Goal: Task Accomplishment & Management: Use online tool/utility

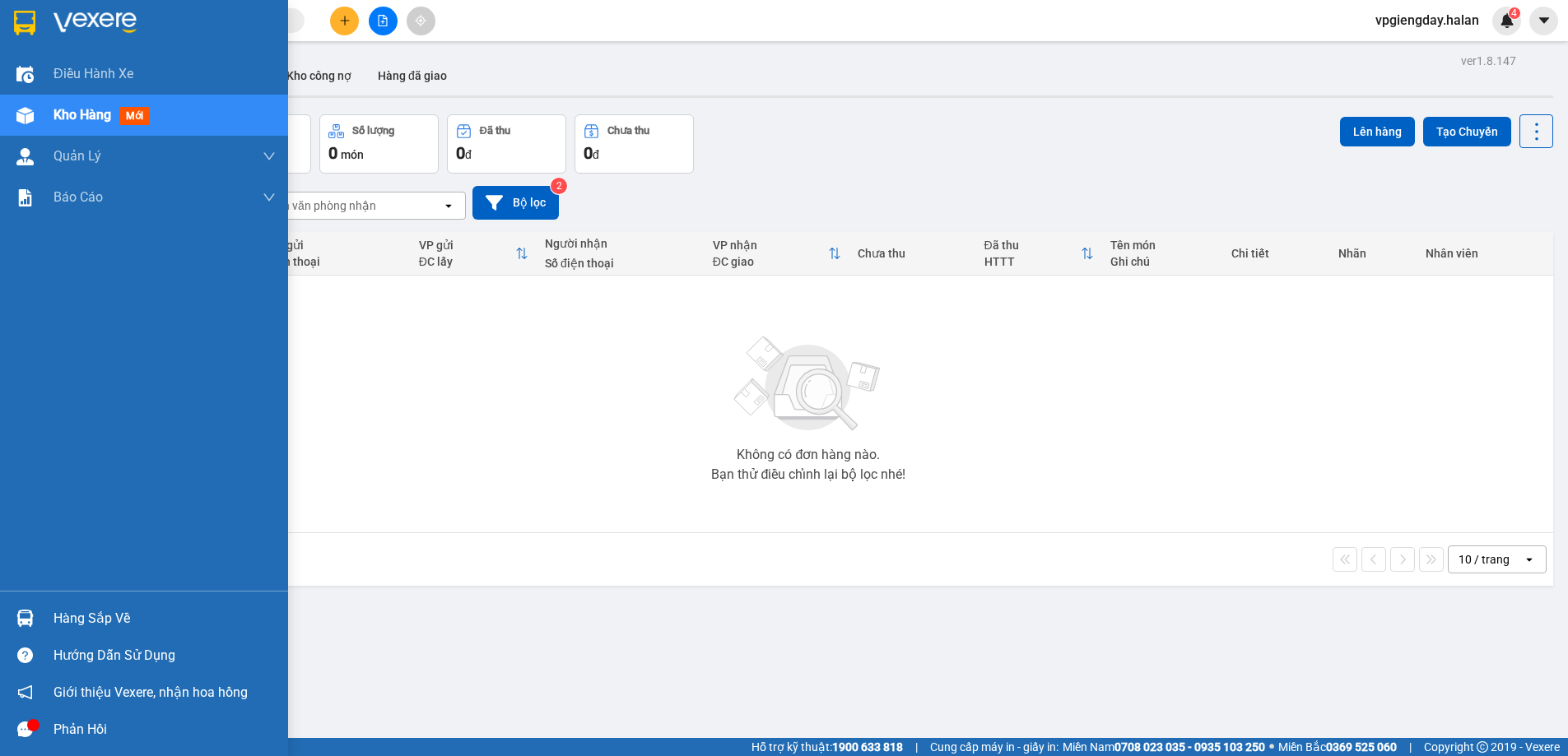
click at [117, 619] on div "Hàng sắp về" at bounding box center [164, 619] width 222 height 25
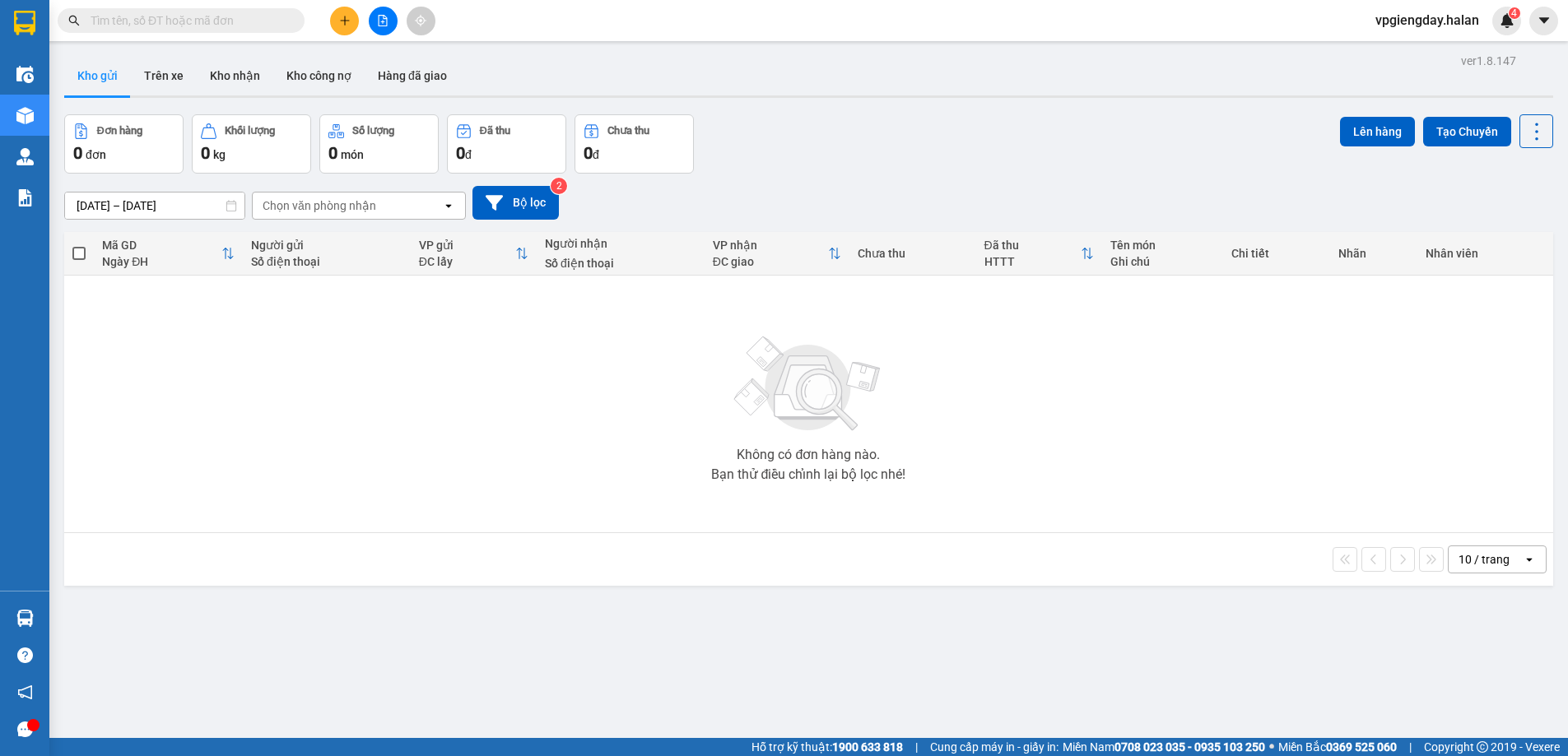
click at [277, 483] on section "Kết quả tìm kiếm ( 0 ) Bộ lọc No Data vpgiengday.halan 4 Điều hành xe Kho hàng …" at bounding box center [784, 378] width 1568 height 756
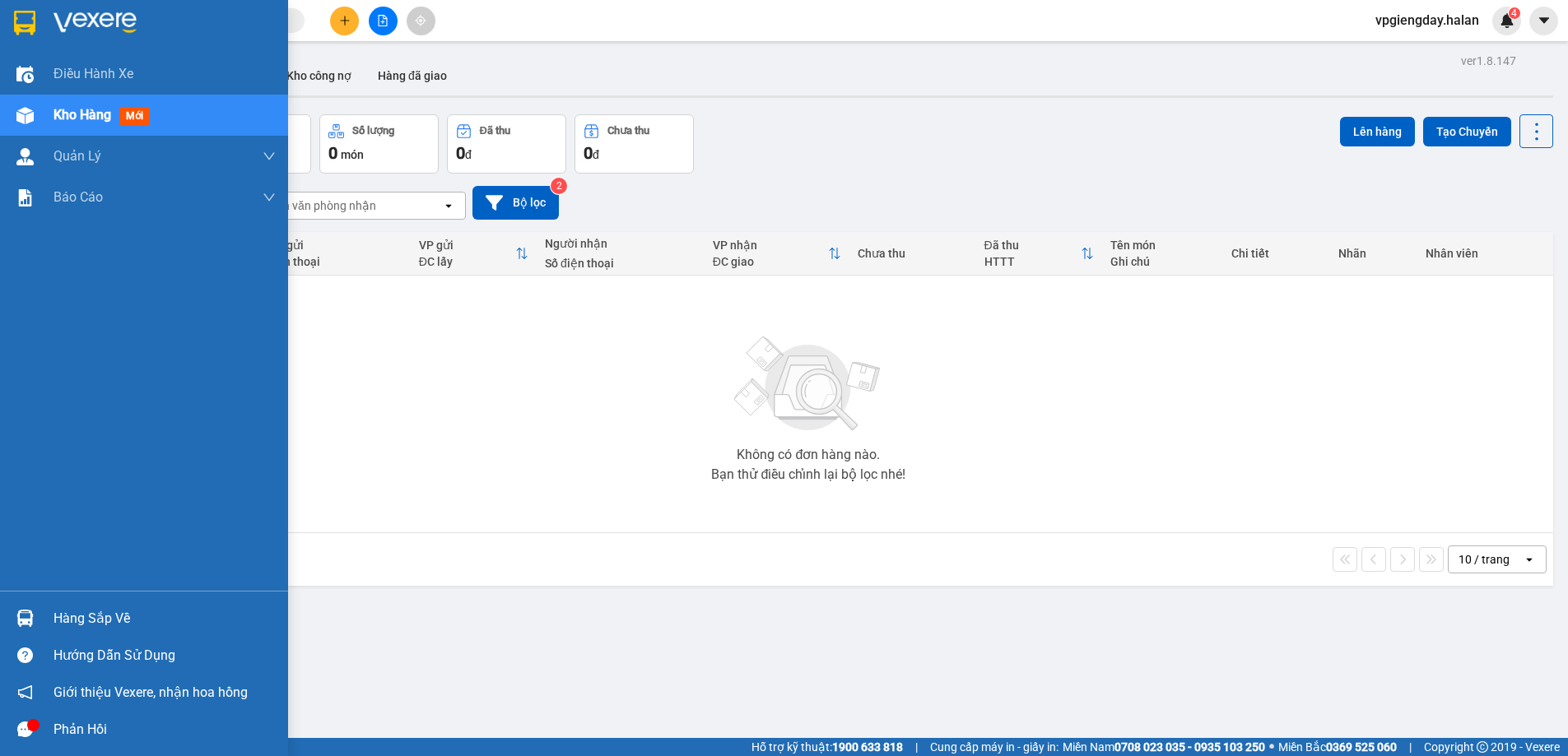
click at [66, 616] on div "Hàng sắp về" at bounding box center [164, 619] width 222 height 25
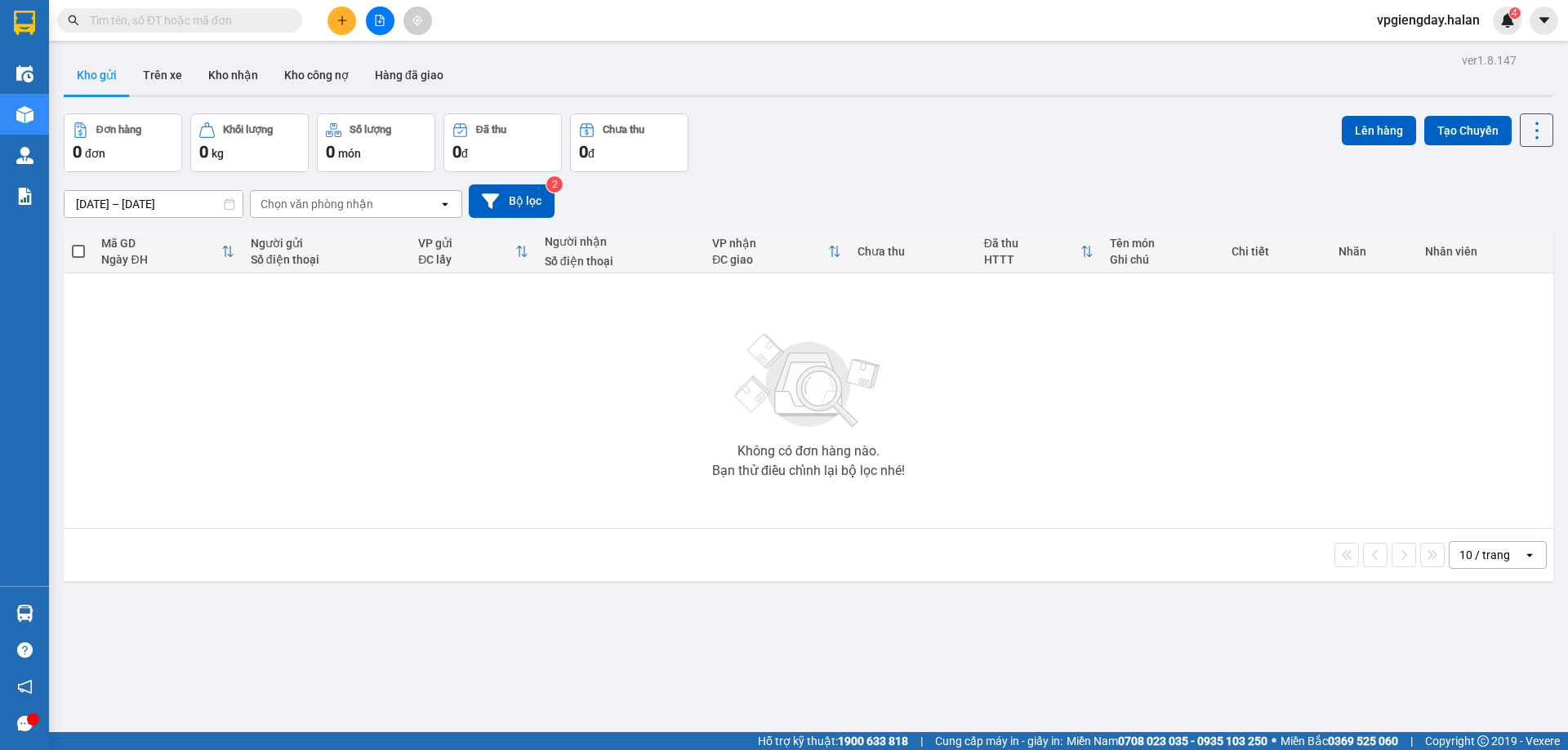
click at [326, 431] on section "Kết quả tìm kiếm ( 0 ) Bộ lọc No Data vpgiengday.halan 4 Điều hành xe Kho hàng …" at bounding box center [784, 375] width 1568 height 750
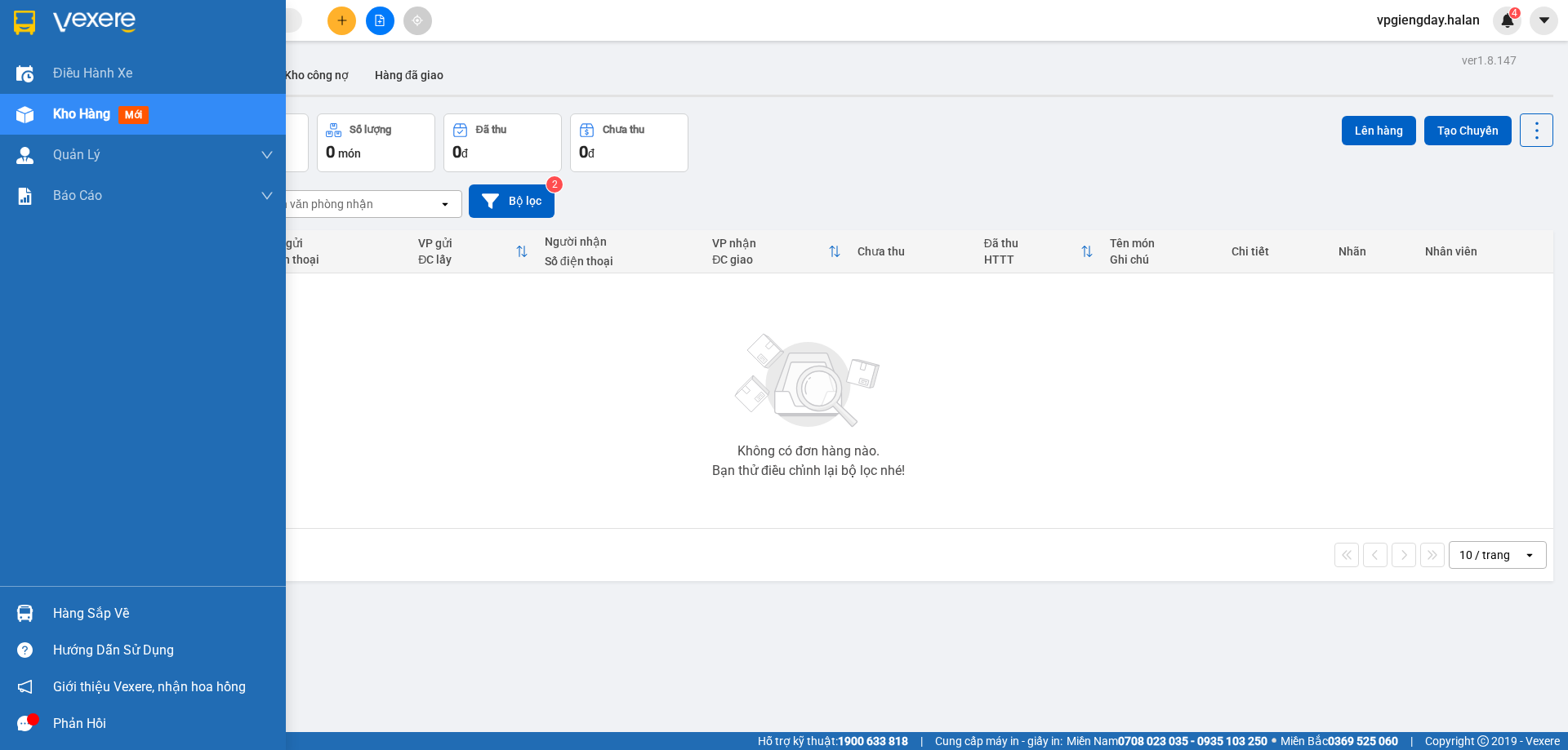
click at [63, 719] on div "Phản hồi" at bounding box center [163, 725] width 221 height 25
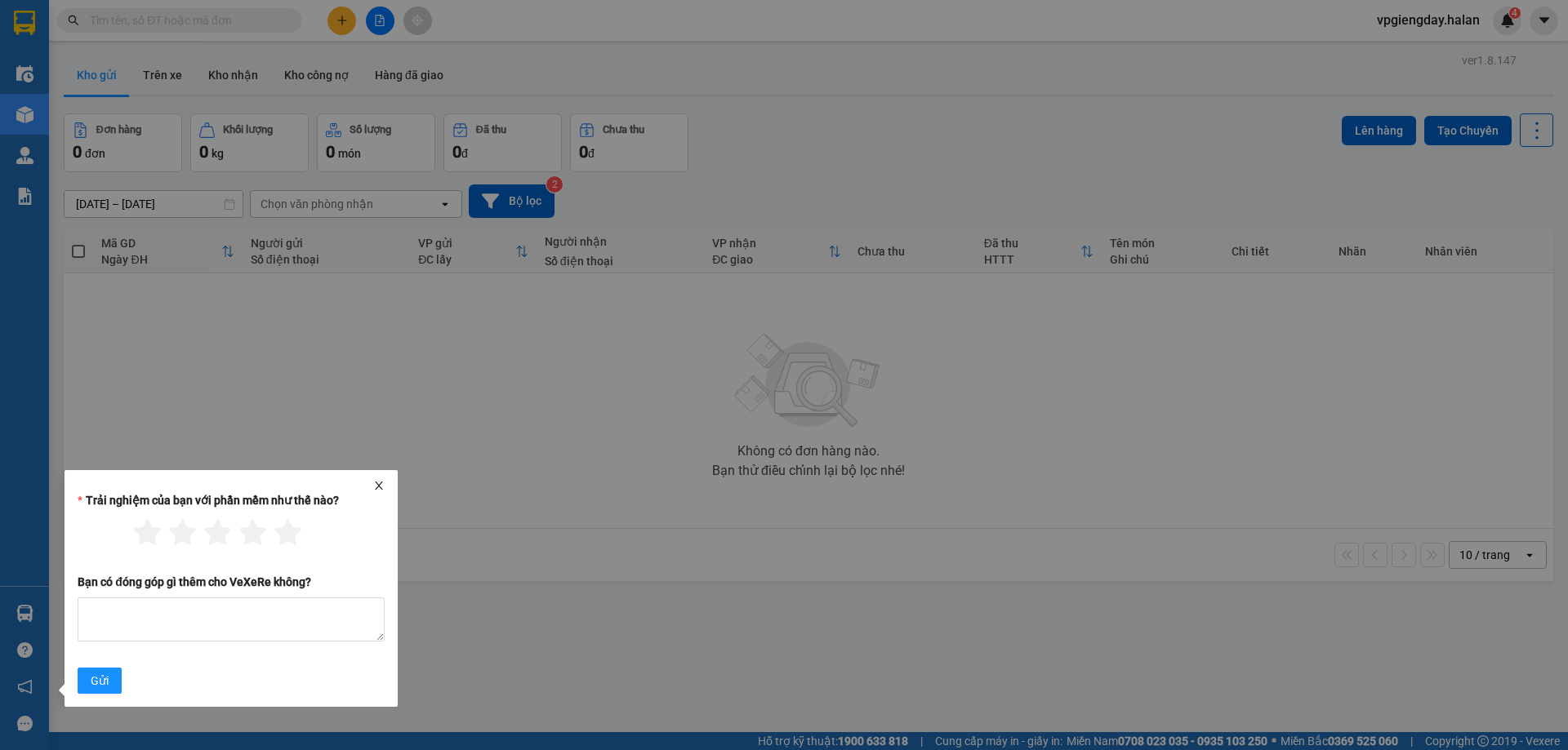
click at [376, 484] on icon "close" at bounding box center [378, 485] width 11 height 11
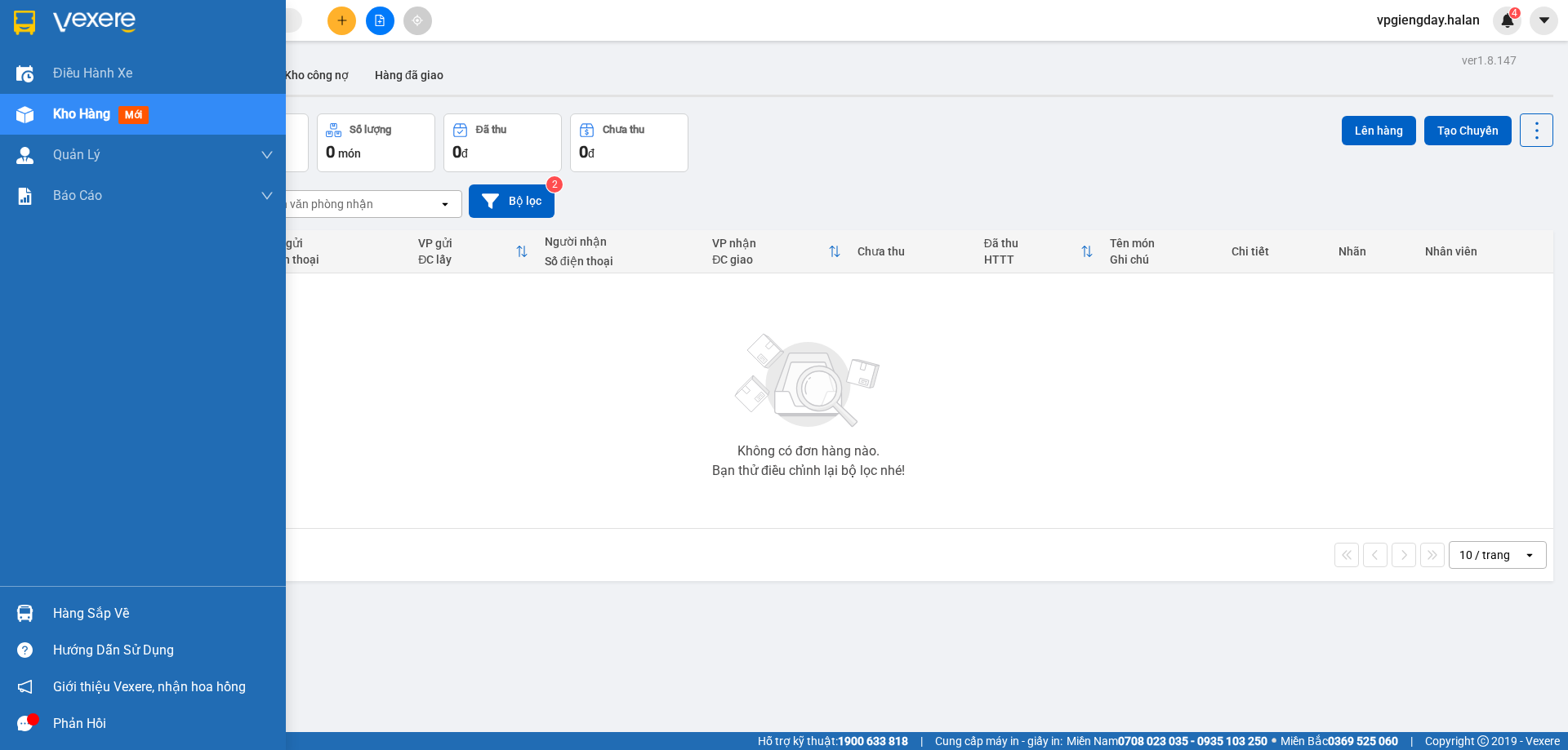
click at [76, 615] on div "Hàng sắp về" at bounding box center [163, 614] width 221 height 25
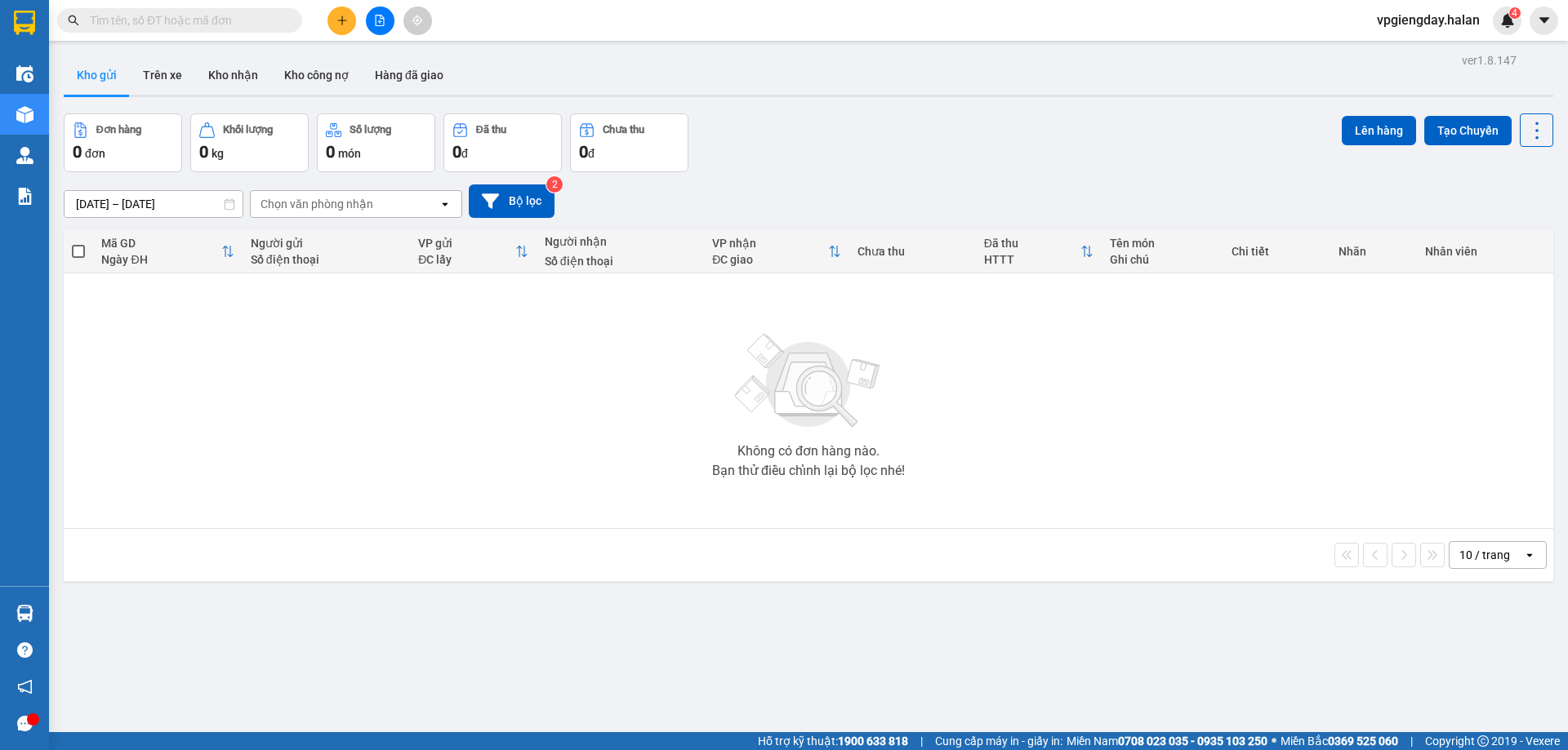
click at [500, 361] on section "Kết quả tìm kiếm ( 0 ) Bộ lọc No Data vpgiengday.halan 4 Điều hành xe Kho hàng …" at bounding box center [784, 375] width 1568 height 750
click at [349, 19] on button at bounding box center [341, 20] width 29 height 29
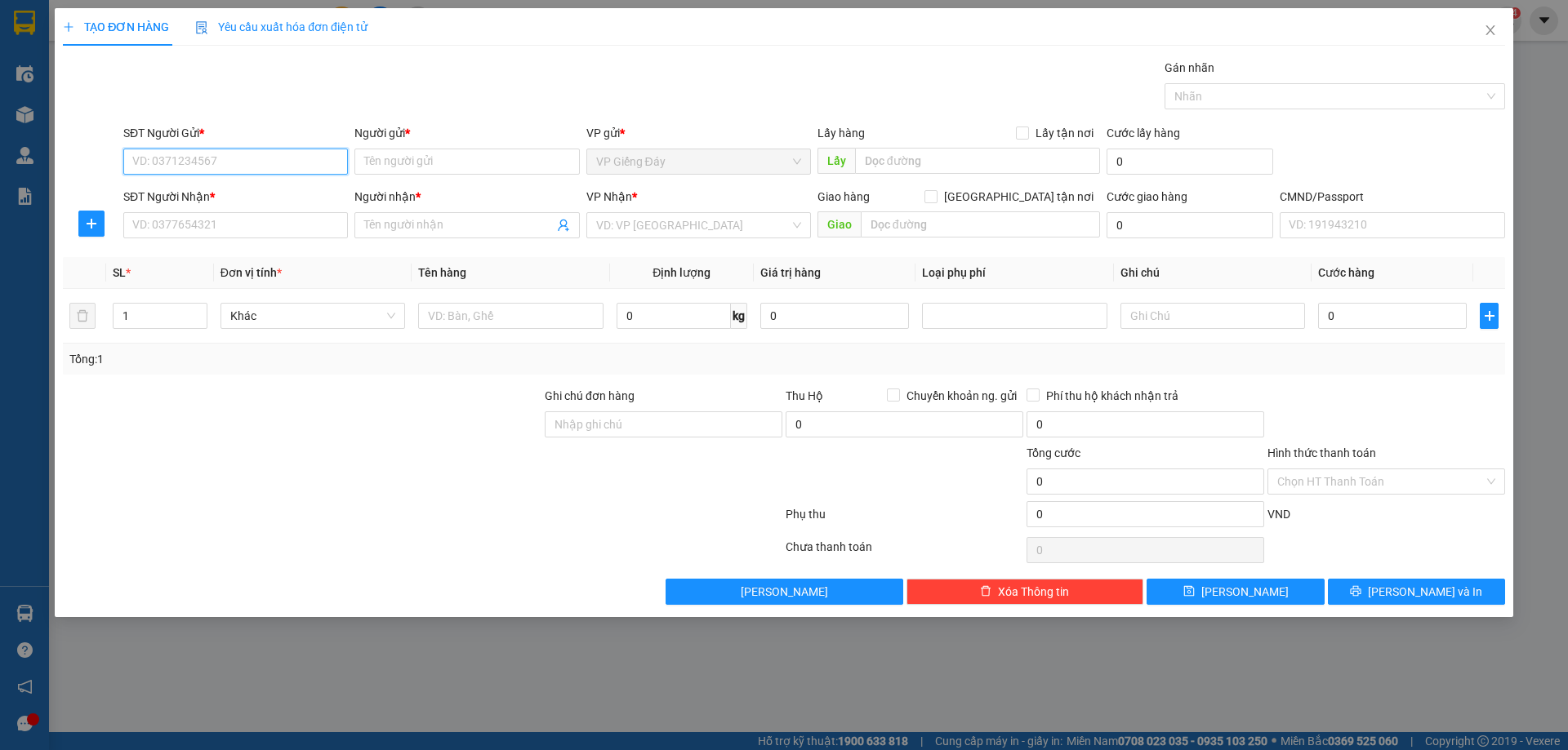
paste input "090 4655835"
type input "090 4655835"
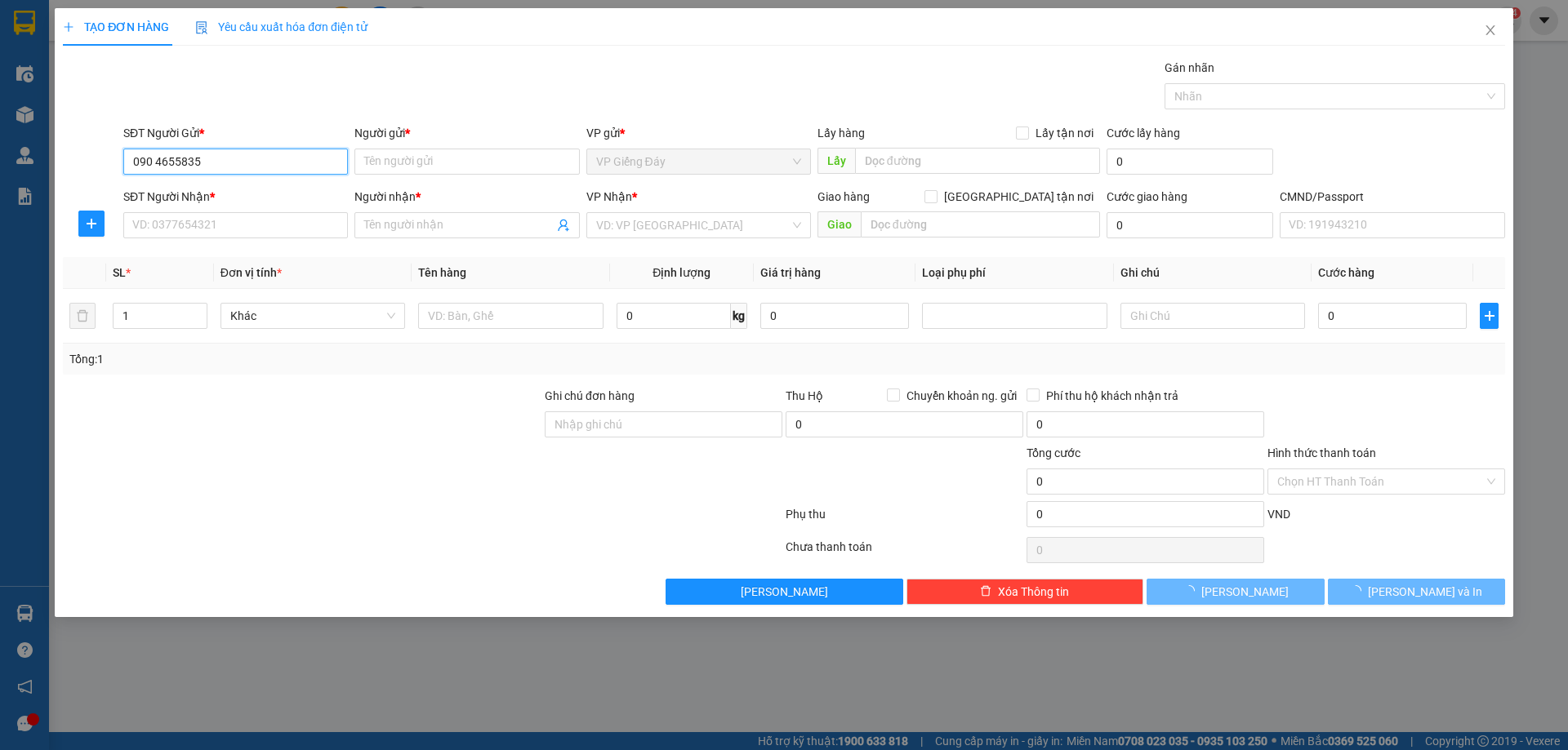
drag, startPoint x: 226, startPoint y: 154, endPoint x: 91, endPoint y: 149, distance: 135.1
click at [91, 149] on div "SĐT Người Gửi * 090 4655835 090 4655835 Người gửi * Tên người gửi VP gửi * VP G…" at bounding box center [784, 152] width 1446 height 57
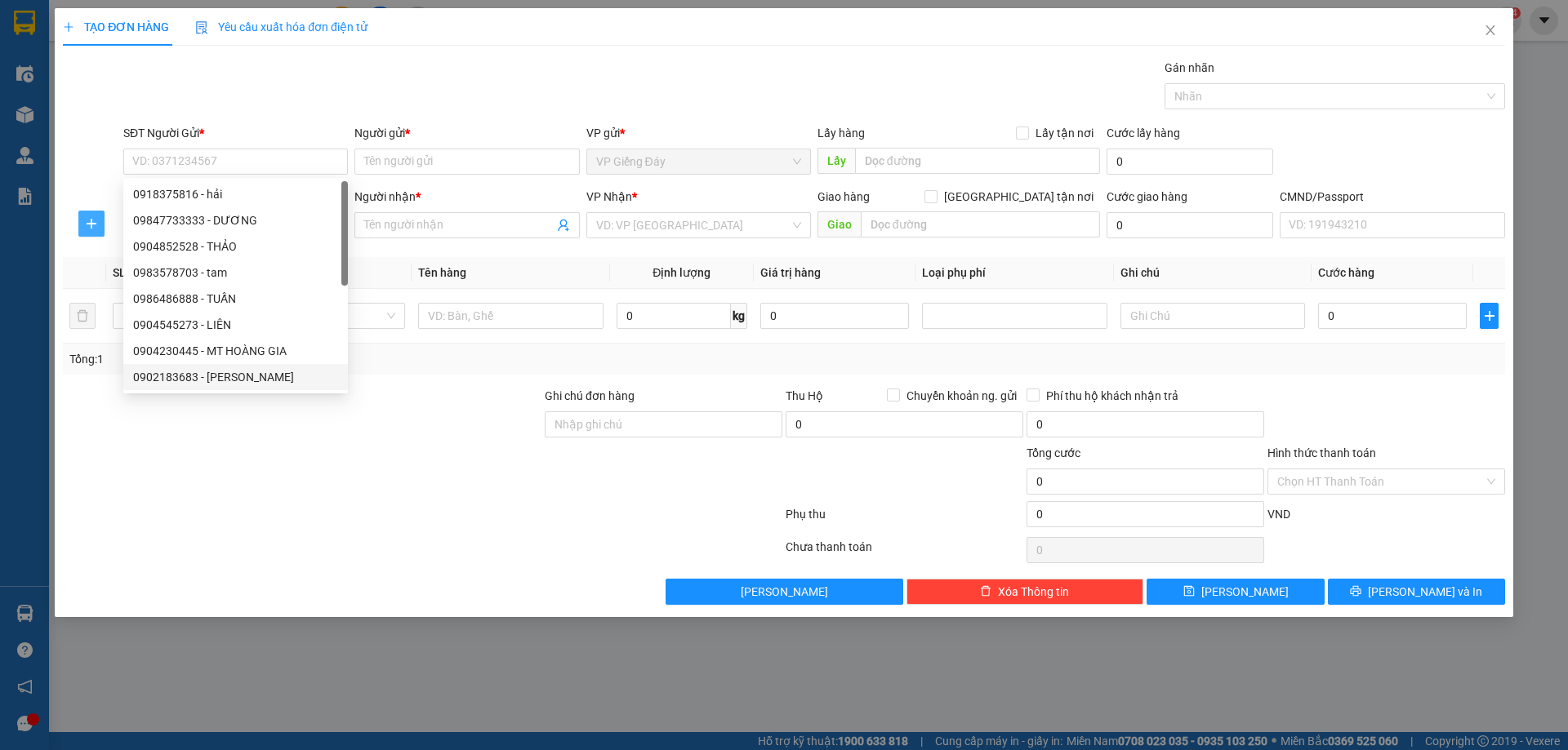
click at [86, 222] on icon "plus" at bounding box center [91, 223] width 13 height 13
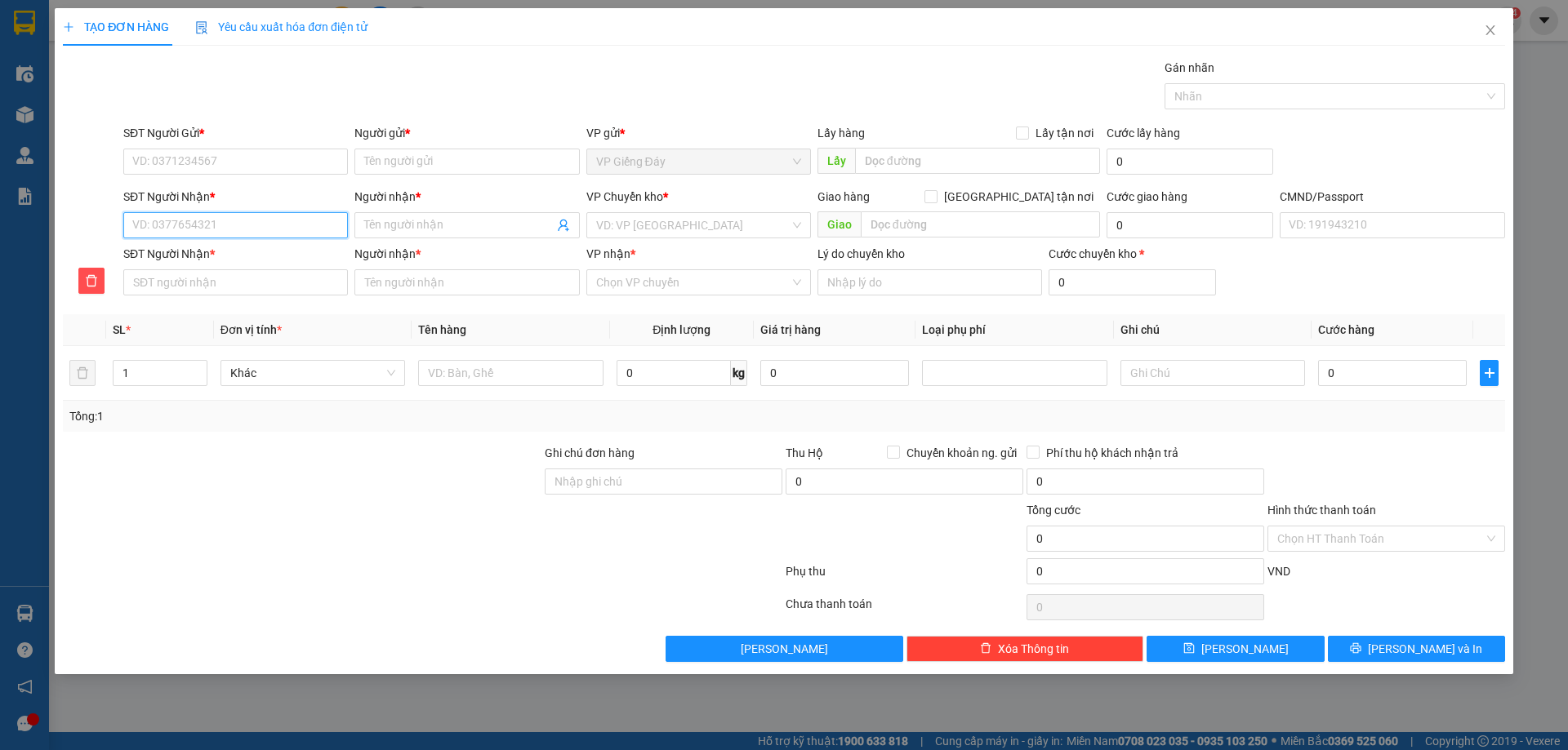
click at [221, 227] on input "SĐT Người Nhận *" at bounding box center [235, 225] width 224 height 26
paste input "090 4655835"
type input "090 4655835"
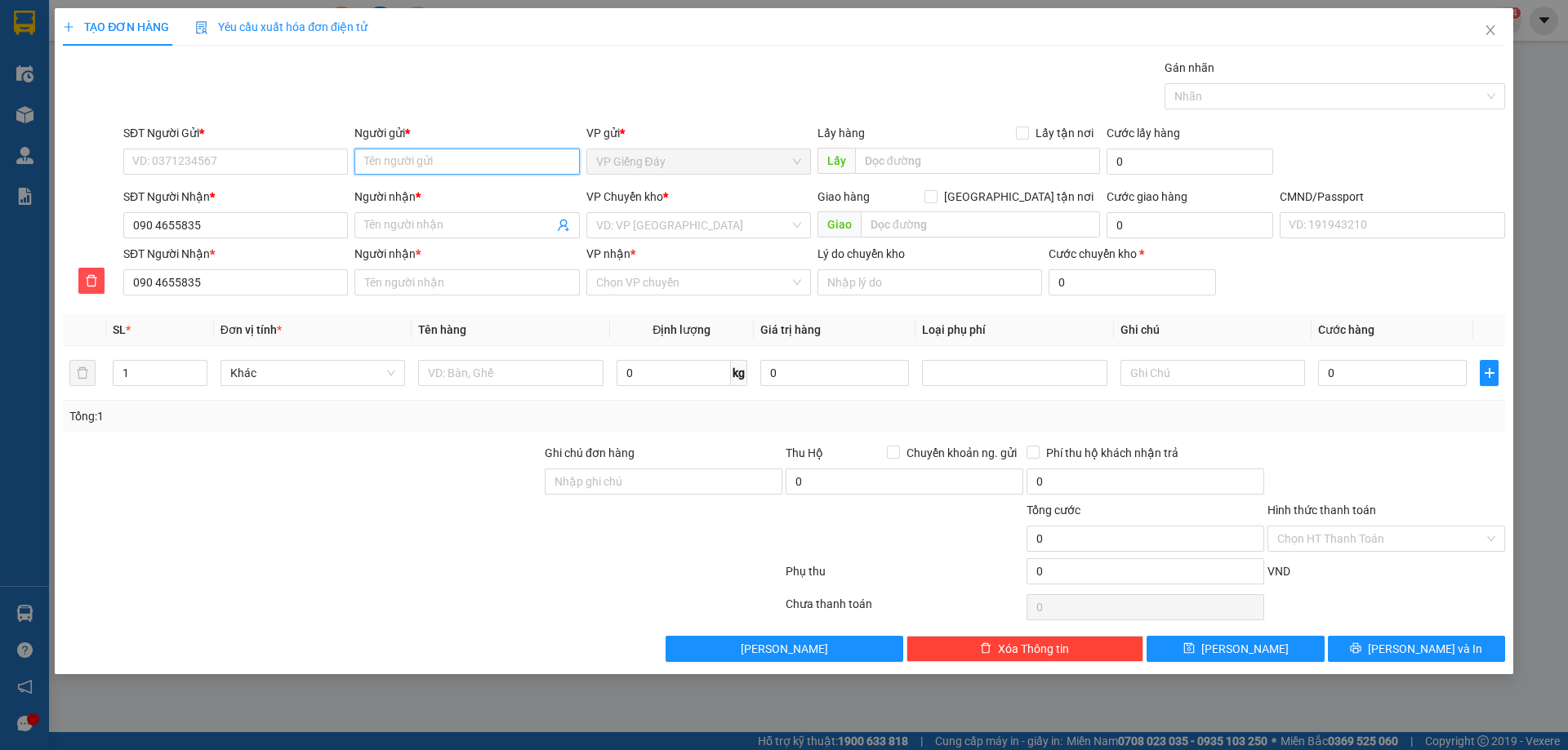
click at [428, 163] on input "Người gửi *" at bounding box center [466, 162] width 224 height 26
paste input "0987938677"
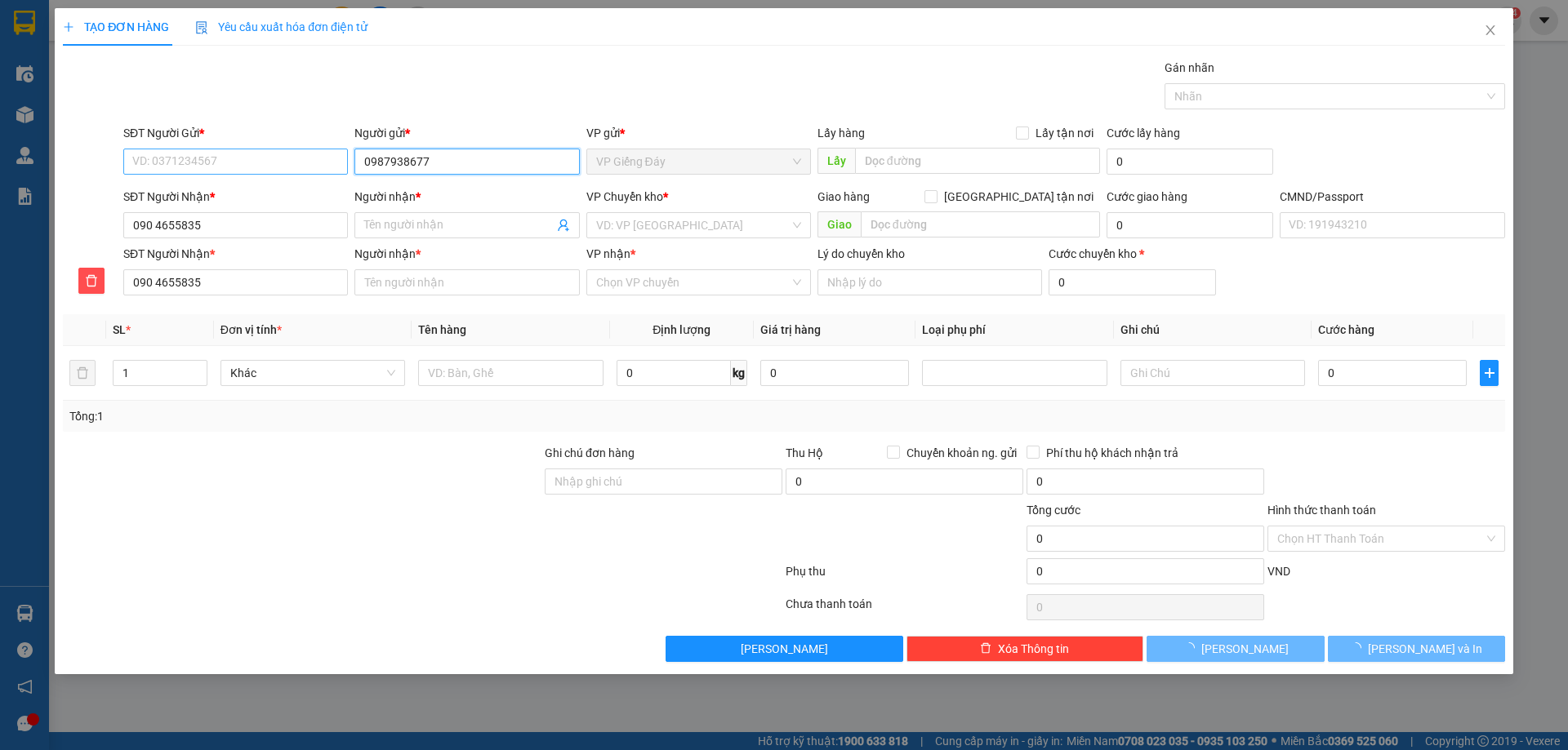
type input "0987938677"
click at [281, 167] on input "SĐT Người Gửi *" at bounding box center [235, 162] width 224 height 26
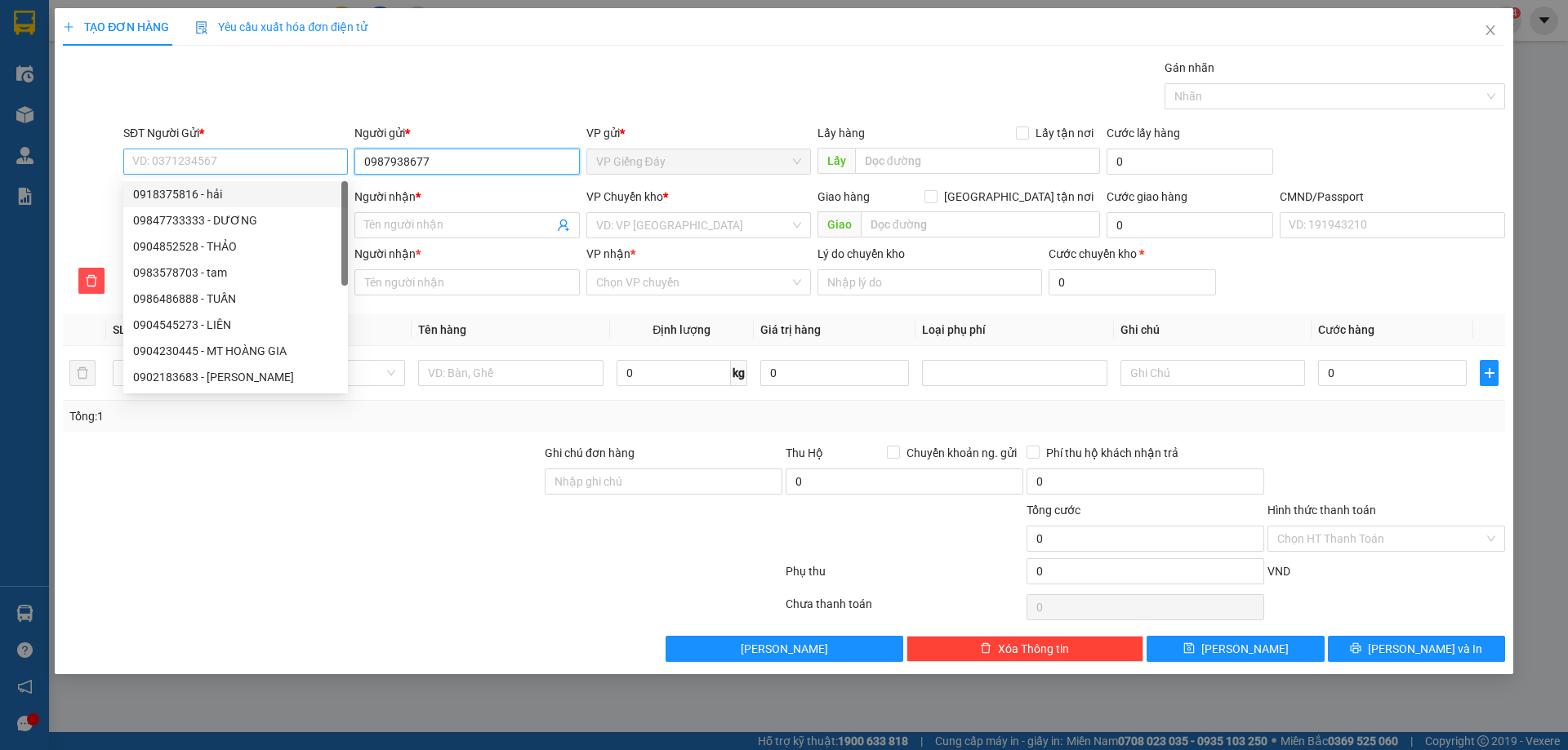
drag, startPoint x: 448, startPoint y: 163, endPoint x: 348, endPoint y: 157, distance: 100.2
click at [348, 157] on div "SĐT Người Gửi * VD: 0371234567 Người gửi * 0987938677 0987938677 VP gửi * VP Gi…" at bounding box center [814, 152] width 1389 height 57
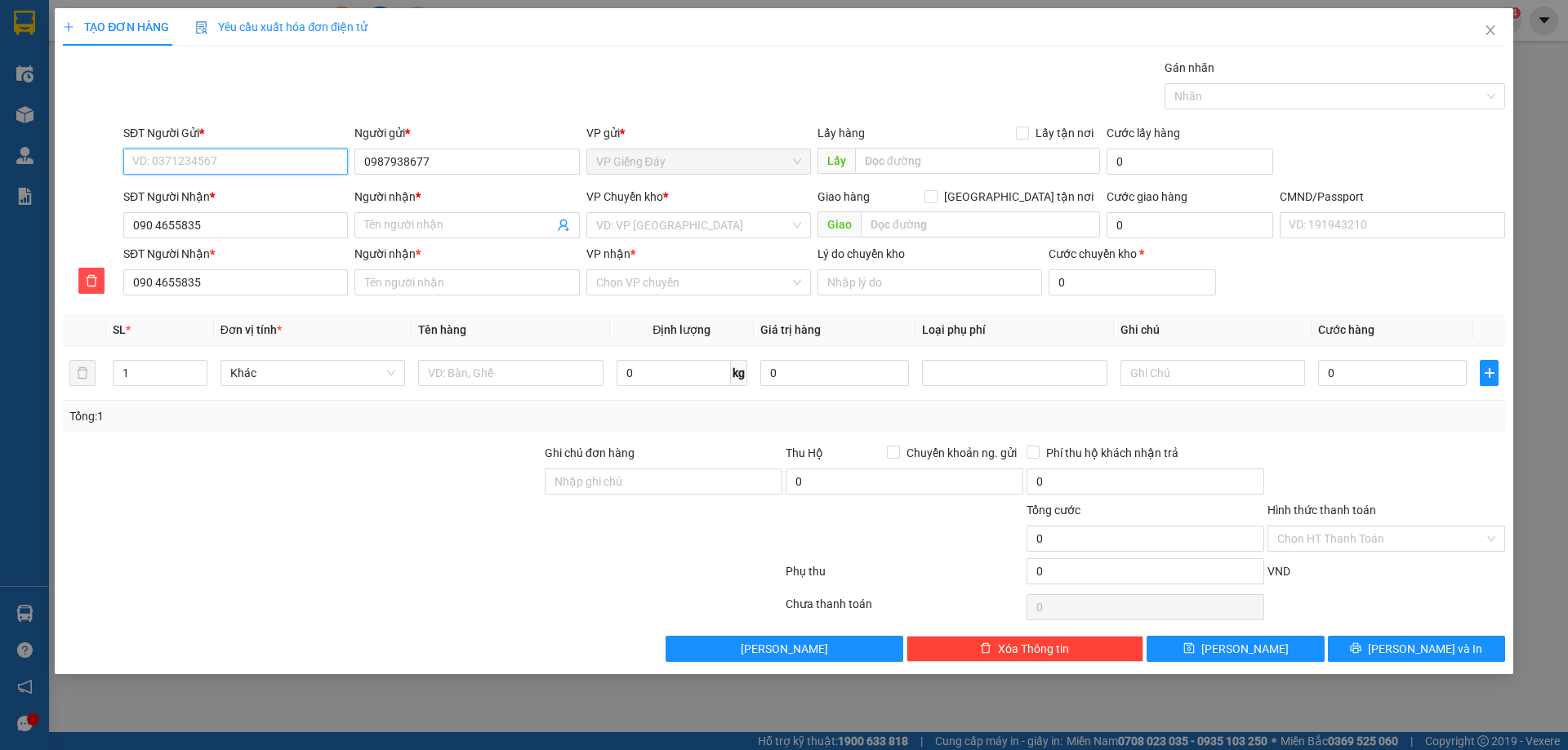
click at [273, 157] on input "SĐT Người Gửi *" at bounding box center [235, 162] width 224 height 26
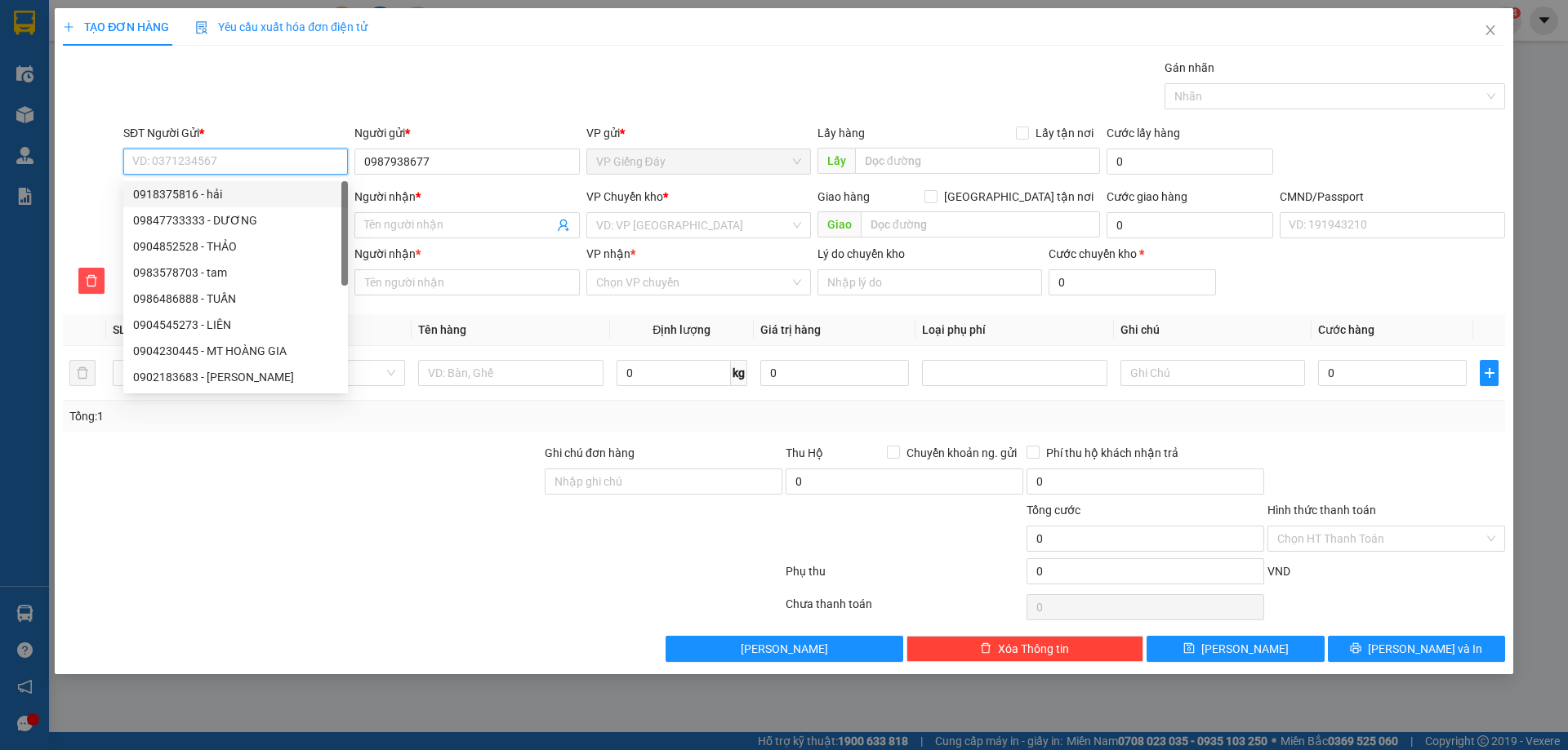
paste input "0987938677"
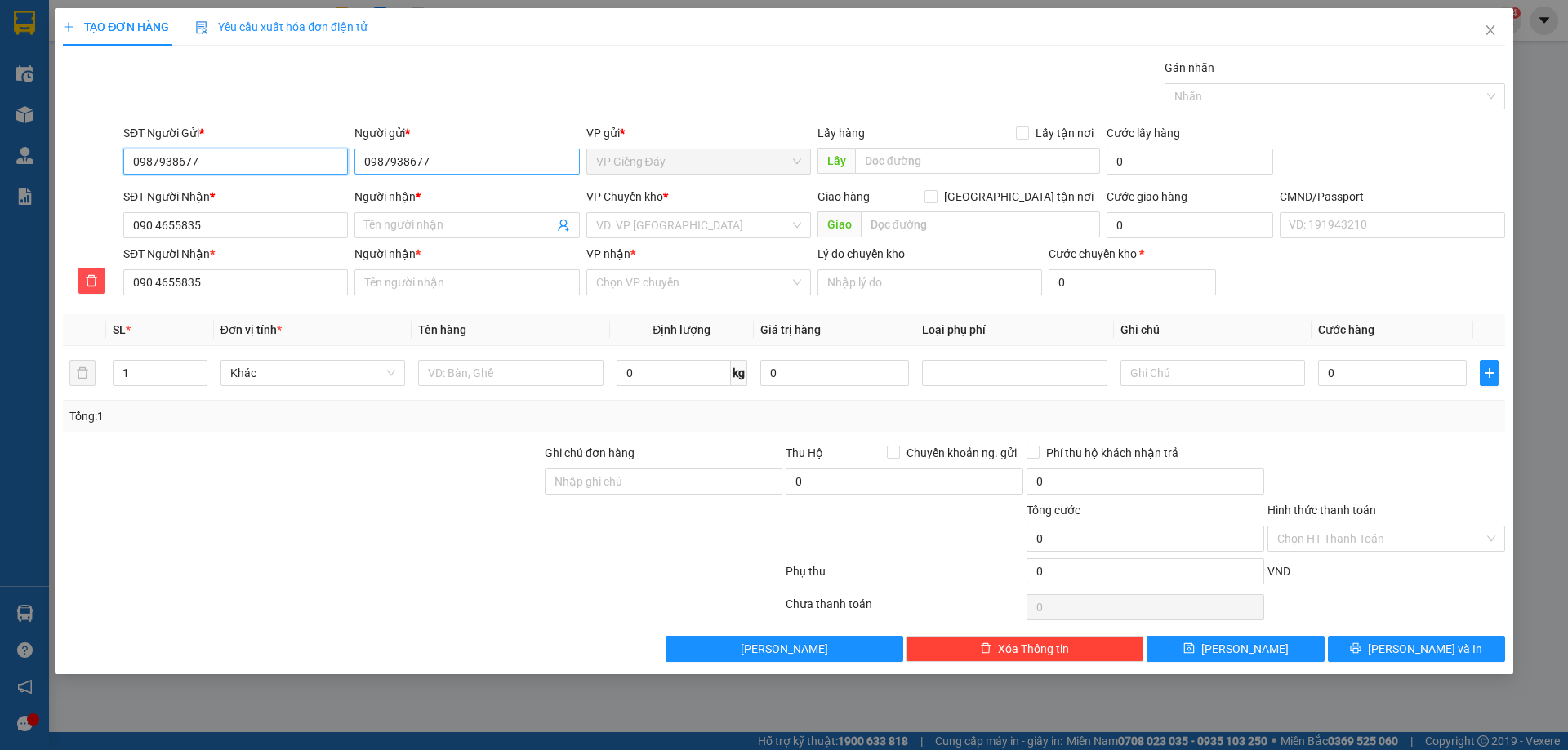
type input "0987938677"
drag, startPoint x: 394, startPoint y: 155, endPoint x: 350, endPoint y: 155, distance: 44.0
click at [350, 155] on div "SĐT Người Gửi * 0987938677 Người gửi * 0987938677 0987938677 VP gửi * VP Giếng …" at bounding box center [814, 152] width 1389 height 57
type input "[PERSON_NAME]"
click at [436, 215] on div "THANH HÀ - 0328803193" at bounding box center [466, 221] width 205 height 18
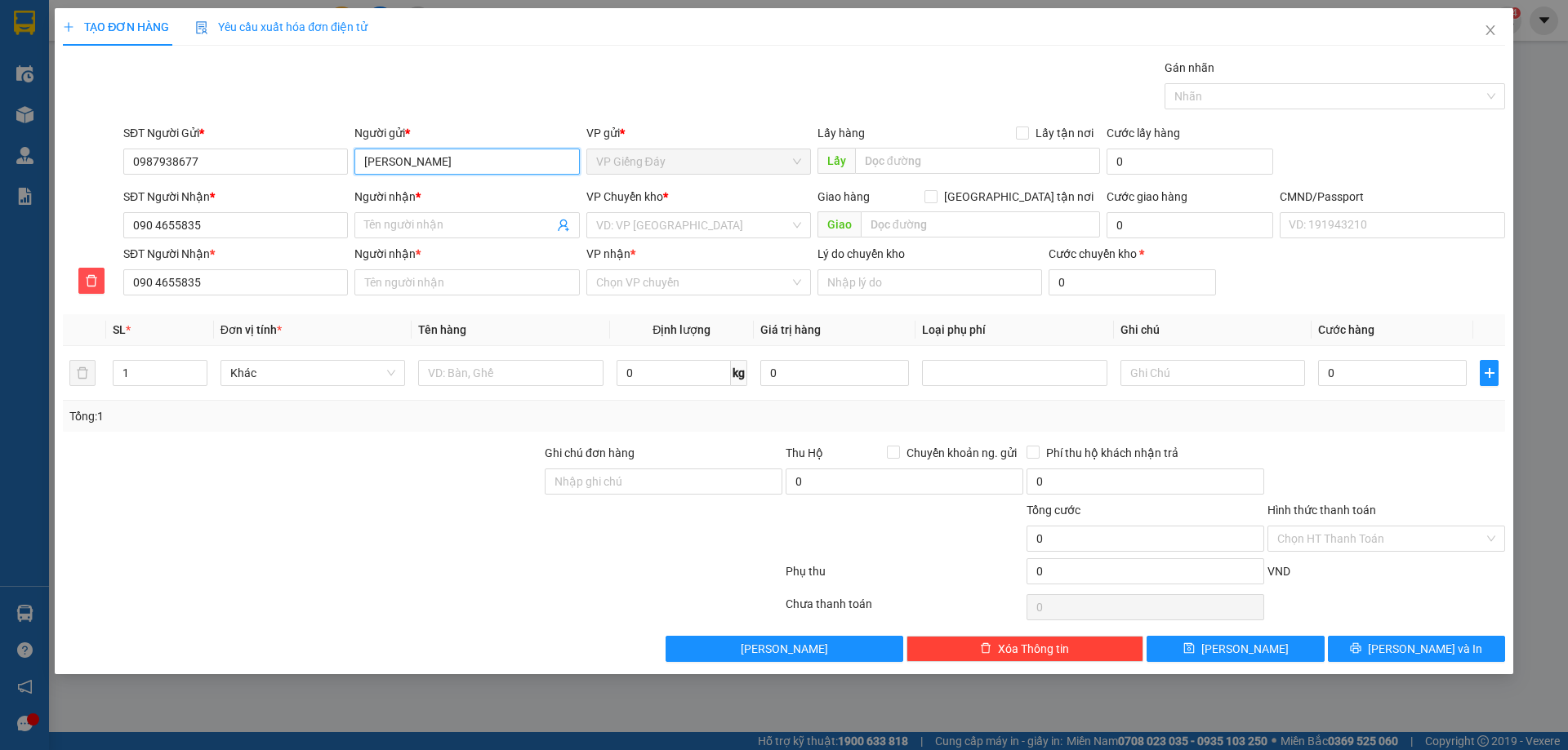
type input "0328803193"
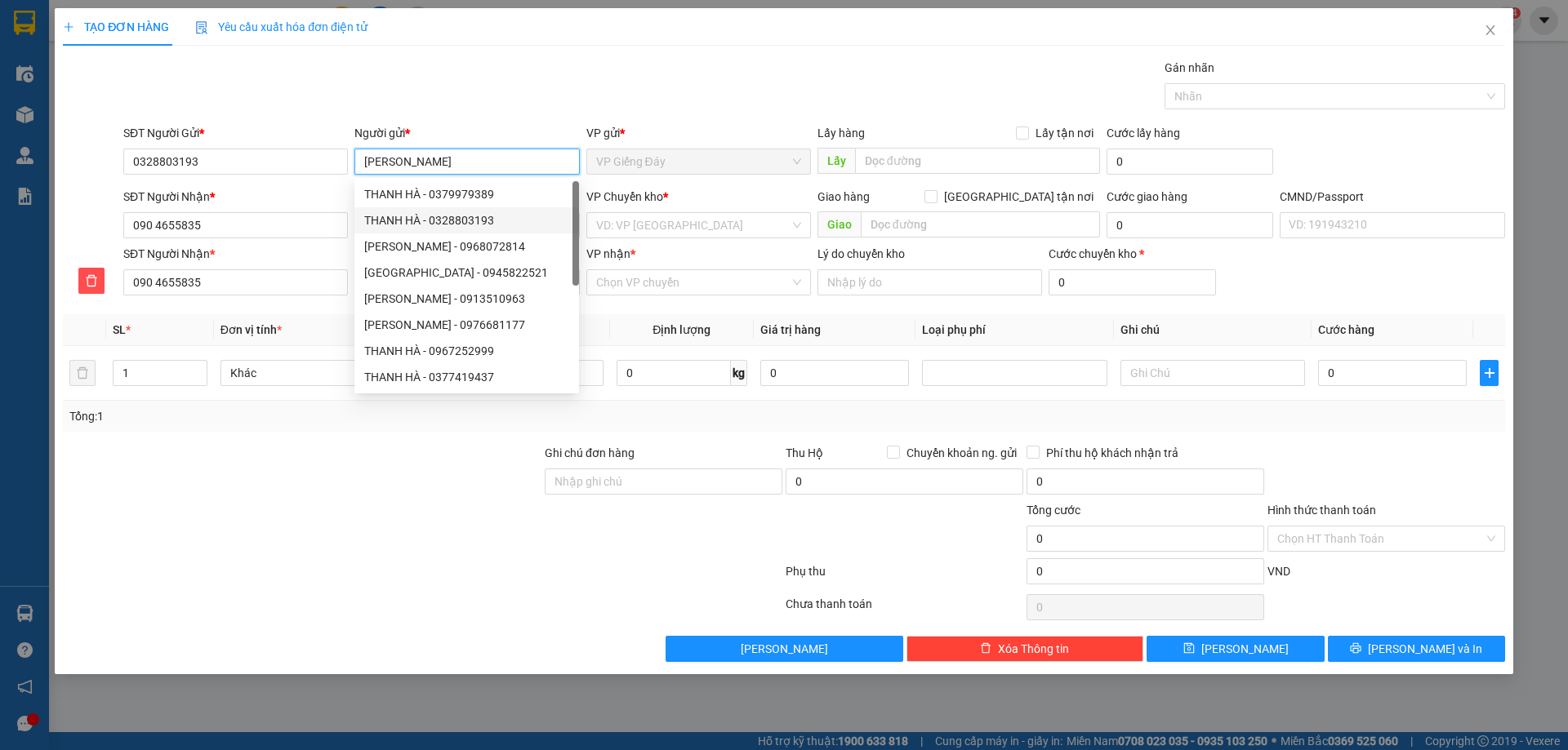
type input "[PERSON_NAME]"
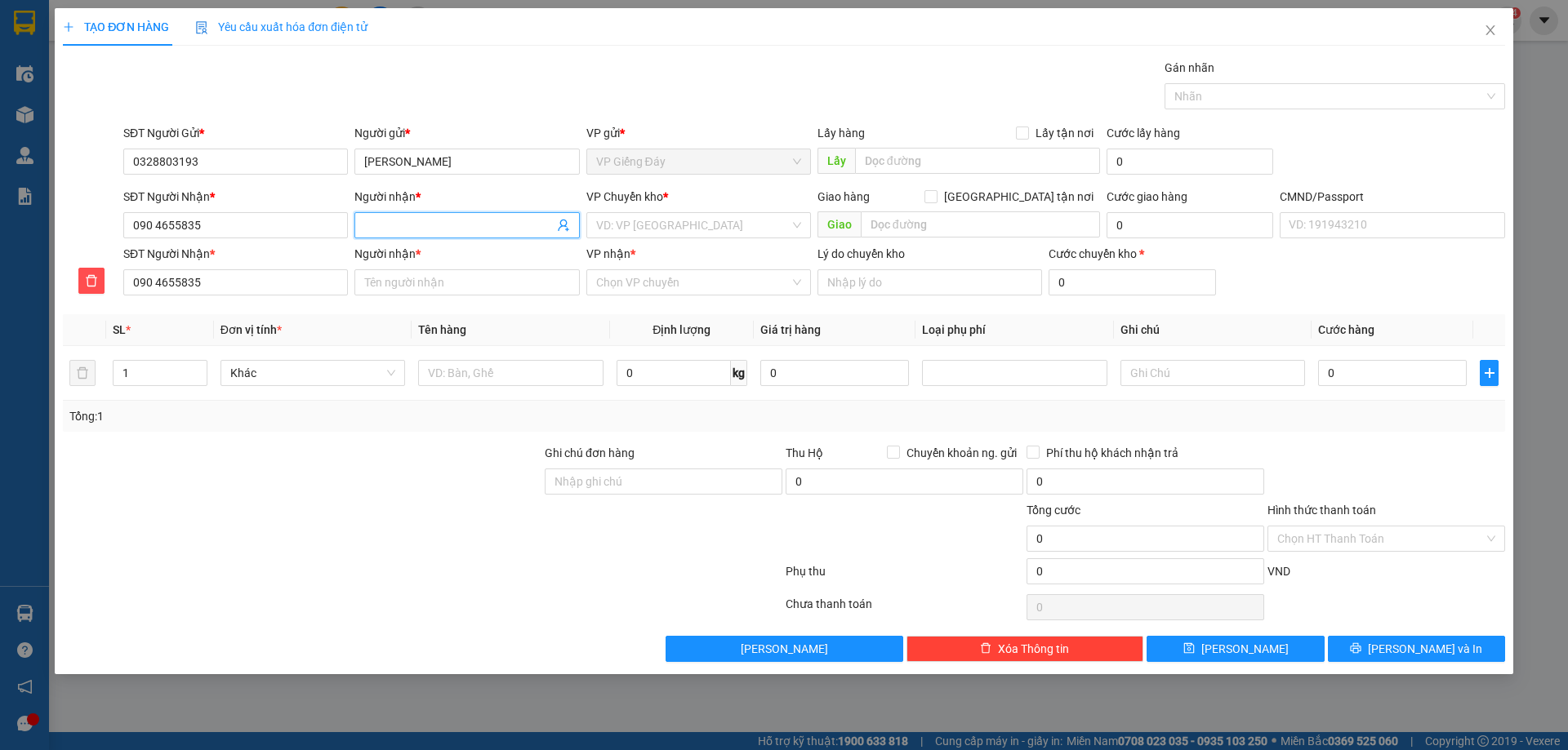
click at [455, 228] on input "Người nhận *" at bounding box center [458, 225] width 189 height 18
type input "k"
type input "kh"
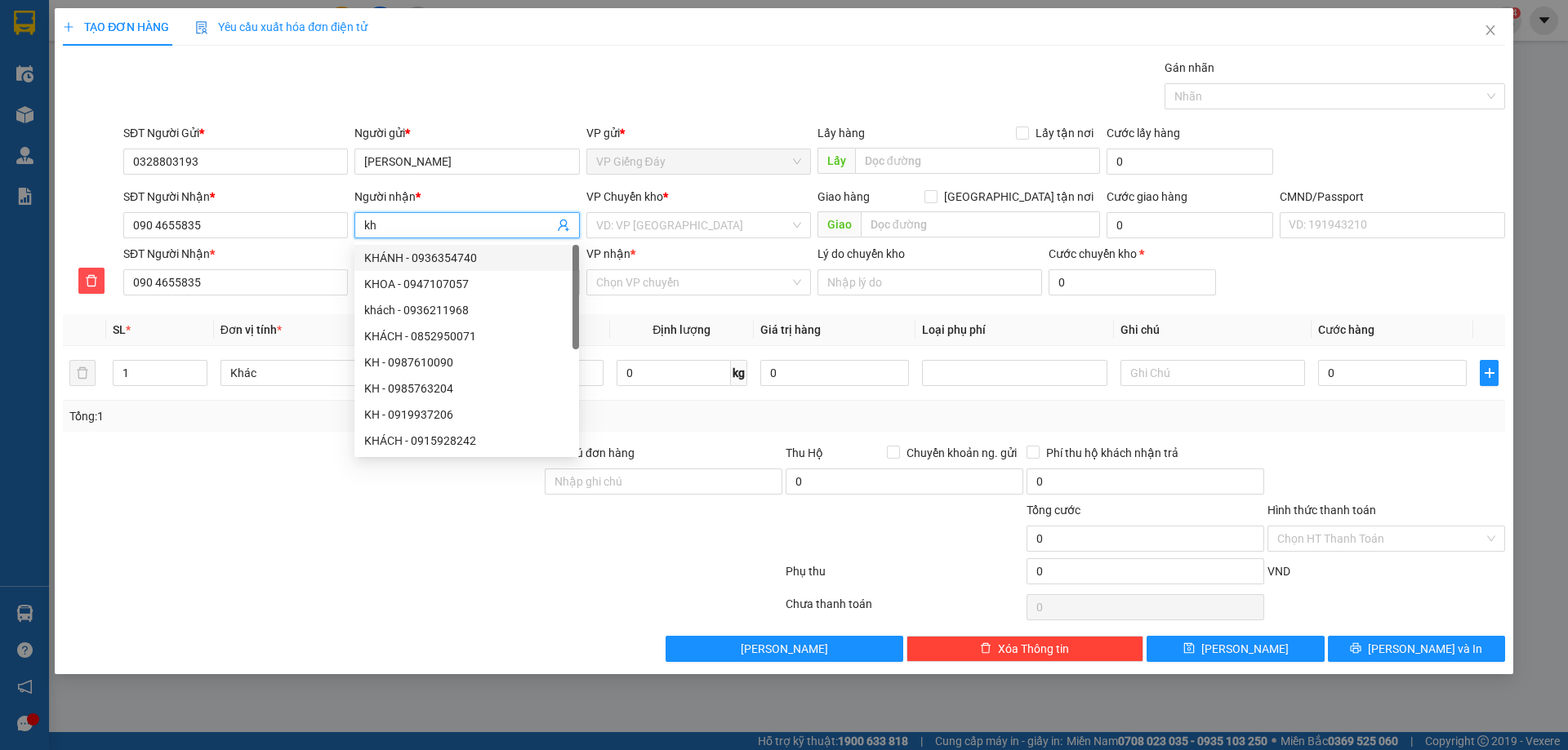
type input "k"
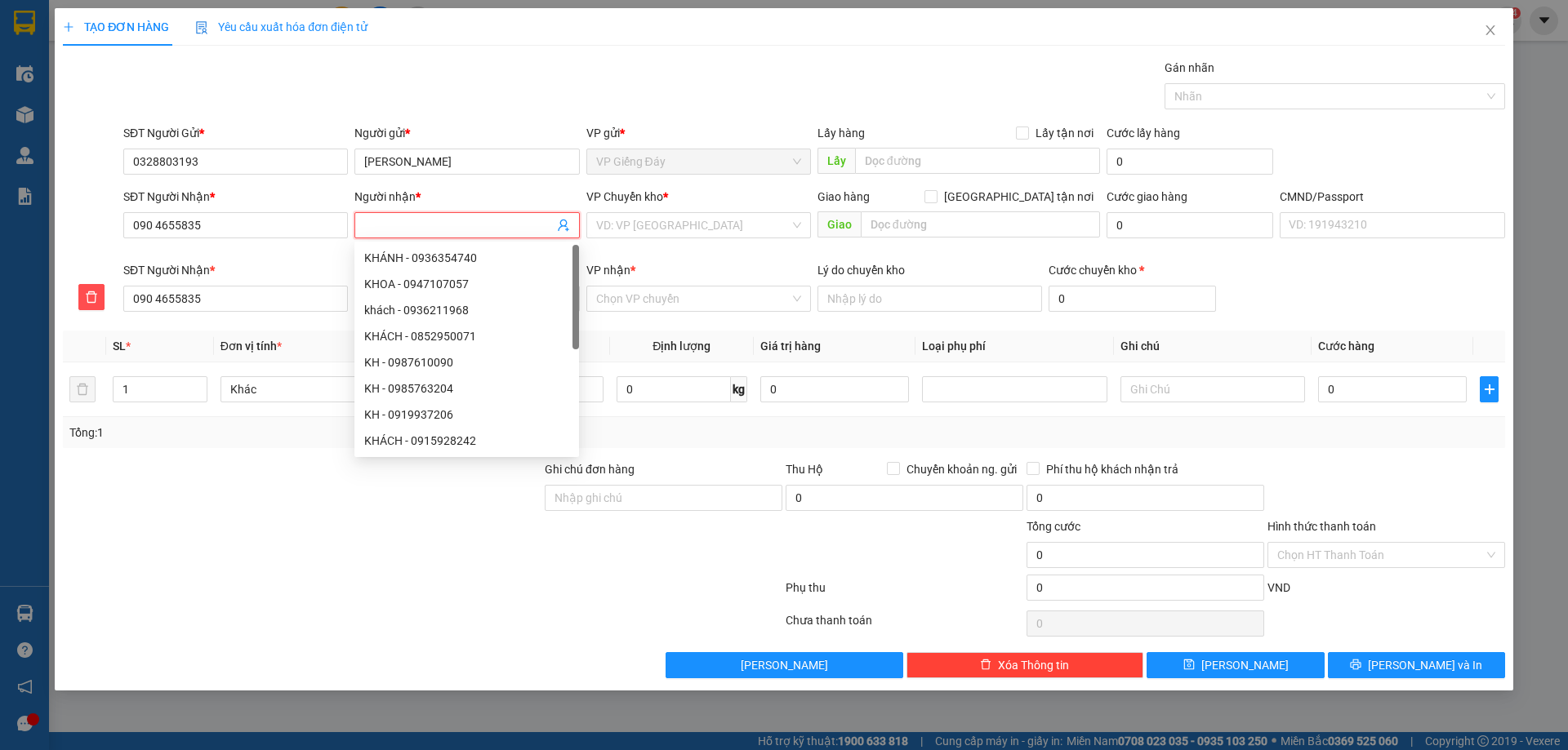
type input "K"
type input "KH"
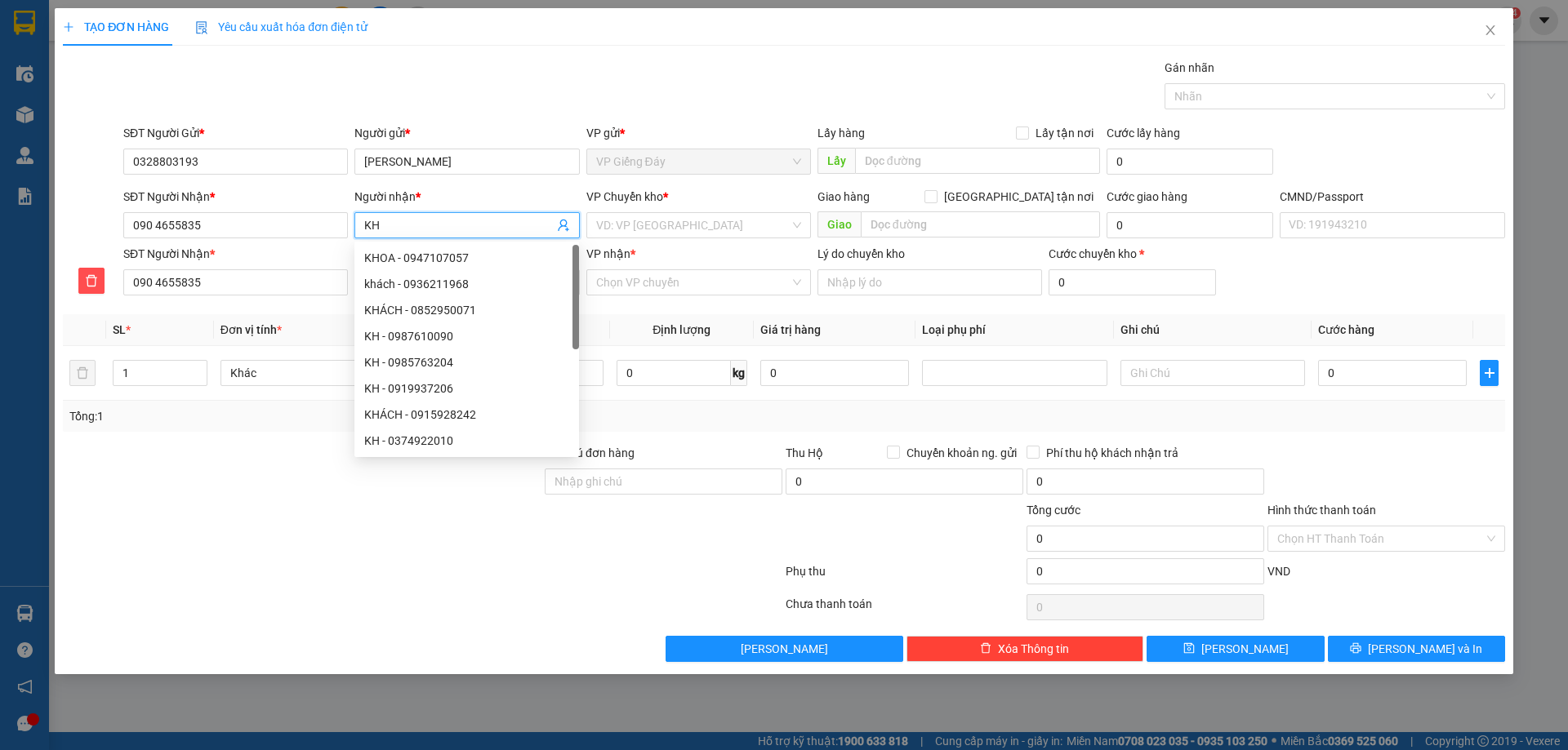
type input "KH"
click at [310, 502] on div at bounding box center [303, 529] width 482 height 57
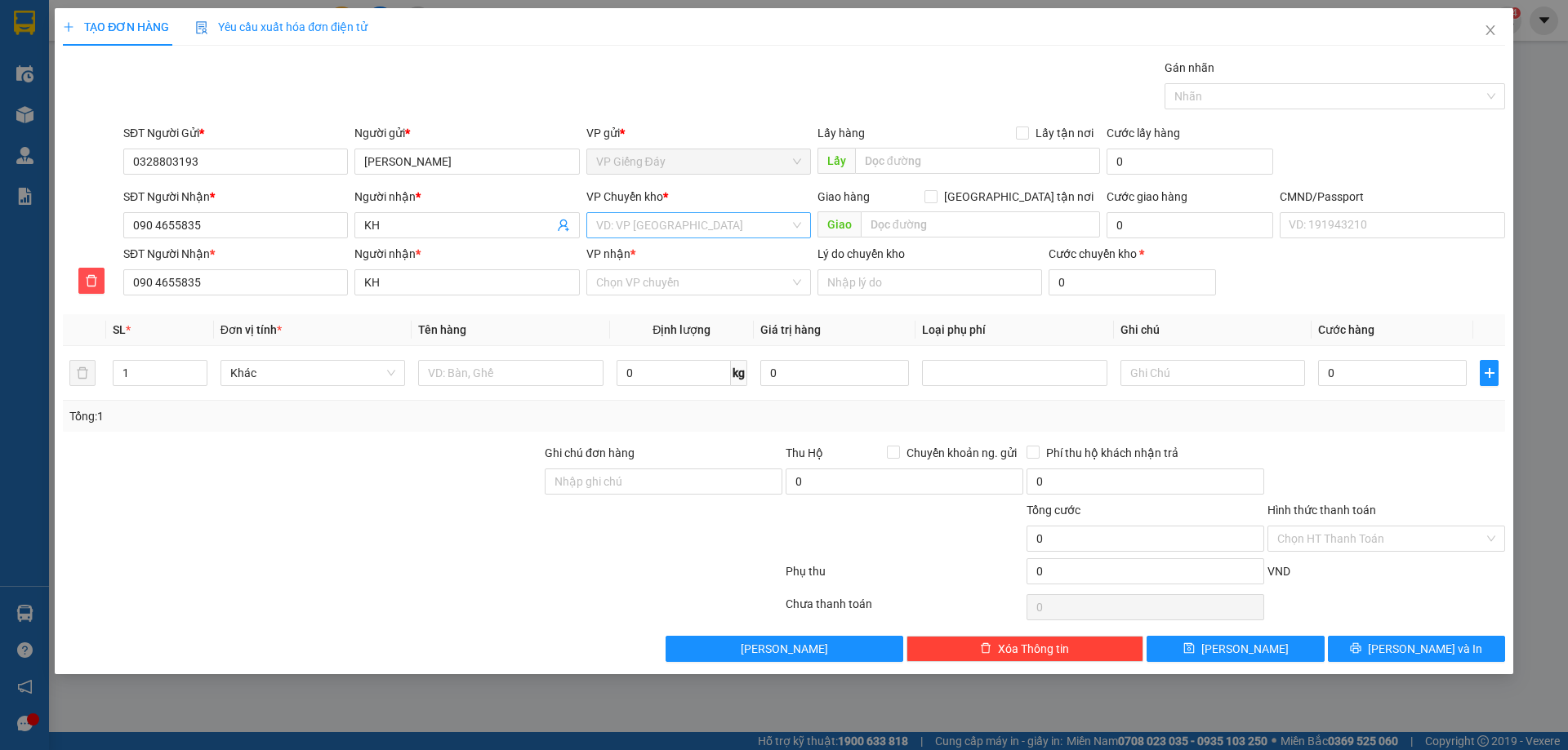
click at [674, 218] on input "search" at bounding box center [693, 225] width 193 height 25
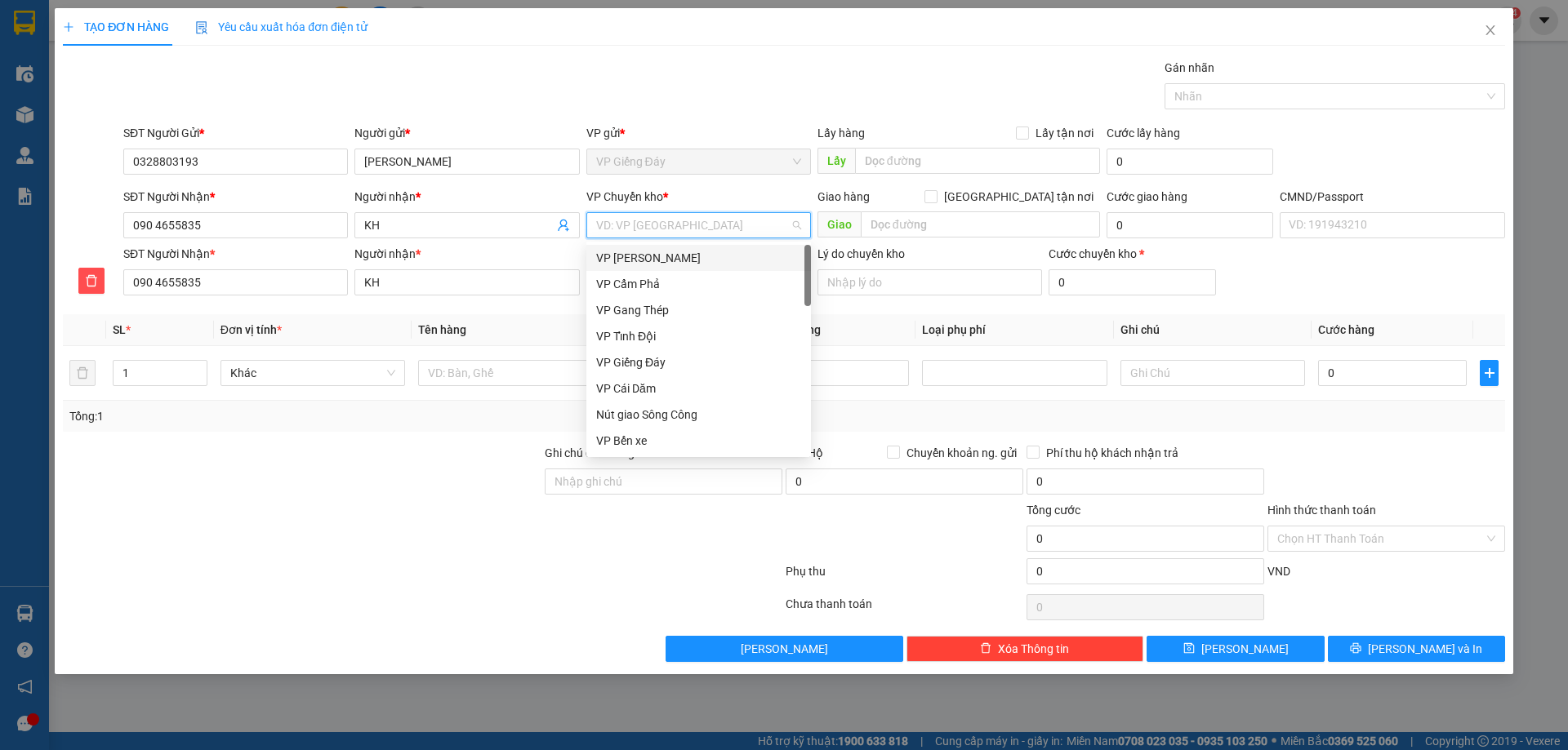
click at [652, 254] on div "VP [PERSON_NAME]" at bounding box center [698, 258] width 205 height 18
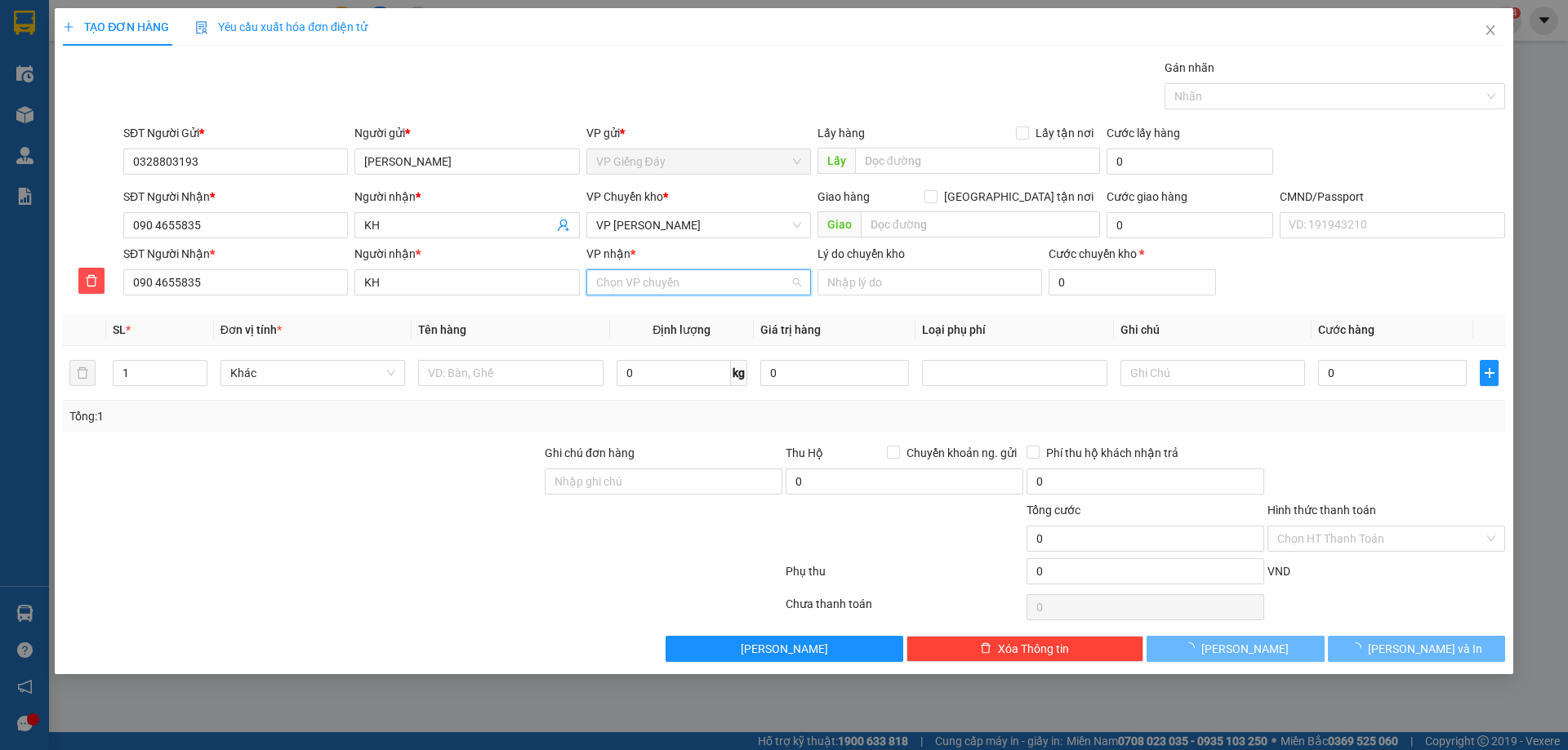
drag, startPoint x: 656, startPoint y: 289, endPoint x: 652, endPoint y: 315, distance: 26.3
click at [656, 288] on input "VP nhận *" at bounding box center [693, 282] width 193 height 25
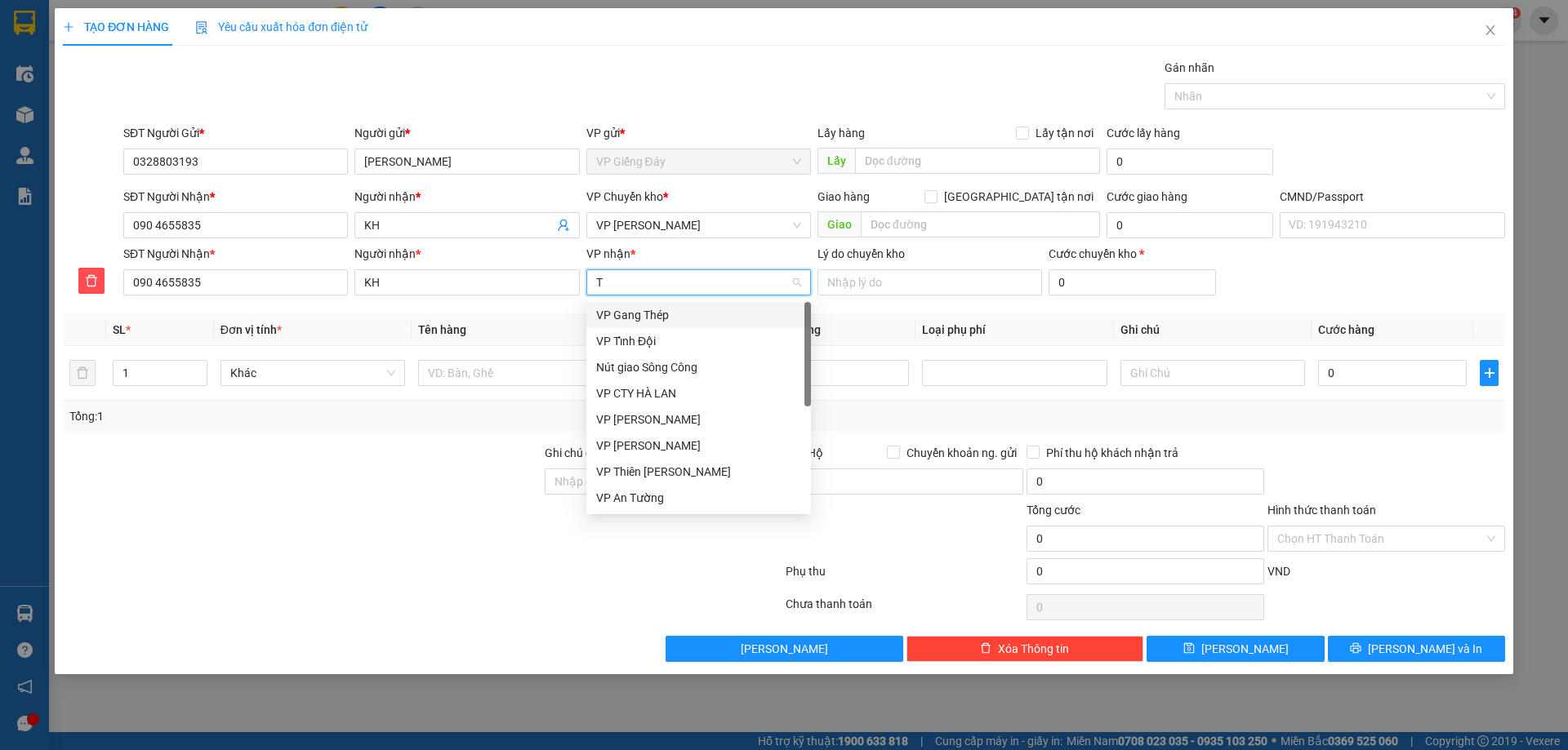
type input "TK"
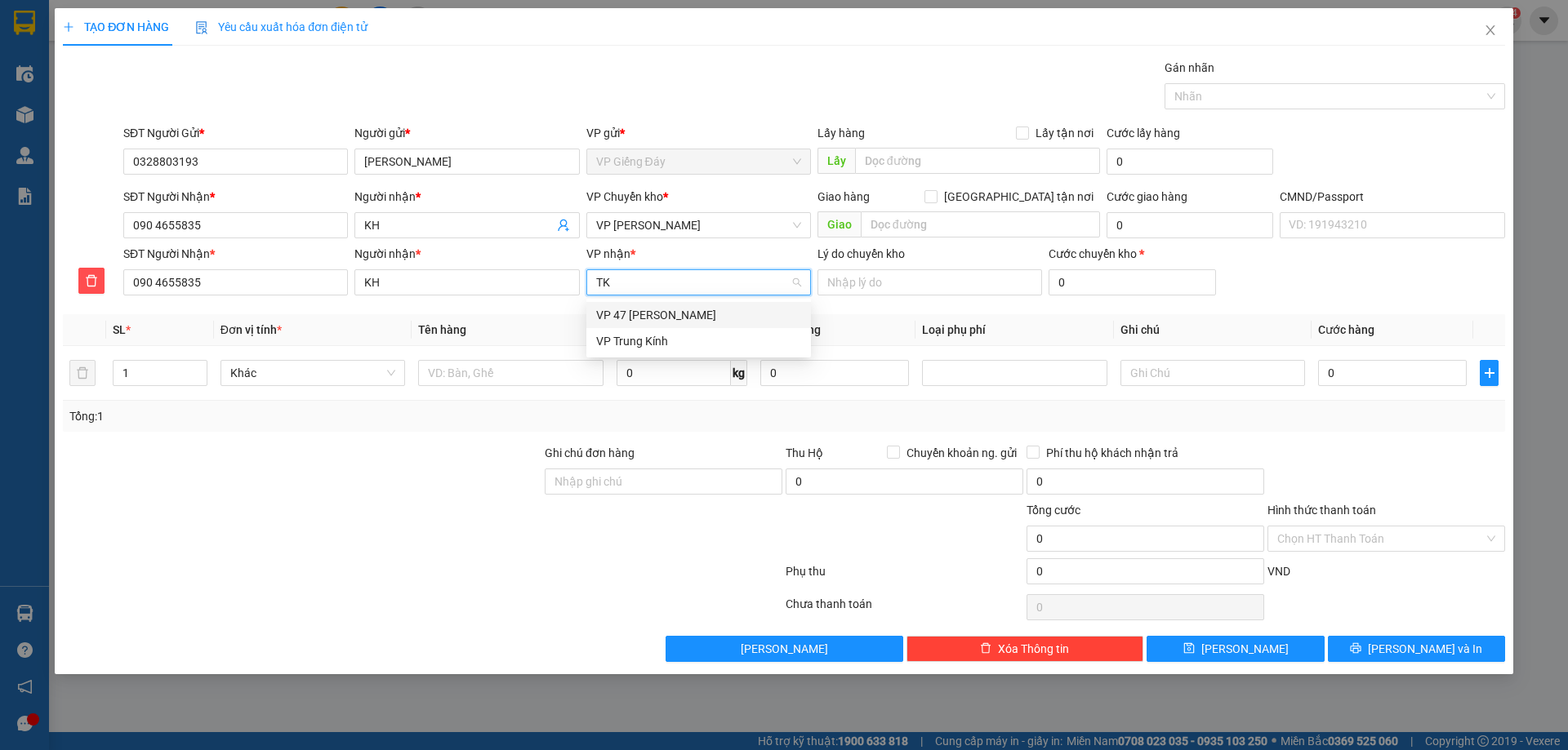
click at [637, 309] on div "VP 47 [PERSON_NAME]" at bounding box center [698, 315] width 205 height 18
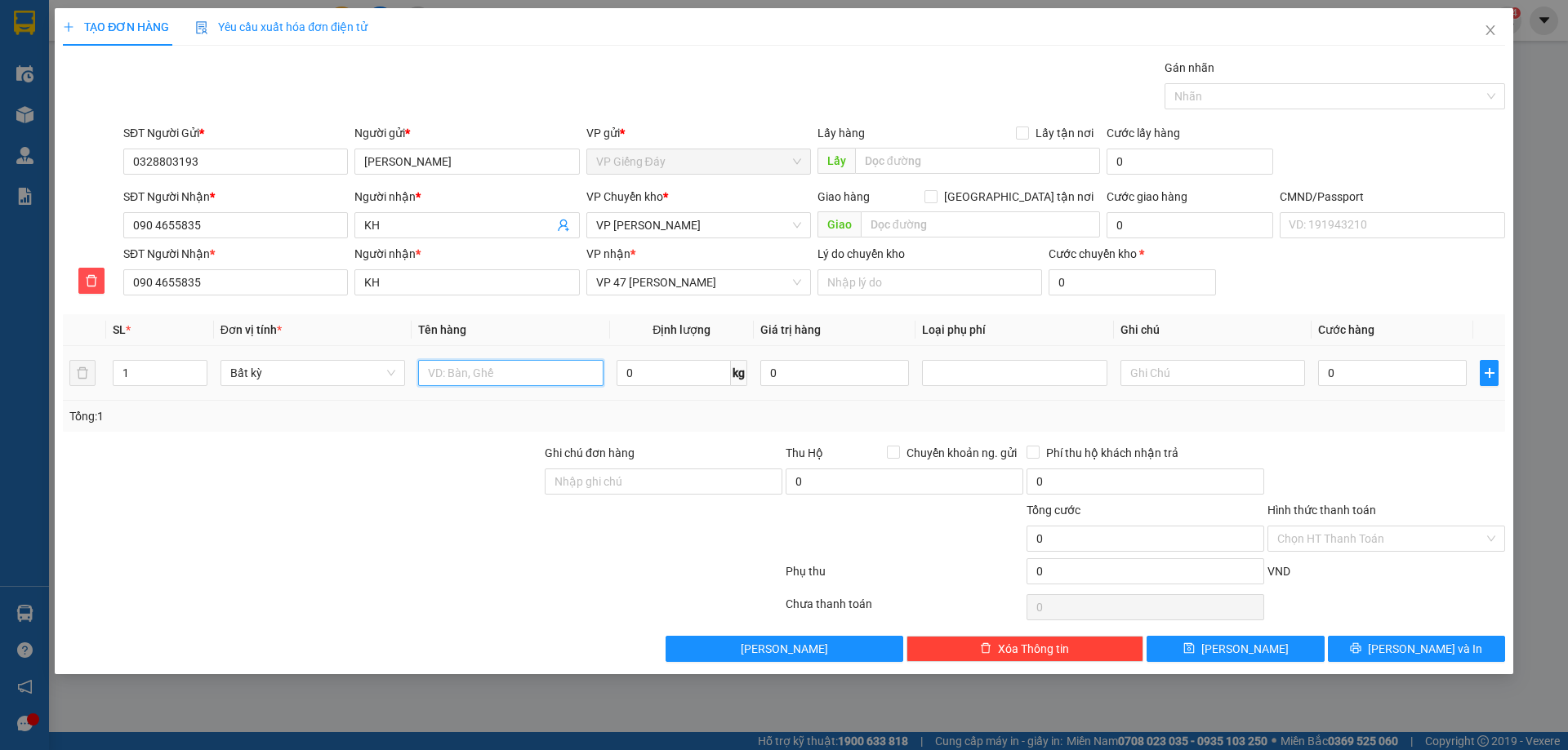
click at [451, 372] on input "text" at bounding box center [510, 374] width 185 height 26
type input "THÙNG XỐP ĐỒ ĂN"
click at [631, 377] on input "0" at bounding box center [674, 374] width 114 height 26
type input "10"
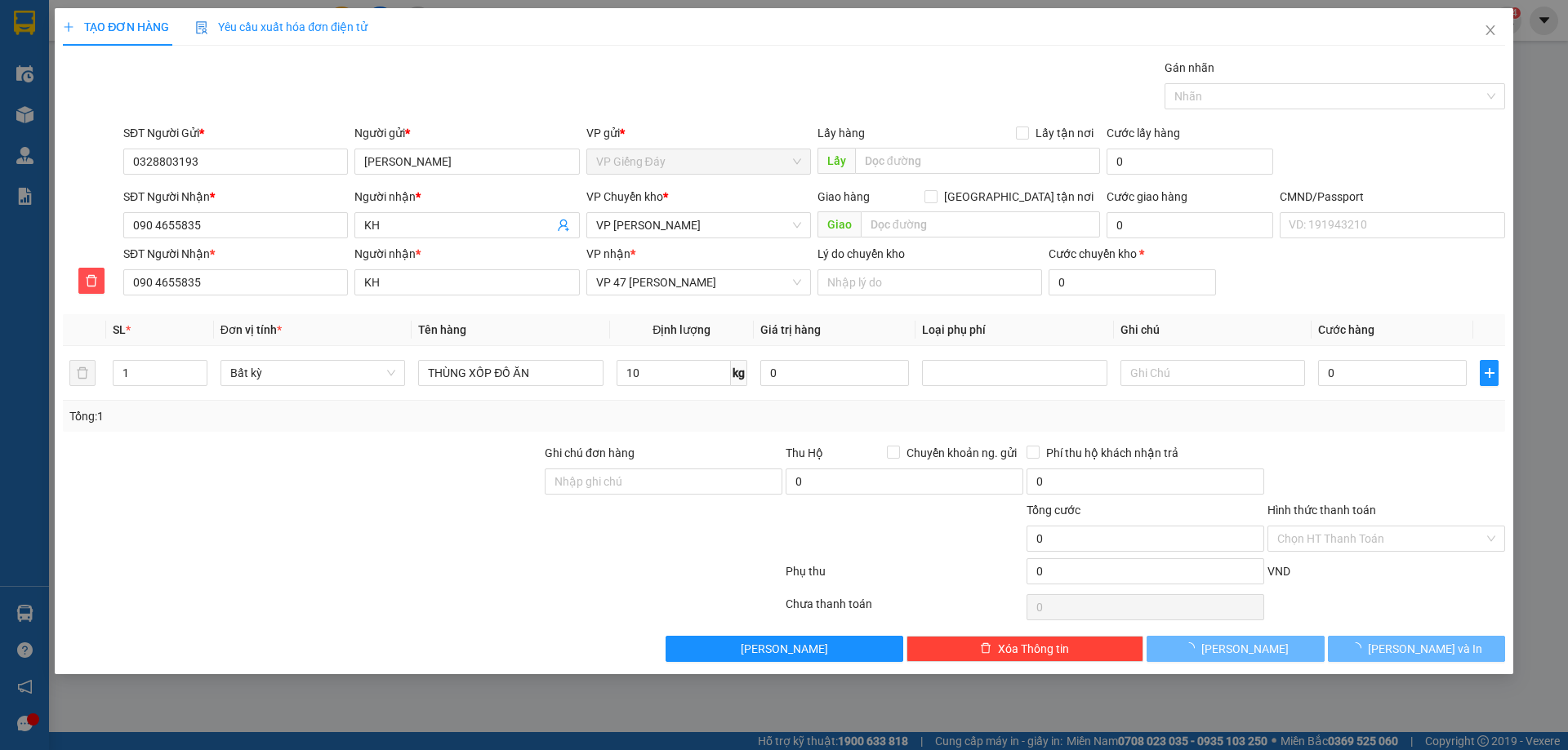
click at [299, 549] on div at bounding box center [303, 529] width 482 height 57
type input "70.000"
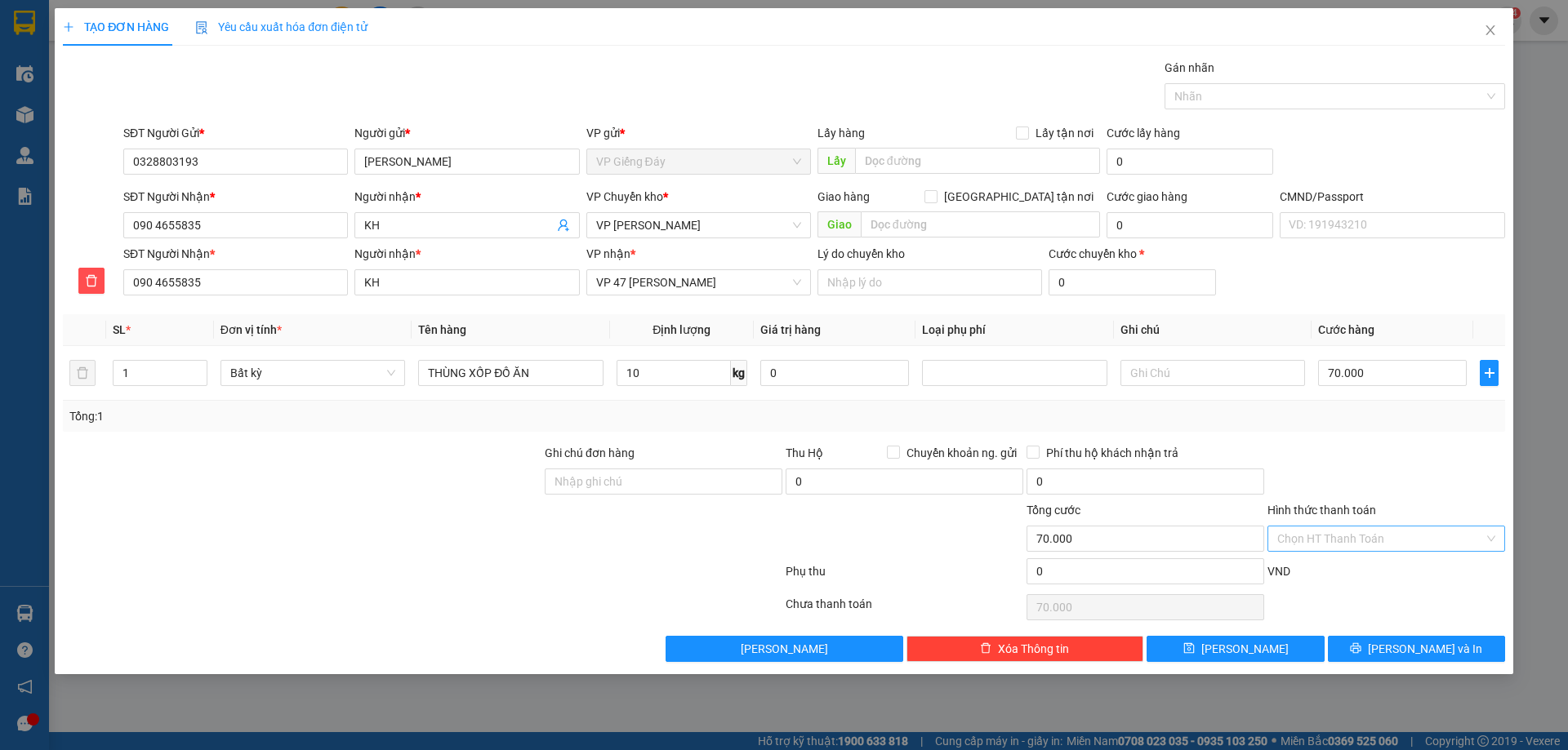
click at [1336, 542] on input "Hình thức thanh toán" at bounding box center [1380, 539] width 207 height 25
click at [663, 576] on div at bounding box center [423, 574] width 723 height 33
click at [1317, 543] on input "Hình thức thanh toán" at bounding box center [1380, 539] width 207 height 25
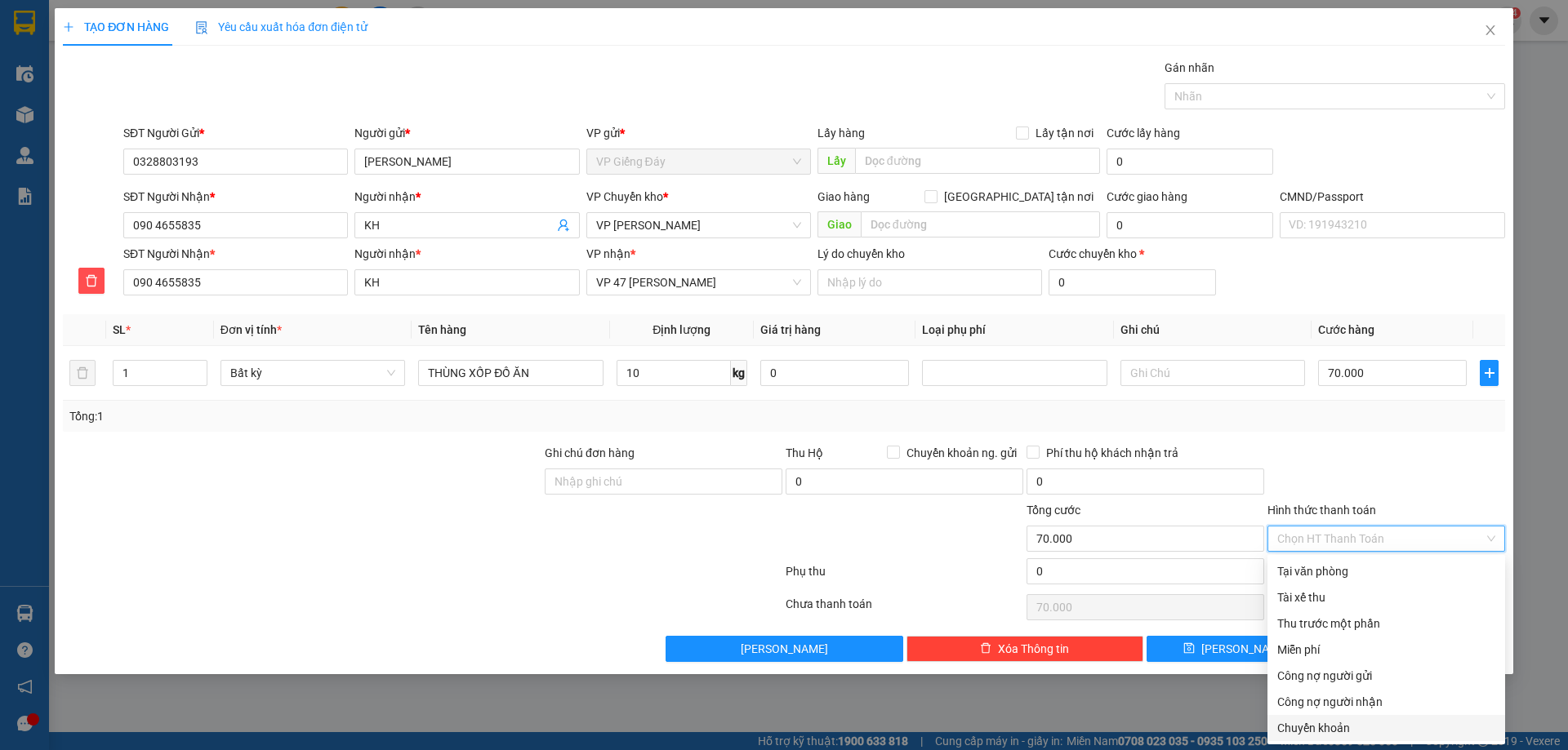
click at [1322, 742] on div "TẠO ĐƠN HÀNG Yêu cầu xuất hóa đơn điện tử Transit Pickup Surcharge Ids Transit …" at bounding box center [784, 375] width 1568 height 750
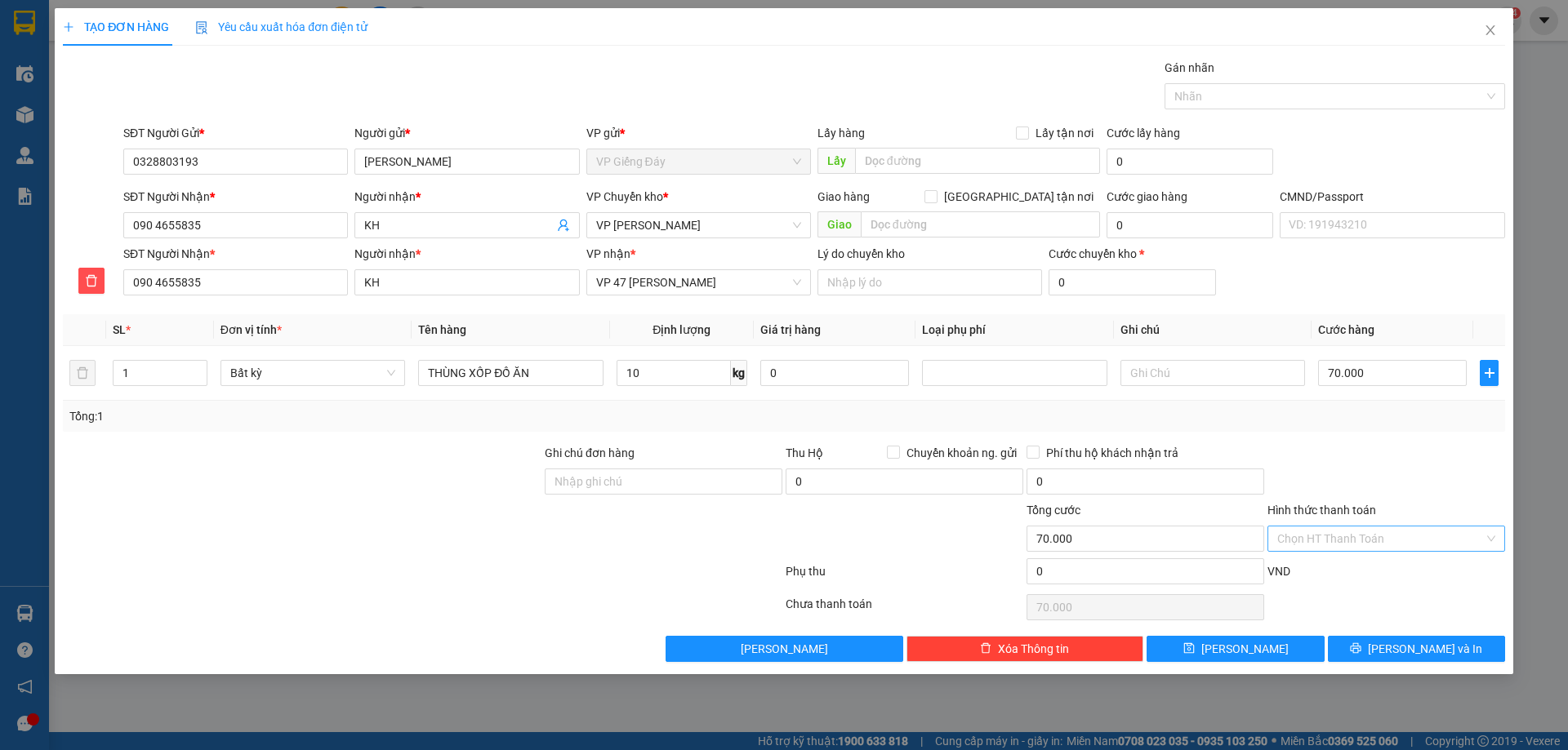
click at [1314, 536] on input "Hình thức thanh toán" at bounding box center [1380, 539] width 207 height 25
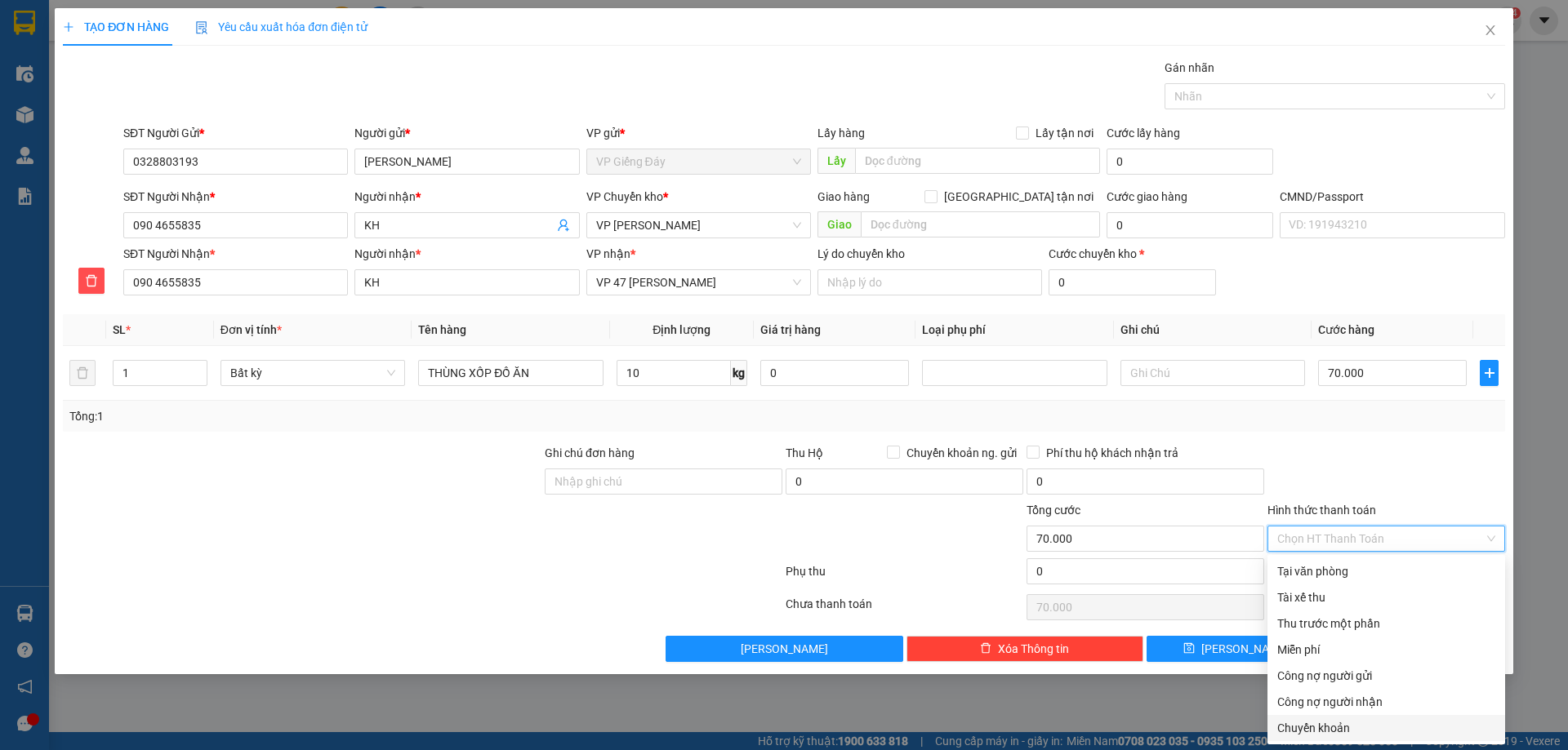
click at [1317, 723] on div "Chuyển khoản" at bounding box center [1386, 728] width 218 height 18
type input "0"
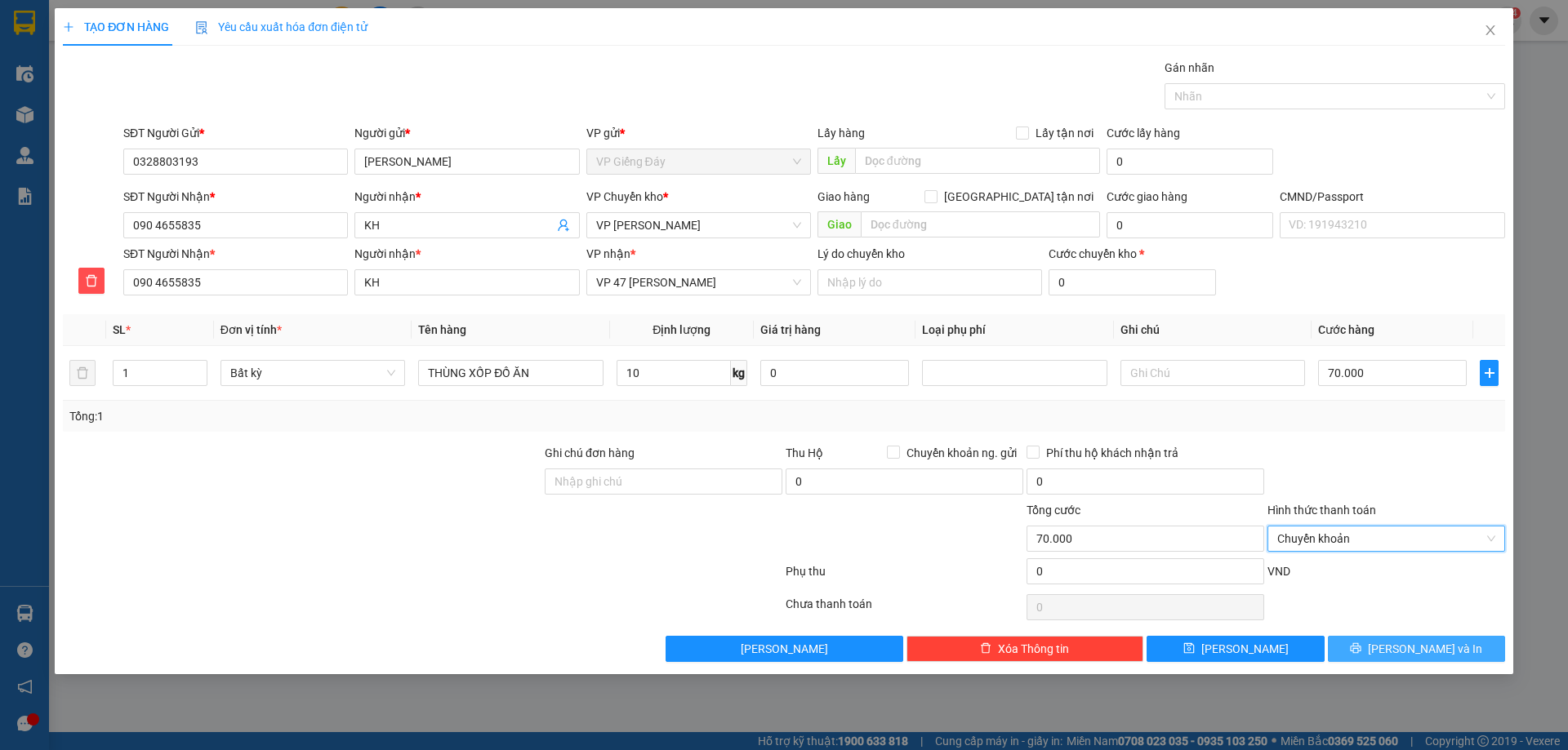
click at [1367, 647] on button "[PERSON_NAME] và In" at bounding box center [1417, 649] width 178 height 26
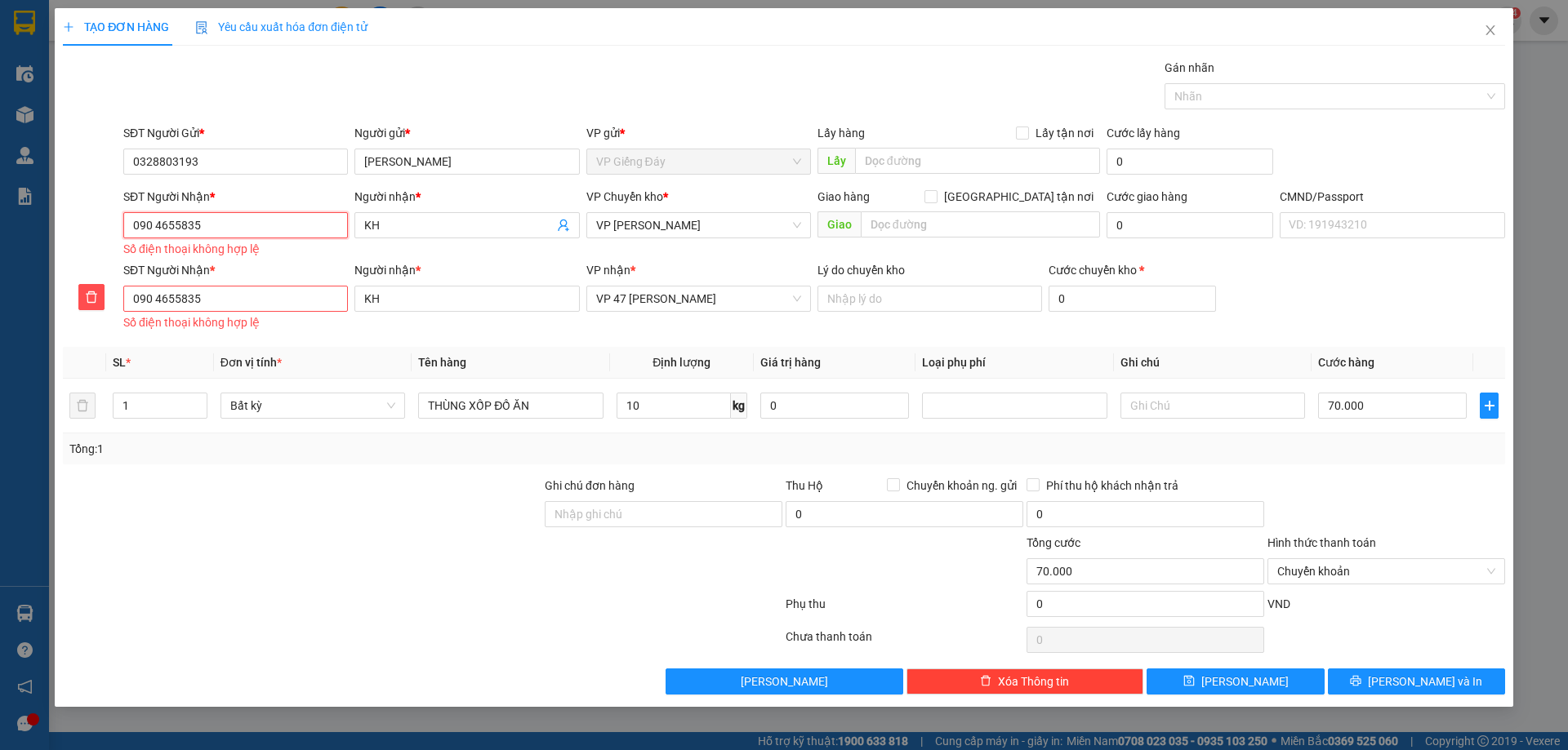
click at [157, 223] on input "090 4655835" at bounding box center [235, 225] width 224 height 26
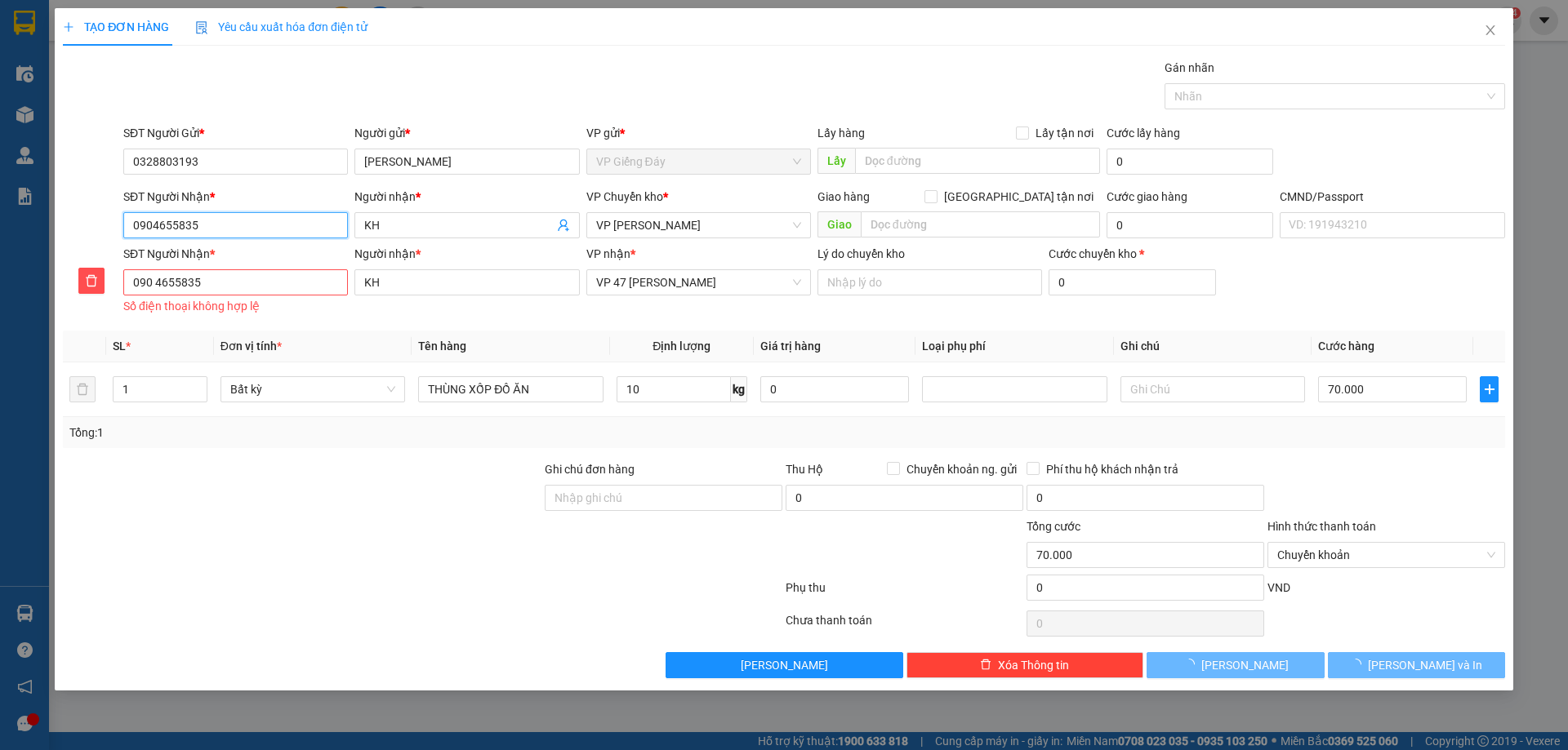
type input "0904655835"
click at [157, 287] on input "090 4655835" at bounding box center [235, 282] width 224 height 26
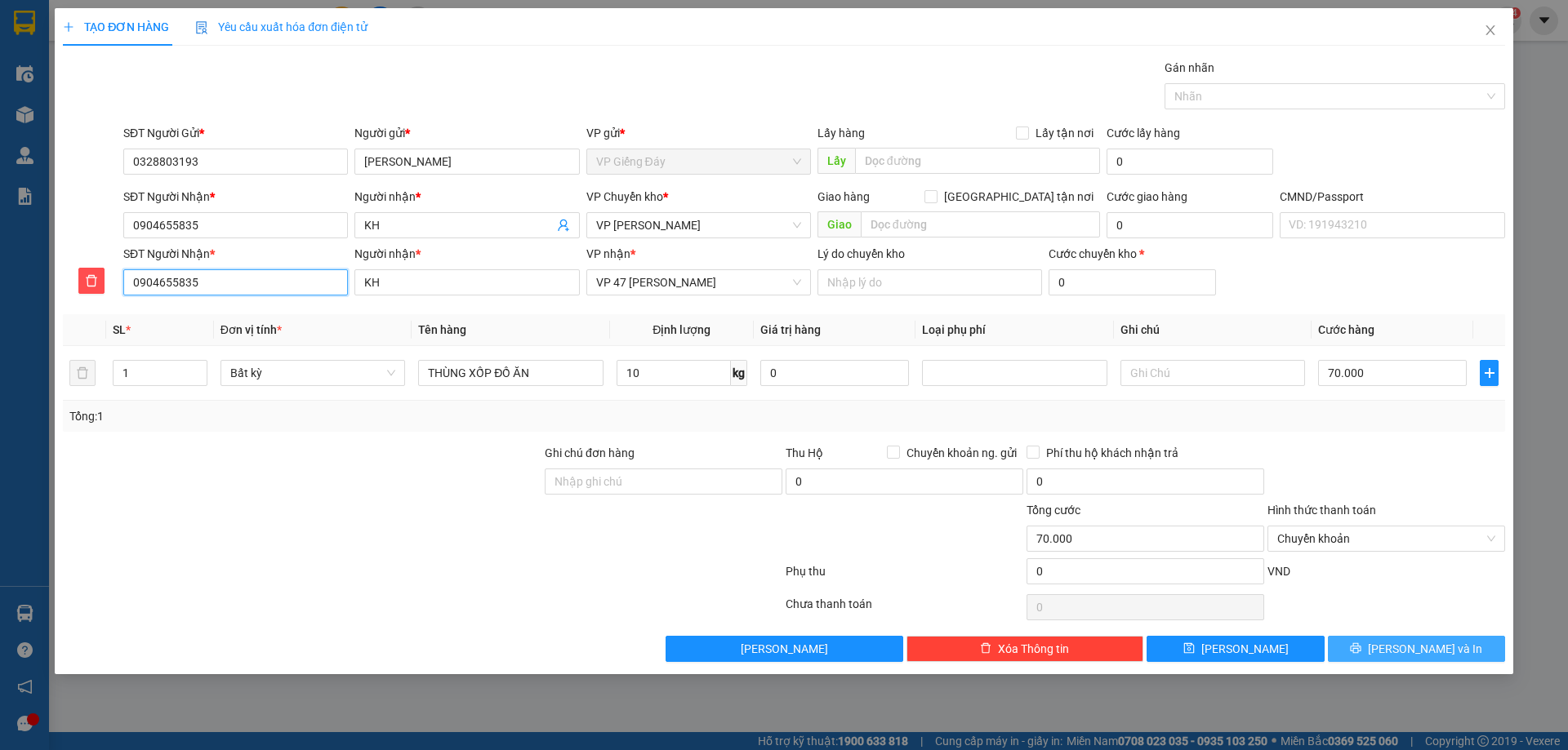
type input "0904655835"
click at [1450, 652] on button "[PERSON_NAME] và In" at bounding box center [1417, 649] width 178 height 26
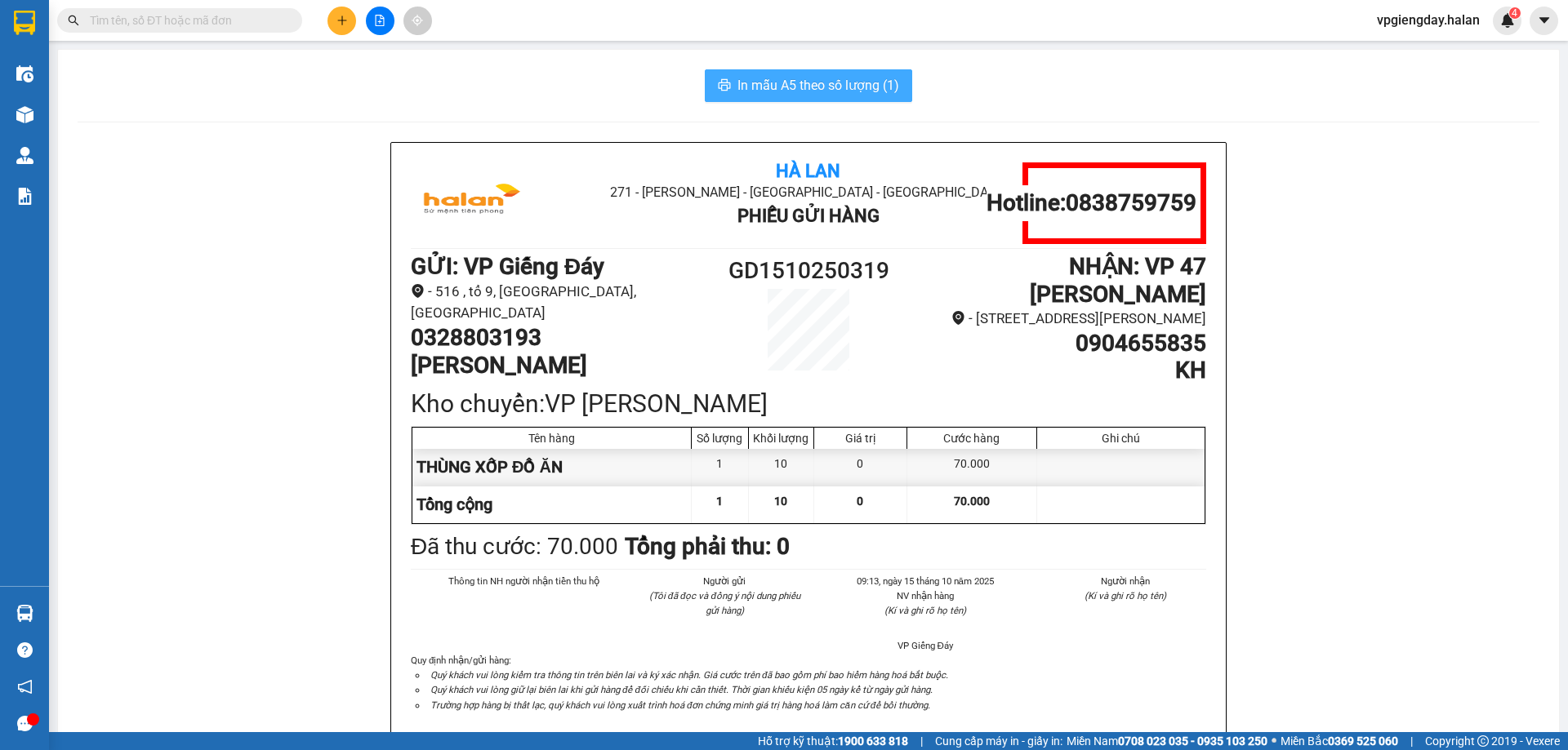
click at [779, 84] on span "In mẫu A5 theo số lượng (1)" at bounding box center [819, 84] width 162 height 20
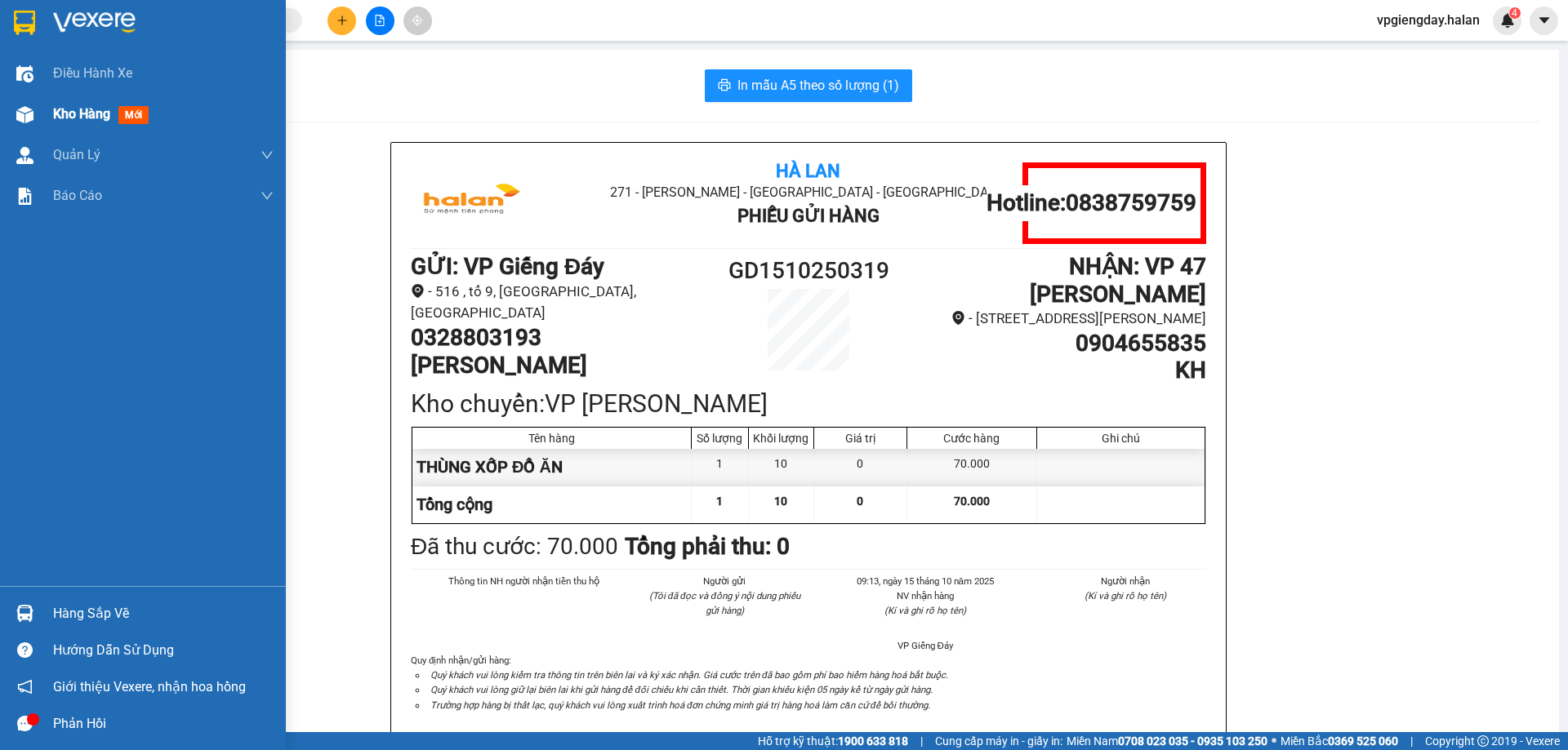
click at [113, 114] on div "Kho hàng mới" at bounding box center [104, 113] width 102 height 20
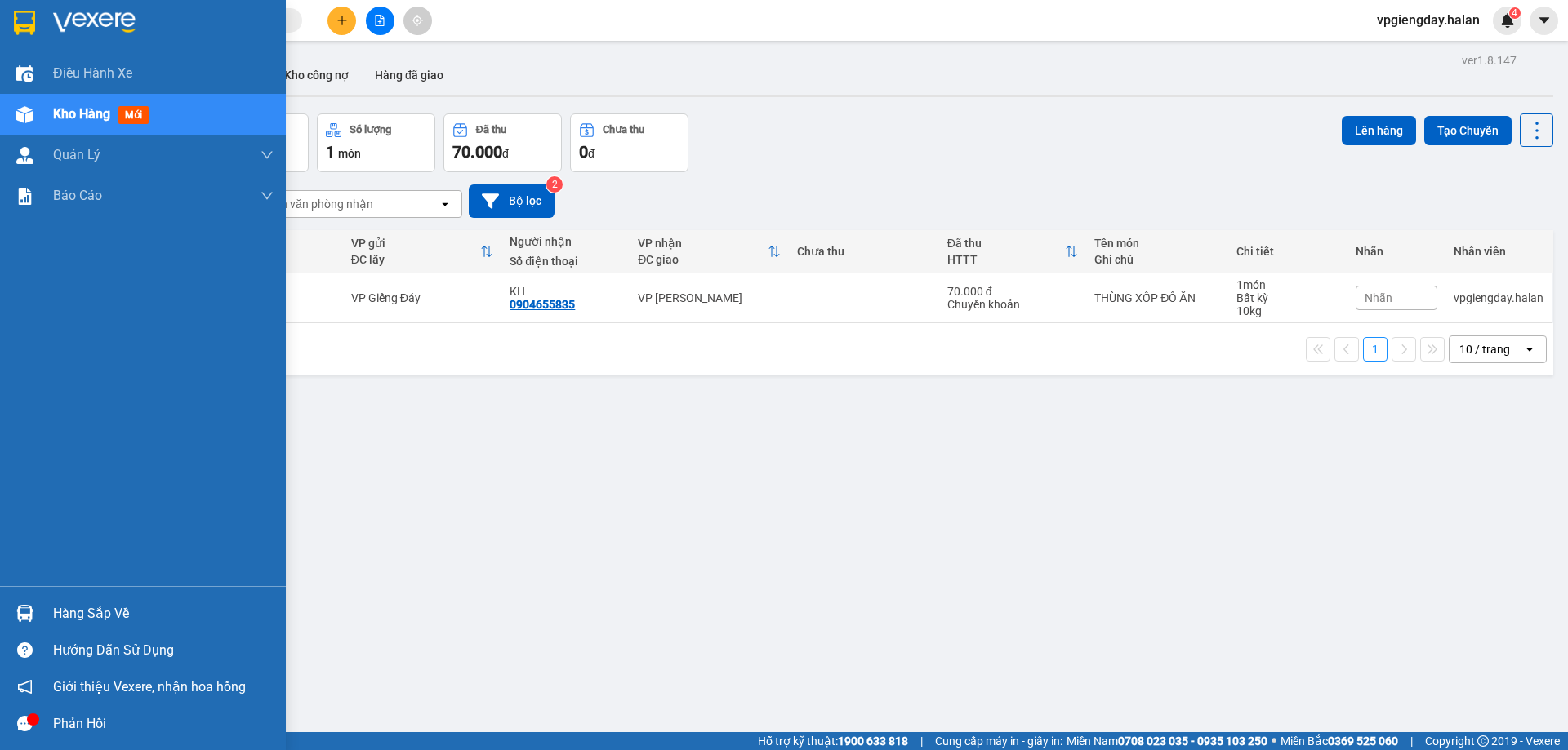
drag, startPoint x: 75, startPoint y: 605, endPoint x: 84, endPoint y: 601, distance: 9.8
click at [75, 606] on div "Hàng sắp về" at bounding box center [163, 614] width 221 height 25
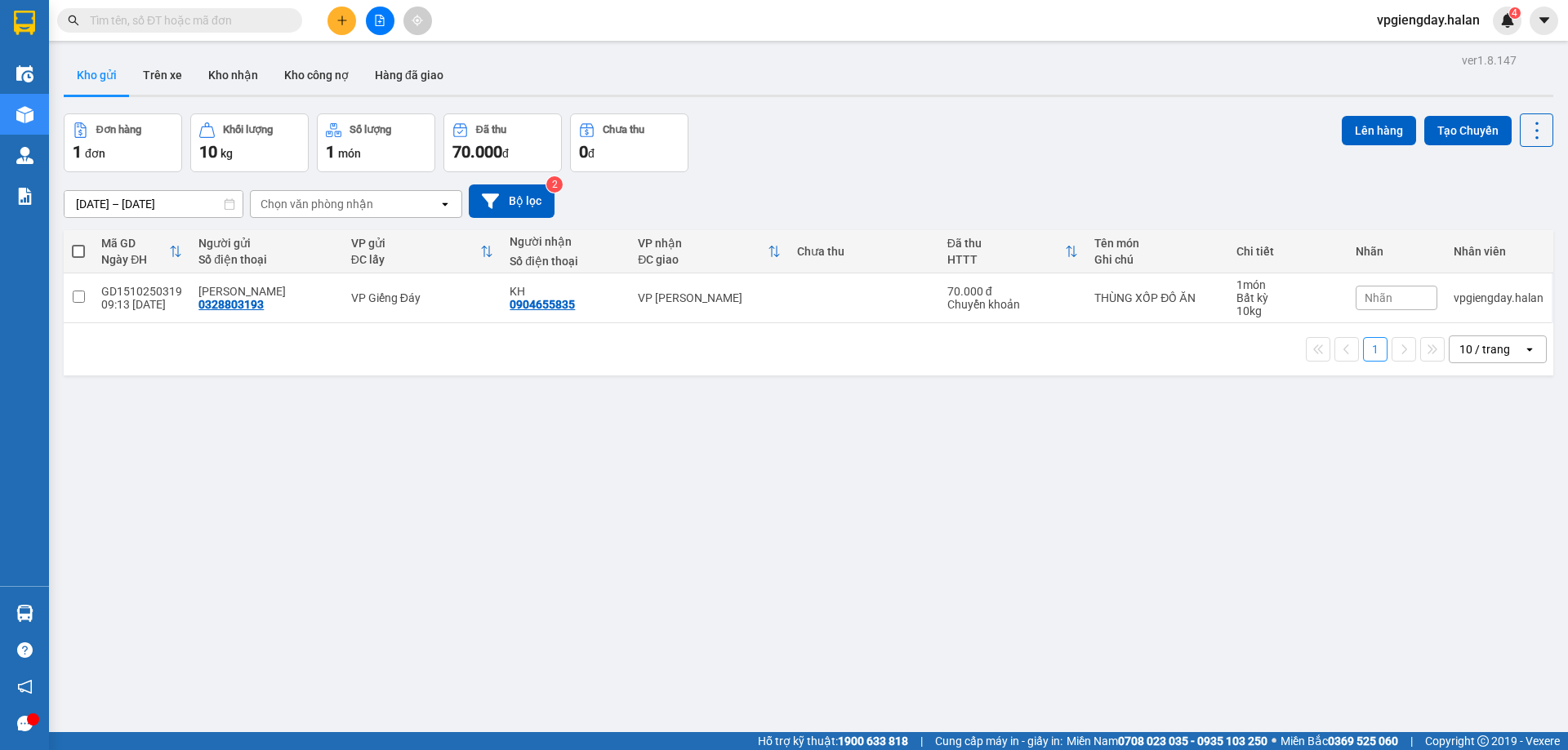
click at [284, 453] on section "Kết quả tìm kiếm ( 0 ) Bộ lọc No Data vpgiengday.halan 4 Điều hành xe Kho hàng …" at bounding box center [784, 375] width 1568 height 750
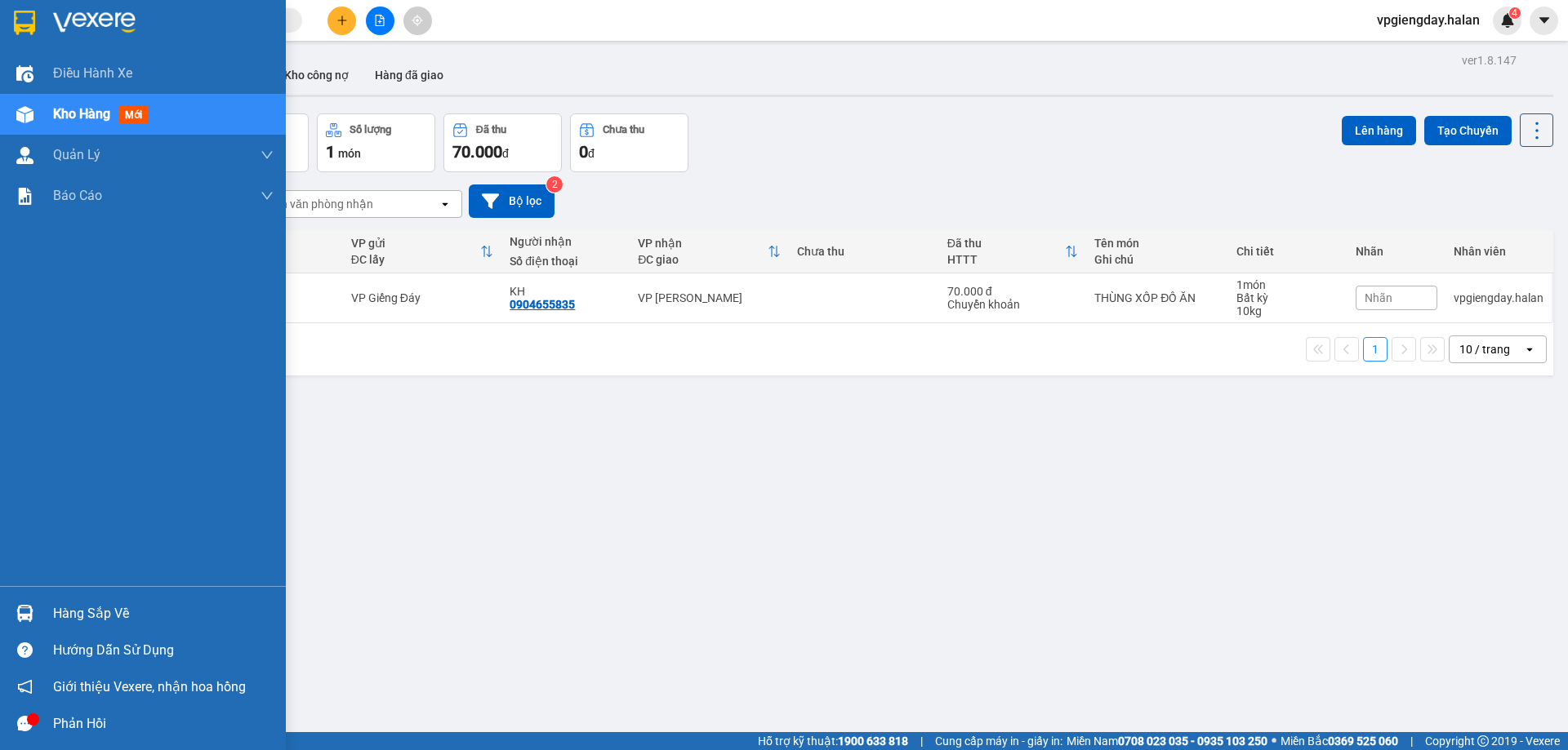
click at [61, 717] on div "Phản hồi" at bounding box center [163, 725] width 221 height 25
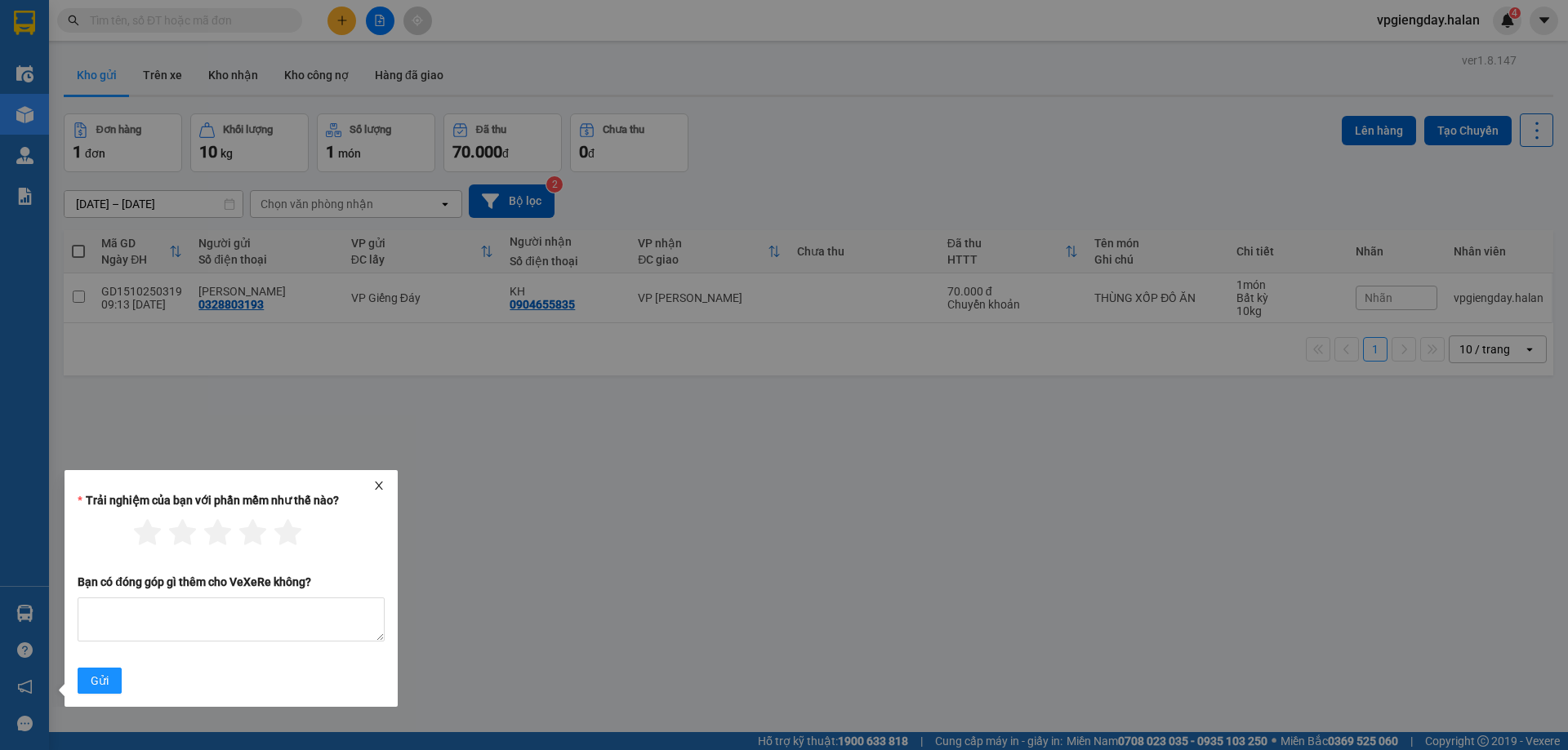
click at [380, 481] on icon "close" at bounding box center [378, 485] width 11 height 11
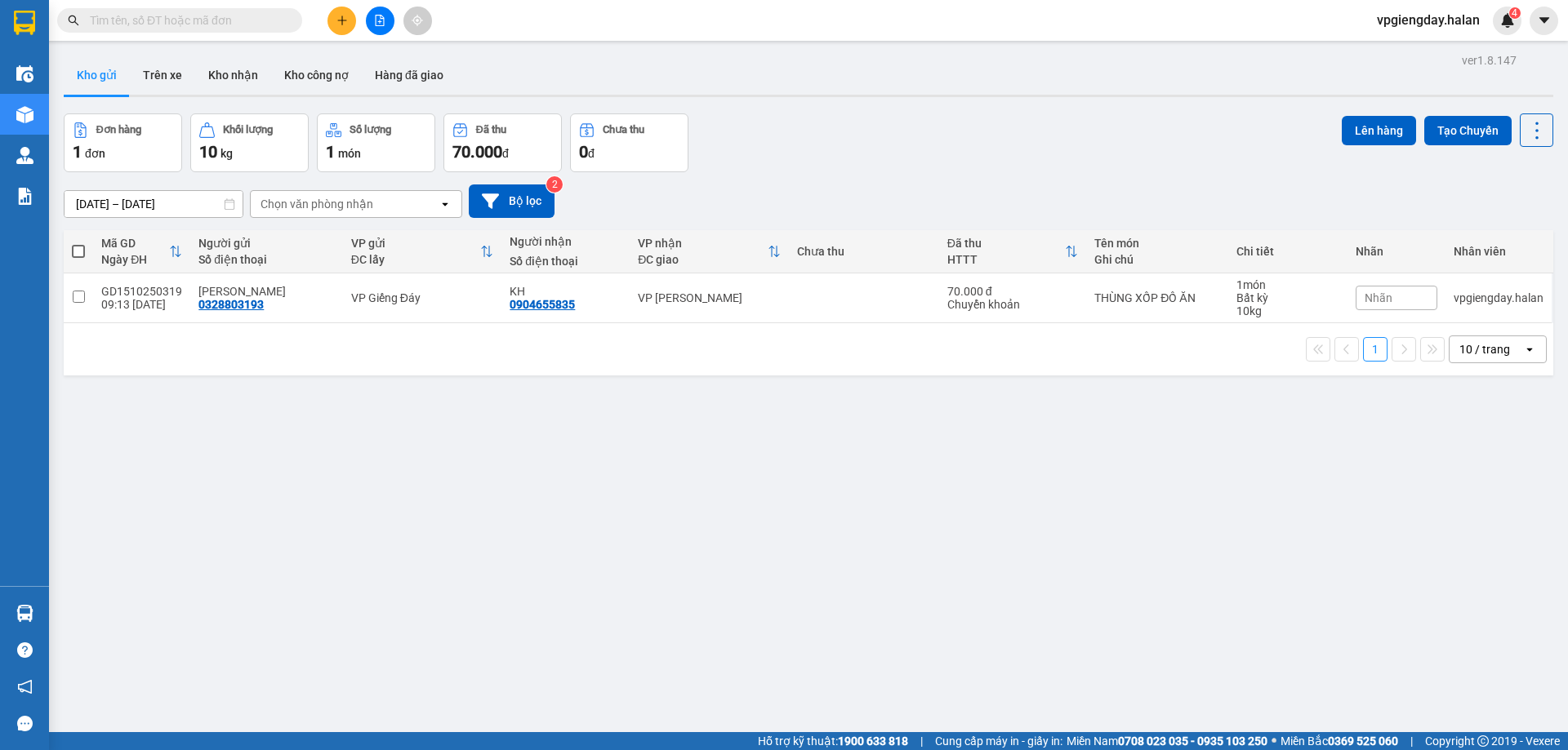
click at [319, 462] on div "ver 1.8.147 Kho gửi Trên xe Kho nhận Kho công nợ Hàng đã giao Đơn hàng 1 đơn Kh…" at bounding box center [808, 424] width 1503 height 750
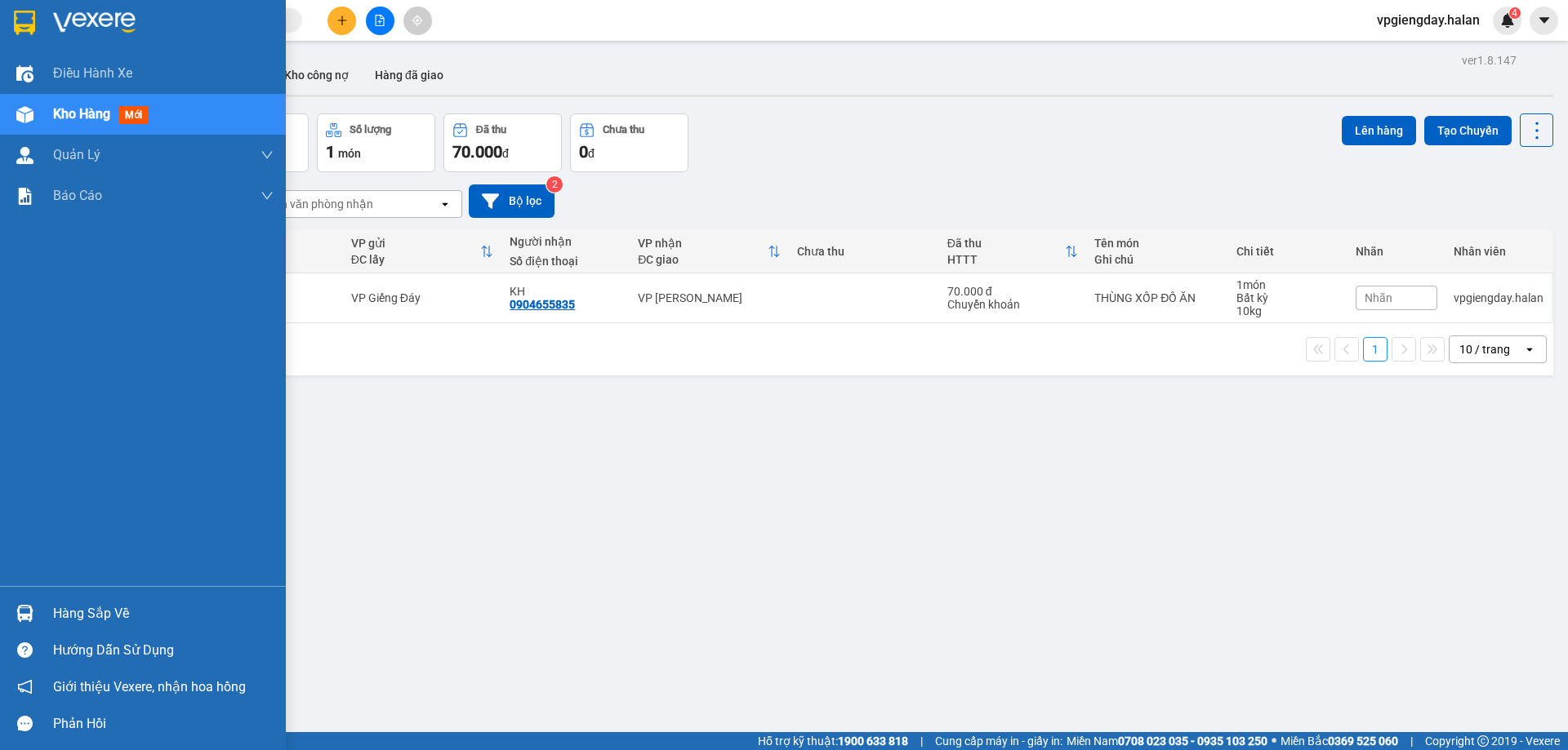
click at [89, 608] on div "Hàng sắp về" at bounding box center [163, 614] width 221 height 25
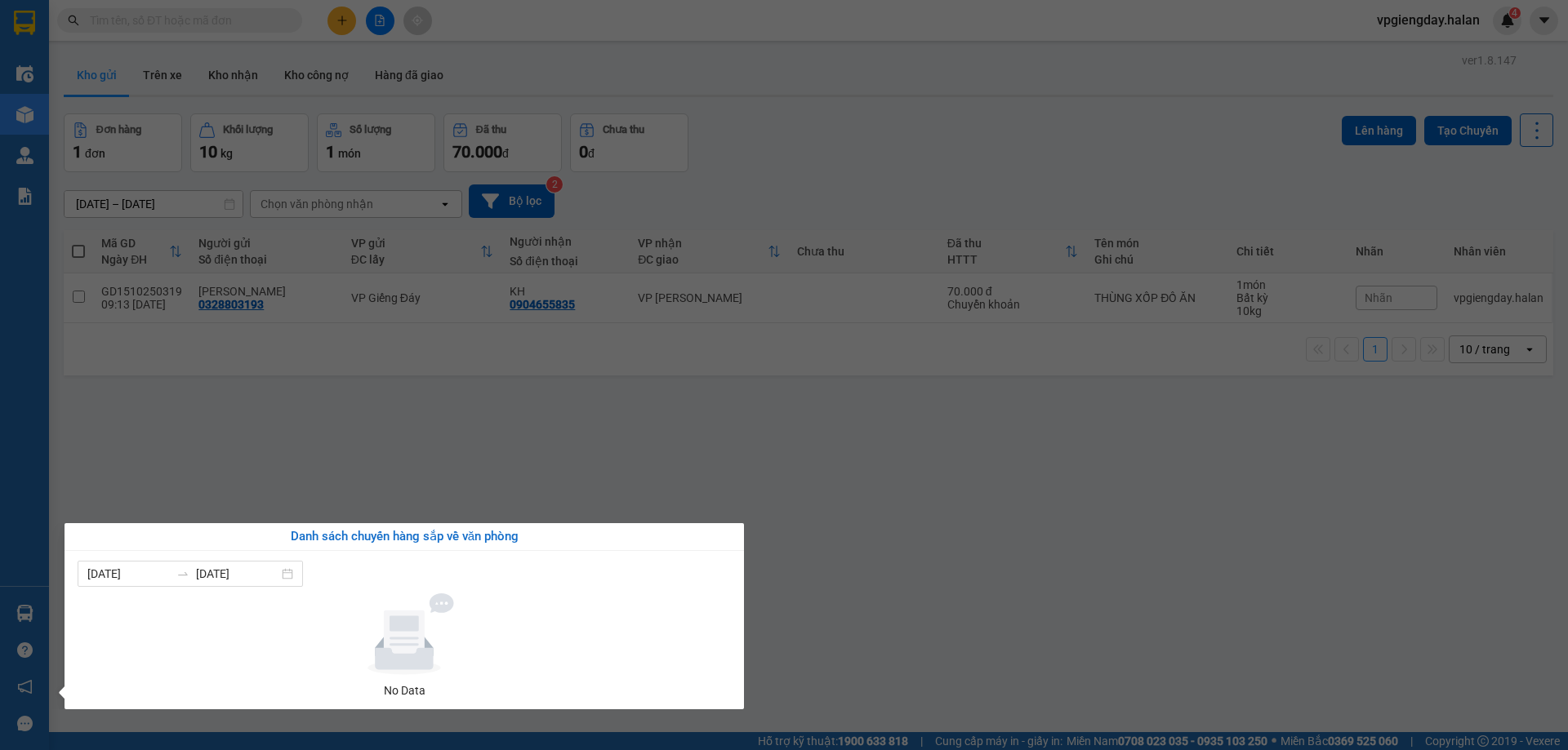
click at [371, 405] on section "Kết quả tìm kiếm ( 0 ) Bộ lọc No Data vpgiengday.halan 4 Điều hành xe Kho hàng …" at bounding box center [784, 375] width 1568 height 750
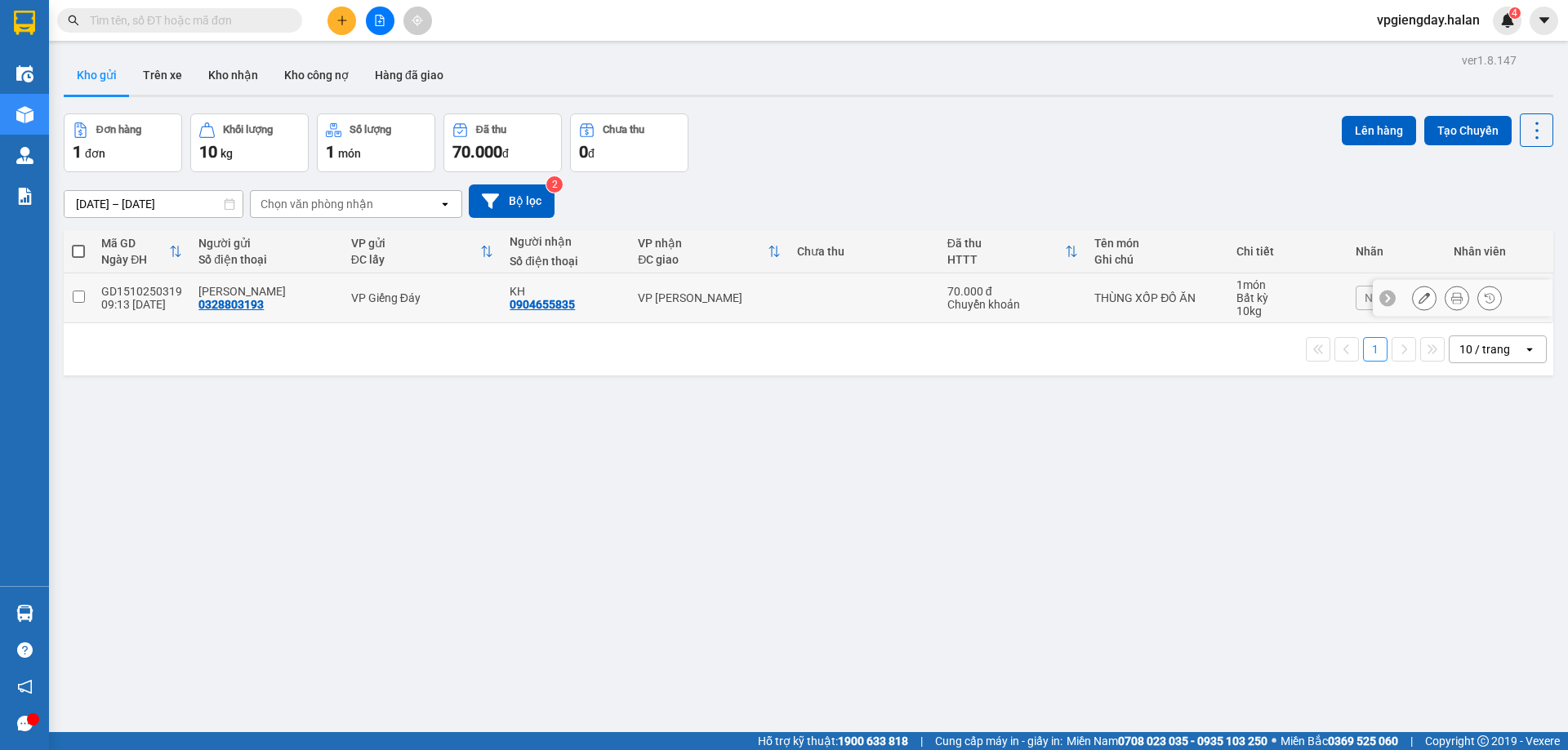
click at [77, 296] on input "checkbox" at bounding box center [79, 297] width 12 height 12
checkbox input "true"
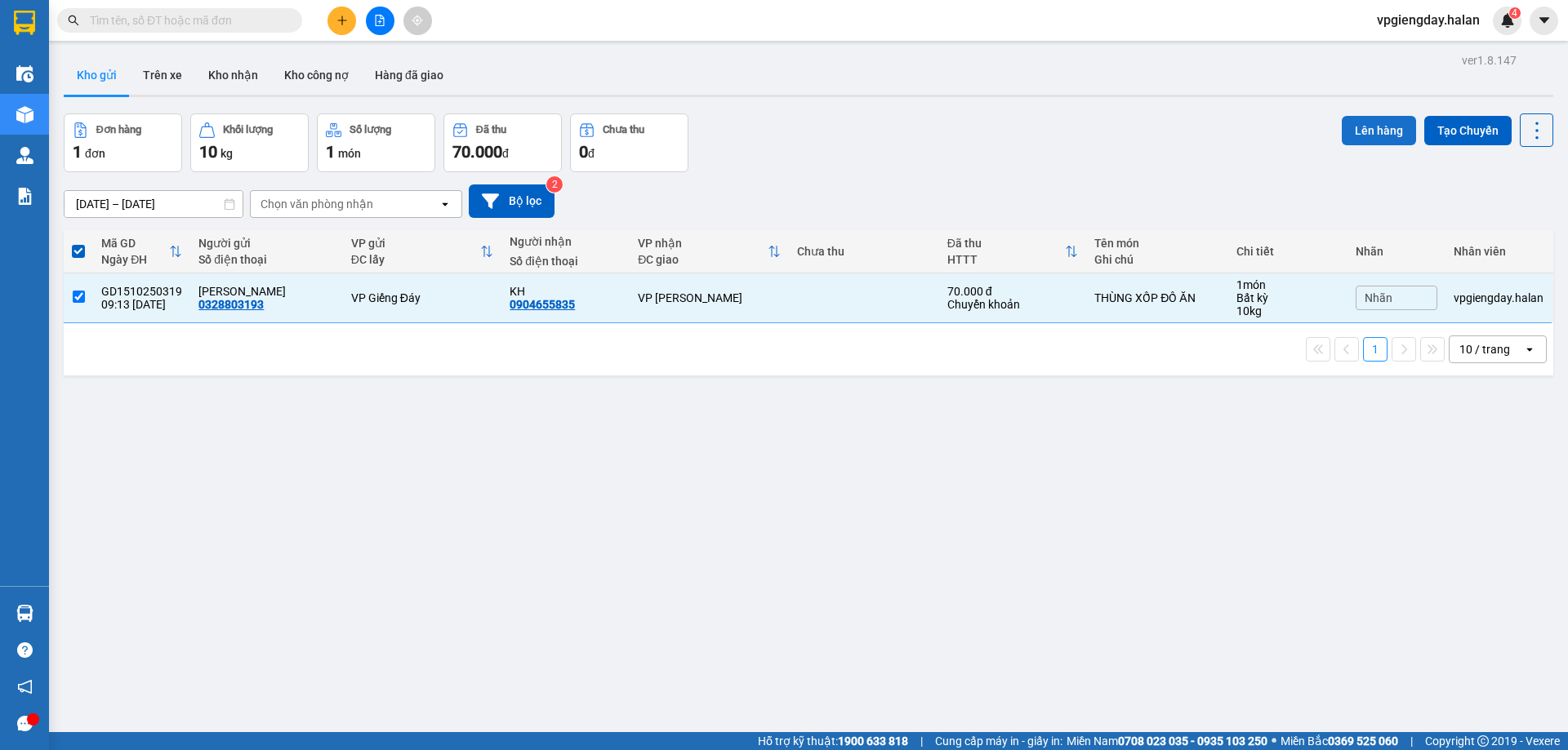
click at [1353, 137] on button "Lên hàng" at bounding box center [1379, 130] width 75 height 29
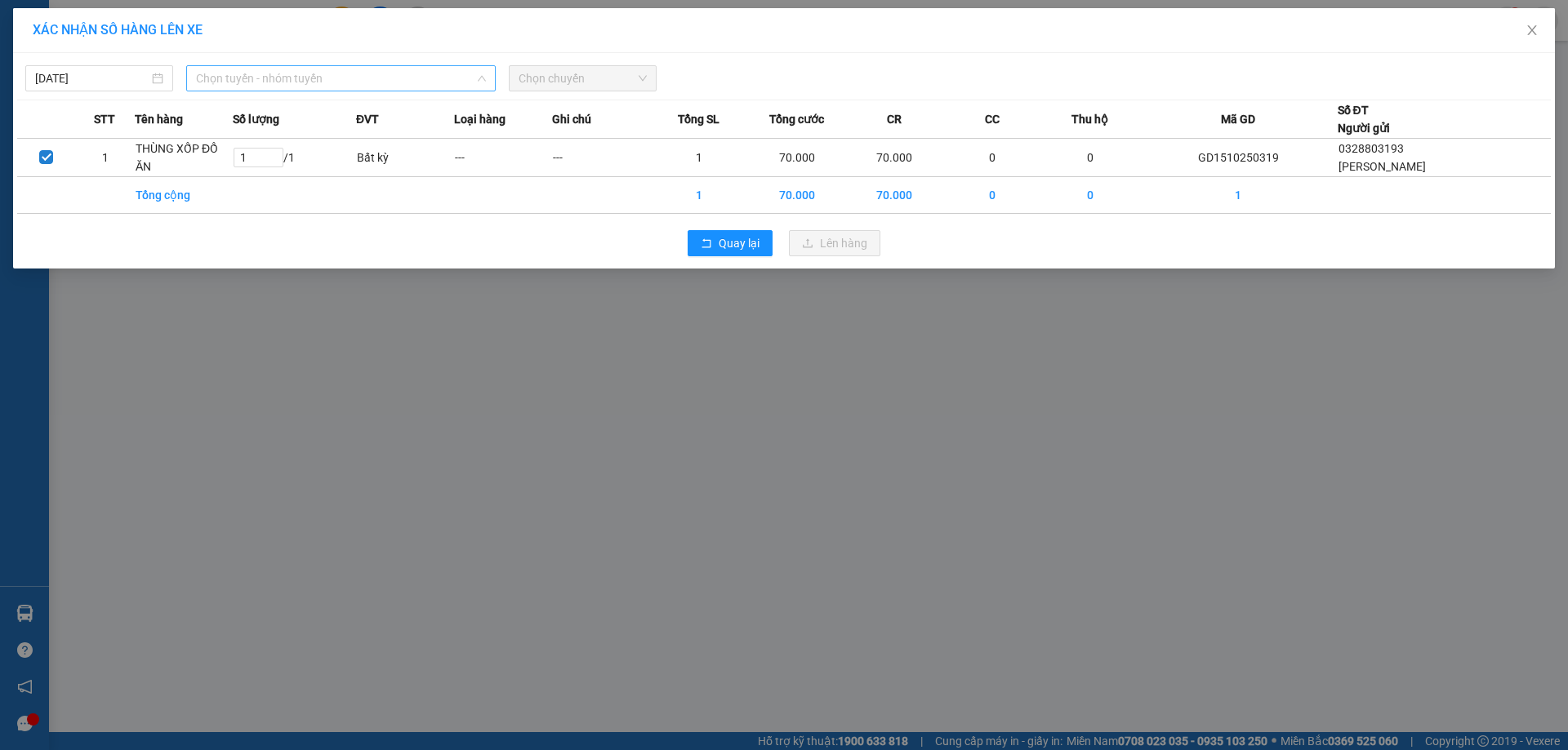
click at [407, 86] on span "Chọn tuyến - nhóm tuyến" at bounding box center [341, 78] width 290 height 25
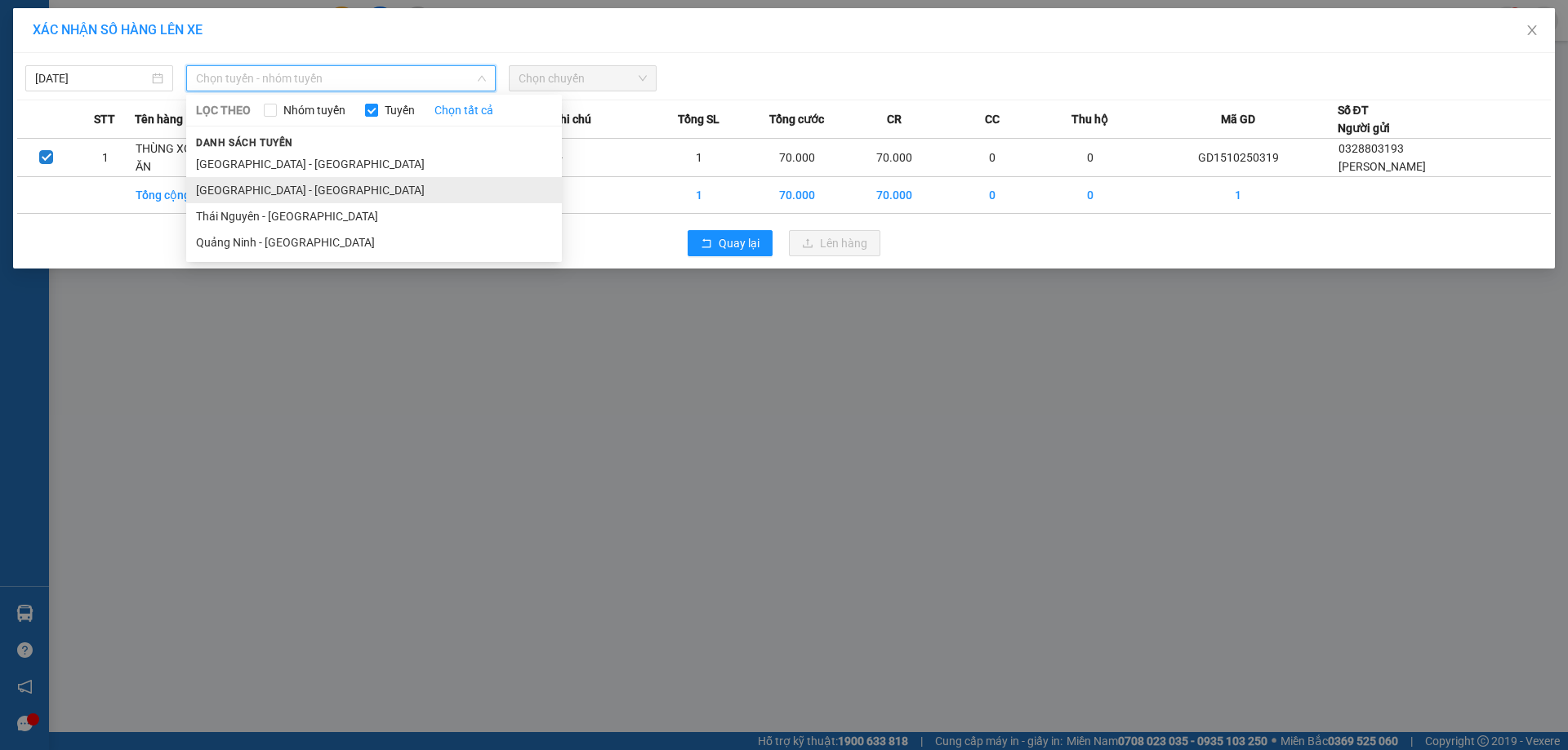
click at [267, 188] on li "[GEOGRAPHIC_DATA] - [GEOGRAPHIC_DATA]" at bounding box center [374, 191] width 376 height 26
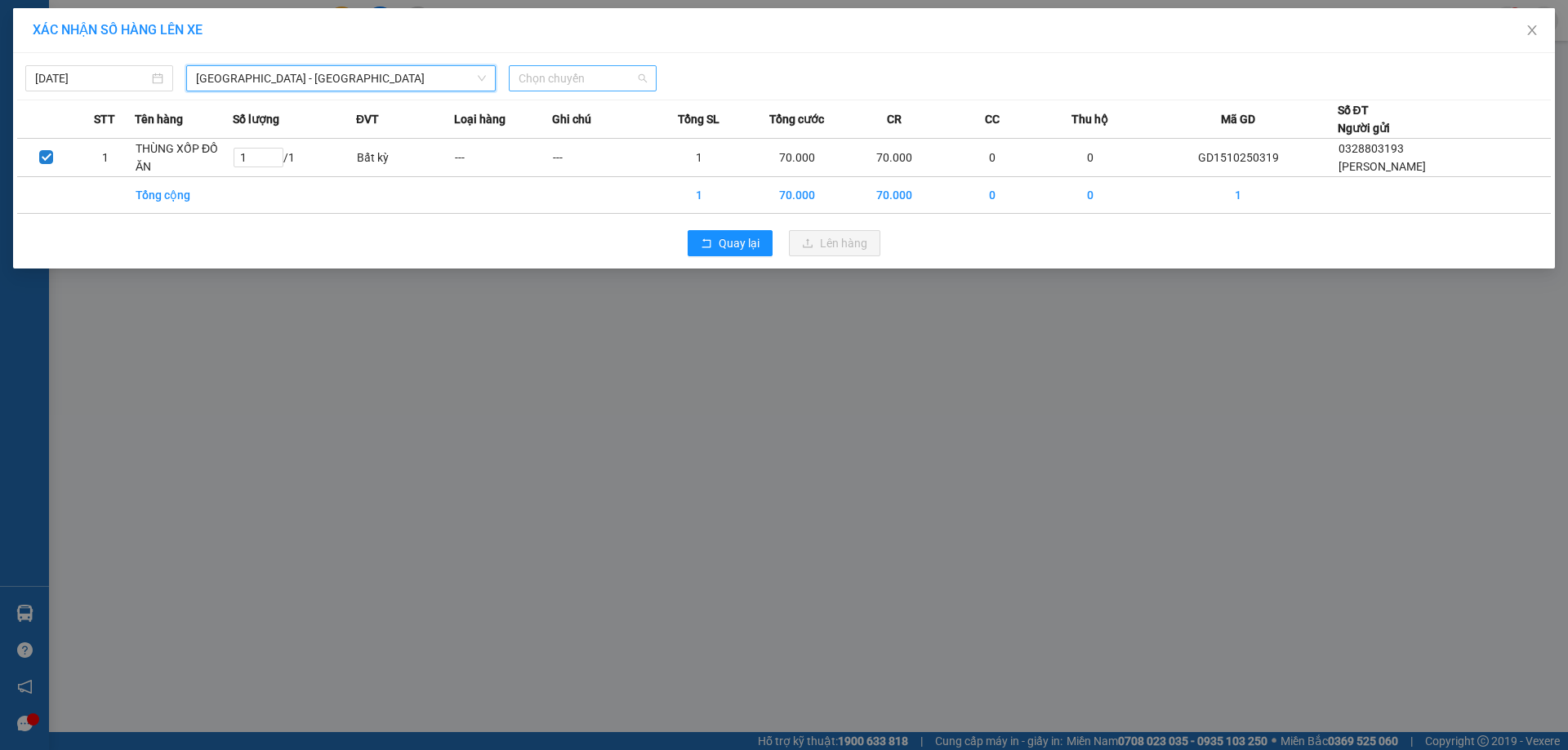
click at [615, 74] on span "Chọn chuyến" at bounding box center [583, 78] width 128 height 25
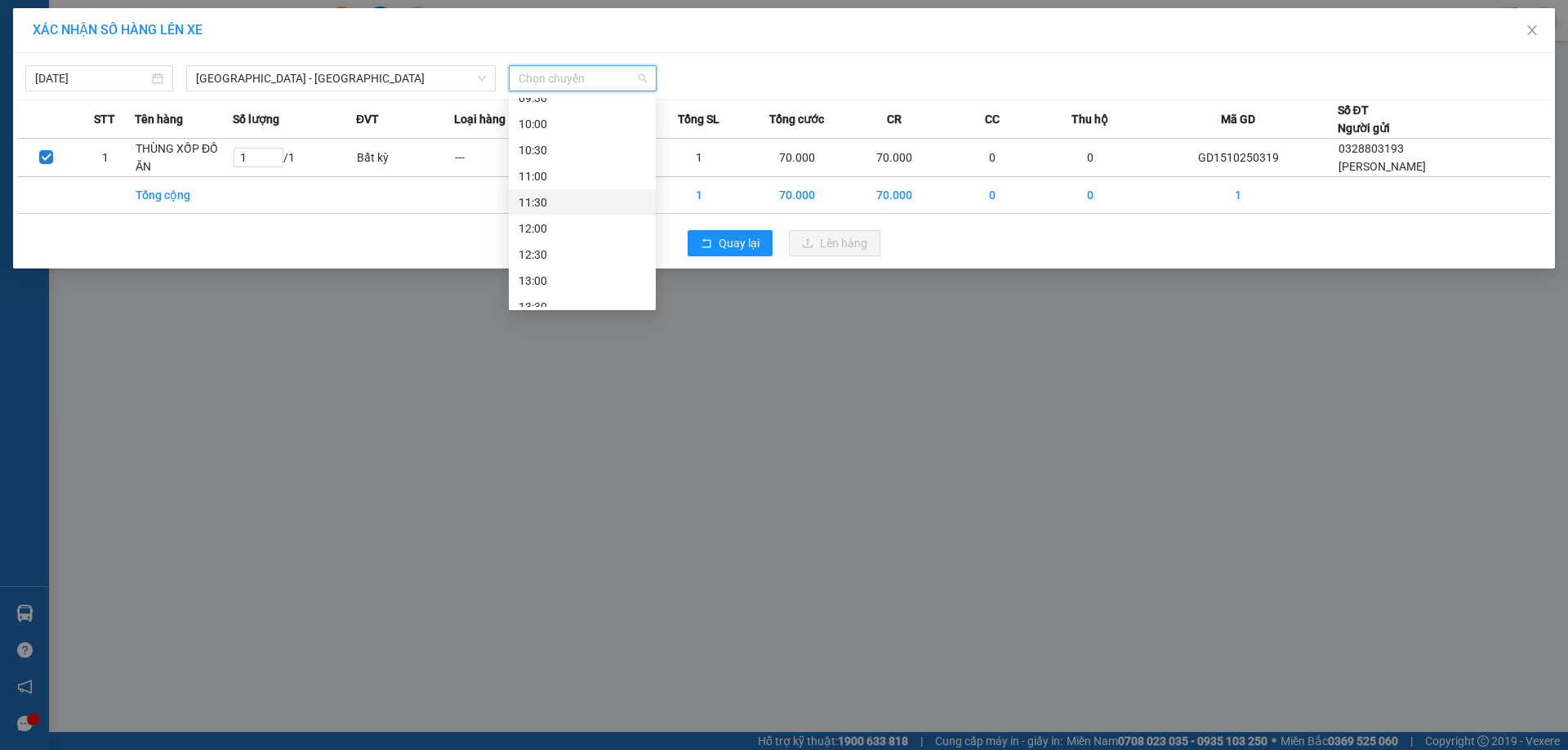
scroll to position [245, 0]
click at [548, 158] on div "09:00" at bounding box center [582, 153] width 128 height 18
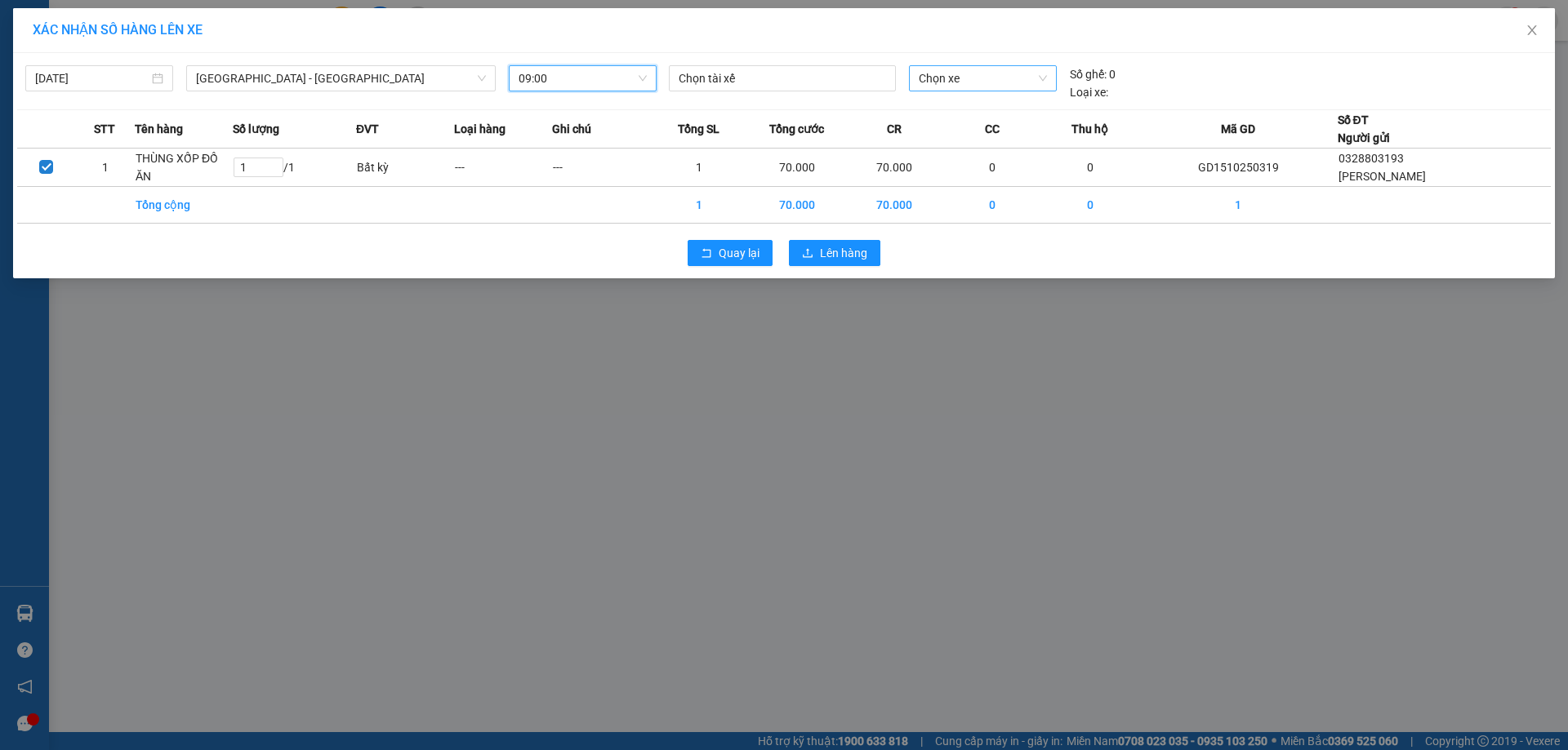
click at [953, 84] on span "Chọn xe" at bounding box center [982, 78] width 128 height 25
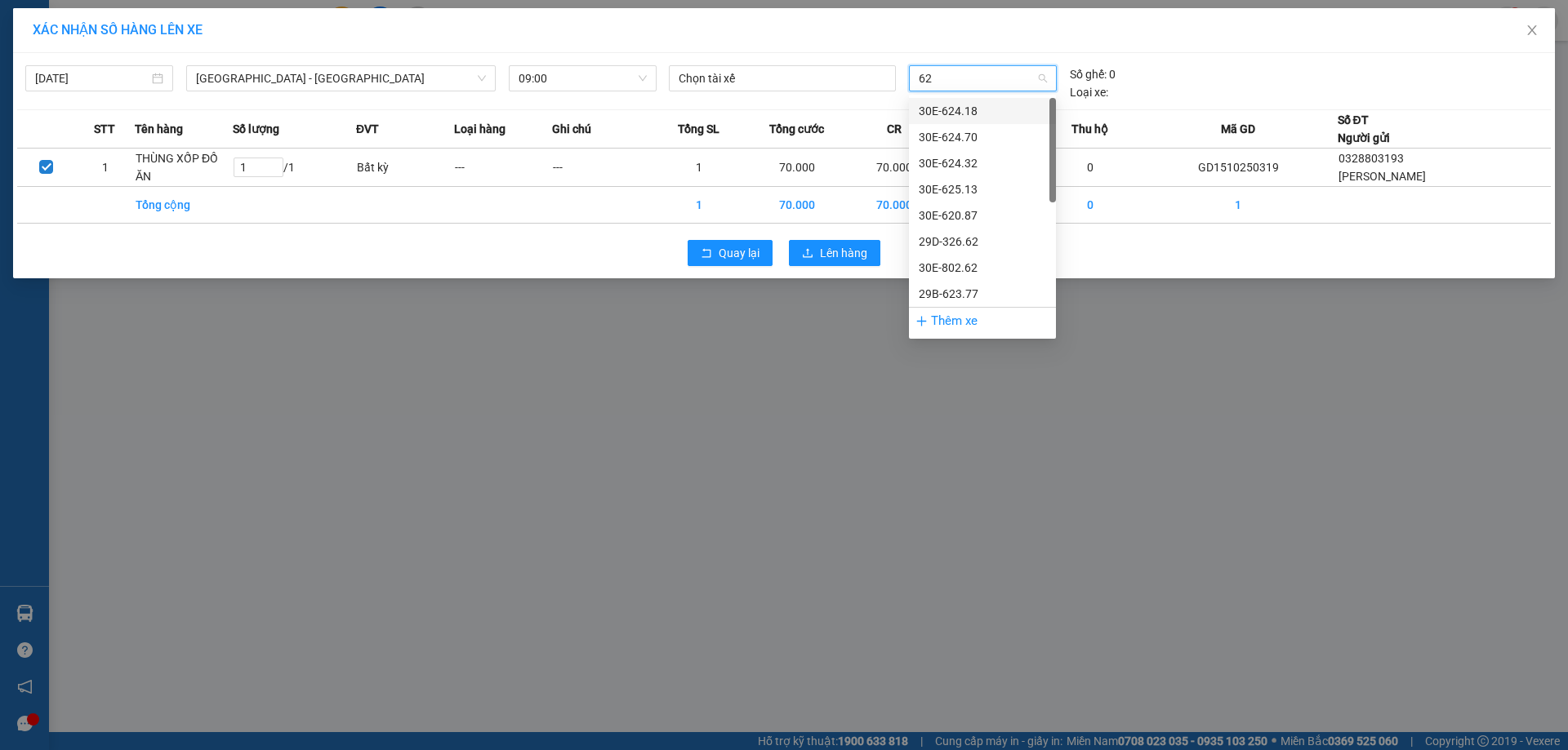
type input "620"
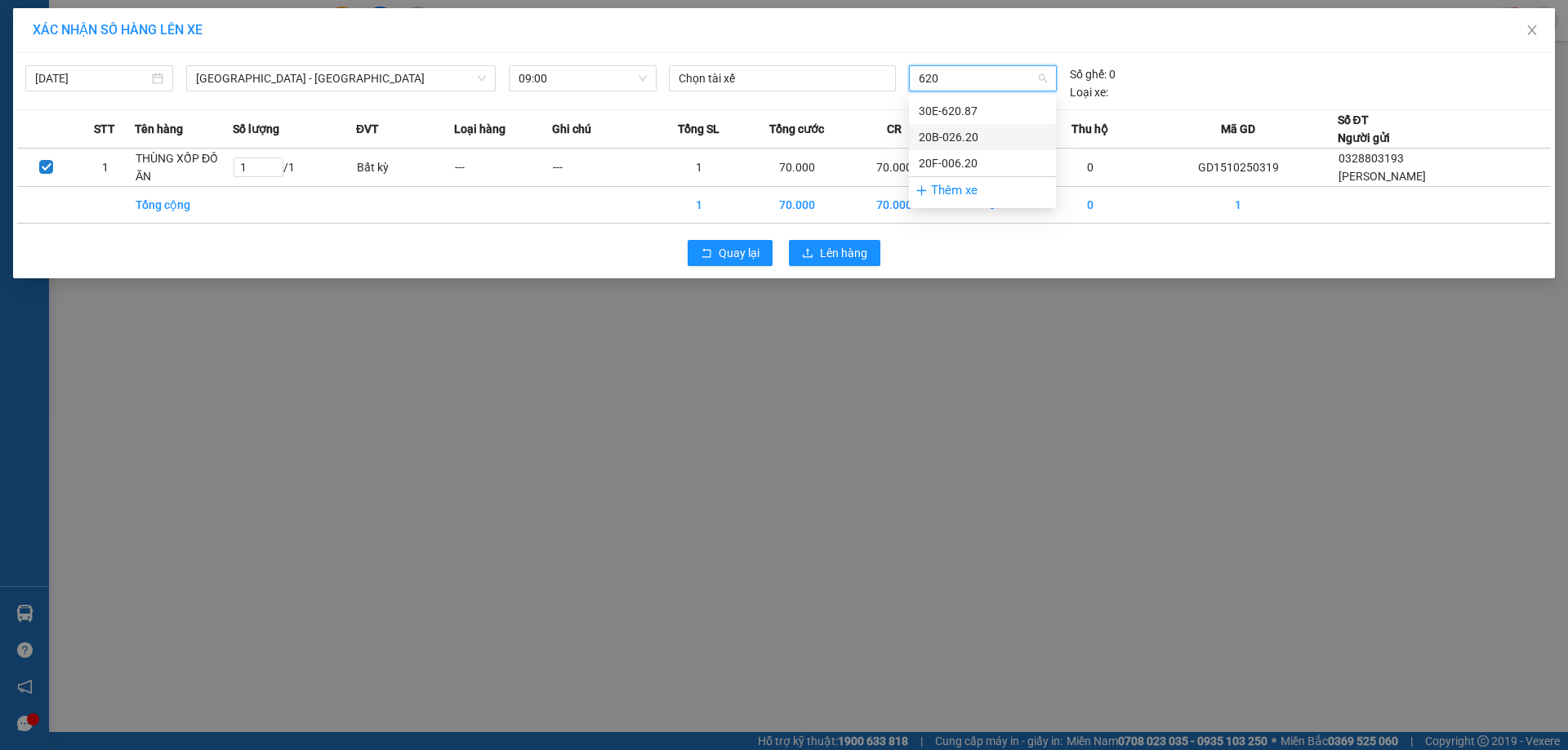
click at [966, 135] on div "20B-026.20" at bounding box center [982, 137] width 128 height 18
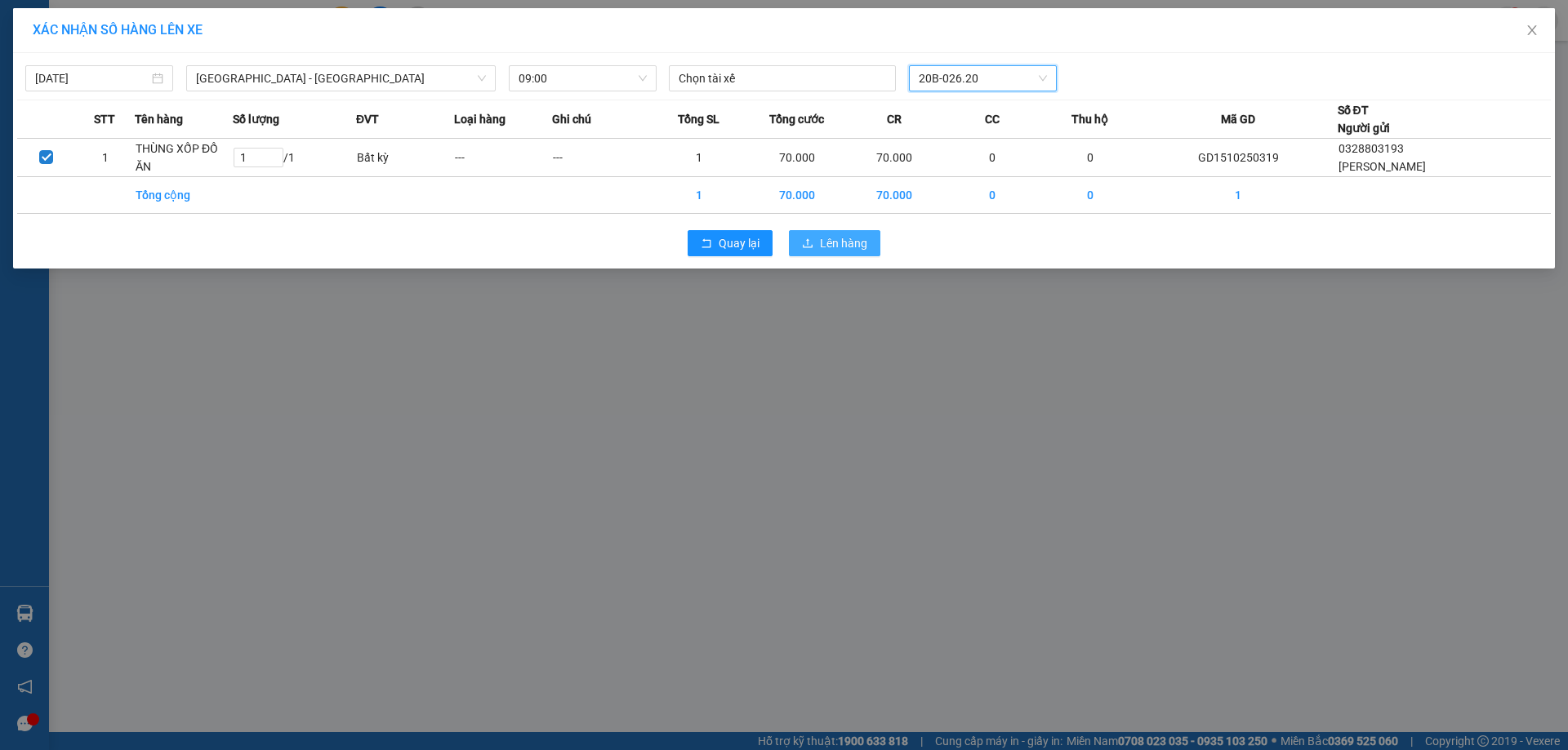
click at [833, 240] on span "Lên hàng" at bounding box center [843, 244] width 47 height 18
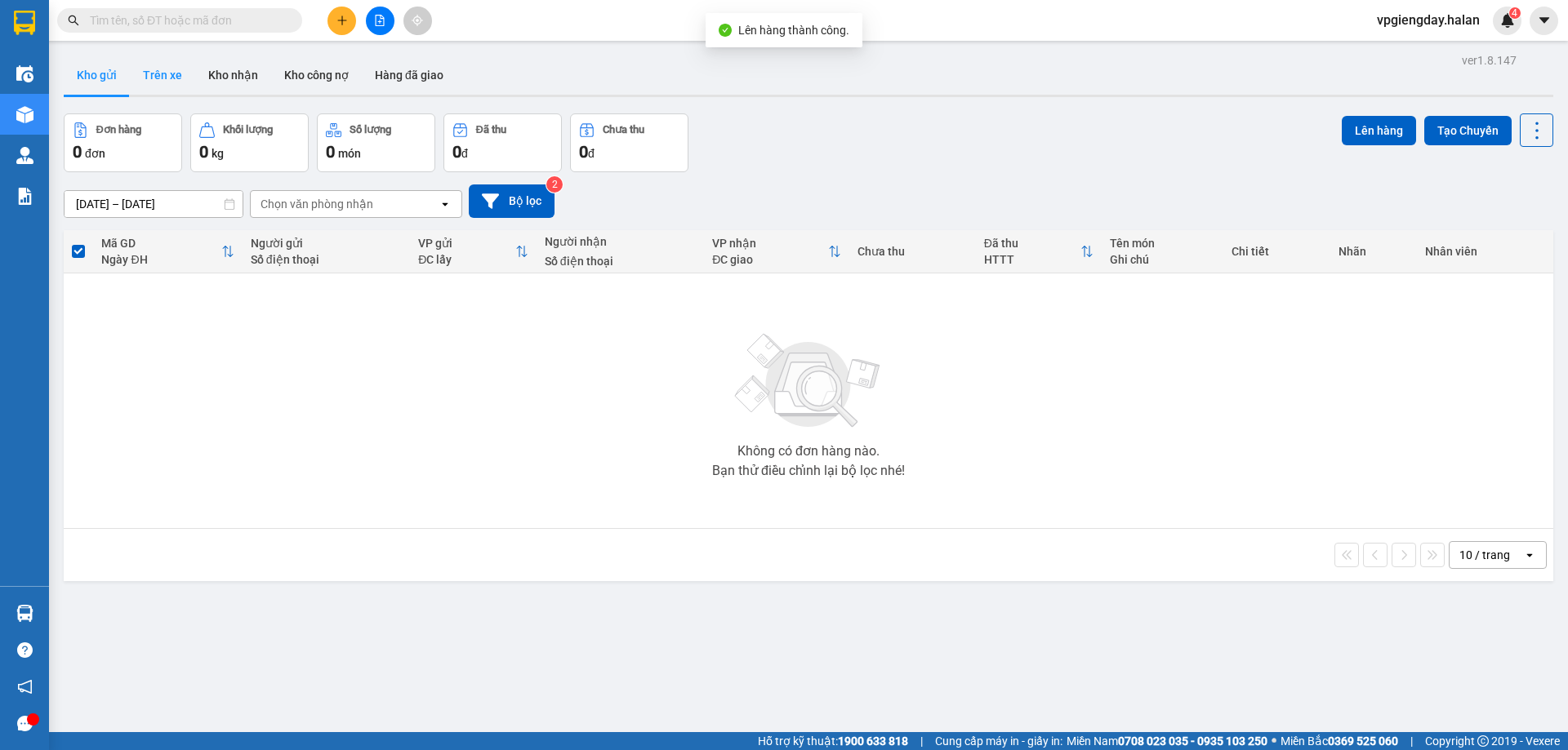
click at [155, 77] on button "Trên xe" at bounding box center [163, 75] width 65 height 40
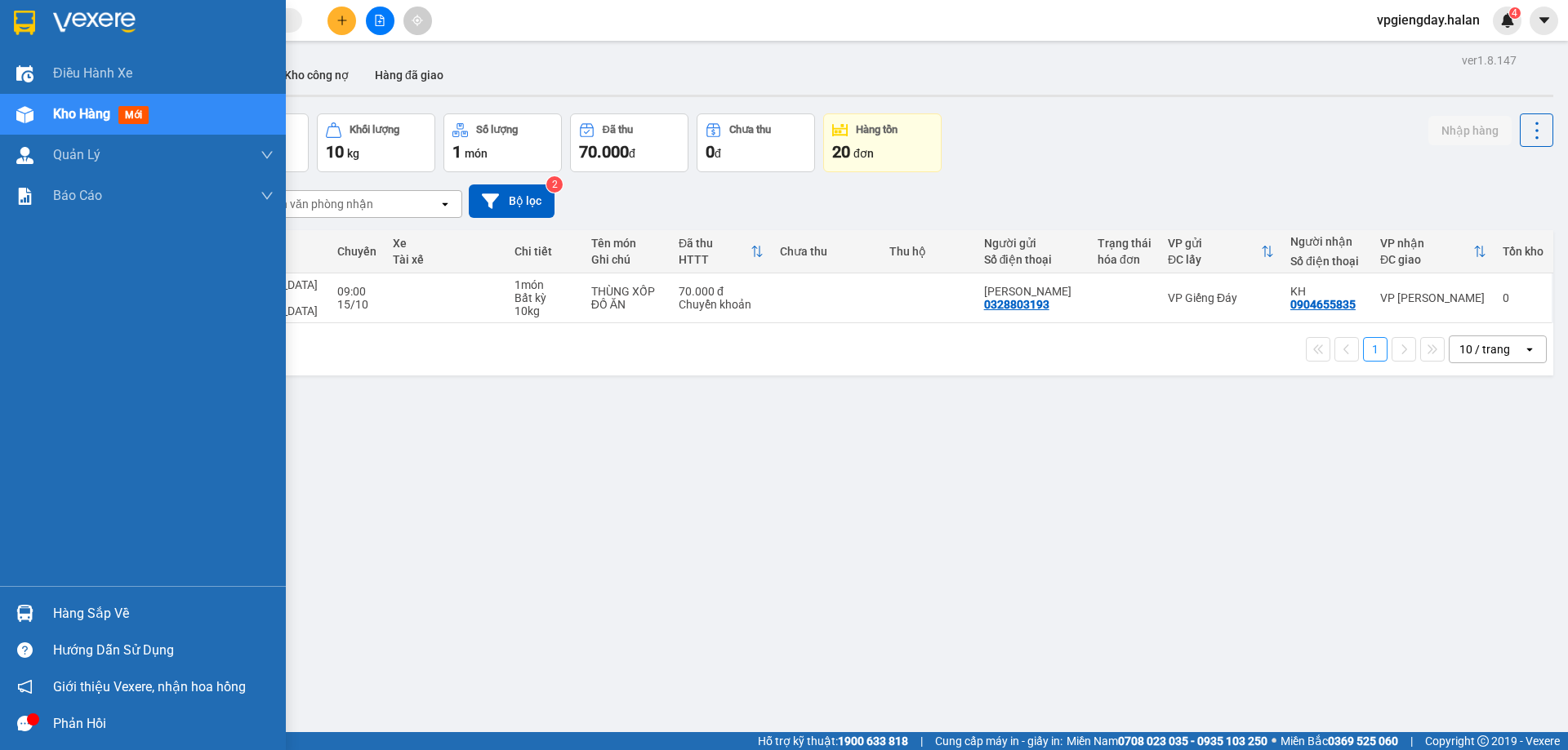
click at [55, 723] on div "Phản hồi" at bounding box center [163, 725] width 221 height 25
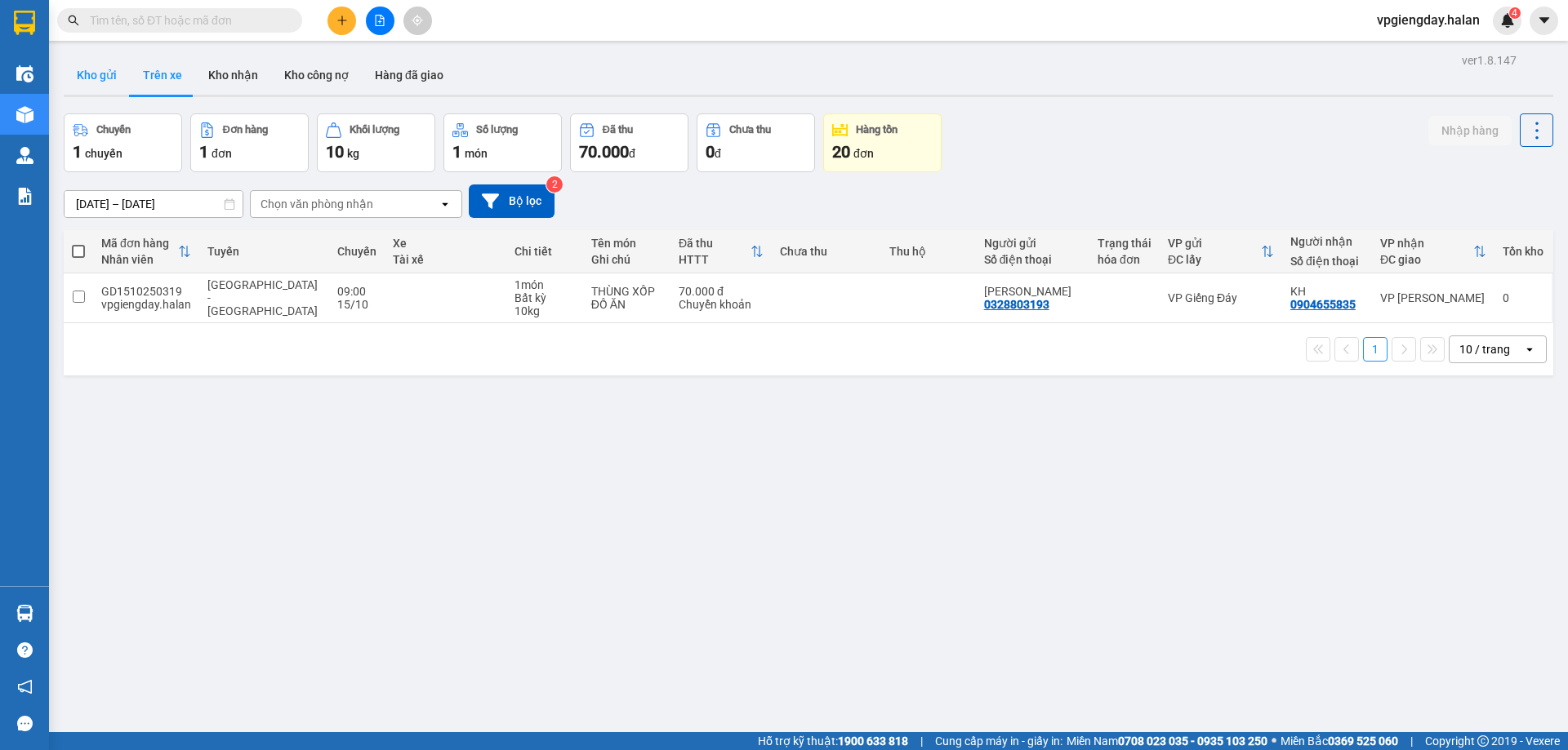
click at [120, 82] on button "Kho gửi" at bounding box center [96, 75] width 66 height 40
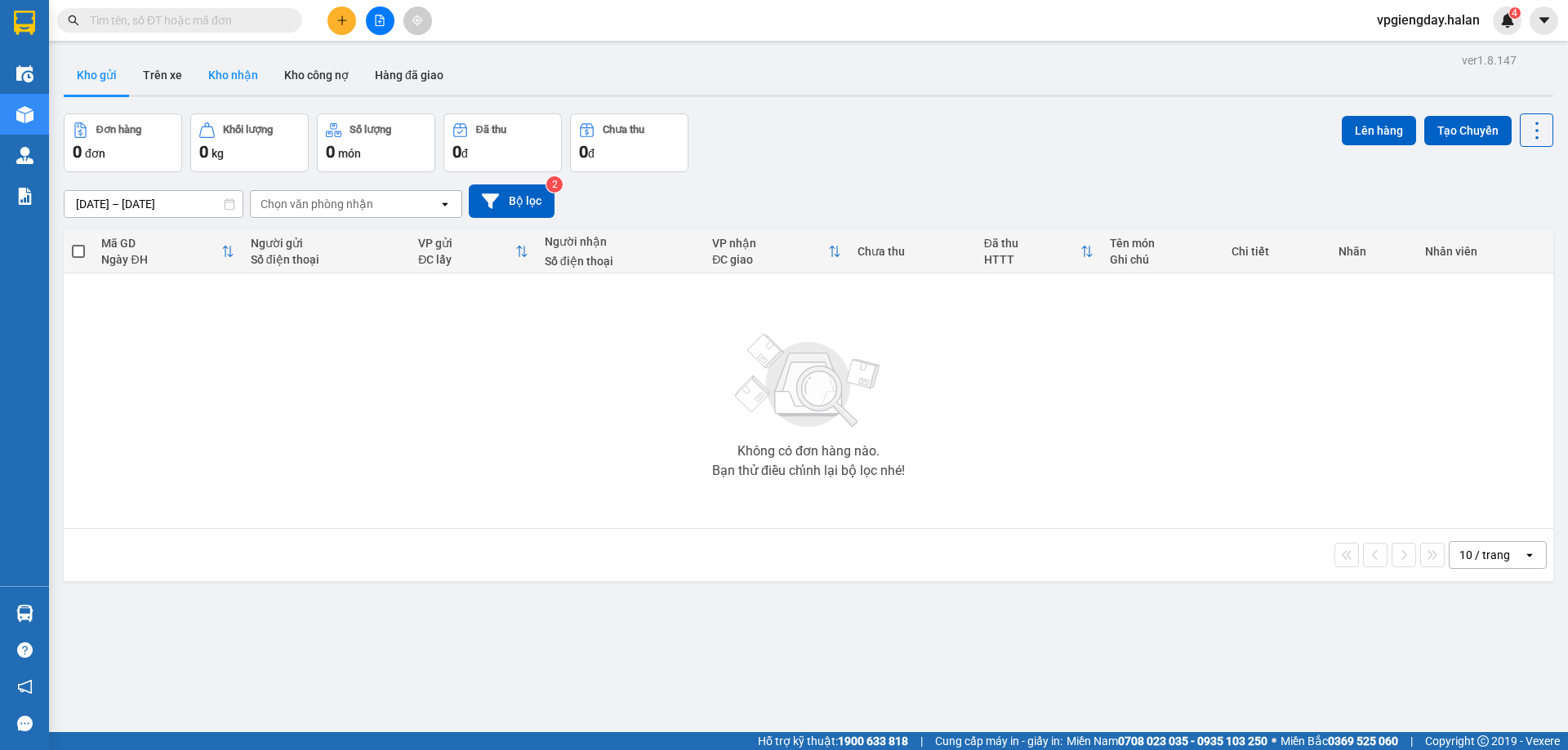
click at [220, 75] on button "Kho nhận" at bounding box center [233, 75] width 76 height 40
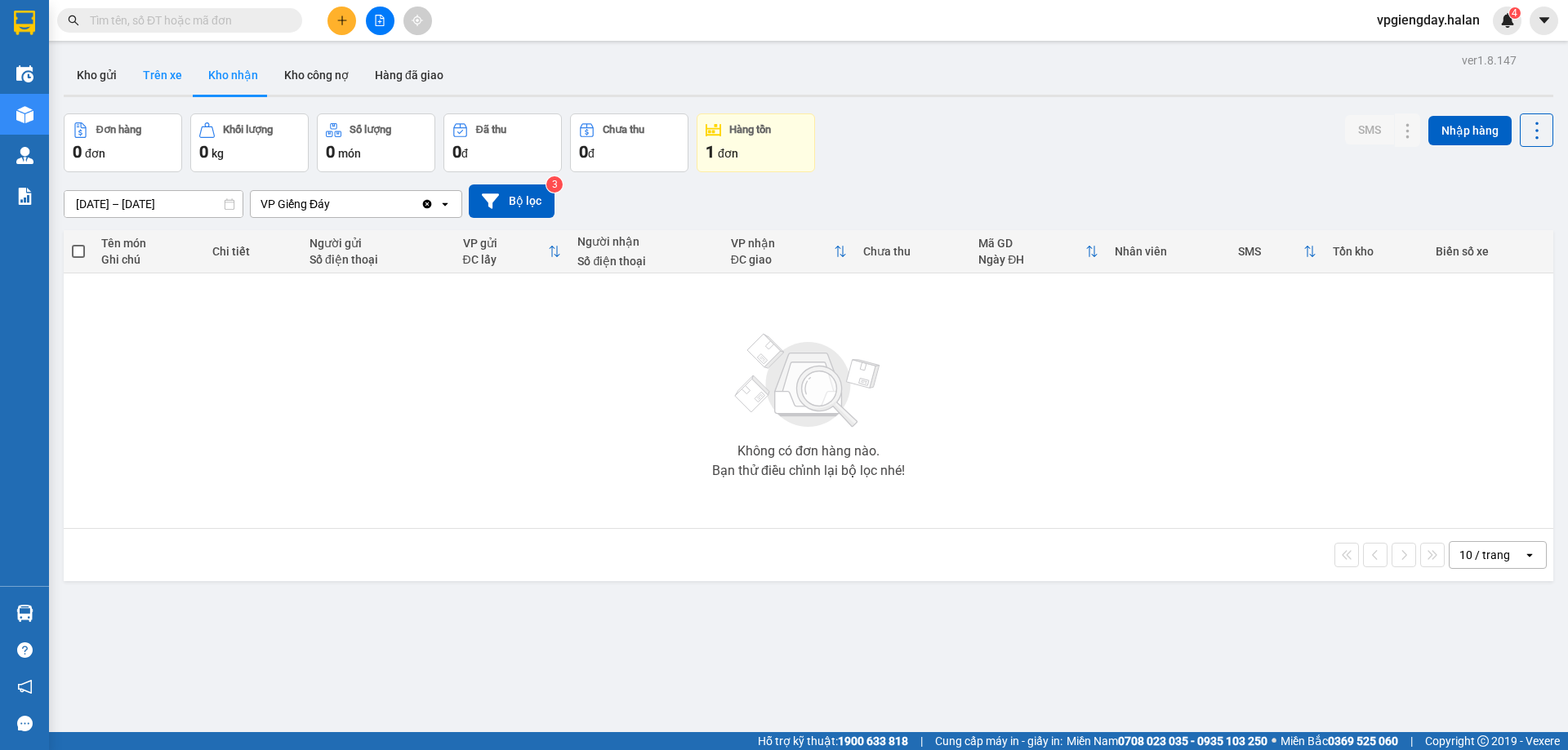
click at [156, 75] on button "Trên xe" at bounding box center [163, 75] width 65 height 40
type input "[DATE] – [DATE]"
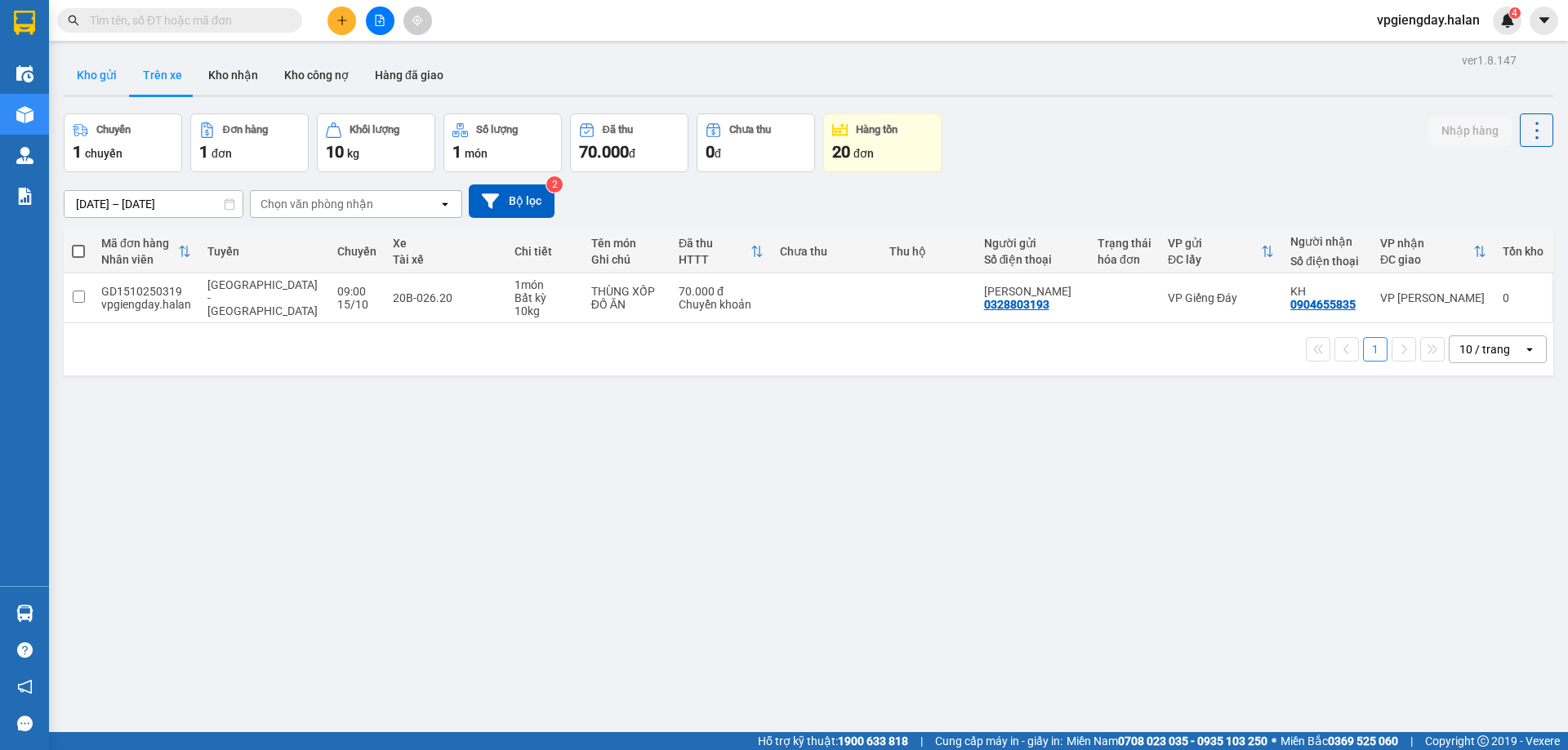
click at [100, 76] on button "Kho gửi" at bounding box center [96, 75] width 66 height 40
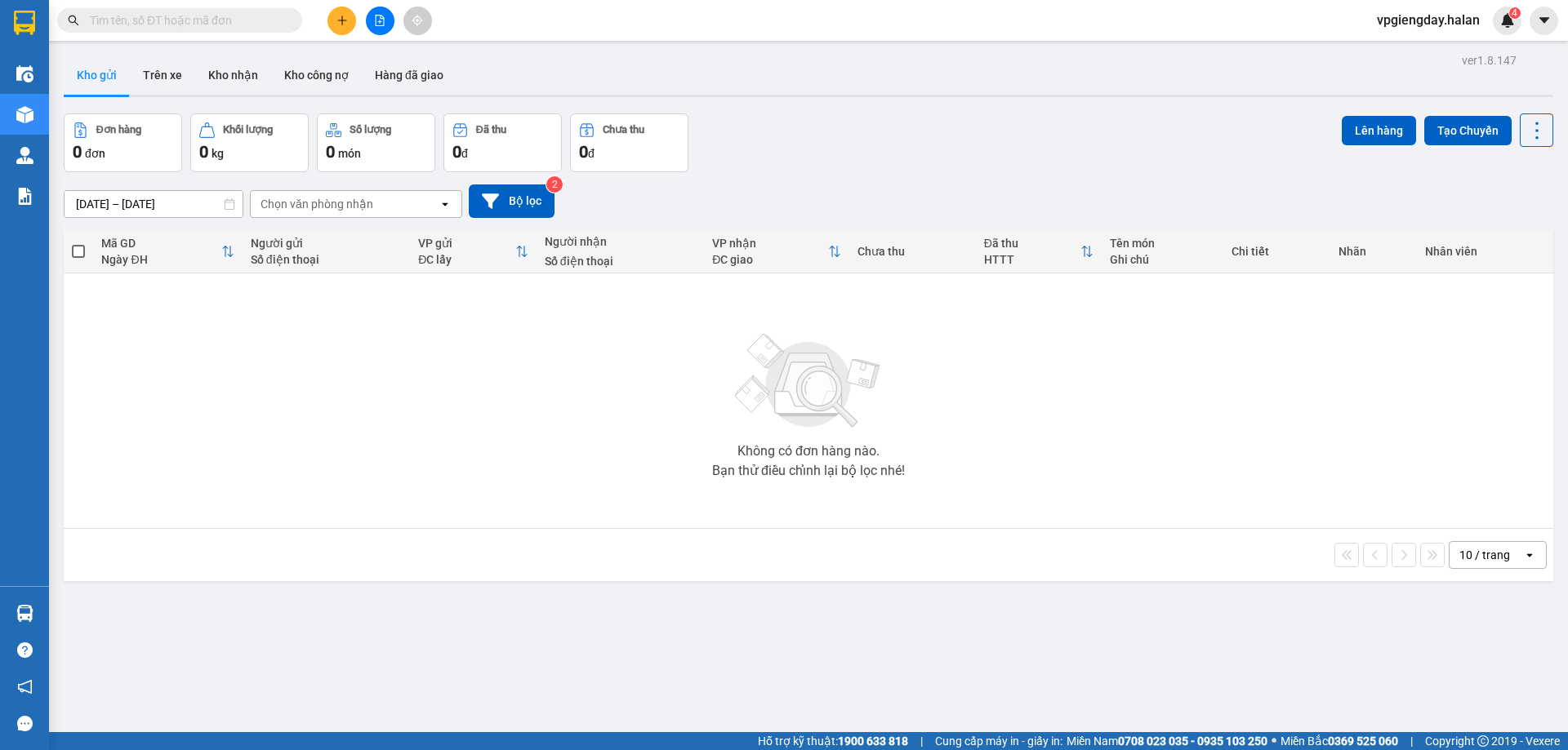
click at [346, 37] on div "Kết quả tìm kiếm ( 0 ) Bộ lọc No Data vpgiengday.halan 4" at bounding box center [784, 20] width 1568 height 40
click at [347, 18] on icon "plus" at bounding box center [342, 20] width 11 height 11
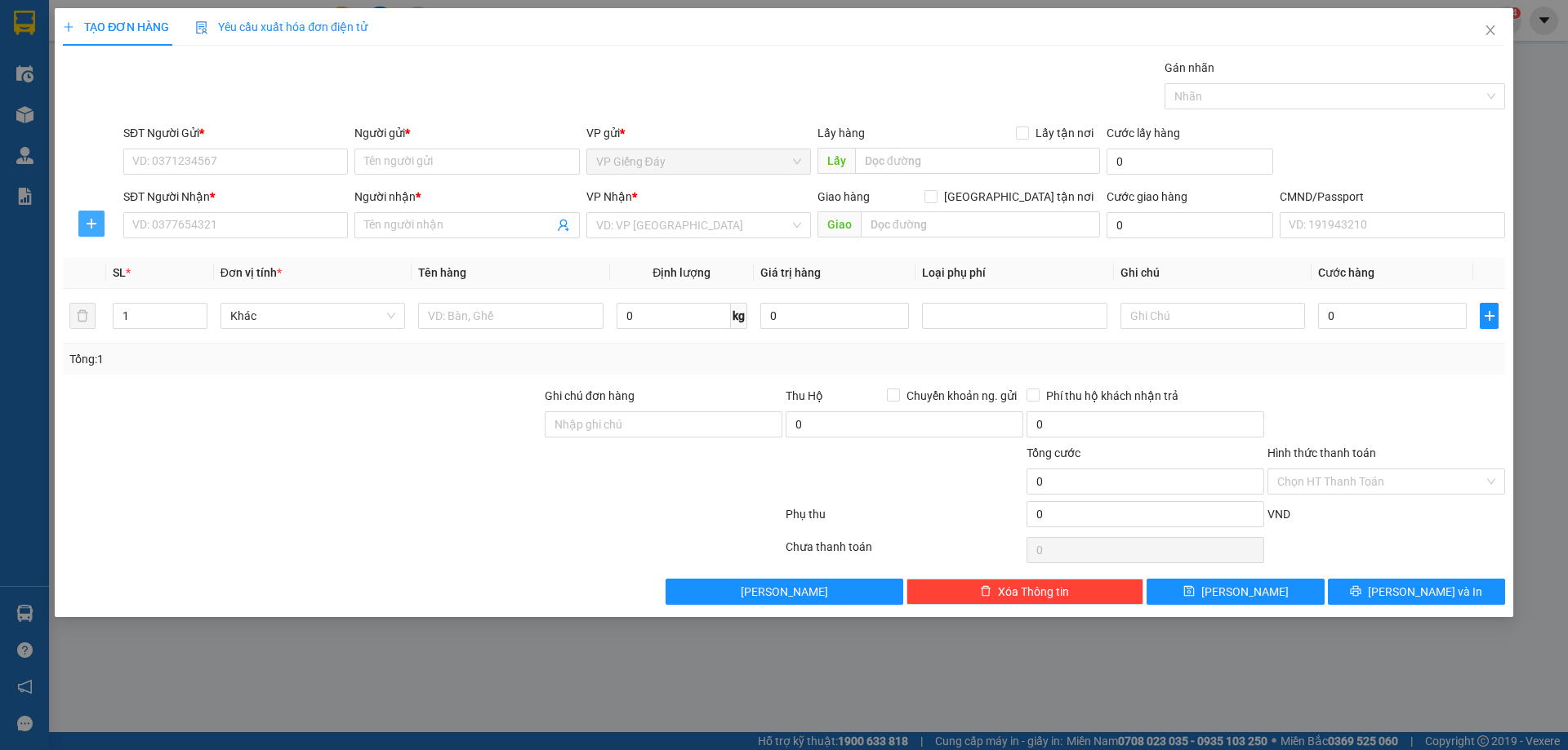
click at [90, 223] on icon "plus" at bounding box center [91, 223] width 10 height 1
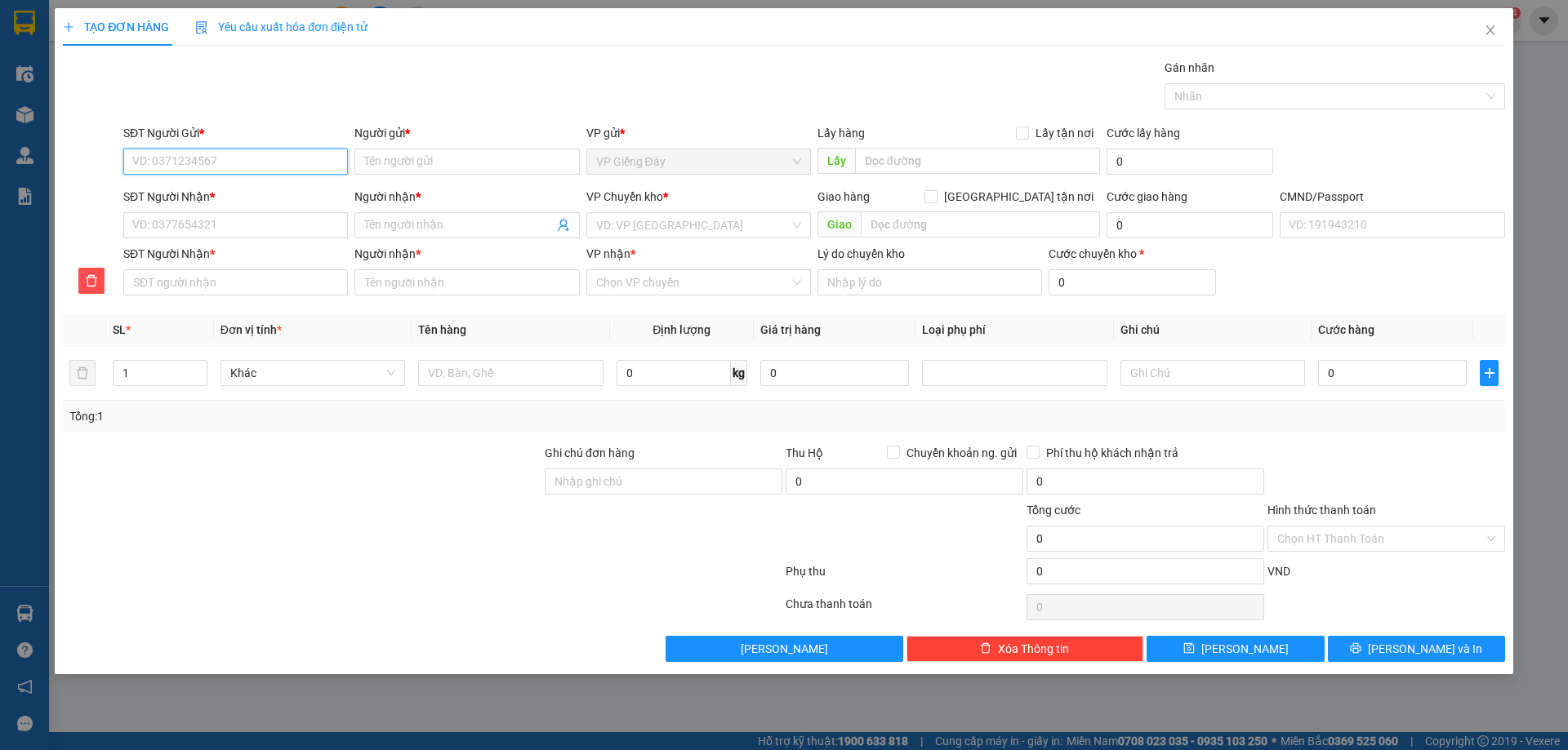
click at [215, 157] on input "SĐT Người Gửi *" at bounding box center [235, 162] width 224 height 26
paste input "0989837265"
type input "0989837265"
click at [410, 166] on input "Người gửi *" at bounding box center [466, 162] width 224 height 26
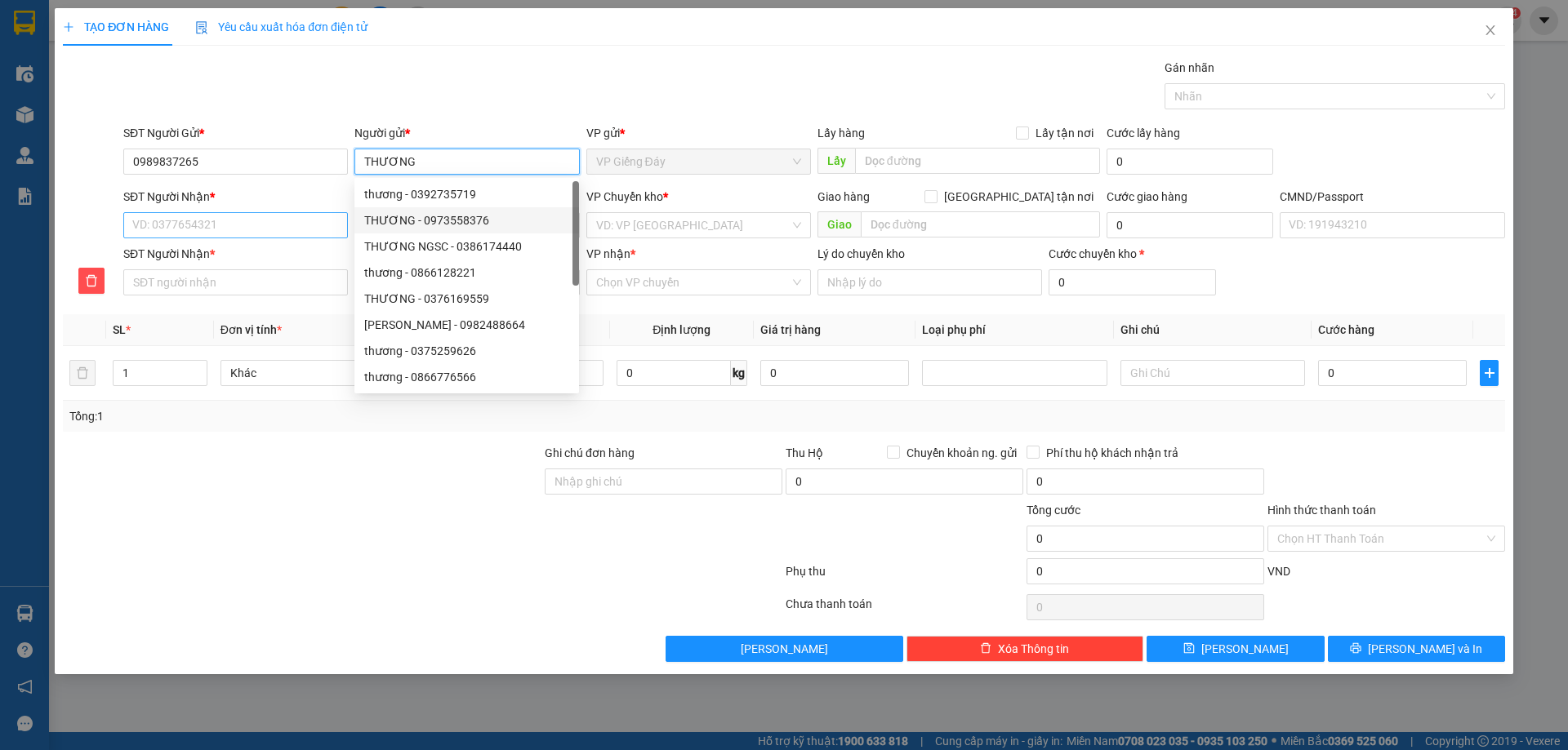
type input "THƯƠNG"
click at [162, 226] on input "SĐT Người Nhận *" at bounding box center [235, 225] width 224 height 26
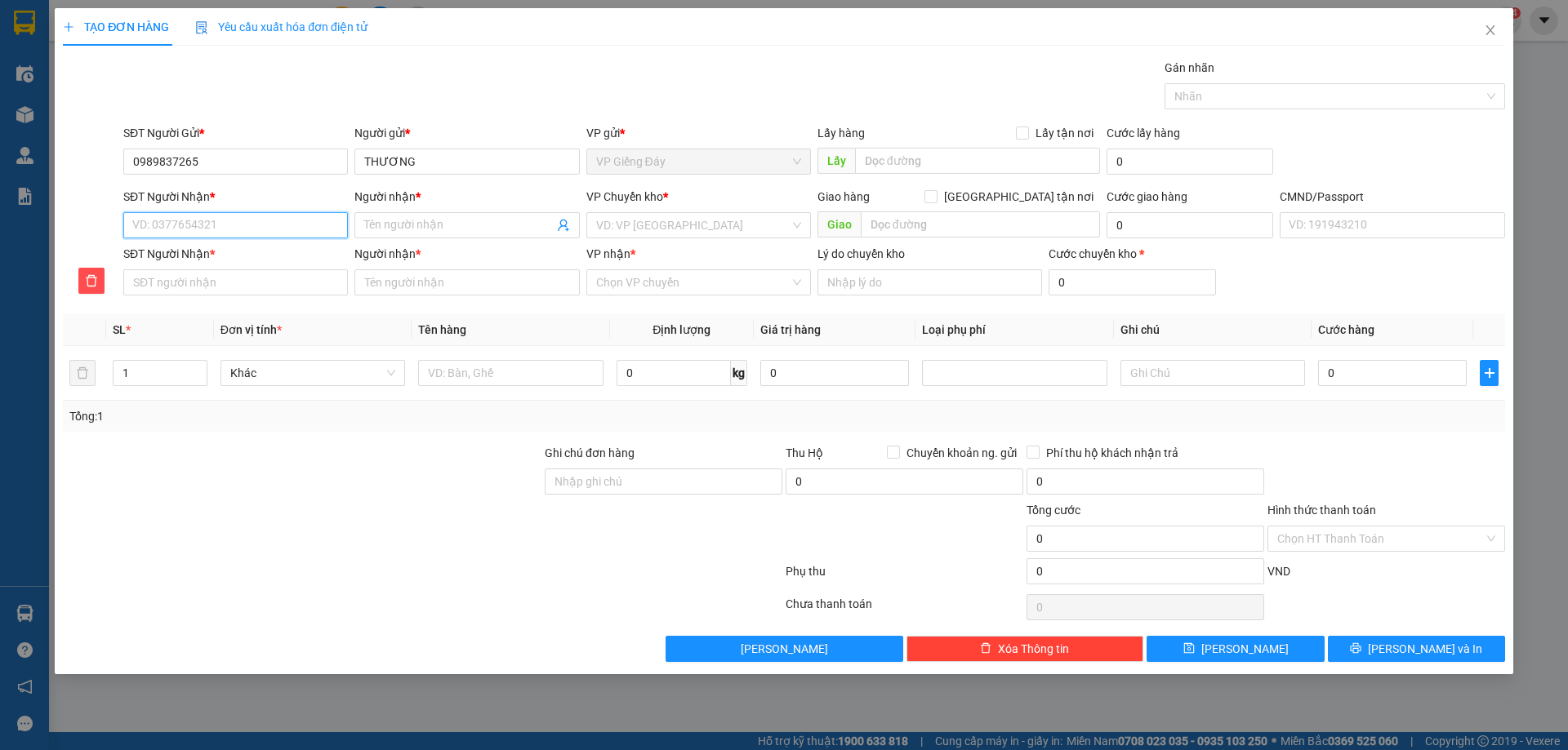
type input "0"
type input "09"
type input "097"
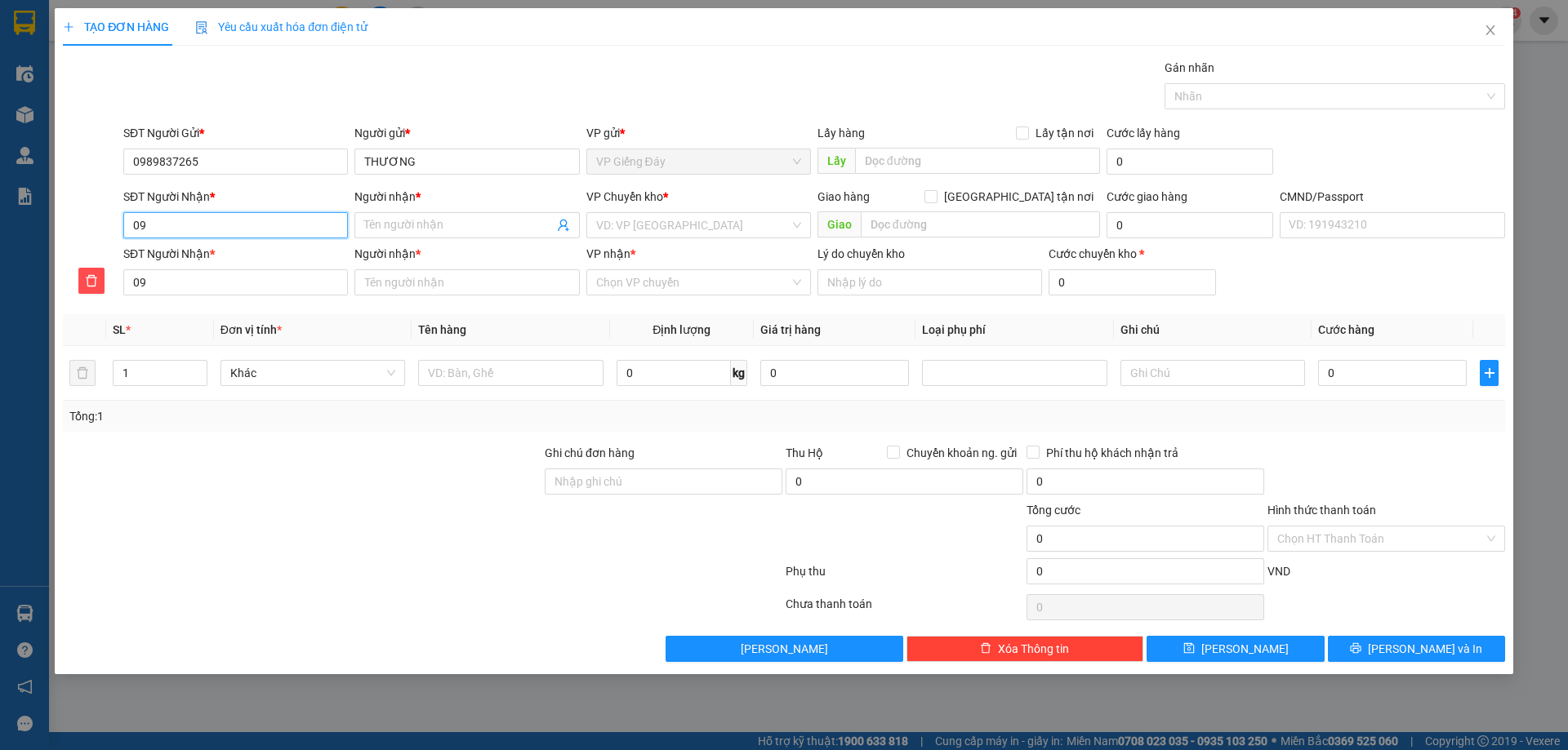
type input "097"
type input "0974"
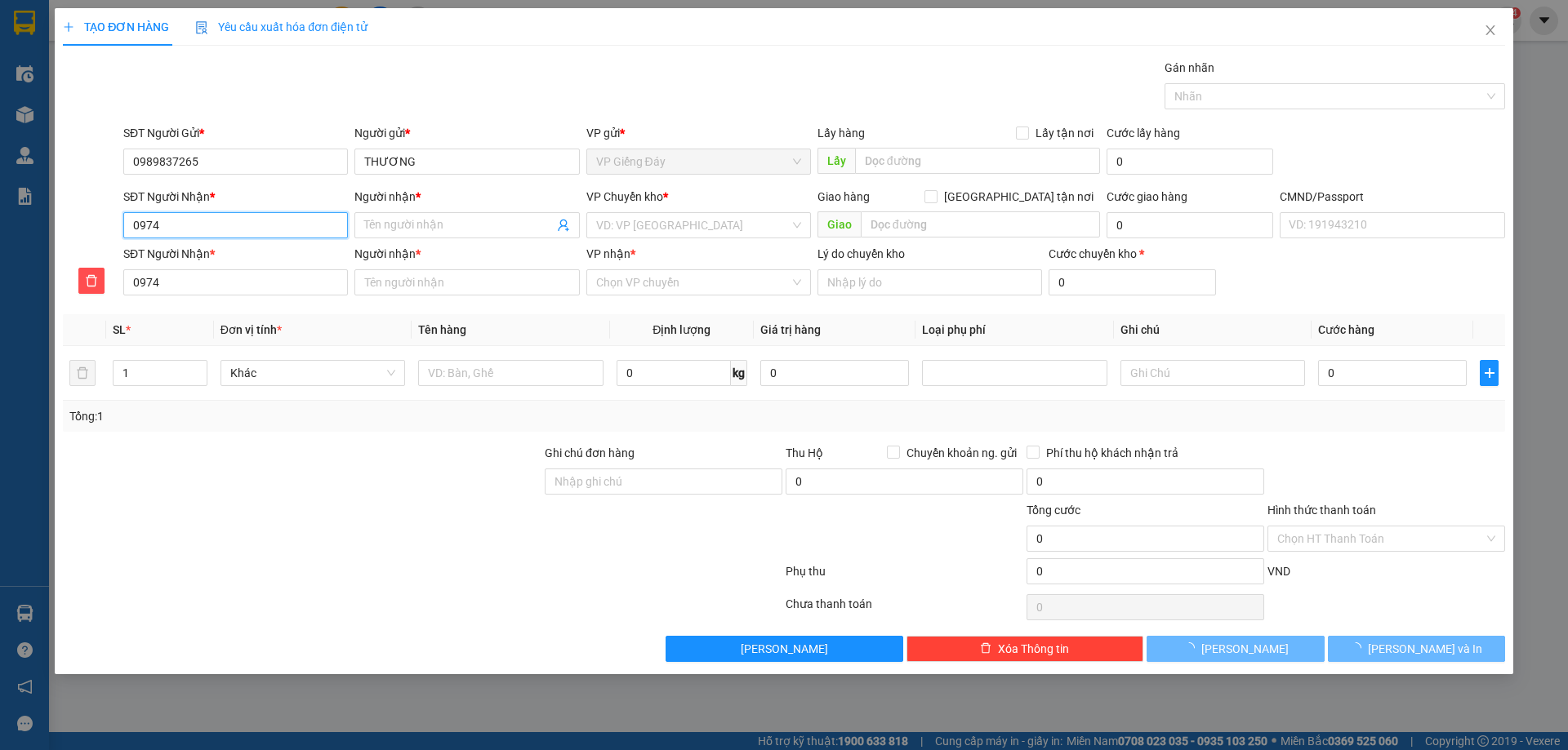
type input "09743"
type input "097432"
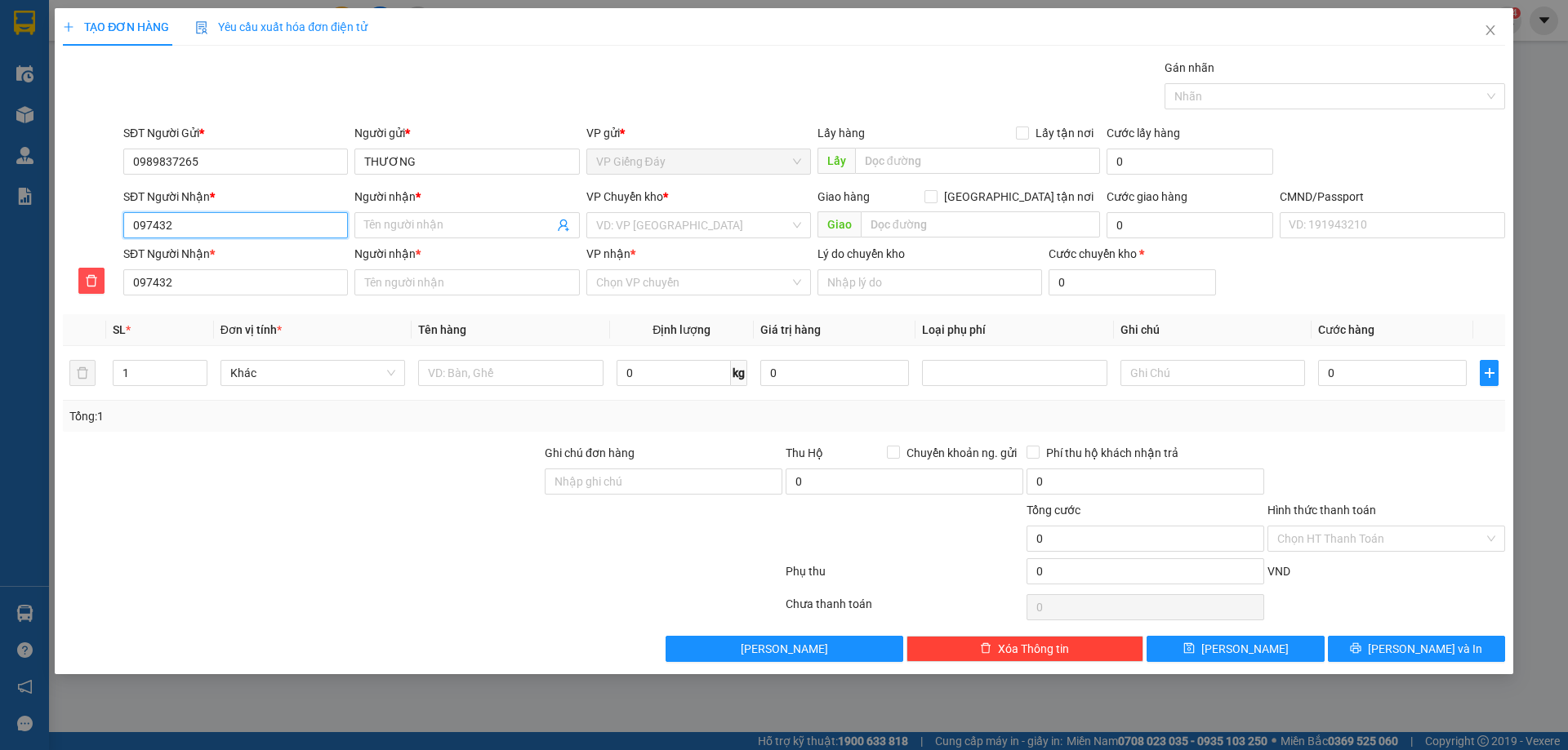
type input "0974321"
type input "09743215"
type input "097432155"
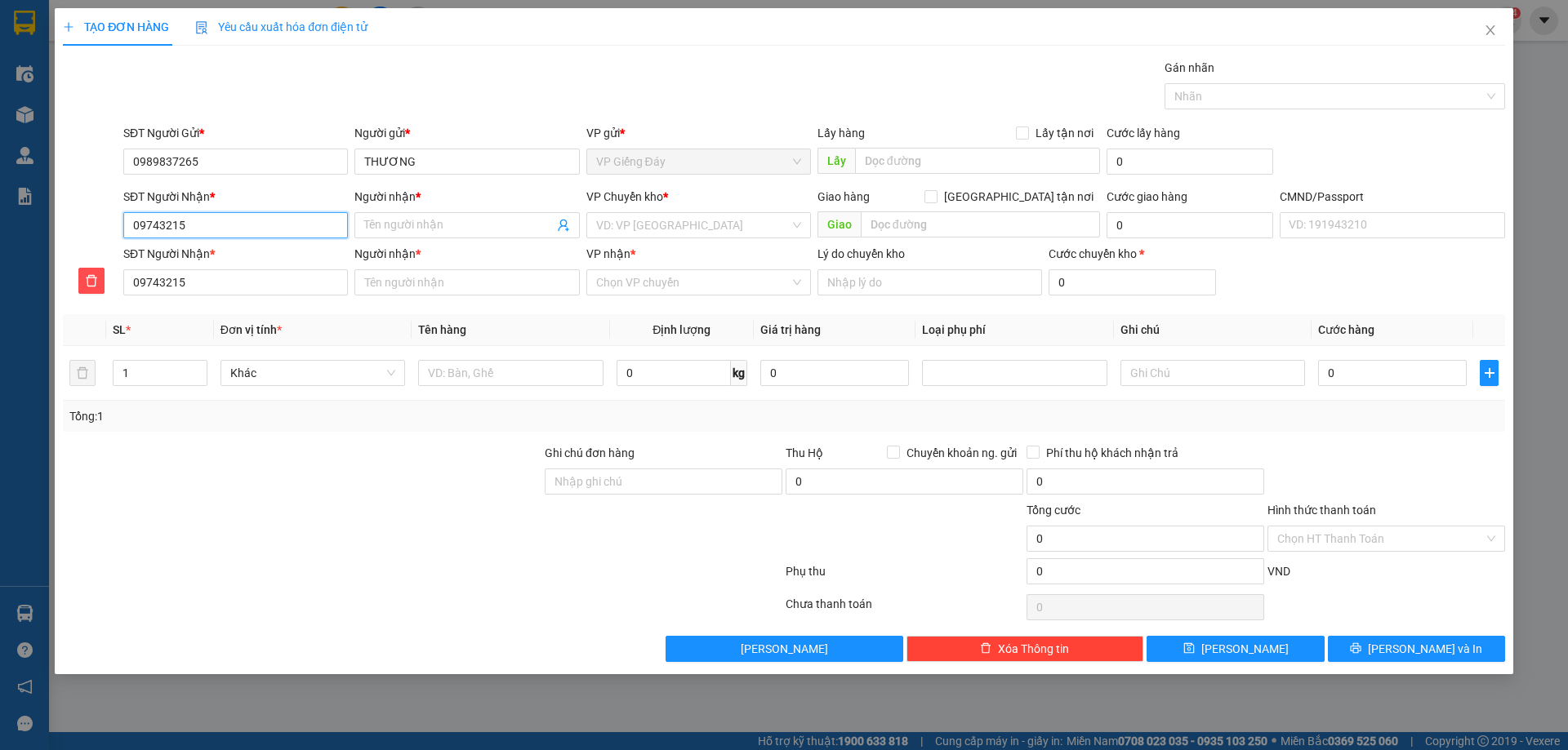
type input "097432155"
type input "0974321550"
click at [445, 225] on input "Người nhận *" at bounding box center [458, 225] width 189 height 18
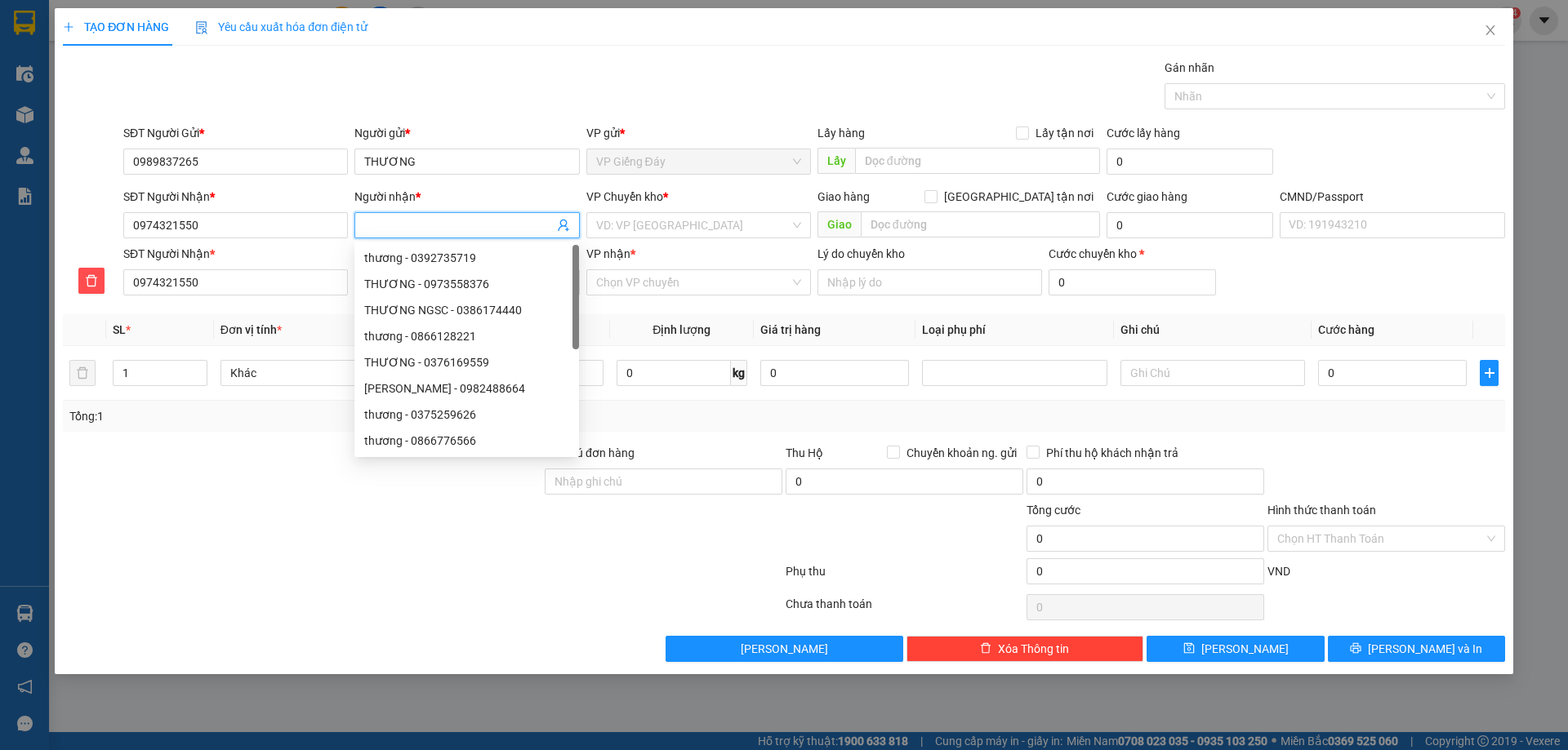
type input "K"
type input "KH"
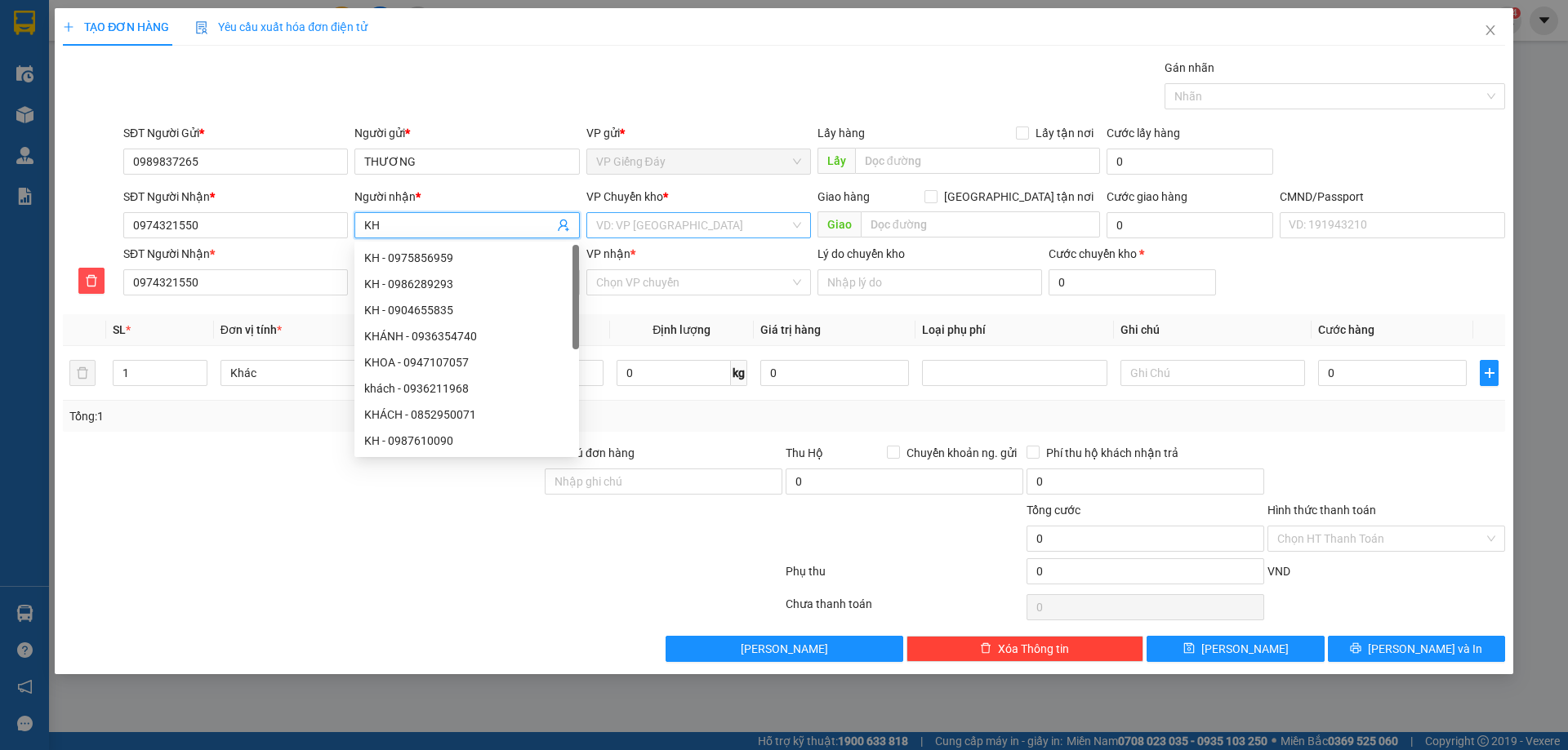
click at [629, 231] on input "search" at bounding box center [693, 225] width 193 height 25
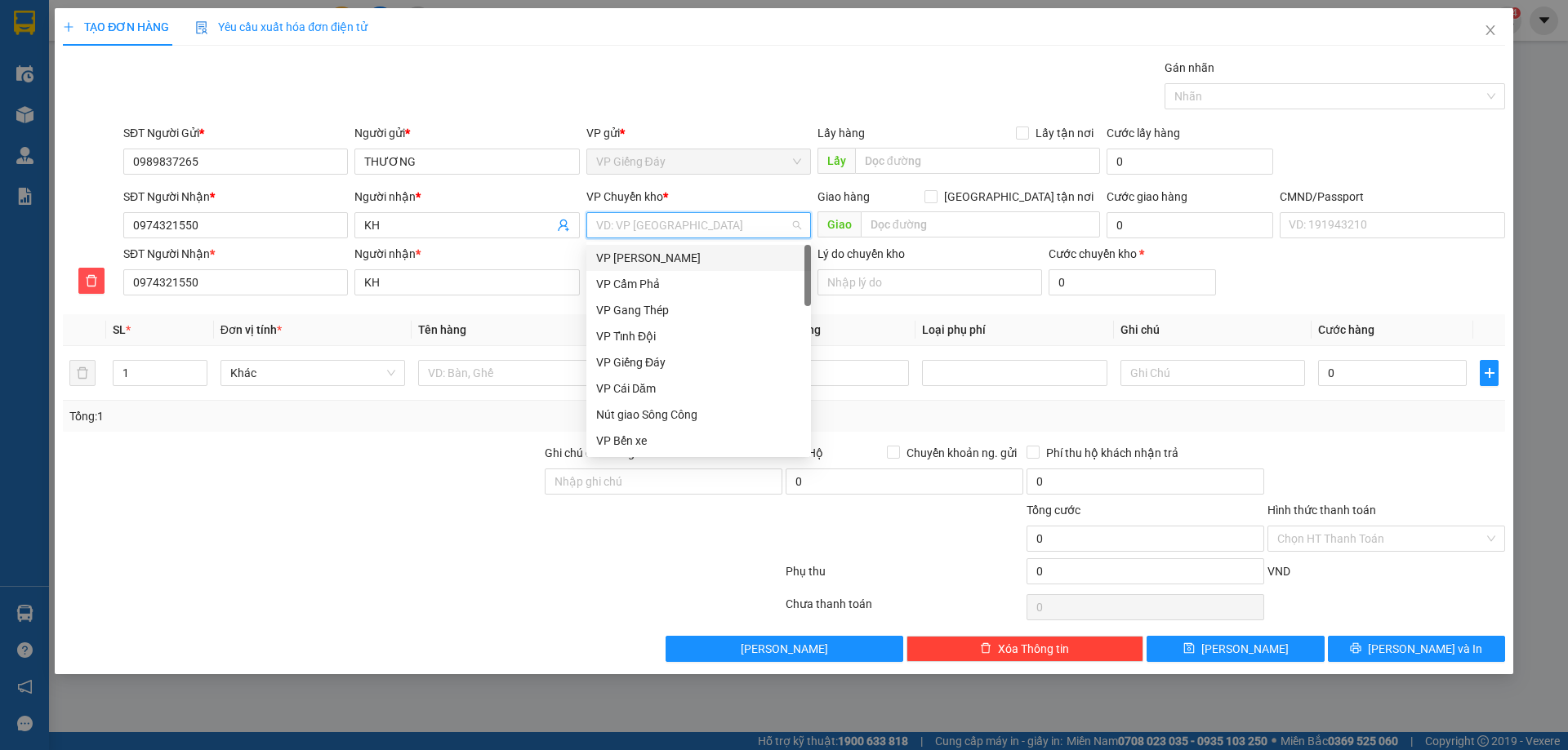
click at [627, 244] on body "Kết quả tìm kiếm ( 0 ) Bộ lọc No Data vpgiengday.halan 4 Điều hành xe Kho hàng …" at bounding box center [784, 375] width 1568 height 750
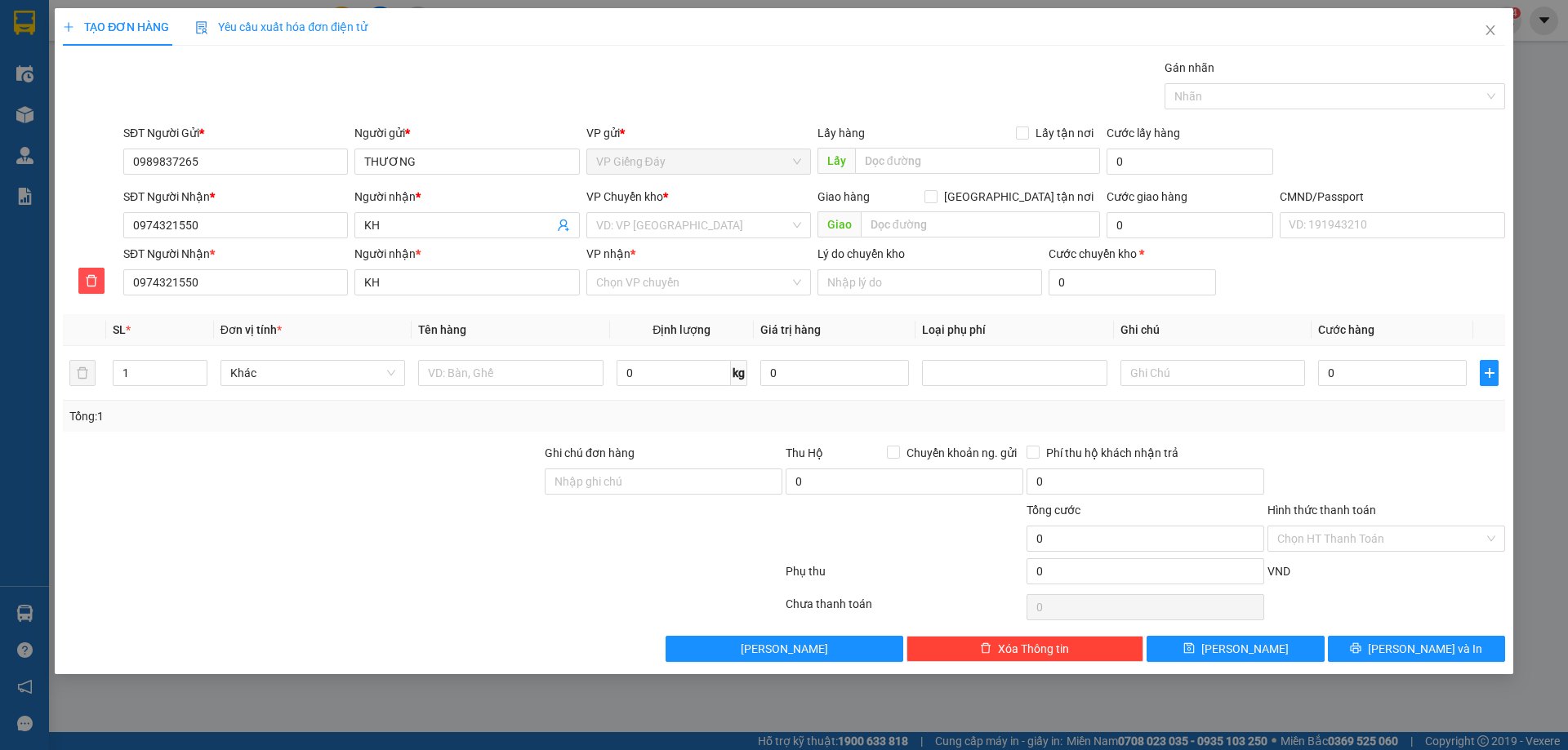
click at [631, 251] on b "*" at bounding box center [633, 253] width 5 height 13
click at [627, 270] on input "VP nhận *" at bounding box center [693, 282] width 193 height 25
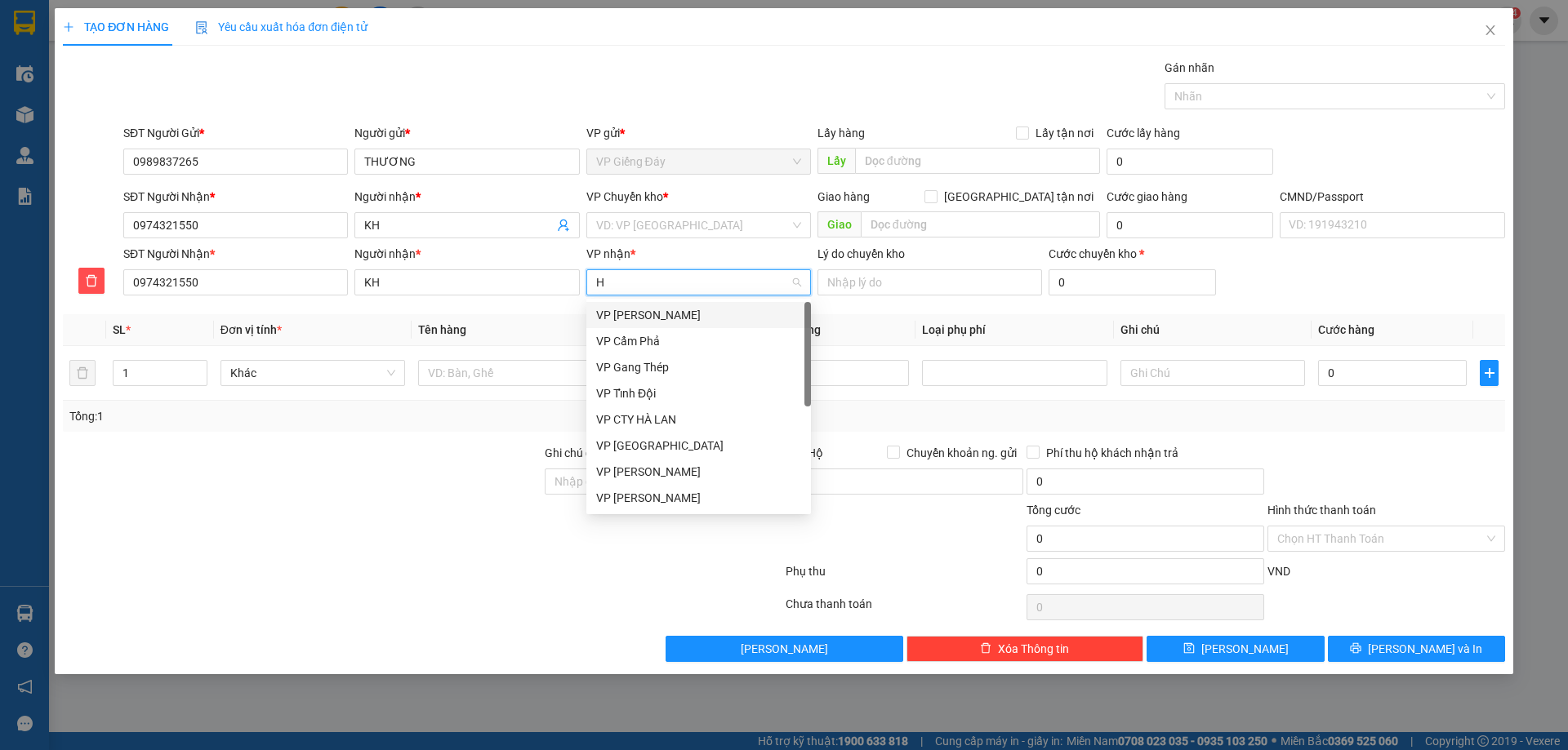
type input "HV"
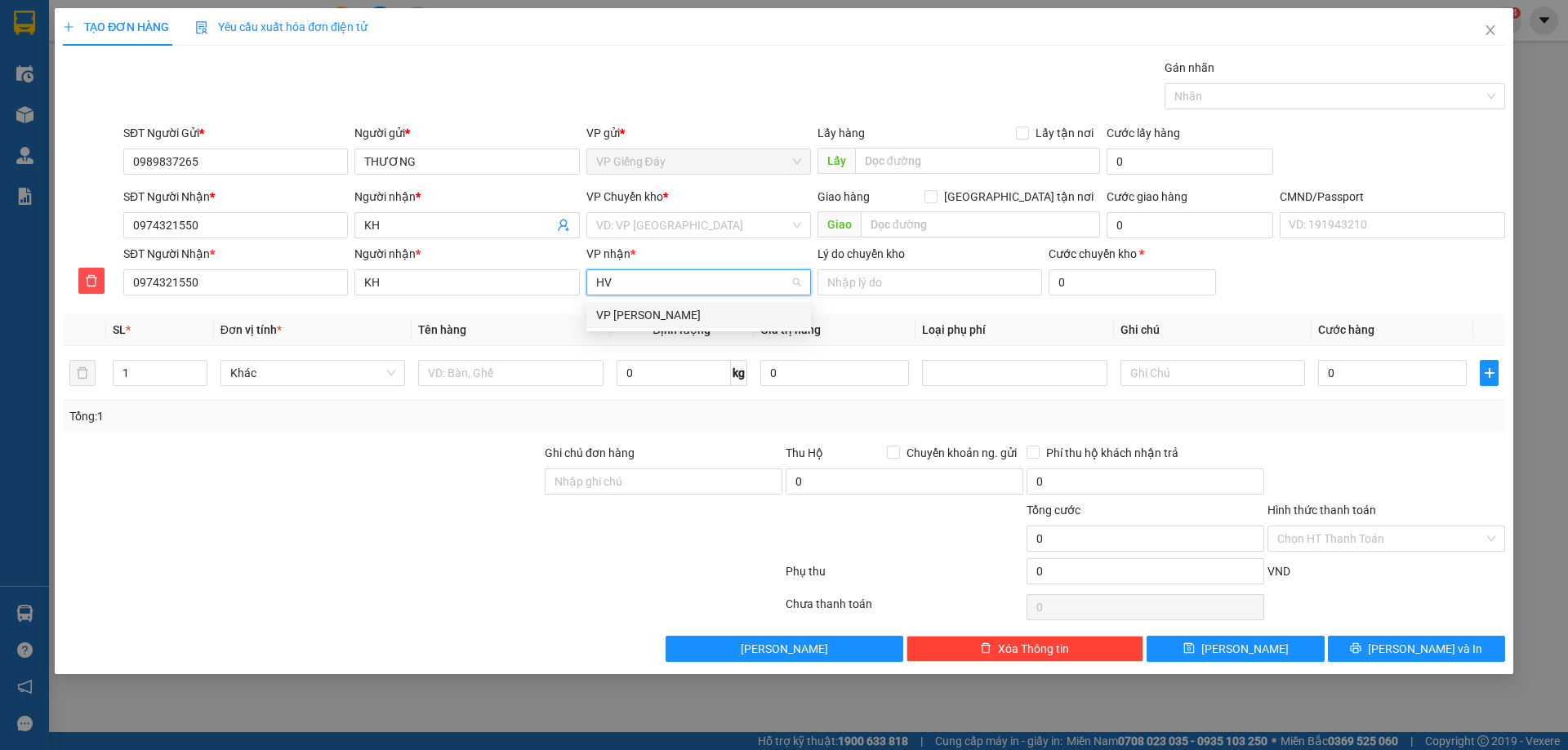
click at [629, 308] on div "VP [PERSON_NAME]" at bounding box center [698, 315] width 205 height 18
click at [448, 374] on input "text" at bounding box center [510, 374] width 185 height 26
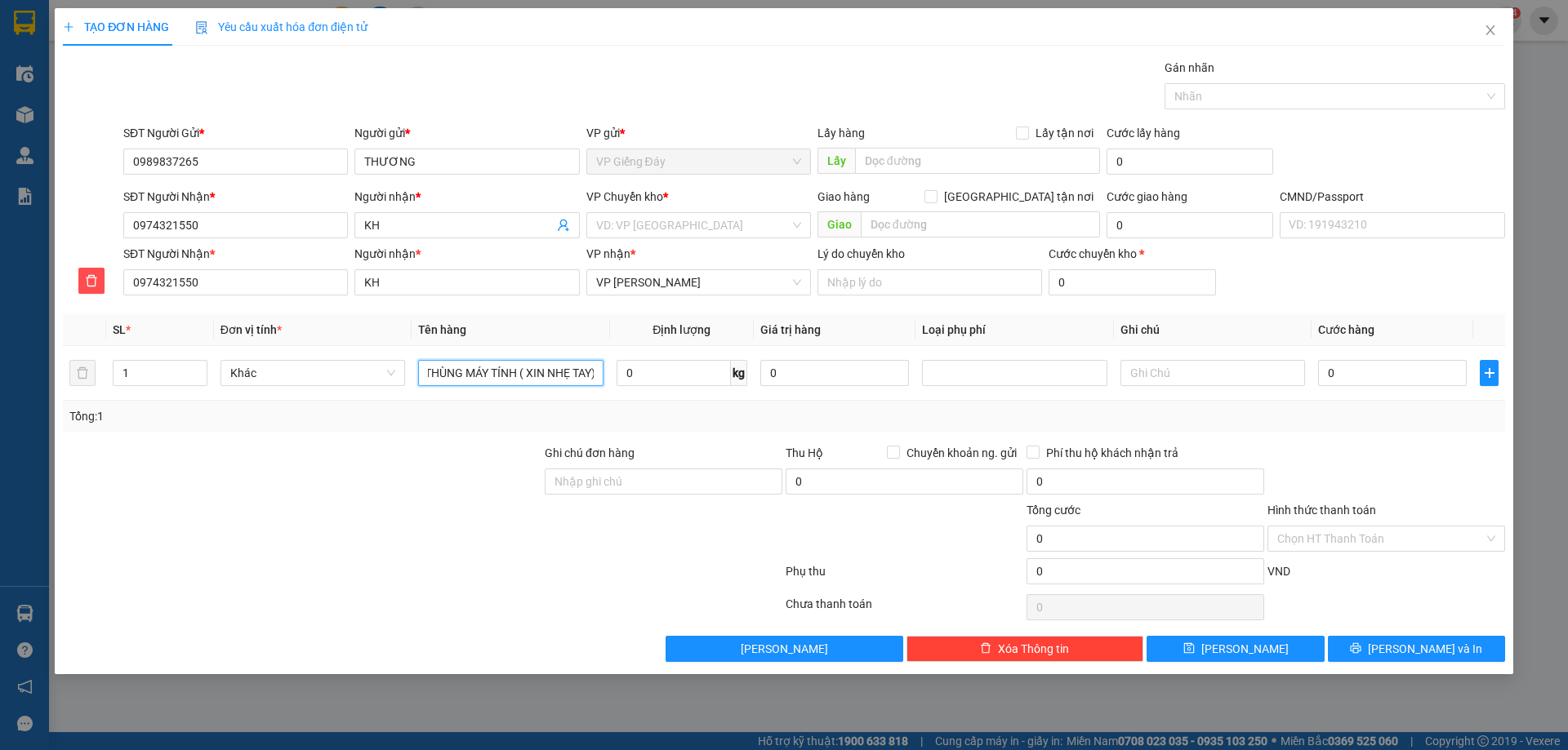
scroll to position [0, 6]
type input "THÙNG MÁY TÍNH ( XIN NHẸ TAY)"
click at [658, 376] on input "0" at bounding box center [674, 374] width 114 height 26
type input "25"
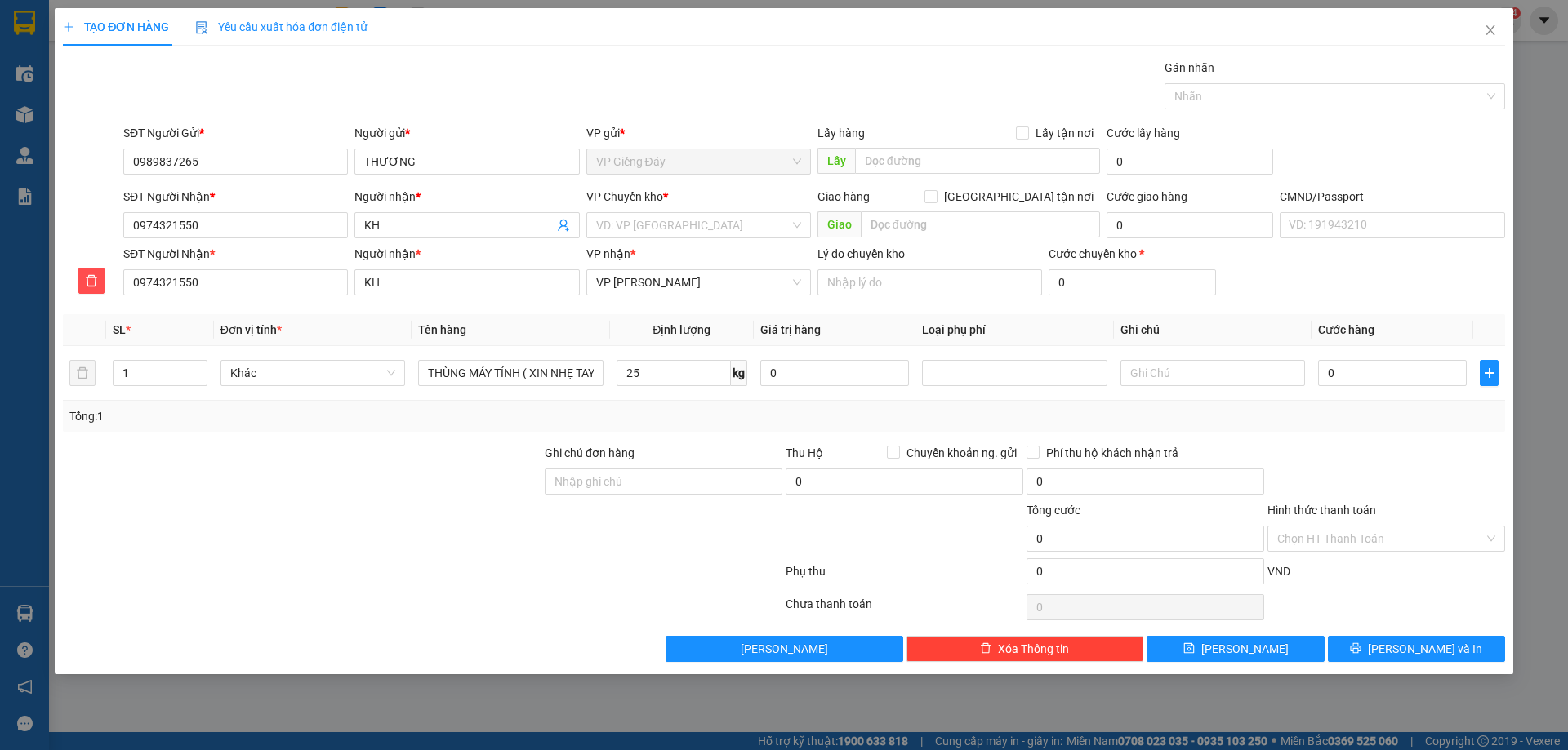
click at [419, 556] on div at bounding box center [303, 529] width 482 height 57
click at [631, 232] on input "search" at bounding box center [693, 225] width 193 height 25
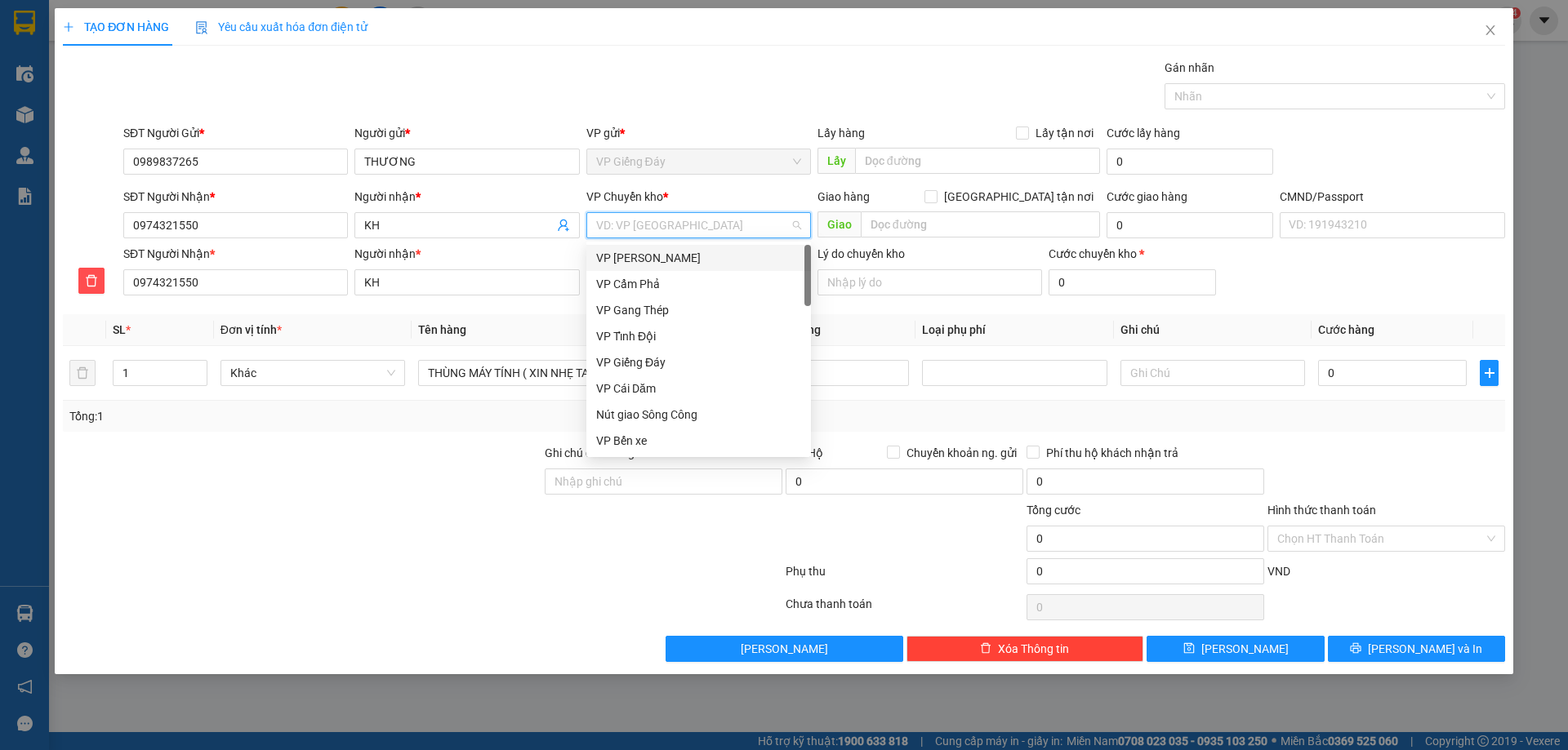
click at [637, 254] on div "VP [PERSON_NAME]" at bounding box center [698, 258] width 205 height 18
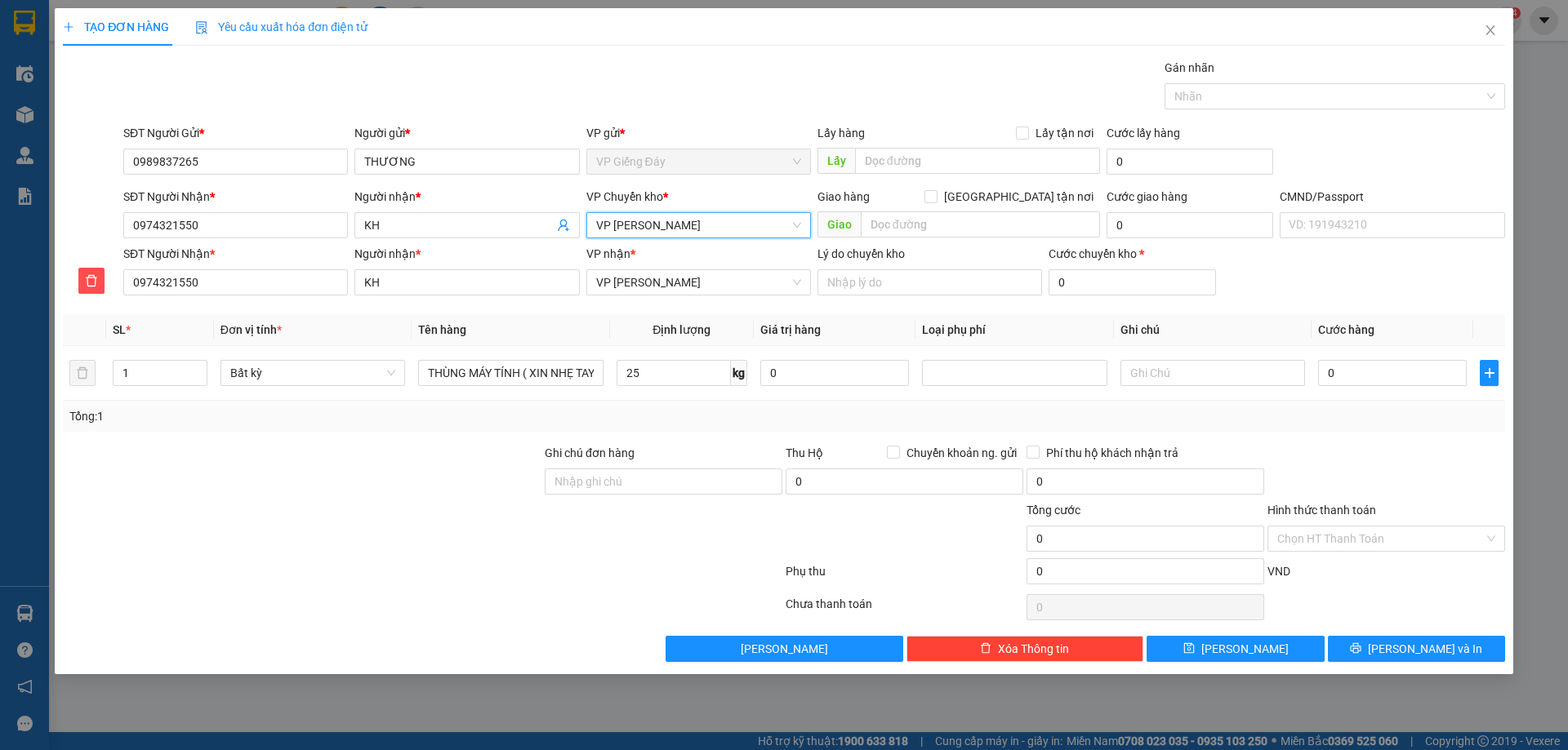
click at [390, 509] on div at bounding box center [303, 529] width 482 height 57
click at [650, 374] on input "25" at bounding box center [674, 374] width 114 height 26
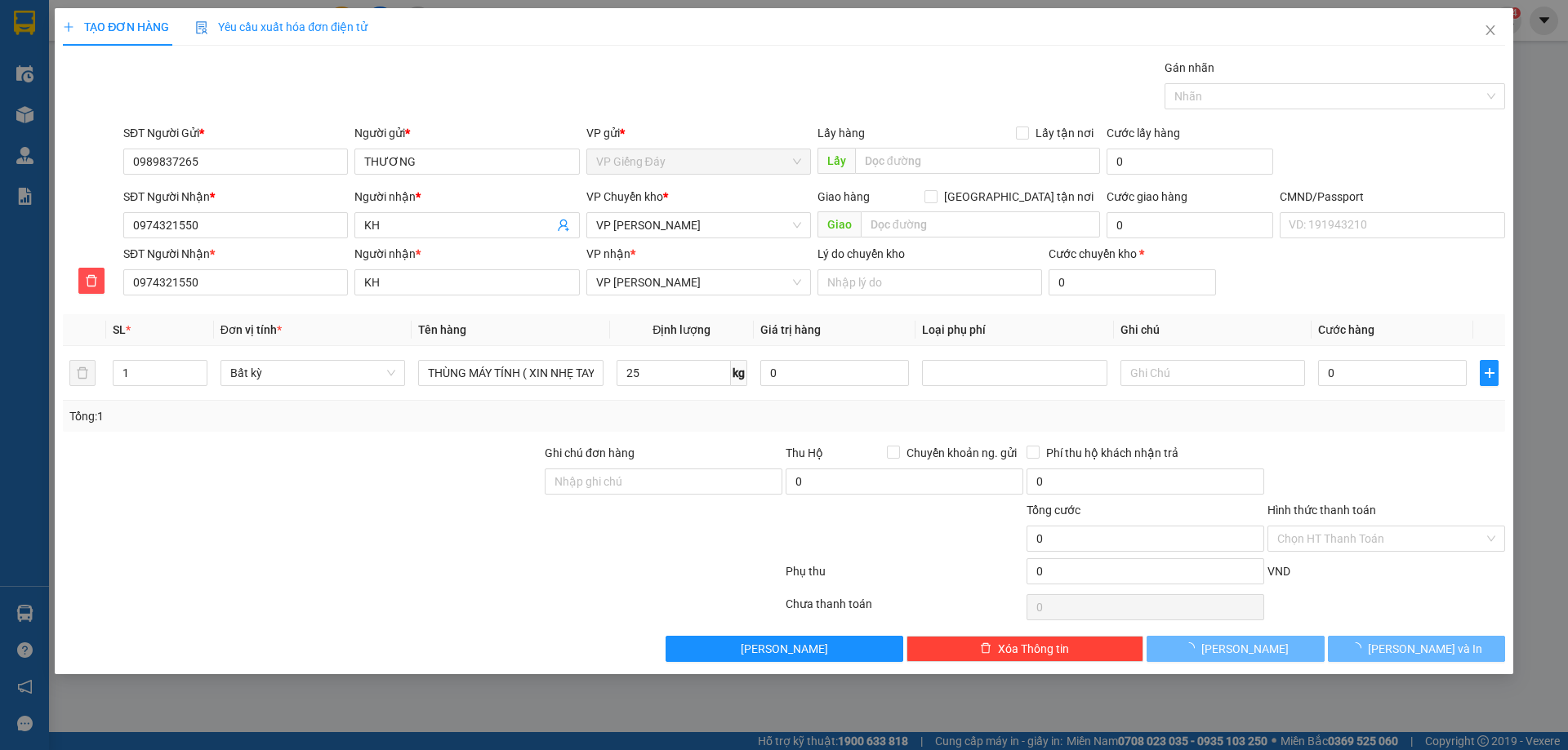
click at [417, 517] on div at bounding box center [303, 529] width 482 height 57
type input "110.000"
click at [1378, 656] on button "[PERSON_NAME] và In" at bounding box center [1417, 649] width 178 height 26
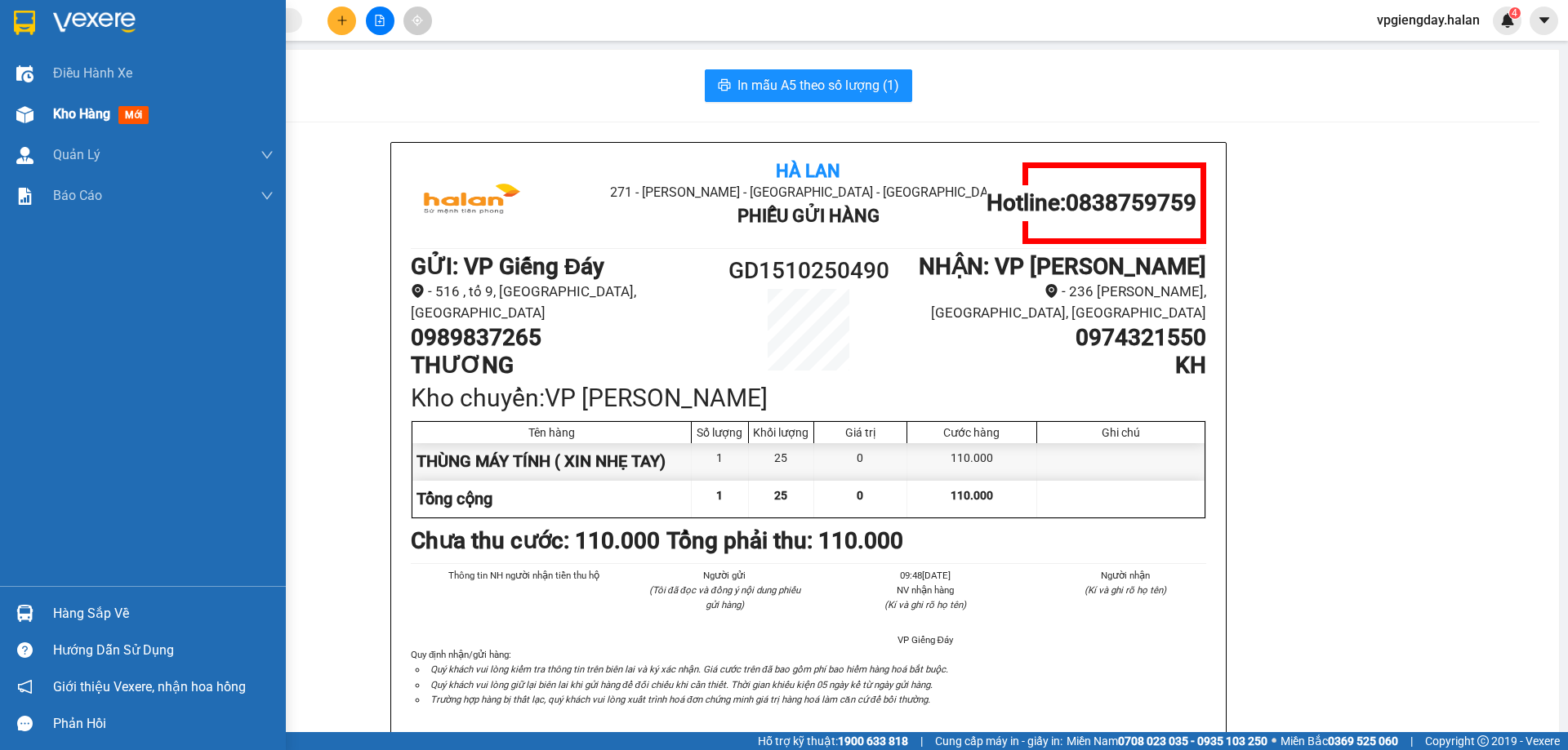
click at [98, 115] on span "Kho hàng" at bounding box center [81, 114] width 57 height 16
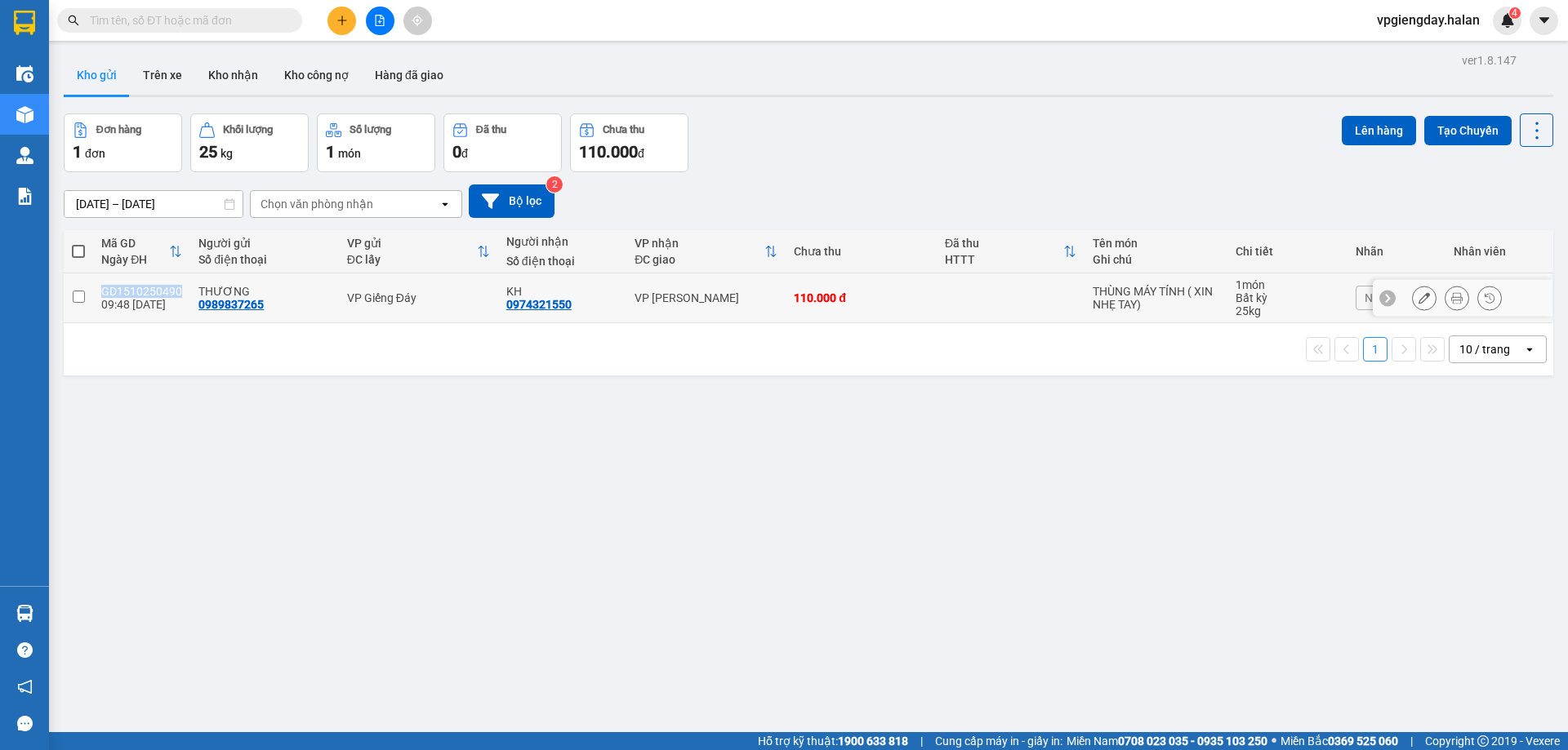
drag, startPoint x: 99, startPoint y: 292, endPoint x: 178, endPoint y: 297, distance: 79.2
click at [178, 297] on td "GD1510250490 09:48 [DATE]" at bounding box center [142, 298] width 98 height 50
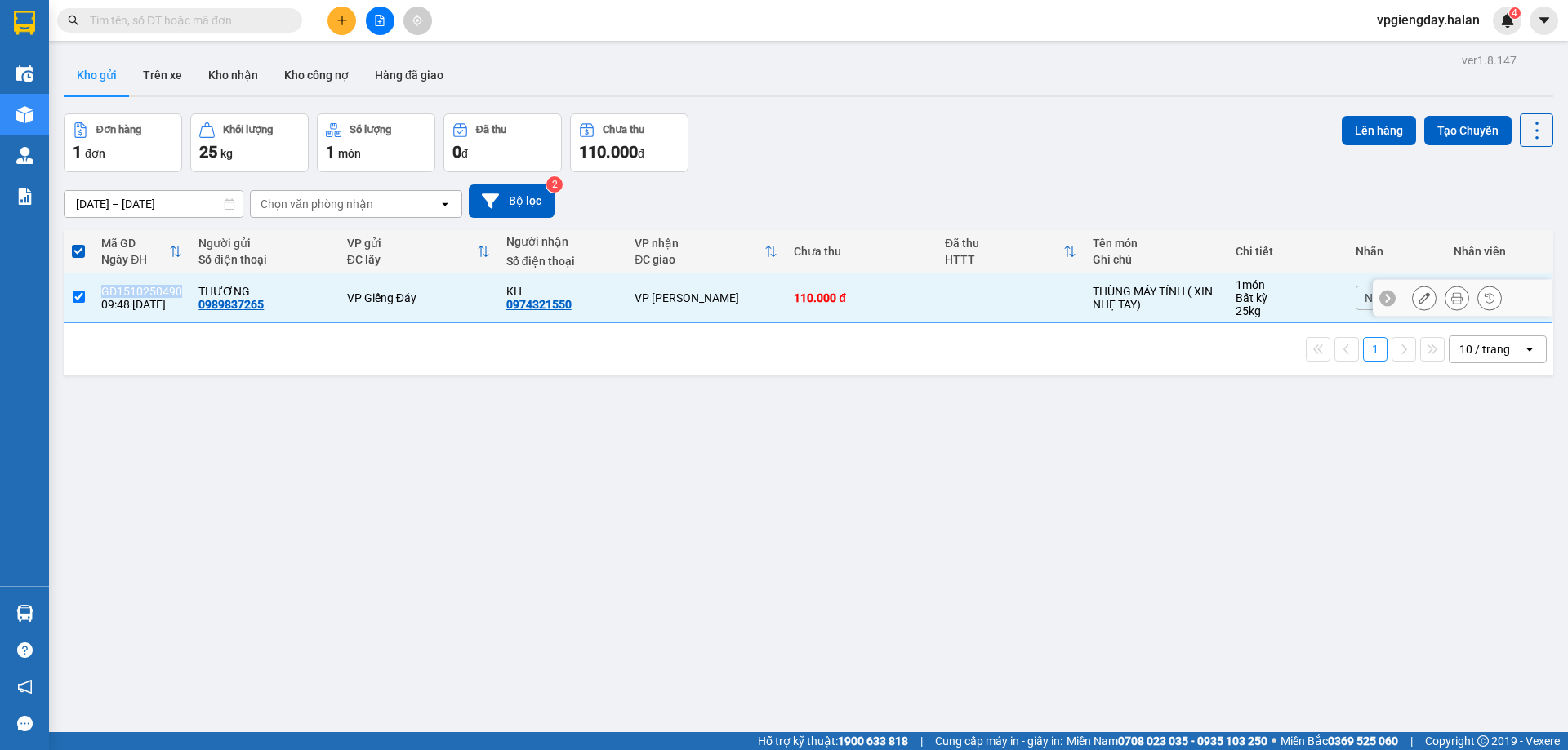
copy div "GD1510250490"
click at [132, 312] on td "GD1510250490 09:48 [DATE]" at bounding box center [142, 298] width 98 height 50
checkbox input "false"
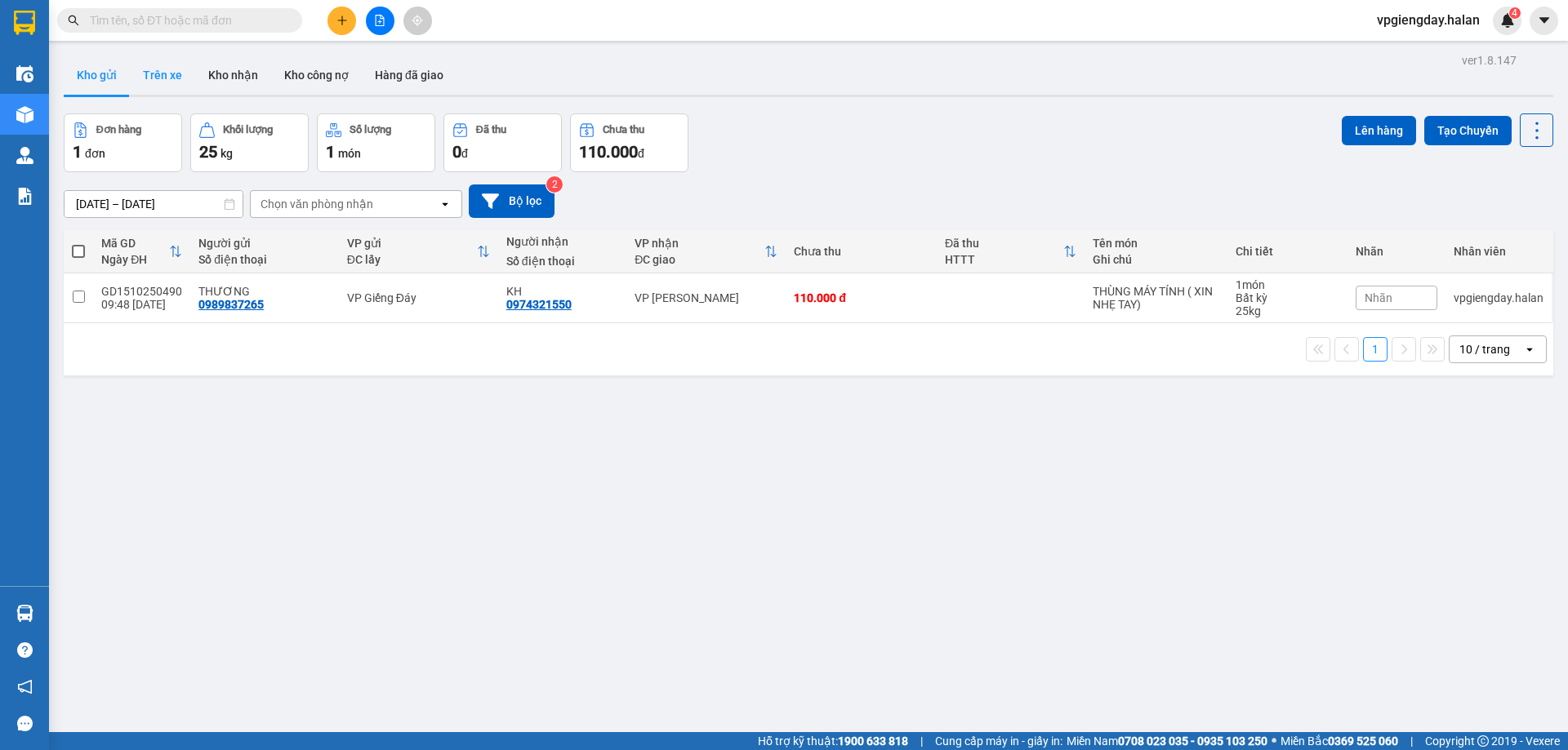
click at [157, 67] on button "Trên xe" at bounding box center [163, 75] width 65 height 40
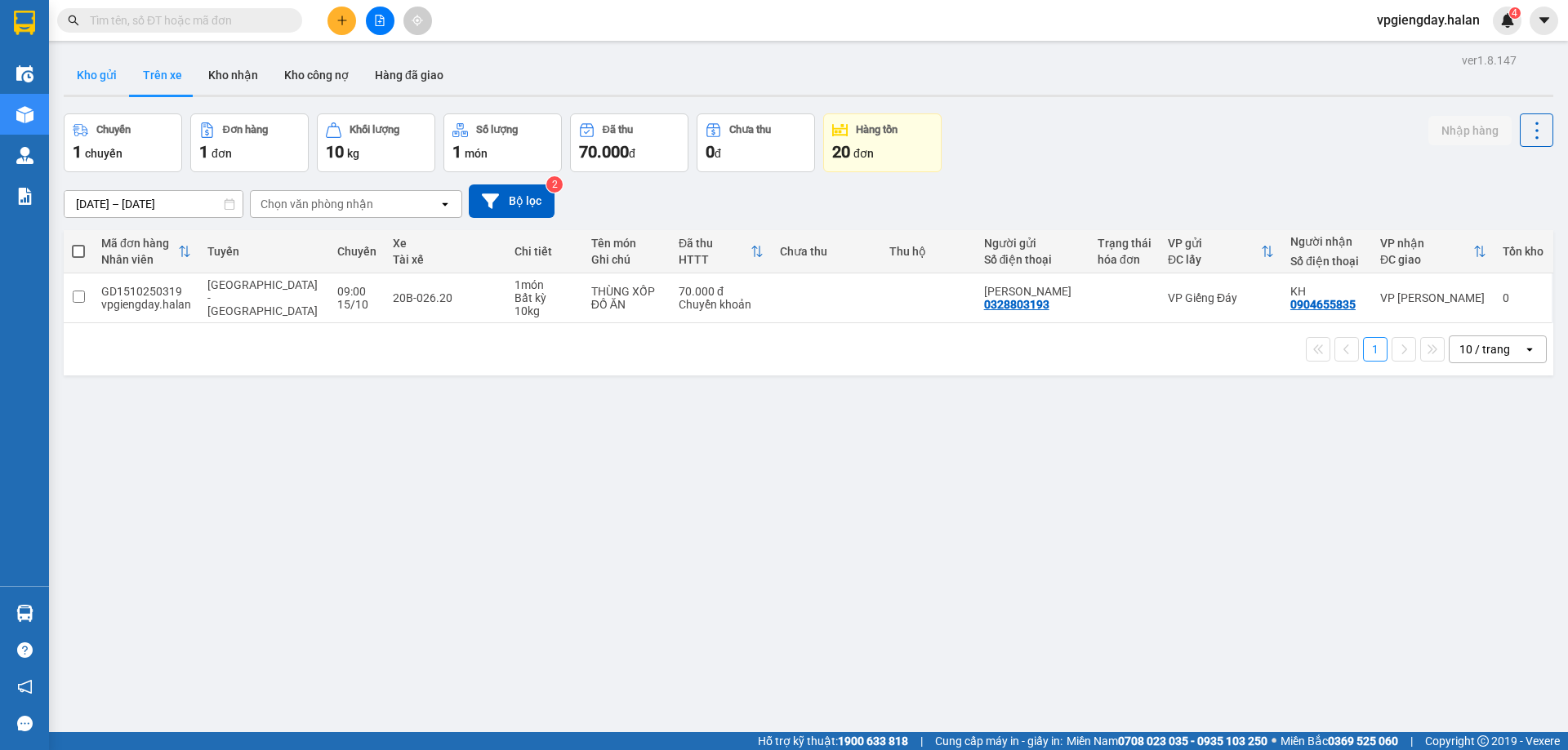
click at [101, 77] on button "Kho gửi" at bounding box center [96, 75] width 66 height 40
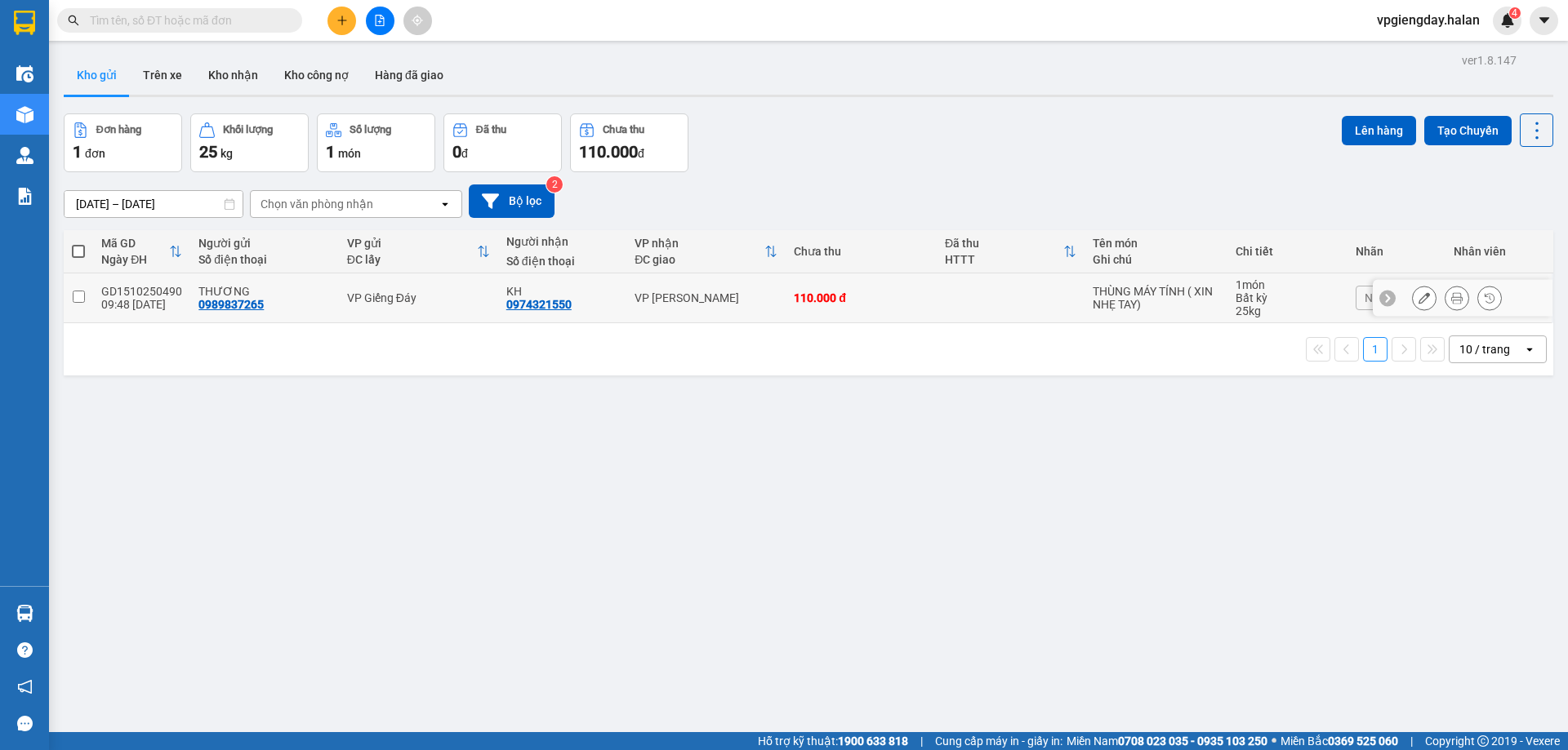
click at [73, 297] on input "checkbox" at bounding box center [79, 297] width 12 height 12
checkbox input "true"
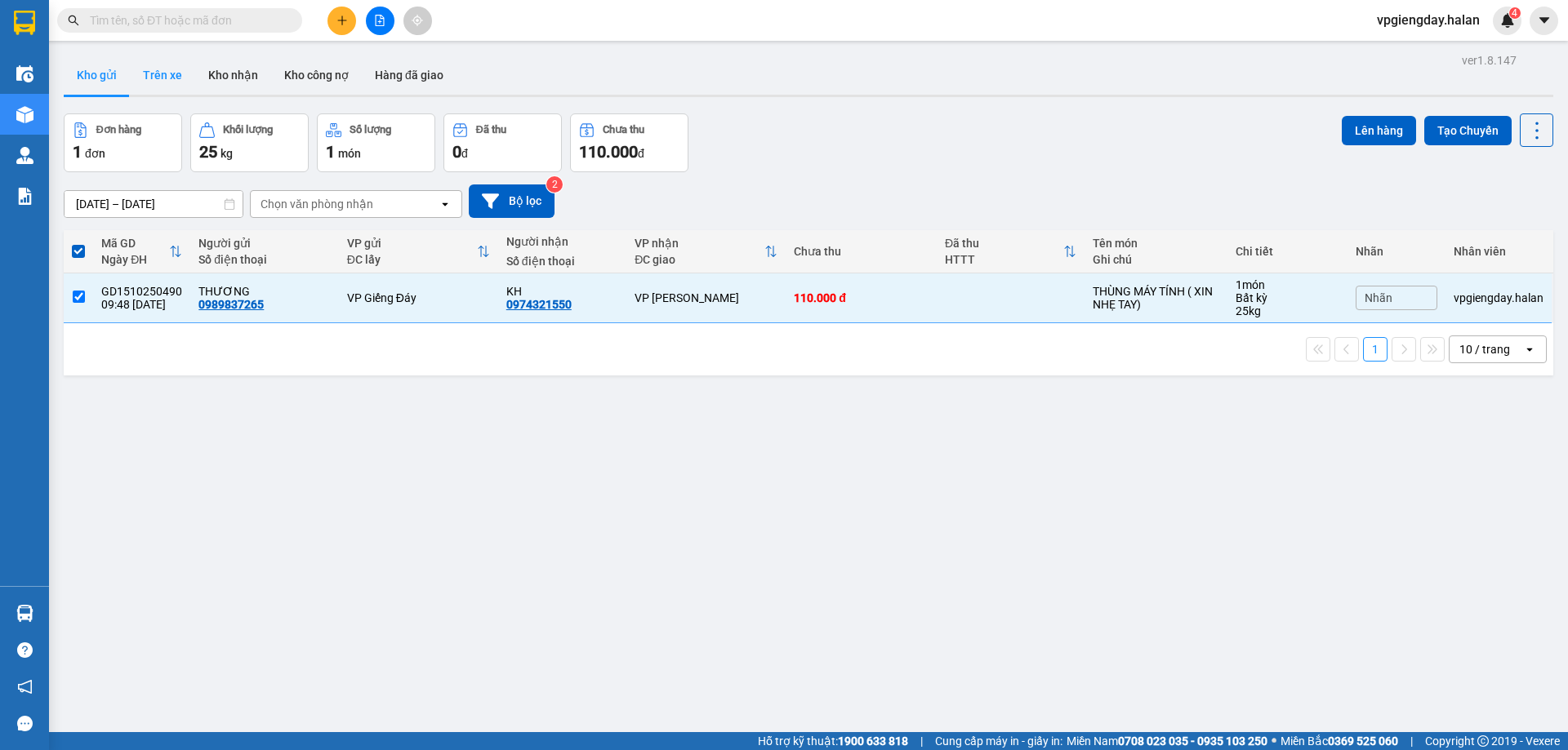
click at [164, 74] on button "Trên xe" at bounding box center [163, 75] width 65 height 40
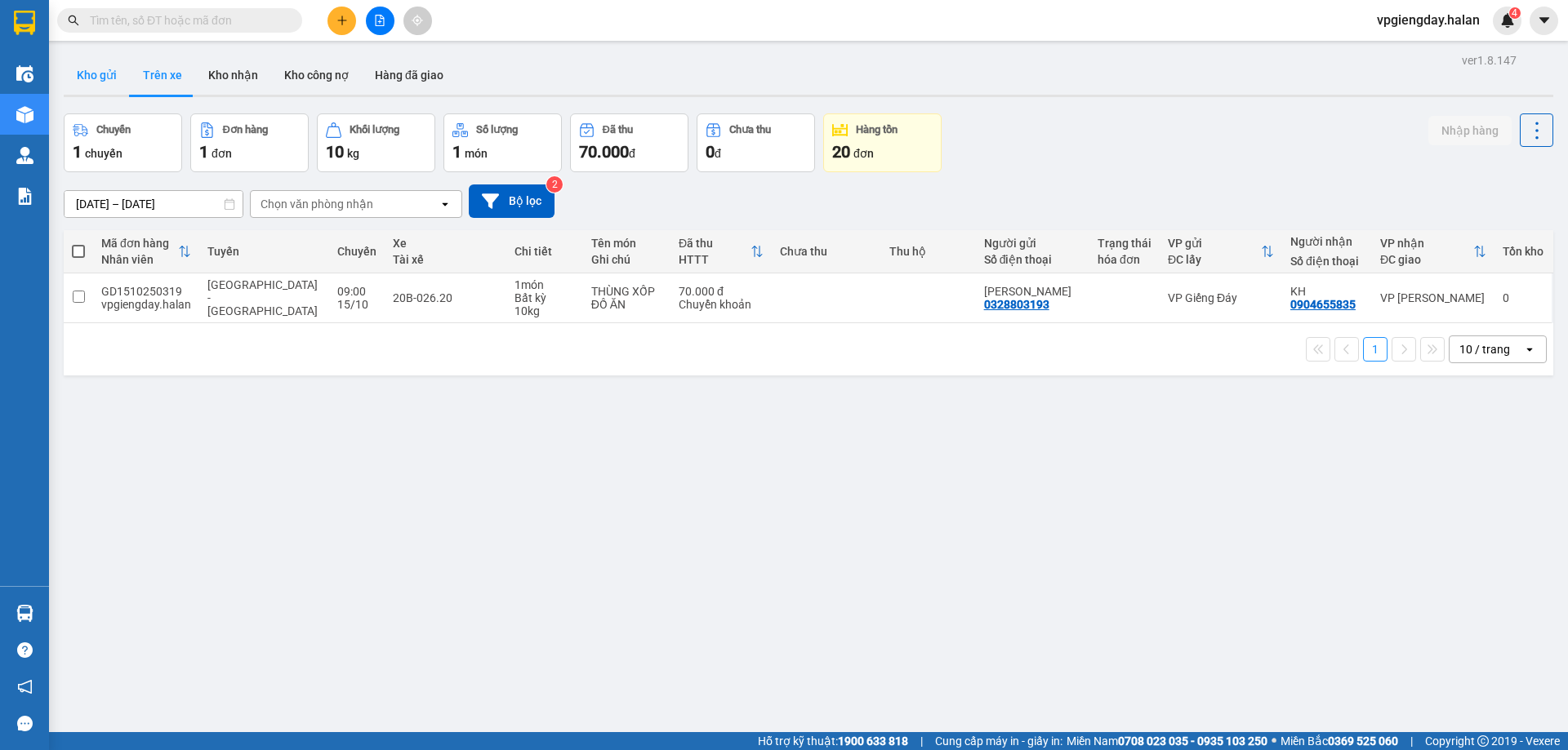
click at [97, 79] on button "Kho gửi" at bounding box center [96, 75] width 66 height 40
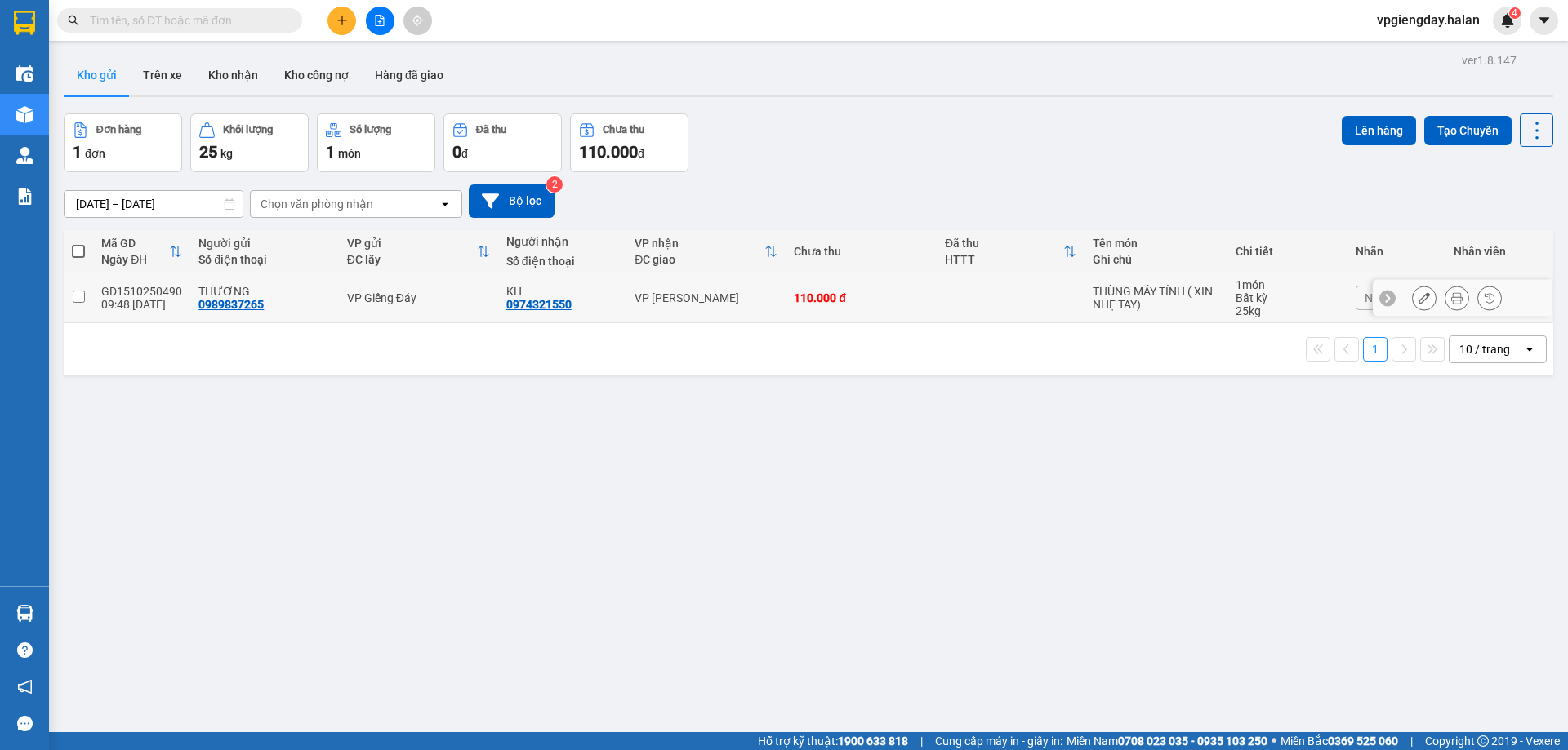
click at [100, 300] on td "GD1510250490 09:48 [DATE]" at bounding box center [142, 298] width 98 height 50
checkbox input "true"
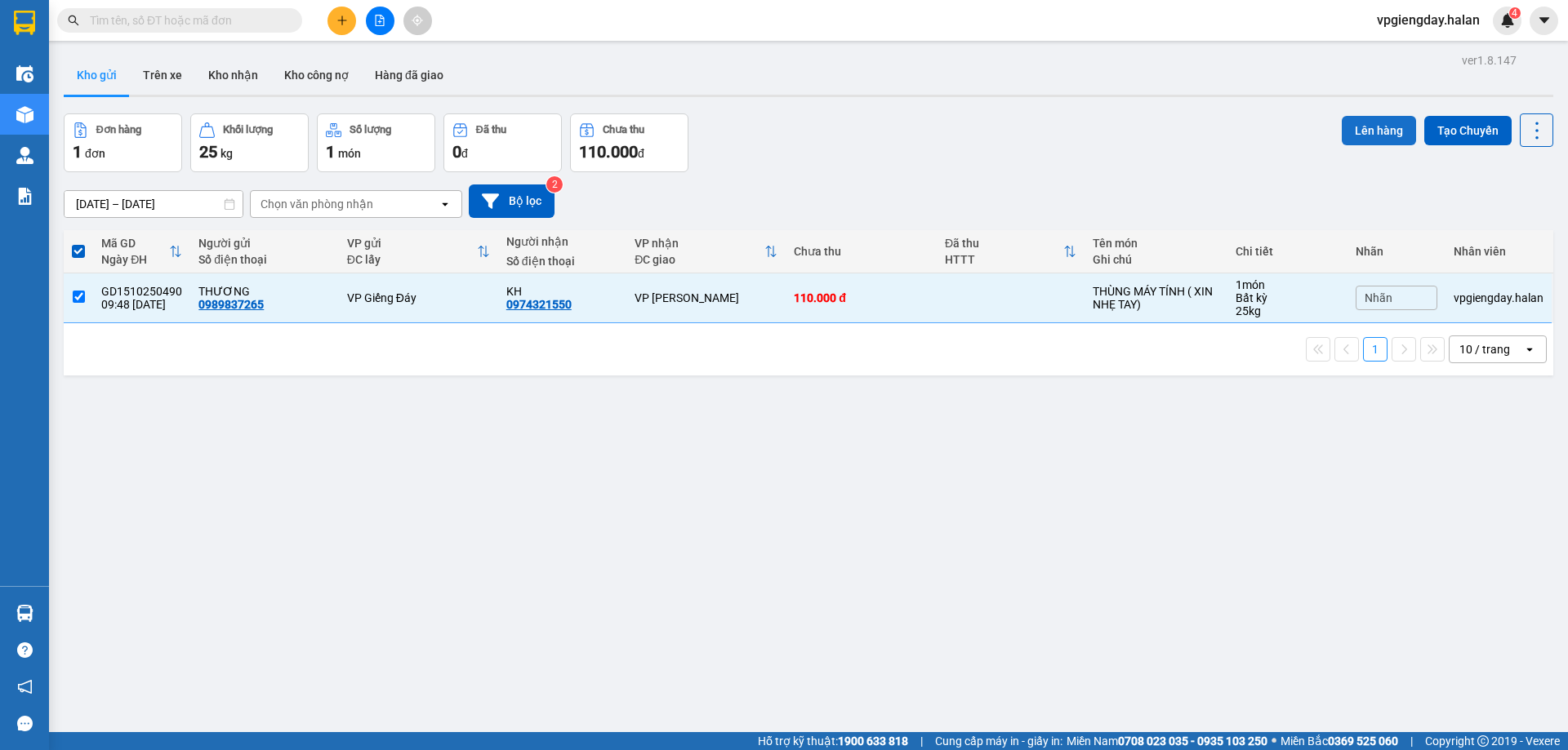
click at [1366, 130] on button "Lên hàng" at bounding box center [1379, 130] width 75 height 29
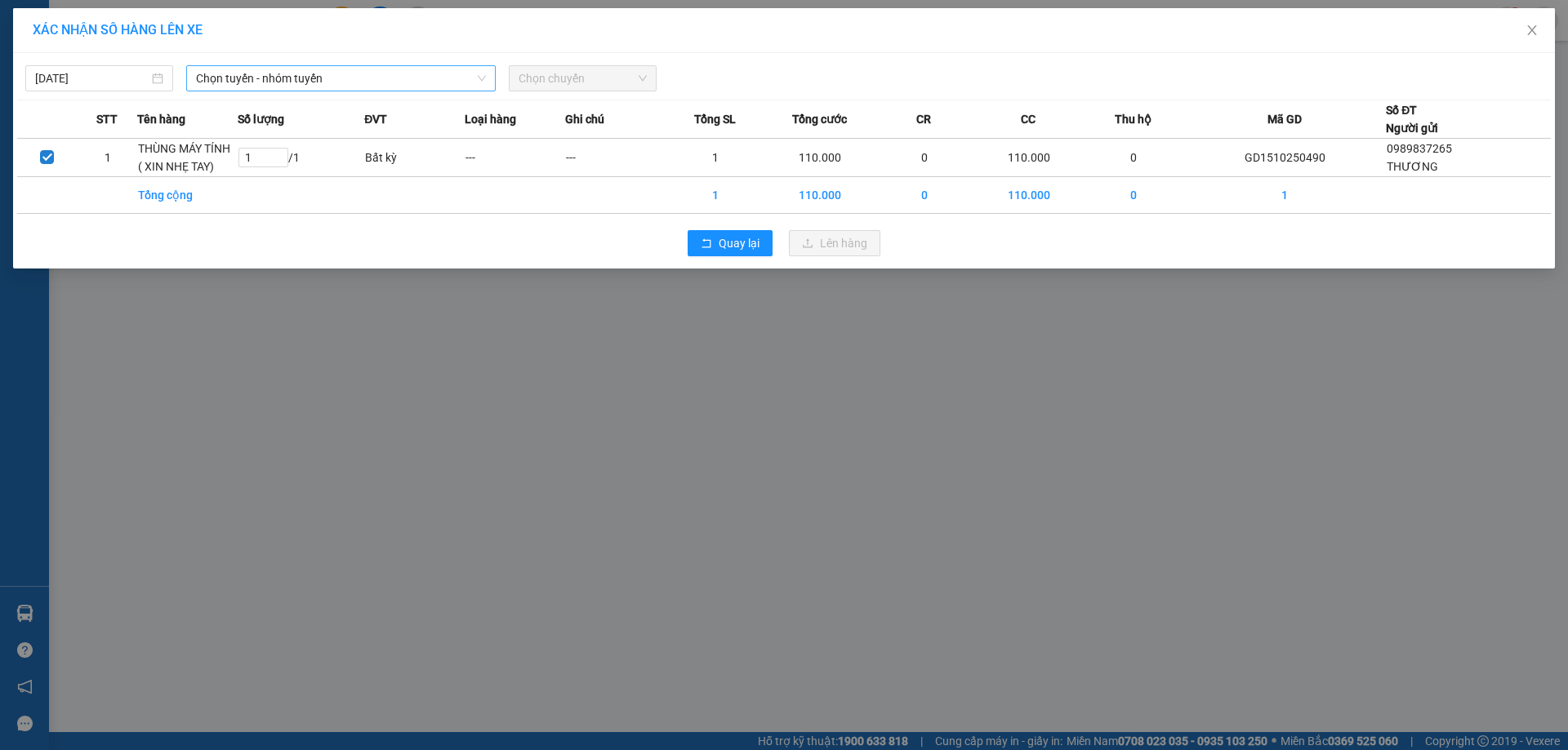
click at [431, 85] on span "Chọn tuyến - nhóm tuyến" at bounding box center [341, 78] width 290 height 25
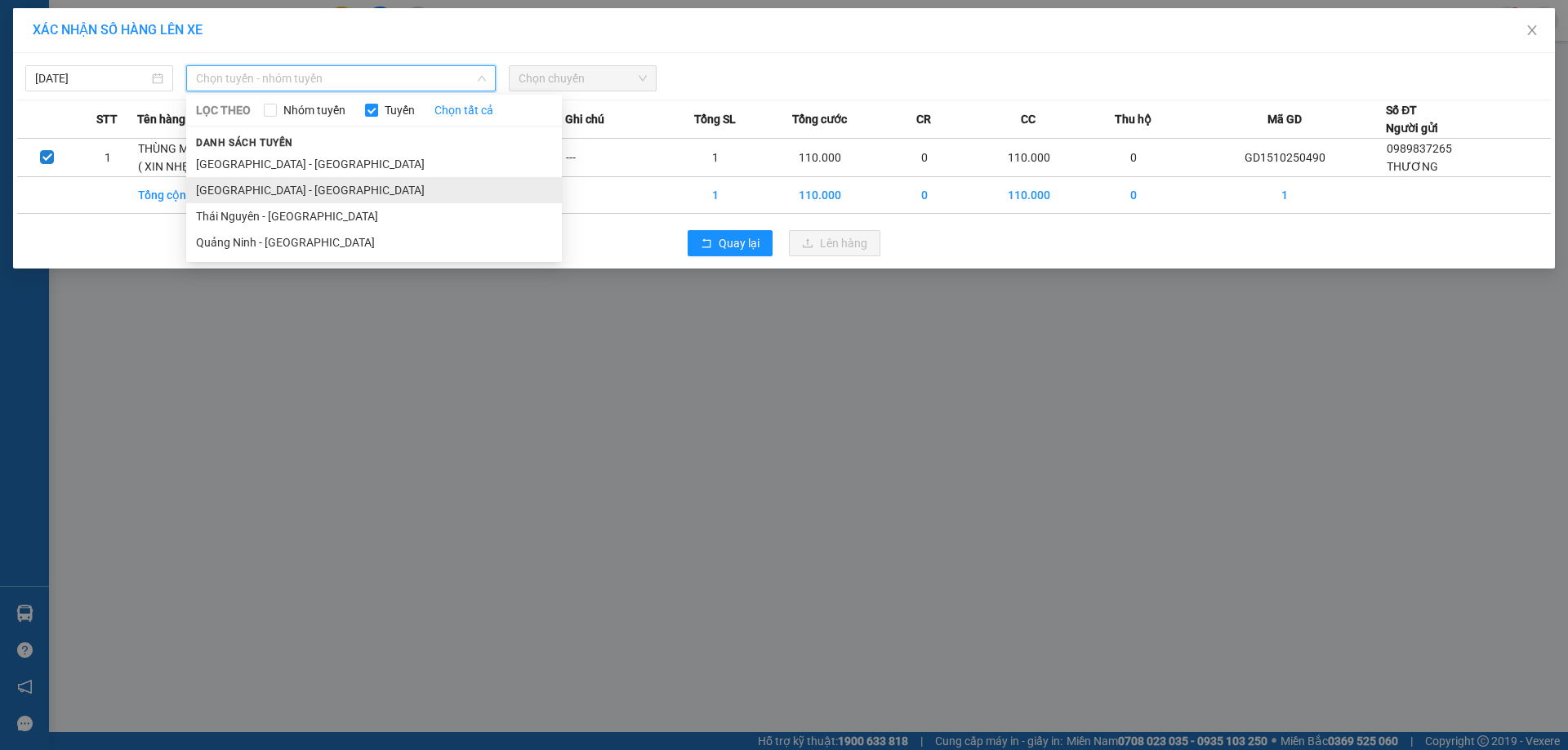
click at [279, 196] on li "[GEOGRAPHIC_DATA] - [GEOGRAPHIC_DATA]" at bounding box center [374, 191] width 376 height 26
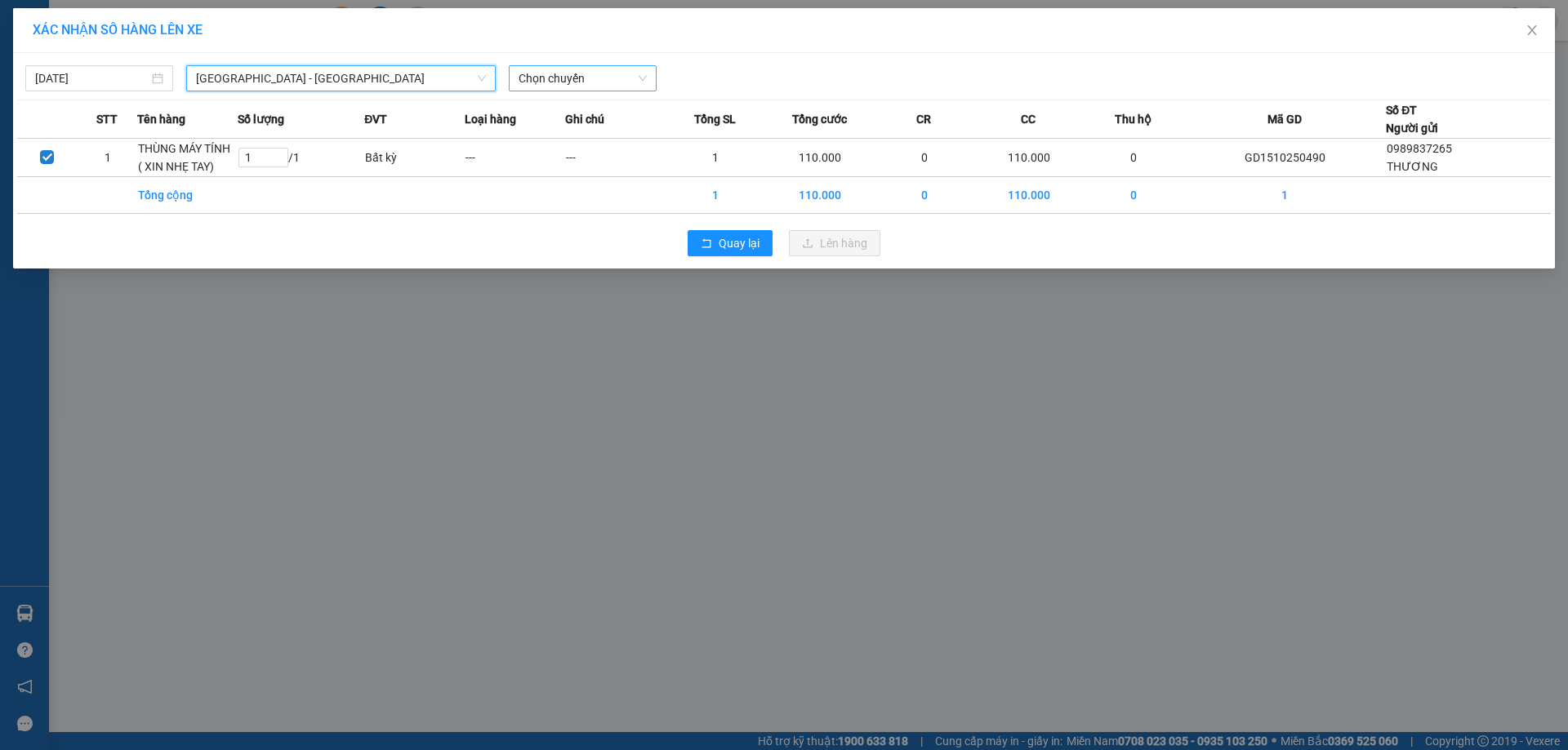
click at [575, 69] on span "Chọn chuyến" at bounding box center [583, 78] width 128 height 25
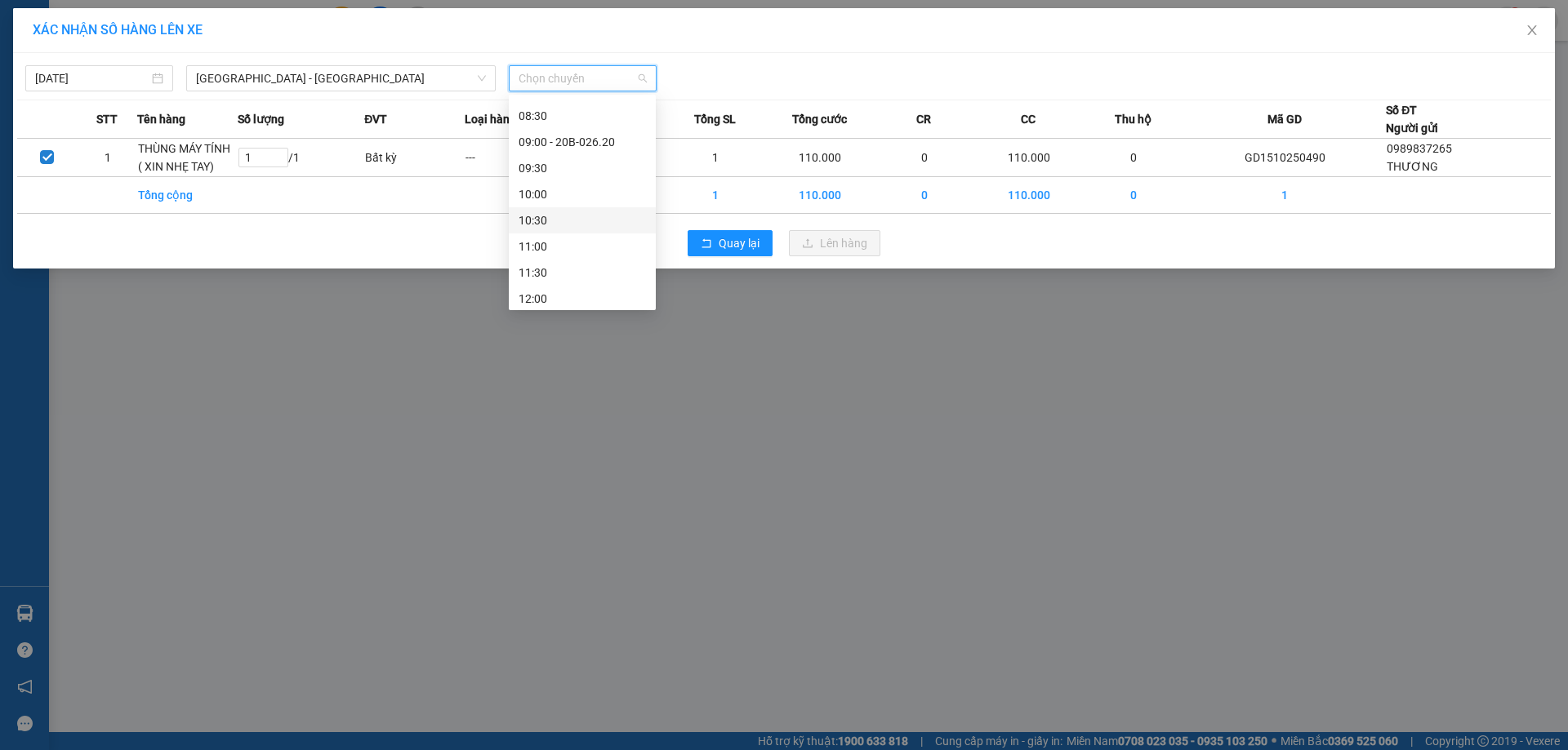
scroll to position [164, 0]
click at [573, 232] on div "09:00 - 20B-026.20" at bounding box center [582, 235] width 128 height 18
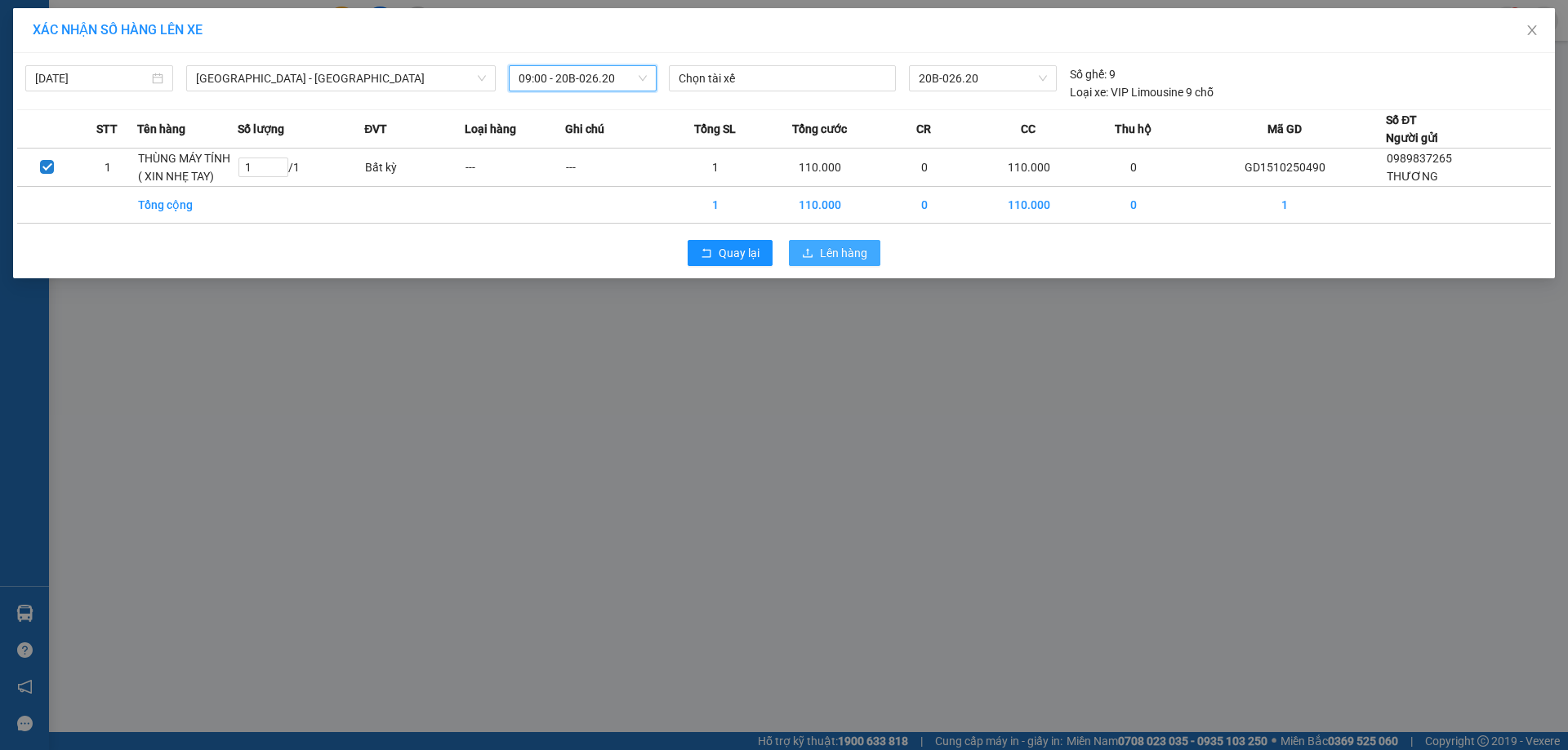
click at [822, 258] on span "Lên hàng" at bounding box center [843, 253] width 47 height 18
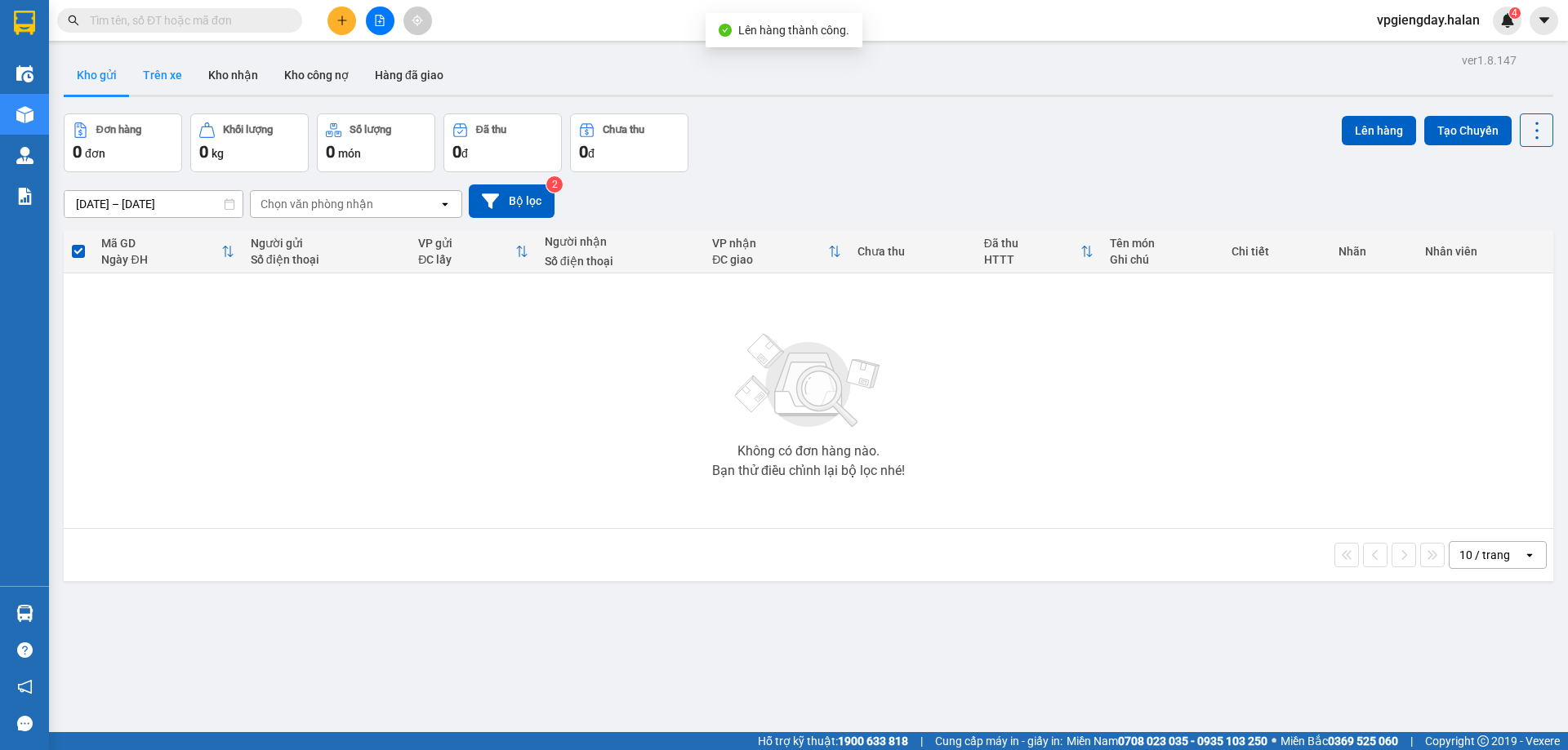
click at [149, 78] on button "Trên xe" at bounding box center [163, 75] width 65 height 40
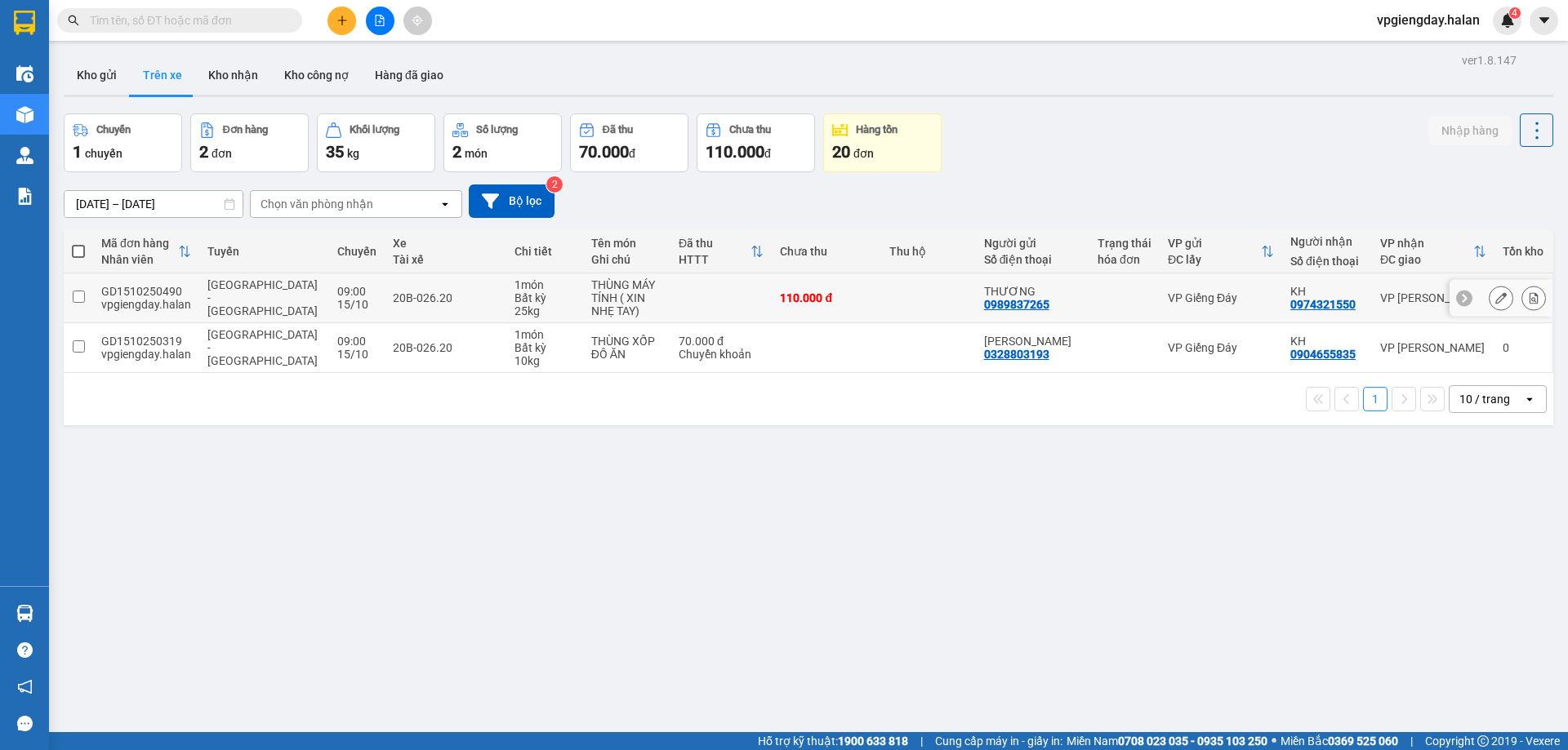
click at [1495, 297] on icon at bounding box center [1500, 297] width 11 height 11
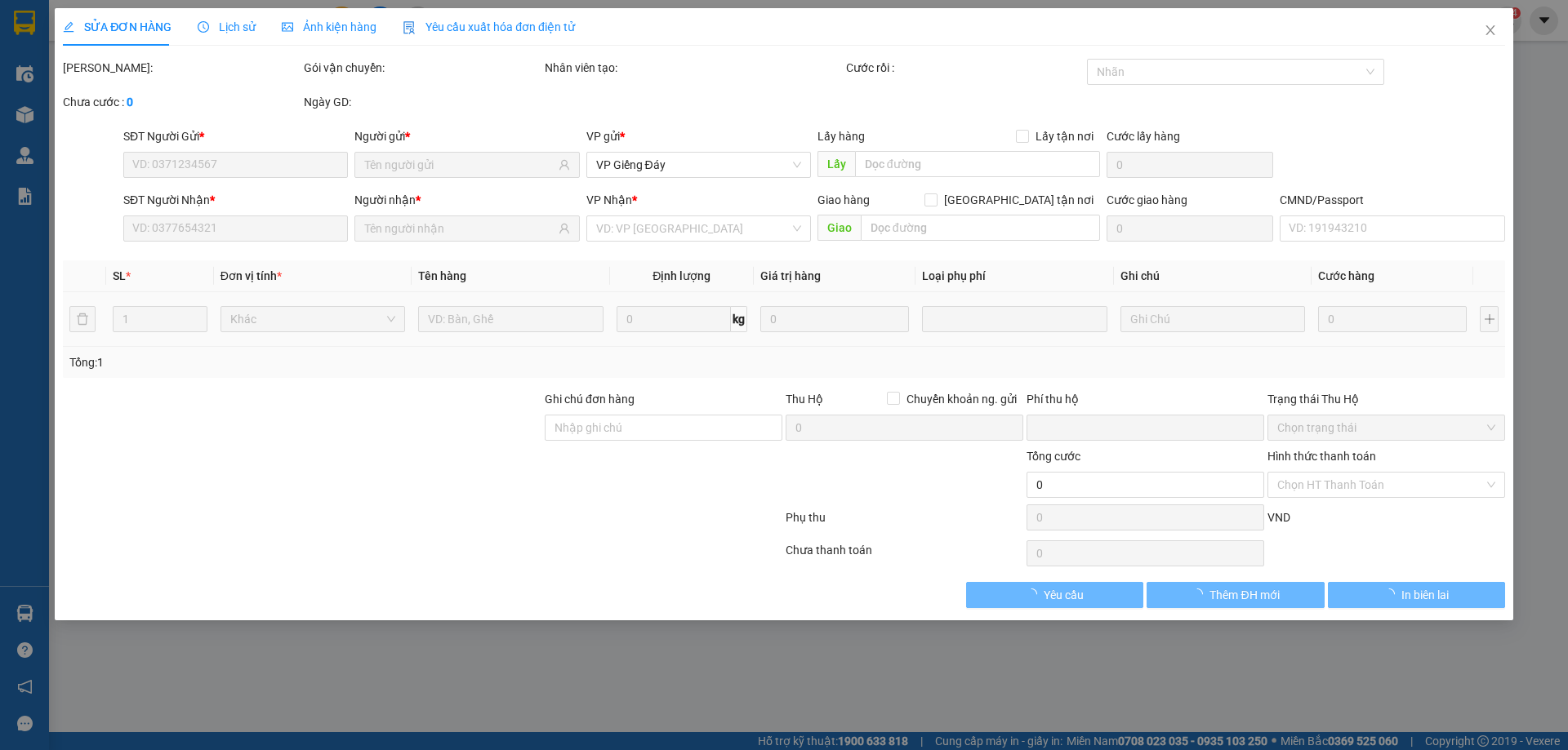
type input "0989837265"
type input "0974321550"
type input "0"
type input "110.000"
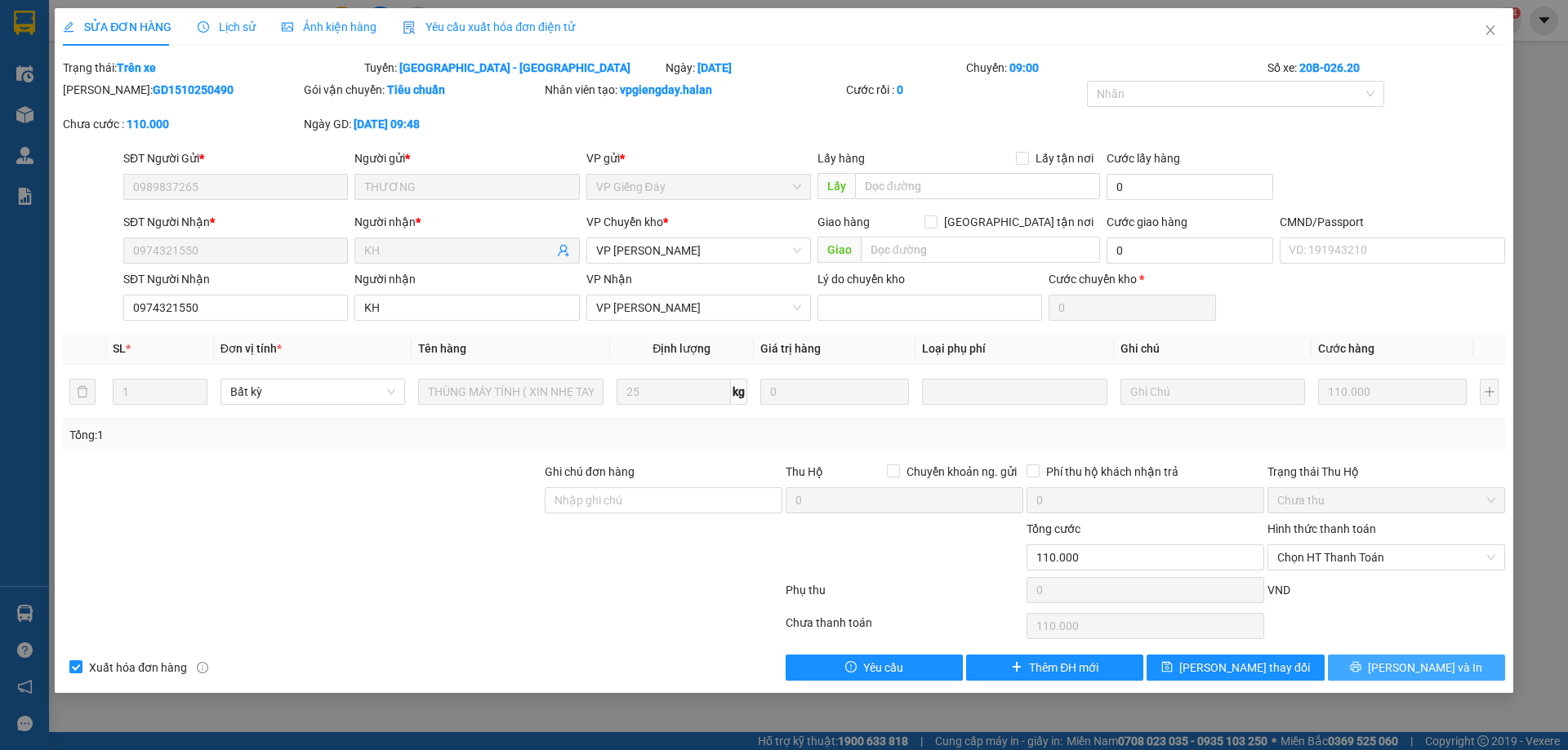
click at [1401, 663] on button "[PERSON_NAME] và In" at bounding box center [1417, 668] width 178 height 26
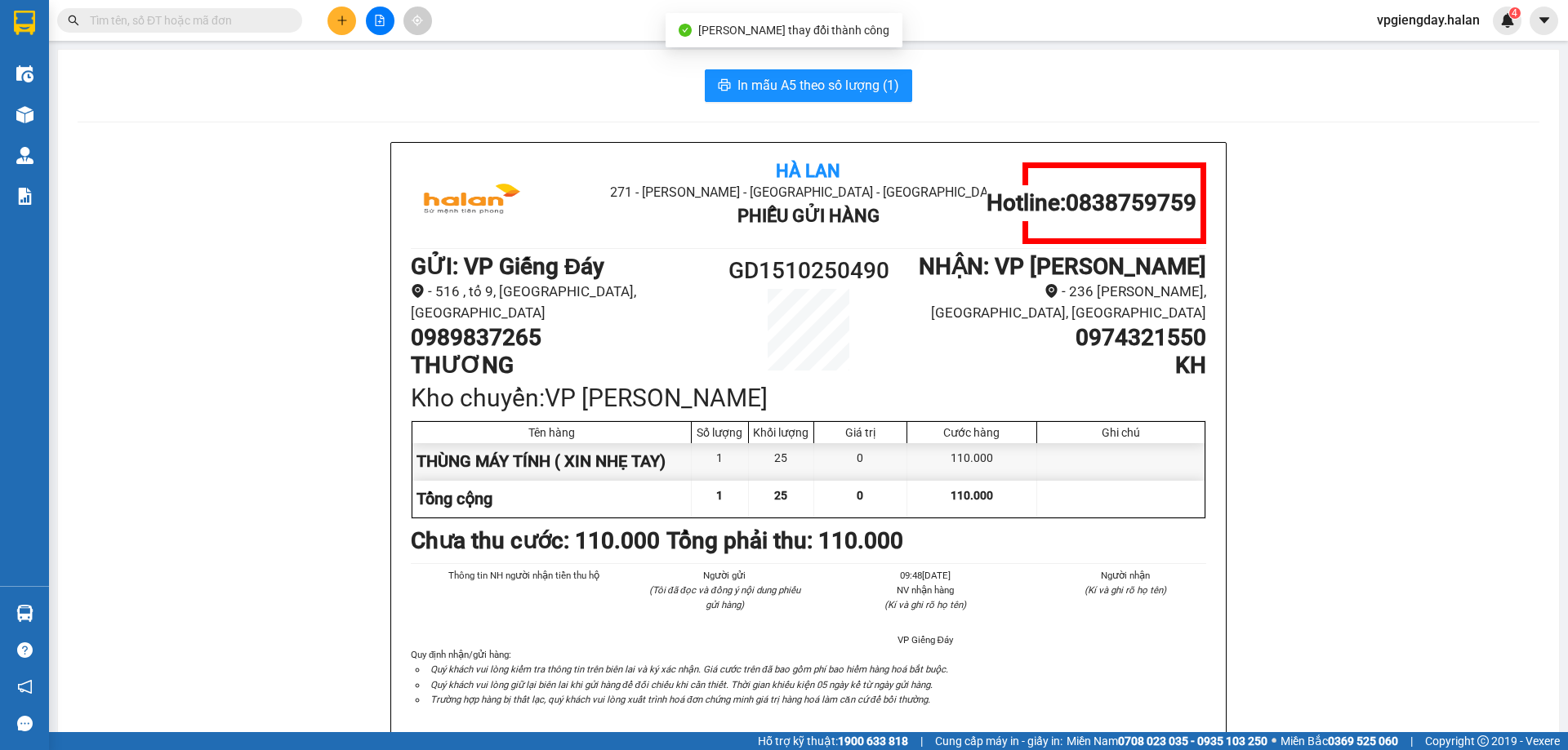
scroll to position [82, 0]
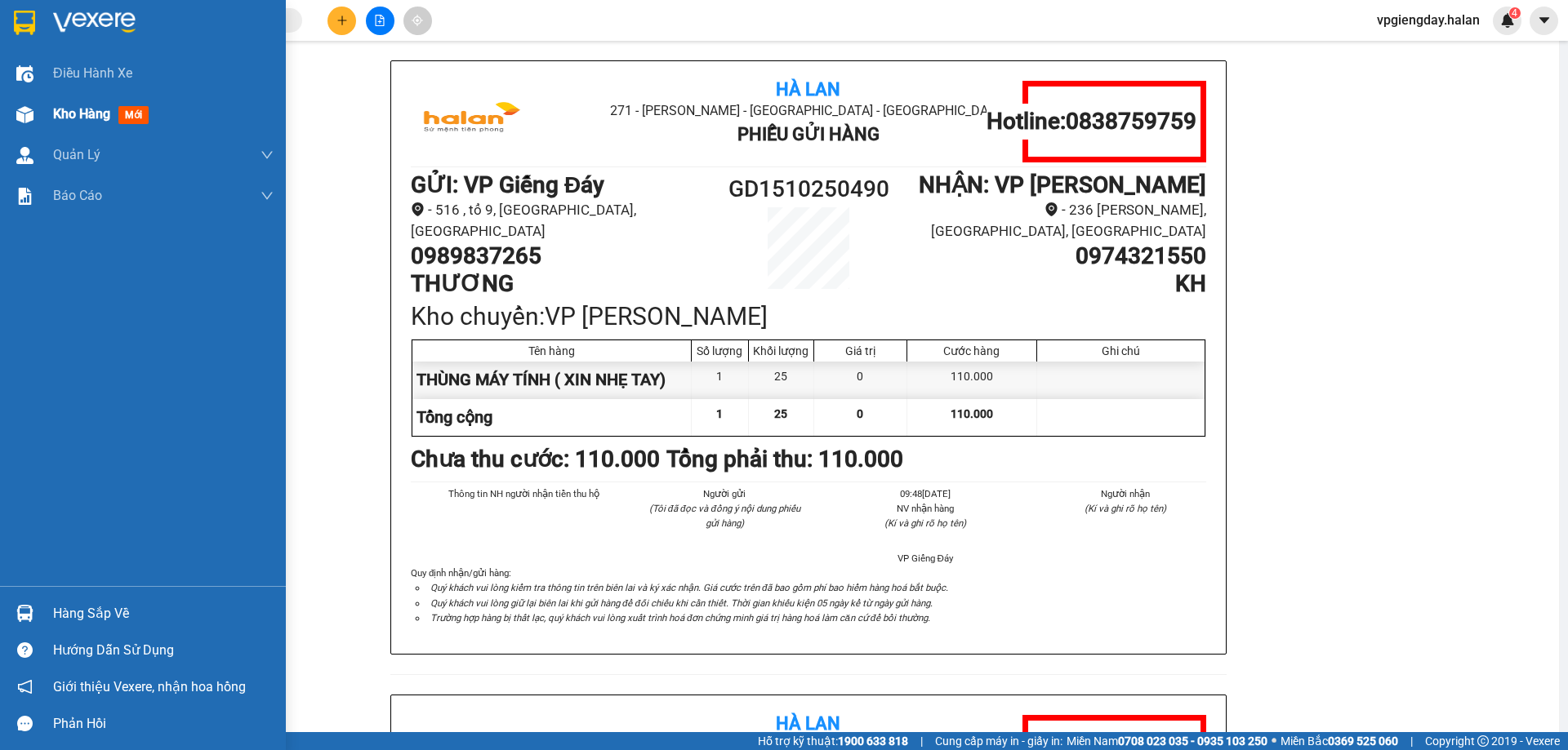
click at [84, 106] on span "Kho hàng" at bounding box center [81, 114] width 57 height 16
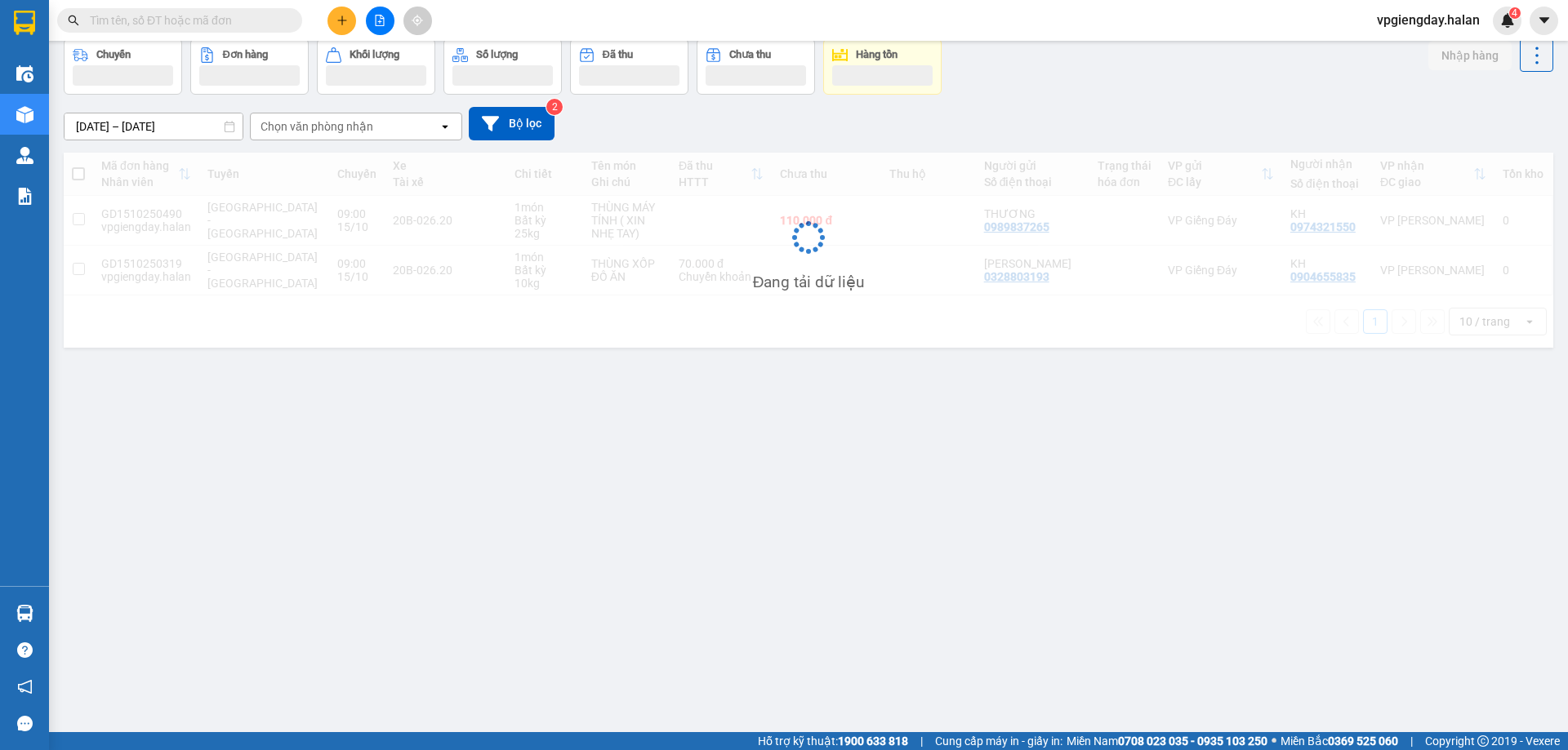
scroll to position [75, 0]
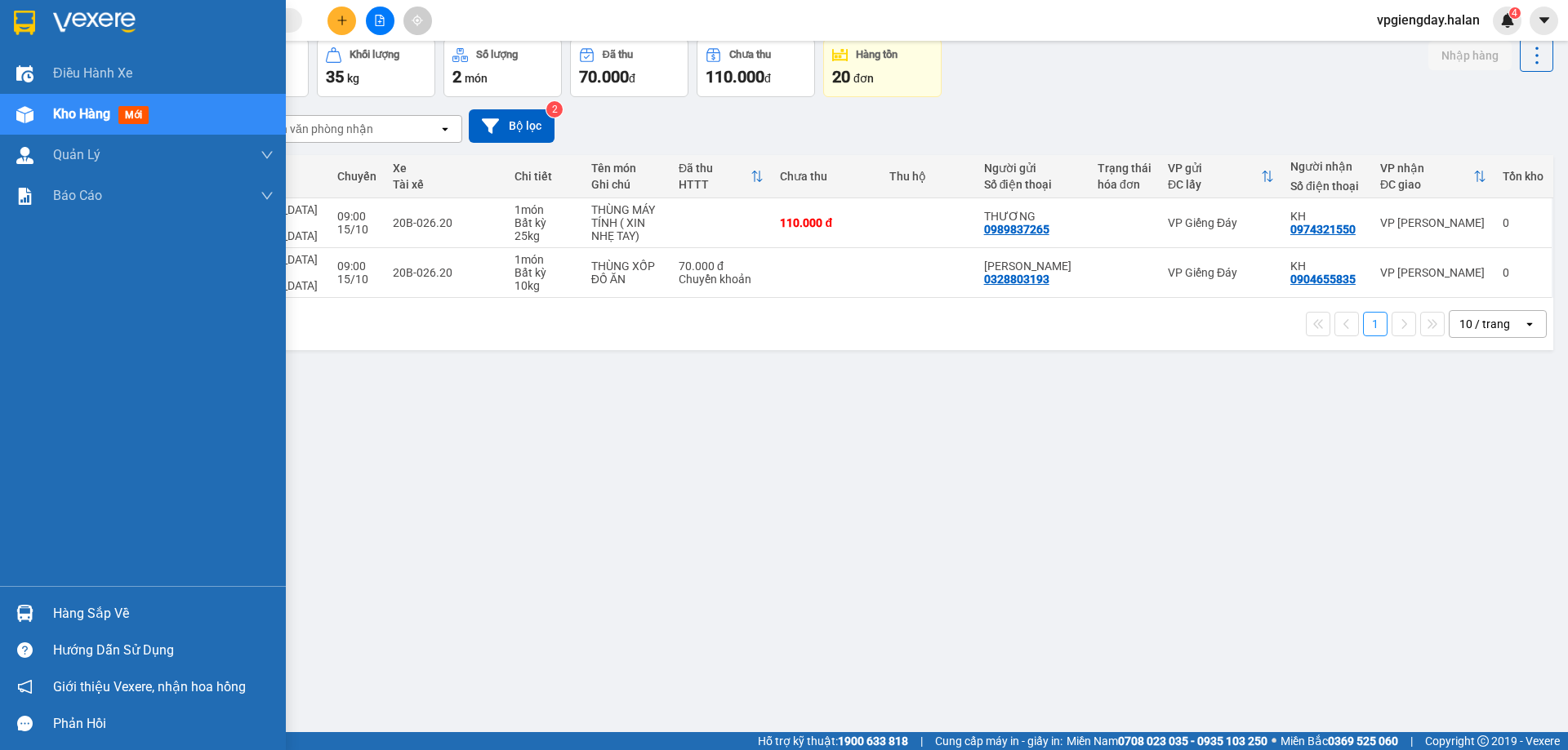
click at [132, 628] on div "Hàng sắp về" at bounding box center [142, 614] width 286 height 37
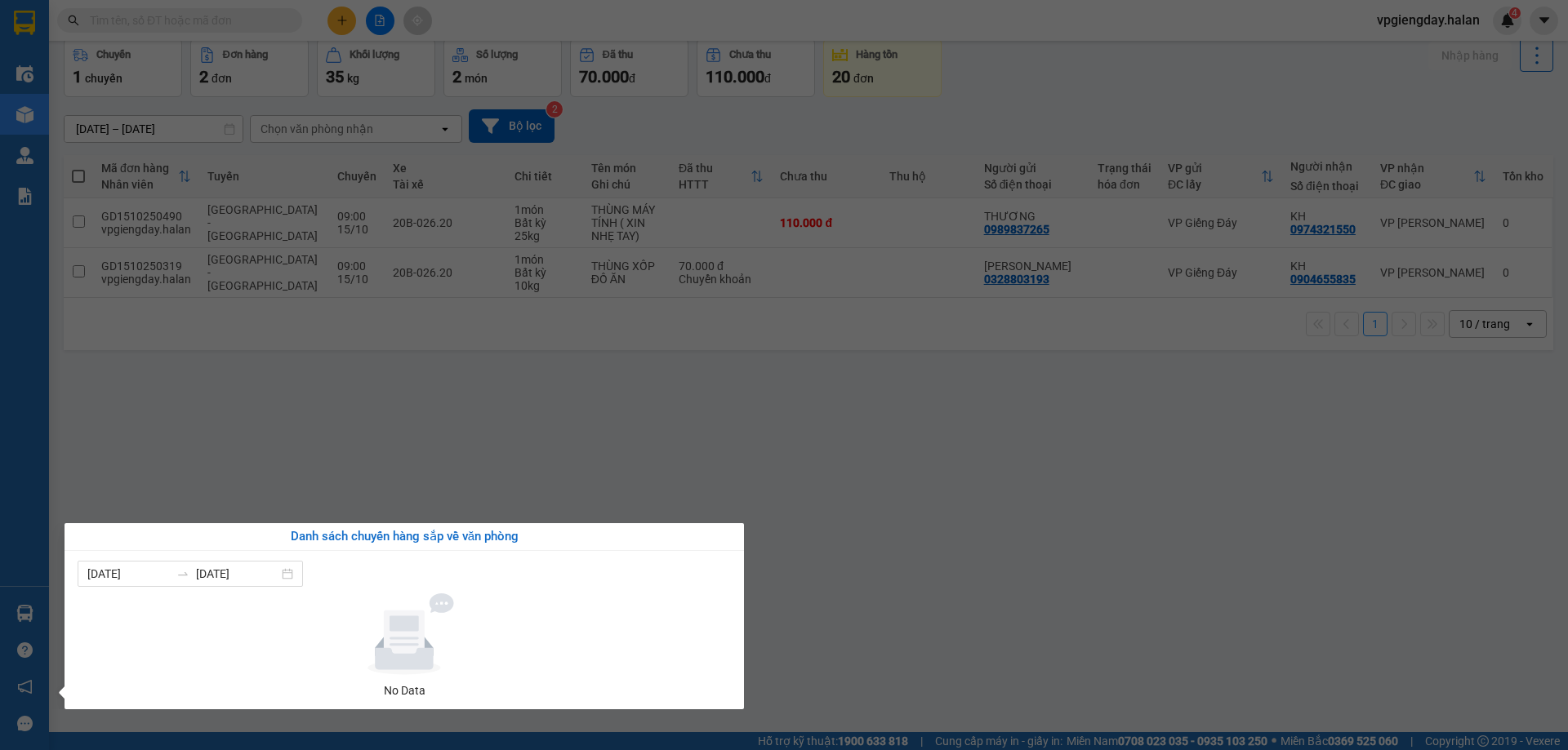
click at [290, 481] on section "Kết quả tìm kiếm ( 0 ) Bộ lọc No Data vpgiengday.halan 4 Điều hành xe Kho hàng …" at bounding box center [784, 375] width 1568 height 750
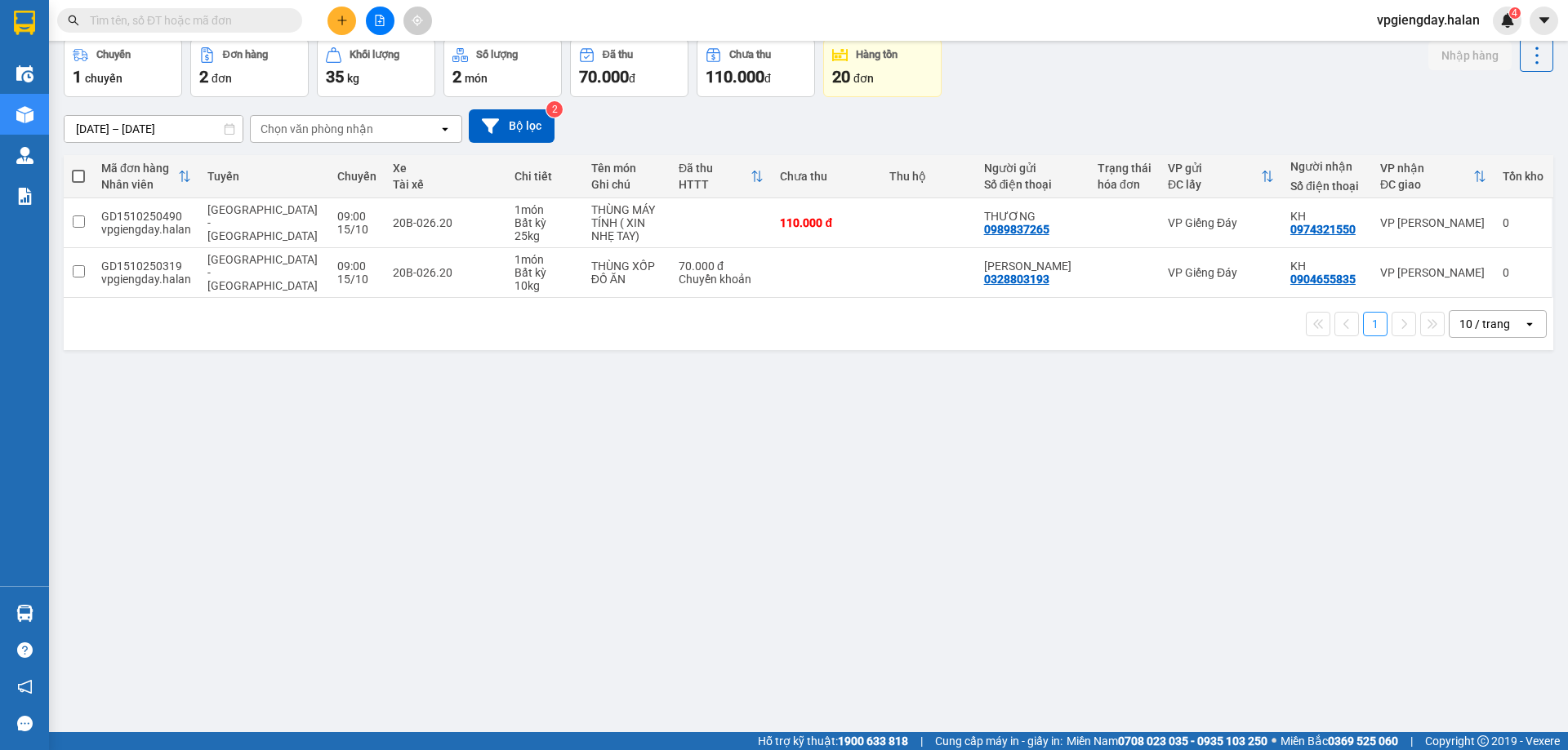
scroll to position [55, 0]
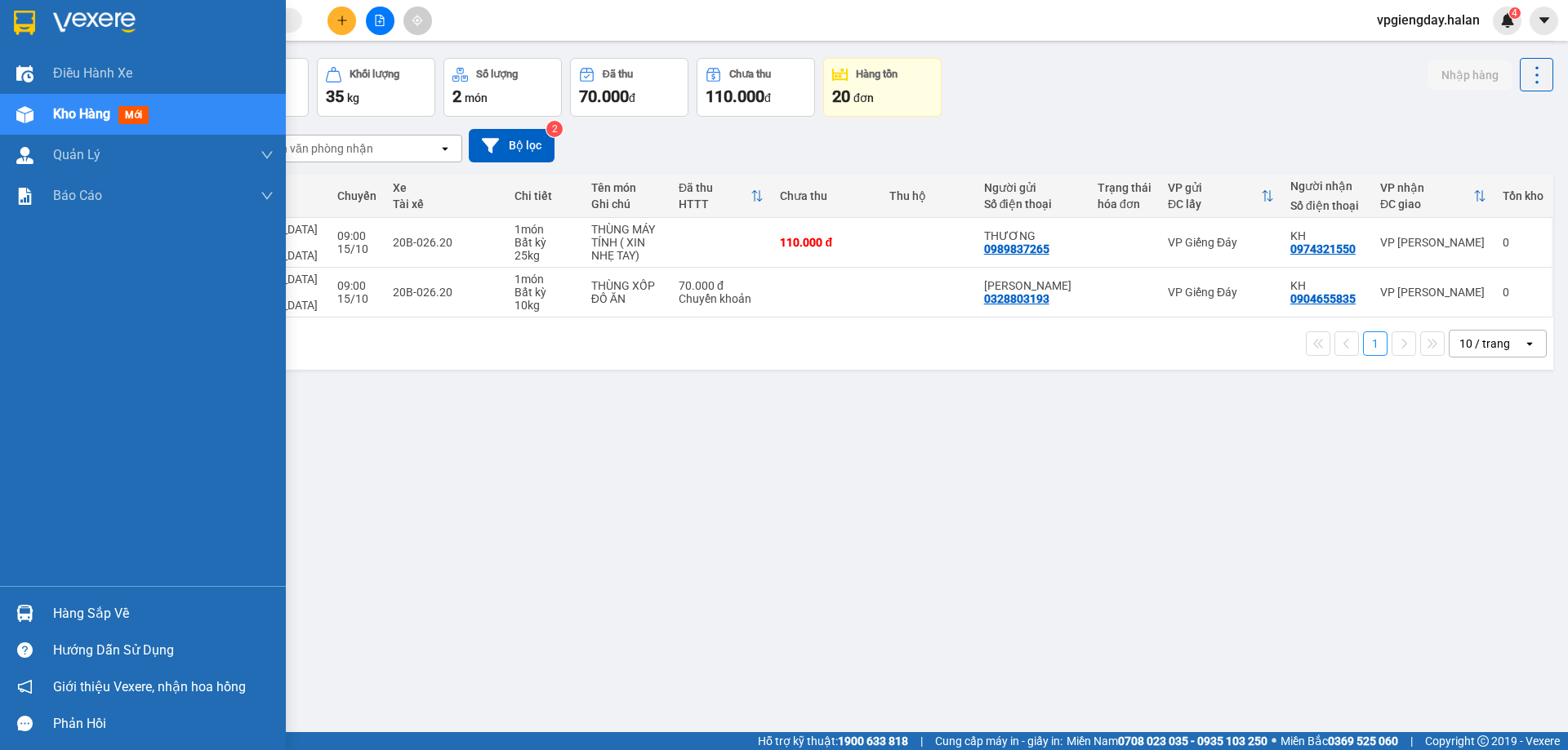
click at [94, 601] on div "Hàng sắp về" at bounding box center [163, 614] width 221 height 25
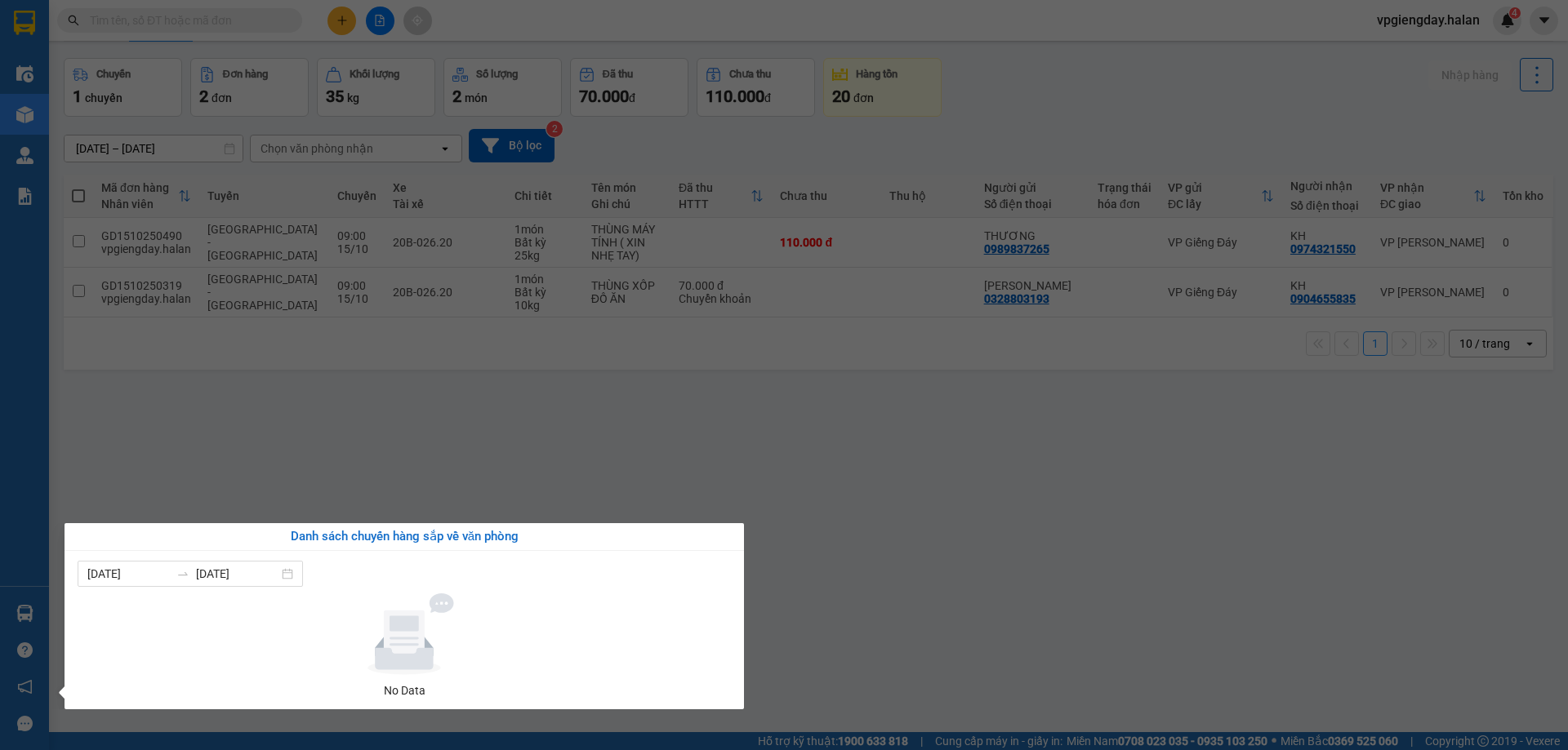
click at [304, 487] on section "Kết quả tìm kiếm ( 0 ) Bộ lọc No Data vpgiengday.halan 4 Điều hành xe Kho hàng …" at bounding box center [784, 375] width 1568 height 750
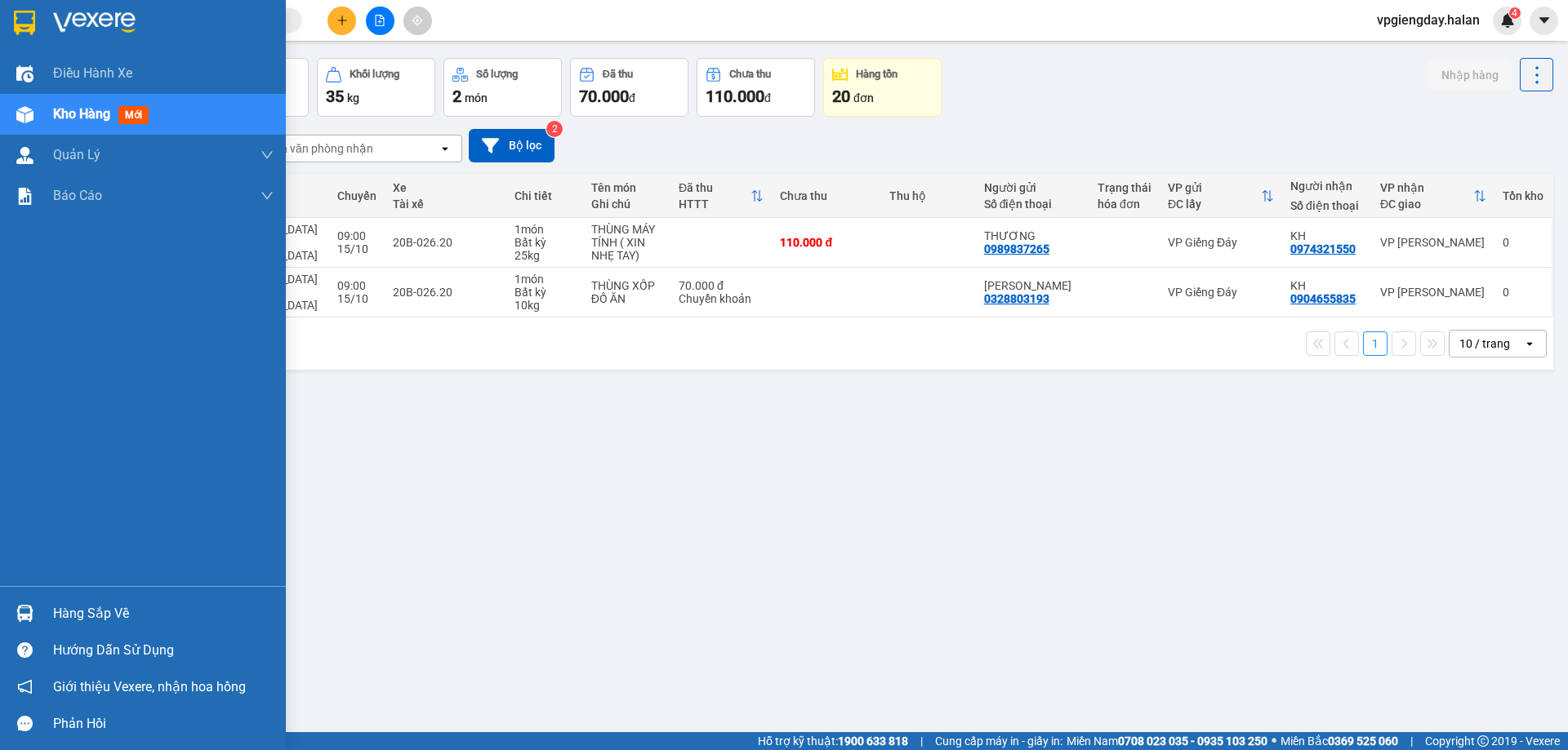
drag, startPoint x: 80, startPoint y: 606, endPoint x: 106, endPoint y: 603, distance: 26.2
click at [81, 606] on div "Hàng sắp về" at bounding box center [163, 614] width 221 height 25
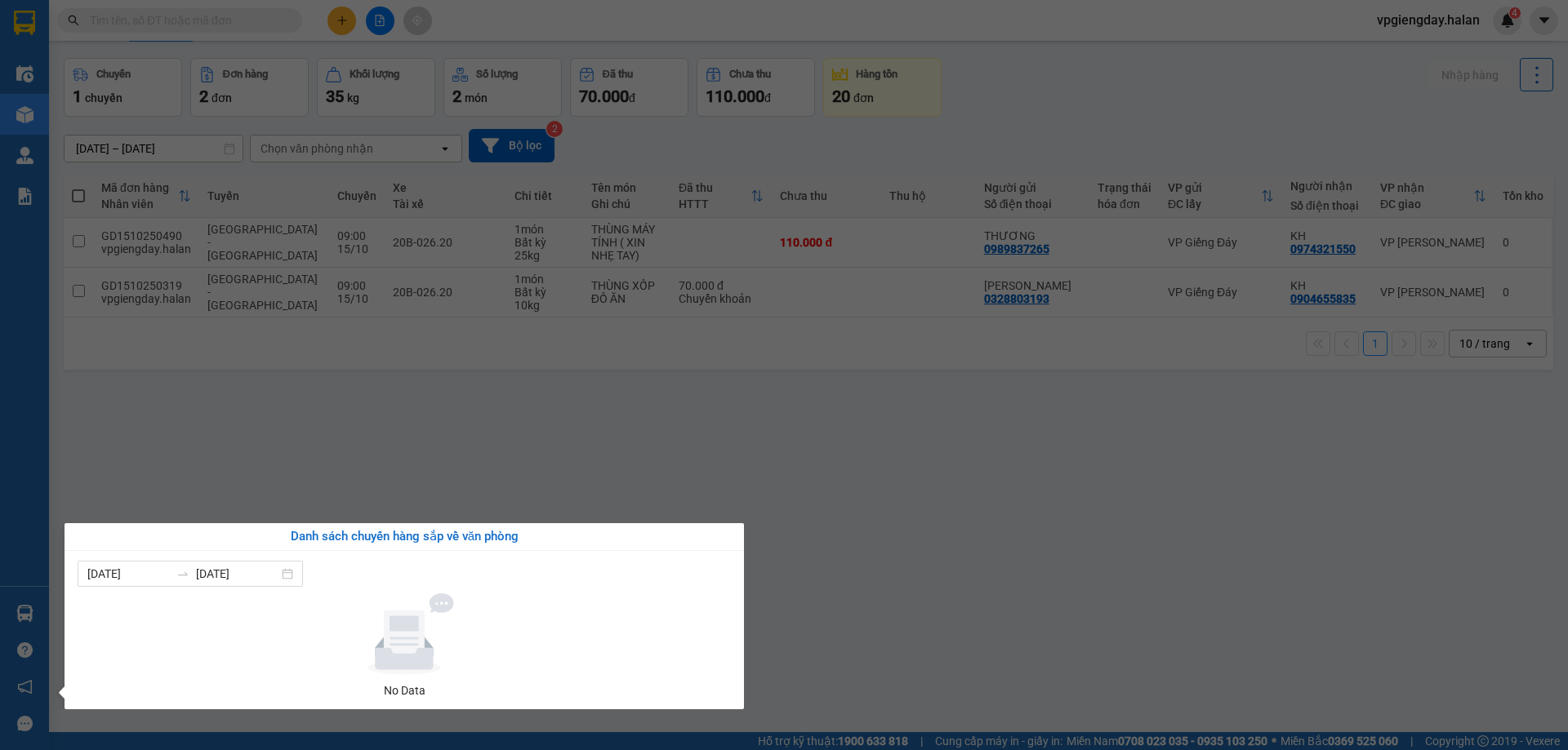
click at [344, 413] on section "Kết quả tìm kiếm ( 0 ) Bộ lọc No Data vpgiengday.halan 4 Điều hành xe Kho hàng …" at bounding box center [784, 375] width 1568 height 750
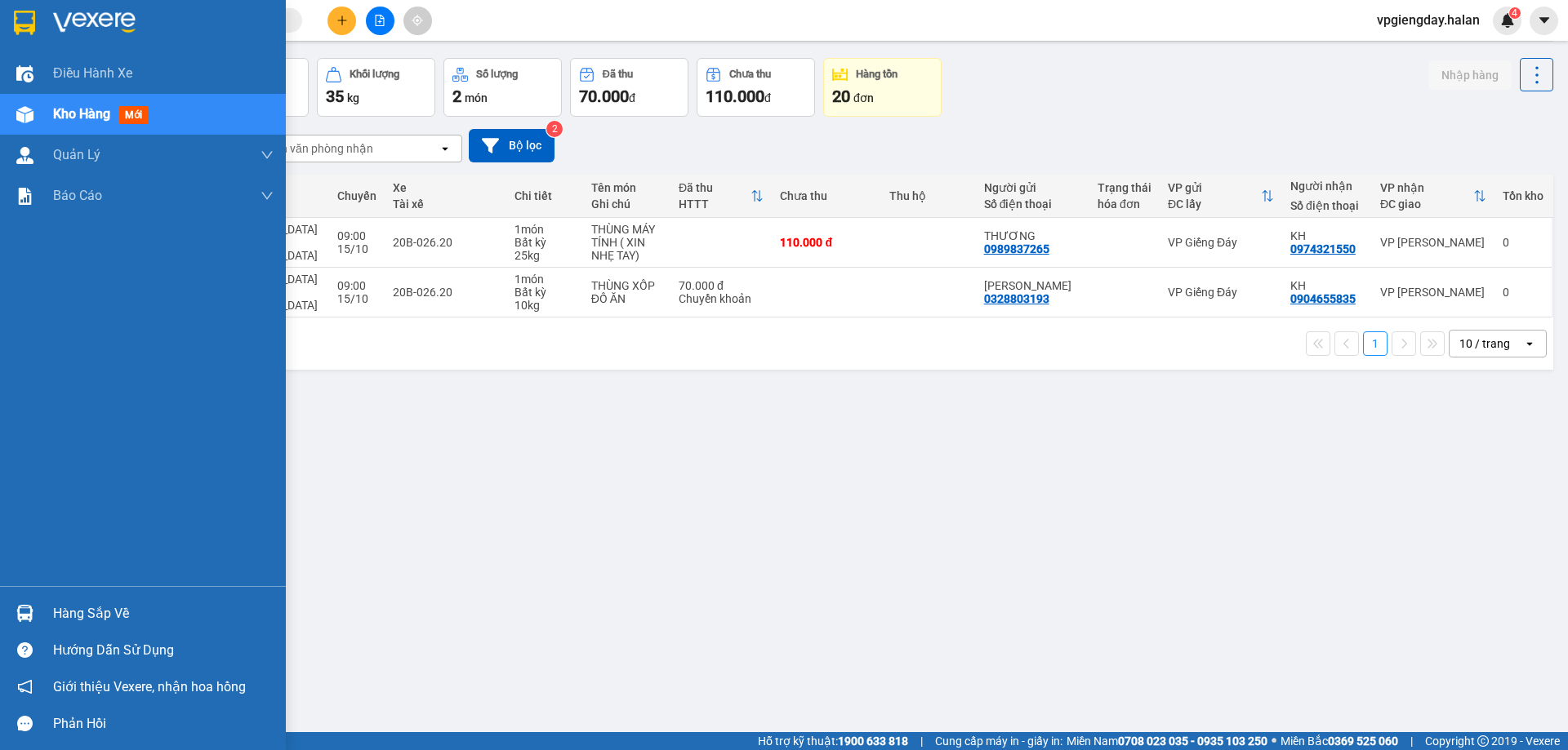
click at [90, 618] on div "Hàng sắp về" at bounding box center [163, 614] width 221 height 25
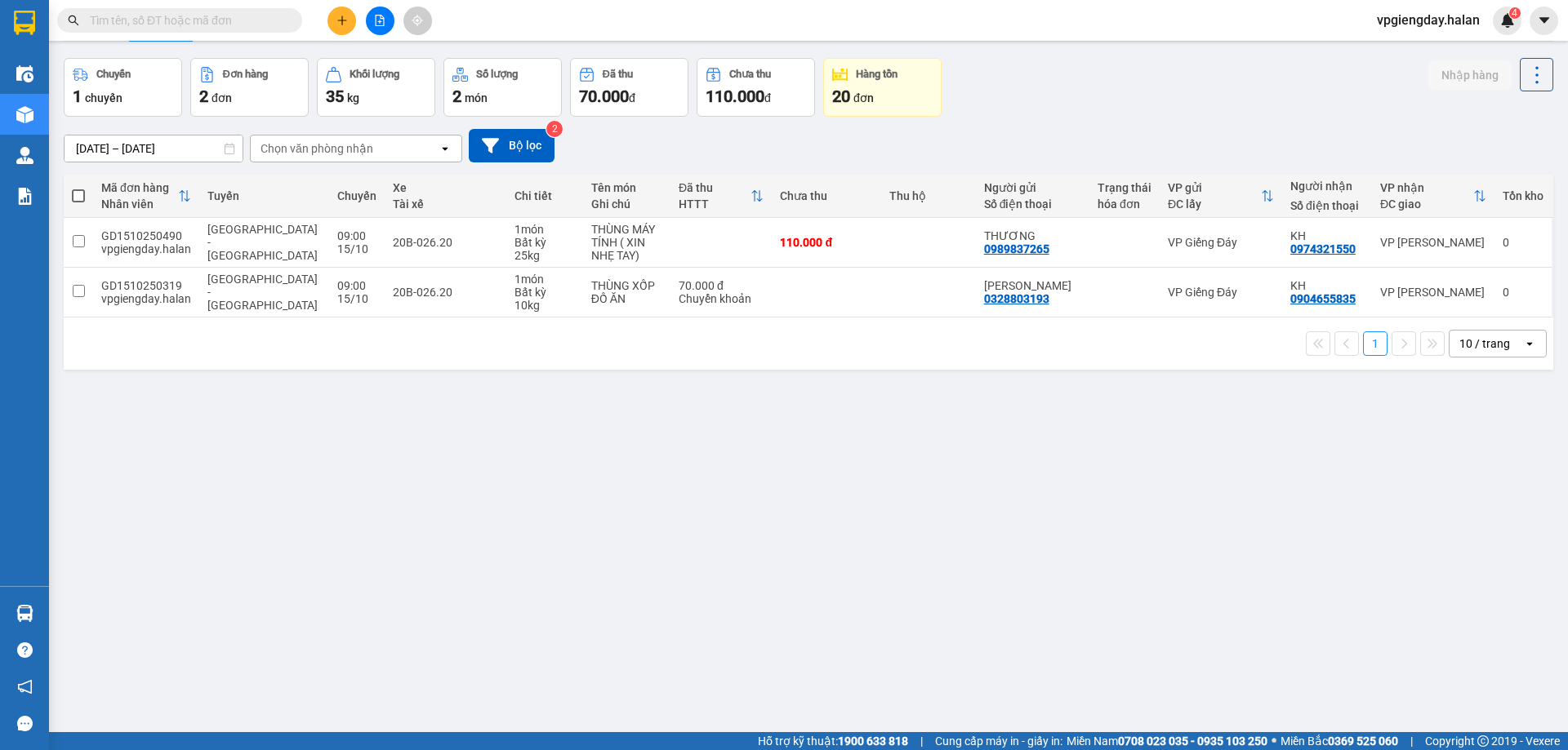
click at [404, 403] on section "Kết quả tìm kiếm ( 0 ) Bộ lọc No Data vpgiengday.halan 4 Điều hành xe Kho hàng …" at bounding box center [784, 375] width 1568 height 750
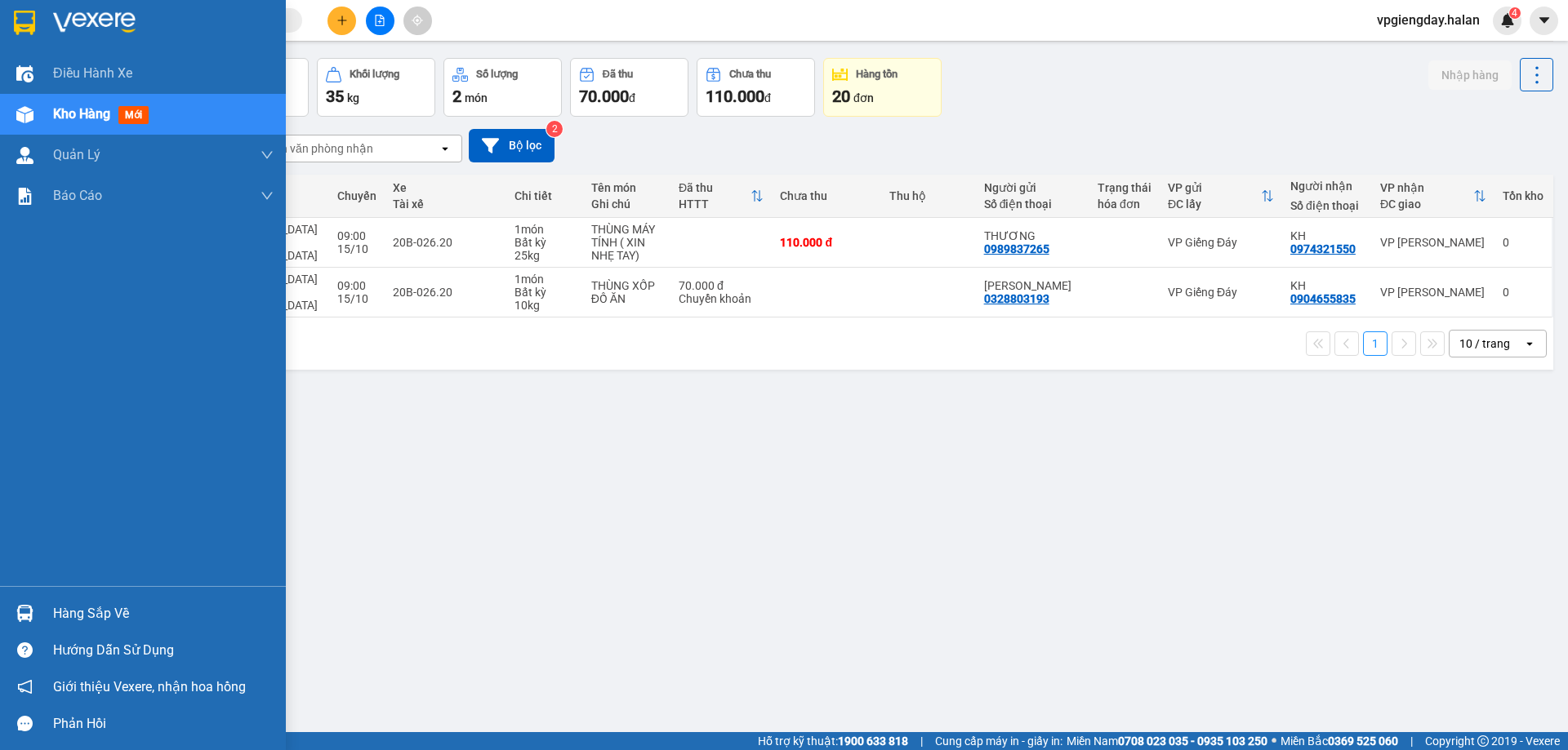
click at [77, 609] on div "Hàng sắp về" at bounding box center [163, 614] width 221 height 25
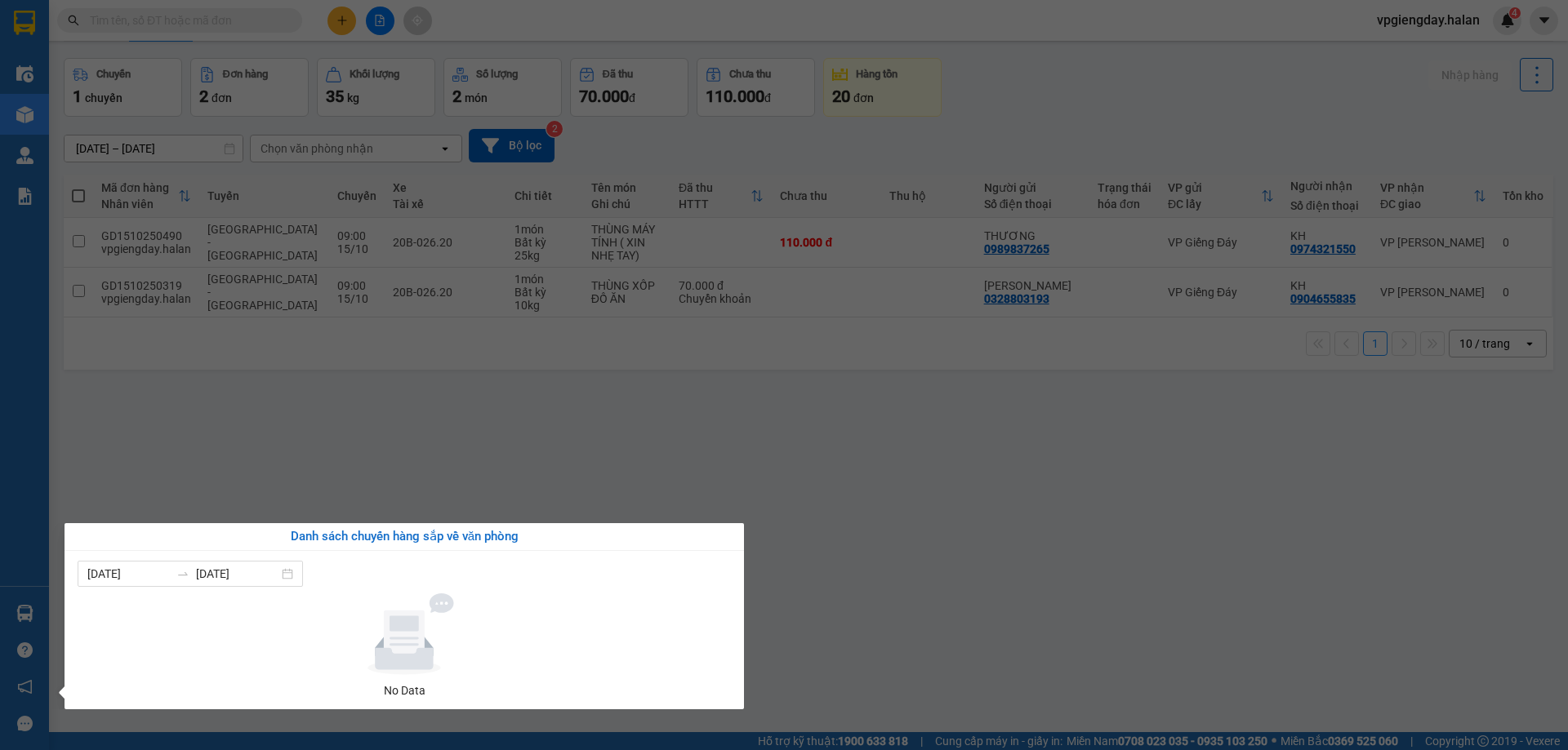
click at [237, 493] on section "Kết quả tìm kiếm ( 0 ) Bộ lọc No Data vpgiengday.halan 4 Điều hành xe Kho hàng …" at bounding box center [784, 375] width 1568 height 750
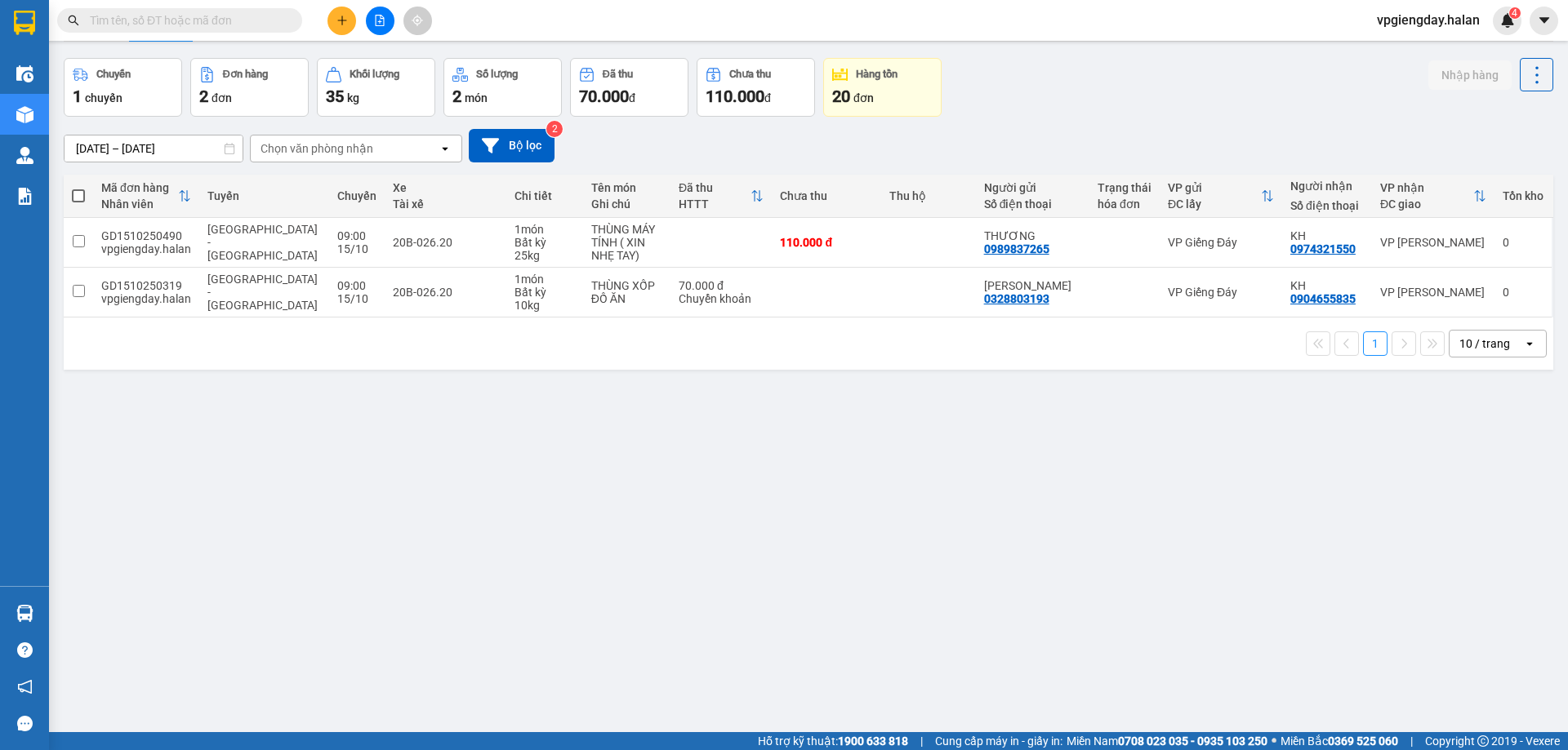
drag, startPoint x: 617, startPoint y: 360, endPoint x: 611, endPoint y: 429, distance: 69.3
click at [611, 429] on div "ver 1.8.147 Kho gửi Trên xe Kho nhận Kho công nợ Hàng đã giao Chuyến 1 chuyến Đ…" at bounding box center [808, 368] width 1503 height 750
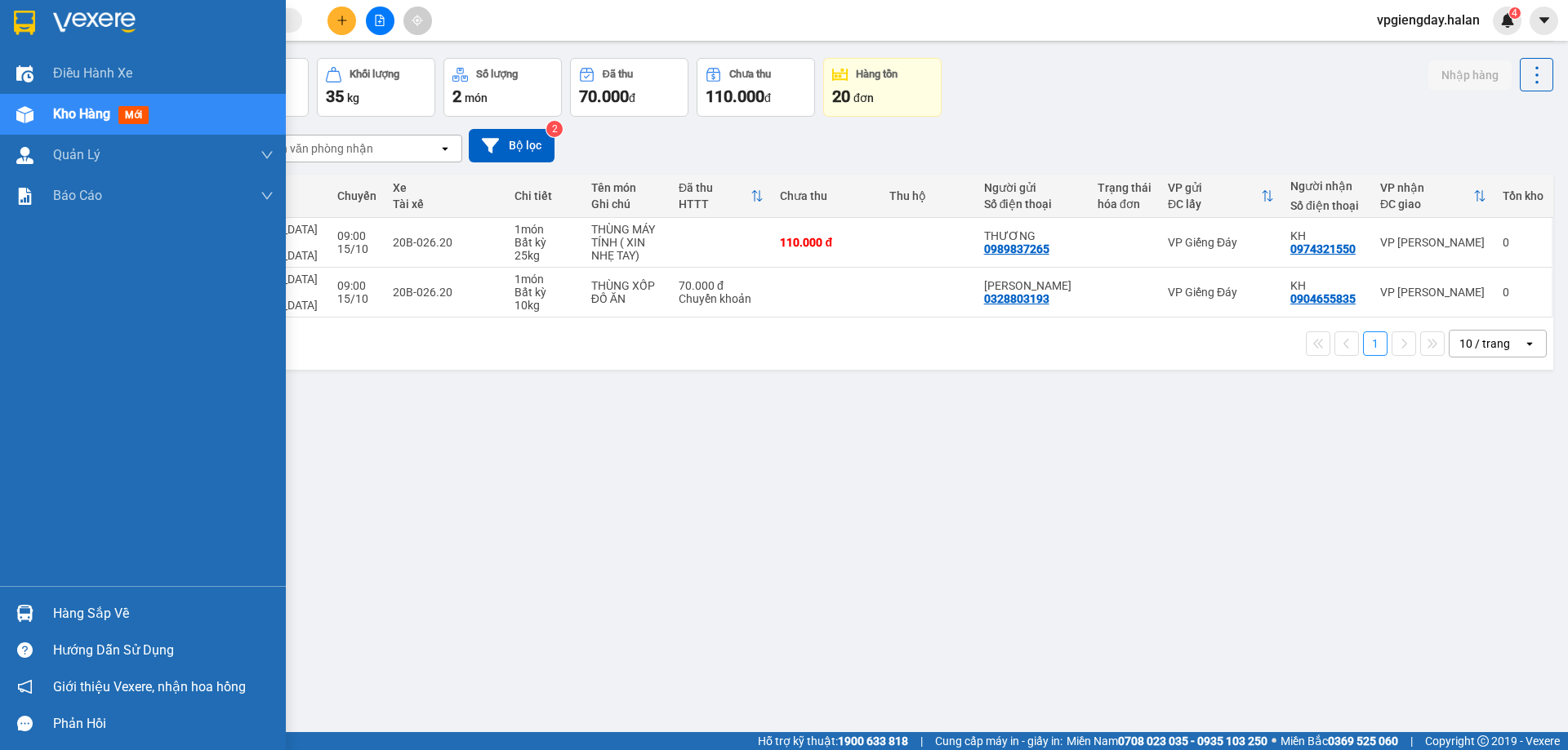
click at [106, 601] on div "Hàng sắp về" at bounding box center [163, 614] width 221 height 25
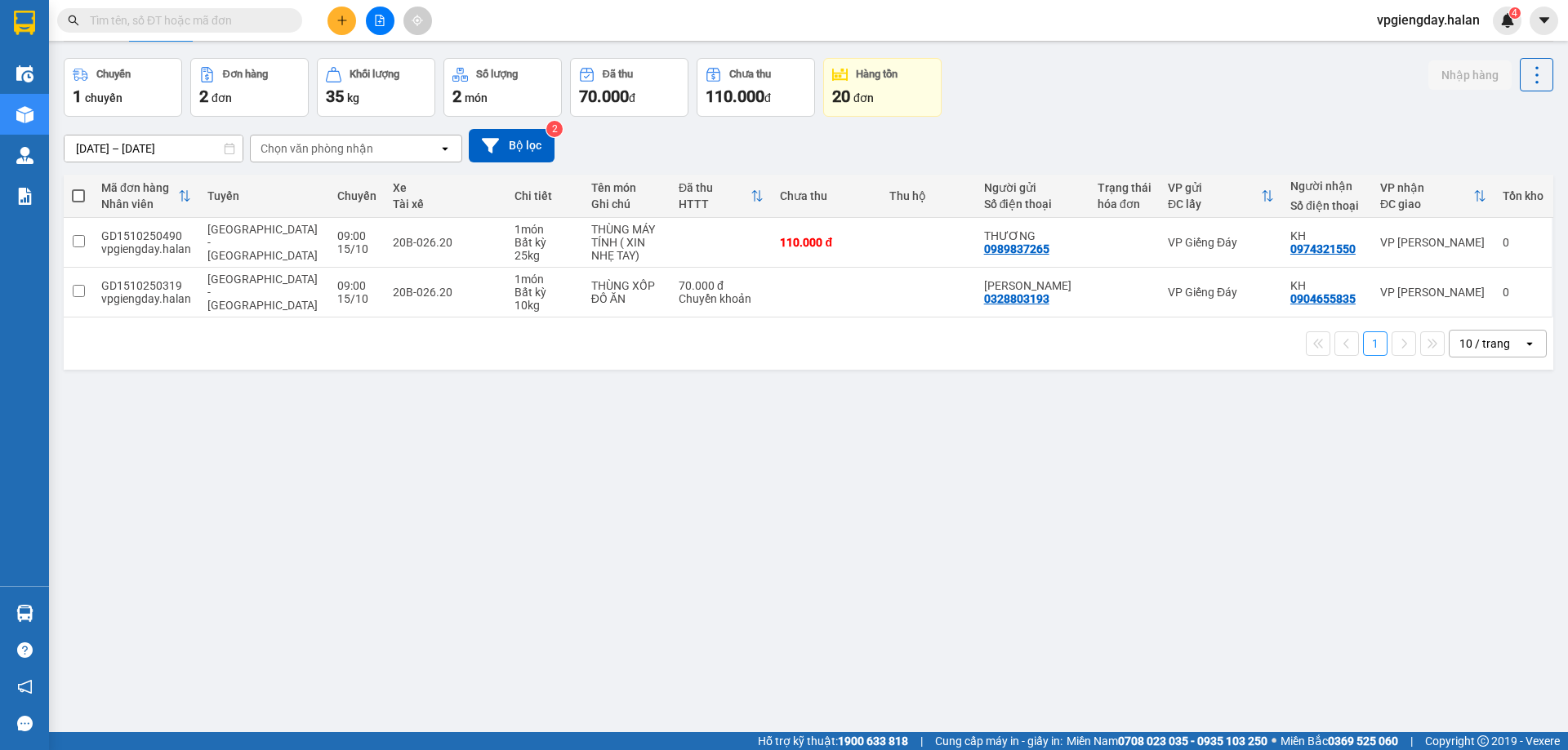
click at [349, 462] on section "Kết quả tìm kiếm ( 0 ) Bộ lọc No Data vpgiengday.halan 4 Điều hành xe Kho hàng …" at bounding box center [784, 375] width 1568 height 750
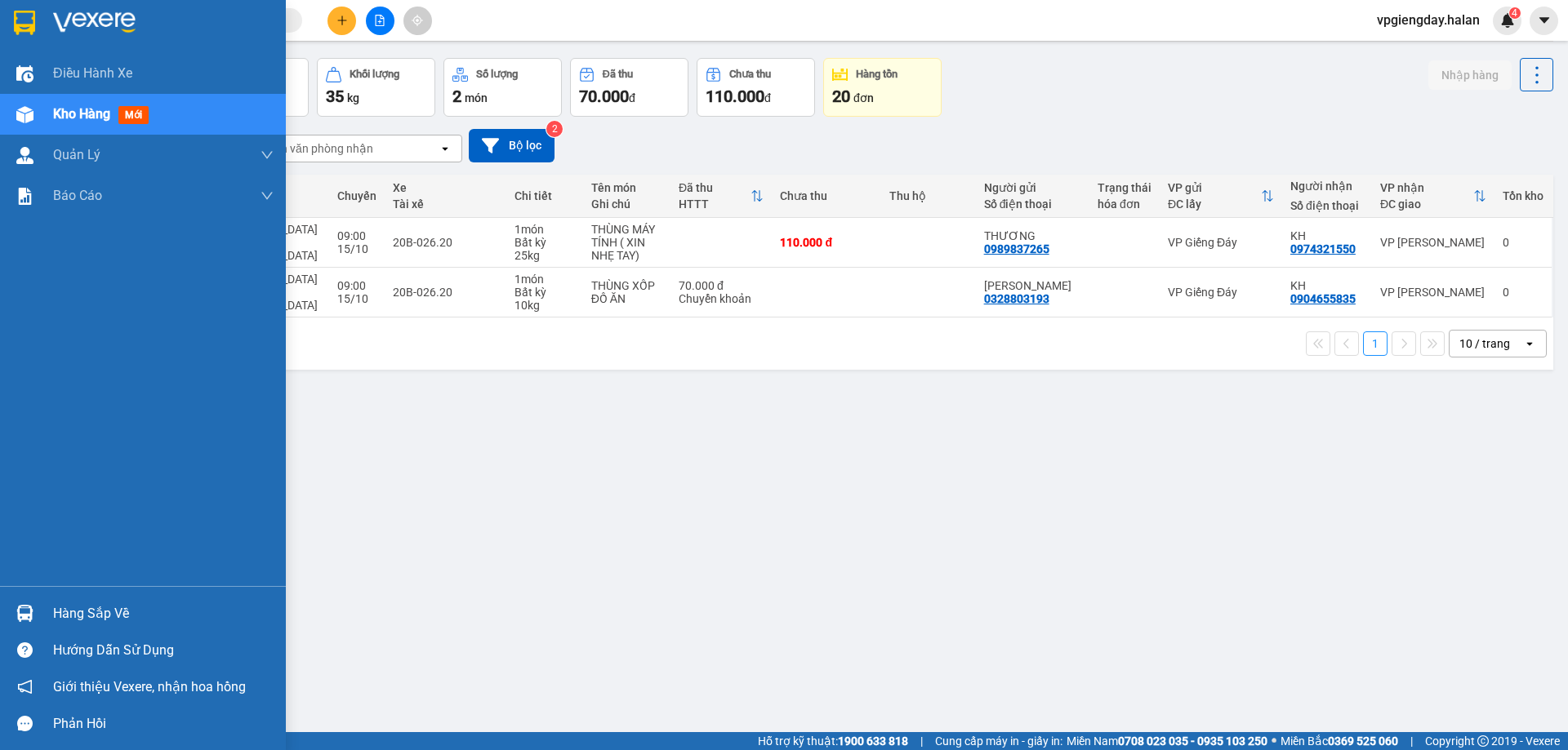
click at [88, 609] on div "Hàng sắp về" at bounding box center [163, 614] width 221 height 25
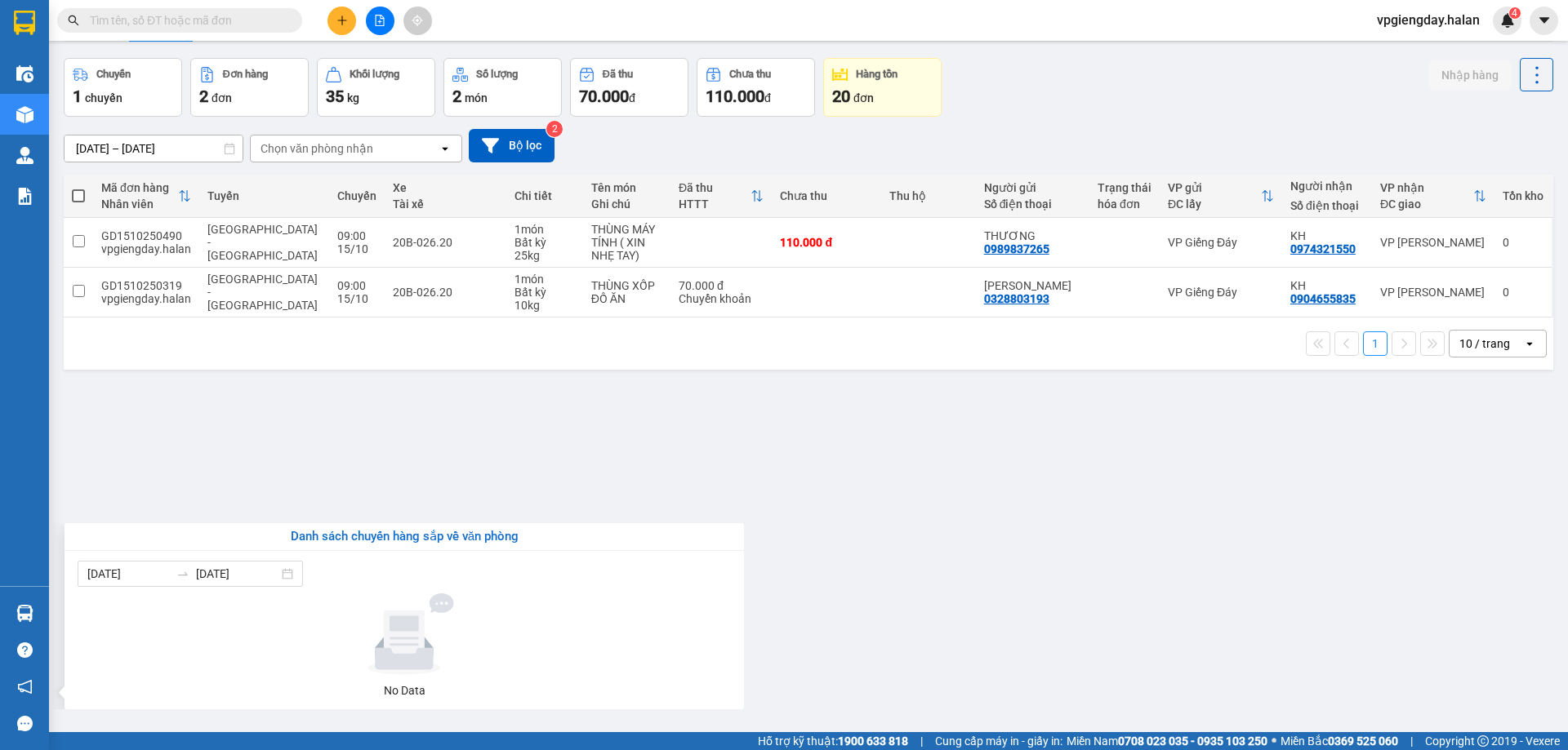
click at [284, 484] on section "Kết quả tìm kiếm ( 0 ) Bộ lọc No Data vpgiengday.halan 4 Điều hành xe Kho hàng …" at bounding box center [784, 375] width 1568 height 750
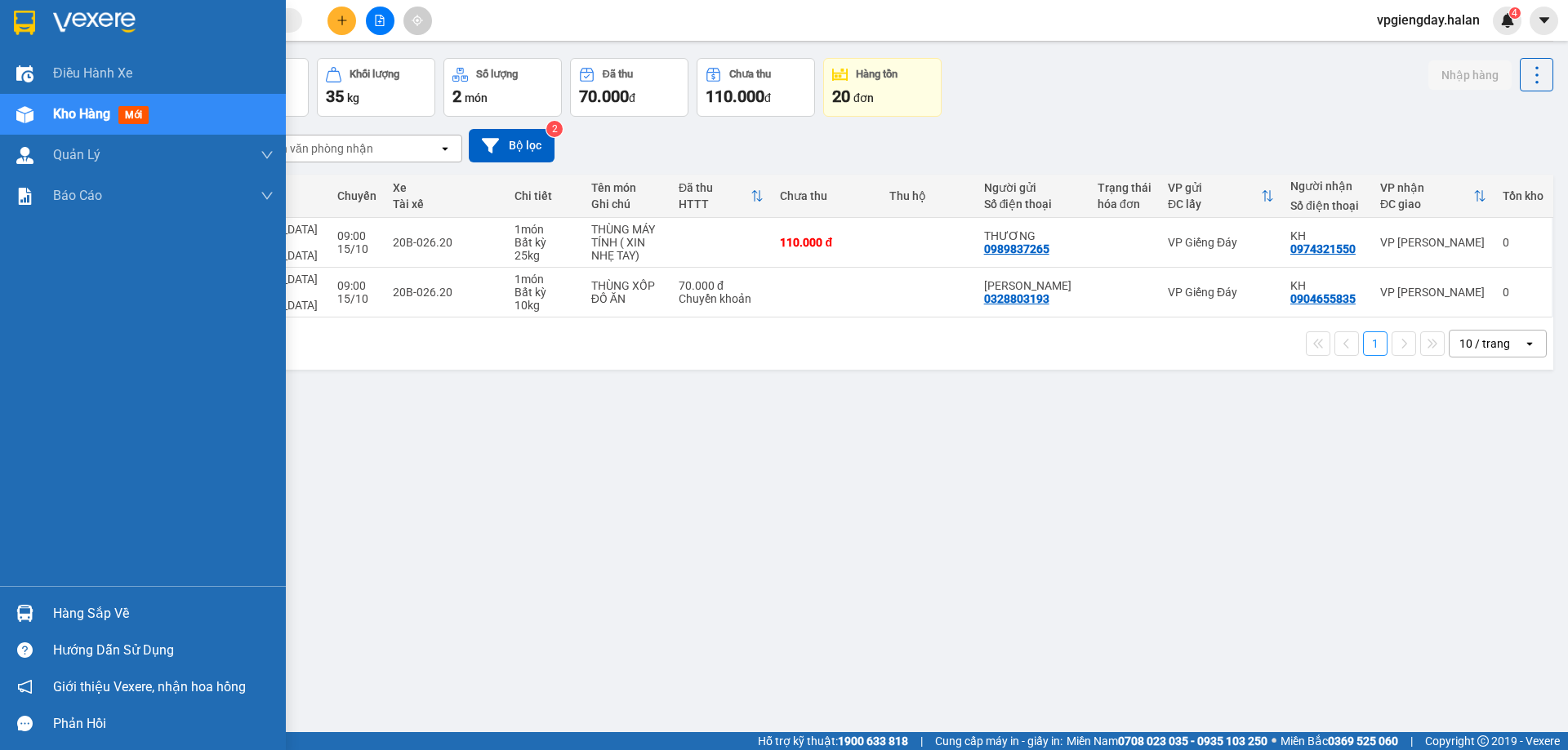
click at [67, 607] on div "Hàng sắp về" at bounding box center [163, 614] width 221 height 25
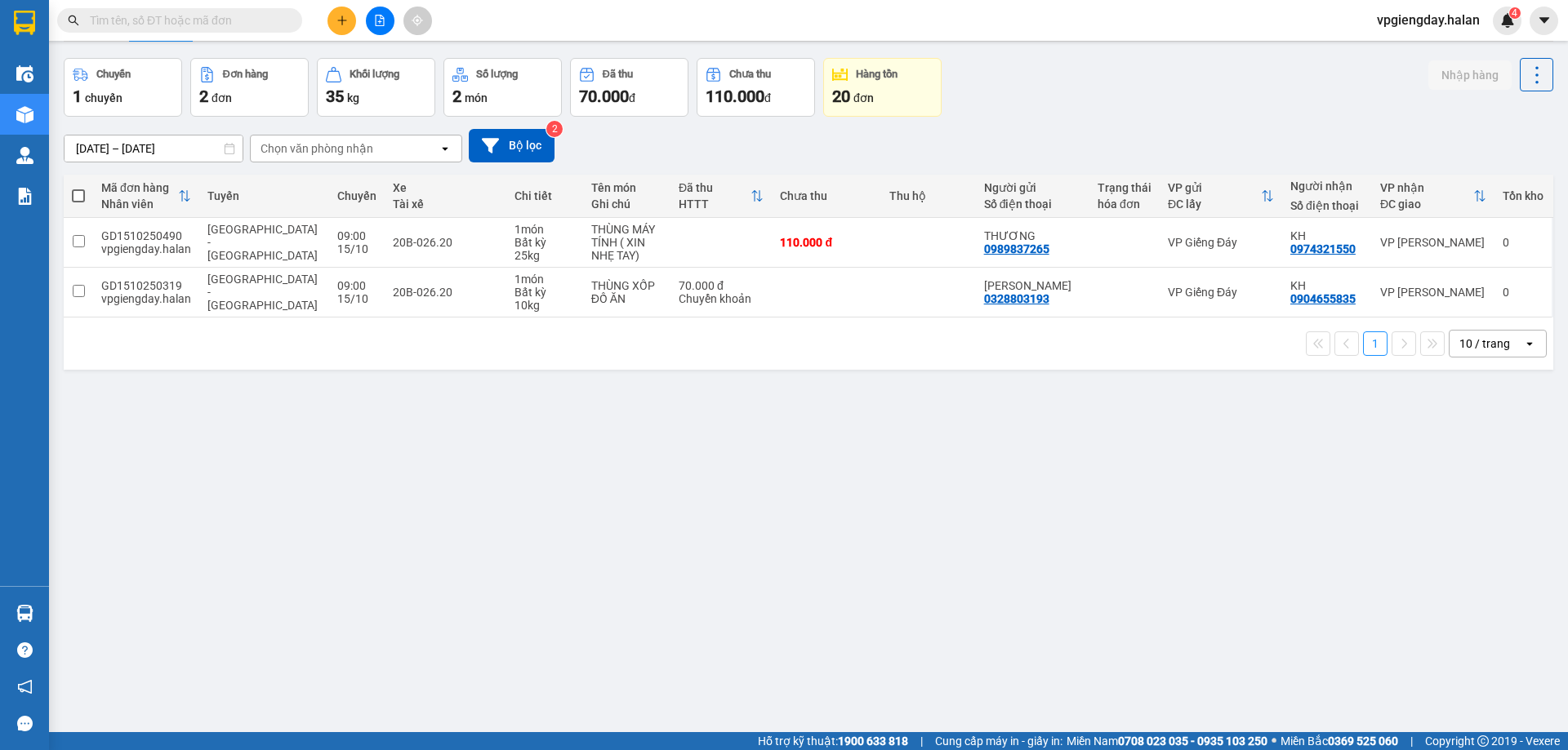
click at [261, 499] on section "Kết quả tìm kiếm ( 0 ) Bộ lọc No Data vpgiengday.halan 4 Điều hành xe Kho hàng …" at bounding box center [784, 375] width 1568 height 750
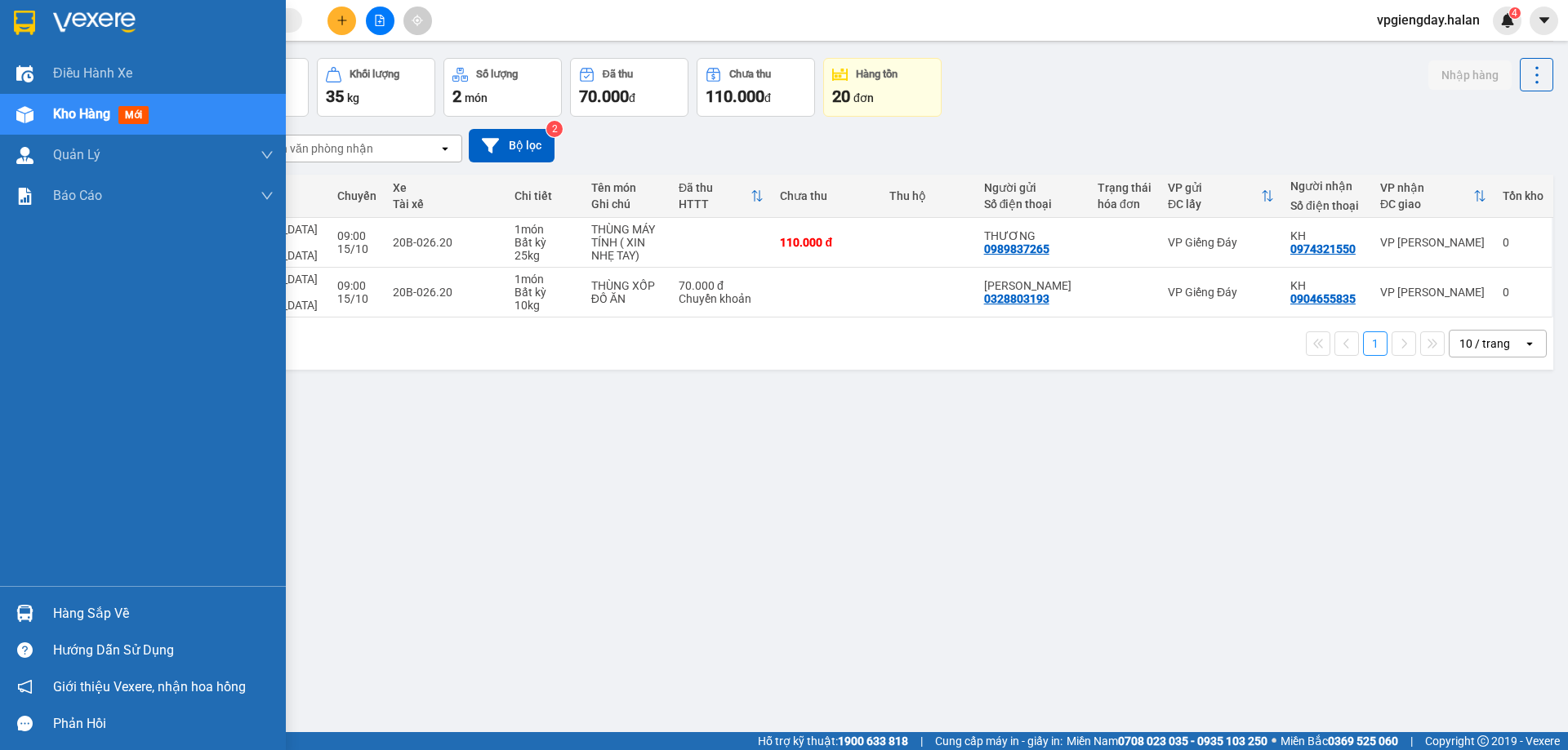
click at [77, 607] on div "Hàng sắp về" at bounding box center [163, 614] width 221 height 25
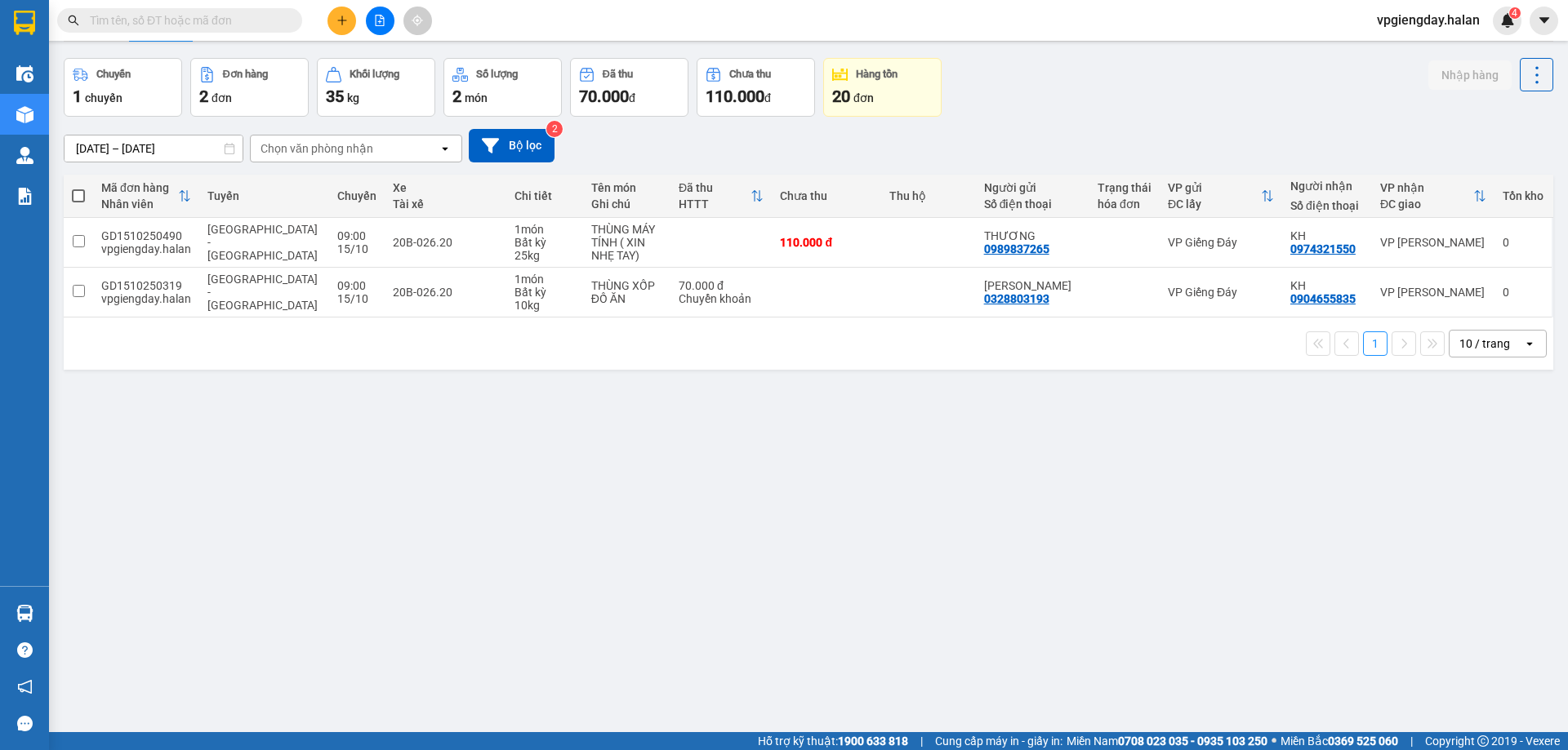
click at [291, 457] on section "Kết quả tìm kiếm ( 0 ) Bộ lọc No Data vpgiengday.halan 4 Điều hành xe Kho hàng …" at bounding box center [784, 375] width 1568 height 750
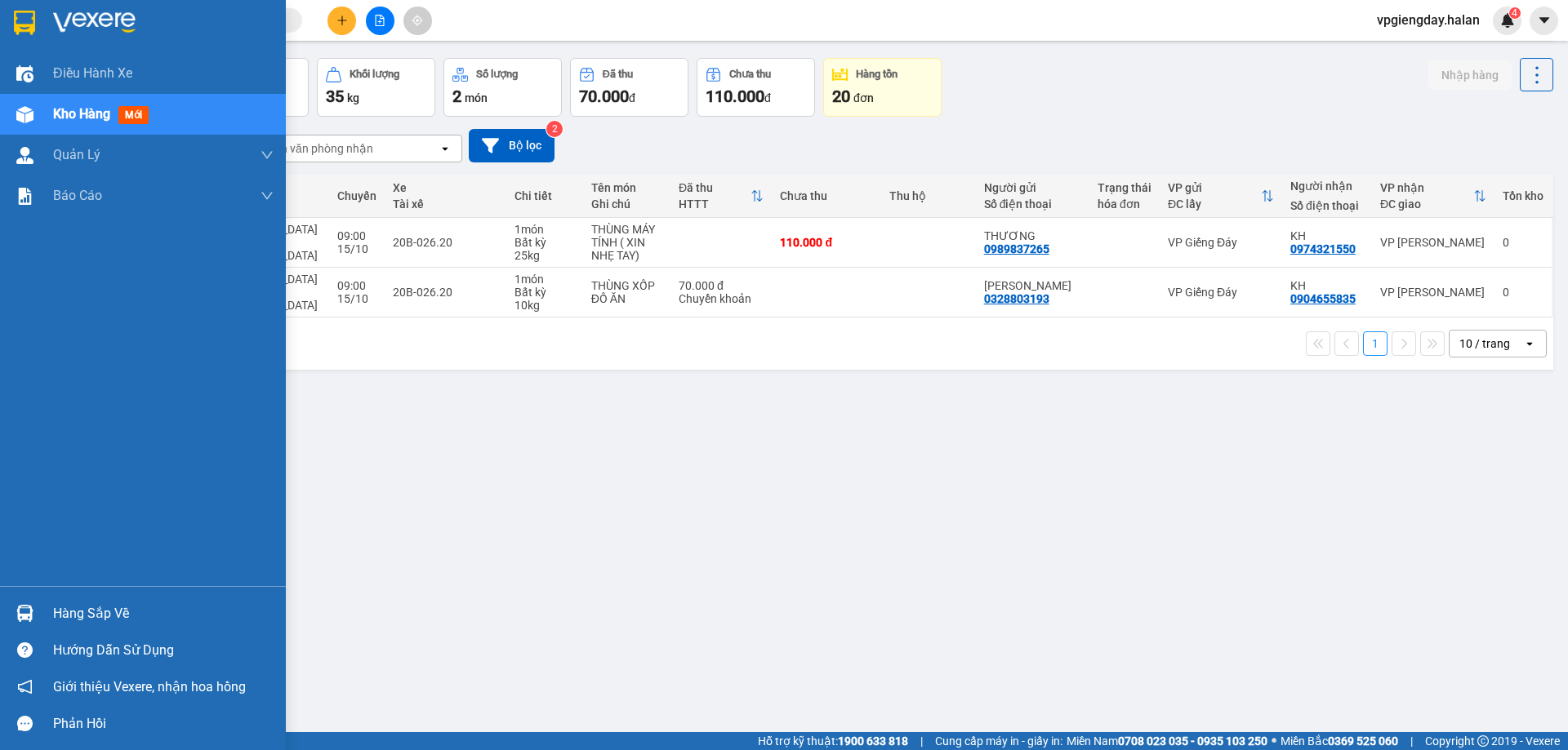
click at [81, 604] on div "Hàng sắp về" at bounding box center [163, 614] width 221 height 25
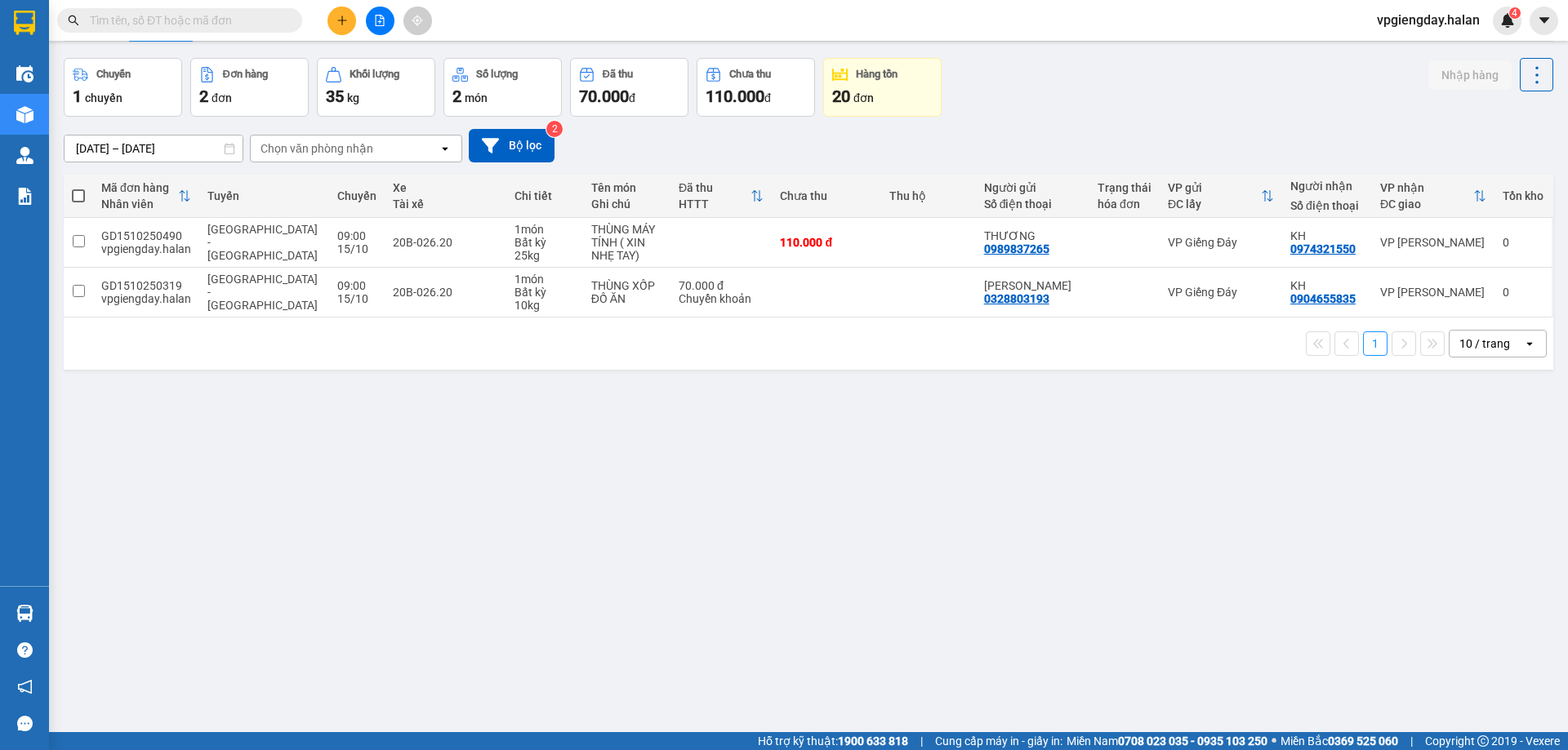
click at [395, 453] on section "Kết quả tìm kiếm ( 0 ) Bộ lọc No Data vpgiengday.halan 4 Điều hành xe Kho hàng …" at bounding box center [784, 375] width 1568 height 750
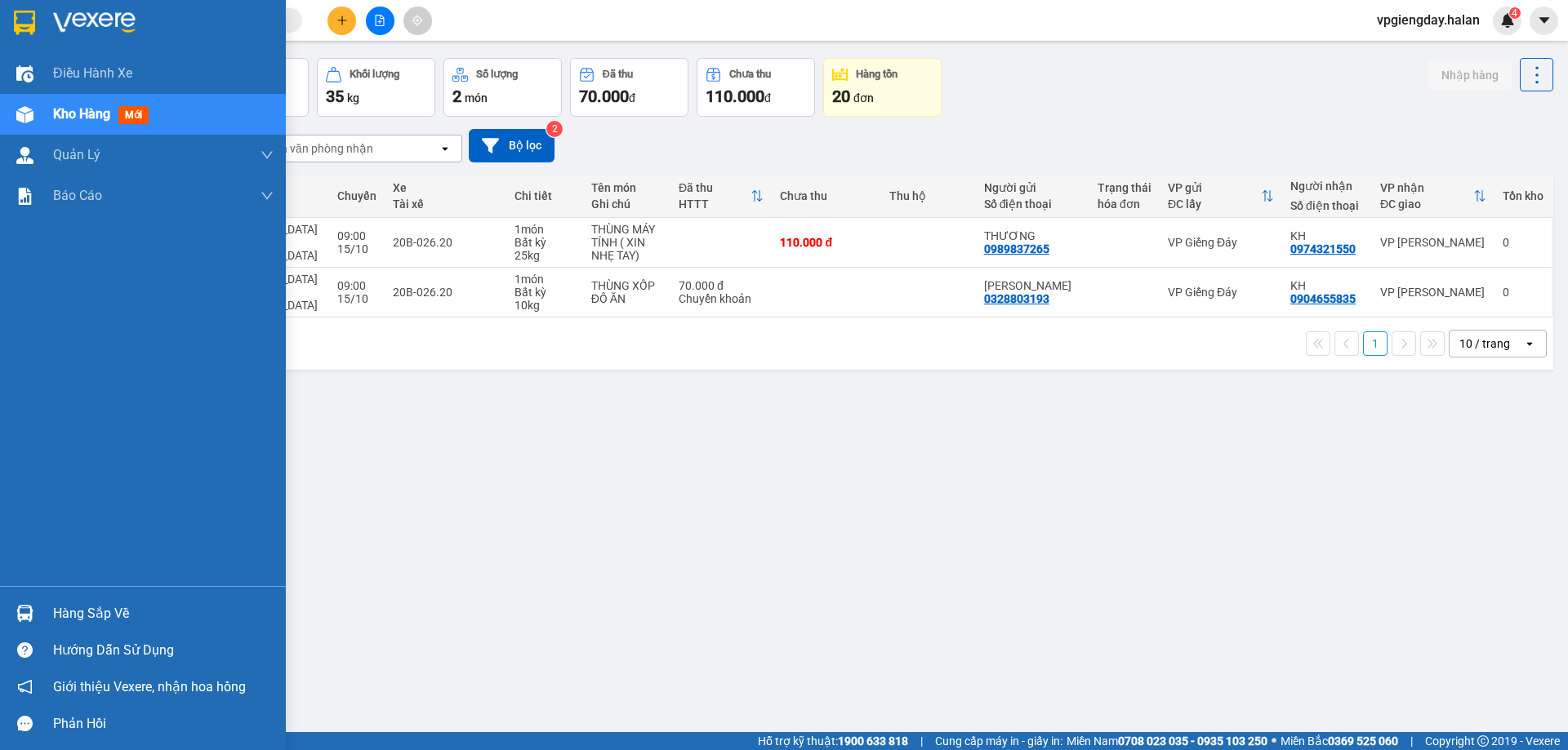
click at [70, 621] on div "Hàng sắp về" at bounding box center [163, 614] width 221 height 25
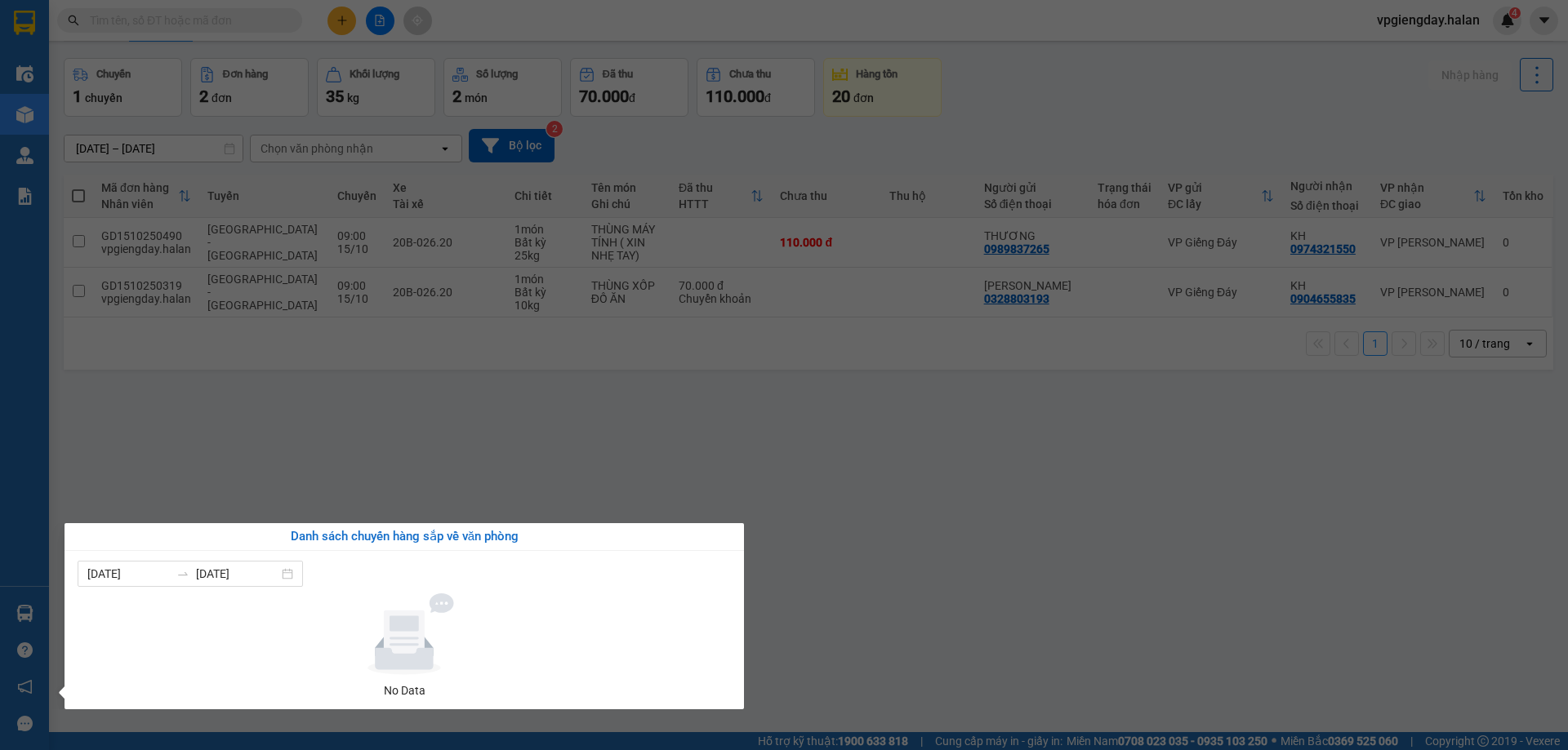
click at [517, 427] on section "Kết quả tìm kiếm ( 0 ) Bộ lọc No Data vpgiengday.halan 4 Điều hành xe Kho hàng …" at bounding box center [784, 375] width 1568 height 750
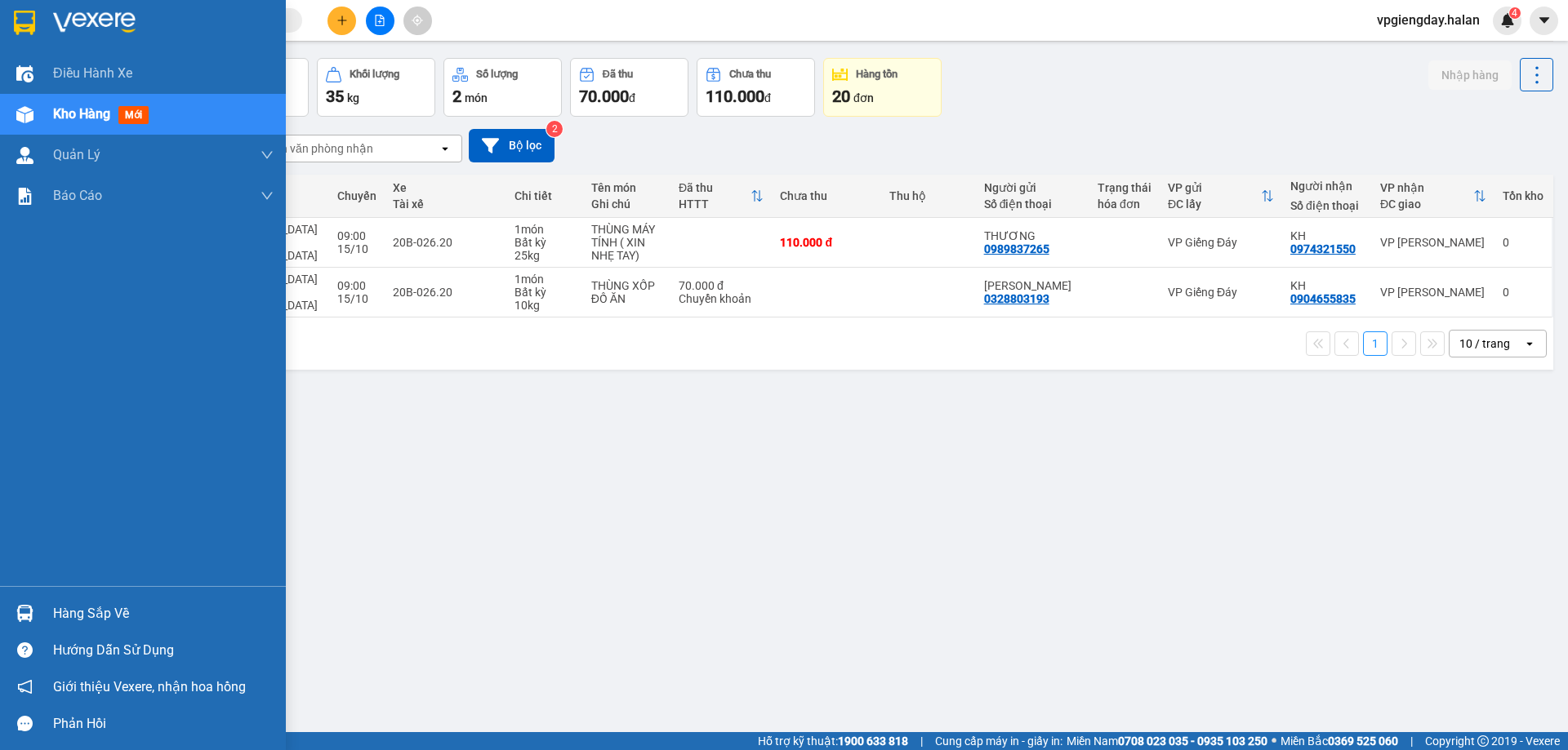
click at [111, 613] on div "Hàng sắp về" at bounding box center [163, 614] width 221 height 25
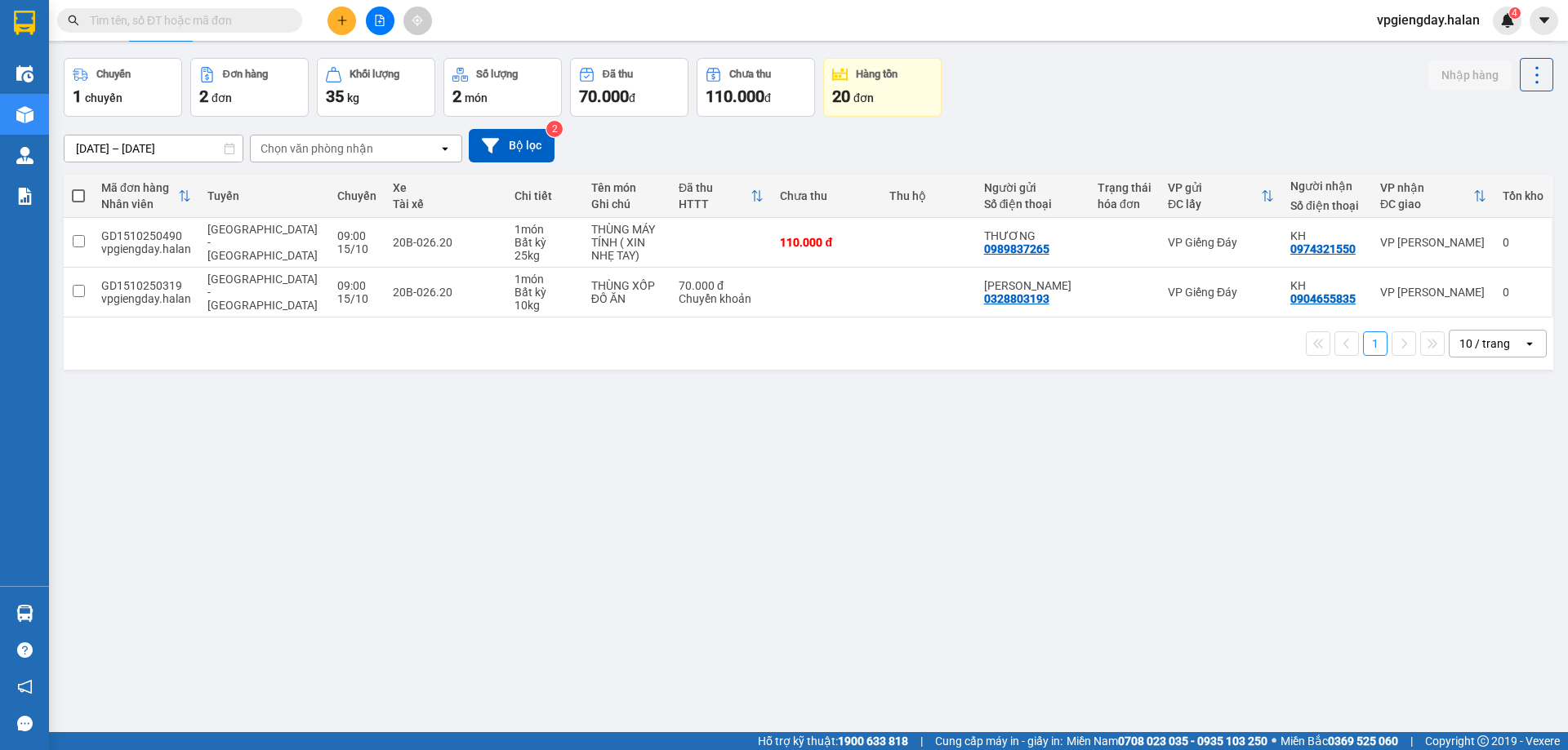
click at [422, 430] on section "Kết quả tìm kiếm ( 0 ) Bộ lọc No Data vpgiengday.halan 4 Điều hành xe Kho hàng …" at bounding box center [784, 375] width 1568 height 750
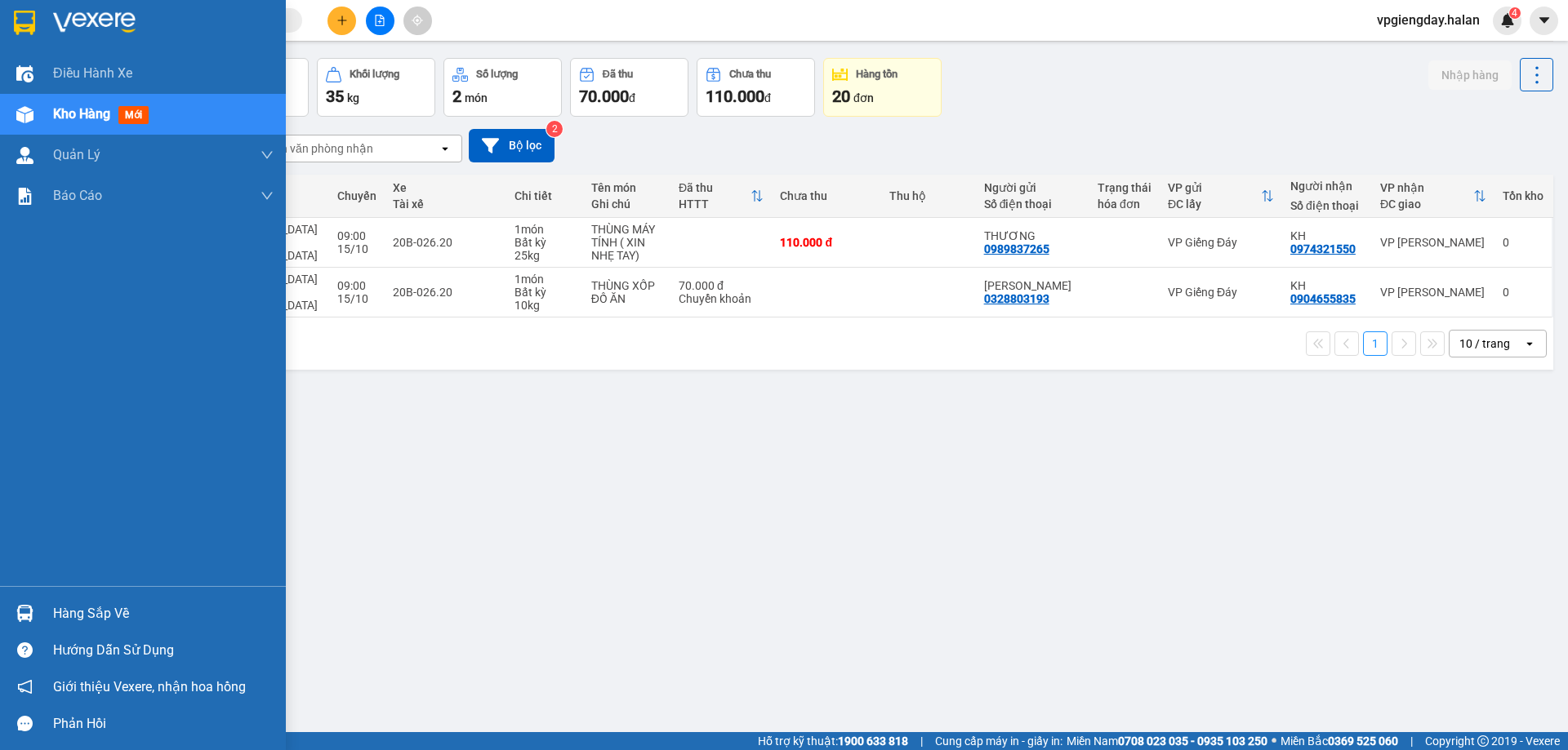
click at [96, 605] on div "Hàng sắp về" at bounding box center [163, 614] width 221 height 25
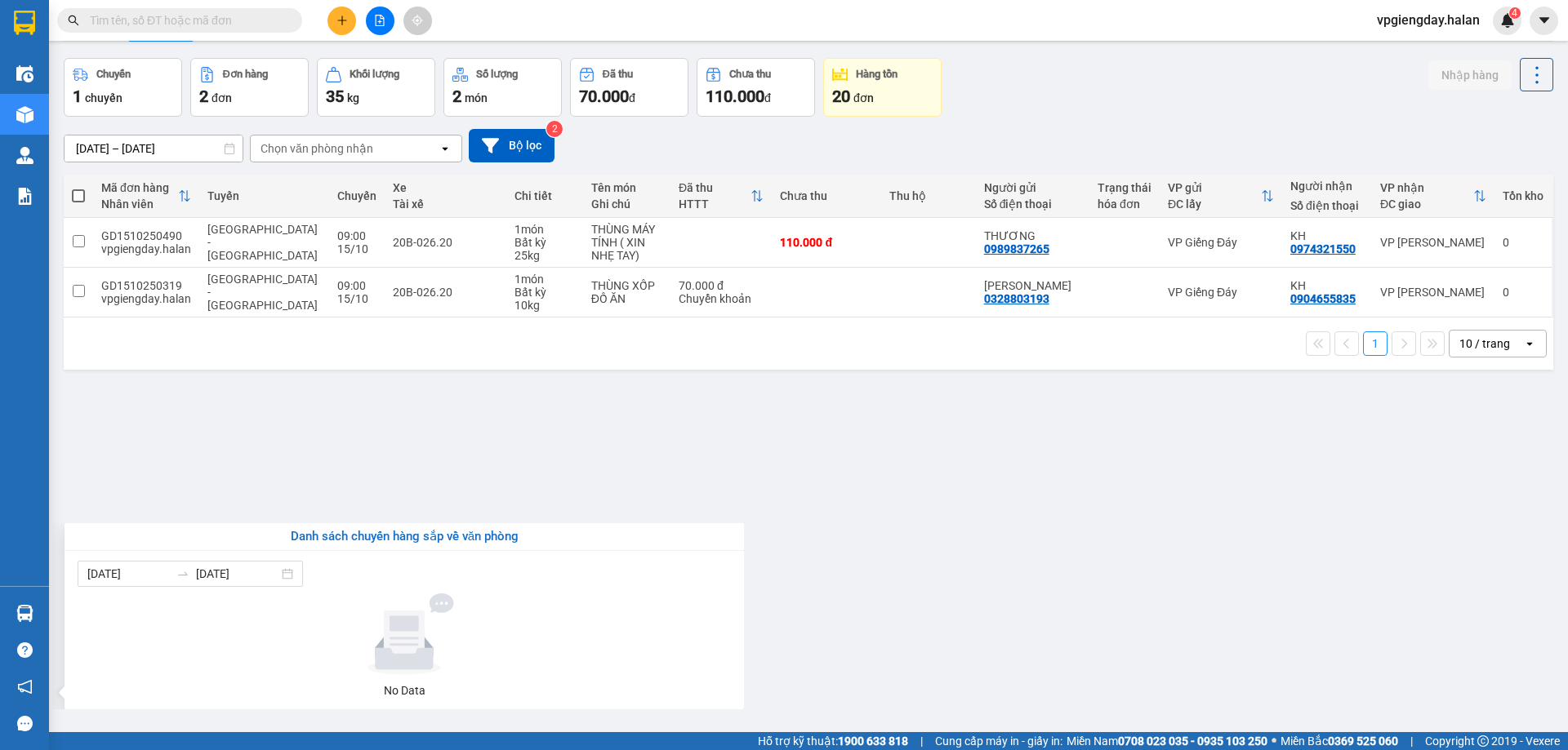
click at [256, 425] on section "Kết quả tìm kiếm ( 0 ) Bộ lọc No Data vpgiengday.halan 4 Điều hành xe Kho hàng …" at bounding box center [784, 375] width 1568 height 750
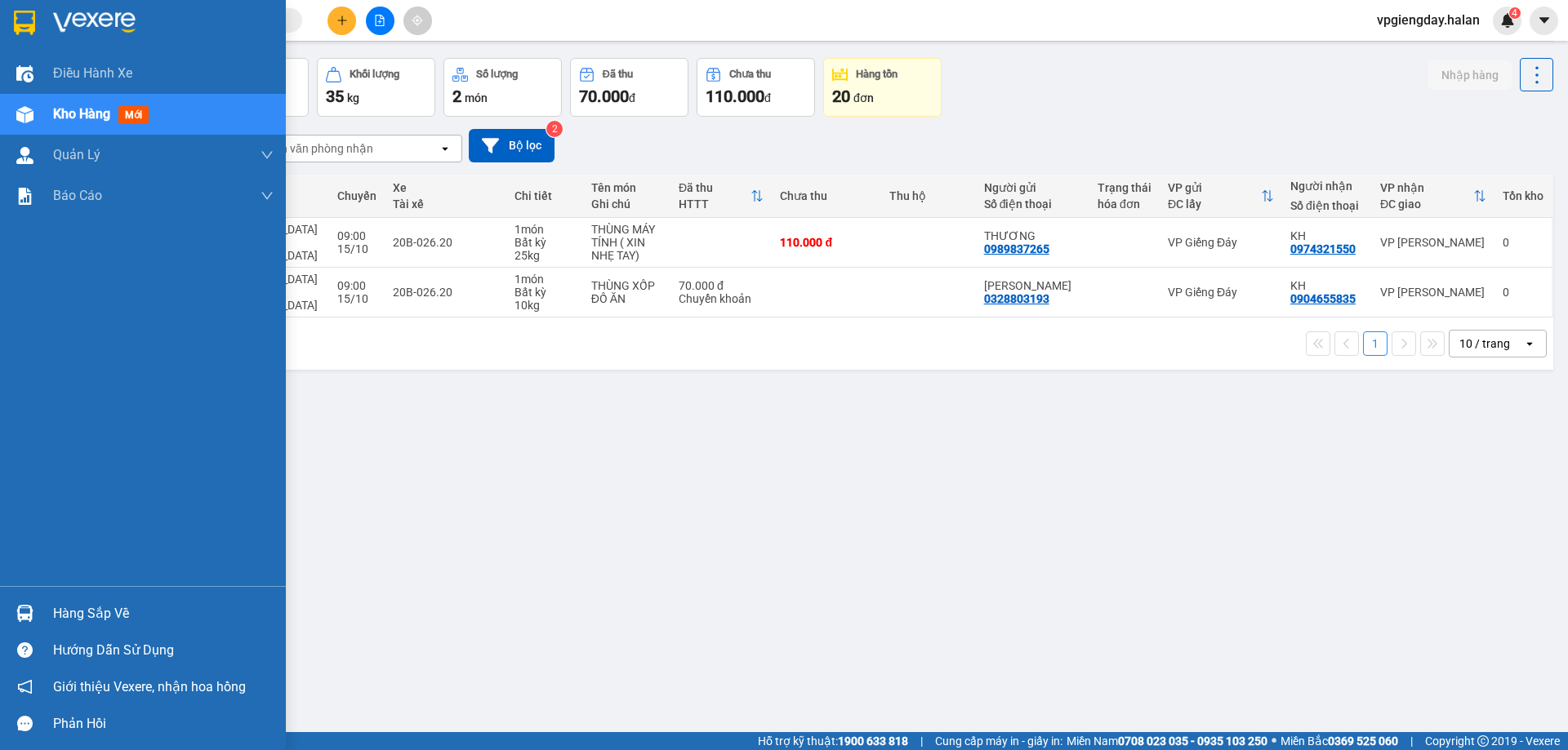
click at [96, 616] on div "Hàng sắp về" at bounding box center [163, 614] width 221 height 25
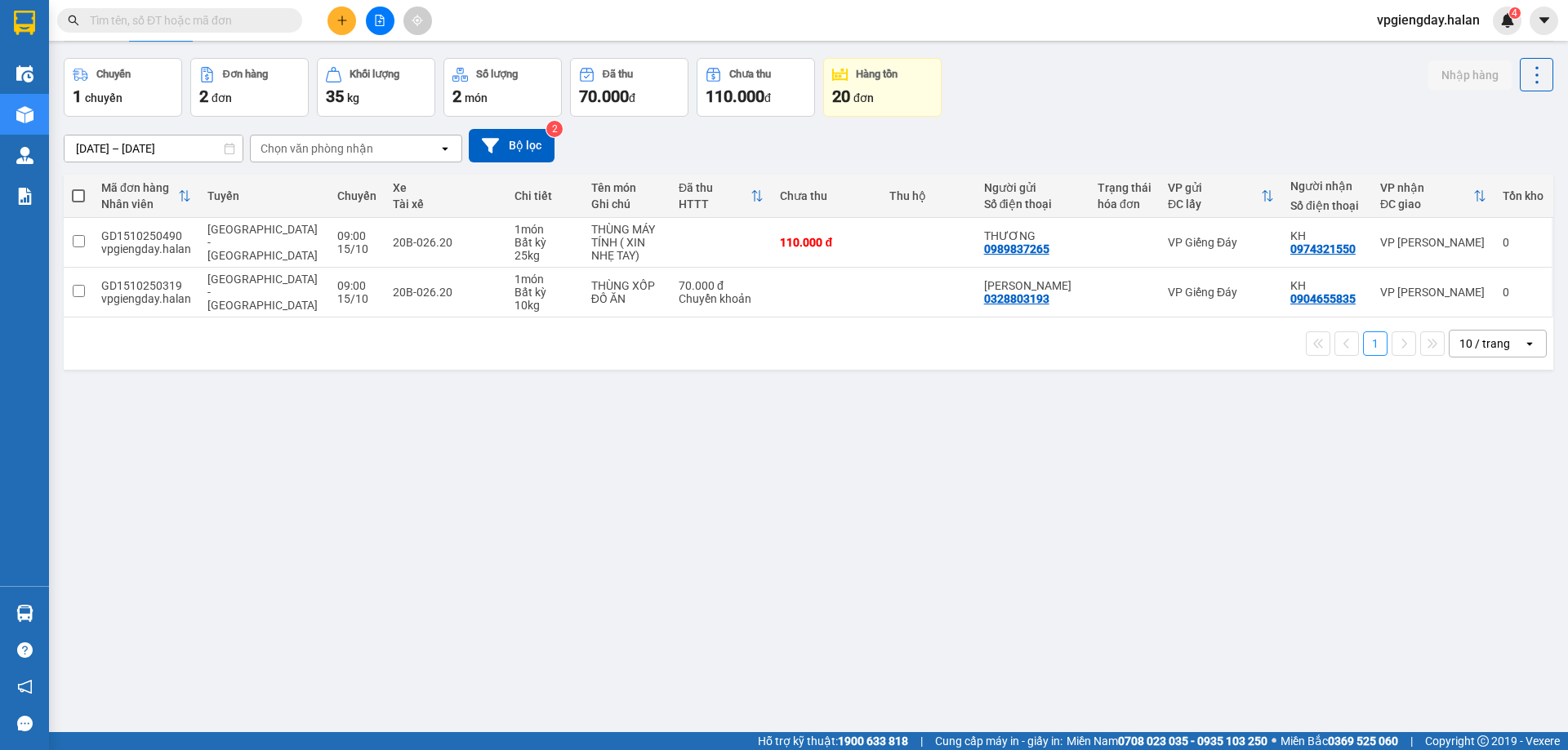
click at [297, 422] on section "Kết quả tìm kiếm ( 0 ) Bộ lọc No Data vpgiengday.halan 4 Điều hành xe Kho hàng …" at bounding box center [784, 375] width 1568 height 750
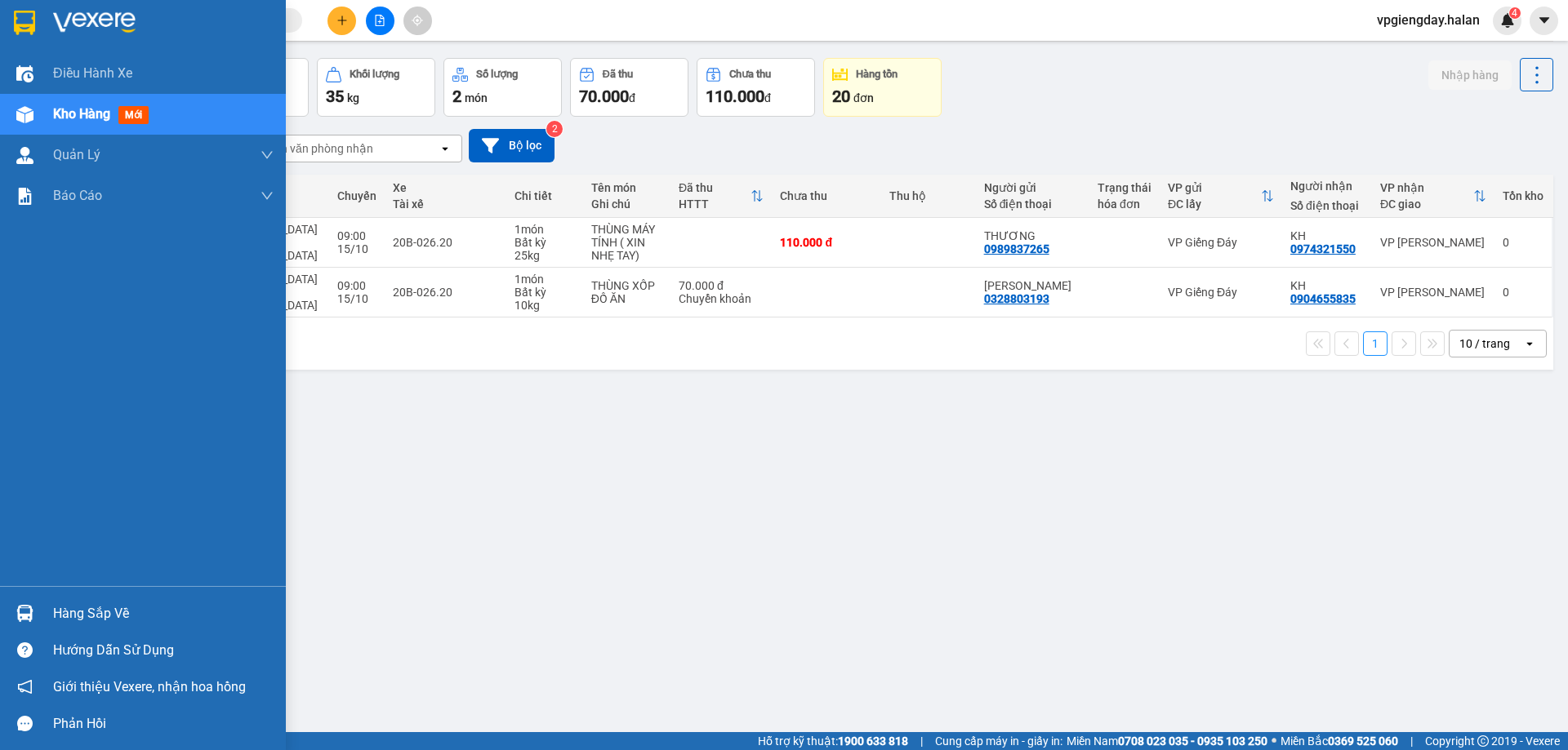
click at [96, 610] on div "Hàng sắp về" at bounding box center [163, 614] width 221 height 25
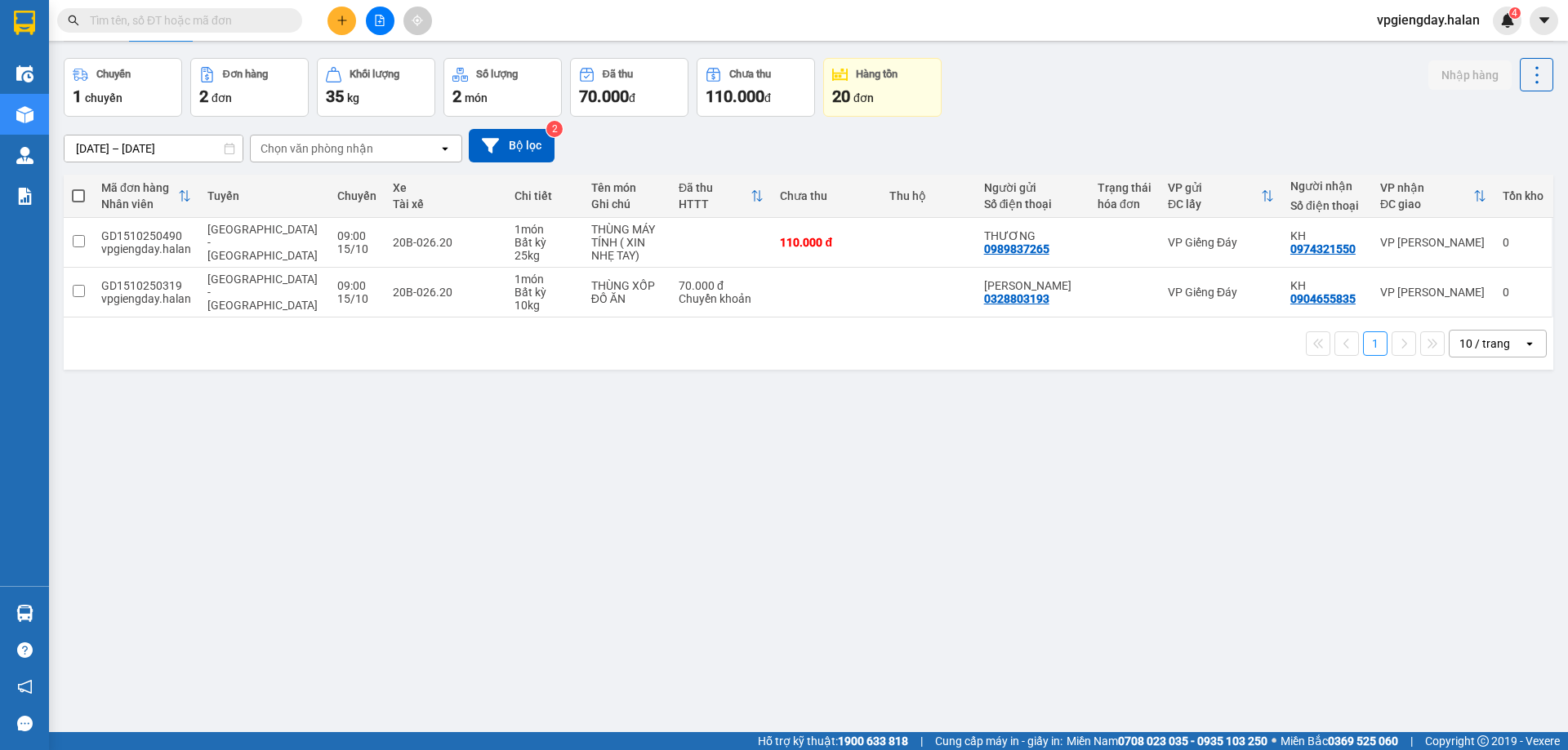
click at [255, 490] on section "Kết quả tìm kiếm ( 0 ) Bộ lọc No Data vpgiengday.halan 4 Điều hành xe Kho hàng …" at bounding box center [784, 375] width 1568 height 750
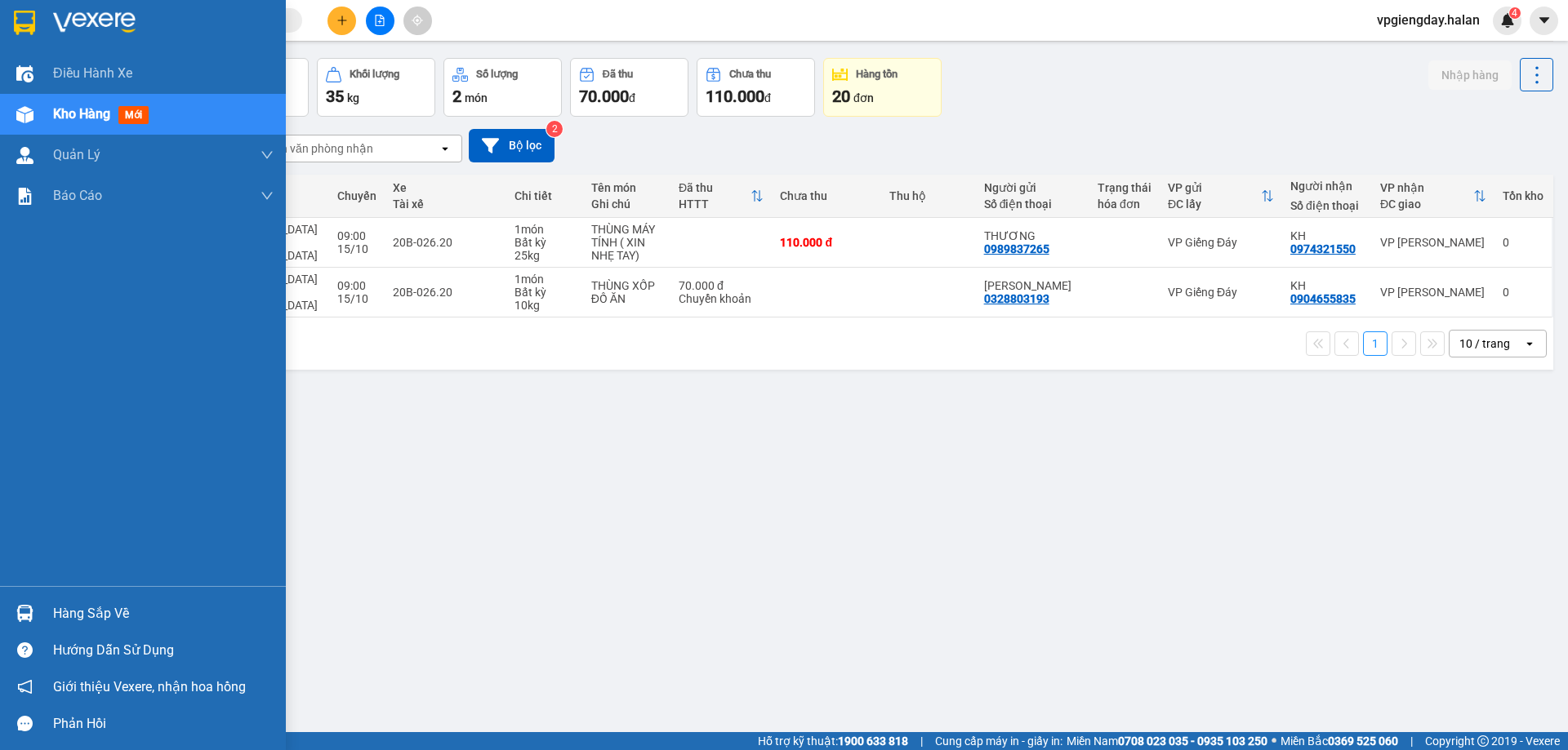
click at [79, 616] on div "Hàng sắp về" at bounding box center [163, 614] width 221 height 25
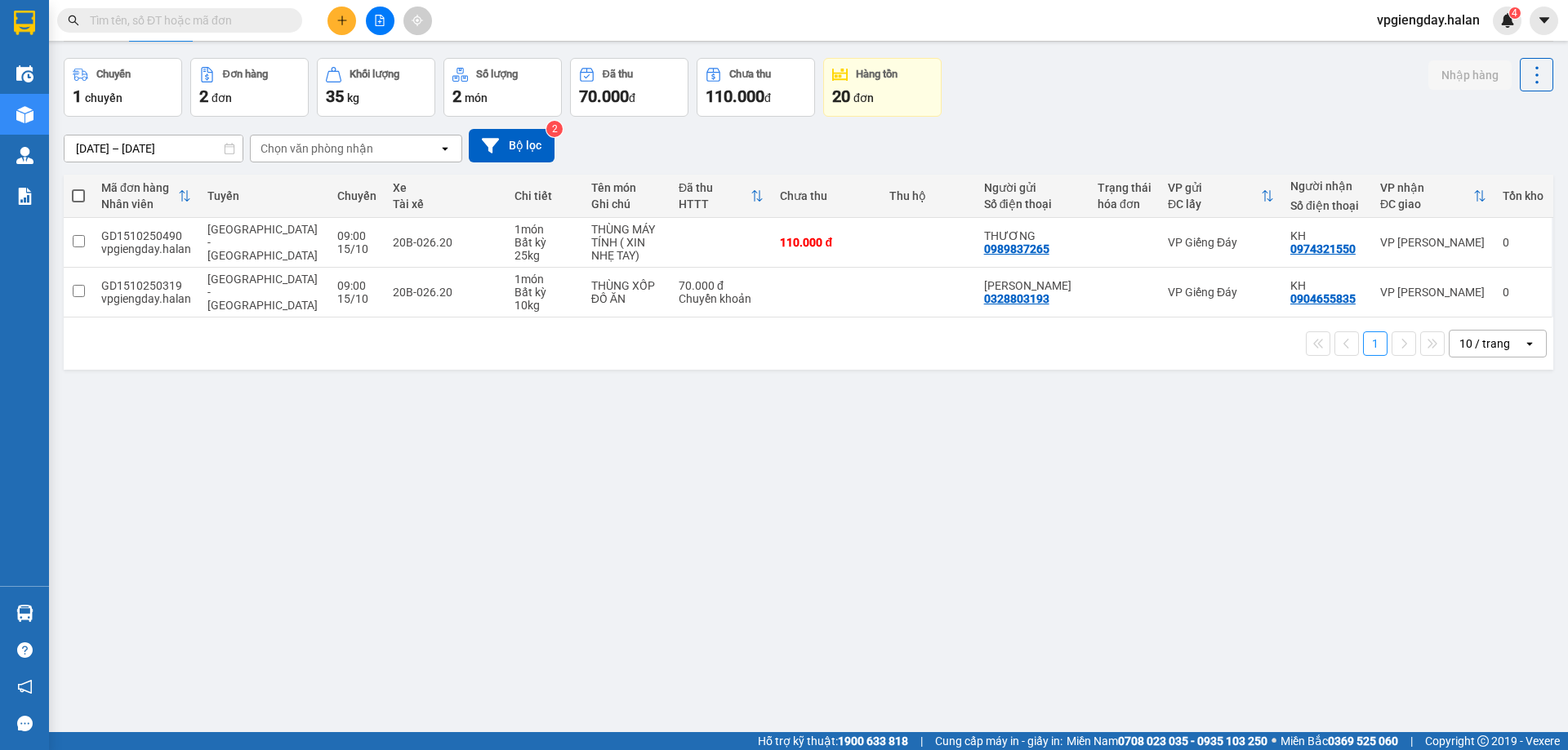
click at [322, 377] on section "Kết quả tìm kiếm ( 0 ) Bộ lọc No Data vpgiengday.halan 4 Điều hành xe Kho hàng …" at bounding box center [784, 375] width 1568 height 750
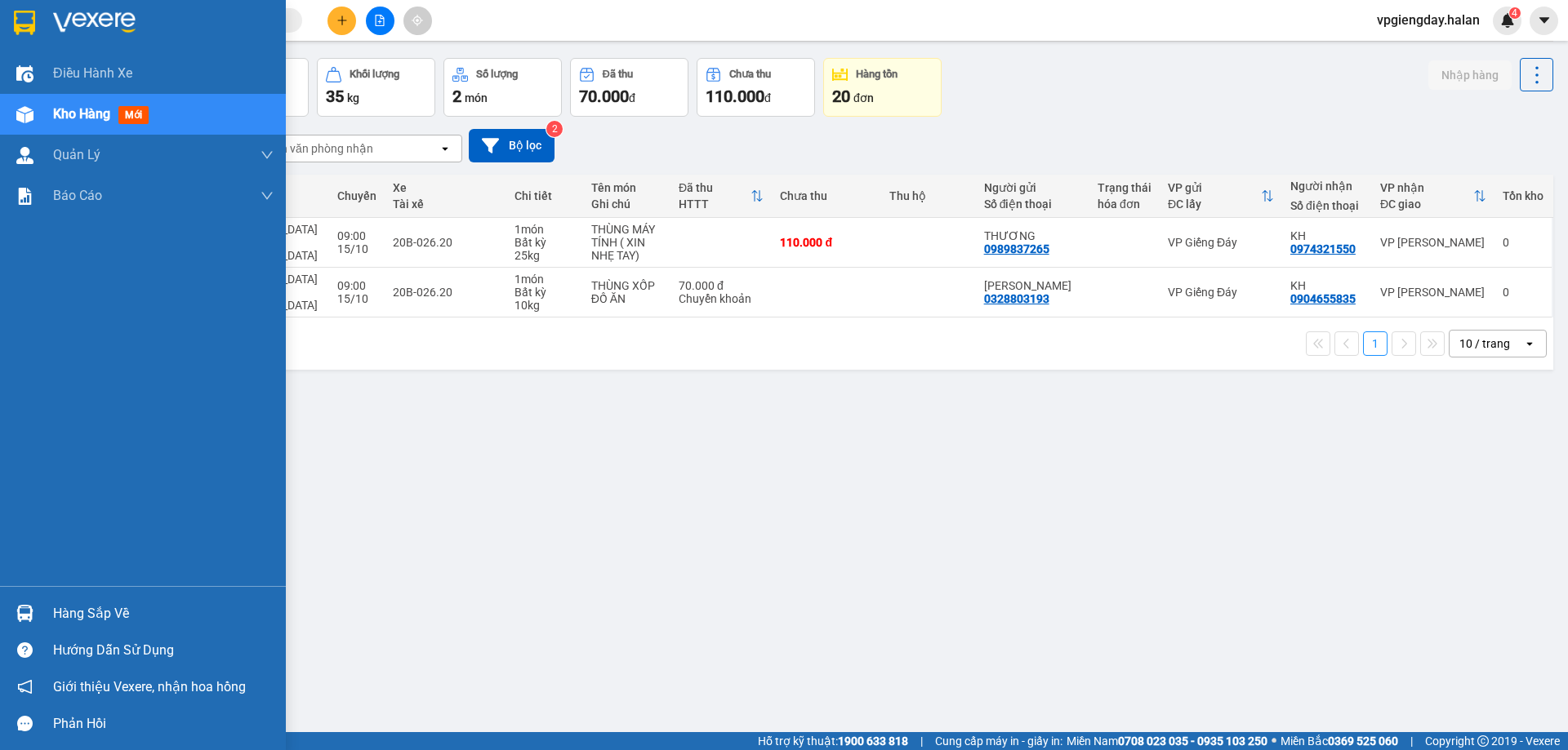
drag, startPoint x: 118, startPoint y: 615, endPoint x: 115, endPoint y: 605, distance: 10.4
click at [118, 612] on div "Hàng sắp về" at bounding box center [163, 614] width 221 height 25
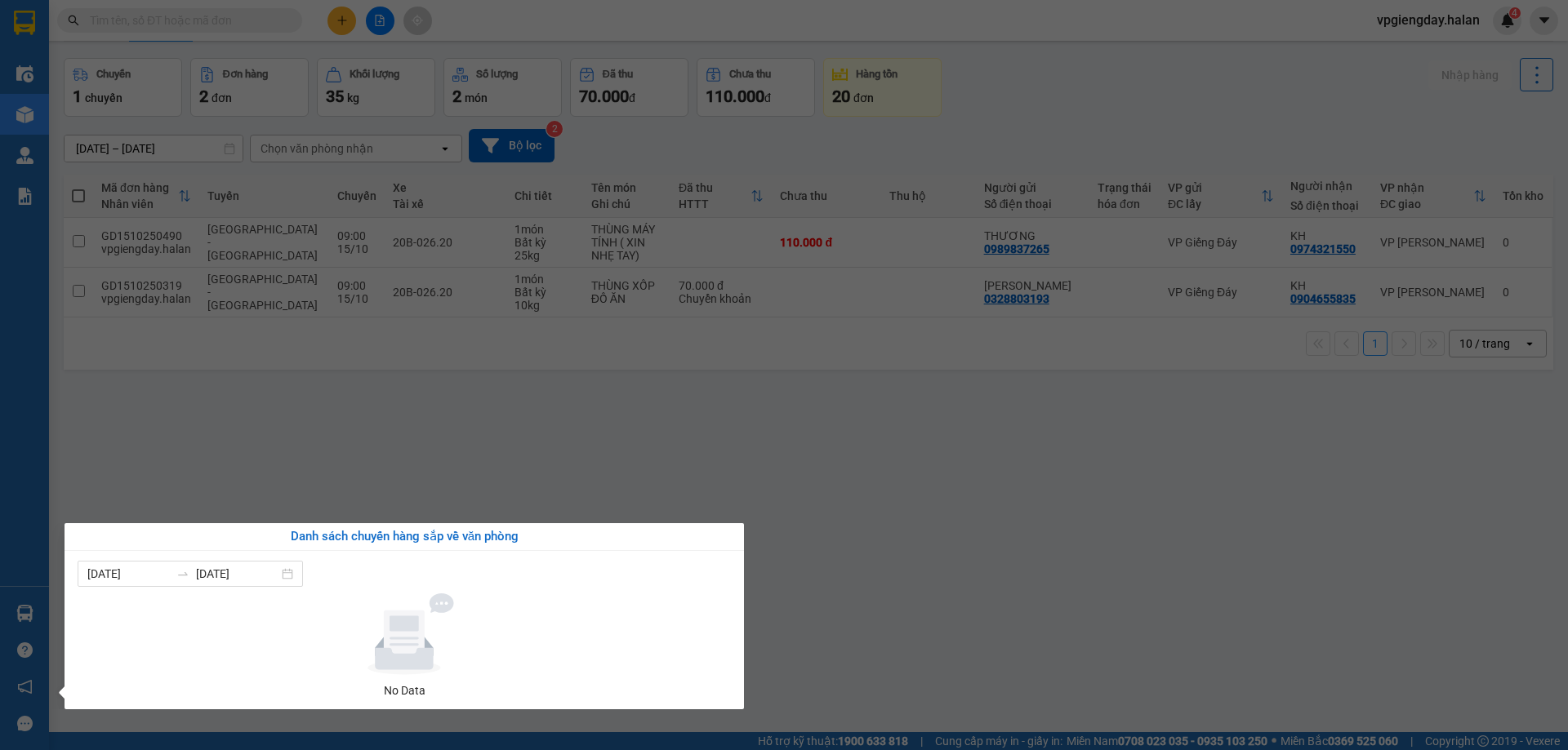
click at [332, 428] on section "Kết quả tìm kiếm ( 0 ) Bộ lọc No Data vpgiengday.halan 4 Điều hành xe Kho hàng …" at bounding box center [784, 375] width 1568 height 750
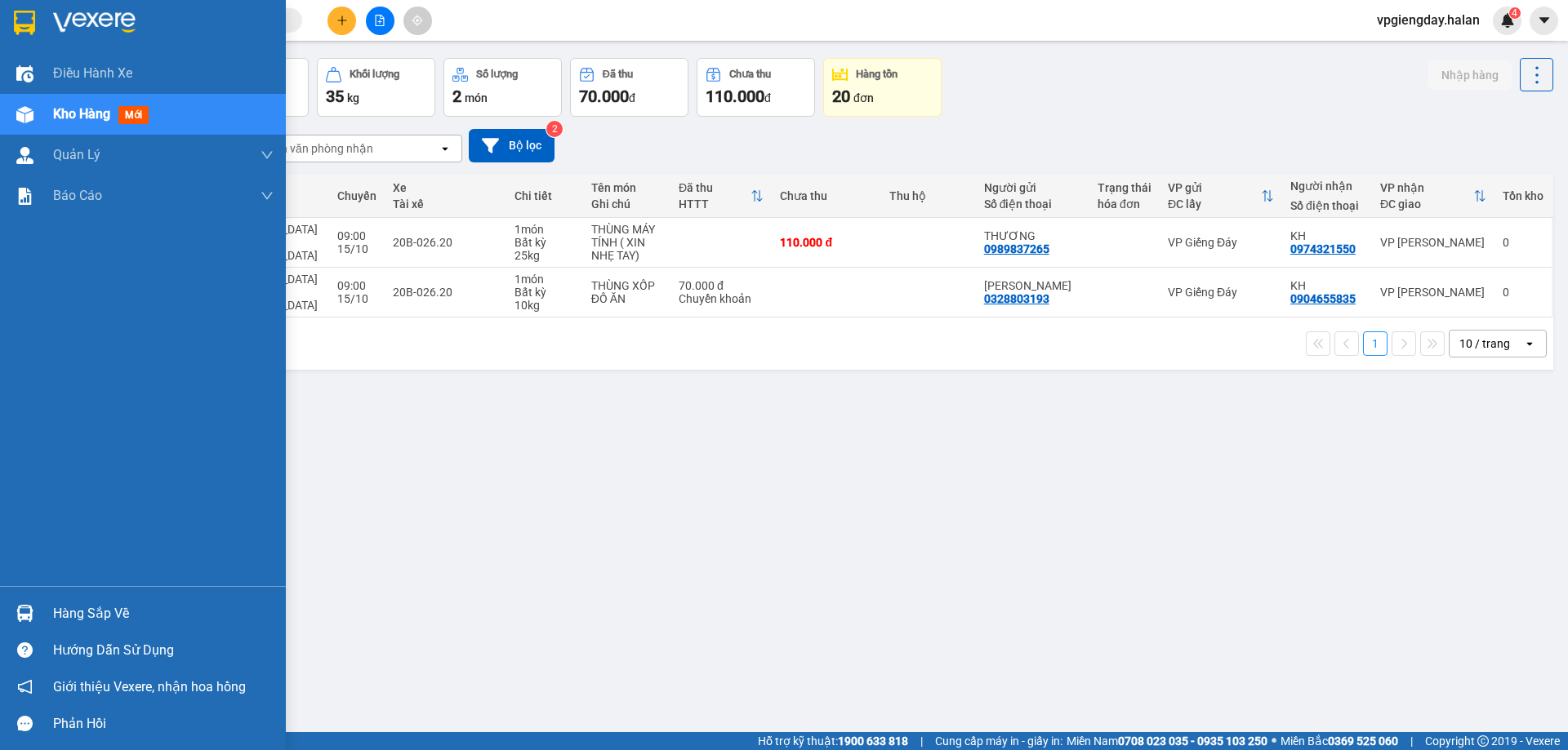
click at [59, 611] on div "Hàng sắp về" at bounding box center [163, 614] width 221 height 25
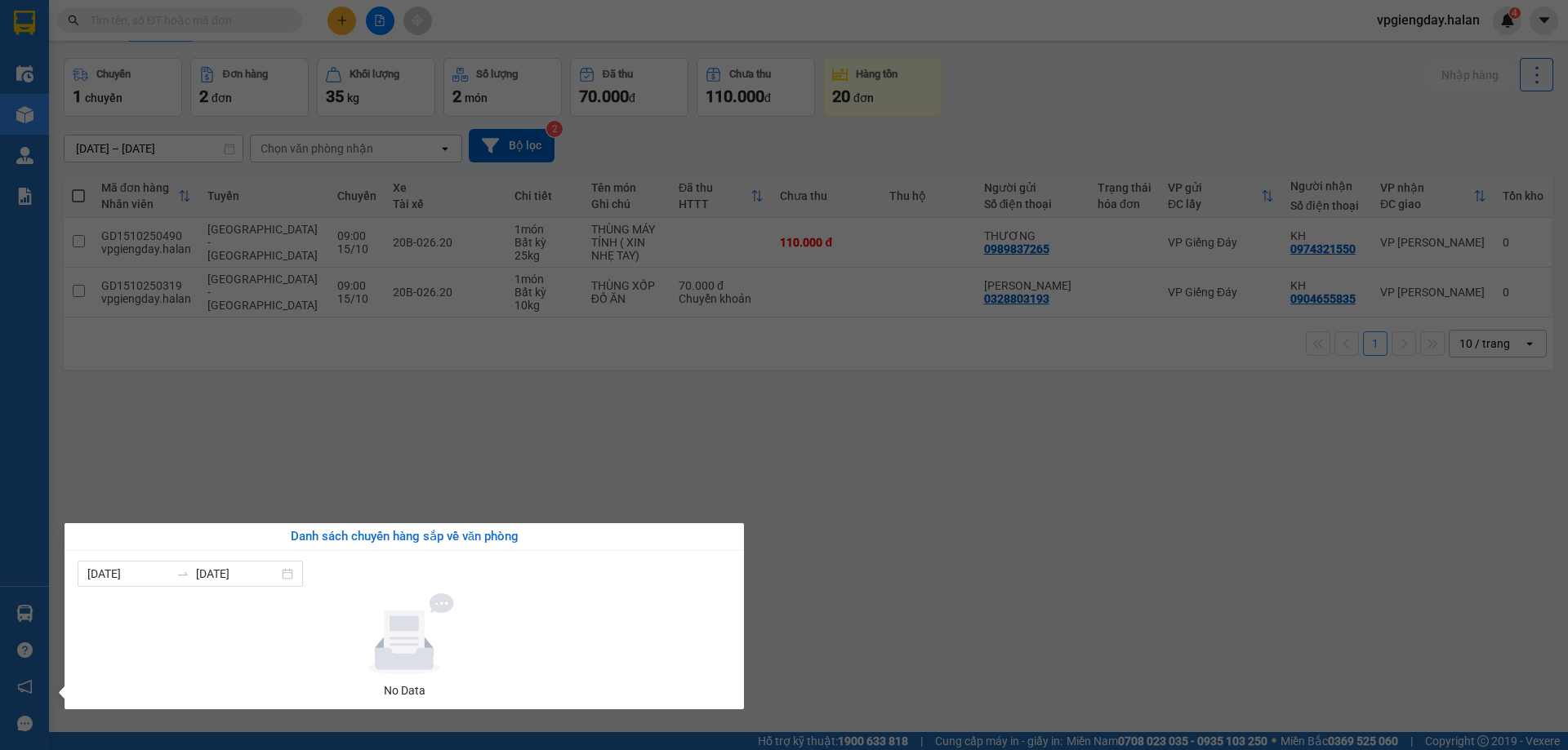
click at [367, 452] on section "Kết quả tìm kiếm ( 0 ) Bộ lọc No Data vpgiengday.halan 4 Điều hành xe Kho hàng …" at bounding box center [784, 375] width 1568 height 750
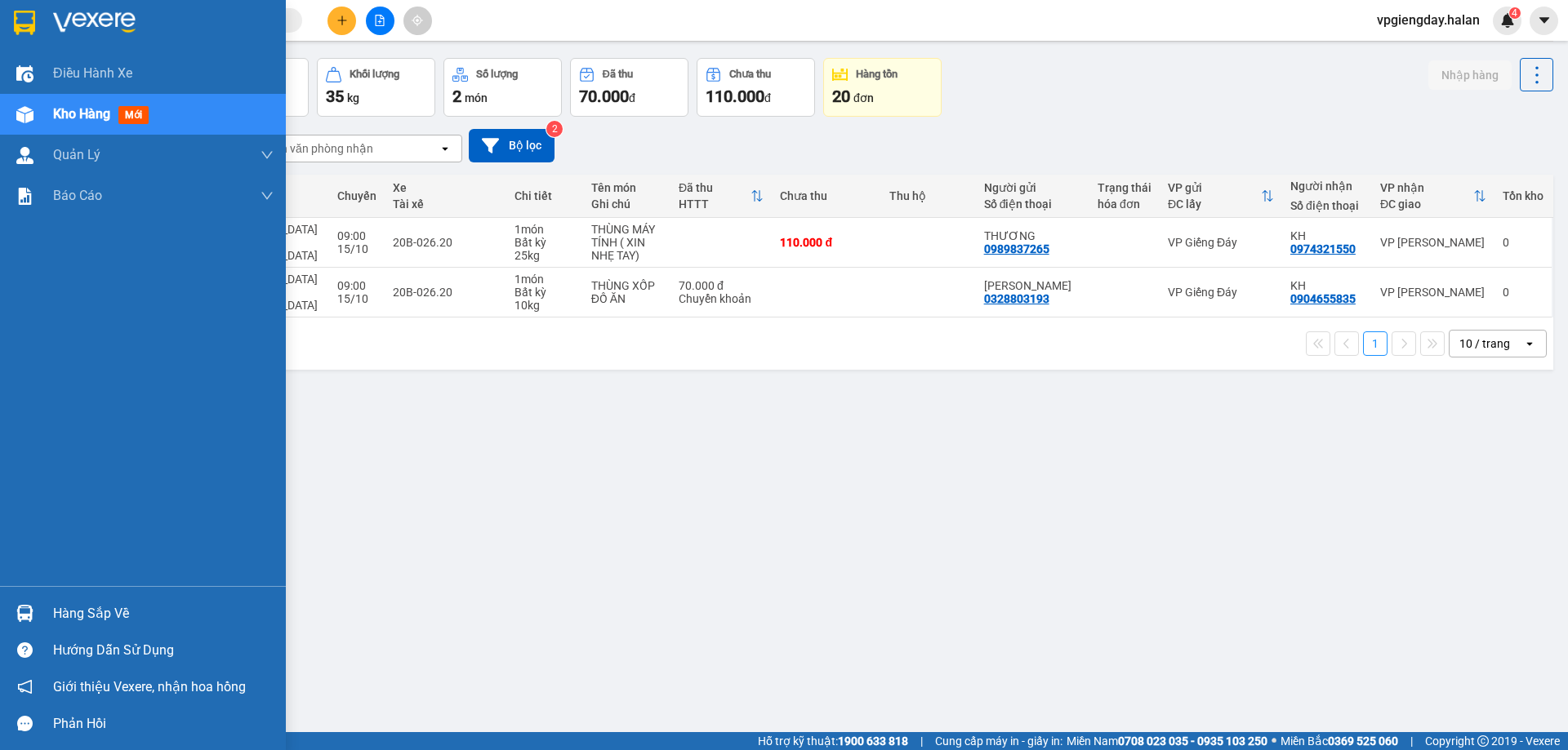
click at [66, 609] on div "Hàng sắp về" at bounding box center [163, 614] width 221 height 25
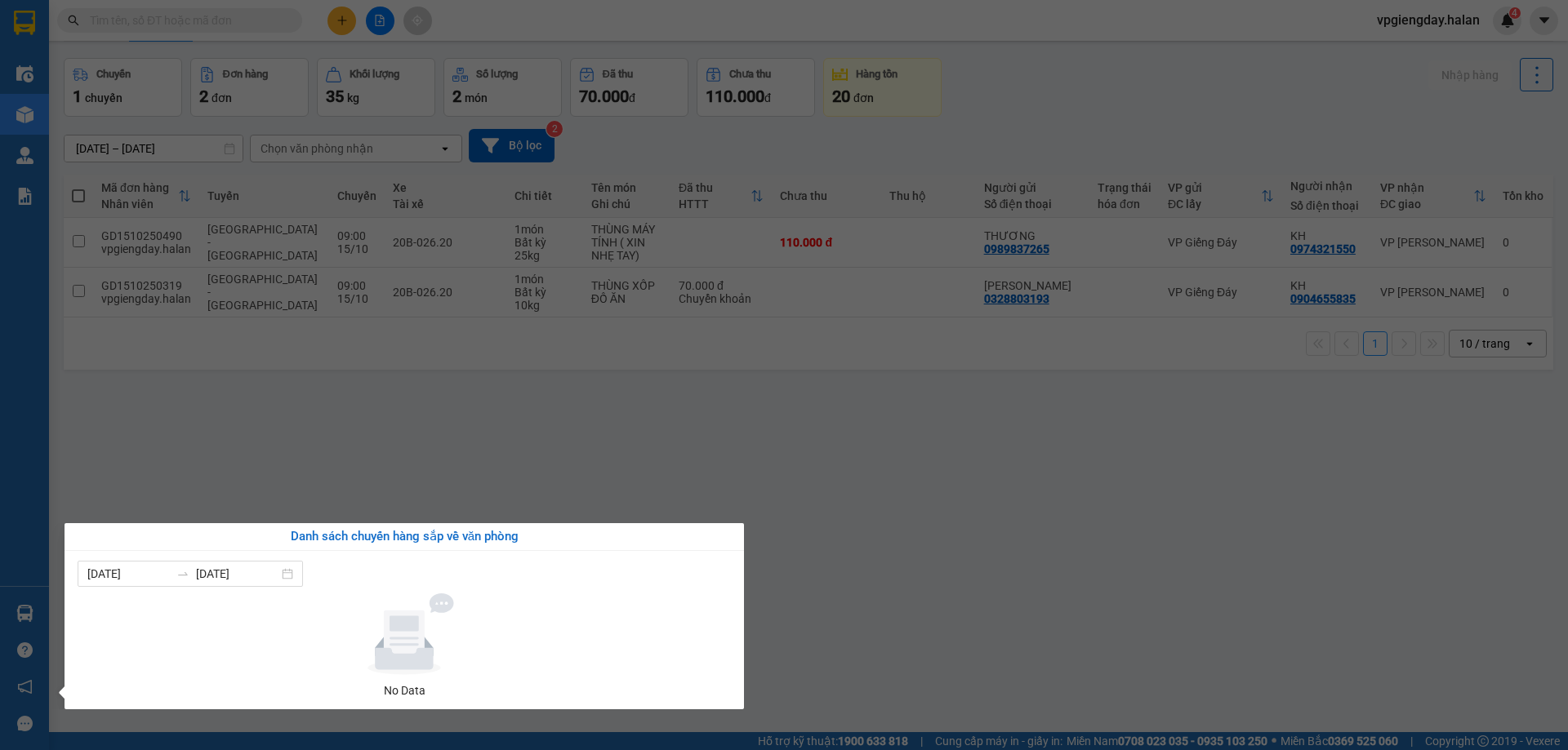
click at [424, 437] on section "Kết quả tìm kiếm ( 0 ) Bộ lọc No Data vpgiengday.halan 4 Điều hành xe Kho hàng …" at bounding box center [784, 375] width 1568 height 750
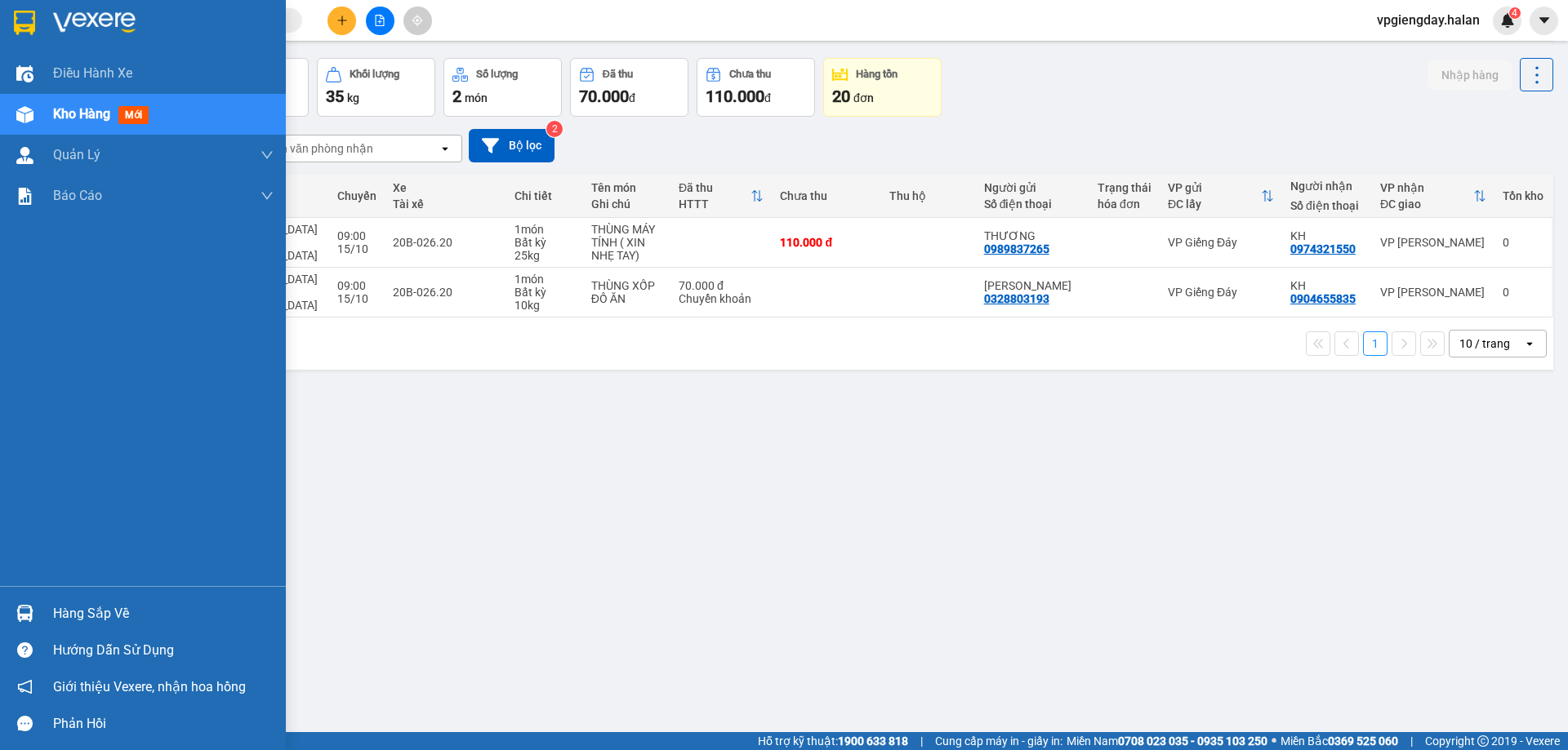
click at [75, 608] on div "Hàng sắp về" at bounding box center [163, 614] width 221 height 25
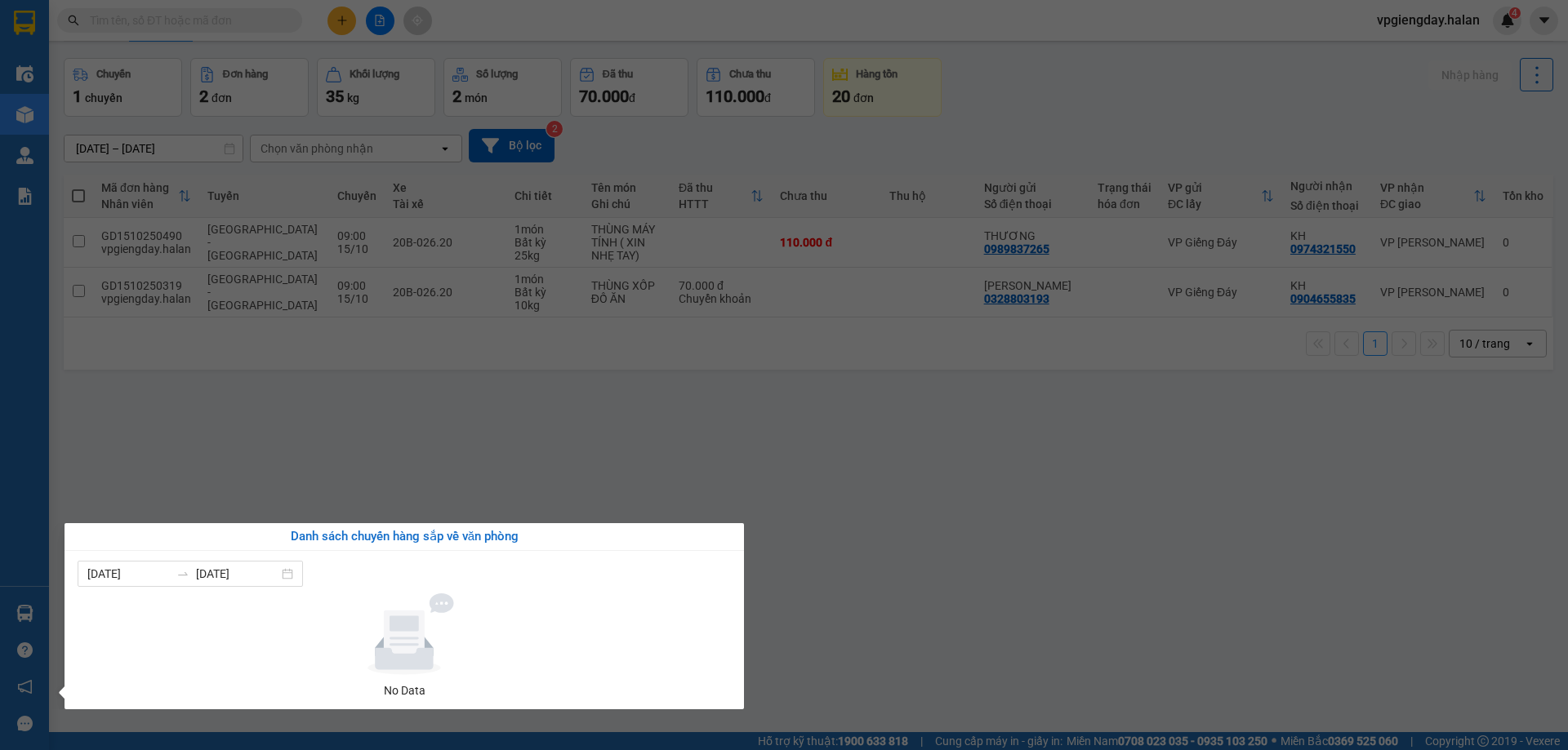
click at [270, 470] on section "Kết quả tìm kiếm ( 0 ) Bộ lọc No Data vpgiengday.halan 4 Điều hành xe Kho hàng …" at bounding box center [784, 375] width 1568 height 750
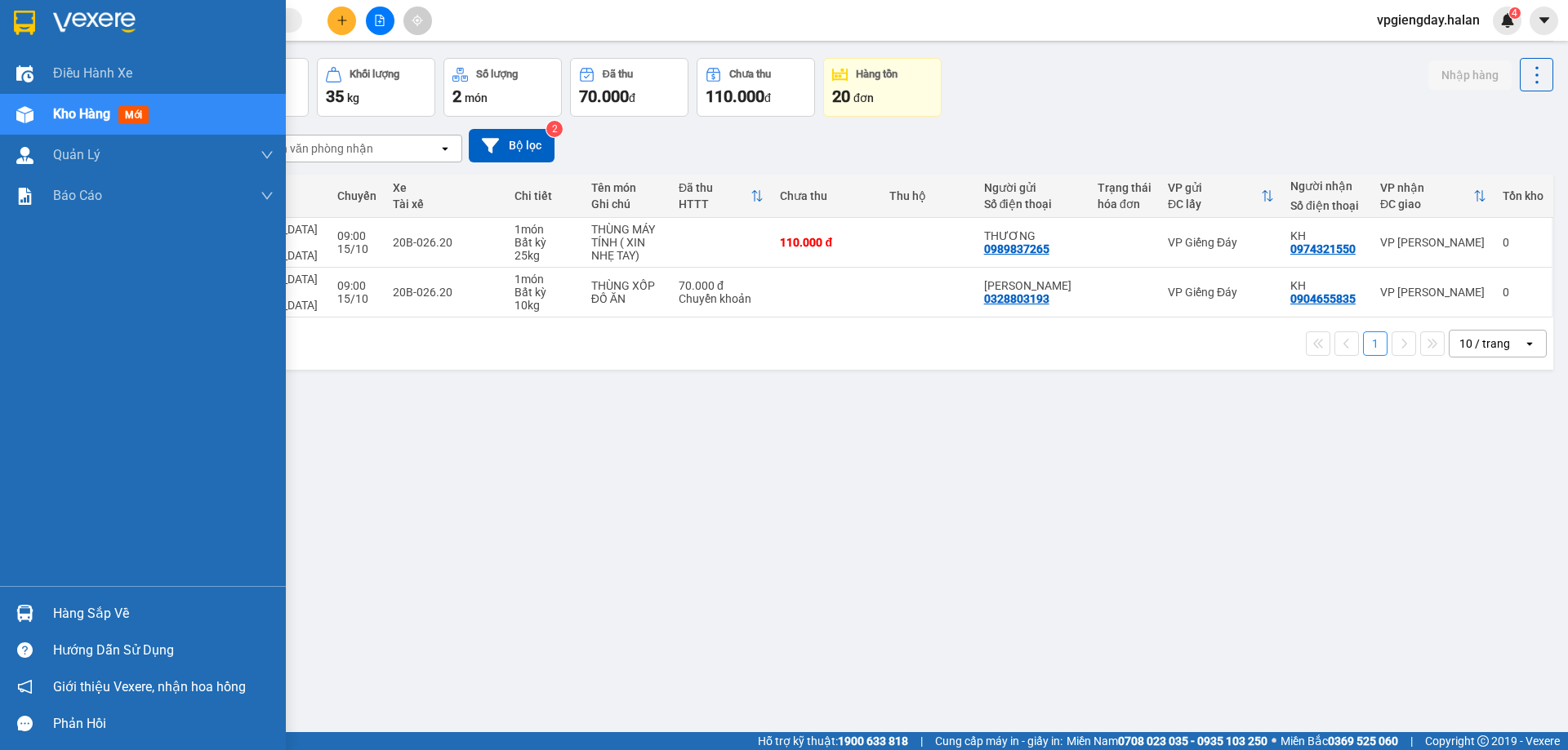
click at [69, 611] on div "Hàng sắp về" at bounding box center [163, 614] width 221 height 25
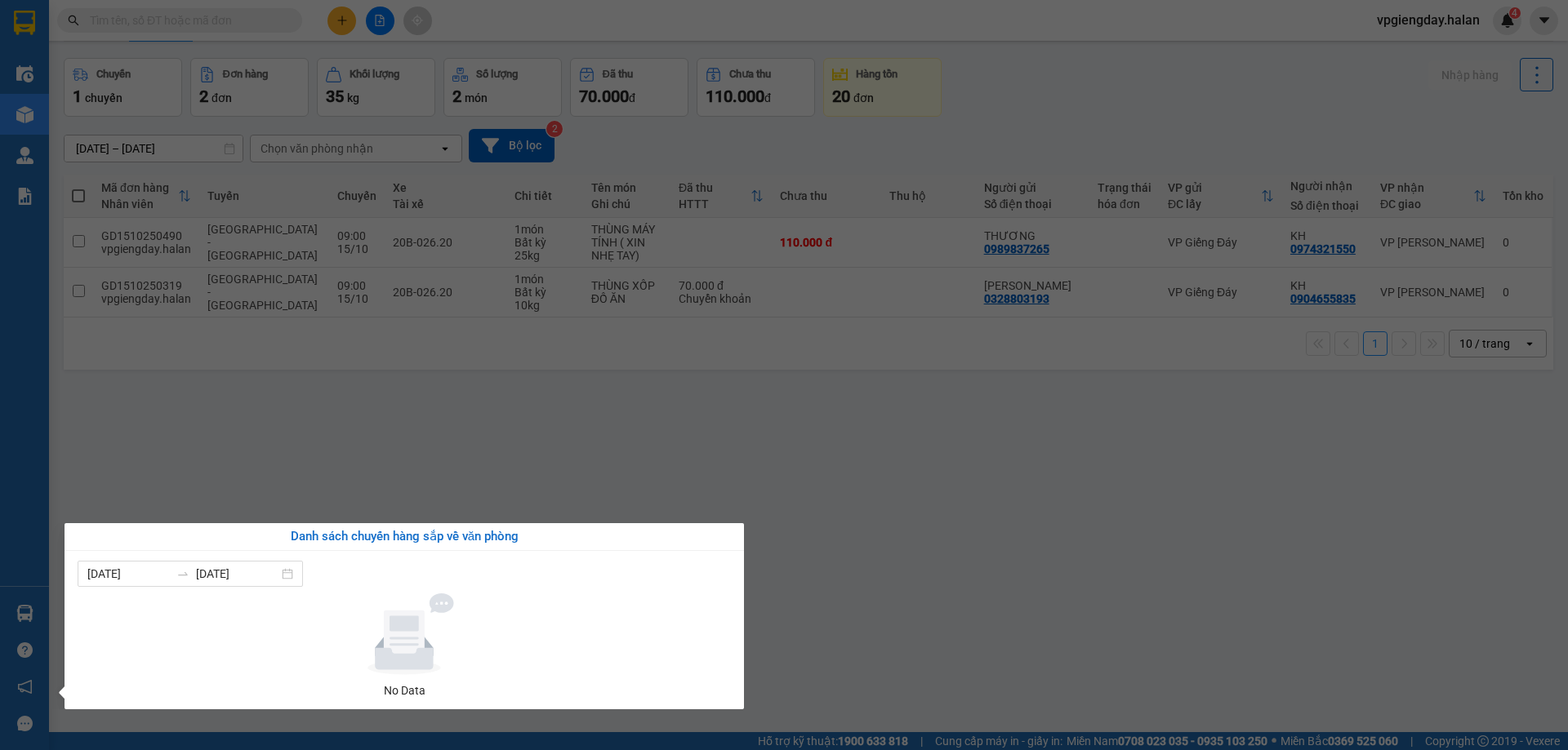
click at [222, 477] on section "Kết quả tìm kiếm ( 0 ) Bộ lọc No Data vpgiengday.halan 4 Điều hành xe Kho hàng …" at bounding box center [784, 375] width 1568 height 750
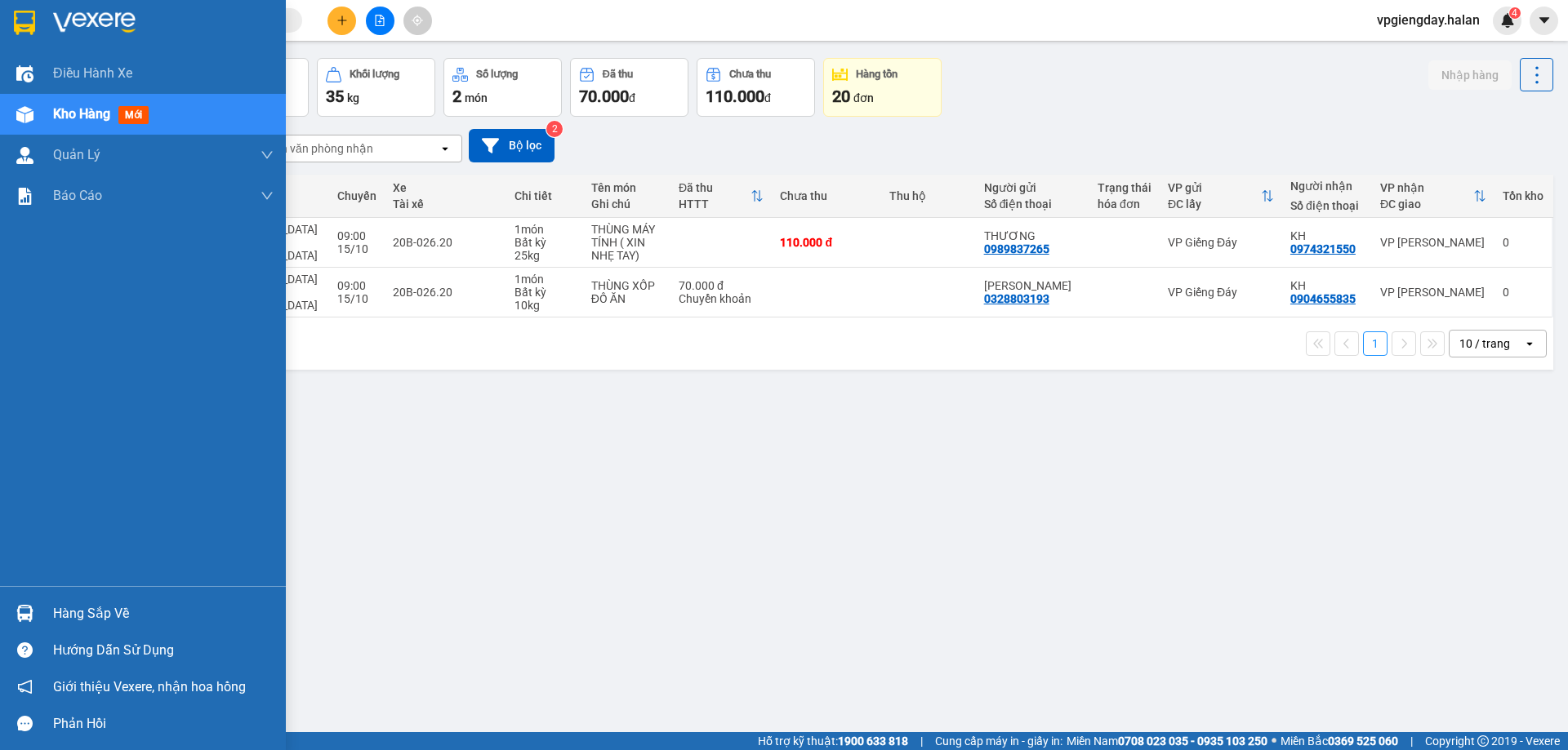
click at [66, 608] on div "Hàng sắp về" at bounding box center [163, 614] width 221 height 25
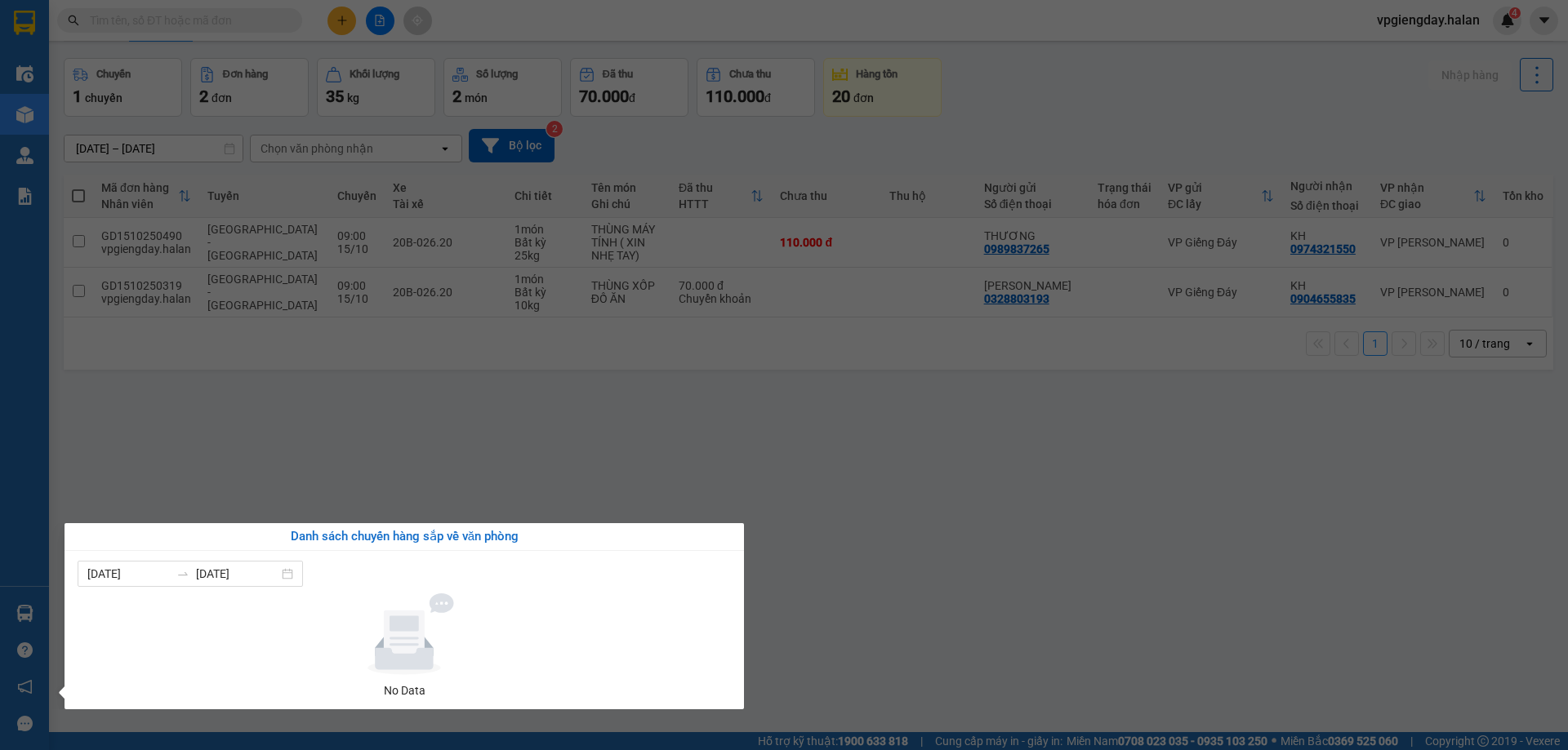
click at [216, 472] on section "Kết quả tìm kiếm ( 0 ) Bộ lọc No Data vpgiengday.halan 4 Điều hành xe Kho hàng …" at bounding box center [784, 375] width 1568 height 750
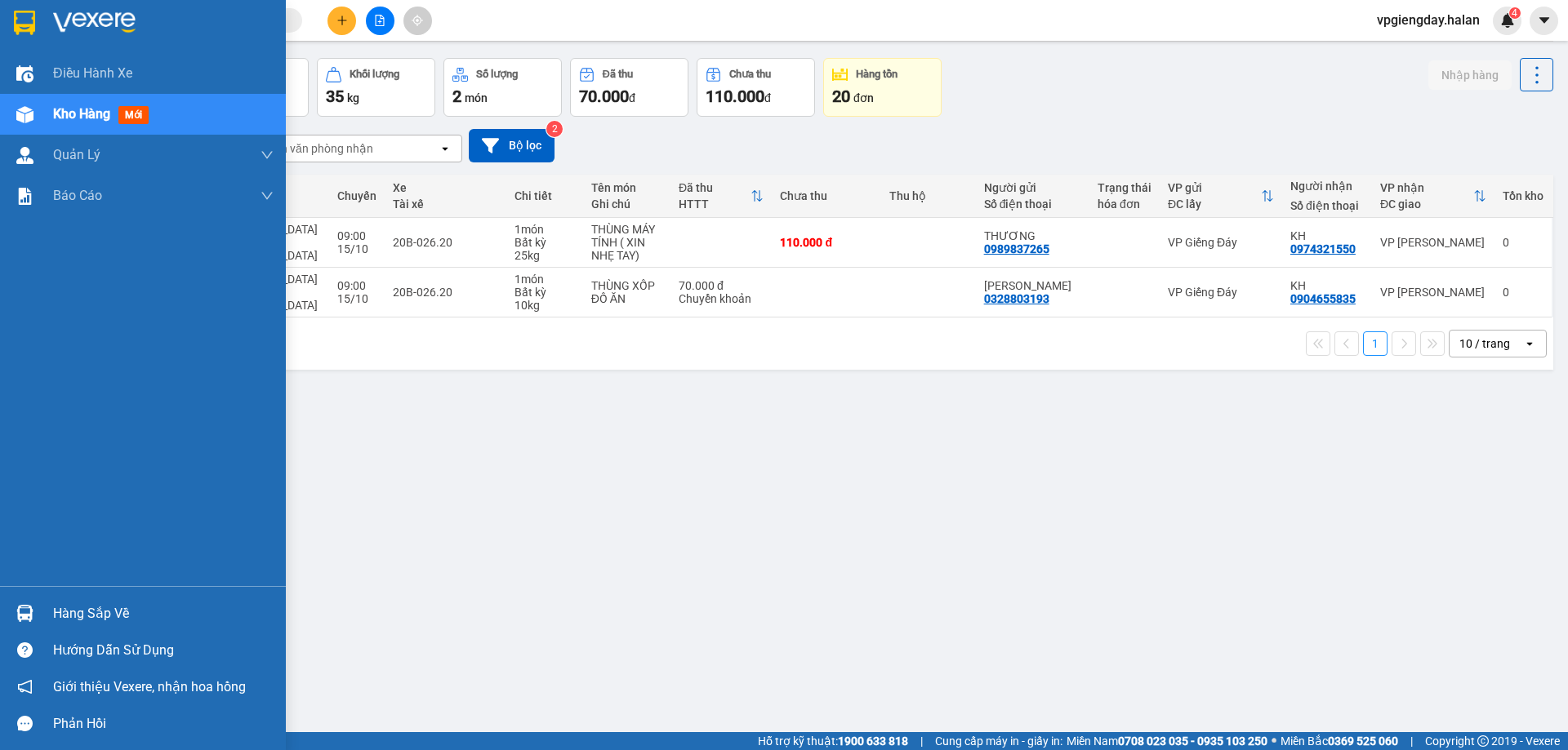
click at [45, 614] on div "Hàng sắp về" at bounding box center [142, 614] width 286 height 37
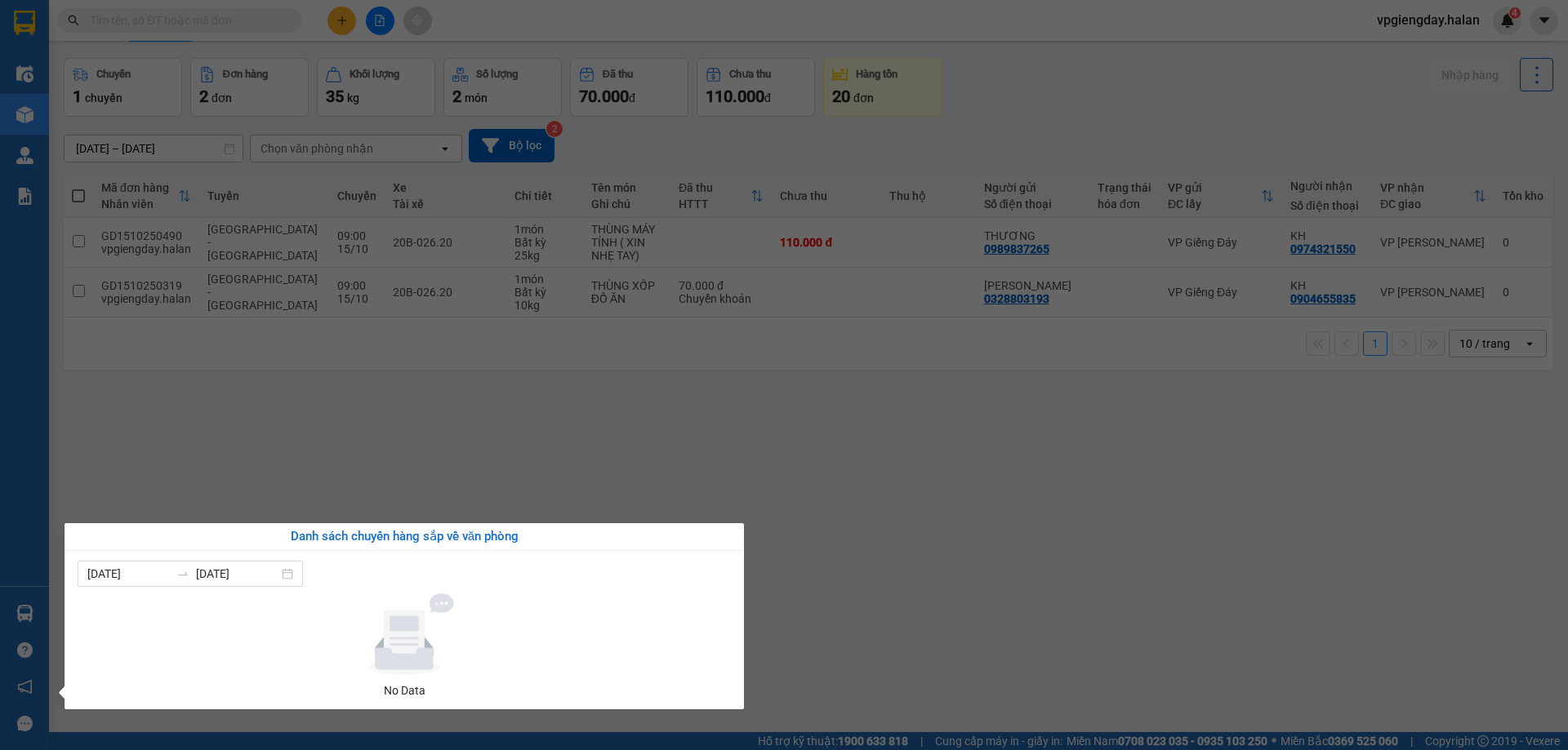
click at [216, 506] on section "Kết quả tìm kiếm ( 0 ) Bộ lọc No Data vpgiengday.halan 4 Điều hành xe Kho hàng …" at bounding box center [784, 375] width 1568 height 750
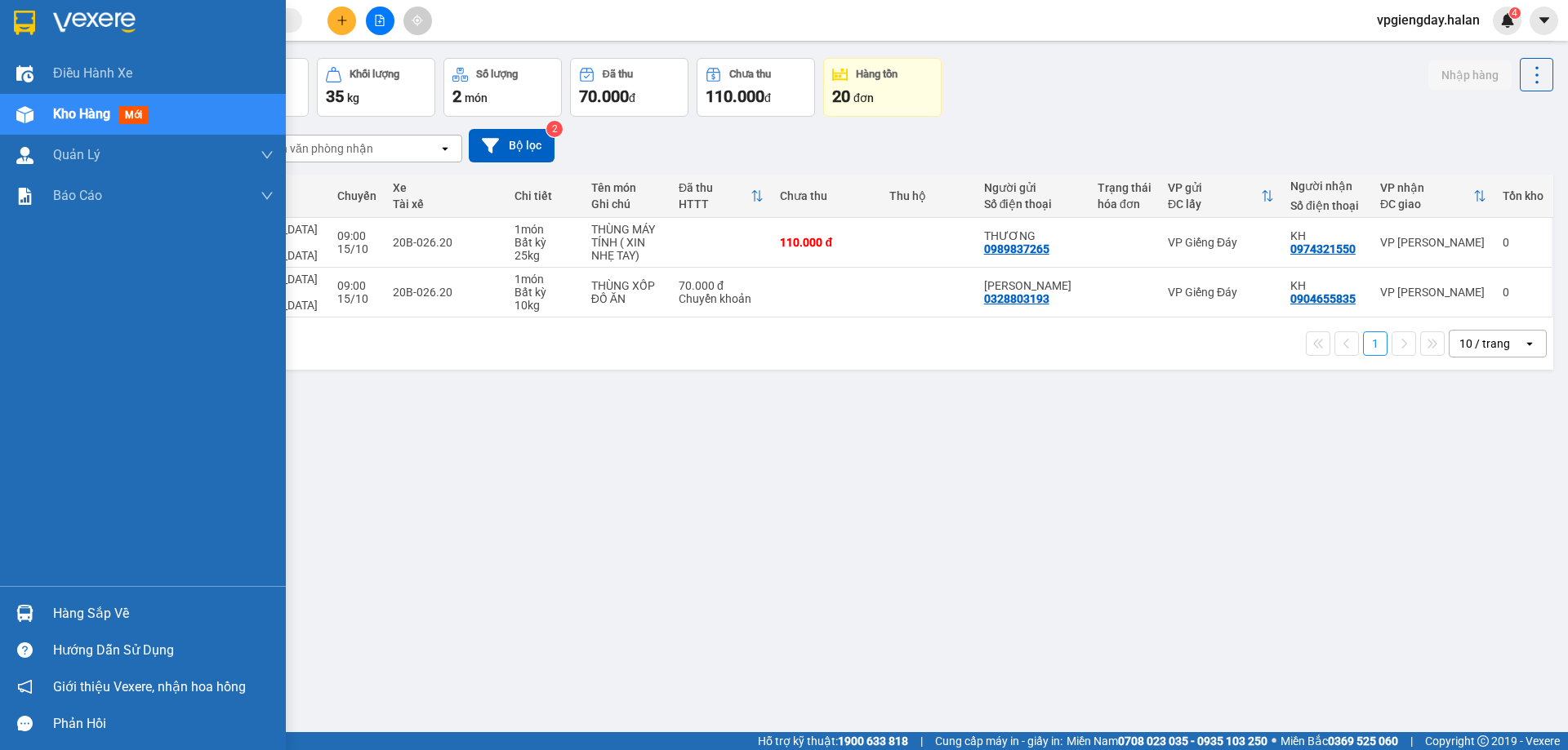
click at [77, 601] on div "Hàng sắp về" at bounding box center [163, 614] width 221 height 25
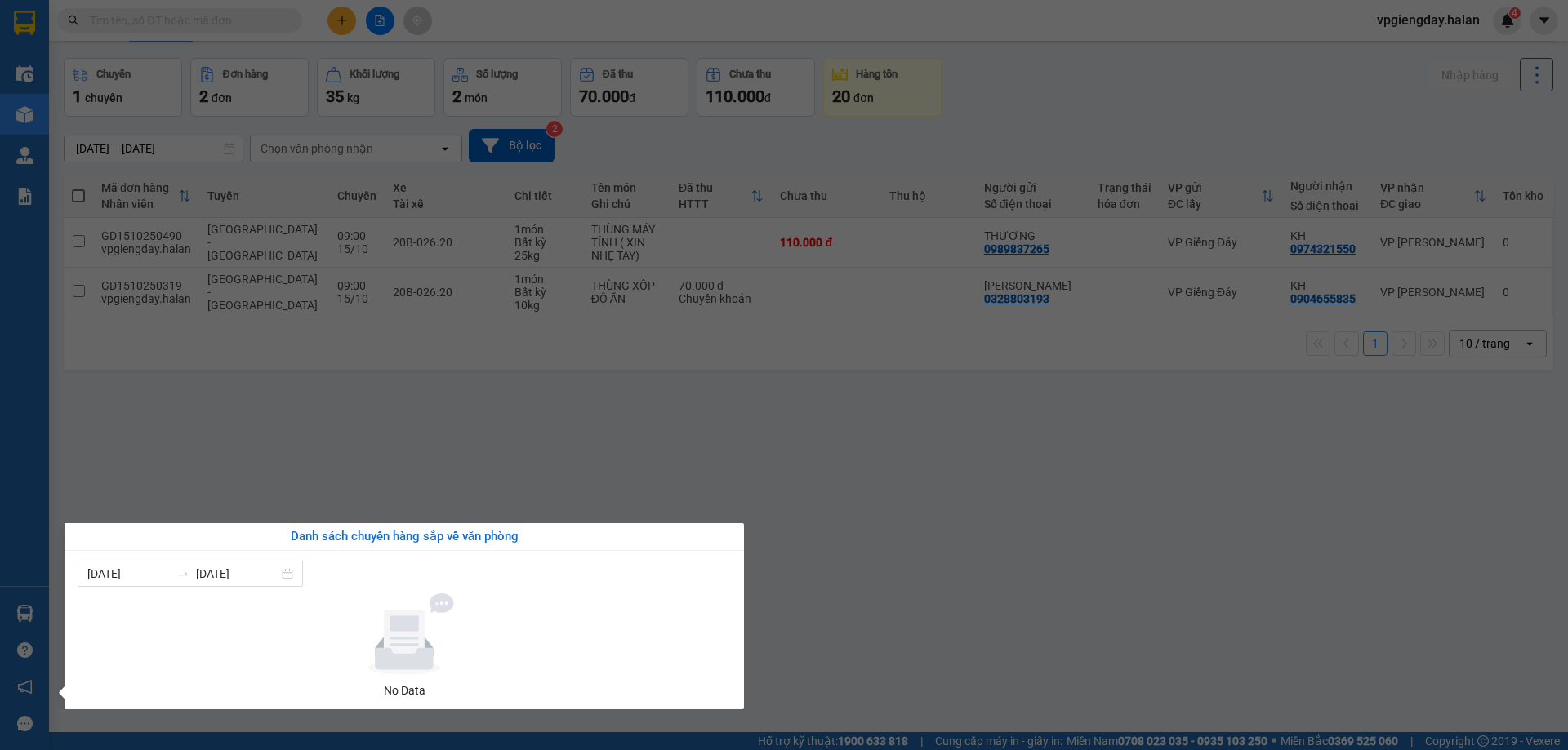
click at [246, 456] on section "Kết quả tìm kiếm ( 0 ) Bộ lọc No Data vpgiengday.halan 4 Điều hành xe Kho hàng …" at bounding box center [784, 375] width 1568 height 750
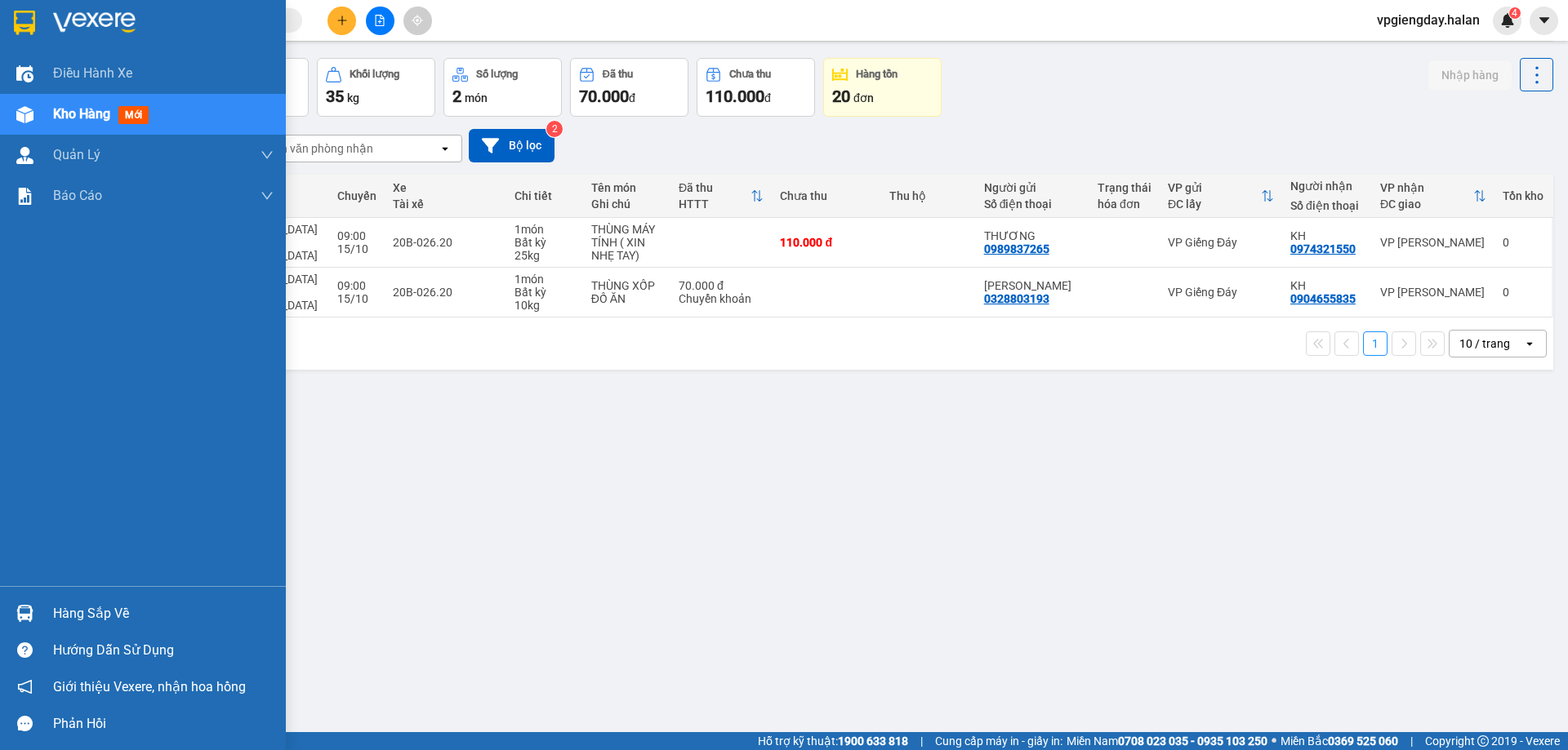
click at [61, 615] on div "Hàng sắp về" at bounding box center [163, 614] width 221 height 25
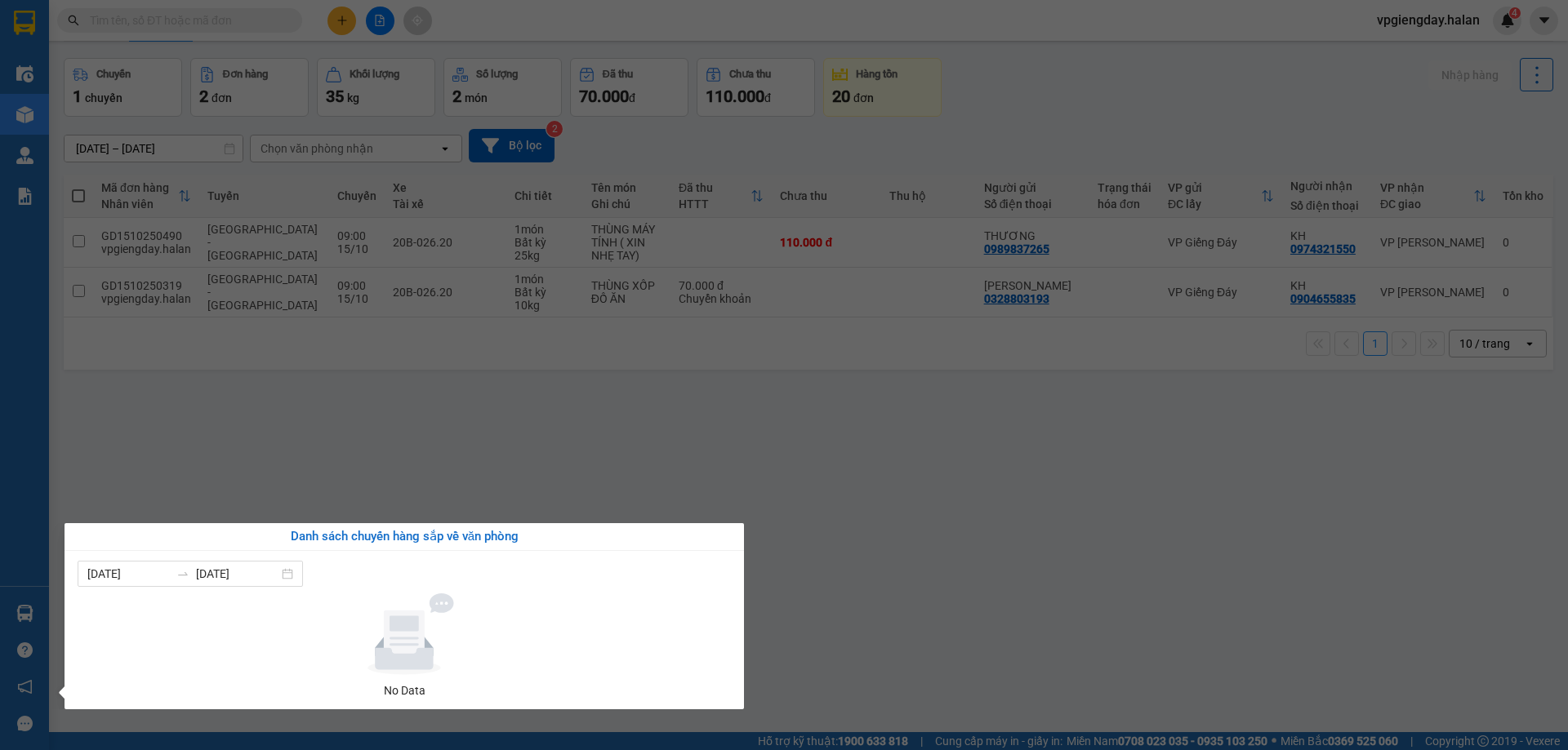
click at [255, 436] on section "Kết quả tìm kiếm ( 0 ) Bộ lọc No Data vpgiengday.halan 4 Điều hành xe Kho hàng …" at bounding box center [784, 375] width 1568 height 750
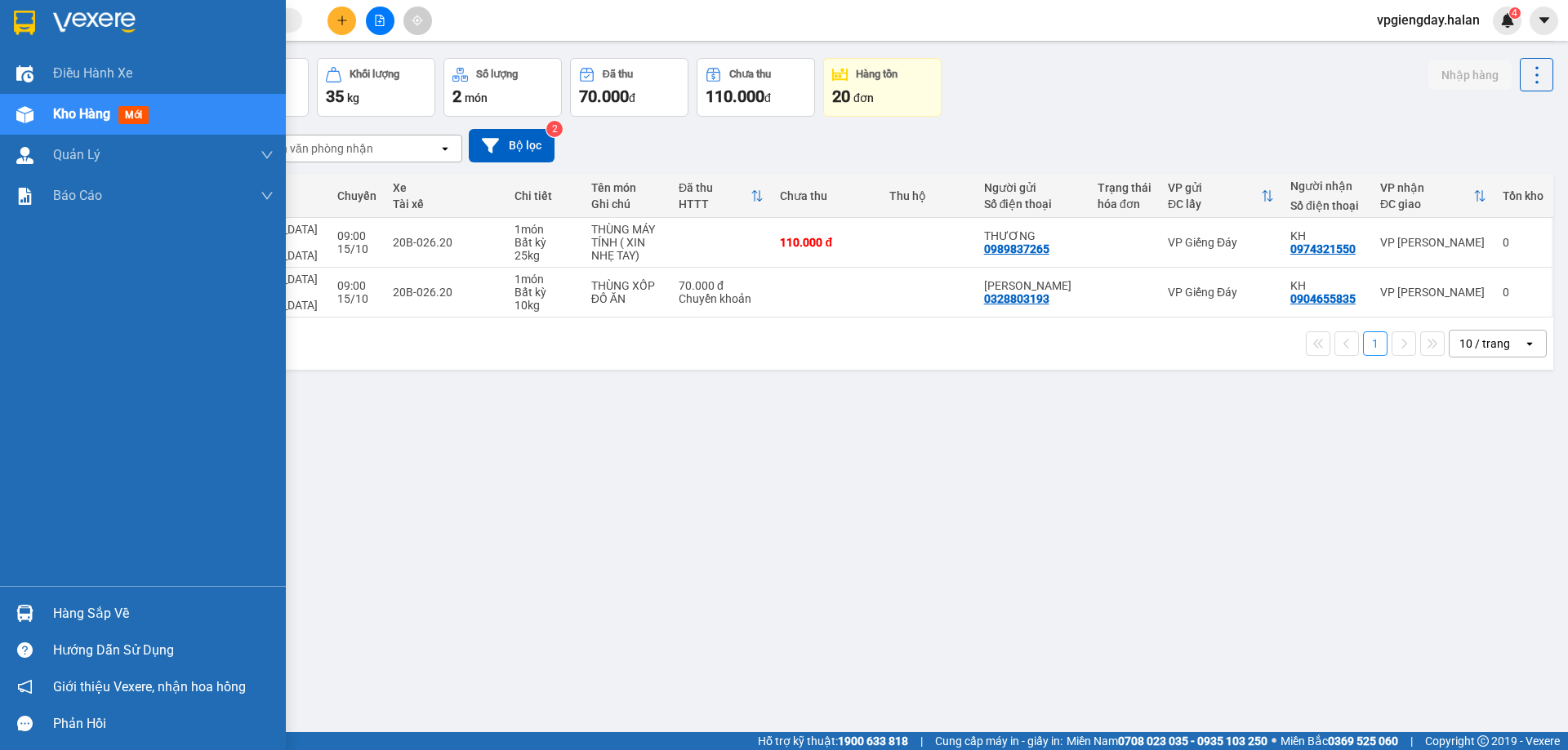
click at [83, 607] on div "Hàng sắp về" at bounding box center [163, 614] width 221 height 25
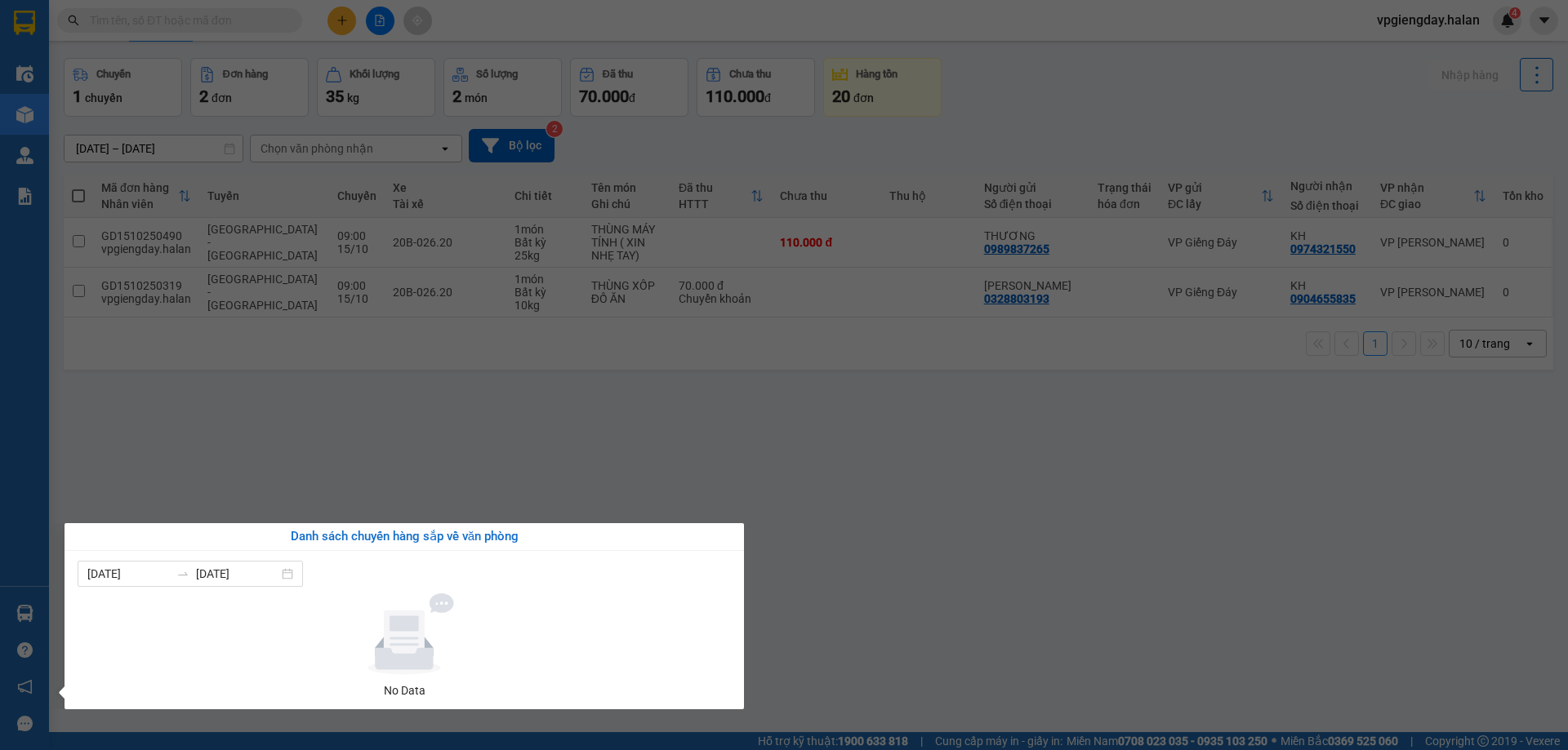
click at [227, 426] on section "Kết quả tìm kiếm ( 0 ) Bộ lọc No Data vpgiengday.halan 4 Điều hành xe Kho hàng …" at bounding box center [784, 375] width 1568 height 750
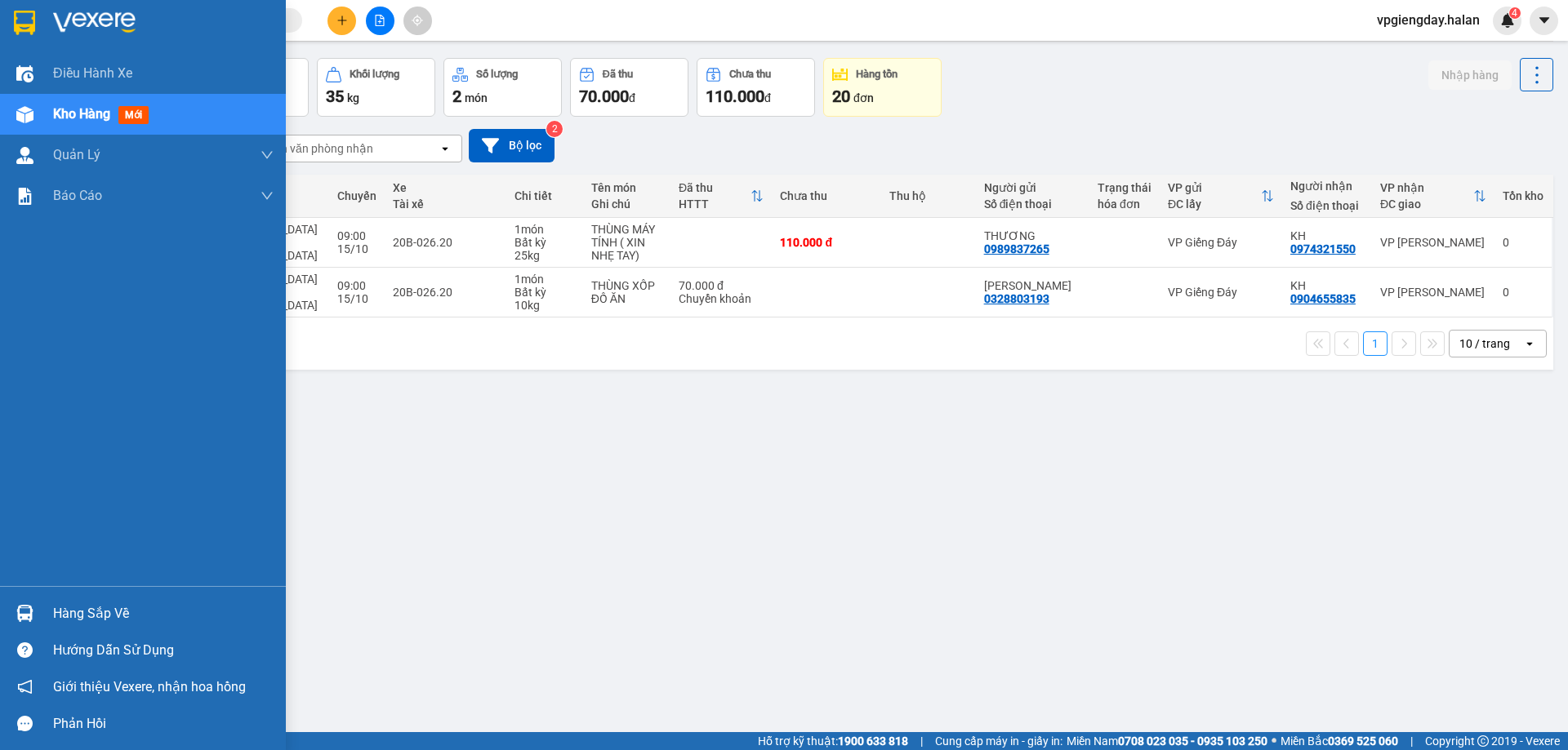
click at [69, 597] on div "Hàng sắp về" at bounding box center [142, 614] width 286 height 37
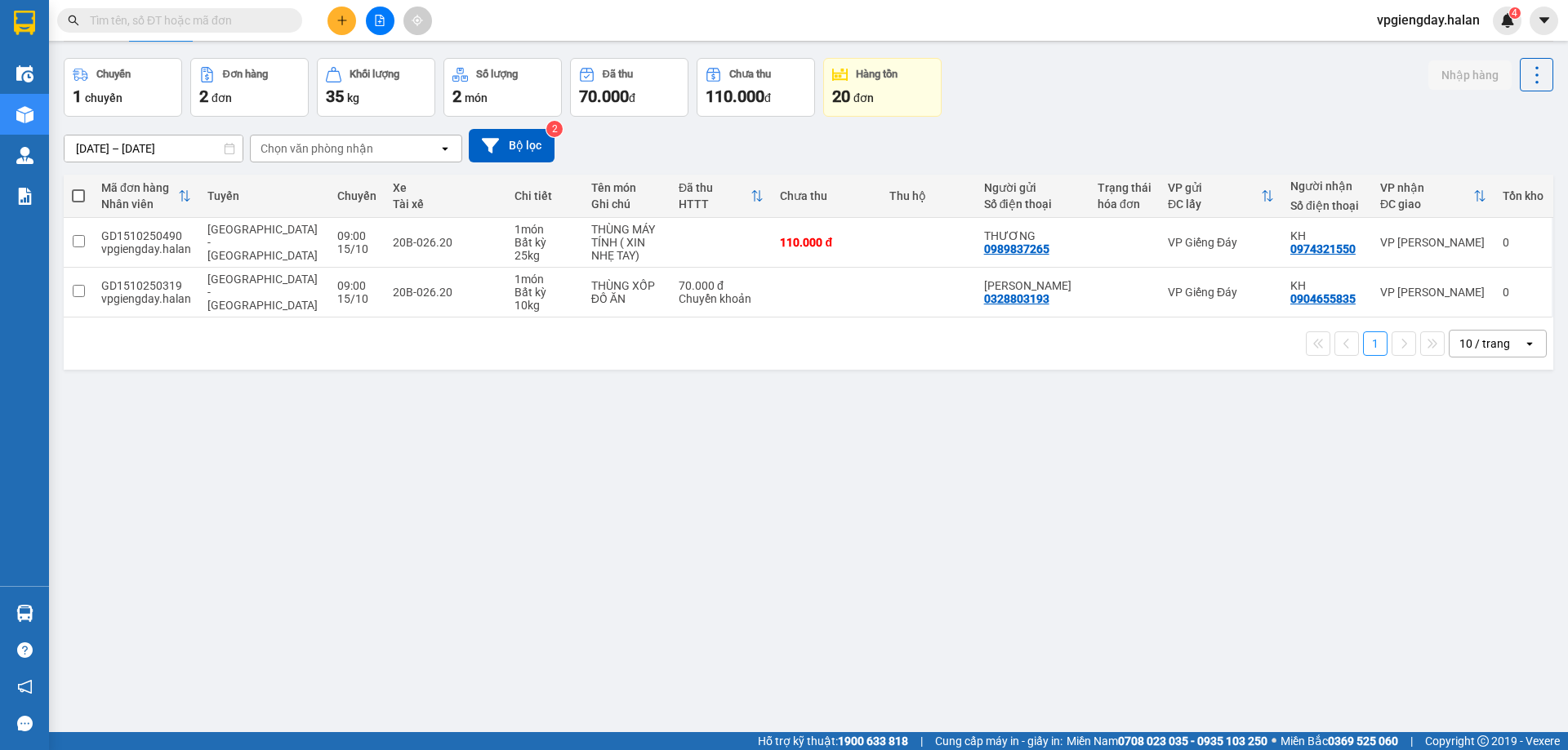
click at [189, 498] on section "Kết quả tìm kiếm ( 0 ) Bộ lọc No Data vpgiengday.halan 4 Điều hành xe Kho hàng …" at bounding box center [784, 375] width 1568 height 750
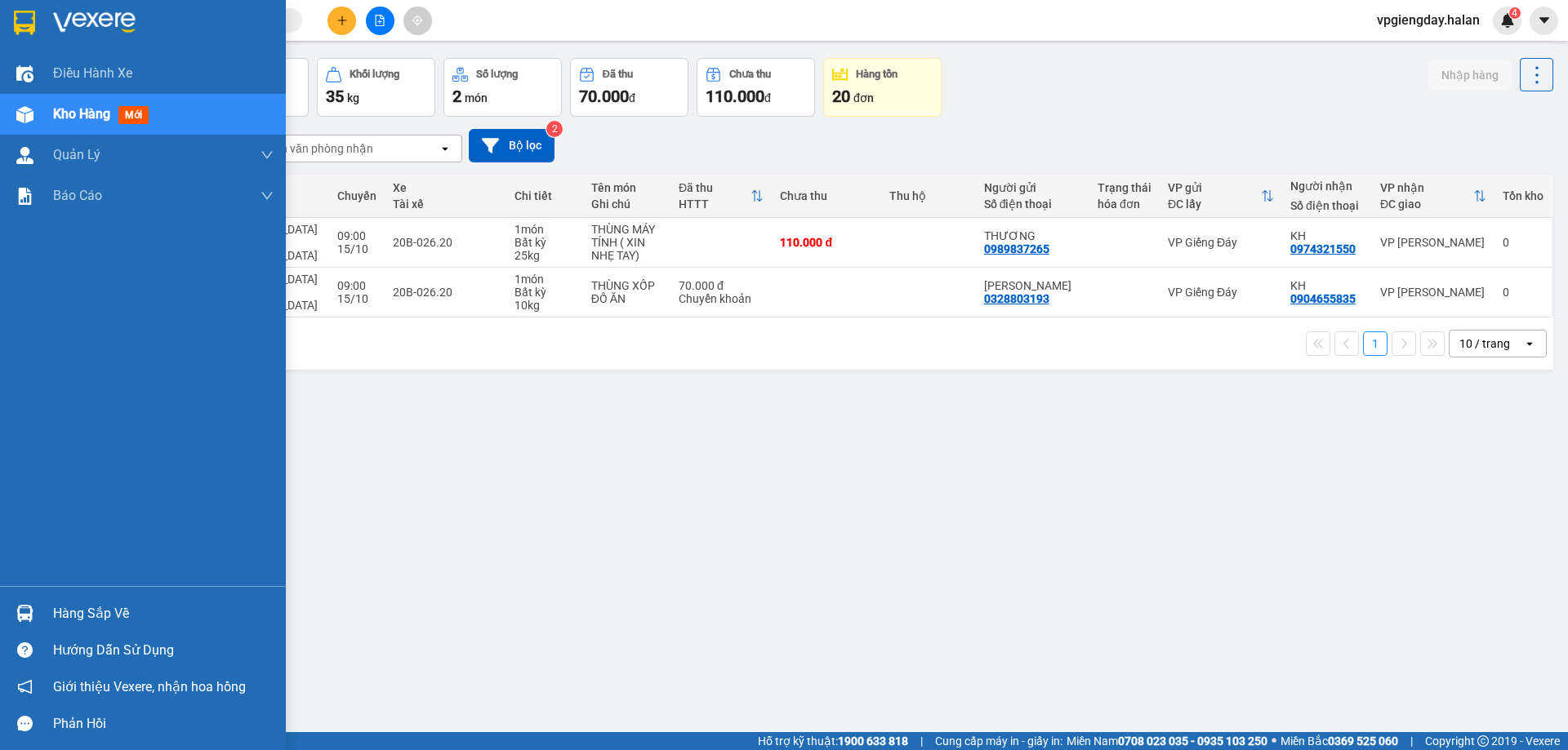
click at [79, 614] on div "Hàng sắp về" at bounding box center [163, 614] width 221 height 25
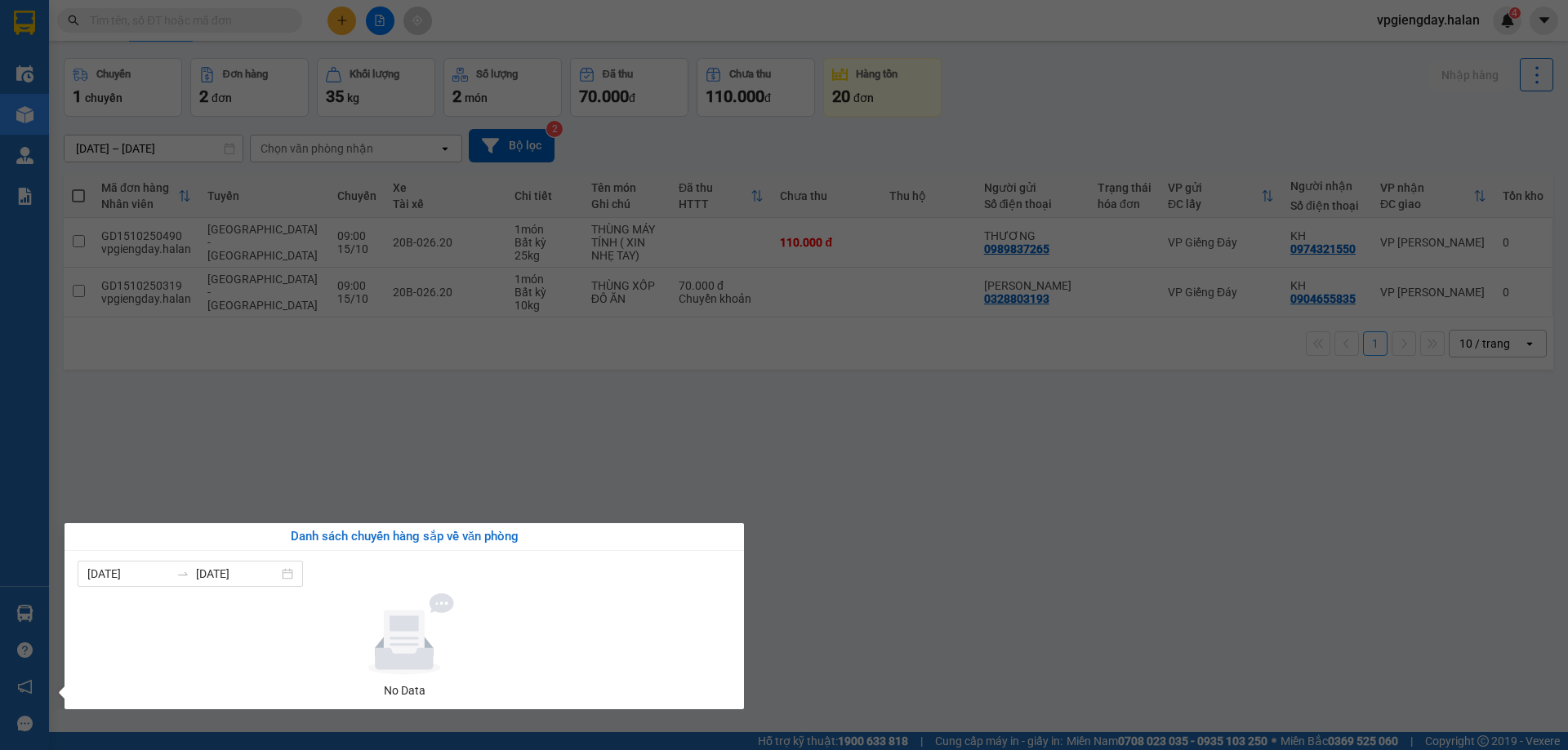
click at [246, 451] on section "Kết quả tìm kiếm ( 0 ) Bộ lọc No Data vpgiengday.halan 4 Điều hành xe Kho hàng …" at bounding box center [784, 375] width 1568 height 750
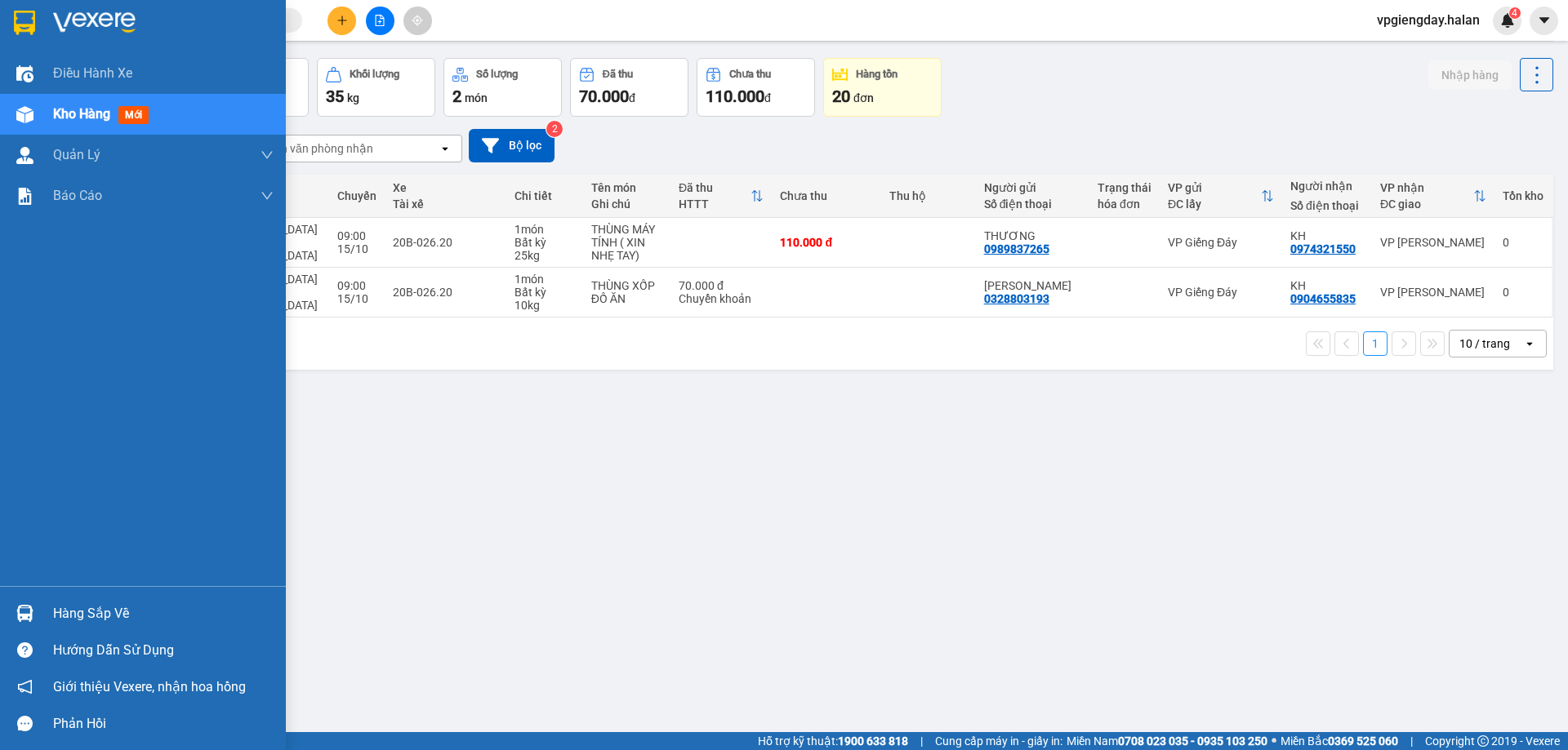
click at [87, 608] on div "Hàng sắp về" at bounding box center [163, 614] width 221 height 25
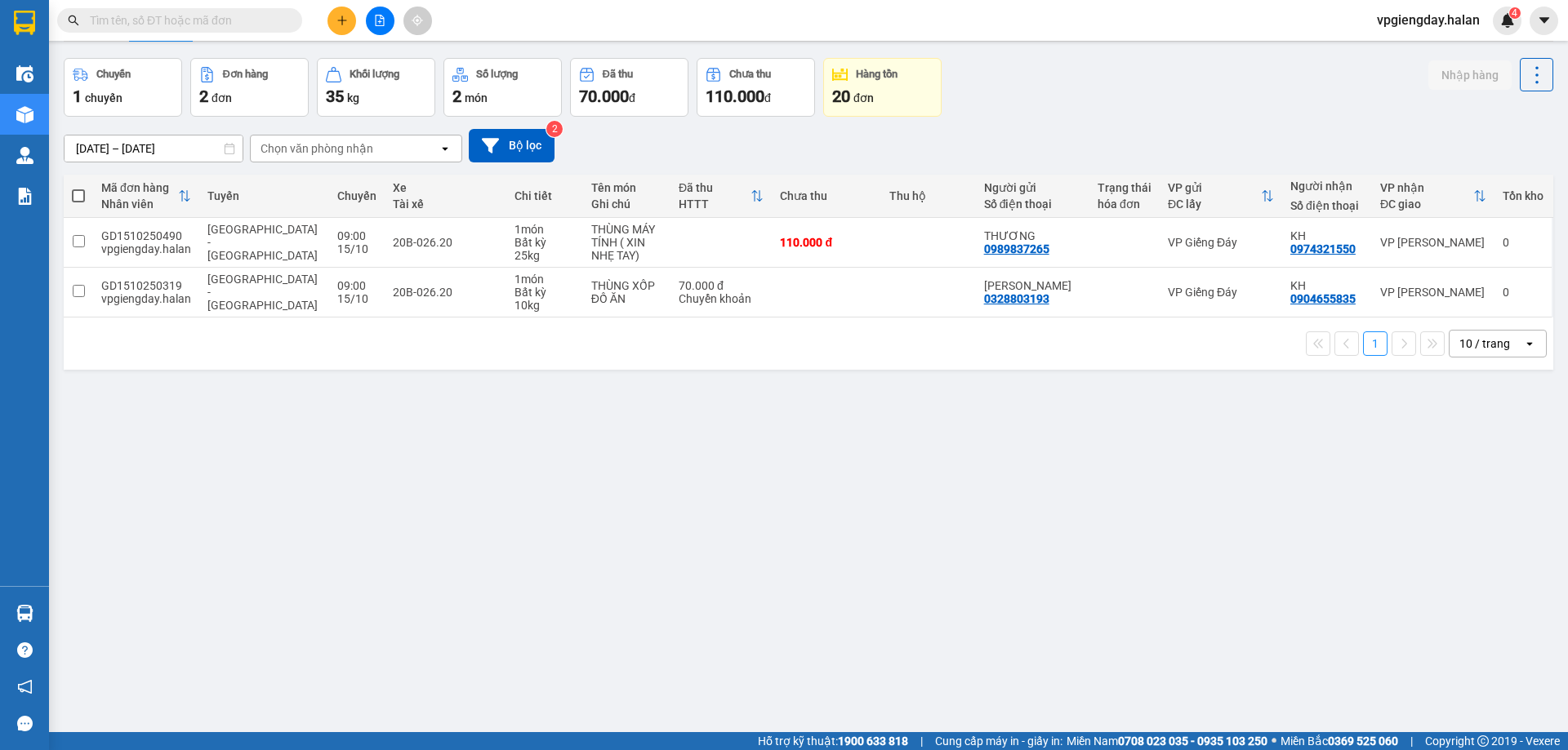
click at [400, 400] on section "Kết quả tìm kiếm ( 0 ) Bộ lọc No Data vpgiengday.halan 4 Điều hành xe Kho hàng …" at bounding box center [784, 375] width 1568 height 750
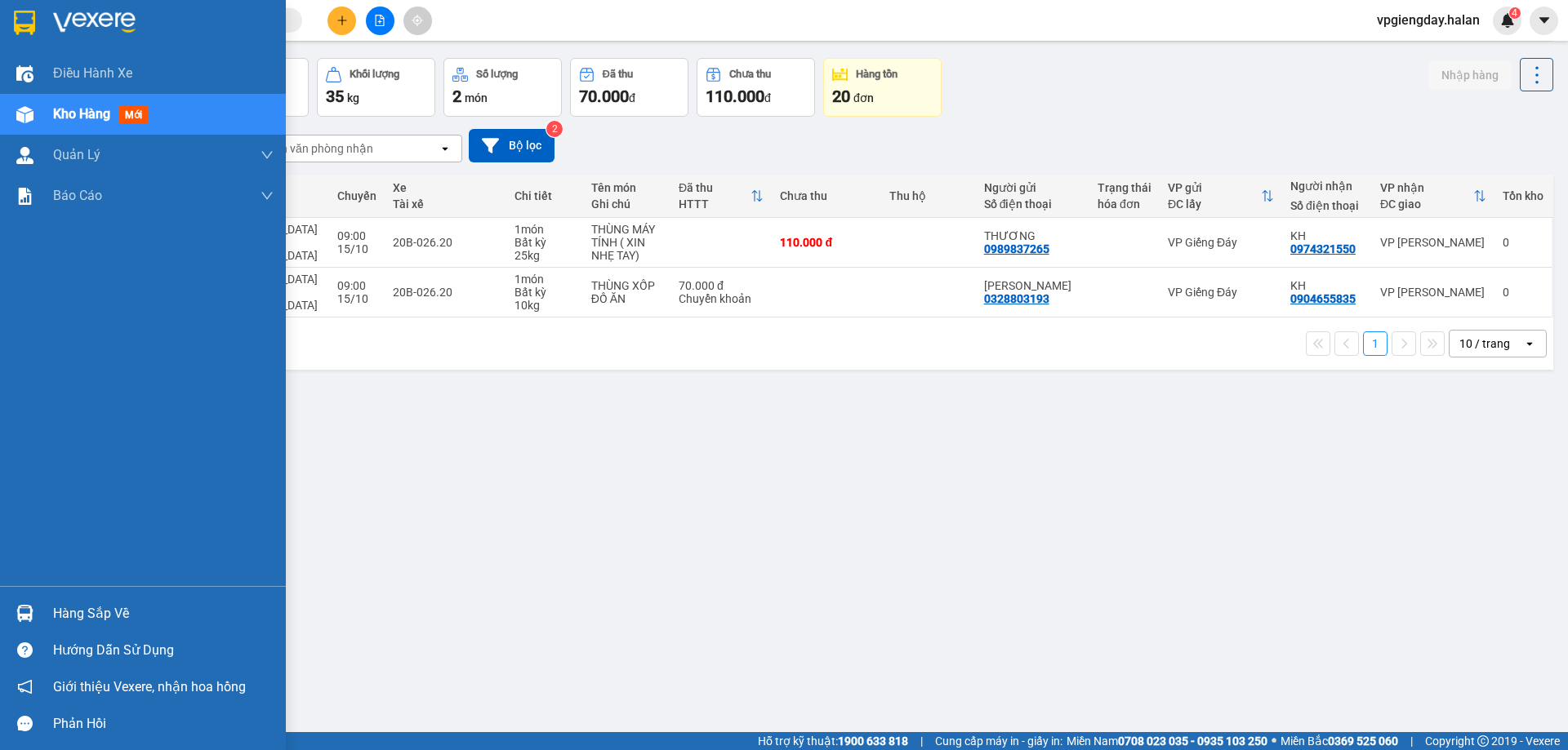
click at [95, 605] on div "Hàng sắp về" at bounding box center [163, 614] width 221 height 25
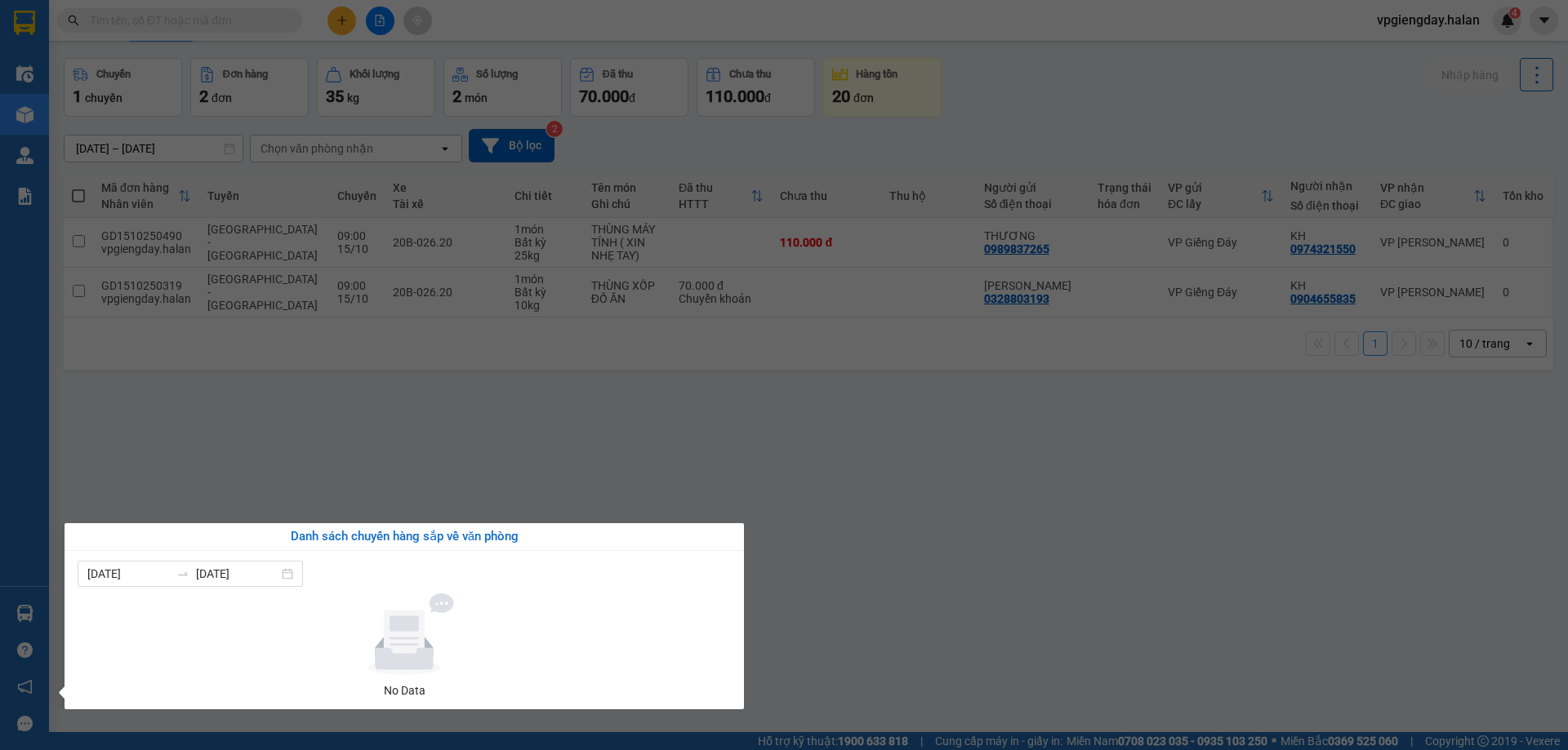
click at [566, 395] on section "Kết quả tìm kiếm ( 0 ) Bộ lọc No Data vpgiengday.halan 4 Điều hành xe Kho hàng …" at bounding box center [784, 375] width 1568 height 750
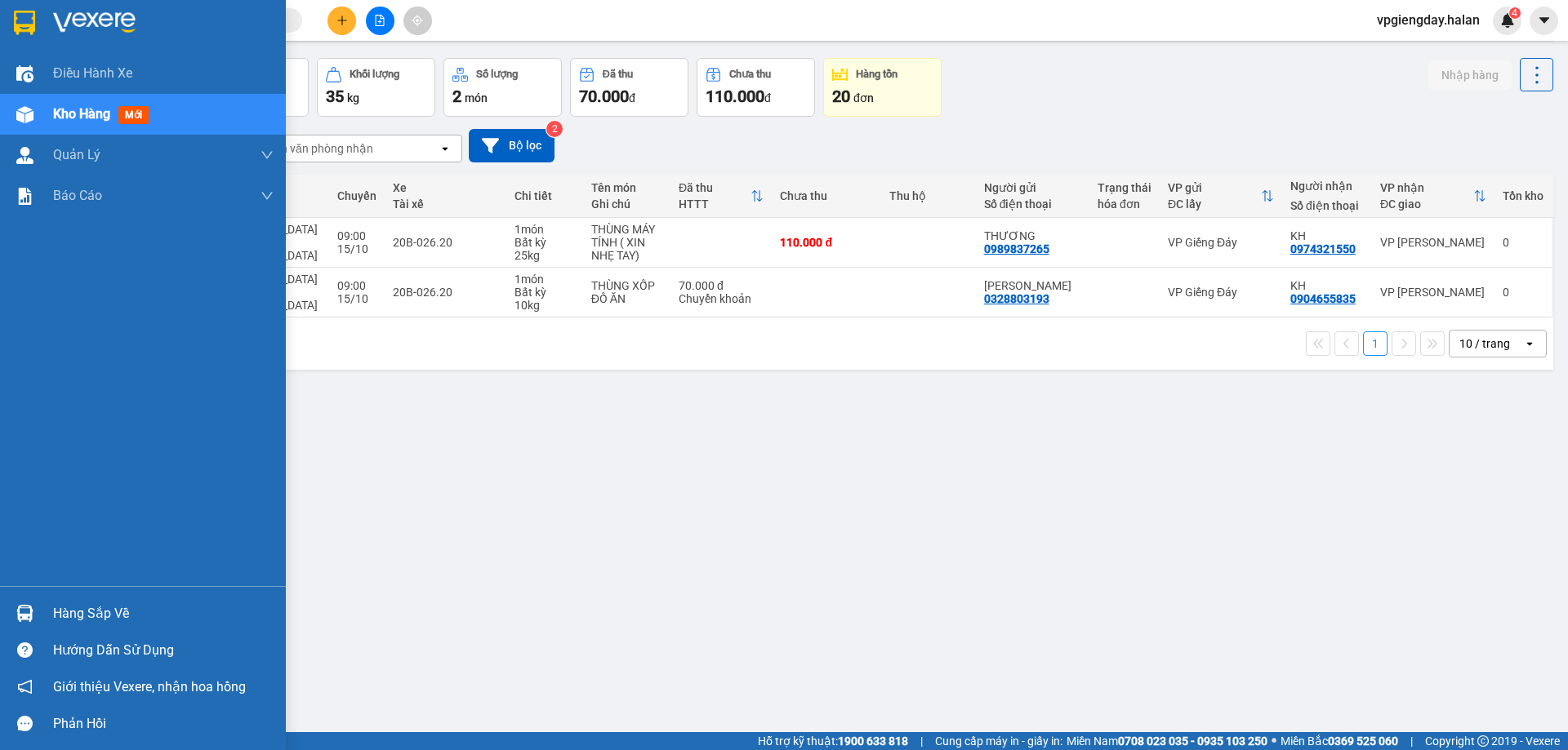
click at [100, 599] on div "Hàng sắp về" at bounding box center [142, 614] width 286 height 37
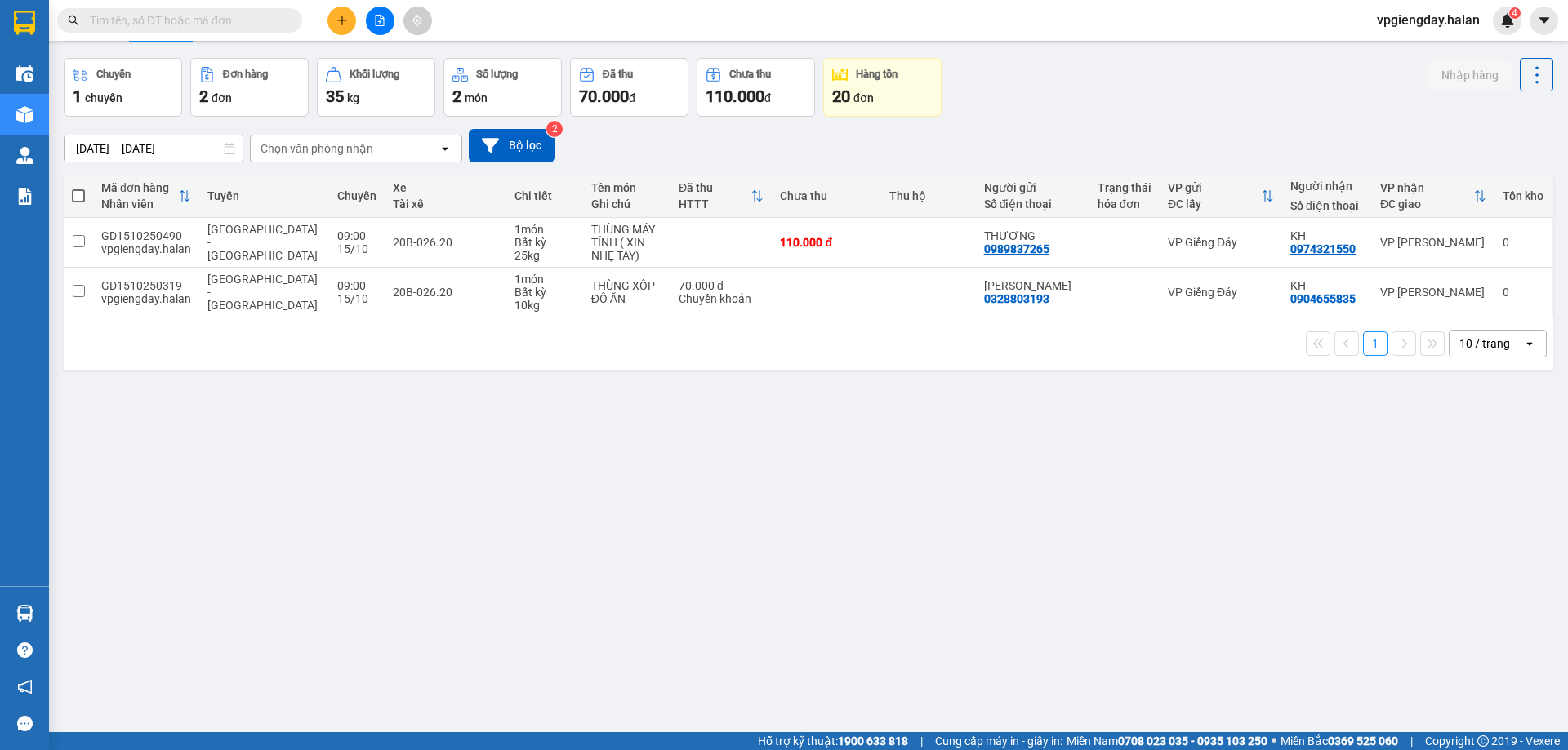
click at [228, 504] on section "Kết quả tìm kiếm ( 0 ) Bộ lọc No Data vpgiengday.halan 4 Điều hành xe Kho hàng …" at bounding box center [784, 375] width 1568 height 750
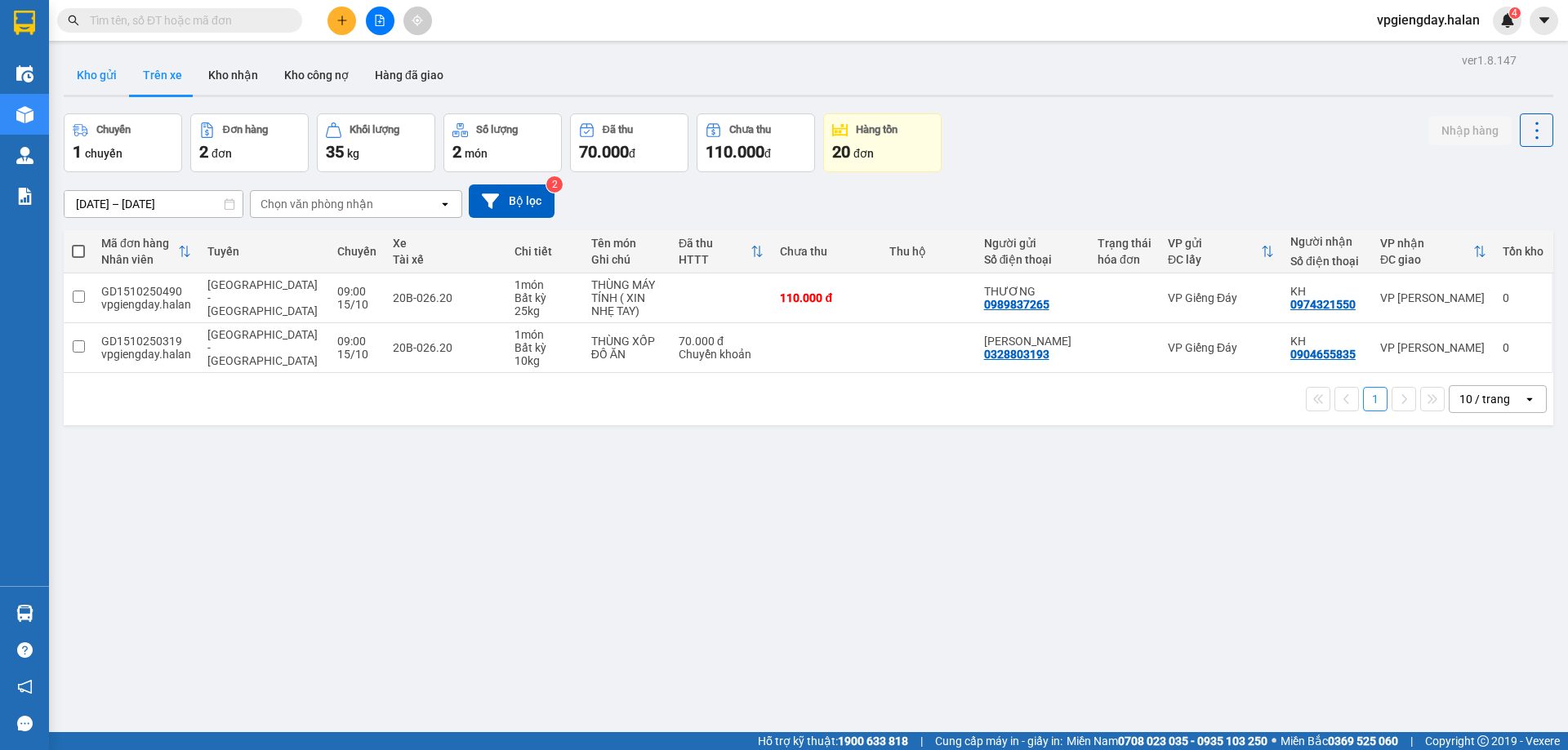
click at [109, 72] on button "Kho gửi" at bounding box center [96, 75] width 66 height 40
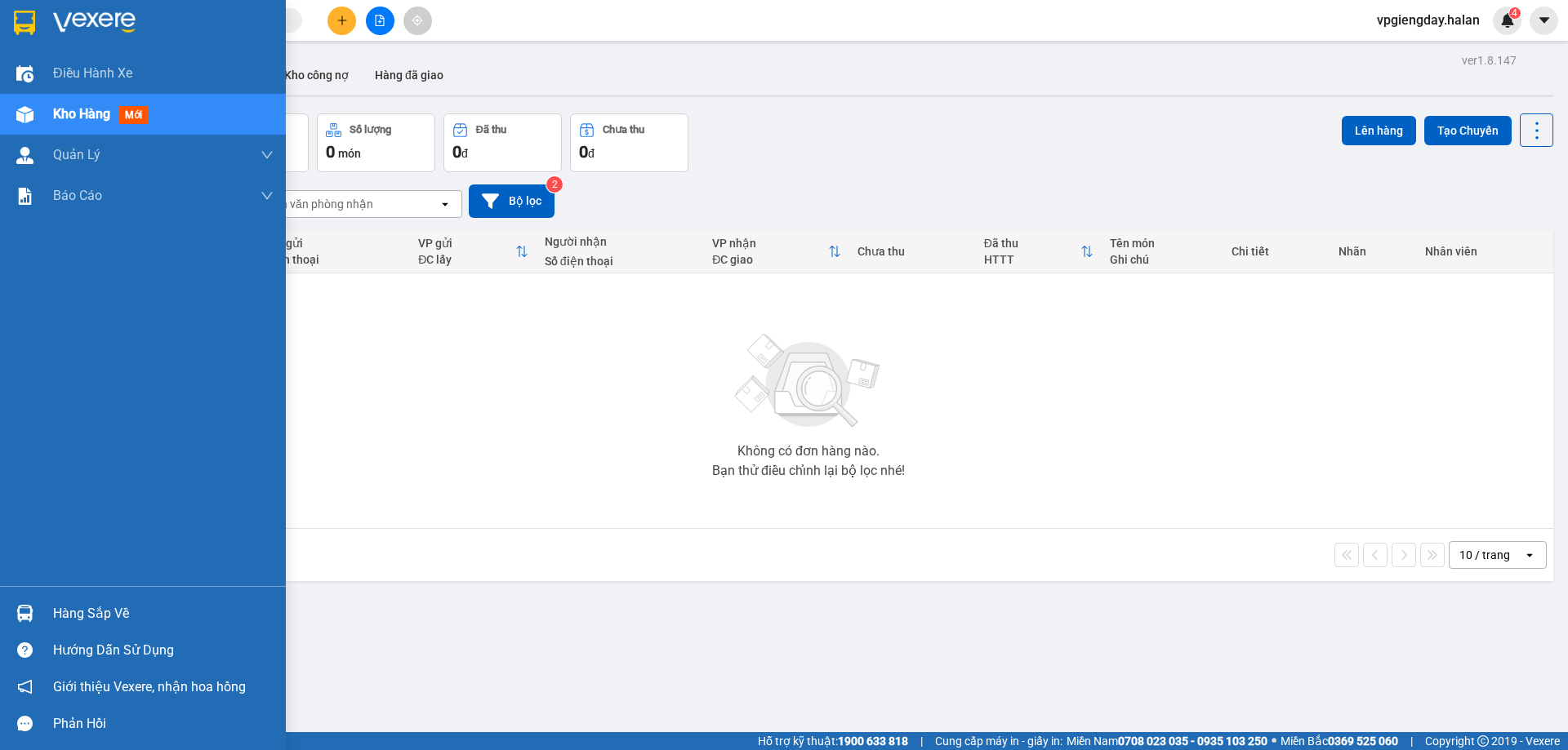
click at [58, 613] on div "Hàng sắp về" at bounding box center [163, 614] width 221 height 25
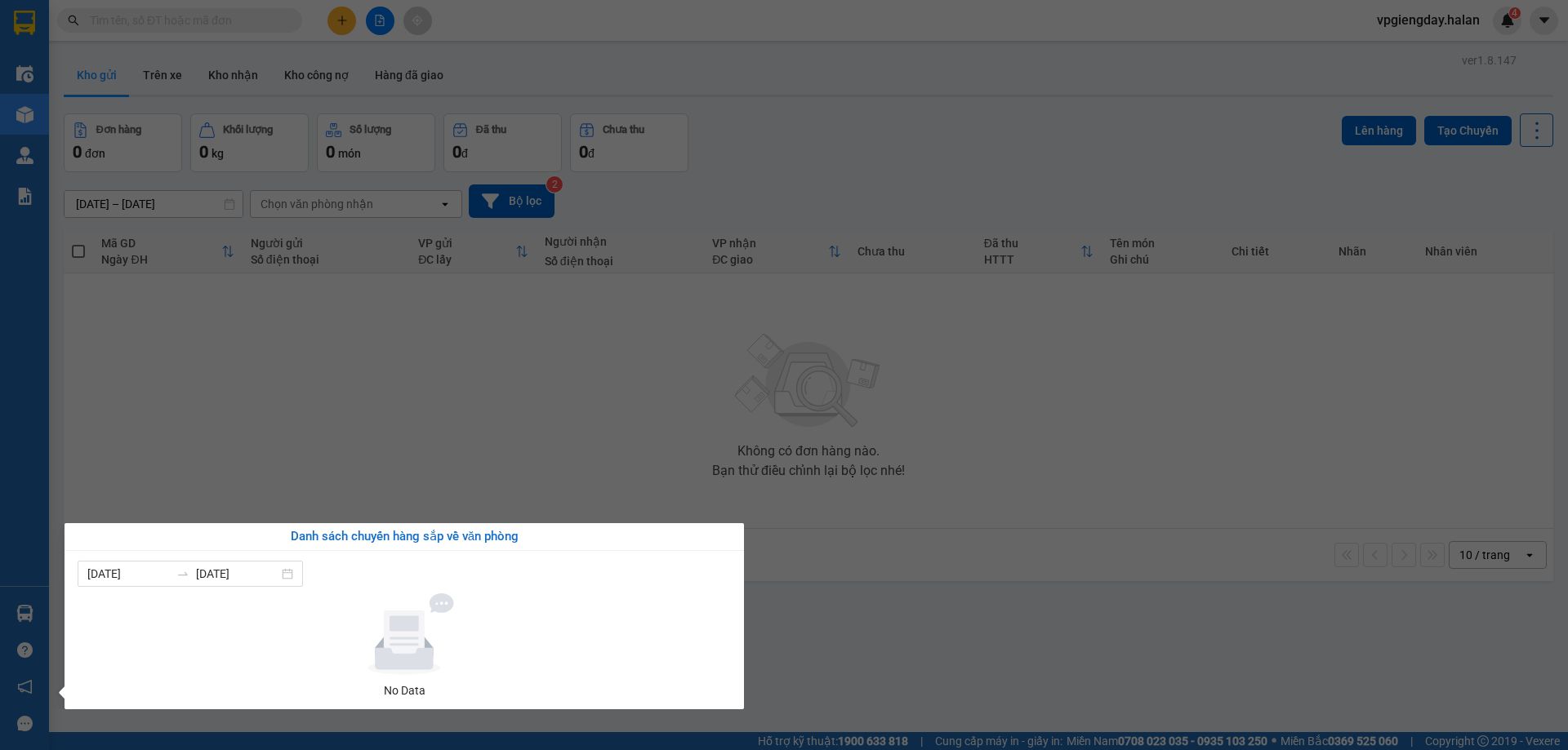
click at [341, 471] on section "Kết quả tìm kiếm ( 0 ) Bộ lọc No Data vpgiengday.halan 4 Điều hành xe Kho hàng …" at bounding box center [784, 375] width 1568 height 750
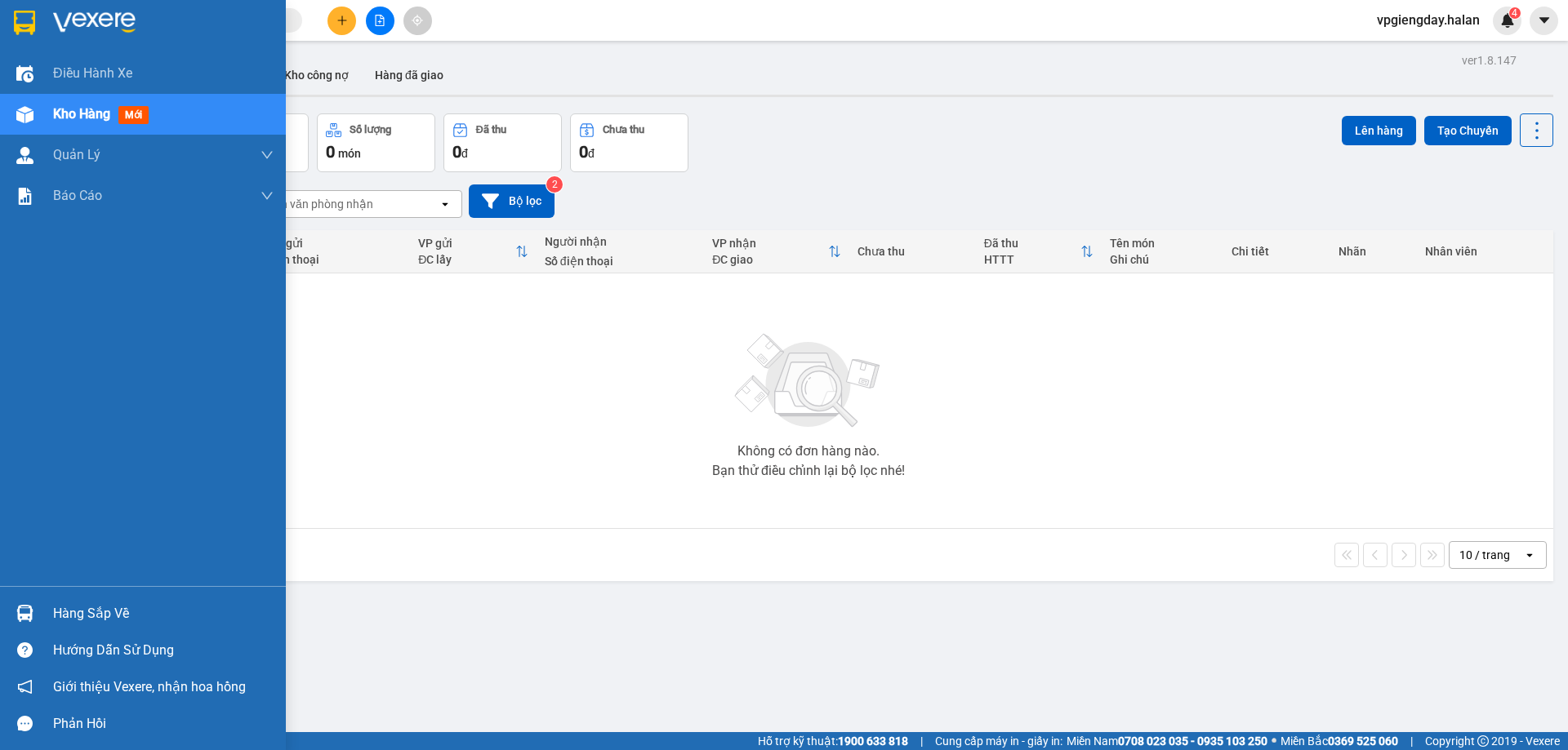
click at [60, 603] on div "Hàng sắp về" at bounding box center [163, 614] width 221 height 25
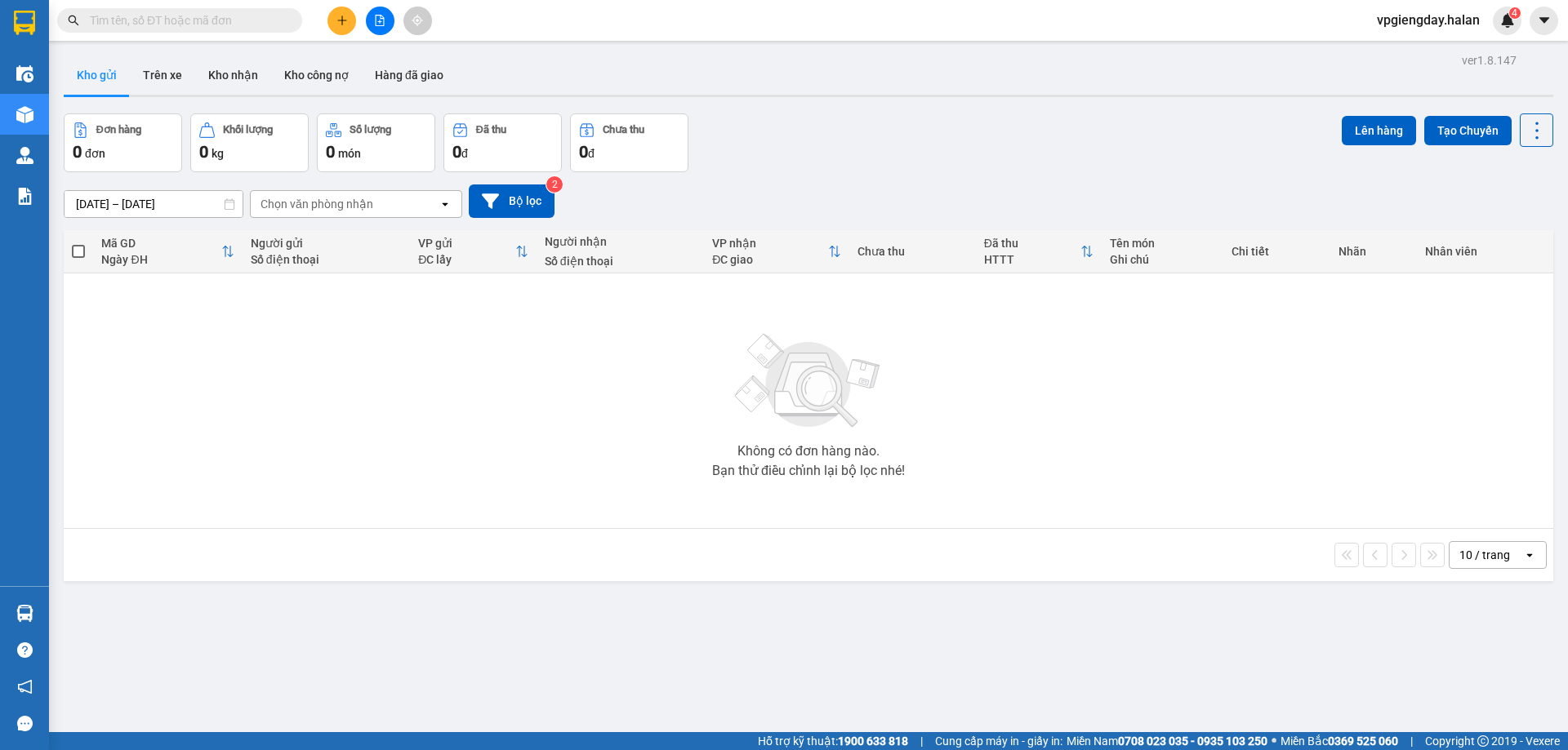
drag, startPoint x: 203, startPoint y: 426, endPoint x: 216, endPoint y: 433, distance: 14.8
click at [209, 427] on section "Kết quả tìm kiếm ( 0 ) Bộ lọc No Data vpgiengday.halan 4 Điều hành xe Kho hàng …" at bounding box center [784, 375] width 1568 height 750
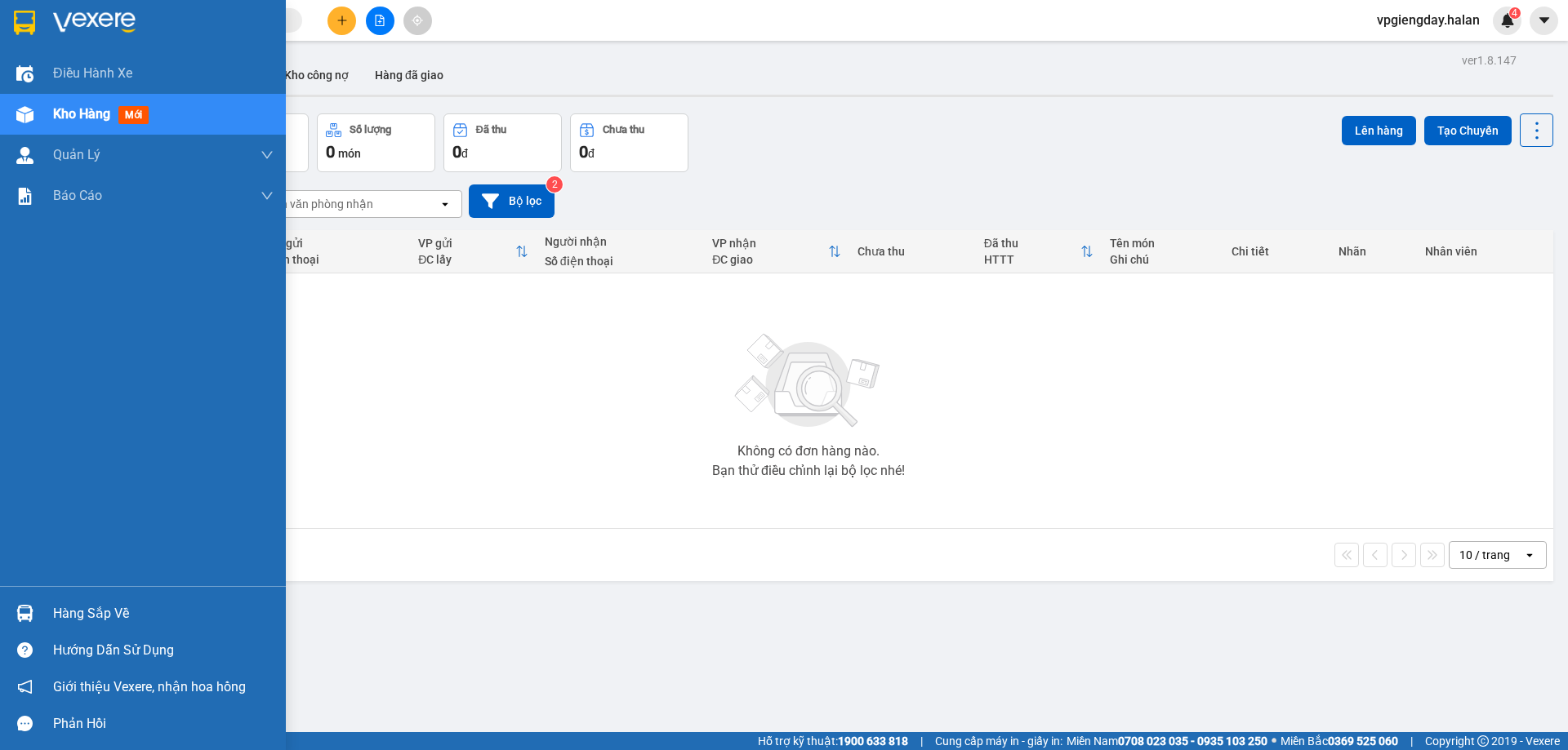
click at [81, 609] on div "Hàng sắp về" at bounding box center [163, 614] width 221 height 25
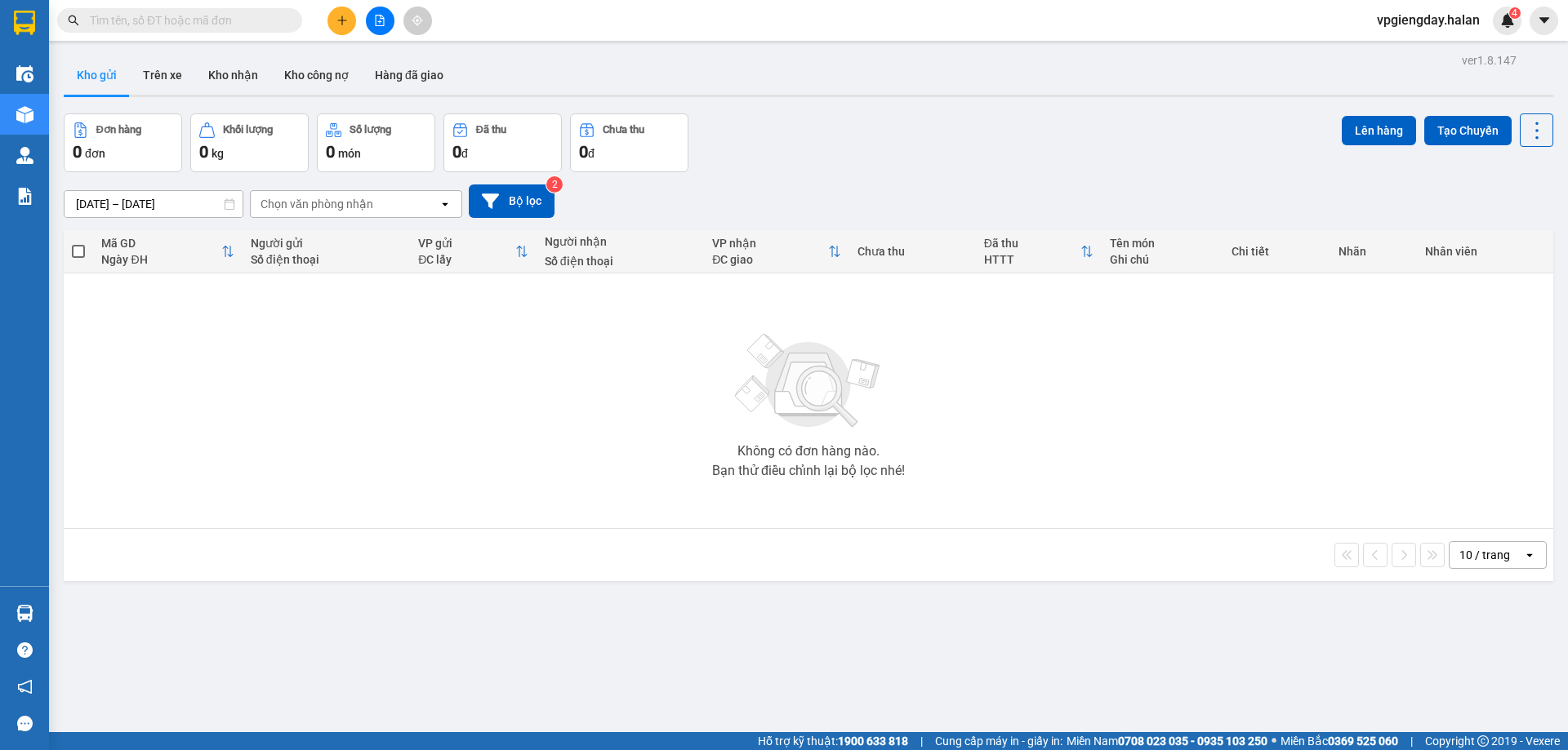
click at [237, 483] on section "Kết quả tìm kiếm ( 0 ) Bộ lọc No Data vpgiengday.halan 4 Điều hành xe Kho hàng …" at bounding box center [784, 375] width 1568 height 750
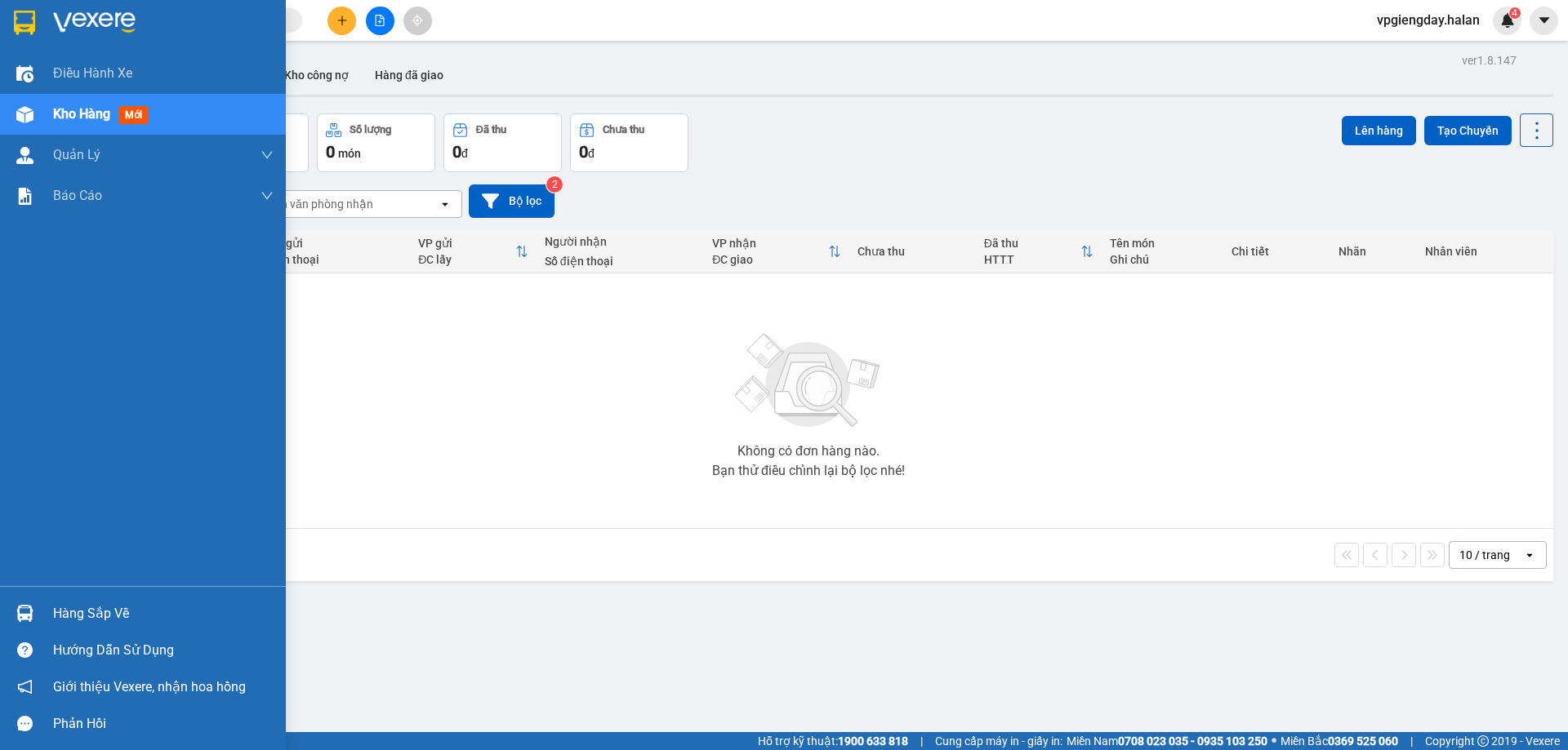
click at [83, 604] on div "Hàng sắp về" at bounding box center [163, 614] width 221 height 25
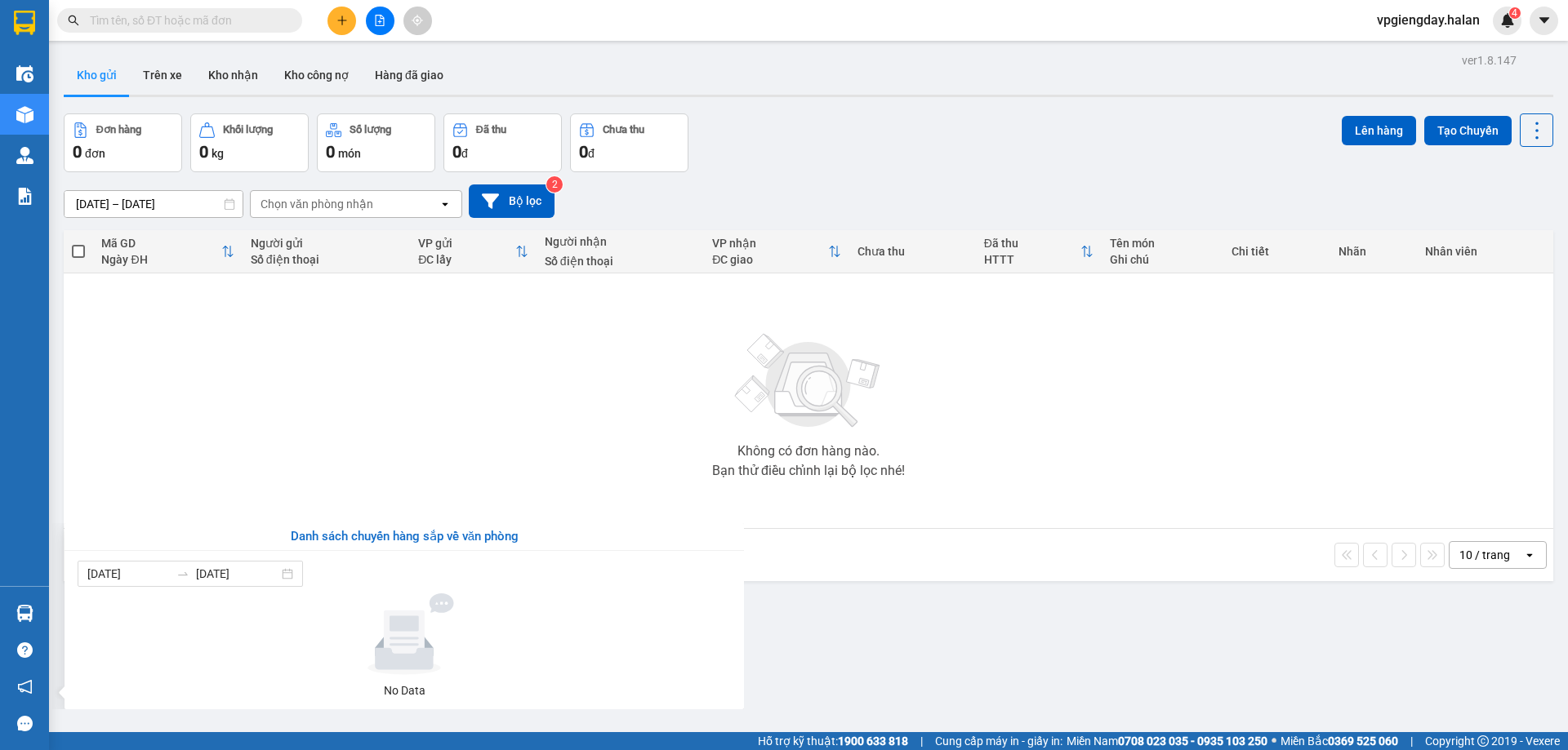
click at [267, 452] on section "Kết quả tìm kiếm ( 0 ) Bộ lọc No Data vpgiengday.halan 4 Điều hành xe Kho hàng …" at bounding box center [784, 375] width 1568 height 750
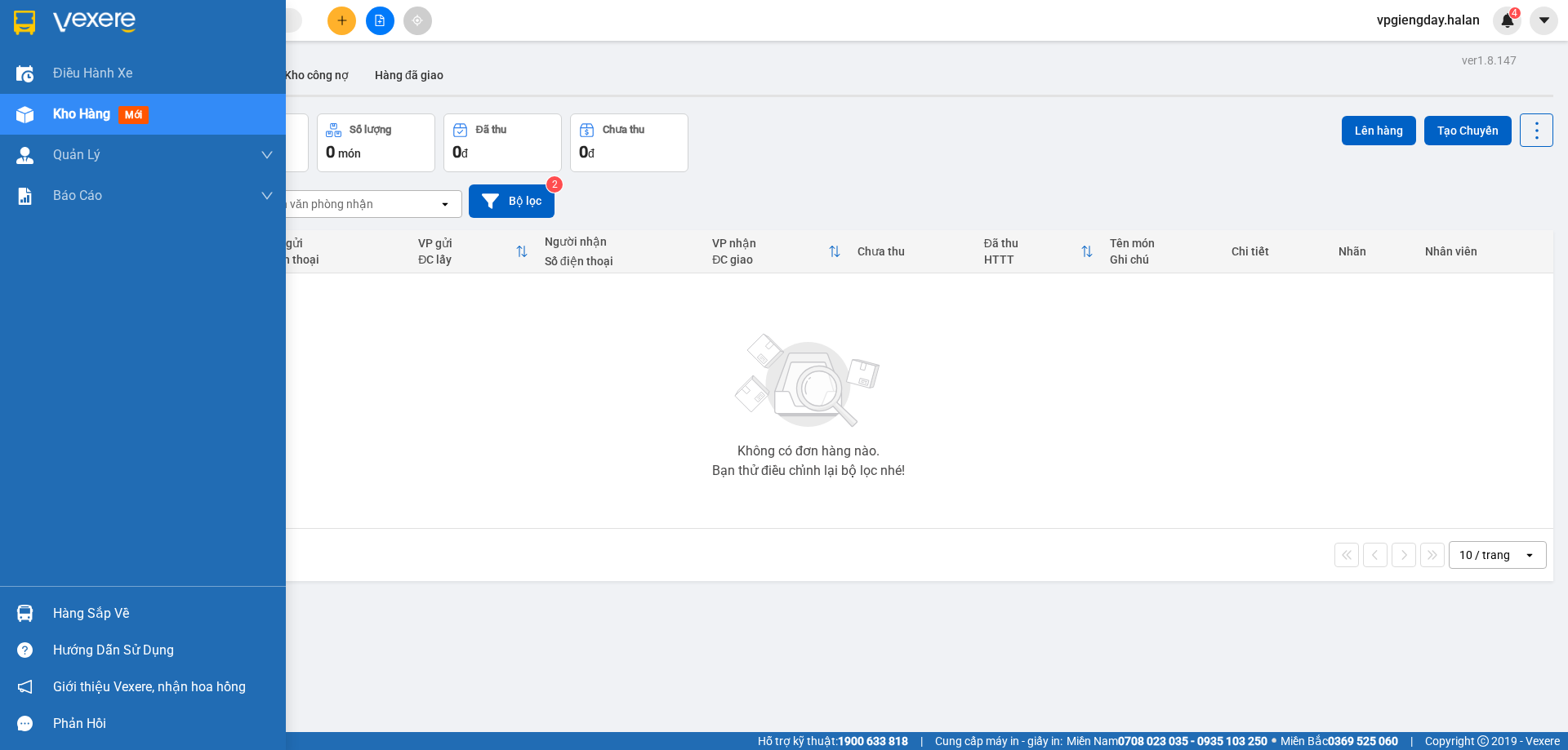
drag, startPoint x: 97, startPoint y: 620, endPoint x: 91, endPoint y: 610, distance: 11.7
click at [98, 619] on div "Hàng sắp về" at bounding box center [163, 614] width 221 height 25
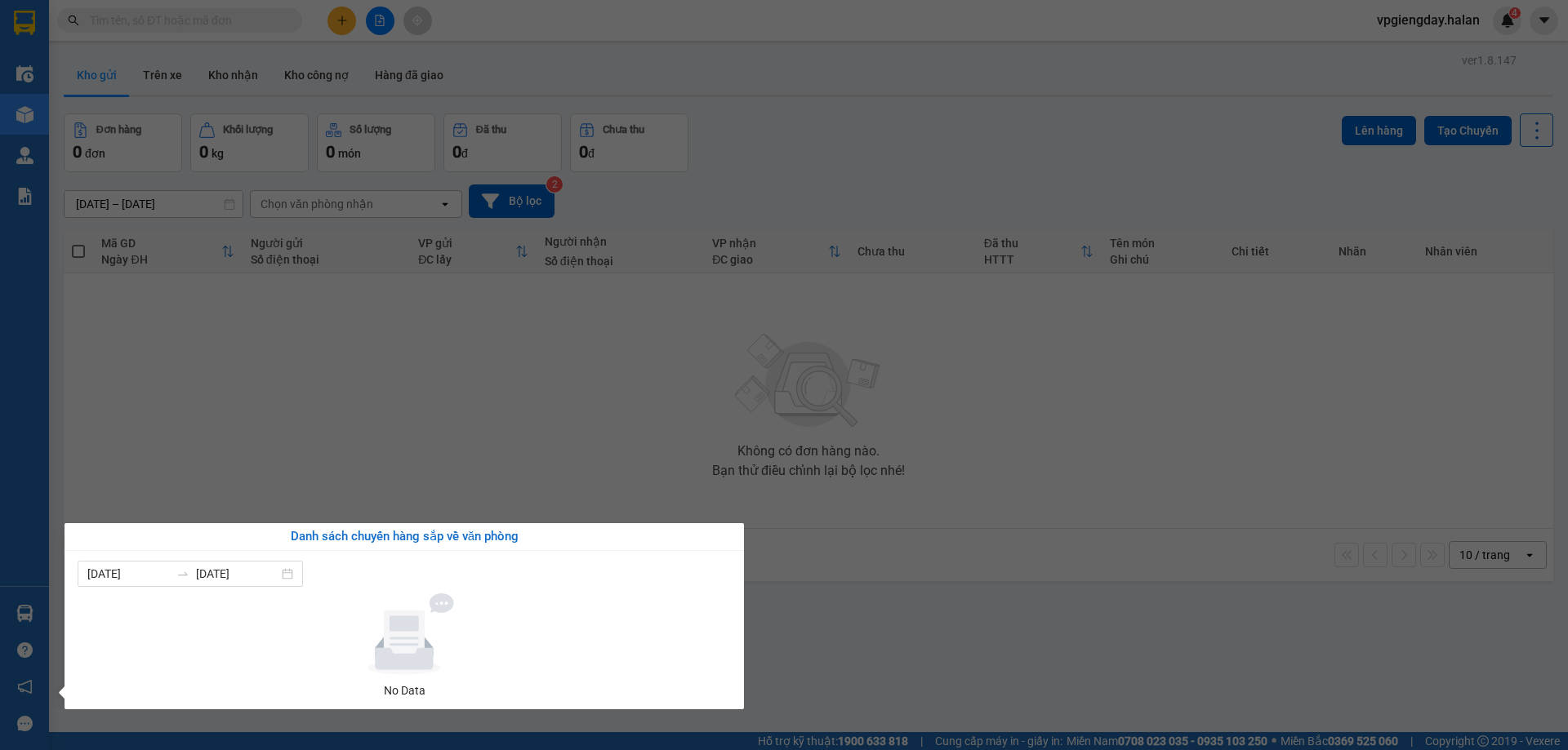
click at [273, 483] on section "Kết quả tìm kiếm ( 0 ) Bộ lọc No Data vpgiengday.halan 4 Điều hành xe Kho hàng …" at bounding box center [784, 375] width 1568 height 750
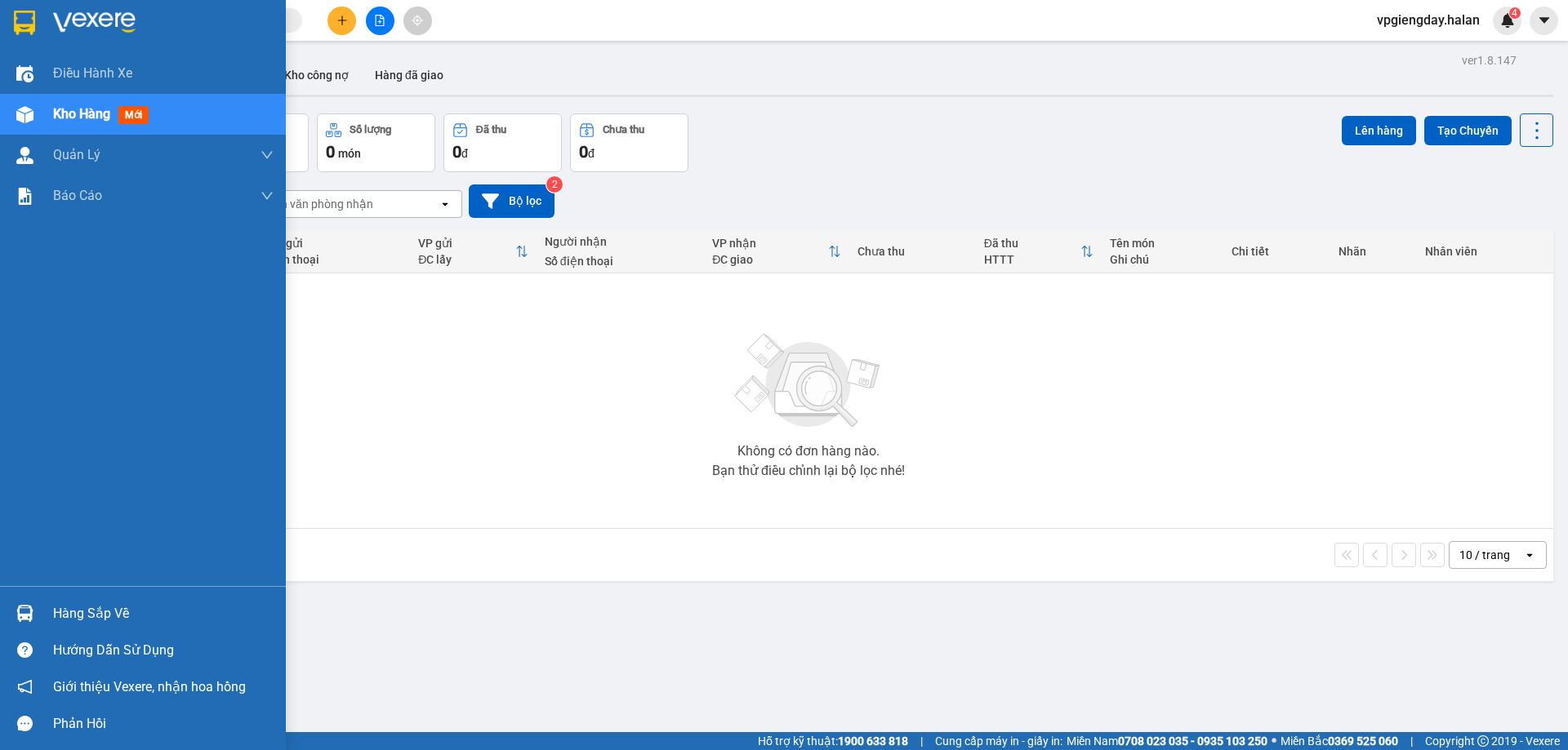
click at [83, 604] on div "Hàng sắp về" at bounding box center [163, 614] width 221 height 25
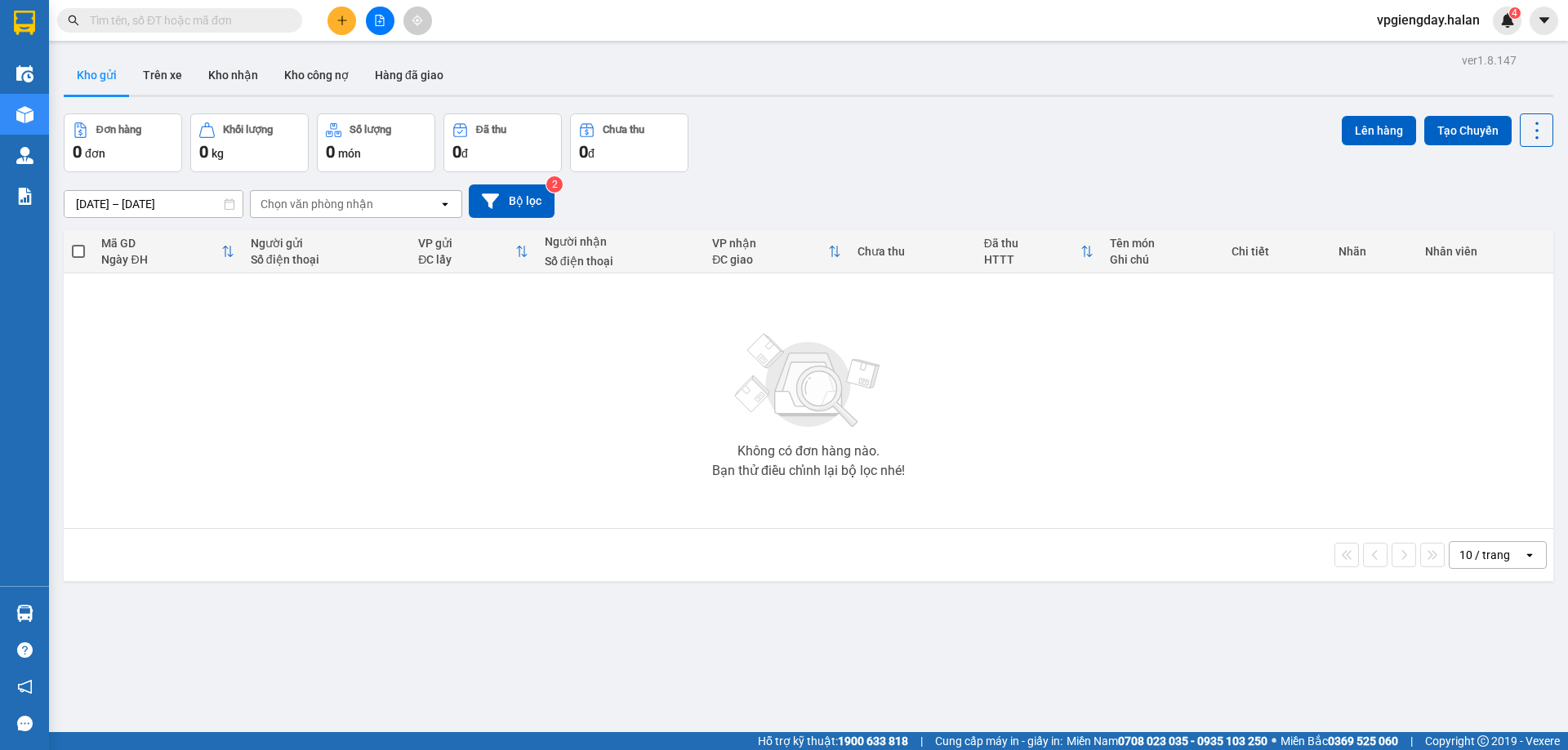
click at [258, 479] on section "Kết quả tìm kiếm ( 0 ) Bộ lọc No Data vpgiengday.halan 4 Điều hành xe Kho hàng …" at bounding box center [784, 375] width 1568 height 750
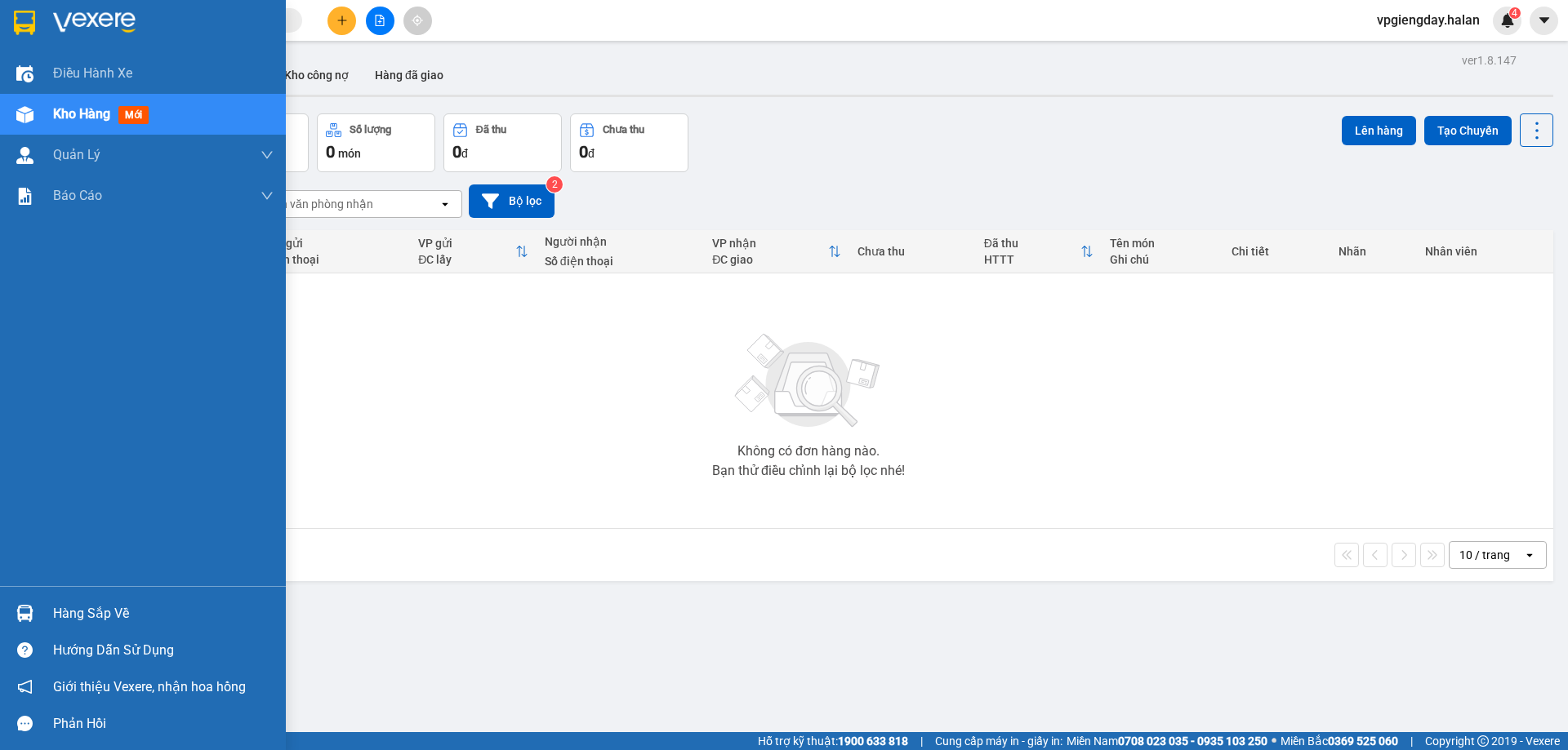
click at [73, 615] on div "Hàng sắp về" at bounding box center [163, 614] width 221 height 25
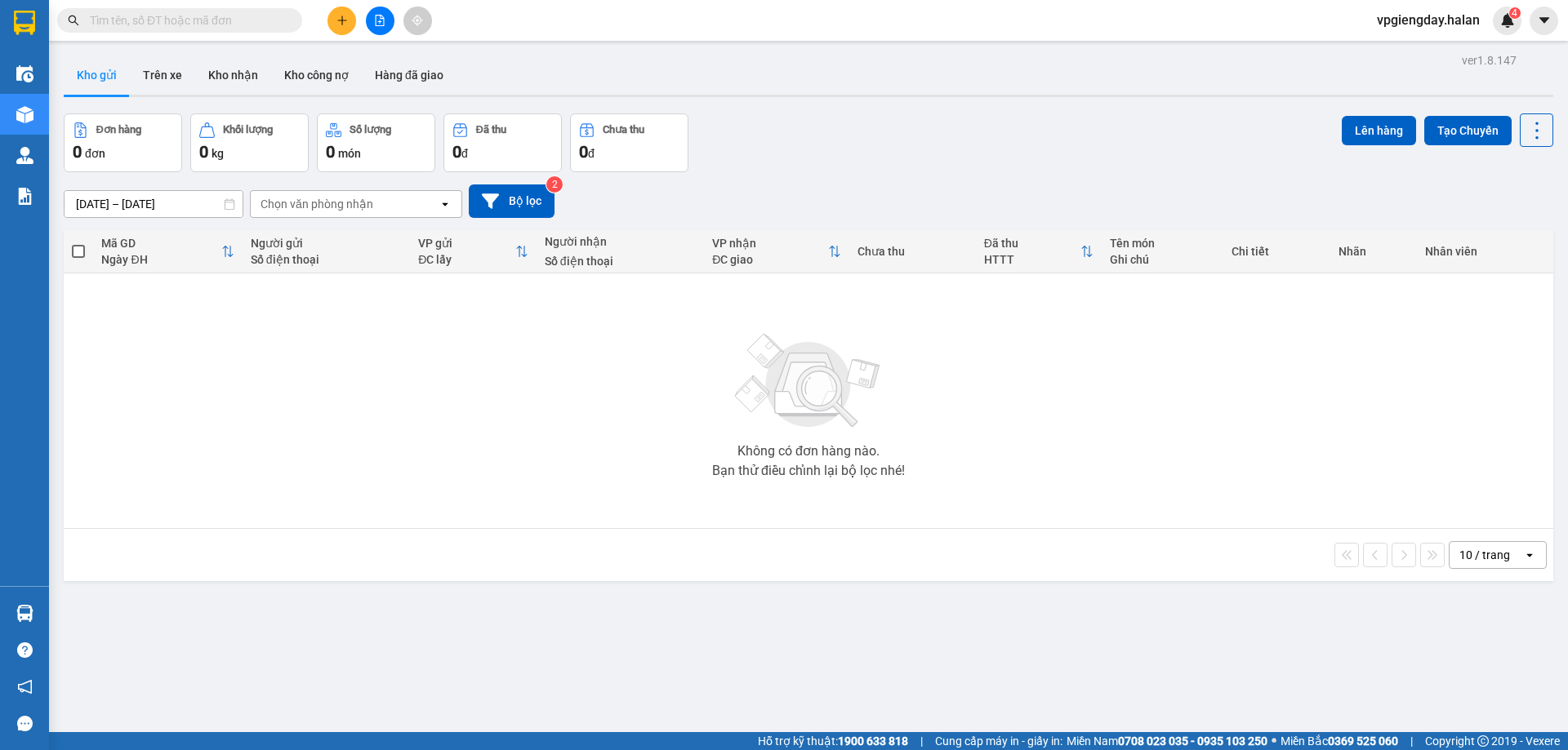
click at [240, 507] on section "Kết quả tìm kiếm ( 0 ) Bộ lọc No Data vpgiengday.halan 4 Điều hành xe Kho hàng …" at bounding box center [784, 375] width 1568 height 750
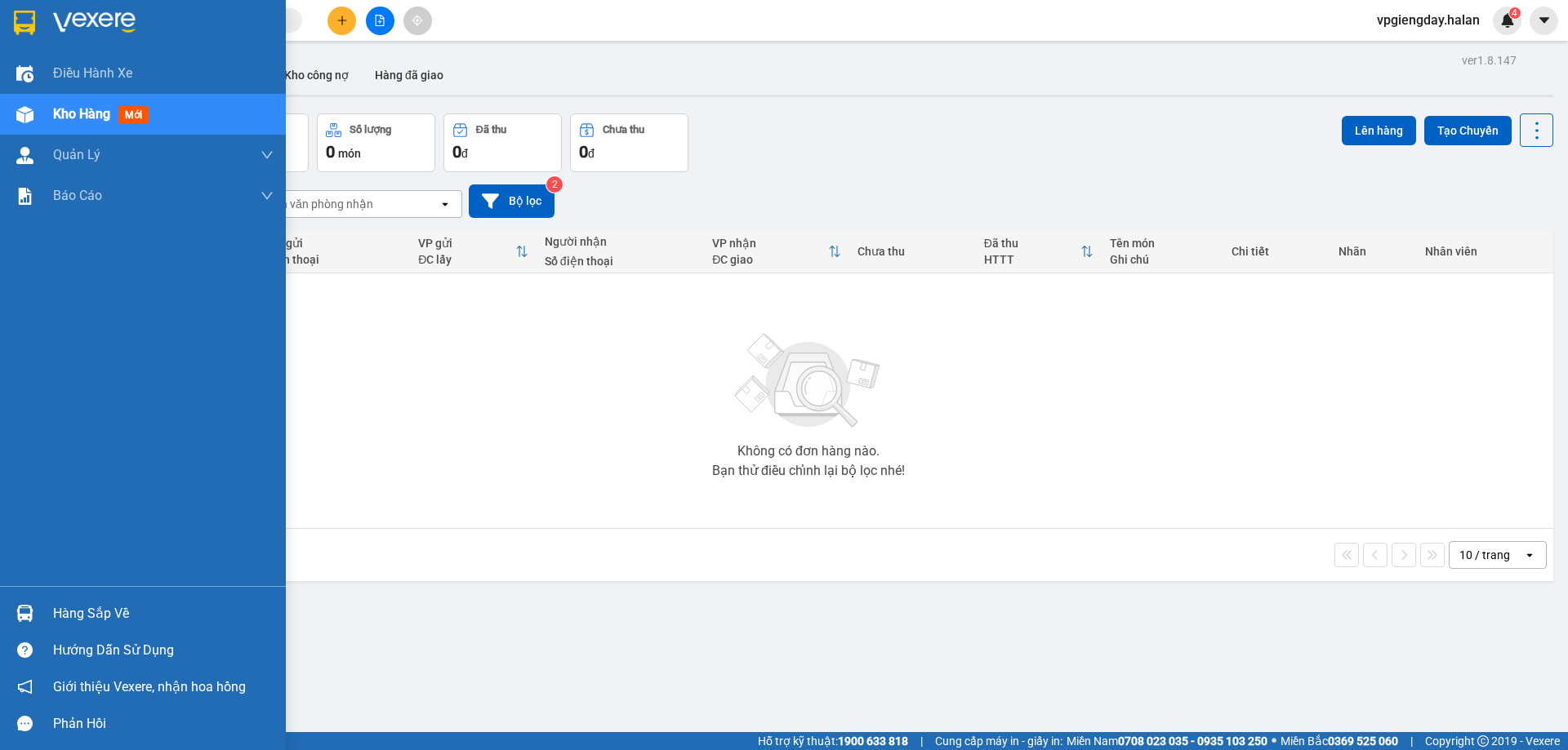
click at [77, 611] on div "Hàng sắp về" at bounding box center [163, 614] width 221 height 25
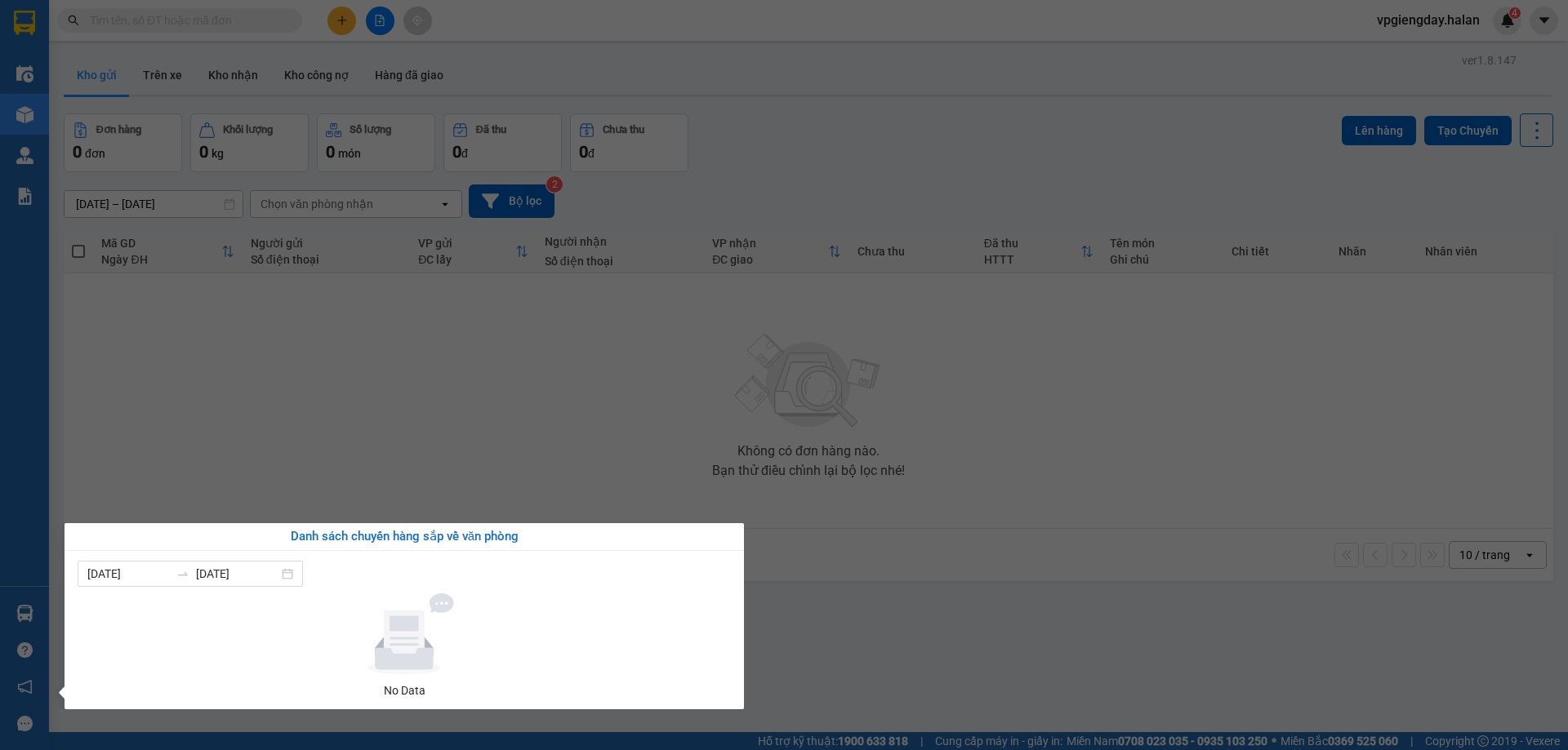
click at [250, 484] on section "Kết quả tìm kiếm ( 0 ) Bộ lọc No Data vpgiengday.halan 4 Điều hành xe Kho hàng …" at bounding box center [784, 375] width 1568 height 750
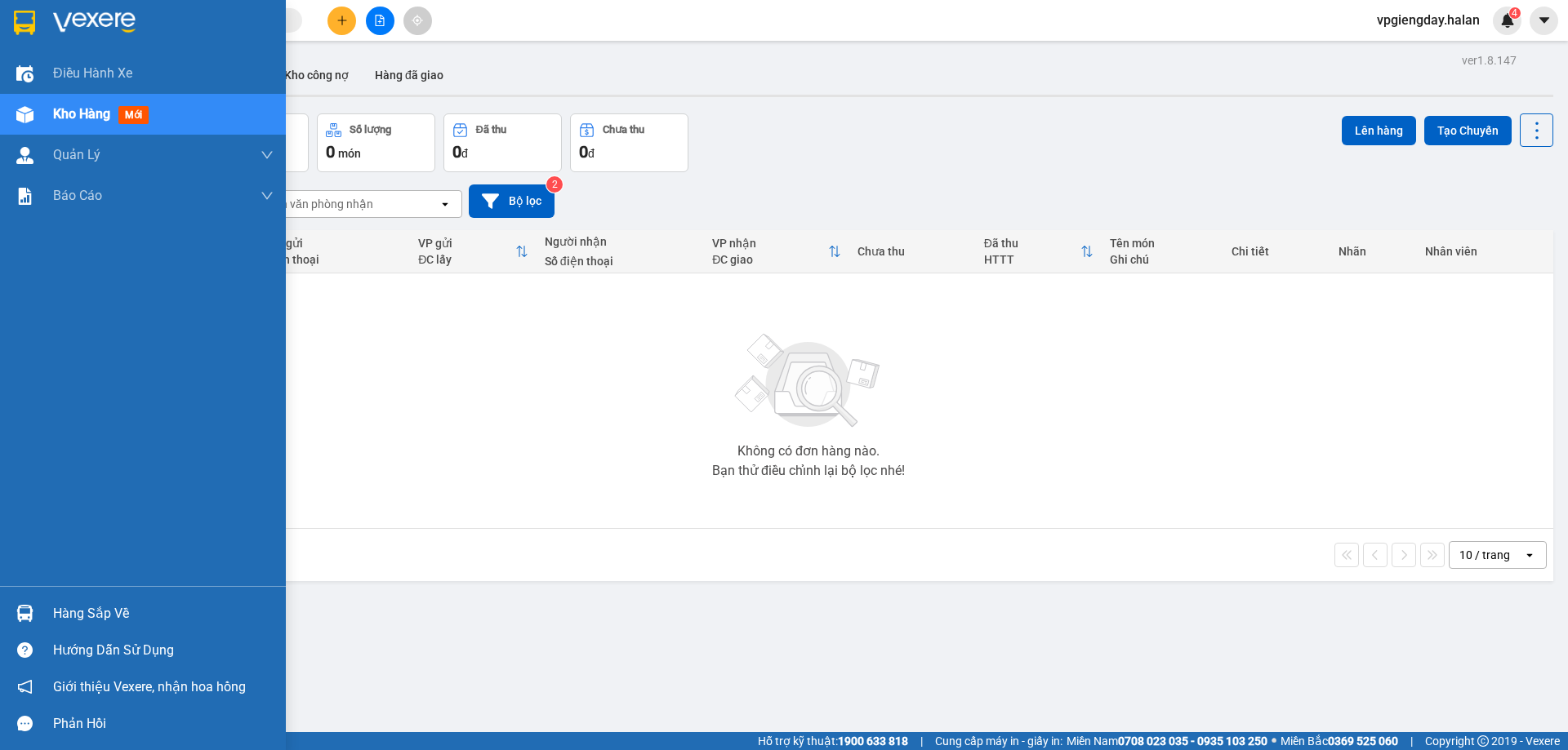
click at [102, 608] on div "Hàng sắp về" at bounding box center [163, 614] width 221 height 25
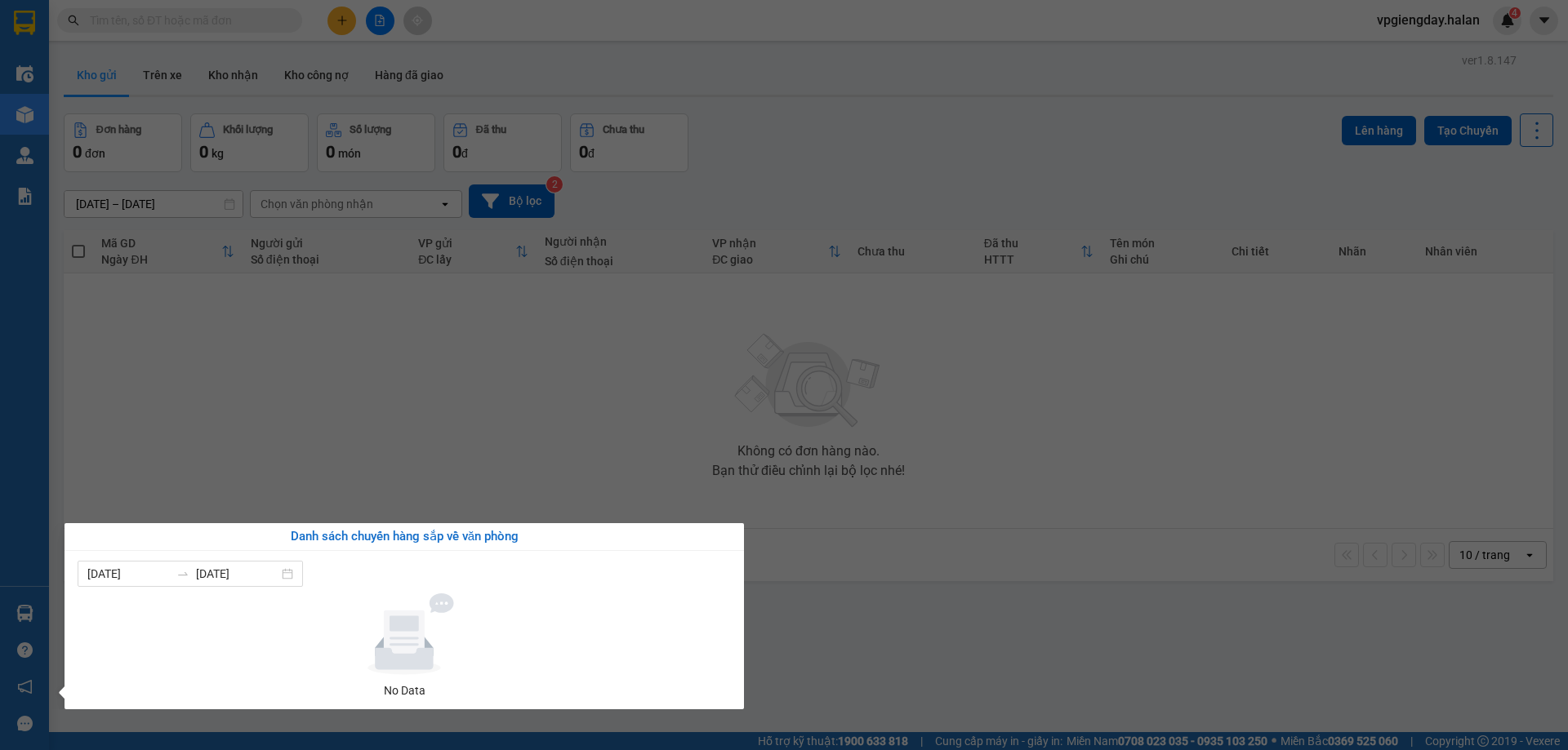
click at [317, 449] on section "Kết quả tìm kiếm ( 0 ) Bộ lọc No Data vpgiengday.halan 4 Điều hành xe Kho hàng …" at bounding box center [784, 375] width 1568 height 750
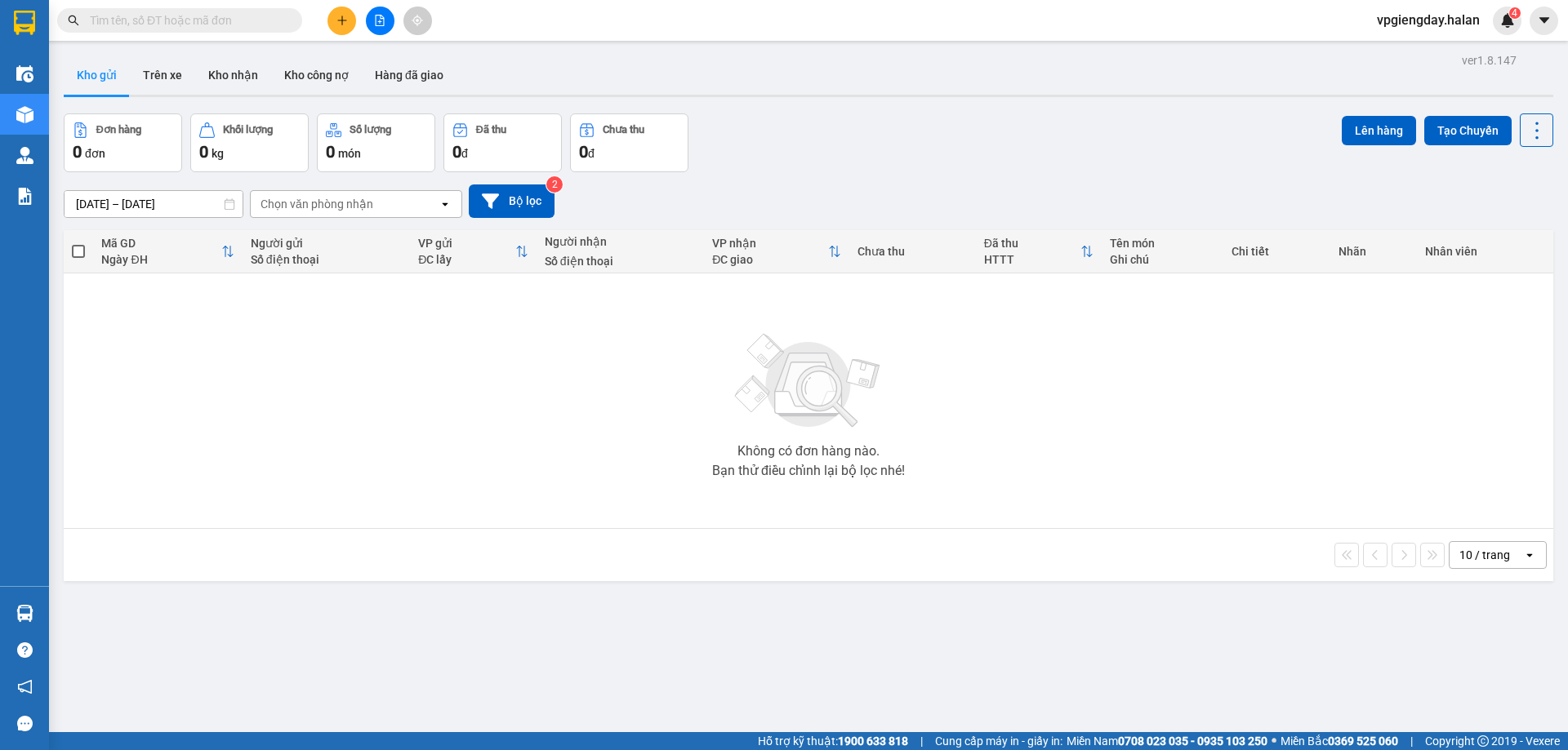
click at [334, 25] on button at bounding box center [341, 20] width 29 height 29
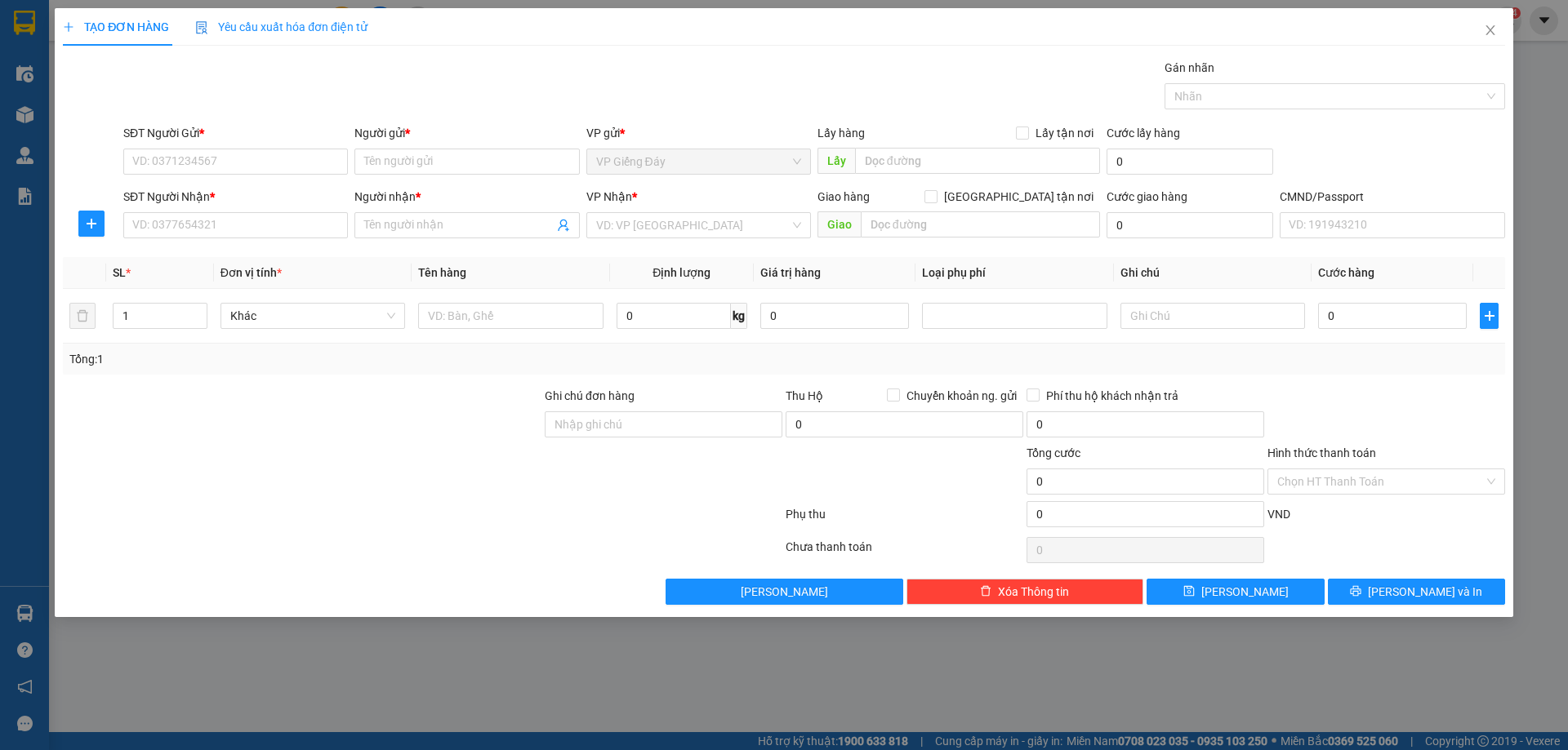
click at [84, 237] on div at bounding box center [91, 223] width 57 height 40
click at [93, 229] on icon "plus" at bounding box center [91, 223] width 13 height 13
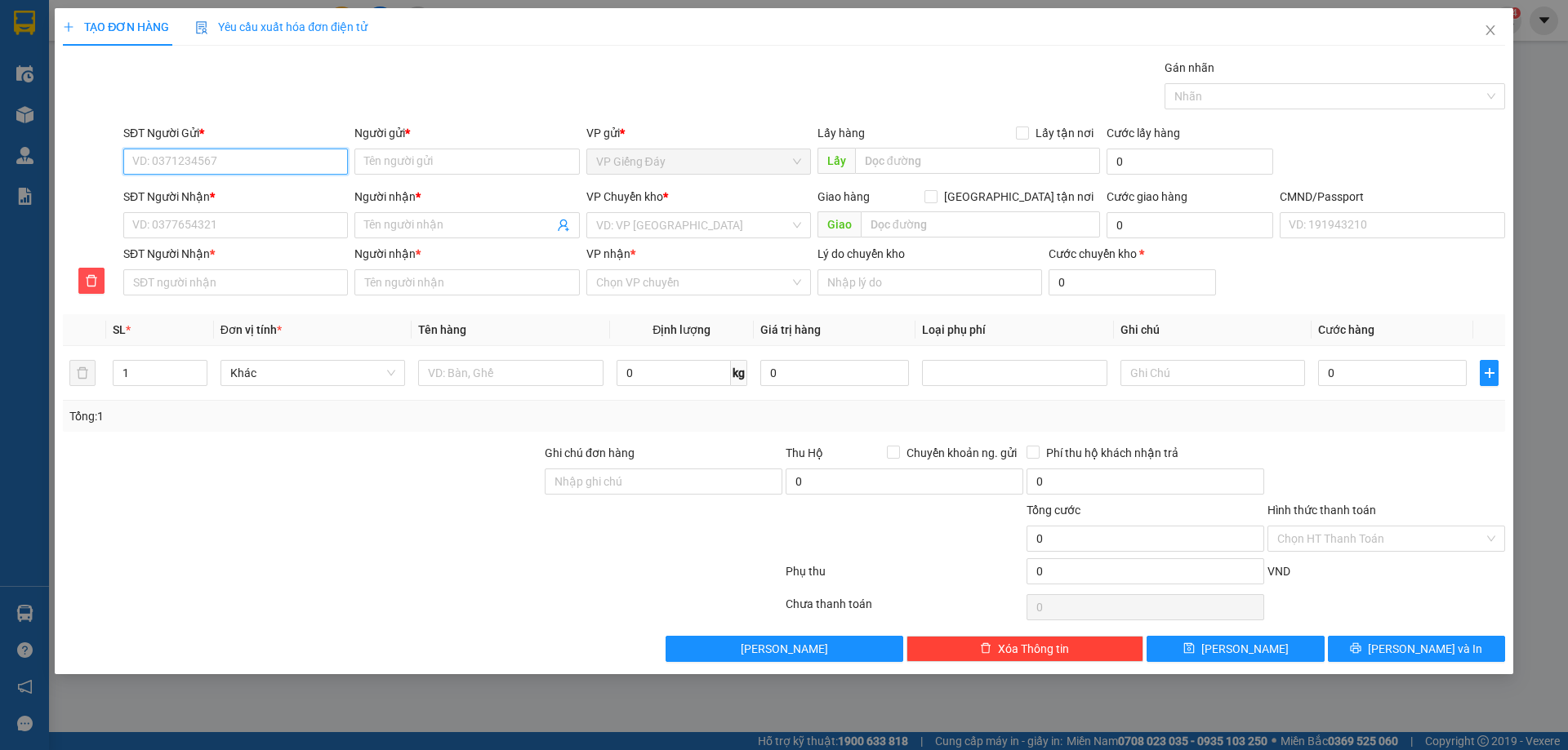
click at [272, 169] on input "SĐT Người Gửi *" at bounding box center [235, 162] width 224 height 26
drag, startPoint x: 228, startPoint y: 197, endPoint x: 246, endPoint y: 193, distance: 18.4
click at [229, 195] on div "0962712178 - A ĐIỆP" at bounding box center [235, 194] width 205 height 18
type input "0962712178"
type input "A ĐIỆP"
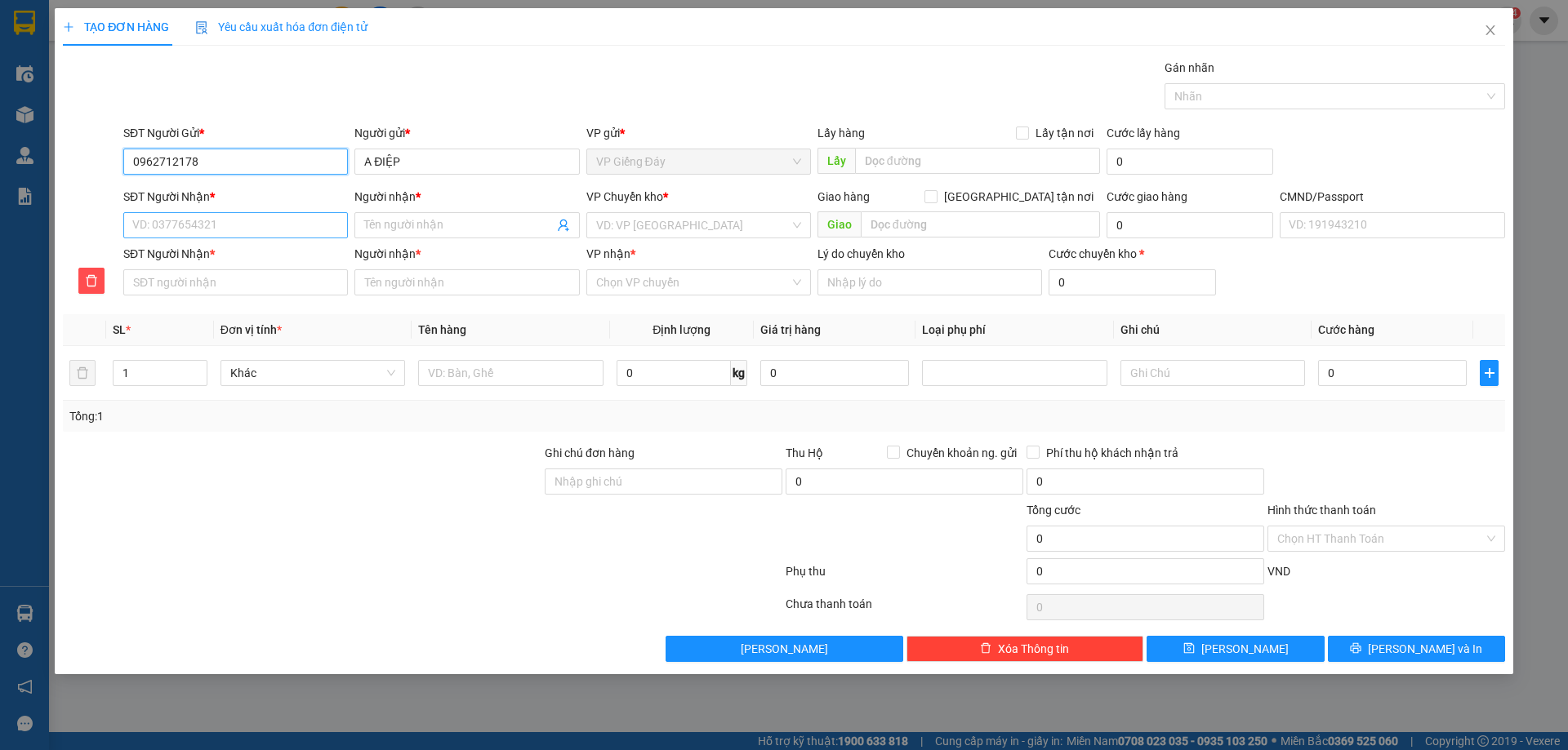
type input "0962712178"
click at [235, 229] on input "SĐT Người Nhận *" at bounding box center [235, 225] width 224 height 26
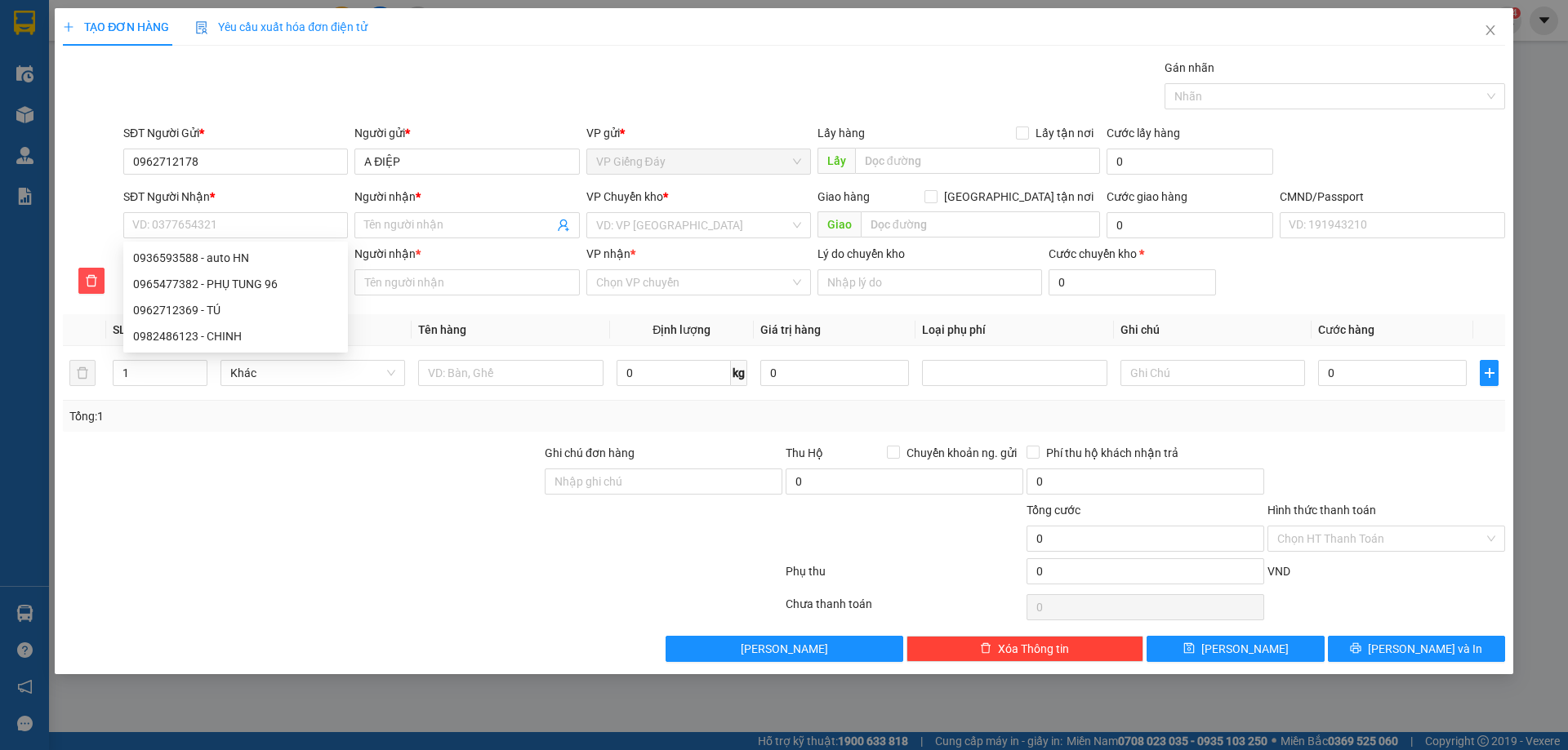
click at [319, 506] on div at bounding box center [303, 529] width 482 height 57
click at [509, 360] on input "text" at bounding box center [510, 374] width 185 height 26
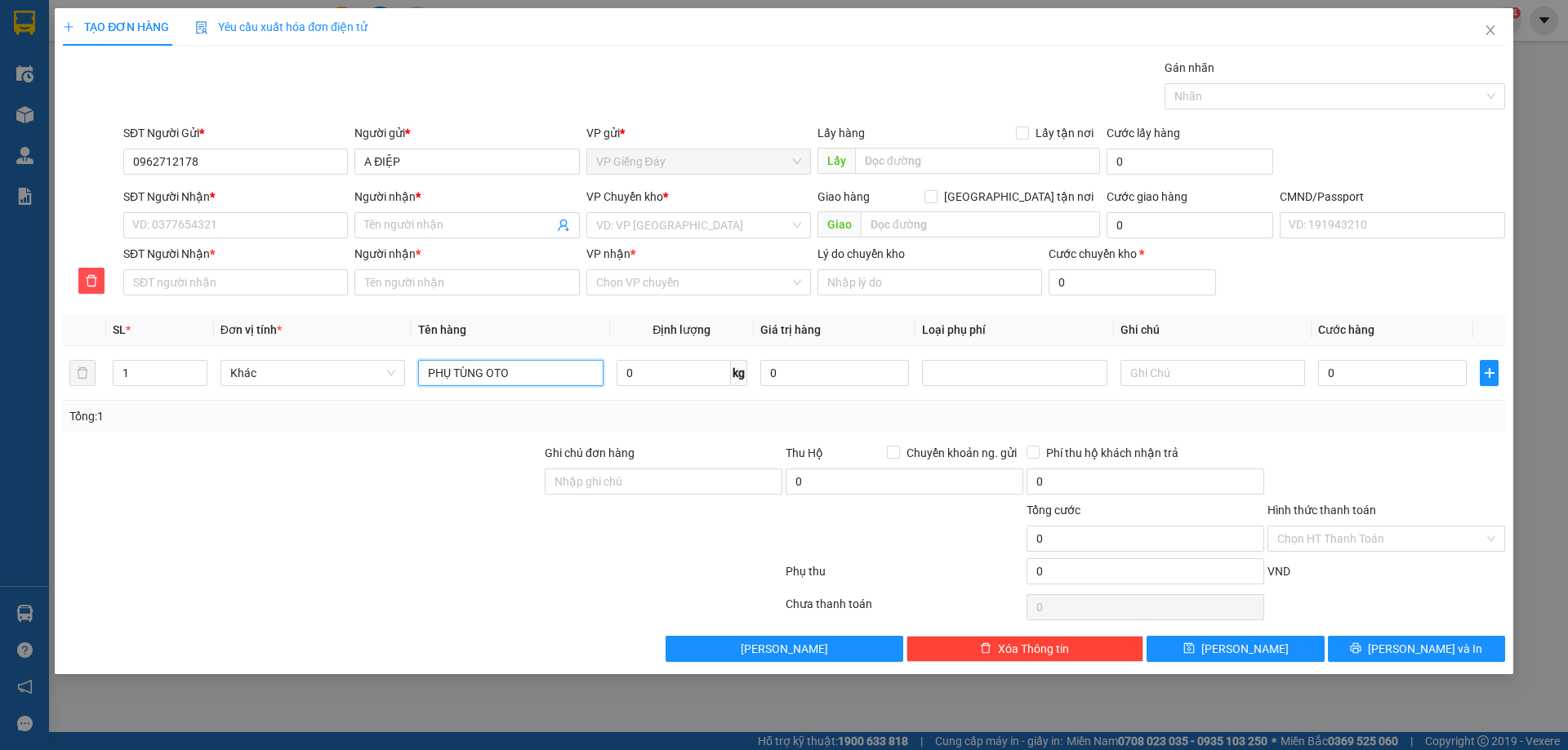
type input "PHỤ TÙNG OTO"
click at [462, 521] on div at bounding box center [303, 529] width 482 height 57
click at [675, 225] on input "search" at bounding box center [693, 225] width 193 height 25
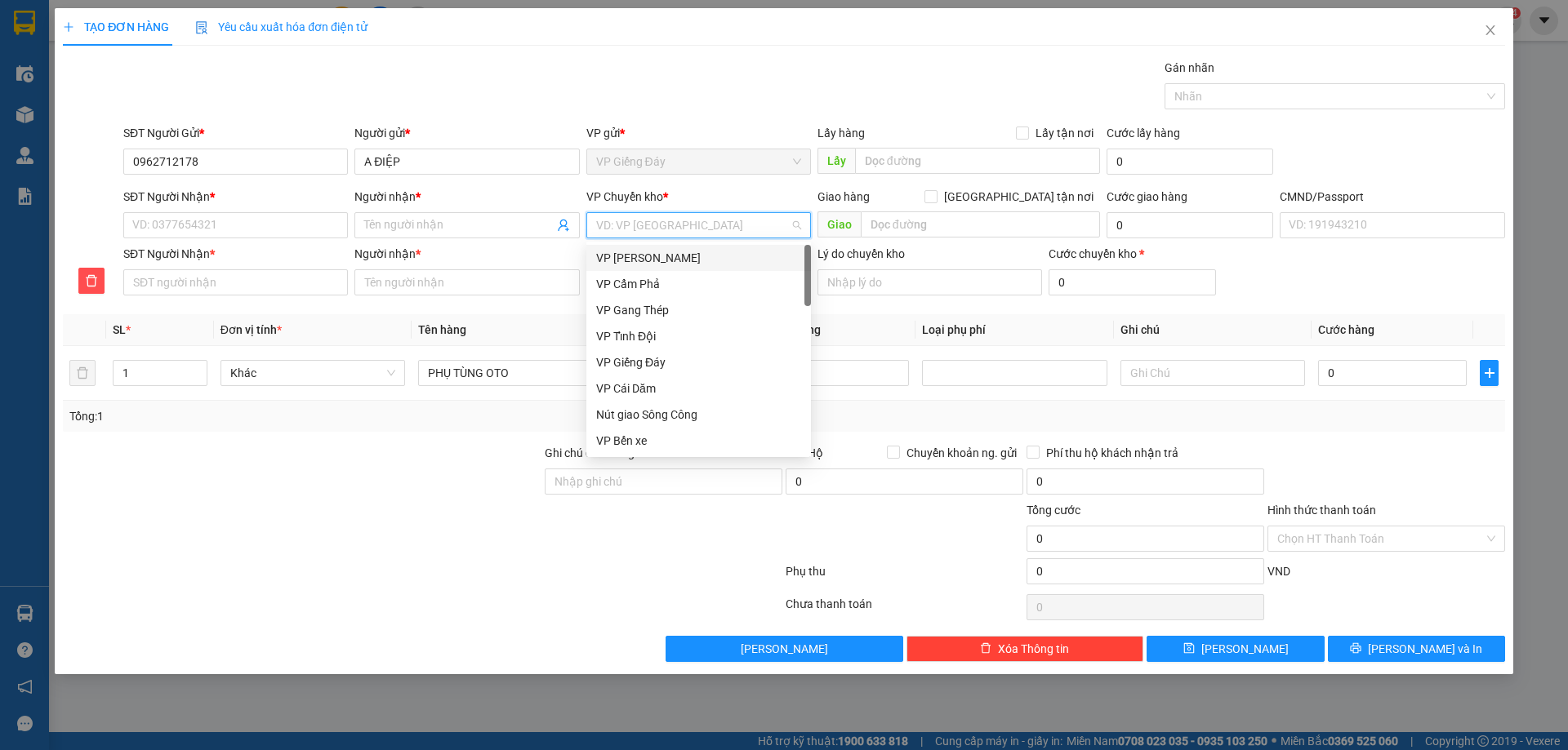
click at [661, 260] on div "VP [PERSON_NAME]" at bounding box center [698, 258] width 205 height 18
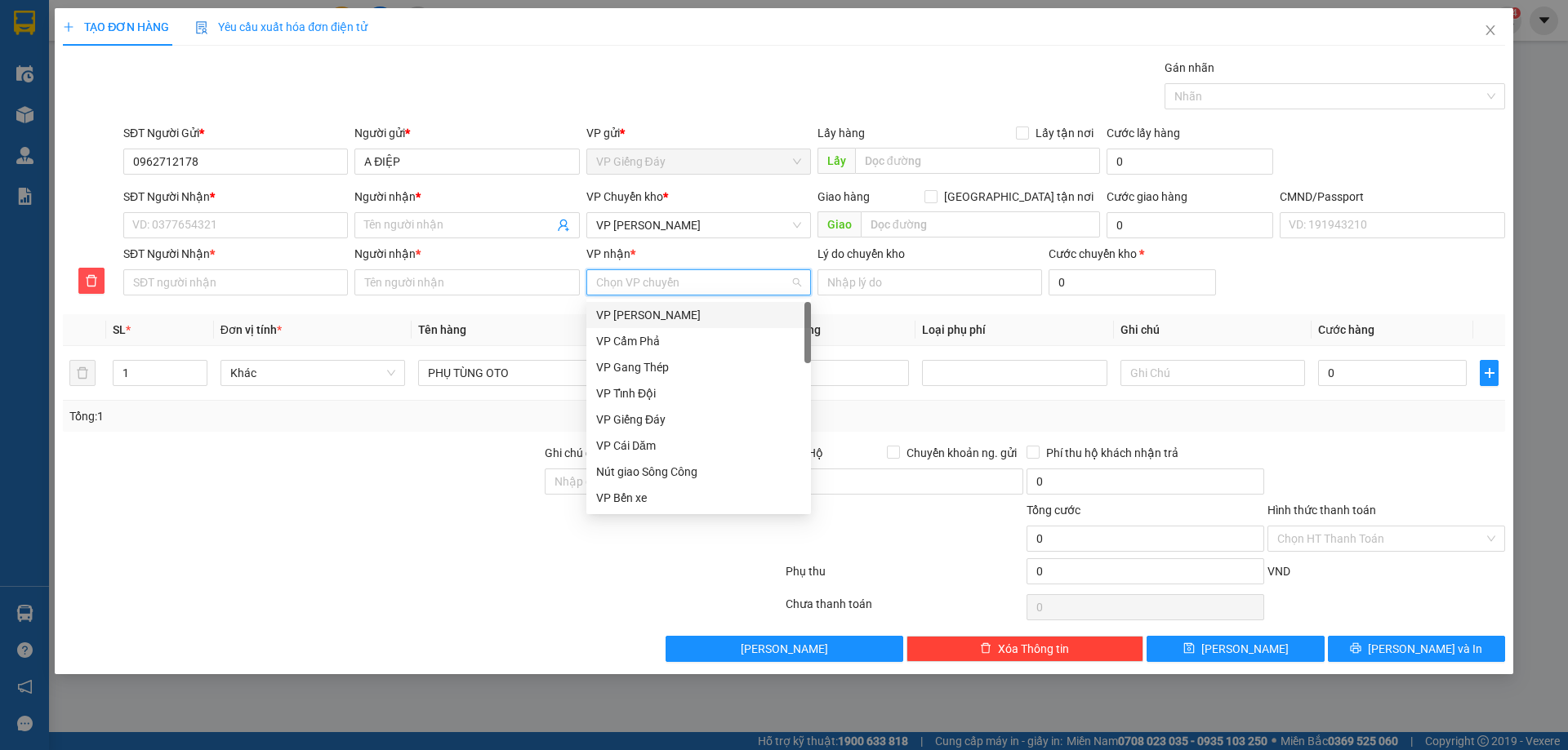
click at [660, 275] on input "VP nhận *" at bounding box center [693, 282] width 193 height 25
type input "TK"
click at [666, 315] on div "VP 47 [PERSON_NAME]" at bounding box center [698, 315] width 205 height 18
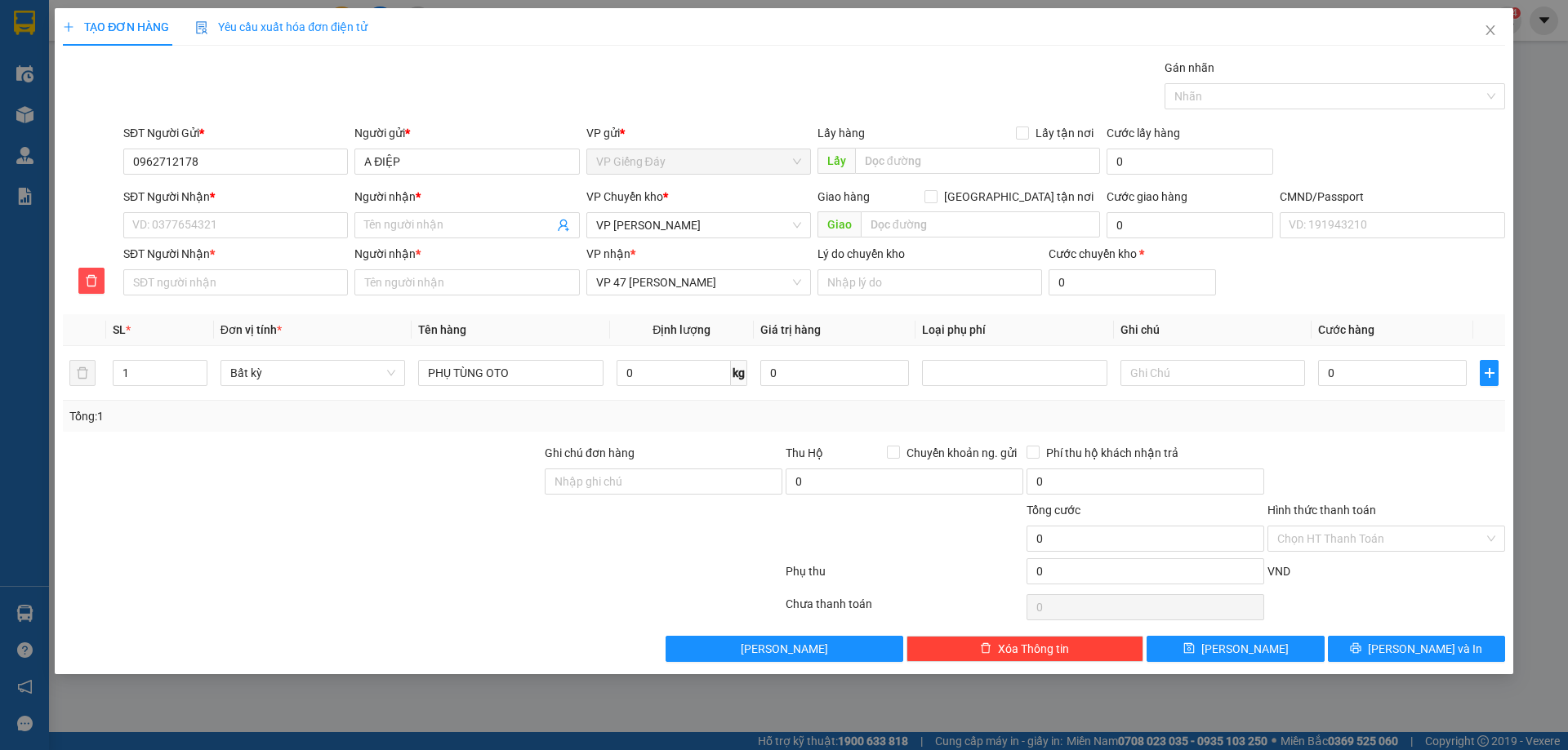
scroll to position [516, 0]
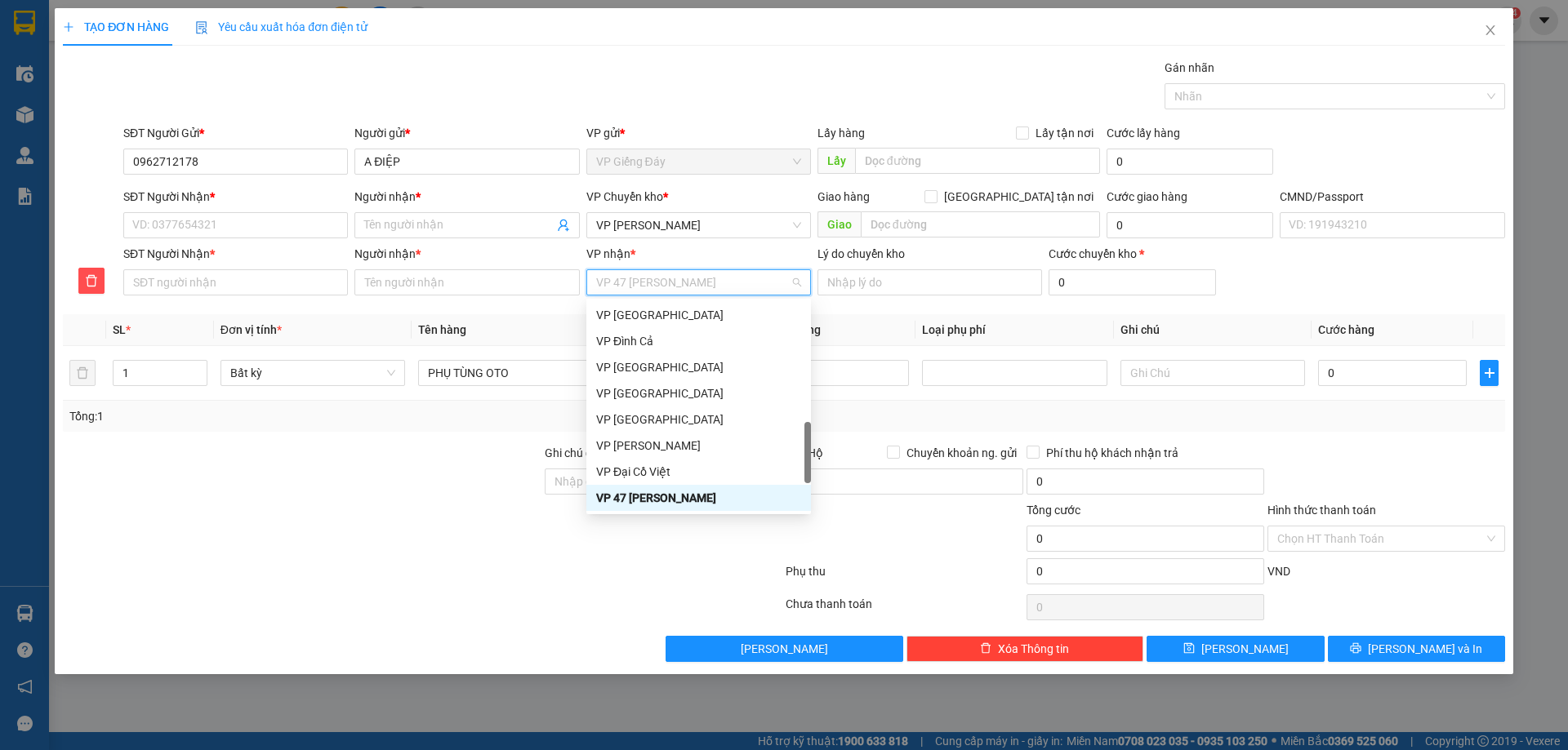
click at [620, 499] on div "VP 47 [PERSON_NAME]" at bounding box center [698, 498] width 205 height 18
click at [205, 228] on input "SĐT Người Nhận *" at bounding box center [235, 225] width 224 height 26
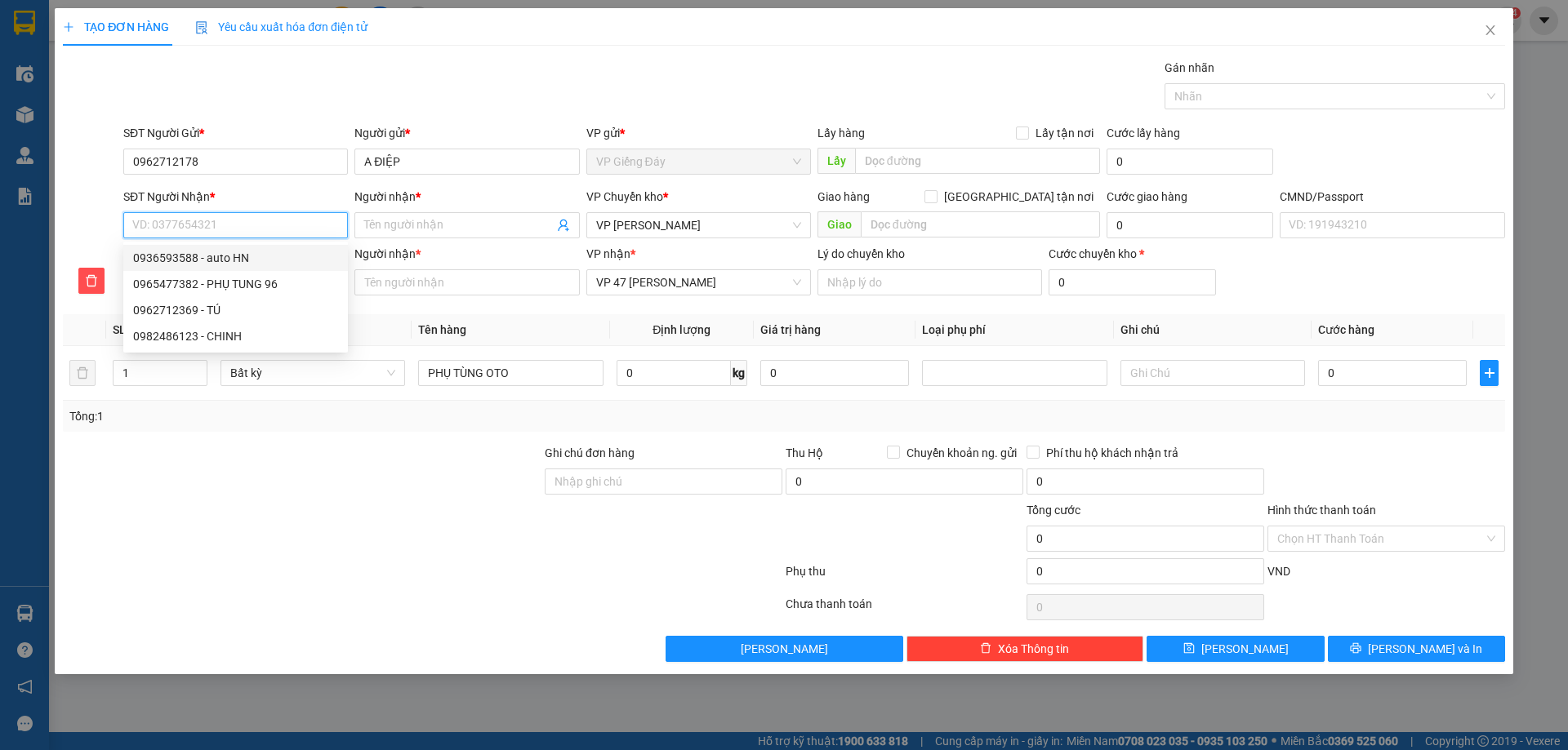
type input "0"
type input "08"
type input "082"
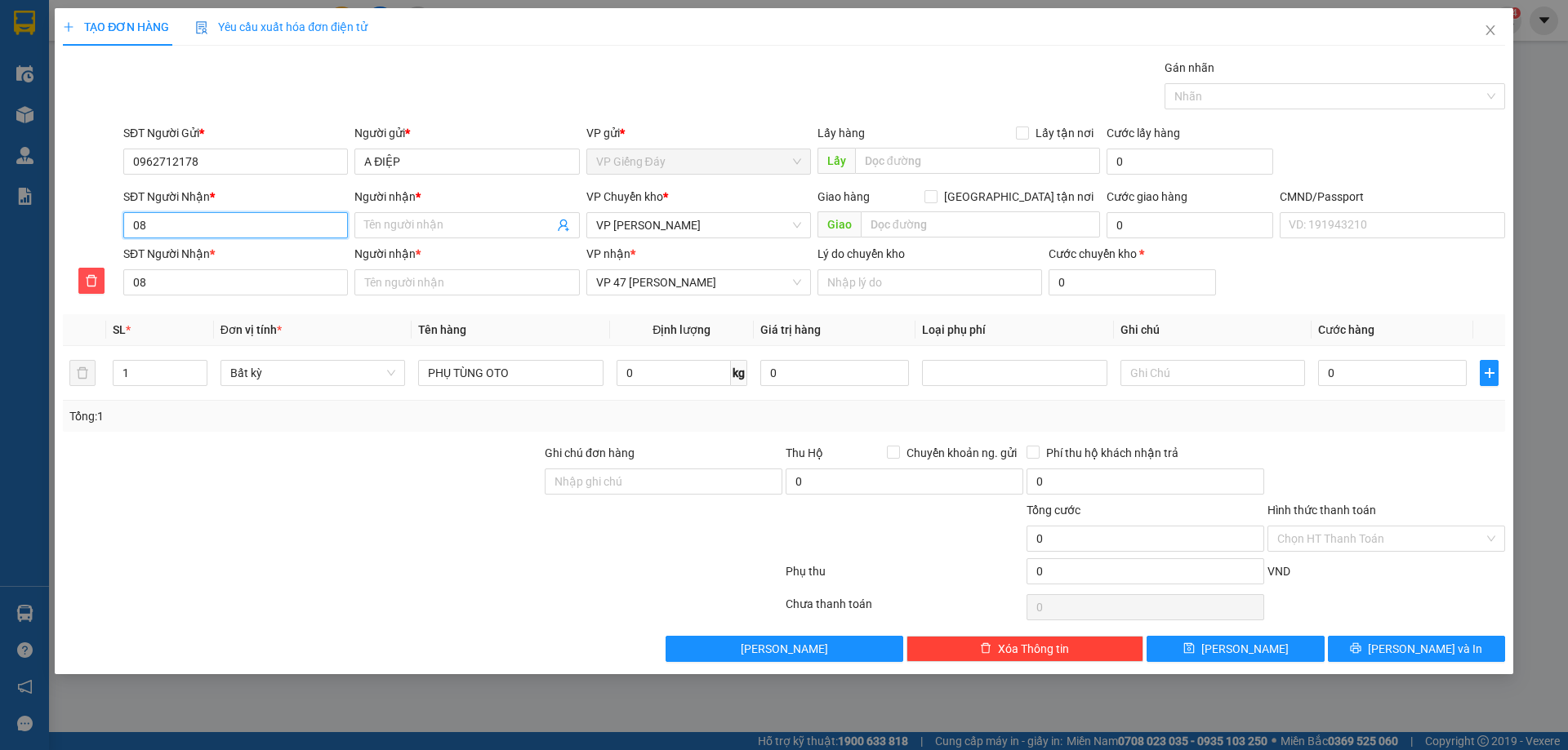
type input "082"
type input "0824"
type input "08244"
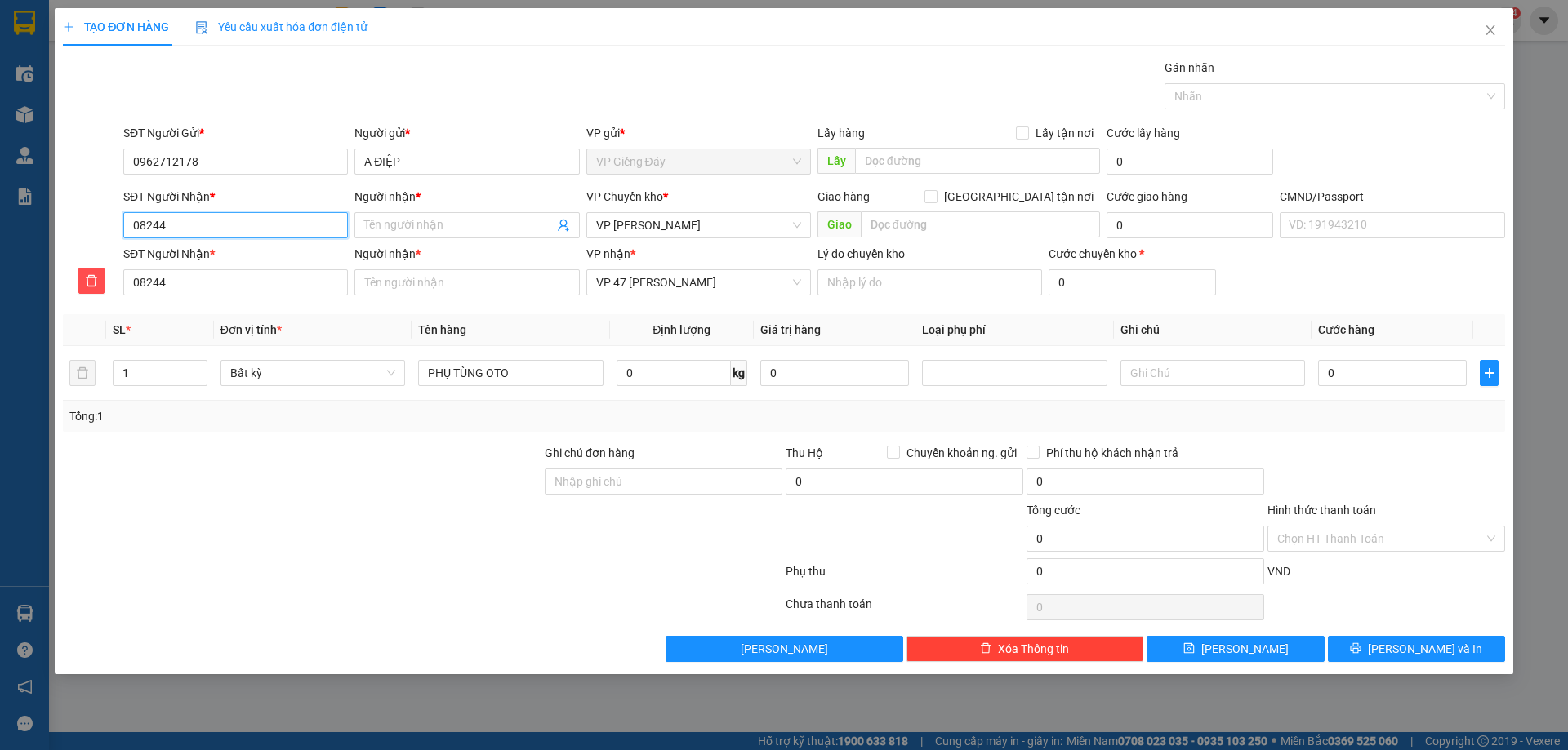
type input "082442"
type input "0824426"
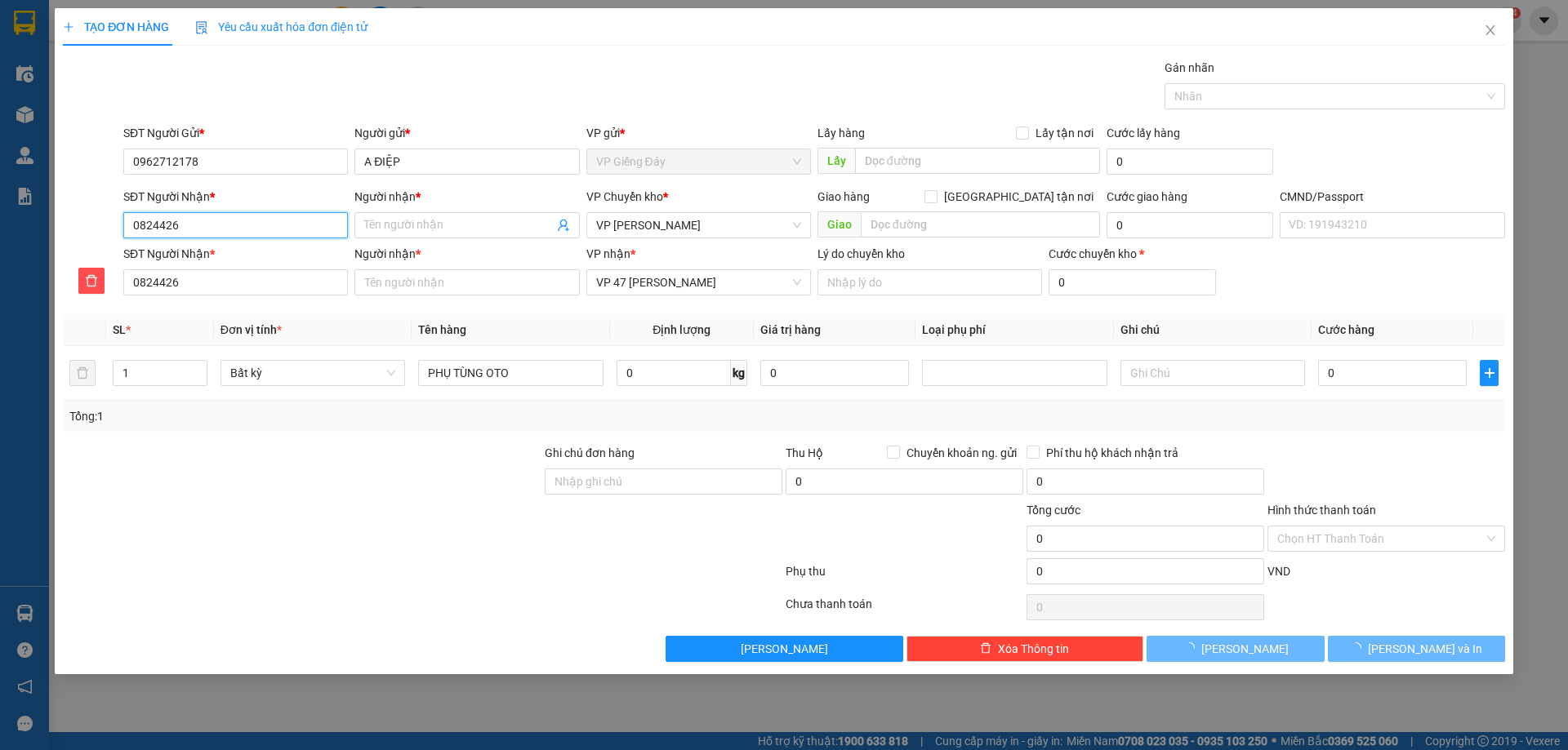
type input "08244266"
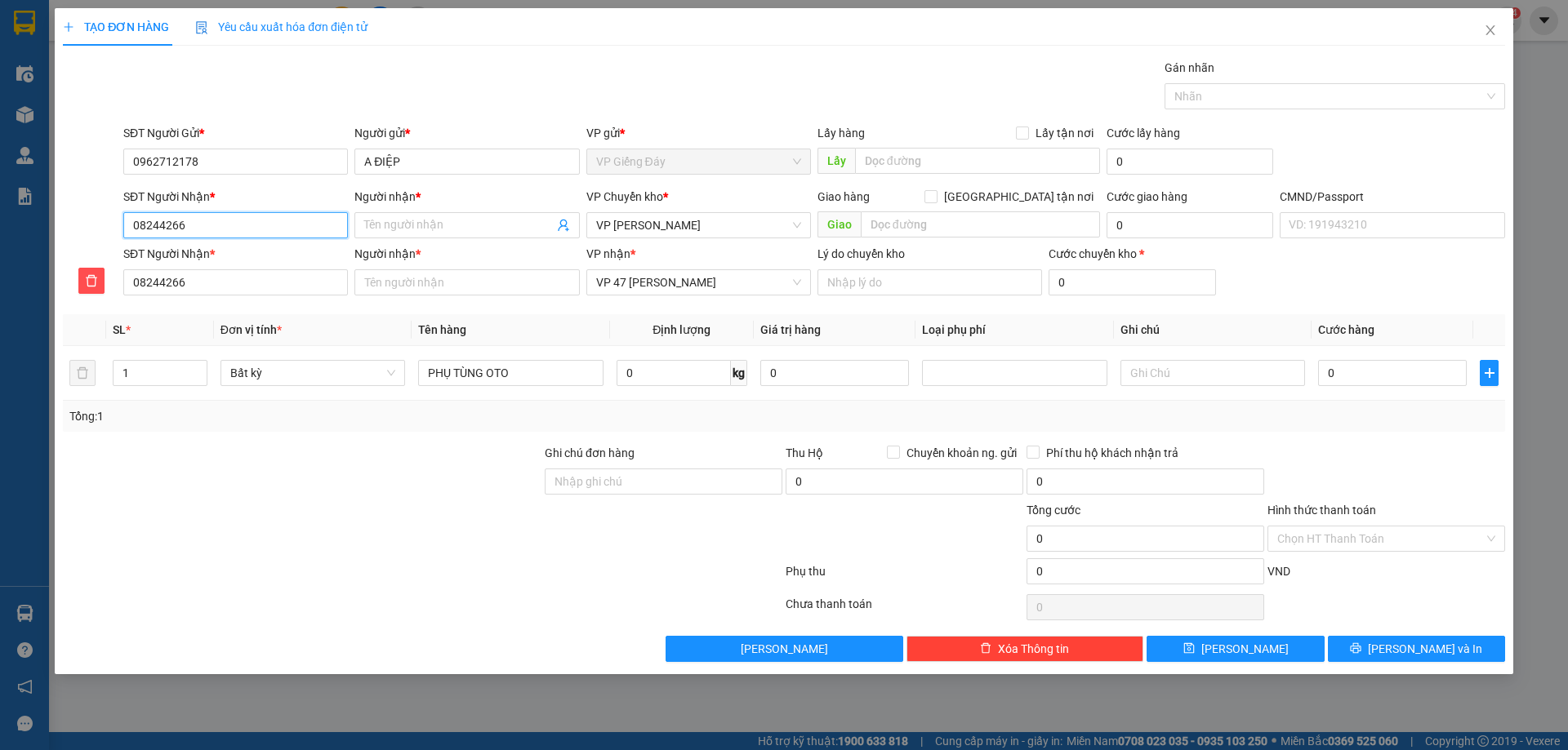
type input "082442666"
type input "0824426666"
click at [271, 258] on div "0824426666 - TÚ" at bounding box center [235, 258] width 205 height 18
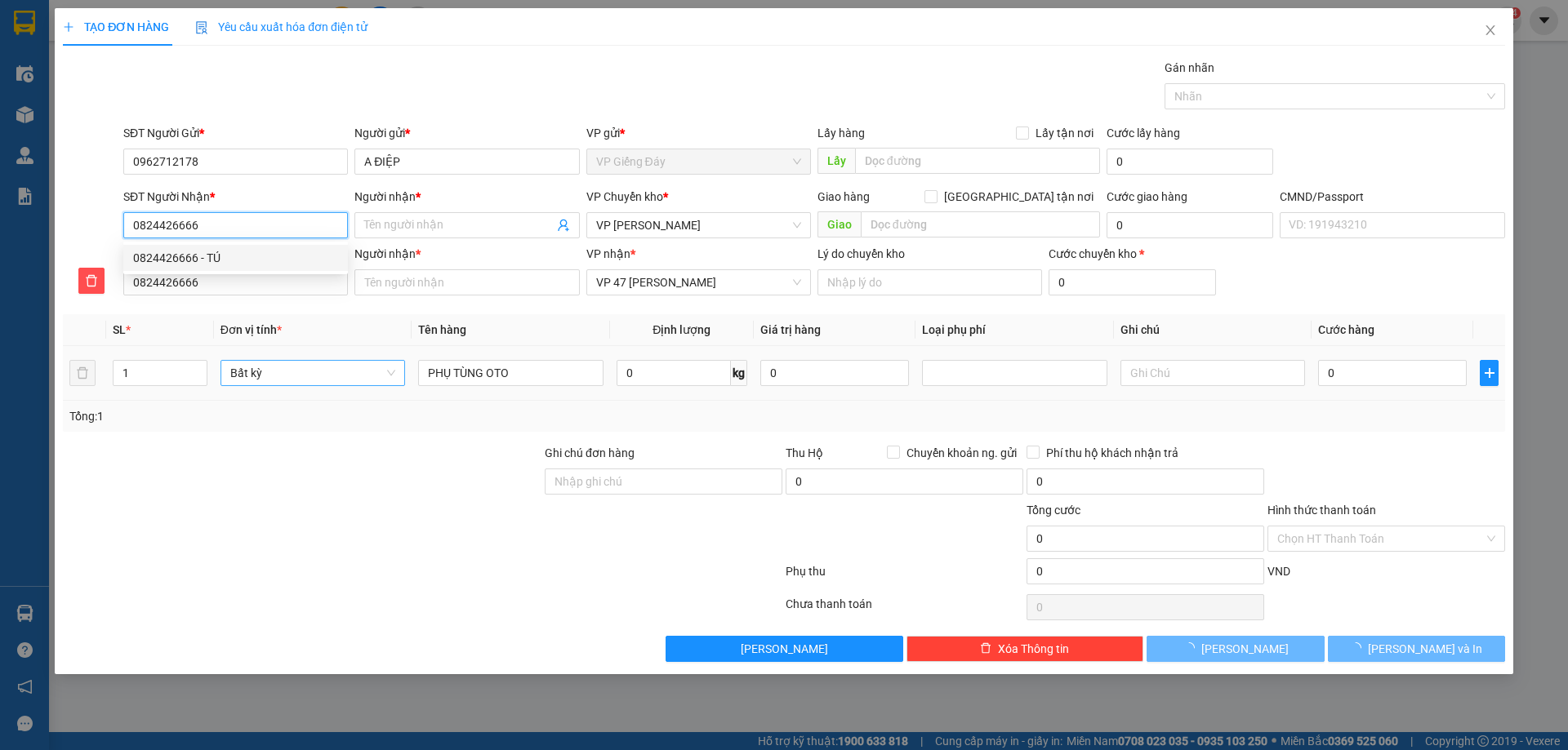
type input "TÚ"
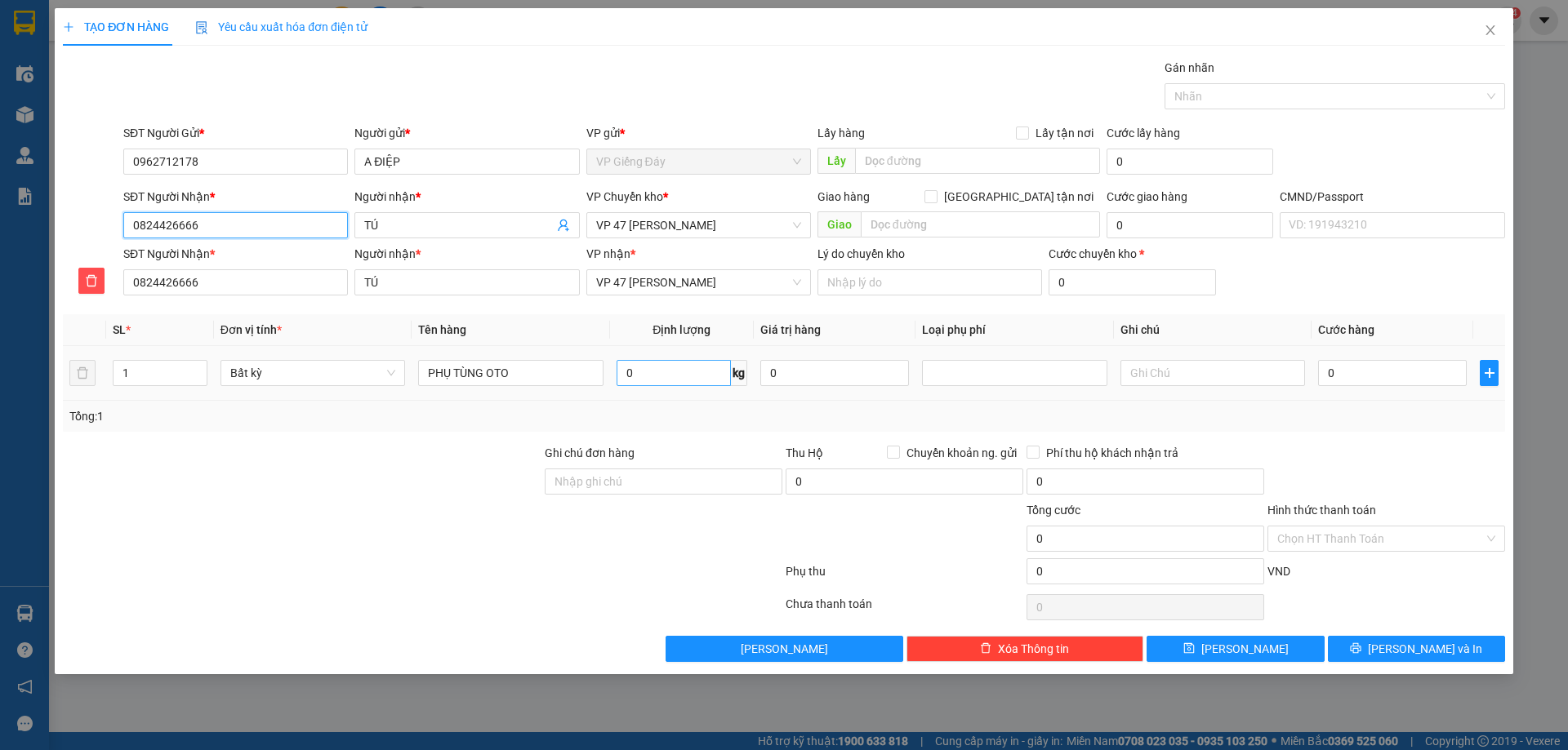
type input "0824426666"
click at [650, 382] on input "0" at bounding box center [674, 374] width 114 height 26
type input "1"
click at [430, 517] on div at bounding box center [303, 529] width 482 height 57
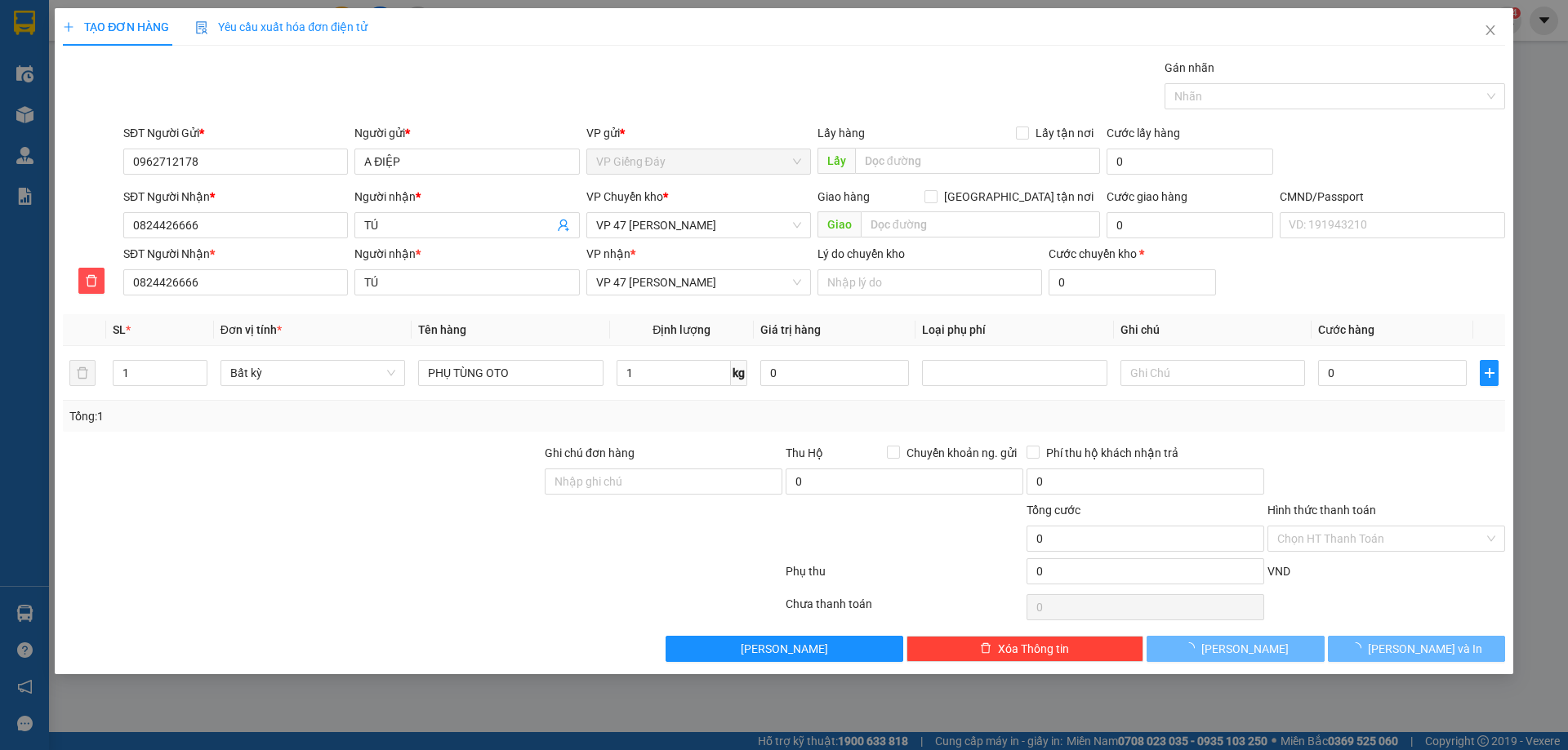
type input "50.000"
click at [1397, 658] on button "[PERSON_NAME] và In" at bounding box center [1417, 649] width 178 height 26
click at [678, 228] on span "VP 47 [PERSON_NAME]" at bounding box center [698, 225] width 205 height 25
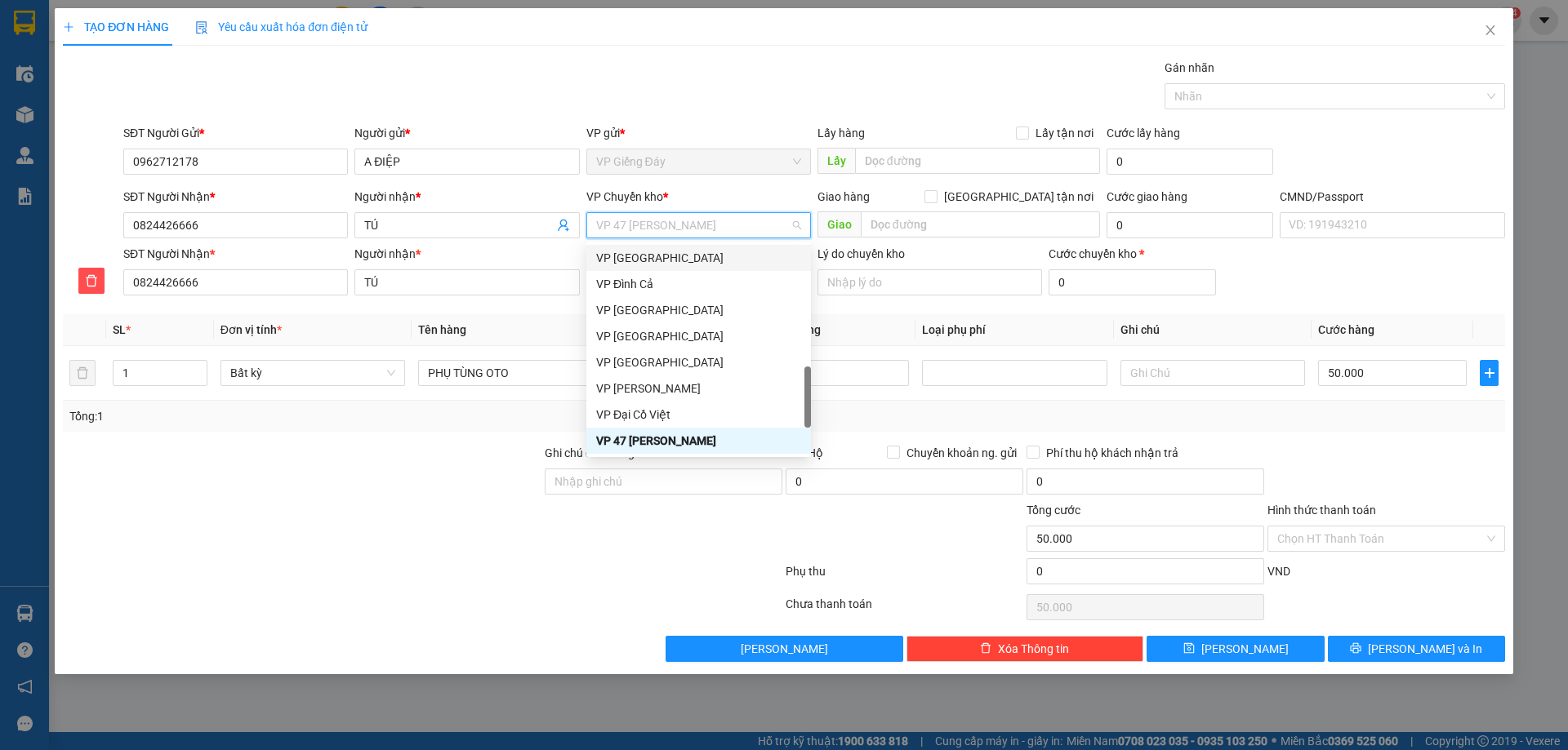
type input "C"
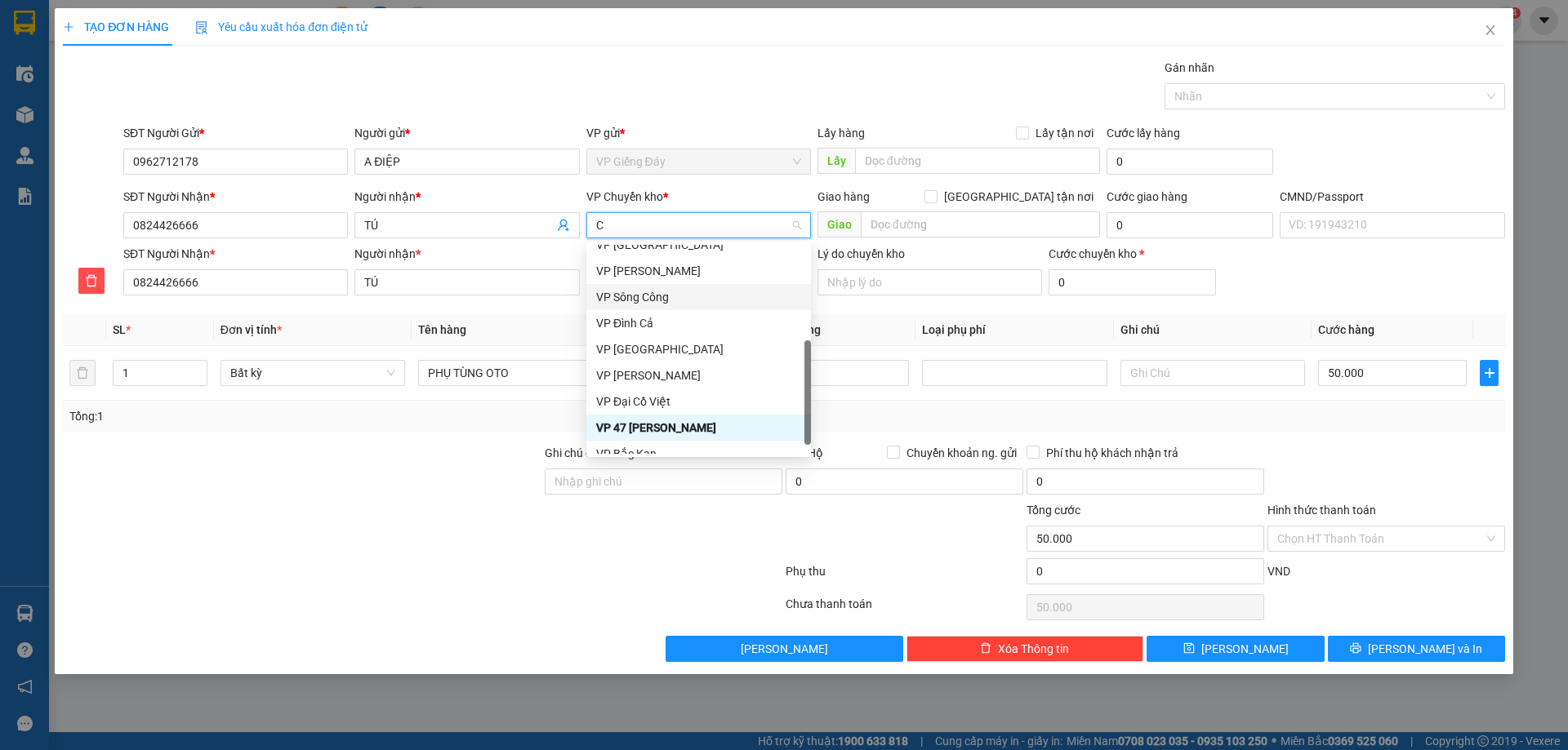
scroll to position [0, 0]
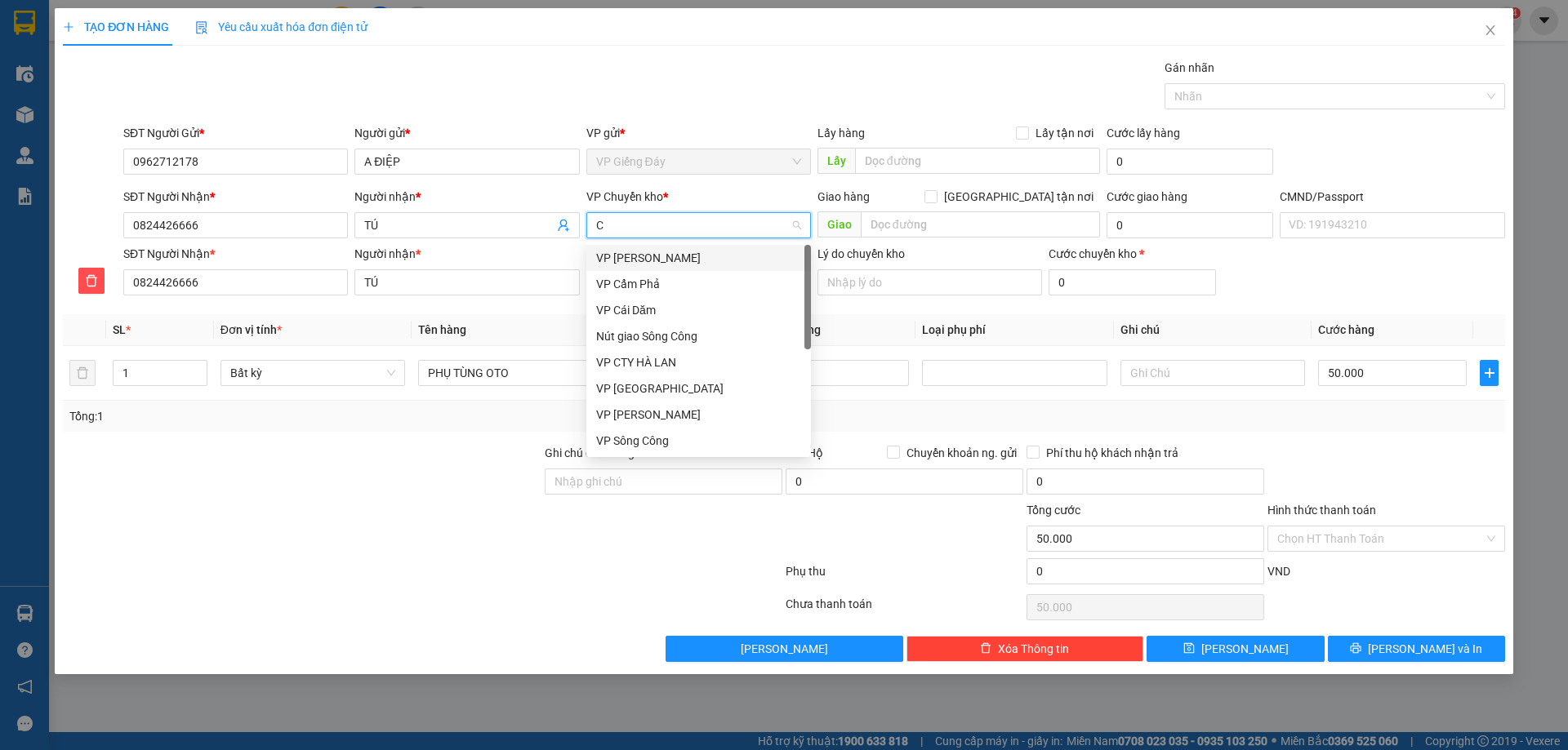
click at [644, 258] on div "VP [PERSON_NAME]" at bounding box center [698, 258] width 205 height 18
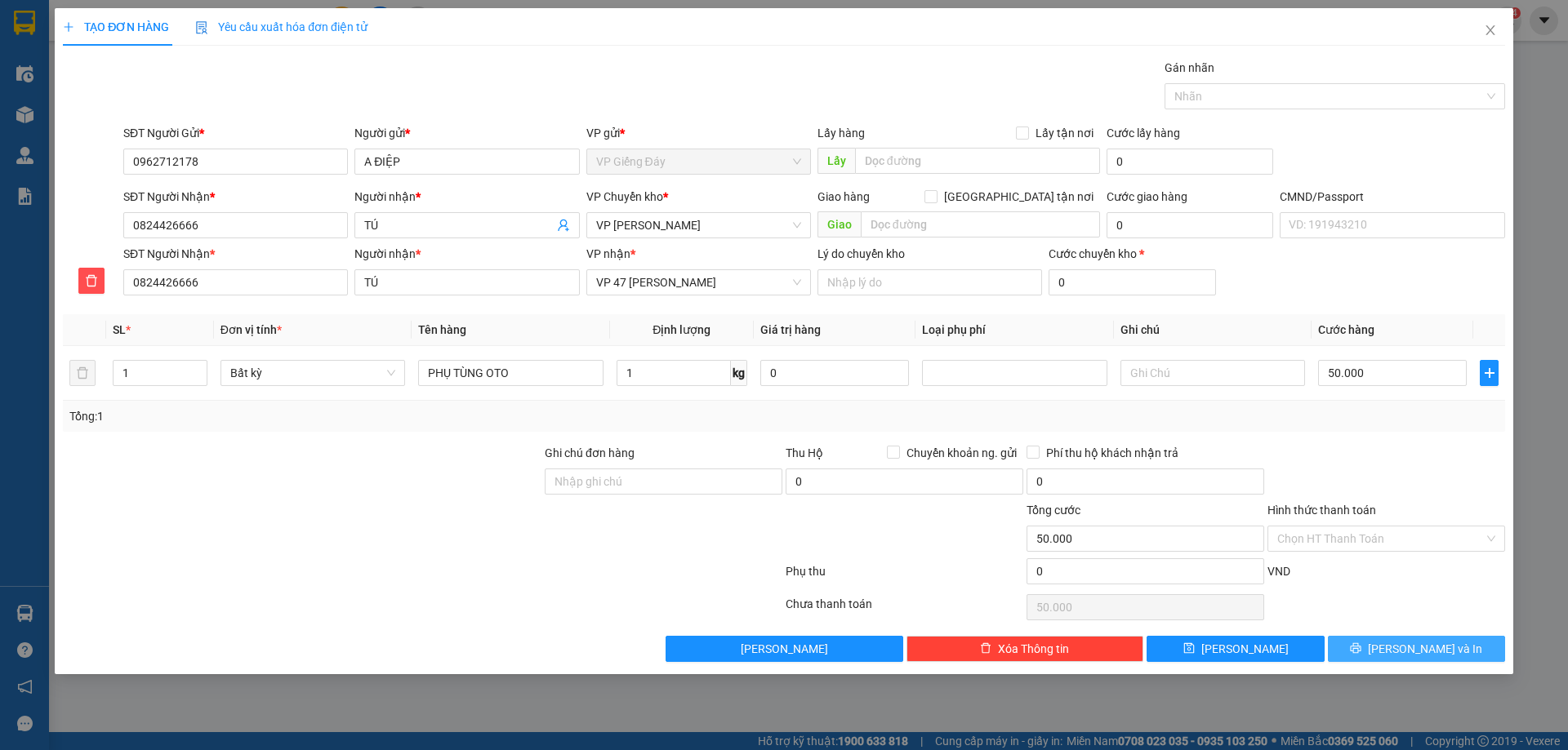
click at [1380, 652] on button "[PERSON_NAME] và In" at bounding box center [1417, 649] width 178 height 26
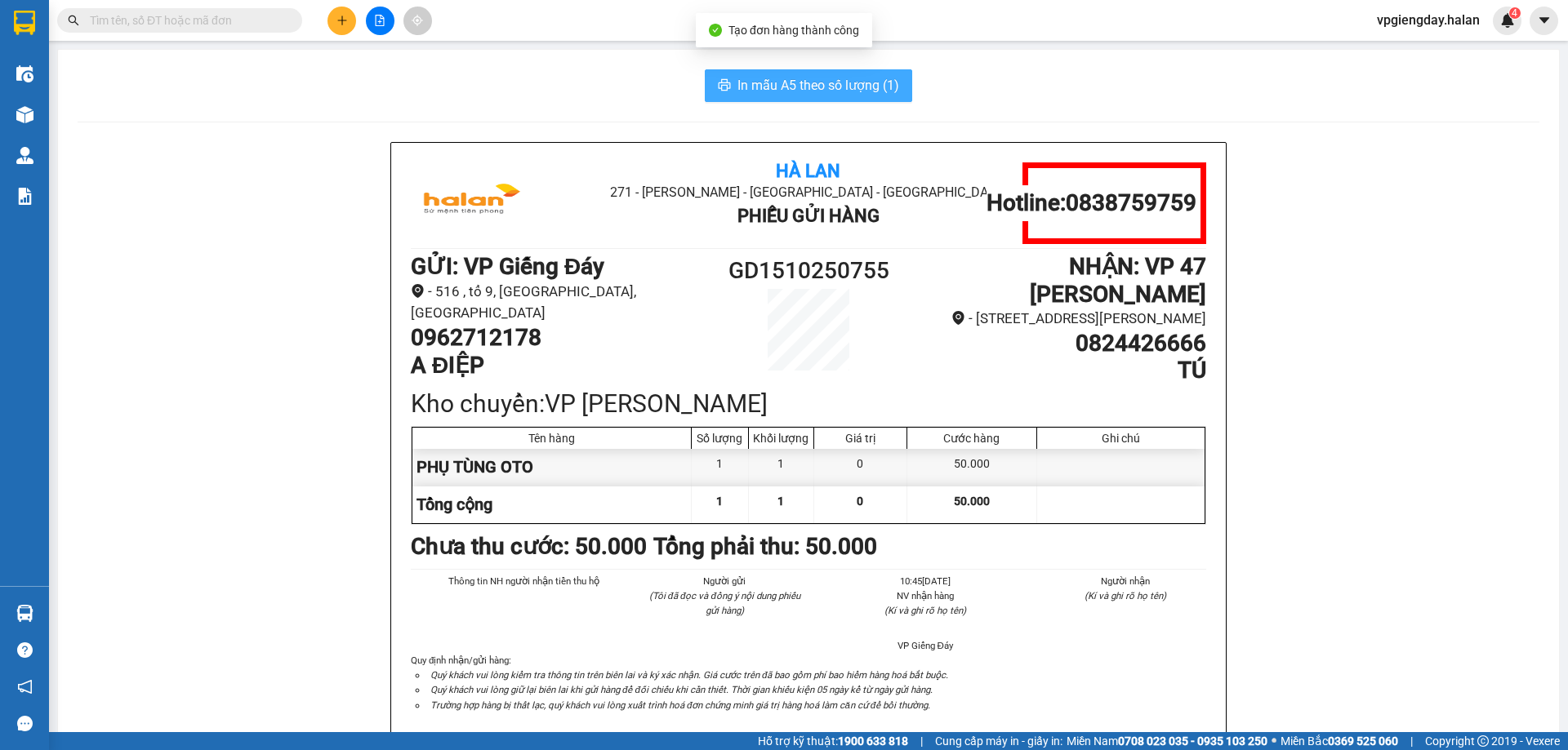
click at [836, 95] on span "In mẫu A5 theo số lượng (1)" at bounding box center [819, 84] width 162 height 20
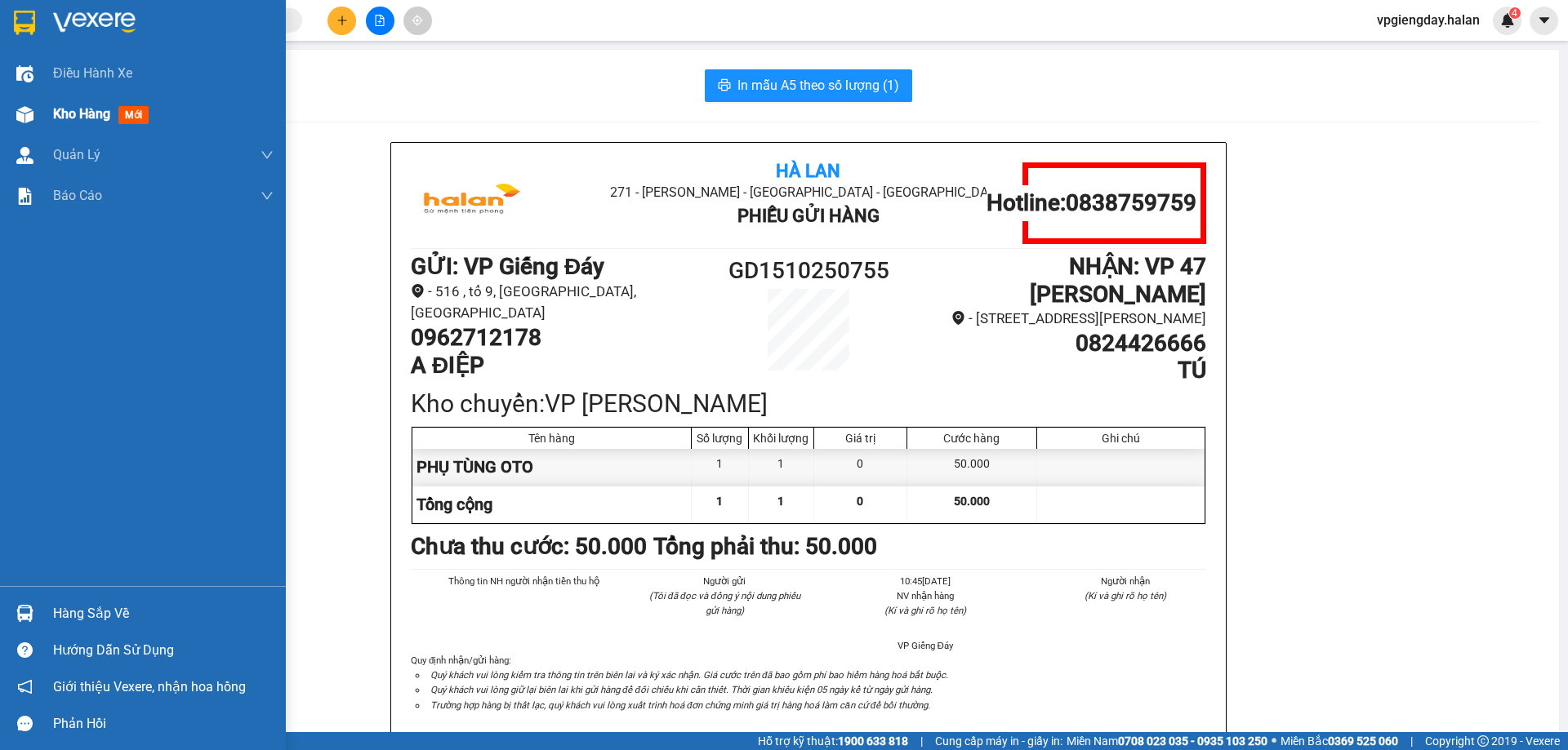
click at [65, 111] on span "Kho hàng" at bounding box center [81, 114] width 57 height 16
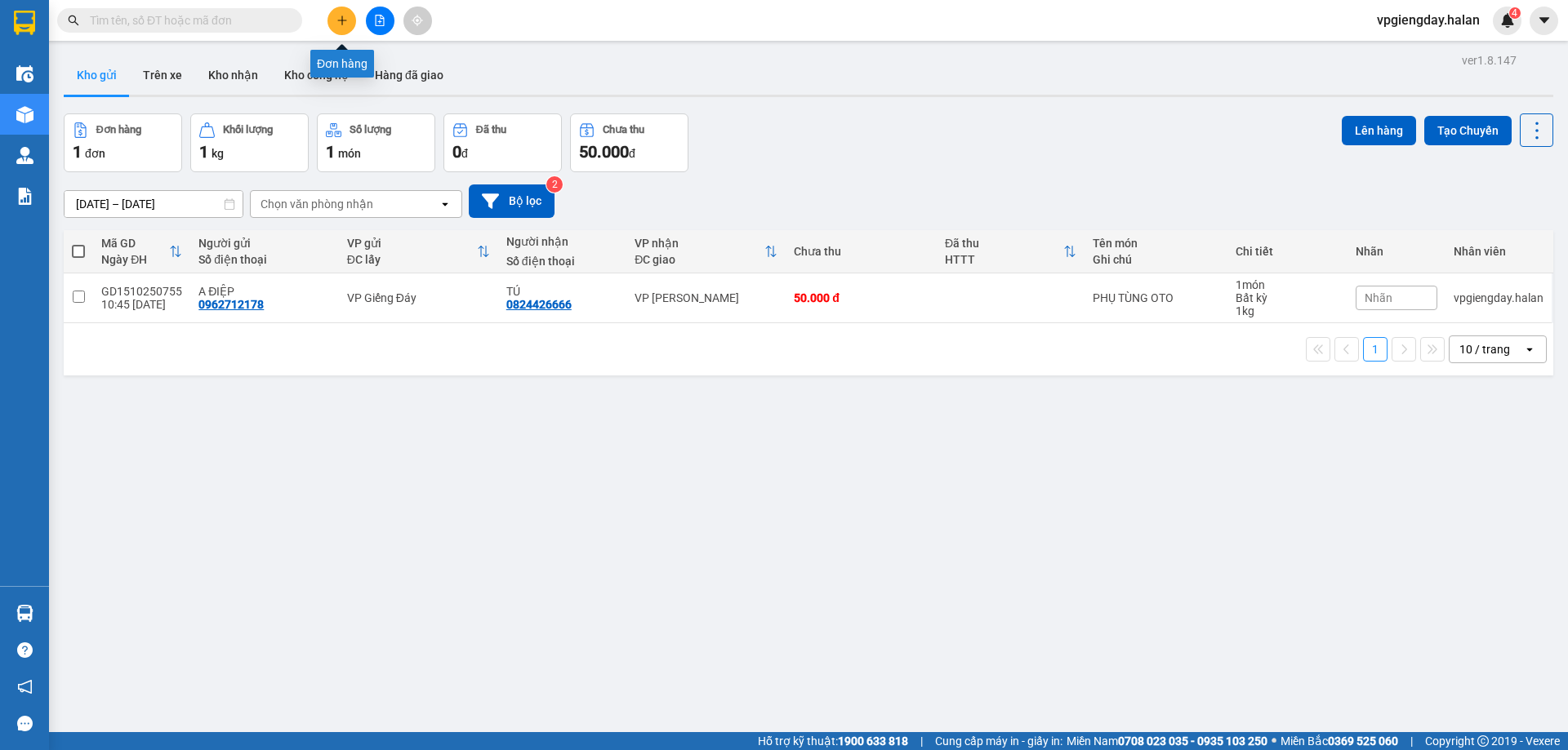
click at [344, 27] on button at bounding box center [341, 20] width 29 height 29
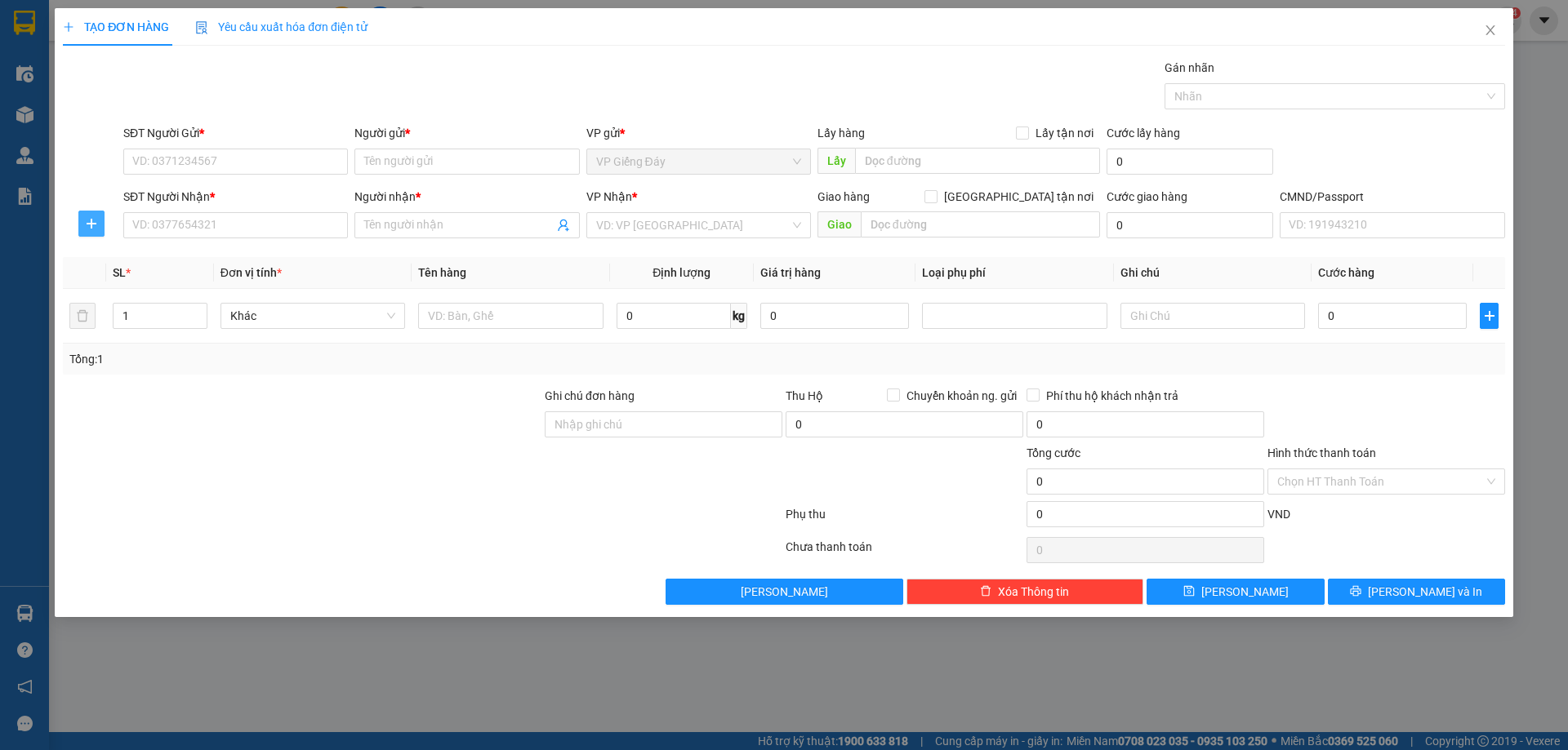
drag, startPoint x: 81, startPoint y: 218, endPoint x: 183, endPoint y: 169, distance: 113.2
click at [84, 216] on button "button" at bounding box center [91, 224] width 26 height 26
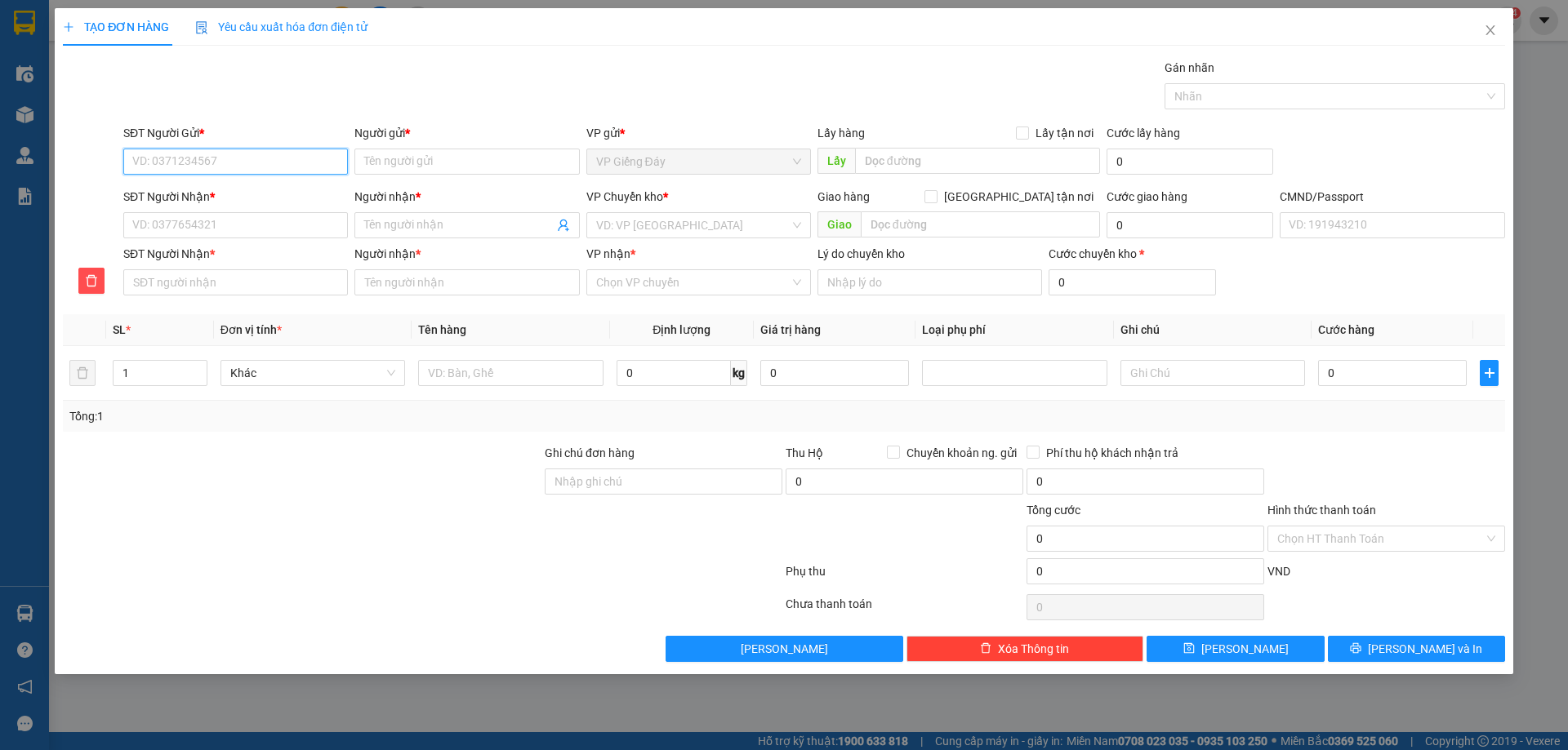
click at [199, 160] on input "SĐT Người Gửi *" at bounding box center [235, 162] width 224 height 26
click at [238, 193] on div "0962712178 - A ĐIỆP" at bounding box center [235, 194] width 205 height 18
type input "0962712178"
type input "A ĐIỆP"
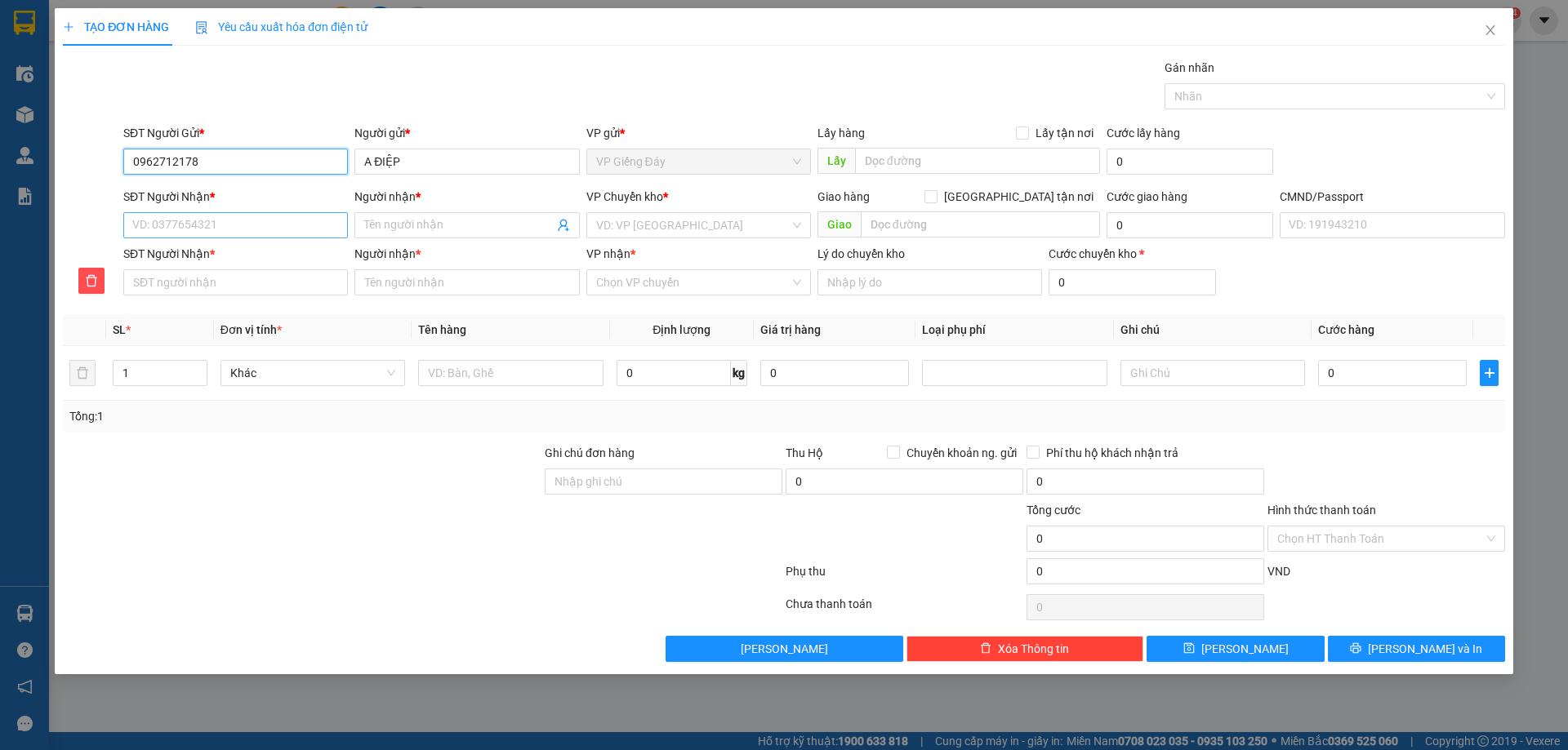
type input "0962712178"
click at [241, 226] on input "SĐT Người Nhận *" at bounding box center [235, 225] width 224 height 26
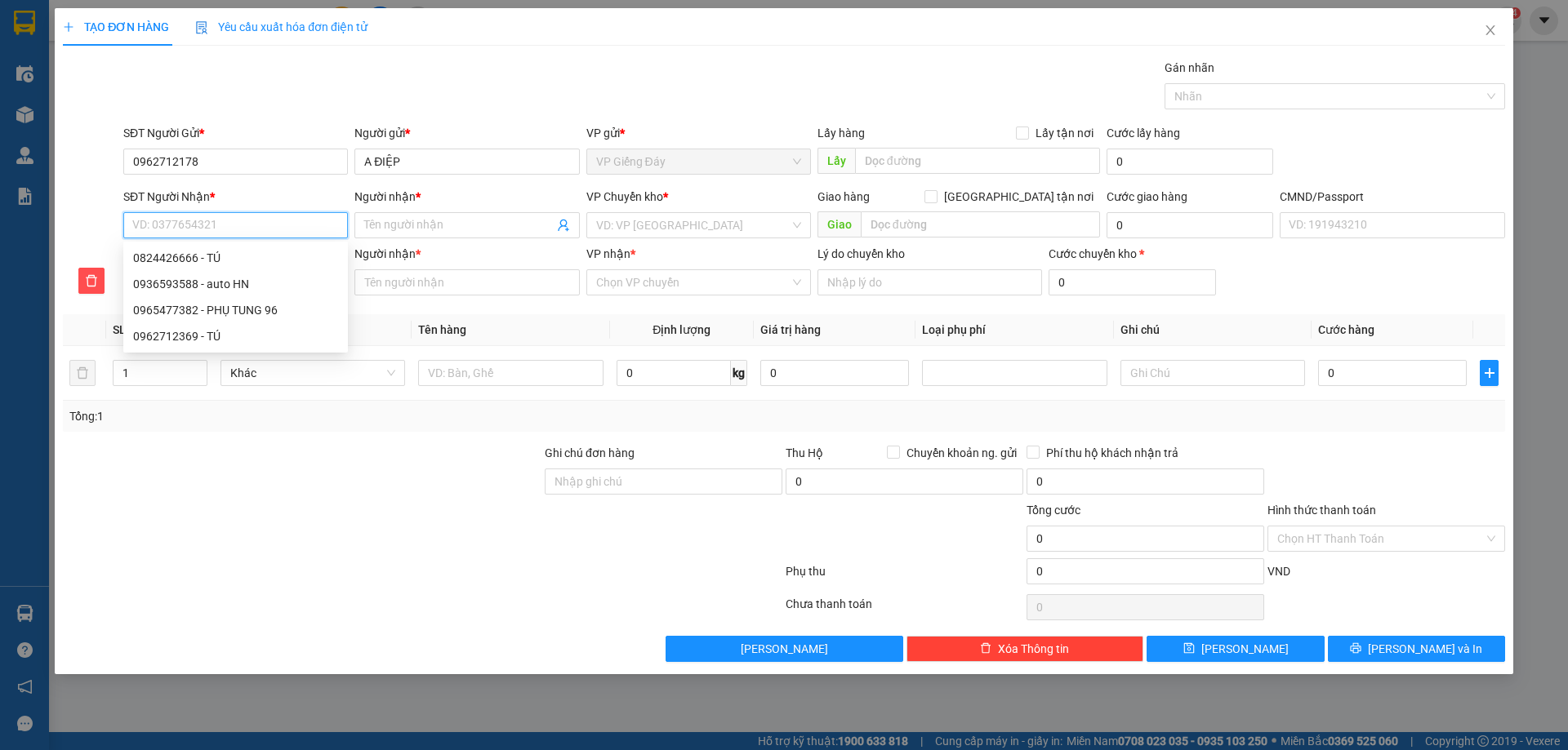
type input "0"
type input "09"
type input "093"
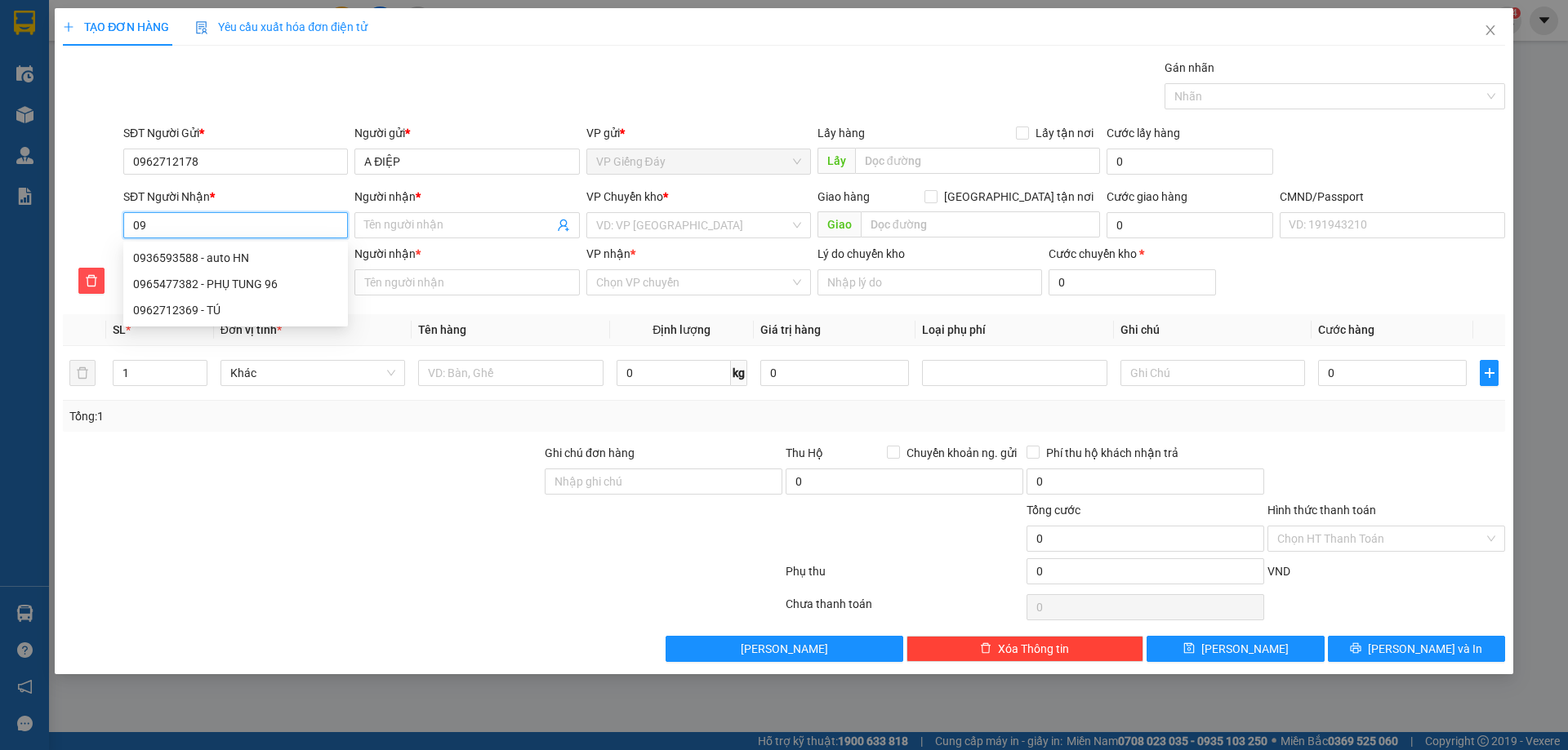
type input "093"
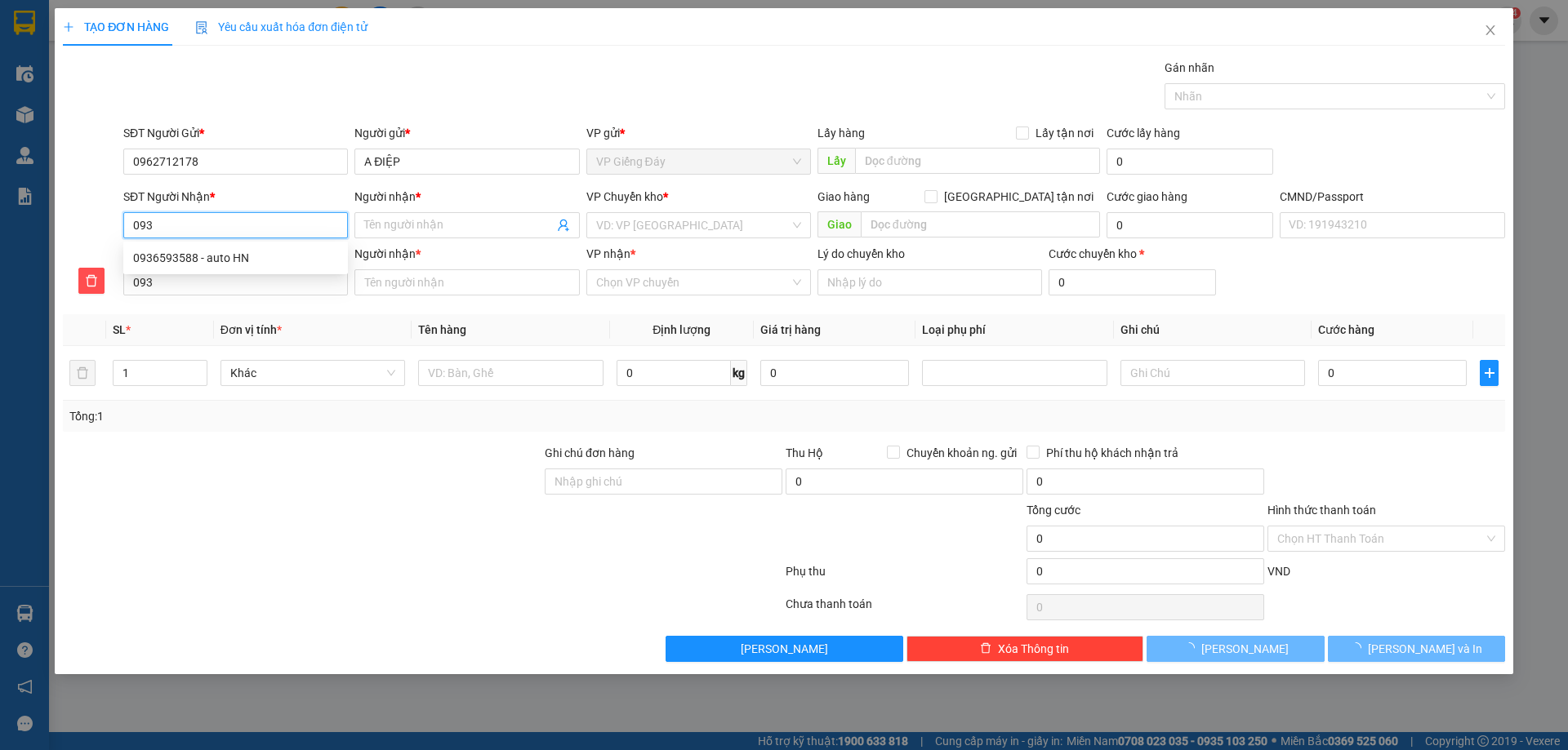
type input "0936"
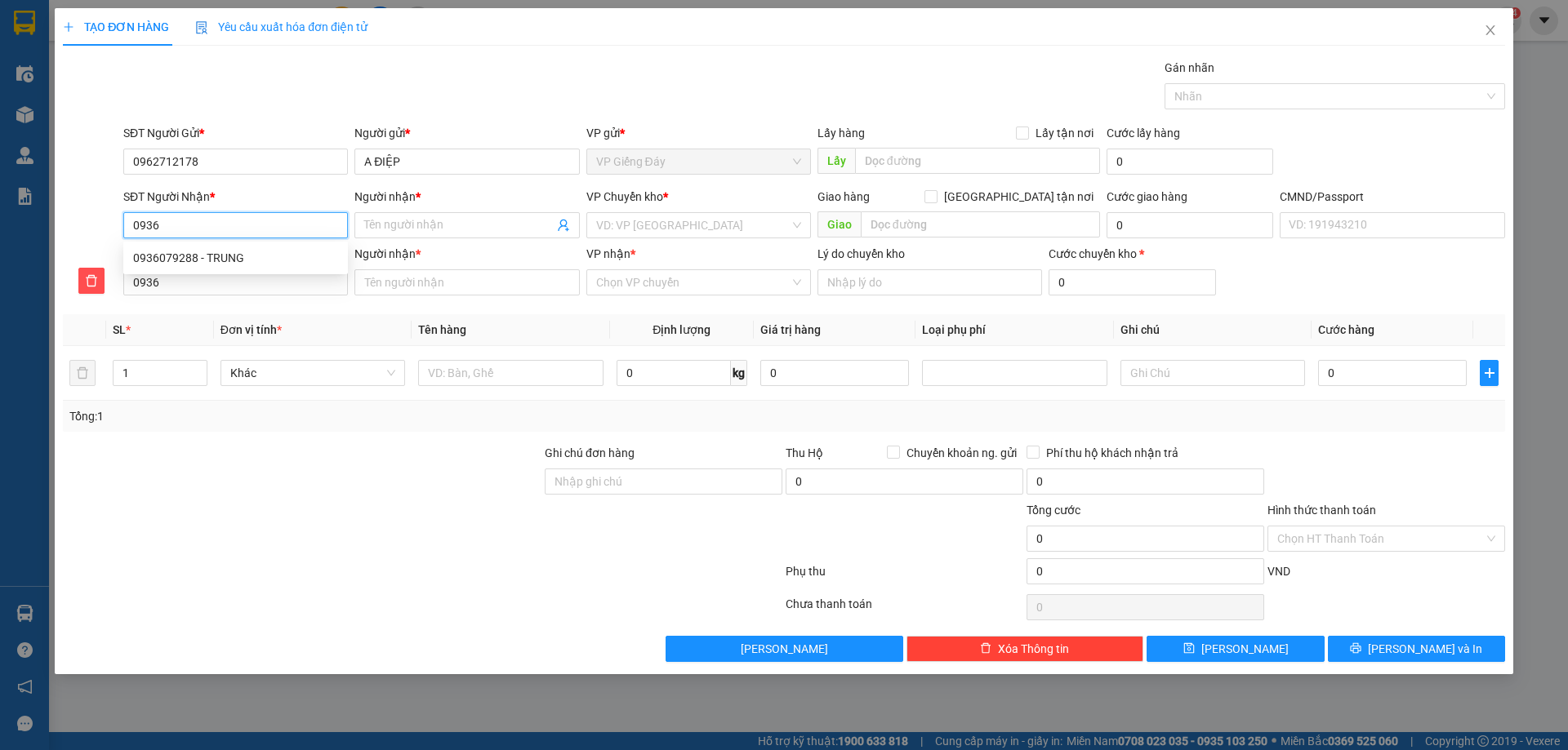
type input "09362"
type input "093626"
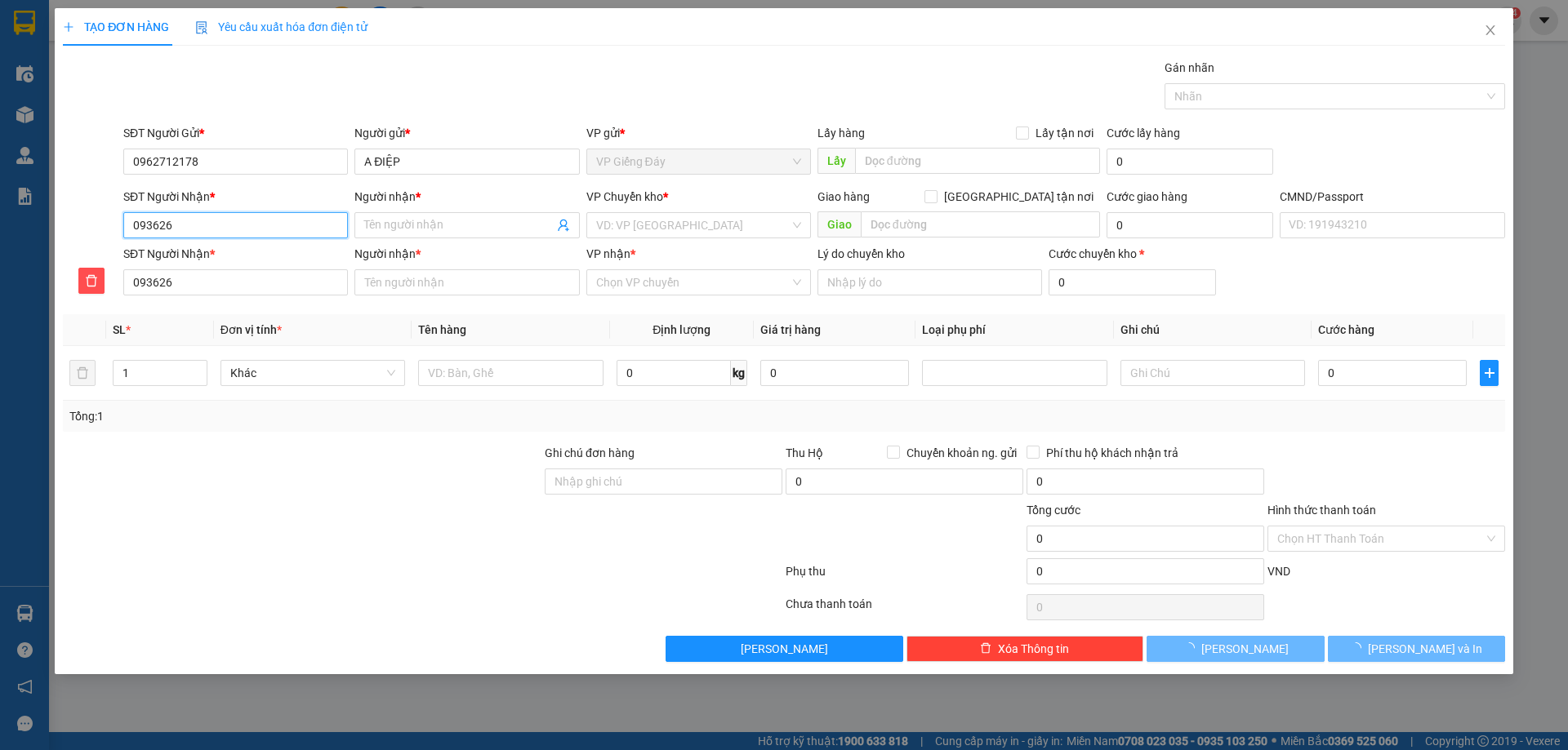
type input "0936261"
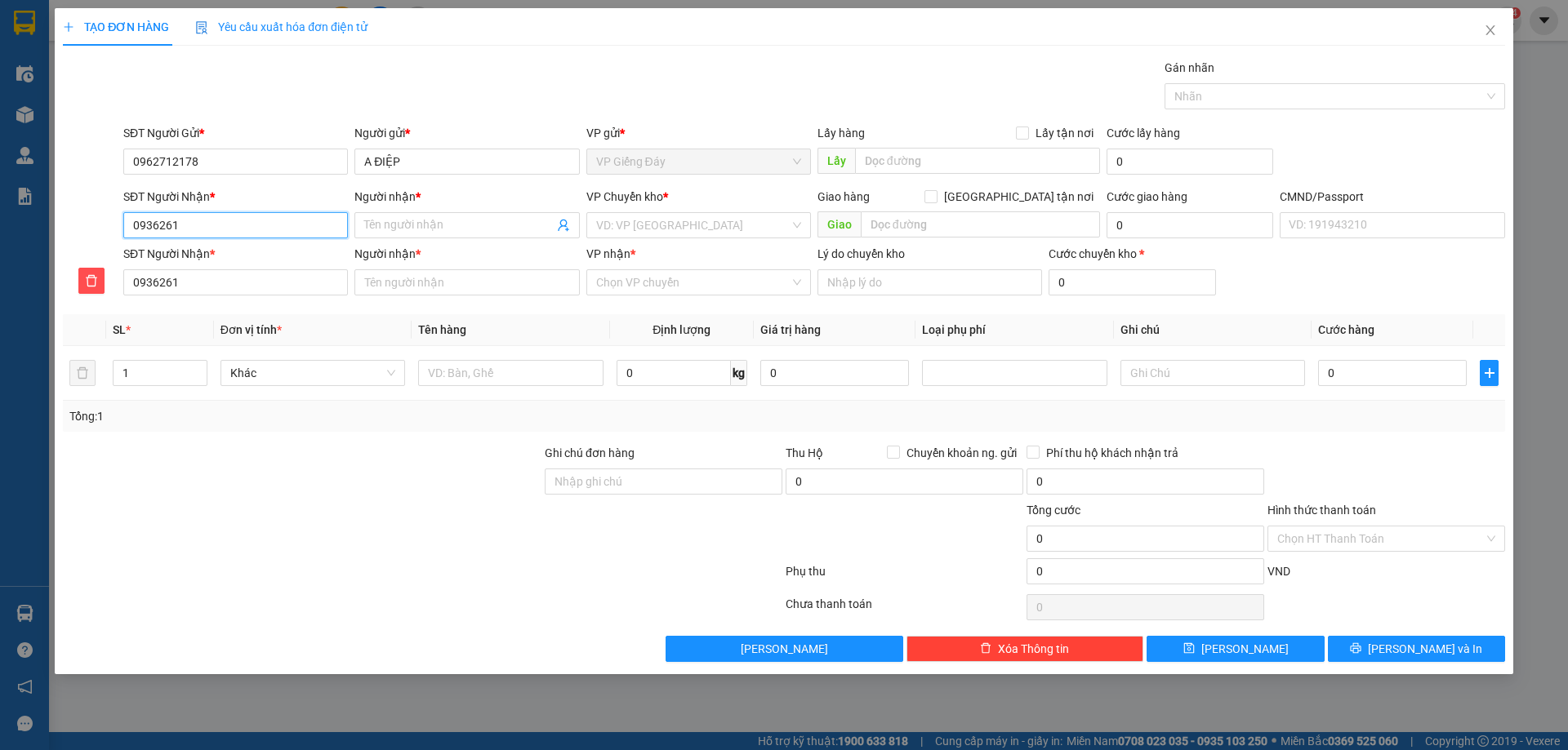
type input "09362612"
type input "093626128"
type input "0936261285"
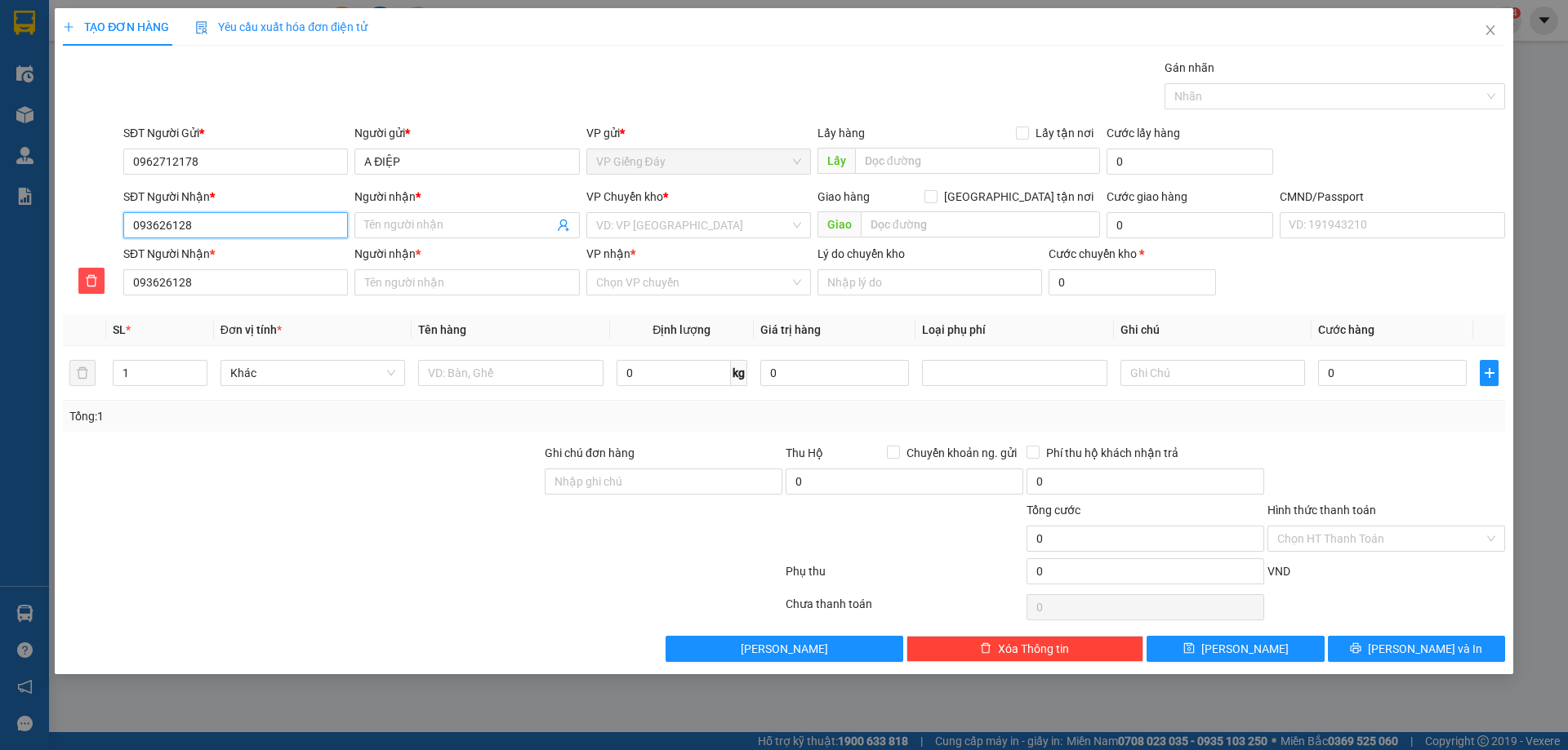
type input "0936261285"
click at [456, 227] on input "Người nhận *" at bounding box center [458, 225] width 189 height 18
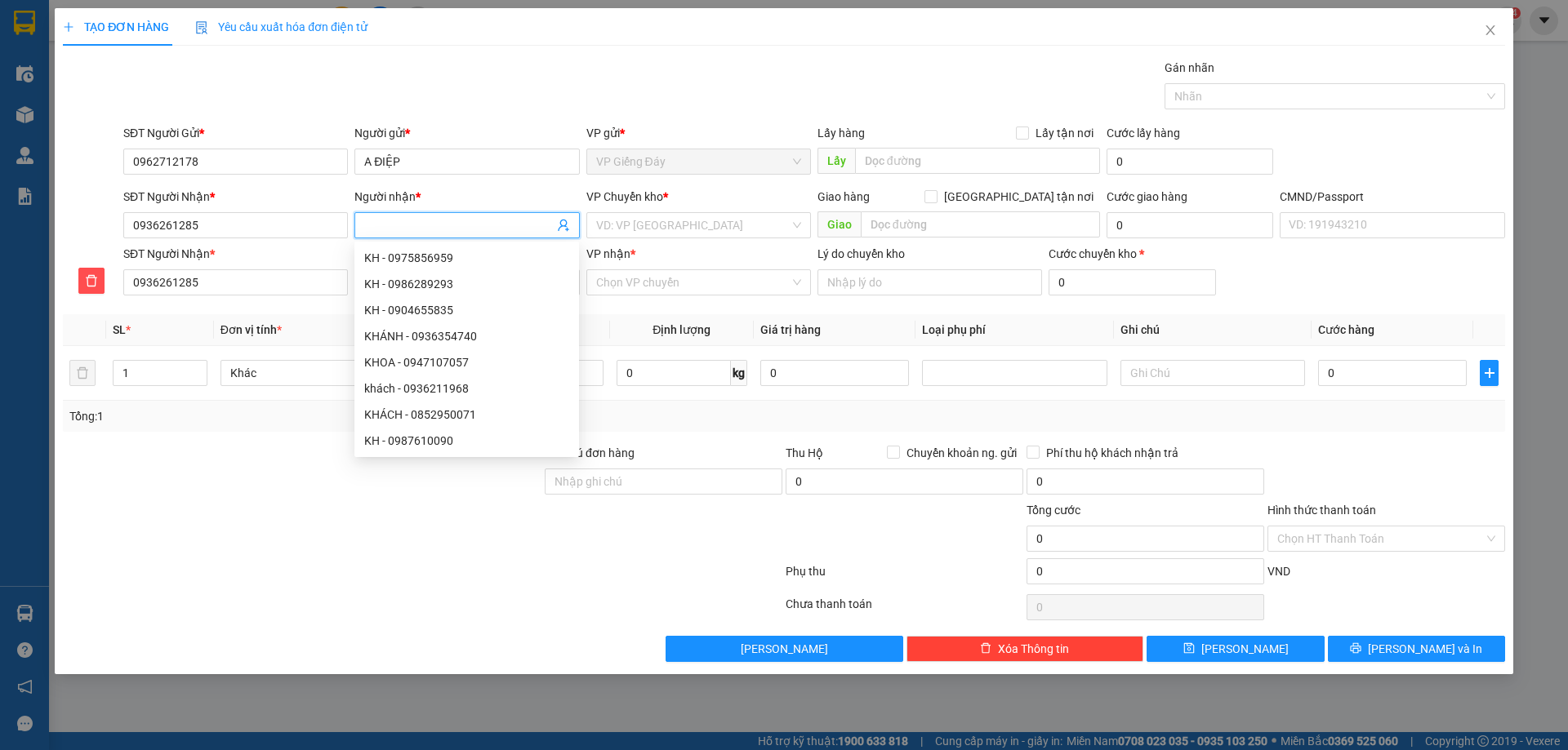
type input "k"
type input "kh"
type input "k"
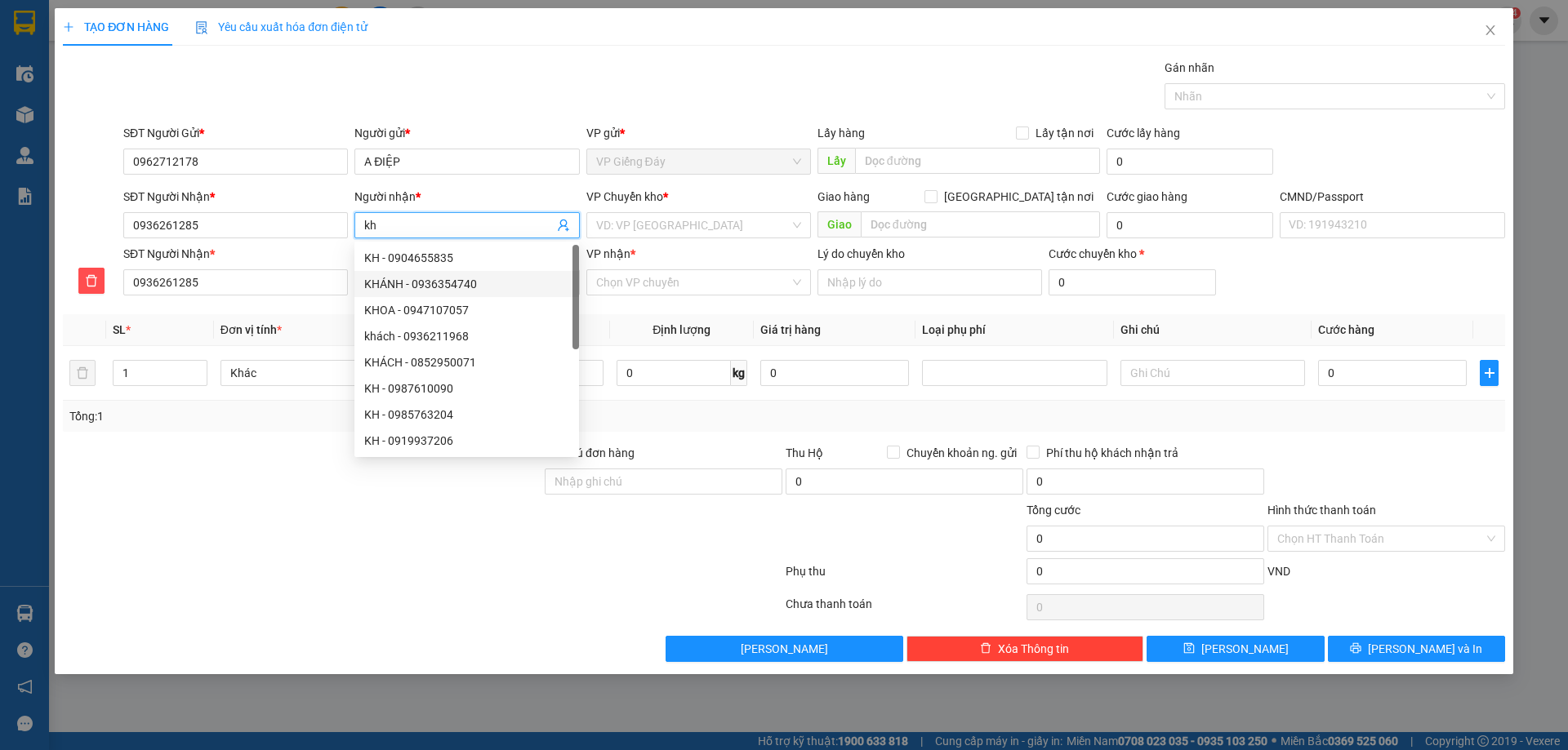
type input "k"
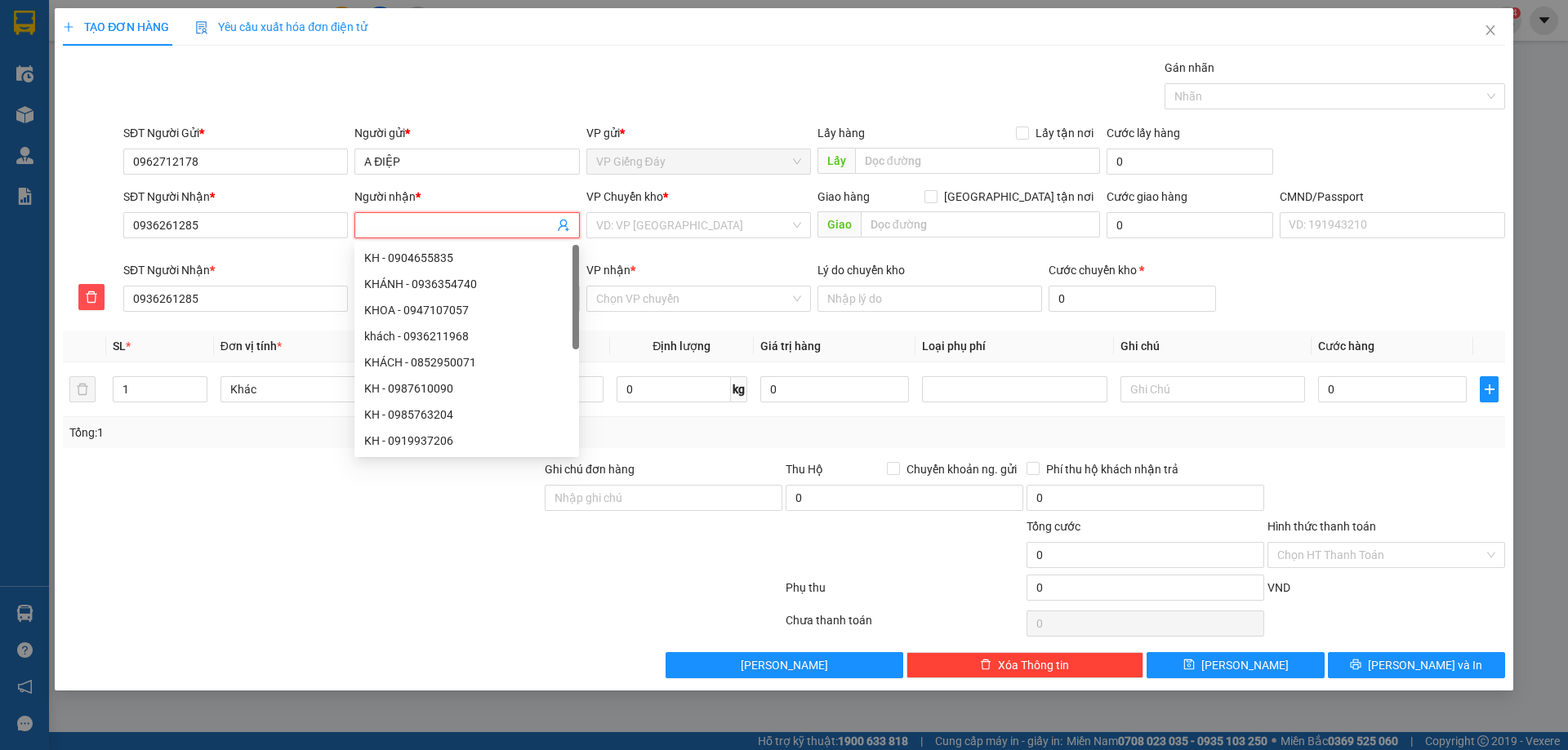
type input "k"
type input "kg"
type input "k"
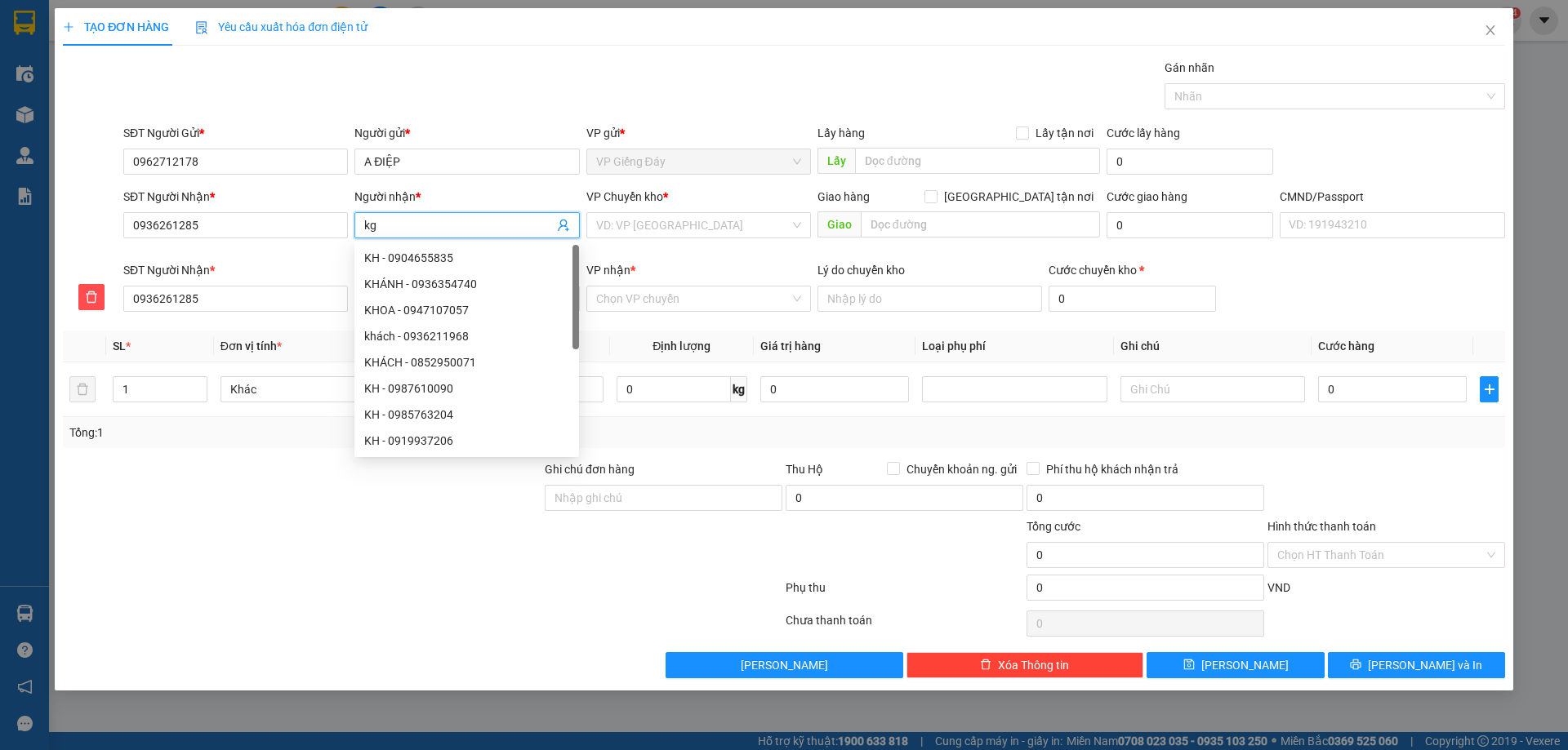
type input "k"
type input "A"
type input "AN"
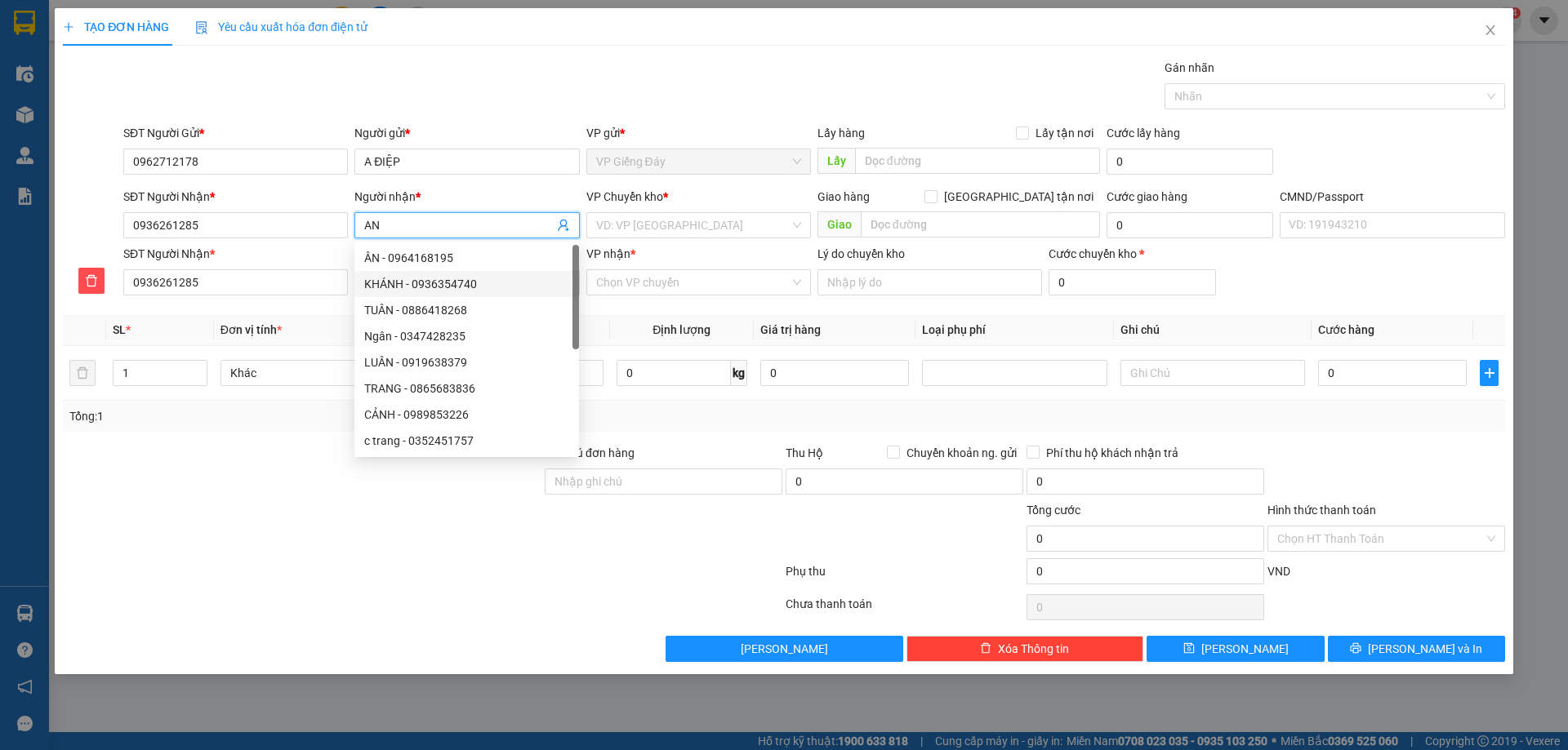
type input "AN"
click at [397, 546] on div at bounding box center [303, 529] width 482 height 57
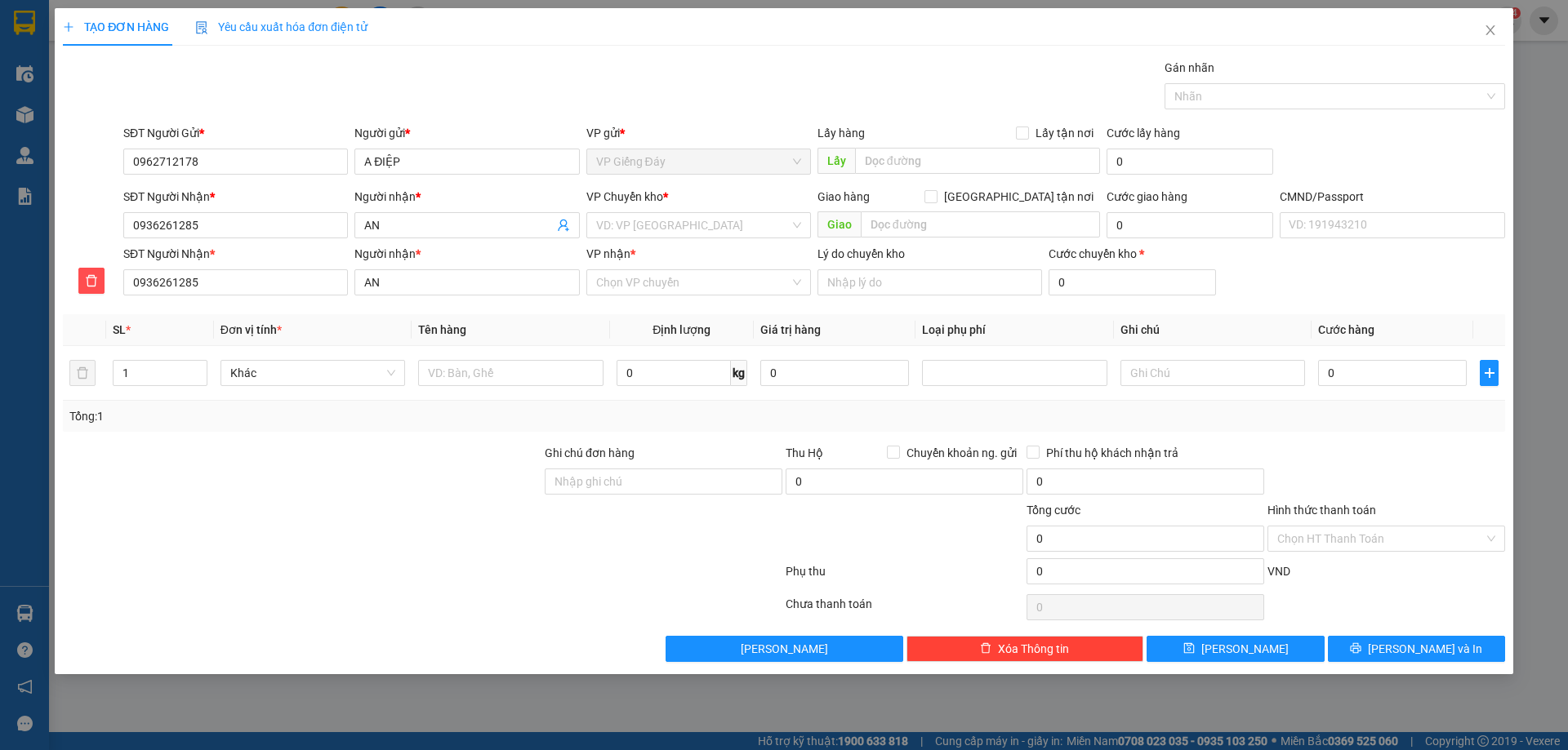
click at [655, 240] on div "VP Chuyển kho * VD: VP [GEOGRAPHIC_DATA]" at bounding box center [698, 216] width 224 height 57
click at [660, 230] on input "search" at bounding box center [693, 225] width 193 height 25
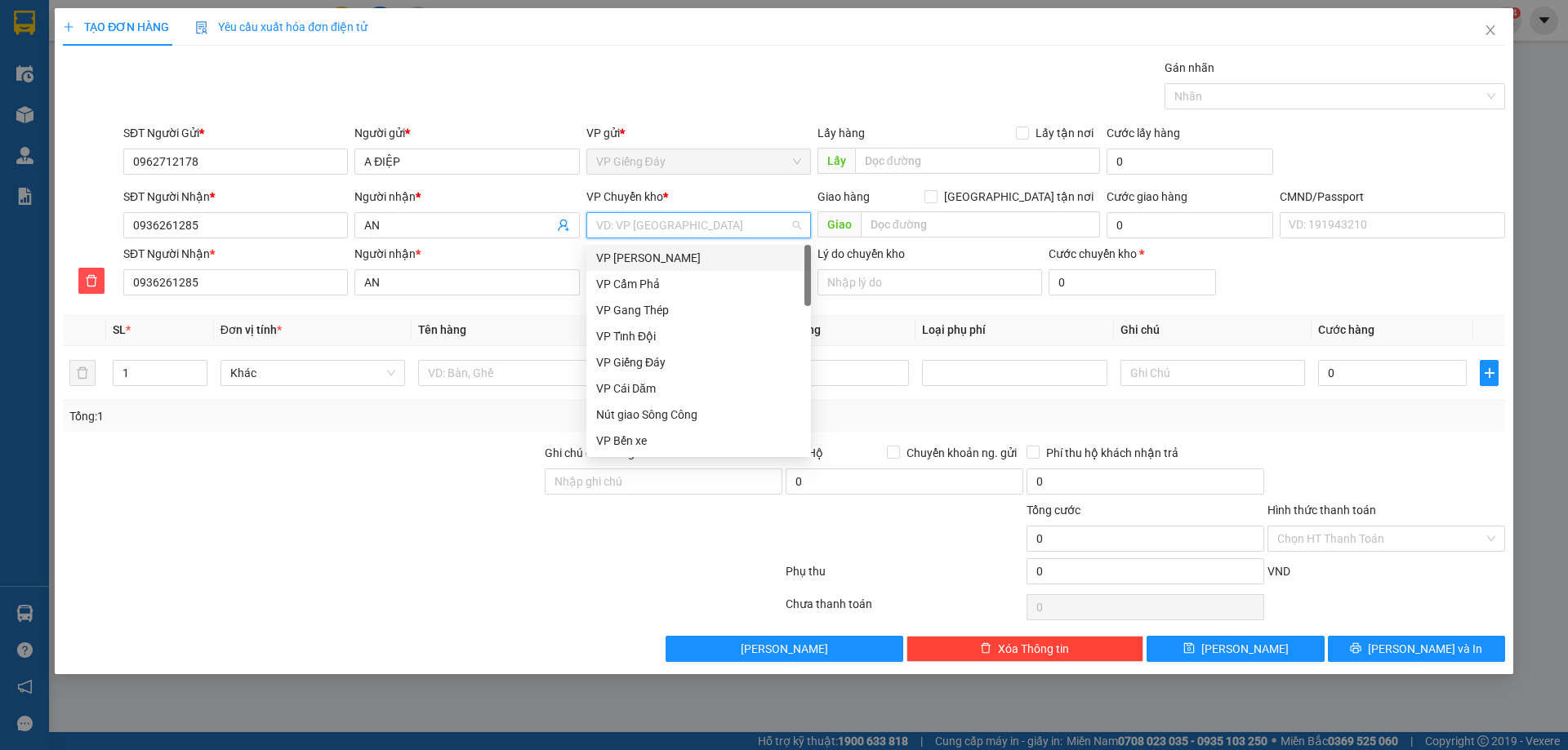
type input "C"
click at [662, 258] on div "VP [PERSON_NAME]" at bounding box center [698, 258] width 205 height 18
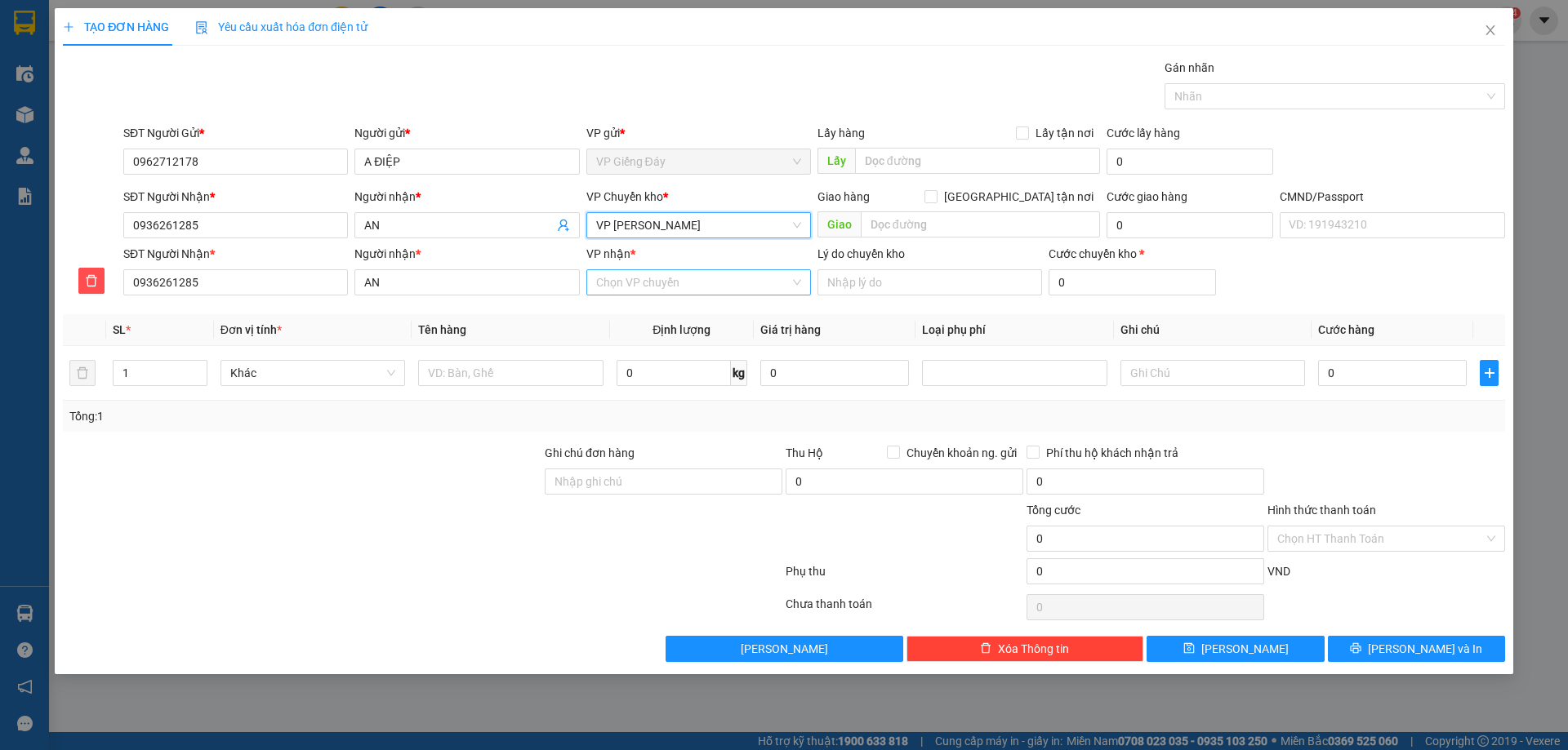
click at [667, 282] on input "VP nhận *" at bounding box center [693, 282] width 193 height 25
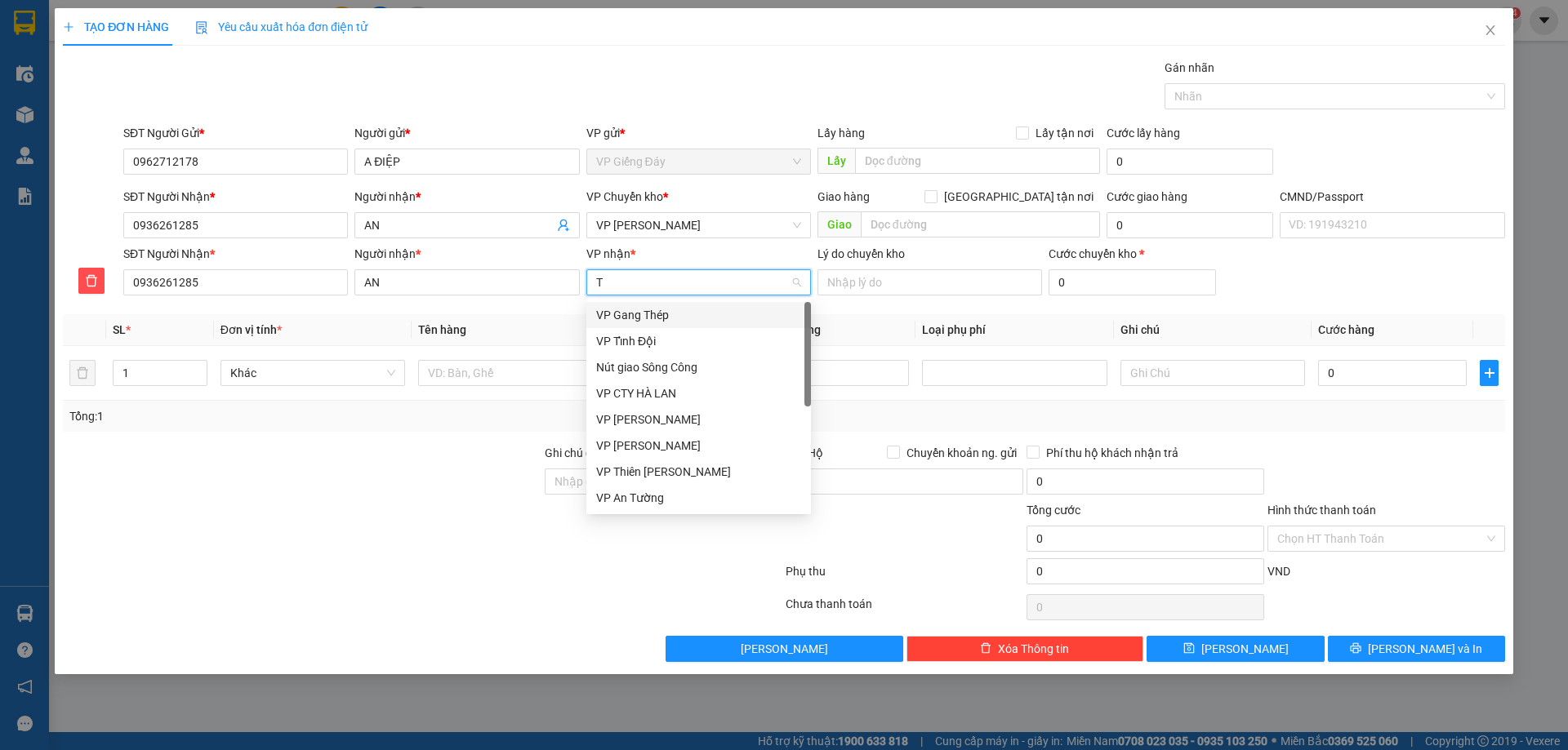
type input "TK"
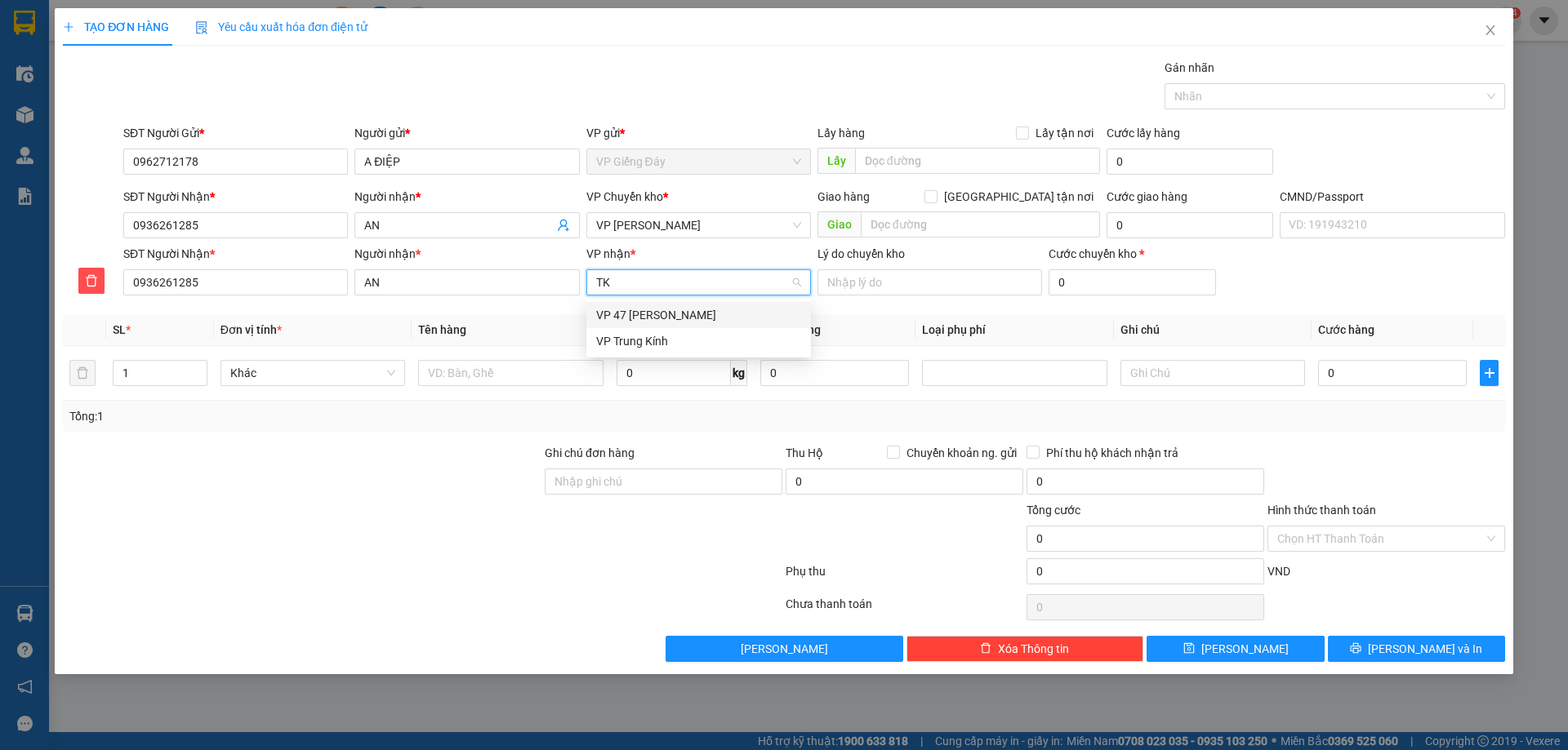
click at [660, 310] on div "VP 47 [PERSON_NAME]" at bounding box center [698, 315] width 205 height 18
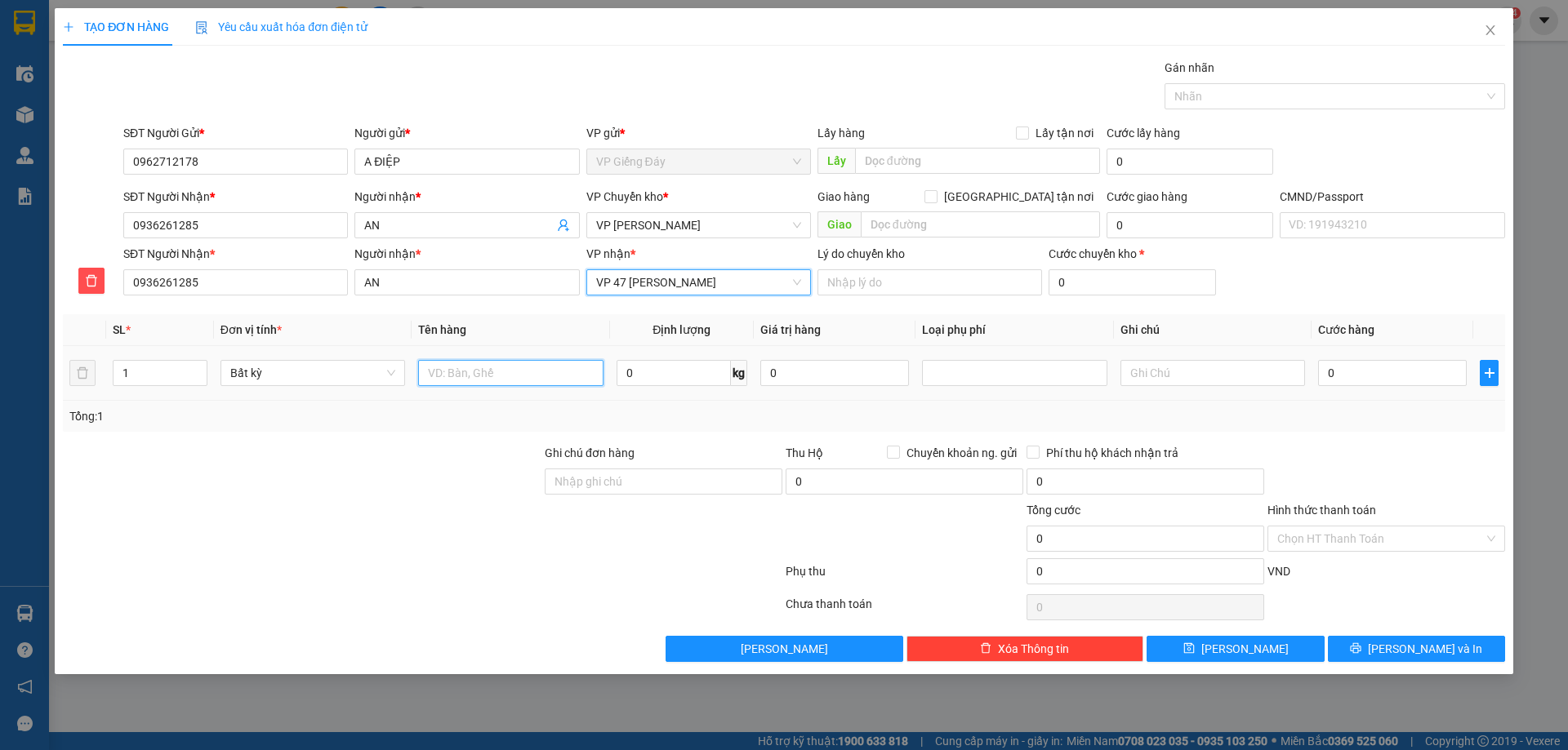
click at [468, 369] on input "text" at bounding box center [510, 374] width 185 height 26
type input "2"
drag, startPoint x: 441, startPoint y: 554, endPoint x: 497, endPoint y: 564, distance: 56.9
click at [444, 554] on div at bounding box center [303, 529] width 482 height 57
click at [466, 381] on input "2" at bounding box center [510, 374] width 185 height 26
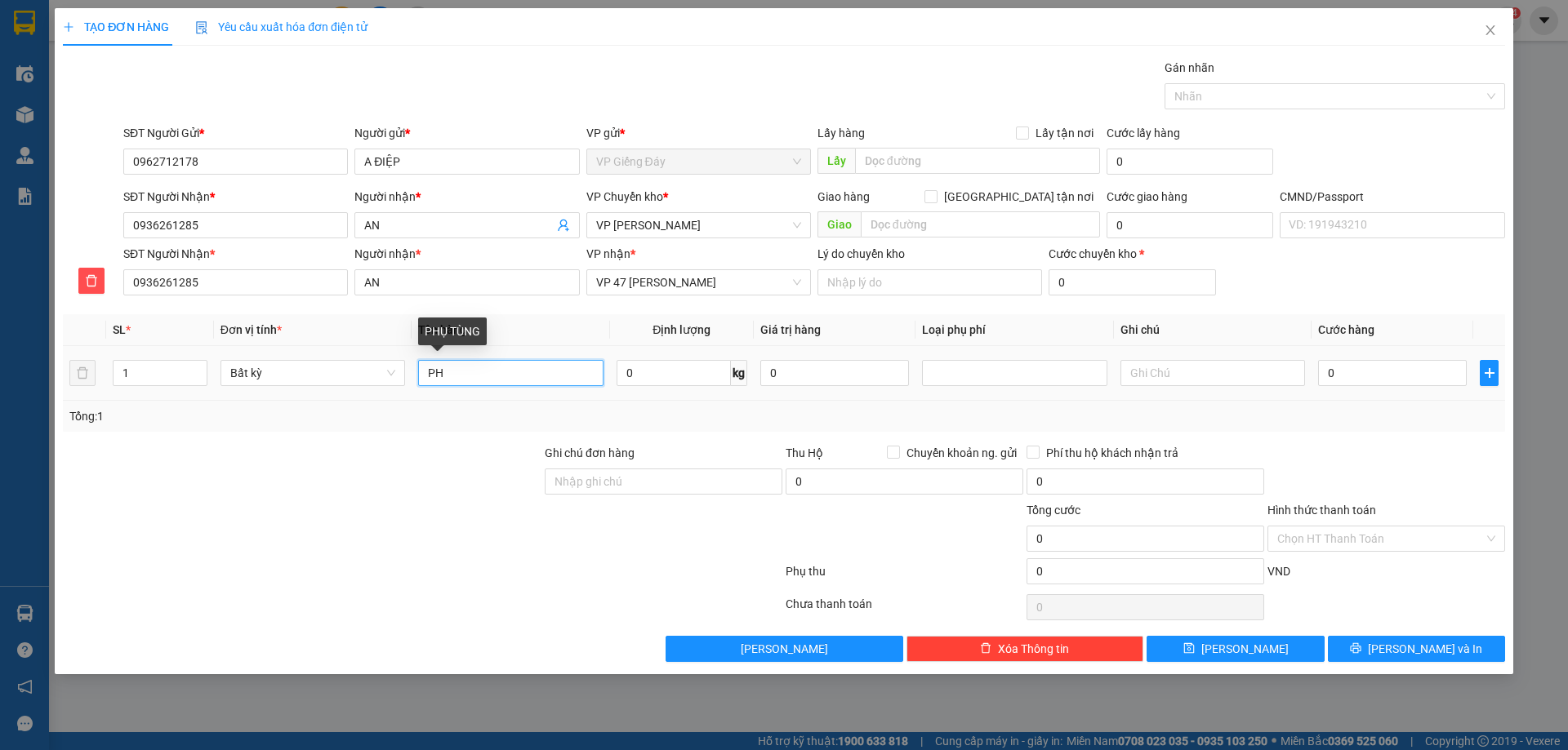
type input "P"
type input "HỘP PHỤ TÙNG"
click at [652, 371] on input "0" at bounding box center [674, 374] width 114 height 26
type input "2"
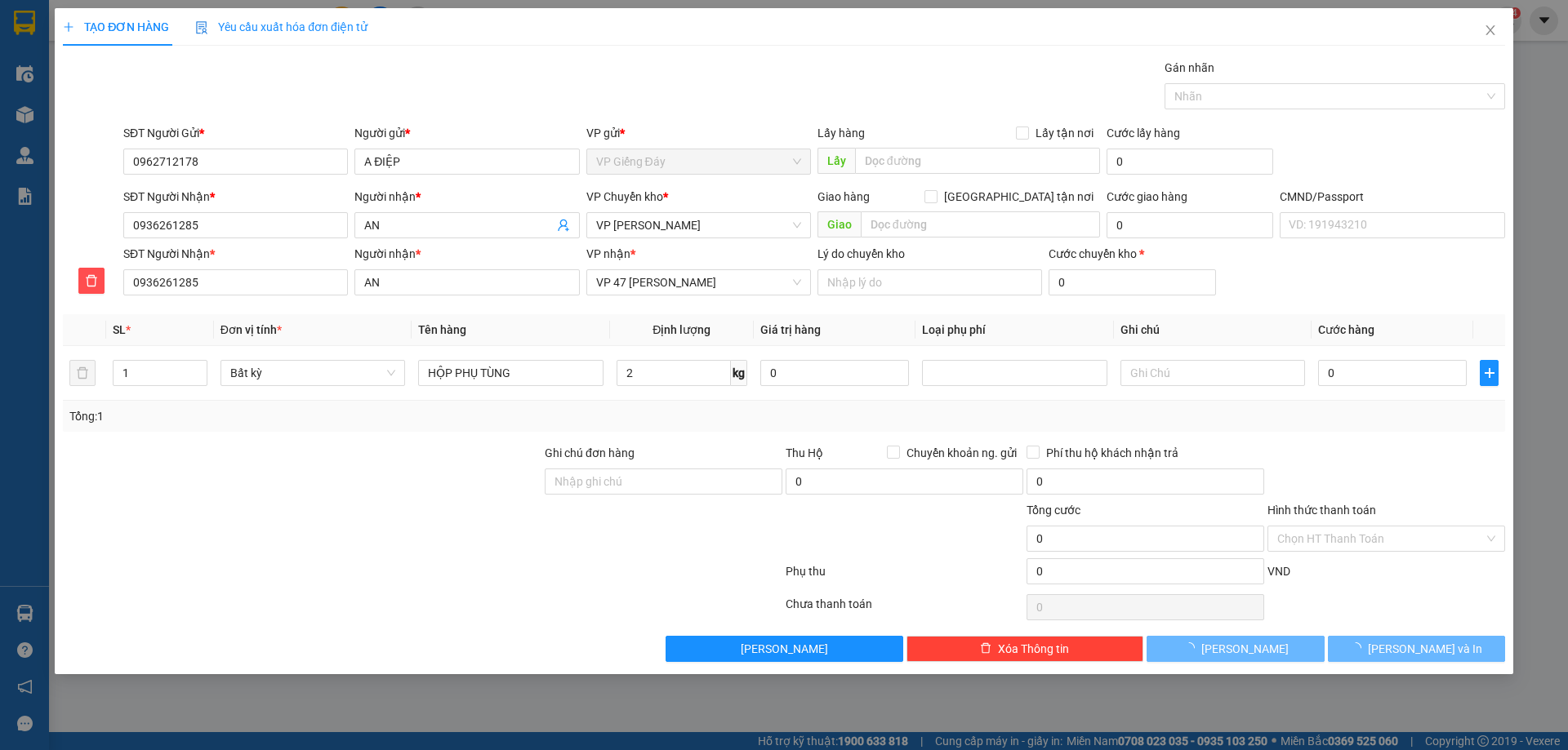
click at [390, 509] on div at bounding box center [303, 529] width 482 height 57
type input "50.000"
click at [1395, 637] on button "[PERSON_NAME] và In" at bounding box center [1417, 649] width 178 height 26
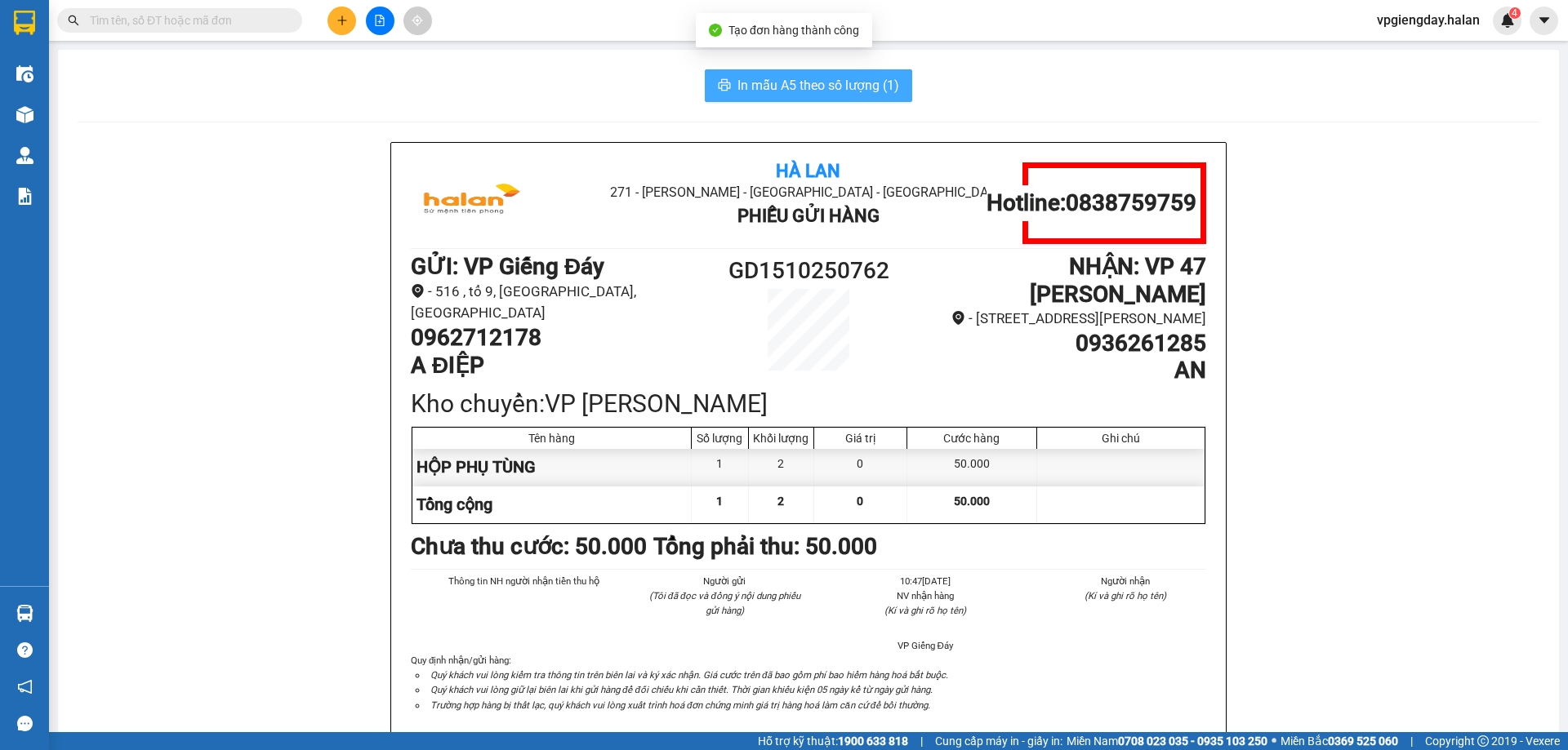
click at [774, 82] on span "In mẫu A5 theo số lượng (1)" at bounding box center [819, 84] width 162 height 20
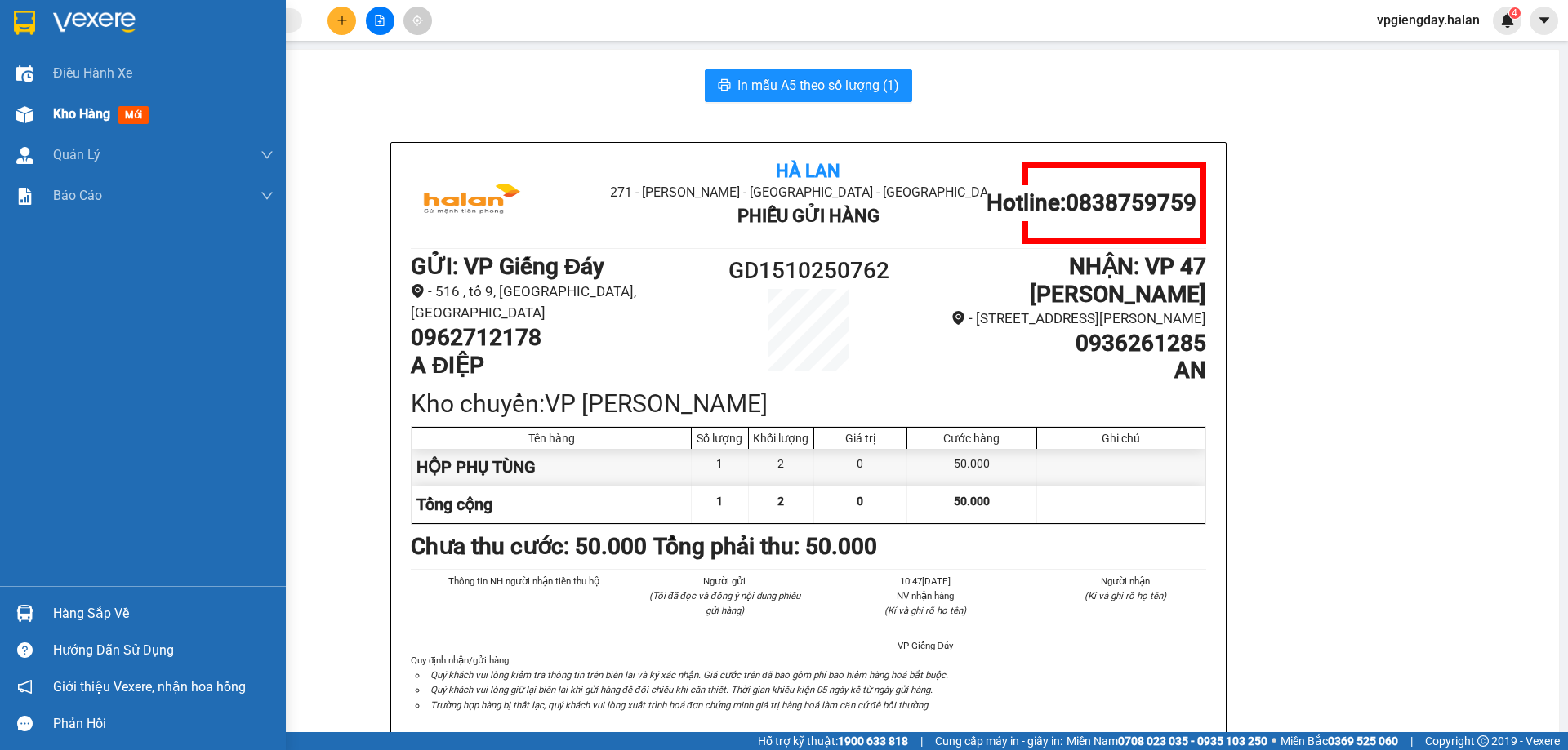
click at [105, 109] on span "Kho hàng" at bounding box center [81, 114] width 57 height 16
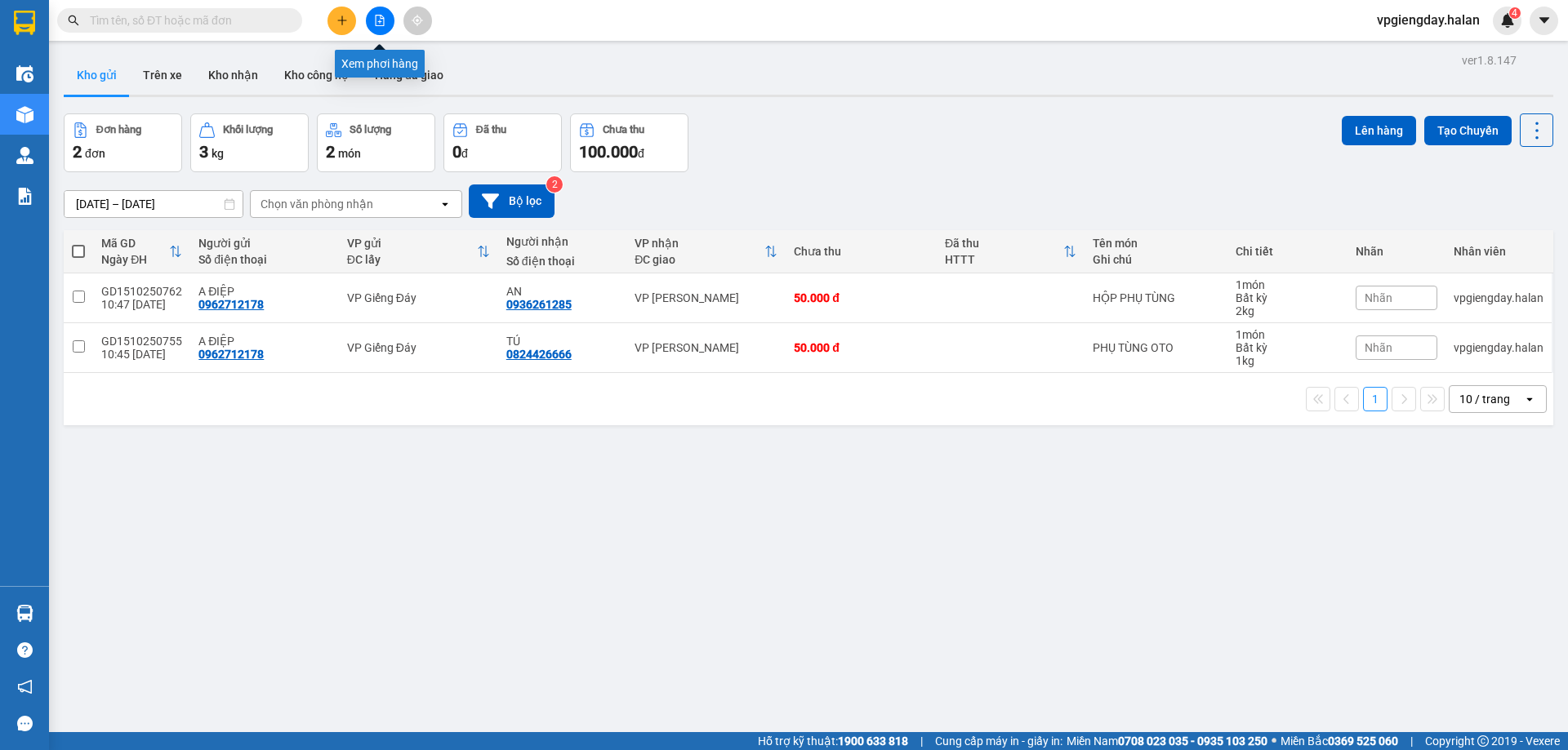
click at [317, 25] on div at bounding box center [159, 20] width 318 height 25
click at [332, 18] on button at bounding box center [341, 20] width 29 height 29
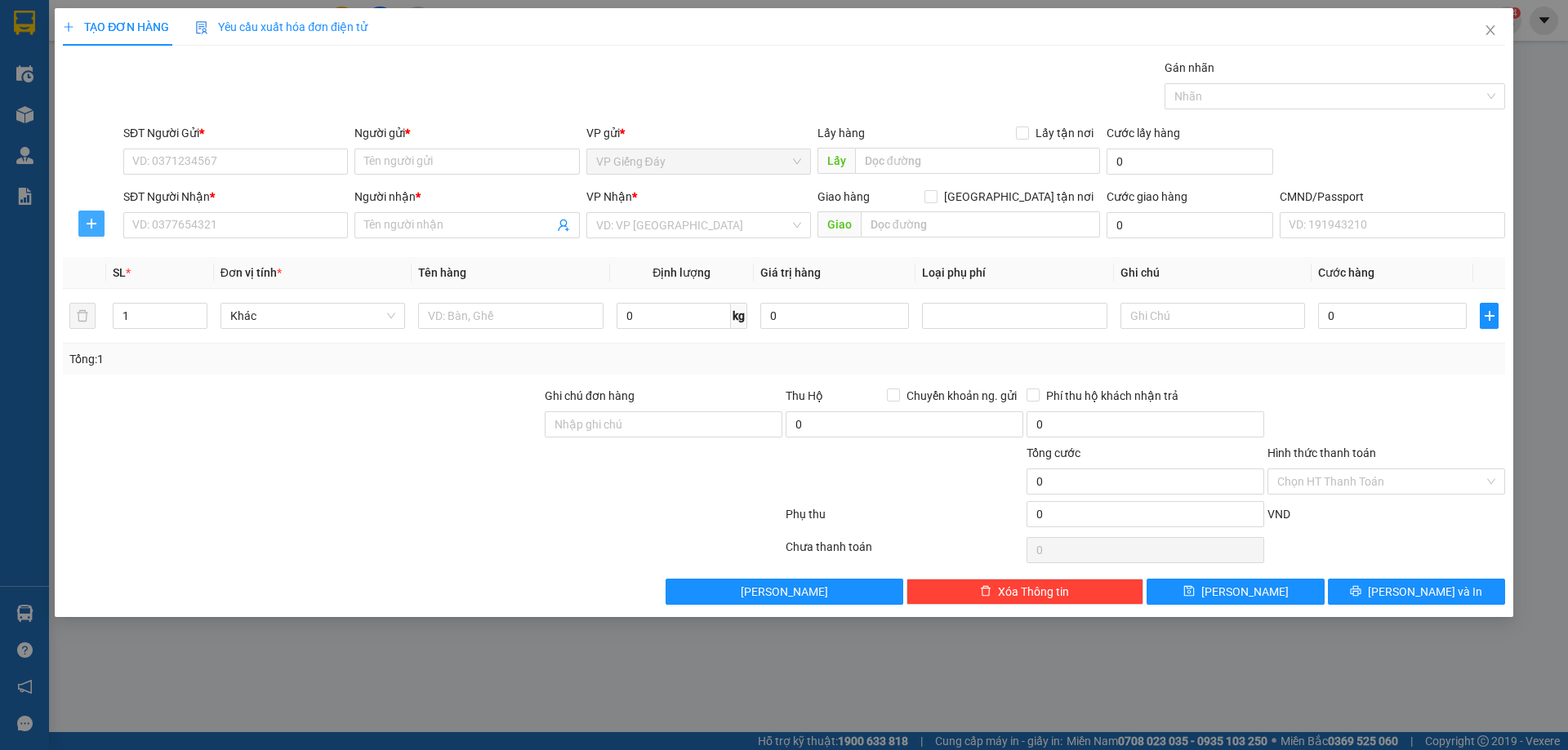
click at [87, 217] on icon "plus" at bounding box center [91, 223] width 13 height 13
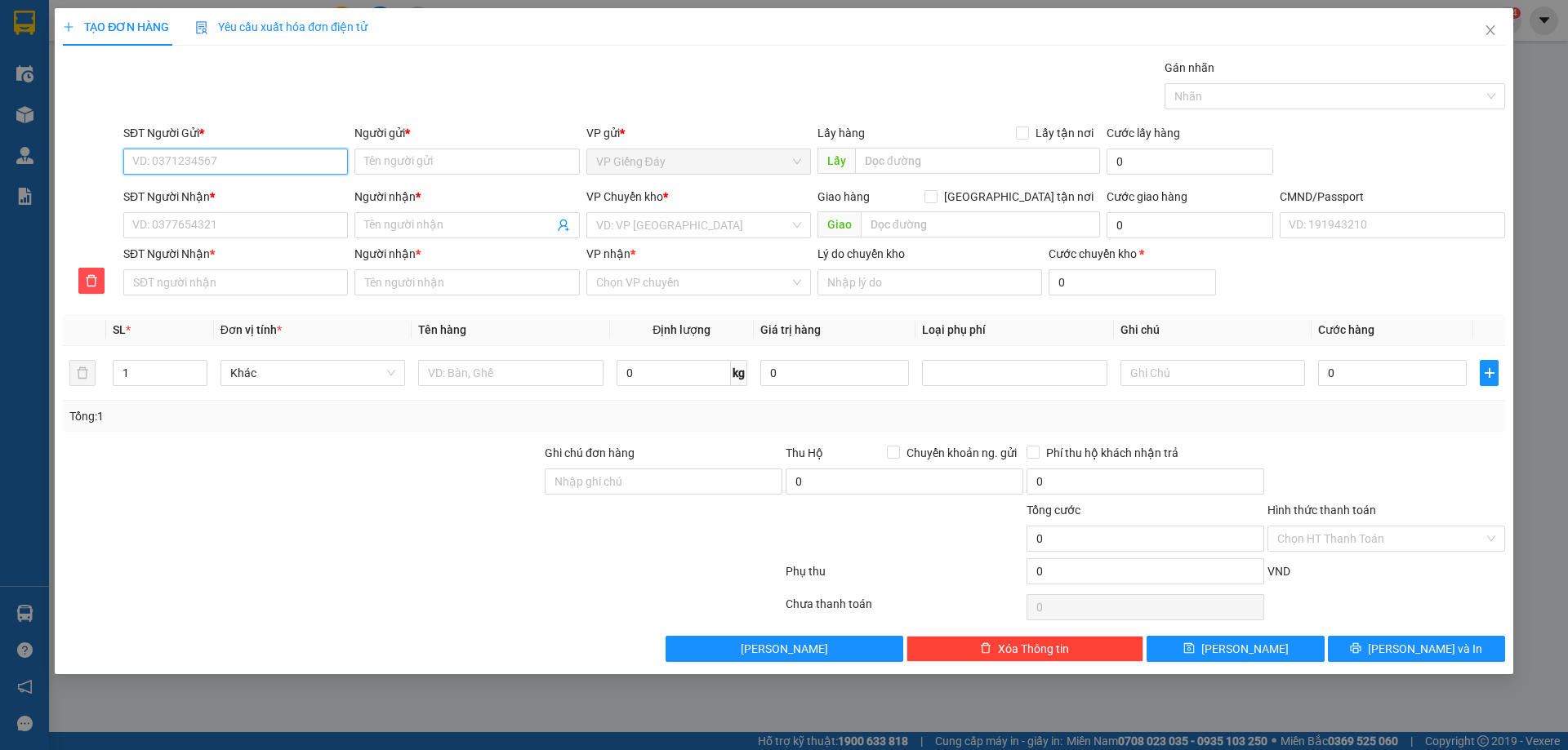
click at [209, 154] on input "SĐT Người Gửi *" at bounding box center [235, 162] width 224 height 26
click at [238, 187] on div "0962712178 - A ĐIỆP" at bounding box center [235, 194] width 205 height 18
type input "0962712178"
type input "A ĐIỆP"
type input "0962712178"
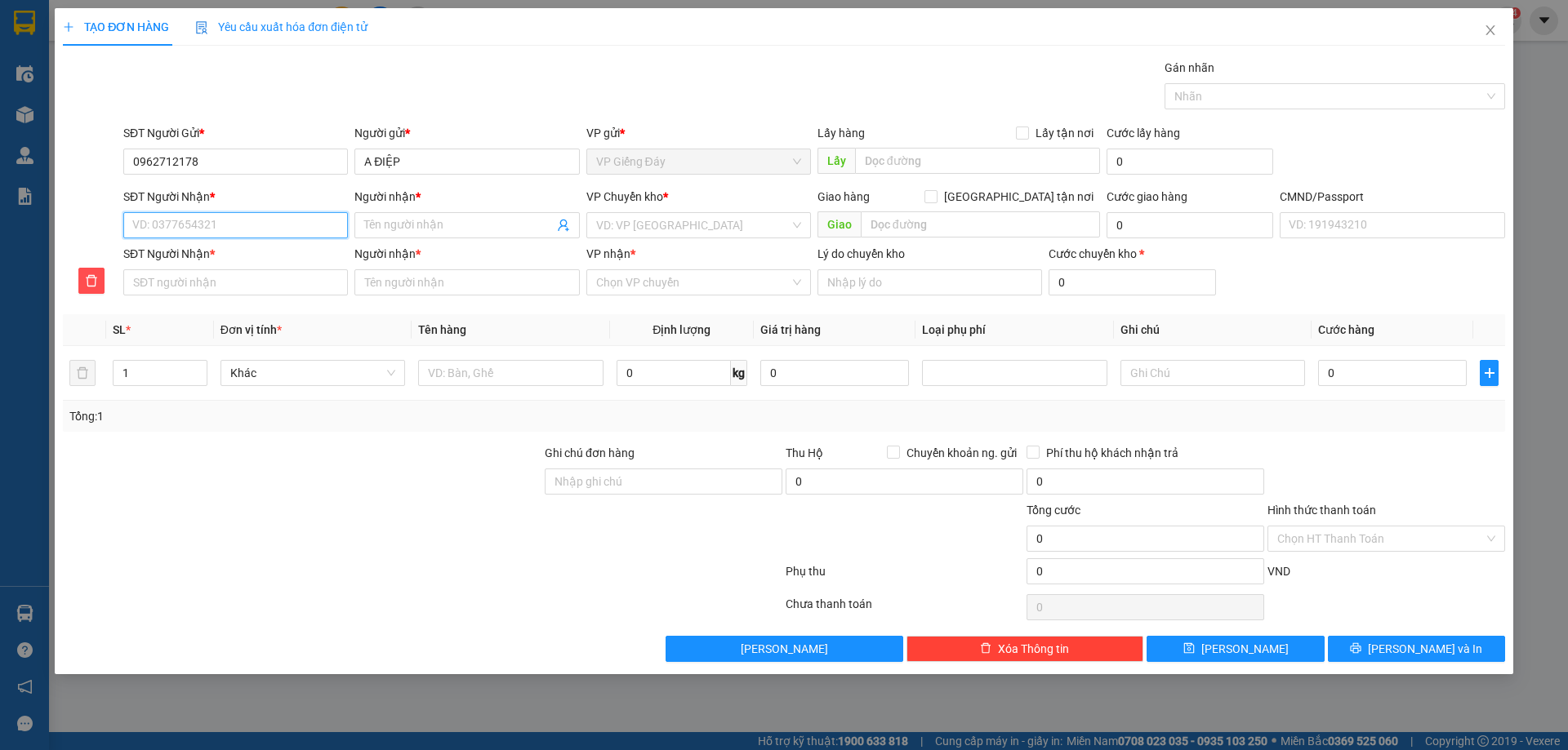
click at [266, 236] on input "SĐT Người Nhận *" at bounding box center [235, 225] width 224 height 26
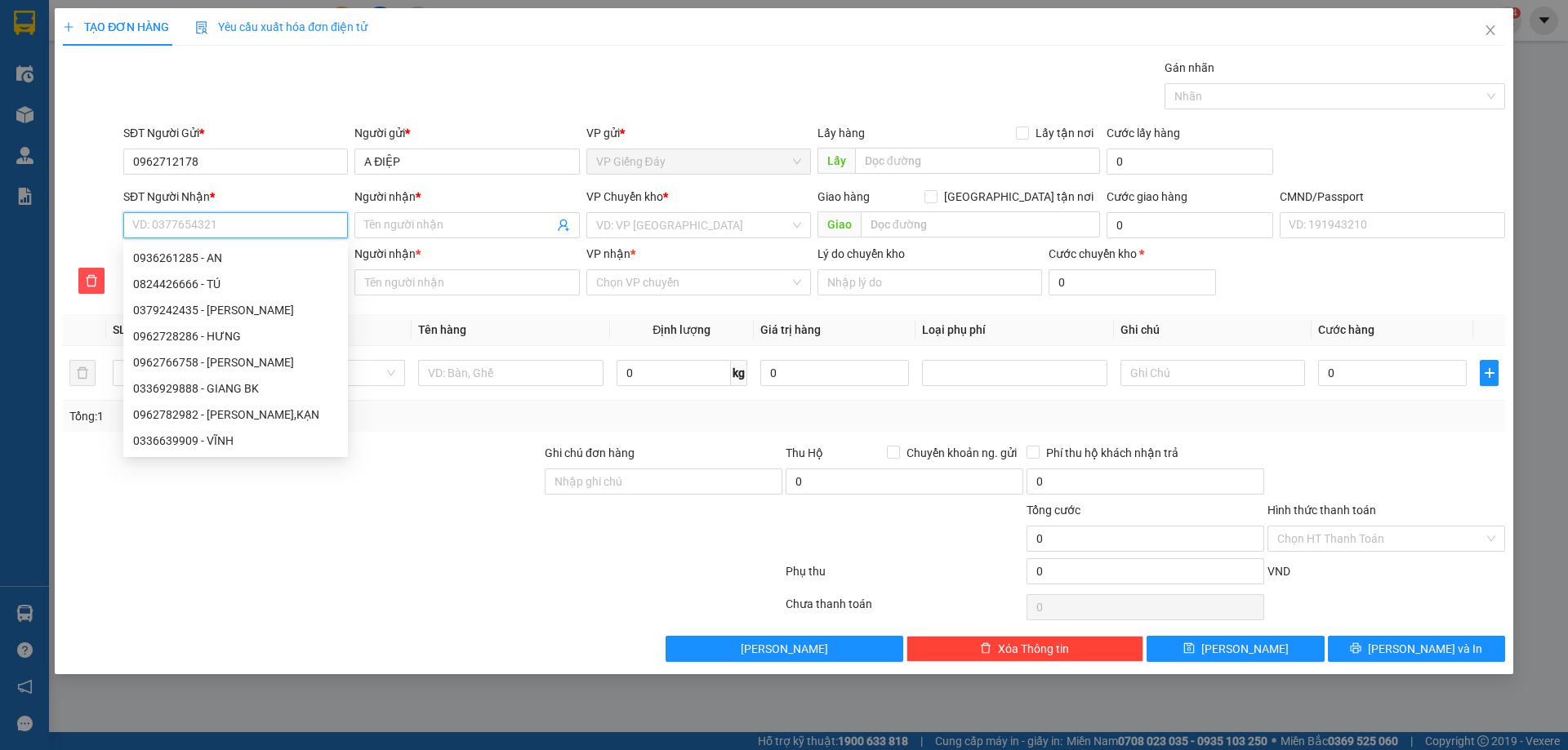
type input "0"
type input "09"
type input "091"
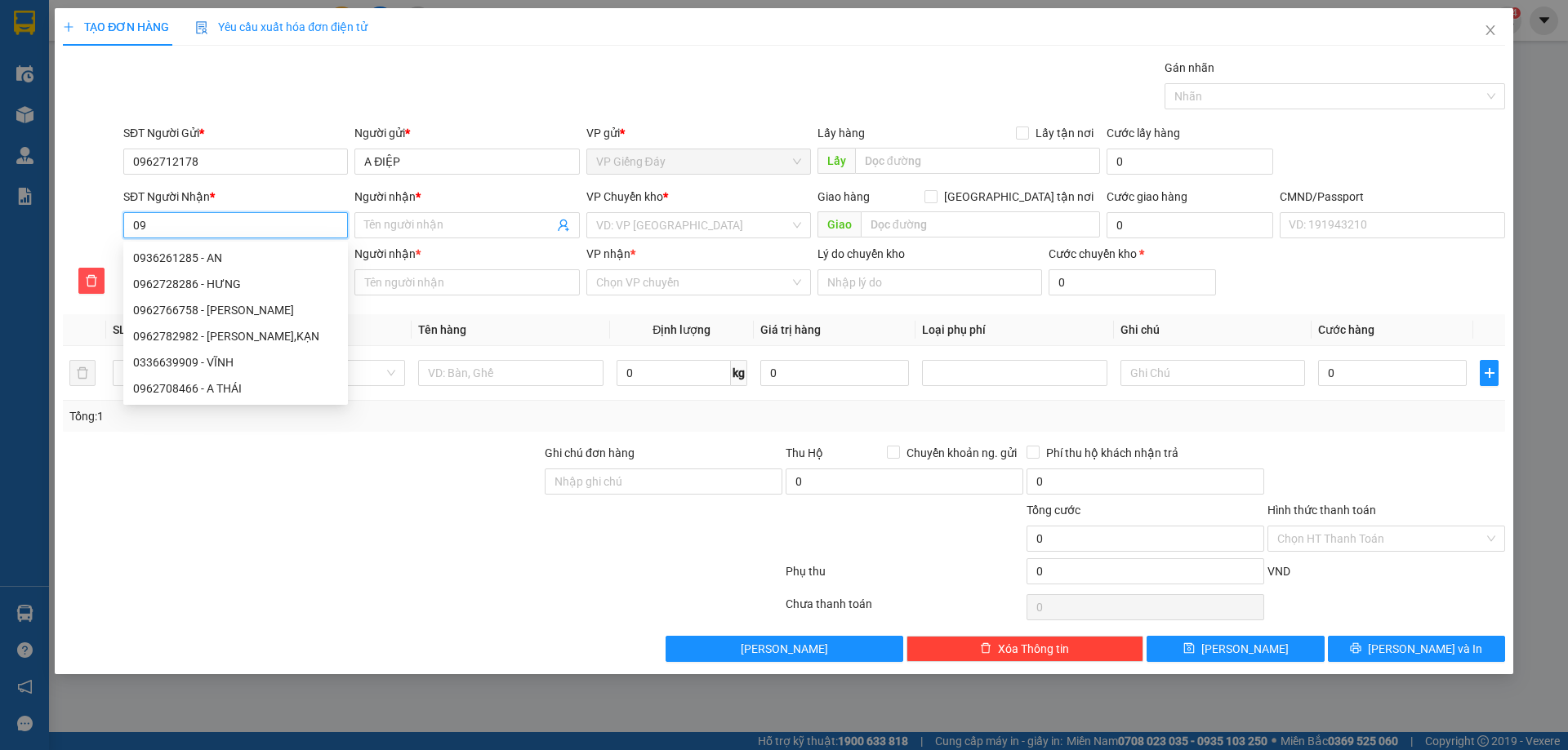
type input "091"
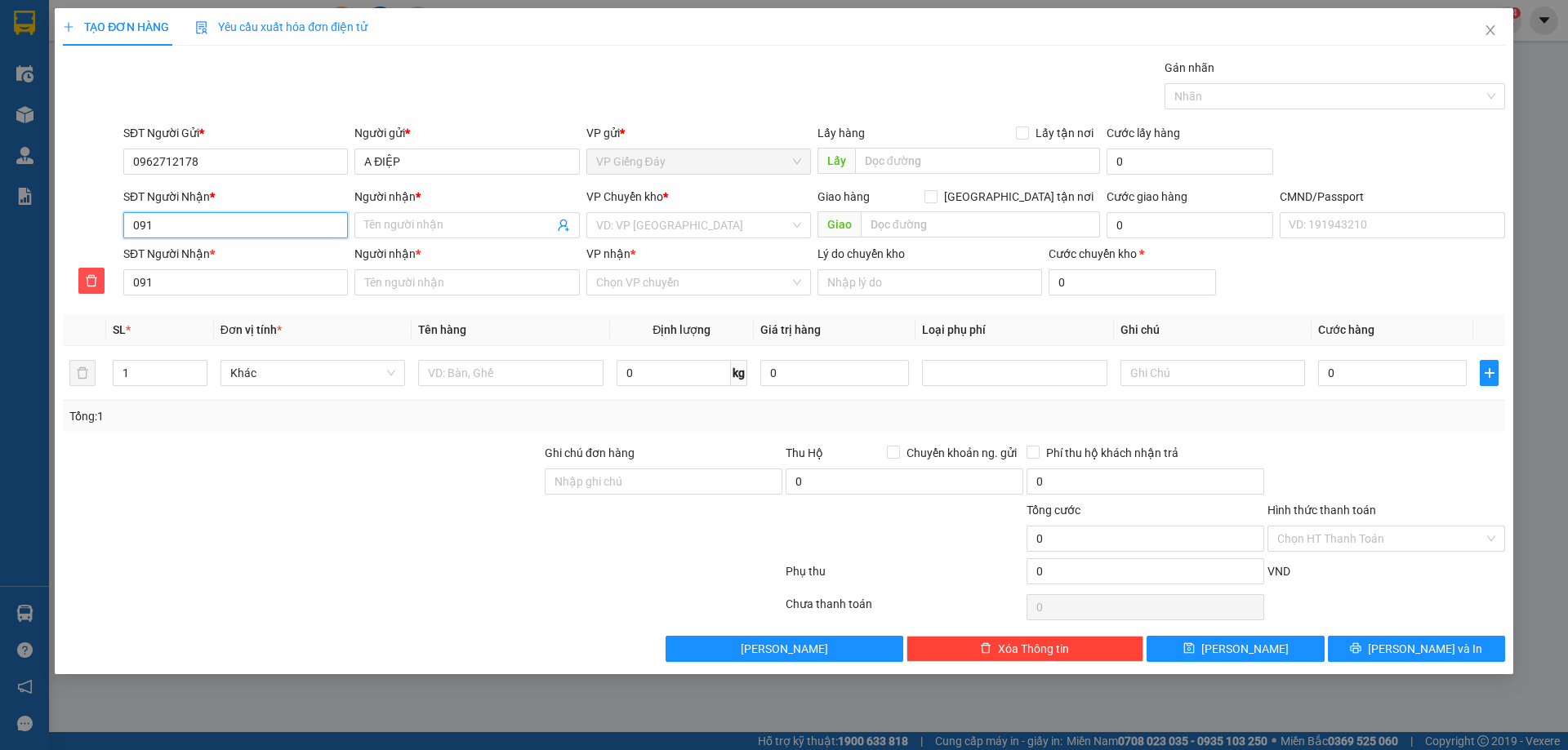
type input "0915"
type input "09151"
type input "091516"
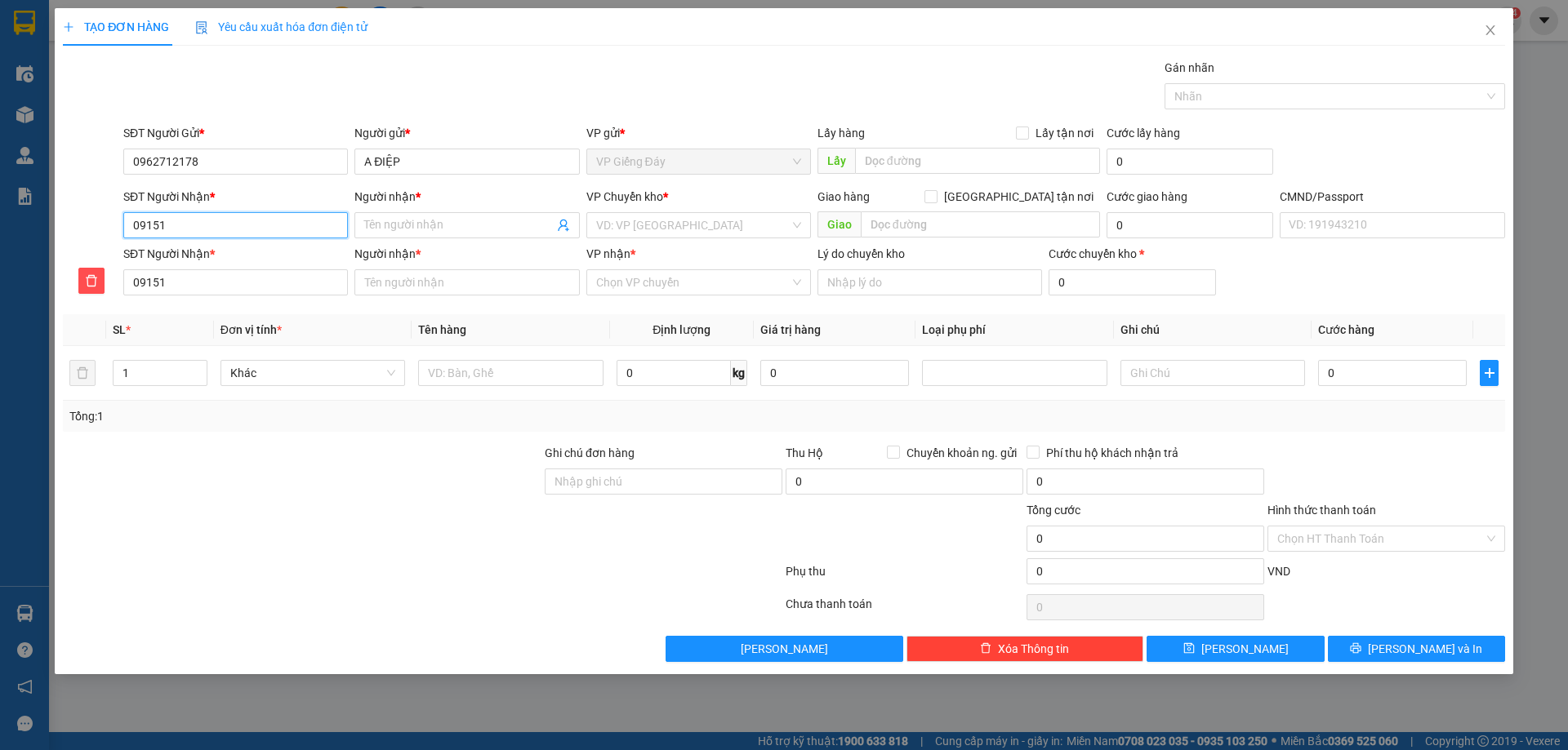
type input "091516"
type input "0915165"
type input "09151650"
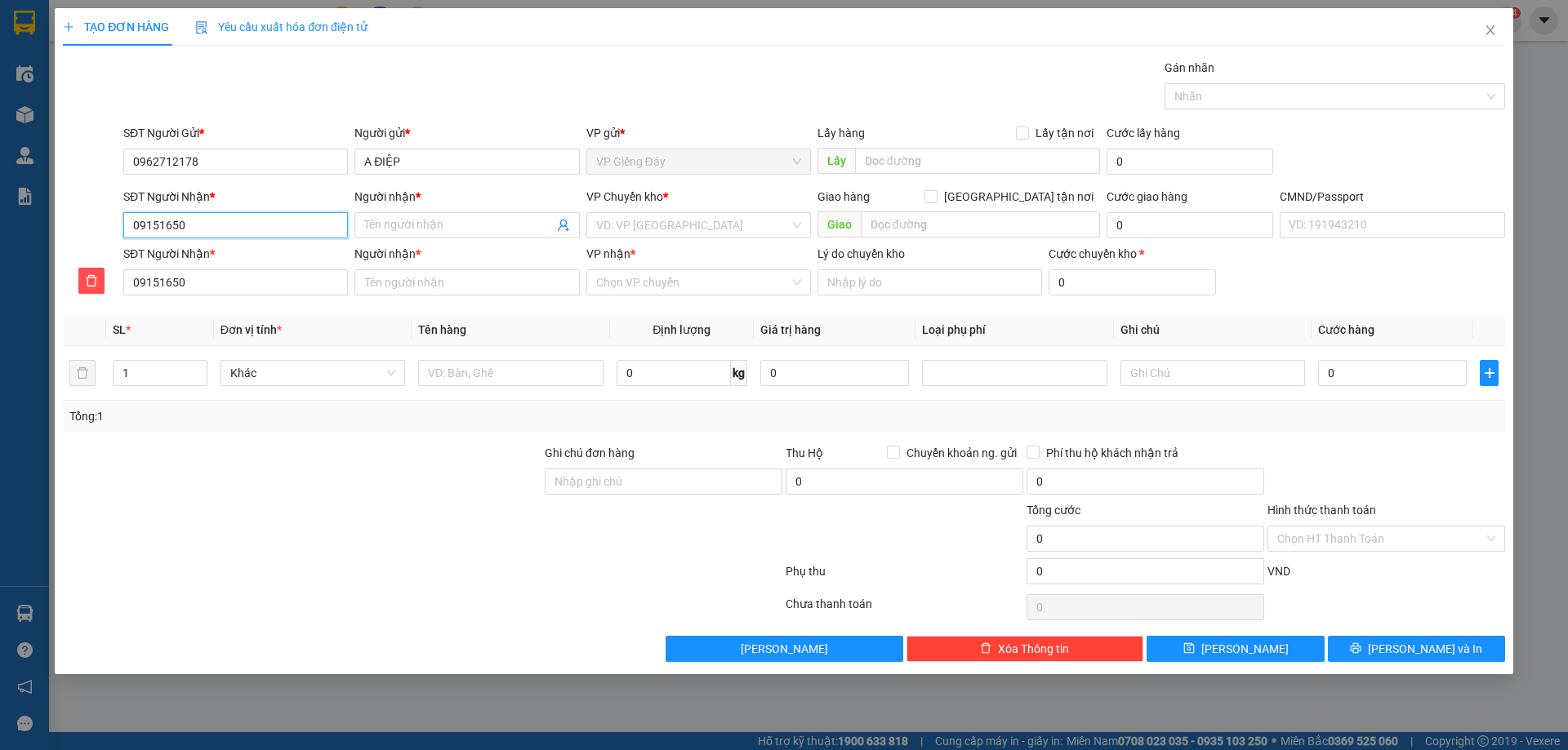
type input "091516503"
type input "0915165031"
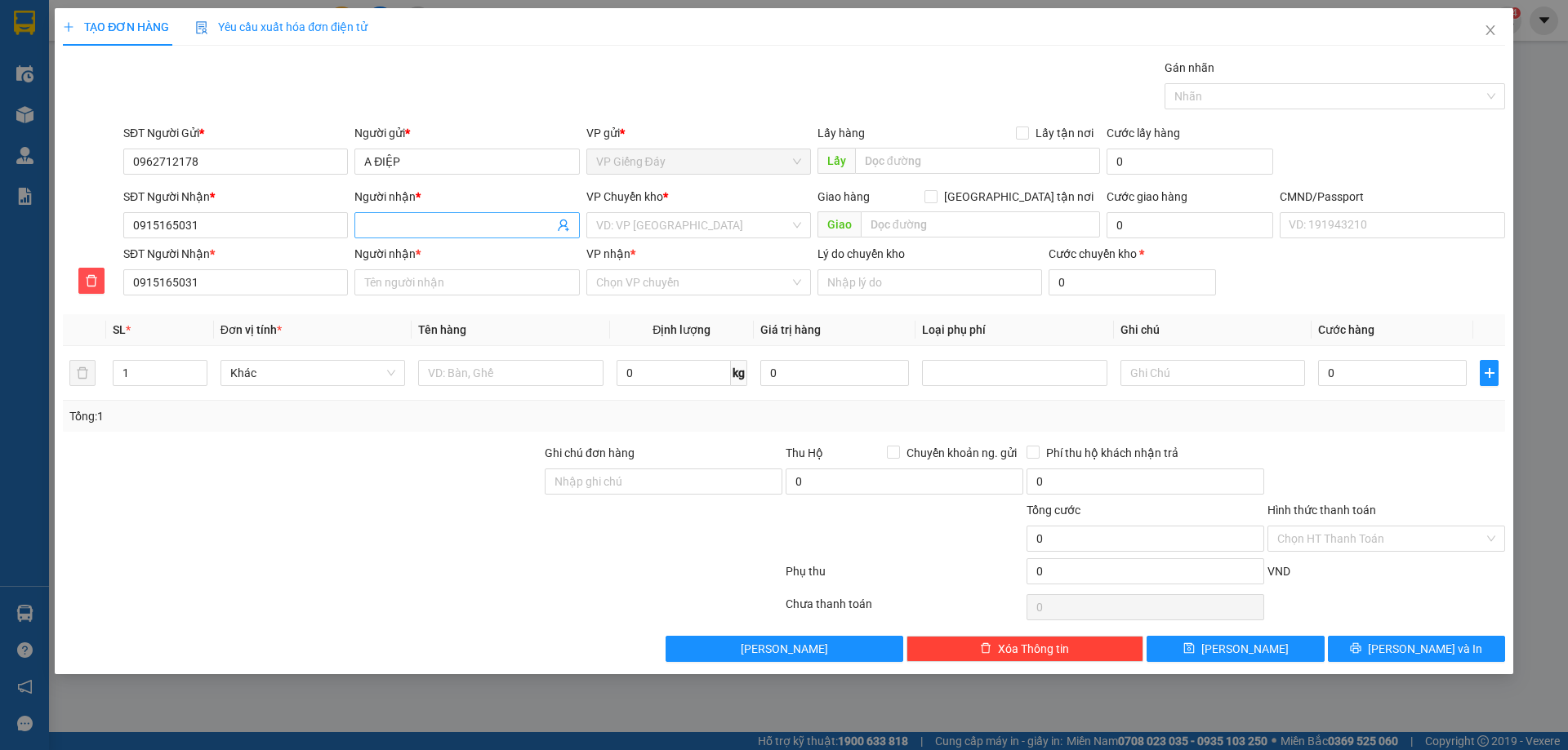
click at [435, 230] on input "Người nhận *" at bounding box center [458, 225] width 189 height 18
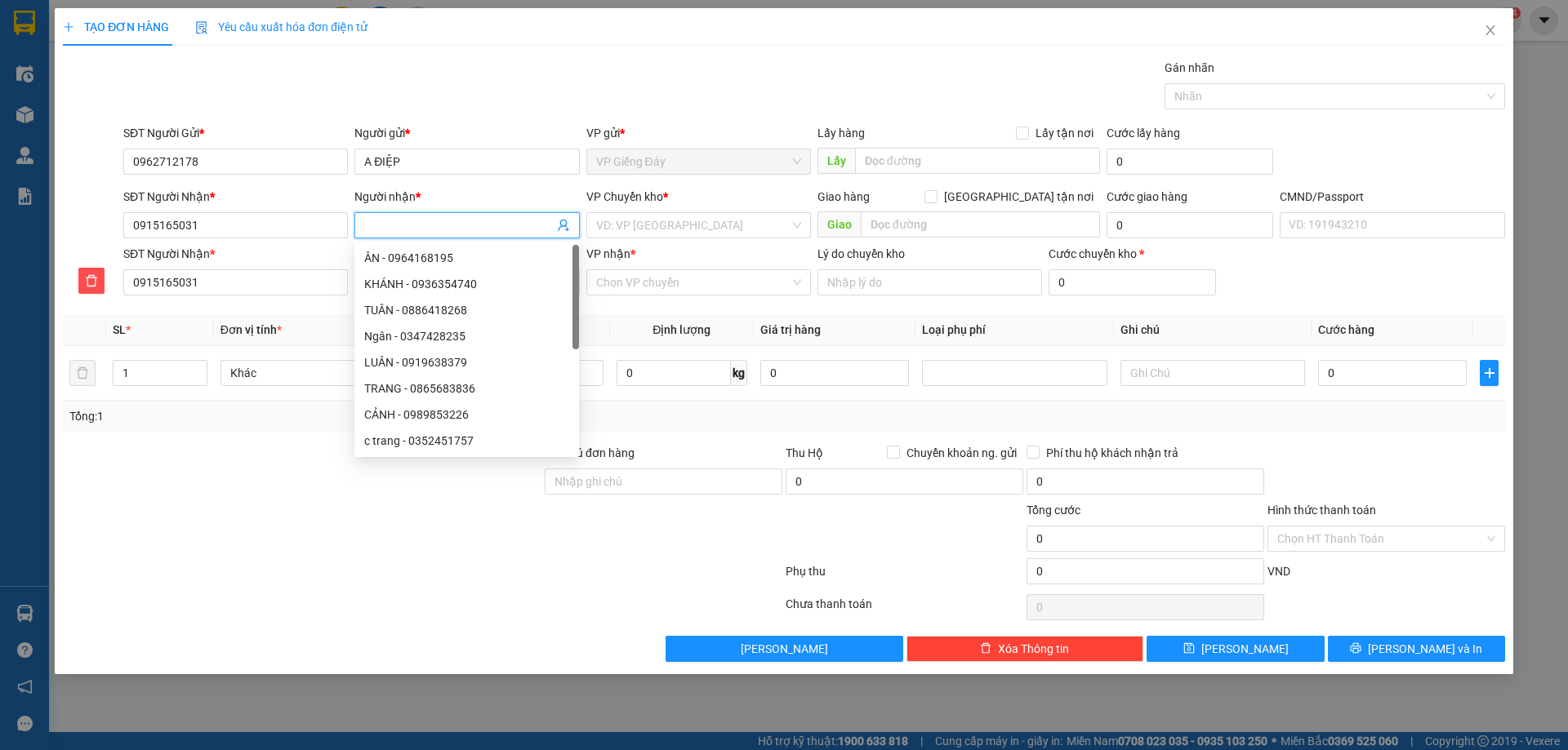
type input "T"
type input "TO"
type input "TOA"
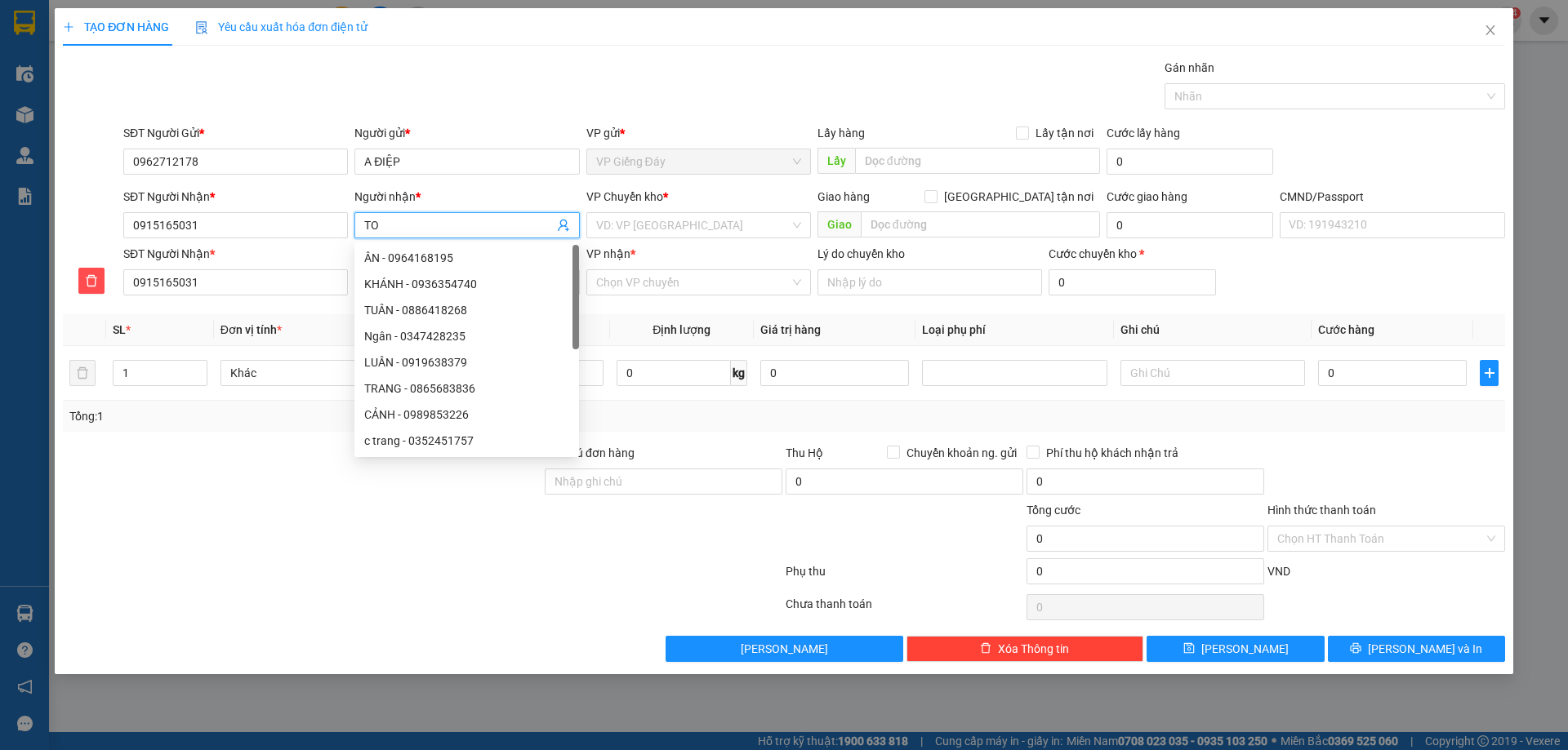
type input "TOA"
type input "TOAN"
type input "TOÀN"
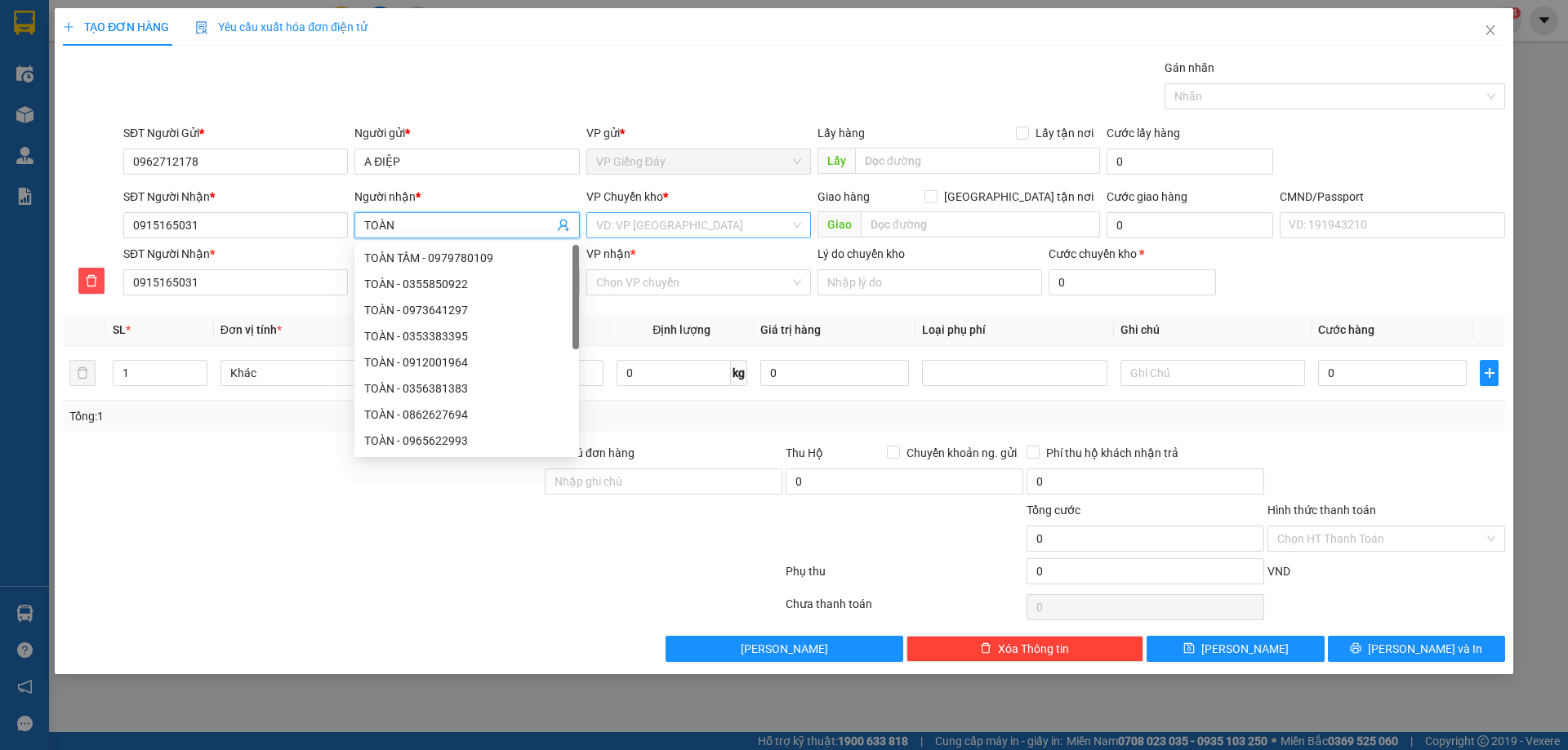
type input "TOÀN"
click at [628, 223] on input "search" at bounding box center [693, 225] width 193 height 25
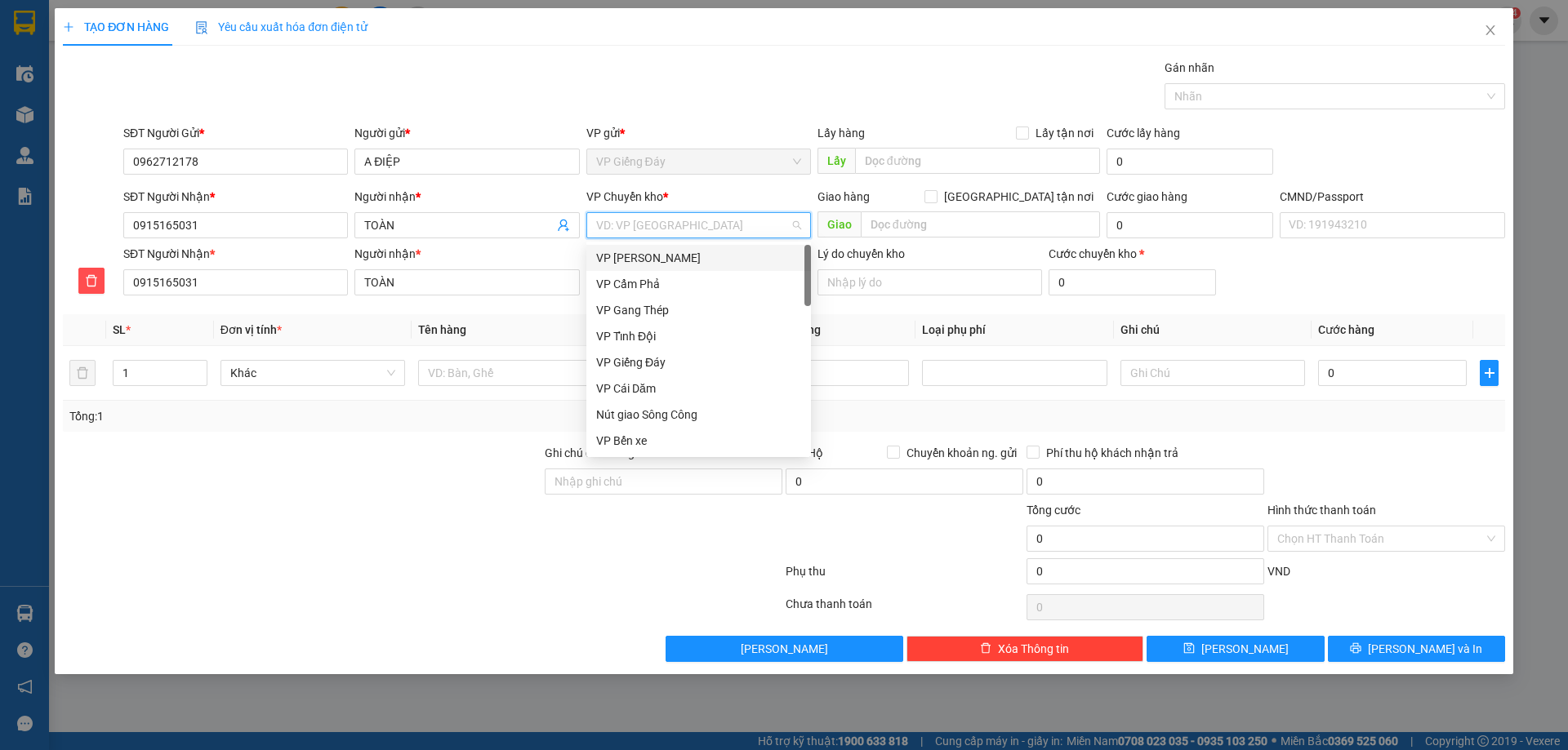
click at [638, 250] on div "VP [PERSON_NAME]" at bounding box center [698, 258] width 205 height 18
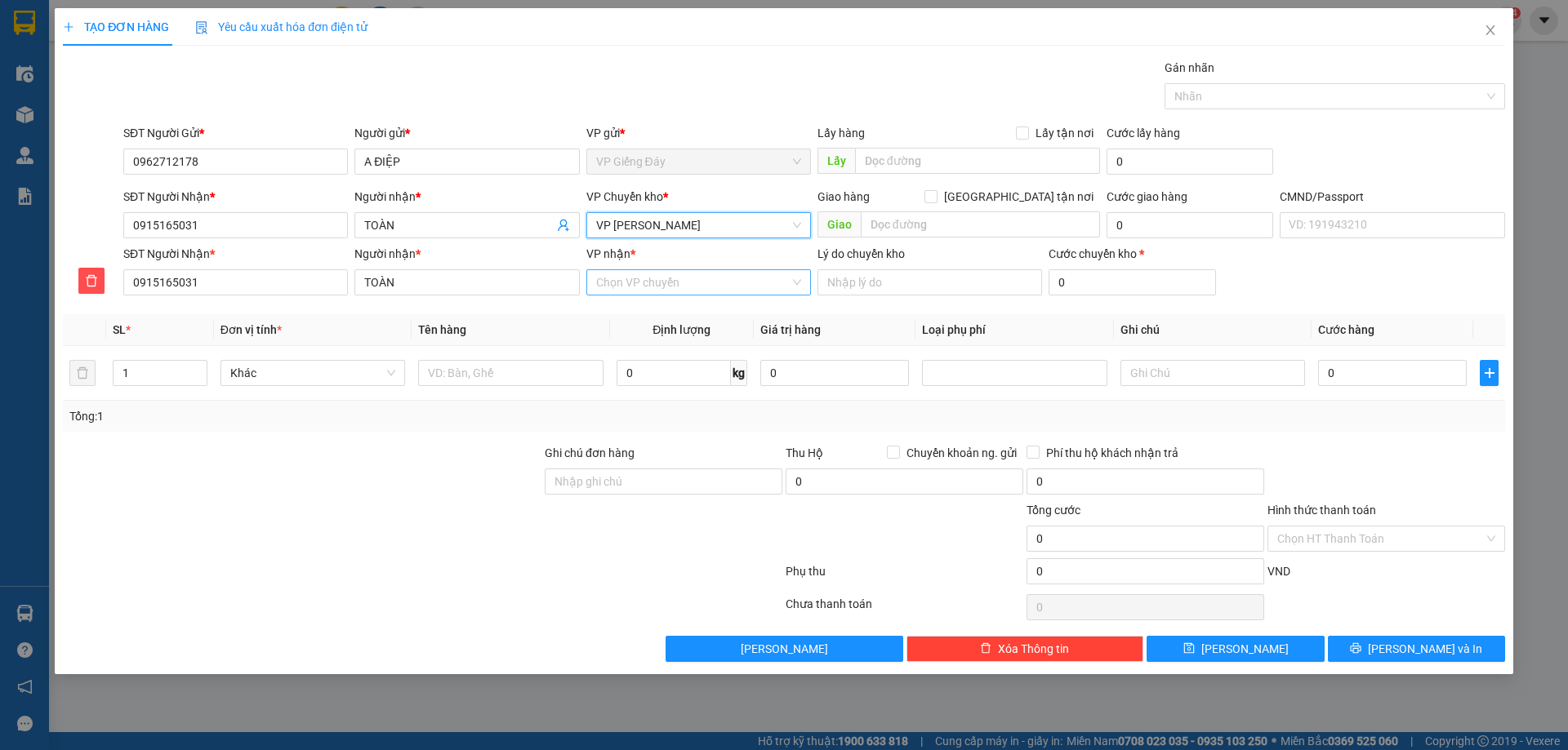
click at [657, 283] on input "VP nhận *" at bounding box center [693, 282] width 193 height 25
type input "Y"
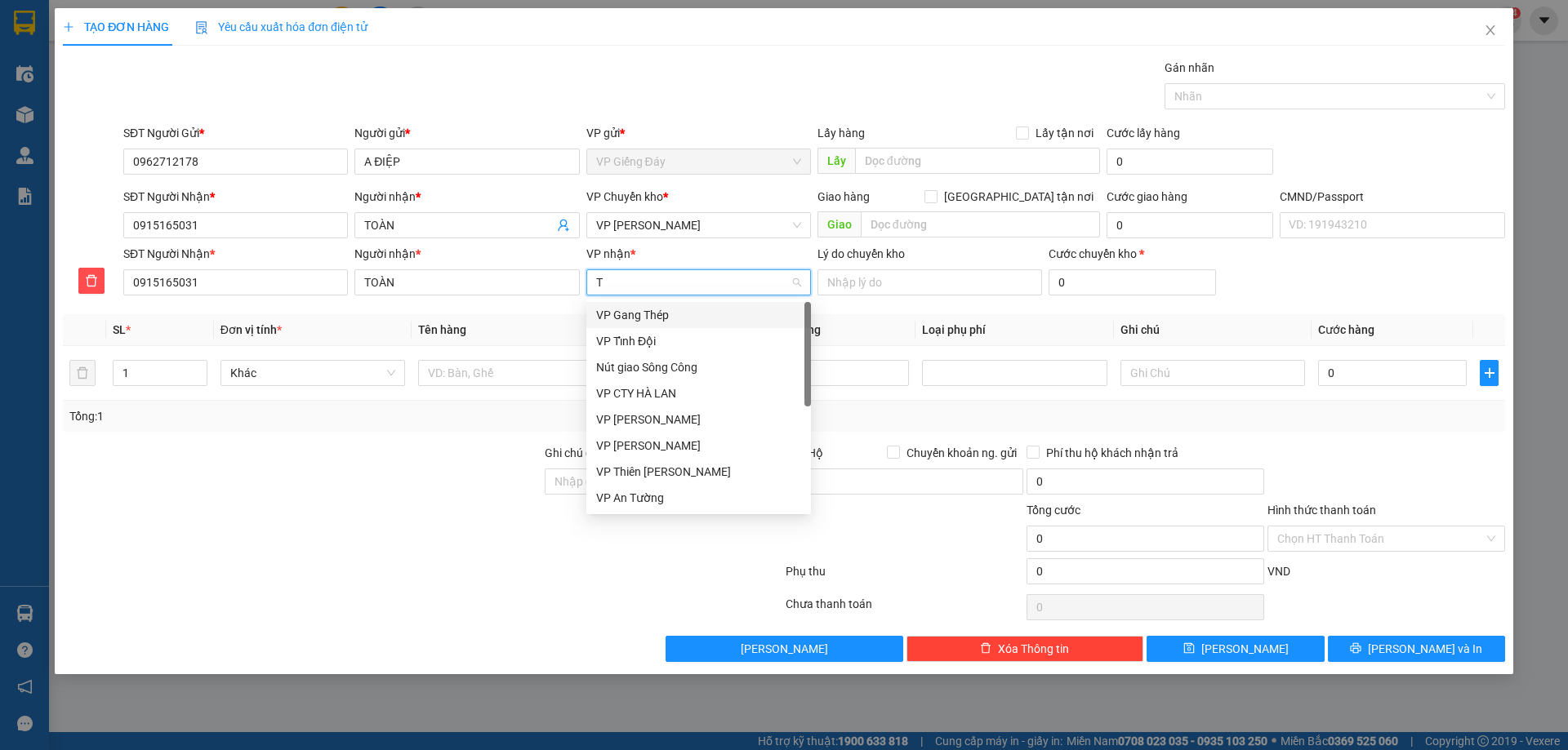
type input "TK"
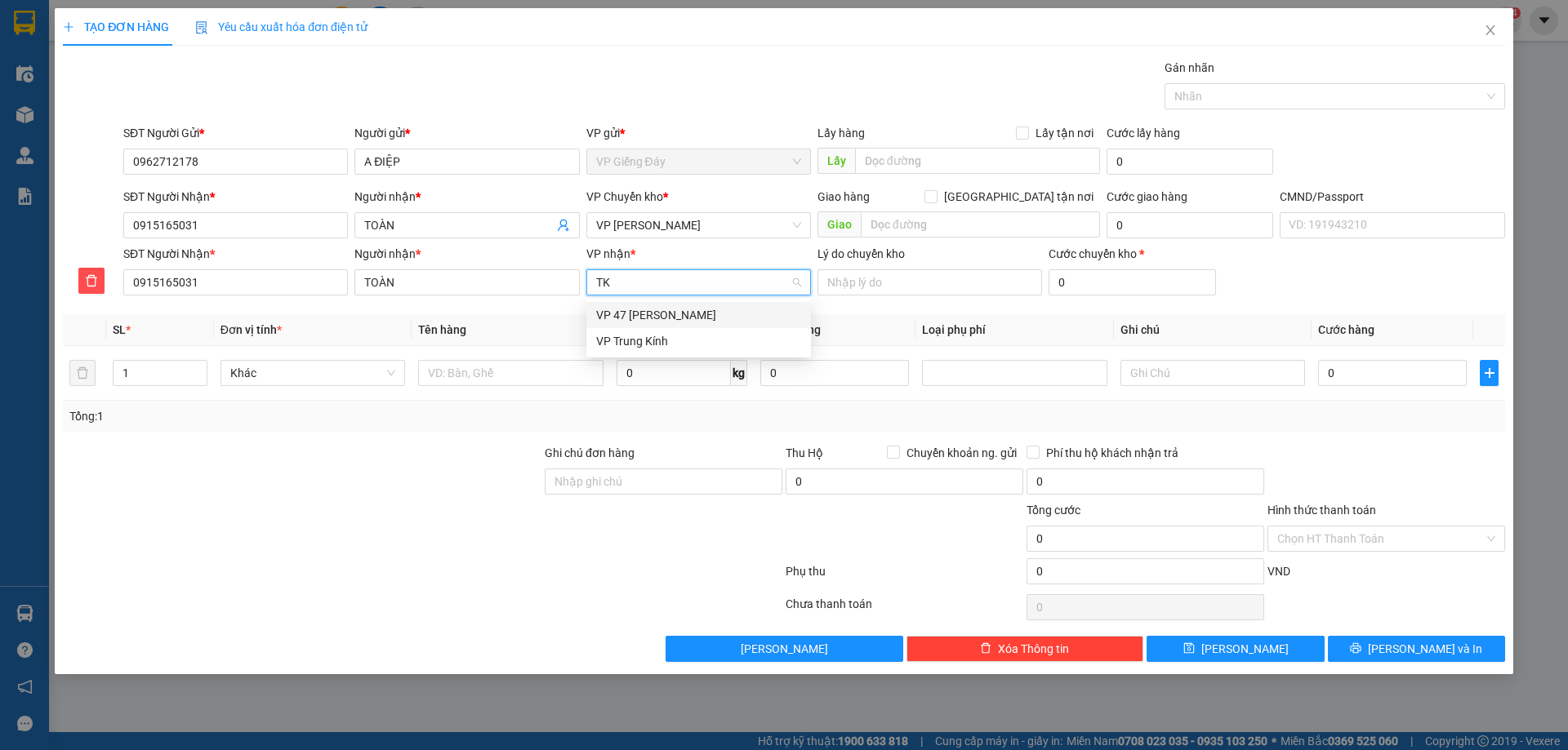
click at [649, 309] on div "VP 47 [PERSON_NAME]" at bounding box center [698, 315] width 205 height 18
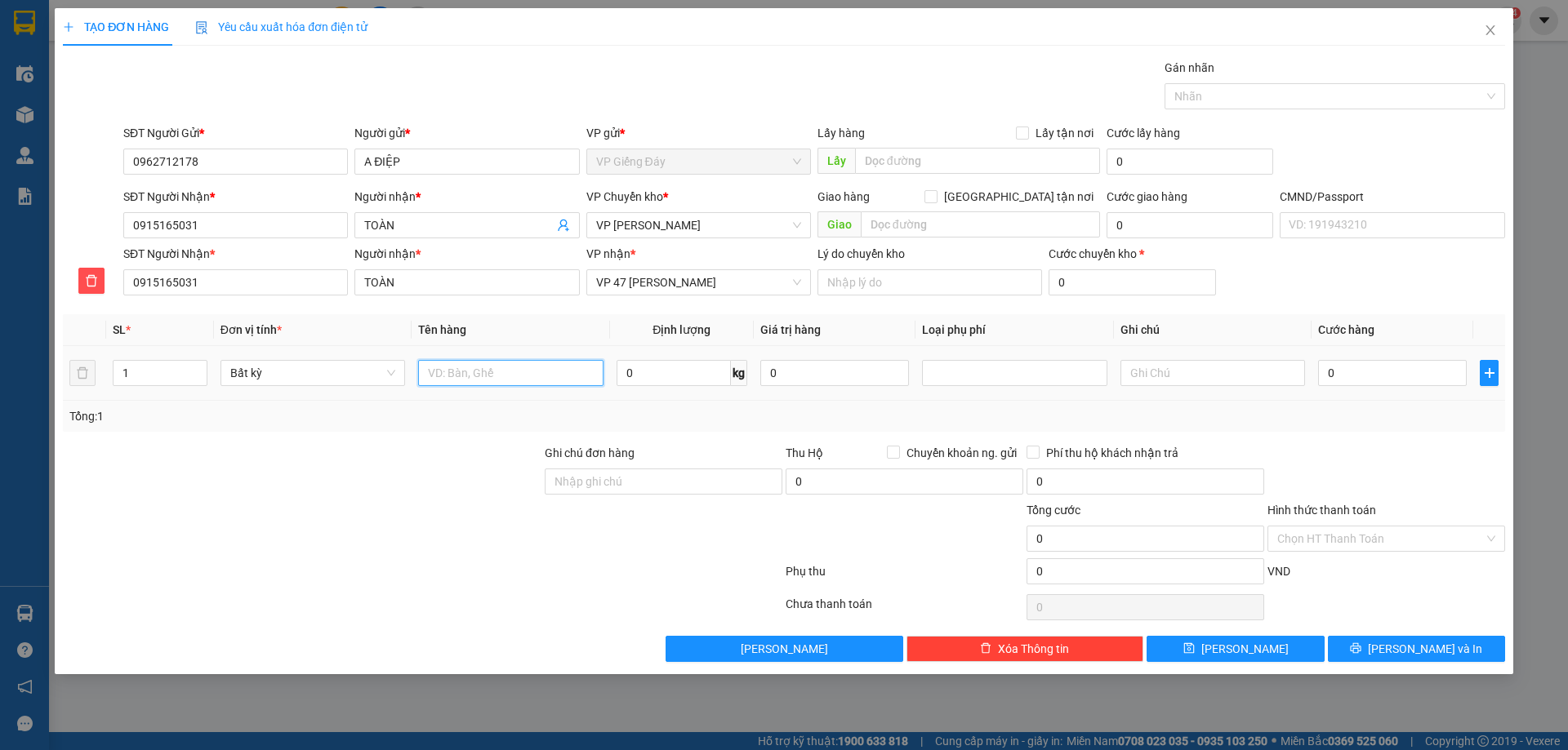
click at [456, 381] on input "text" at bounding box center [510, 374] width 185 height 26
type input "PHỤ TÙNG OTO"
click at [660, 380] on input "0" at bounding box center [674, 374] width 114 height 26
type input "2"
type input "1"
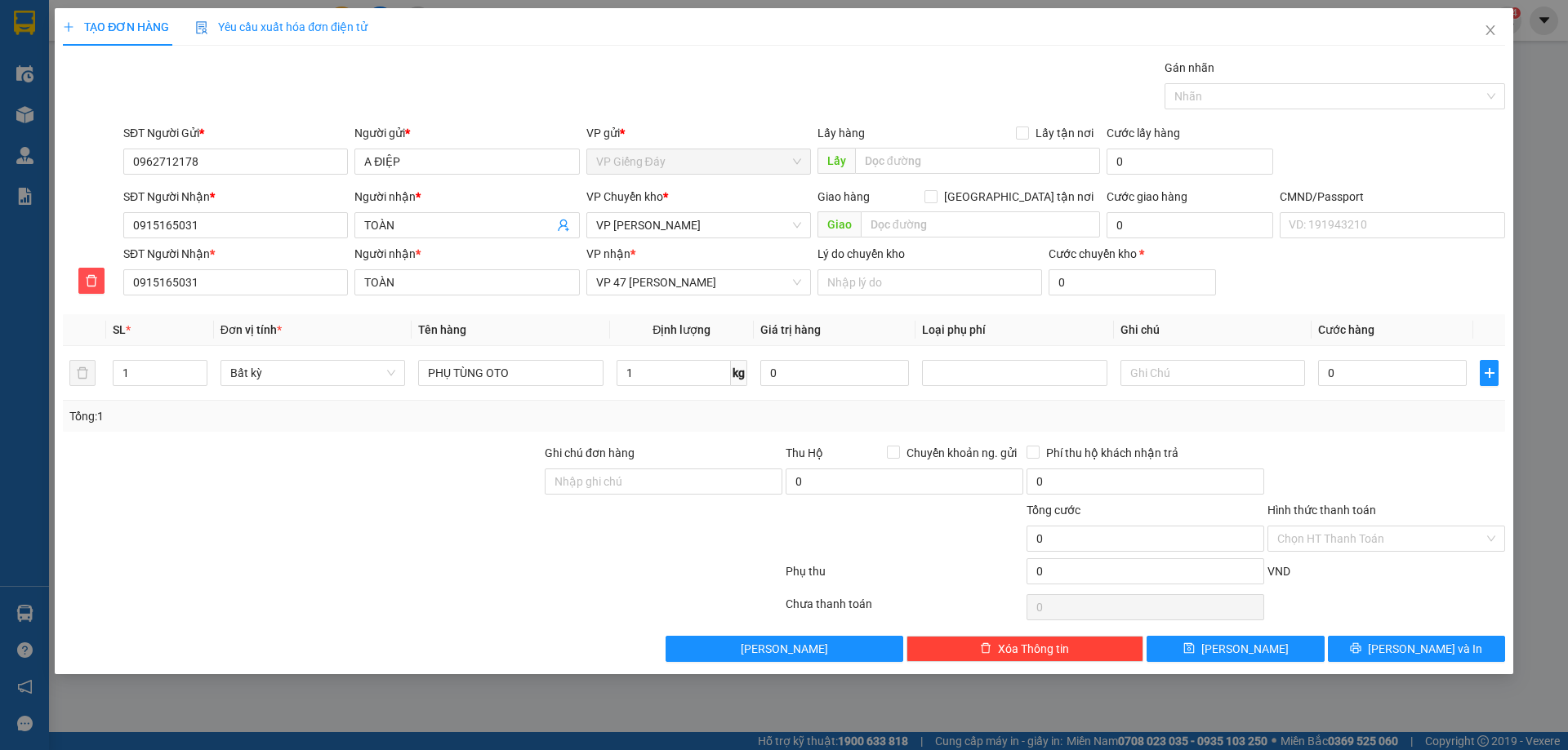
click at [397, 498] on div at bounding box center [303, 472] width 482 height 57
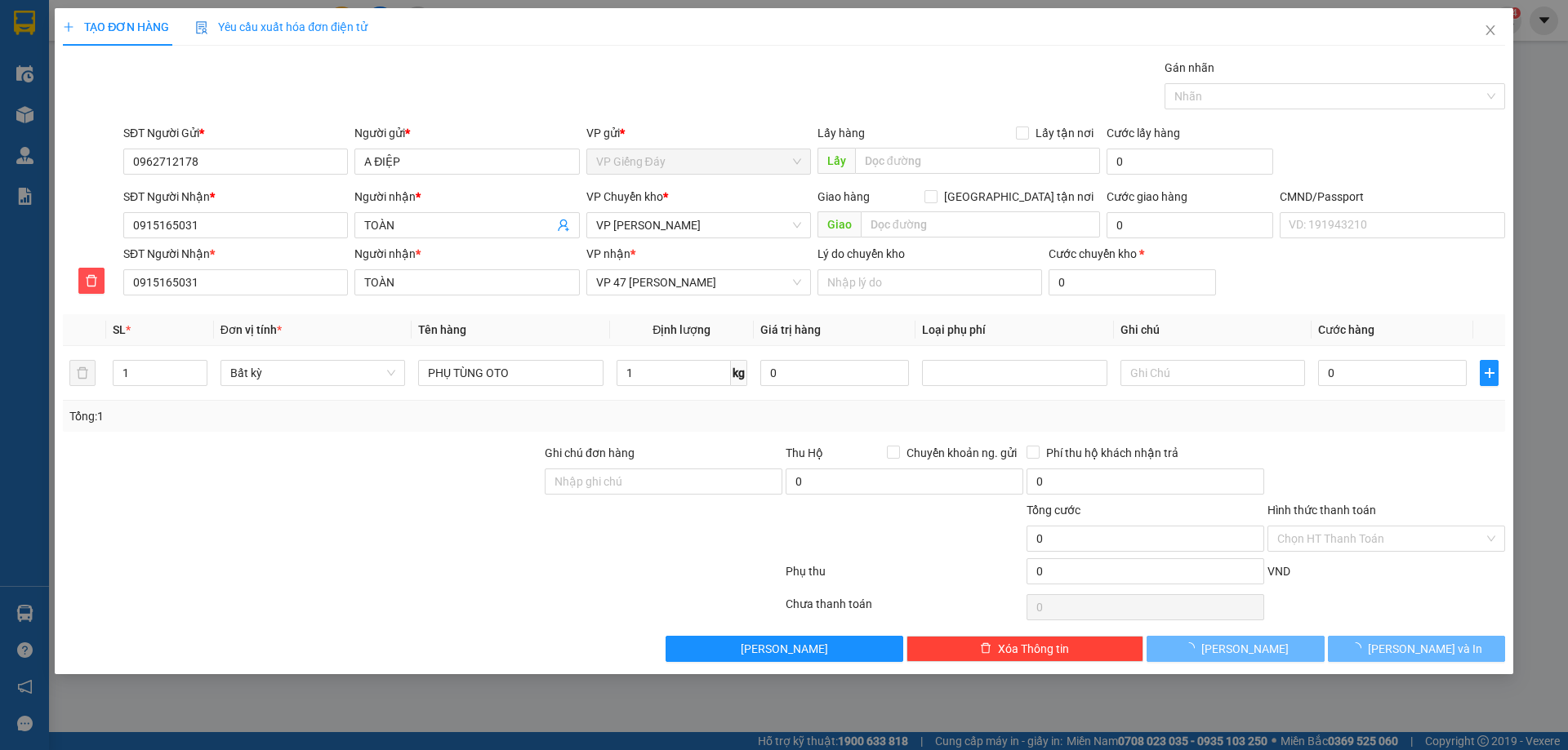
type input "50.000"
click at [1367, 645] on button "[PERSON_NAME] và In" at bounding box center [1417, 649] width 178 height 26
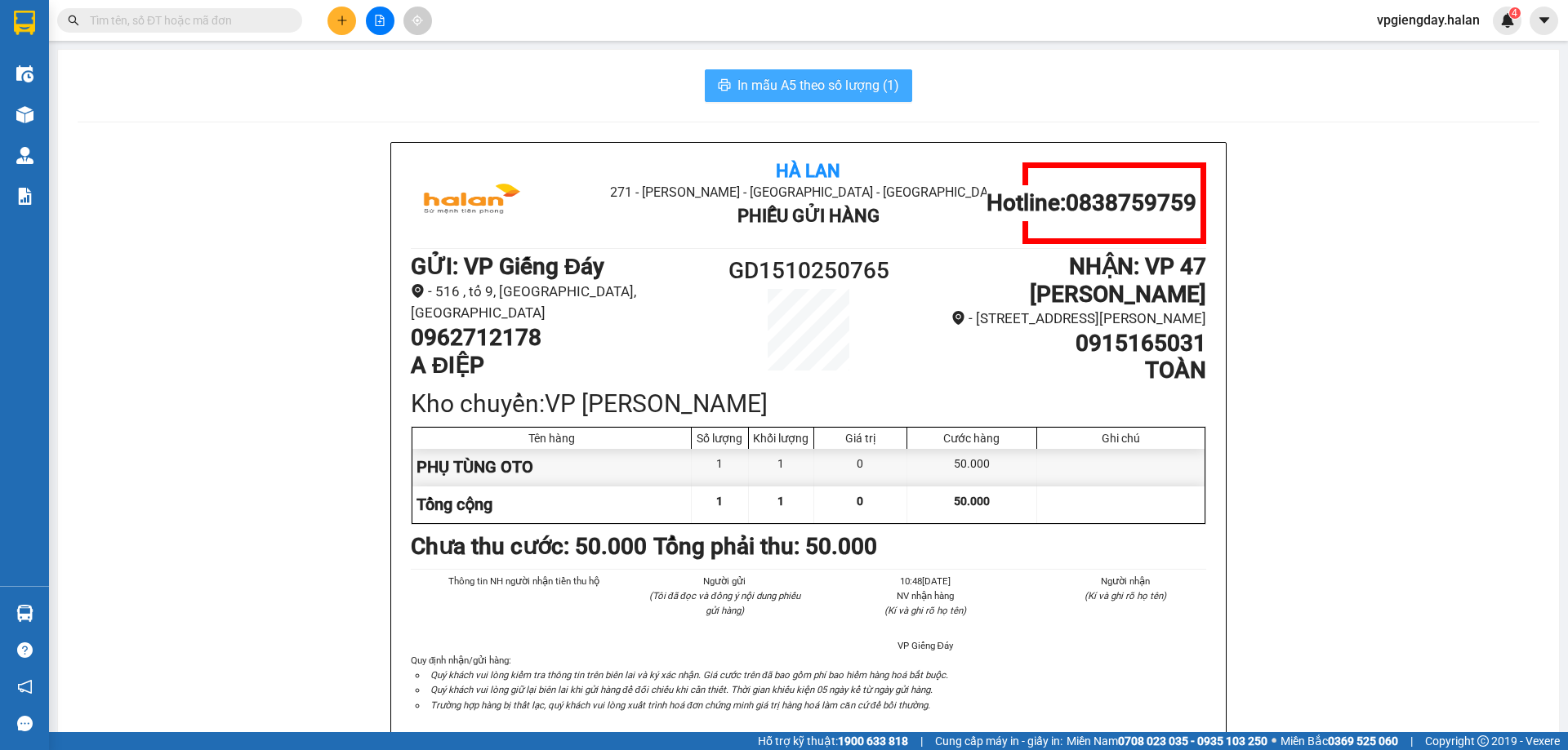
click at [832, 79] on span "In mẫu A5 theo số lượng (1)" at bounding box center [819, 84] width 162 height 20
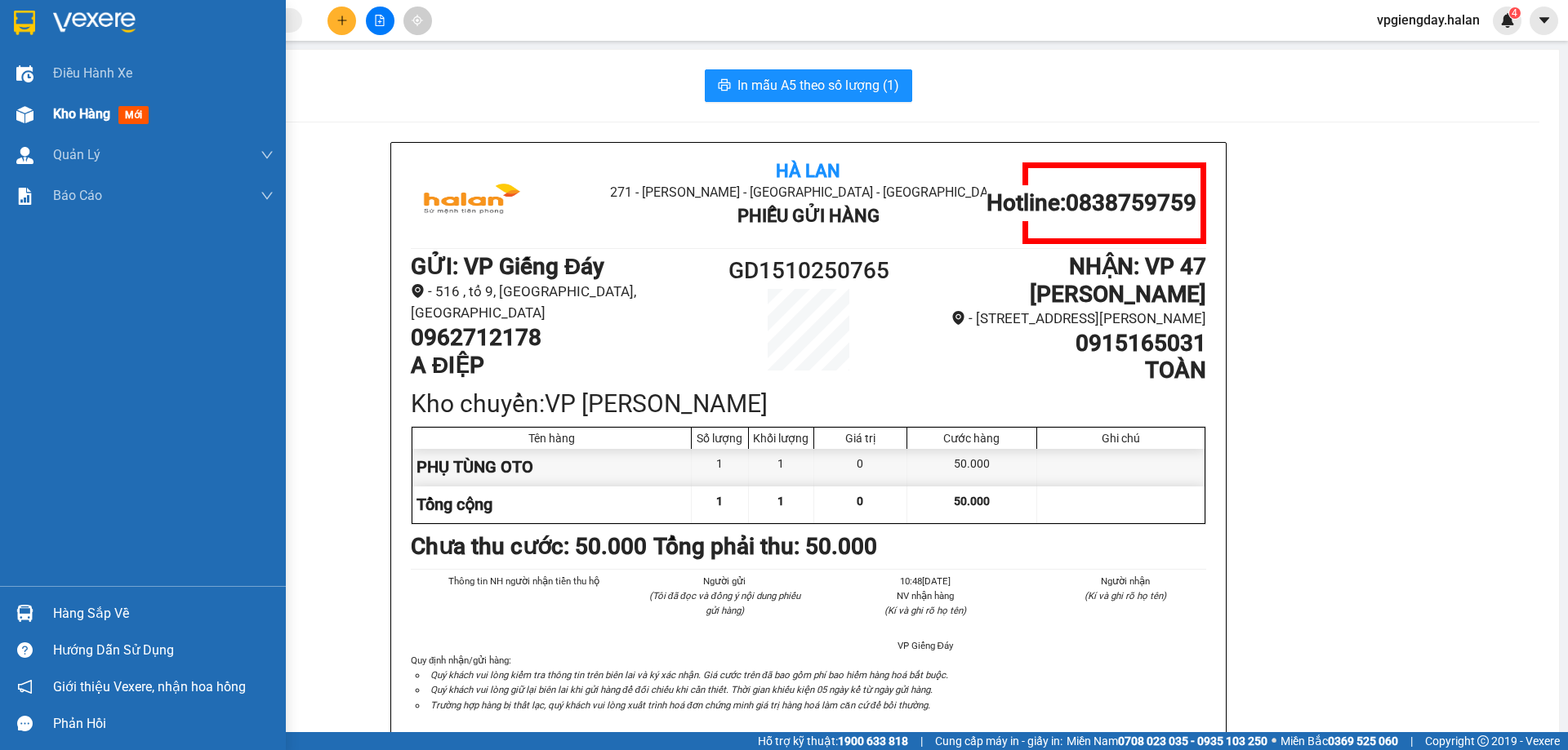
click at [76, 106] on span "Kho hàng" at bounding box center [81, 114] width 57 height 16
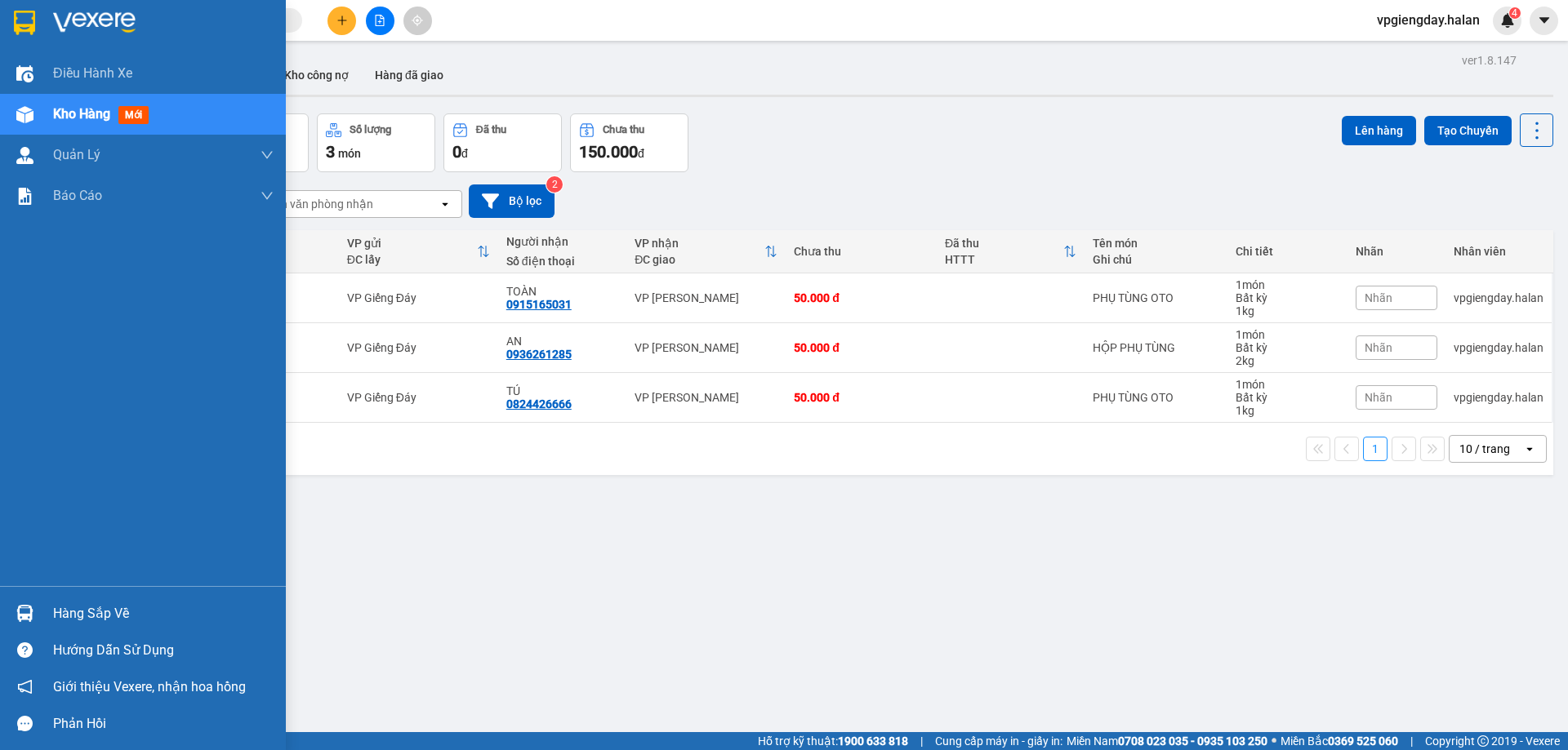
click at [84, 613] on div "Hàng sắp về" at bounding box center [163, 614] width 221 height 25
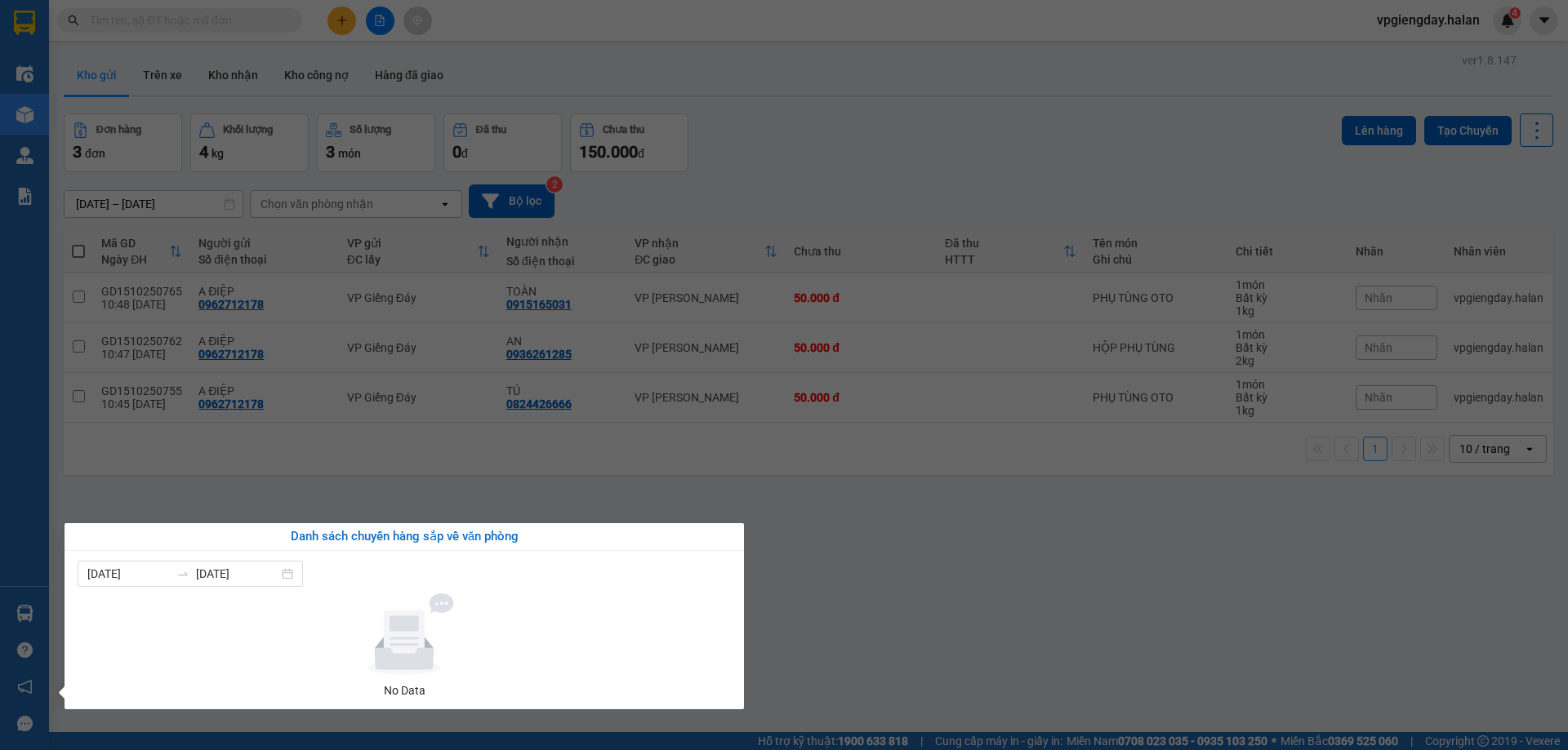
click at [375, 496] on section "Kết quả tìm kiếm ( 0 ) Bộ lọc No Data vpgiengday.halan 4 Điều hành xe Kho hàng …" at bounding box center [784, 375] width 1568 height 750
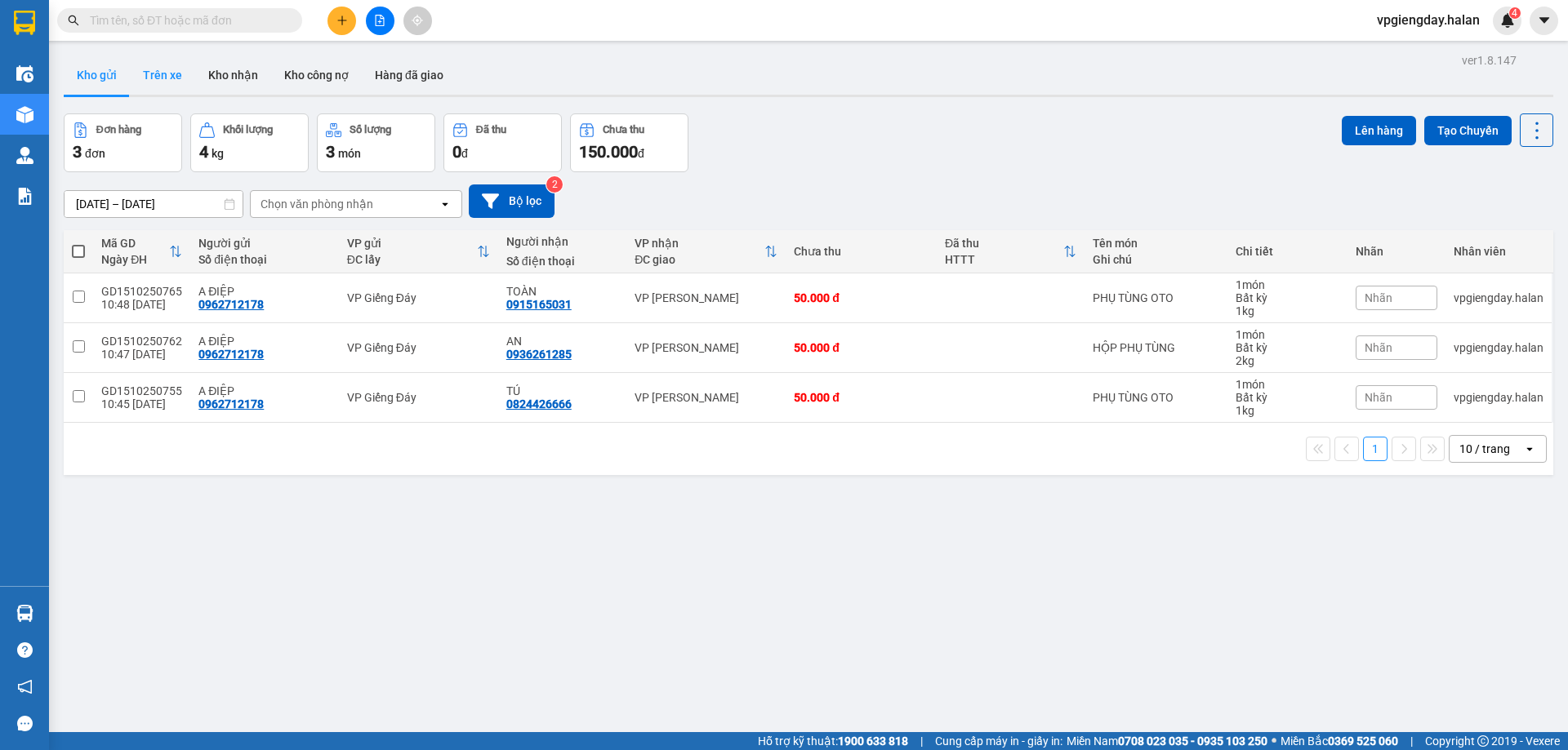
click at [144, 72] on button "Trên xe" at bounding box center [163, 75] width 65 height 40
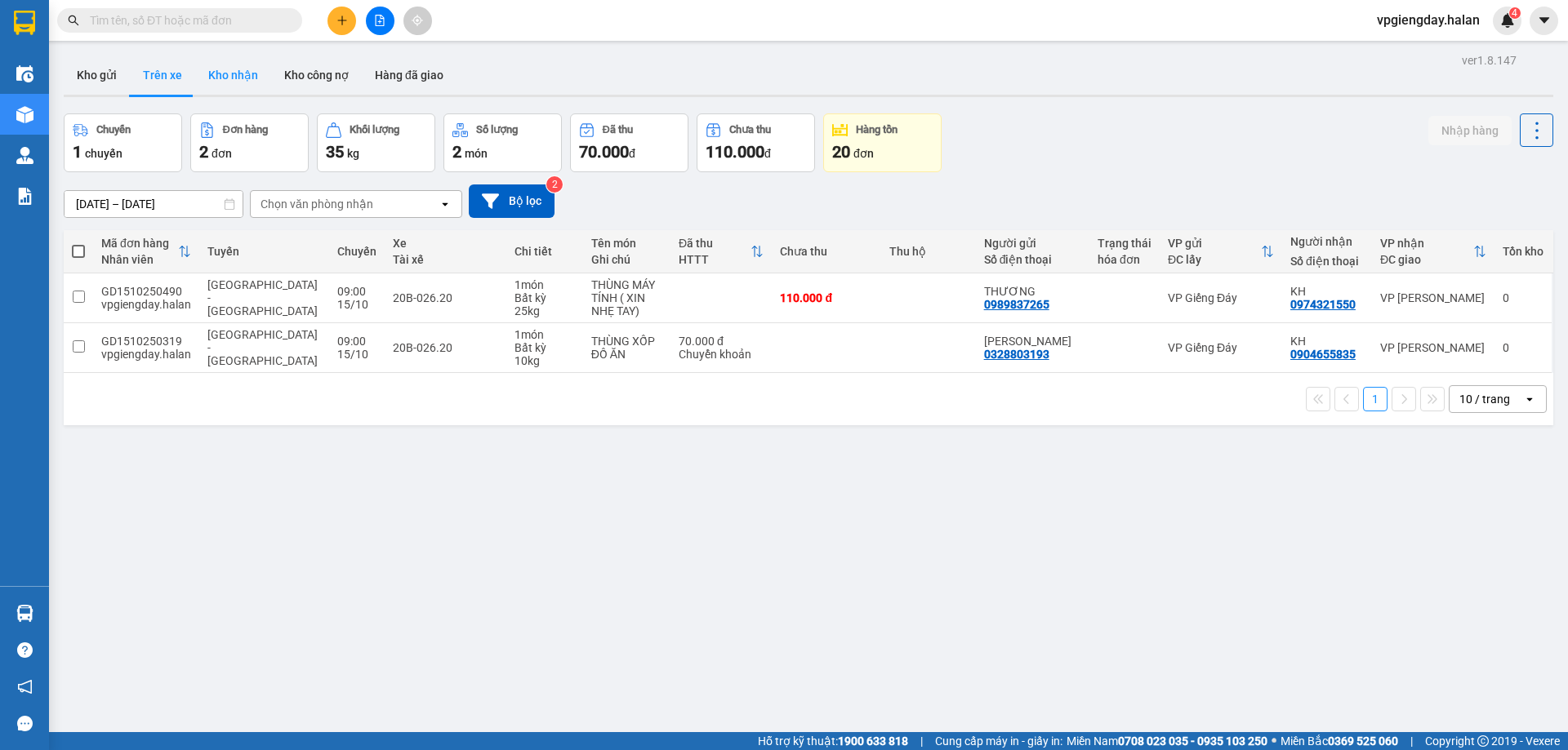
click at [204, 69] on button "Kho nhận" at bounding box center [233, 75] width 76 height 40
type input "[DATE] – [DATE]"
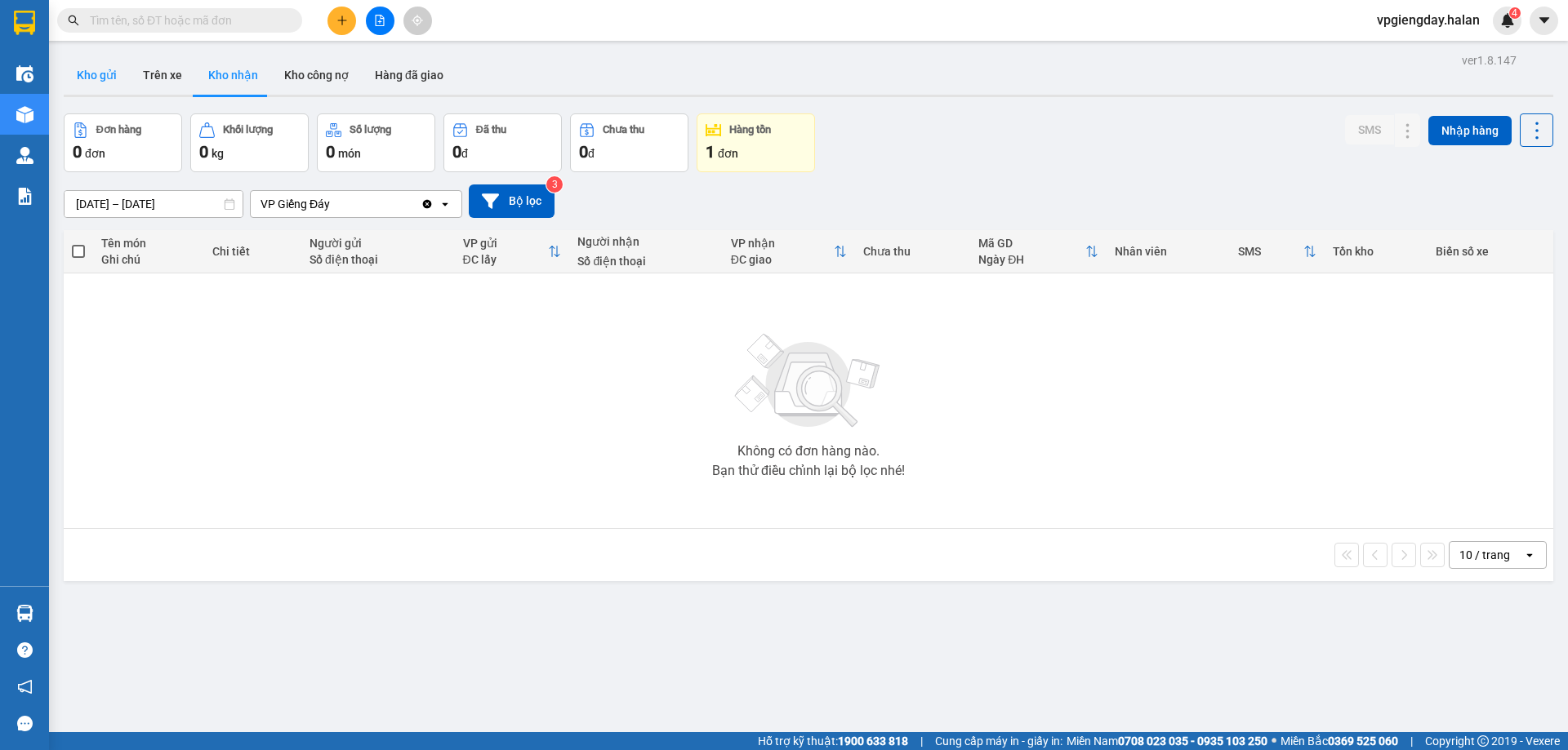
click at [118, 82] on button "Kho gửi" at bounding box center [96, 75] width 66 height 40
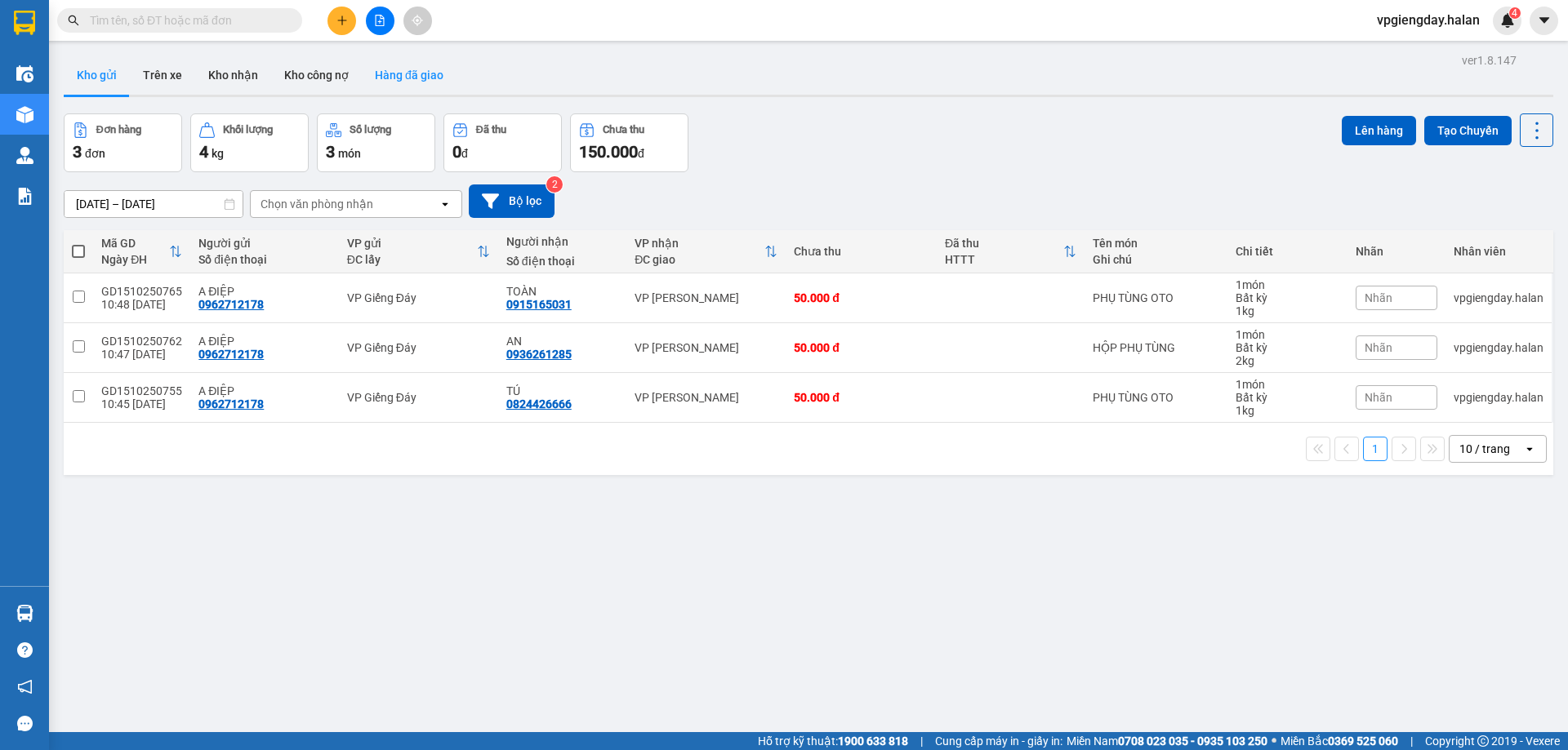
click at [384, 76] on button "Hàng đã giao" at bounding box center [409, 75] width 95 height 40
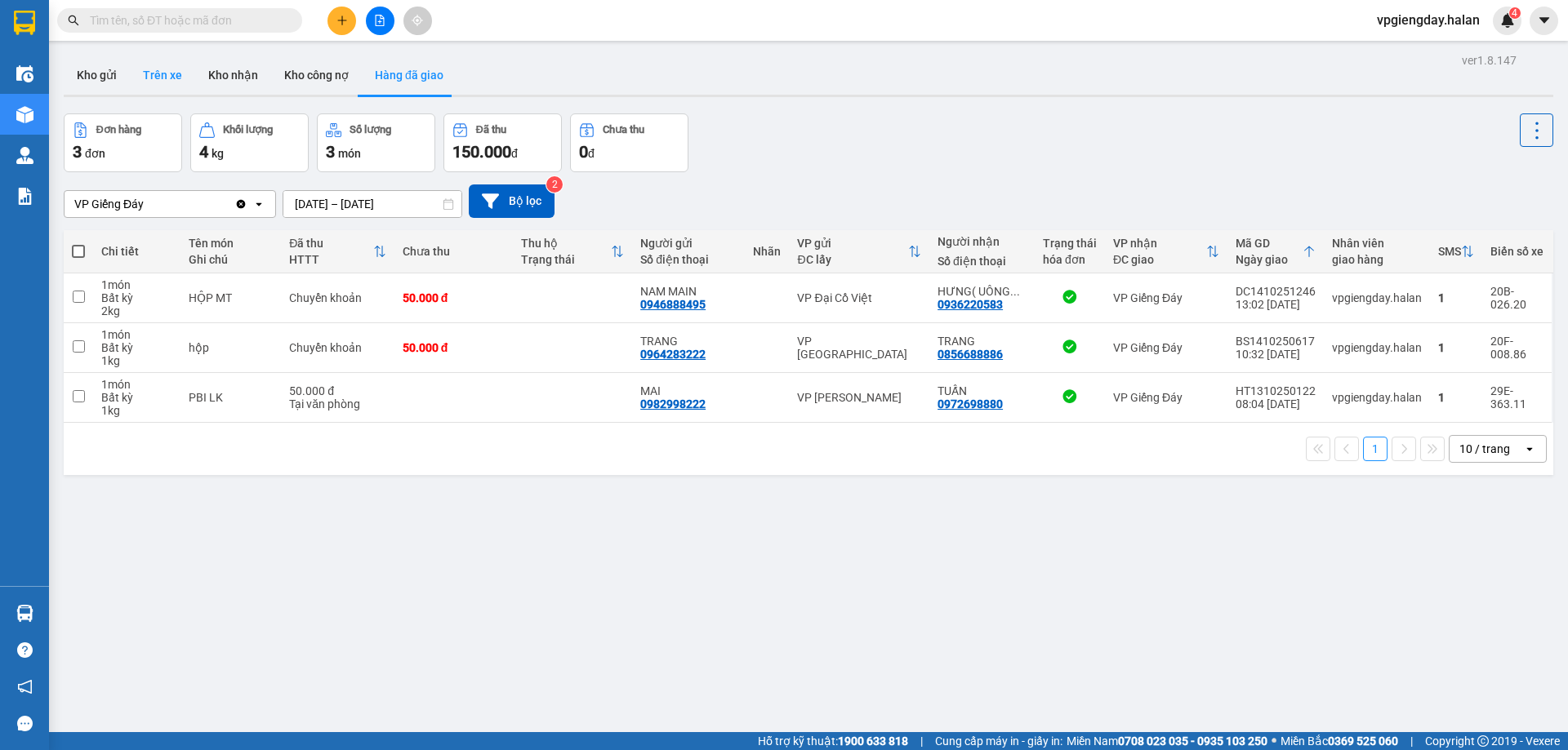
click at [172, 76] on button "Trên xe" at bounding box center [163, 75] width 65 height 40
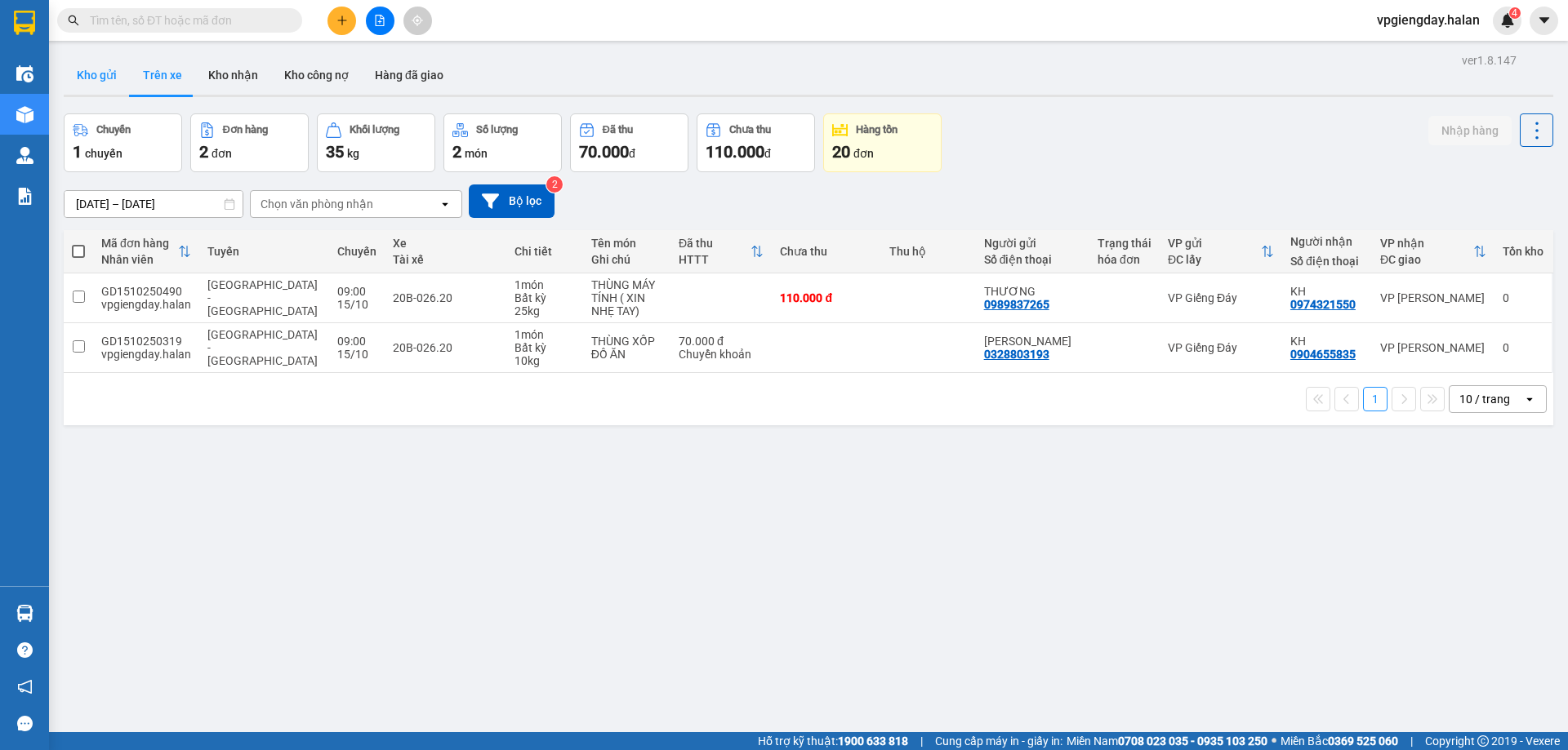
click at [99, 74] on button "Kho gửi" at bounding box center [96, 75] width 66 height 40
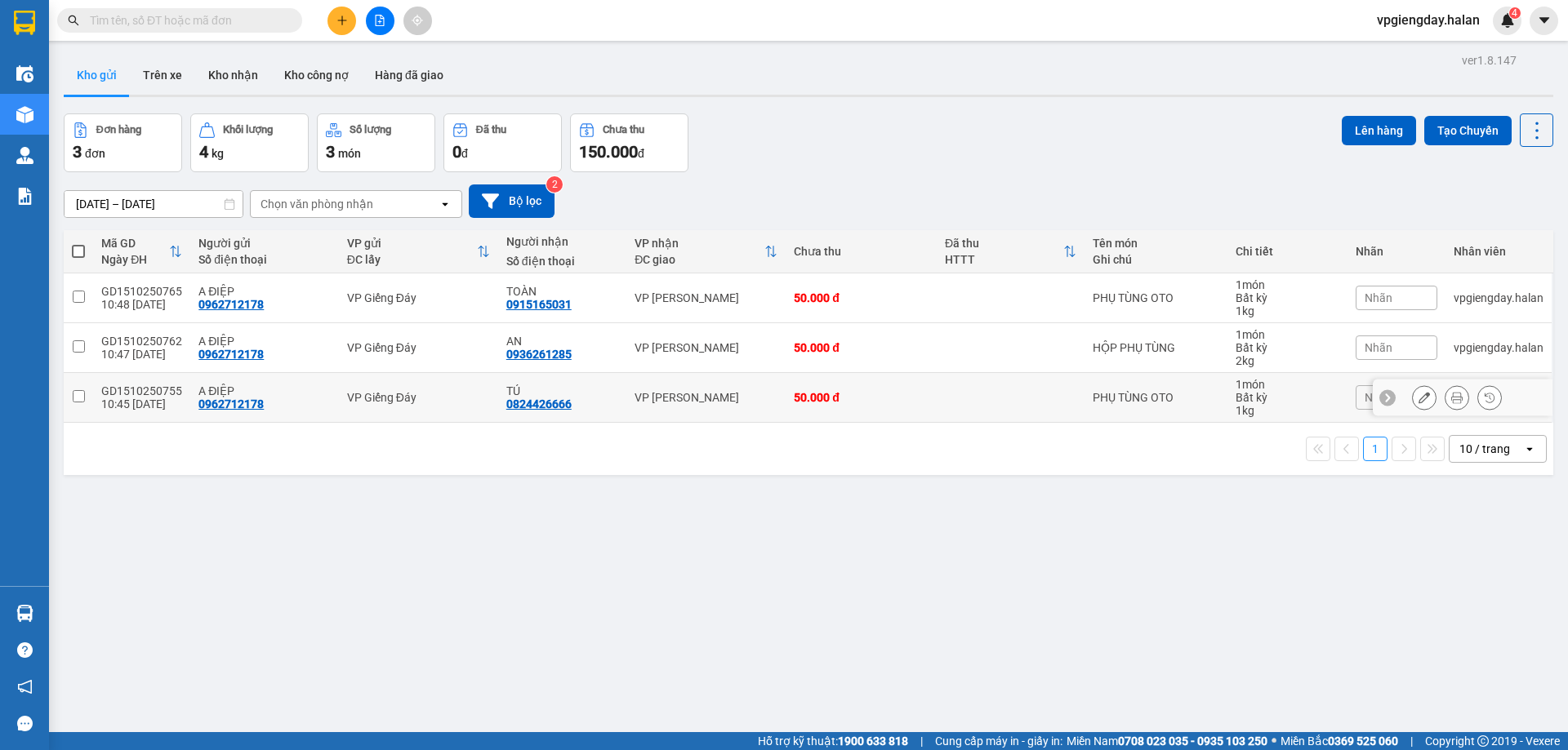
drag, startPoint x: 86, startPoint y: 395, endPoint x: 77, endPoint y: 349, distance: 46.9
click at [87, 379] on td at bounding box center [77, 397] width 29 height 50
checkbox input "true"
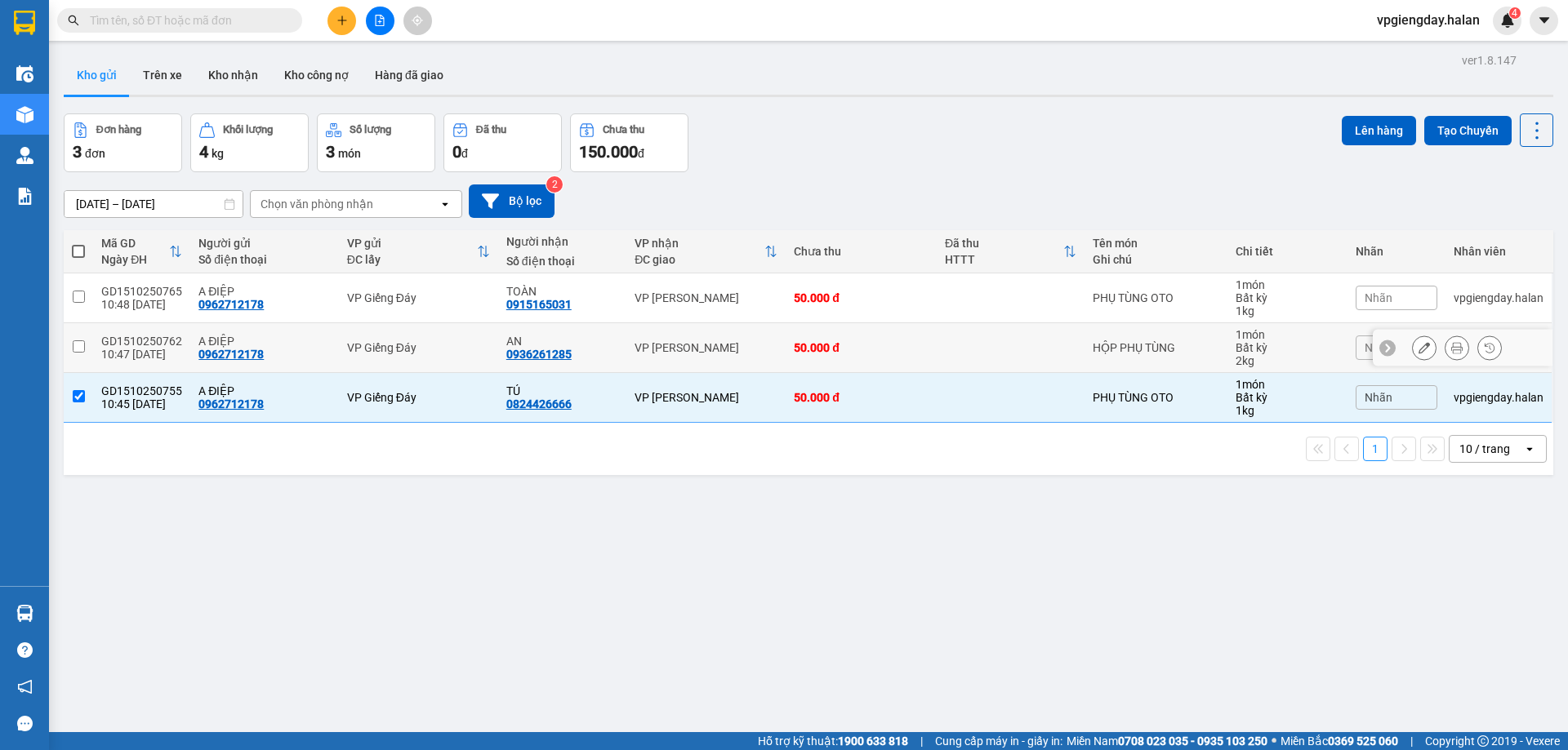
drag, startPoint x: 77, startPoint y: 349, endPoint x: 77, endPoint y: 312, distance: 37.0
click at [77, 345] on input "checkbox" at bounding box center [79, 346] width 12 height 12
checkbox input "true"
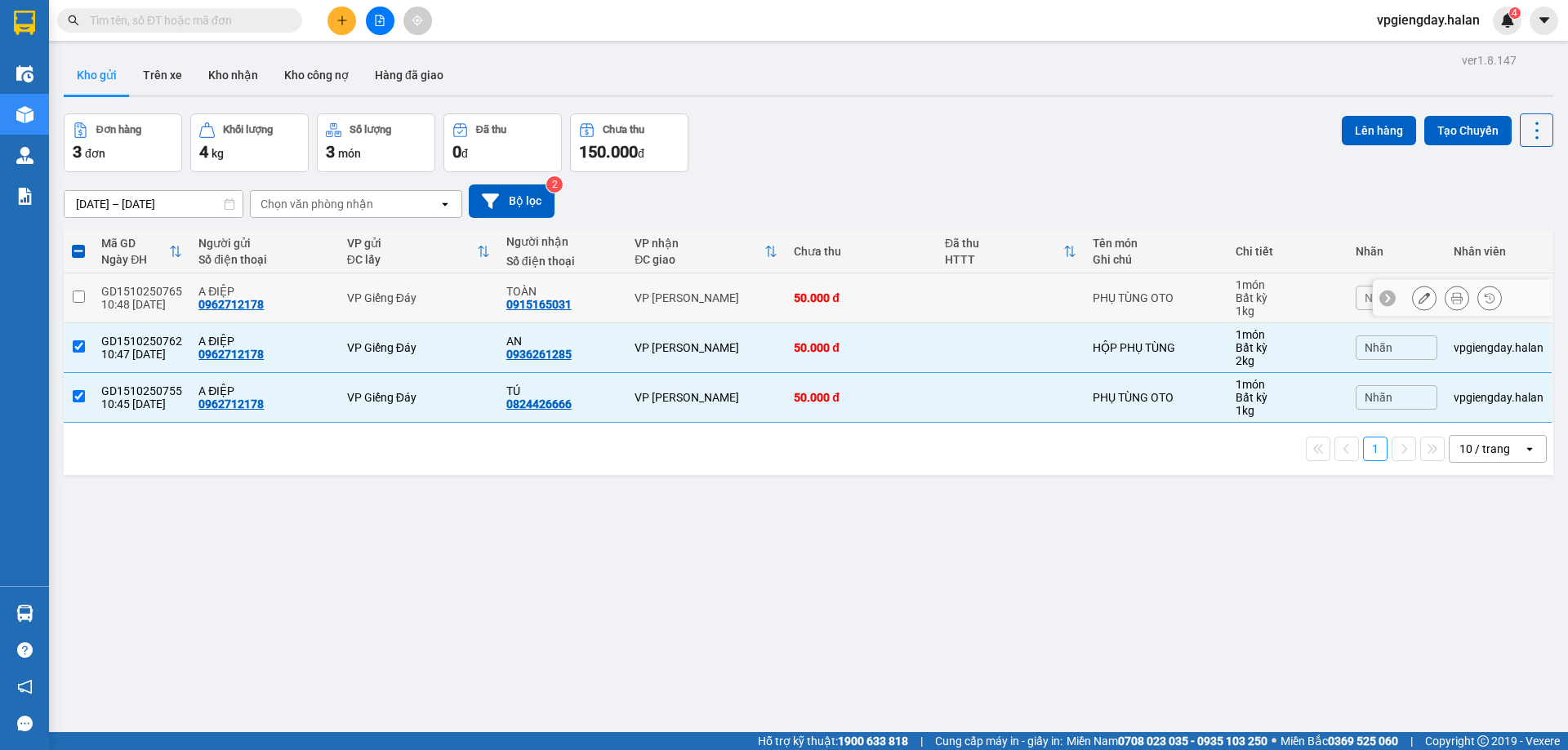
click at [77, 301] on input "checkbox" at bounding box center [79, 297] width 12 height 12
checkbox input "true"
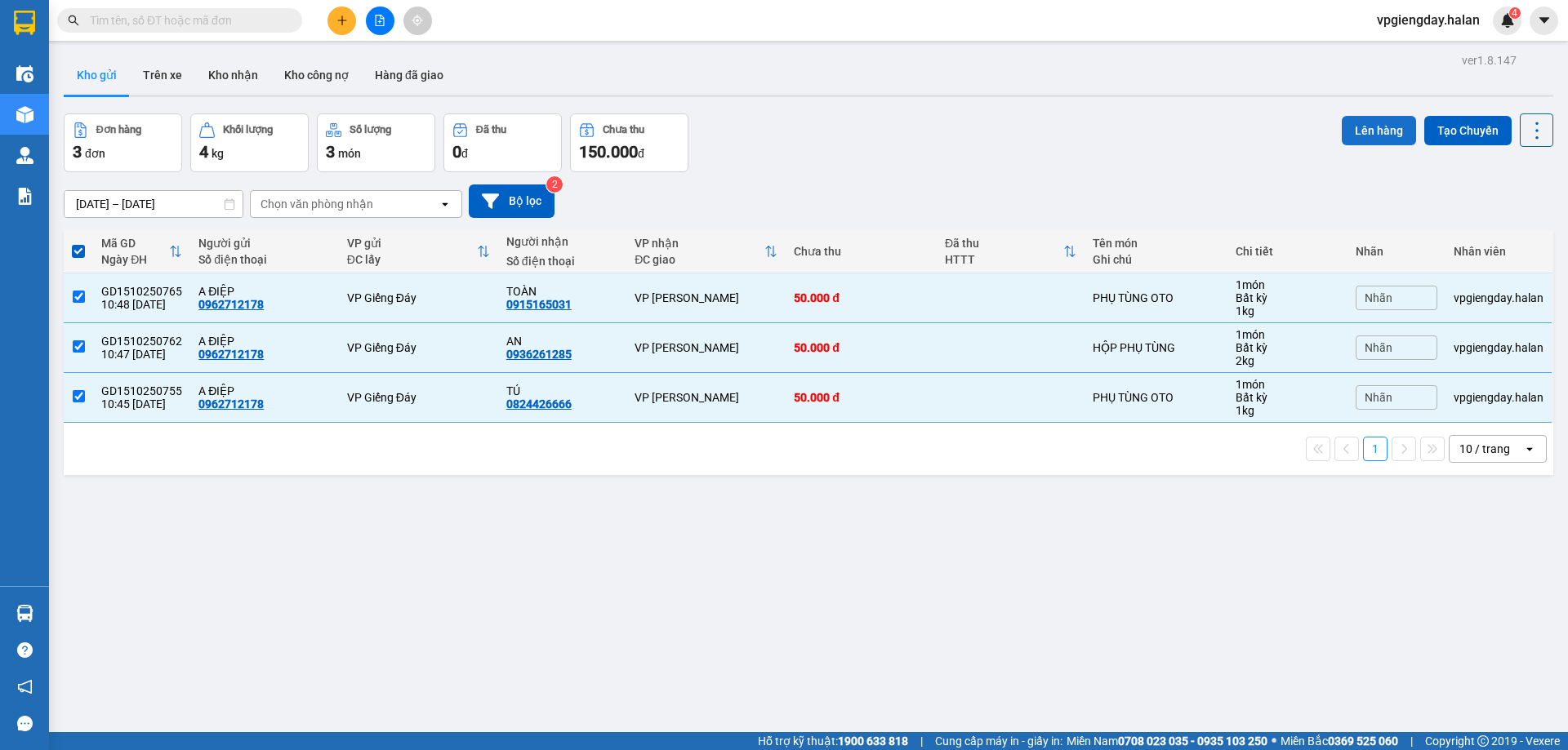
click at [1378, 138] on button "Lên hàng" at bounding box center [1379, 130] width 75 height 29
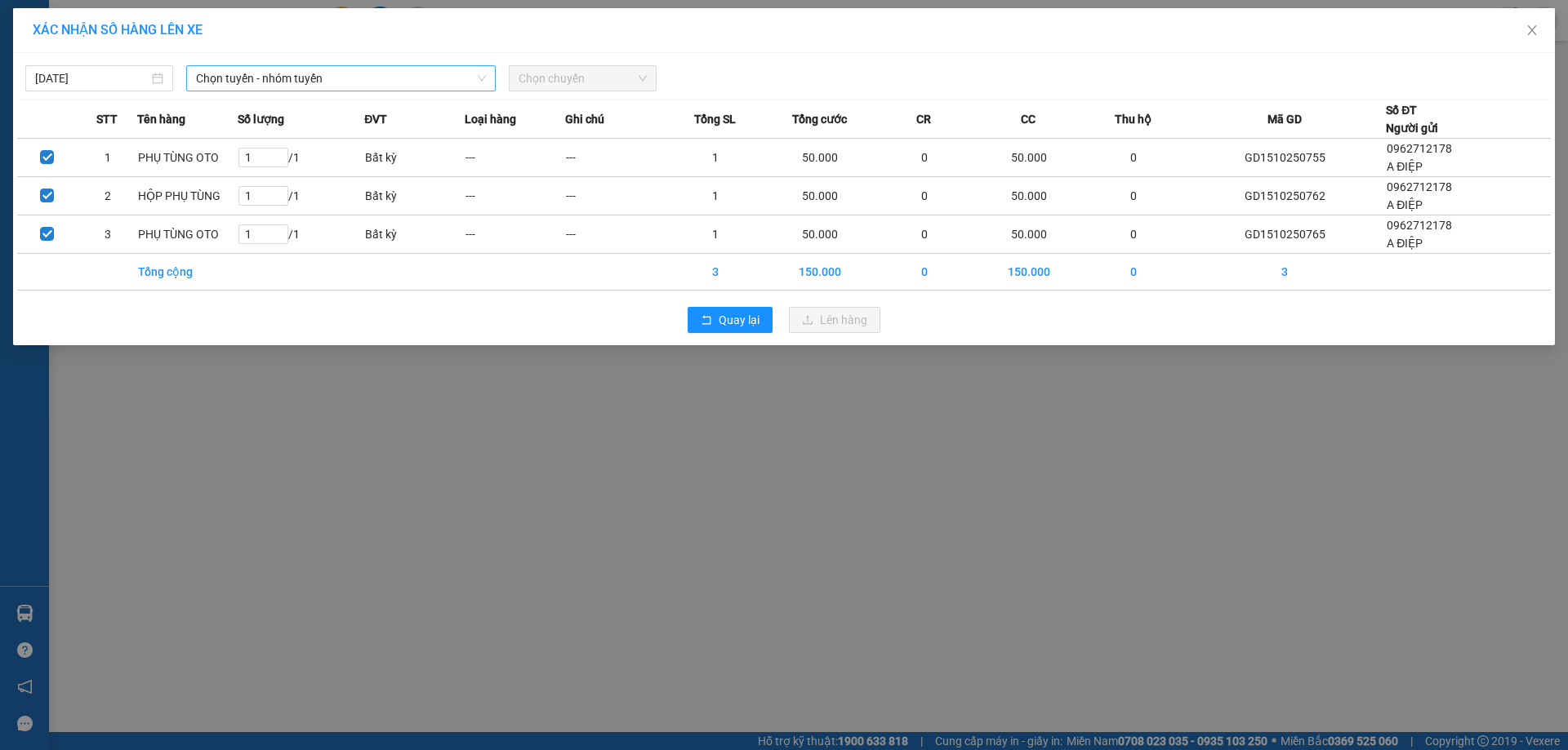
click at [306, 76] on span "Chọn tuyến - nhóm tuyến" at bounding box center [341, 78] width 290 height 25
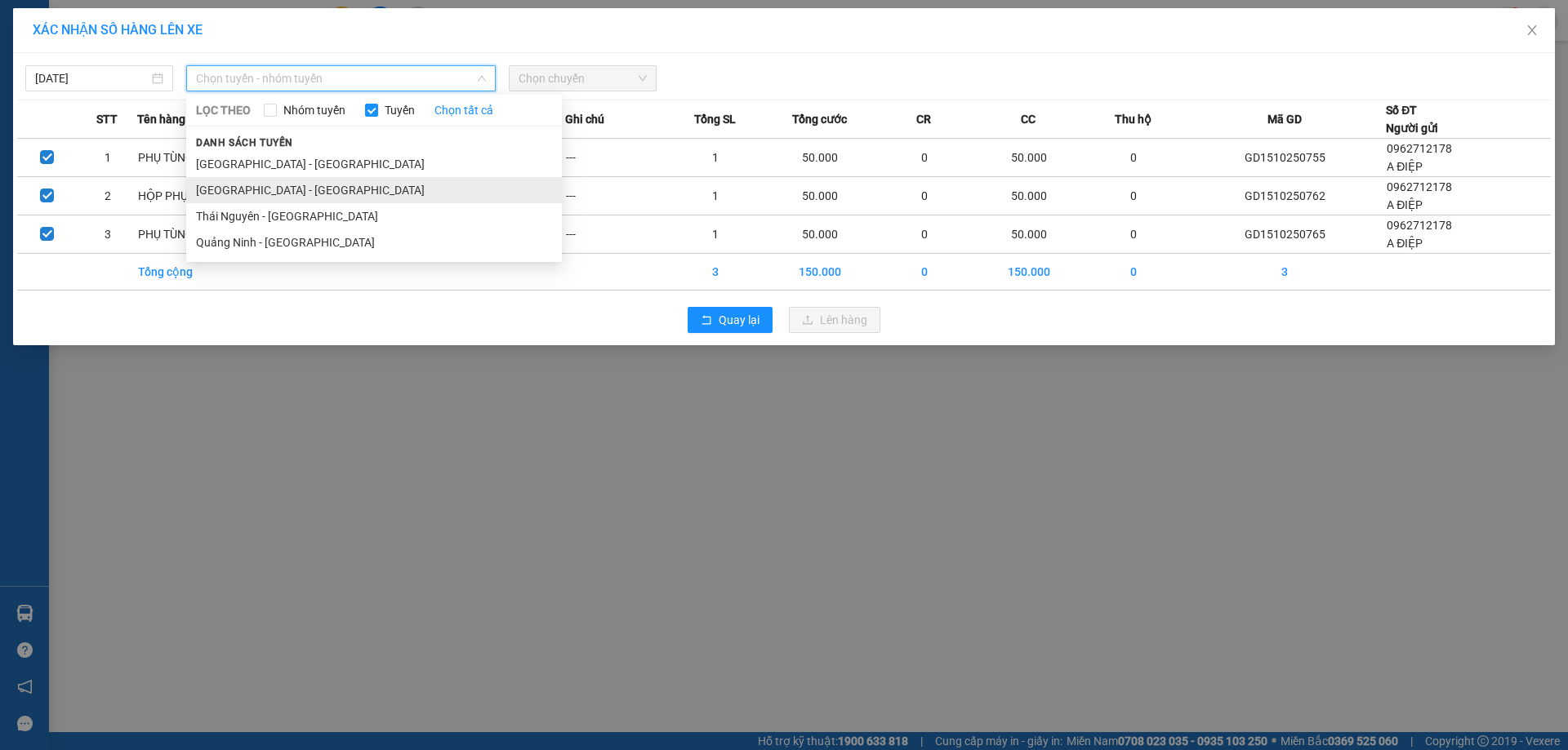
click at [277, 195] on li "[GEOGRAPHIC_DATA] - [GEOGRAPHIC_DATA]" at bounding box center [374, 191] width 376 height 26
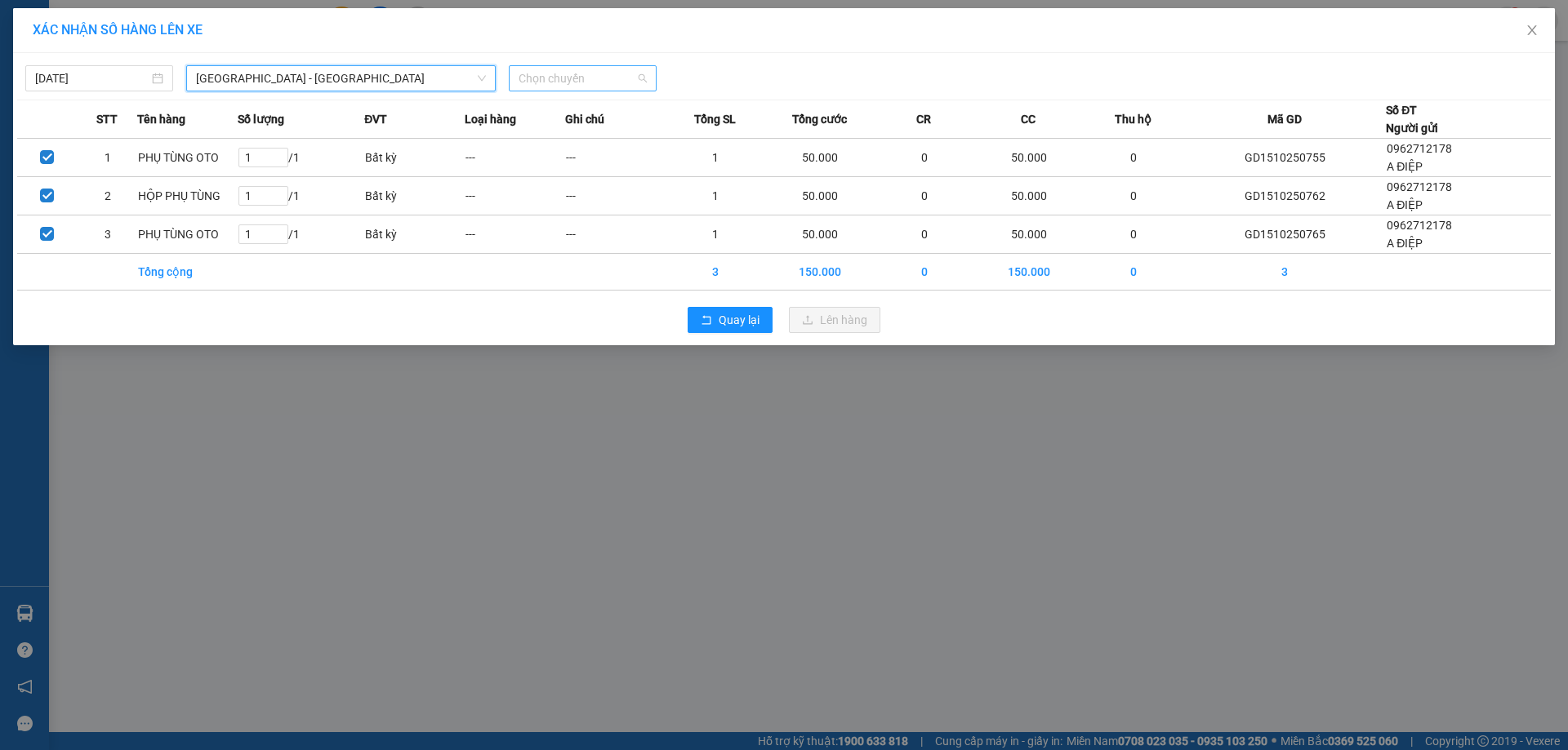
click at [573, 80] on span "Chọn chuyến" at bounding box center [583, 78] width 128 height 25
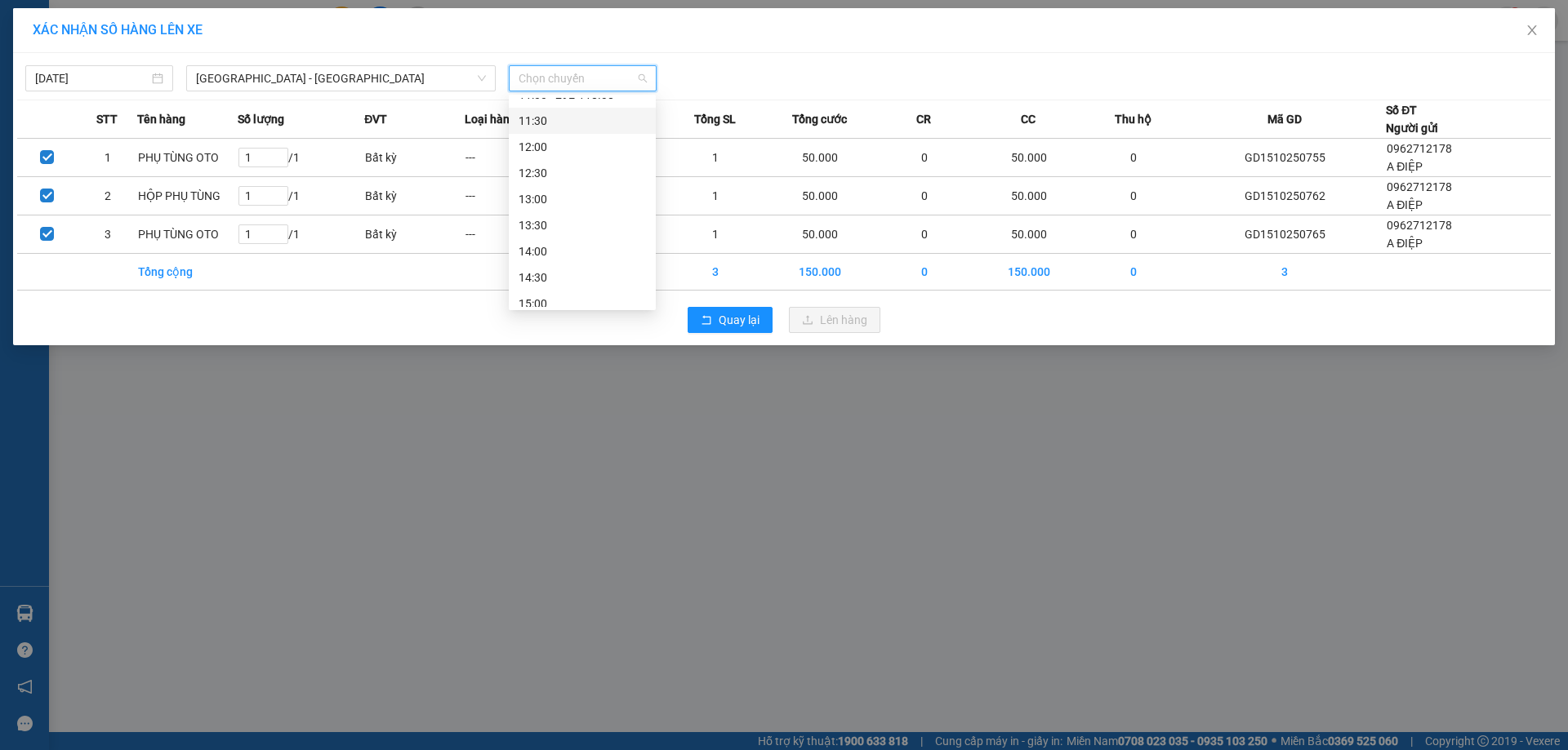
scroll to position [326, 0]
click at [561, 171] on div "11:00 - 29E-118.38" at bounding box center [582, 176] width 128 height 18
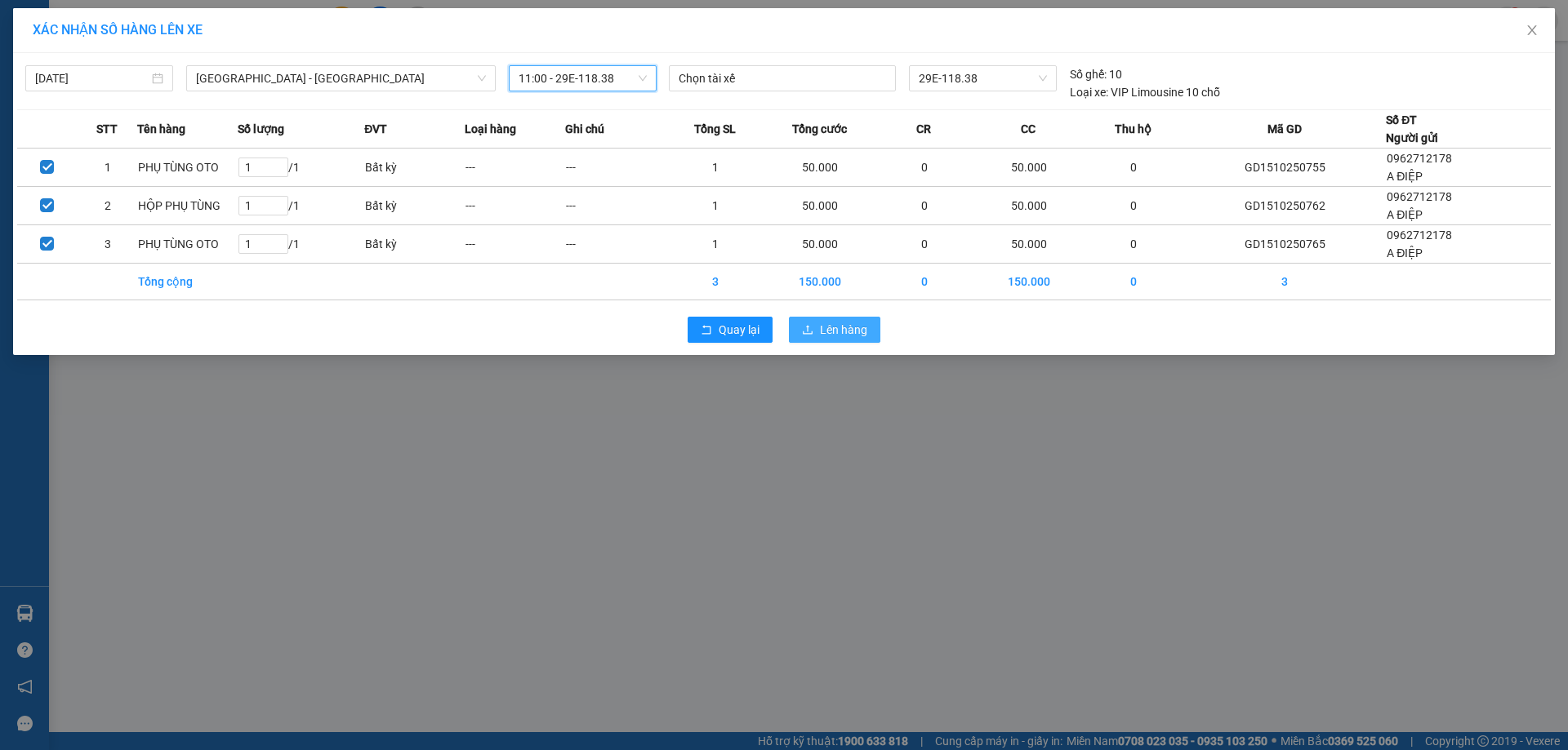
click at [851, 330] on span "Lên hàng" at bounding box center [843, 330] width 47 height 18
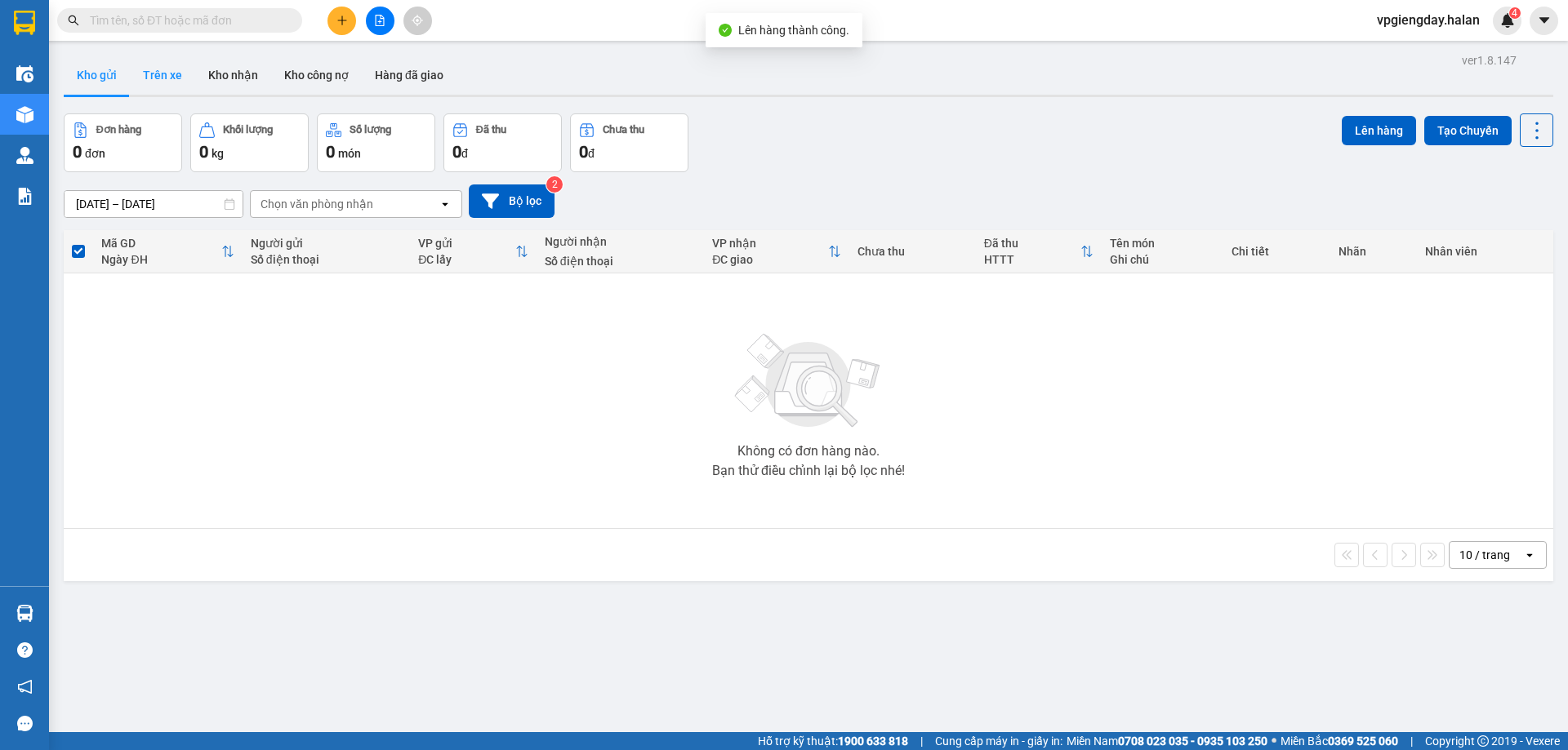
click at [155, 63] on button "Trên xe" at bounding box center [163, 75] width 65 height 40
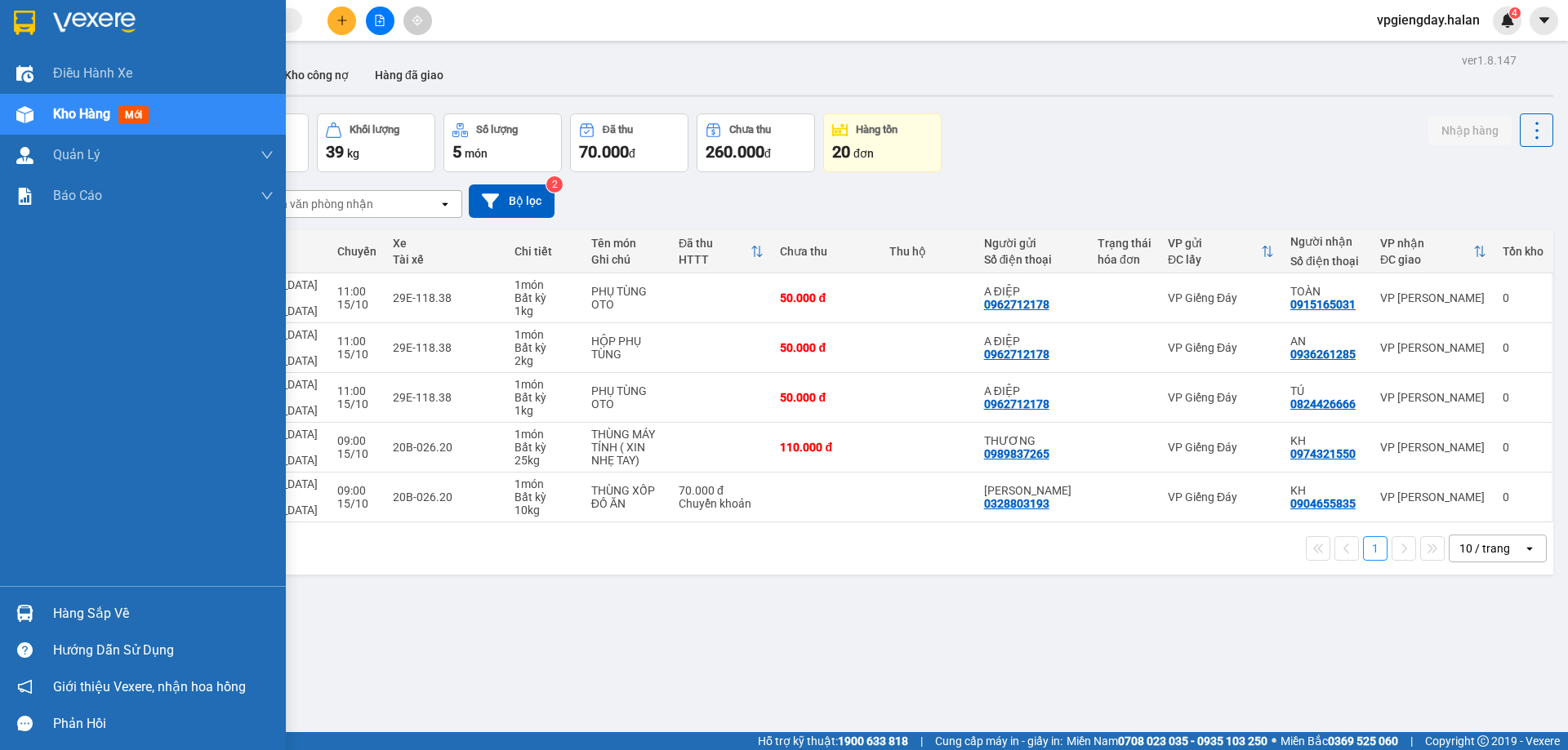
click at [109, 621] on div "Hàng sắp về" at bounding box center [163, 614] width 221 height 25
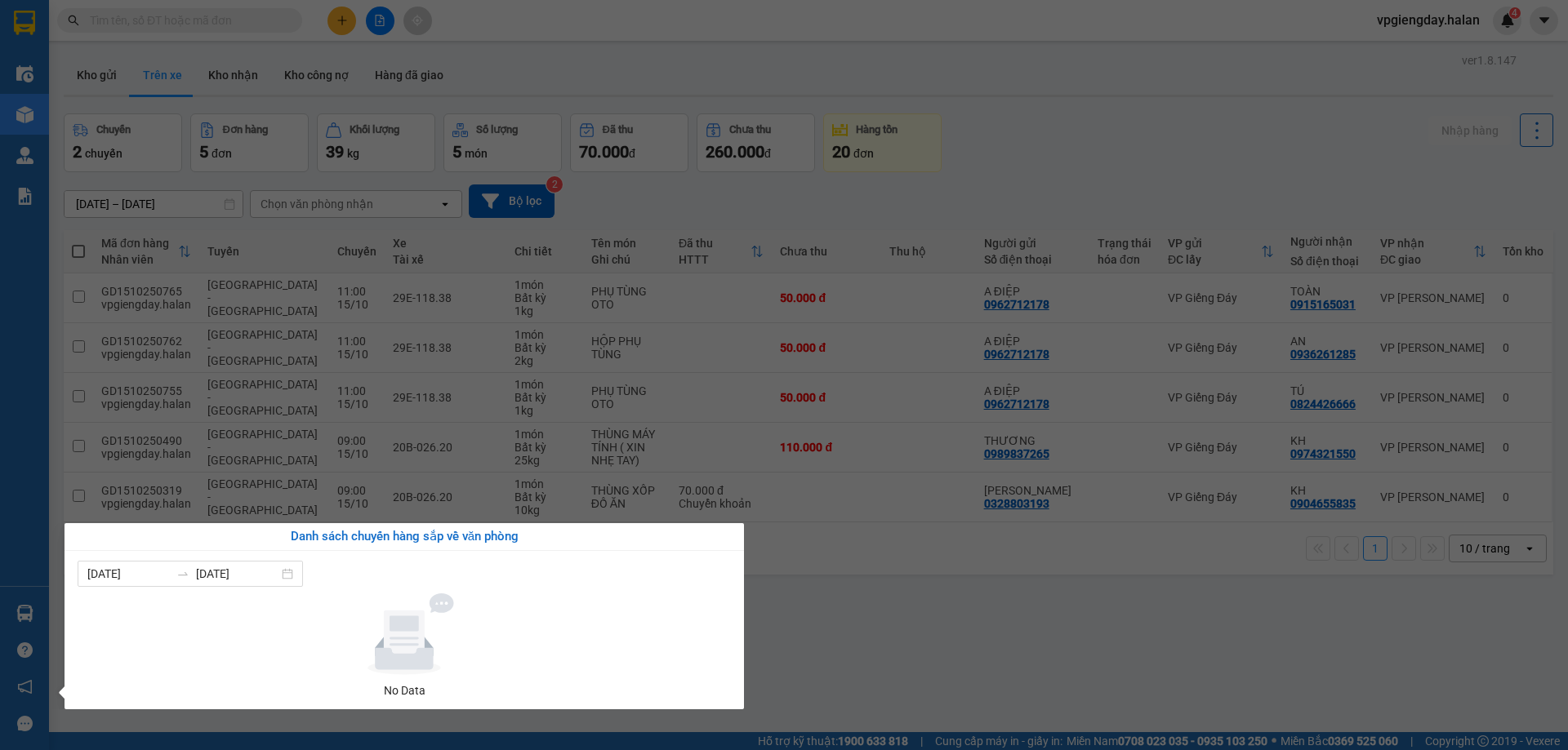
click at [935, 628] on section "Kết quả tìm kiếm ( 0 ) Bộ lọc No Data vpgiengday.halan 4 Điều hành xe Kho hàng …" at bounding box center [784, 375] width 1568 height 750
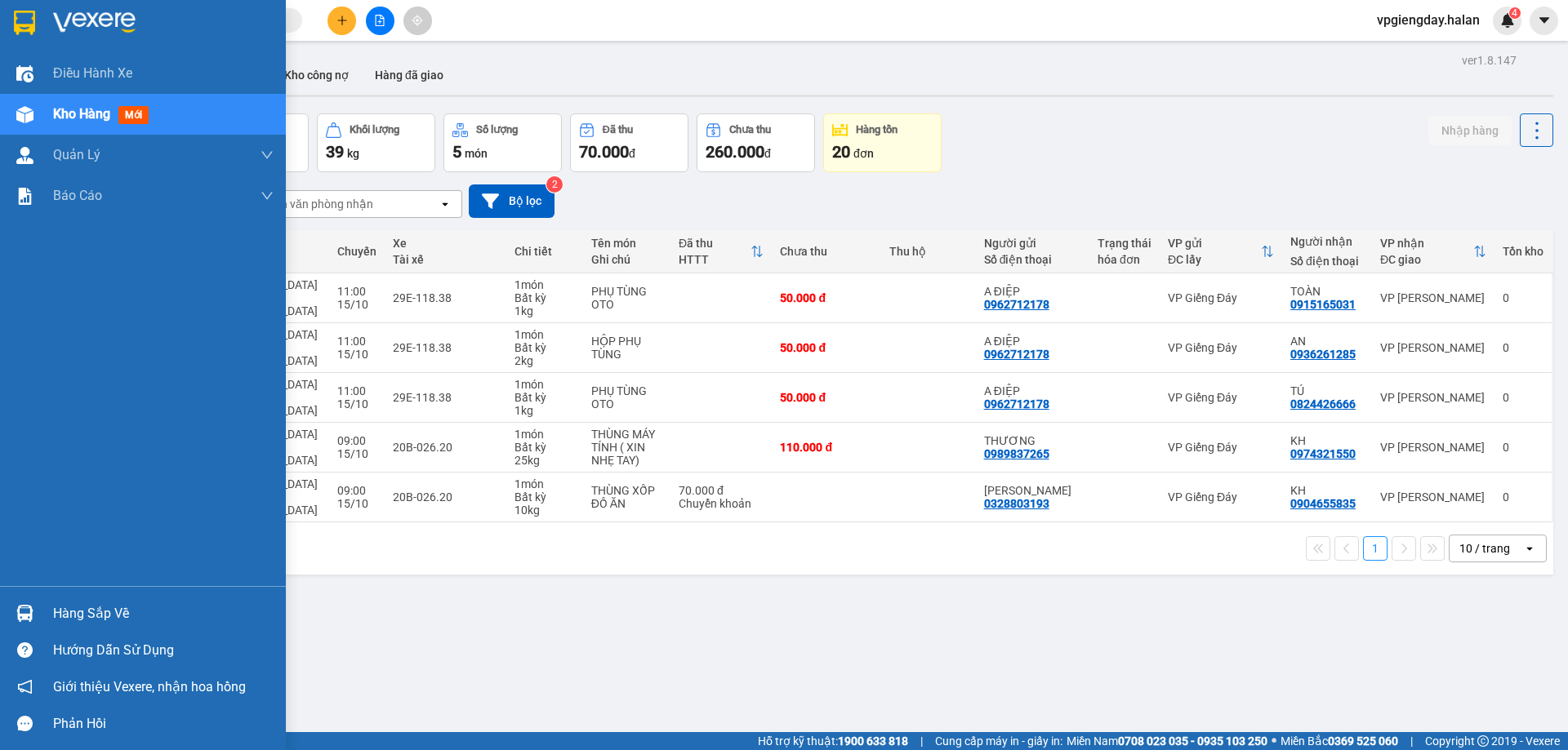
click at [122, 616] on div "Hàng sắp về" at bounding box center [163, 614] width 221 height 25
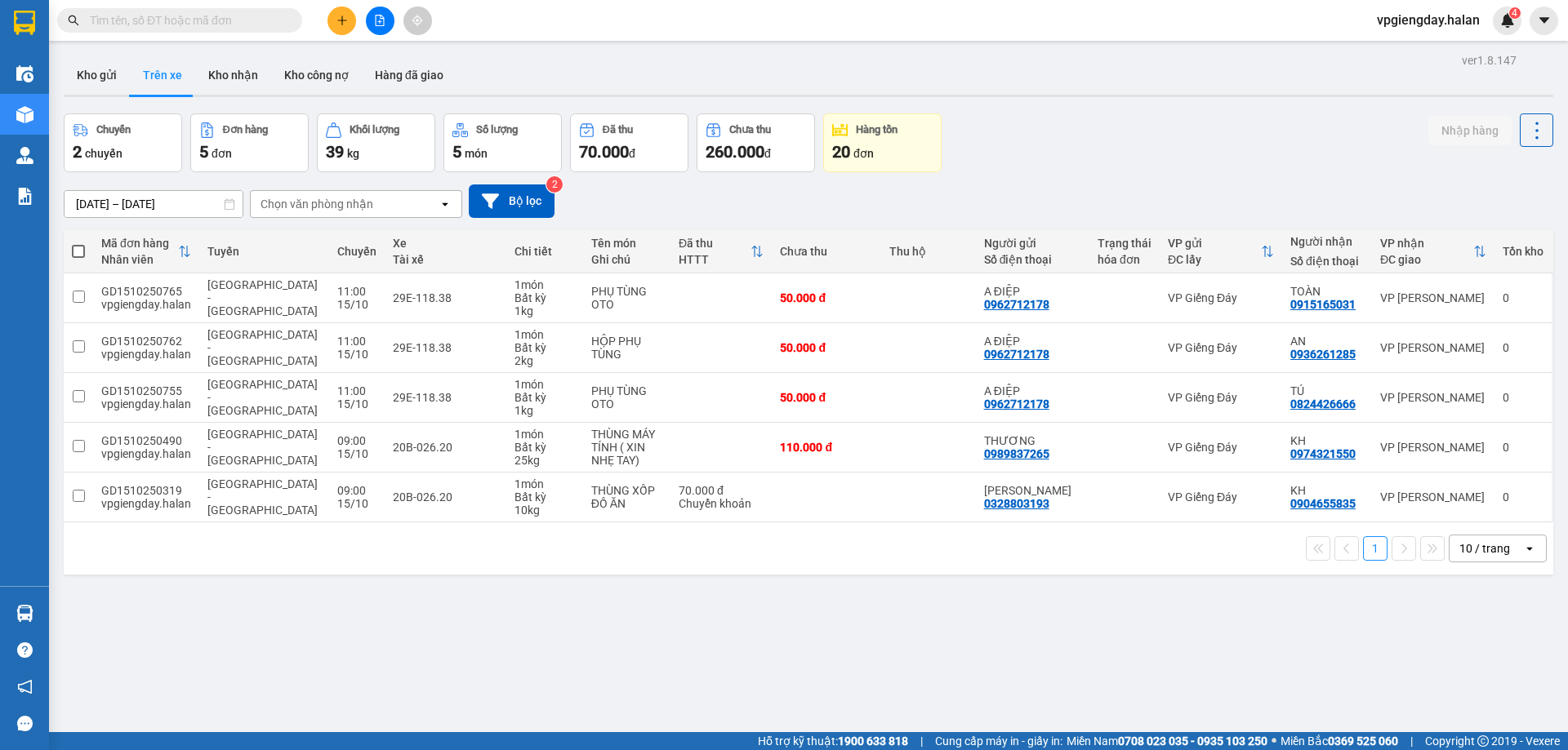
click at [915, 591] on section "Kết quả tìm kiếm ( 0 ) Bộ lọc No Data vpgiengday.halan 4 Điều hành xe Kho hàng …" at bounding box center [784, 375] width 1568 height 750
click at [95, 75] on button "Kho gửi" at bounding box center [96, 75] width 66 height 40
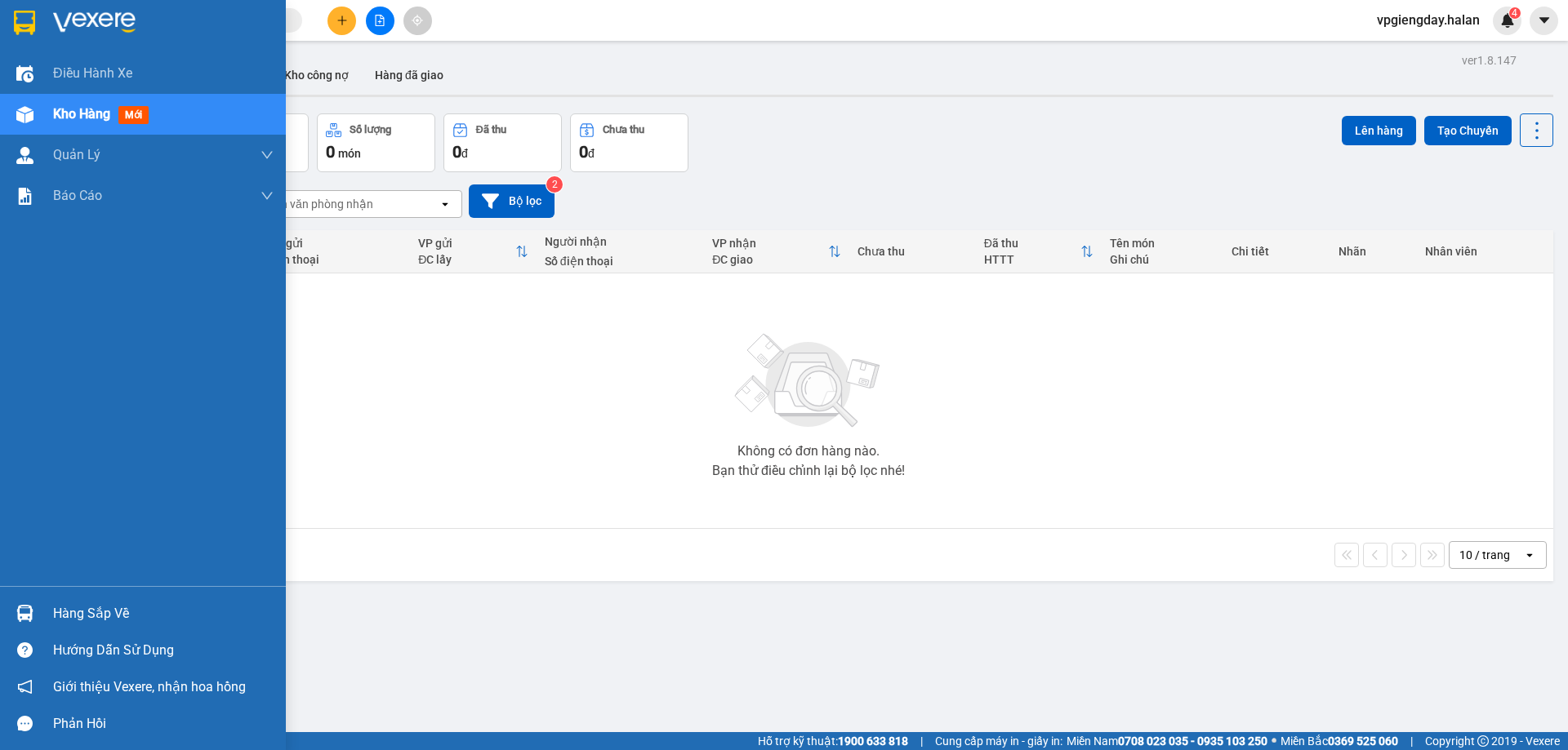
click at [131, 618] on div "Hàng sắp về" at bounding box center [163, 614] width 221 height 25
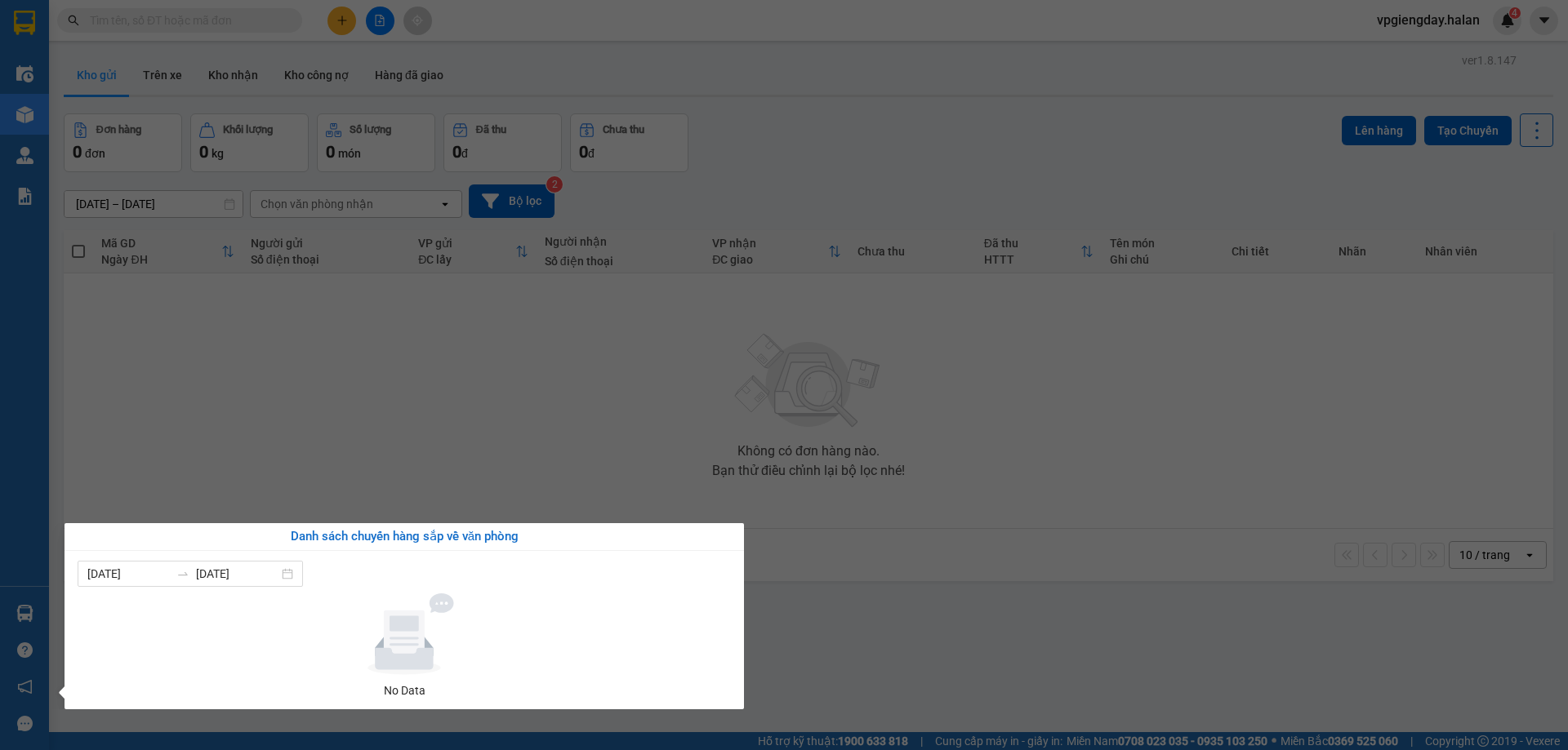
click at [467, 398] on section "Kết quả tìm kiếm ( 0 ) Bộ lọc No Data vpgiengday.halan 4 Điều hành xe Kho hàng …" at bounding box center [784, 375] width 1568 height 750
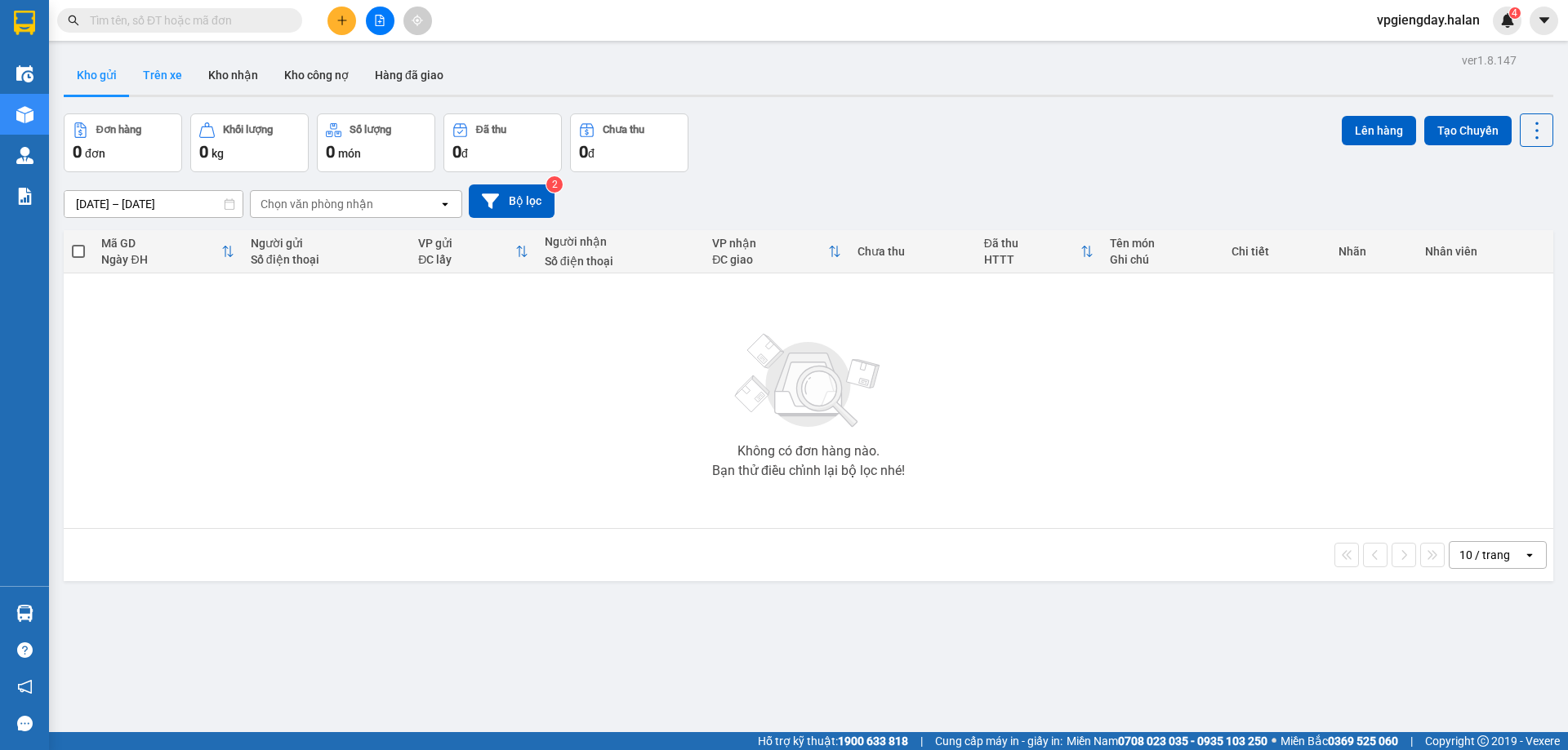
click at [160, 79] on button "Trên xe" at bounding box center [163, 75] width 65 height 40
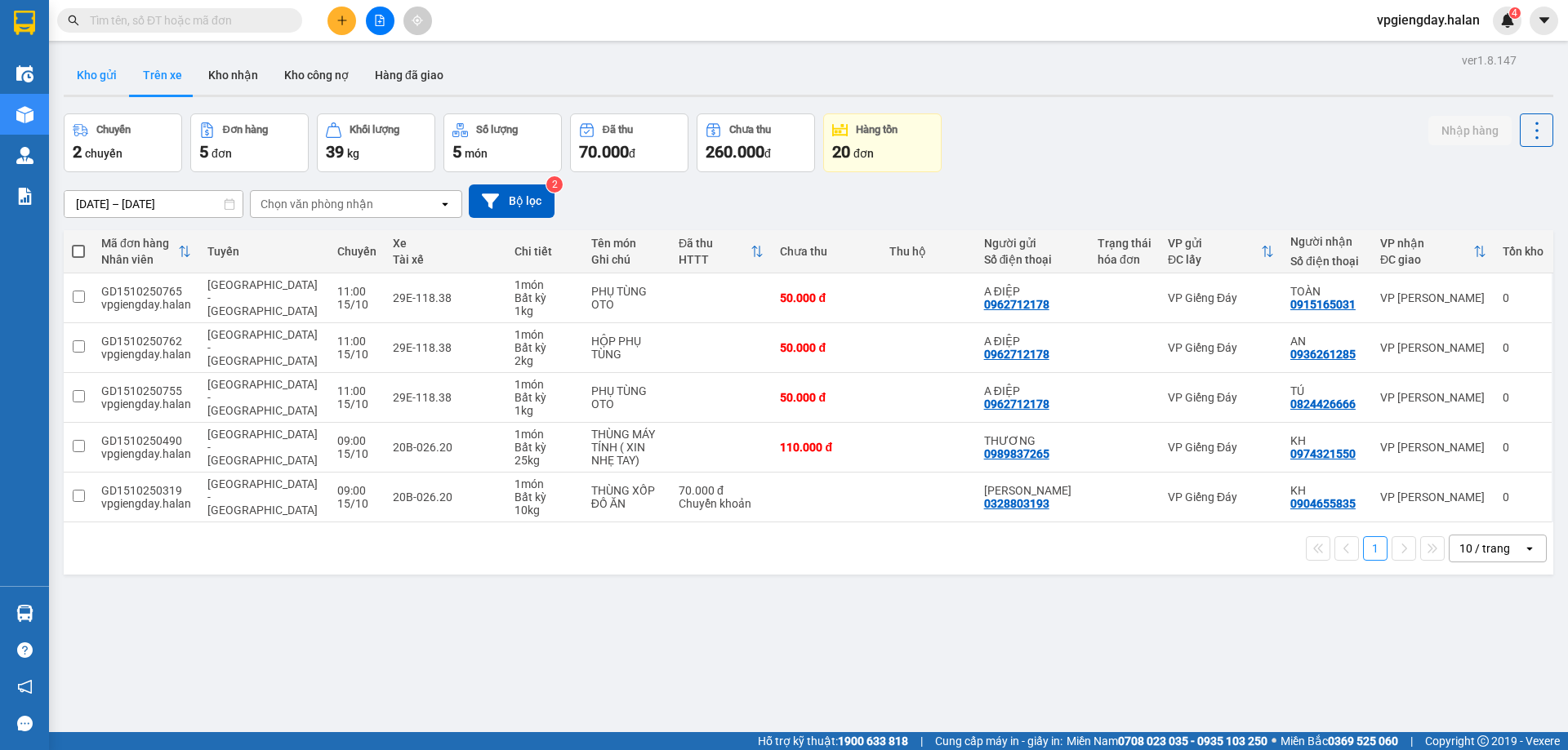
click at [113, 82] on button "Kho gửi" at bounding box center [96, 75] width 66 height 40
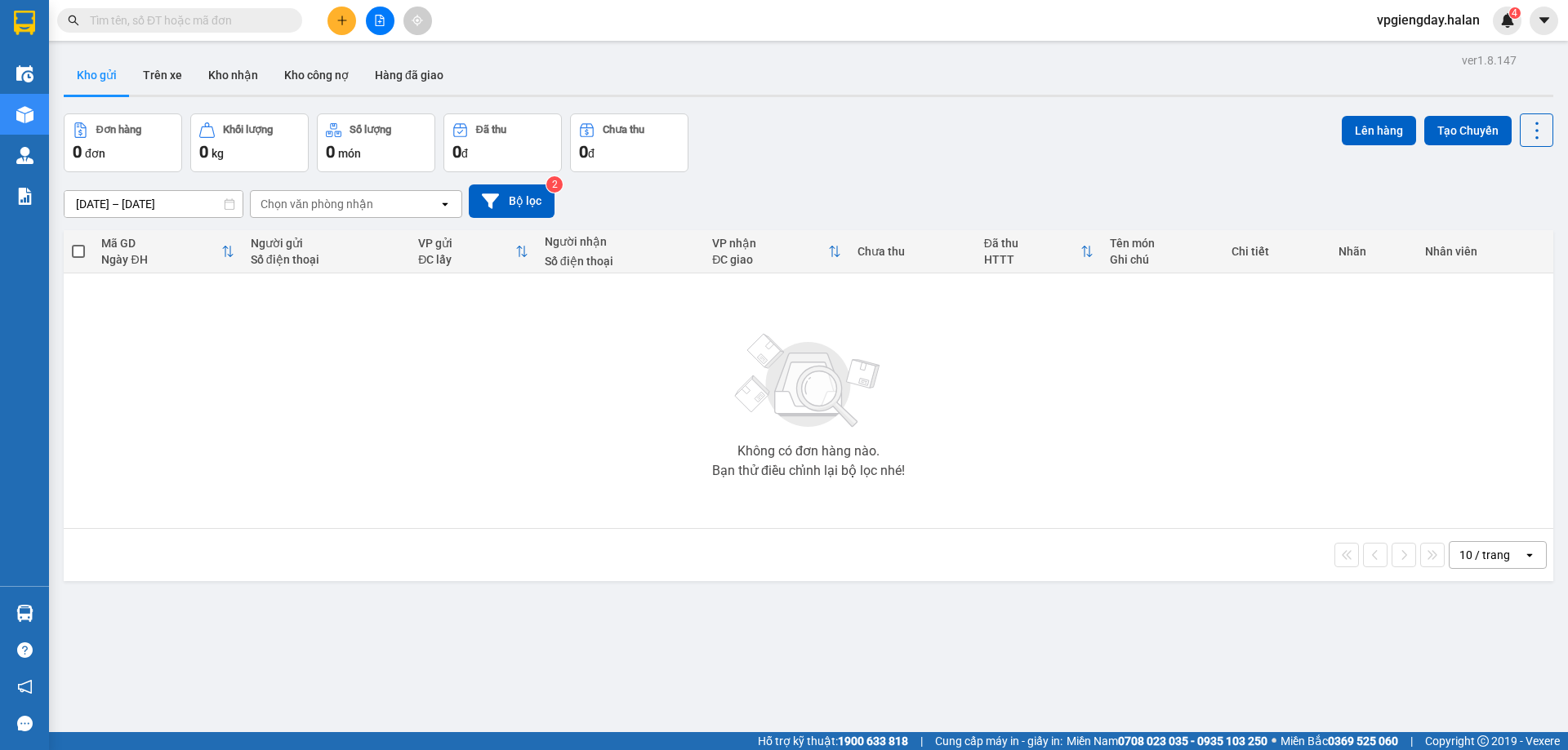
click at [340, 25] on icon "plus" at bounding box center [342, 20] width 11 height 11
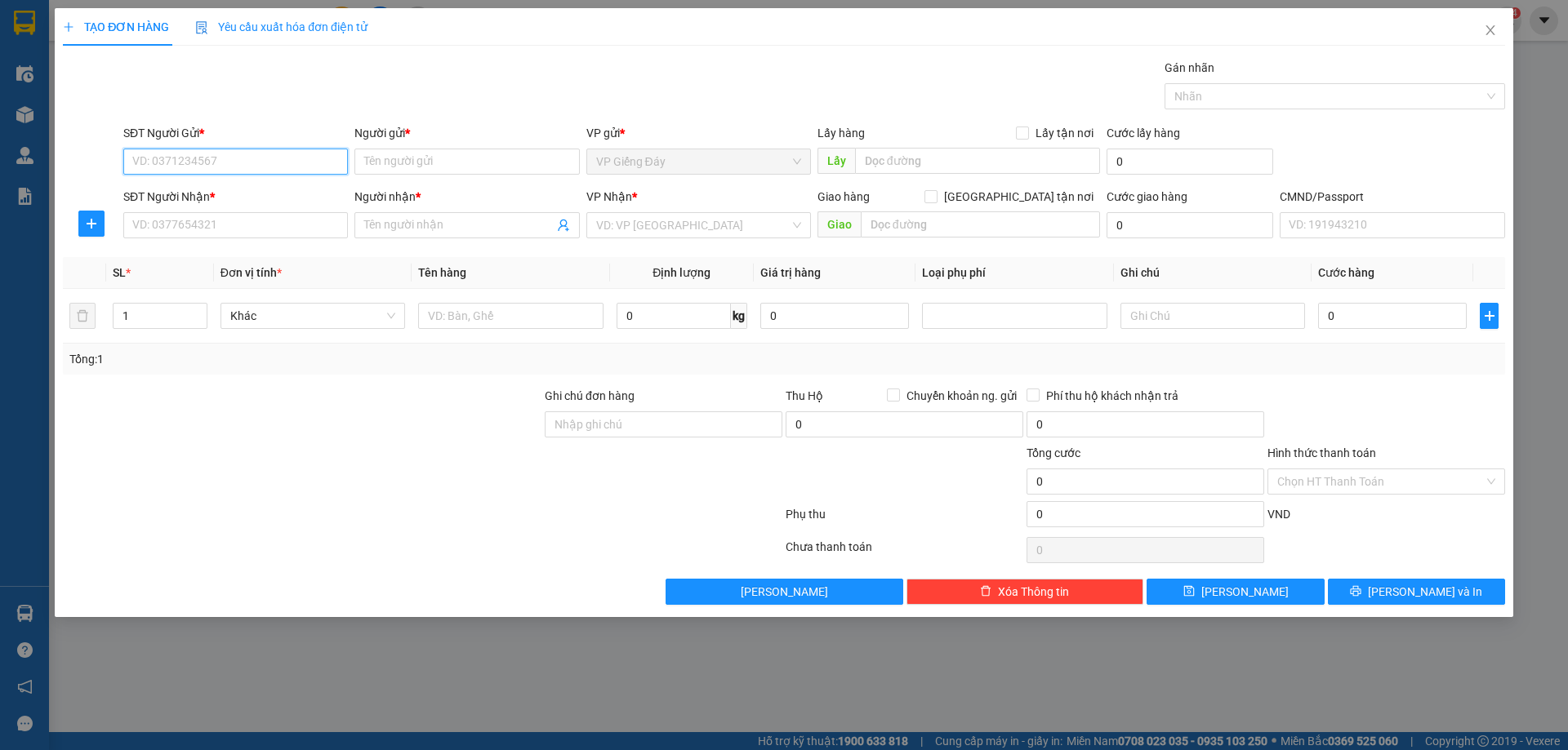
click at [244, 157] on input "SĐT Người Gửi *" at bounding box center [235, 162] width 224 height 26
click at [237, 163] on input "SĐT Người Gửi *" at bounding box center [235, 162] width 224 height 26
type input "0968029288"
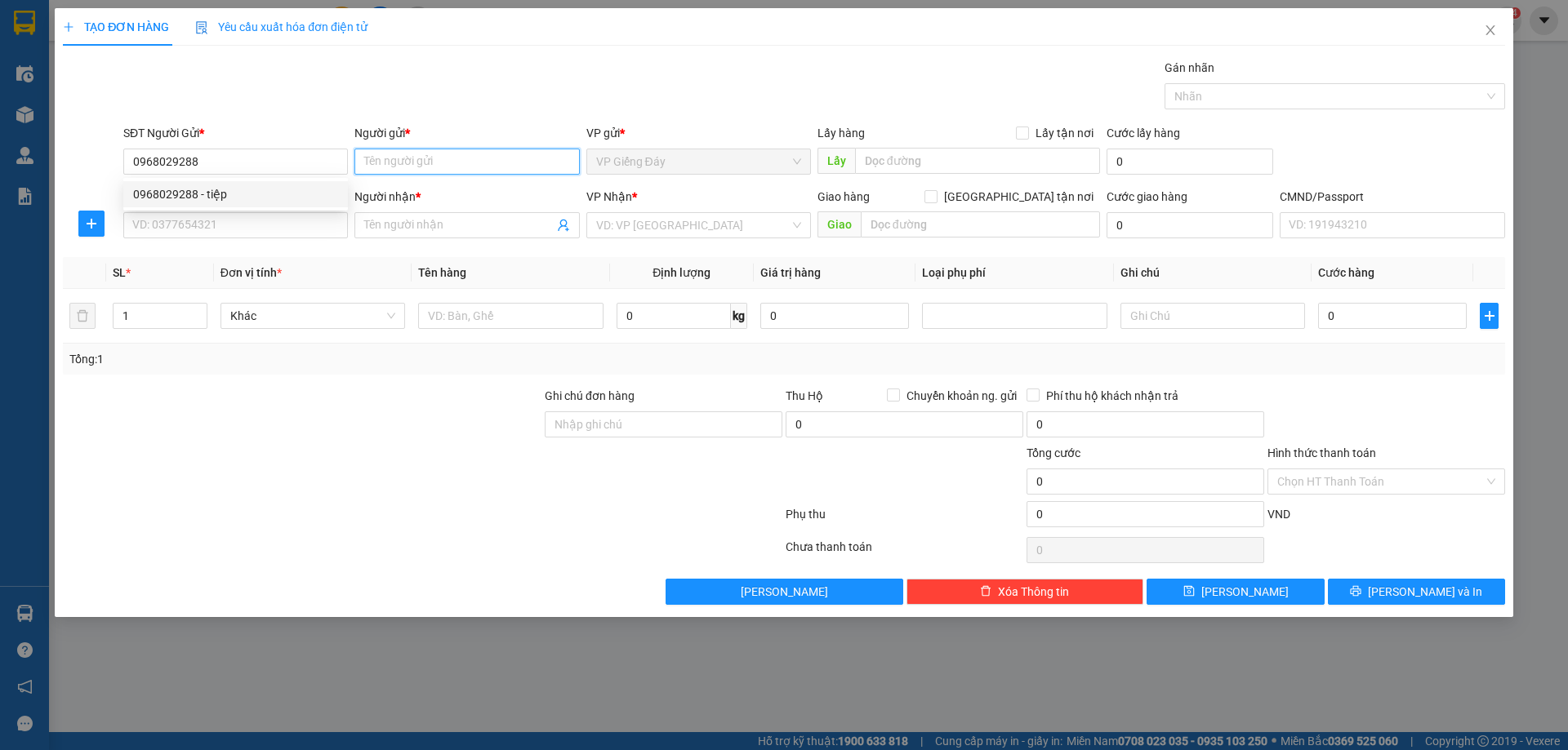
click at [405, 166] on input "Người gửi *" at bounding box center [466, 162] width 224 height 26
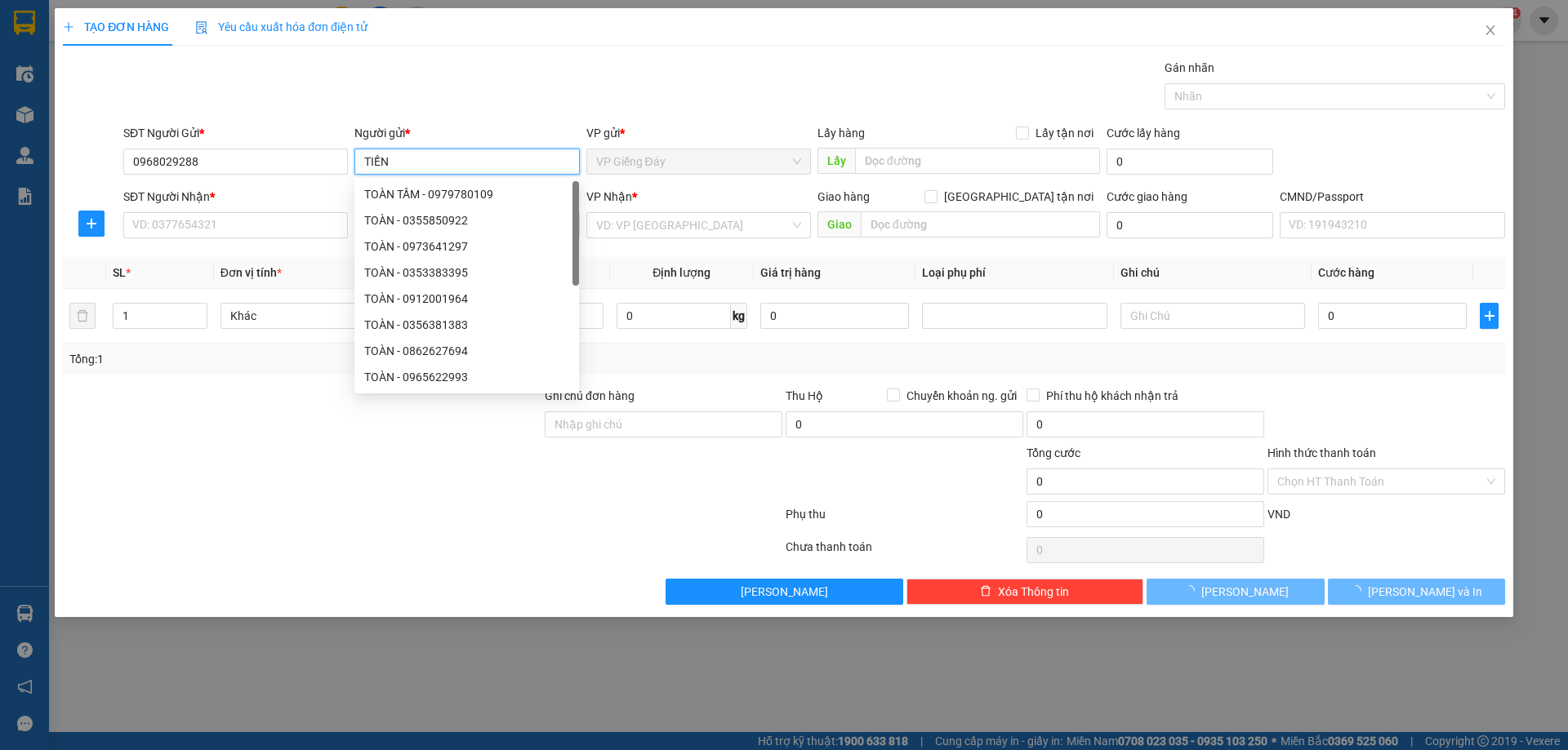
type input "TIỀN"
click at [419, 465] on div at bounding box center [303, 472] width 482 height 57
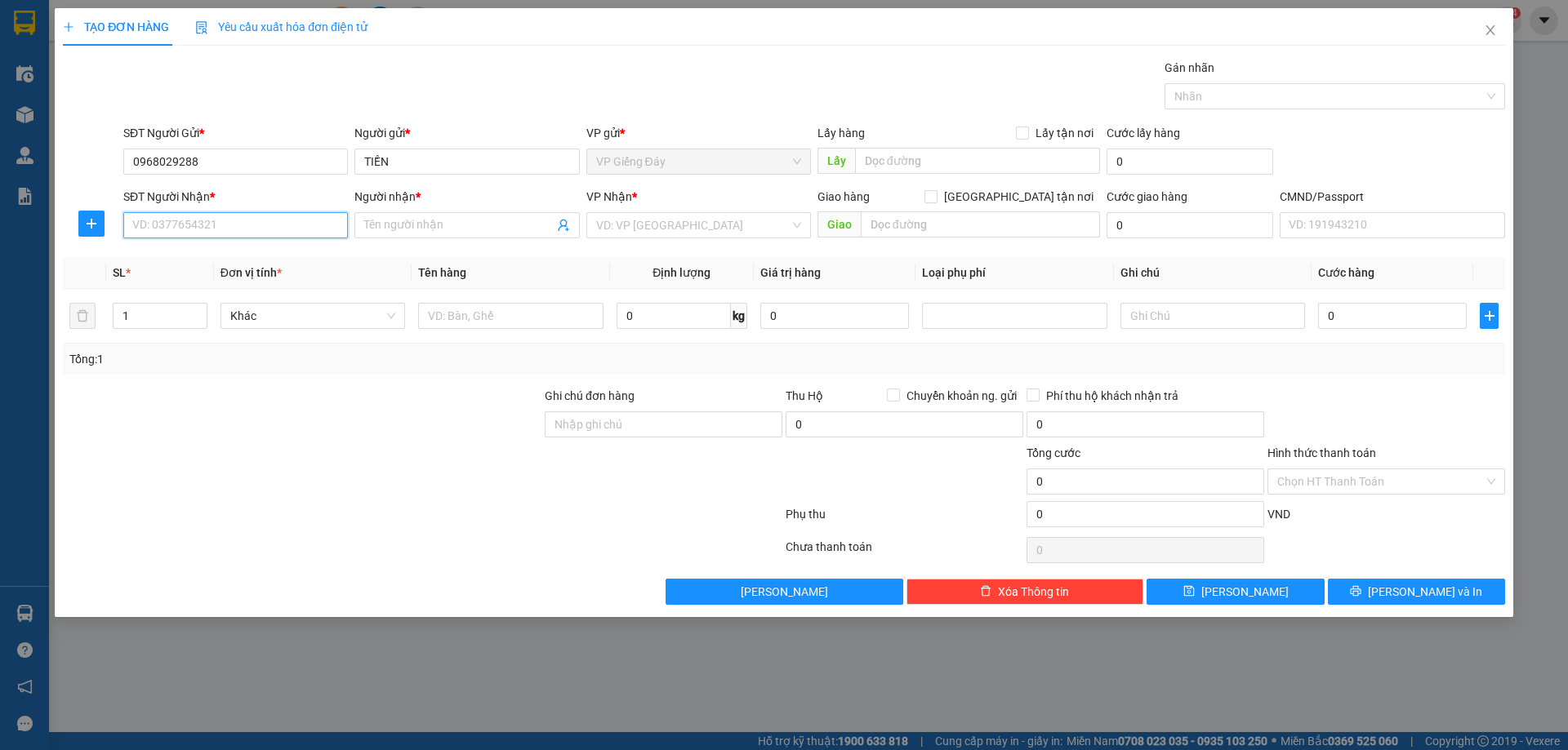
click at [212, 228] on input "SĐT Người Nhận *" at bounding box center [235, 225] width 224 height 26
type input "0963889925"
click at [235, 263] on div "0963889925 - QUÂN" at bounding box center [235, 258] width 205 height 18
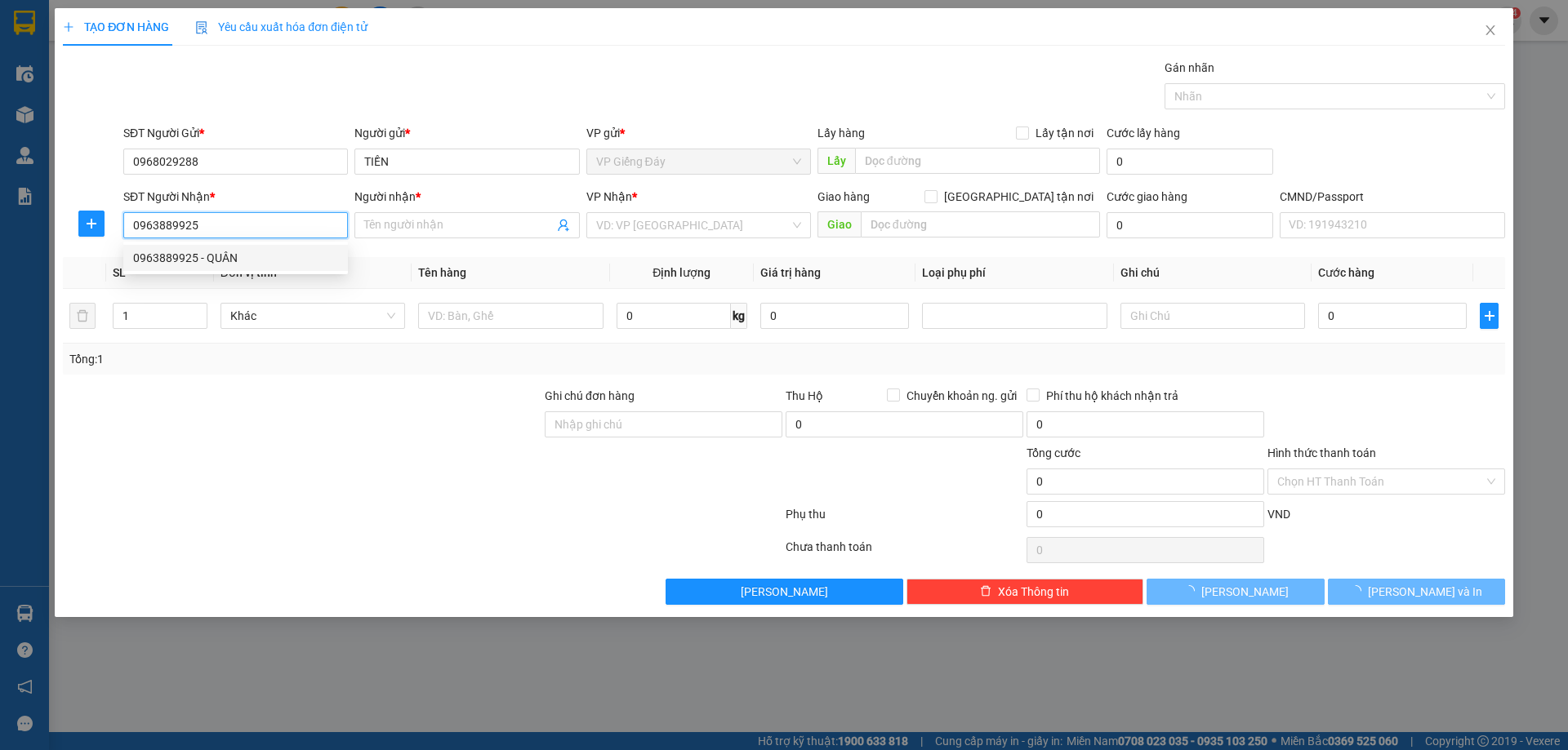
type input "QUÂN"
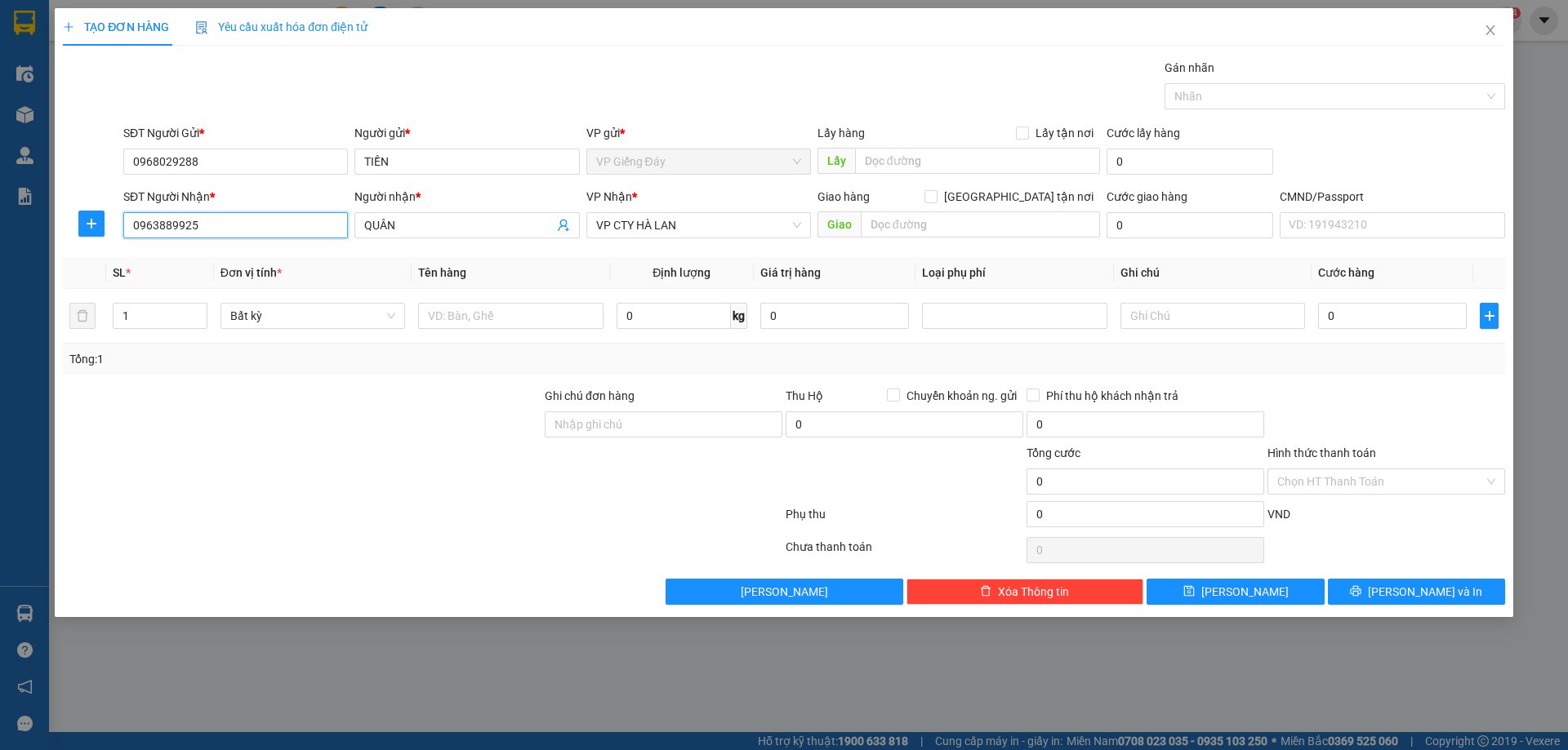
type input "0963889925"
click at [406, 454] on div at bounding box center [303, 472] width 482 height 57
click at [523, 317] on input "text" at bounding box center [510, 317] width 185 height 26
click at [655, 324] on input "0" at bounding box center [674, 317] width 114 height 26
click at [333, 493] on div at bounding box center [303, 472] width 482 height 57
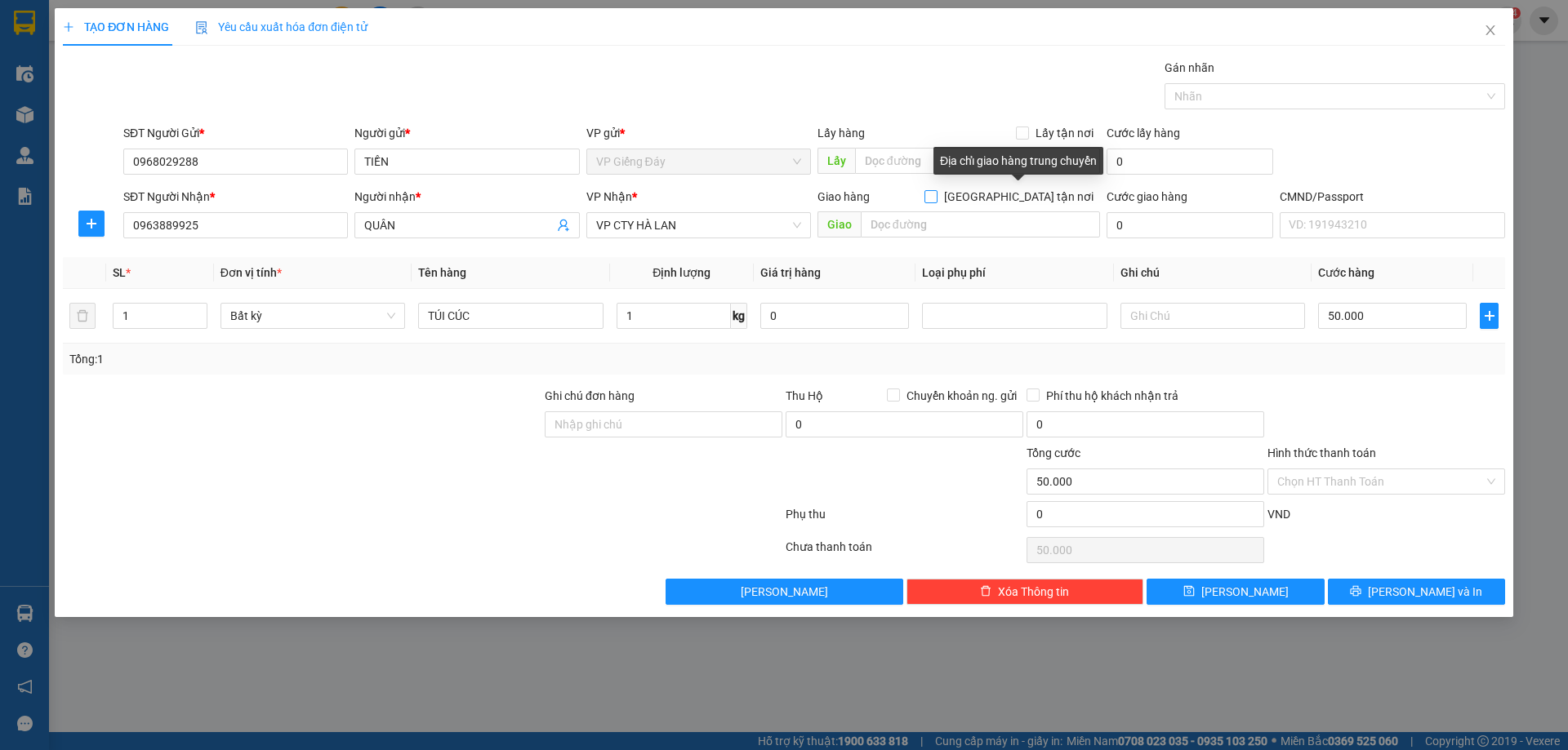
click at [936, 192] on input "[GEOGRAPHIC_DATA] tận nơi" at bounding box center [930, 195] width 11 height 11
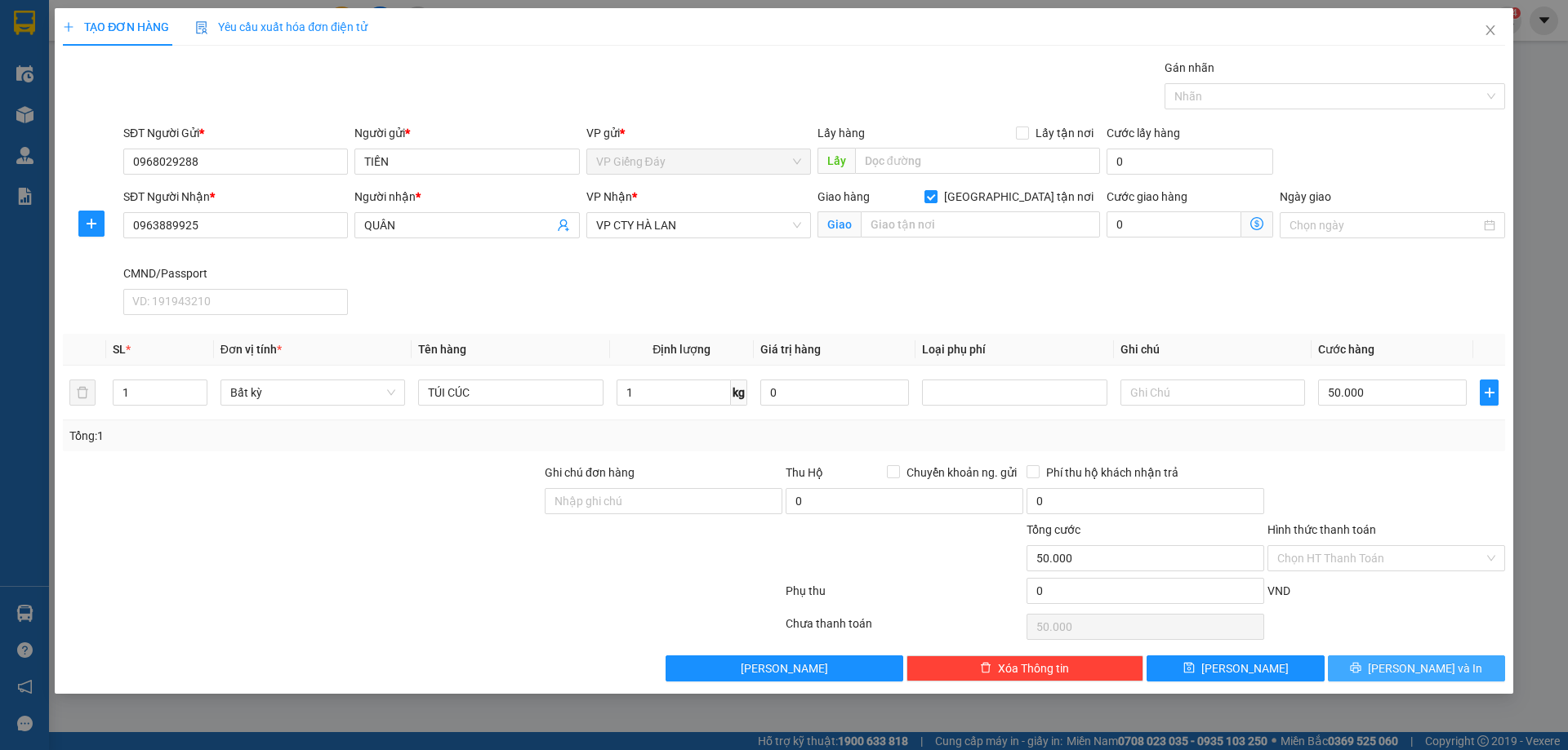
click at [1400, 681] on button "[PERSON_NAME] và In" at bounding box center [1417, 669] width 178 height 26
click at [936, 195] on input "[GEOGRAPHIC_DATA] tận nơi" at bounding box center [930, 195] width 11 height 11
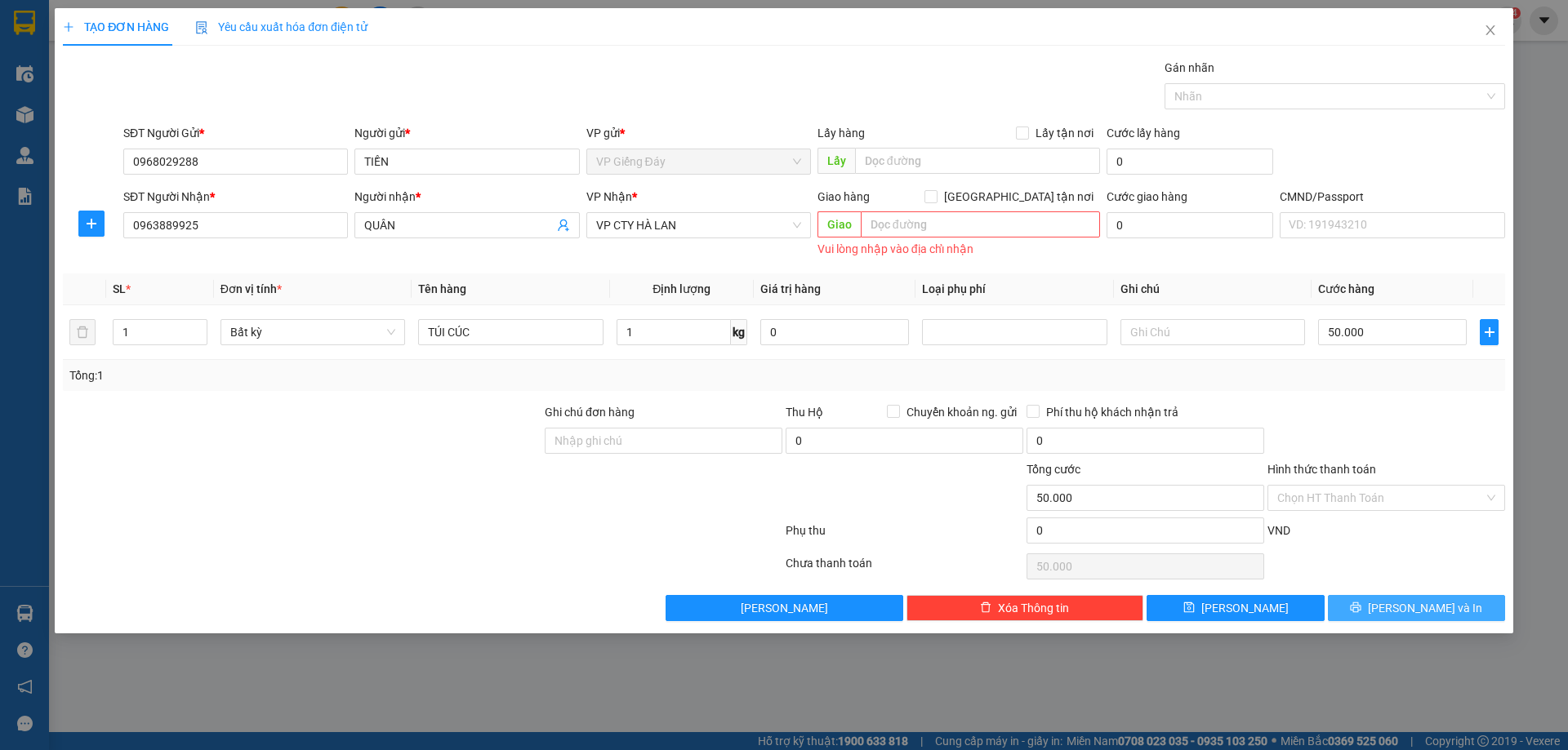
drag, startPoint x: 1412, startPoint y: 603, endPoint x: 1241, endPoint y: 576, distance: 173.1
click at [1412, 601] on span "[PERSON_NAME] và In" at bounding box center [1425, 608] width 114 height 18
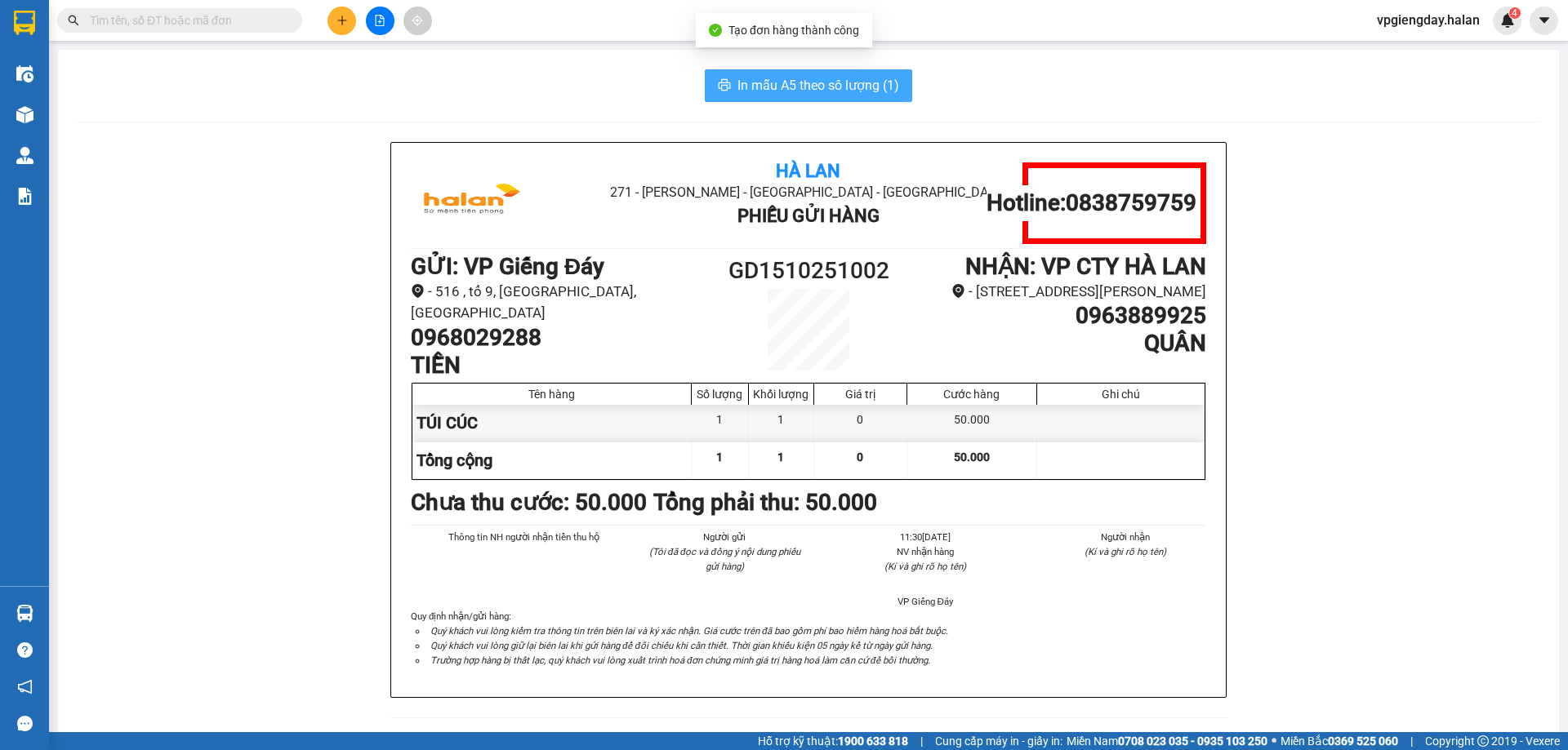
click at [847, 98] on button "In mẫu A5 theo số lượng (1)" at bounding box center [808, 85] width 208 height 33
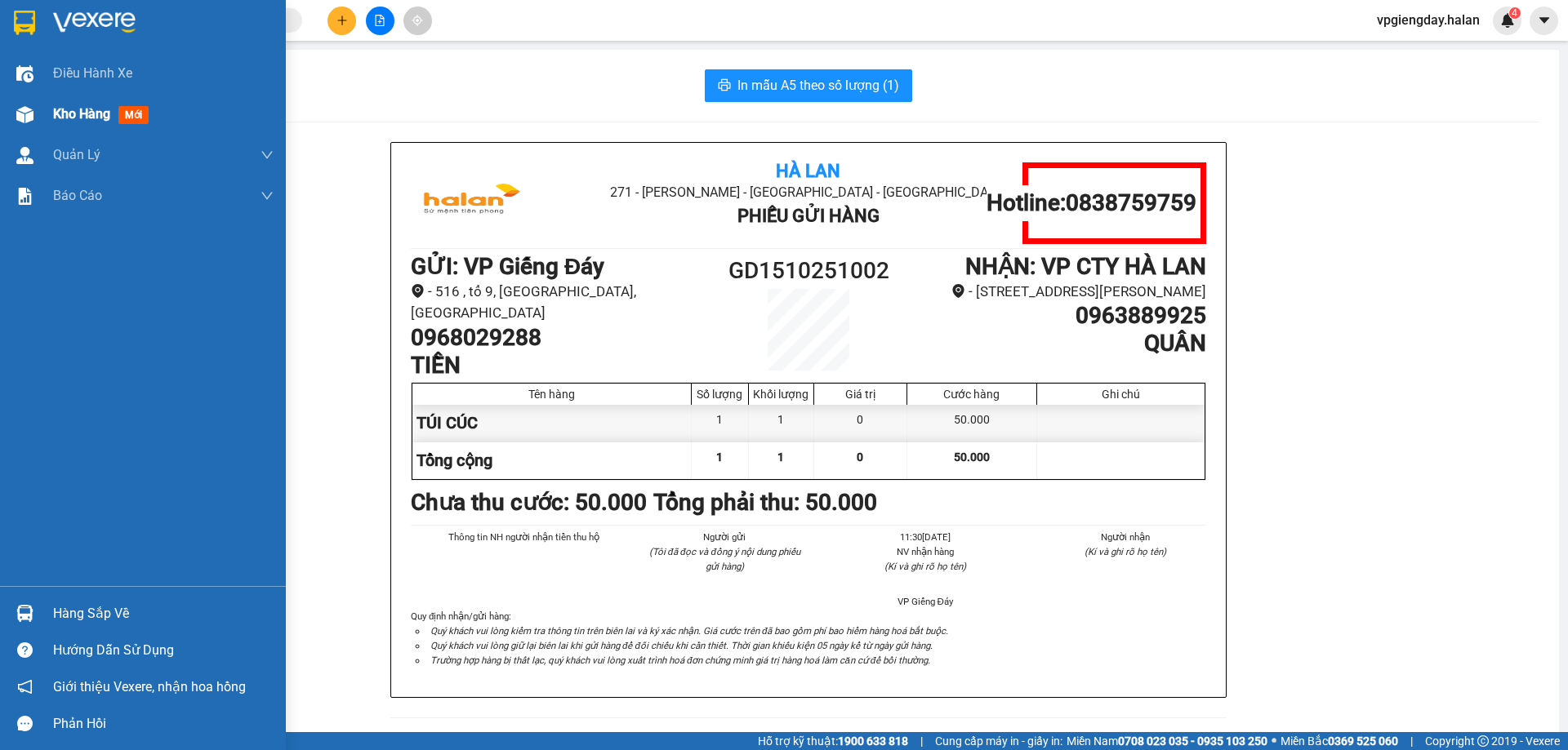
click at [63, 120] on span "Kho hàng" at bounding box center [81, 114] width 57 height 16
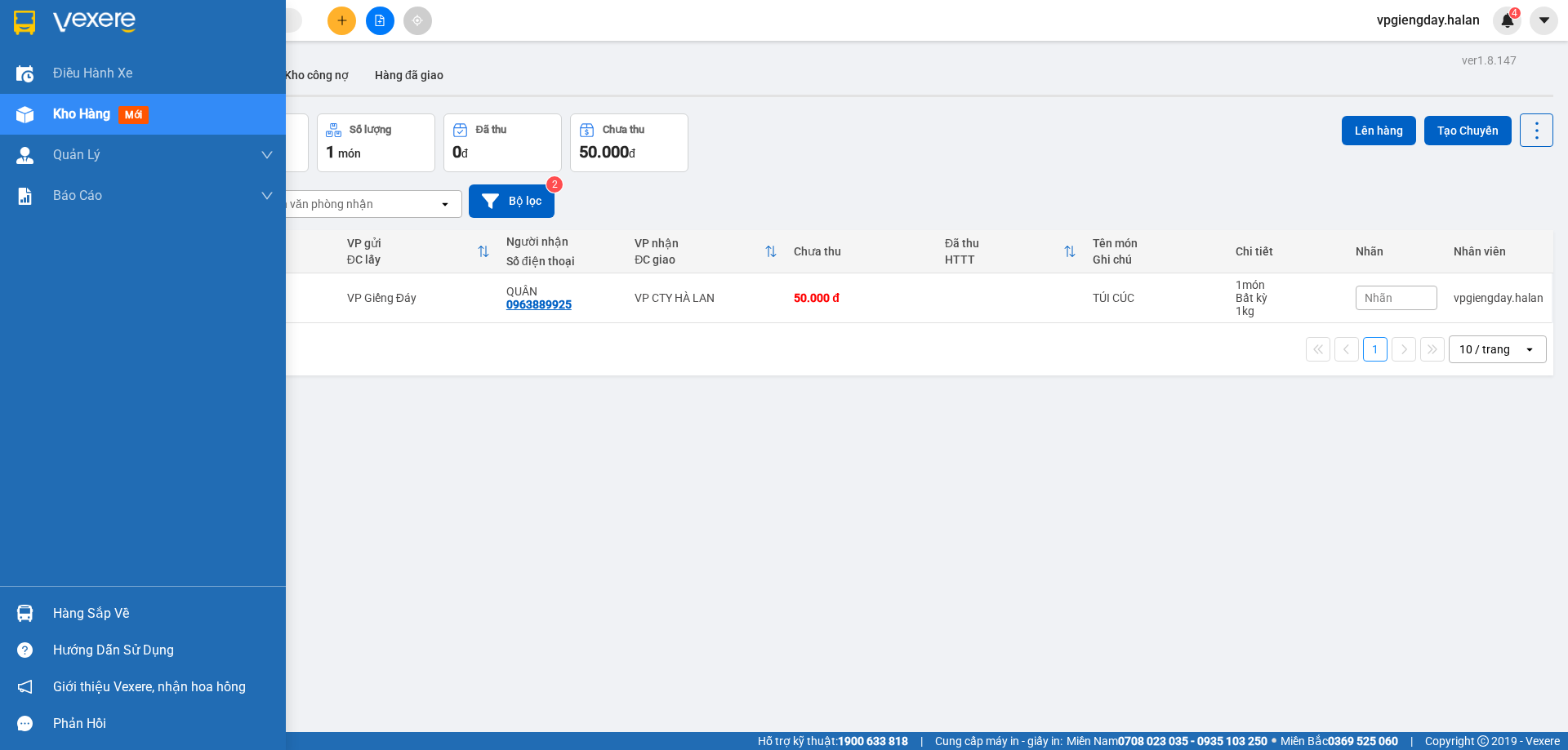
click at [84, 602] on div "Hàng sắp về" at bounding box center [163, 614] width 221 height 25
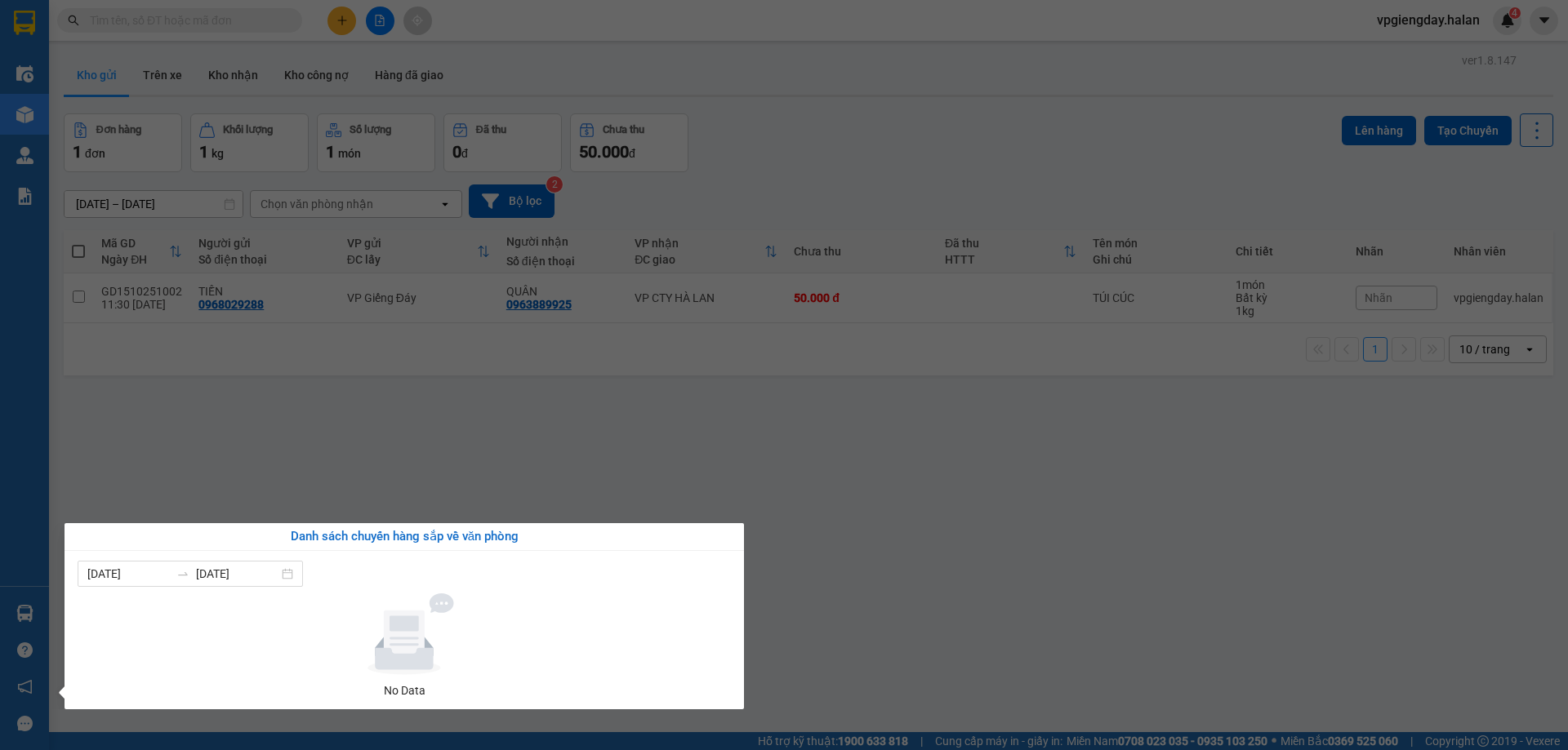
click at [318, 455] on section "Kết quả tìm kiếm ( 0 ) Bộ lọc No Data vpgiengday.halan 4 Điều hành xe Kho hàng …" at bounding box center [784, 375] width 1568 height 750
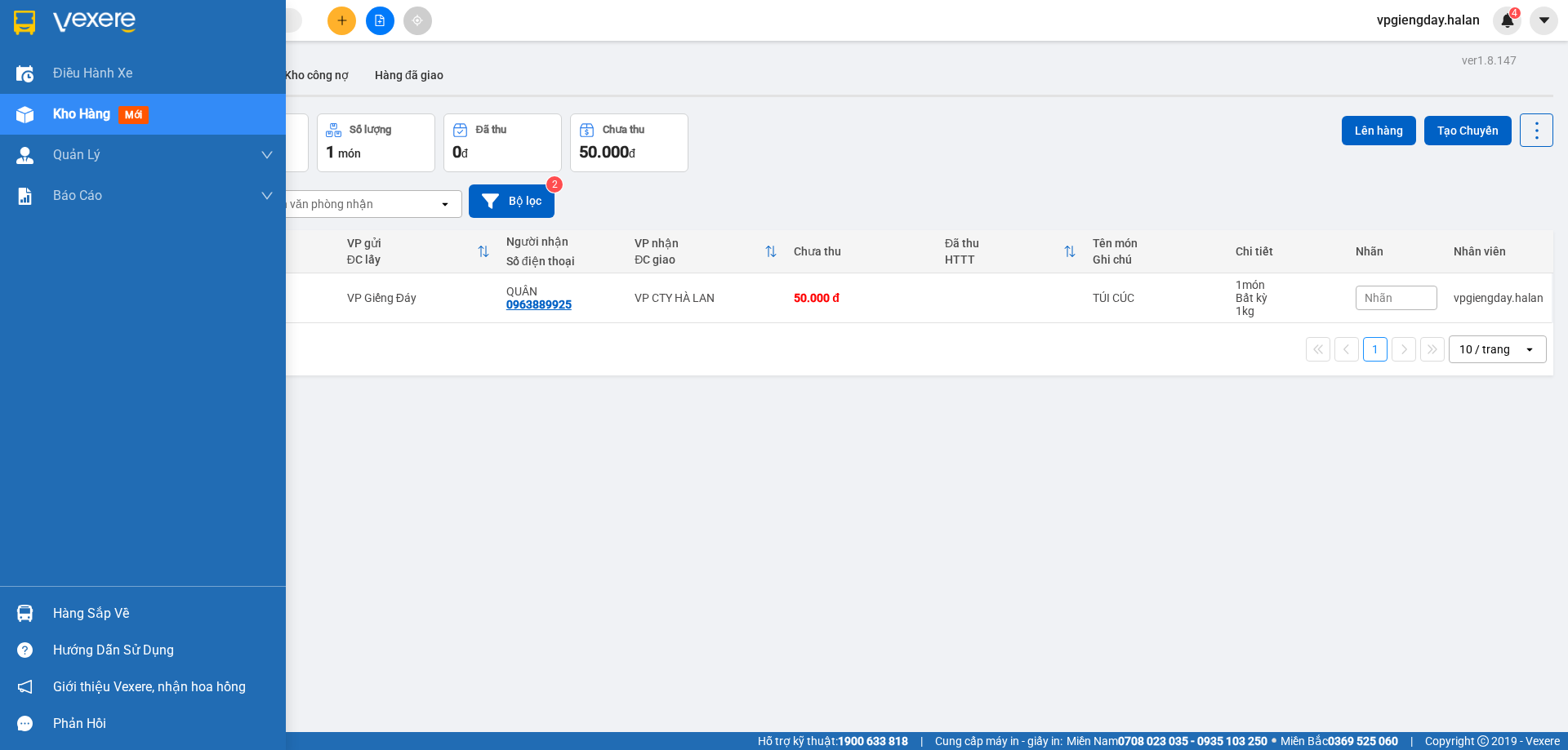
drag, startPoint x: 98, startPoint y: 606, endPoint x: 329, endPoint y: 481, distance: 262.7
click at [101, 606] on div "Hàng sắp về" at bounding box center [163, 614] width 221 height 25
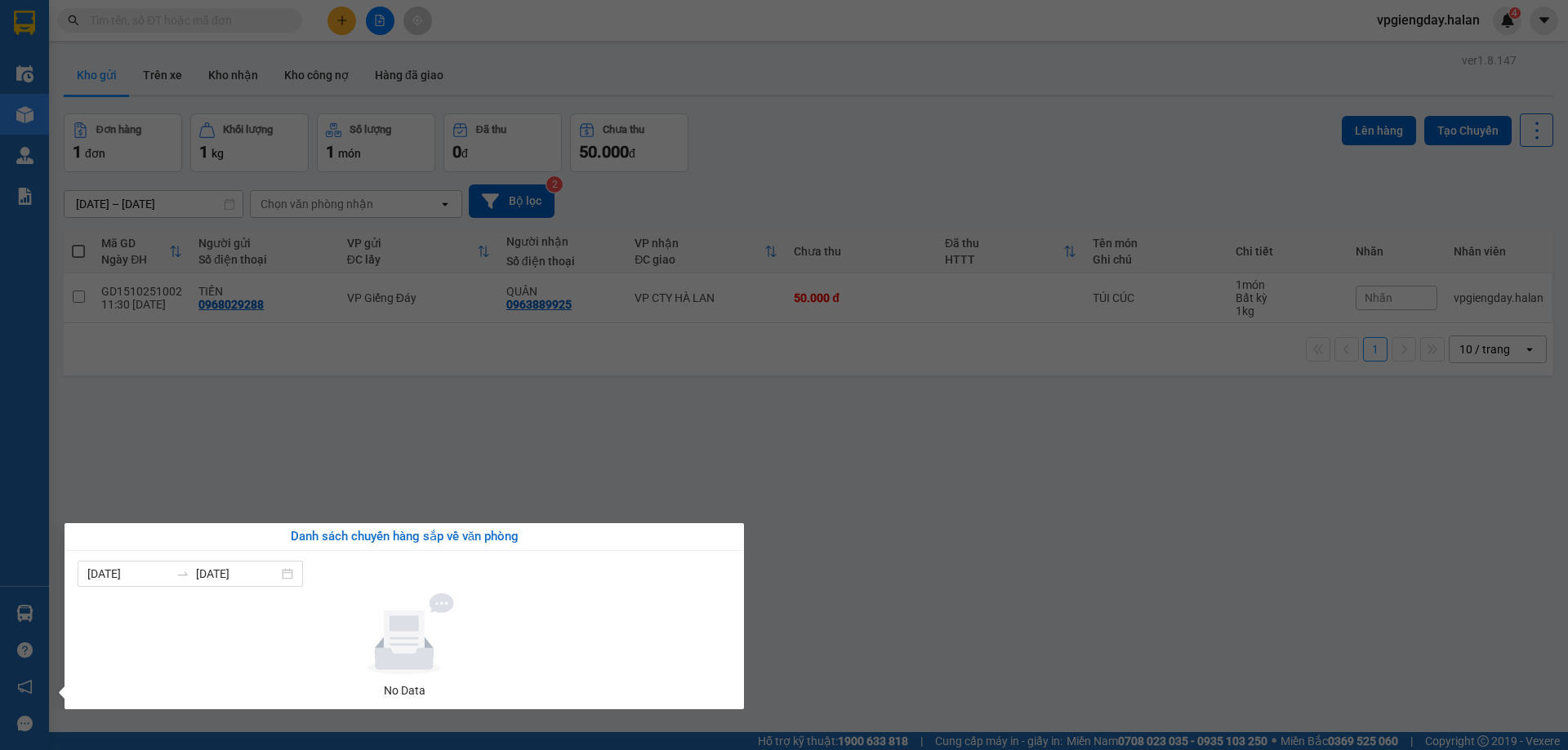
click at [379, 448] on section "Kết quả tìm kiếm ( 0 ) Bộ lọc No Data vpgiengday.halan 4 Điều hành xe Kho hàng …" at bounding box center [784, 375] width 1568 height 750
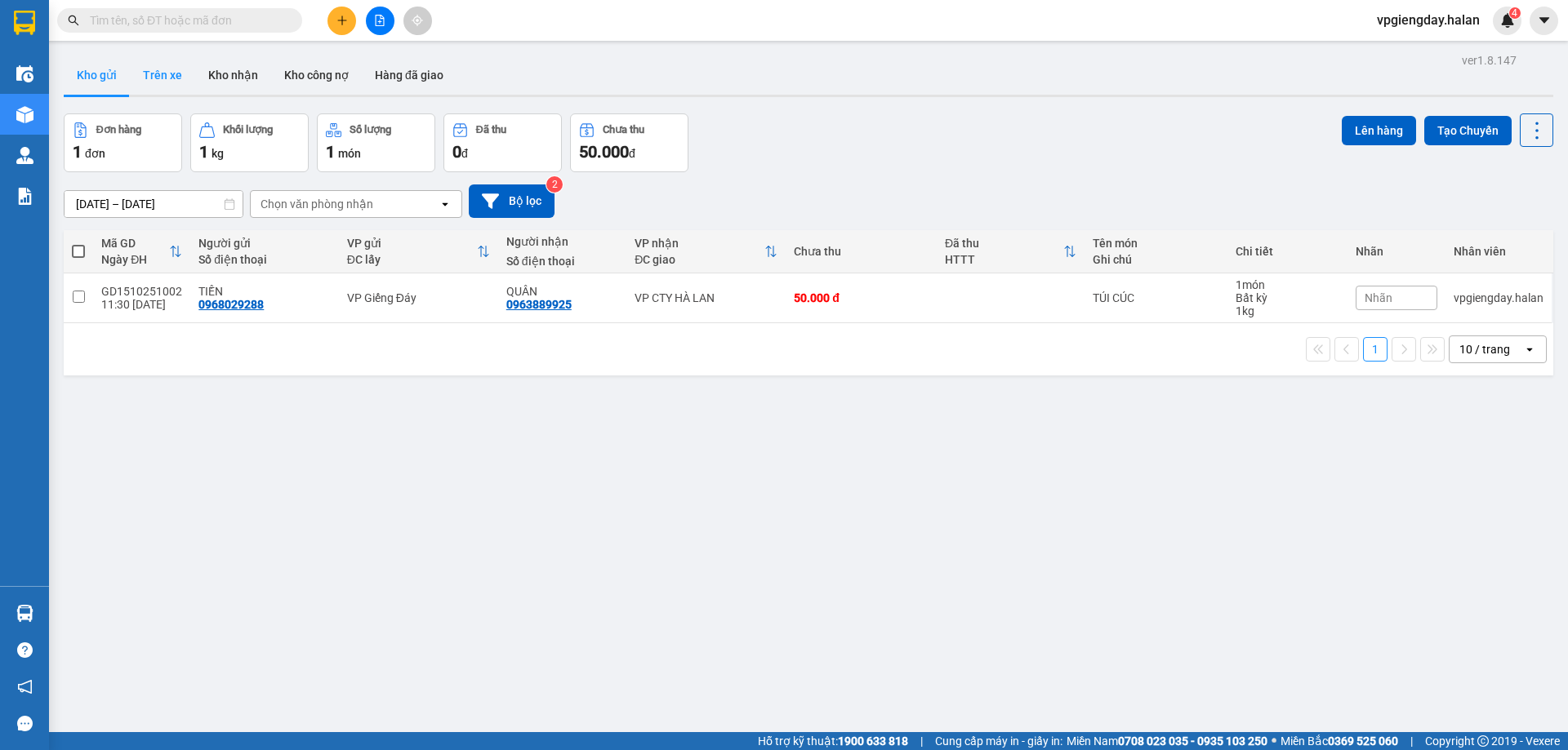
click at [167, 76] on button "Trên xe" at bounding box center [163, 75] width 65 height 40
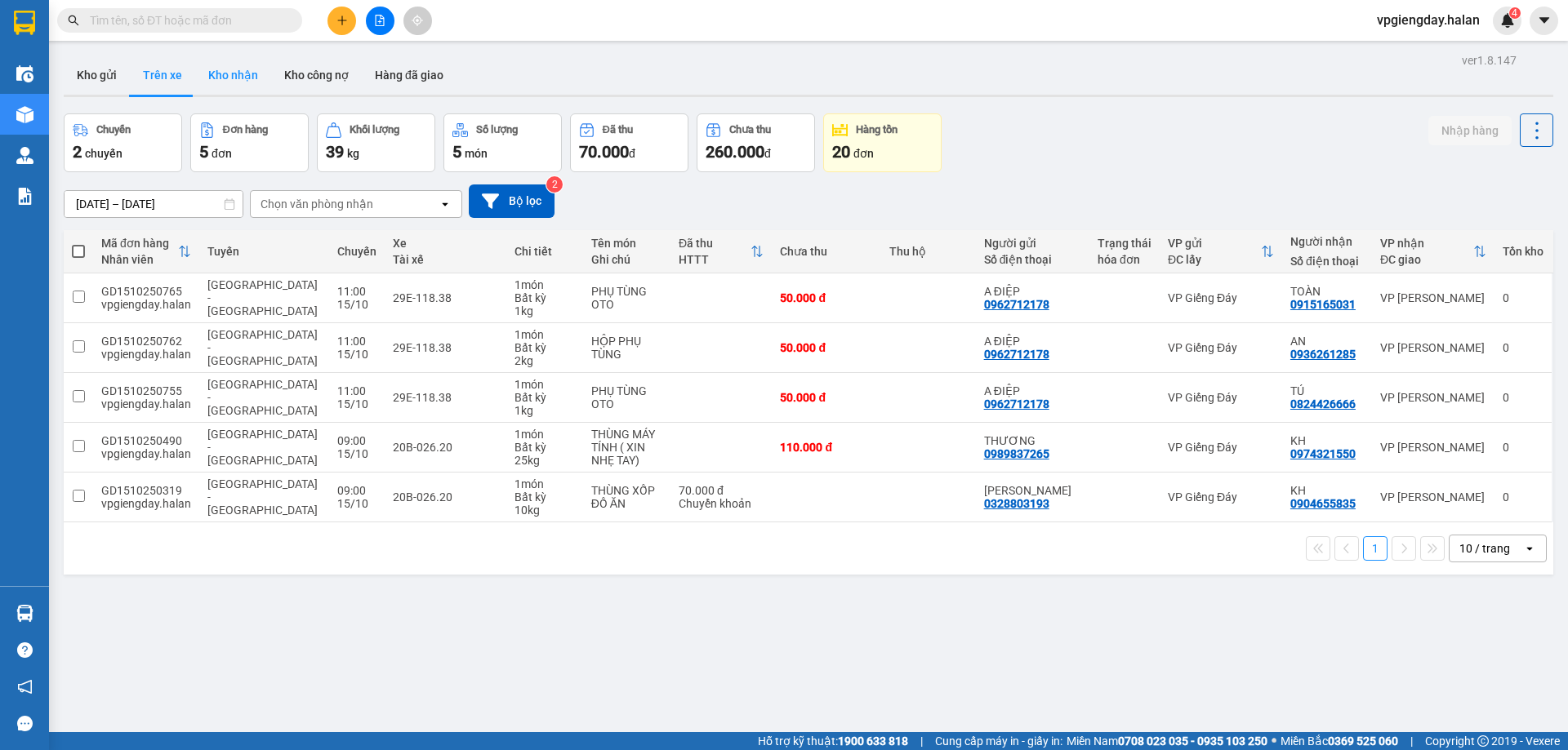
drag, startPoint x: 227, startPoint y: 88, endPoint x: 178, endPoint y: 83, distance: 49.3
click at [227, 87] on button "Kho nhận" at bounding box center [233, 75] width 76 height 40
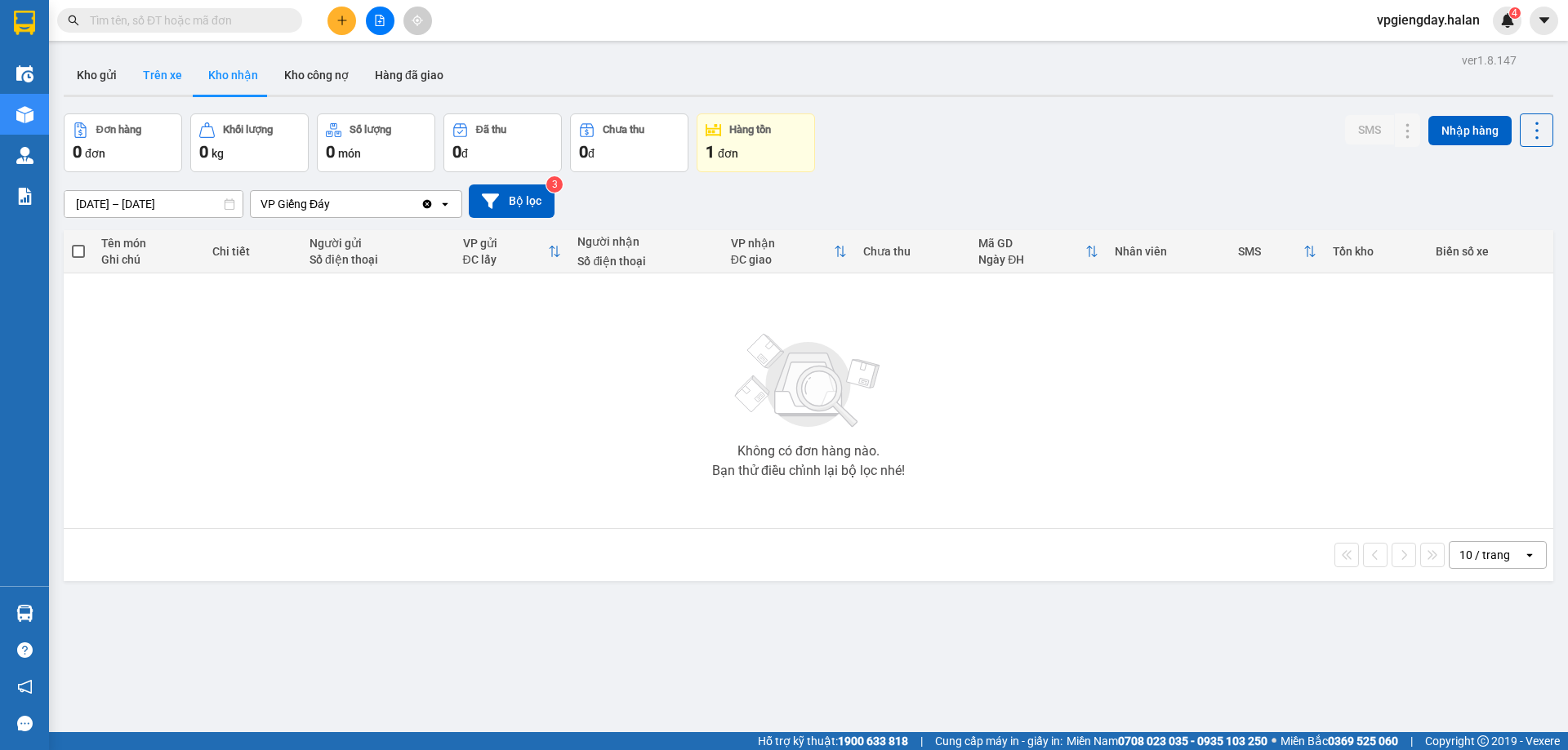
click at [174, 83] on button "Trên xe" at bounding box center [163, 75] width 65 height 40
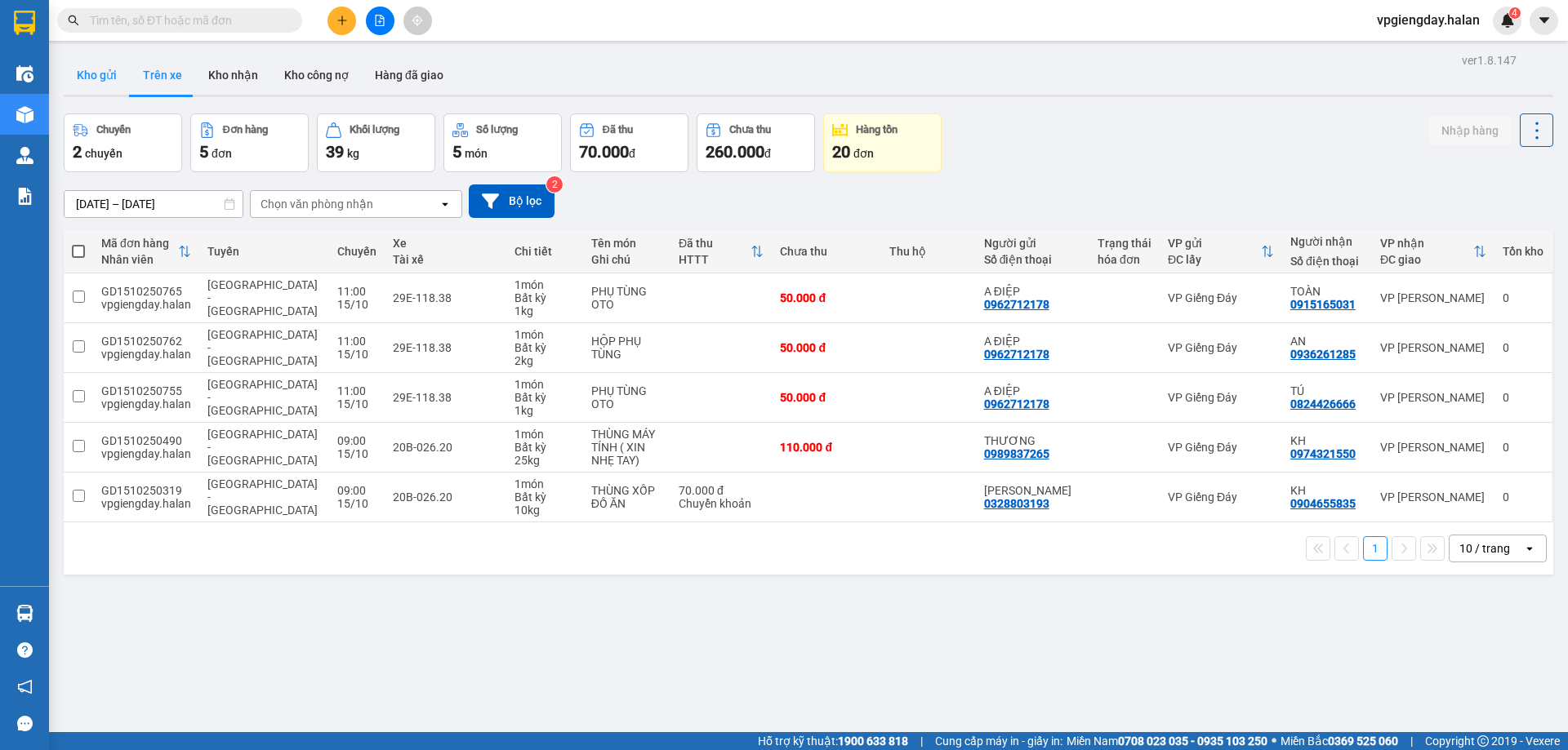
click at [109, 77] on button "Kho gửi" at bounding box center [96, 75] width 66 height 40
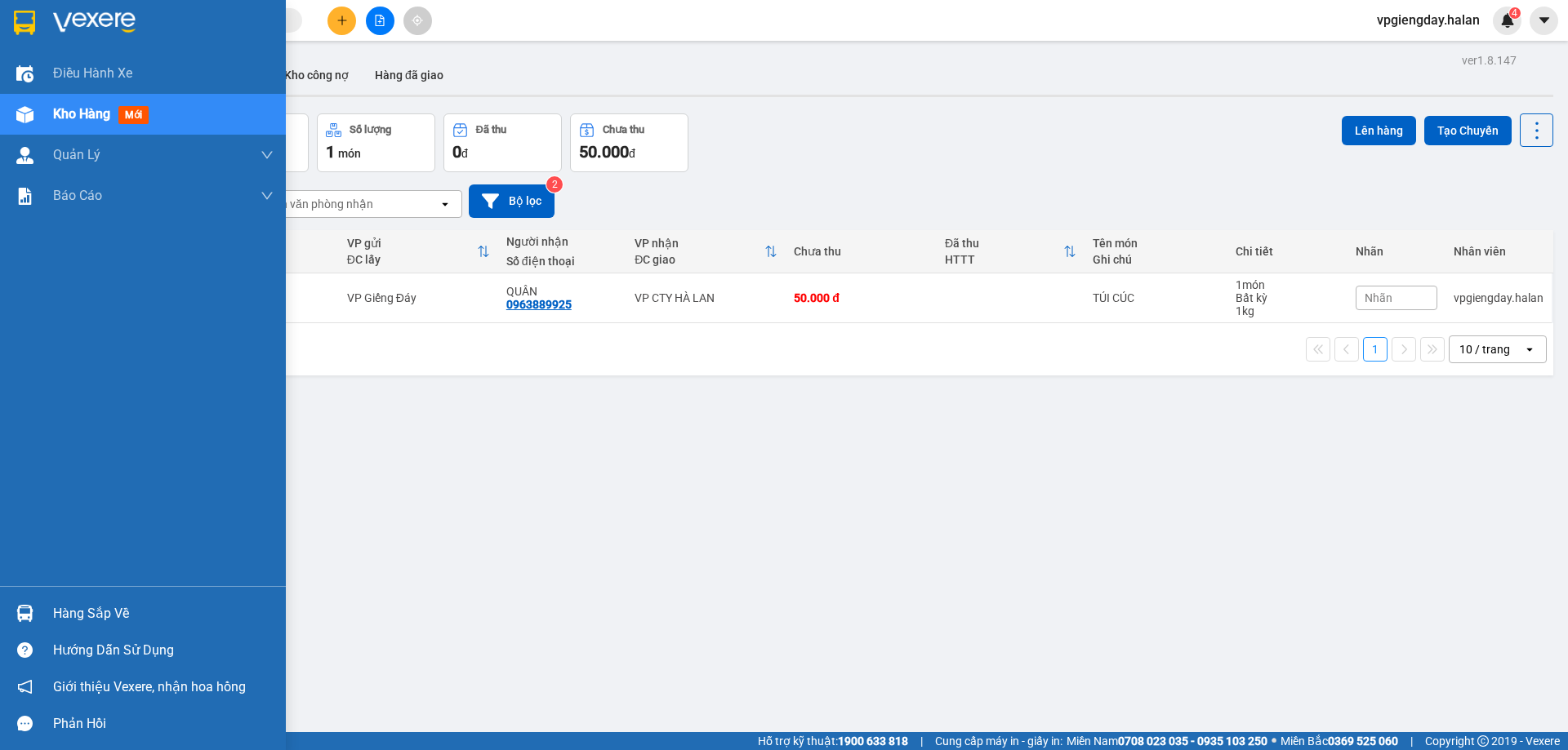
click at [84, 607] on div "Hàng sắp về" at bounding box center [163, 614] width 221 height 25
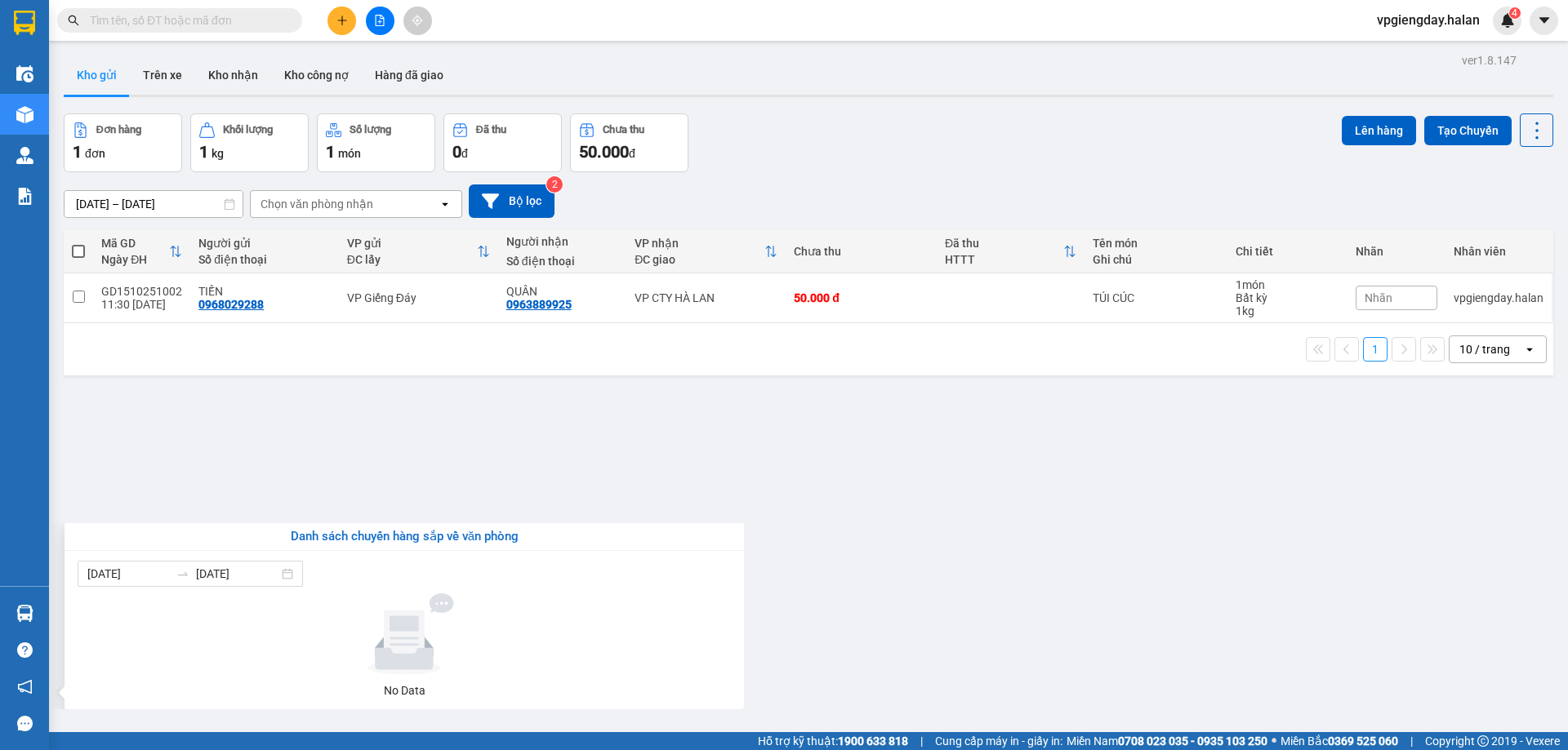
click at [468, 447] on section "Kết quả tìm kiếm ( 0 ) Bộ lọc No Data vpgiengday.halan 4 Điều hành xe Kho hàng …" at bounding box center [784, 375] width 1568 height 750
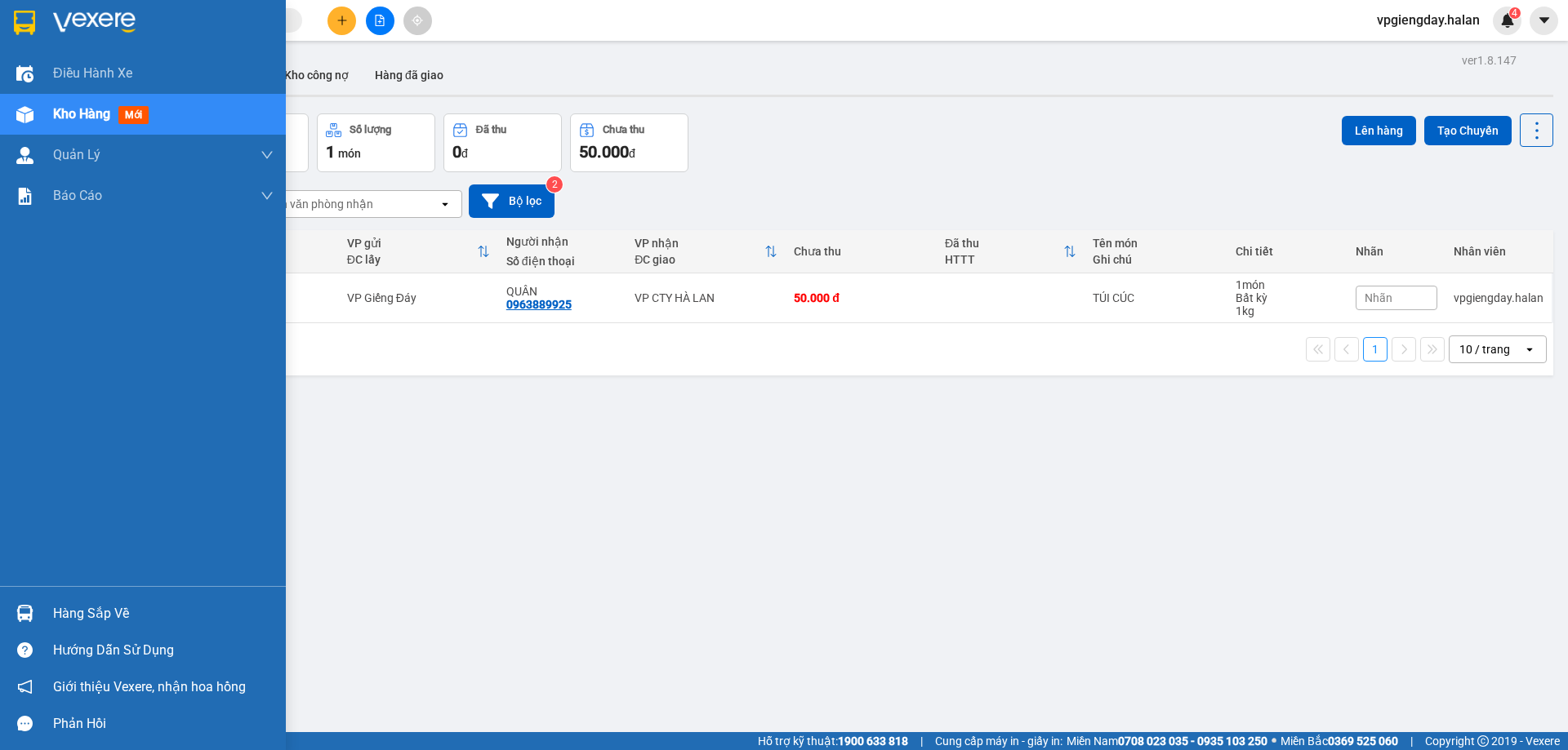
click at [85, 600] on div "Hàng sắp về" at bounding box center [142, 614] width 286 height 37
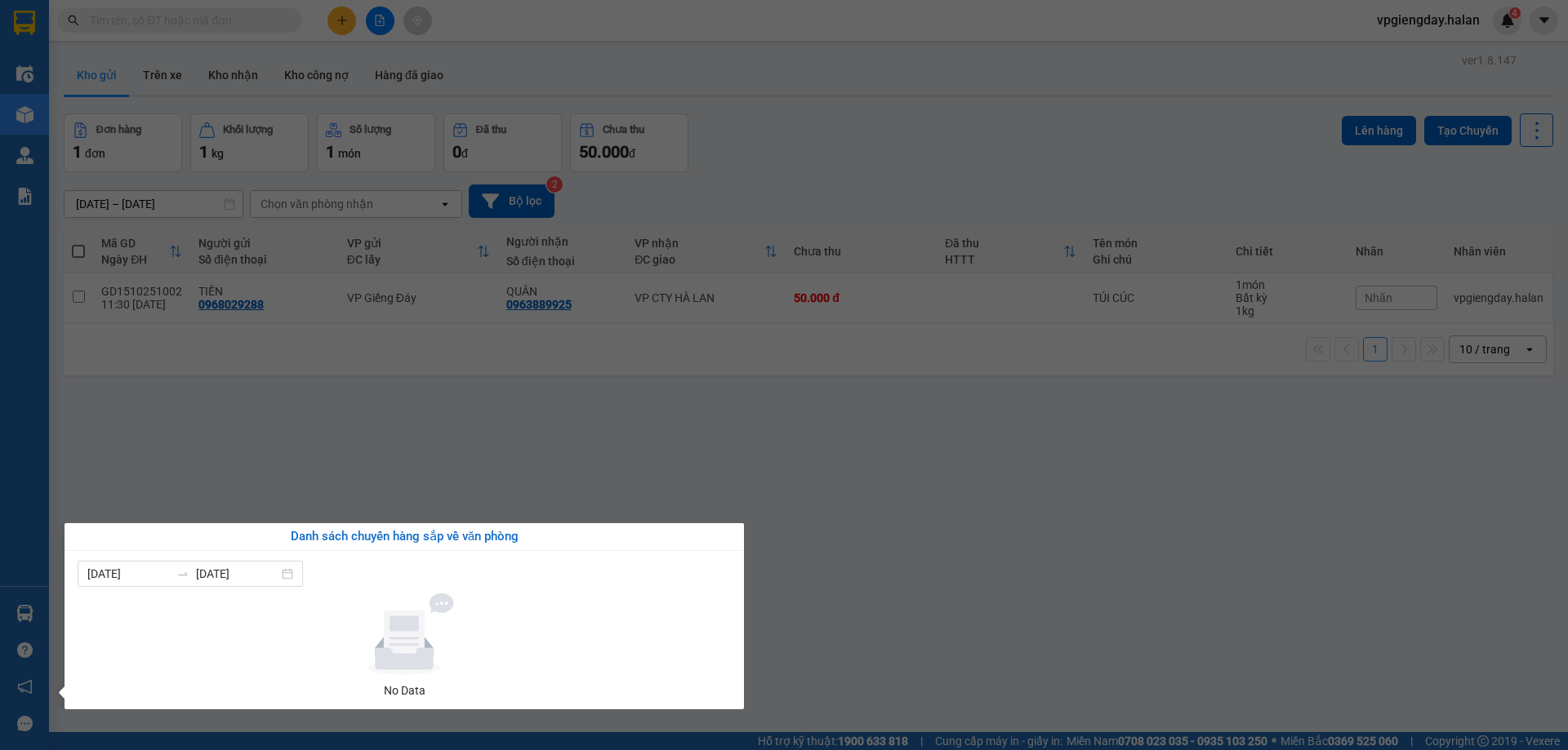
drag, startPoint x: 284, startPoint y: 474, endPoint x: 282, endPoint y: 455, distance: 19.1
click at [282, 455] on section "Kết quả tìm kiếm ( 0 ) Bộ lọc No Data vpgiengday.halan 4 Điều hành xe Kho hàng …" at bounding box center [784, 375] width 1568 height 750
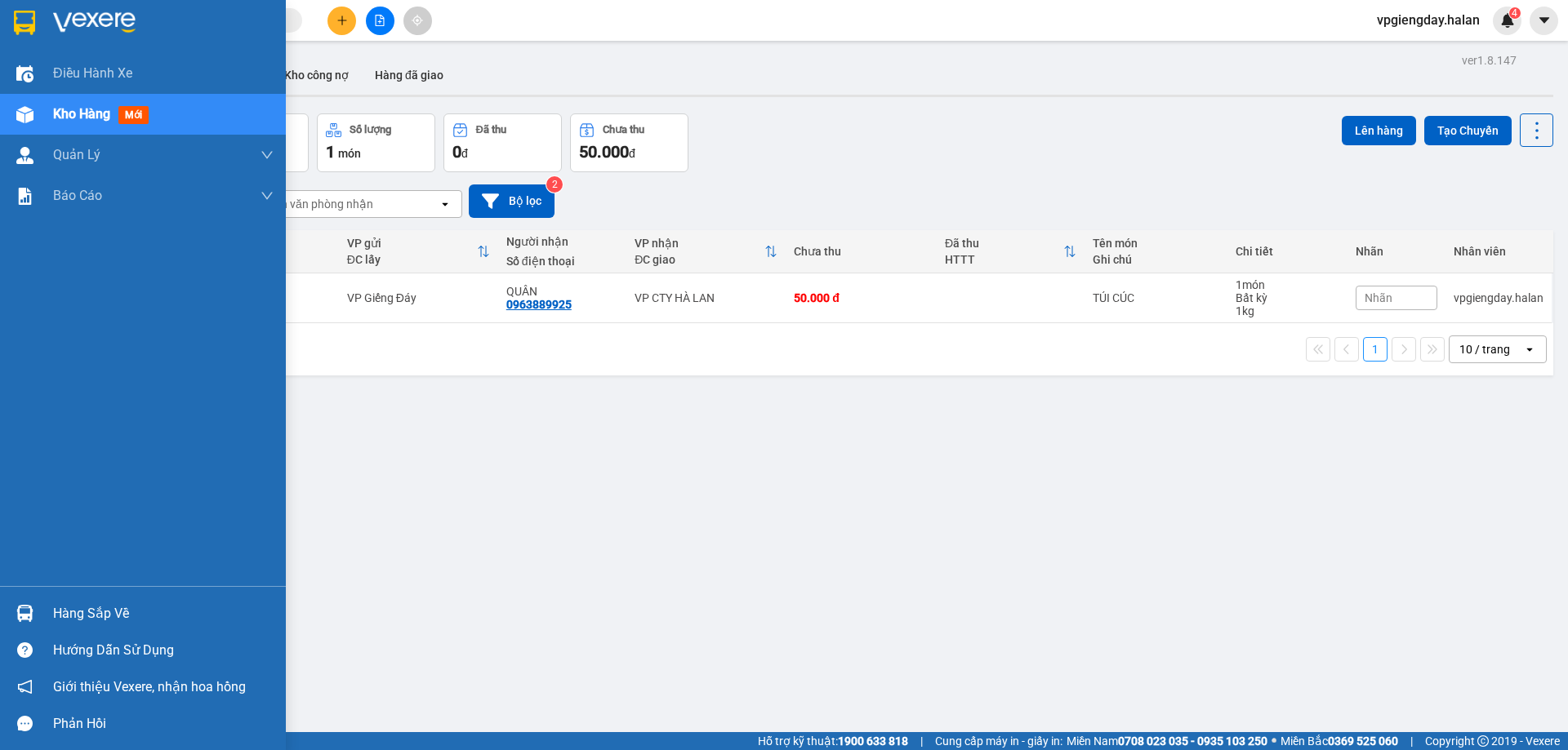
click at [93, 615] on div "Hàng sắp về" at bounding box center [163, 614] width 221 height 25
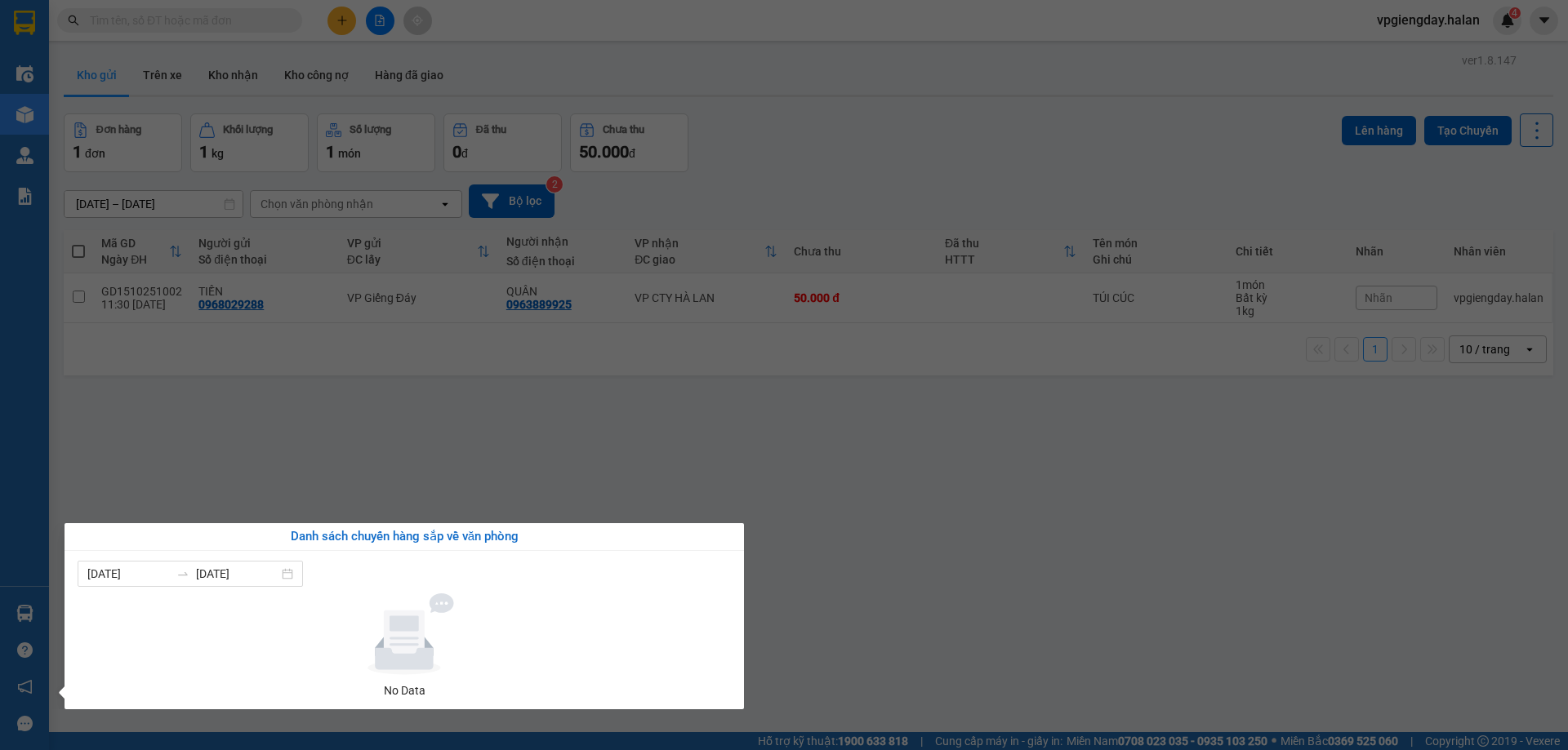
click at [296, 499] on section "Kết quả tìm kiếm ( 0 ) Bộ lọc No Data vpgiengday.halan 4 Điều hành xe Kho hàng …" at bounding box center [784, 375] width 1568 height 750
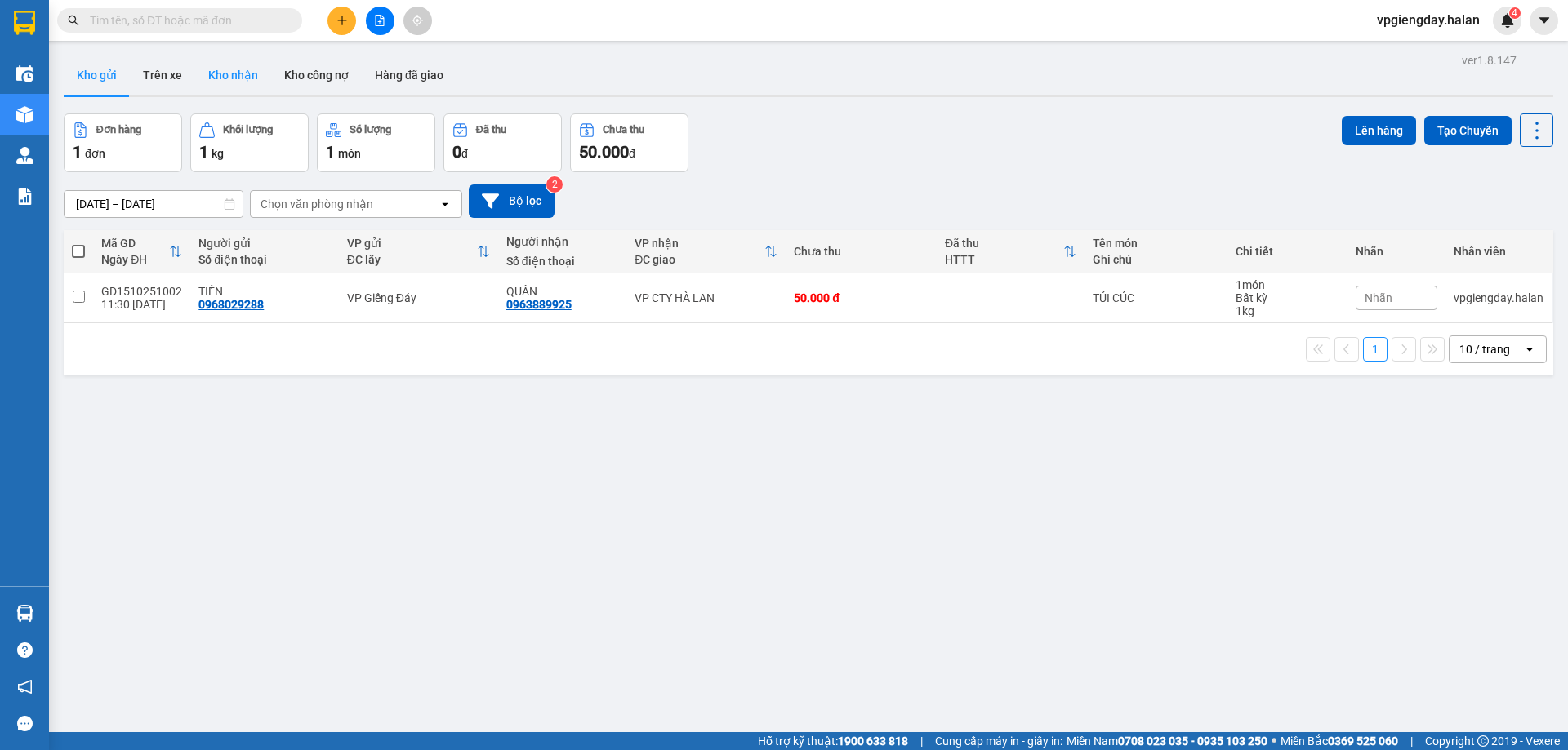
click at [232, 89] on button "Kho nhận" at bounding box center [233, 75] width 76 height 40
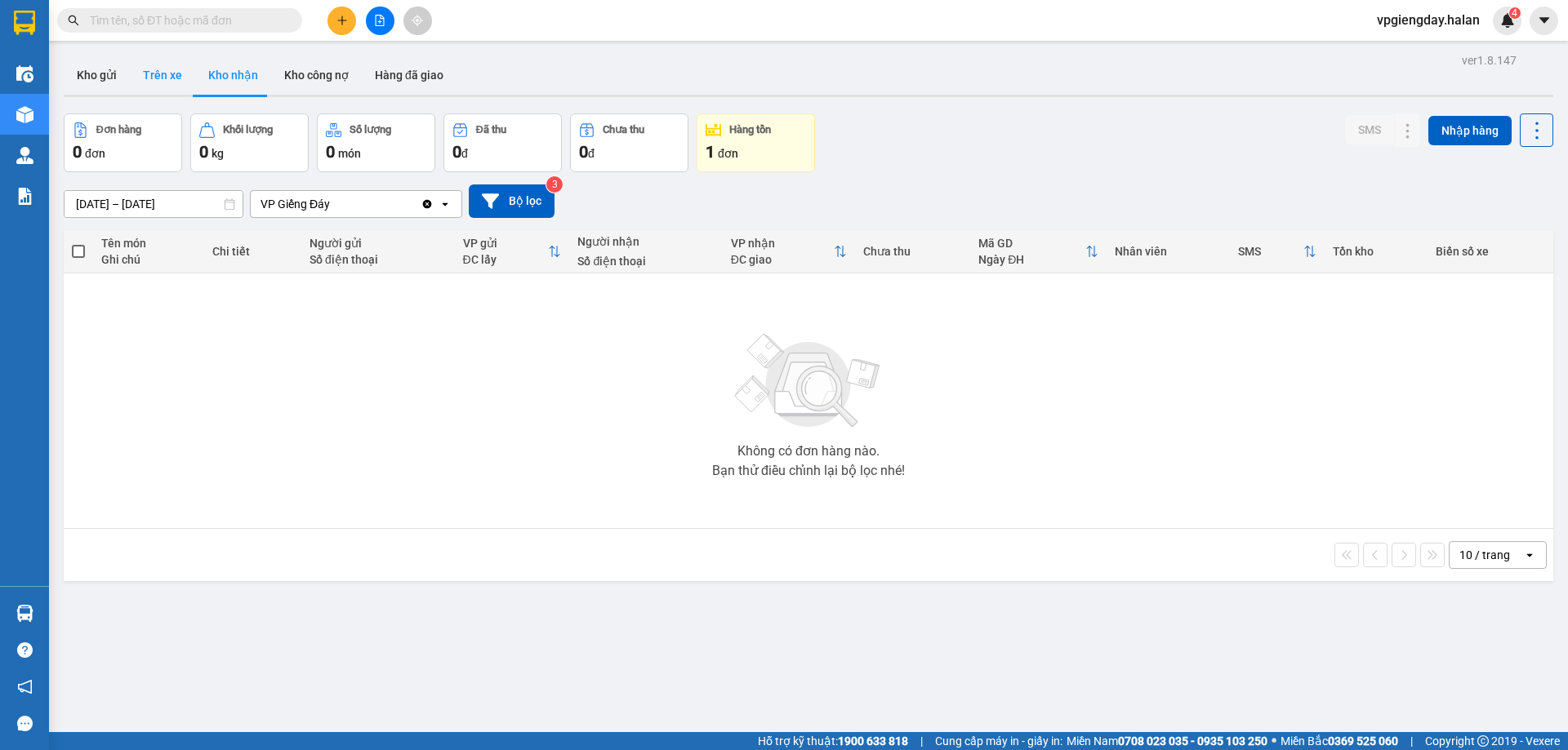
click at [169, 86] on button "Trên xe" at bounding box center [163, 75] width 65 height 40
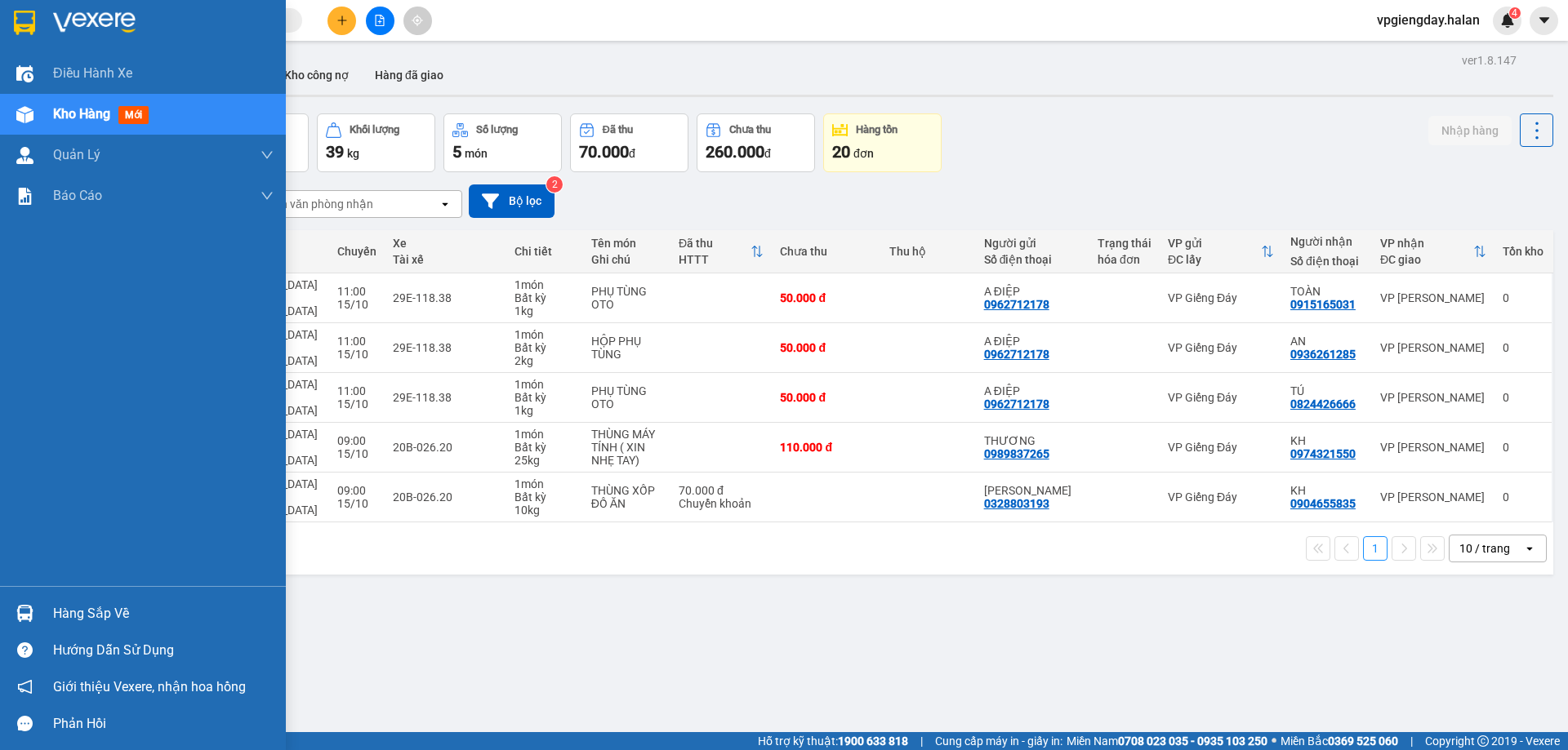
click at [84, 619] on div "Hàng sắp về" at bounding box center [163, 614] width 221 height 25
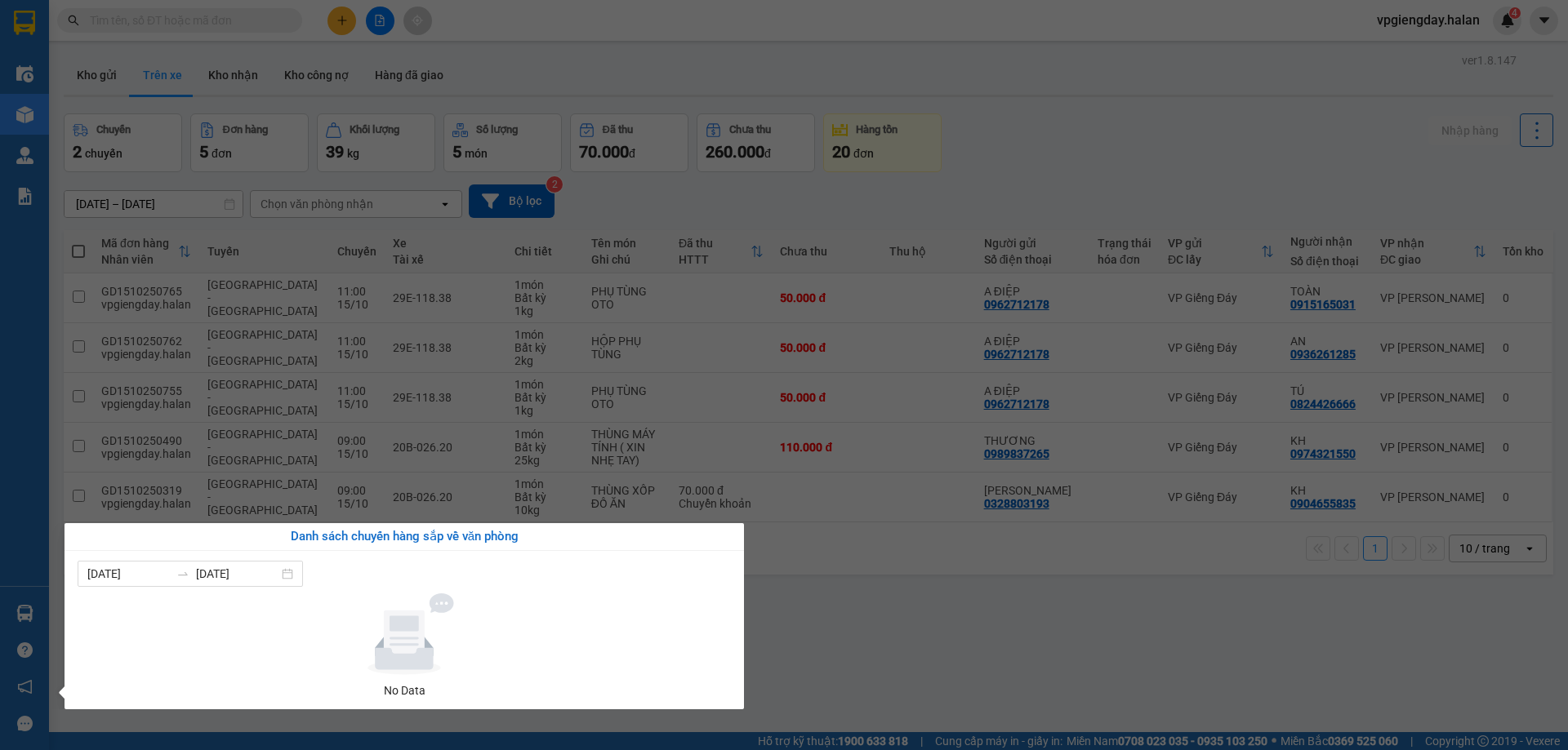
click at [583, 446] on section "Kết quả tìm kiếm ( 0 ) Bộ lọc No Data vpgiengday.halan 4 Điều hành xe Kho hàng …" at bounding box center [784, 375] width 1568 height 750
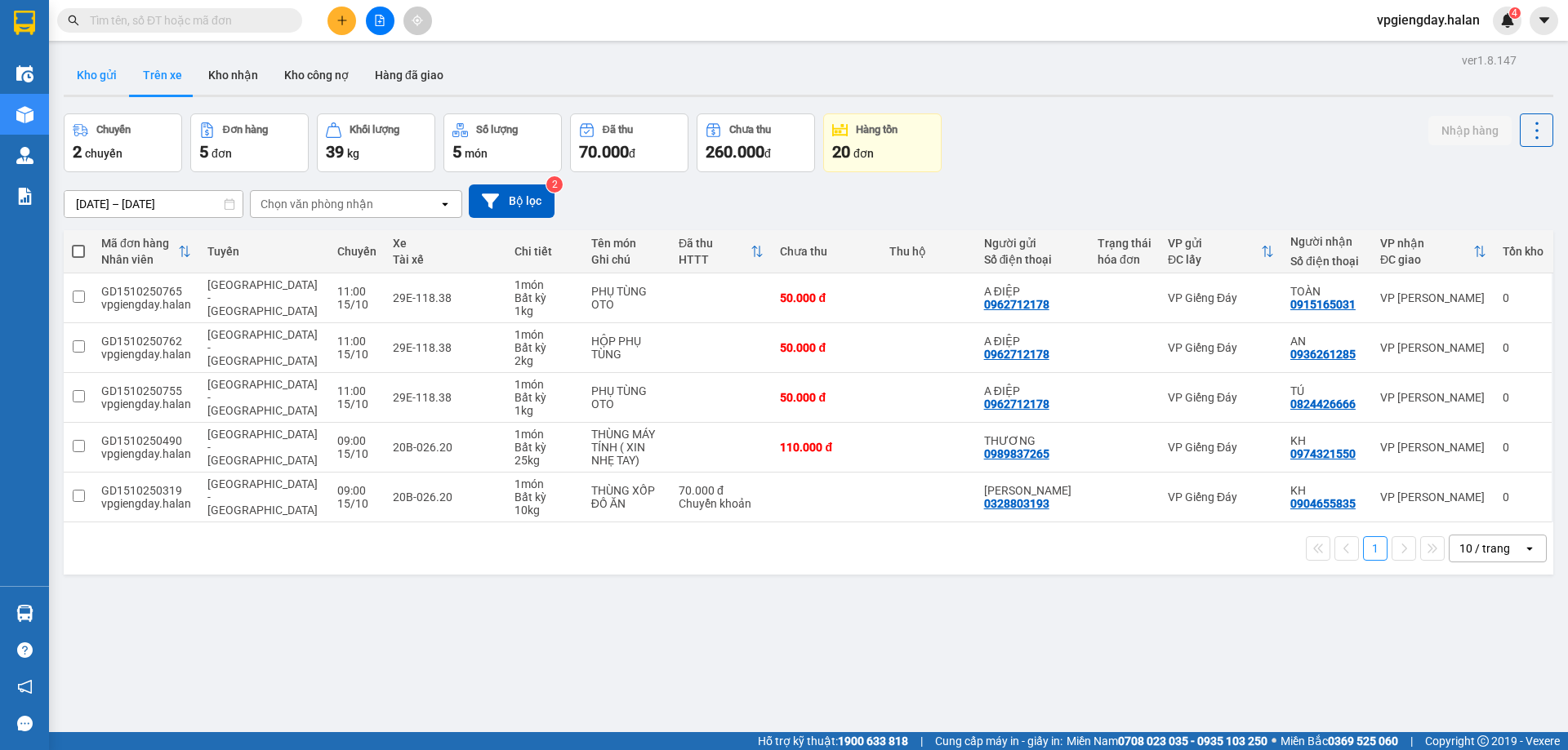
click at [86, 72] on button "Kho gửi" at bounding box center [96, 75] width 66 height 40
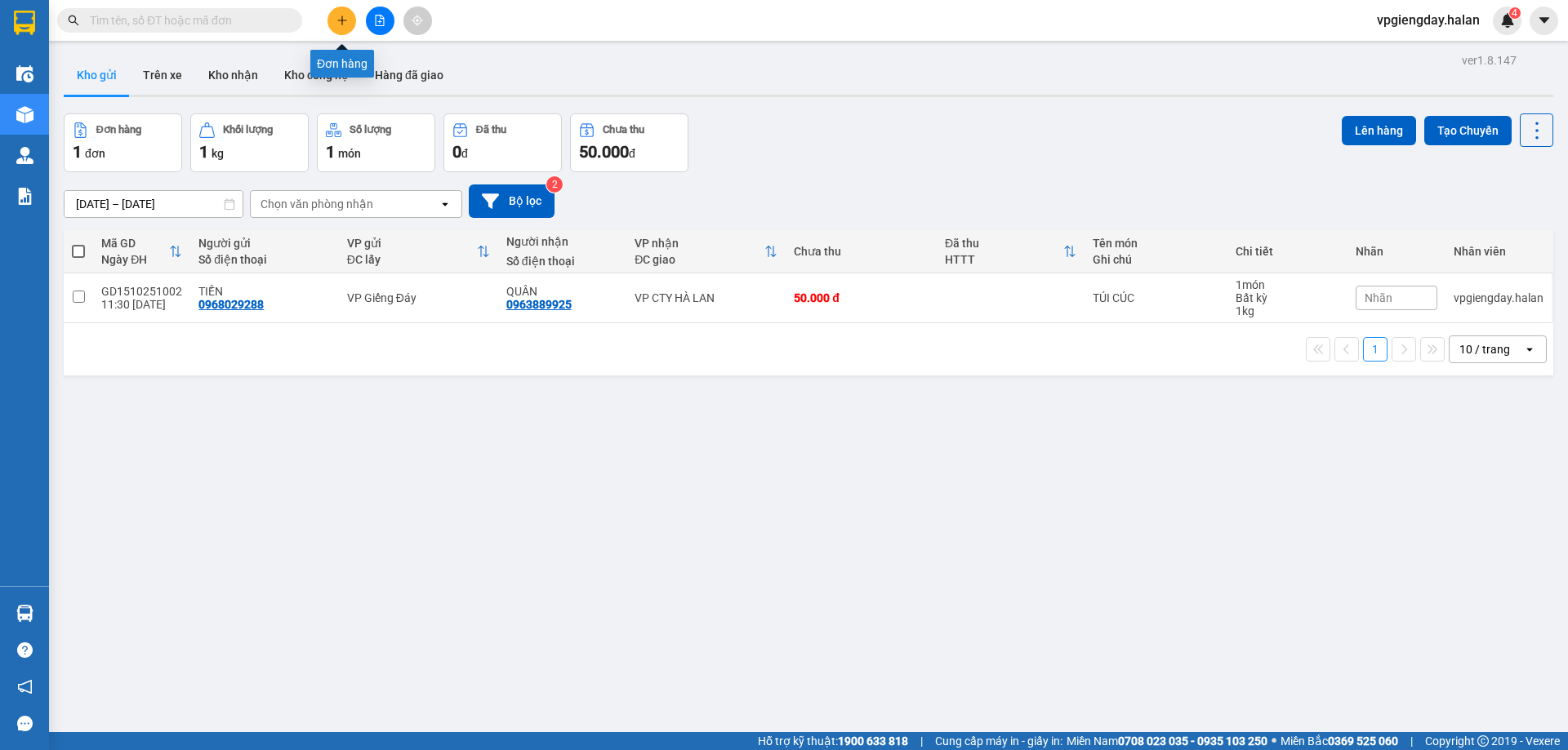
click at [337, 18] on icon "plus" at bounding box center [342, 20] width 11 height 11
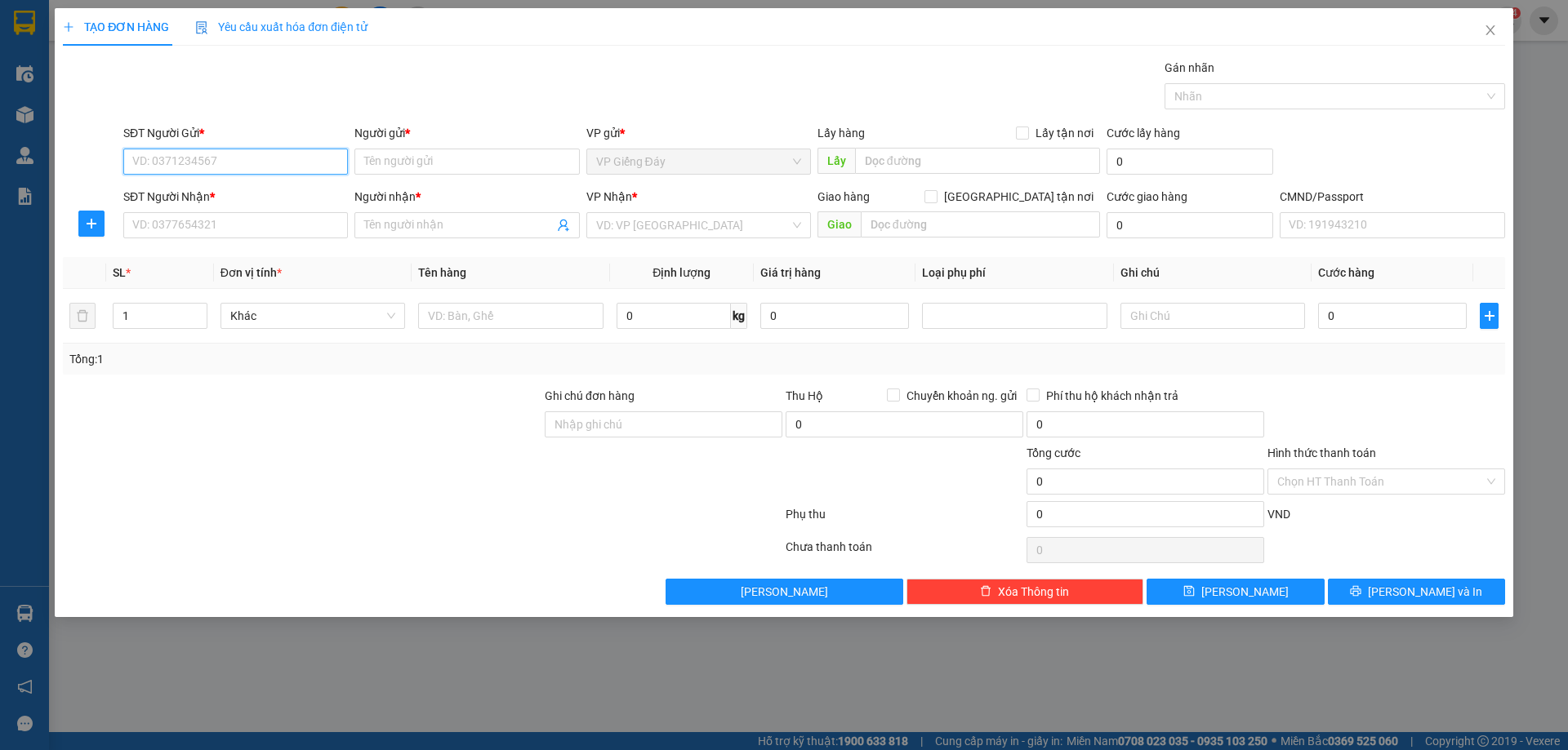
click at [273, 171] on input "SĐT Người Gửi *" at bounding box center [235, 162] width 224 height 26
click at [79, 224] on span "plus" at bounding box center [91, 223] width 25 height 13
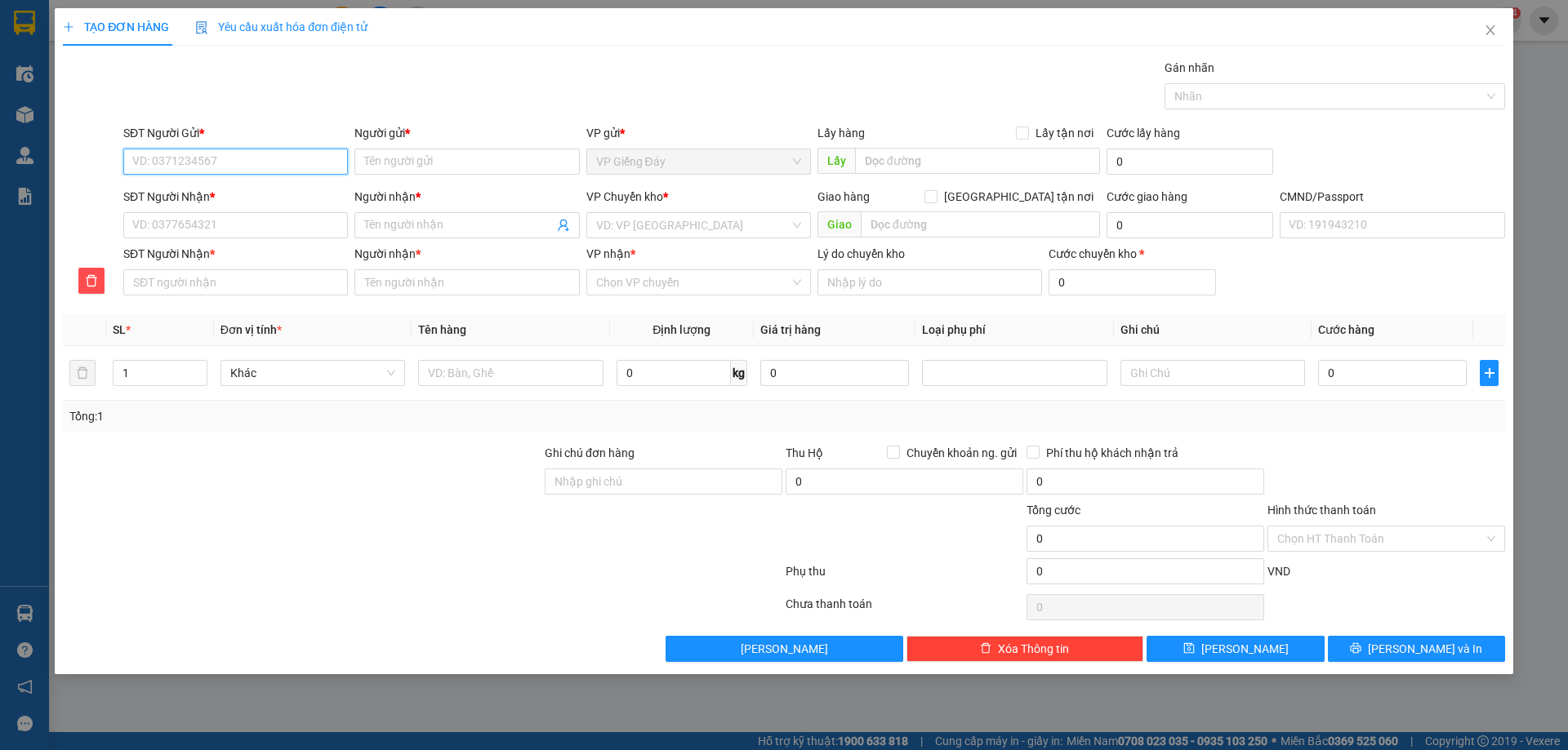
click at [207, 164] on input "SĐT Người Gửi *" at bounding box center [235, 162] width 224 height 26
click at [218, 200] on div "0962712178 - A ĐIỆP" at bounding box center [235, 194] width 205 height 18
click at [245, 230] on input "SĐT Người Nhận *" at bounding box center [235, 225] width 224 height 26
click at [438, 234] on input "Người nhận *" at bounding box center [458, 225] width 189 height 18
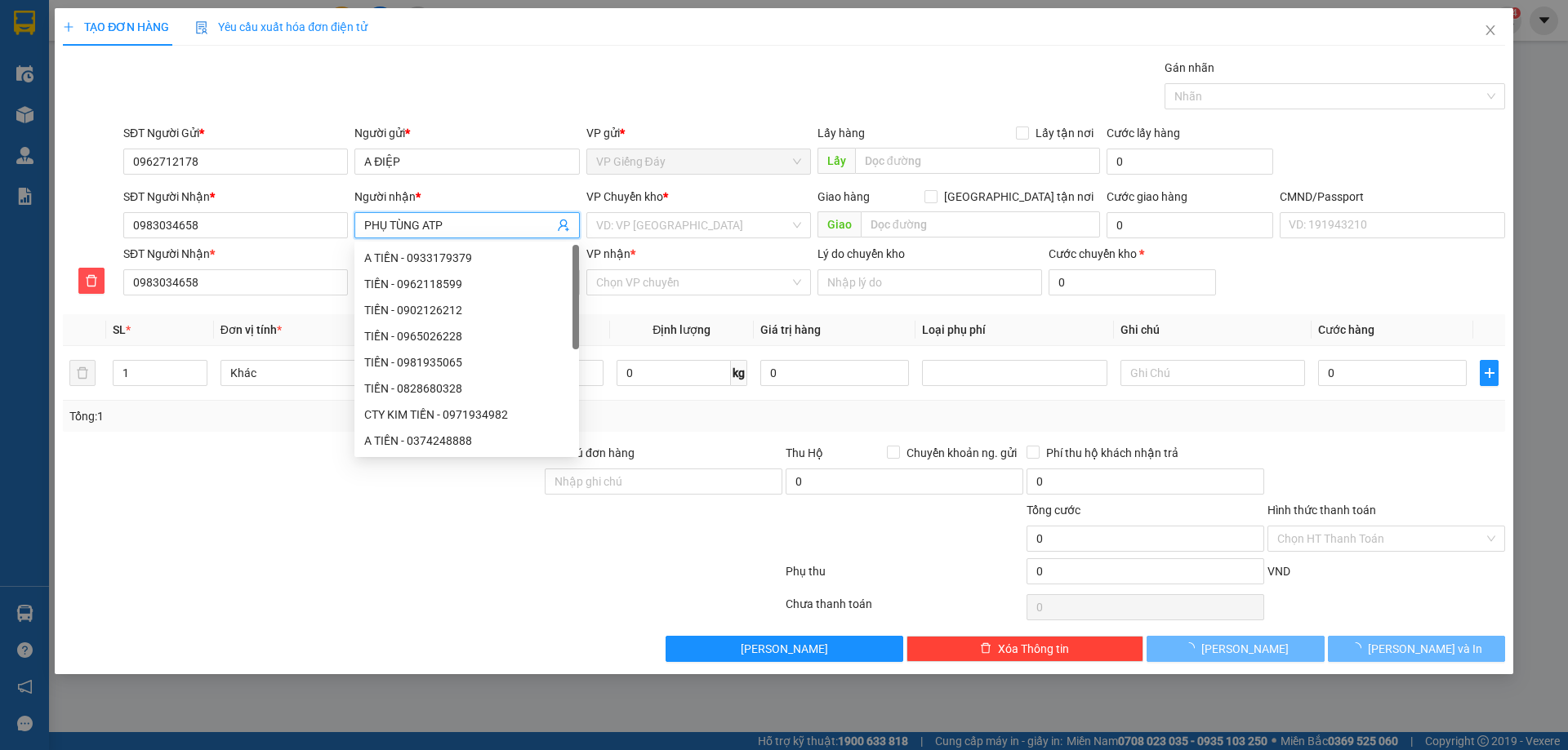
click at [379, 556] on div at bounding box center [303, 529] width 482 height 57
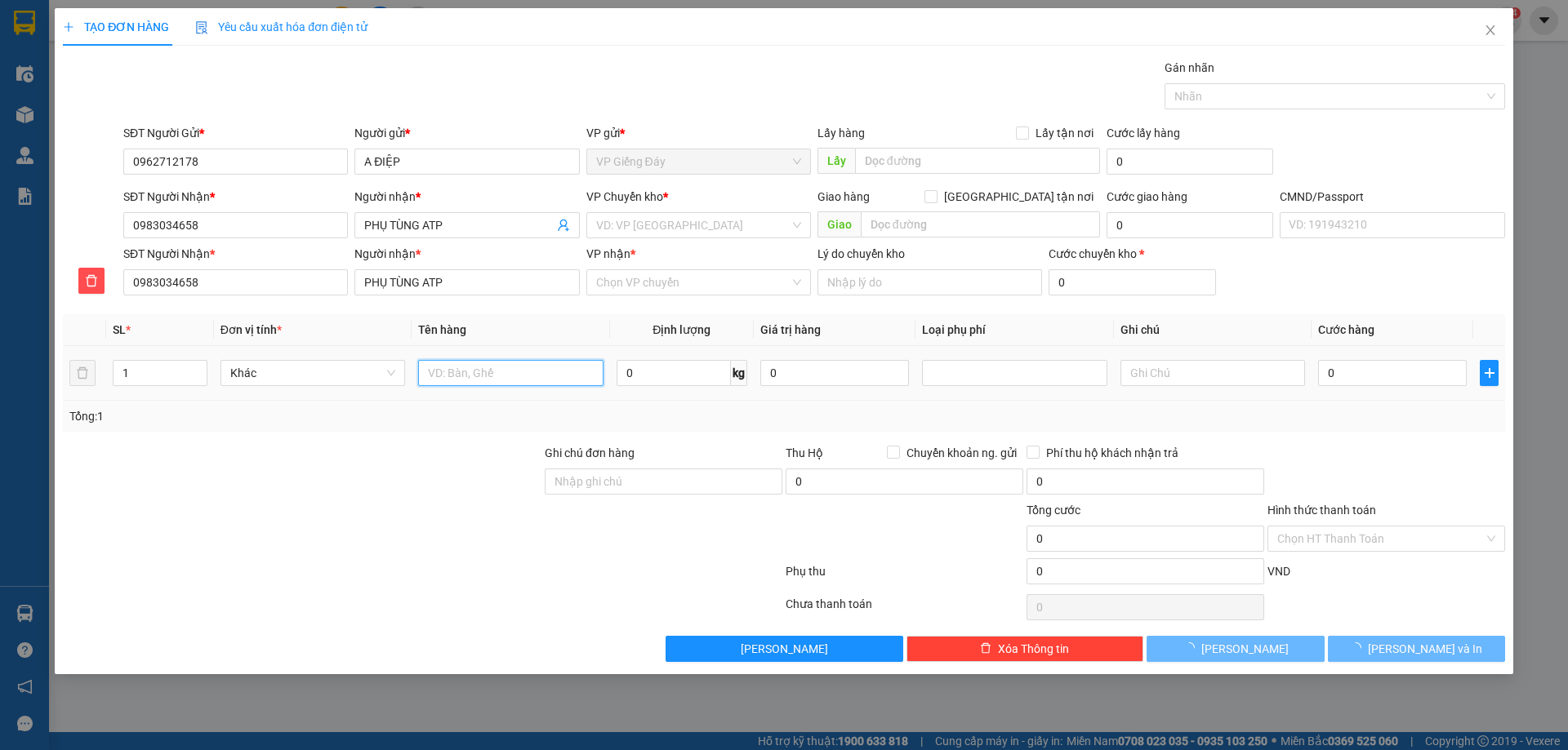
click at [470, 378] on input "text" at bounding box center [510, 374] width 185 height 26
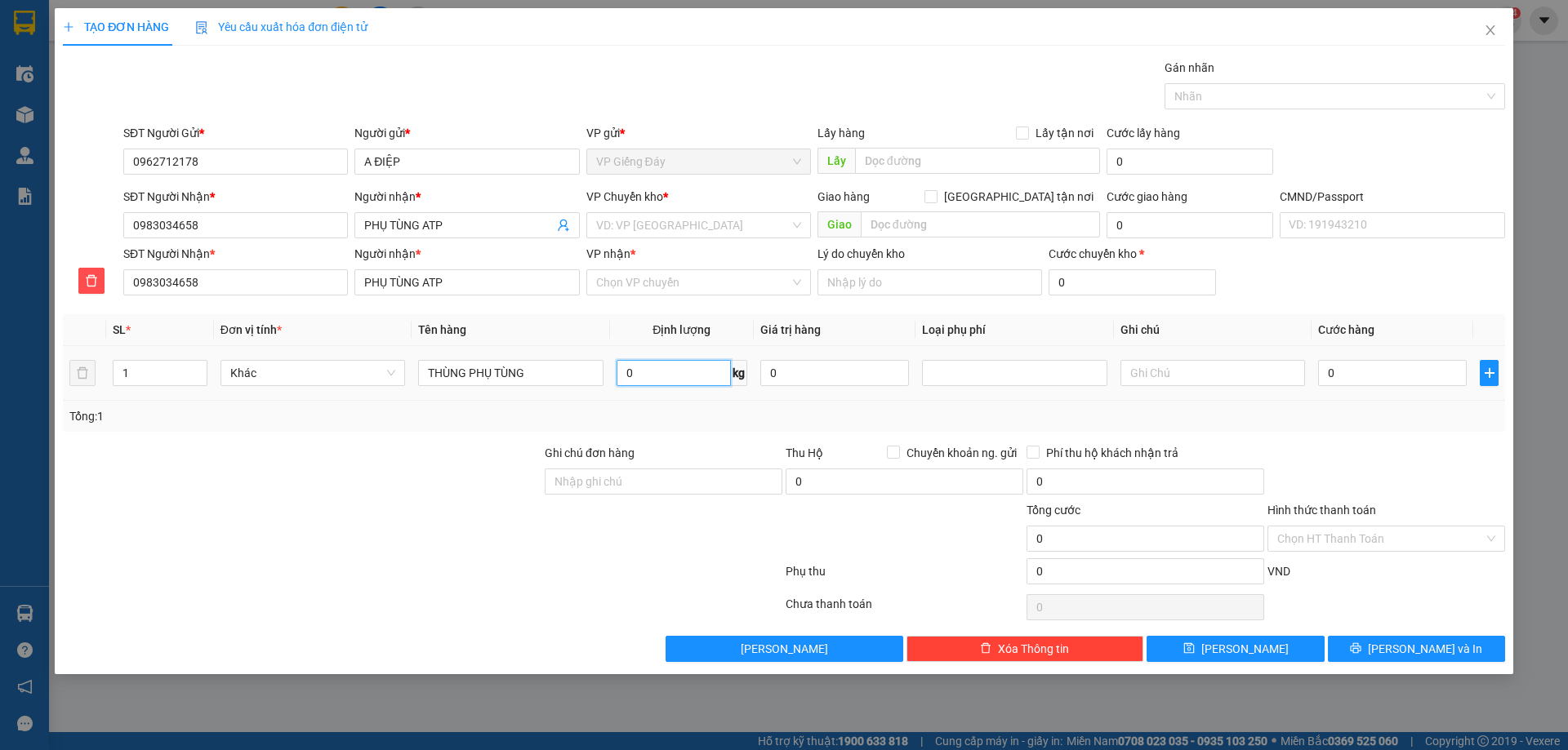
click at [649, 379] on input "0" at bounding box center [674, 374] width 114 height 26
click at [292, 542] on div at bounding box center [303, 529] width 482 height 57
click at [684, 218] on input "search" at bounding box center [693, 225] width 193 height 25
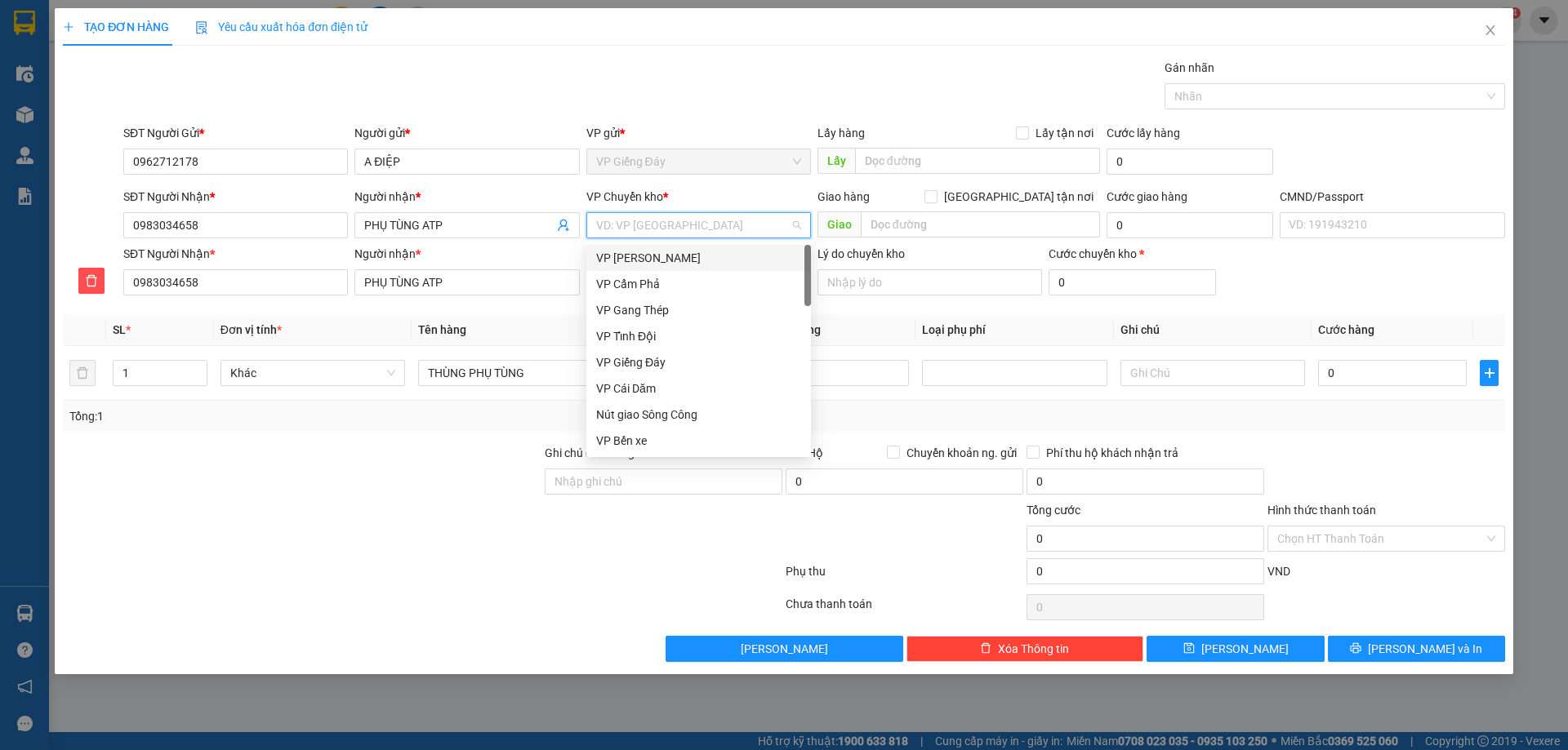
click at [650, 258] on div "VP [PERSON_NAME]" at bounding box center [698, 258] width 205 height 18
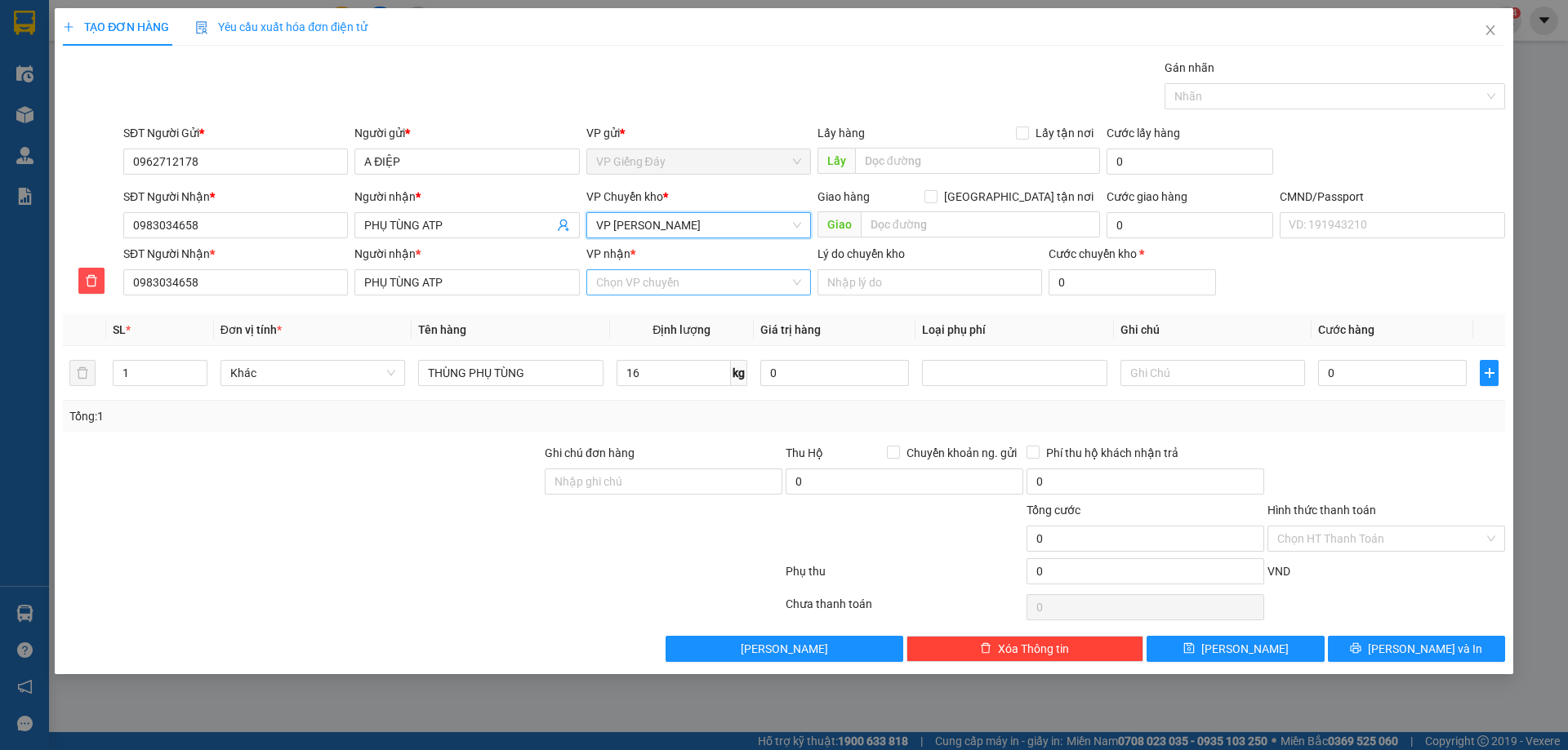
click at [613, 282] on input "VP nhận *" at bounding box center [693, 282] width 193 height 25
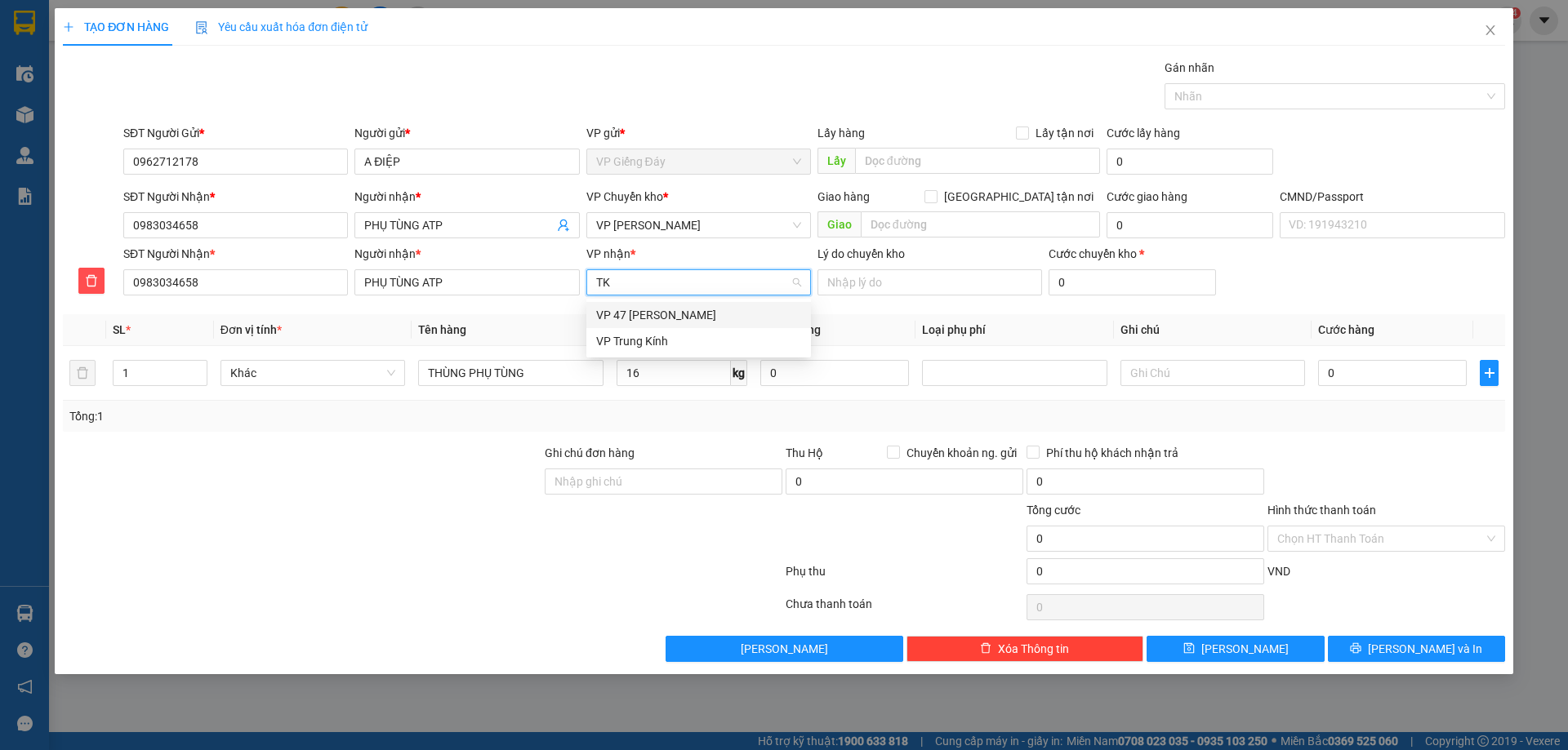
click at [653, 315] on div "VP 47 [PERSON_NAME]" at bounding box center [698, 315] width 205 height 18
click at [354, 524] on div at bounding box center [303, 529] width 482 height 57
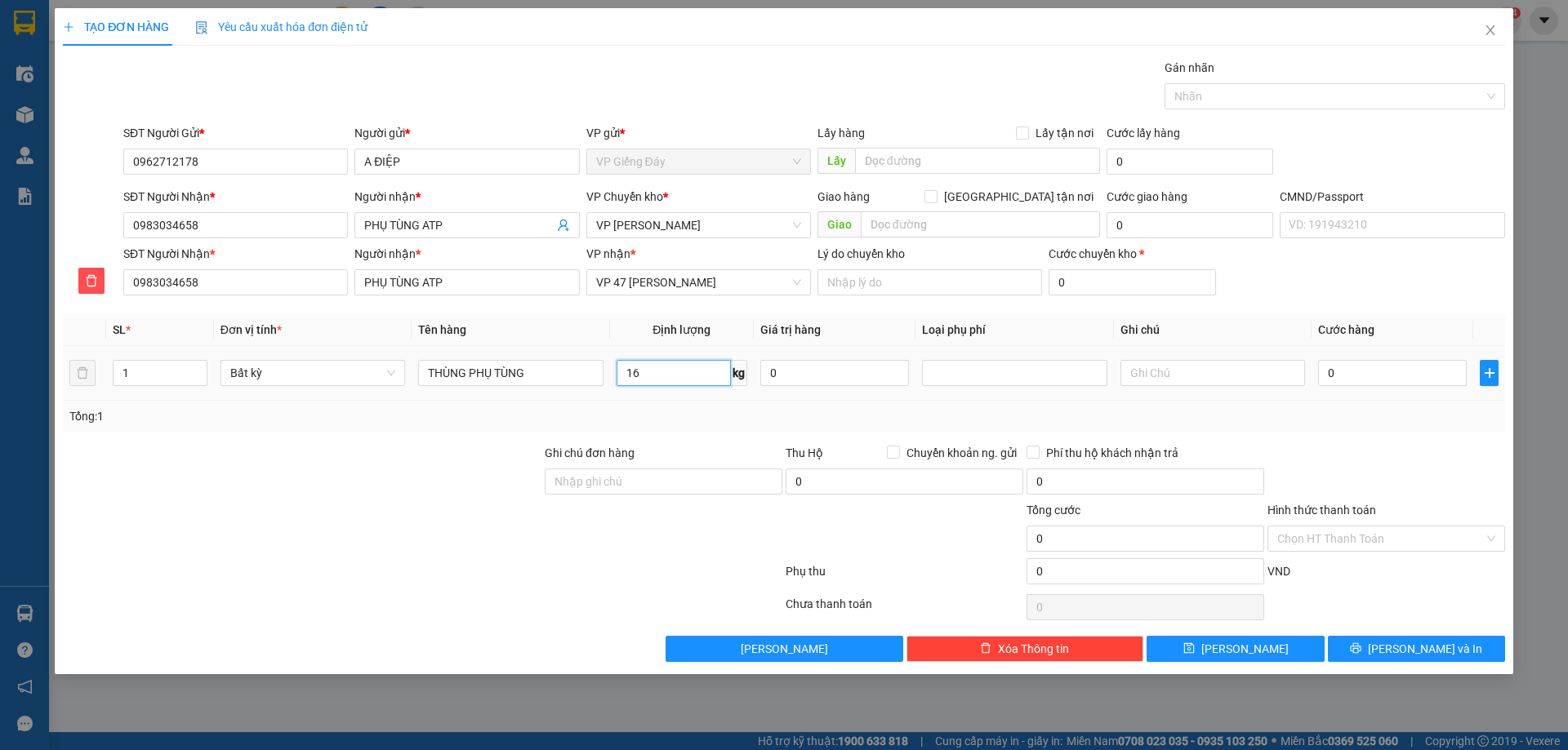
click at [653, 368] on input "16" at bounding box center [674, 374] width 114 height 26
click at [364, 532] on div at bounding box center [303, 529] width 482 height 57
click at [1367, 646] on button "[PERSON_NAME] và In" at bounding box center [1417, 649] width 178 height 26
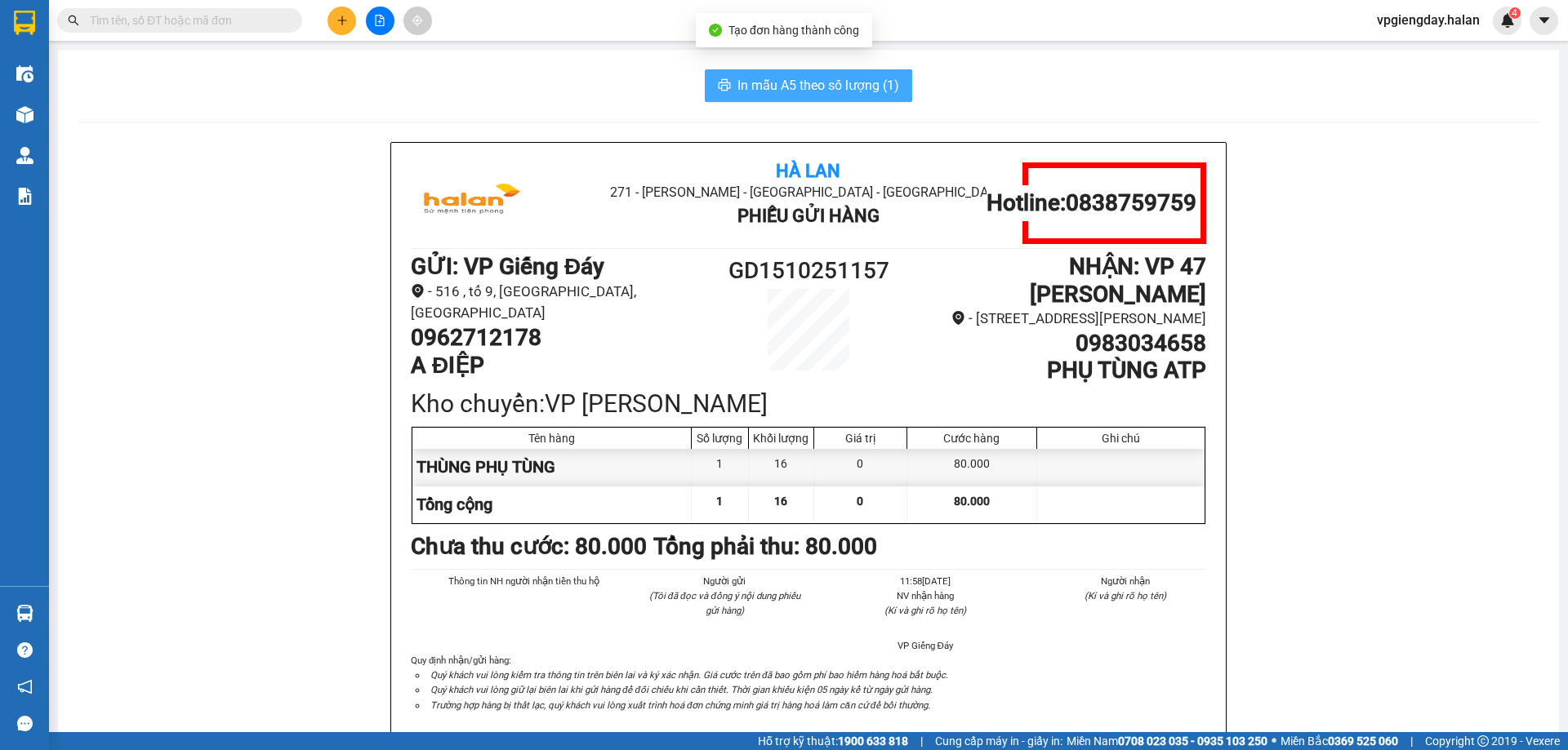
click at [807, 94] on span "In mẫu A5 theo số lượng (1)" at bounding box center [819, 84] width 162 height 20
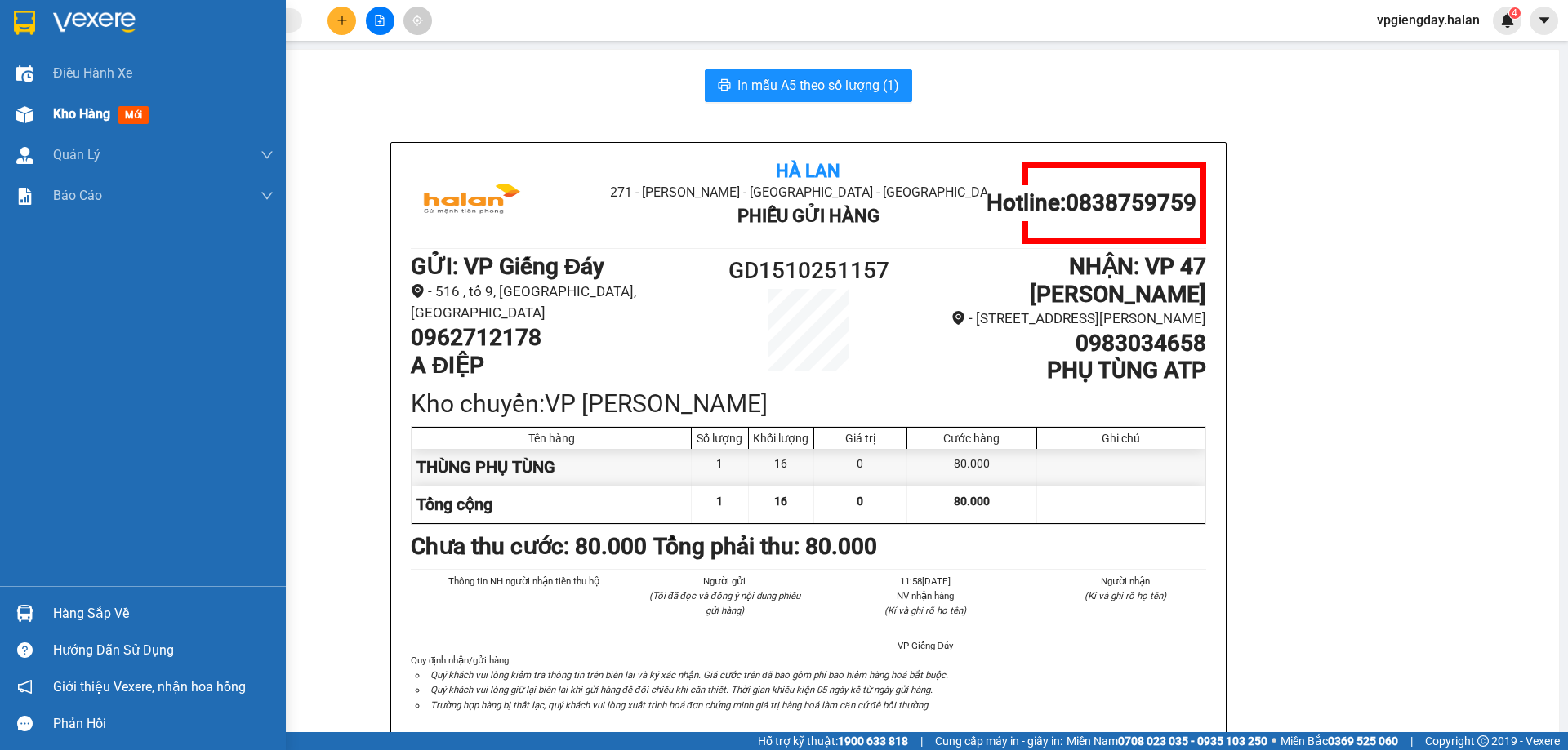
click at [68, 109] on span "Kho hàng" at bounding box center [81, 114] width 57 height 16
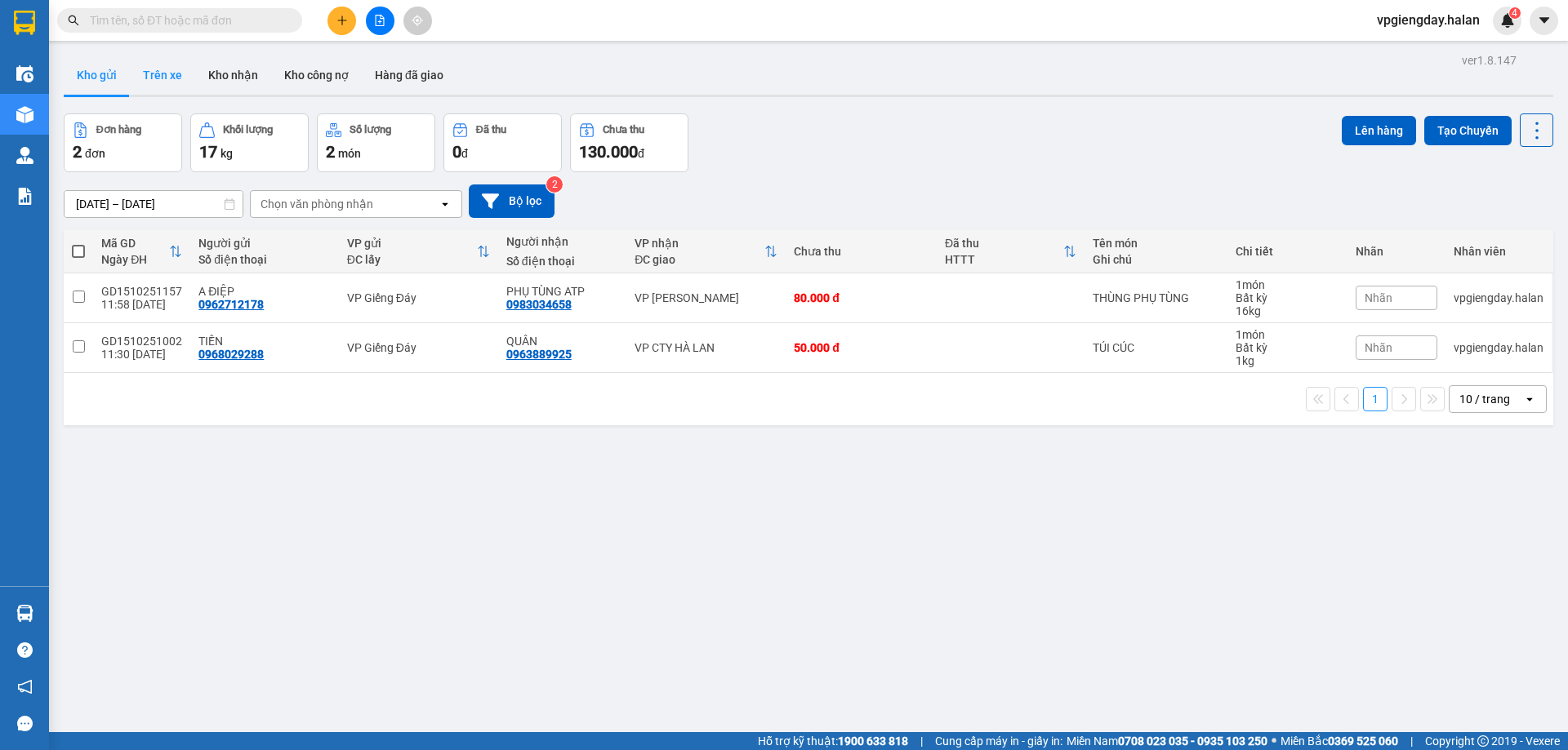
click at [133, 77] on button "Trên xe" at bounding box center [163, 75] width 65 height 40
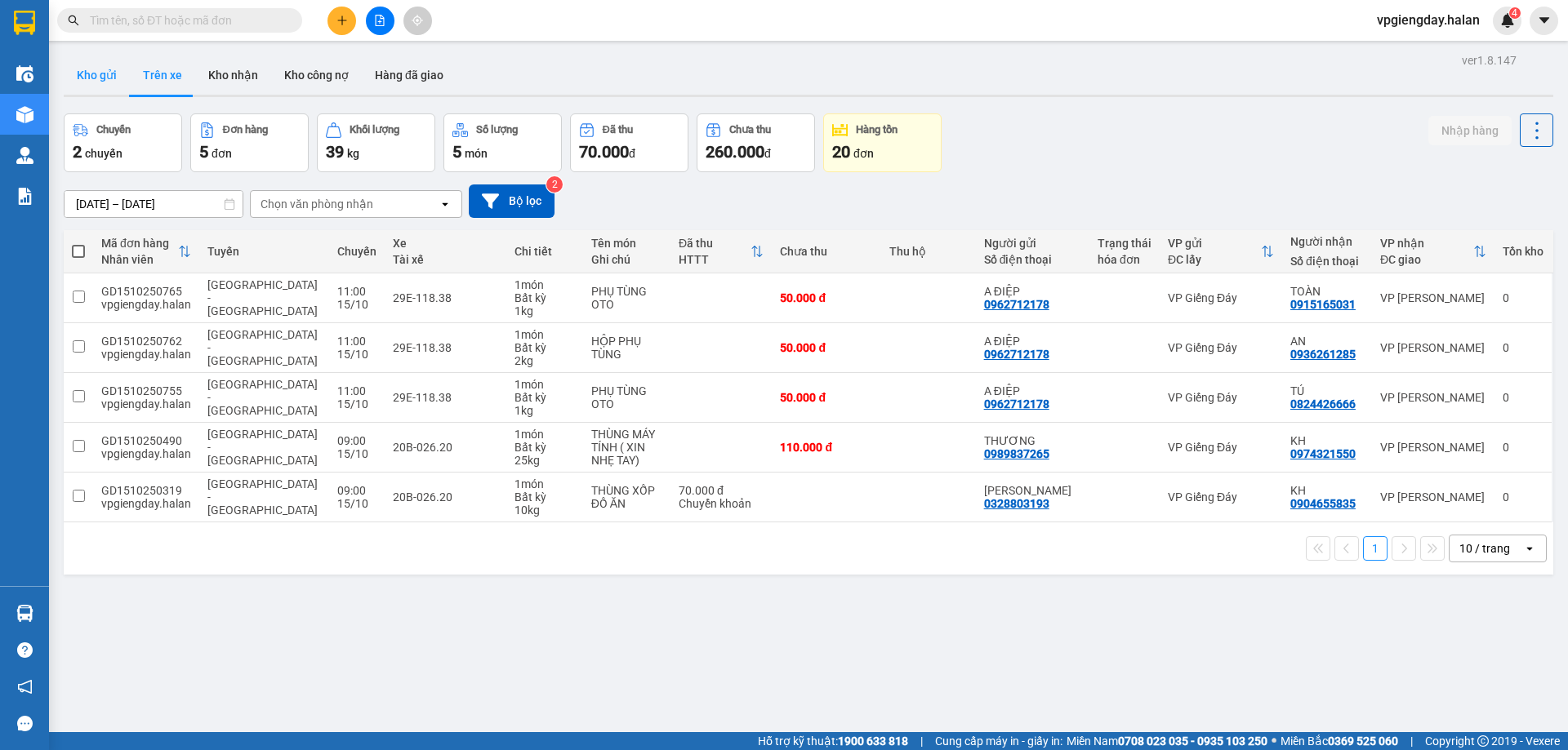
click at [101, 78] on button "Kho gửi" at bounding box center [96, 75] width 66 height 40
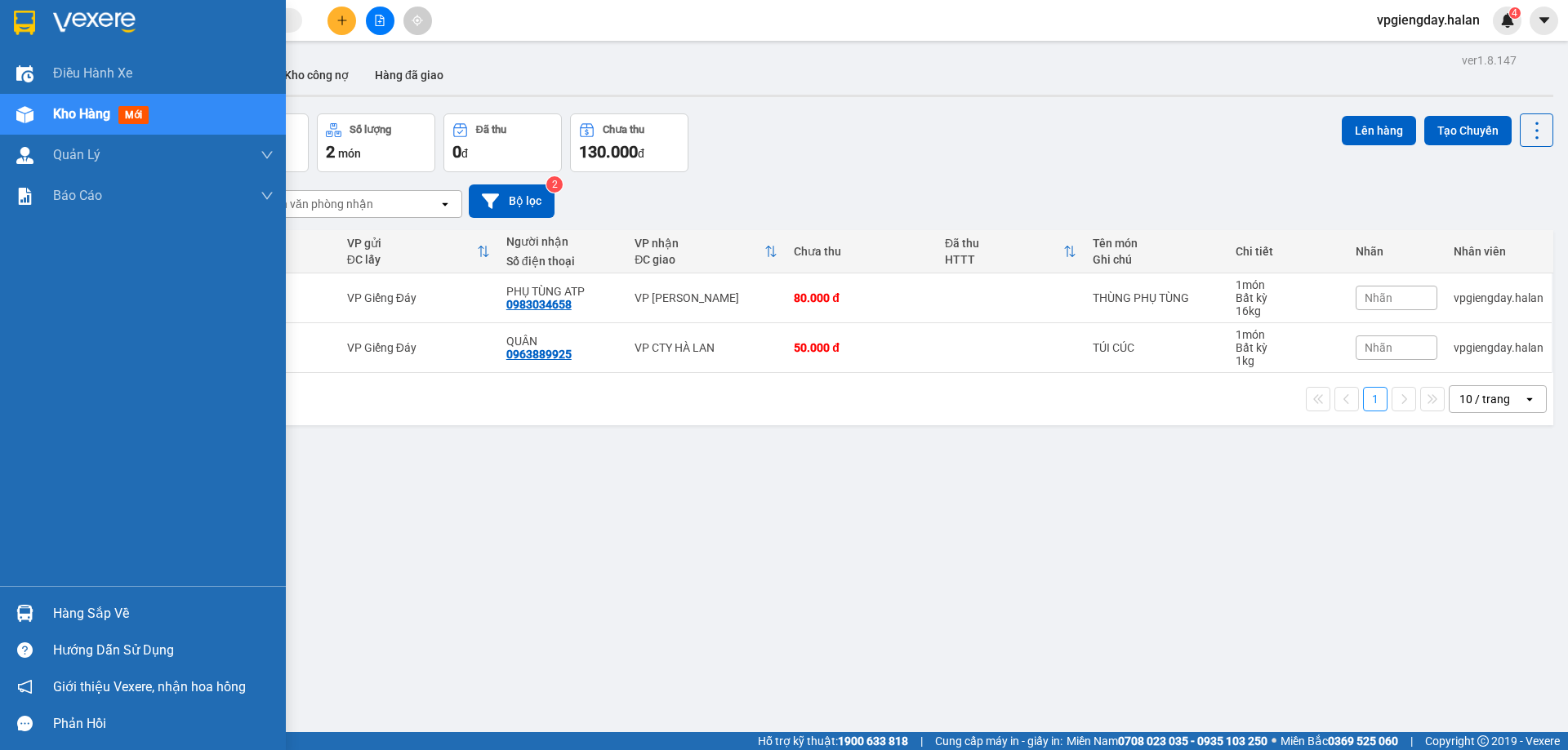
click at [86, 601] on div "Hàng sắp về" at bounding box center [163, 614] width 221 height 25
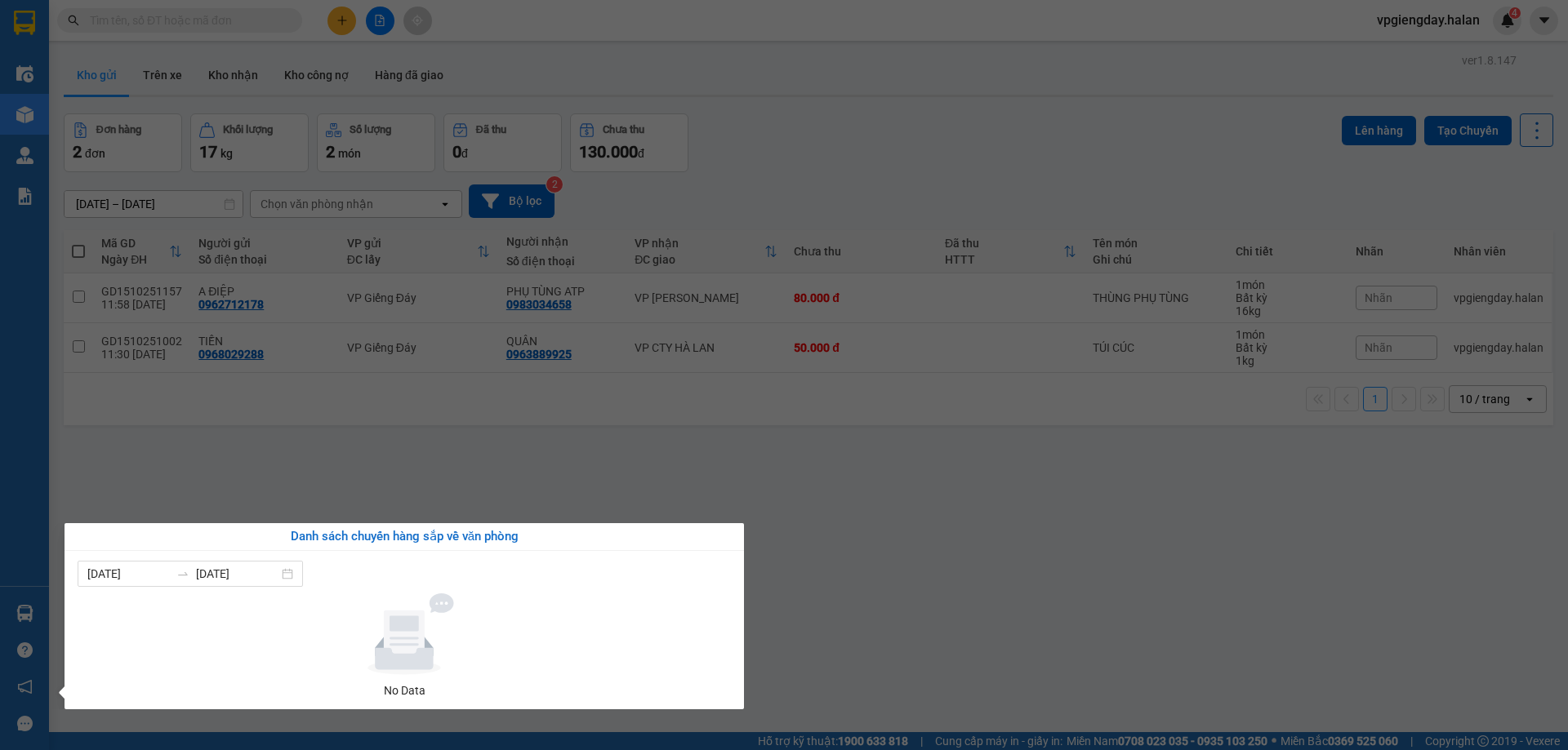
click at [441, 469] on section "Kết quả tìm kiếm ( 0 ) Bộ lọc No Data vpgiengday.halan 4 Điều hành xe Kho hàng …" at bounding box center [784, 375] width 1568 height 750
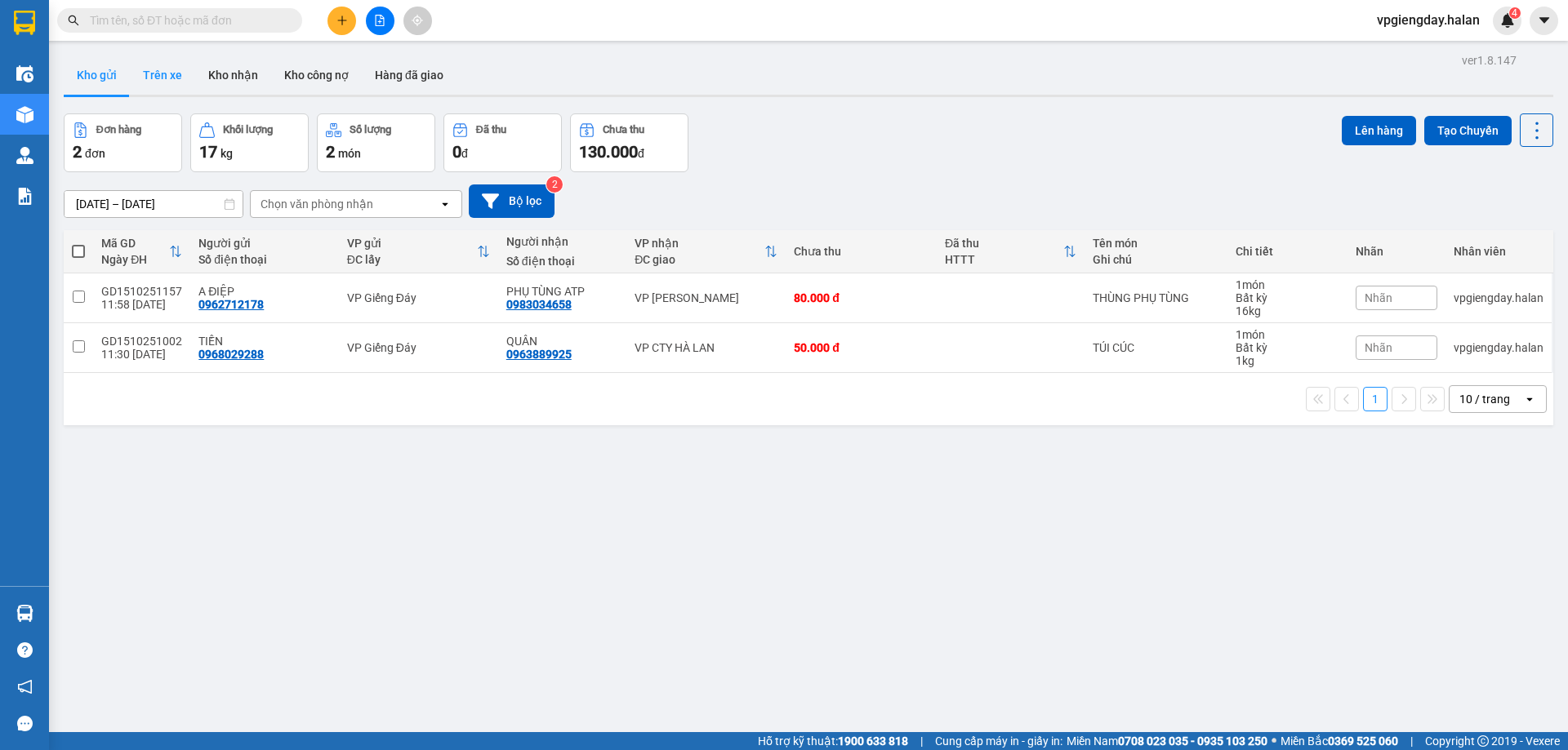
click at [147, 76] on button "Trên xe" at bounding box center [163, 75] width 65 height 40
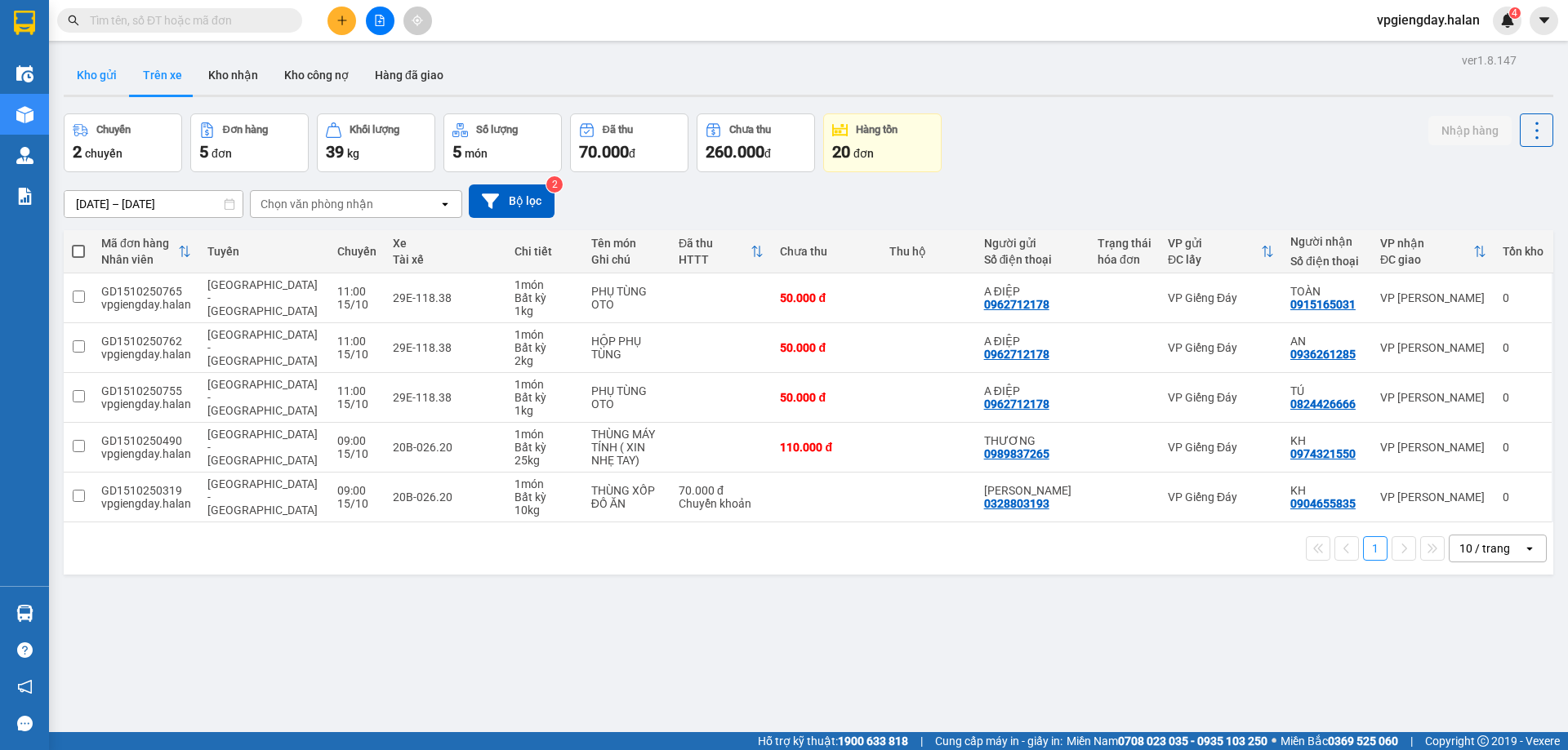
click at [98, 76] on button "Kho gửi" at bounding box center [96, 75] width 66 height 40
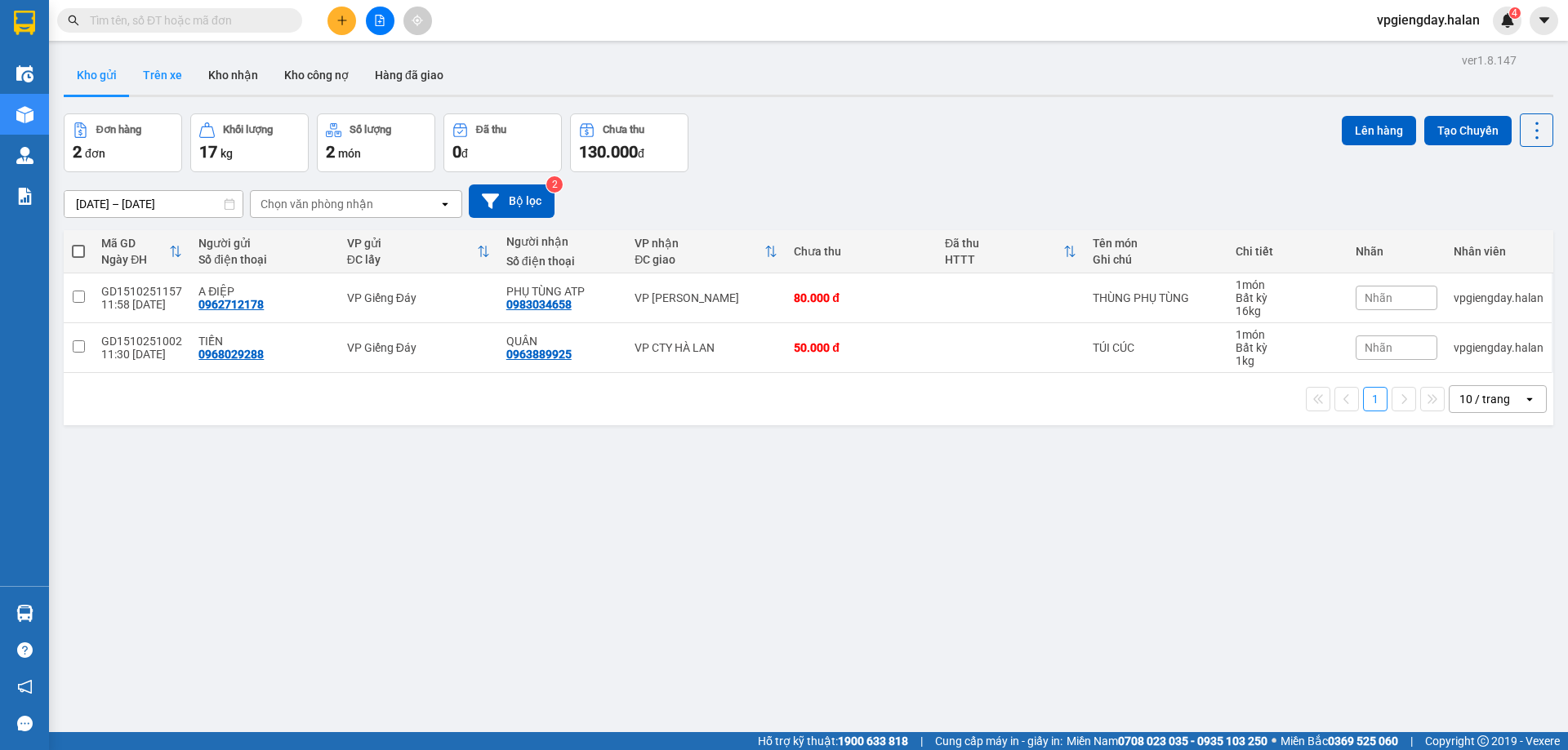
click at [154, 77] on button "Trên xe" at bounding box center [163, 75] width 65 height 40
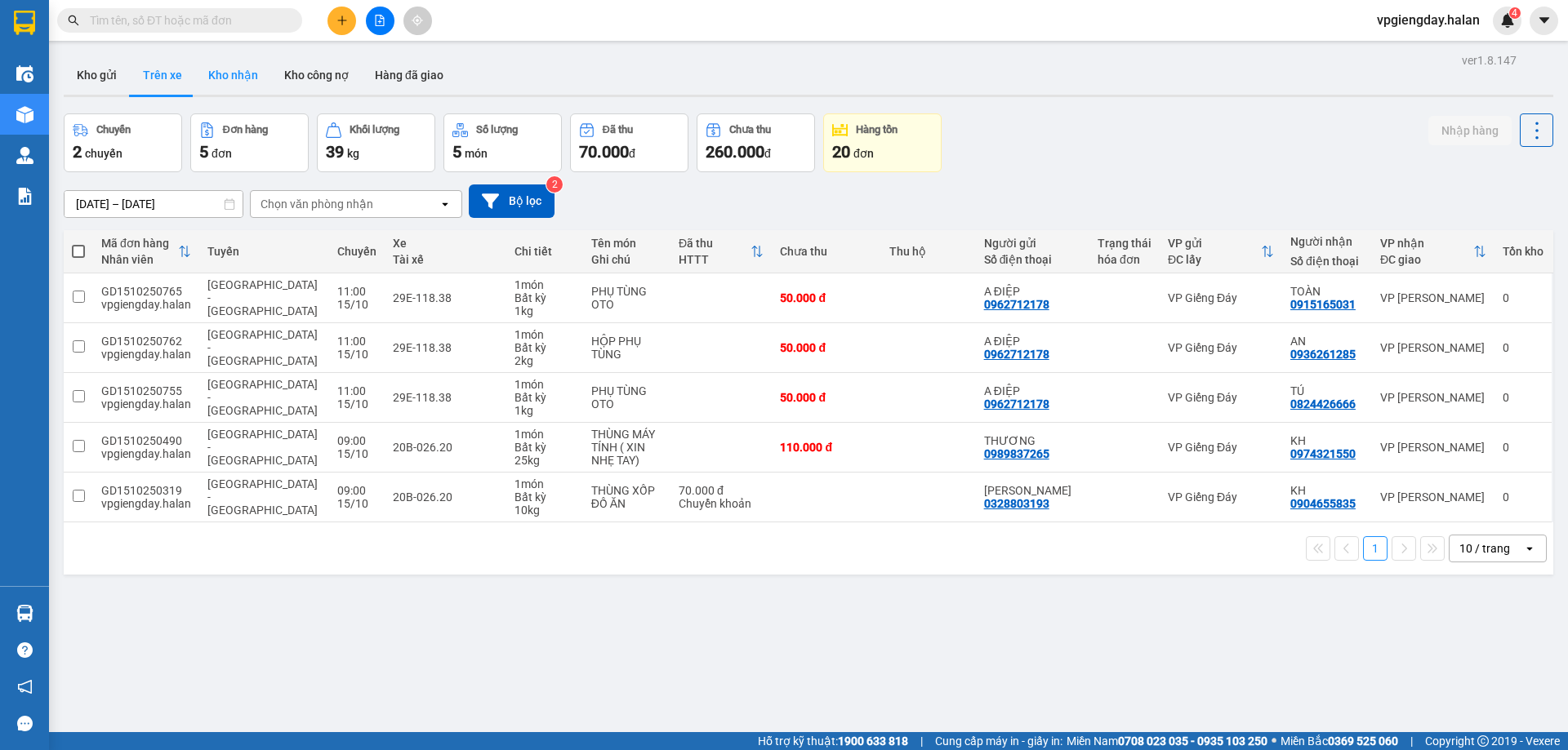
click at [217, 74] on button "Kho nhận" at bounding box center [233, 75] width 76 height 40
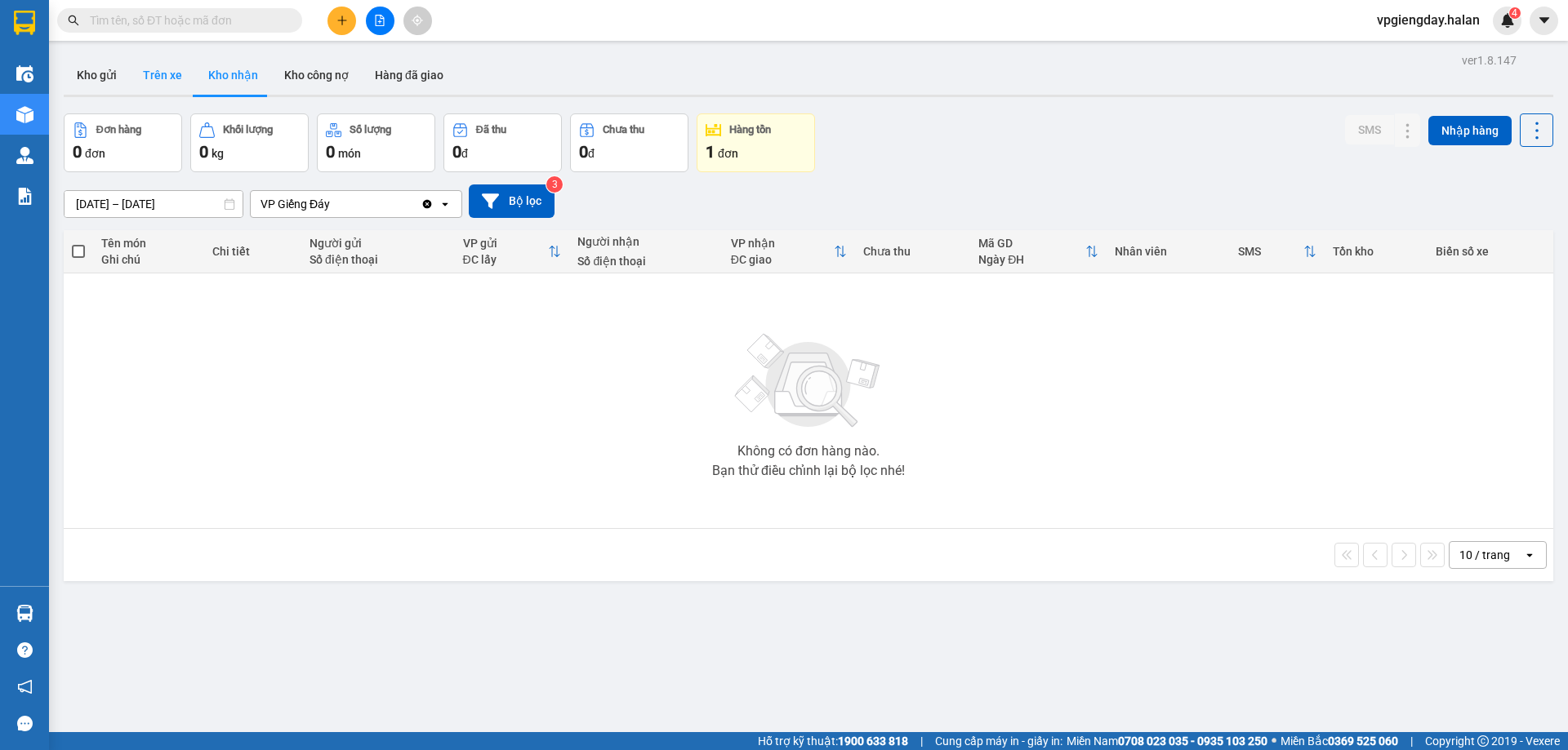
click at [152, 77] on button "Trên xe" at bounding box center [163, 75] width 65 height 40
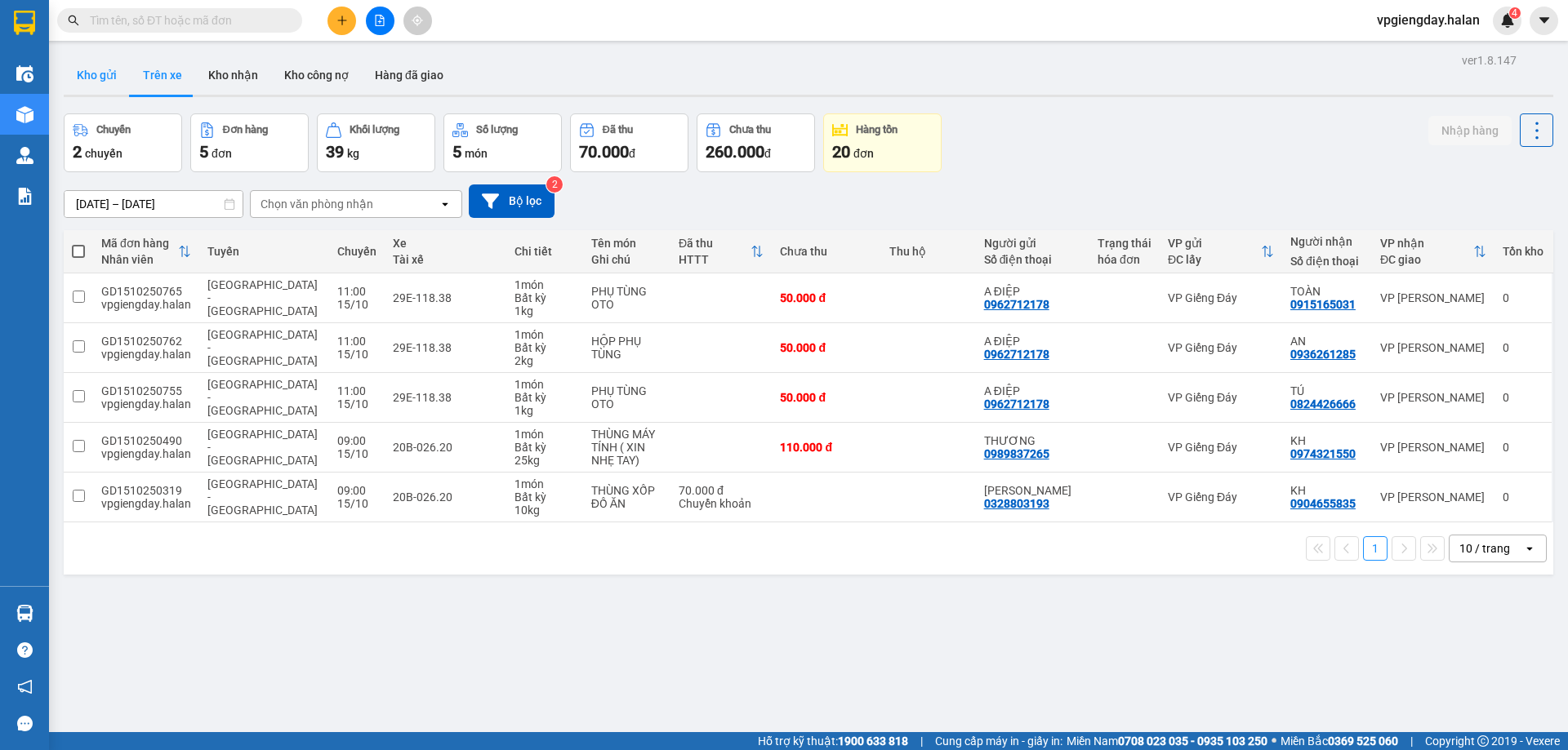
click at [98, 79] on button "Kho gửi" at bounding box center [96, 75] width 66 height 40
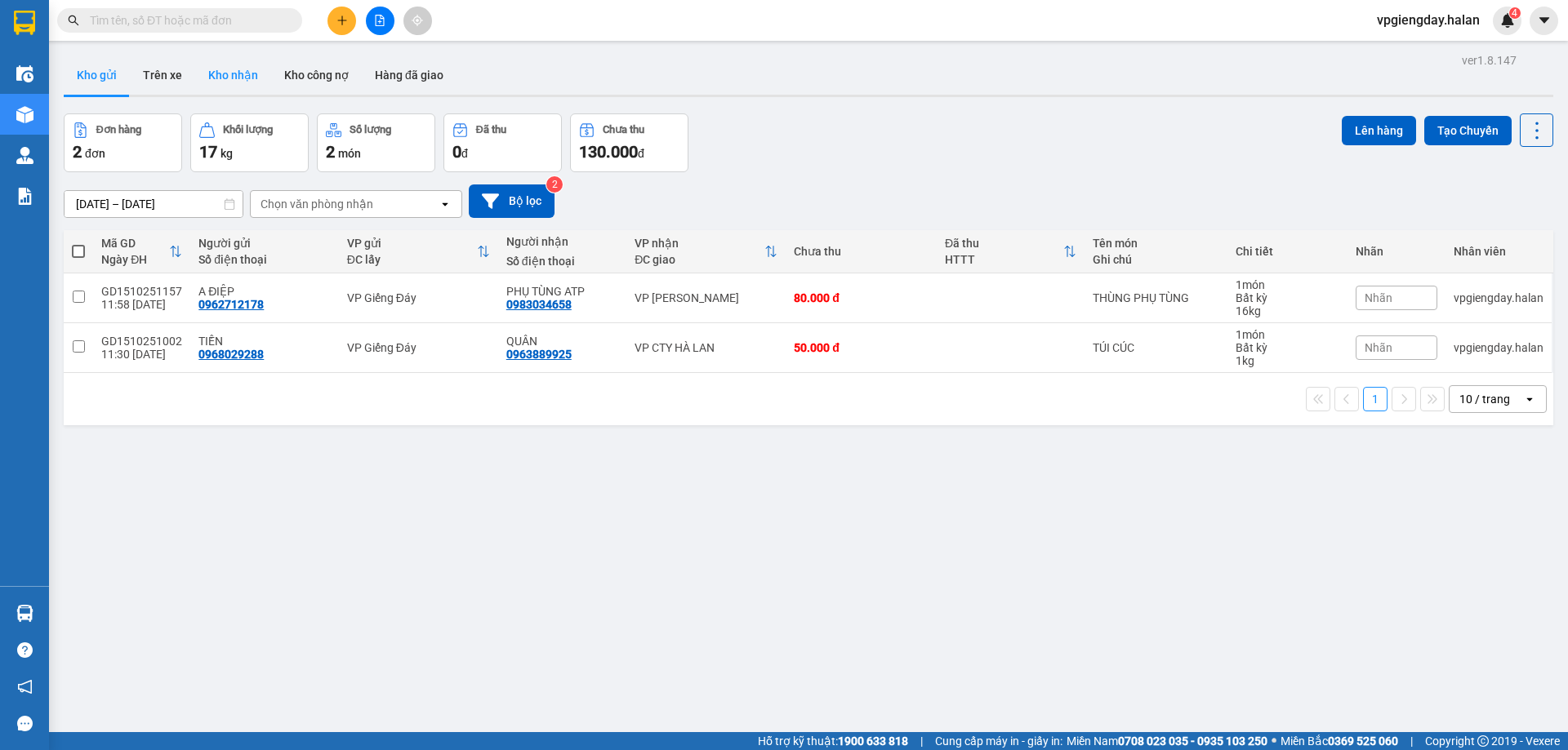
click at [239, 64] on button "Kho nhận" at bounding box center [233, 75] width 76 height 40
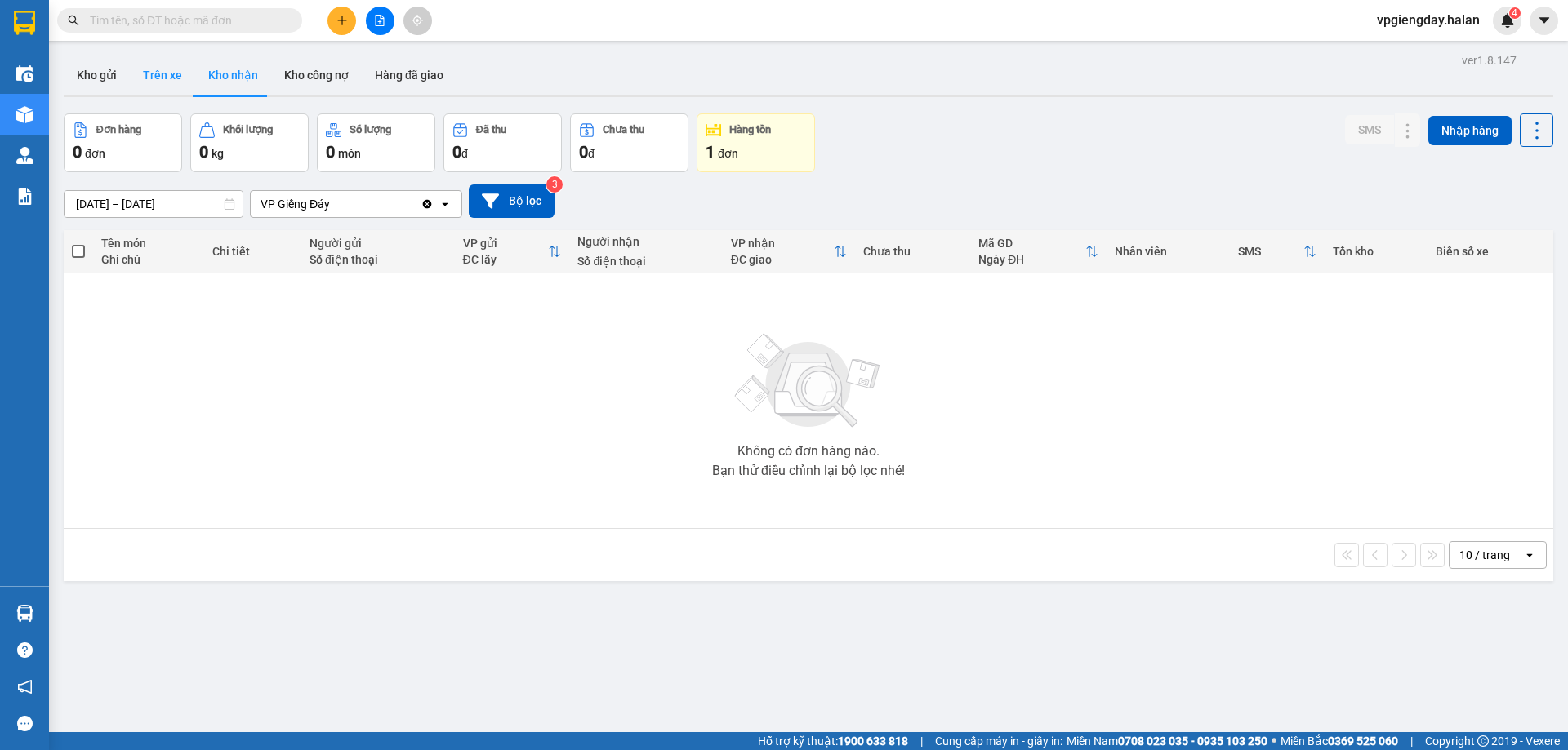
click at [174, 73] on button "Trên xe" at bounding box center [163, 75] width 65 height 40
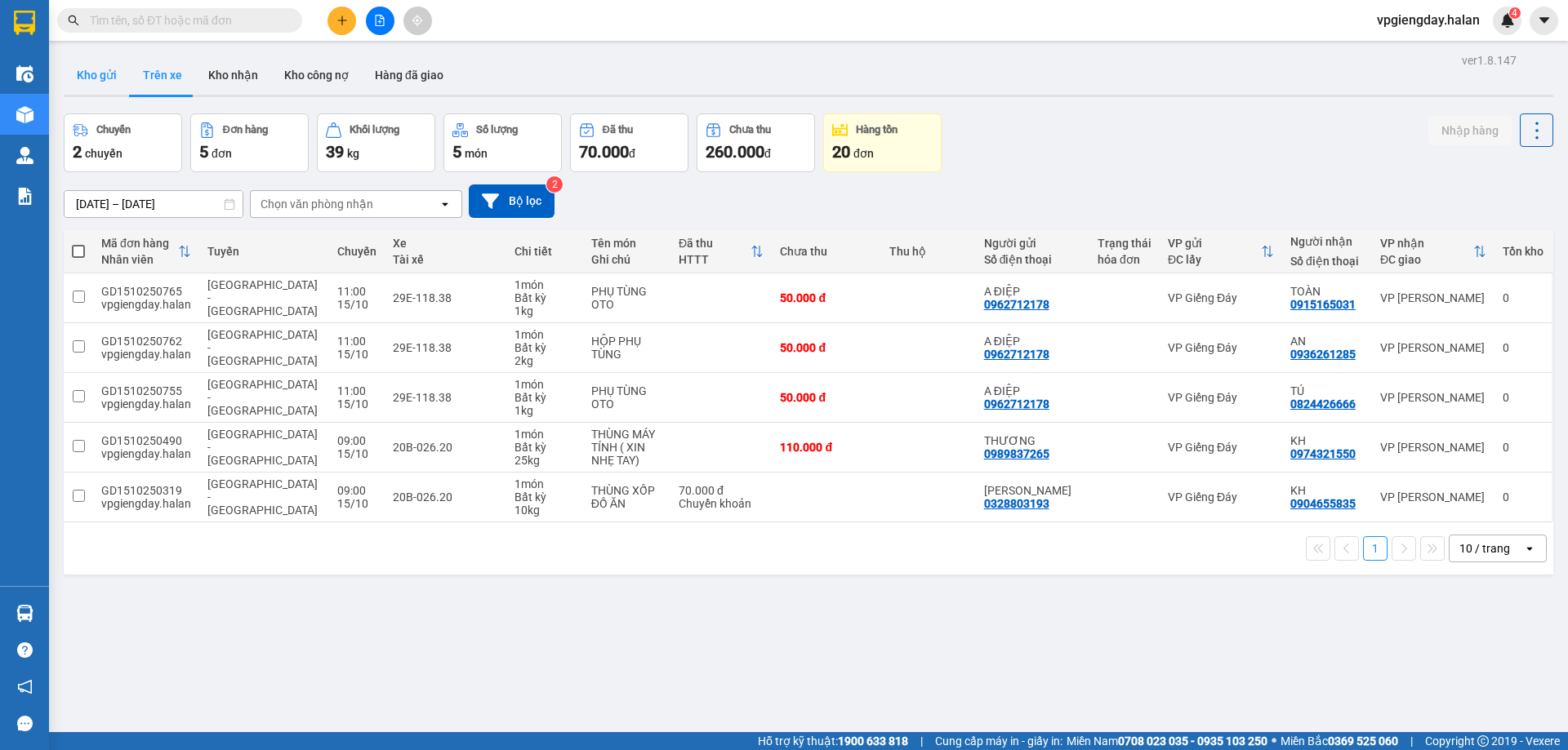
click at [77, 75] on button "Kho gửi" at bounding box center [96, 75] width 66 height 40
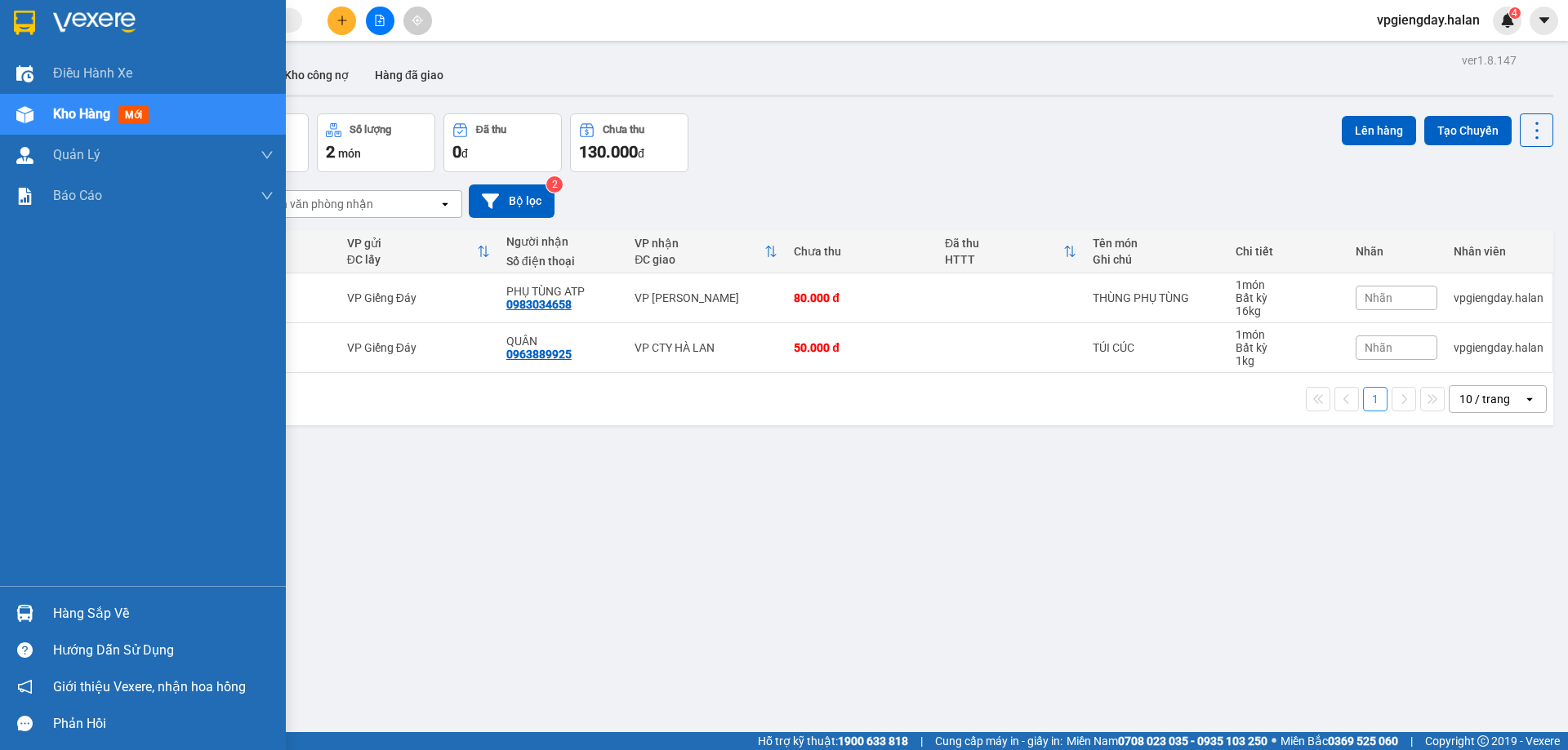
click at [98, 619] on div "Hàng sắp về" at bounding box center [163, 614] width 221 height 25
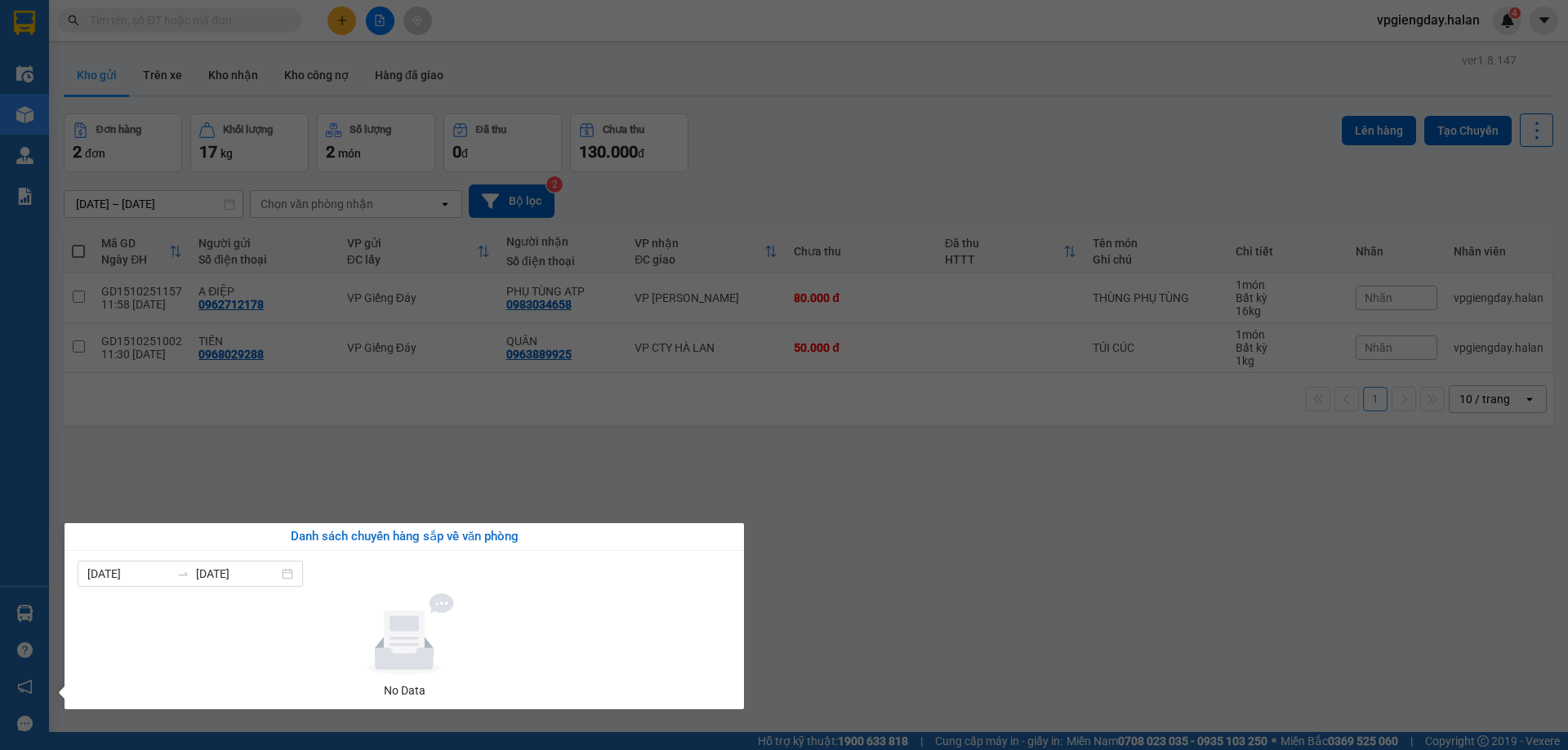
click at [952, 494] on section "Kết quả tìm kiếm ( 0 ) Bộ lọc No Data vpgiengday.halan 4 Điều hành xe Kho hàng …" at bounding box center [784, 375] width 1568 height 750
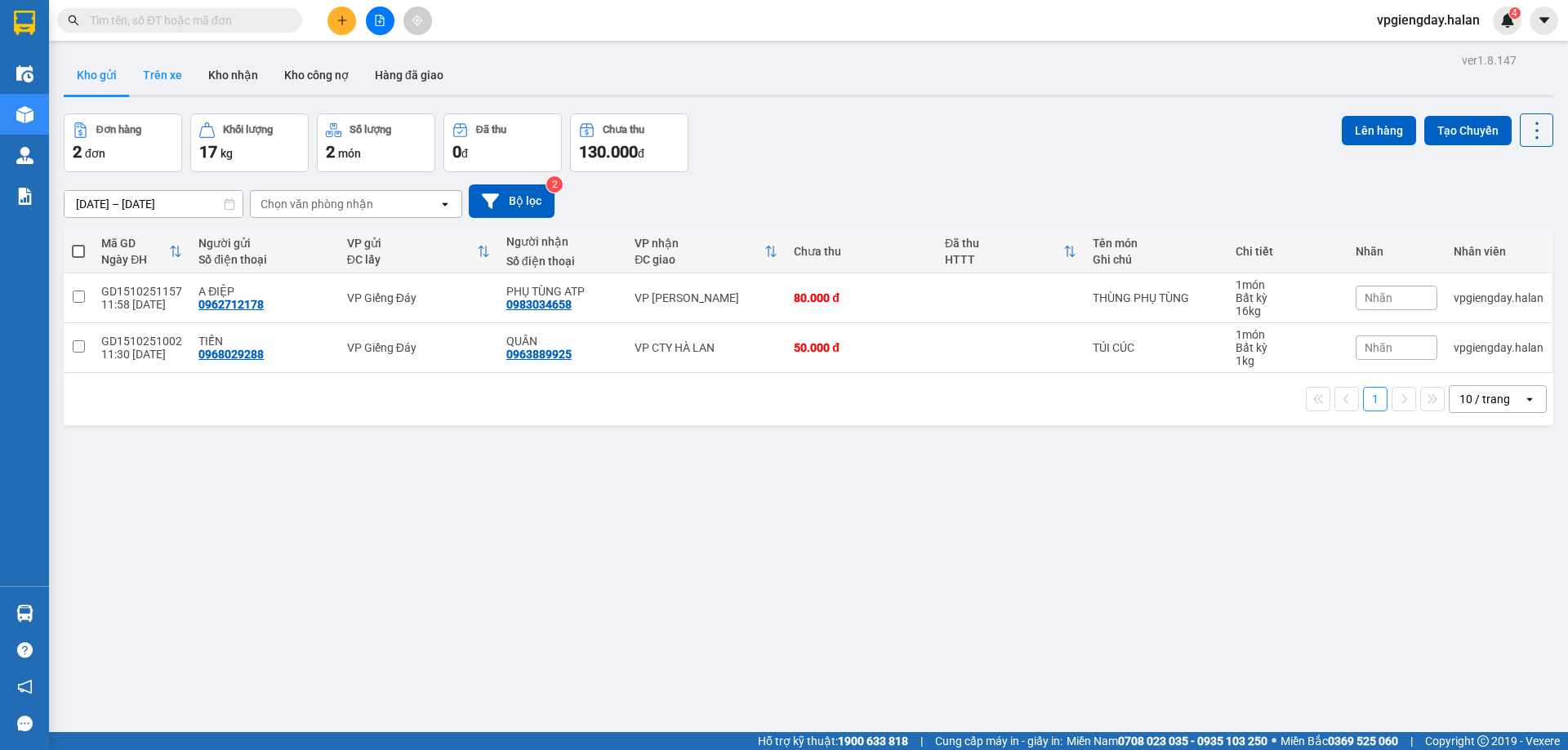
click at [159, 82] on button "Trên xe" at bounding box center [163, 75] width 65 height 40
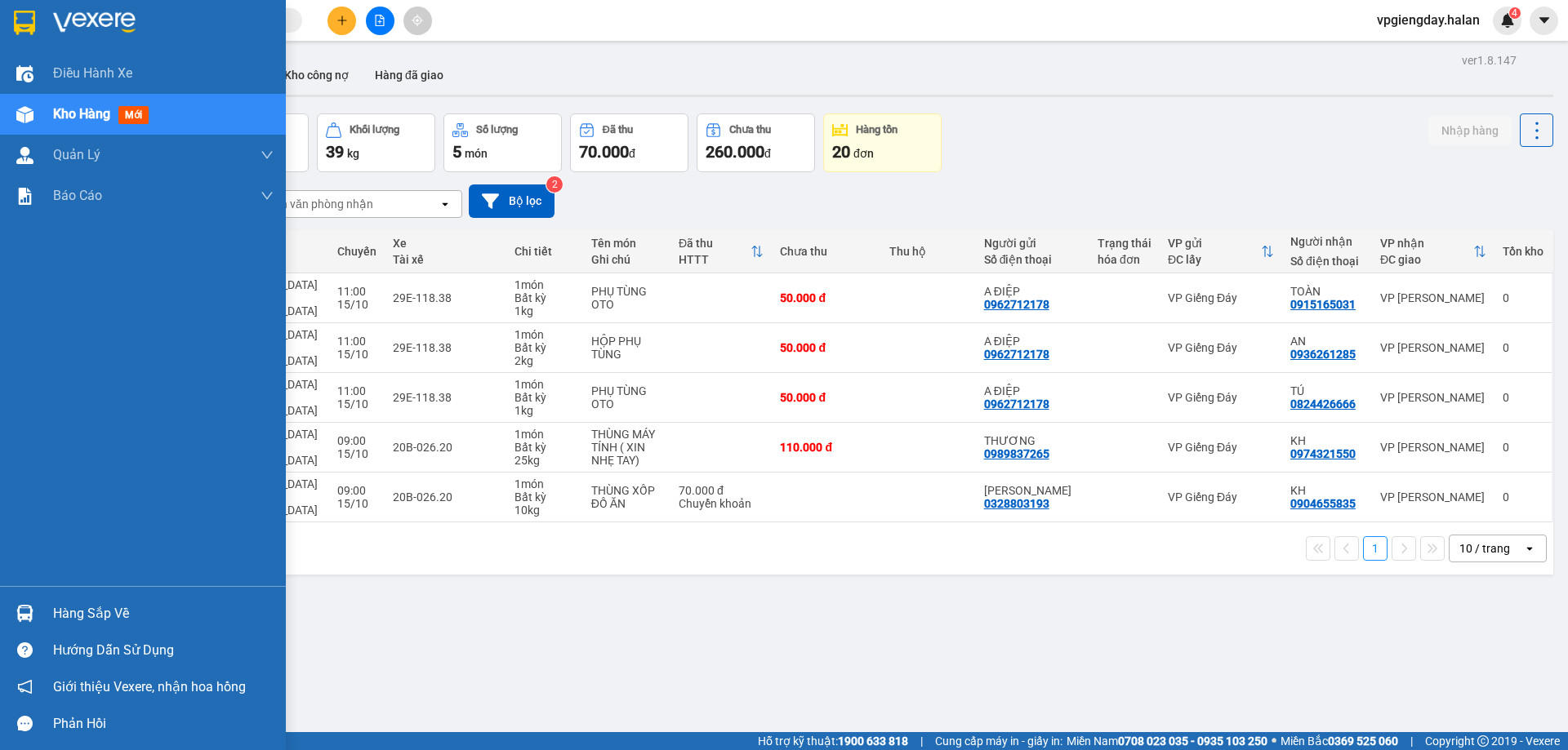
click at [76, 609] on div "Hàng sắp về" at bounding box center [163, 614] width 221 height 25
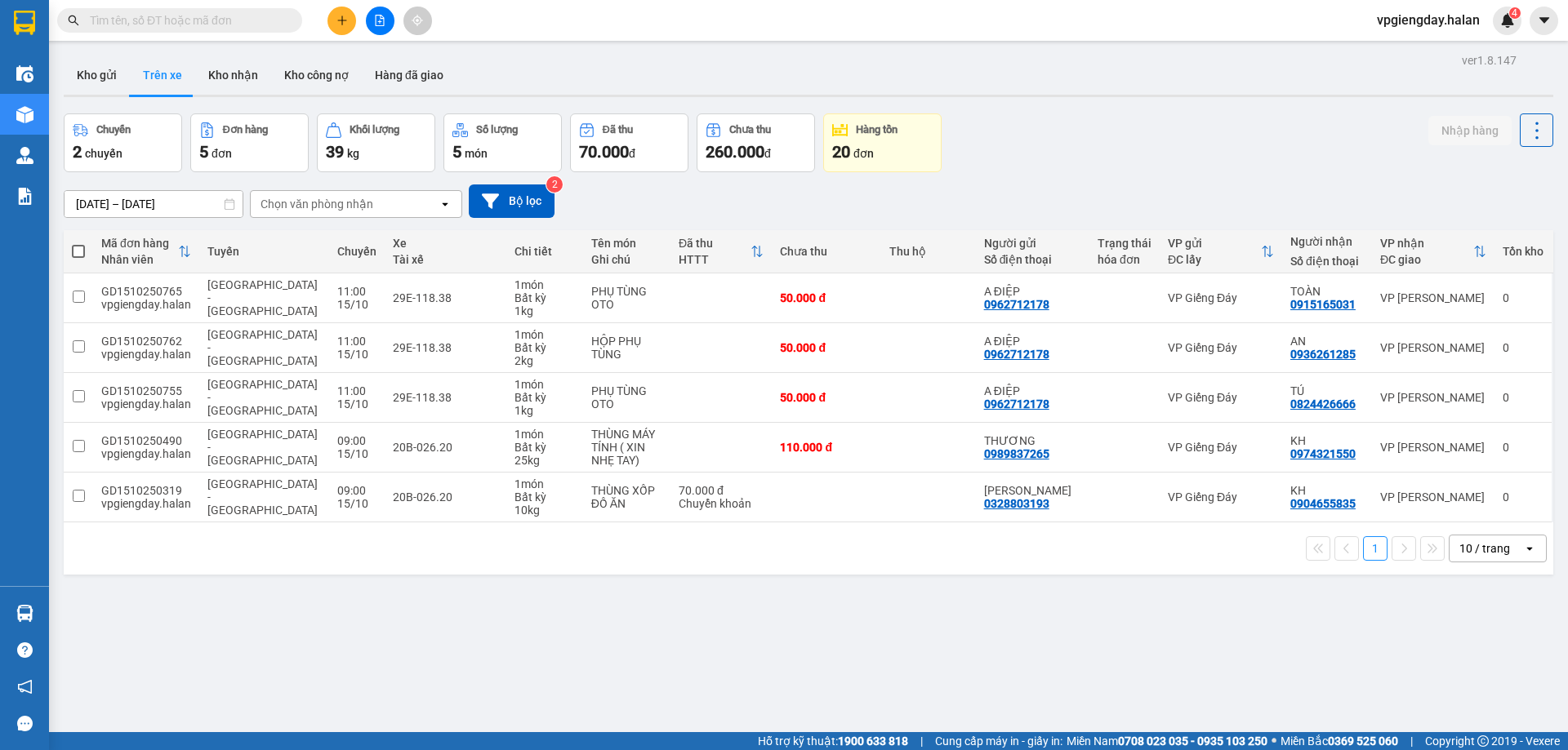
click at [841, 623] on section "Kết quả tìm kiếm ( 0 ) Bộ lọc No Data vpgiengday.halan 4 Điều hành xe Kho hàng …" at bounding box center [784, 375] width 1568 height 750
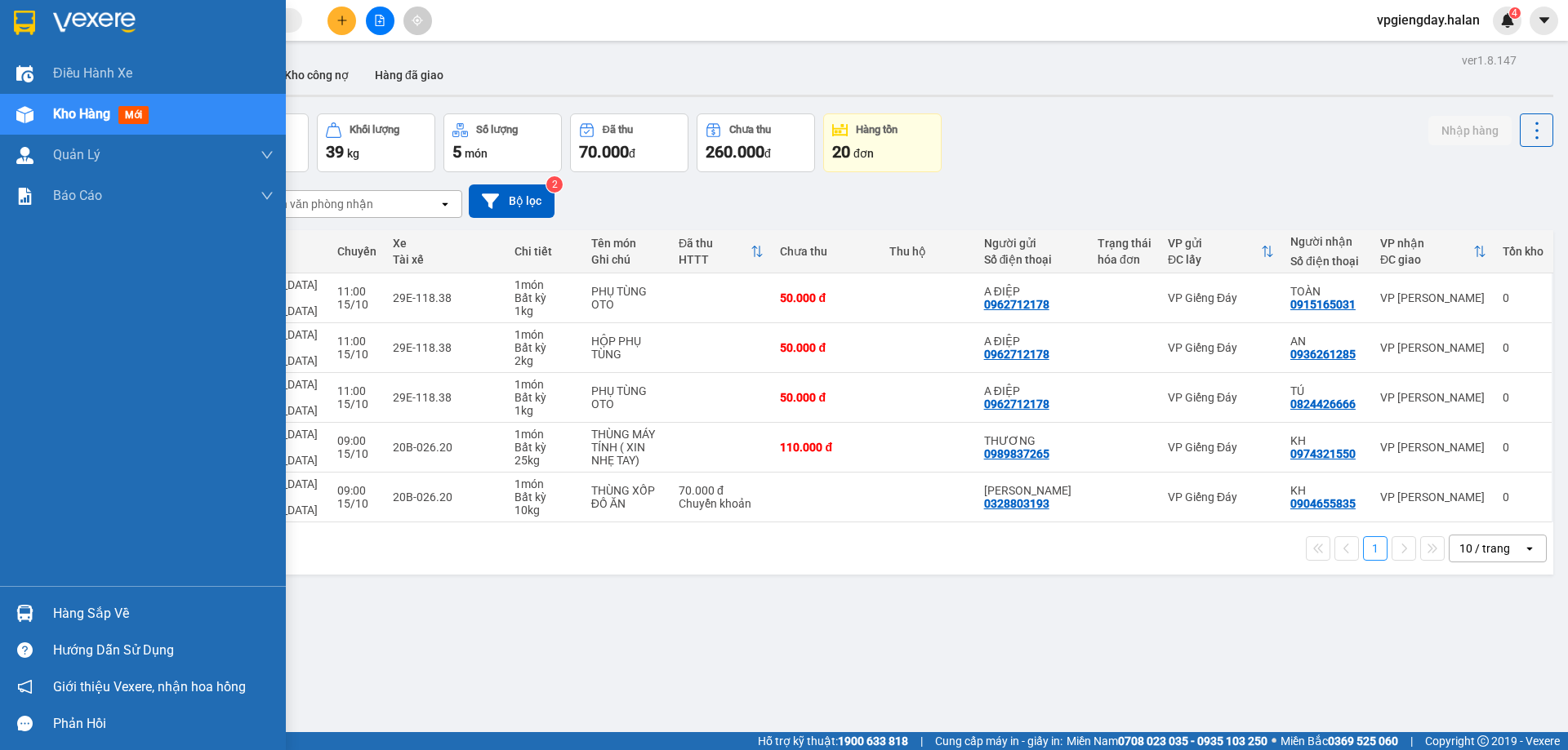
click at [93, 621] on div "Hàng sắp về" at bounding box center [163, 614] width 221 height 25
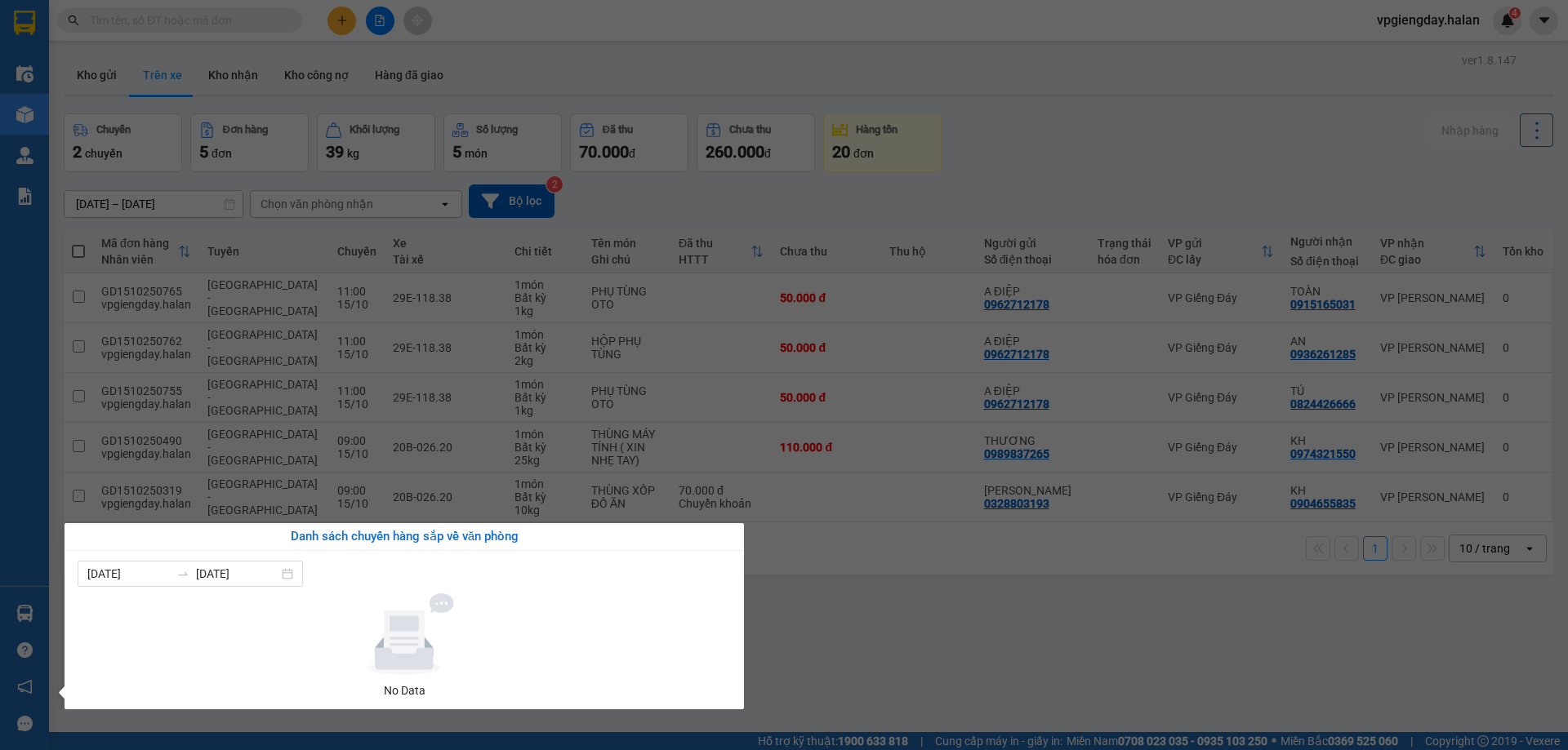
click at [797, 609] on section "Kết quả tìm kiếm ( 0 ) Bộ lọc No Data vpgiengday.halan 4 Điều hành xe Kho hàng …" at bounding box center [784, 375] width 1568 height 750
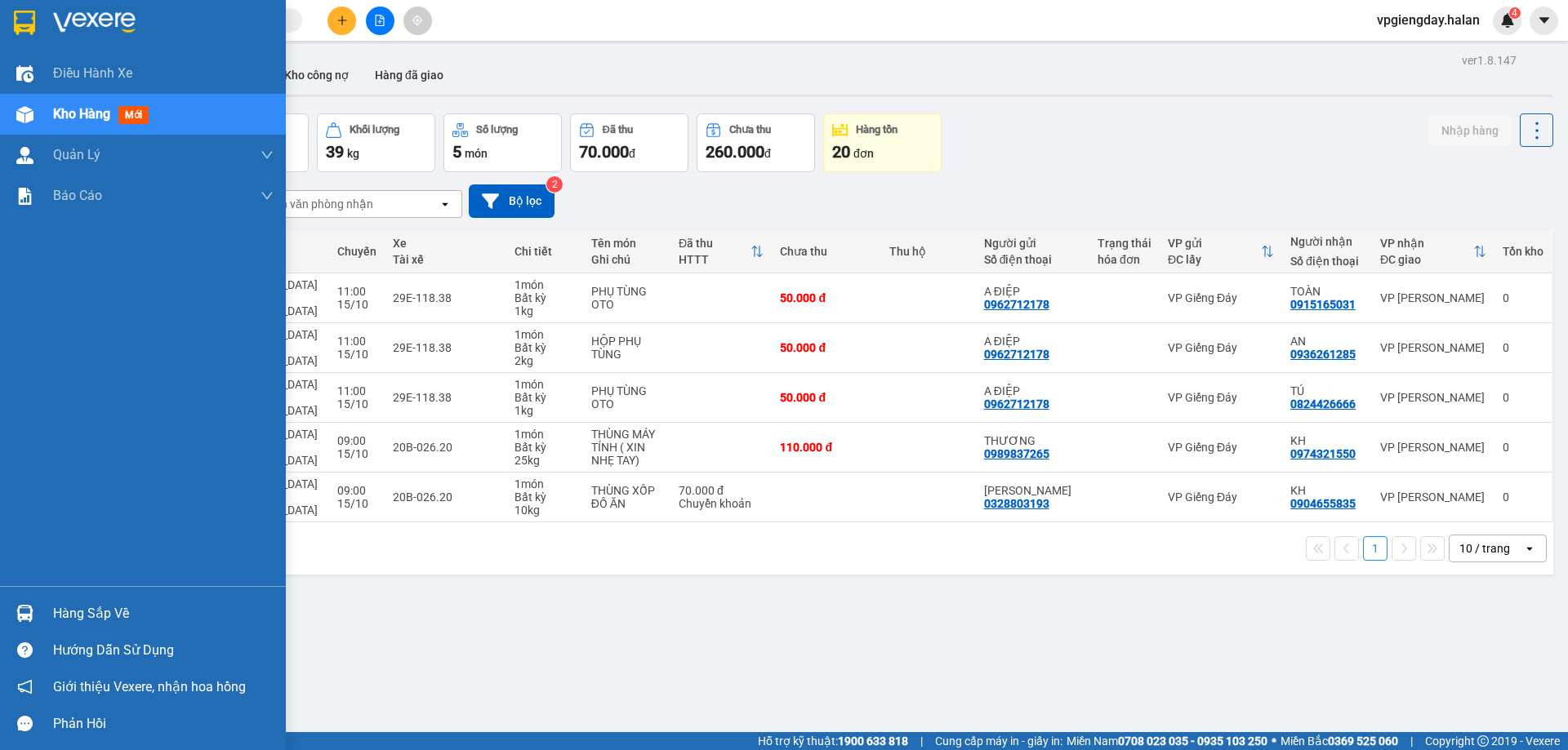
click at [103, 602] on div "Hàng sắp về" at bounding box center [163, 614] width 221 height 25
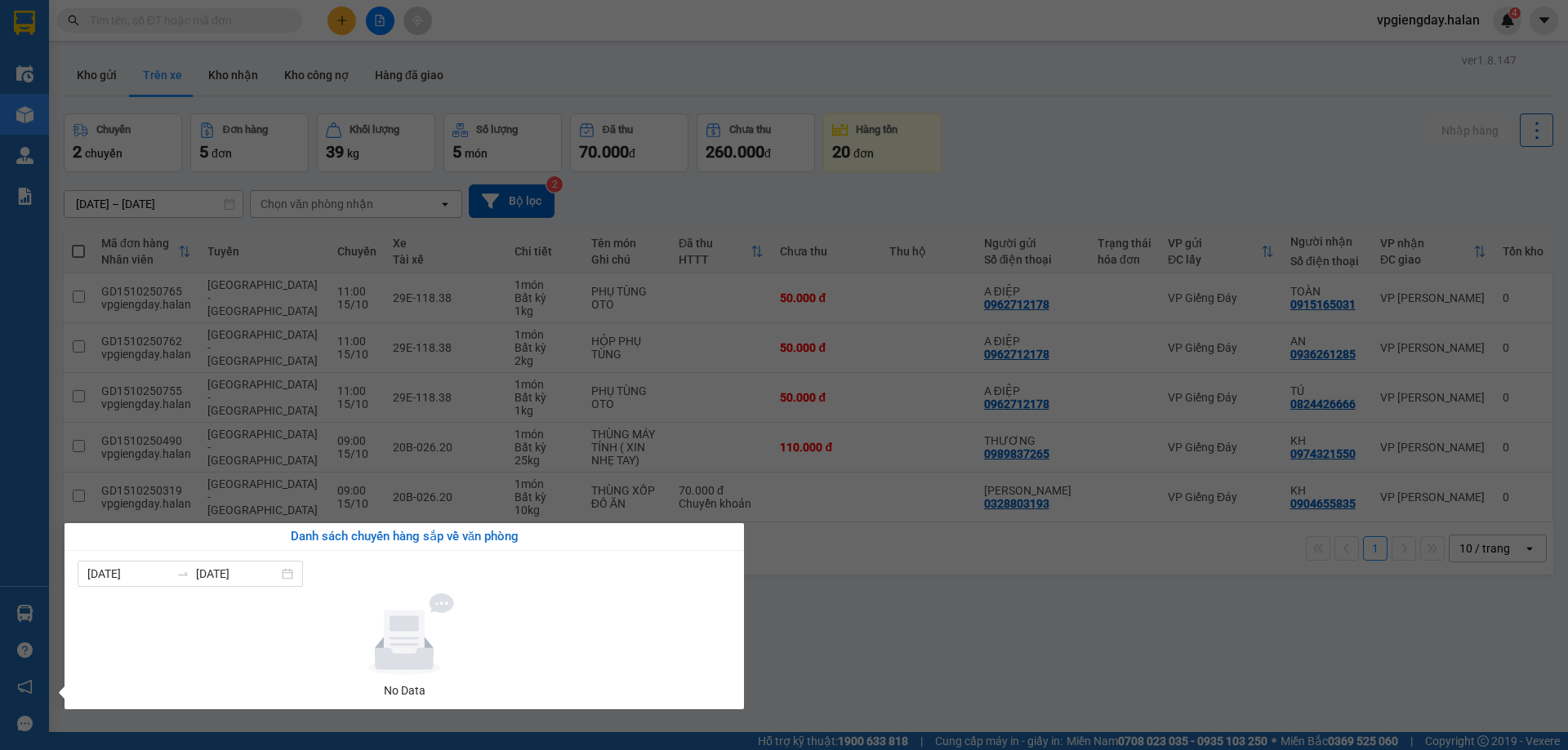
click at [791, 617] on section "Kết quả tìm kiếm ( 0 ) Bộ lọc No Data vpgiengday.halan 4 Điều hành xe Kho hàng …" at bounding box center [784, 375] width 1568 height 750
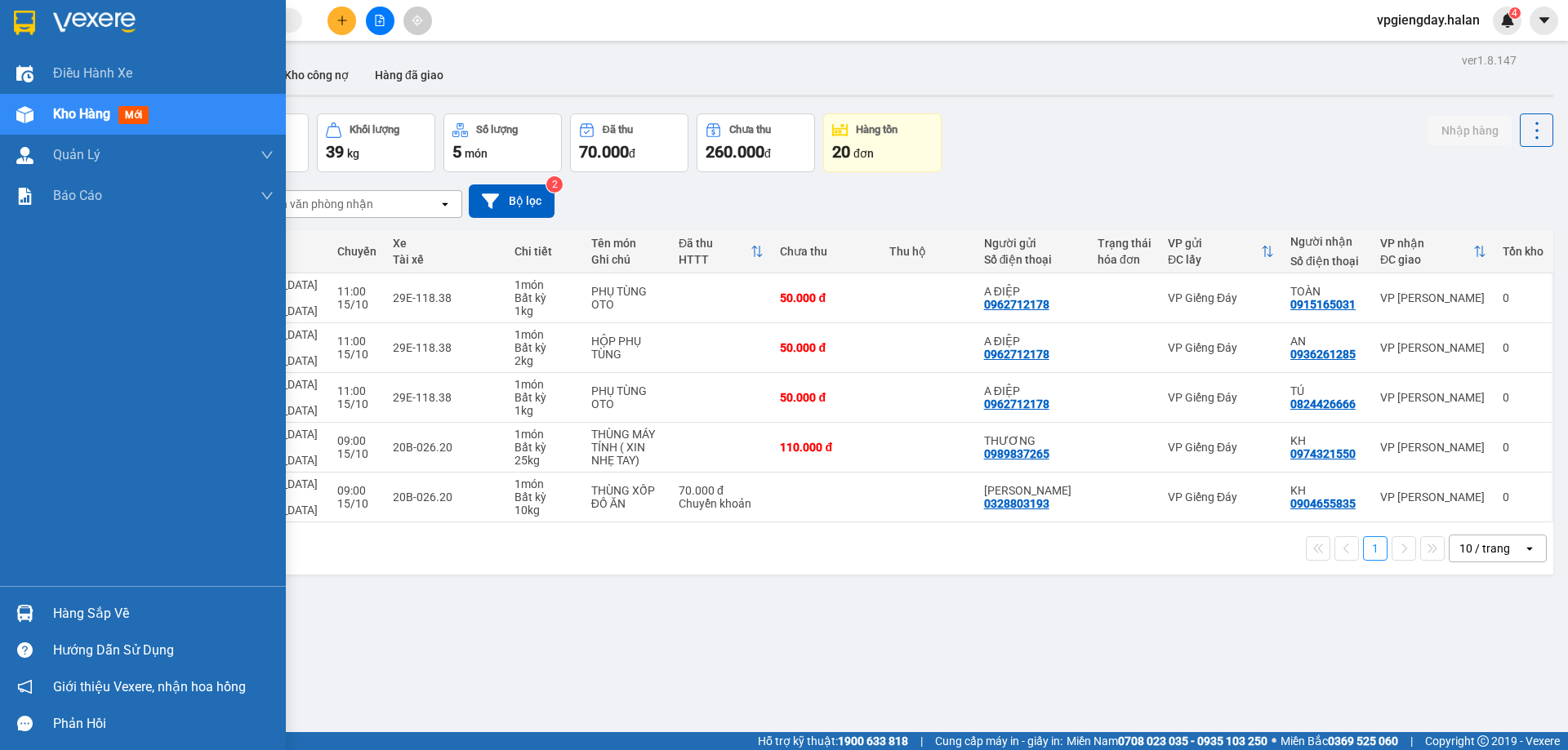
click at [116, 615] on div "Hàng sắp về" at bounding box center [163, 614] width 221 height 25
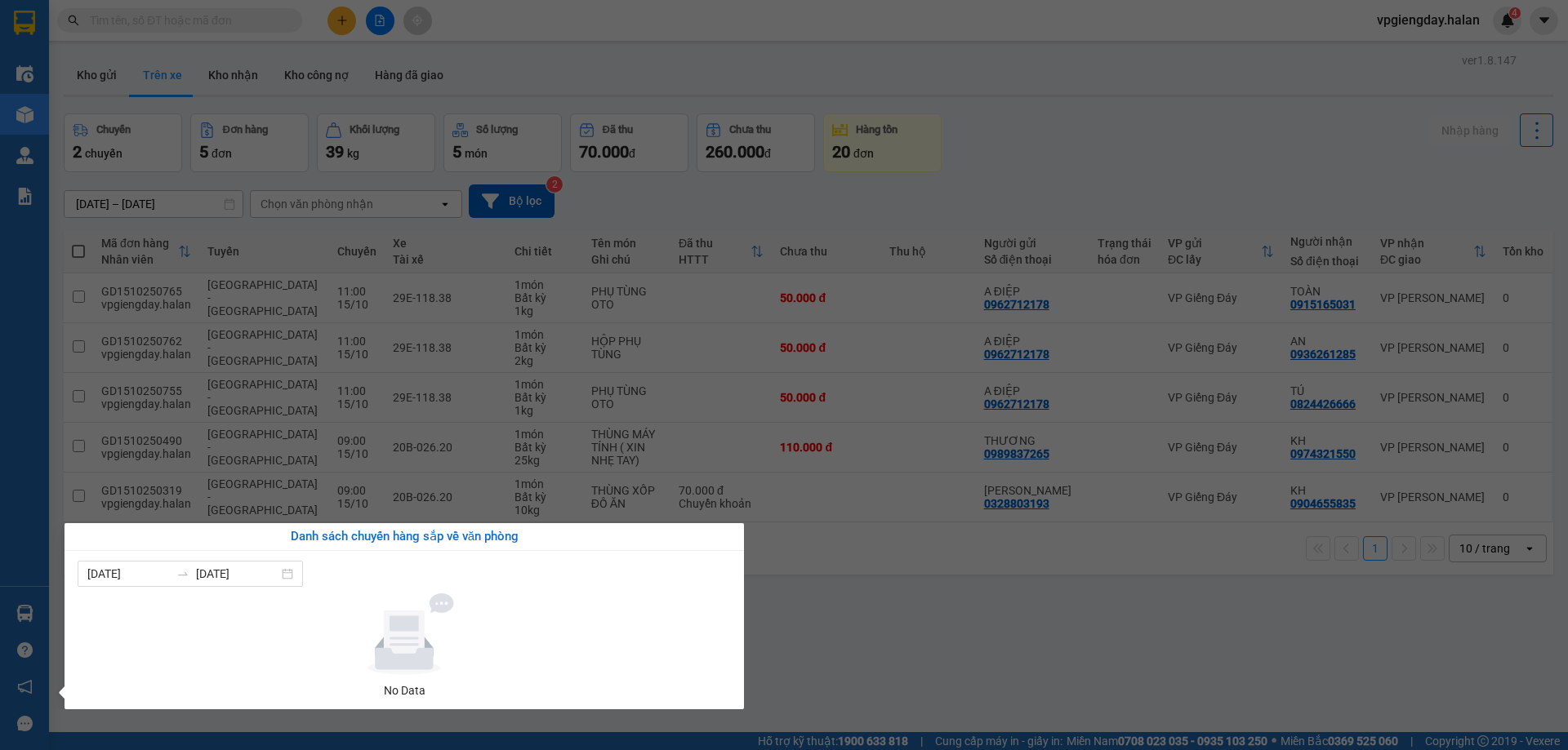
click at [842, 638] on section "Kết quả tìm kiếm ( 0 ) Bộ lọc No Data vpgiengday.halan 4 Điều hành xe Kho hàng …" at bounding box center [784, 375] width 1568 height 750
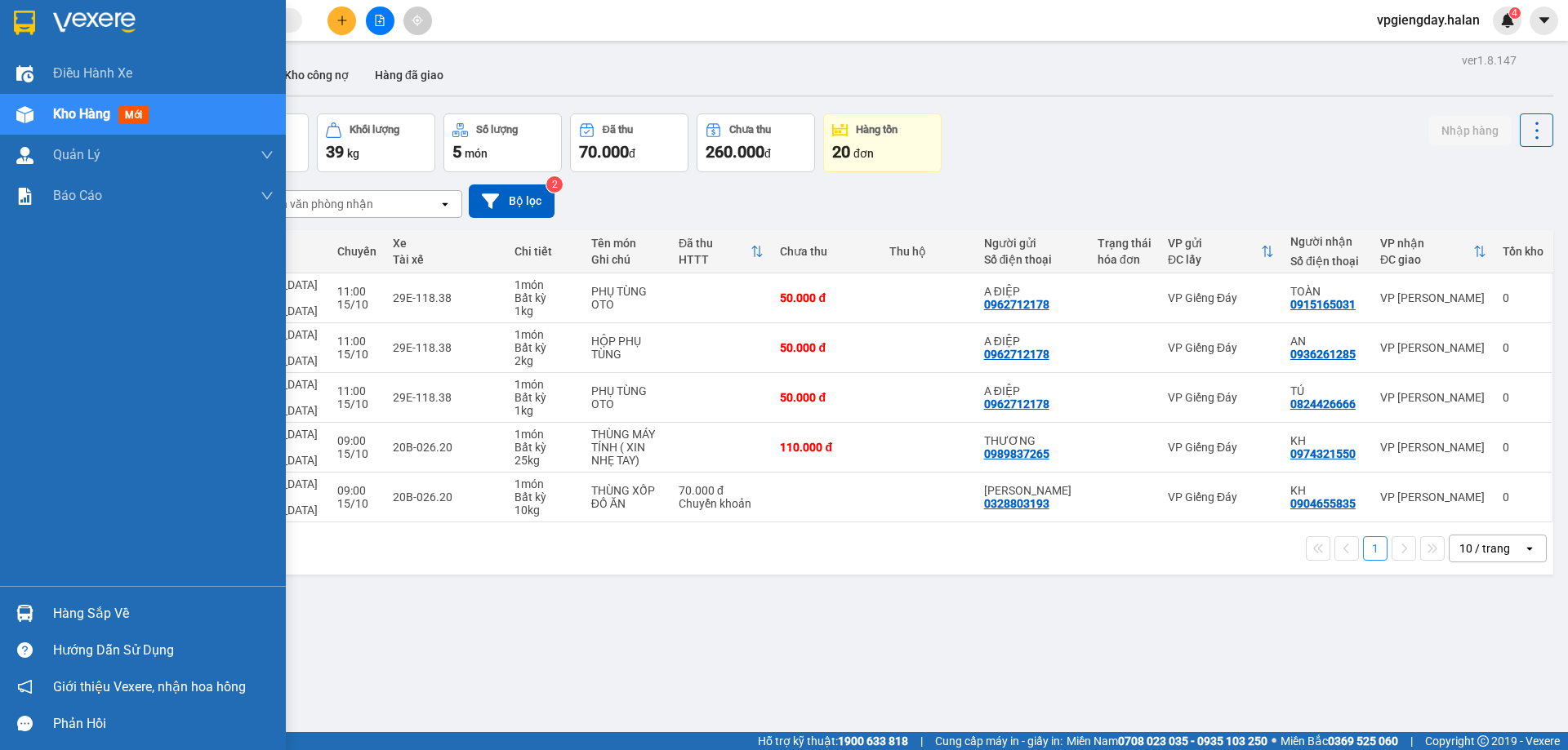
click at [39, 609] on div at bounding box center [25, 614] width 29 height 29
click at [39, 609] on div "Điều hành xe Kho hàng mới Quản [PERSON_NAME] lý chuyến Quản lý kiểm kho Báo cáo…" at bounding box center [142, 375] width 286 height 750
click at [26, 610] on img at bounding box center [26, 614] width 18 height 18
click at [26, 610] on div "Điều hành xe Kho hàng mới Quản [PERSON_NAME] lý chuyến Quản lý kiểm kho Báo cáo…" at bounding box center [142, 375] width 286 height 750
click at [26, 610] on img at bounding box center [26, 614] width 18 height 18
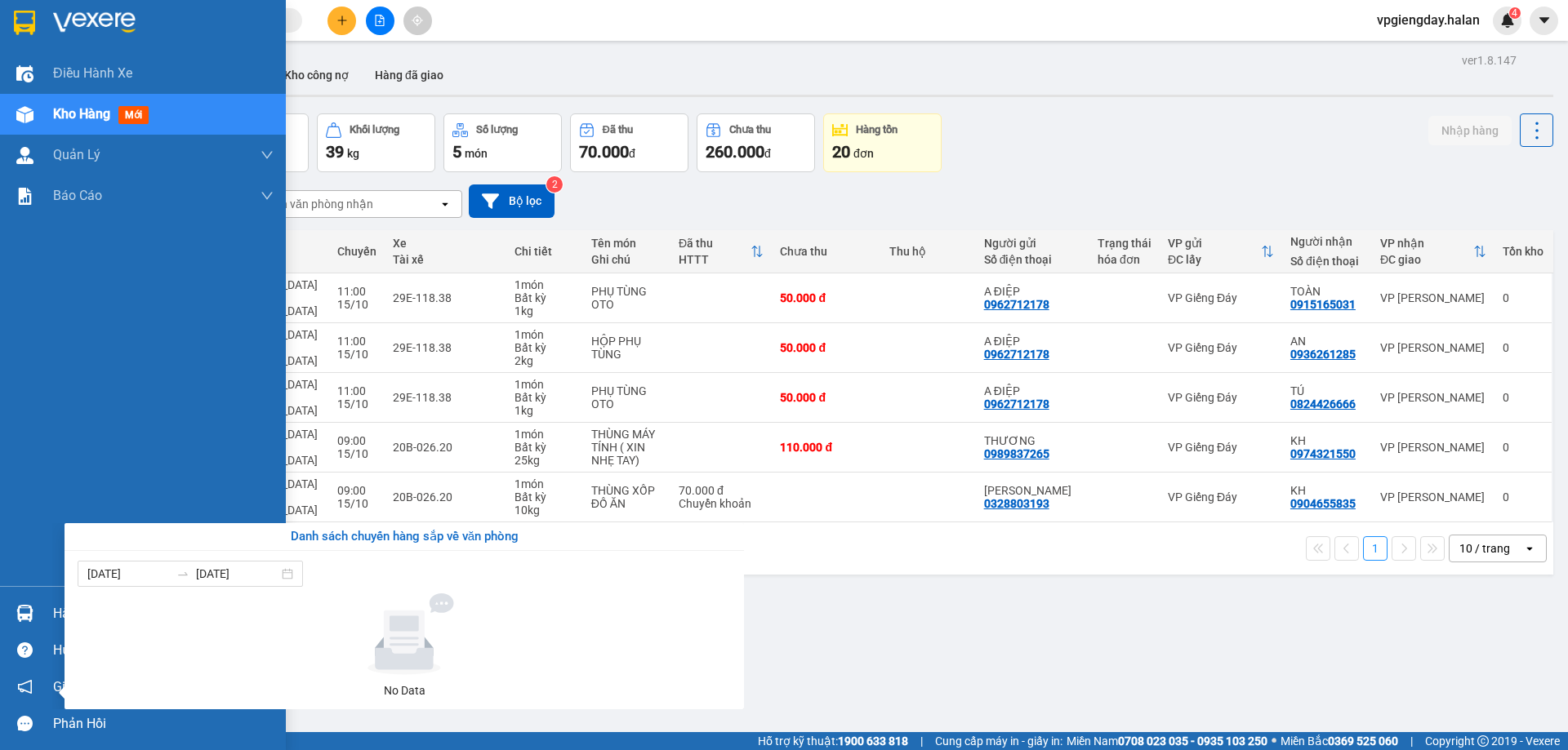
click at [26, 610] on div "Điều hành xe Kho hàng mới Quản [PERSON_NAME] lý chuyến Quản lý kiểm kho Báo cáo…" at bounding box center [142, 375] width 286 height 750
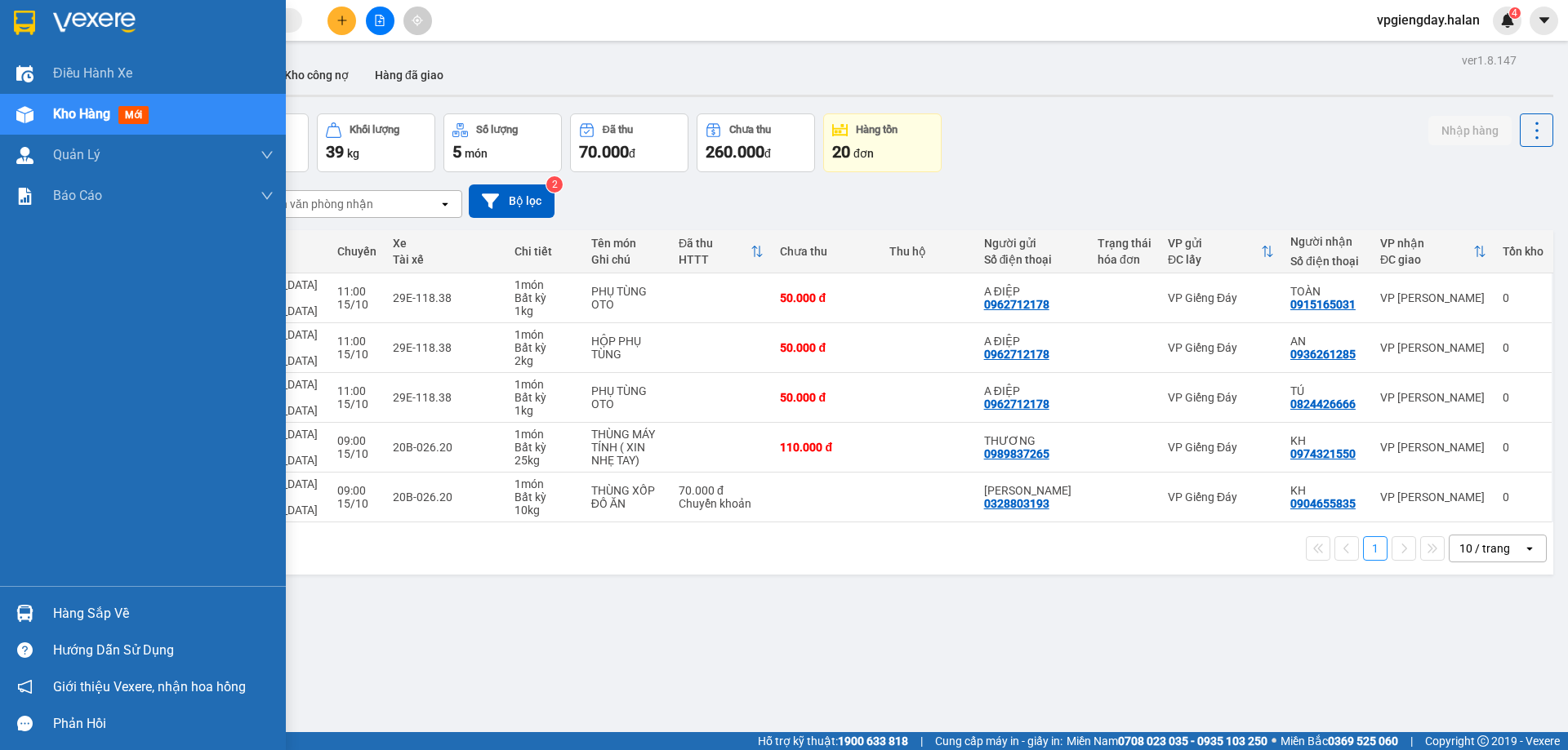
click at [26, 610] on img at bounding box center [26, 614] width 18 height 18
click at [26, 610] on div "Điều hành xe Kho hàng mới Quản [PERSON_NAME] lý chuyến Quản lý kiểm kho Báo cáo…" at bounding box center [142, 375] width 286 height 750
click at [26, 610] on img at bounding box center [26, 614] width 18 height 18
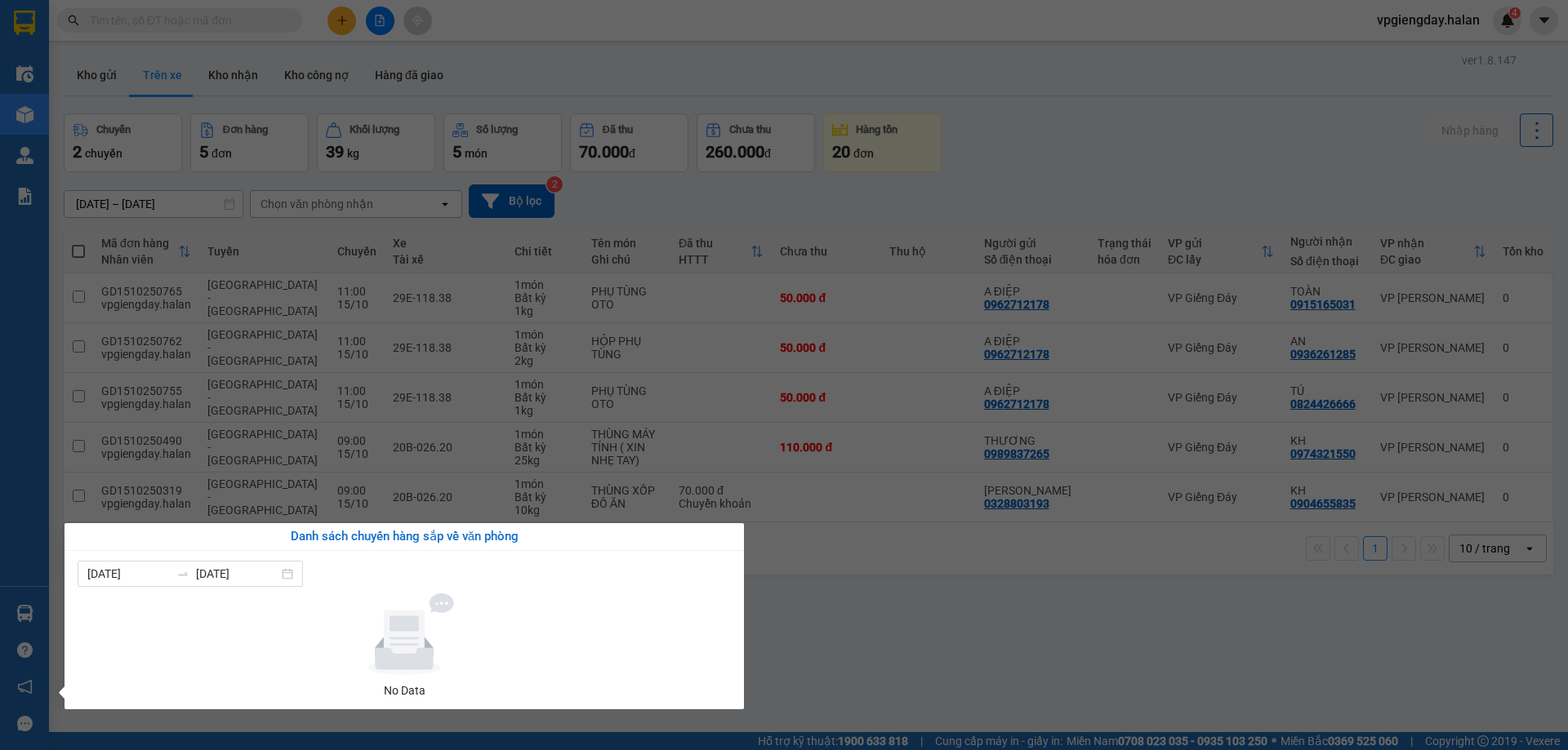
click at [26, 610] on div "Điều hành xe Kho hàng mới Quản [PERSON_NAME] lý chuyến Quản lý kiểm kho Báo cáo…" at bounding box center [25, 375] width 49 height 750
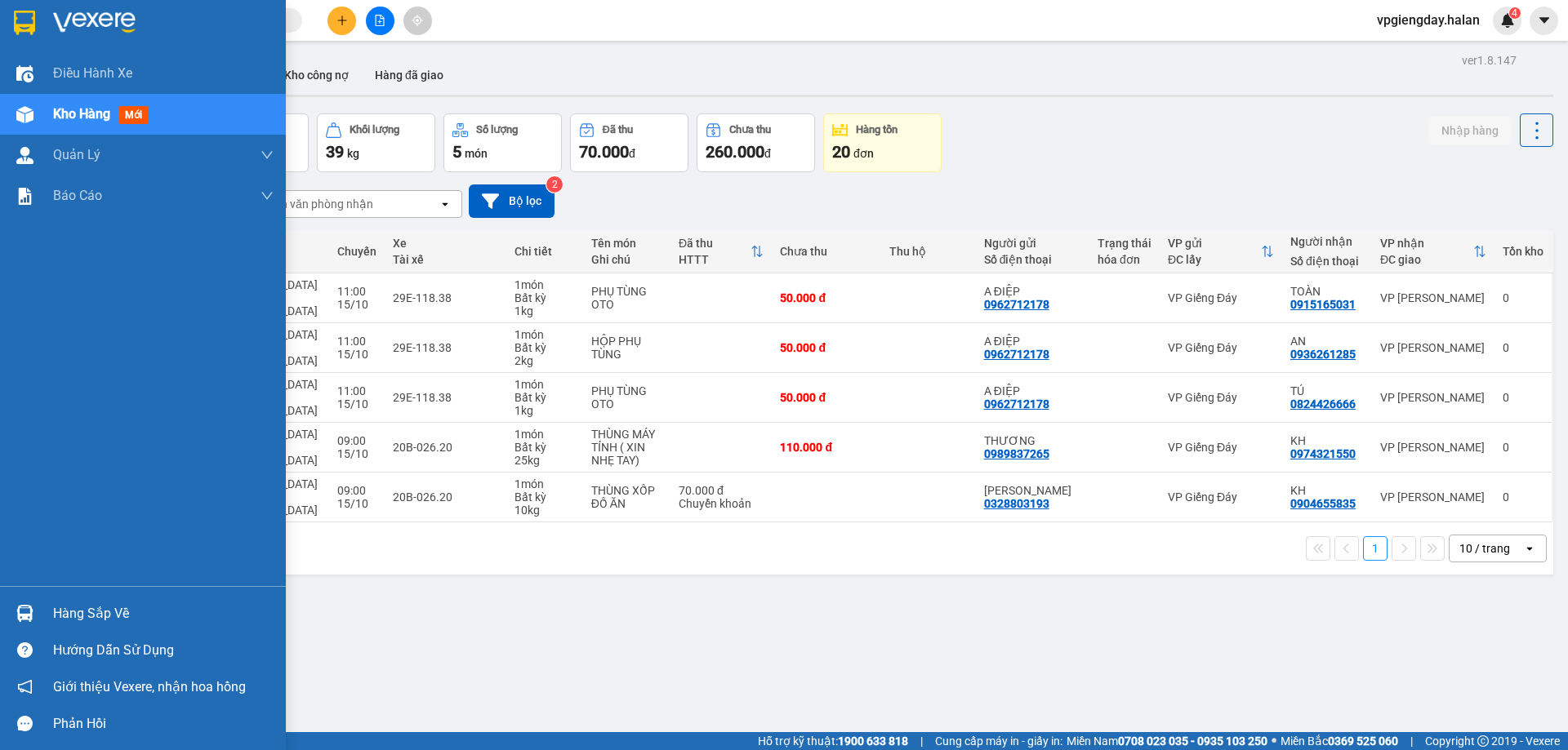
click at [26, 610] on img at bounding box center [26, 614] width 18 height 18
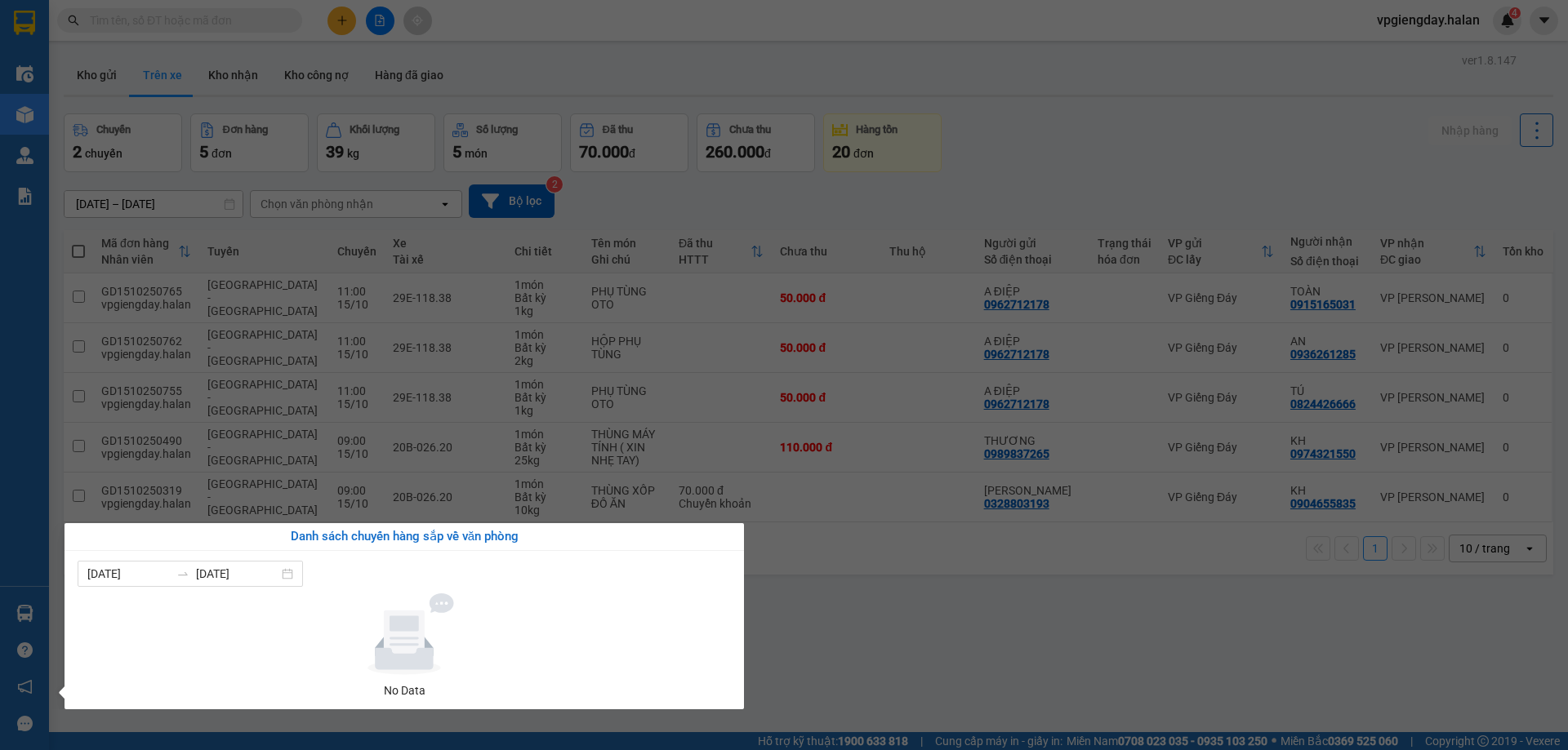
click at [26, 610] on div "Điều hành xe Kho hàng mới Quản [PERSON_NAME] lý chuyến Quản lý kiểm kho Báo cáo…" at bounding box center [25, 375] width 49 height 750
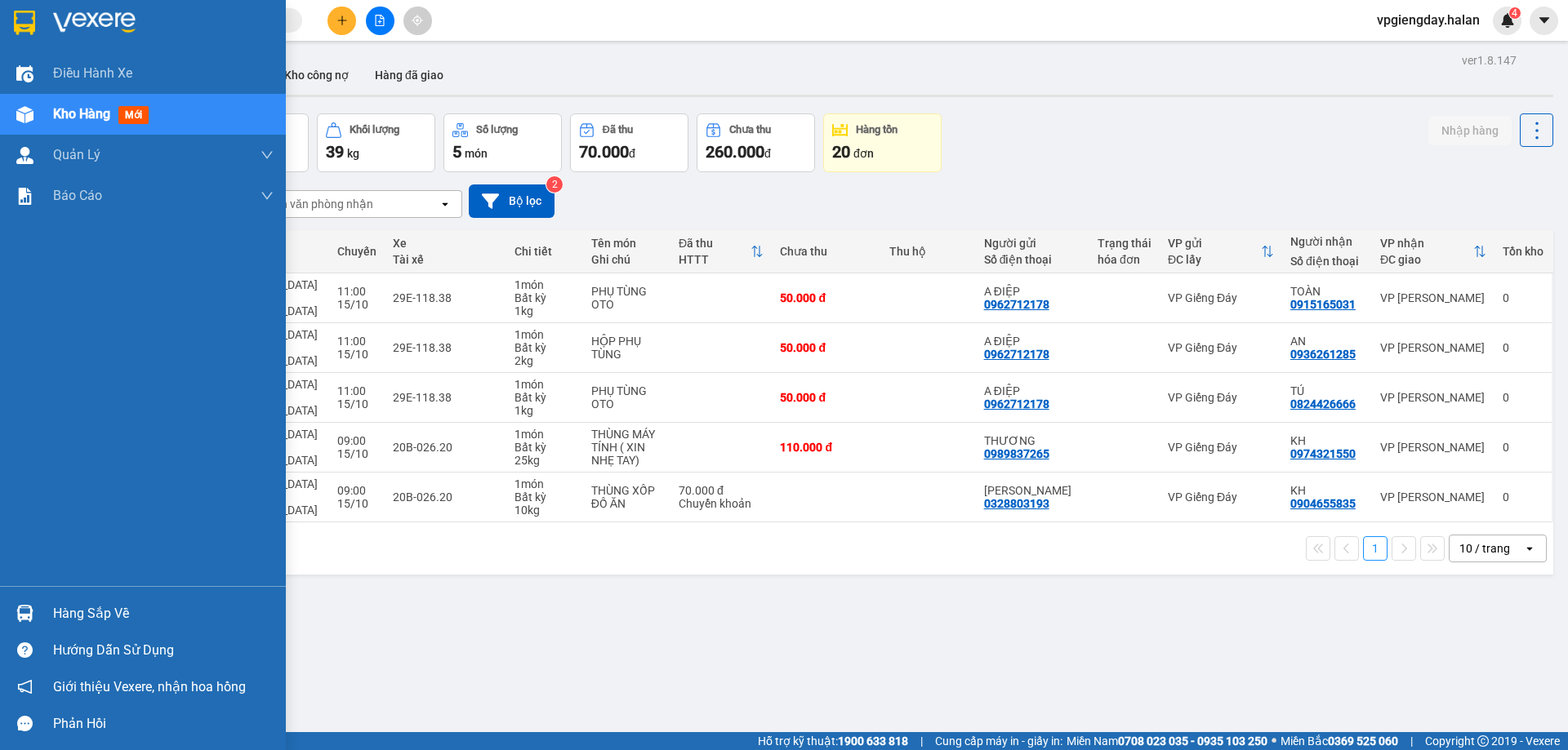
click at [26, 610] on img at bounding box center [26, 614] width 18 height 18
click at [26, 610] on div "Điều hành xe Kho hàng mới Quản [PERSON_NAME] lý chuyến Quản lý kiểm kho Báo cáo…" at bounding box center [142, 375] width 286 height 750
click at [95, 620] on div "Hàng sắp về" at bounding box center [163, 614] width 221 height 25
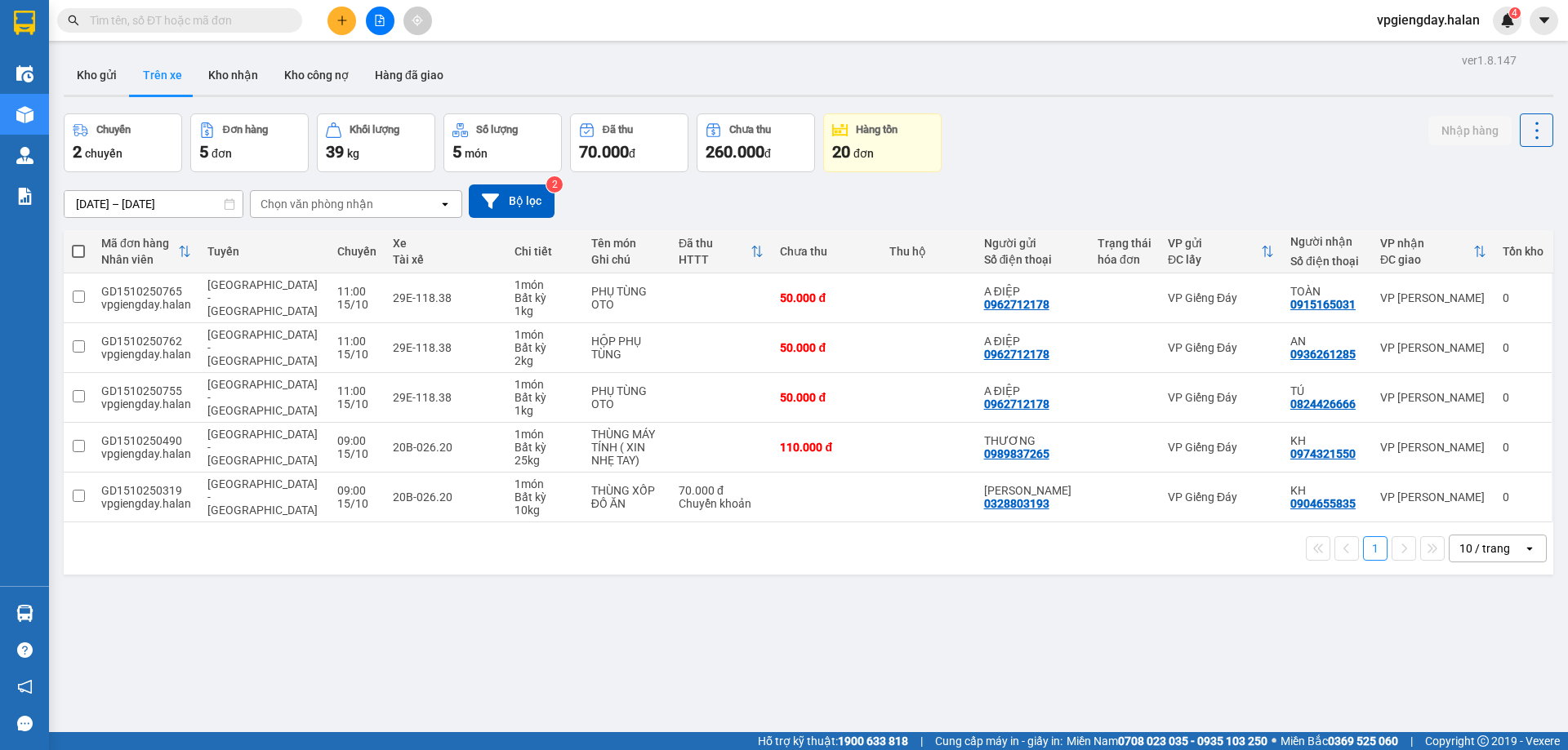
click at [938, 649] on section "Kết quả tìm kiếm ( 0 ) Bộ lọc No Data vpgiengday.halan 4 Điều hành xe Kho hàng …" at bounding box center [784, 375] width 1568 height 750
click at [95, 76] on button "Kho gửi" at bounding box center [96, 75] width 66 height 40
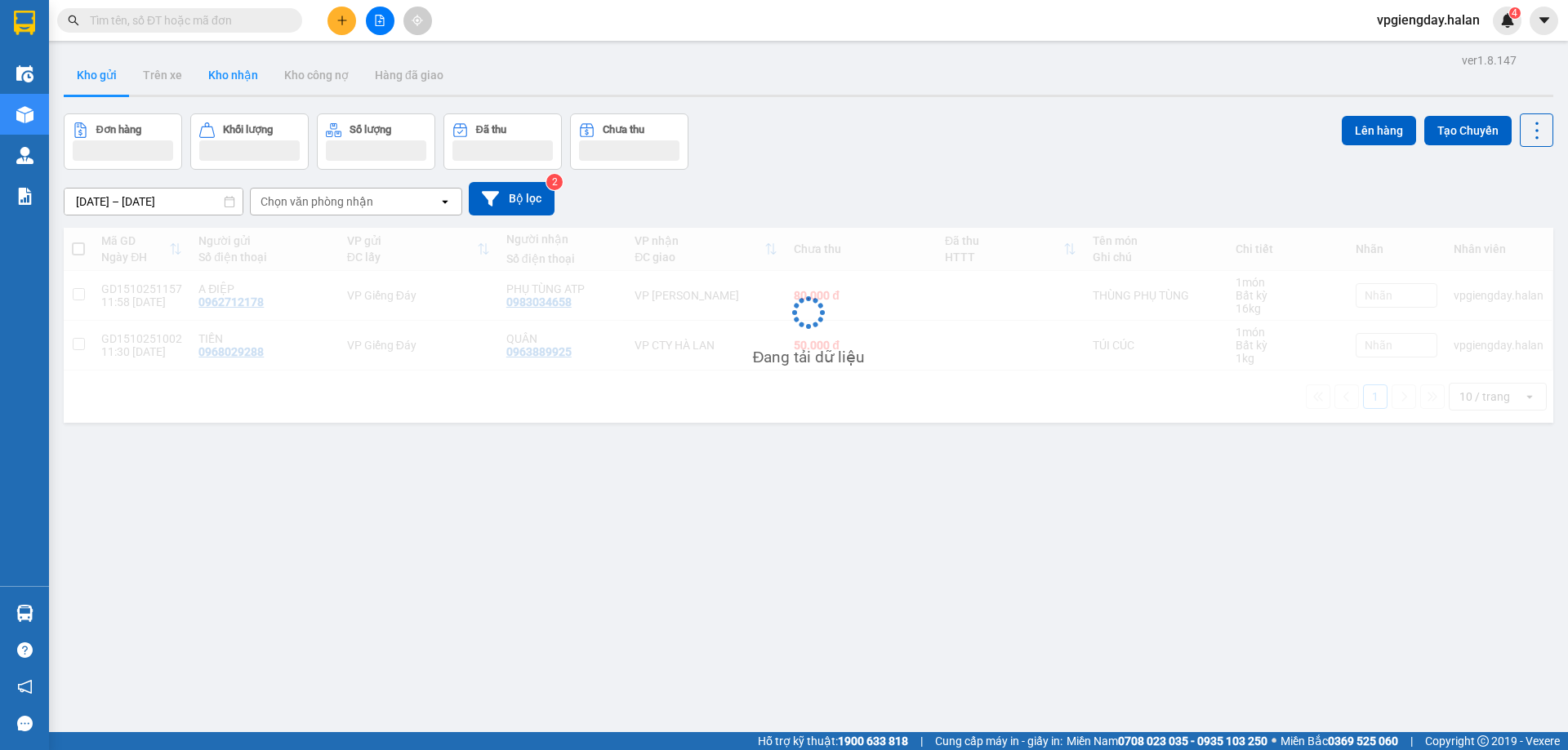
click at [216, 84] on button "Kho nhận" at bounding box center [233, 75] width 76 height 40
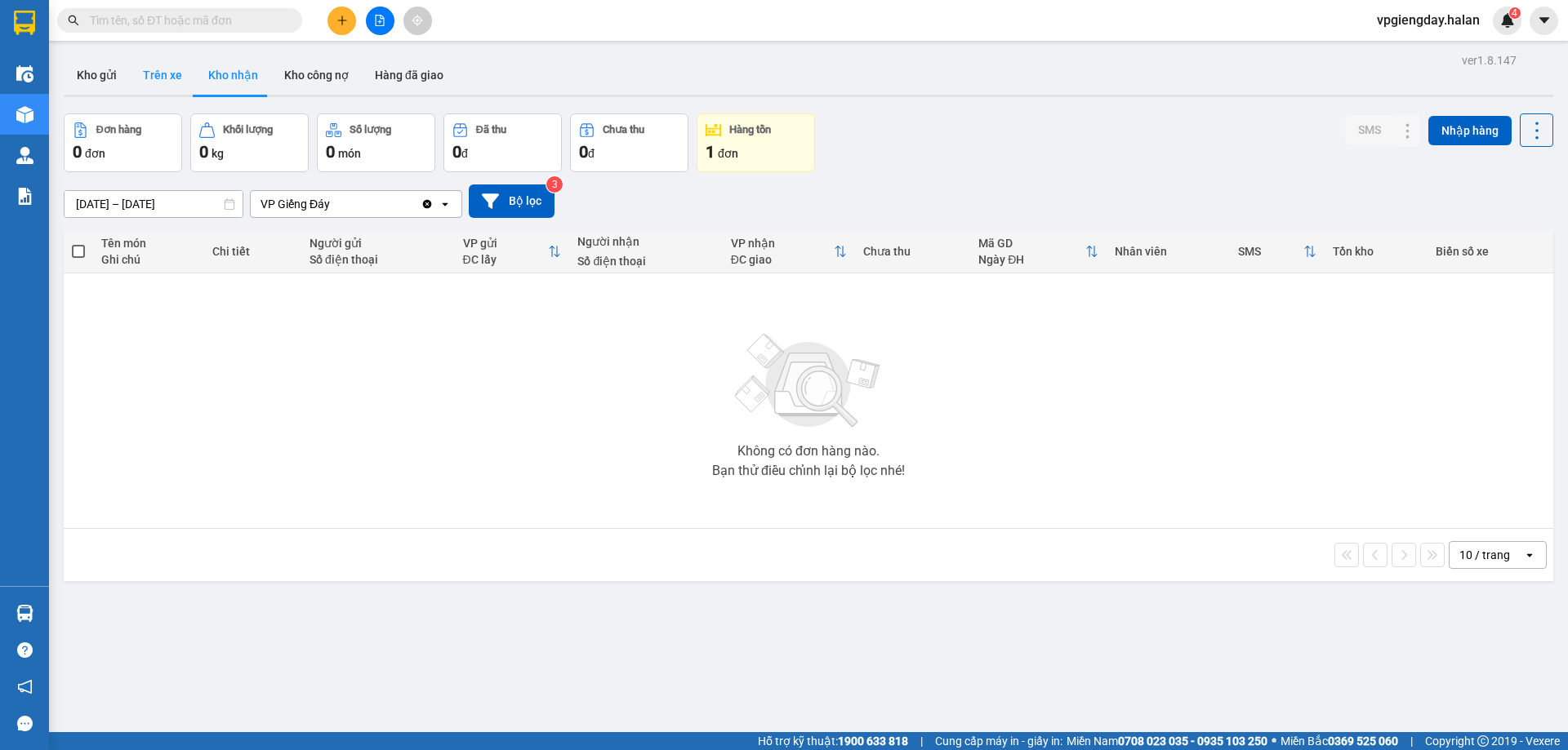
click at [173, 79] on button "Trên xe" at bounding box center [163, 75] width 65 height 40
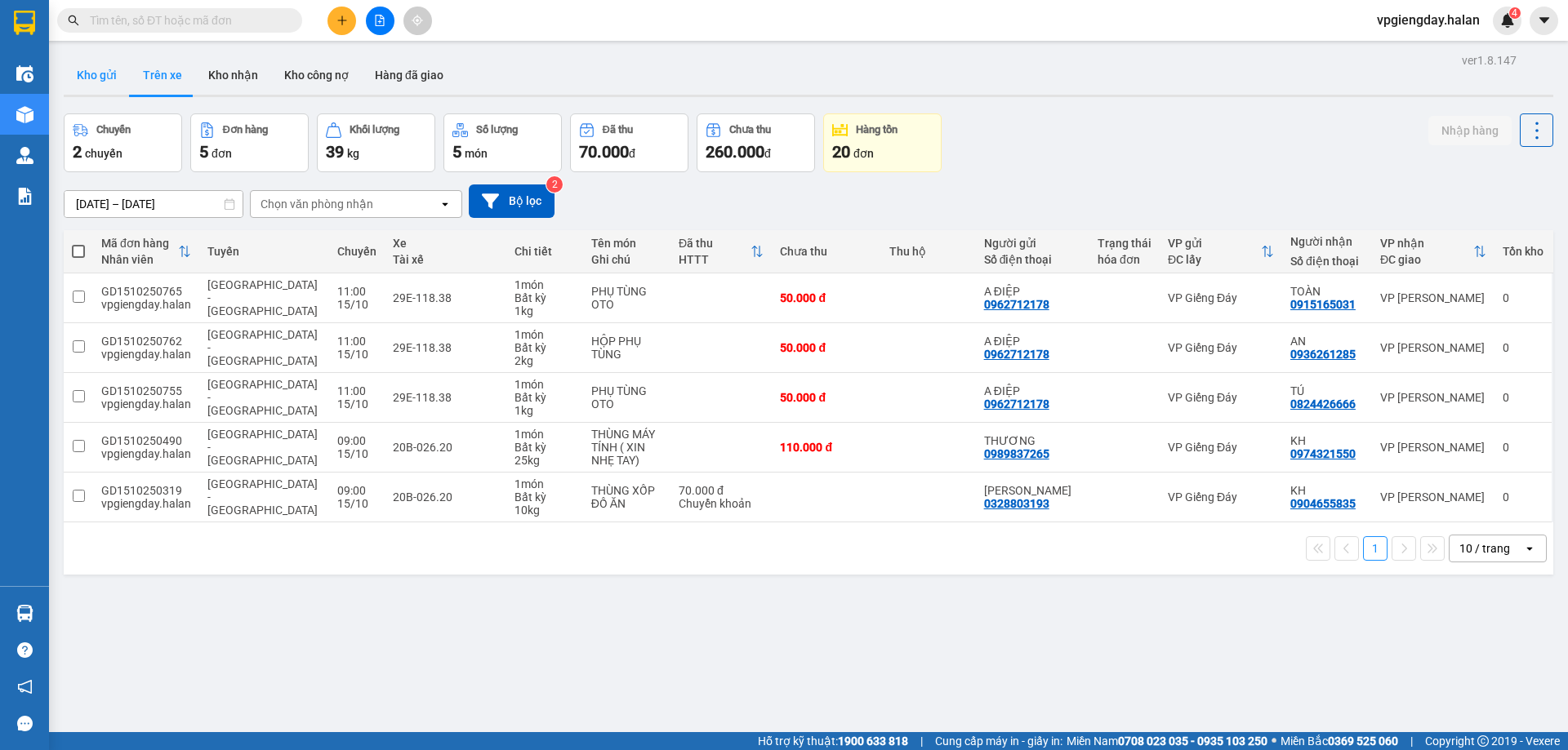
click at [99, 75] on button "Kho gửi" at bounding box center [96, 75] width 66 height 40
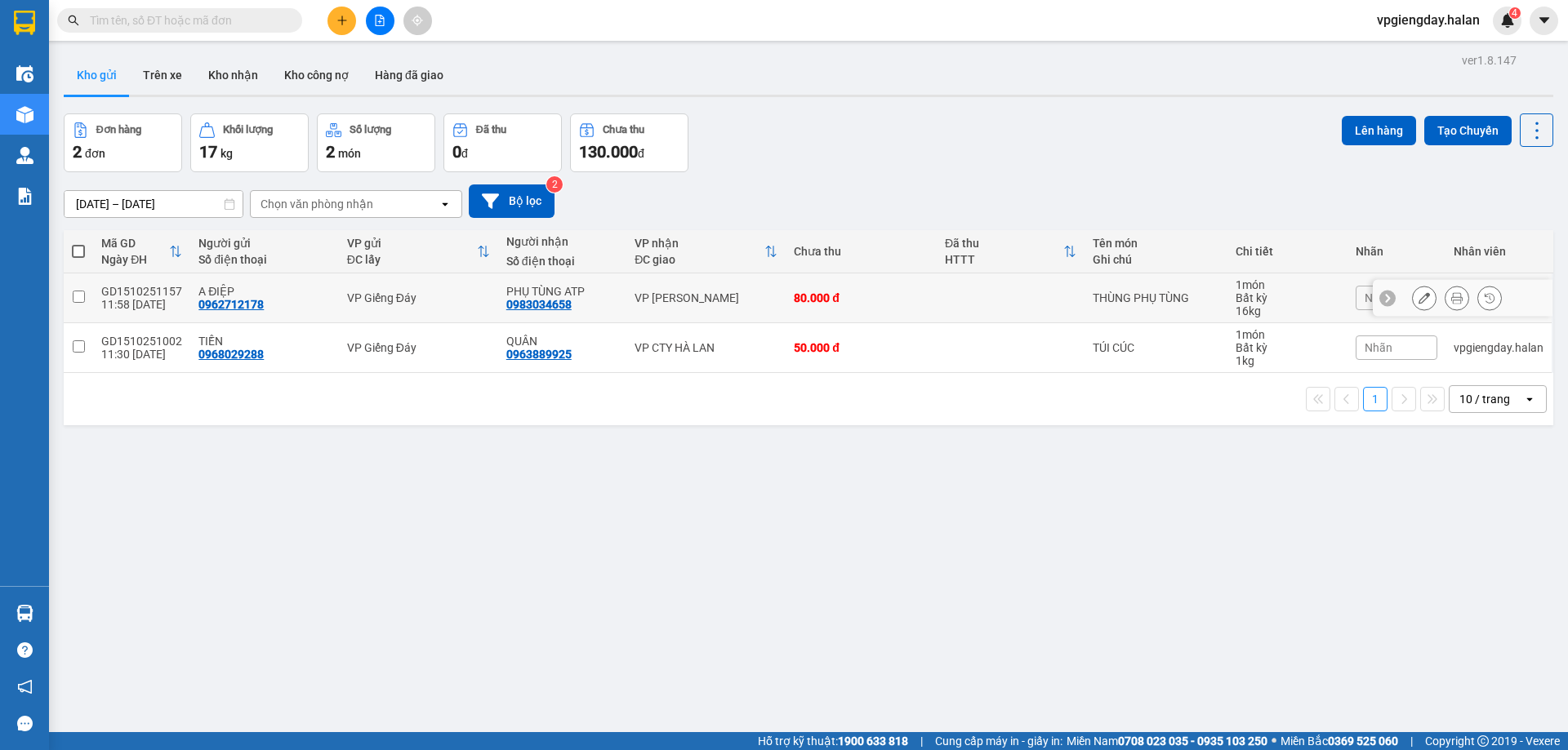
click at [78, 295] on input "checkbox" at bounding box center [79, 297] width 12 height 12
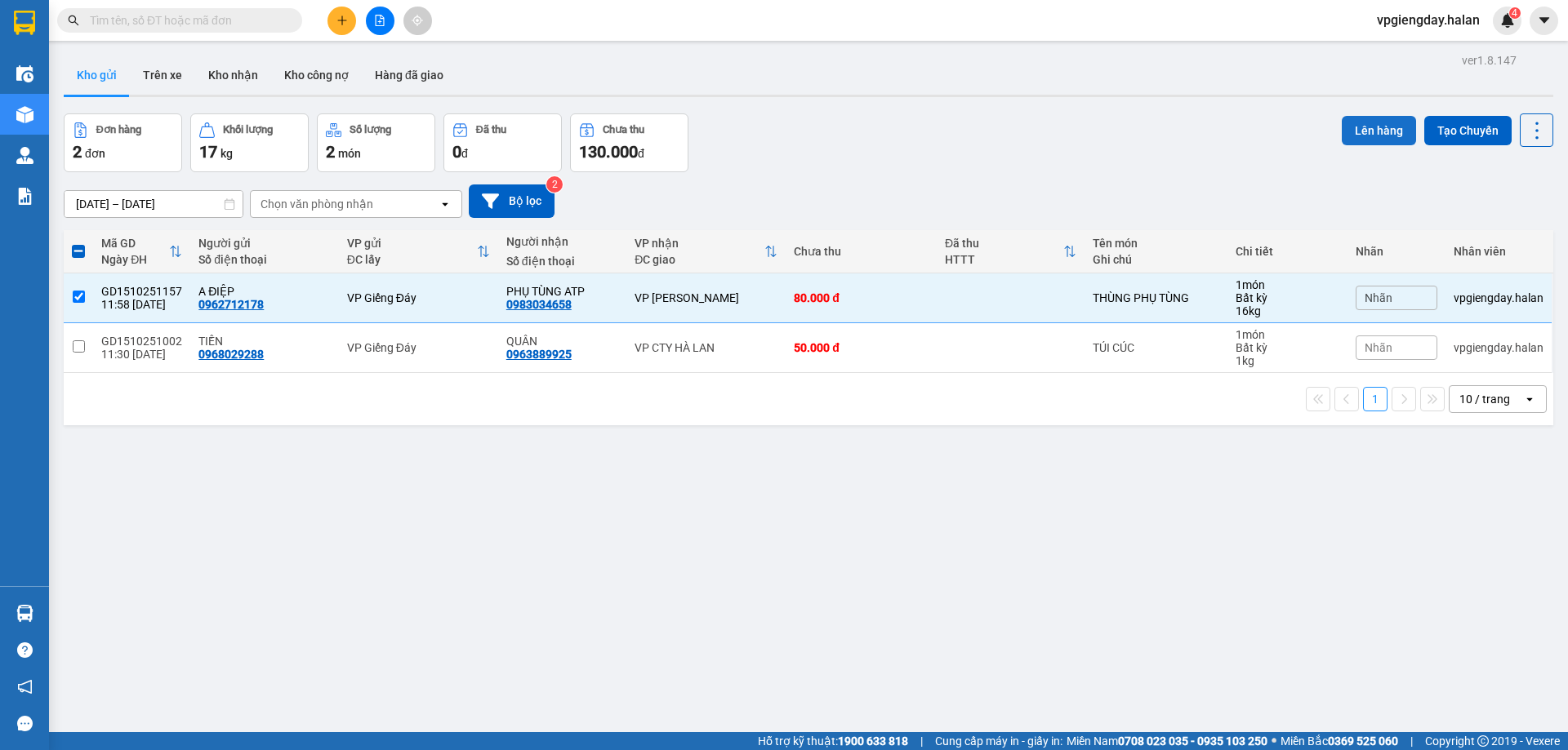
click at [1373, 121] on button "Lên hàng" at bounding box center [1379, 130] width 75 height 29
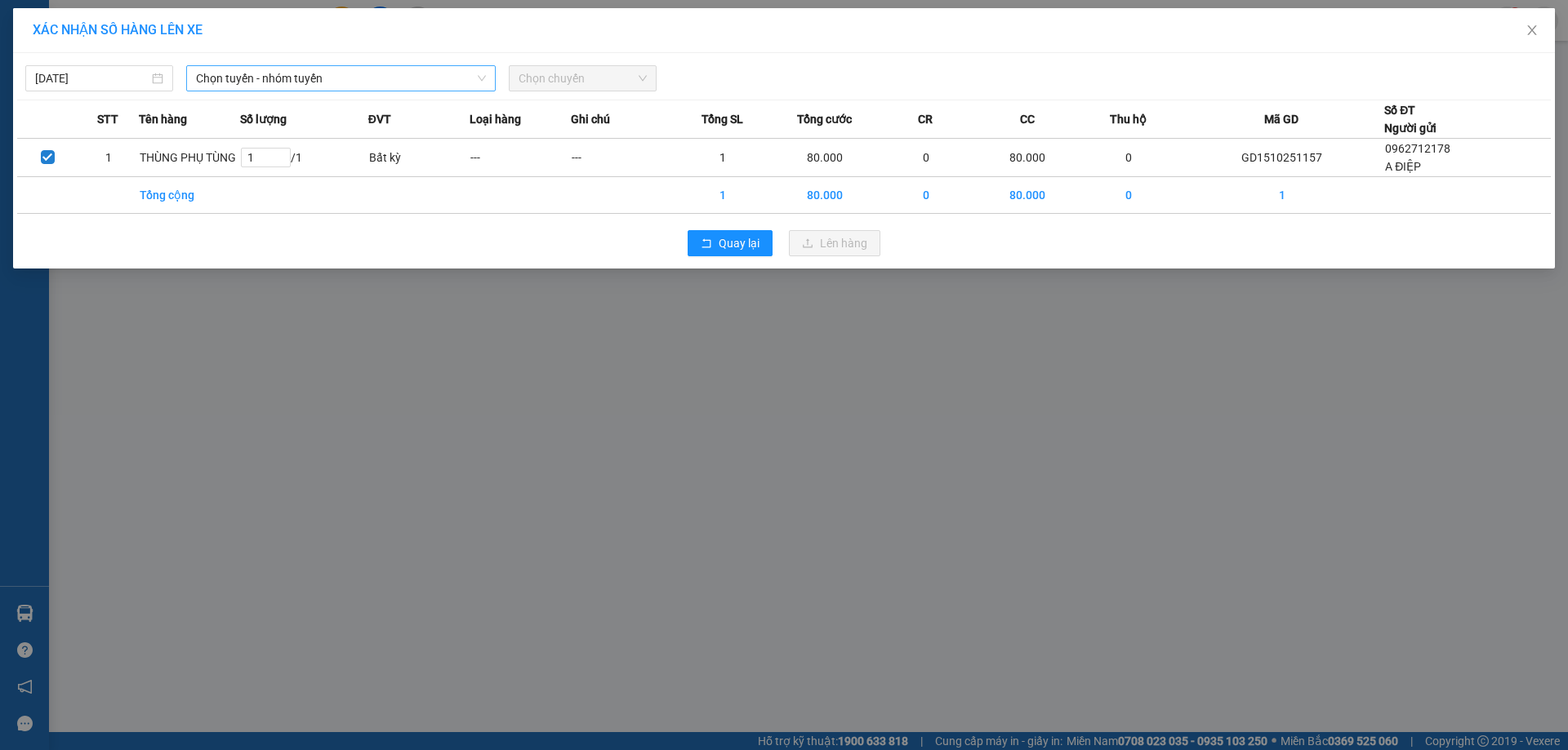
click at [373, 77] on span "Chọn tuyến - nhóm tuyến" at bounding box center [341, 78] width 290 height 25
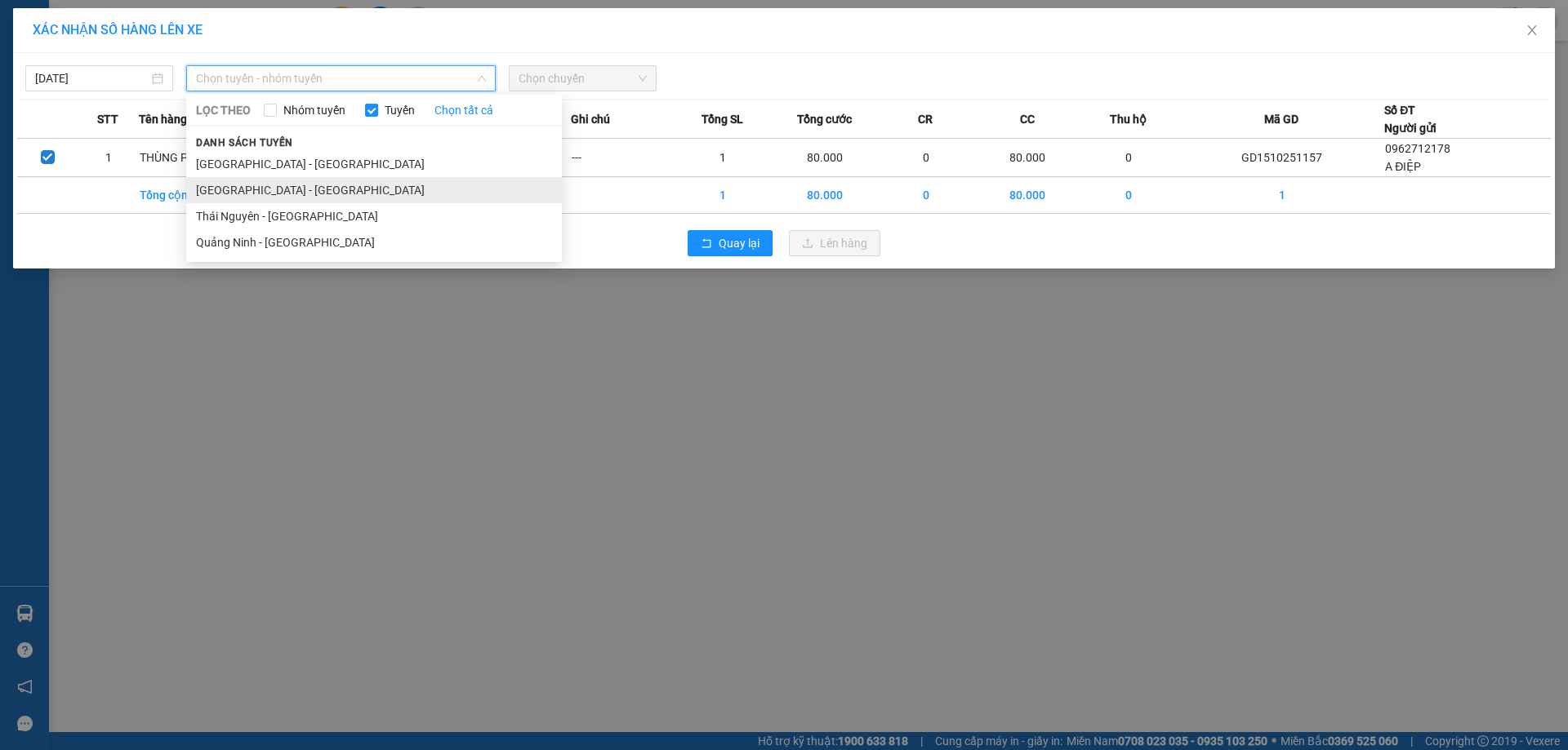
click at [255, 200] on li "[GEOGRAPHIC_DATA] - [GEOGRAPHIC_DATA]" at bounding box center [374, 191] width 376 height 26
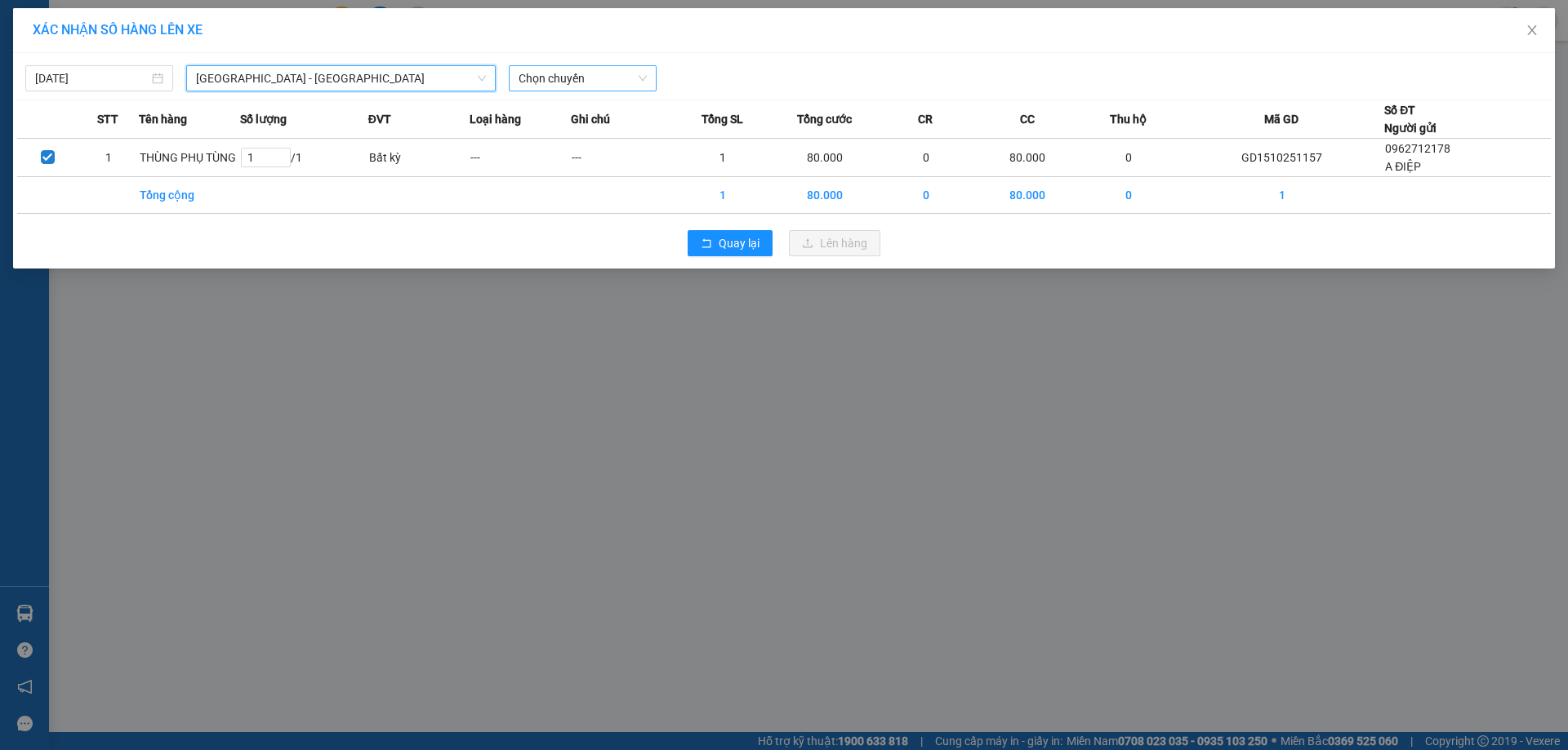
click at [580, 74] on span "Chọn chuyến" at bounding box center [583, 78] width 128 height 25
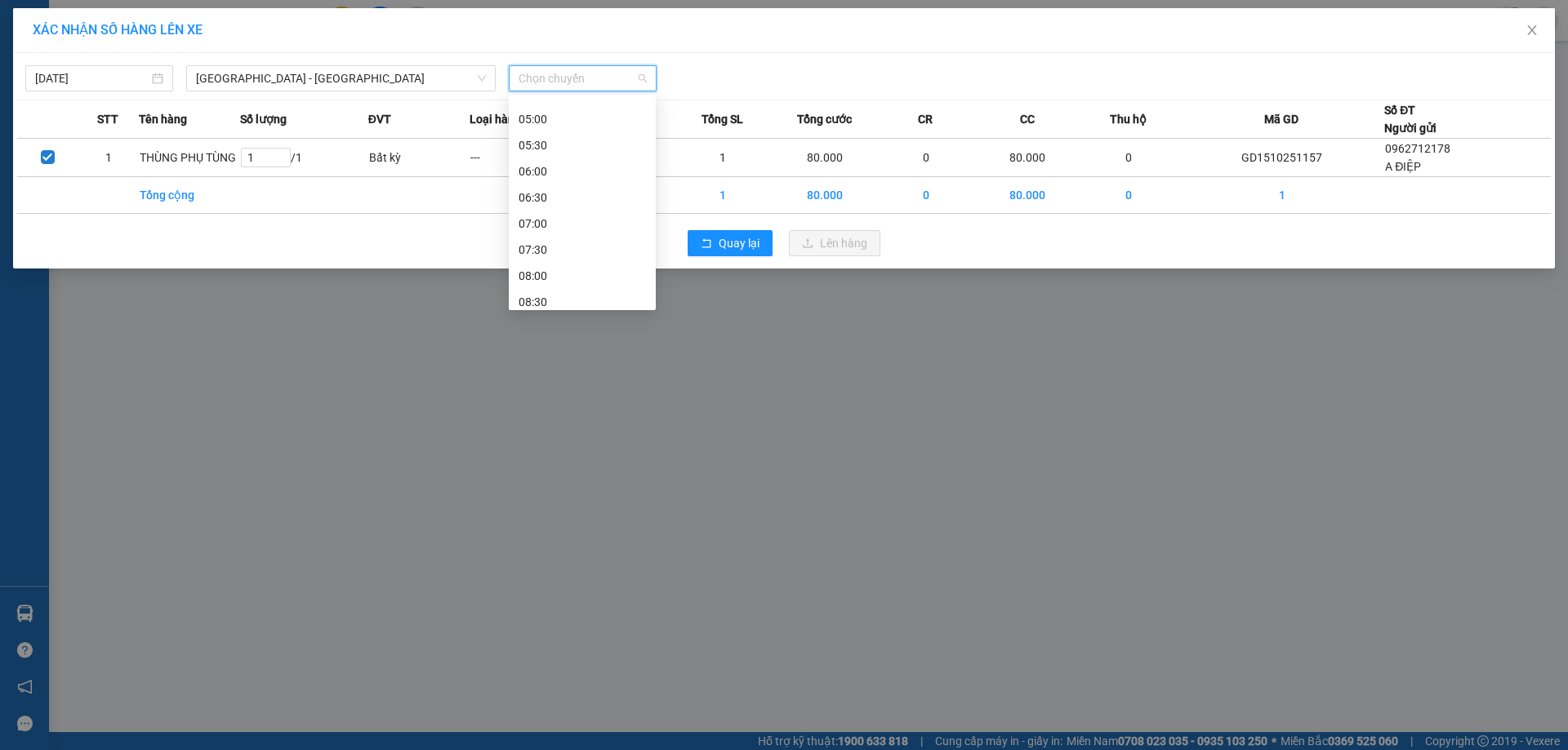
scroll to position [326, 0]
click at [536, 282] on div "13:00" at bounding box center [582, 280] width 128 height 18
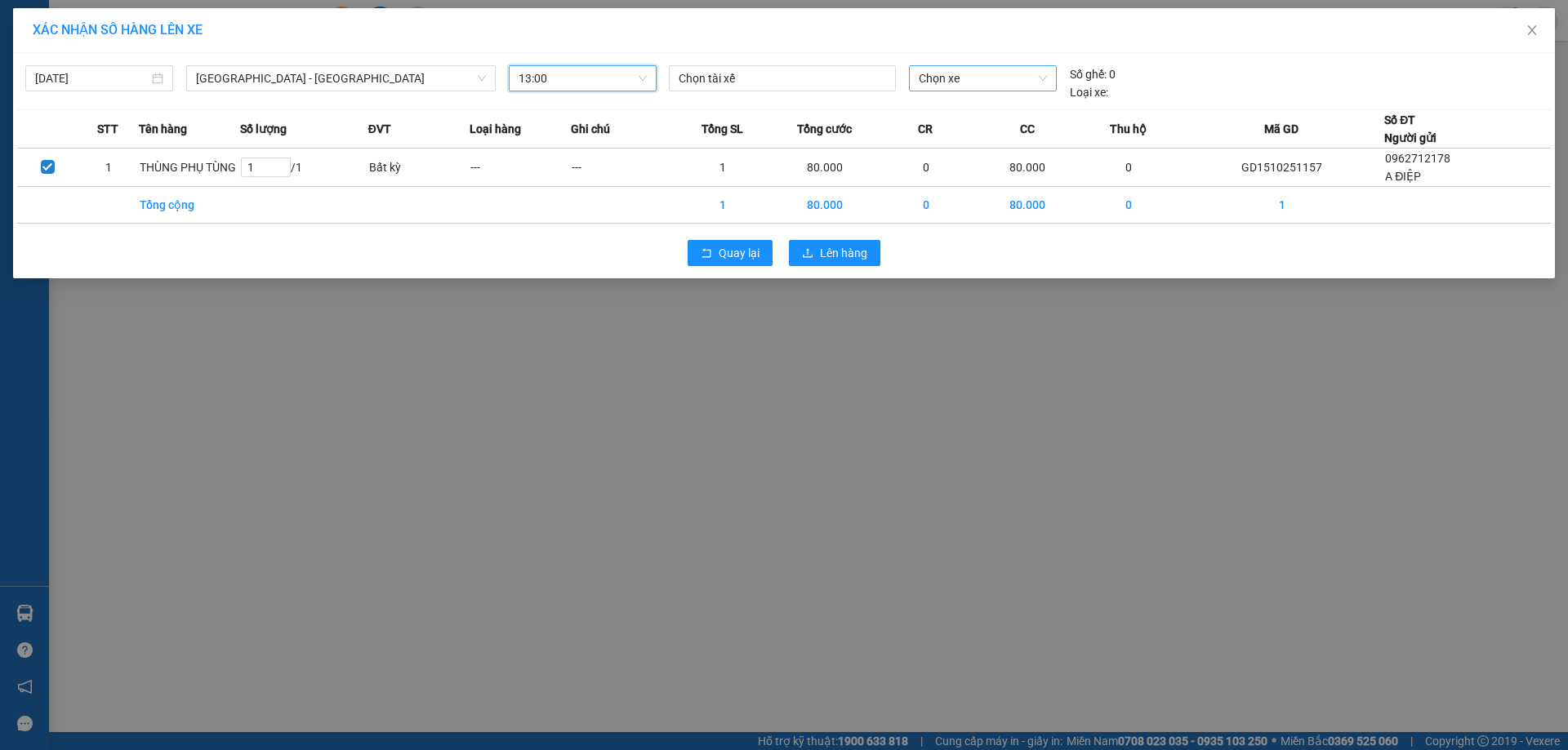
click at [956, 75] on span "Chọn xe" at bounding box center [982, 78] width 128 height 25
click at [978, 112] on div "29E-358.55" at bounding box center [982, 111] width 128 height 18
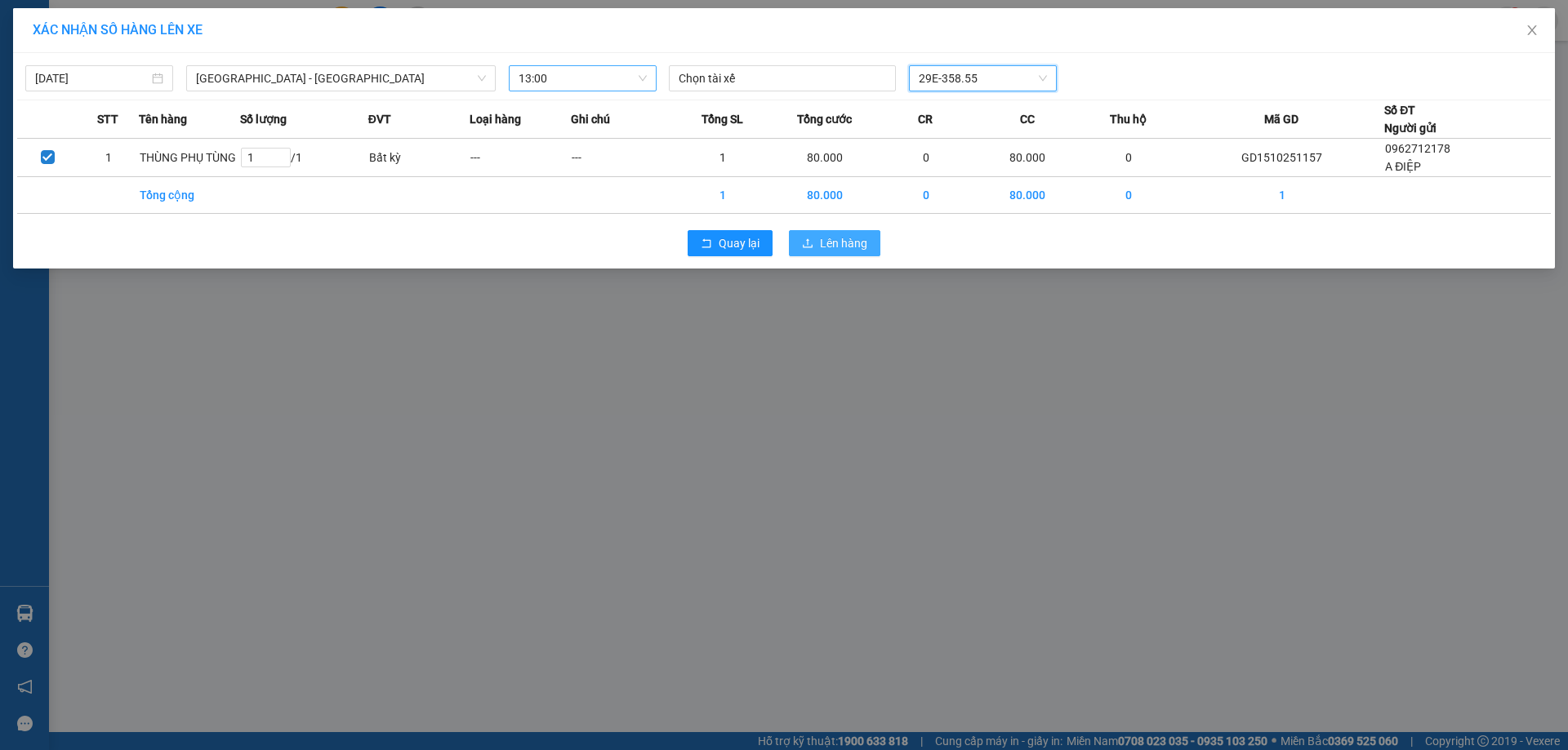
drag, startPoint x: 832, startPoint y: 239, endPoint x: 800, endPoint y: 340, distance: 105.9
click at [832, 238] on span "Lên hàng" at bounding box center [843, 244] width 47 height 18
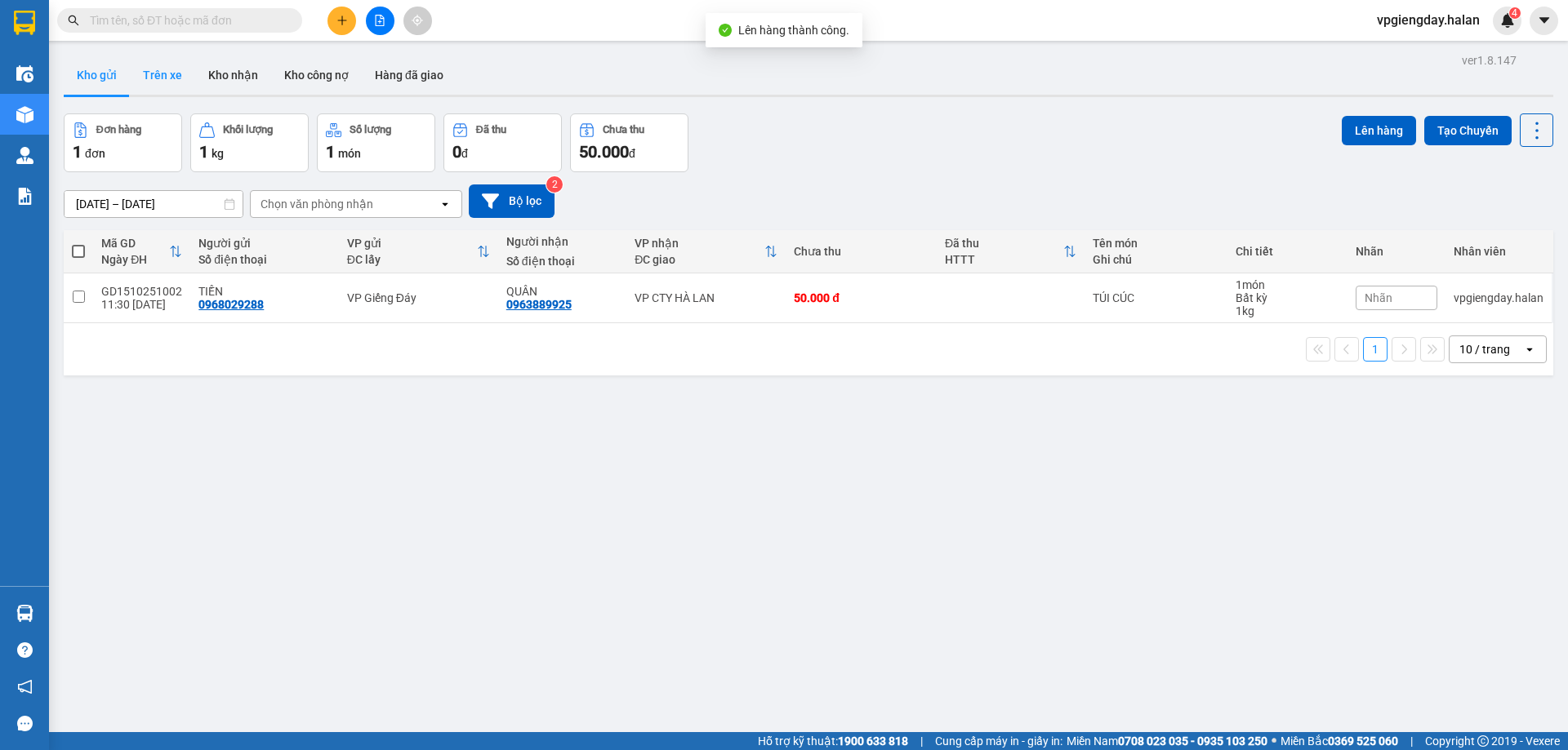
click at [173, 71] on button "Trên xe" at bounding box center [163, 75] width 65 height 40
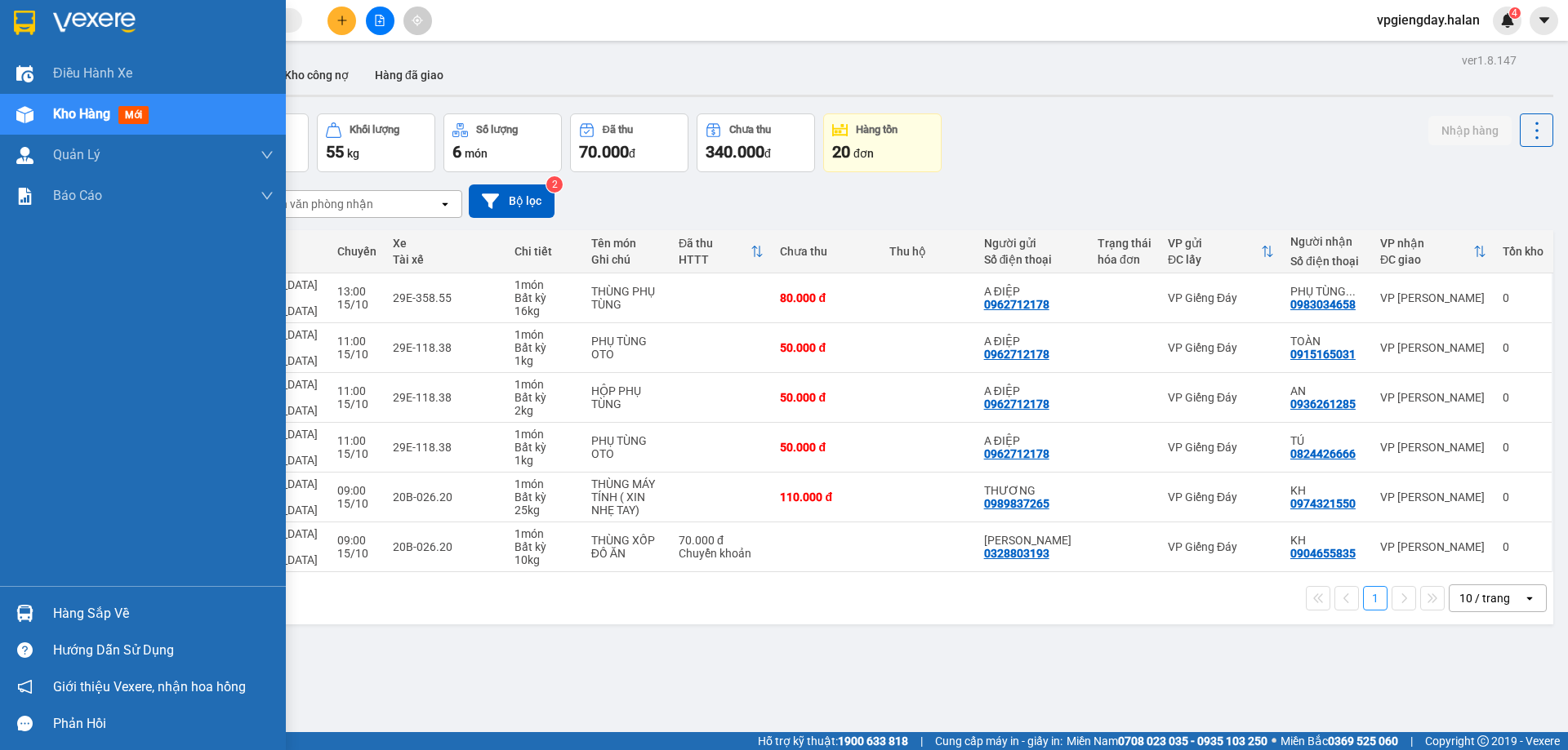
click at [70, 612] on div "Hàng sắp về" at bounding box center [163, 614] width 221 height 25
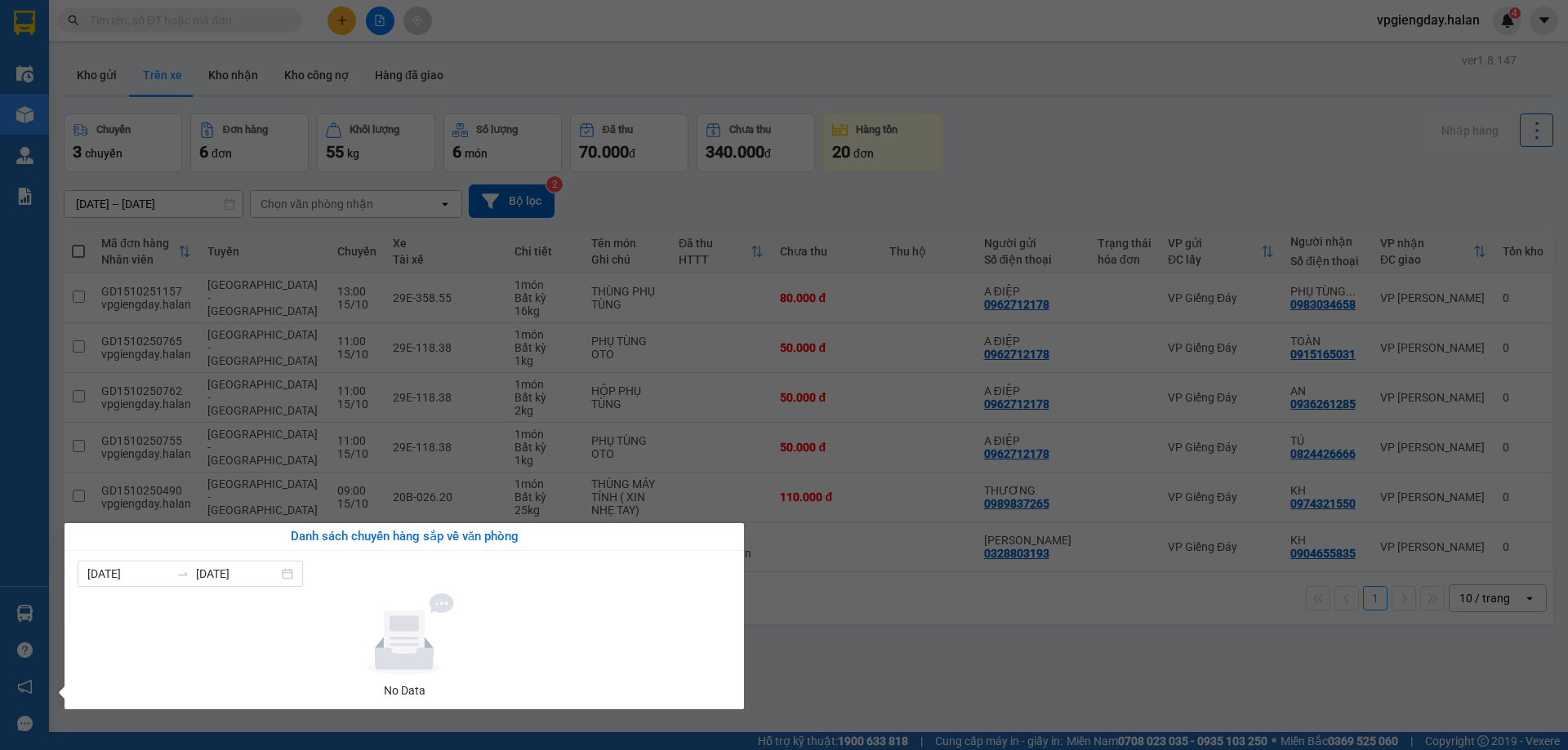
click at [883, 643] on section "Kết quả tìm kiếm ( 0 ) Bộ lọc No Data vpgiengday.halan 4 Điều hành xe Kho hàng …" at bounding box center [784, 375] width 1568 height 750
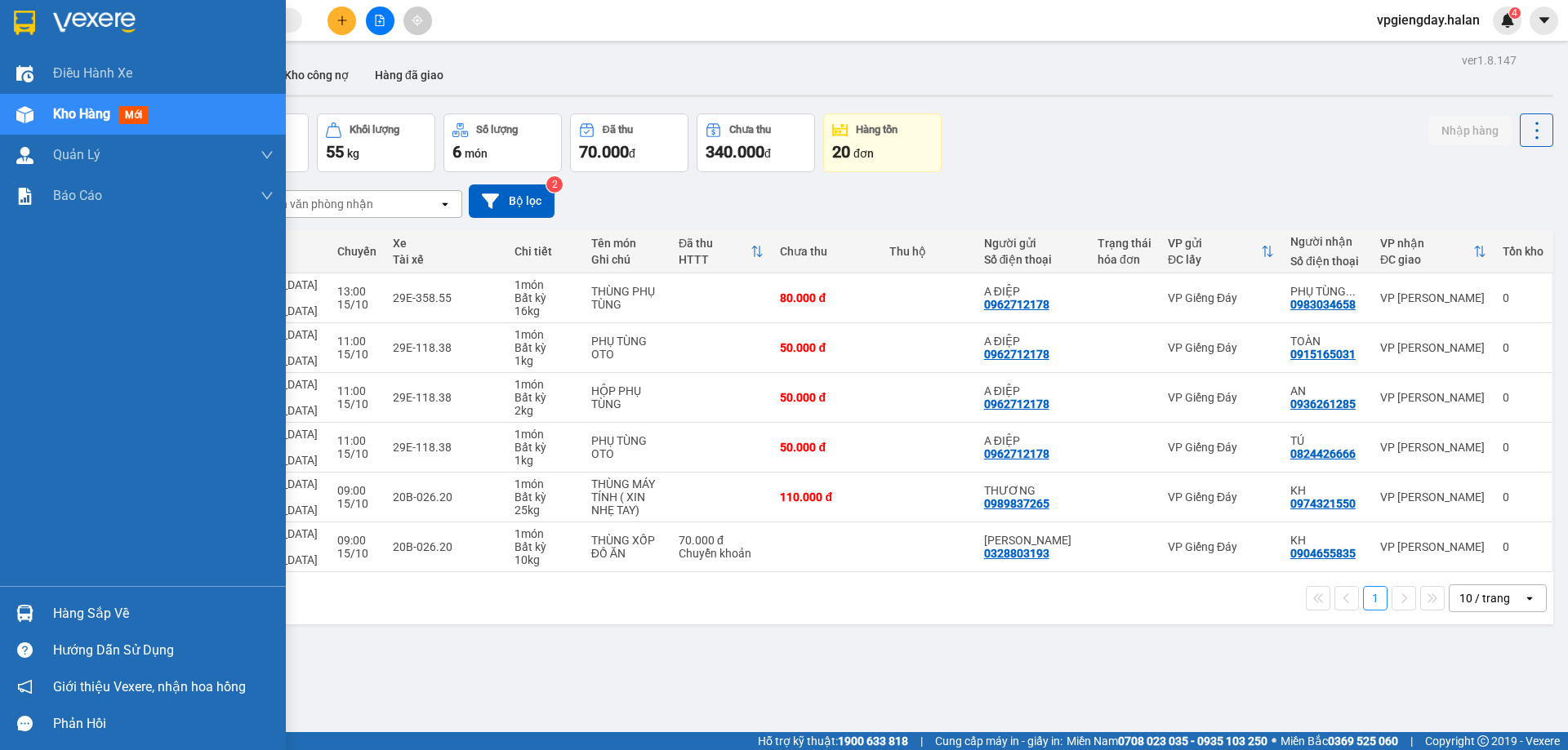
click at [73, 612] on div "Hàng sắp về" at bounding box center [163, 614] width 221 height 25
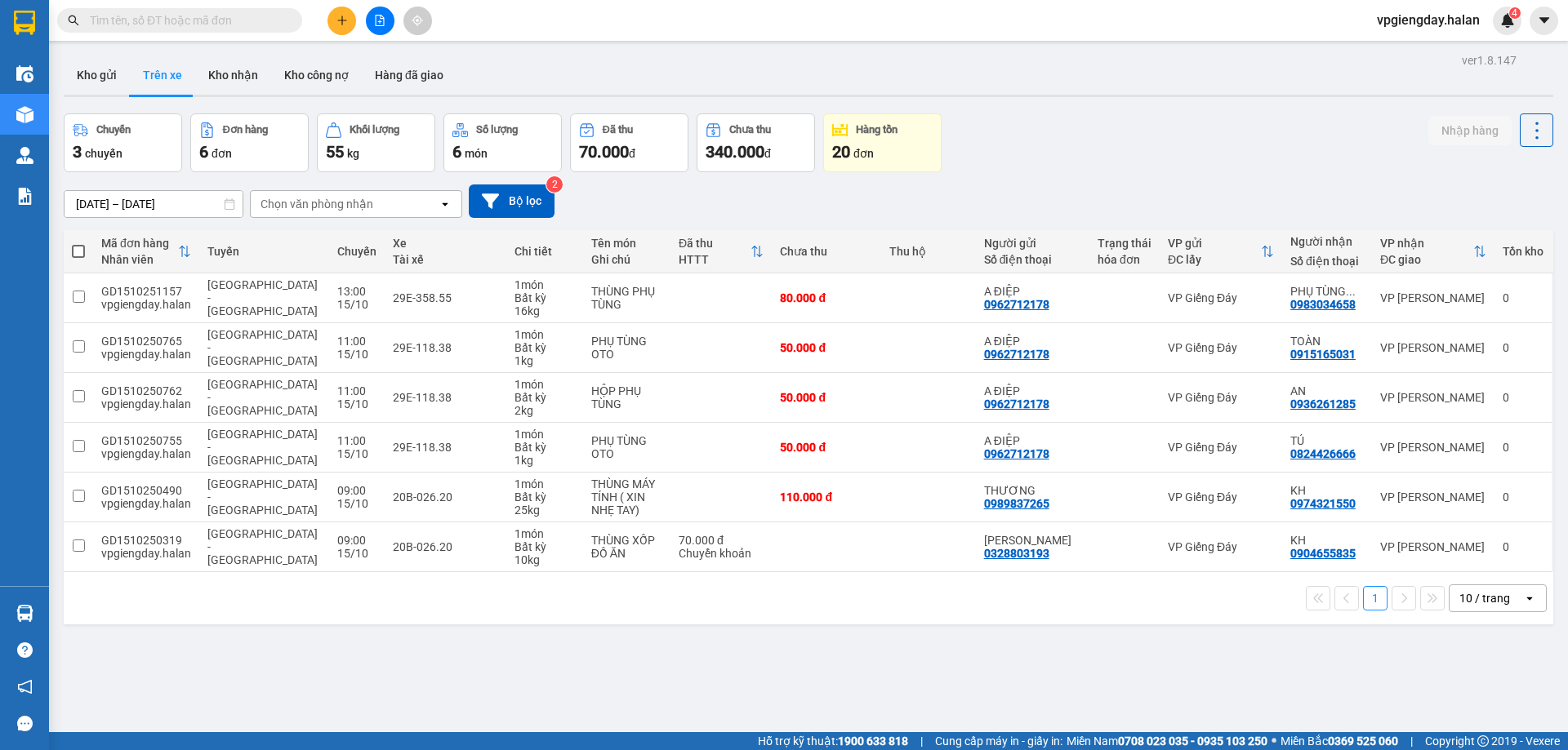
click at [841, 679] on section "Kết quả tìm kiếm ( 0 ) Bộ lọc No Data vpgiengday.halan 4 Điều hành xe Kho hàng …" at bounding box center [784, 375] width 1568 height 750
click at [95, 81] on button "Kho gửi" at bounding box center [96, 75] width 66 height 40
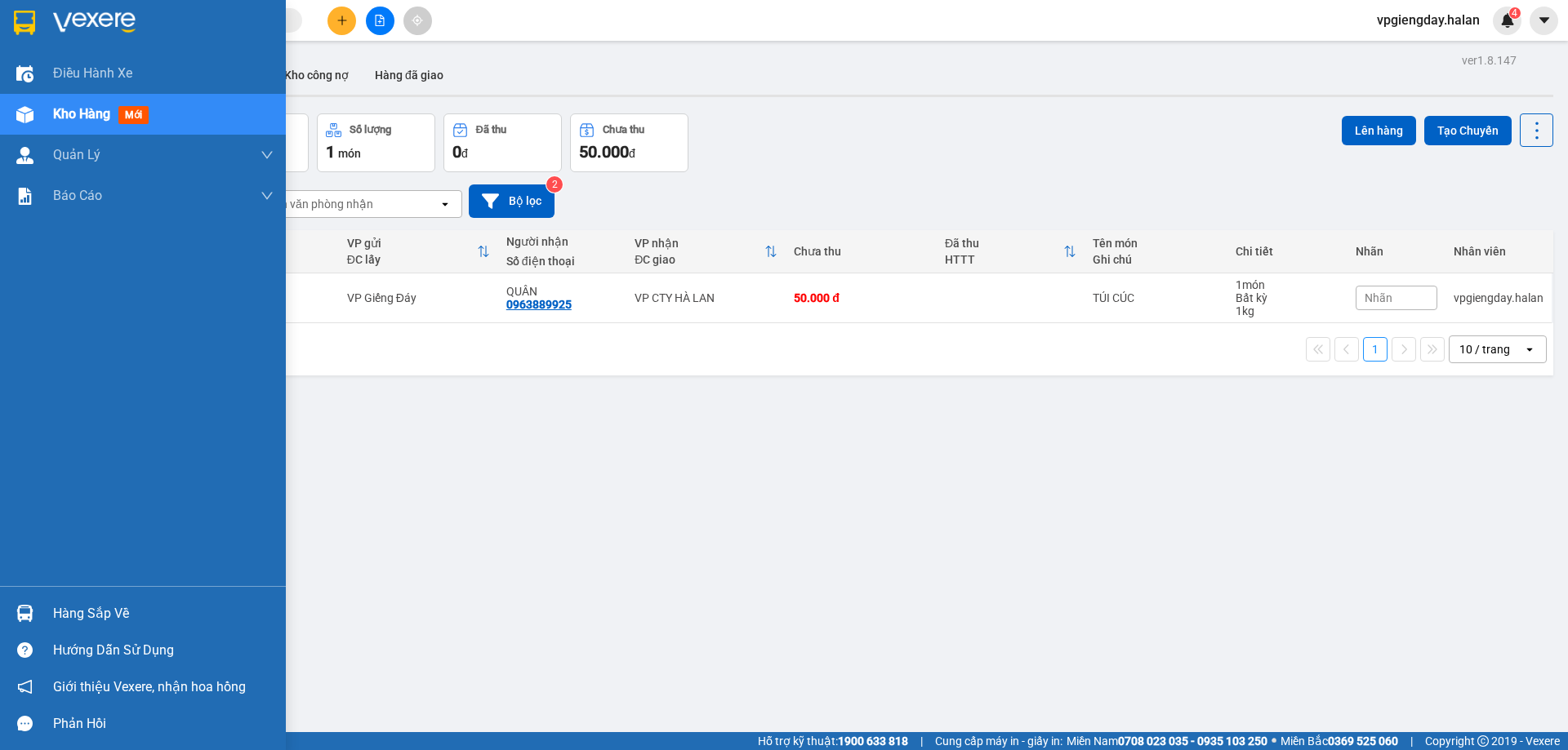
click at [113, 613] on div "Hàng sắp về" at bounding box center [163, 614] width 221 height 25
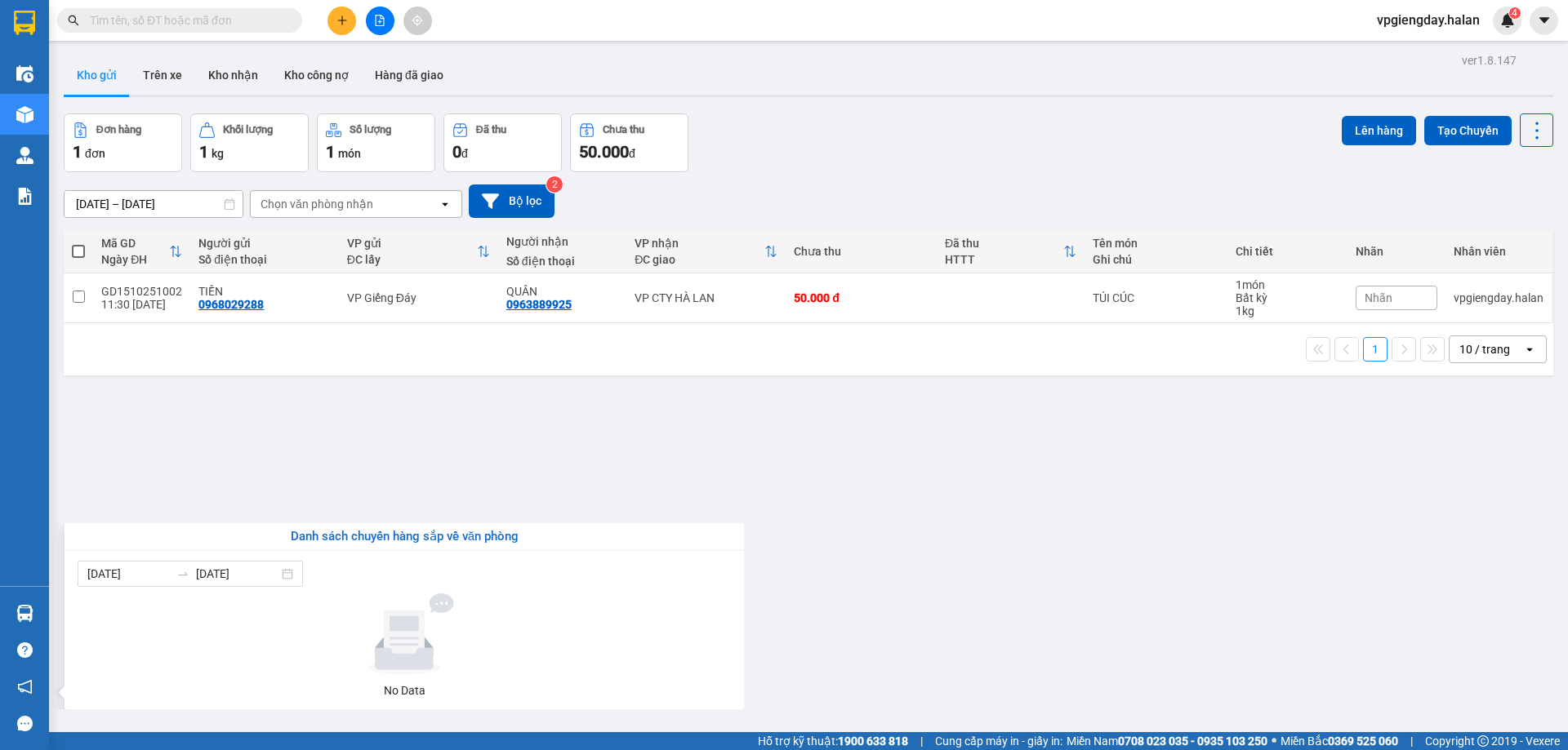
click at [373, 416] on section "Kết quả tìm kiếm ( 0 ) Bộ lọc No Data vpgiengday.halan 4 Điều hành xe Kho hàng …" at bounding box center [784, 375] width 1568 height 750
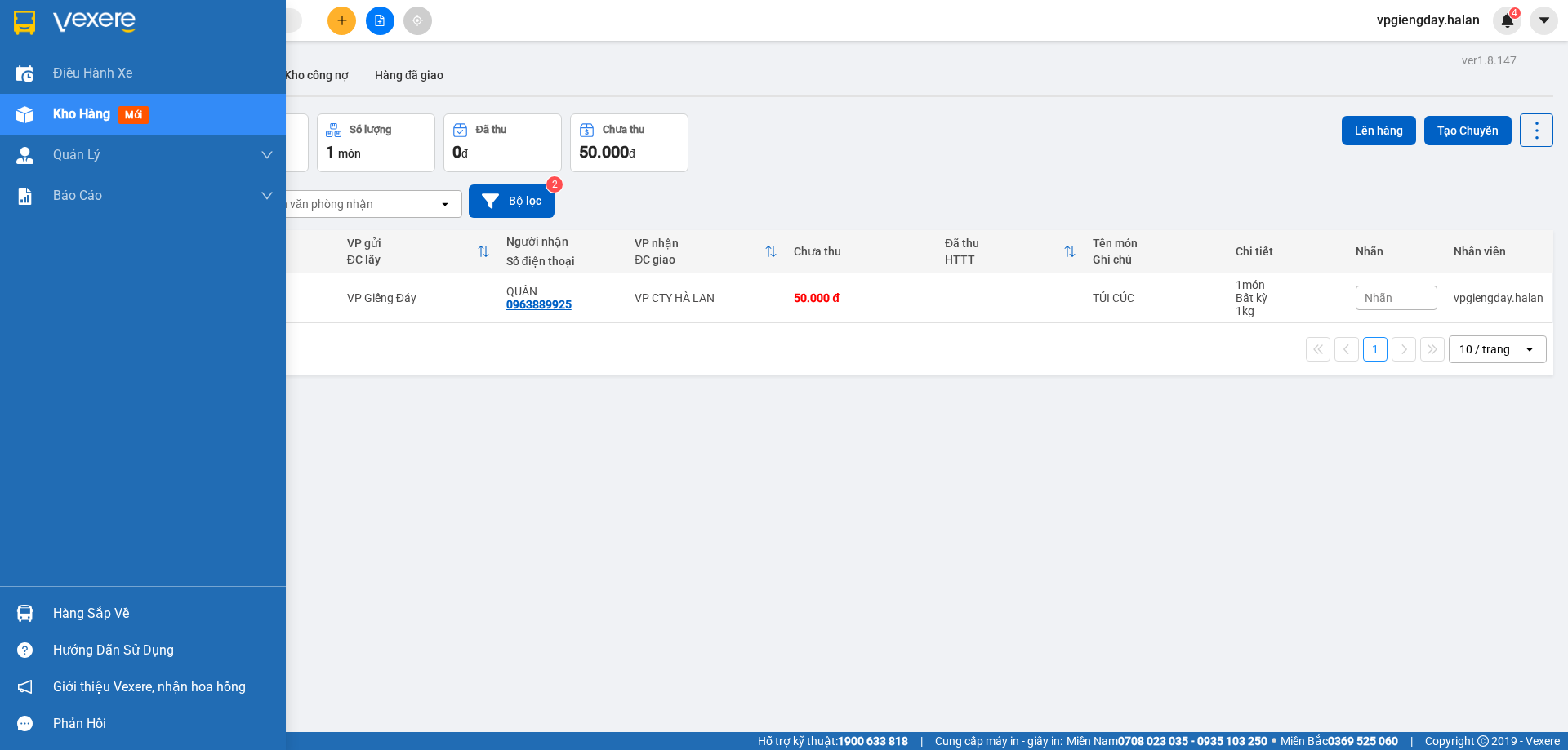
click at [83, 608] on div "Hàng sắp về" at bounding box center [163, 614] width 221 height 25
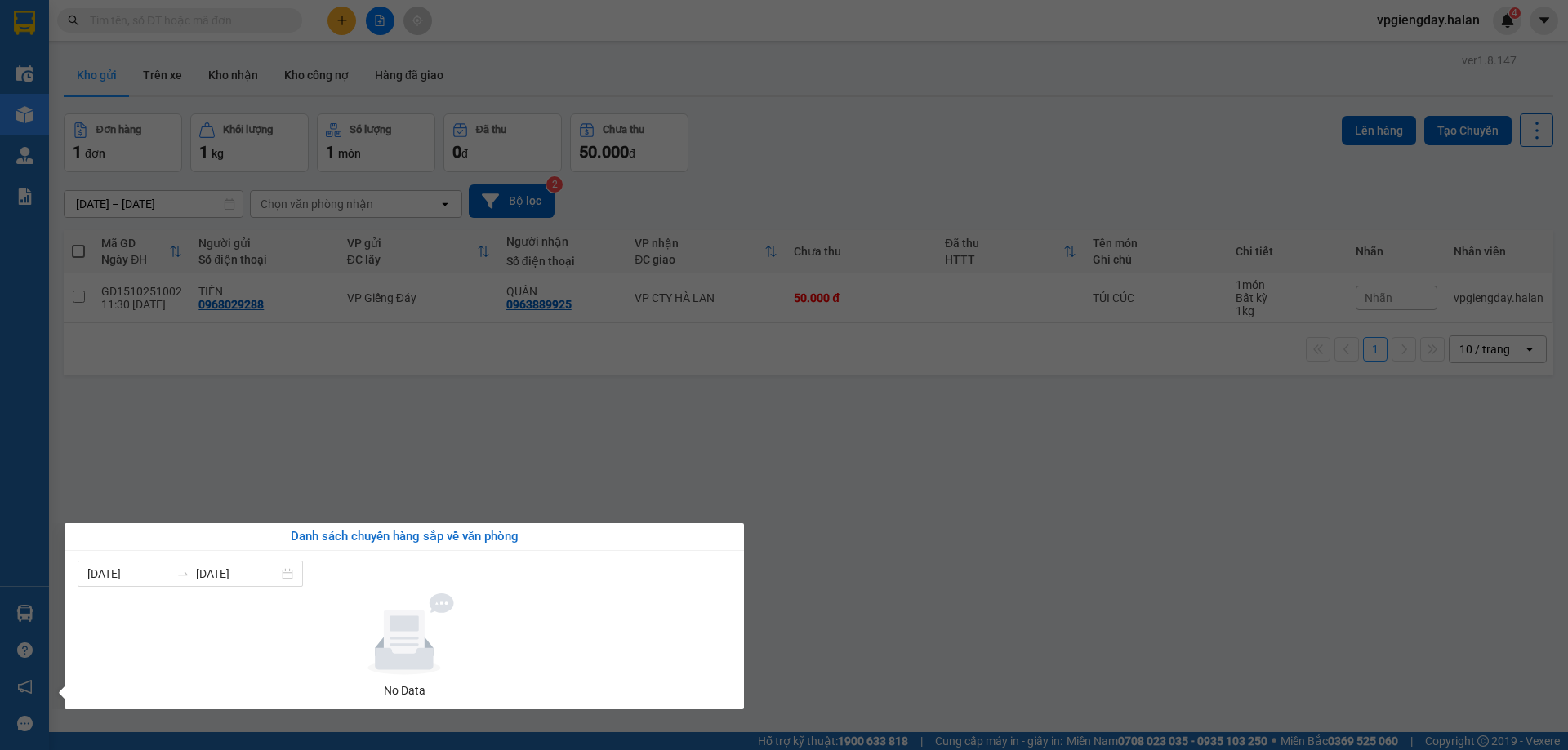
click at [389, 435] on section "Kết quả tìm kiếm ( 0 ) Bộ lọc No Data vpgiengday.halan 4 Điều hành xe Kho hàng …" at bounding box center [784, 375] width 1568 height 750
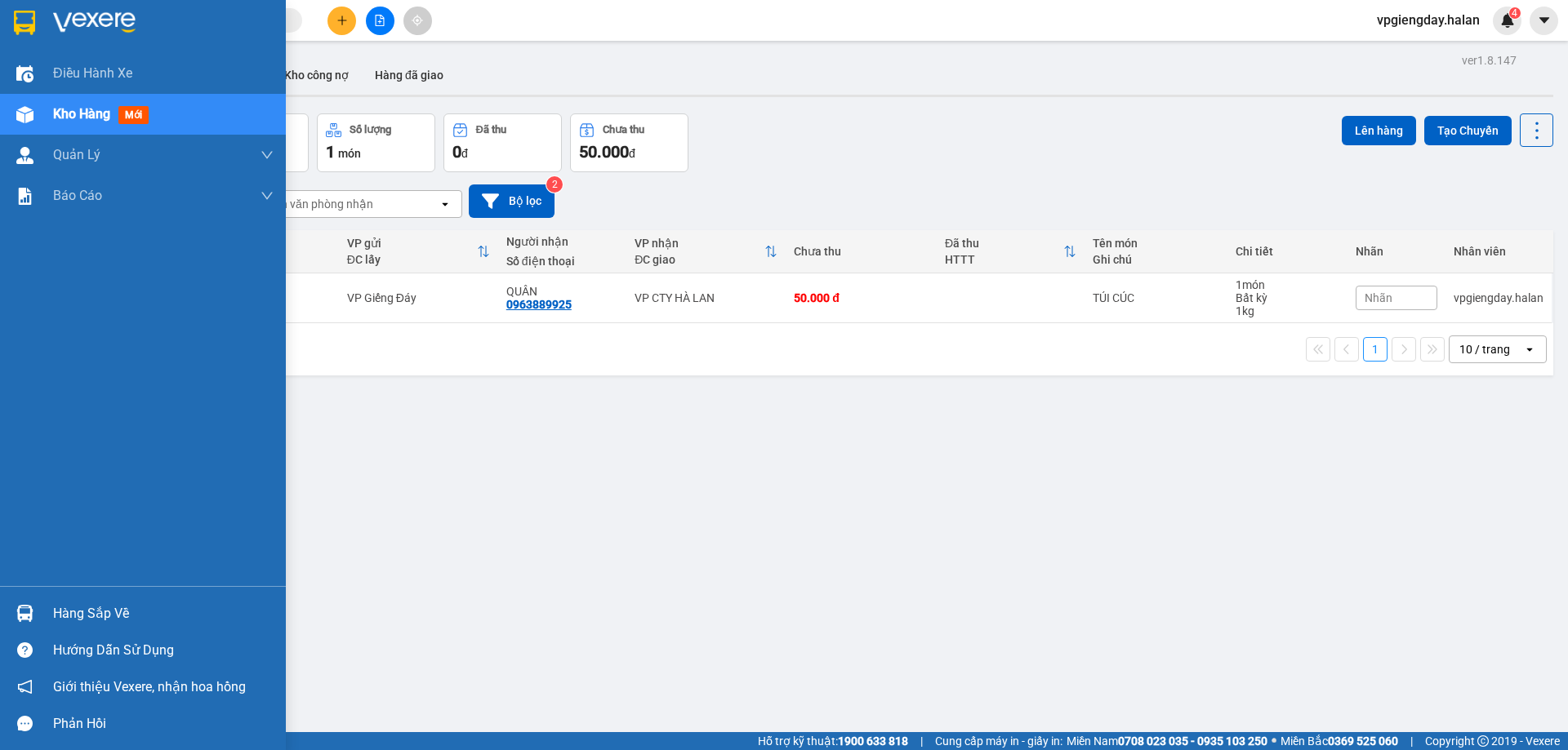
click at [100, 618] on div "Hàng sắp về" at bounding box center [163, 614] width 221 height 25
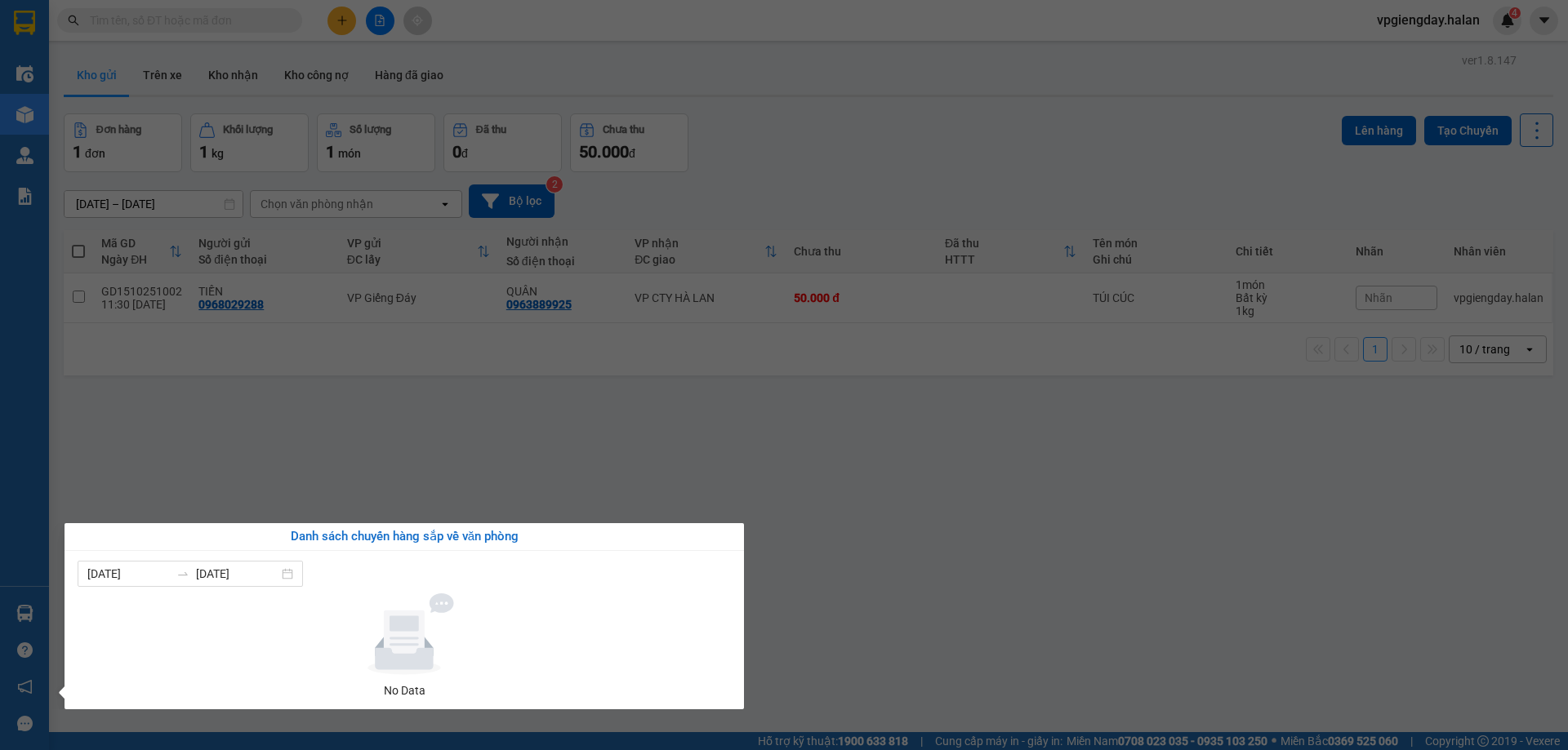
click at [271, 495] on section "Kết quả tìm kiếm ( 0 ) Bộ lọc No Data vpgiengday.halan 4 Điều hành xe Kho hàng …" at bounding box center [784, 375] width 1568 height 750
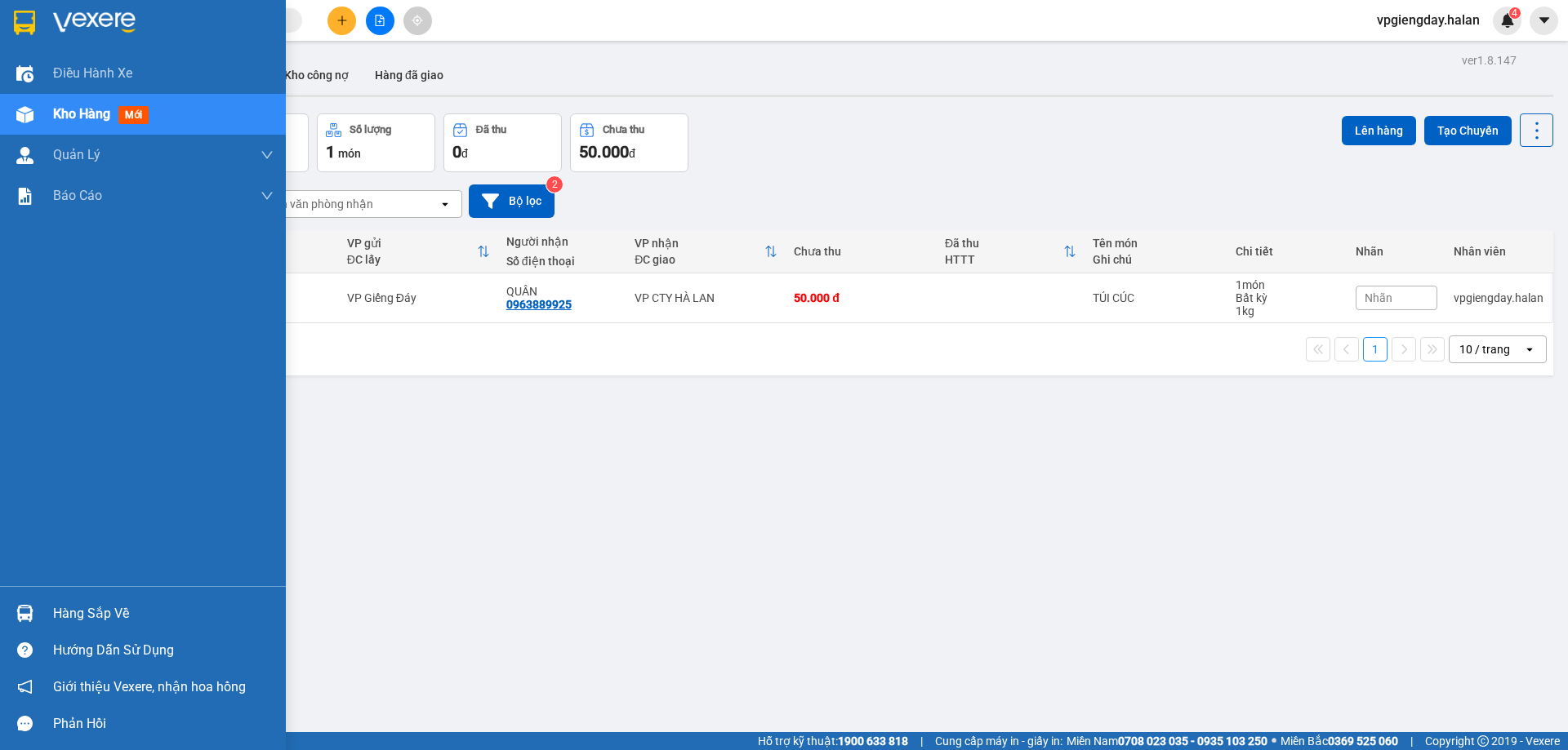
click at [86, 599] on div "Hàng sắp về" at bounding box center [142, 614] width 286 height 37
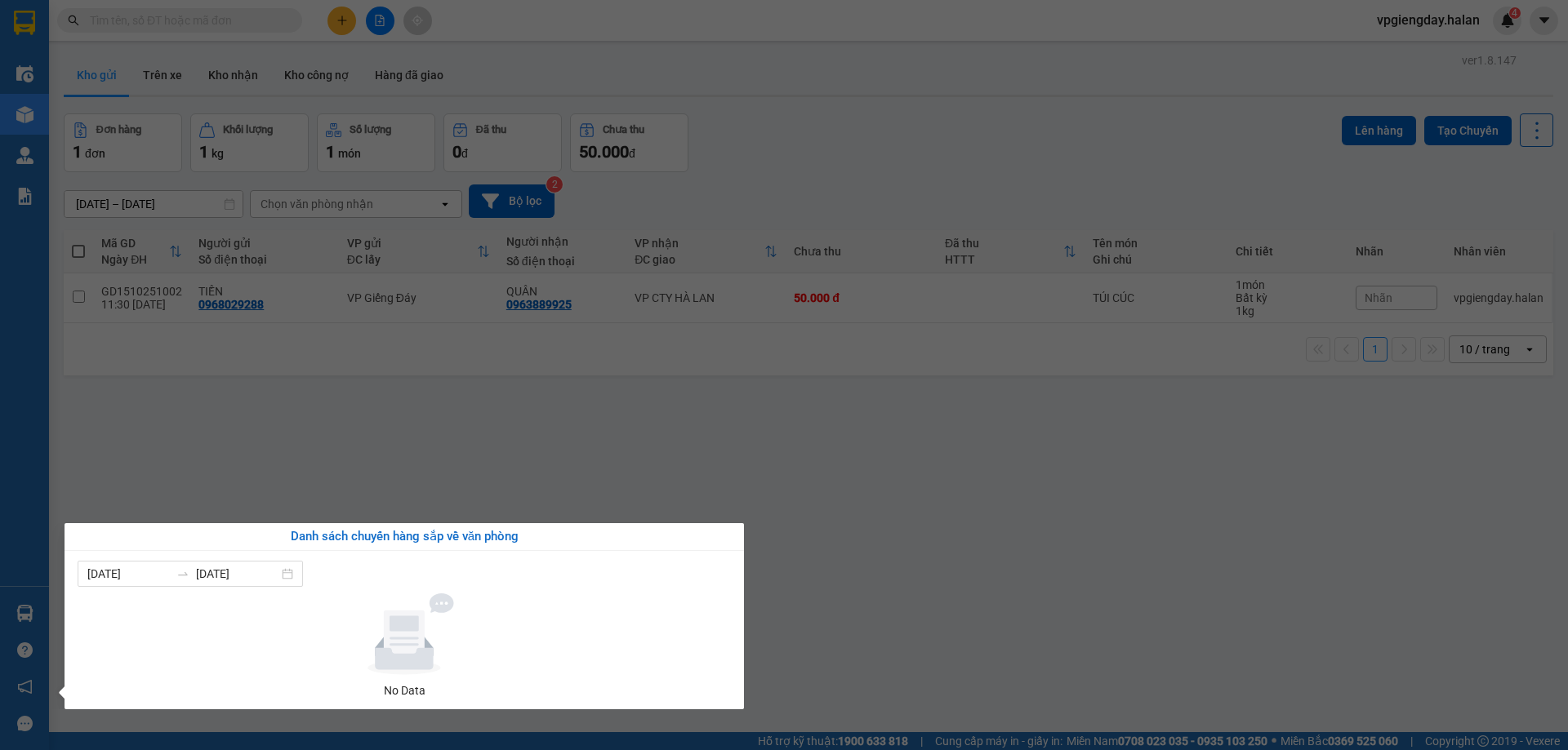
click at [342, 470] on section "Kết quả tìm kiếm ( 0 ) Bộ lọc No Data vpgiengday.halan 4 Điều hành xe Kho hàng …" at bounding box center [784, 375] width 1568 height 750
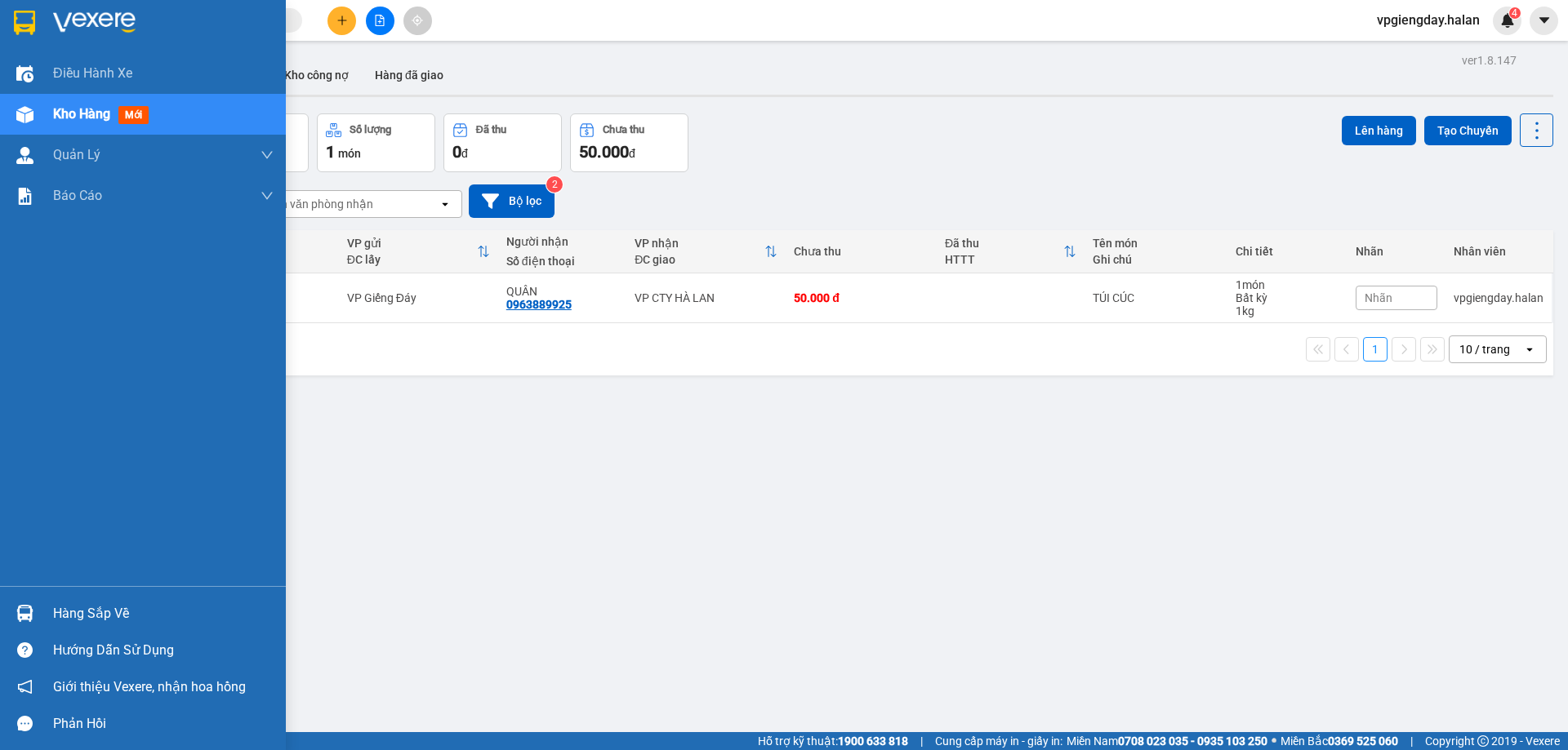
click at [86, 607] on div "Hàng sắp về" at bounding box center [163, 614] width 221 height 25
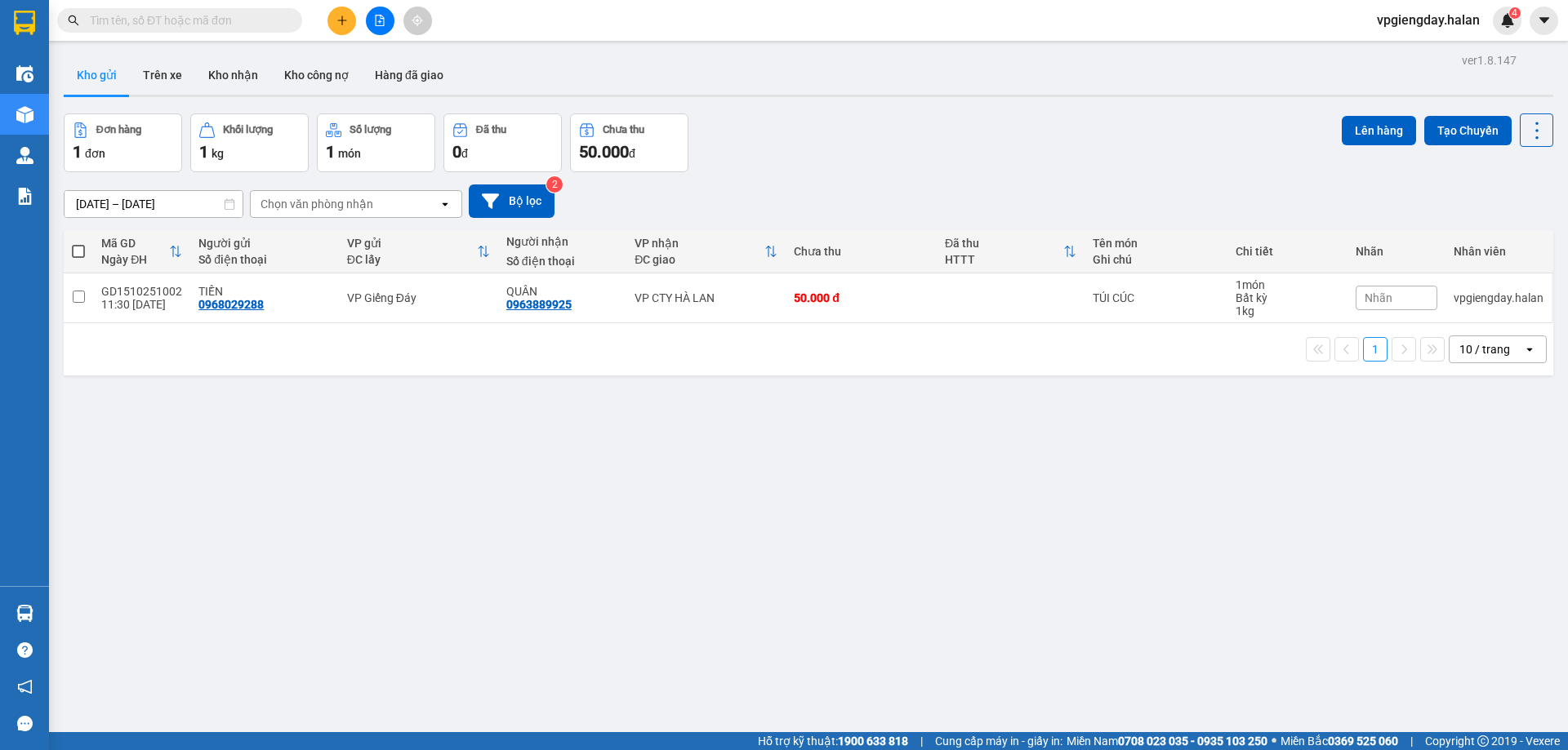
click at [292, 499] on section "Kết quả tìm kiếm ( 0 ) Bộ lọc No Data vpgiengday.halan 4 Điều hành xe Kho hàng …" at bounding box center [784, 375] width 1568 height 750
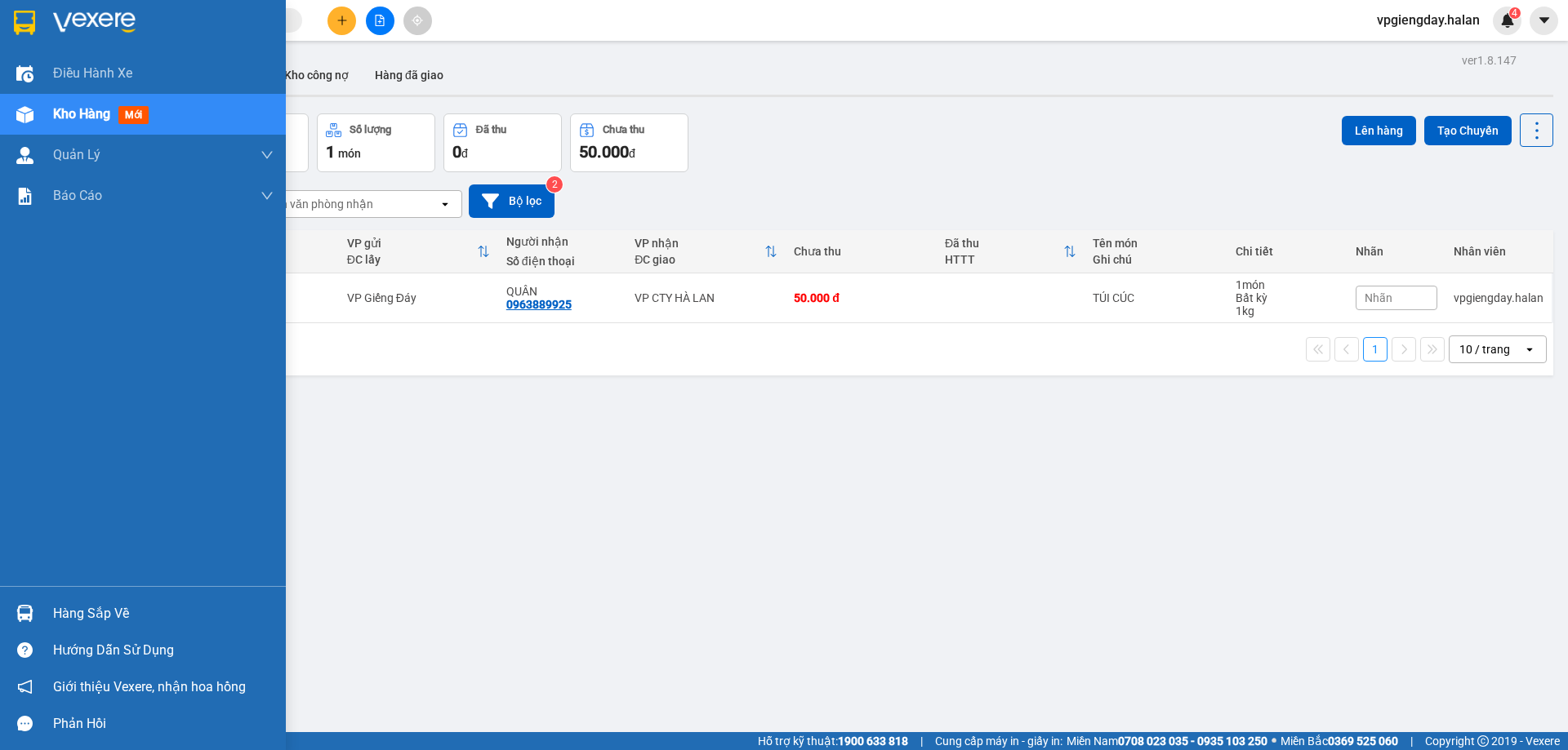
click at [88, 623] on div "Hàng sắp về" at bounding box center [163, 614] width 221 height 25
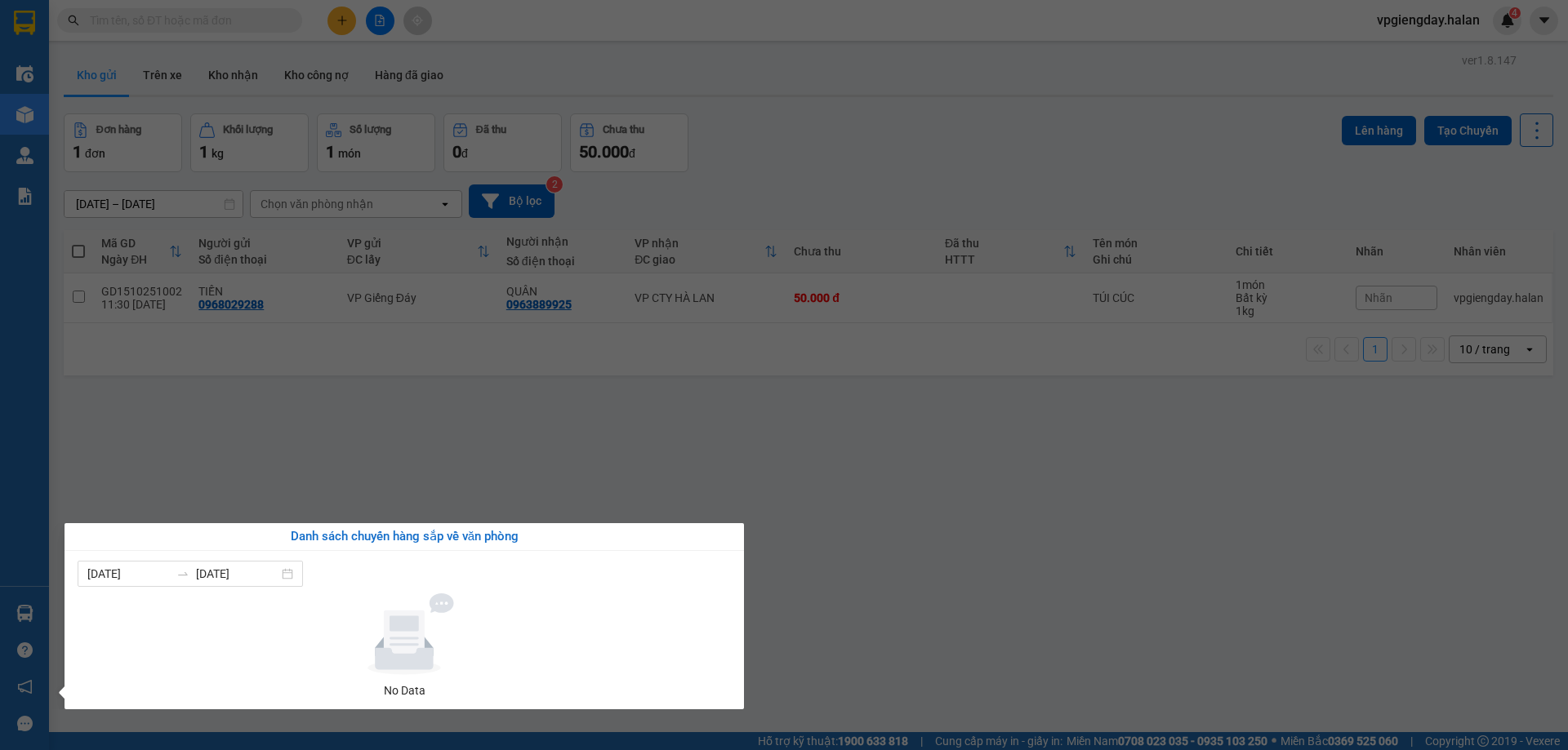
click at [203, 505] on section "Kết quả tìm kiếm ( 0 ) Bộ lọc No Data vpgiengday.halan 4 Điều hành xe Kho hàng …" at bounding box center [784, 375] width 1568 height 750
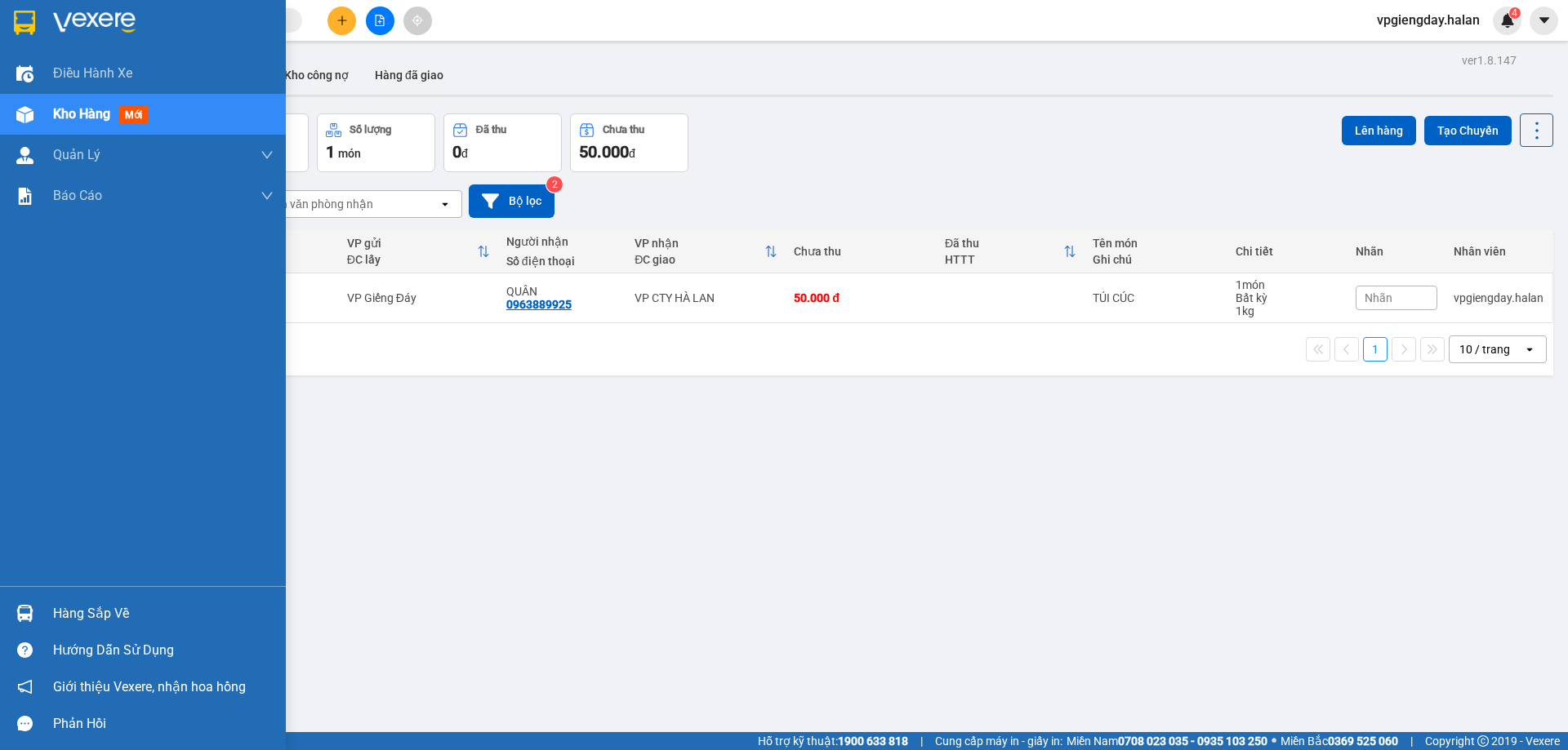
click at [89, 610] on div "Hàng sắp về" at bounding box center [163, 614] width 221 height 25
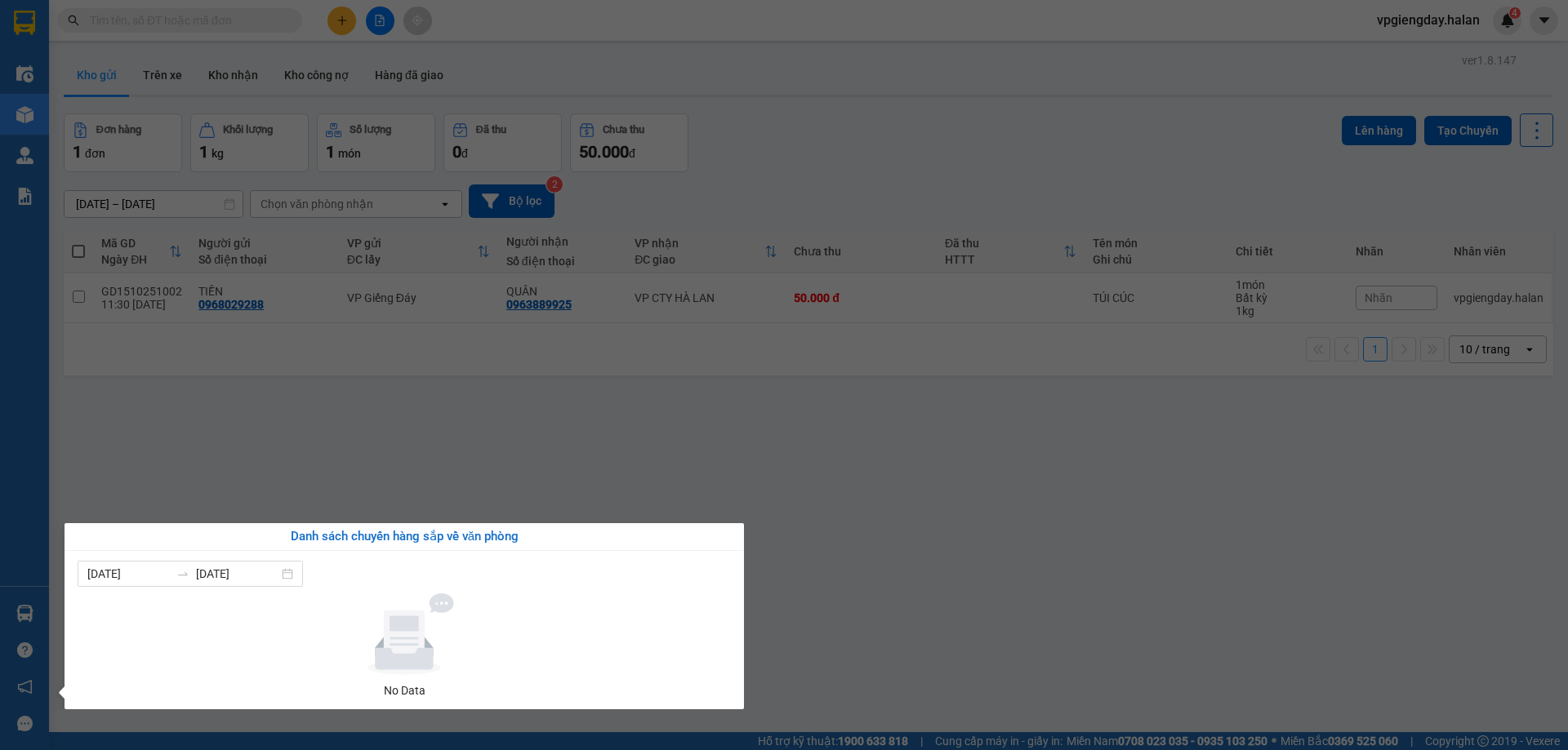
click at [250, 468] on section "Kết quả tìm kiếm ( 0 ) Bộ lọc No Data vpgiengday.halan 4 Điều hành xe Kho hàng …" at bounding box center [784, 375] width 1568 height 750
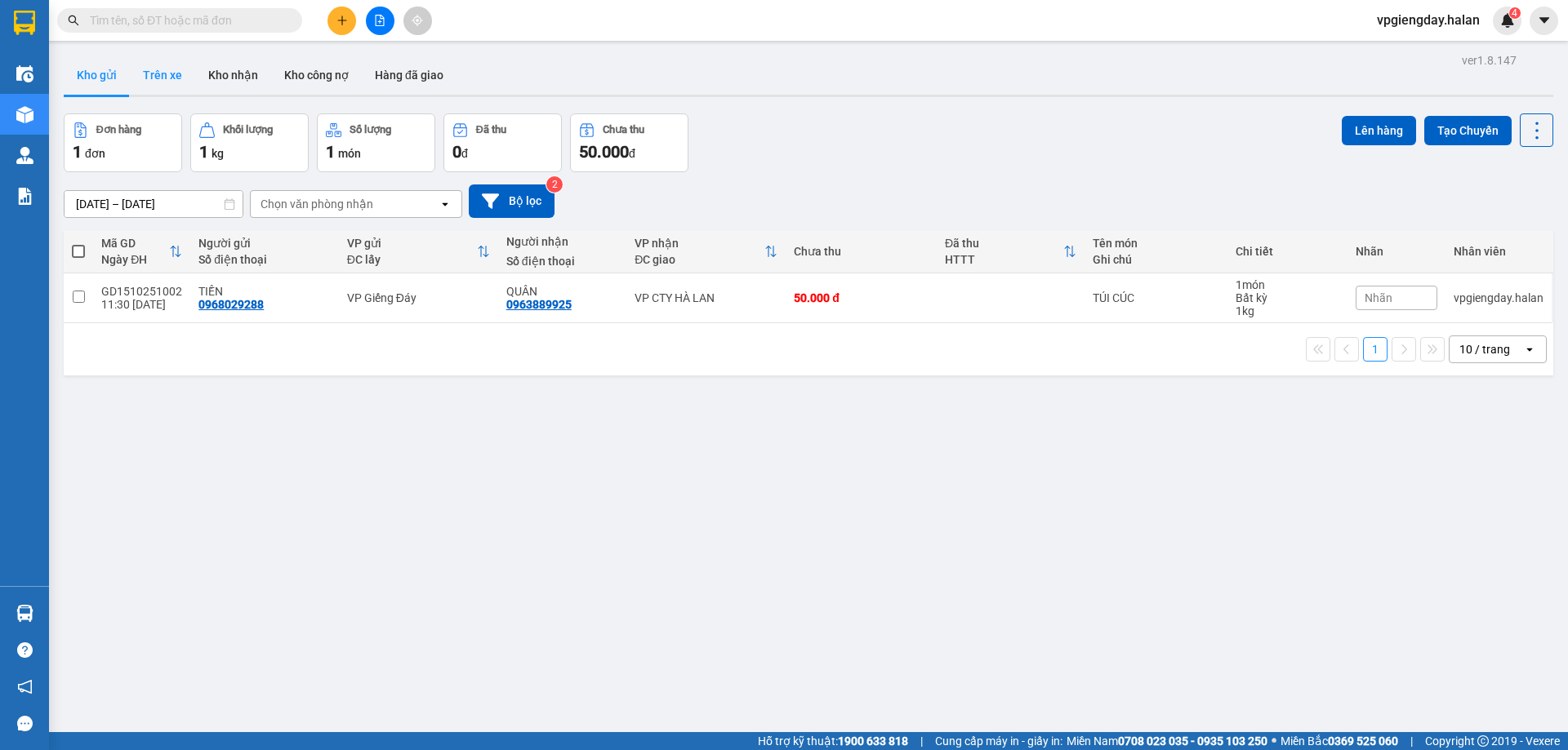
click at [177, 89] on button "Trên xe" at bounding box center [163, 75] width 65 height 40
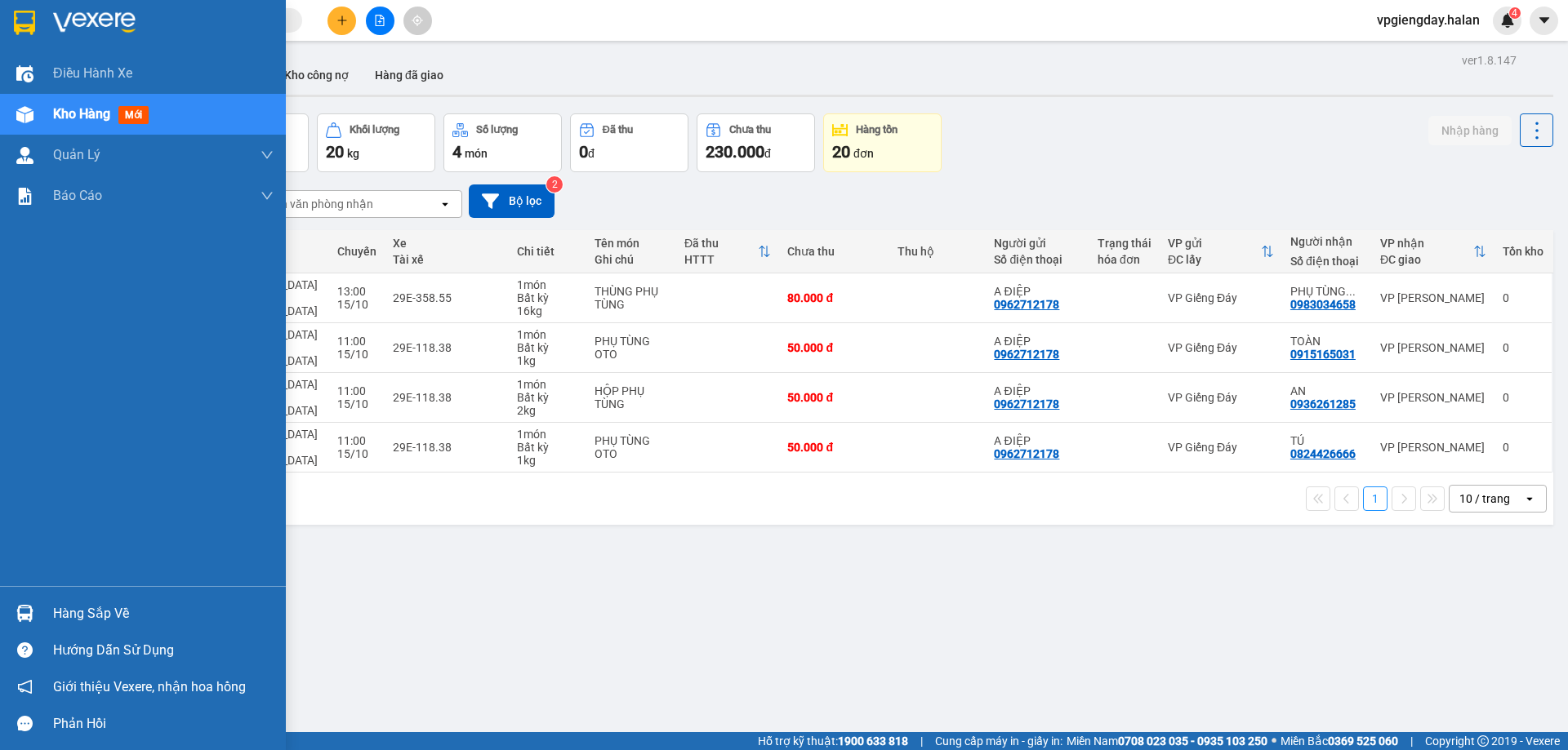
click at [98, 610] on div "Hàng sắp về" at bounding box center [163, 614] width 221 height 25
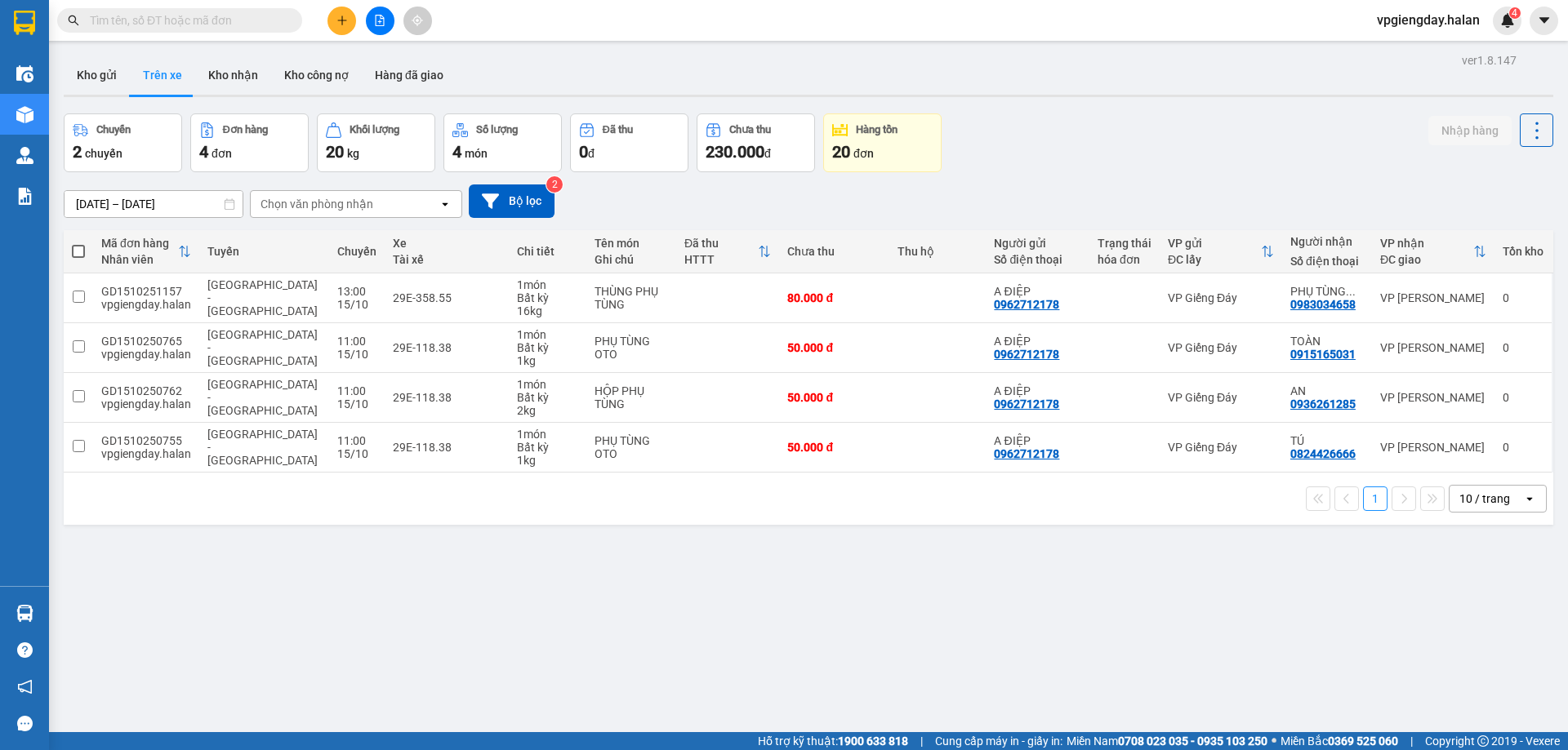
drag, startPoint x: 876, startPoint y: 588, endPoint x: 288, endPoint y: 288, distance: 660.1
click at [877, 588] on section "Kết quả tìm kiếm ( 0 ) Bộ lọc No Data vpgiengday.halan 4 Điều hành xe Kho hàng …" at bounding box center [784, 375] width 1568 height 750
click at [104, 84] on button "Kho gửi" at bounding box center [96, 75] width 66 height 40
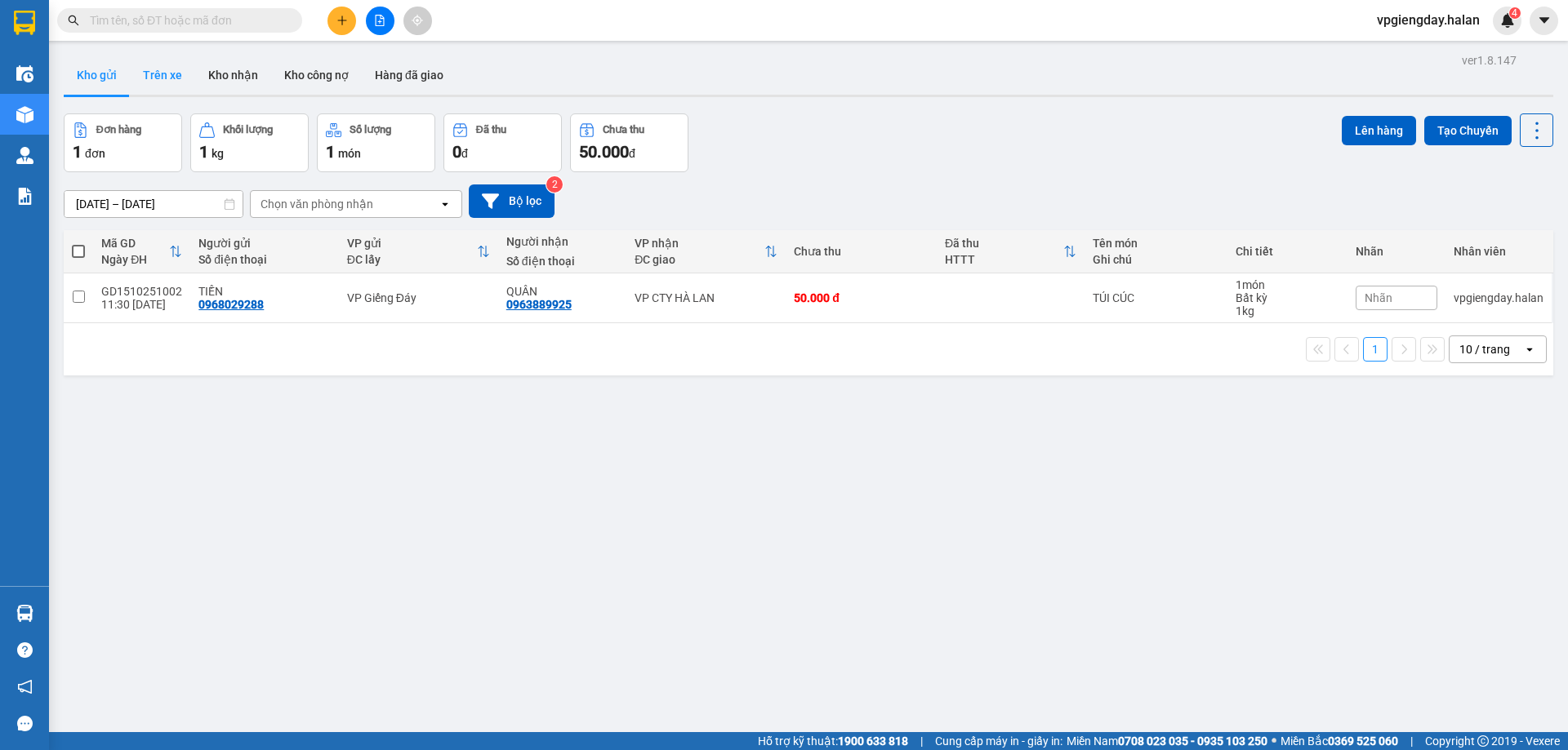
click at [152, 77] on button "Trên xe" at bounding box center [163, 75] width 65 height 40
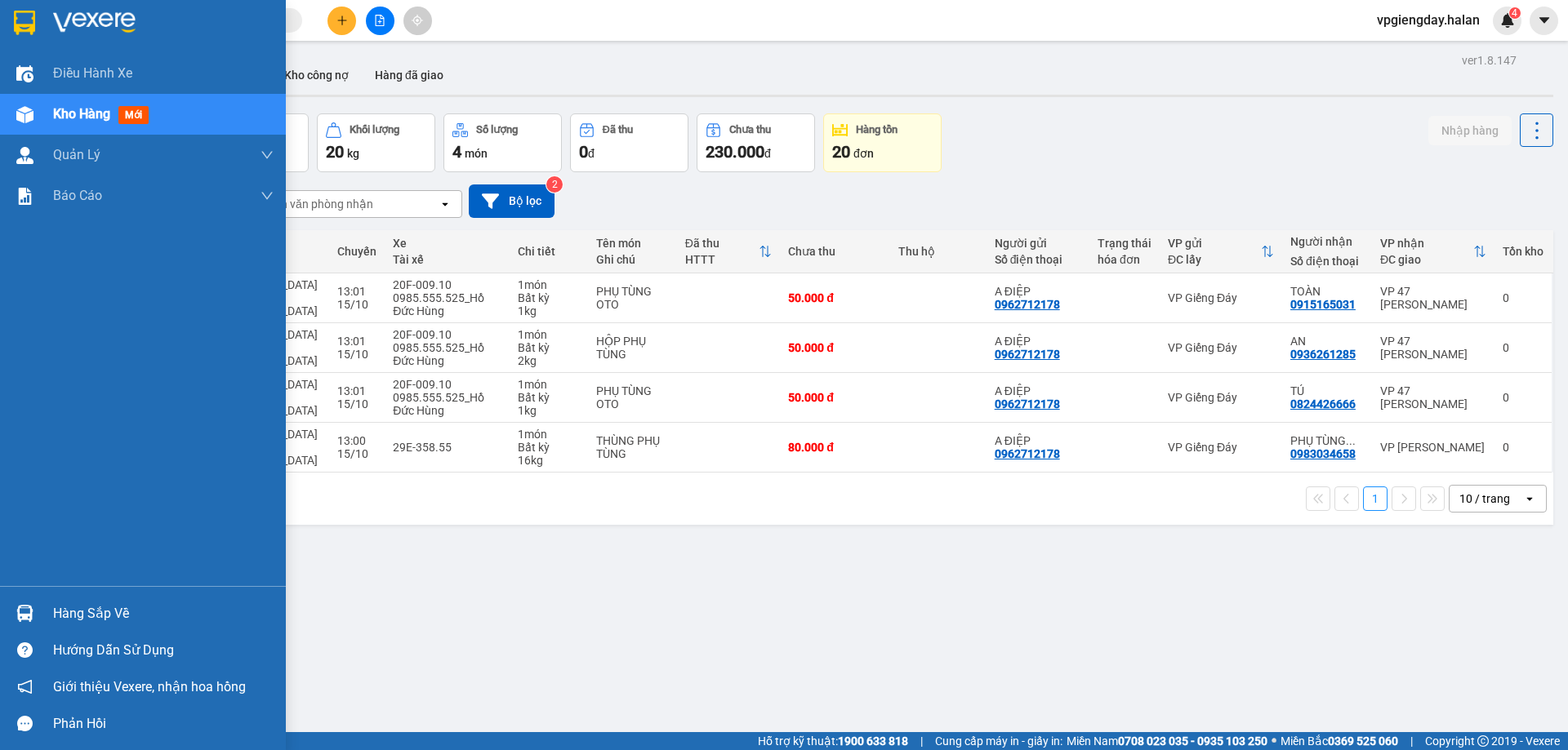
click at [102, 600] on div "Hàng sắp về" at bounding box center [142, 614] width 286 height 37
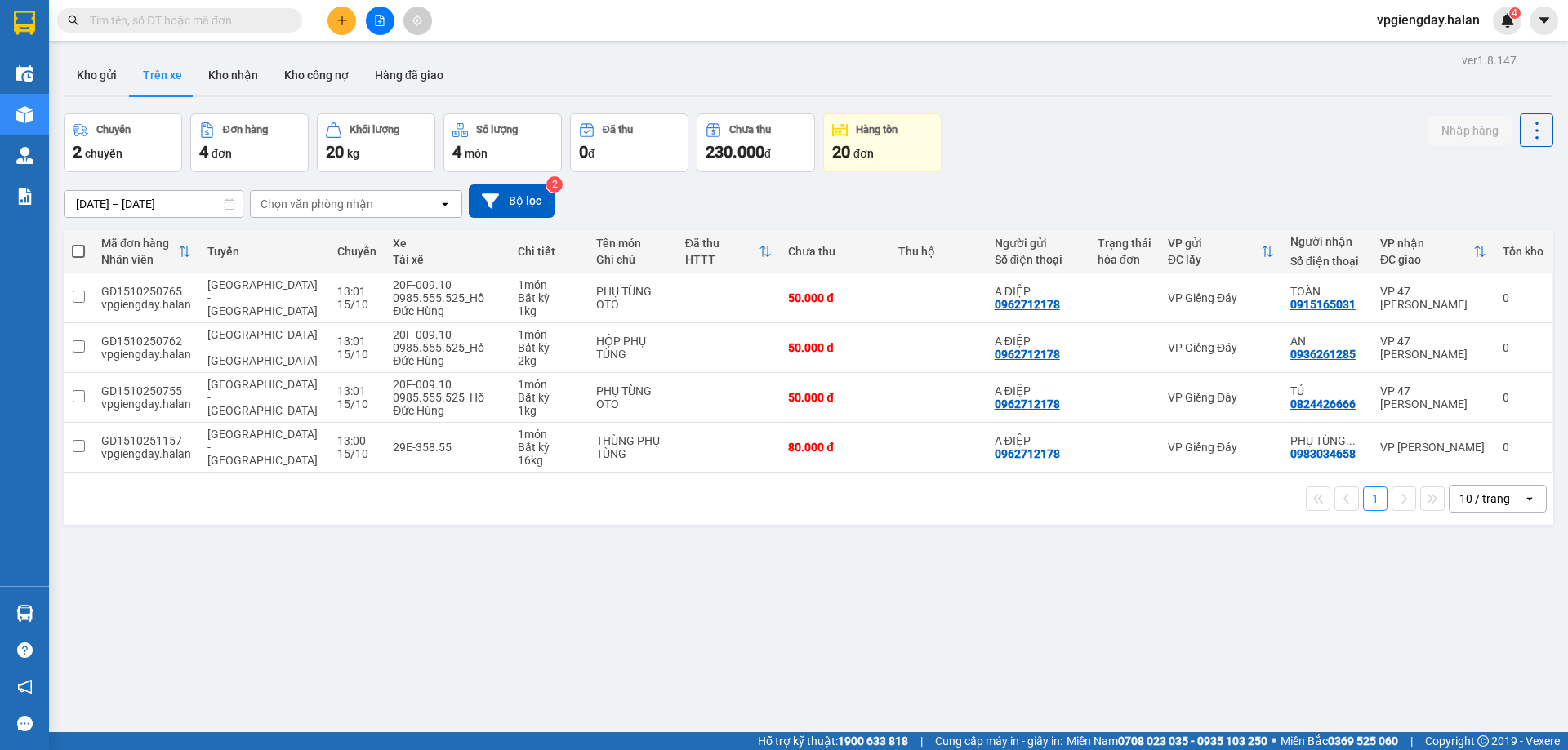
drag, startPoint x: 858, startPoint y: 643, endPoint x: 747, endPoint y: 654, distance: 111.5
click at [858, 642] on section "Kết quả tìm kiếm ( 0 ) Bộ lọc No Data vpgiengday.halan 4 Điều hành xe Kho hàng …" at bounding box center [784, 375] width 1568 height 750
click at [110, 73] on button "Kho gửi" at bounding box center [96, 75] width 66 height 40
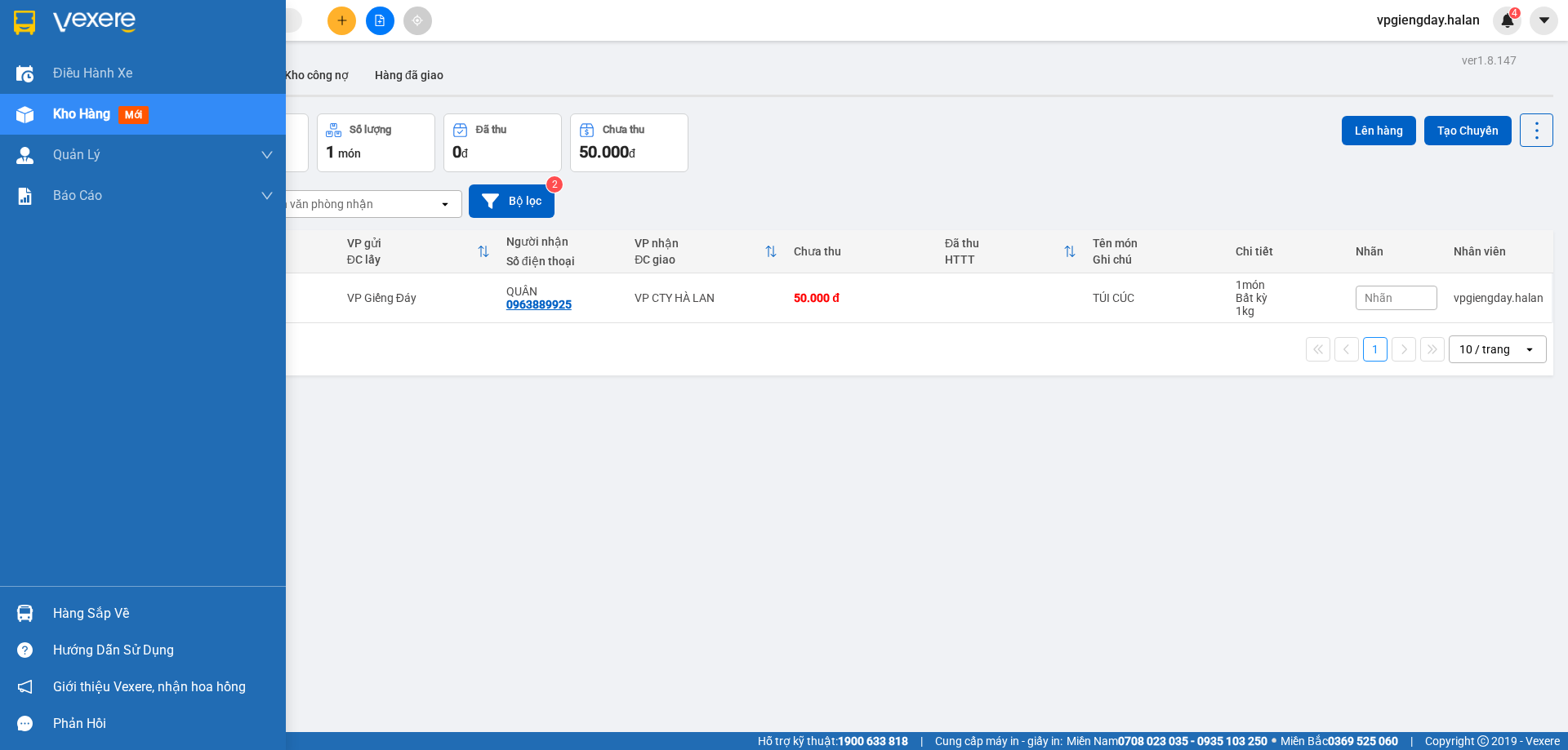
click at [103, 611] on div "Hàng sắp về" at bounding box center [163, 614] width 221 height 25
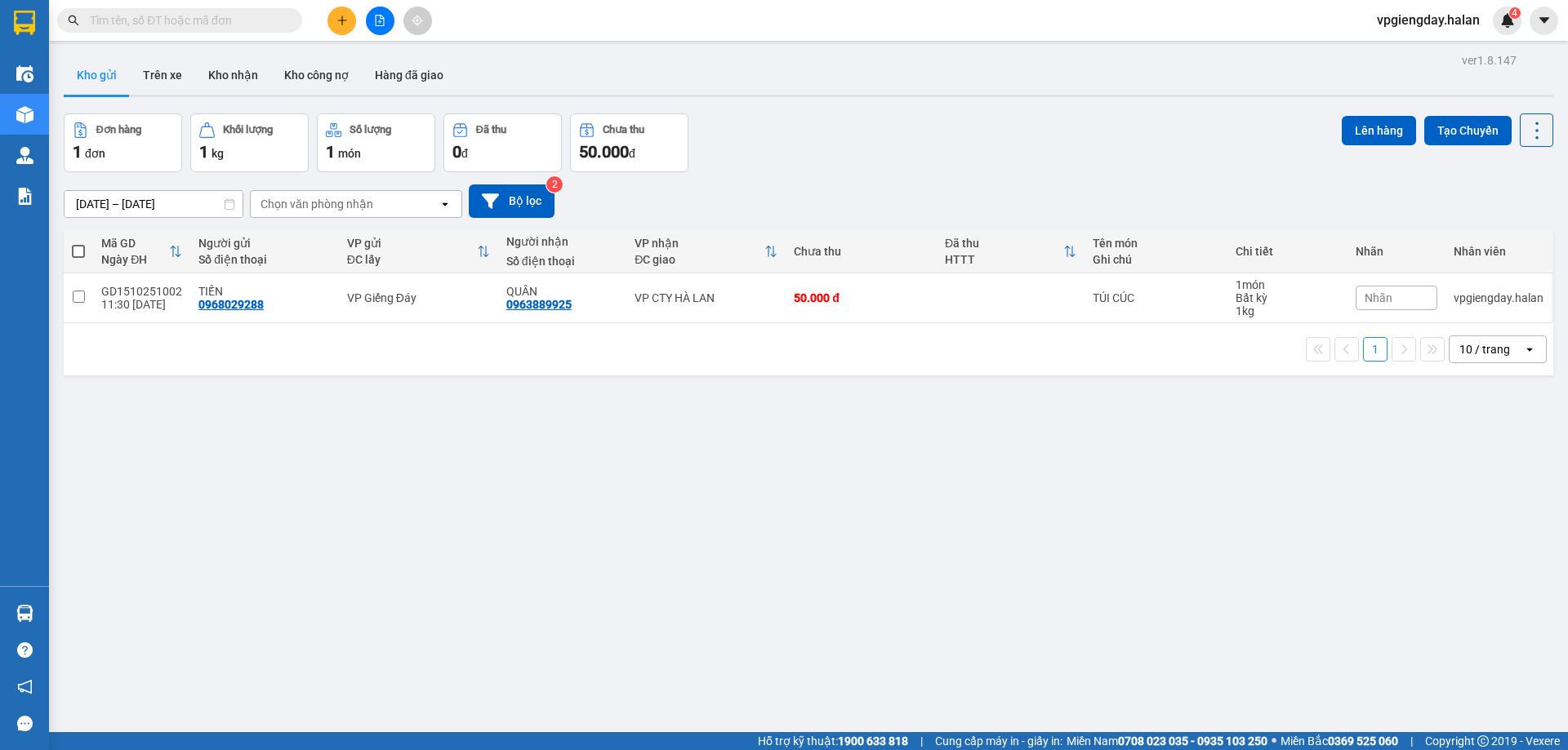
click at [330, 460] on section "Kết quả tìm kiếm ( 0 ) Bộ lọc No Data vpgiengday.halan 4 Điều hành xe Kho hàng …" at bounding box center [784, 375] width 1568 height 750
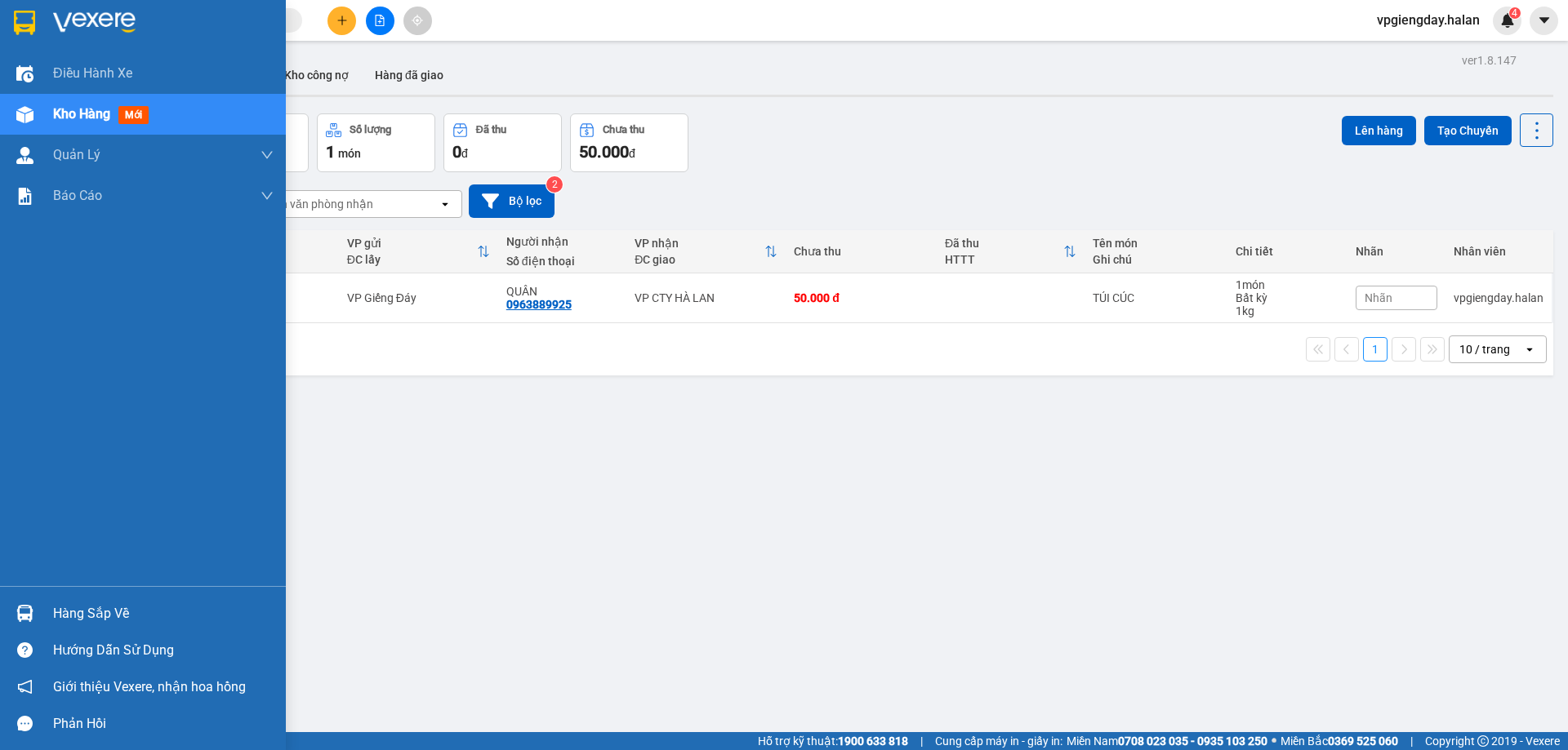
click at [68, 609] on div "Hàng sắp về" at bounding box center [163, 614] width 221 height 25
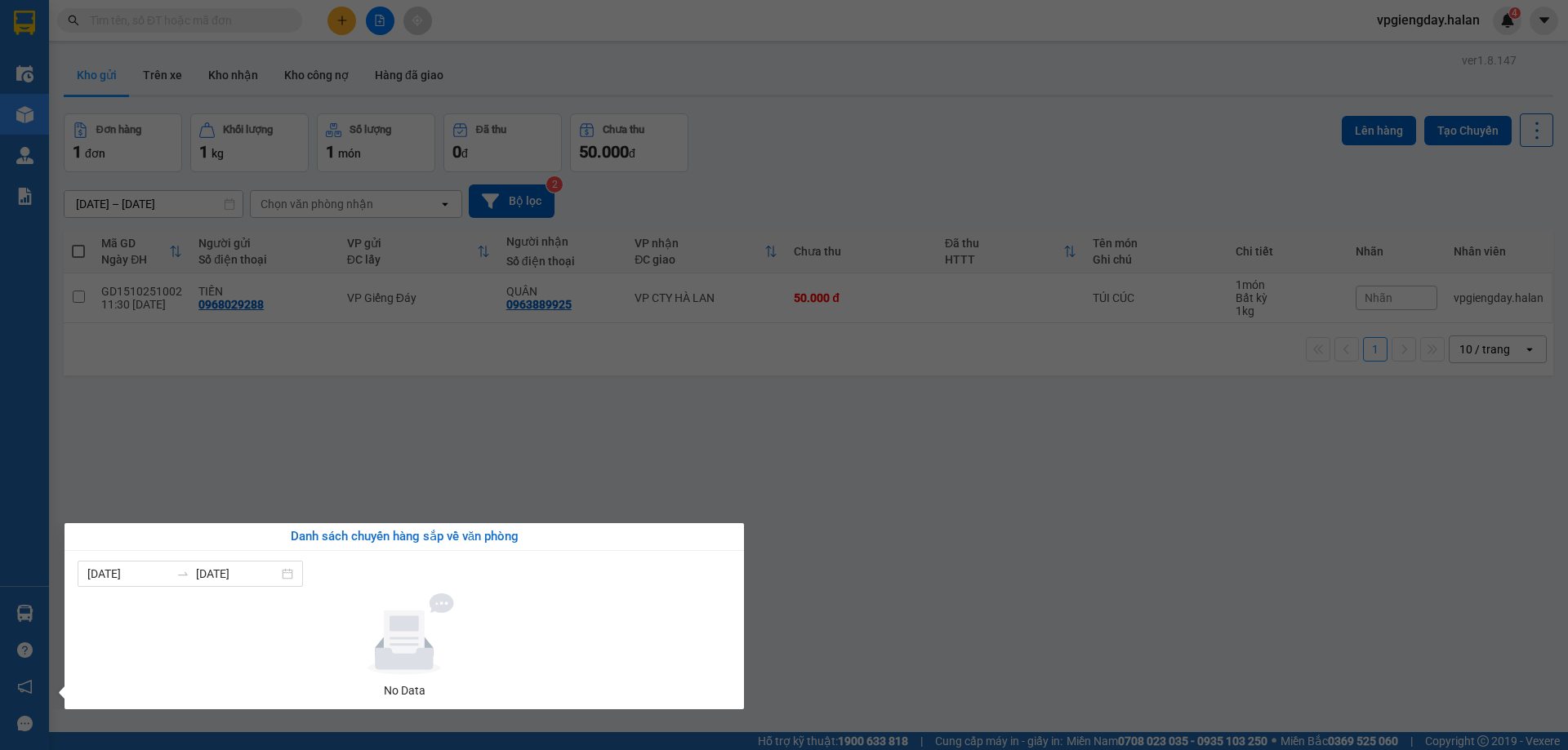
click at [271, 434] on section "Kết quả tìm kiếm ( 0 ) Bộ lọc No Data vpgiengday.halan 4 Điều hành xe Kho hàng …" at bounding box center [784, 375] width 1568 height 750
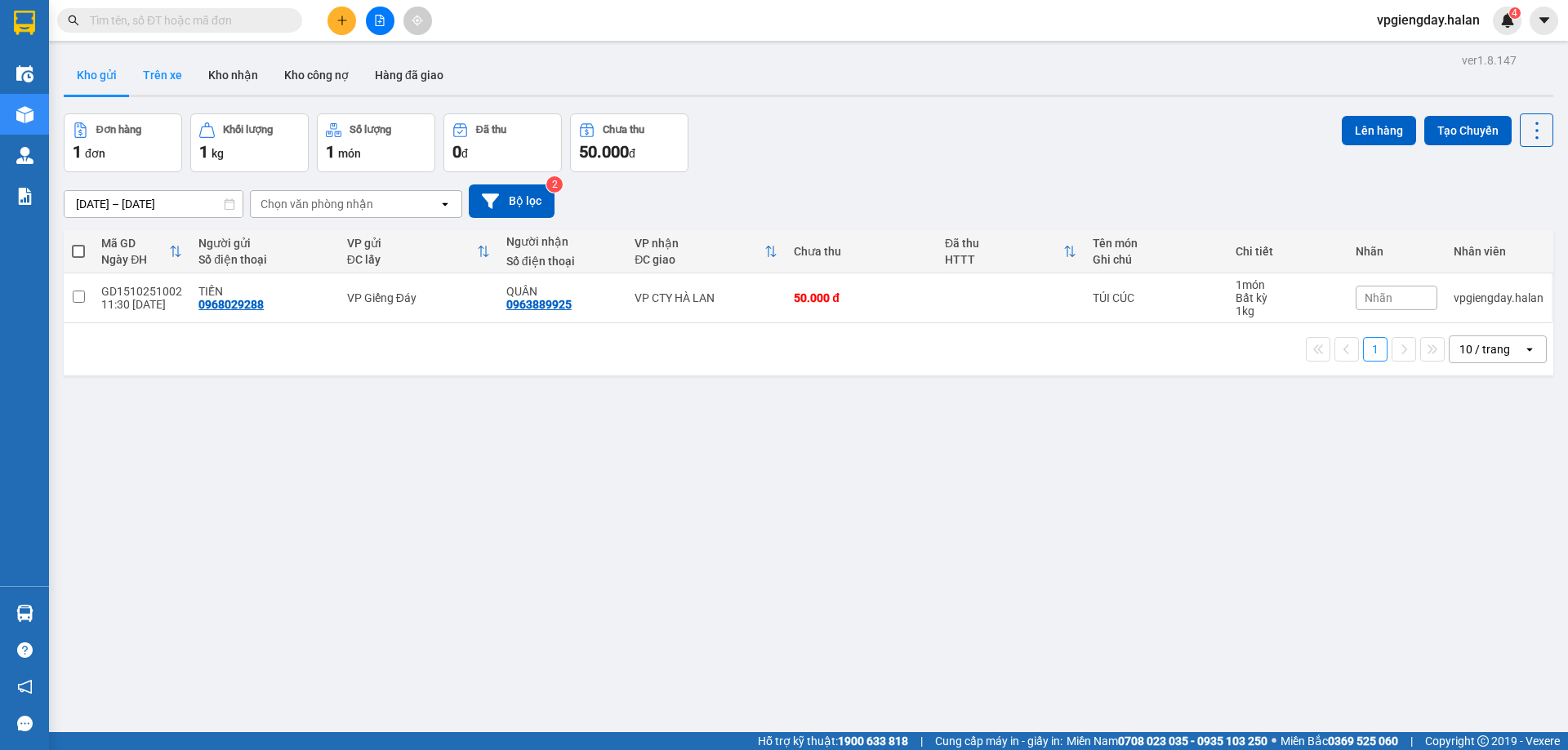
click at [171, 75] on button "Trên xe" at bounding box center [163, 75] width 65 height 40
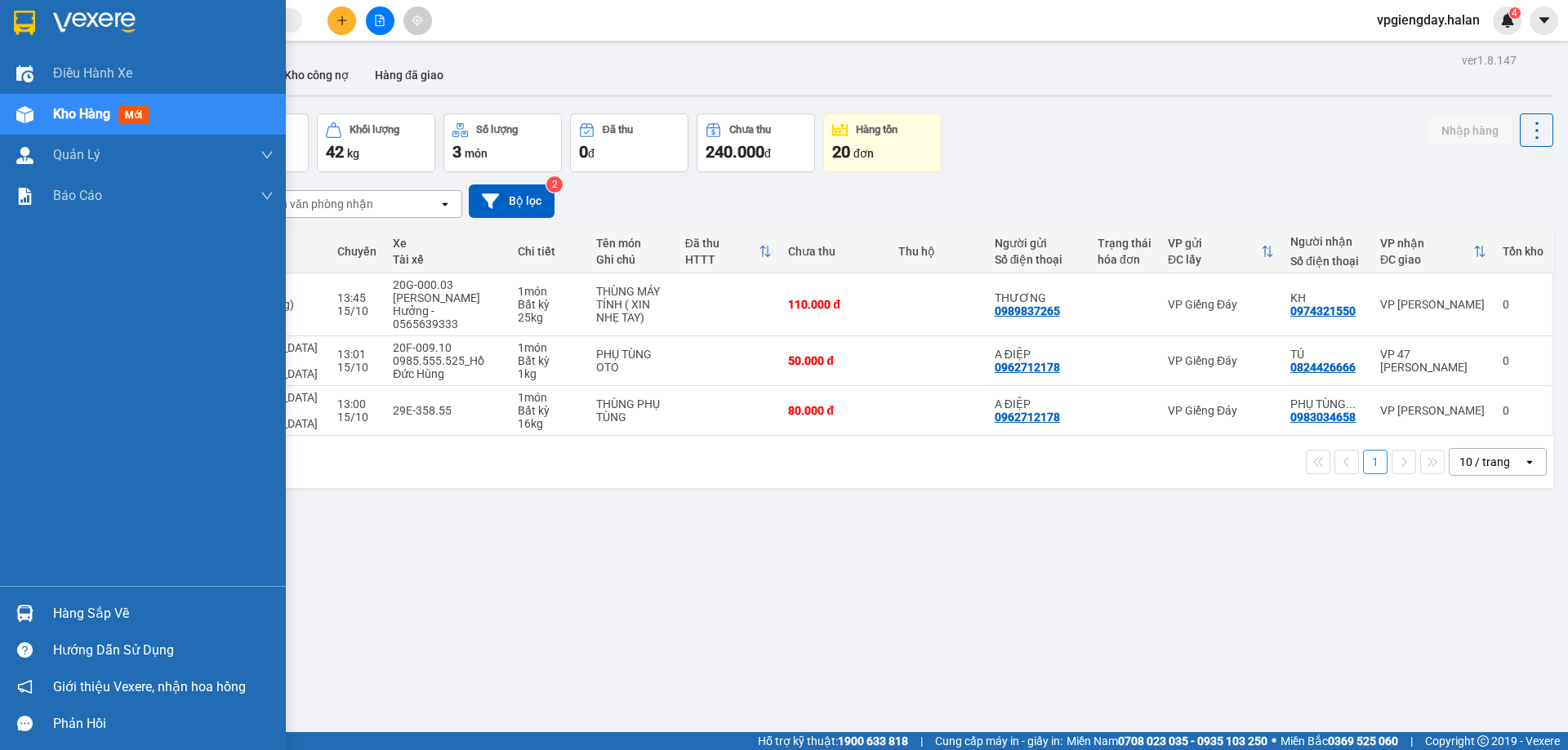
click at [110, 615] on div "Hàng sắp về" at bounding box center [163, 614] width 221 height 25
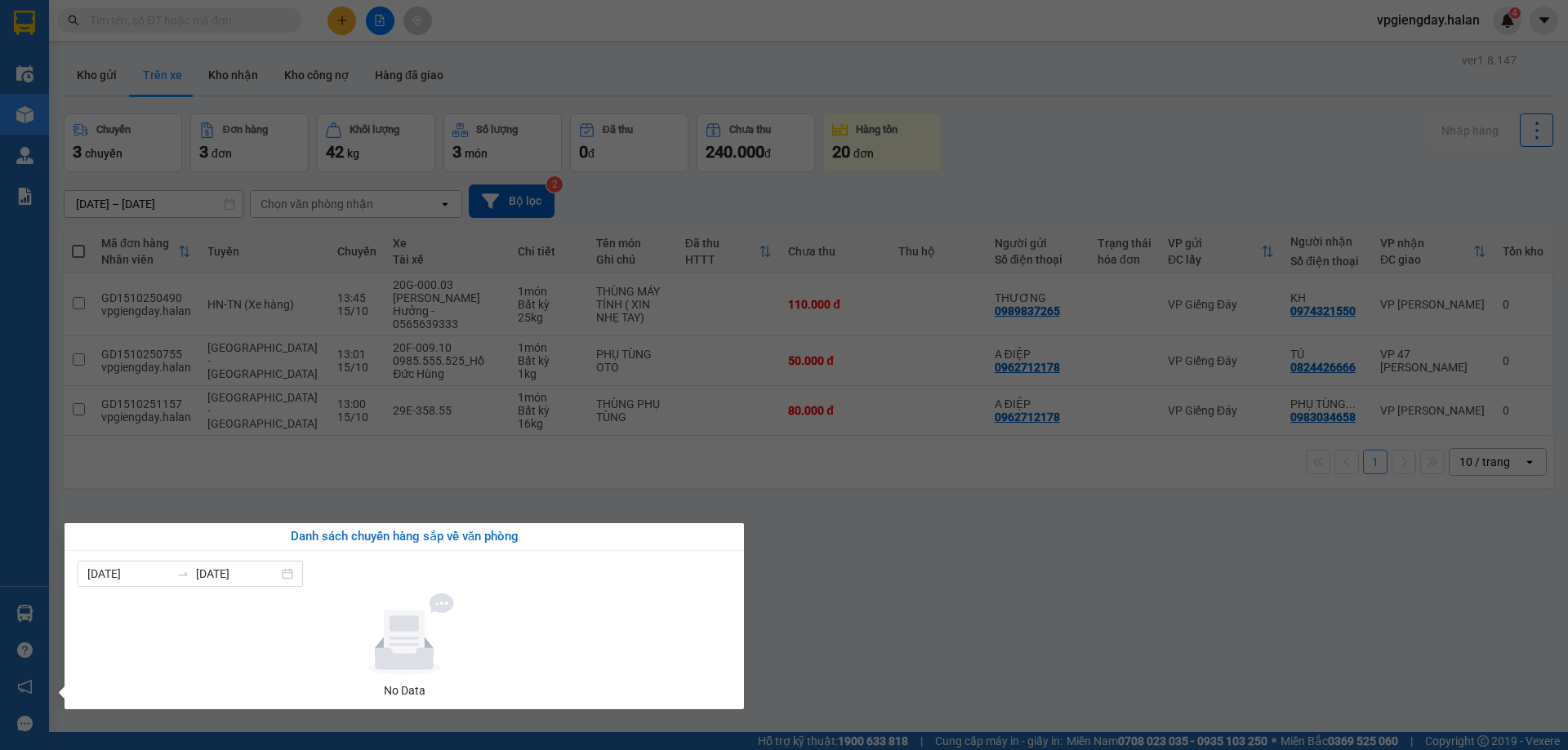
drag, startPoint x: 553, startPoint y: 486, endPoint x: 404, endPoint y: 432, distance: 158.5
click at [533, 477] on section "Kết quả tìm kiếm ( 0 ) Bộ lọc No Data vpgiengday.halan 4 Điều hành xe Kho hàng …" at bounding box center [784, 375] width 1568 height 750
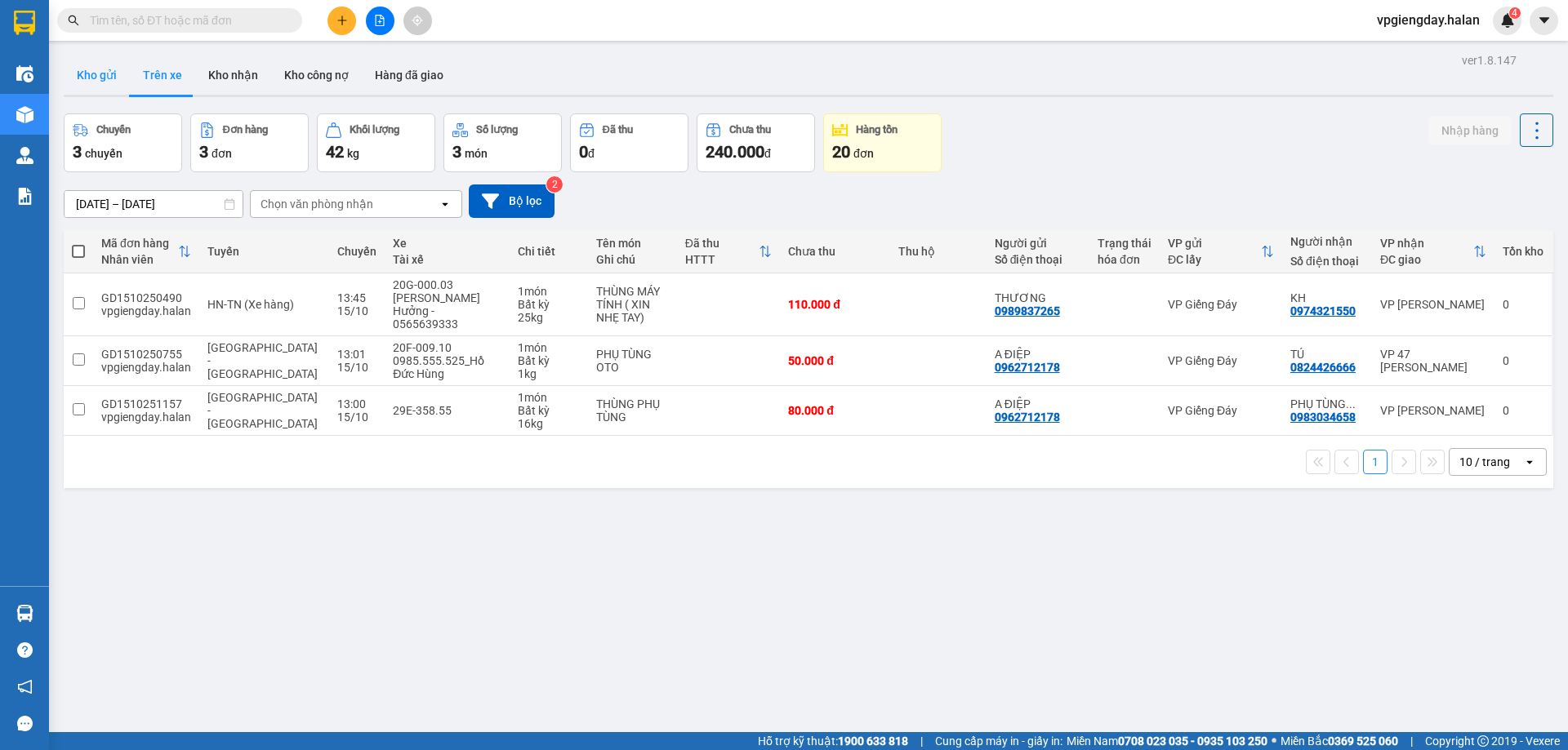
click at [102, 75] on button "Kho gửi" at bounding box center [96, 75] width 66 height 40
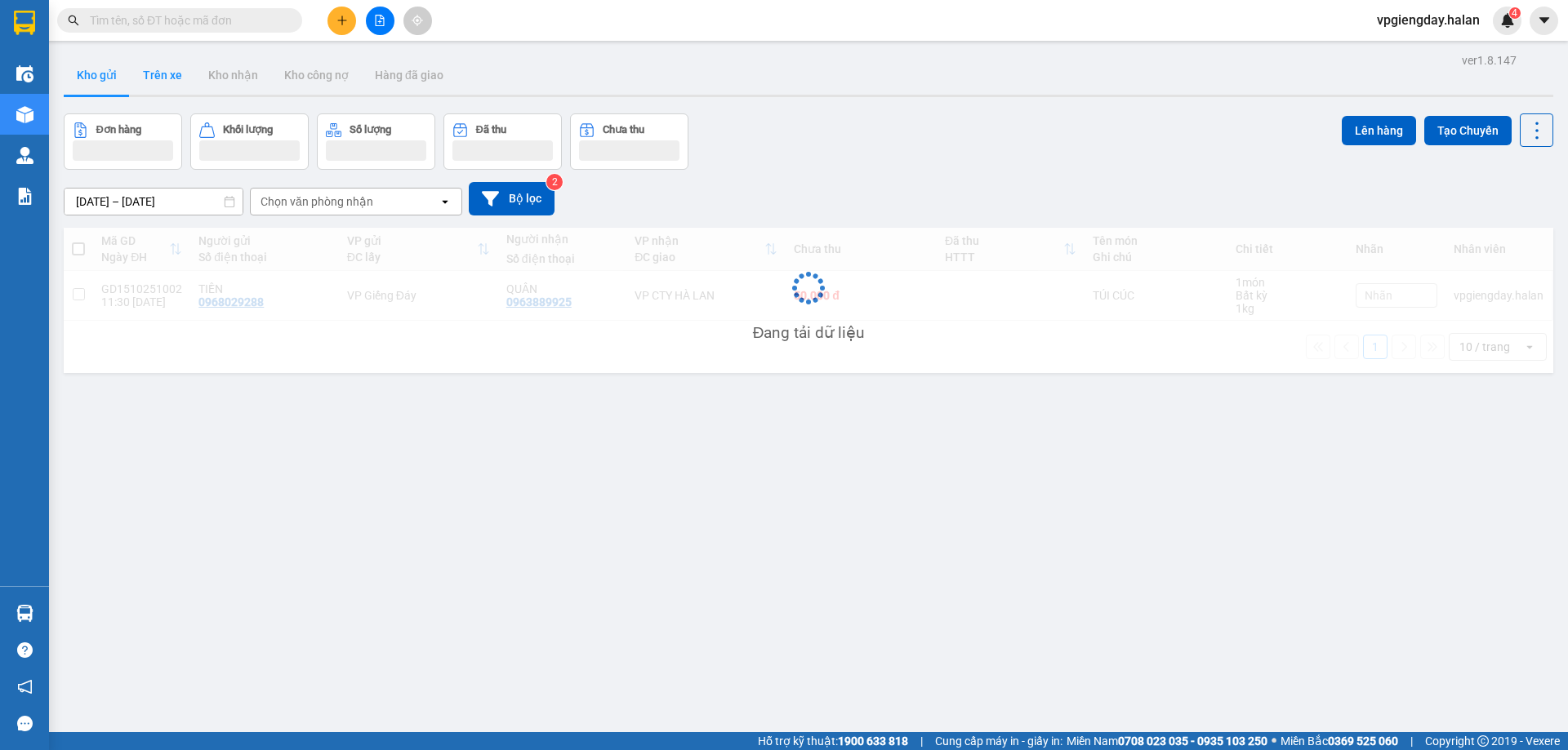
click at [167, 80] on button "Trên xe" at bounding box center [163, 75] width 65 height 40
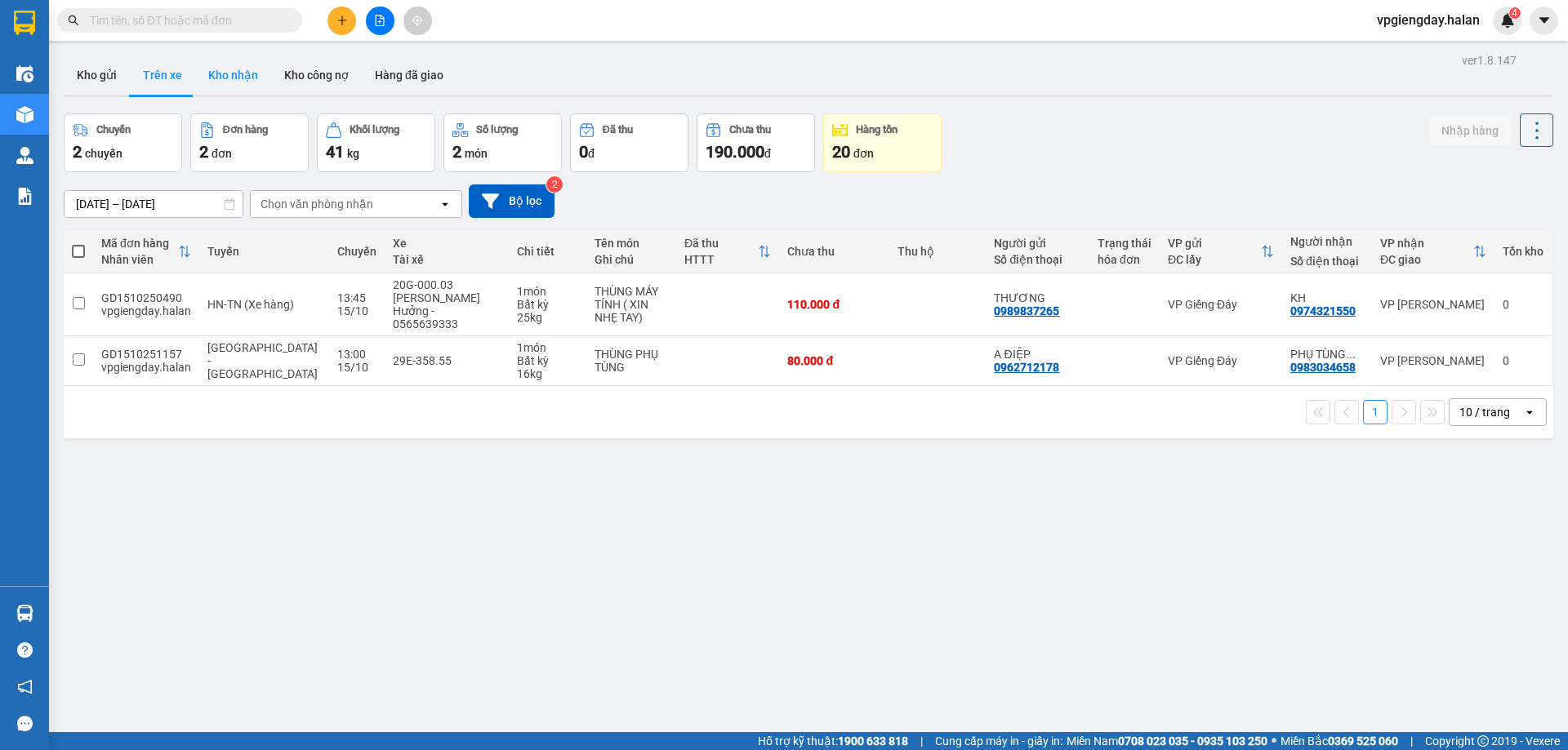
click at [237, 84] on button "Kho nhận" at bounding box center [233, 75] width 76 height 40
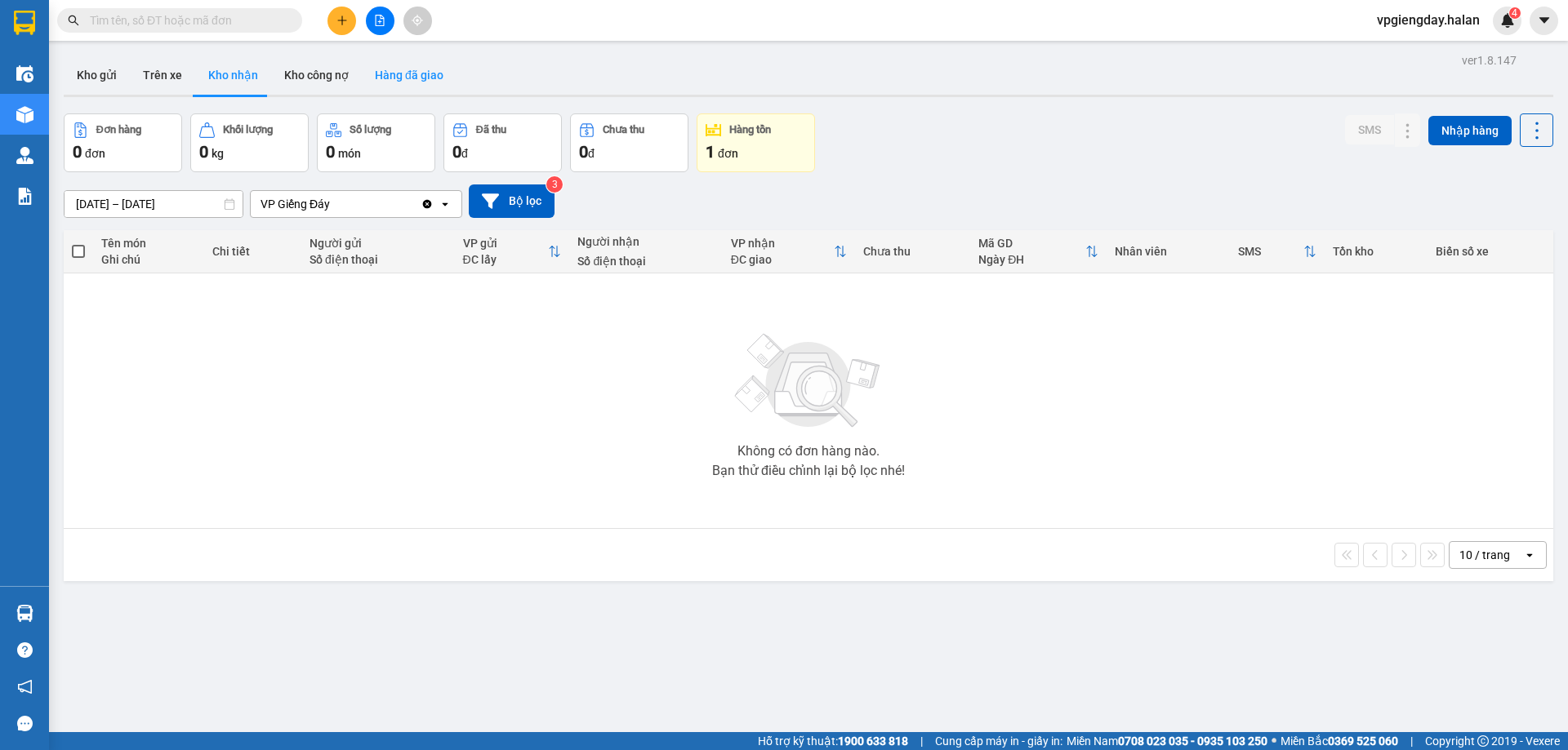
click at [364, 77] on button "Hàng đã giao" at bounding box center [409, 75] width 95 height 40
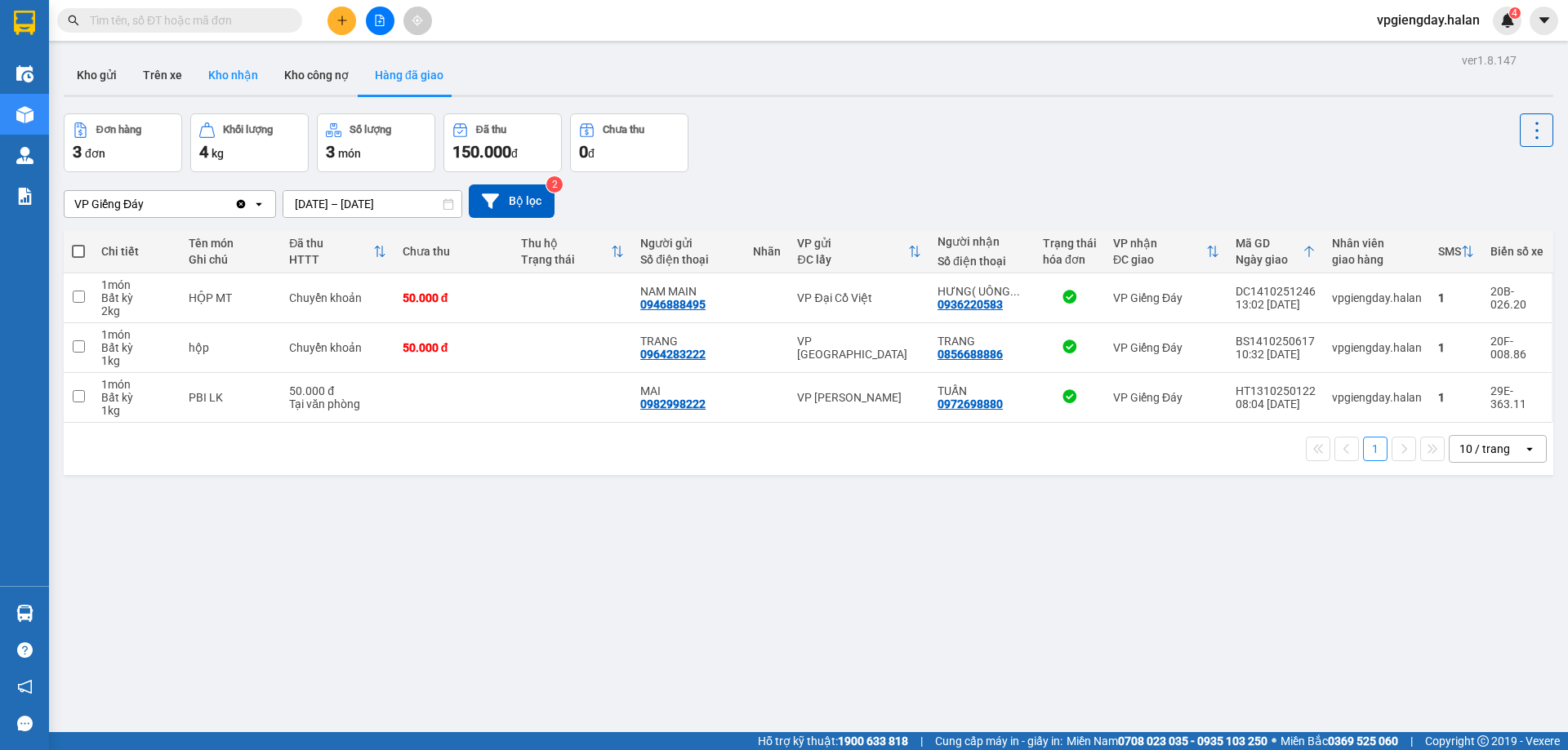
click at [223, 75] on button "Kho nhận" at bounding box center [233, 75] width 76 height 40
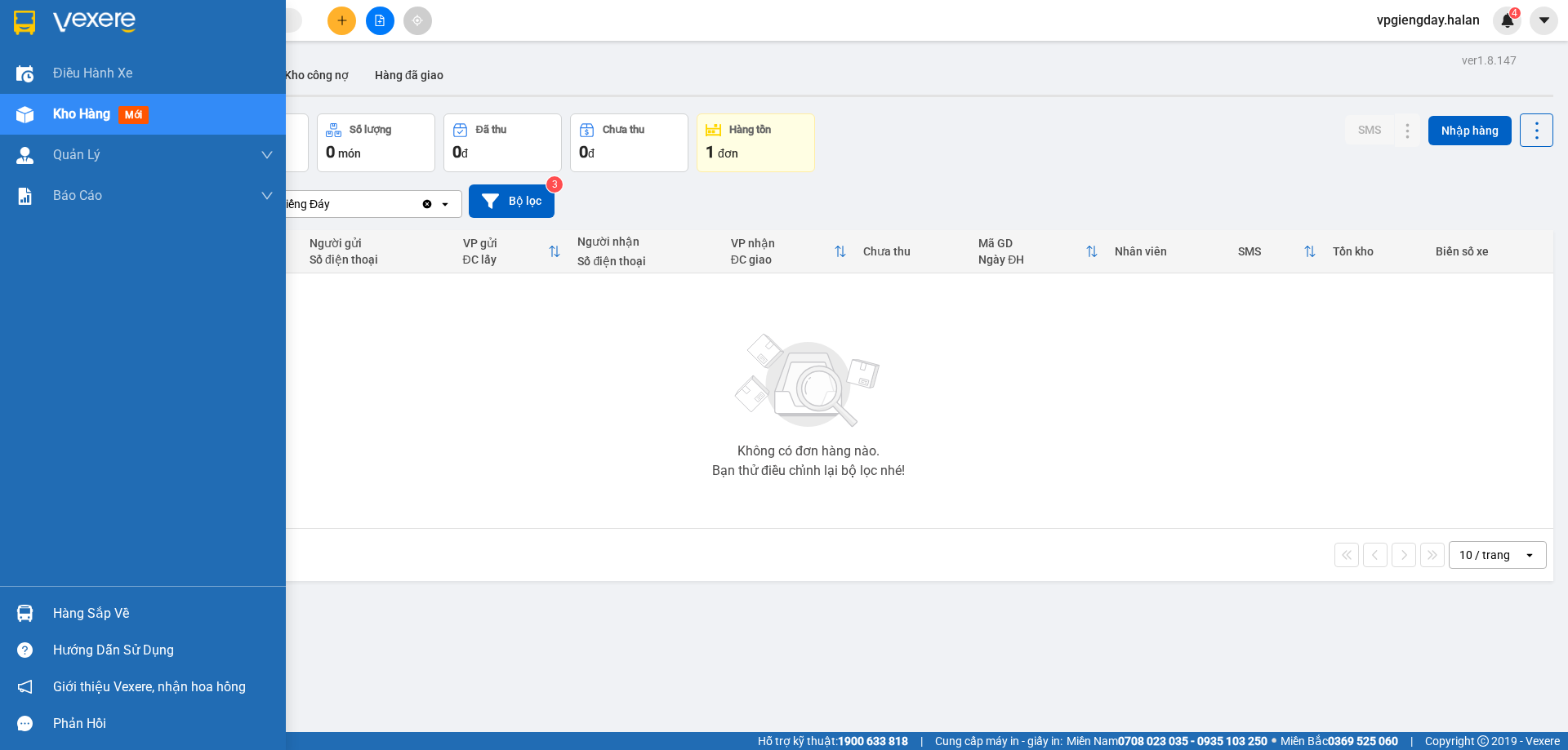
click at [63, 601] on div "Hàng sắp về" at bounding box center [163, 614] width 221 height 25
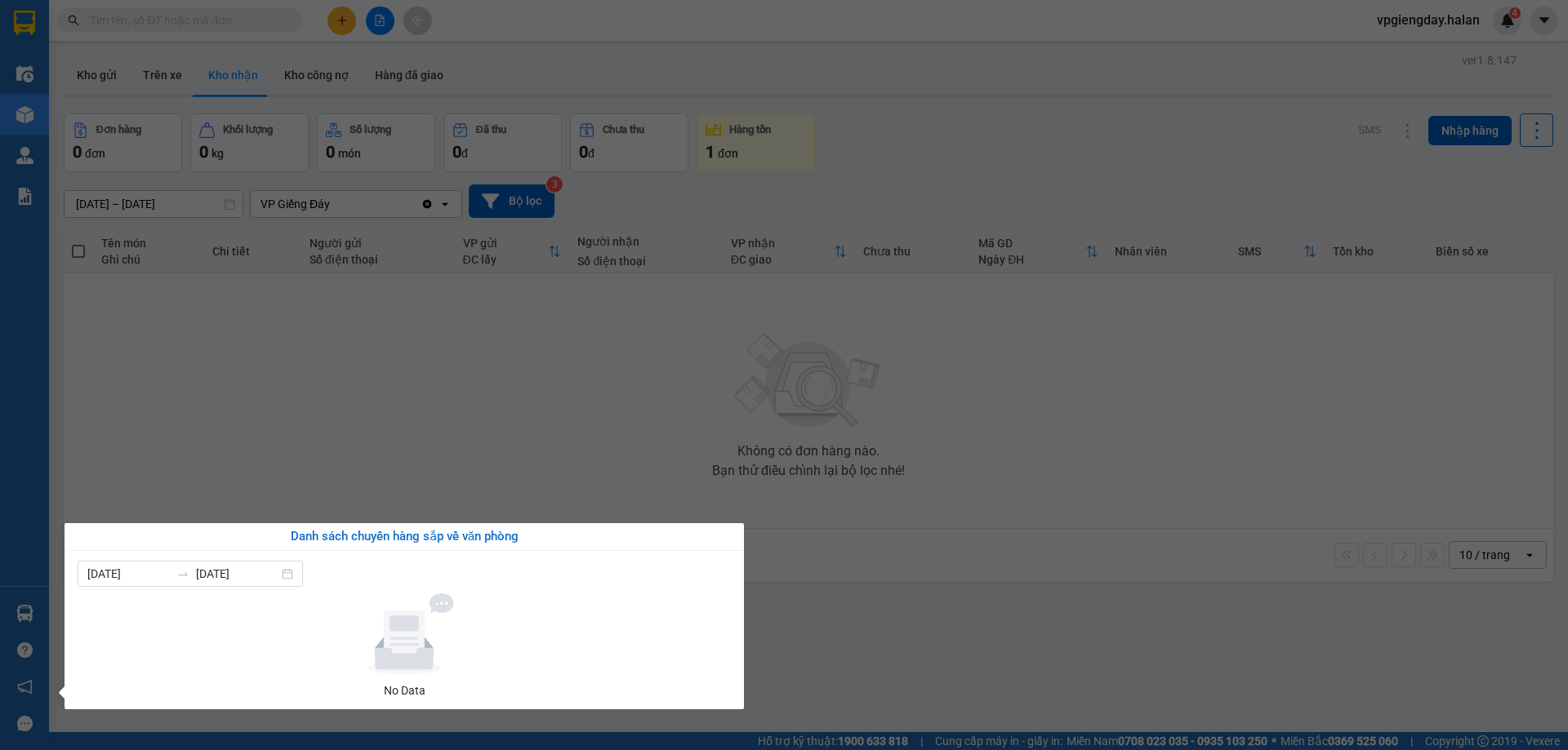
click at [244, 462] on section "Kết quả tìm kiếm ( 0 ) Bộ lọc No Data vpgiengday.halan 4 Điều hành xe Kho hàng …" at bounding box center [784, 375] width 1568 height 750
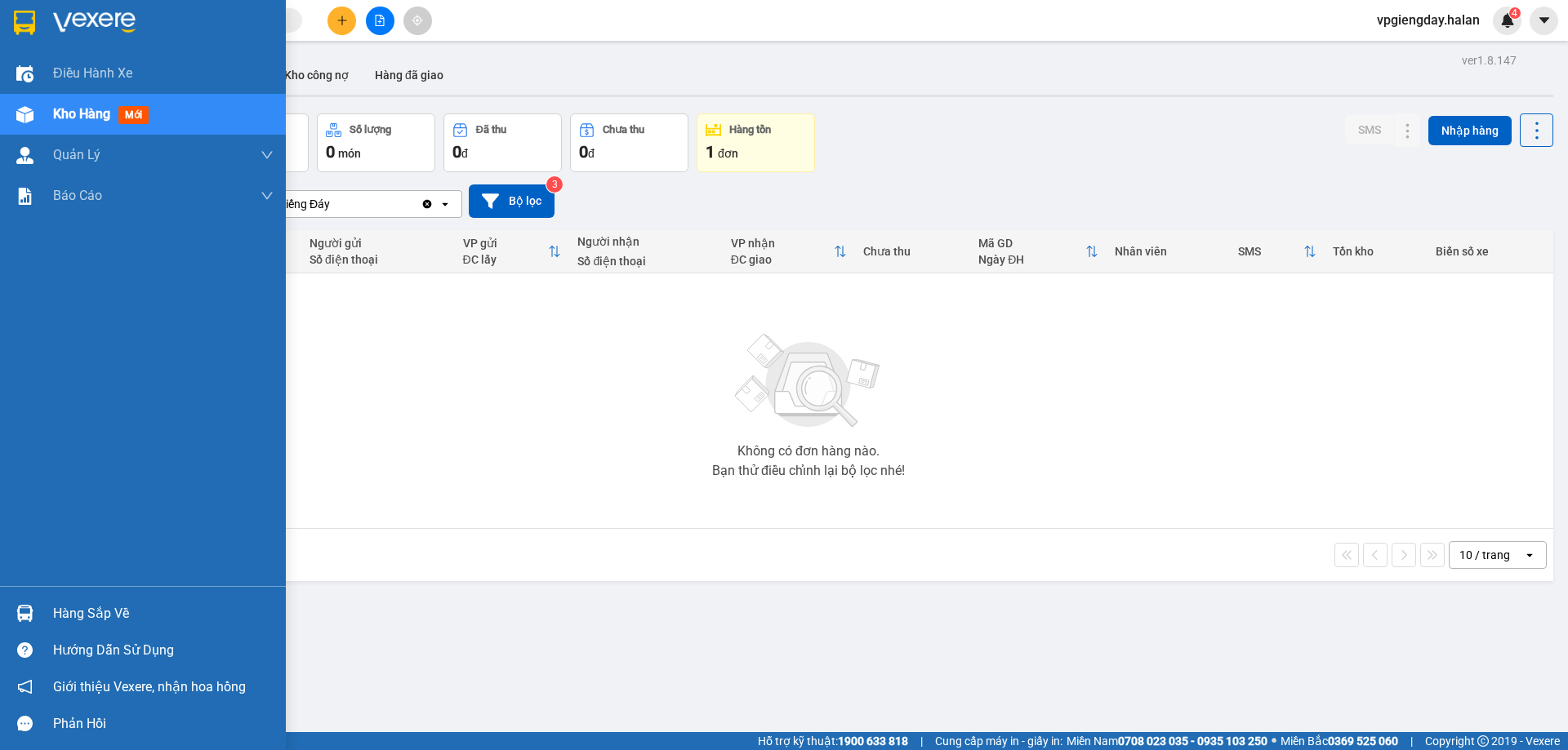
click at [79, 603] on div "Hàng sắp về" at bounding box center [163, 614] width 221 height 25
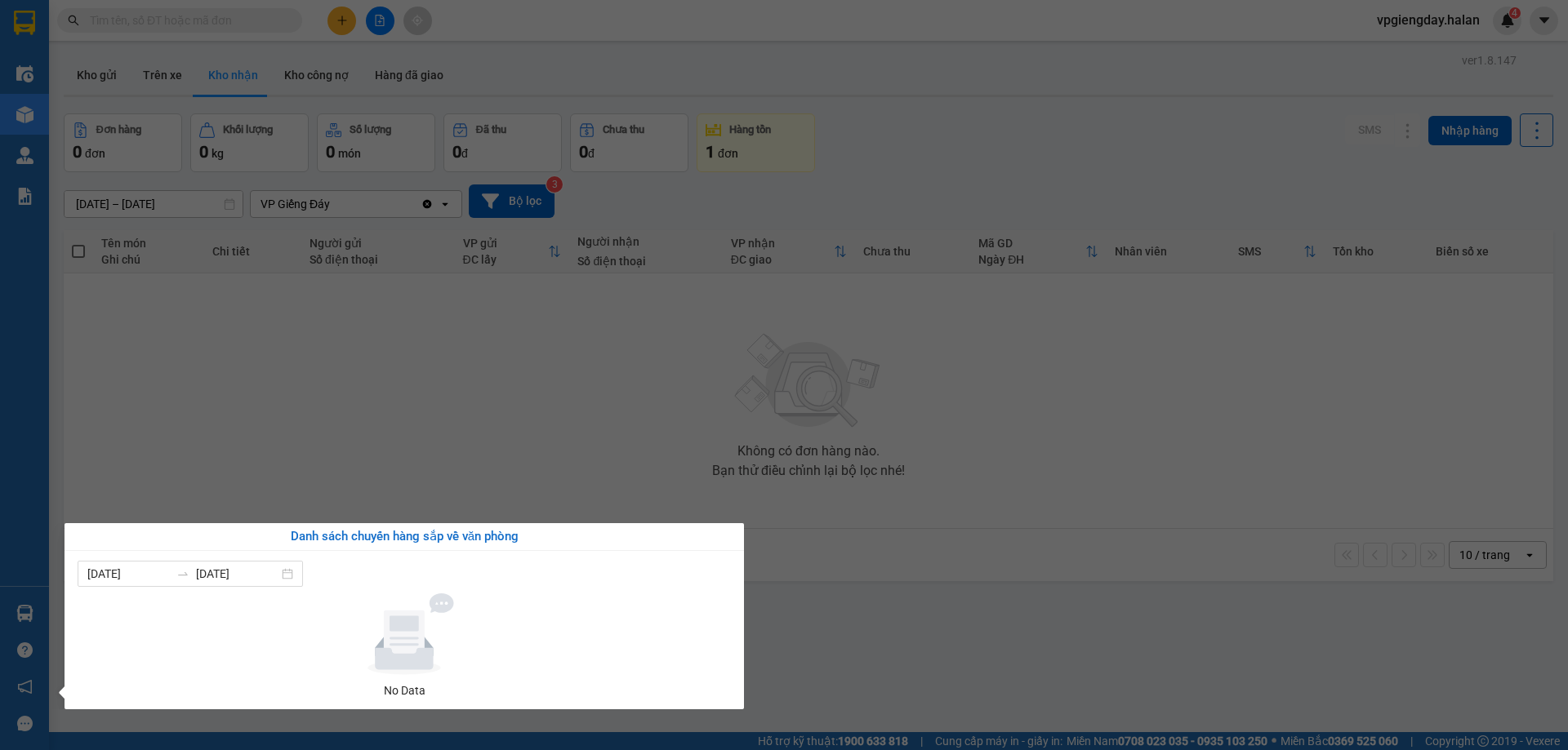
click at [307, 471] on section "Kết quả tìm kiếm ( 0 ) Bộ lọc No Data vpgiengday.halan 4 Điều hành xe Kho hàng …" at bounding box center [784, 375] width 1568 height 750
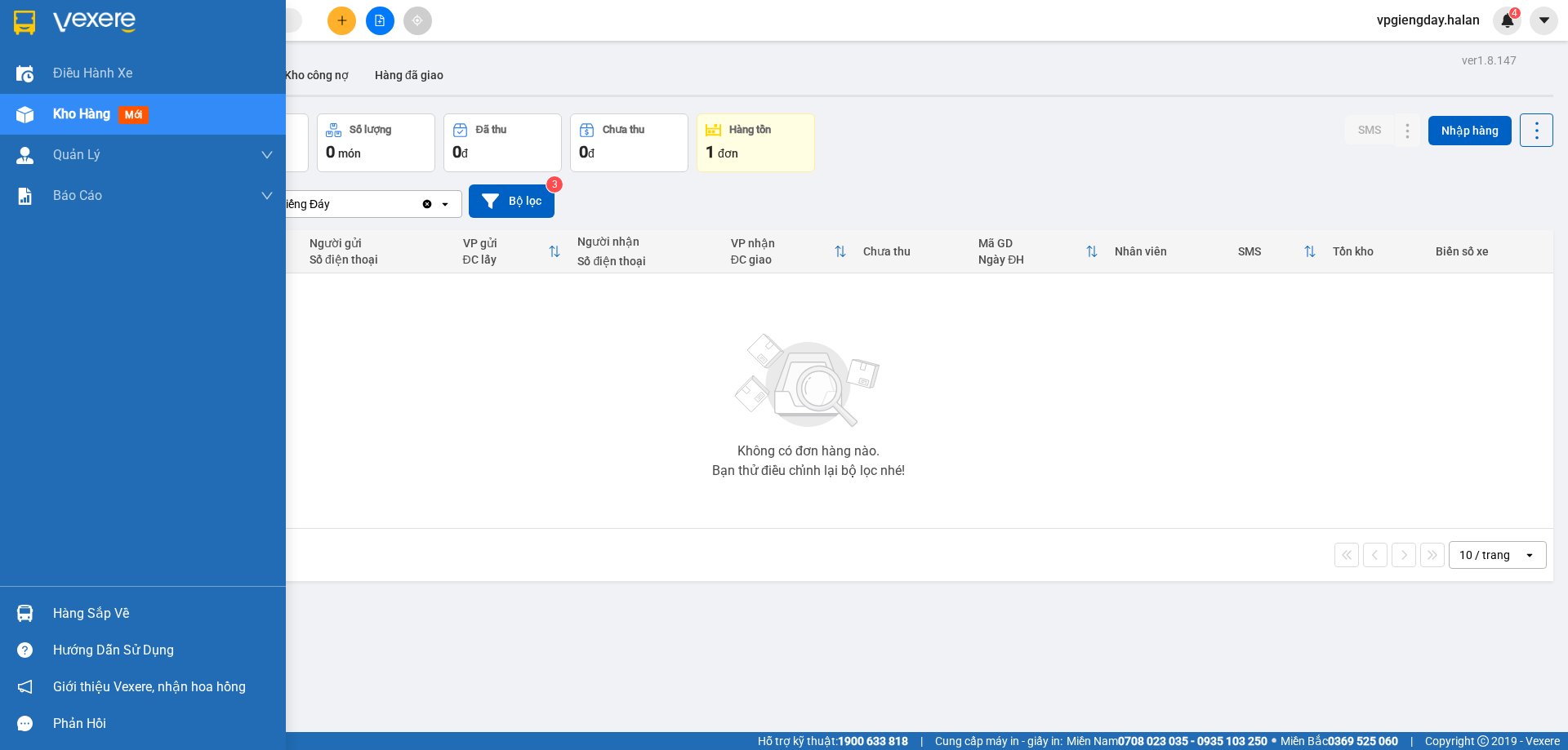
click at [78, 615] on div "Hàng sắp về" at bounding box center [163, 614] width 221 height 25
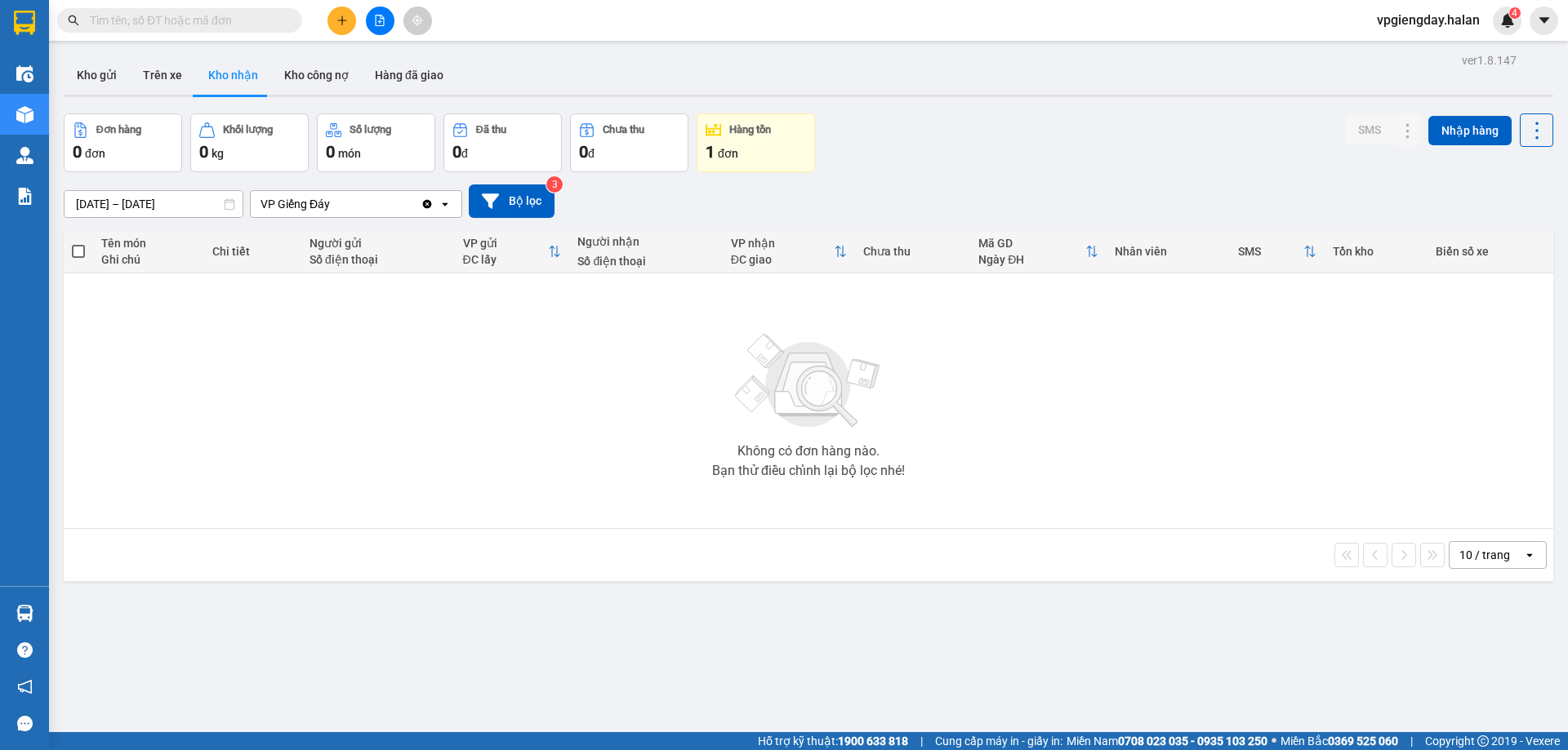
click at [334, 429] on section "Kết quả tìm kiếm ( 0 ) Bộ lọc No Data vpgiengday.halan 4 Điều hành xe Kho hàng …" at bounding box center [784, 375] width 1568 height 750
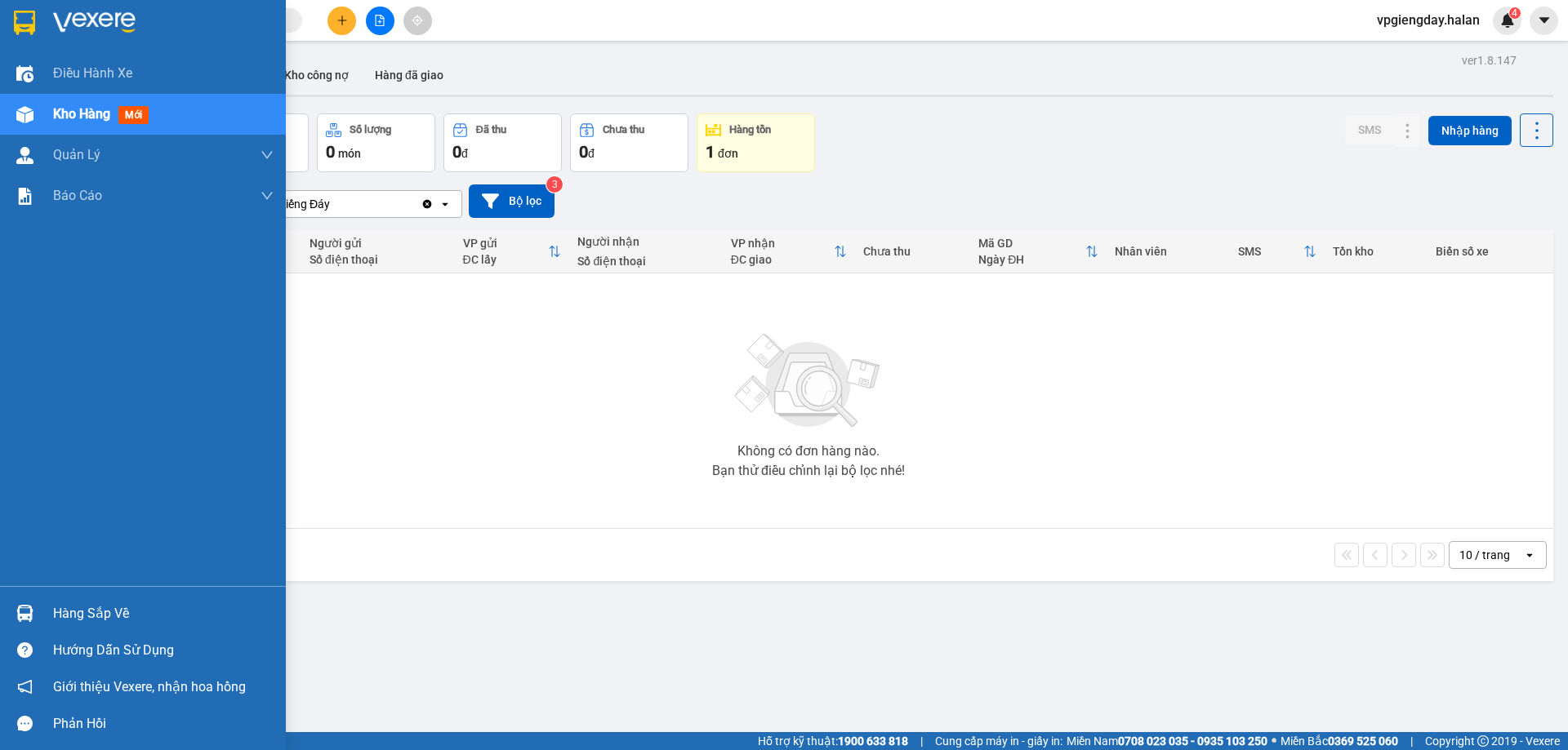
click at [99, 606] on div "Hàng sắp về" at bounding box center [163, 614] width 221 height 25
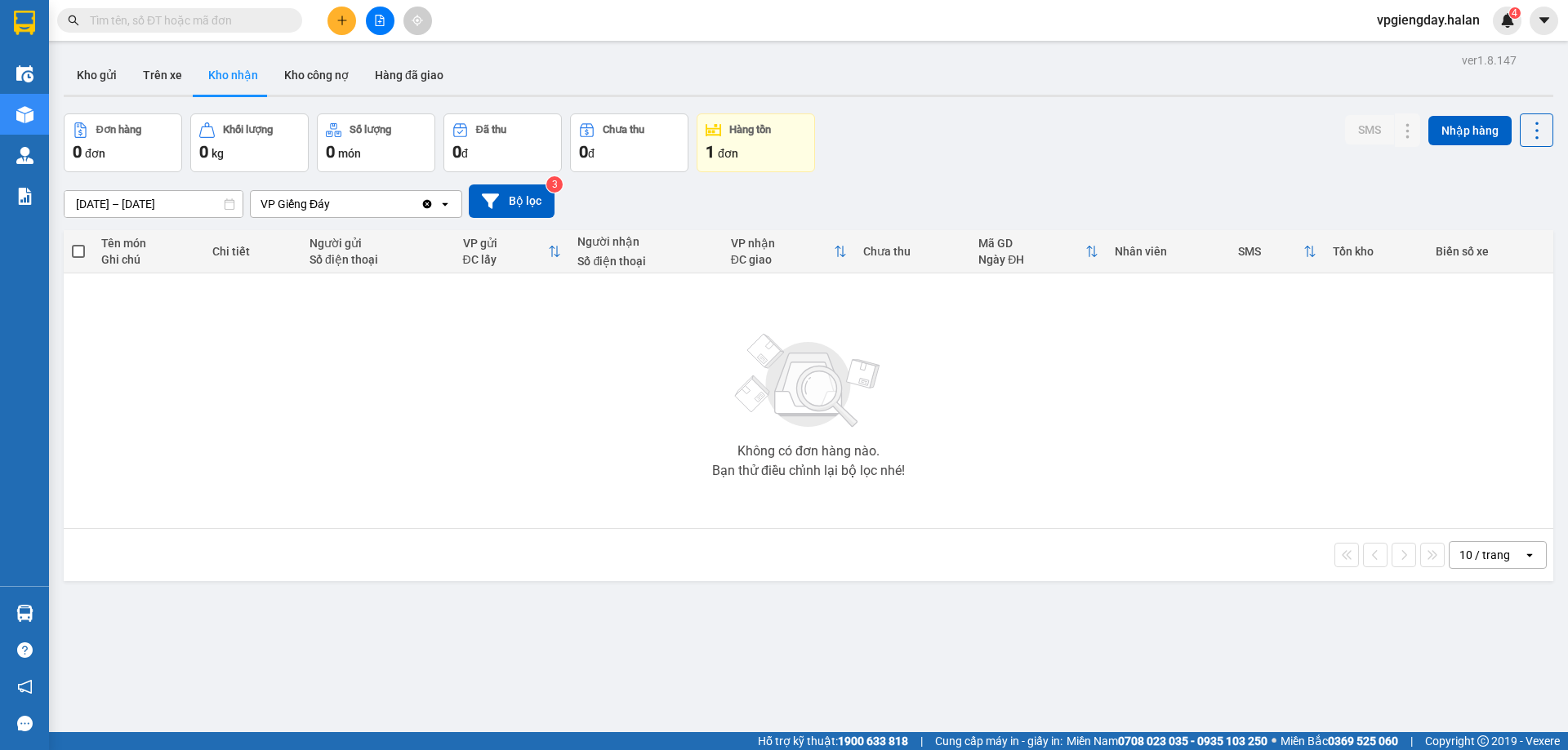
click at [282, 389] on section "Kết quả tìm kiếm ( 0 ) Bộ lọc No Data vpgiengday.halan 4 Điều hành xe Kho hàng …" at bounding box center [784, 375] width 1568 height 750
click at [168, 74] on button "Trên xe" at bounding box center [163, 75] width 65 height 40
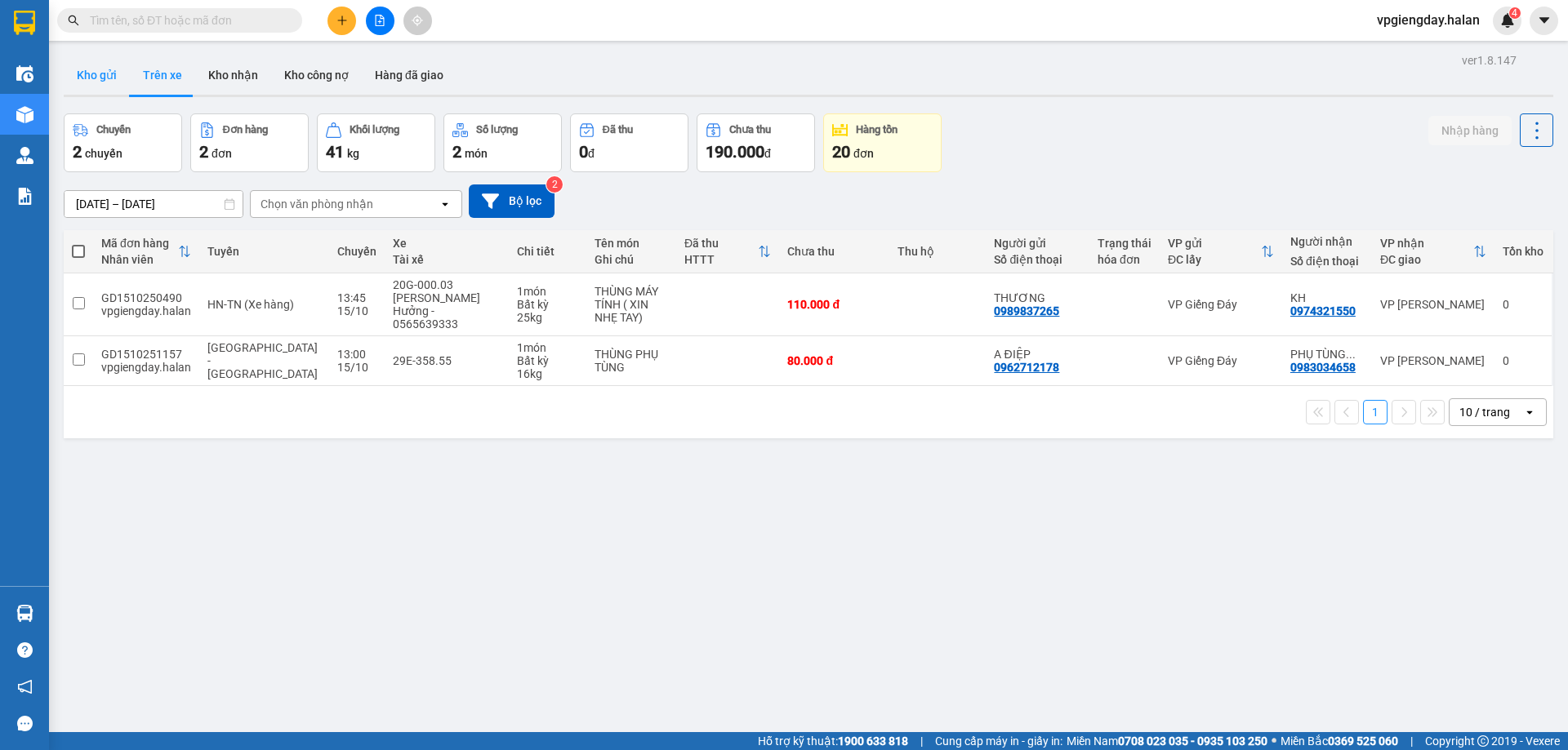
click at [100, 70] on button "Kho gửi" at bounding box center [96, 75] width 66 height 40
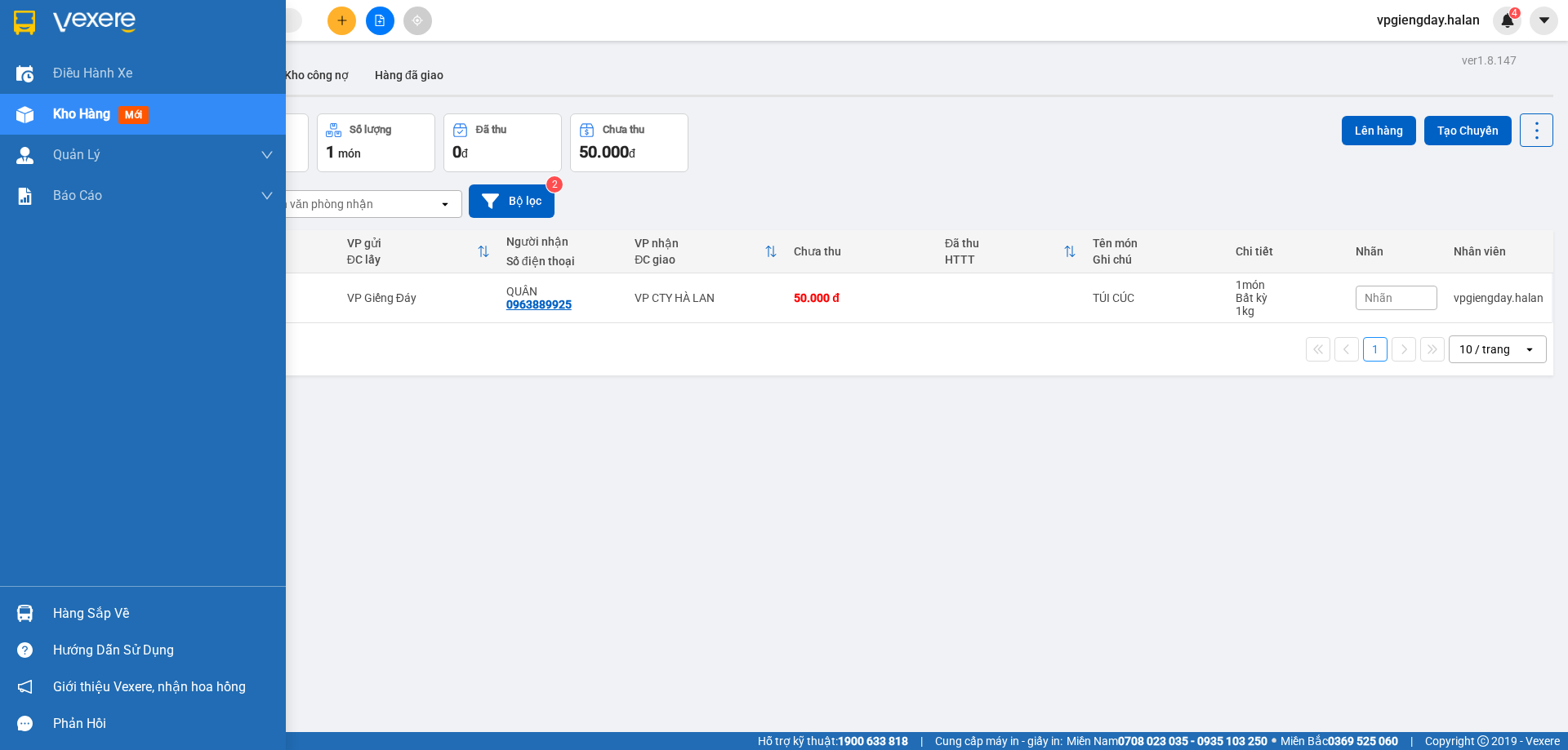
click at [79, 615] on div "Hàng sắp về" at bounding box center [163, 614] width 221 height 25
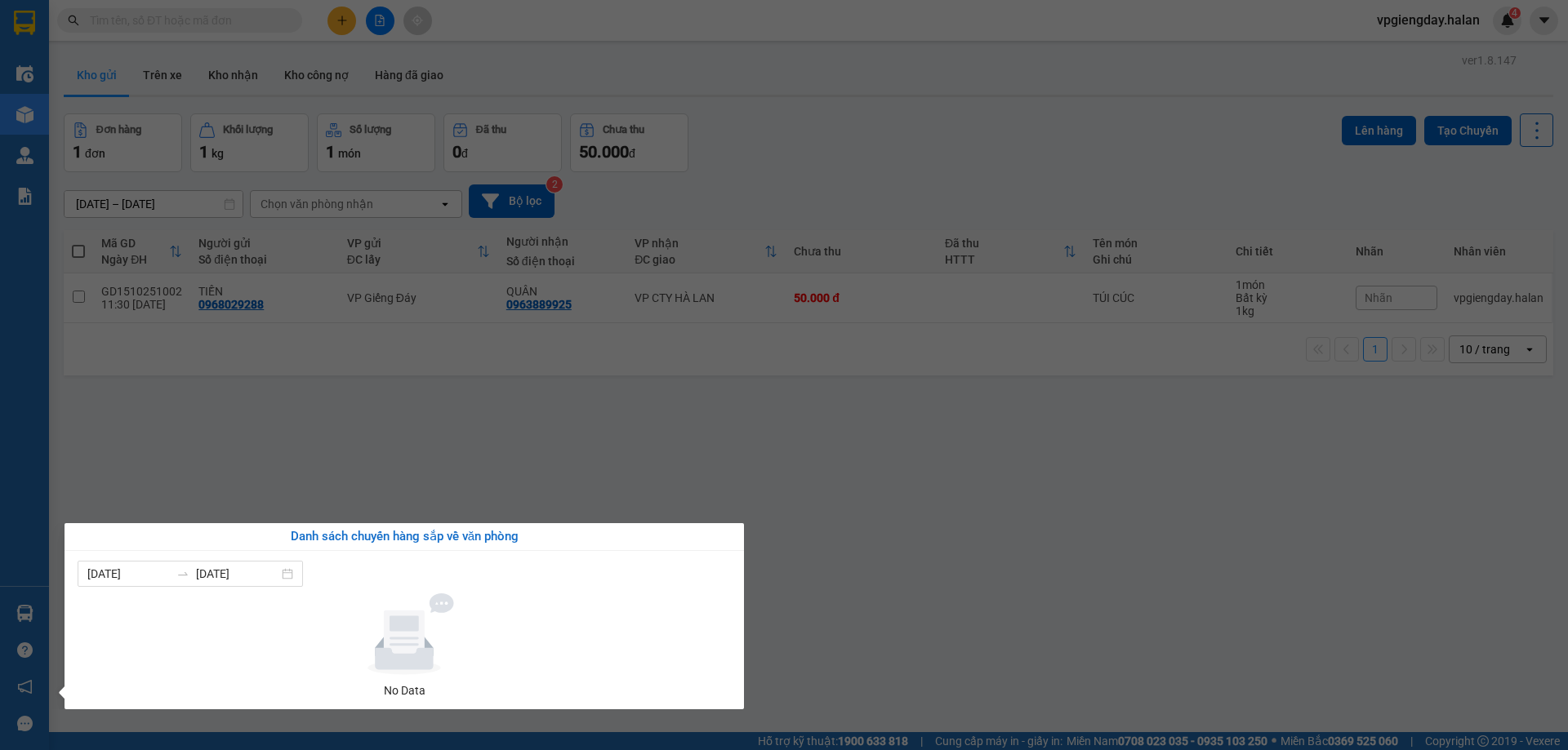
click at [357, 389] on section "Kết quả tìm kiếm ( 0 ) Bộ lọc No Data vpgiengday.halan 4 Điều hành xe Kho hàng …" at bounding box center [784, 375] width 1568 height 750
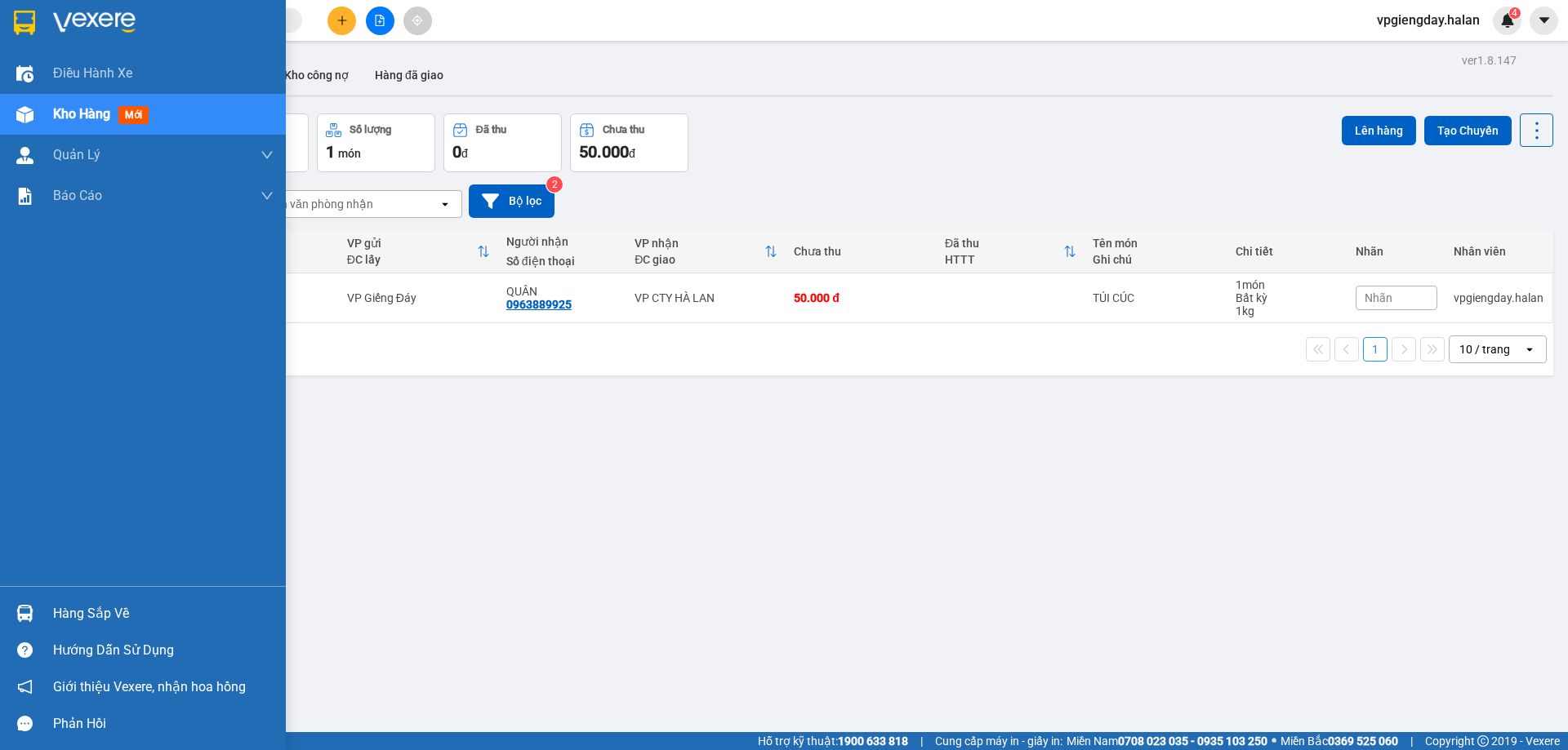
click at [67, 615] on div "Hàng sắp về" at bounding box center [163, 614] width 221 height 25
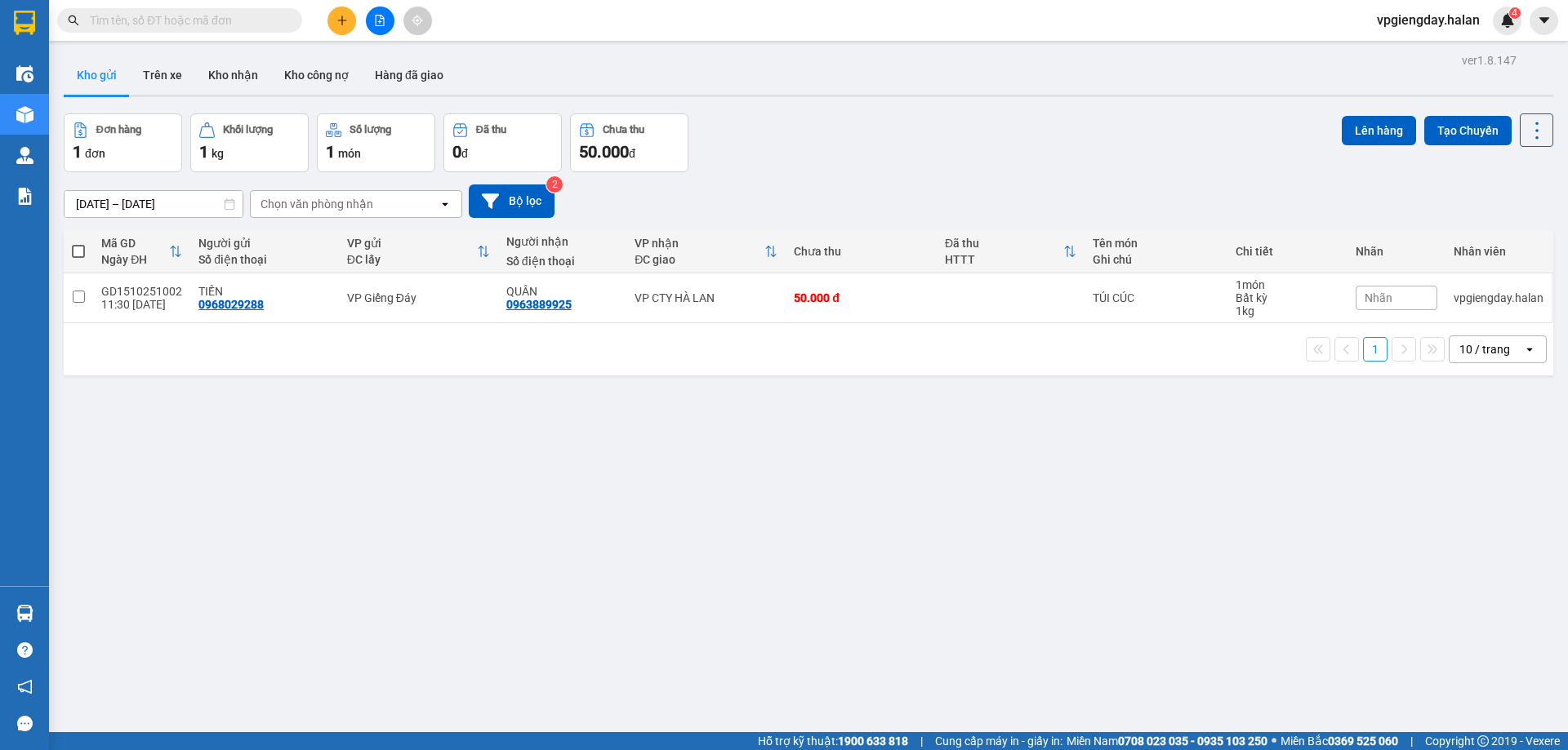
click at [295, 472] on section "Kết quả tìm kiếm ( 0 ) Bộ lọc No Data vpgiengday.halan 4 Điều hành xe Kho hàng …" at bounding box center [784, 375] width 1568 height 750
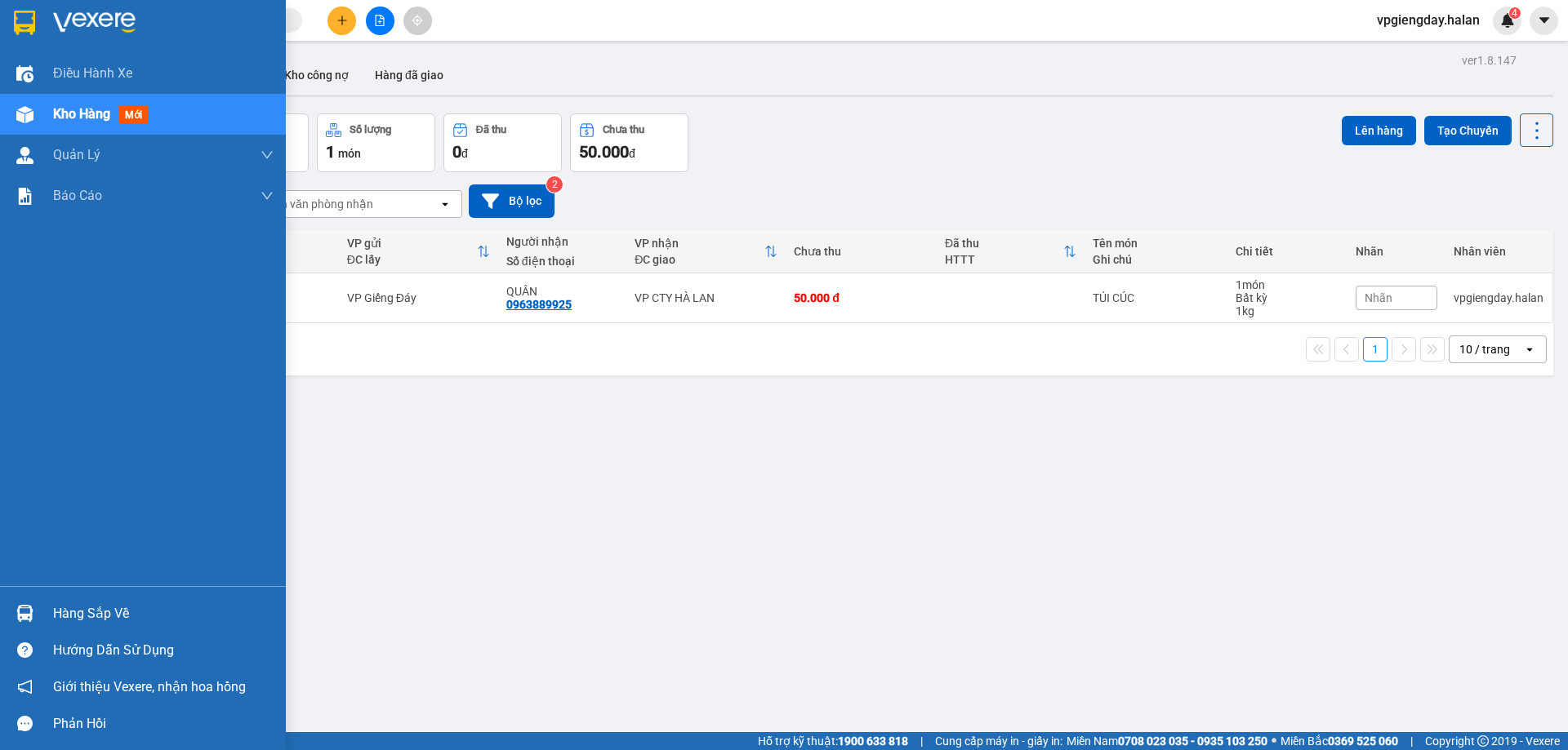
click at [64, 615] on div "Hàng sắp về" at bounding box center [163, 614] width 221 height 25
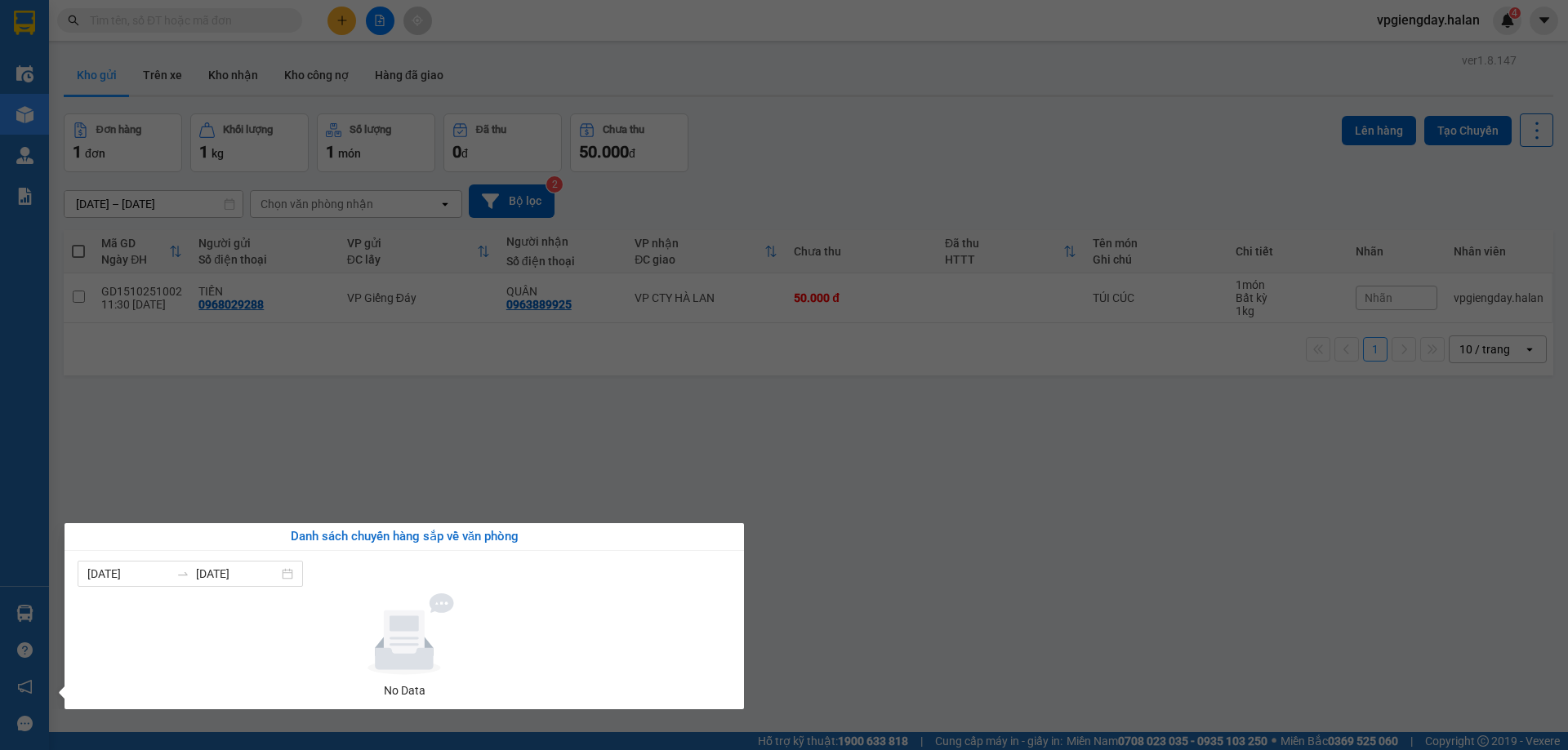
click at [383, 360] on section "Kết quả tìm kiếm ( 0 ) Bộ lọc No Data vpgiengday.halan 4 Điều hành xe Kho hàng …" at bounding box center [784, 375] width 1568 height 750
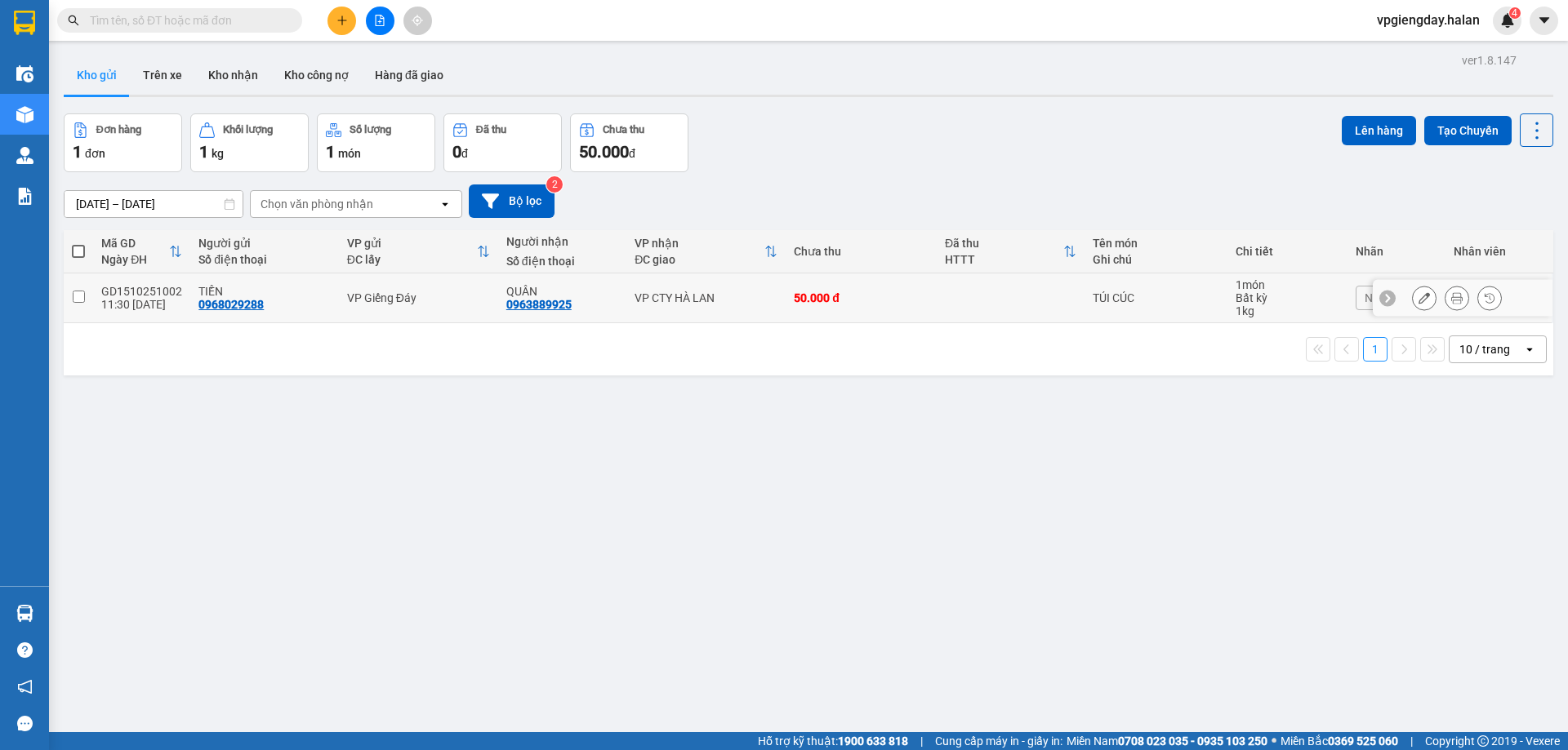
click at [172, 308] on div "11:30 [DATE]" at bounding box center [142, 304] width 81 height 13
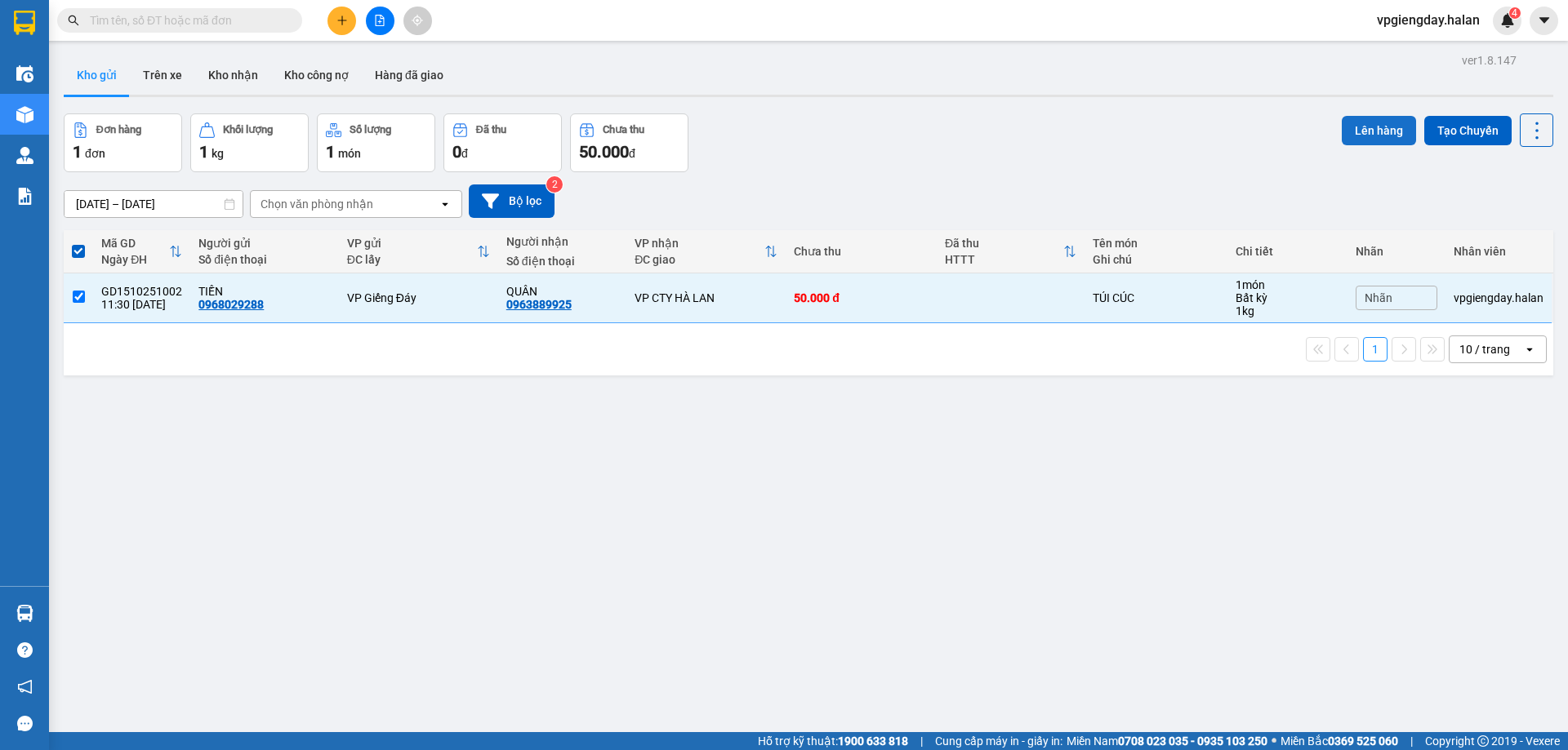
click at [1375, 136] on button "Lên hàng" at bounding box center [1379, 130] width 75 height 29
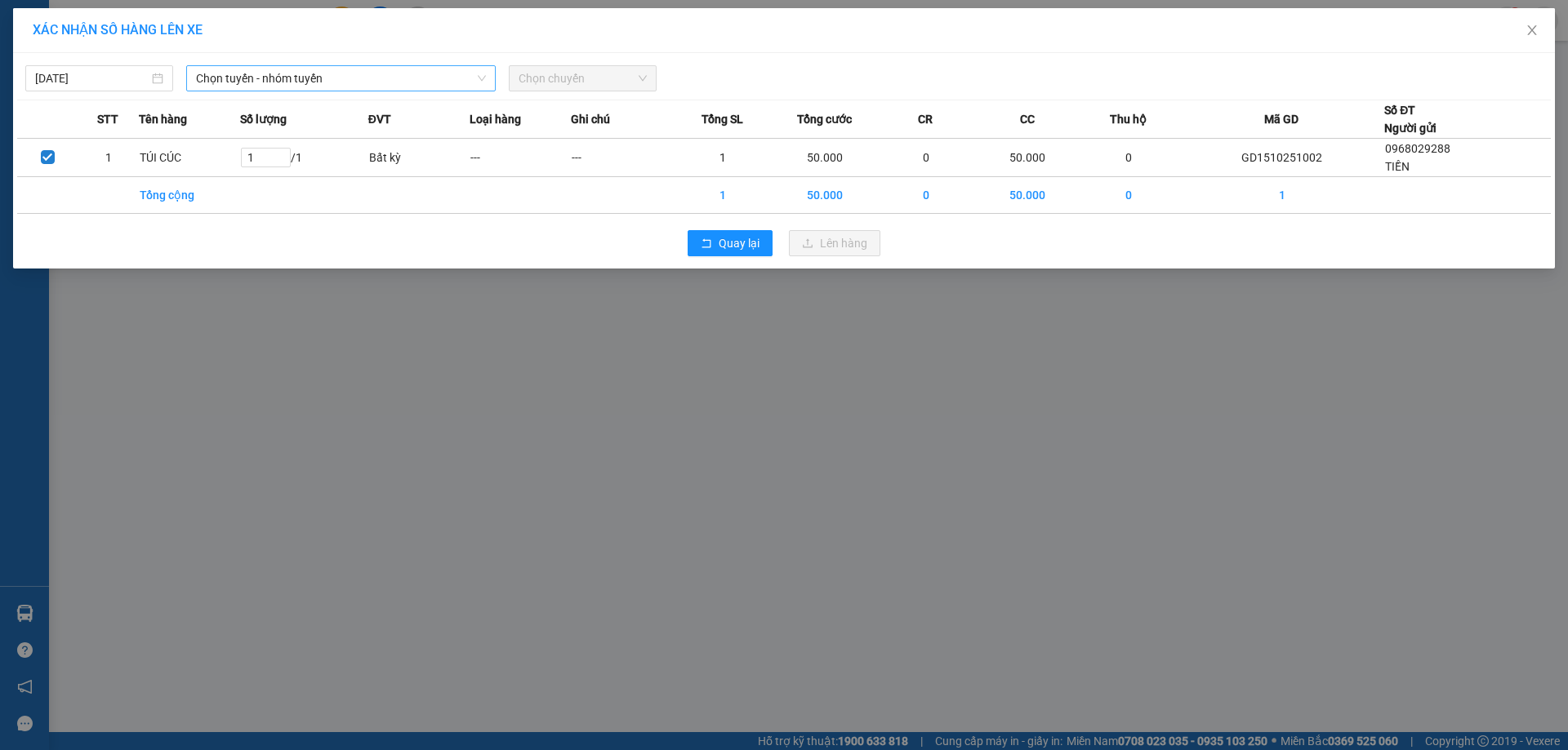
click at [332, 83] on span "Chọn tuyến - nhóm tuyến" at bounding box center [341, 78] width 290 height 25
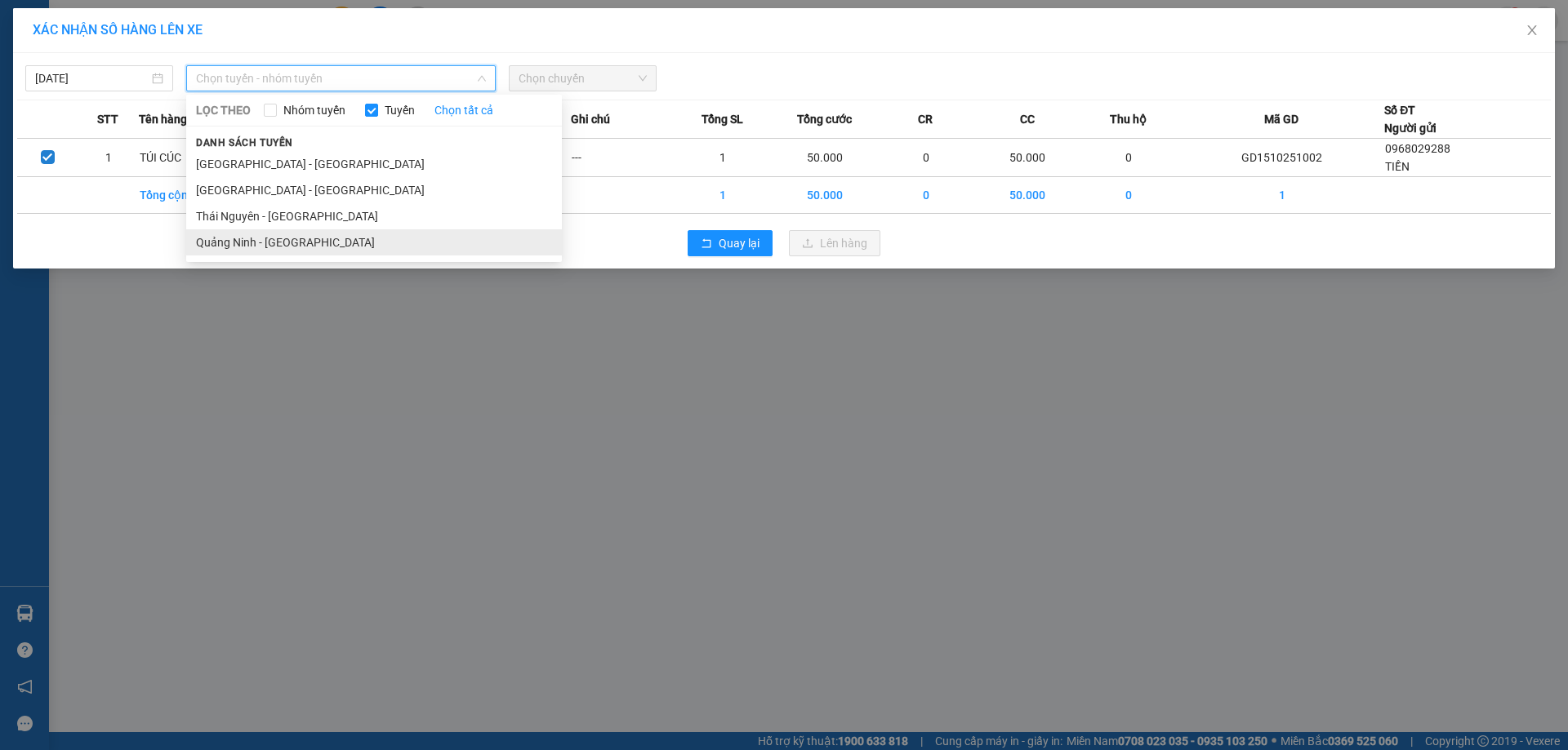
click at [265, 235] on li "Quảng Ninh - [GEOGRAPHIC_DATA]" at bounding box center [374, 243] width 376 height 26
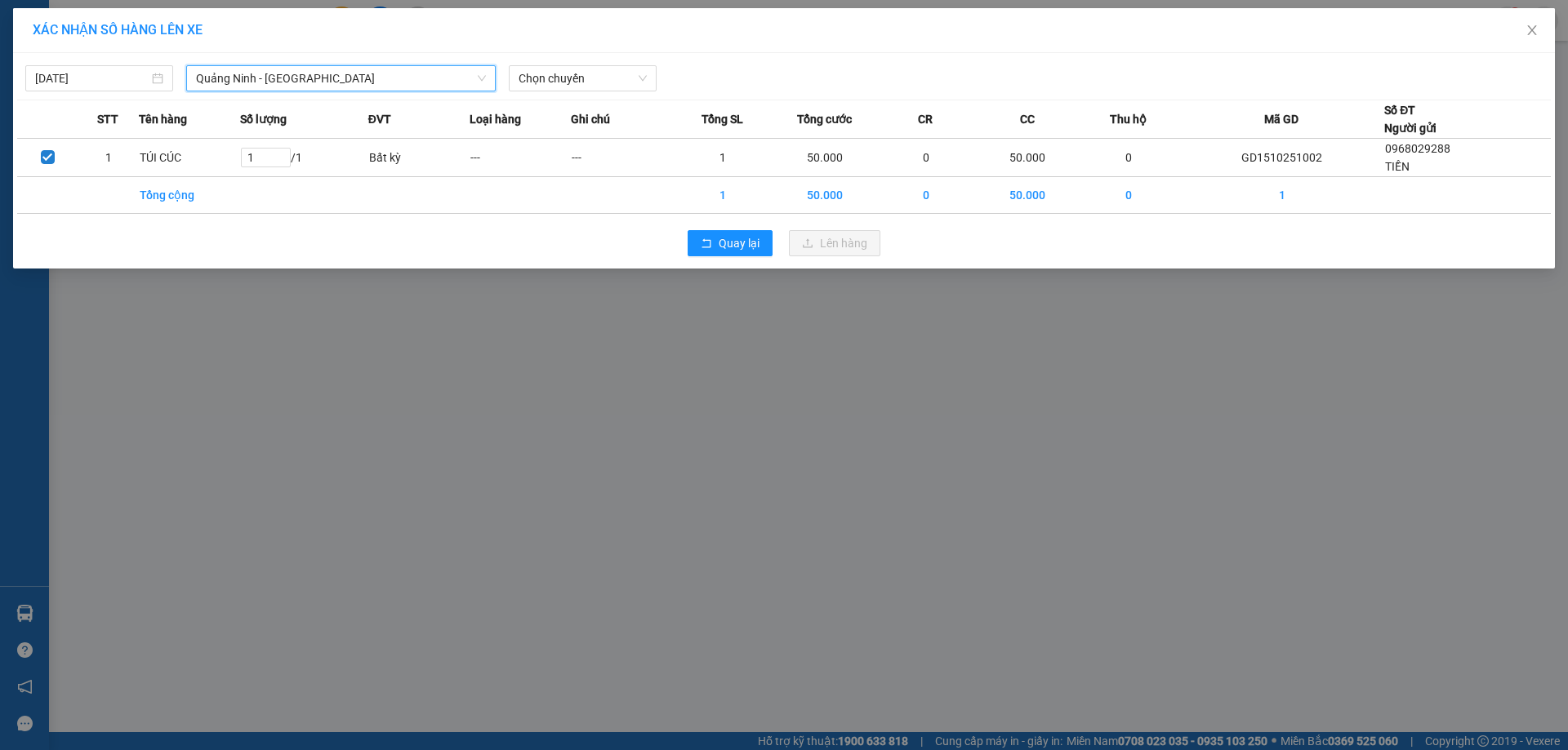
click at [555, 82] on span "Chọn chuyến" at bounding box center [583, 78] width 128 height 25
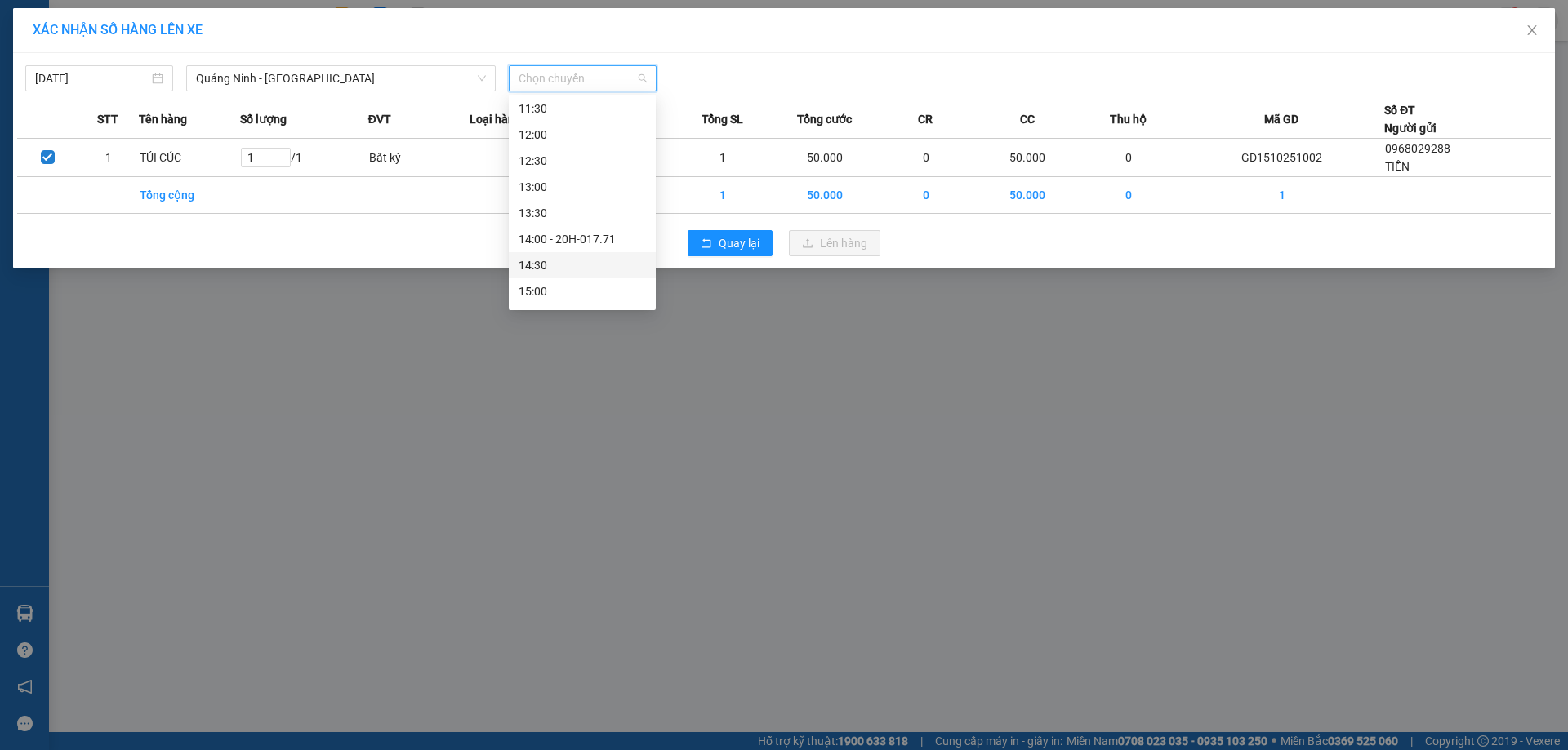
scroll to position [438, 0]
click at [555, 167] on div "14:00 - 20H-017.71" at bounding box center [582, 170] width 128 height 18
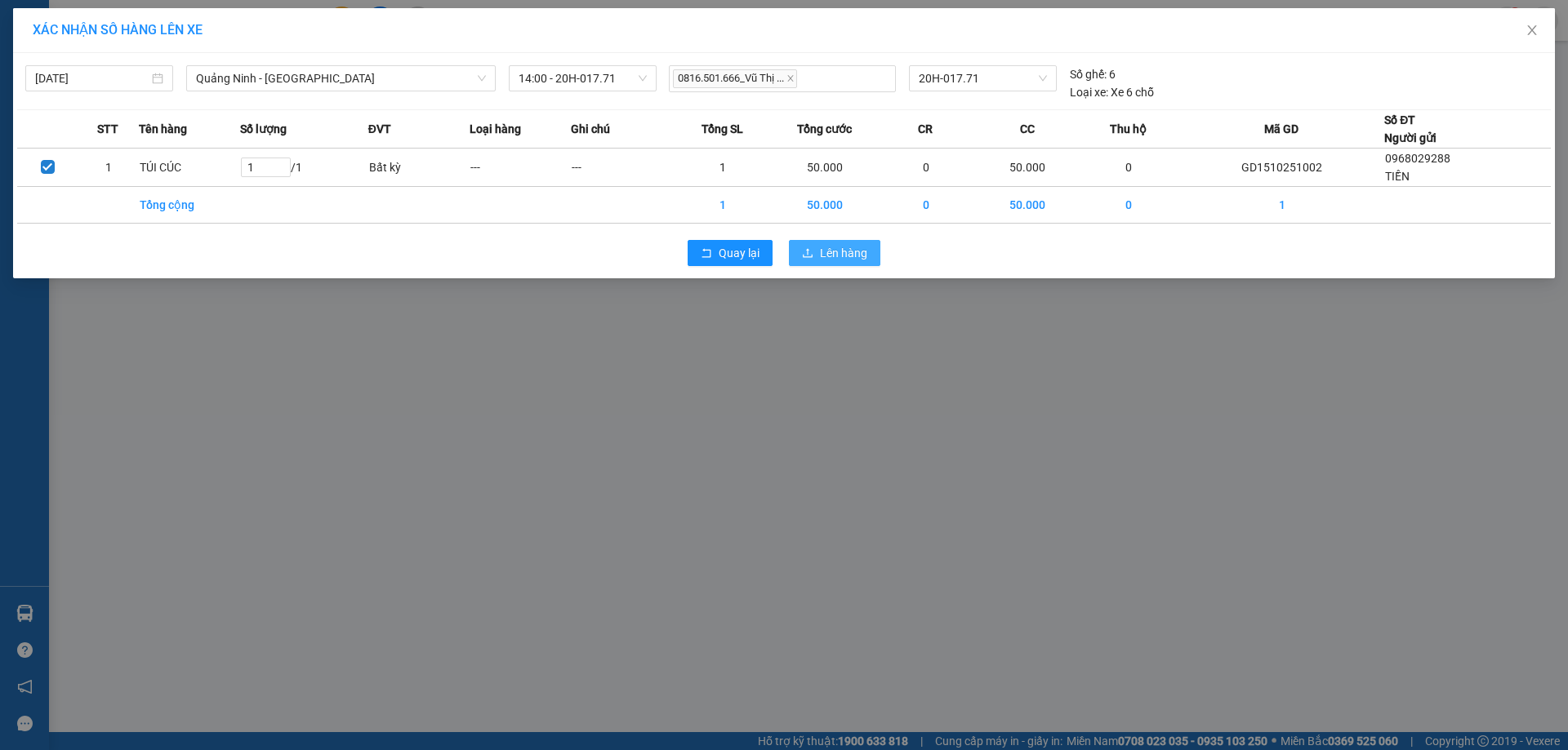
click at [842, 249] on span "Lên hàng" at bounding box center [843, 253] width 47 height 18
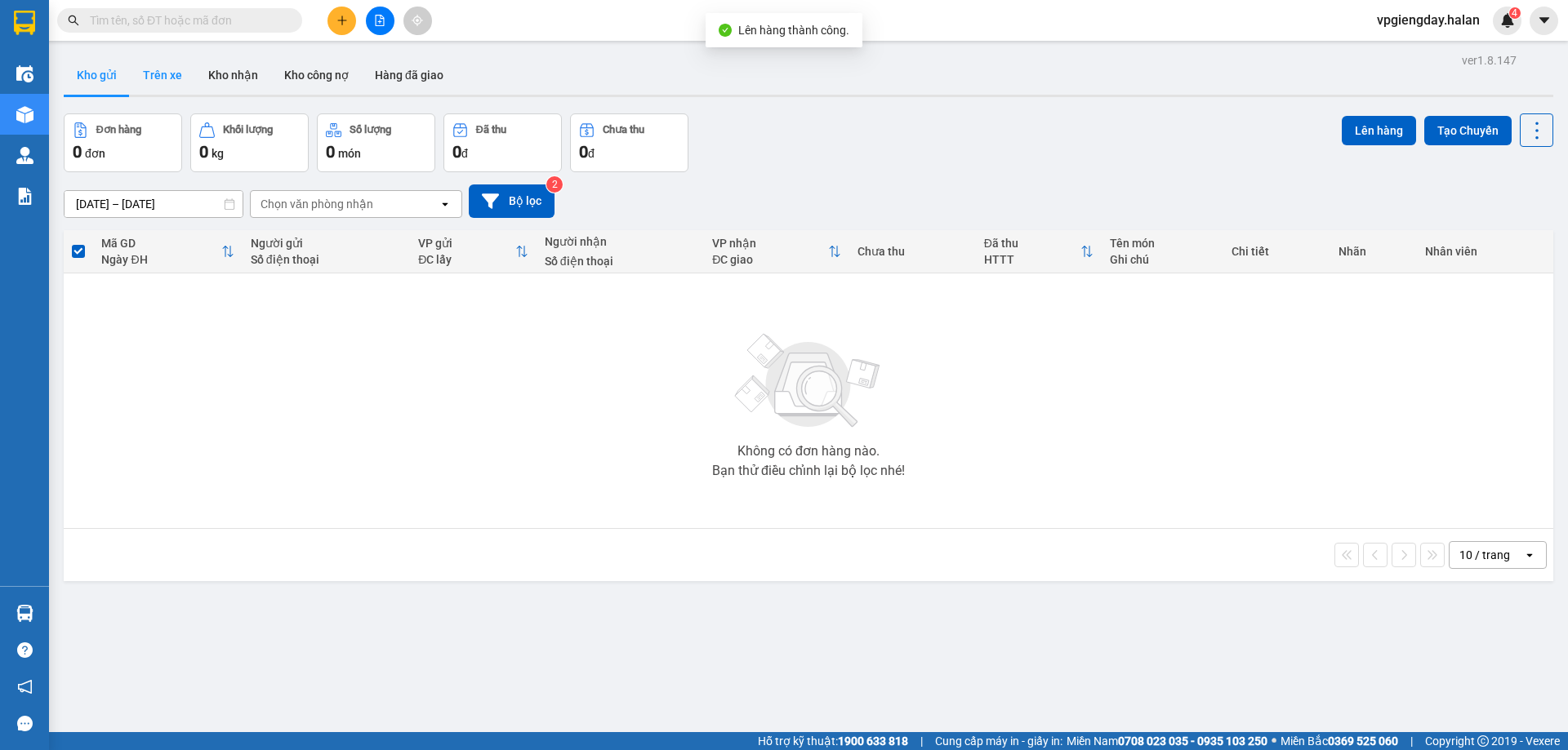
click at [164, 74] on button "Trên xe" at bounding box center [163, 75] width 65 height 40
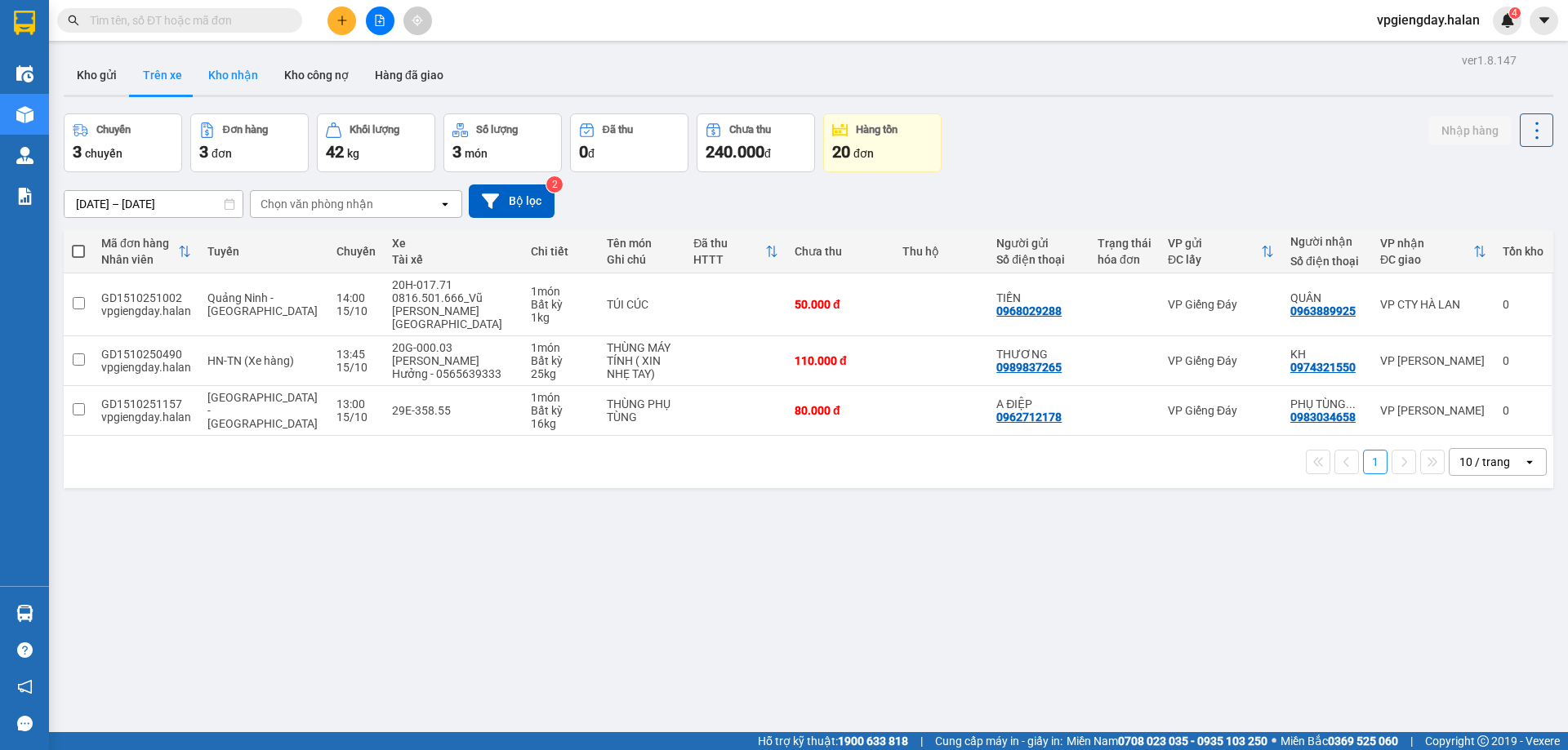
click at [227, 71] on button "Kho nhận" at bounding box center [233, 75] width 76 height 40
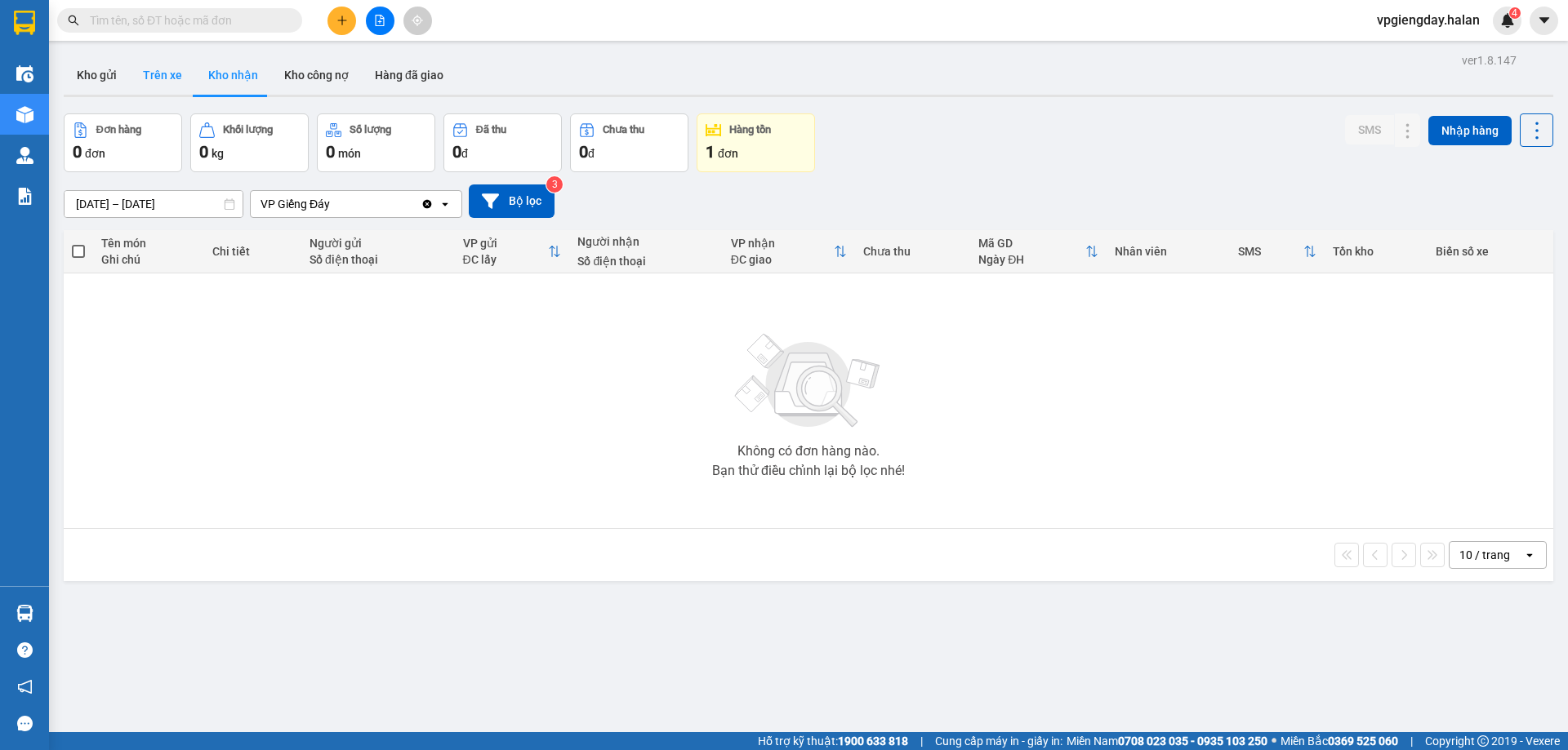
click at [172, 79] on button "Trên xe" at bounding box center [163, 75] width 65 height 40
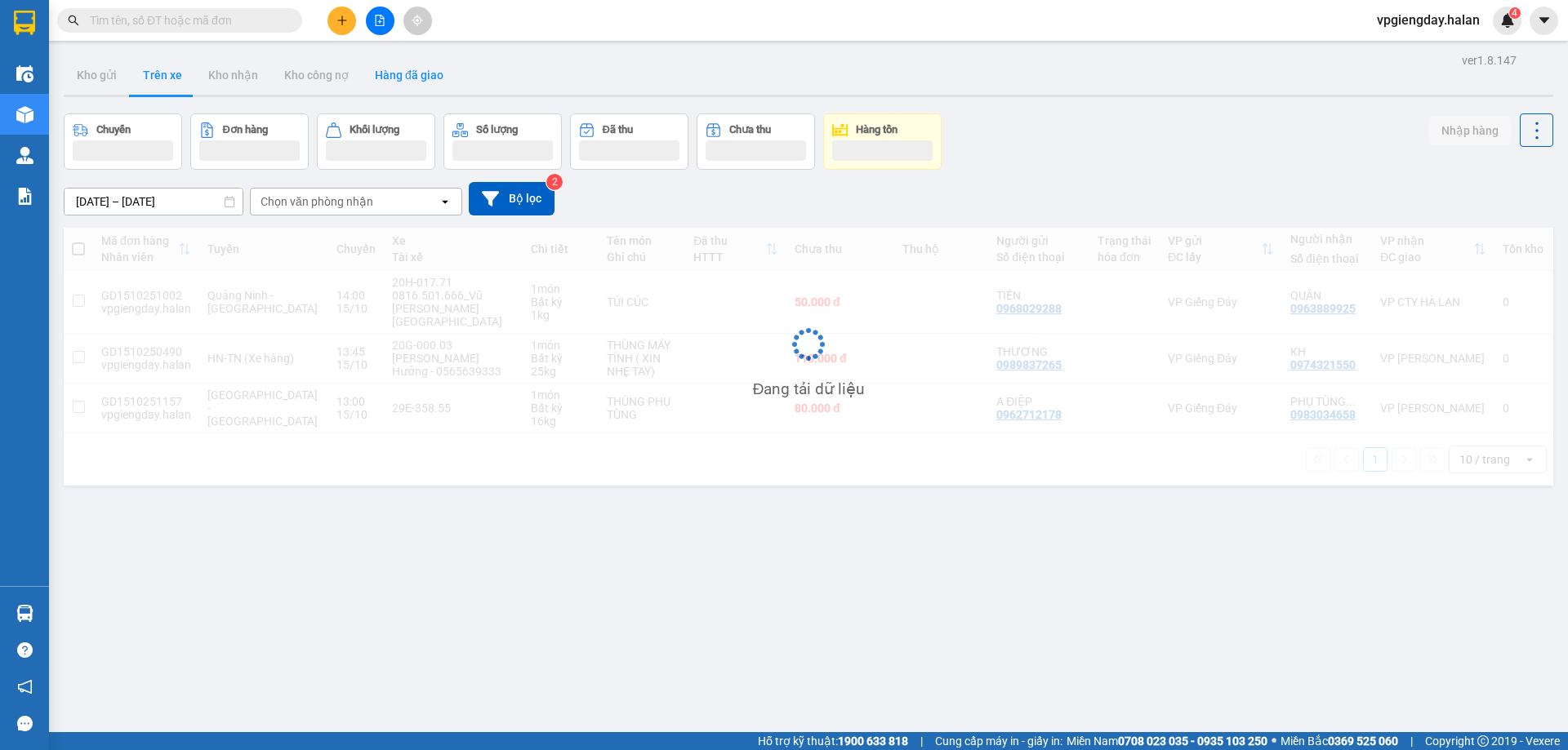
click at [375, 84] on button "Hàng đã giao" at bounding box center [409, 75] width 95 height 40
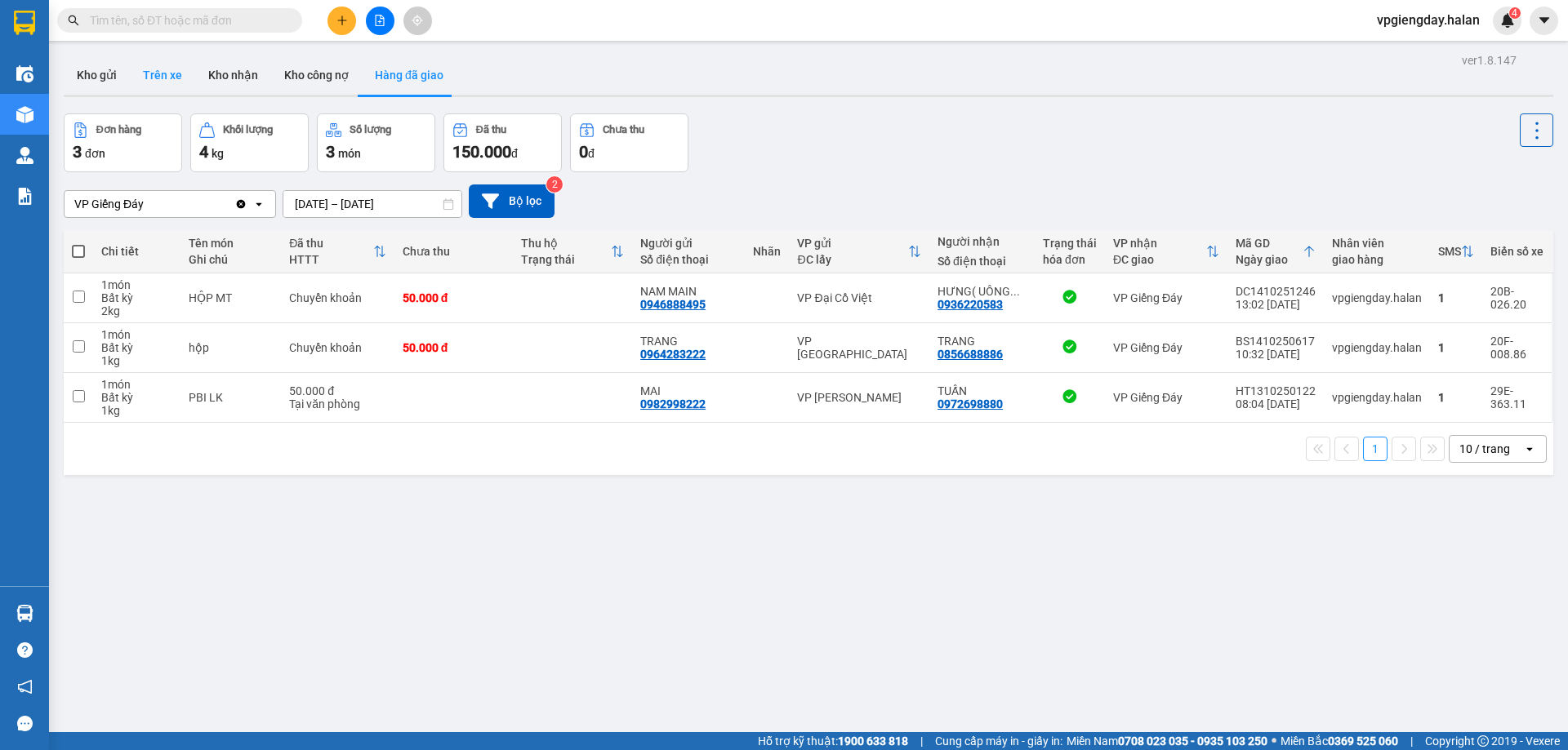
click at [161, 77] on button "Trên xe" at bounding box center [163, 75] width 65 height 40
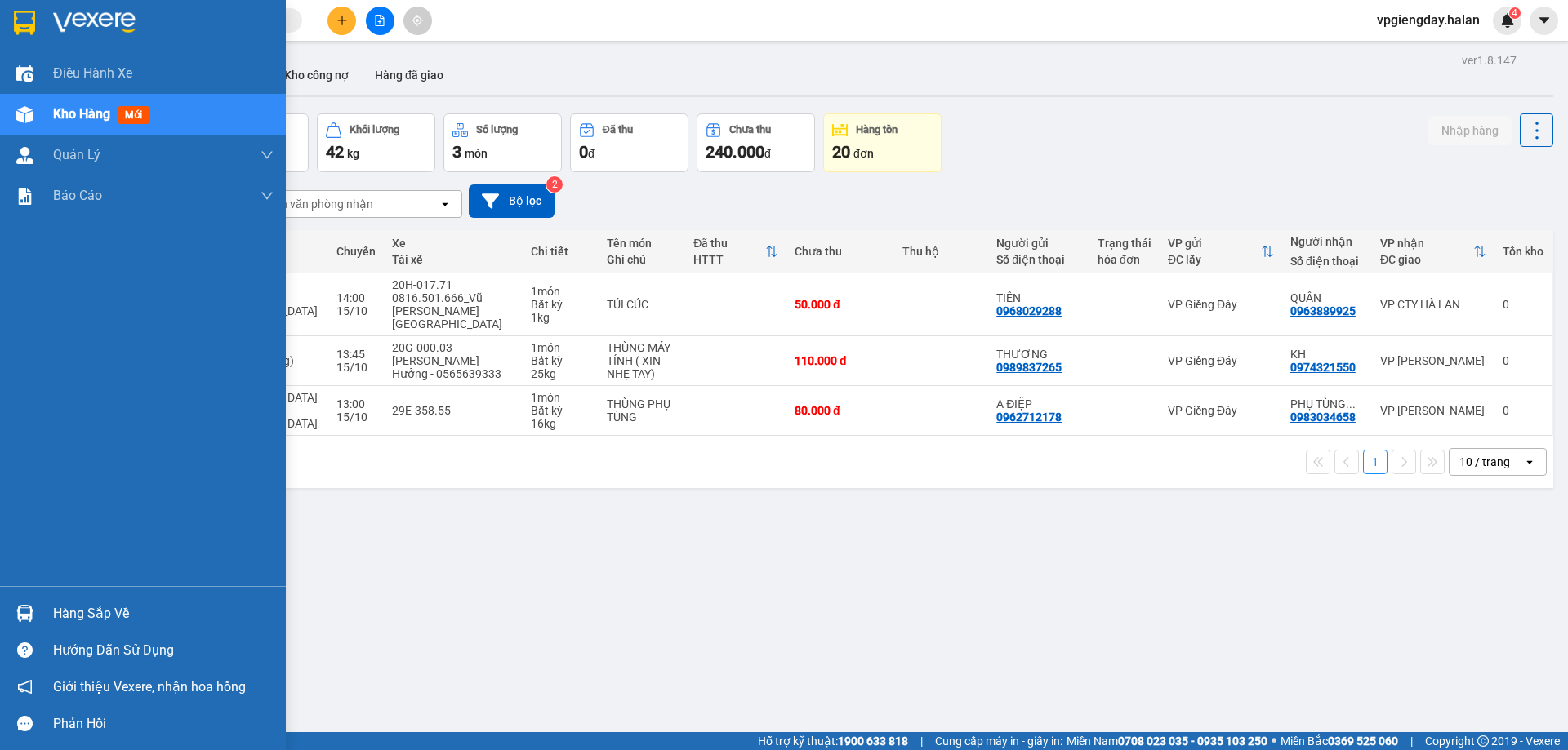
click at [99, 609] on div "Hàng sắp về" at bounding box center [163, 614] width 221 height 25
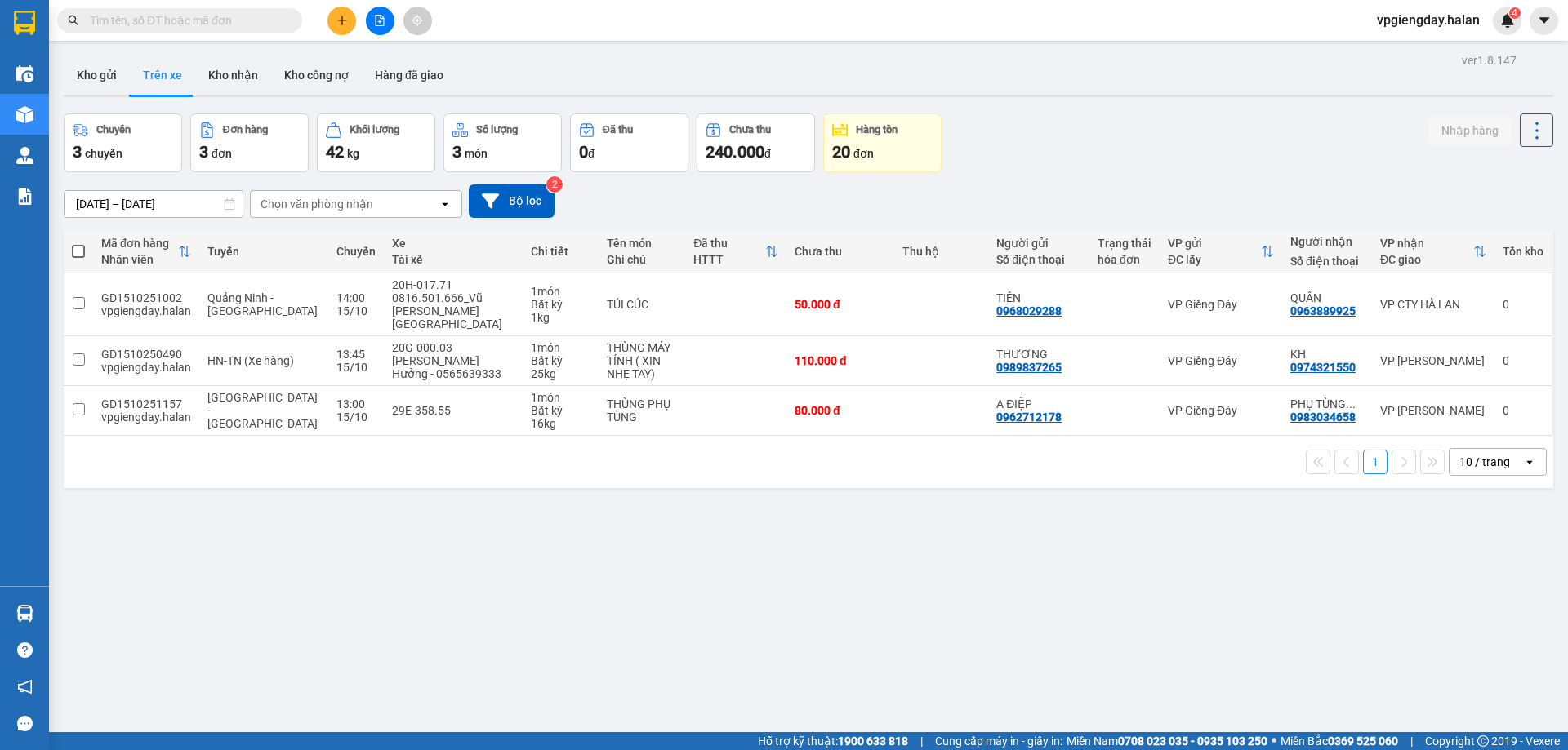
click at [842, 606] on section "Kết quả tìm kiếm ( 0 ) Bộ lọc No Data vpgiengday.halan 4 Điều hành xe Kho hàng …" at bounding box center [784, 375] width 1568 height 750
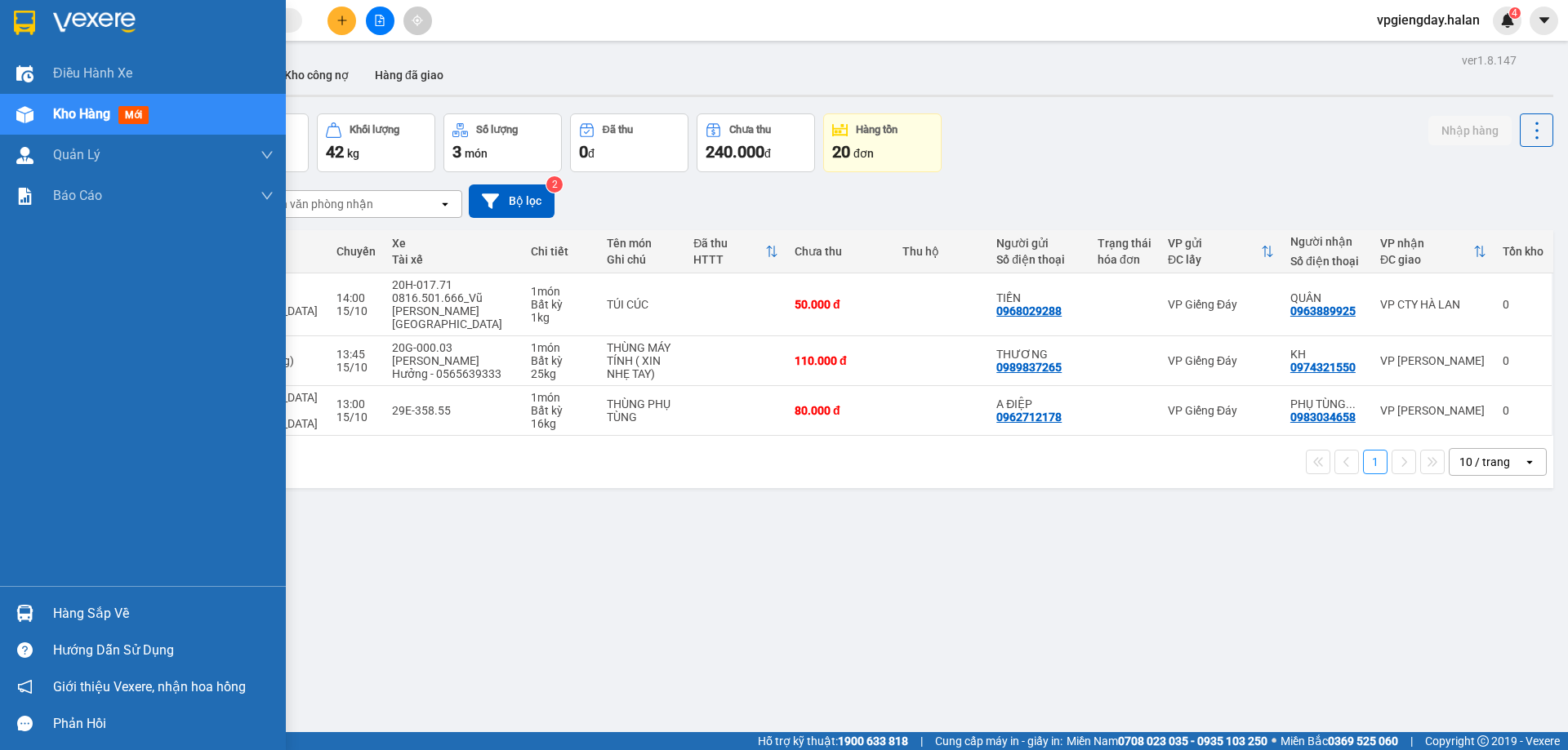
click at [116, 608] on div "Hàng sắp về" at bounding box center [163, 614] width 221 height 25
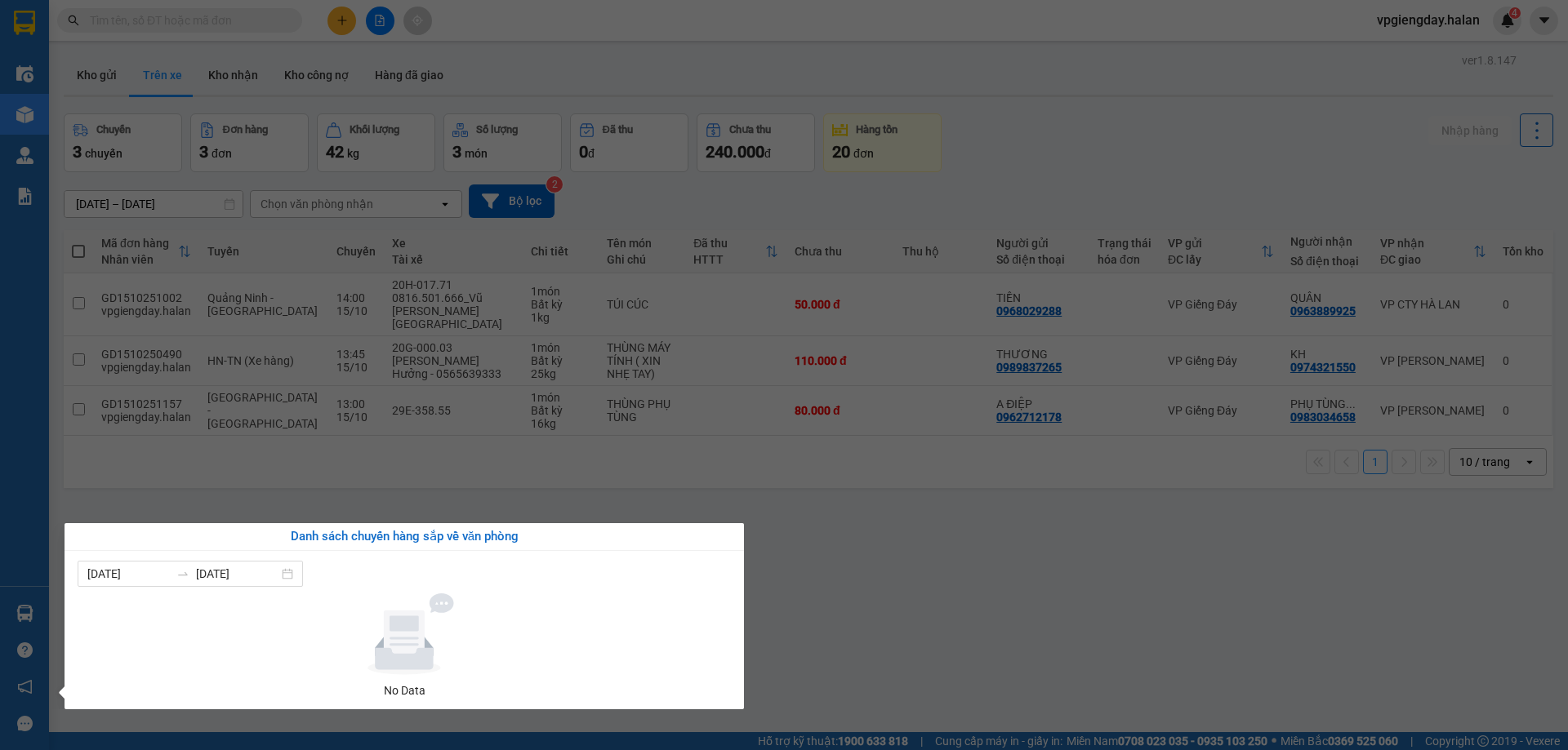
drag, startPoint x: 872, startPoint y: 468, endPoint x: 821, endPoint y: 464, distance: 51.2
click at [857, 464] on section "Kết quả tìm kiếm ( 0 ) Bộ lọc No Data vpgiengday.halan 4 Điều hành xe Kho hàng …" at bounding box center [784, 375] width 1568 height 750
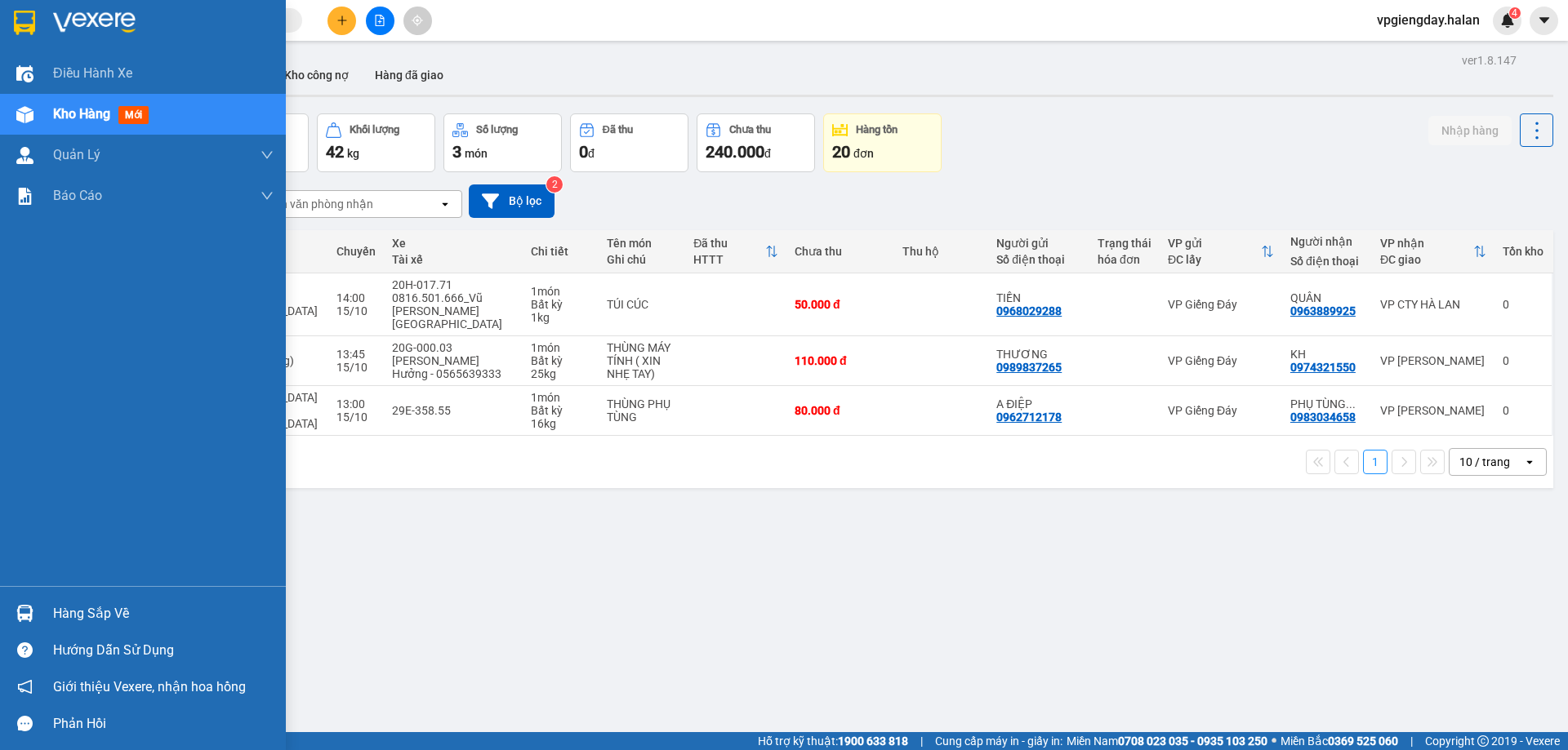
click at [125, 607] on div "Hàng sắp về" at bounding box center [163, 614] width 221 height 25
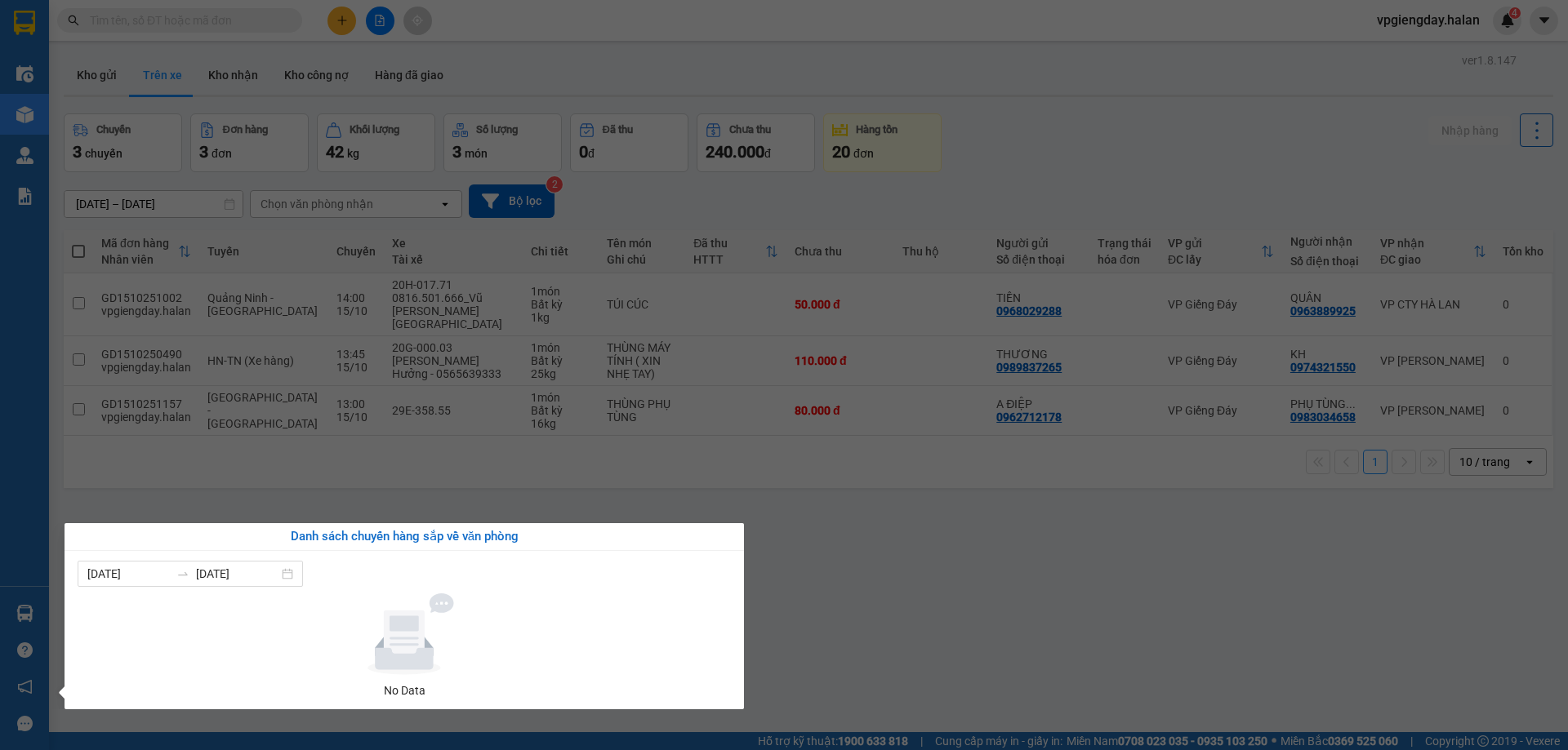
click at [875, 532] on section "Kết quả tìm kiếm ( 0 ) Bộ lọc No Data vpgiengday.halan 4 Điều hành xe Kho hàng …" at bounding box center [784, 375] width 1568 height 750
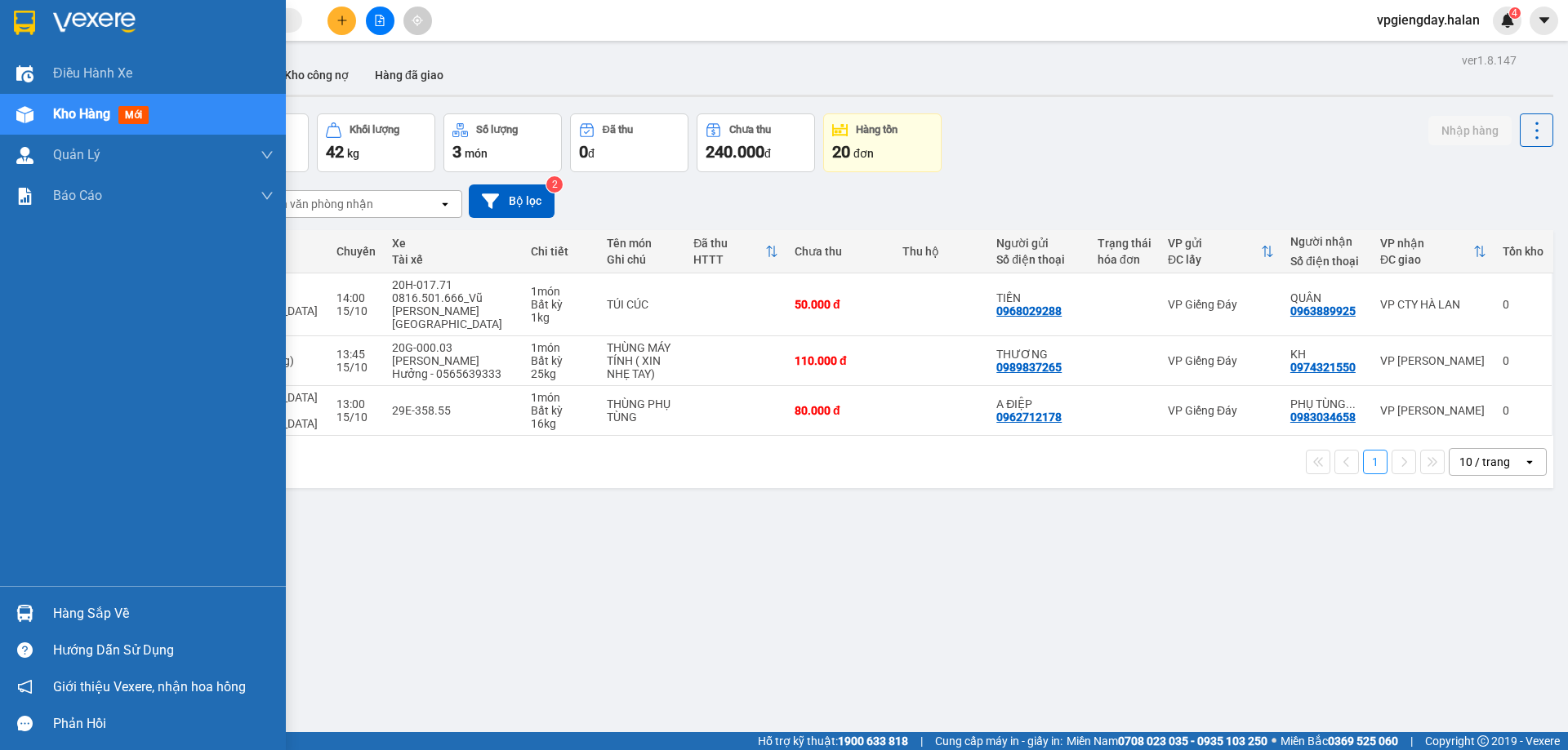
click at [63, 614] on div "Hàng sắp về" at bounding box center [163, 614] width 221 height 25
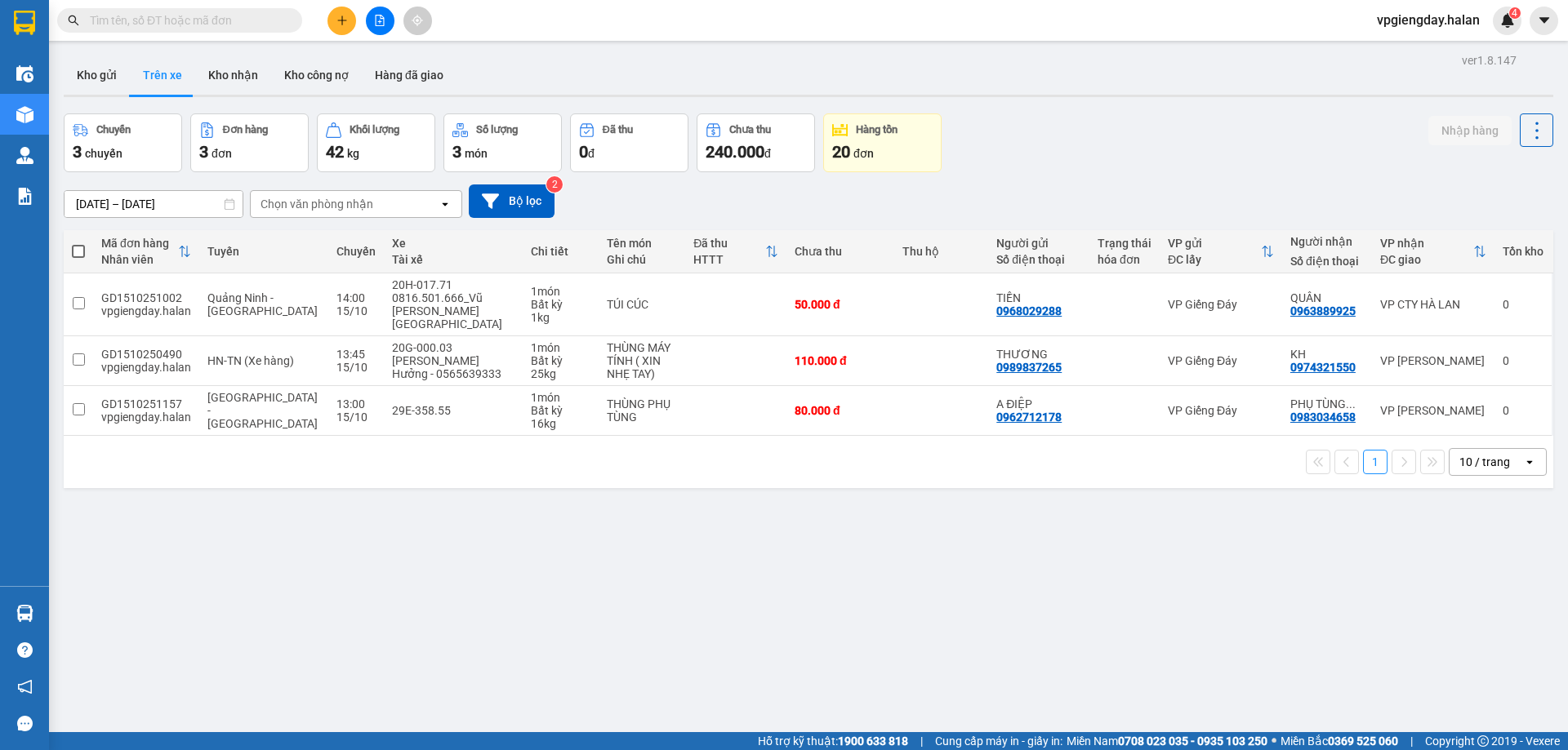
drag, startPoint x: 1028, startPoint y: 527, endPoint x: 864, endPoint y: 542, distance: 164.7
click at [1026, 528] on section "Kết quả tìm kiếm ( 0 ) Bộ lọc No Data vpgiengday.halan 4 Điều hành xe Kho hàng …" at bounding box center [784, 375] width 1568 height 750
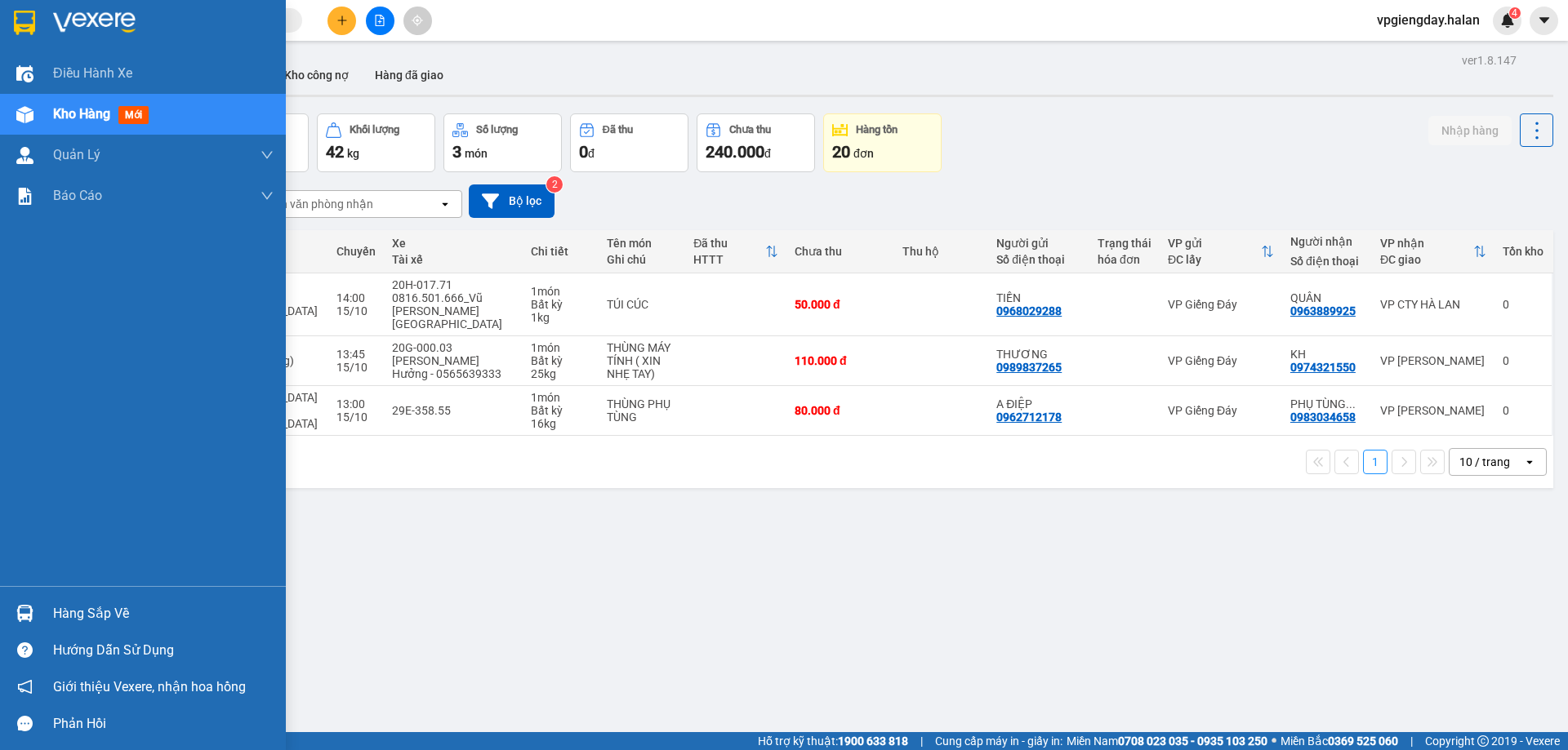
click at [101, 608] on div "Hàng sắp về" at bounding box center [163, 614] width 221 height 25
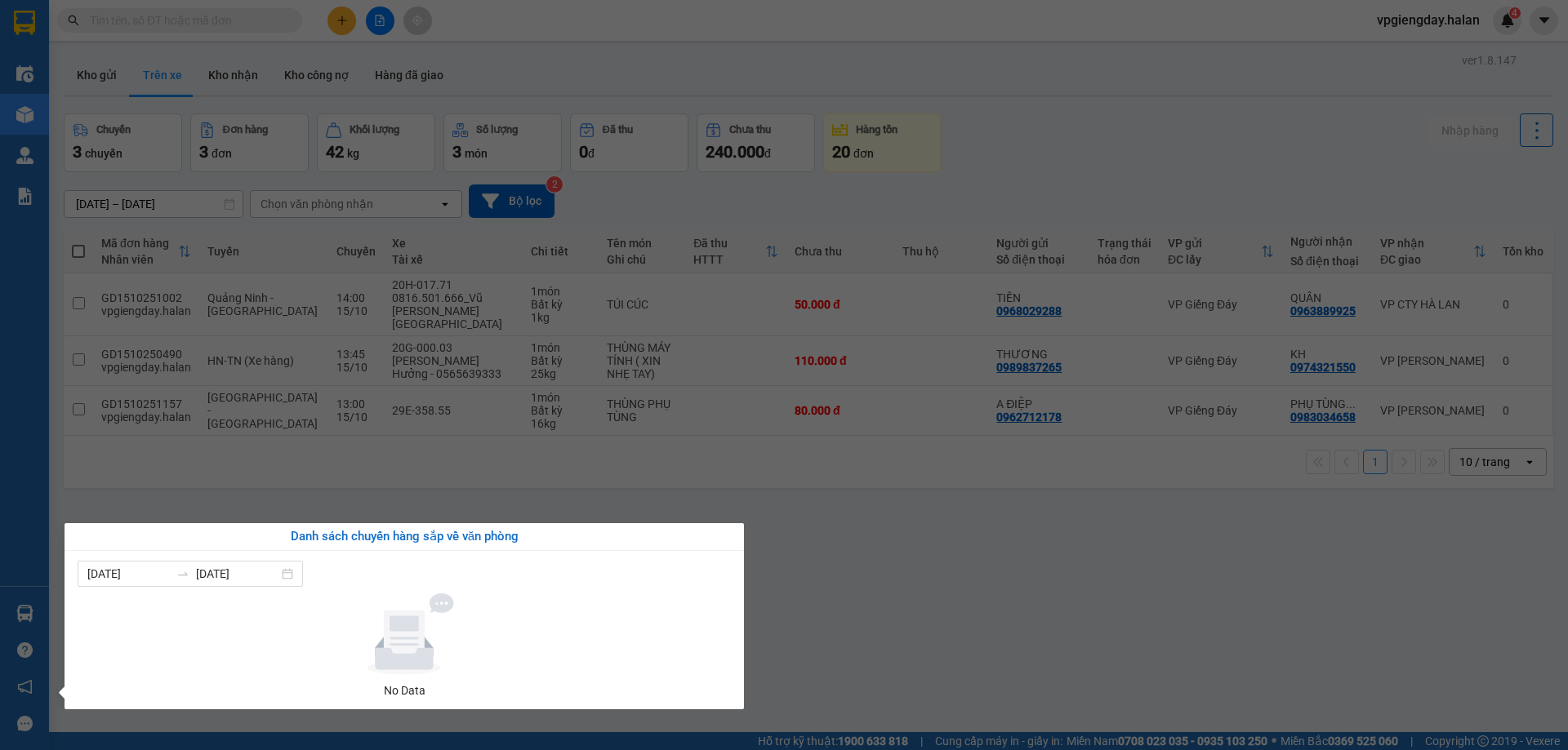
click at [825, 593] on section "Kết quả tìm kiếm ( 0 ) Bộ lọc No Data vpgiengday.halan 4 Điều hành xe Kho hàng …" at bounding box center [784, 375] width 1568 height 750
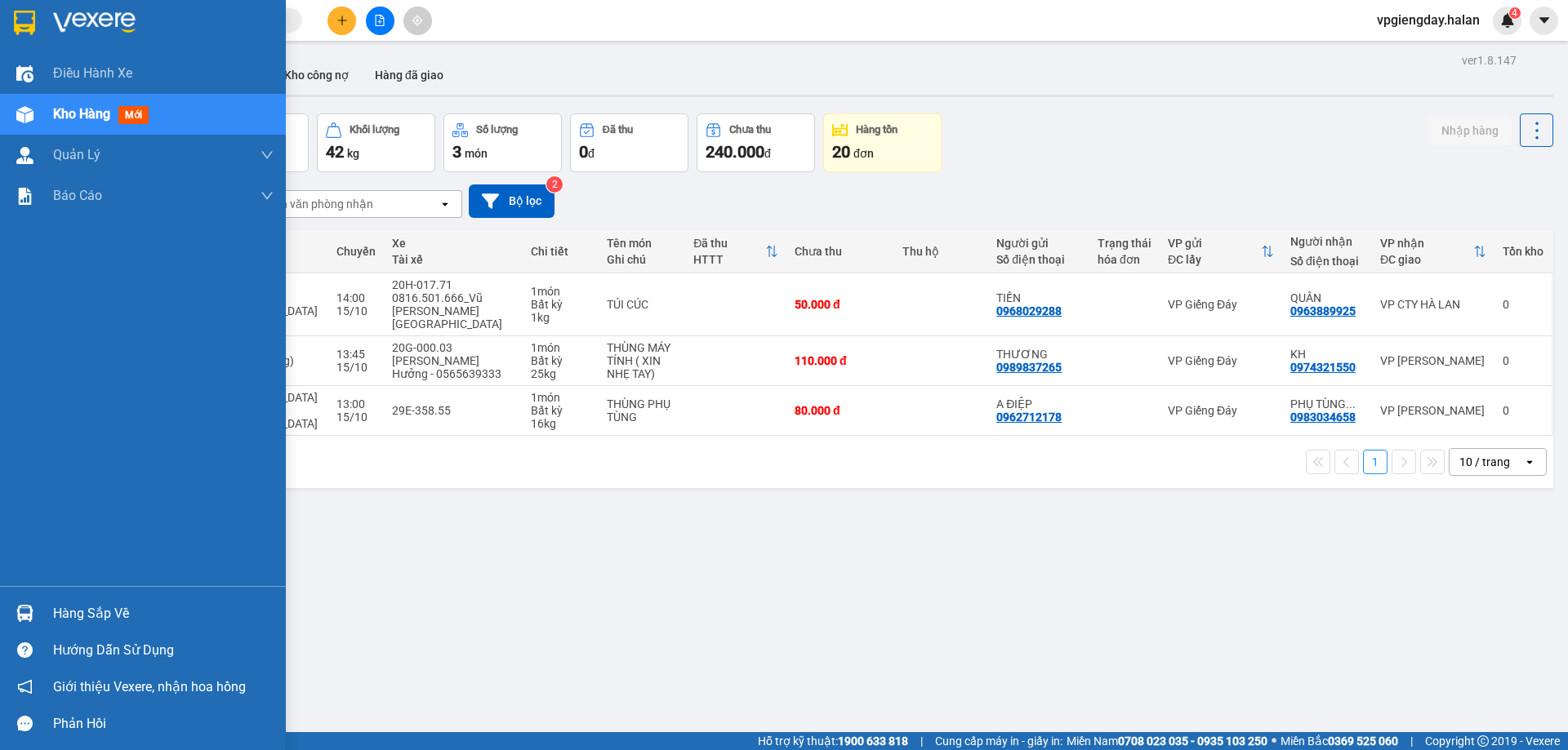
click at [99, 611] on div "Hàng sắp về" at bounding box center [163, 614] width 221 height 25
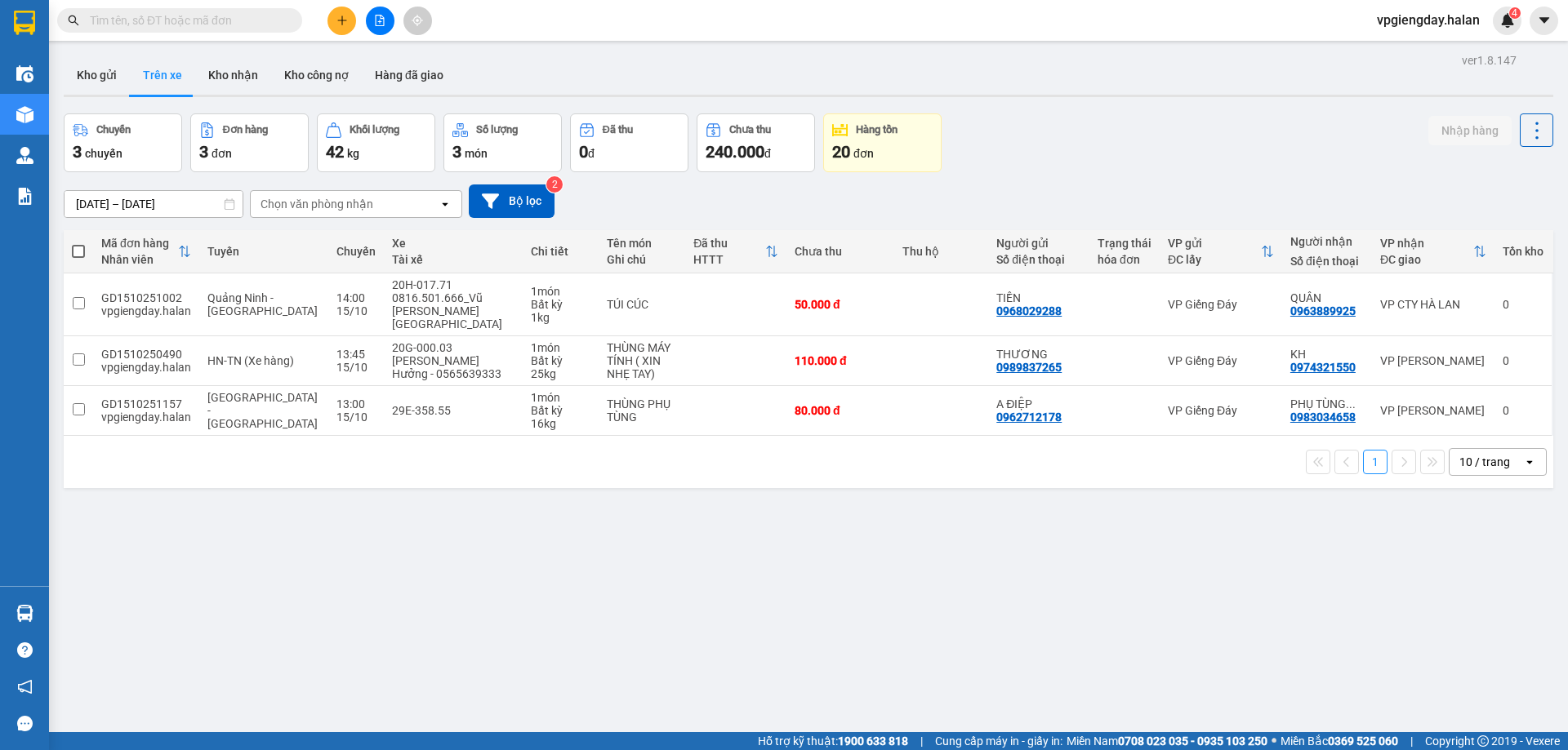
click at [1004, 559] on section "Kết quả tìm kiếm ( 0 ) Bộ lọc No Data vpgiengday.halan 4 Điều hành xe Kho hàng …" at bounding box center [784, 375] width 1568 height 750
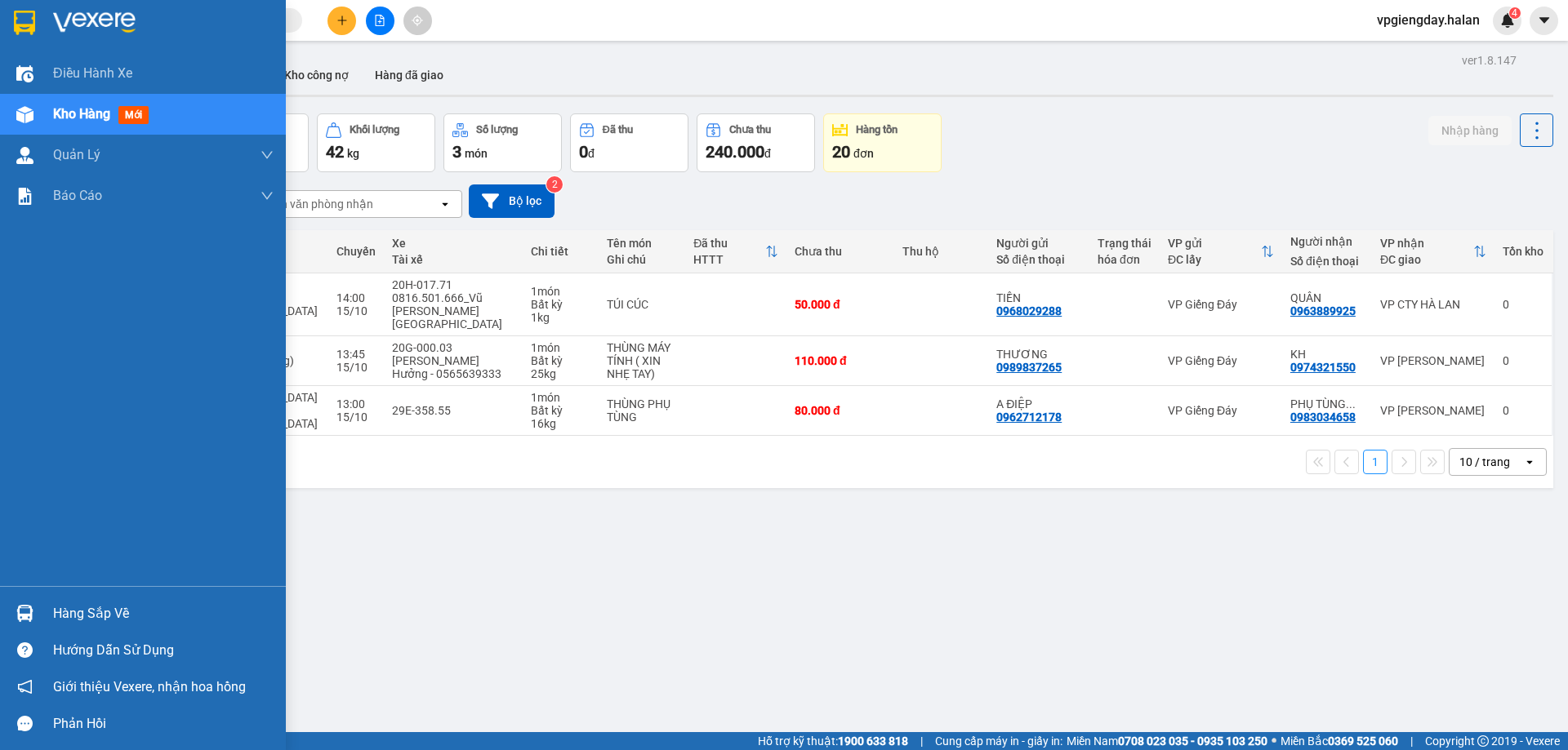
click at [87, 605] on div "Hàng sắp về" at bounding box center [163, 614] width 221 height 25
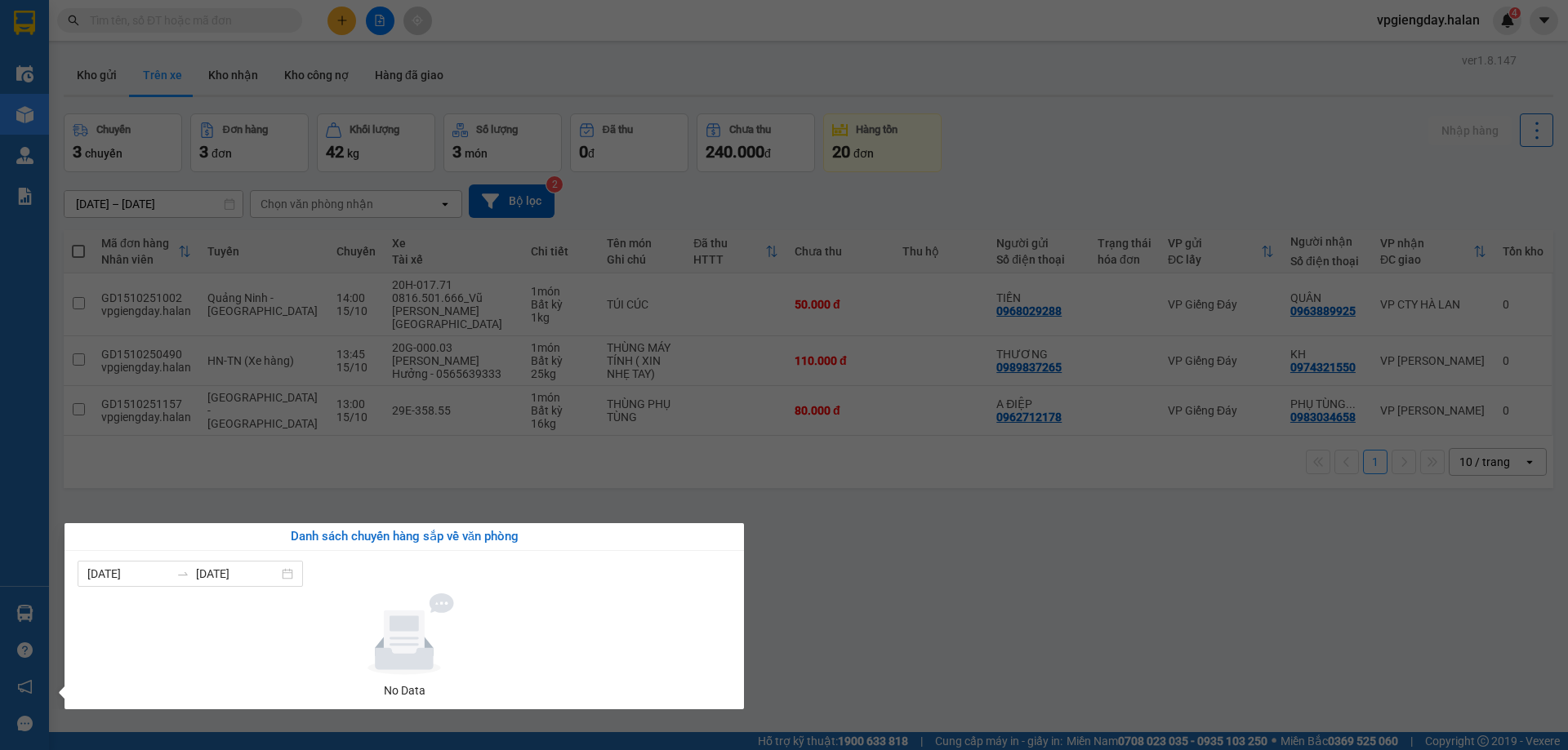
click at [986, 601] on section "Kết quả tìm kiếm ( 0 ) Bộ lọc No Data vpgiengday.halan 4 Điều hành xe Kho hàng …" at bounding box center [784, 375] width 1568 height 750
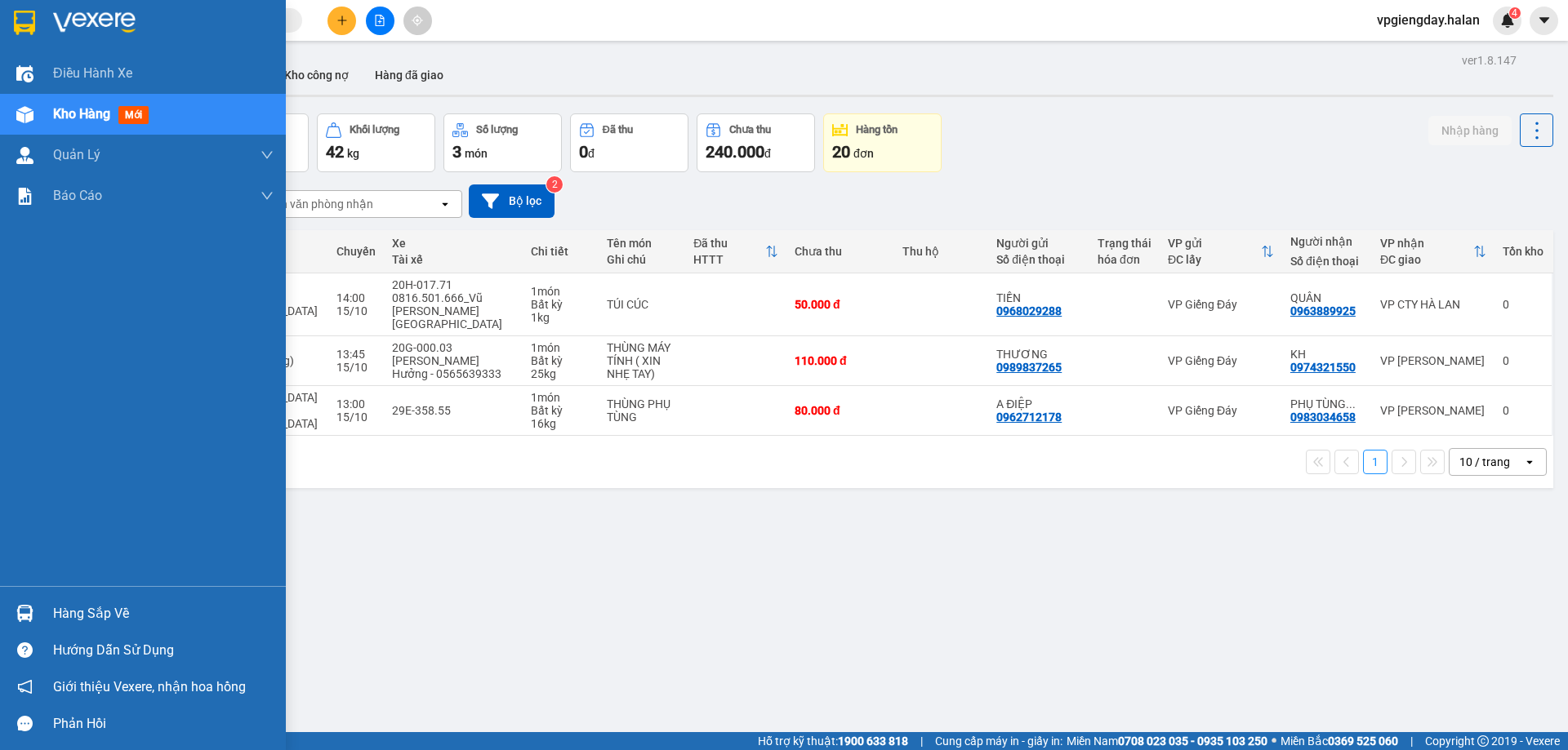
click at [112, 609] on div "Hàng sắp về" at bounding box center [163, 614] width 221 height 25
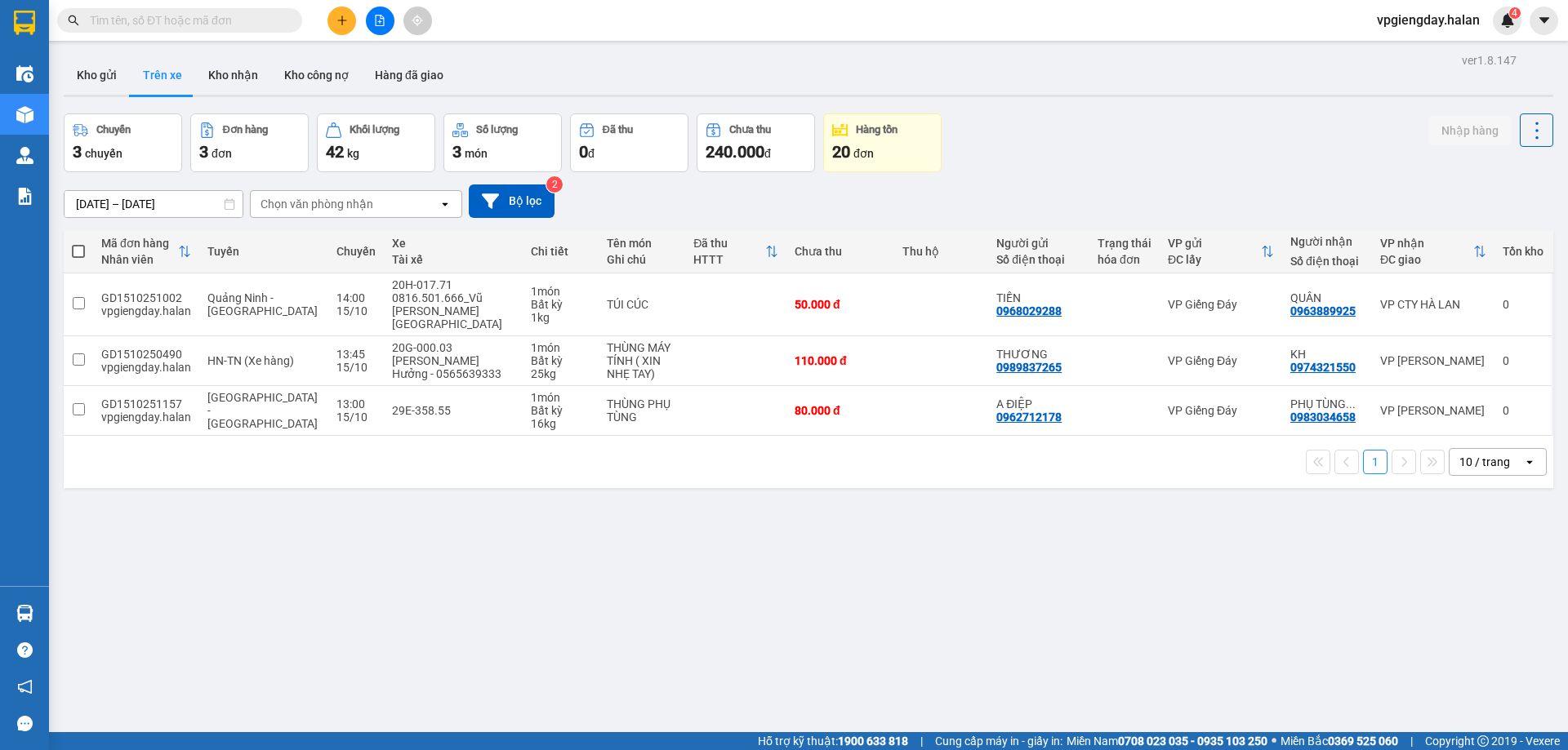
click at [832, 579] on section "Kết quả tìm kiếm ( 0 ) Bộ lọc No Data vpgiengday.halan 4 Điều hành xe Kho hàng …" at bounding box center [784, 375] width 1568 height 750
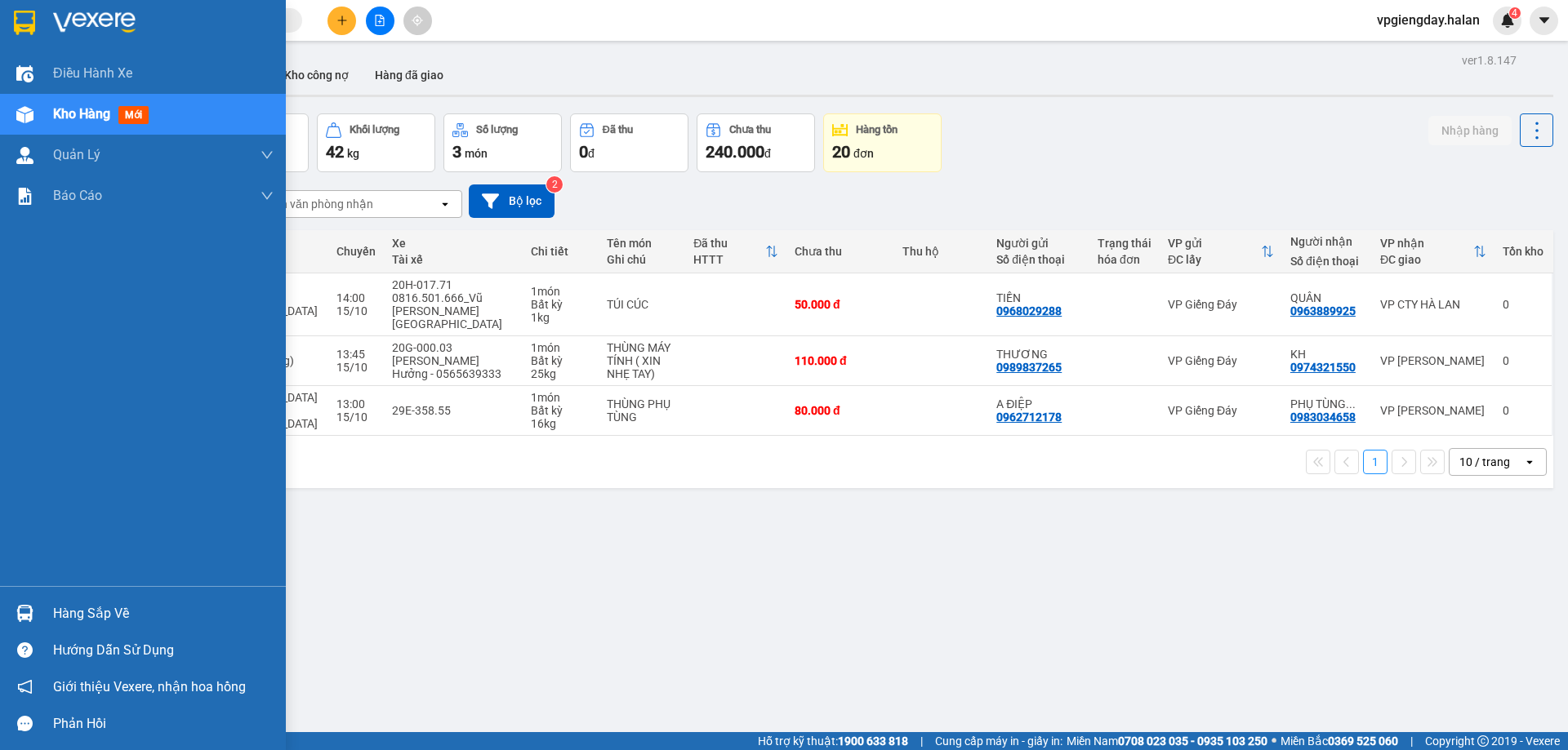
click at [110, 604] on div "Hàng sắp về" at bounding box center [163, 614] width 221 height 25
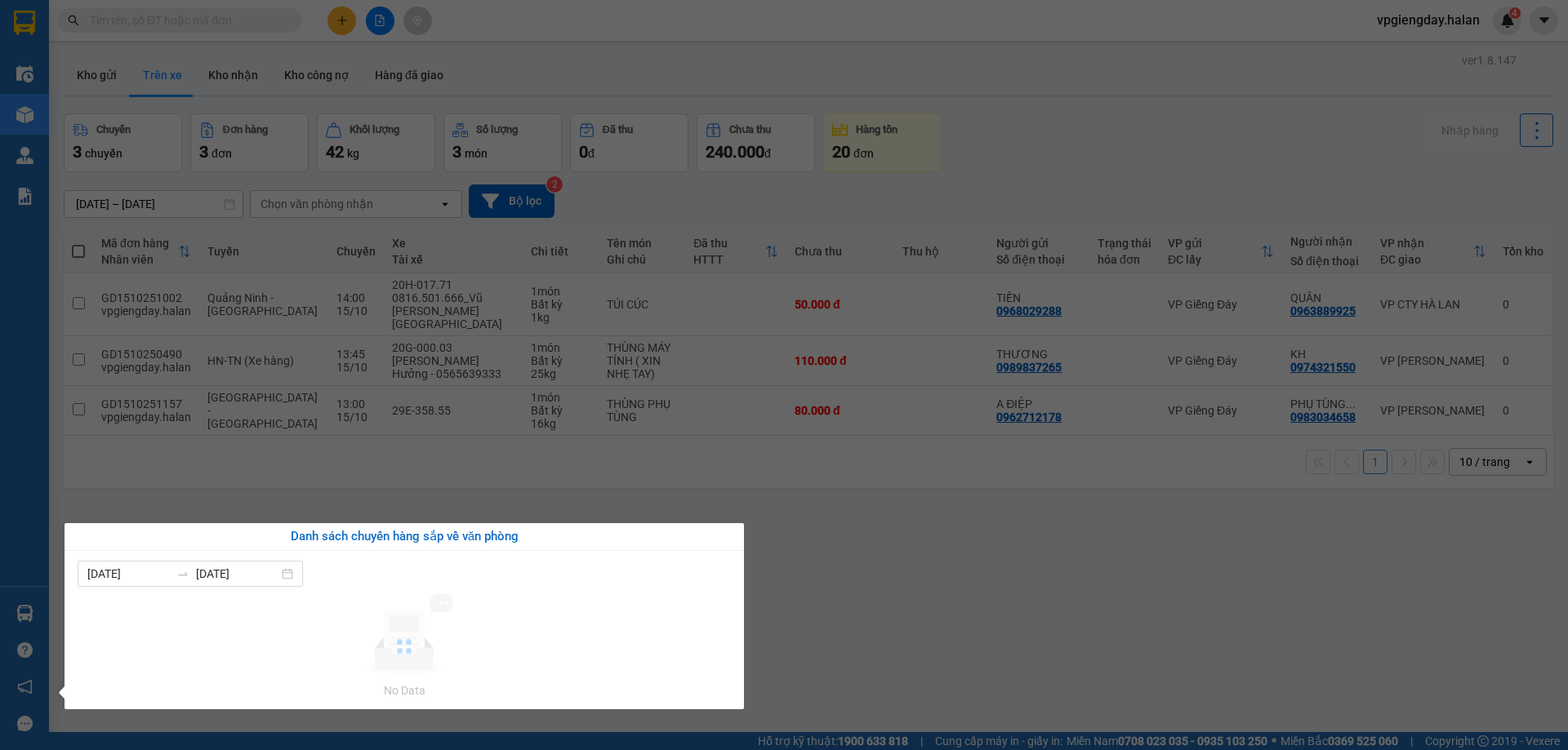
click at [851, 595] on section "Kết quả tìm kiếm ( 0 ) Bộ lọc No Data vpgiengday.halan 4 Điều hành xe Kho hàng …" at bounding box center [784, 375] width 1568 height 750
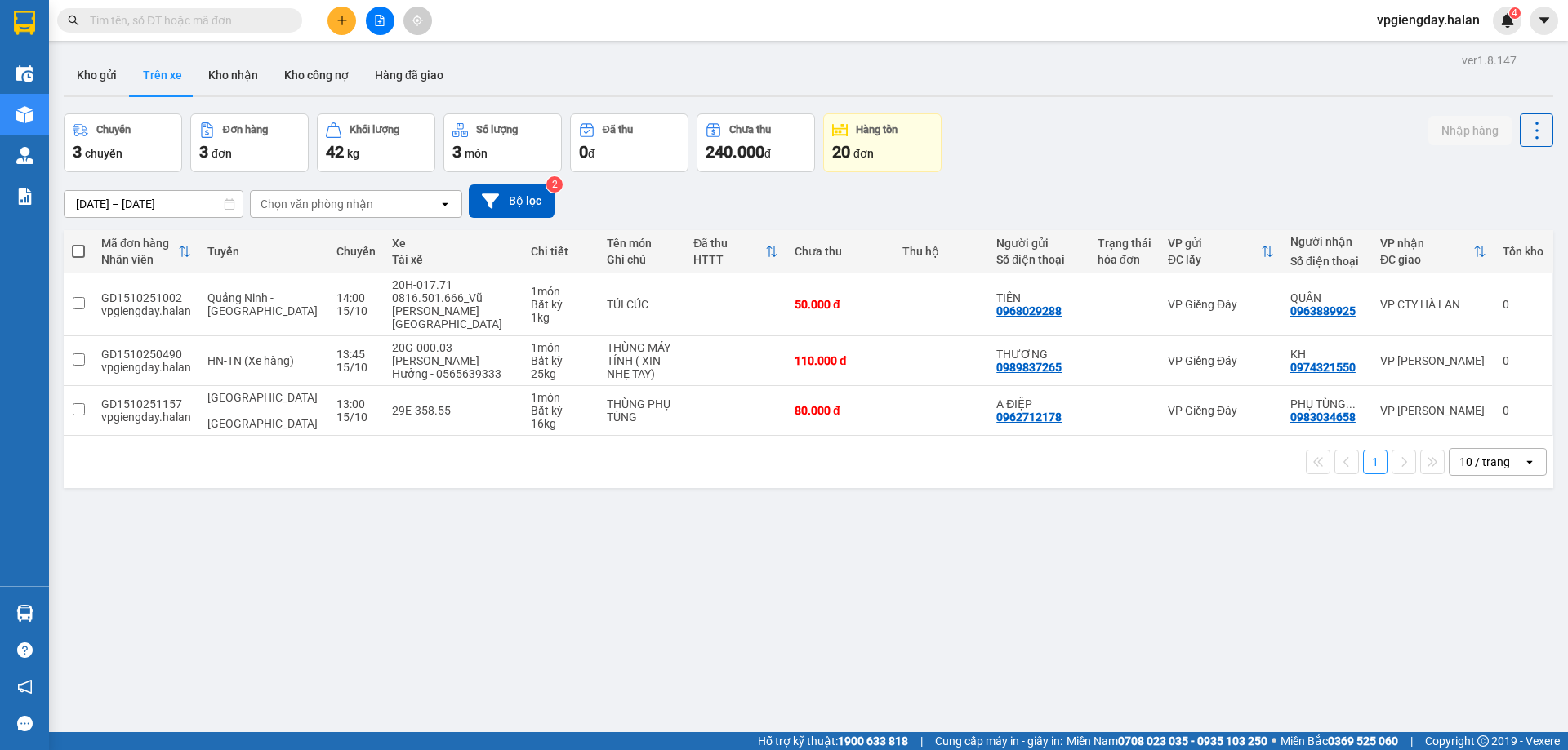
drag, startPoint x: 223, startPoint y: 76, endPoint x: 188, endPoint y: 72, distance: 35.2
click at [222, 76] on button "Kho nhận" at bounding box center [233, 75] width 76 height 40
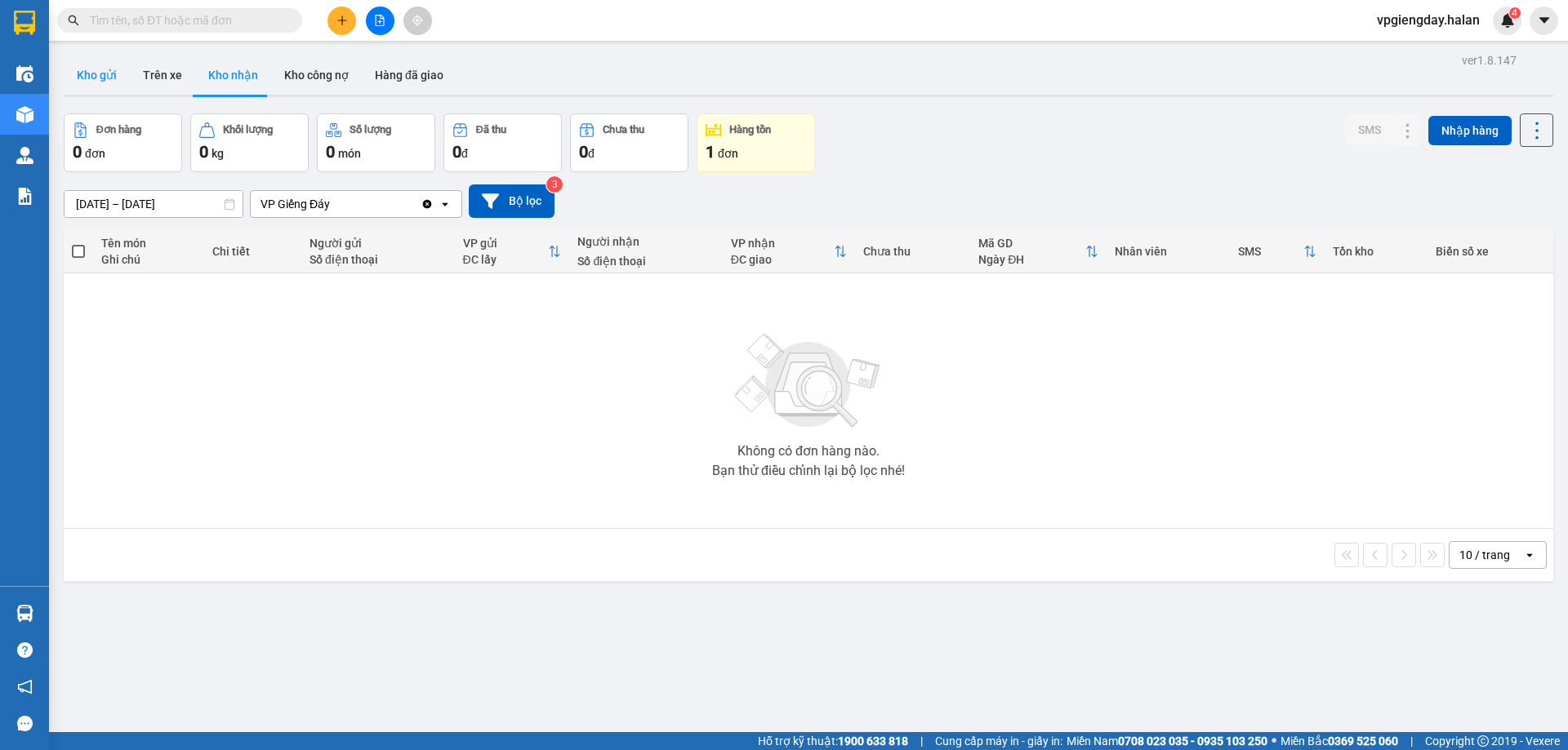
click at [85, 84] on button "Kho gửi" at bounding box center [96, 75] width 66 height 40
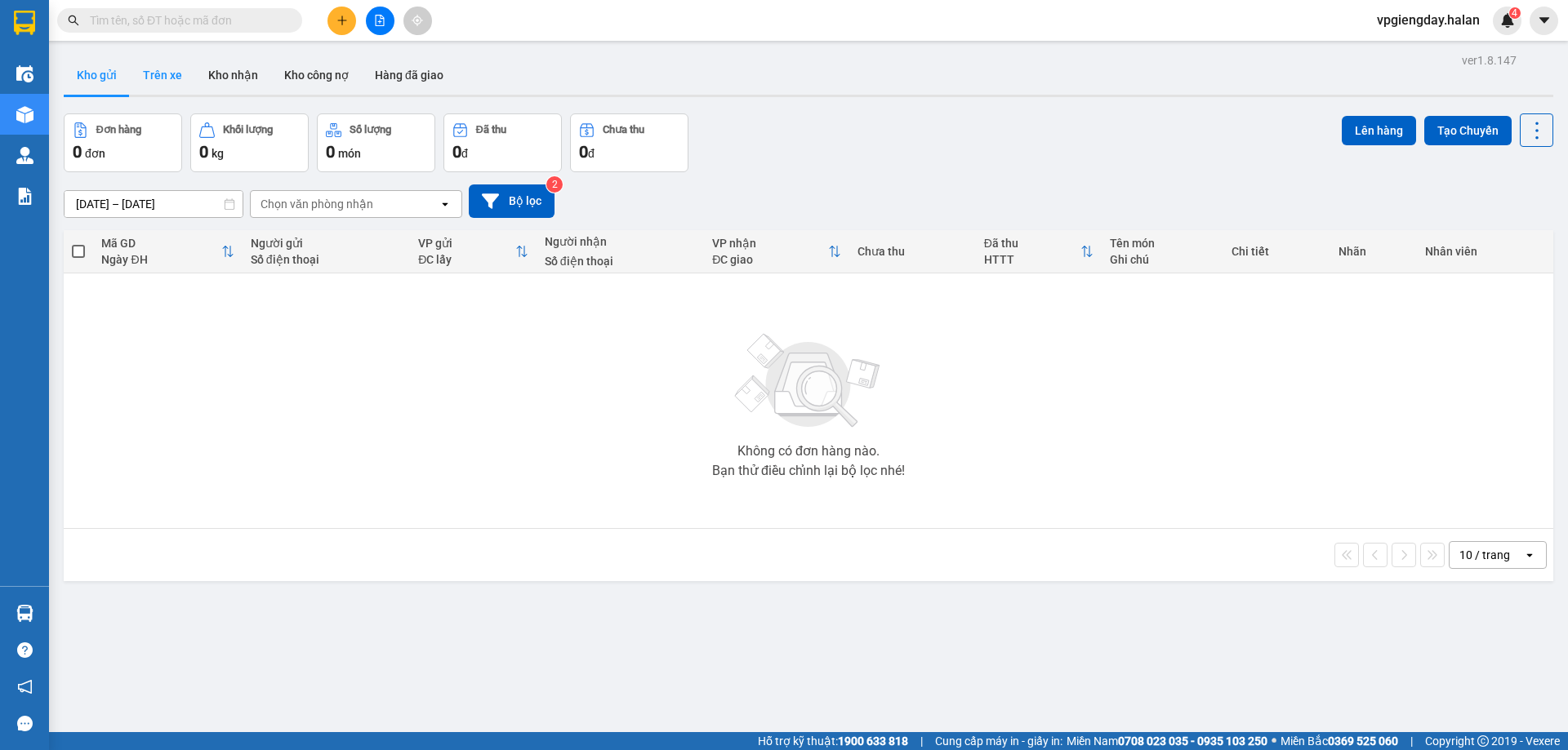
click at [167, 74] on button "Trên xe" at bounding box center [163, 75] width 65 height 40
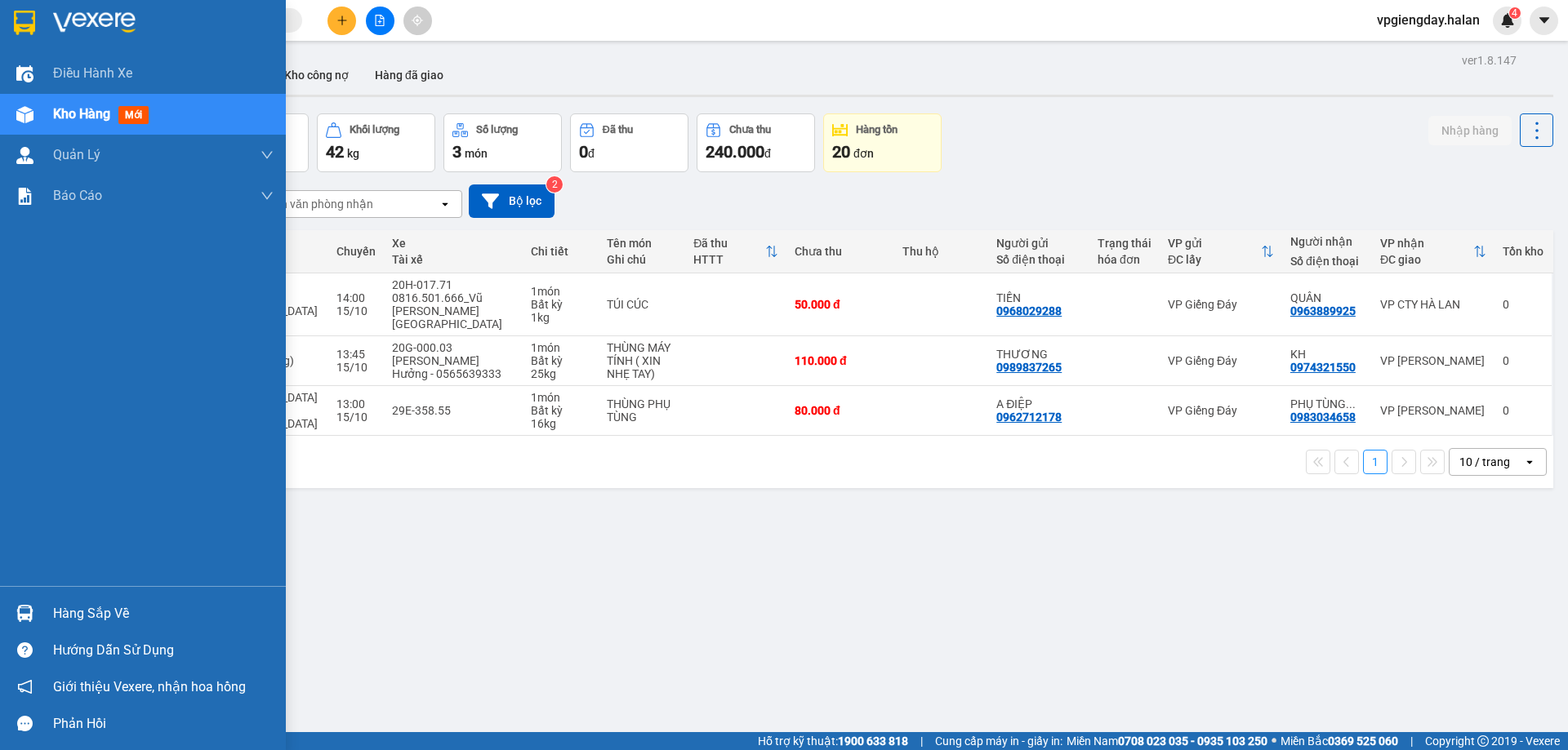
click at [117, 612] on div "Hàng sắp về" at bounding box center [163, 614] width 221 height 25
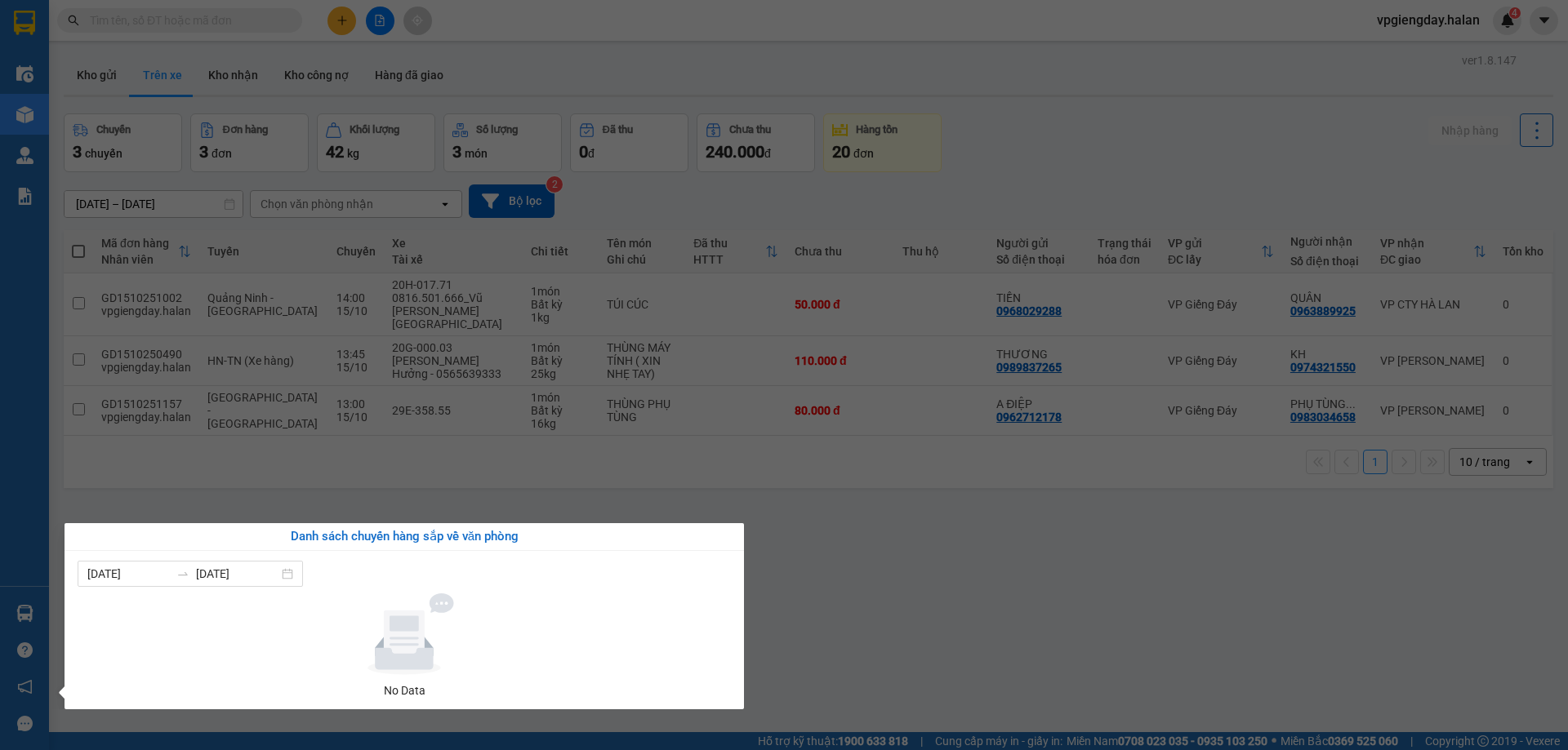
click at [946, 560] on section "Kết quả tìm kiếm ( 0 ) Bộ lọc No Data vpgiengday.halan 4 Điều hành xe Kho hàng …" at bounding box center [784, 375] width 1568 height 750
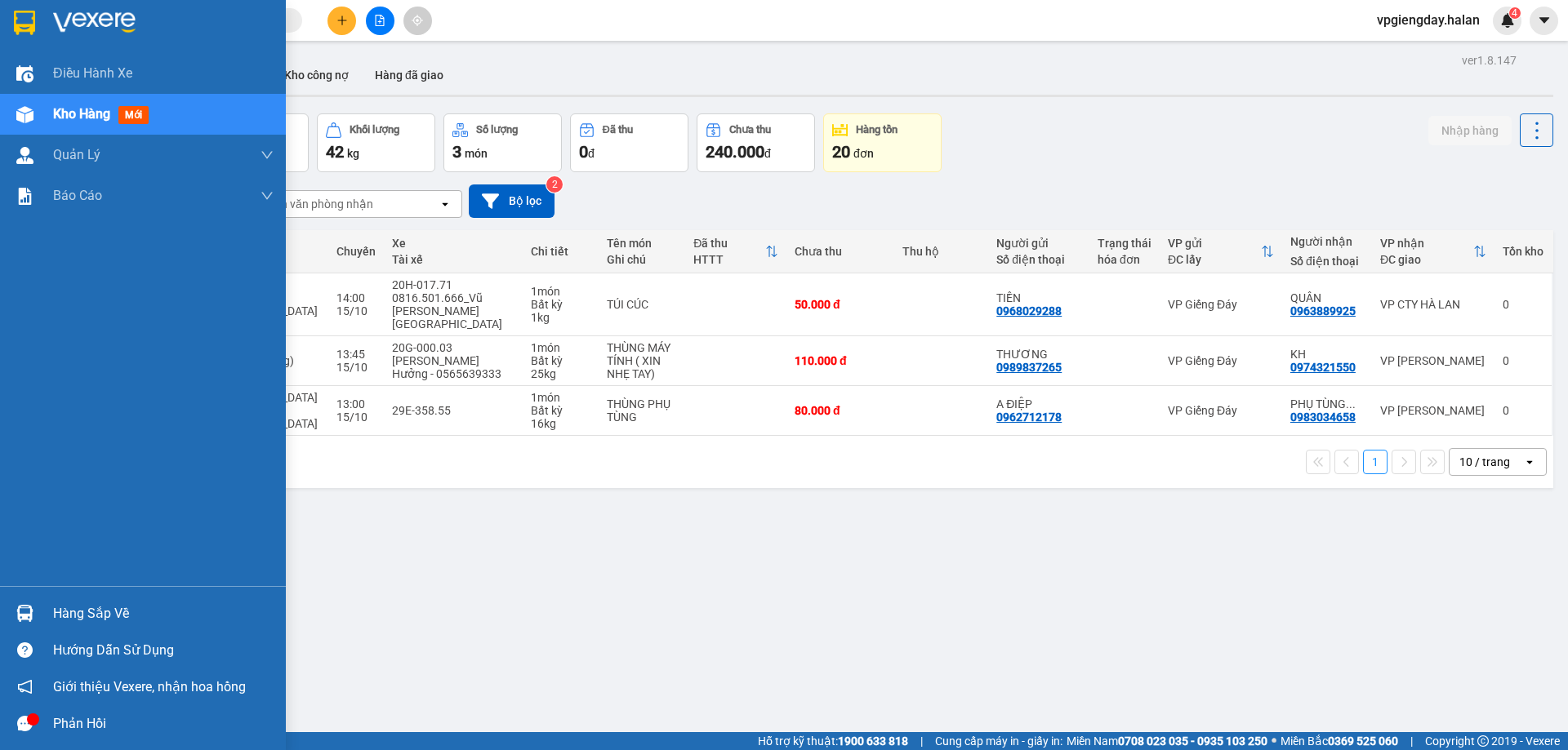
click at [75, 723] on div "Phản hồi" at bounding box center [163, 725] width 221 height 25
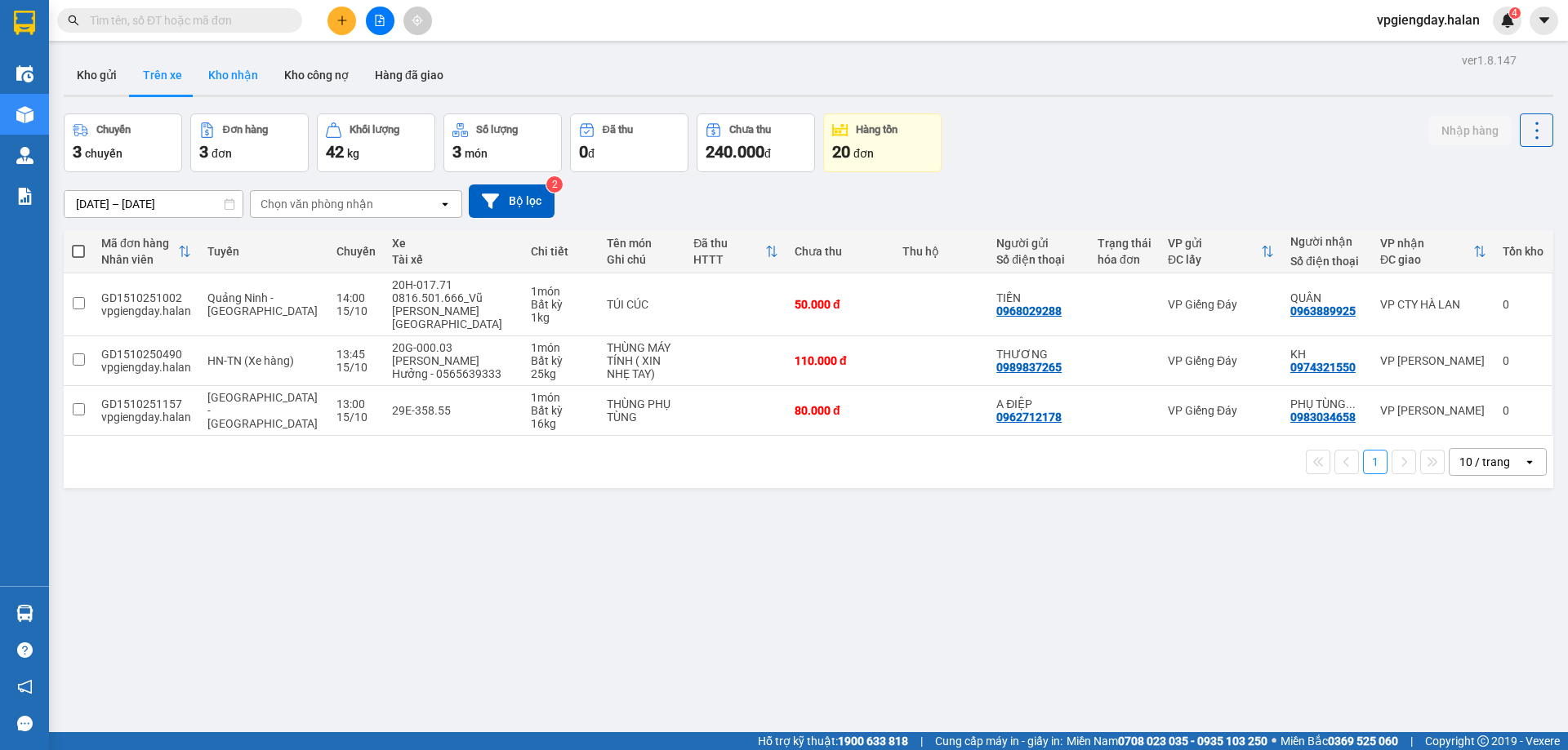
click at [230, 76] on button "Kho nhận" at bounding box center [233, 75] width 76 height 40
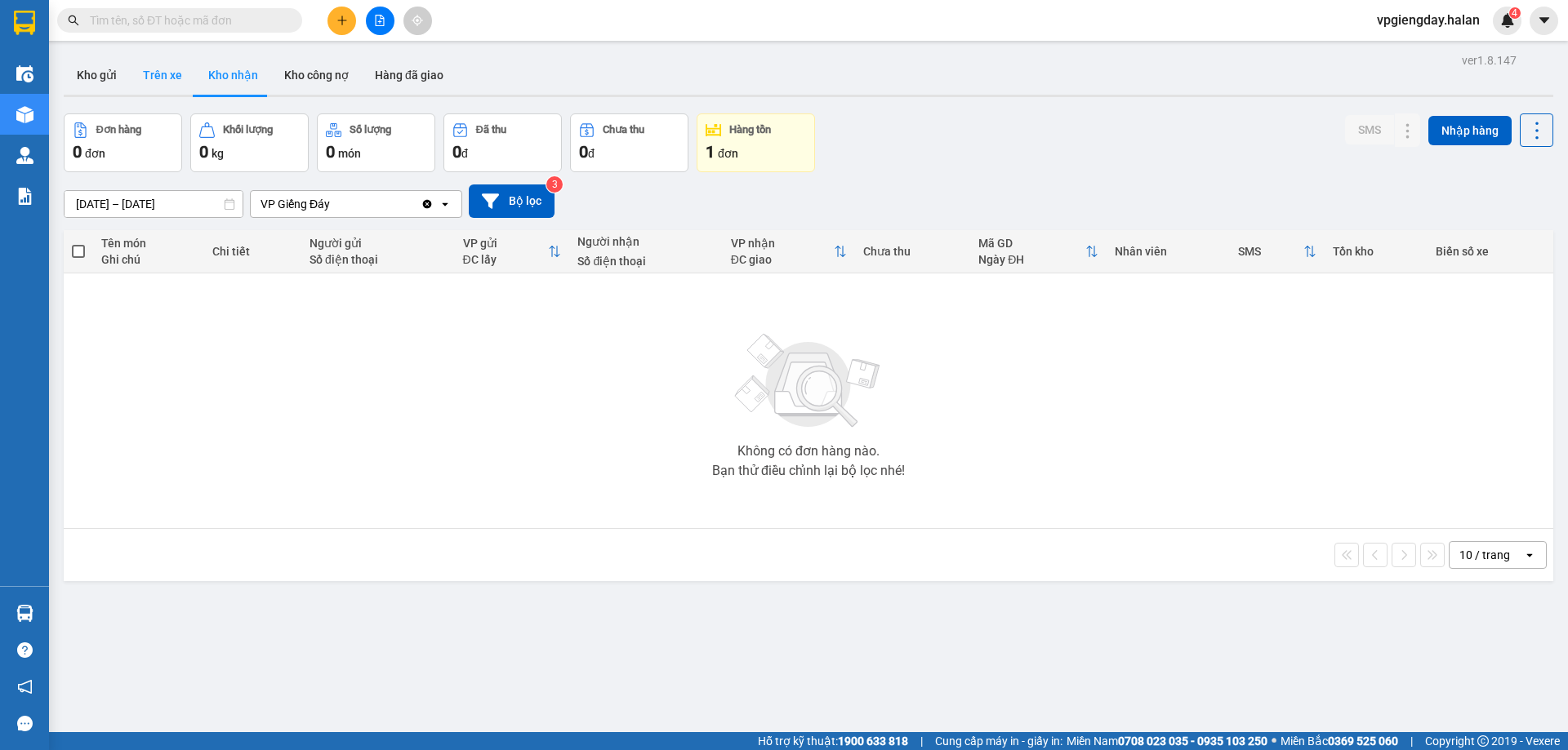
click at [171, 76] on button "Trên xe" at bounding box center [163, 75] width 65 height 40
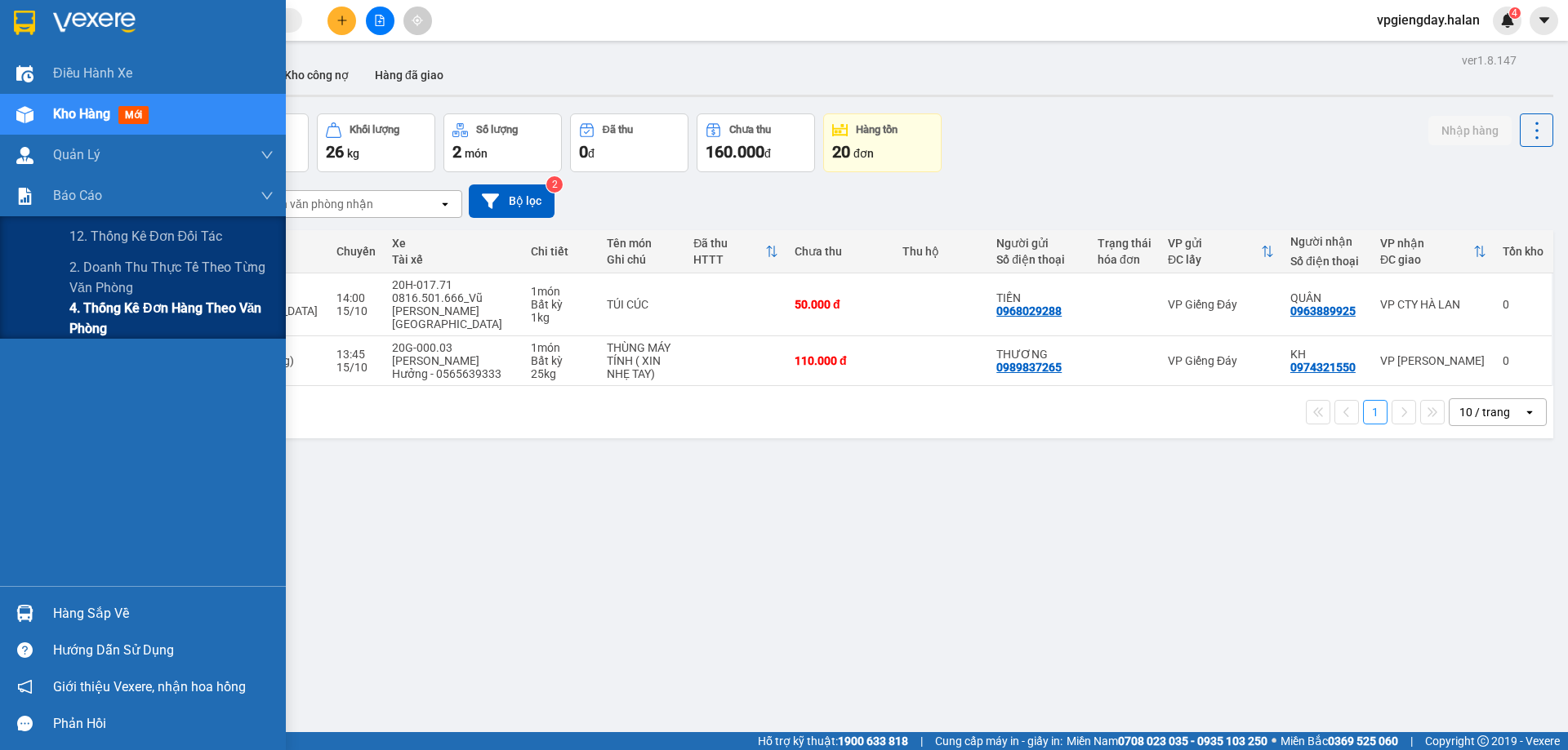
click at [128, 307] on span "4. Thống kê đơn hàng theo văn phòng" at bounding box center [171, 318] width 204 height 40
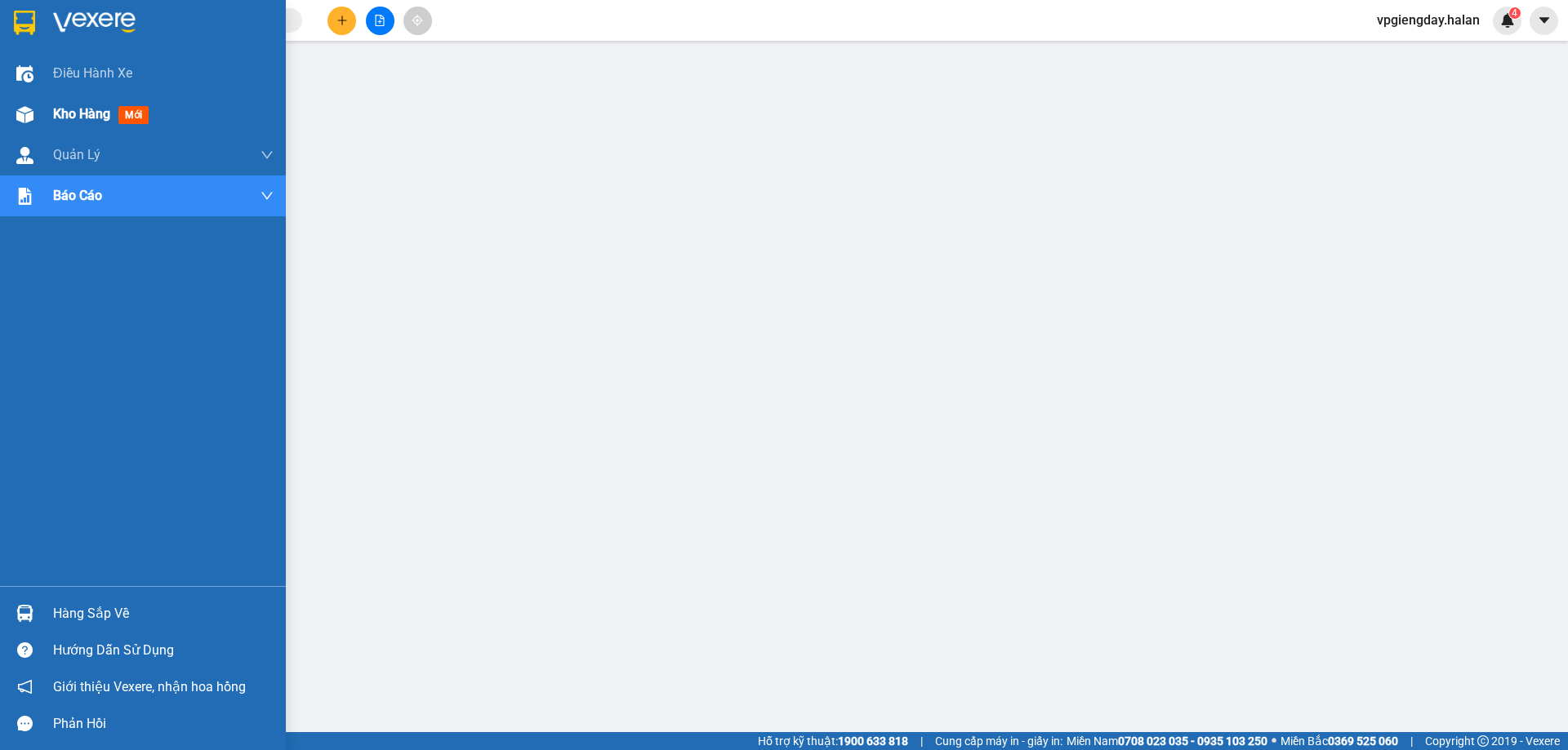
click at [86, 110] on span "Kho hàng" at bounding box center [81, 114] width 57 height 16
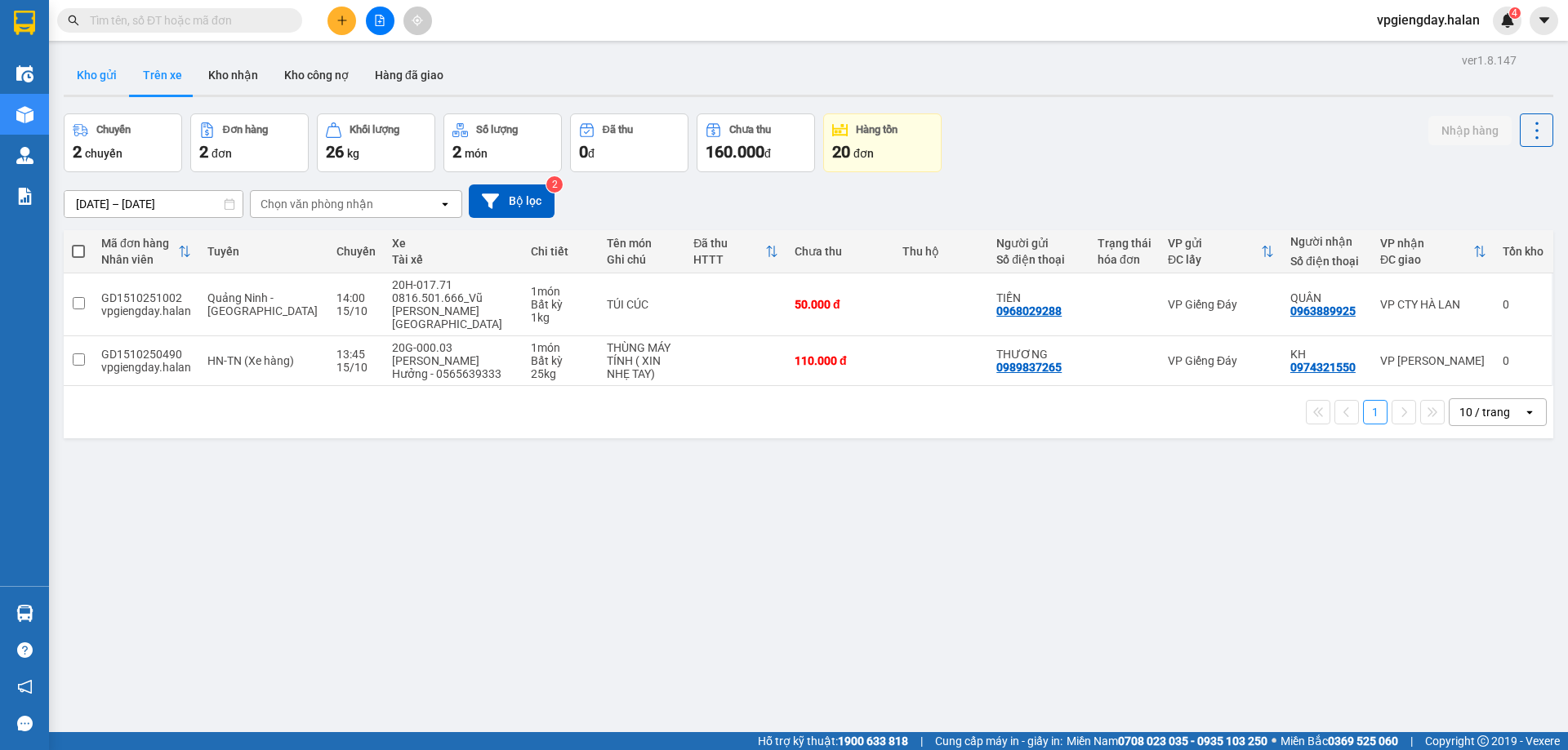
click at [106, 76] on button "Kho gửi" at bounding box center [96, 75] width 66 height 40
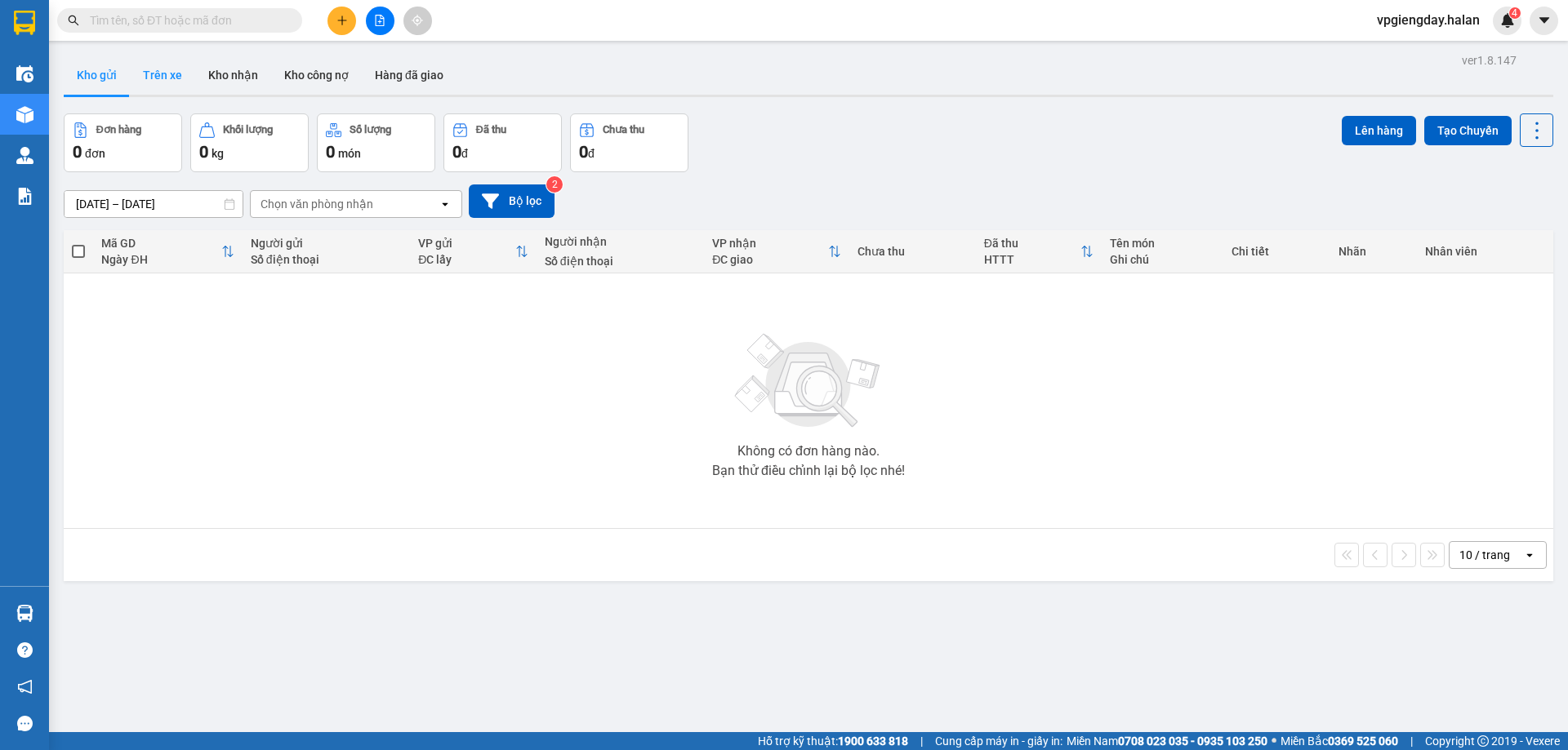
click at [174, 80] on button "Trên xe" at bounding box center [163, 75] width 65 height 40
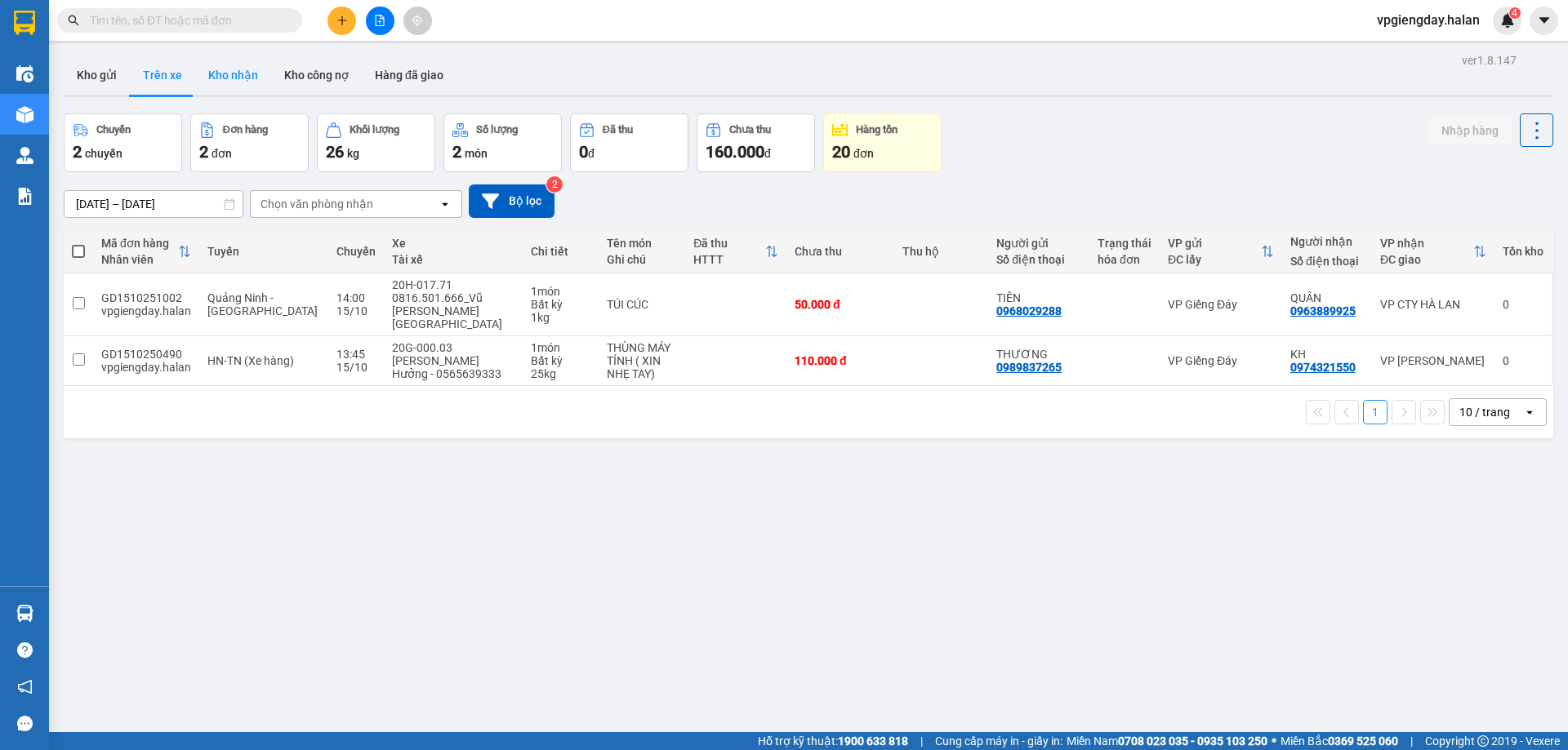
click at [228, 81] on button "Kho nhận" at bounding box center [233, 75] width 76 height 40
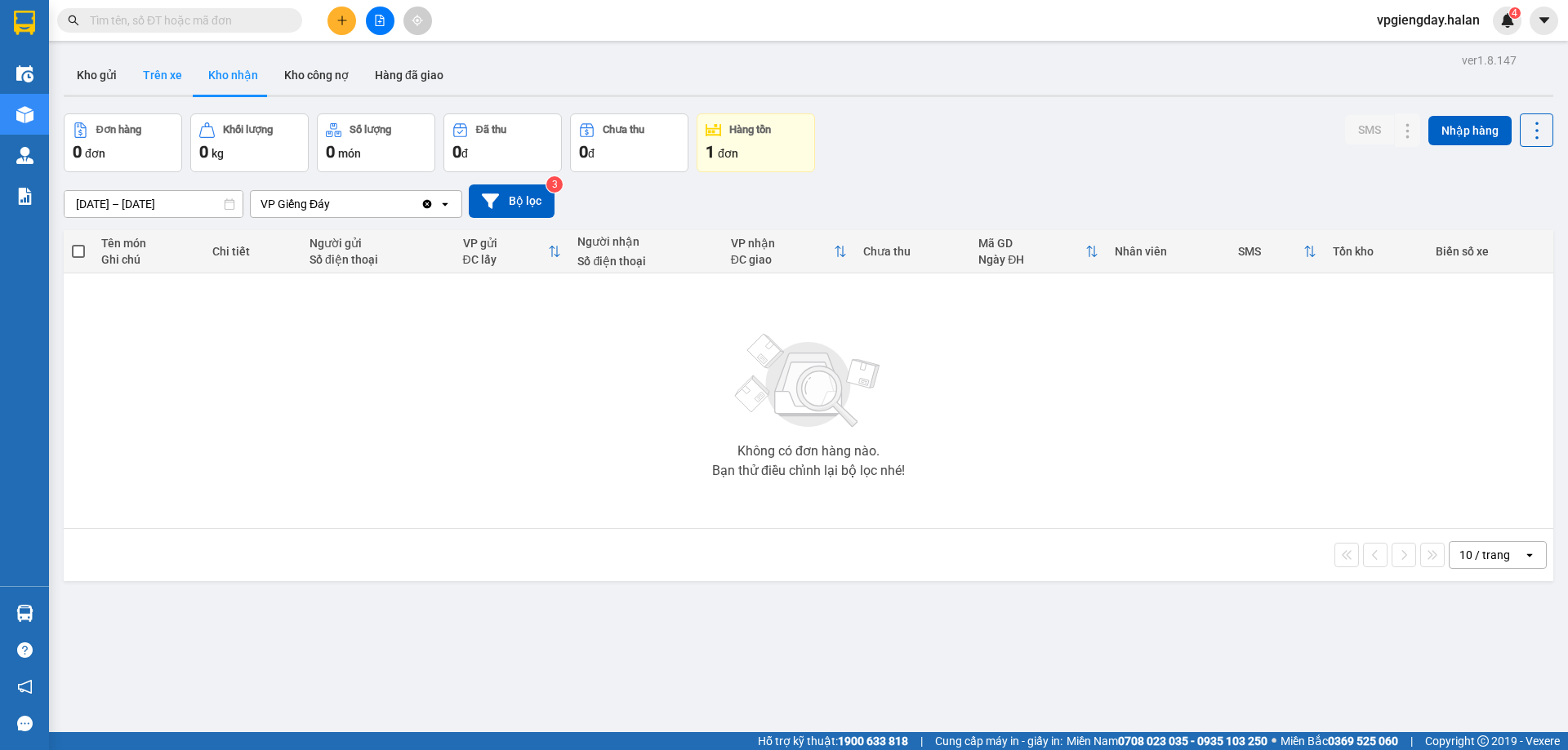
click at [177, 81] on button "Trên xe" at bounding box center [163, 75] width 65 height 40
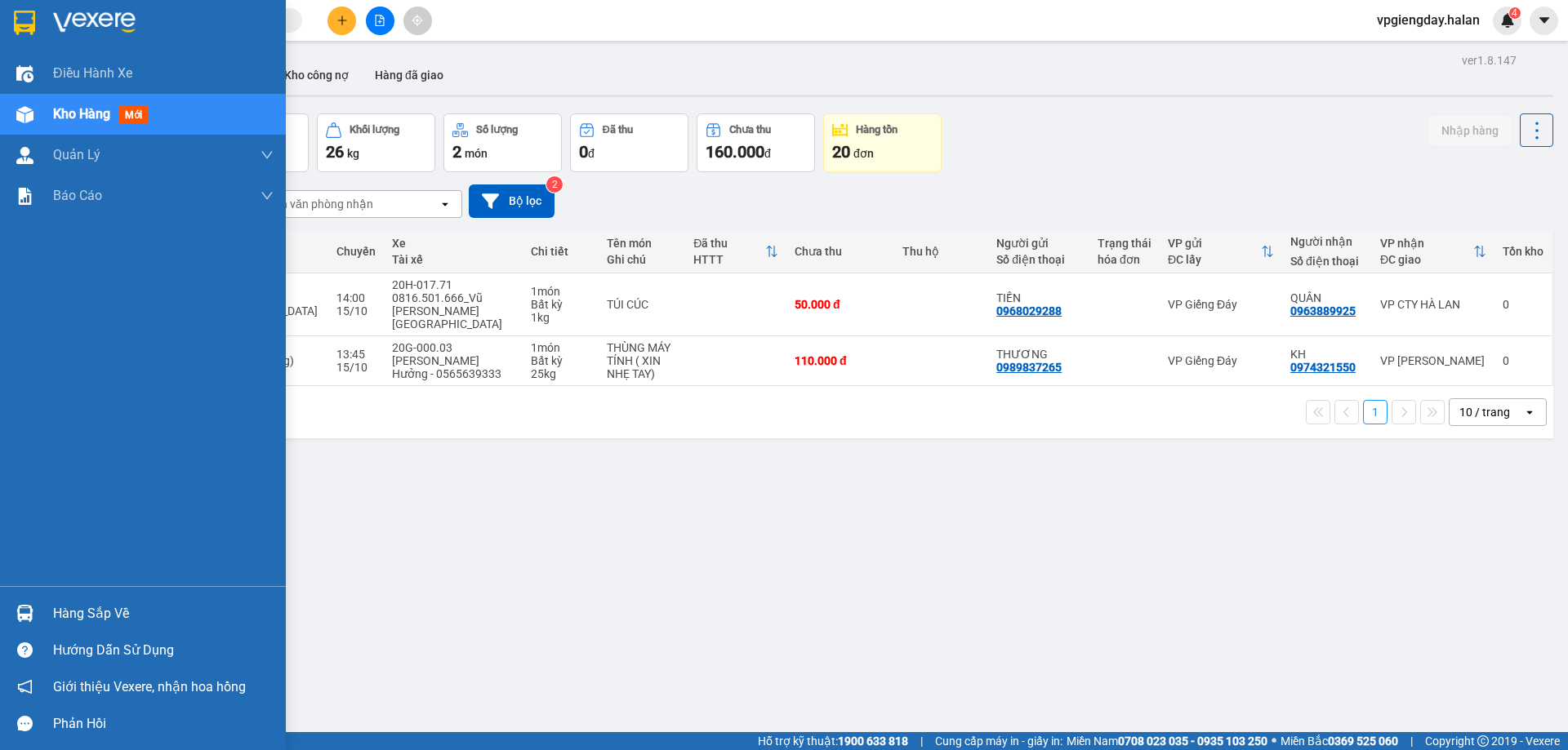
click at [93, 613] on div "Hàng sắp về" at bounding box center [163, 614] width 221 height 25
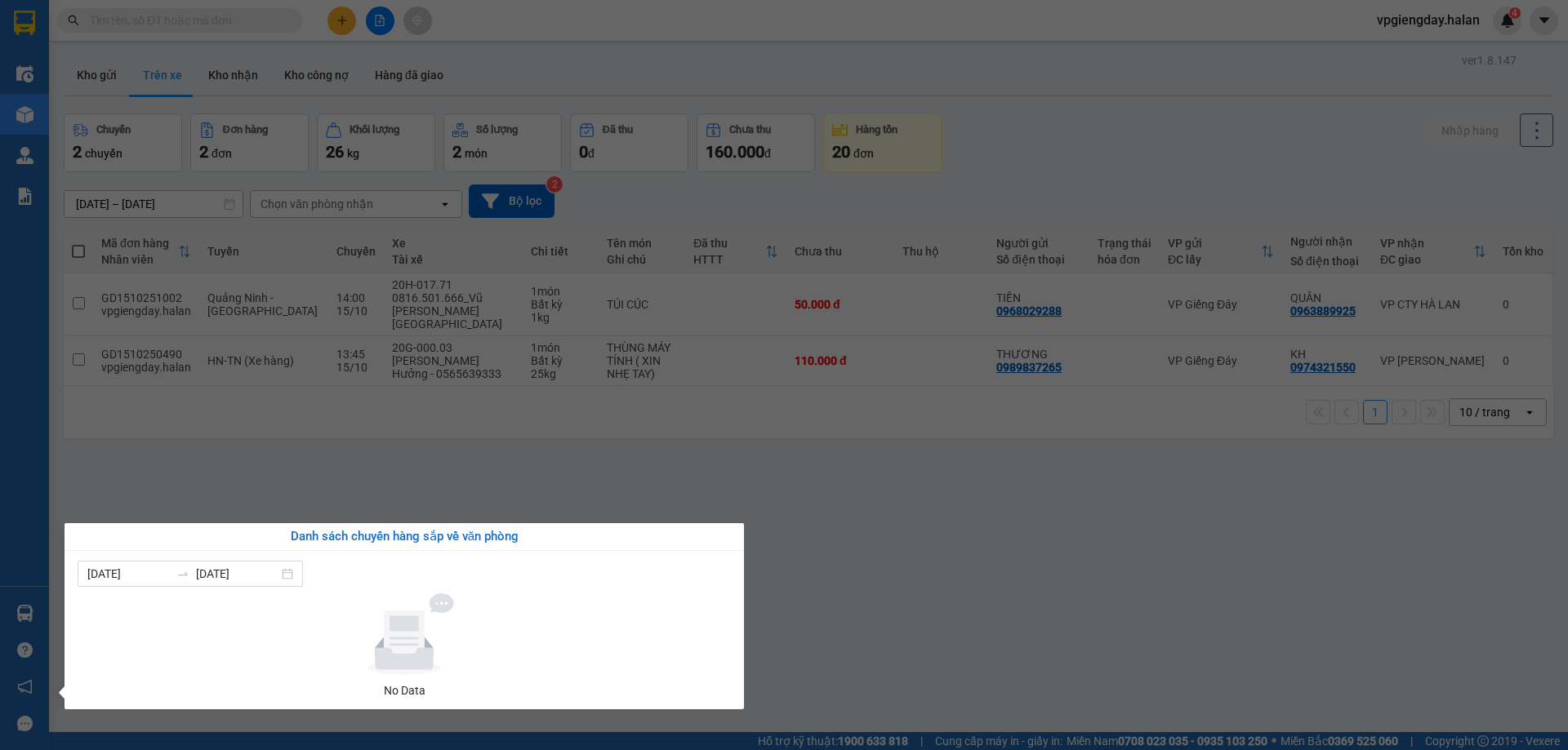
click at [492, 498] on section "Kết quả tìm kiếm ( 0 ) Bộ lọc No Data vpgiengday.halan 4 Điều hành xe Kho hàng …" at bounding box center [784, 375] width 1568 height 750
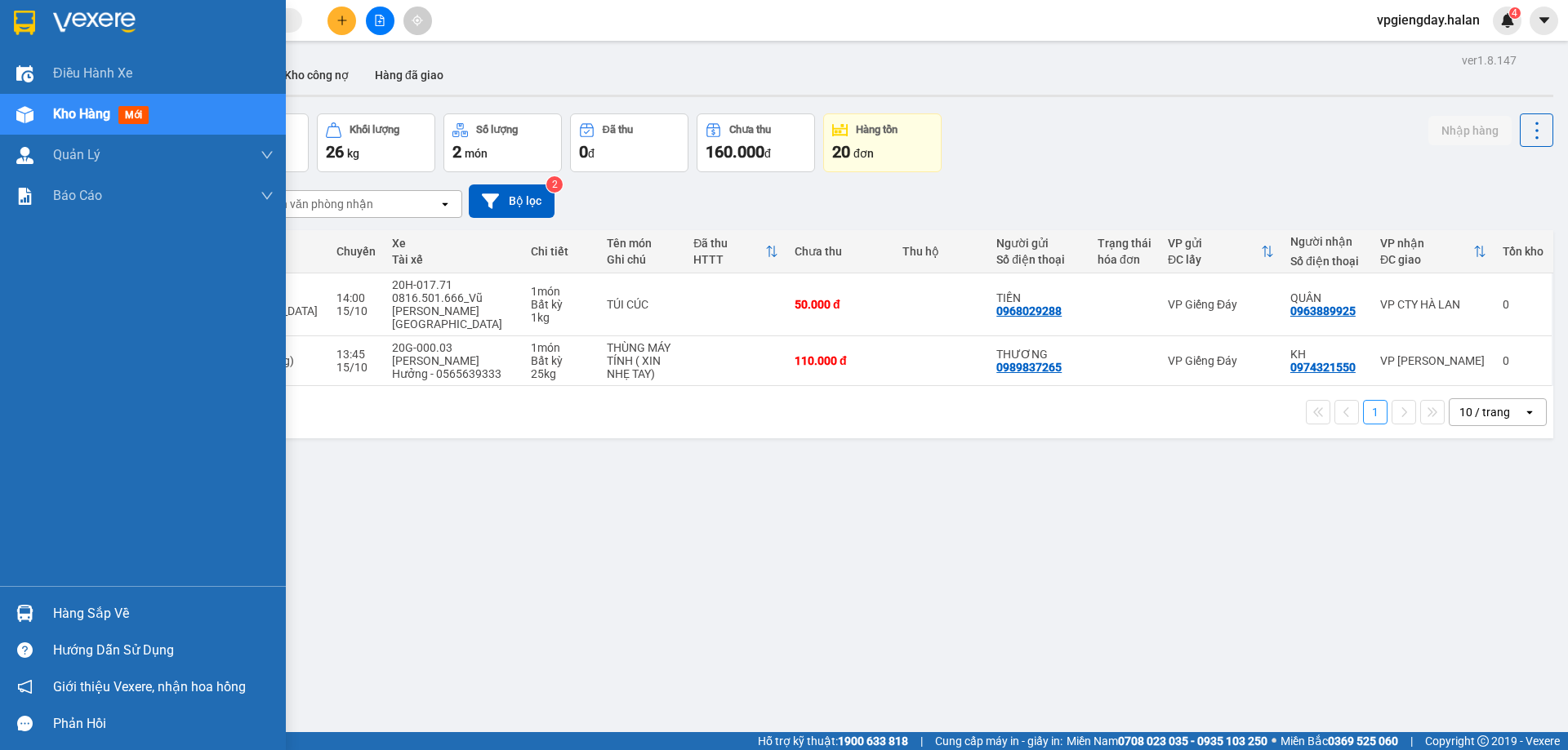
click at [106, 607] on div "Hàng sắp về" at bounding box center [163, 614] width 221 height 25
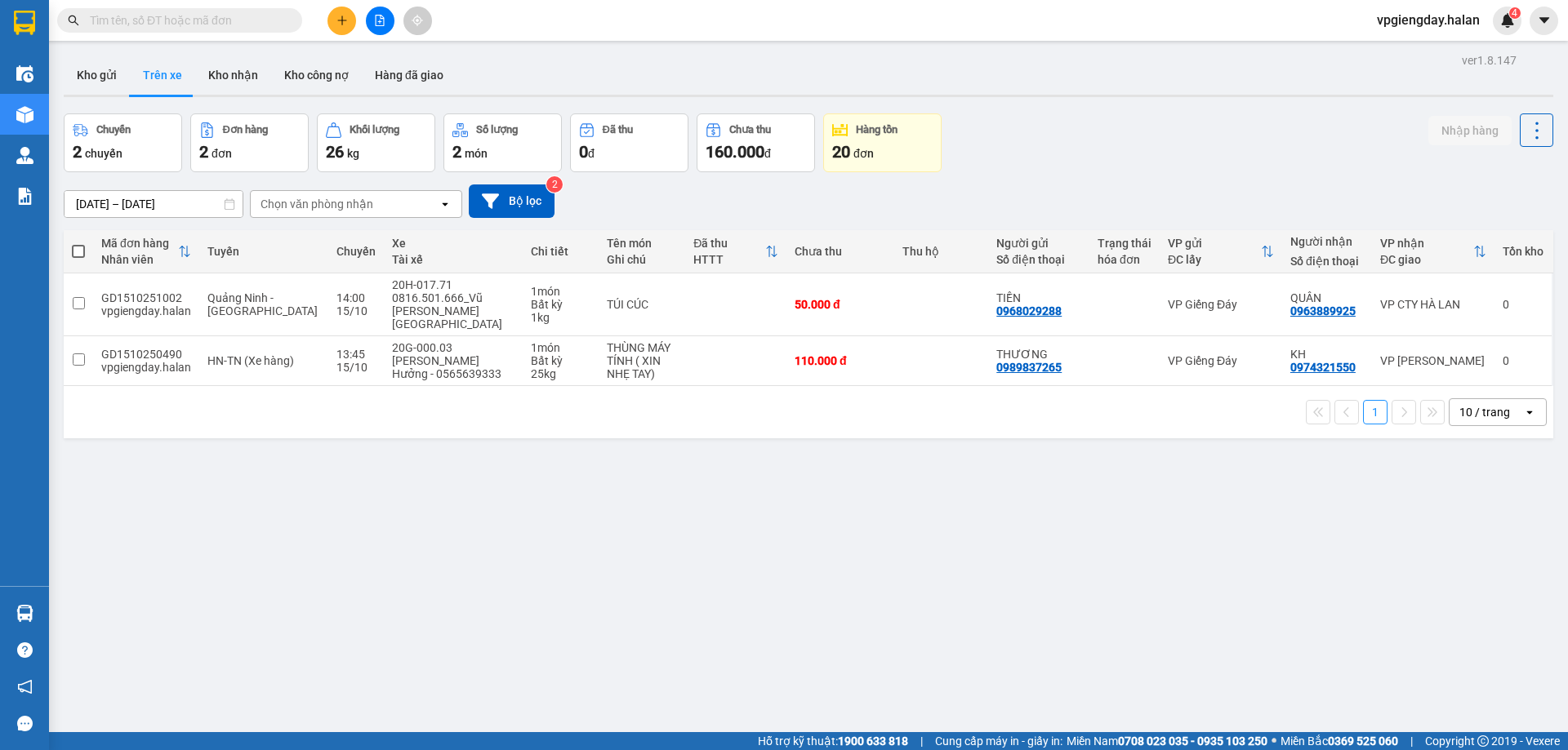
click at [265, 506] on section "Kết quả tìm kiếm ( 0 ) Bộ lọc No Data vpgiengday.halan 4 Điều hành xe Kho hàng …" at bounding box center [784, 375] width 1568 height 750
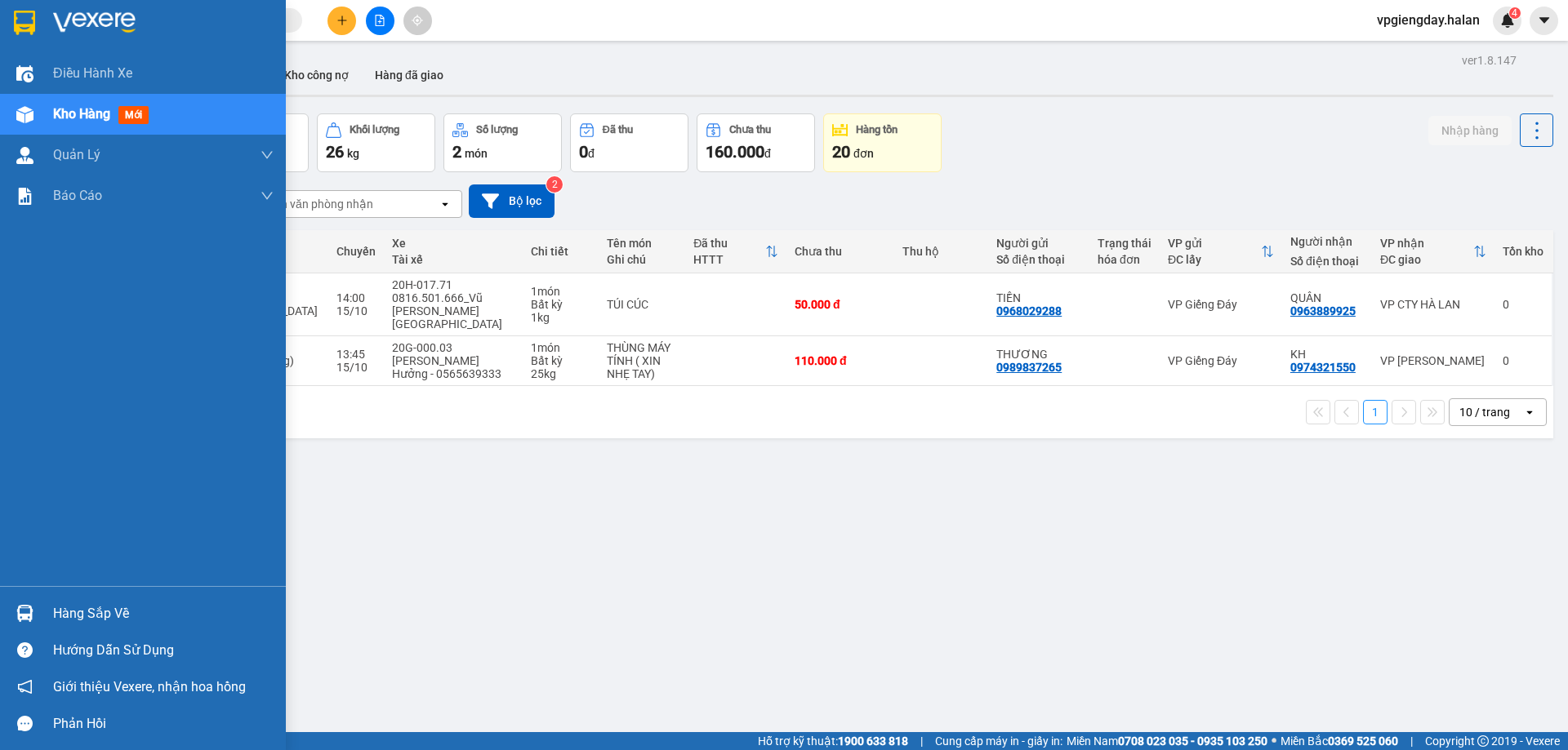
click at [89, 609] on div "Hàng sắp về" at bounding box center [163, 614] width 221 height 25
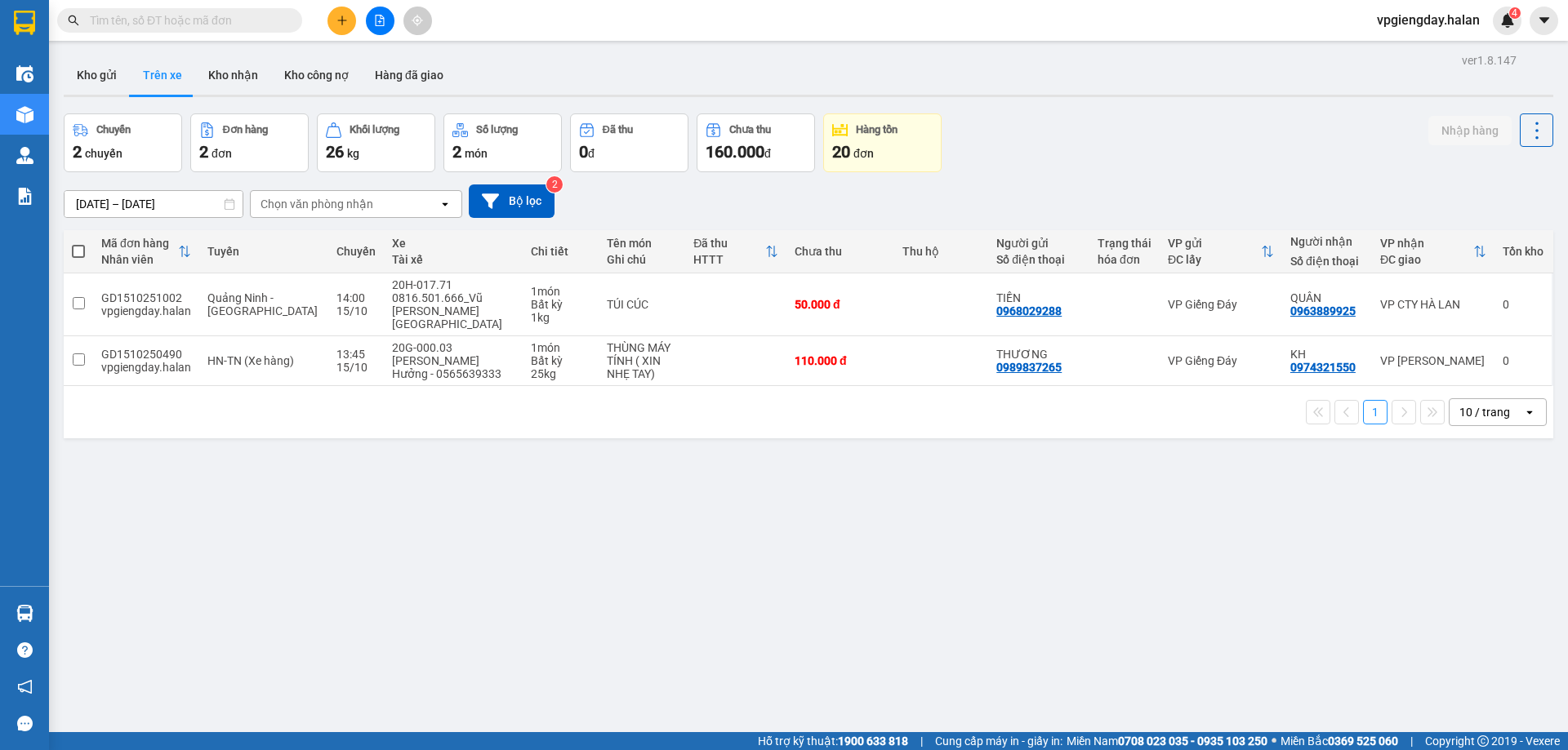
click at [262, 474] on section "Kết quả tìm kiếm ( 0 ) Bộ lọc No Data vpgiengday.halan 4 Điều hành xe Kho hàng …" at bounding box center [784, 375] width 1568 height 750
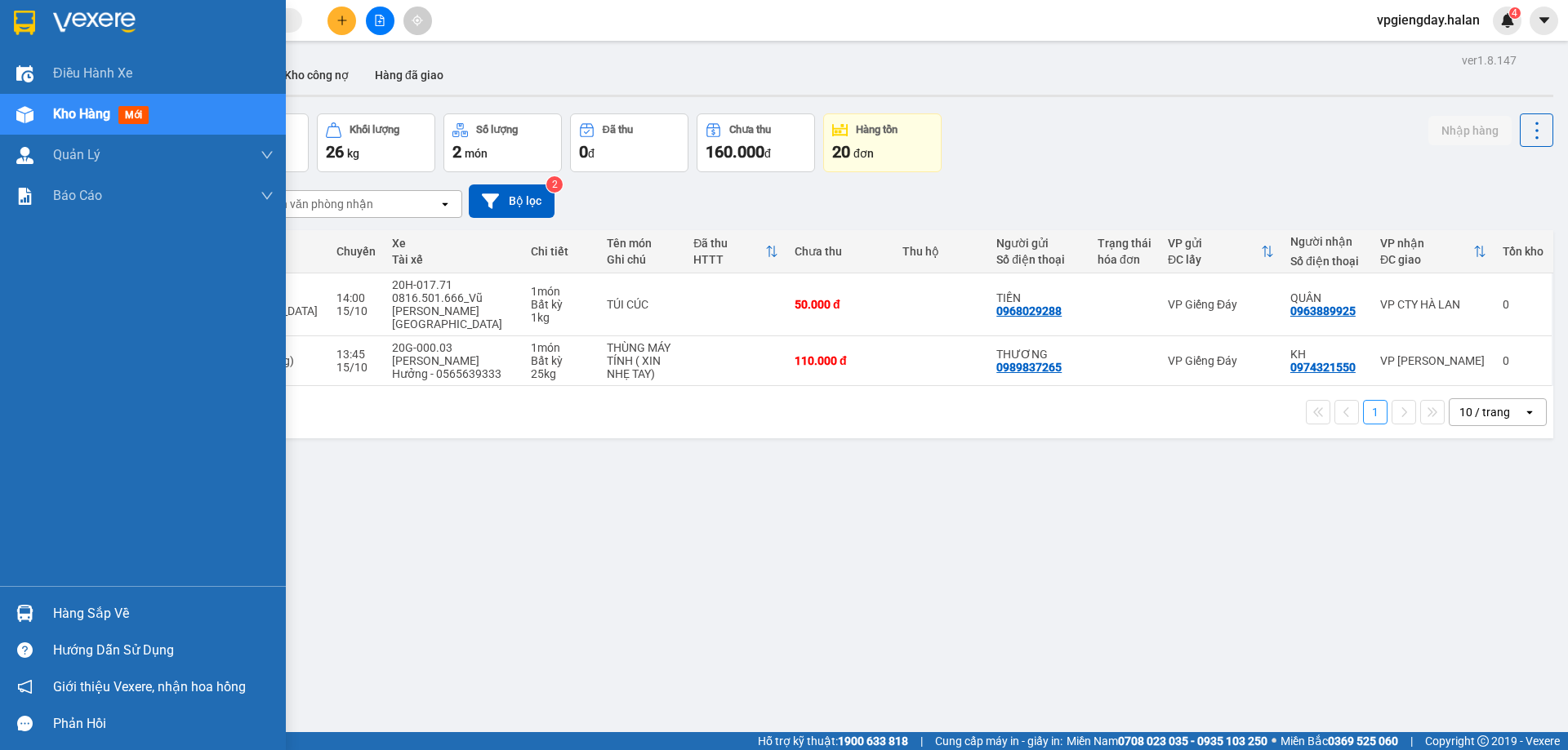
click at [75, 615] on div "Hàng sắp về" at bounding box center [163, 614] width 221 height 25
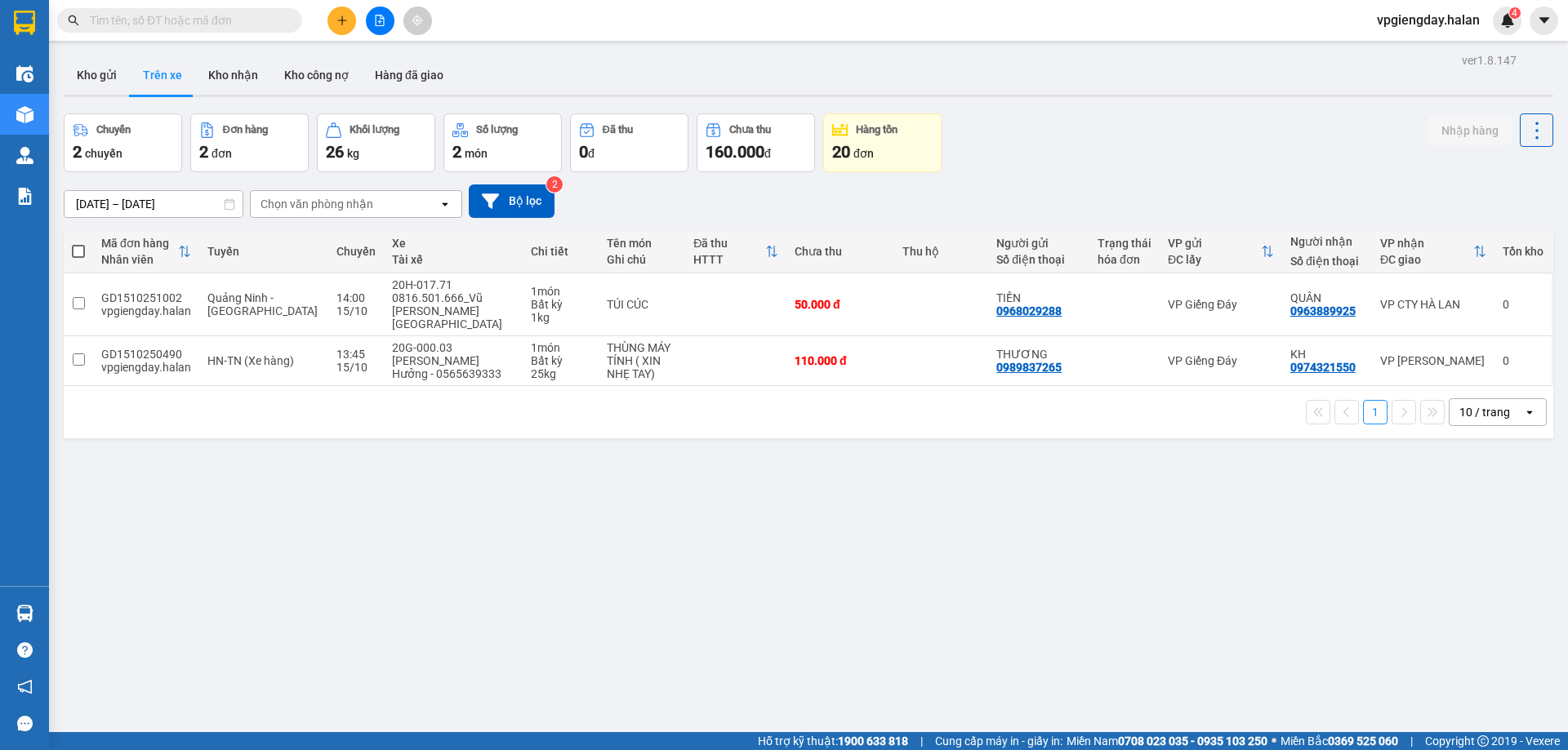
click at [247, 475] on section "Kết quả tìm kiếm ( 0 ) Bộ lọc No Data vpgiengday.halan 4 Điều hành xe Kho hàng …" at bounding box center [784, 375] width 1568 height 750
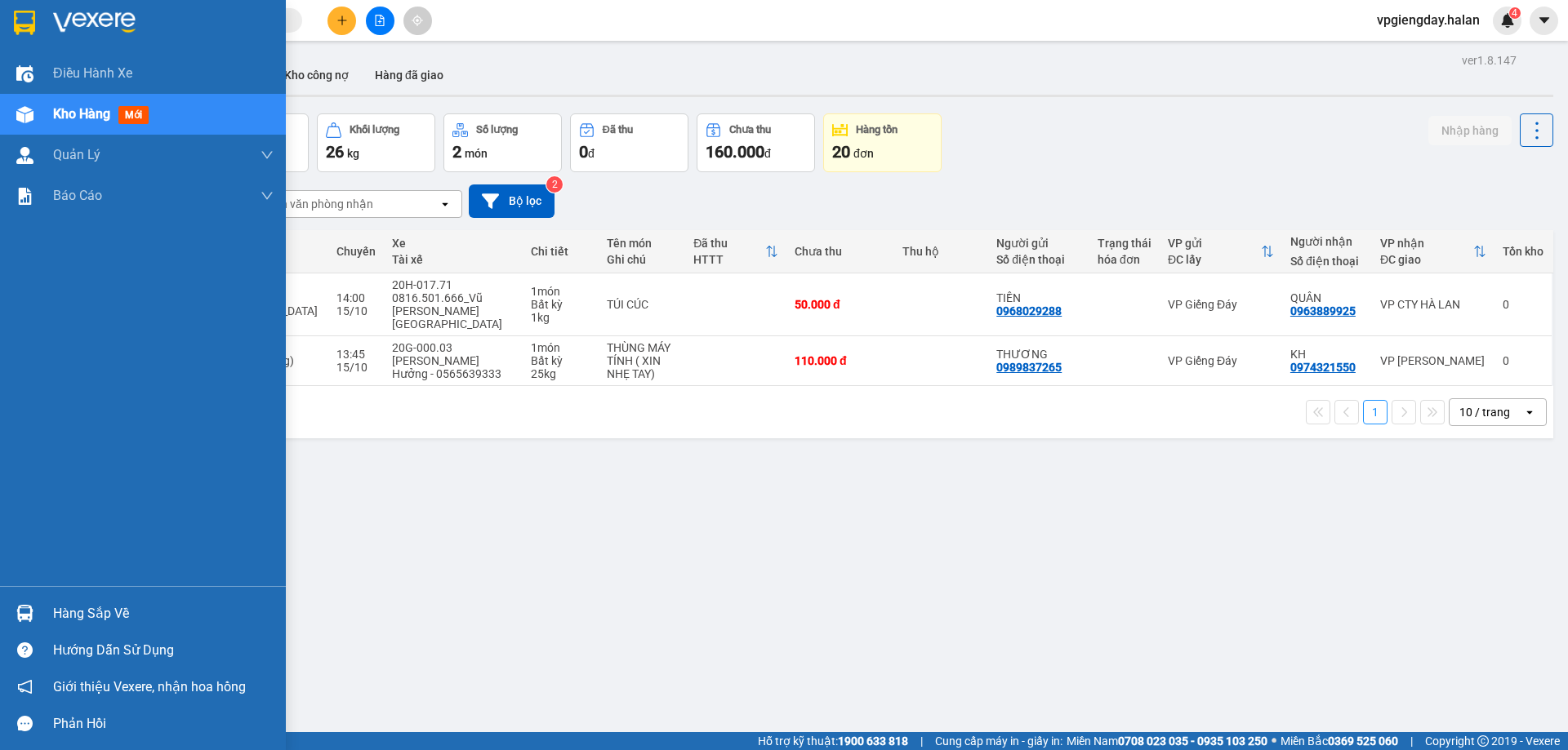
click at [80, 611] on div "Hàng sắp về" at bounding box center [163, 614] width 221 height 25
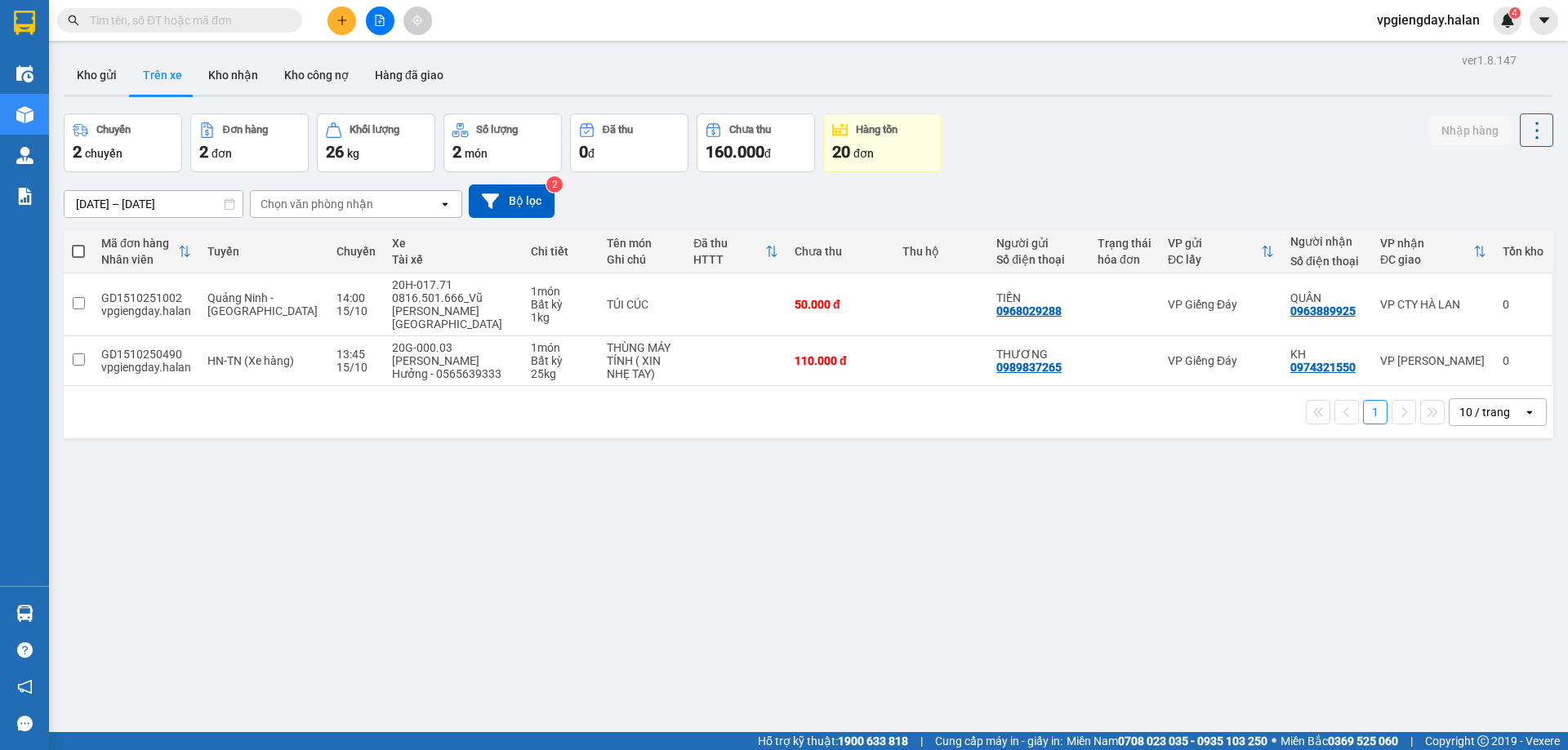
click at [195, 498] on section "Kết quả tìm kiếm ( 0 ) Bộ lọc No Data vpgiengday.halan 4 Điều hành xe Kho hàng …" at bounding box center [784, 375] width 1568 height 750
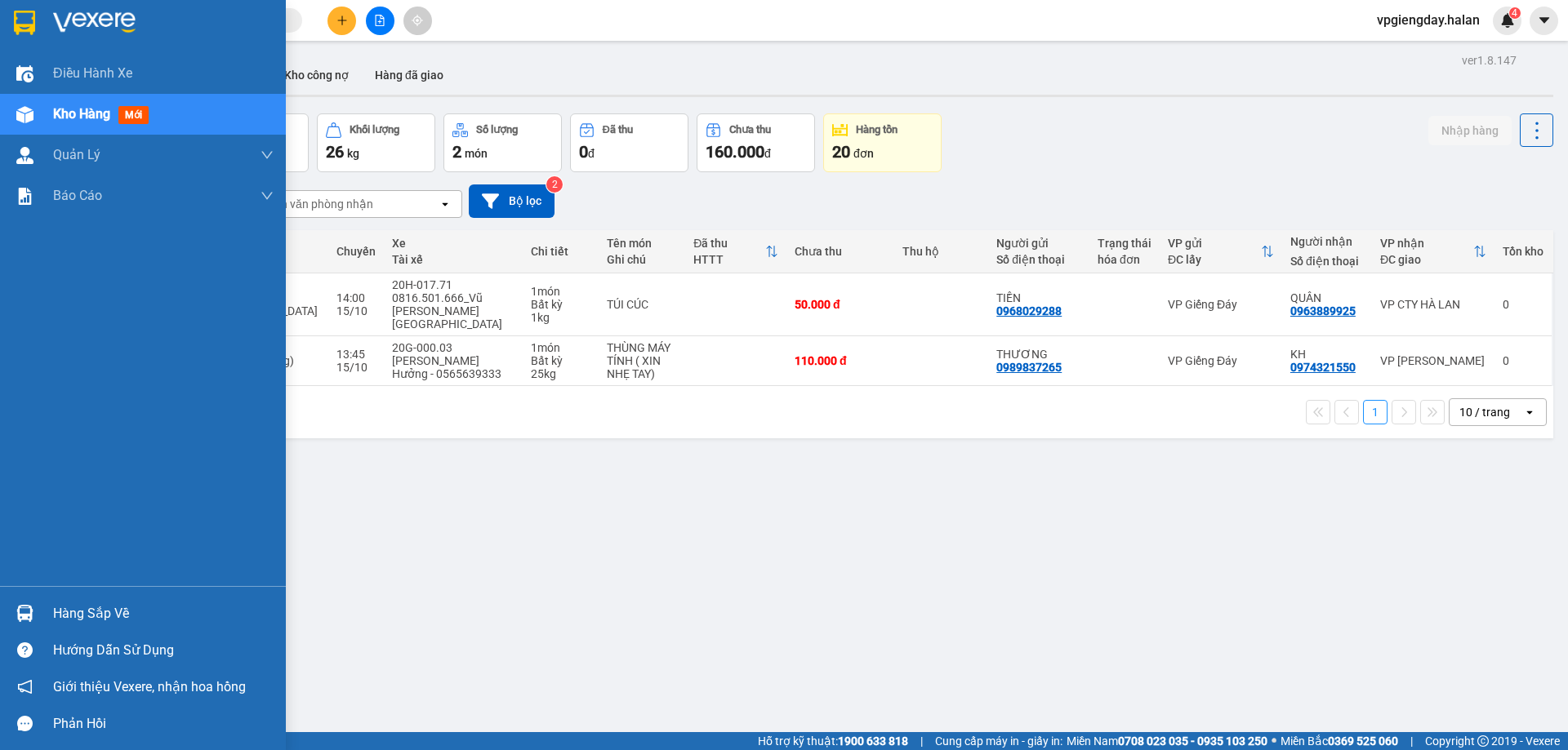
click at [66, 611] on div "Hàng sắp về" at bounding box center [163, 614] width 221 height 25
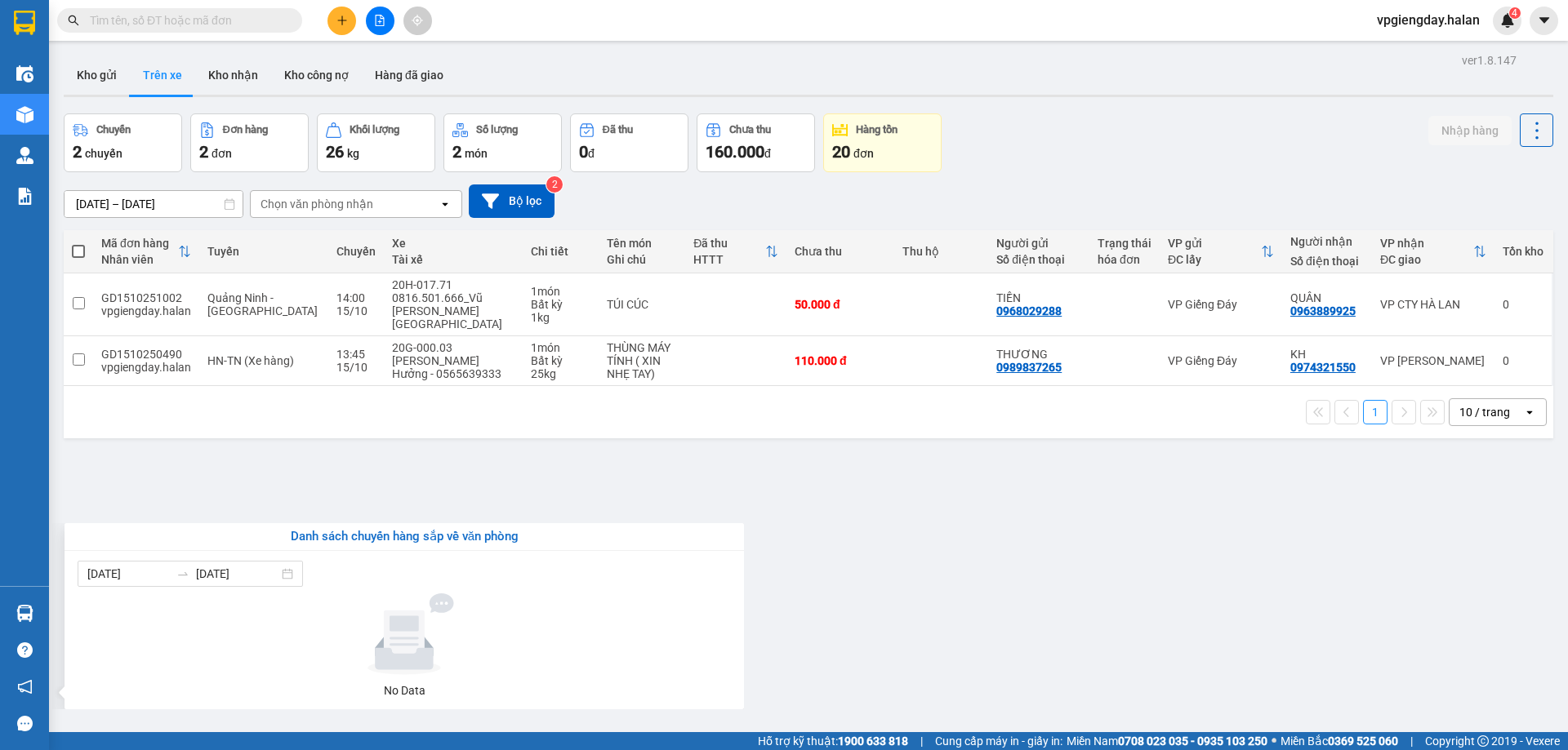
click at [273, 453] on section "Kết quả tìm kiếm ( 0 ) Bộ lọc No Data vpgiengday.halan 4 Điều hành xe Kho hàng …" at bounding box center [784, 375] width 1568 height 750
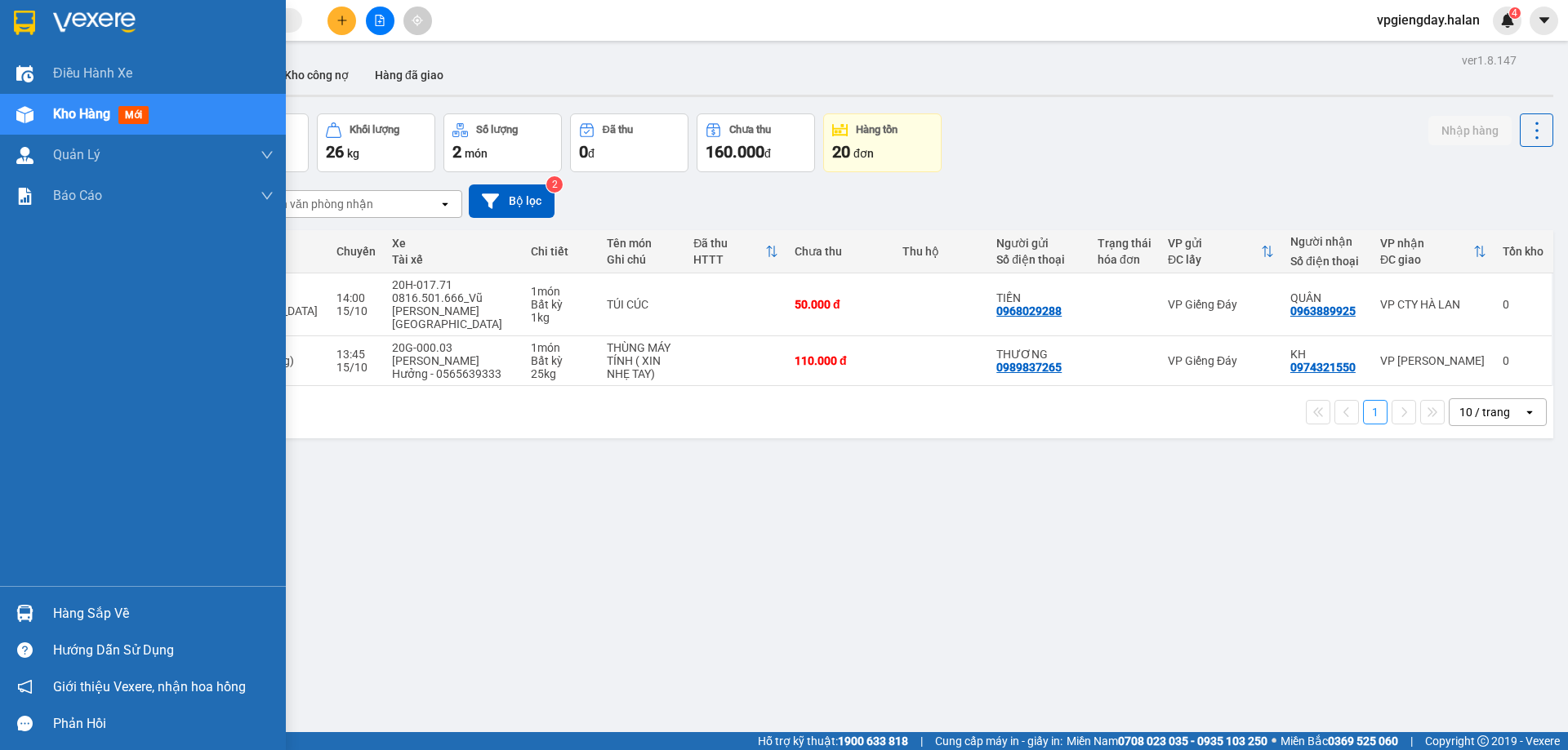
click at [61, 619] on div "Hàng sắp về" at bounding box center [163, 614] width 221 height 25
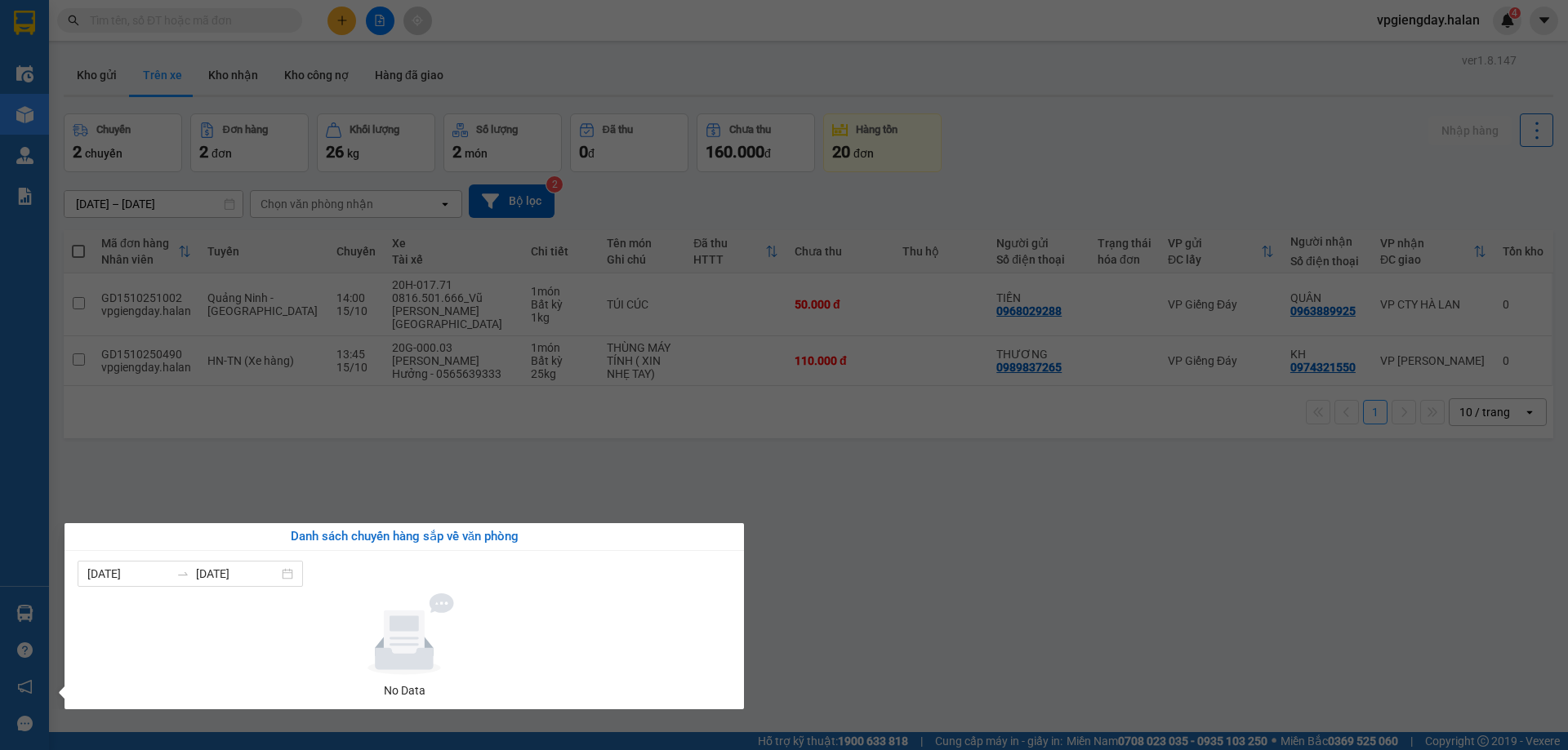
click at [402, 449] on section "Kết quả tìm kiếm ( 0 ) Bộ lọc No Data vpgiengday.halan 4 Điều hành xe Kho hàng …" at bounding box center [784, 375] width 1568 height 750
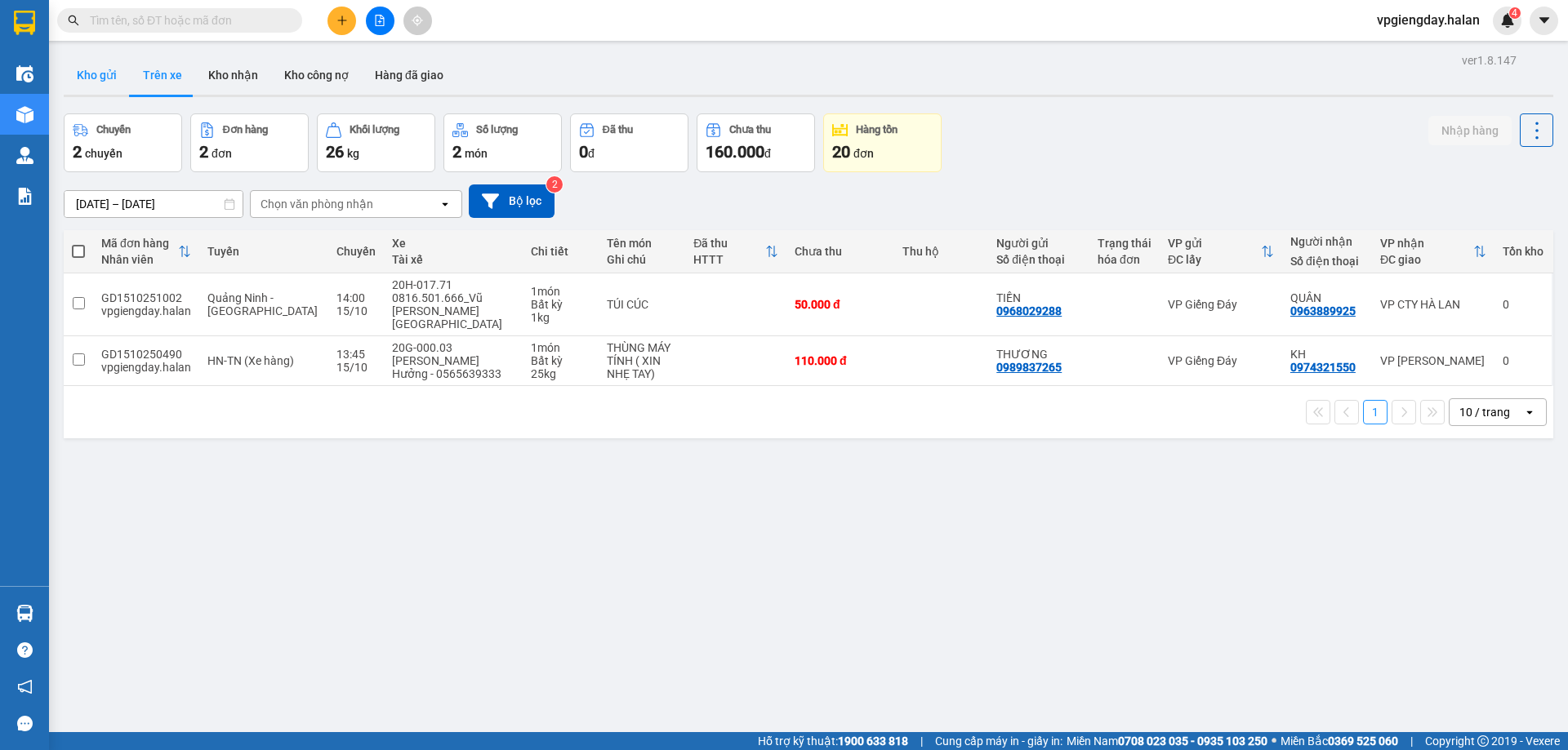
click at [87, 78] on button "Kho gửi" at bounding box center [96, 75] width 66 height 40
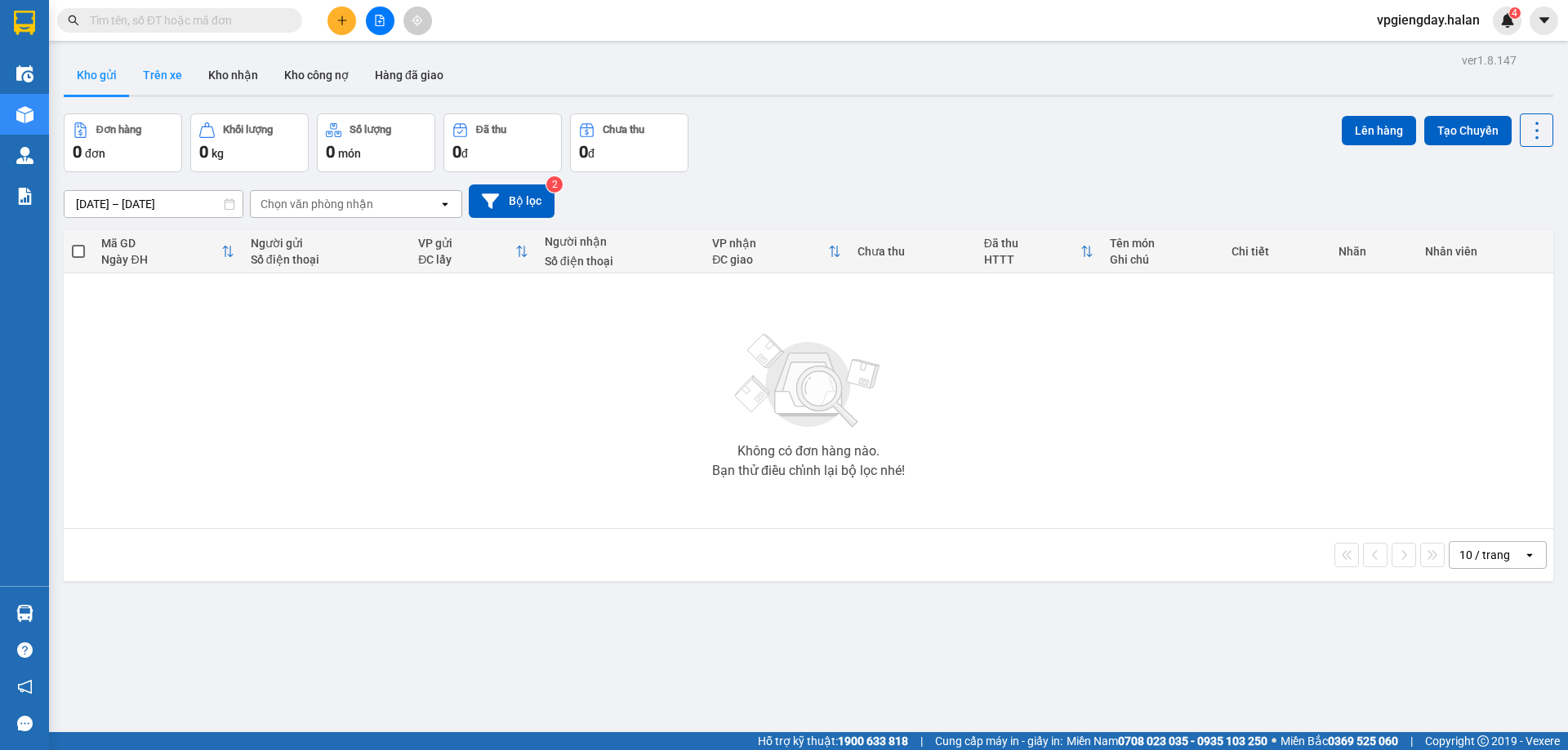
click at [166, 77] on button "Trên xe" at bounding box center [163, 75] width 65 height 40
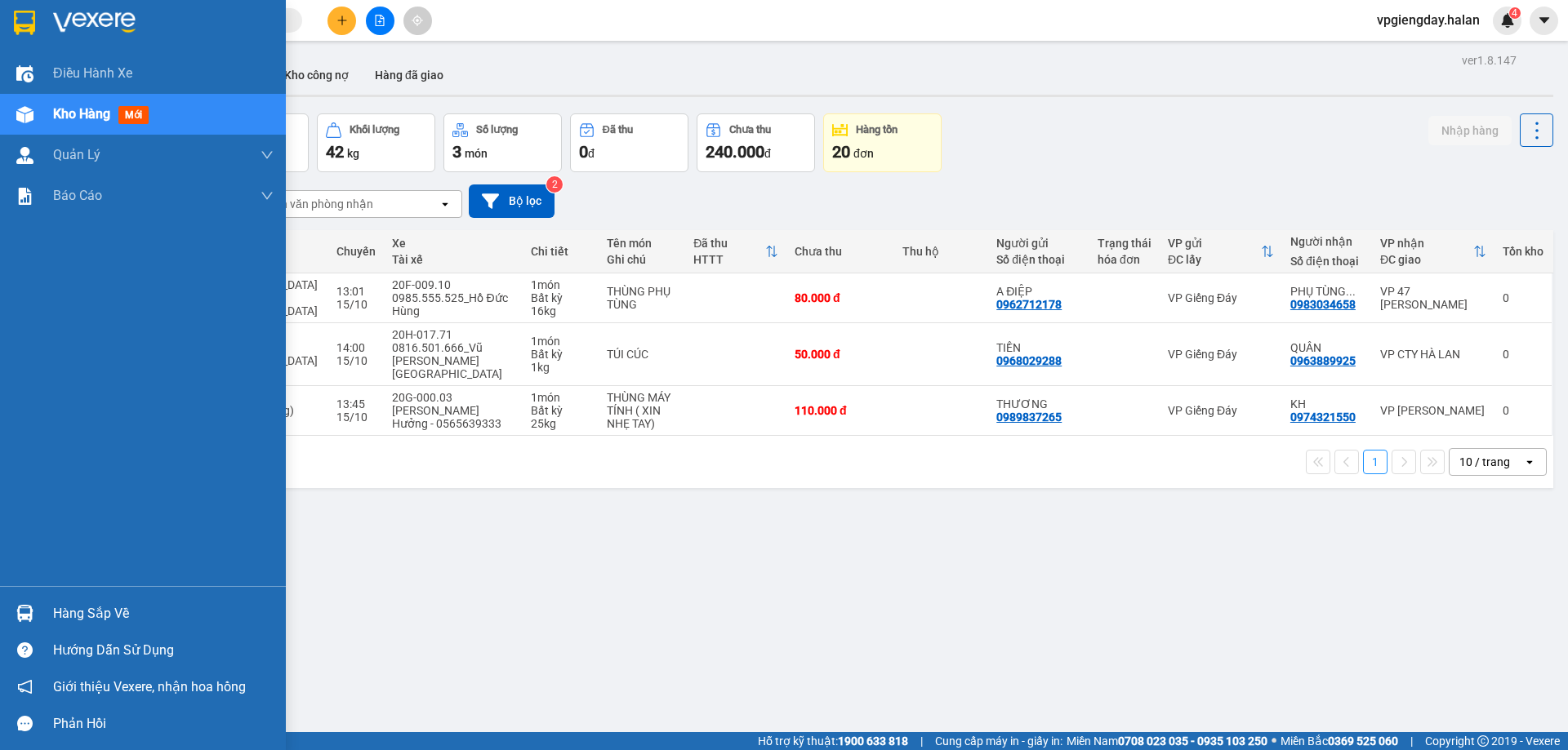
click at [55, 617] on div "Hàng sắp về" at bounding box center [163, 614] width 221 height 25
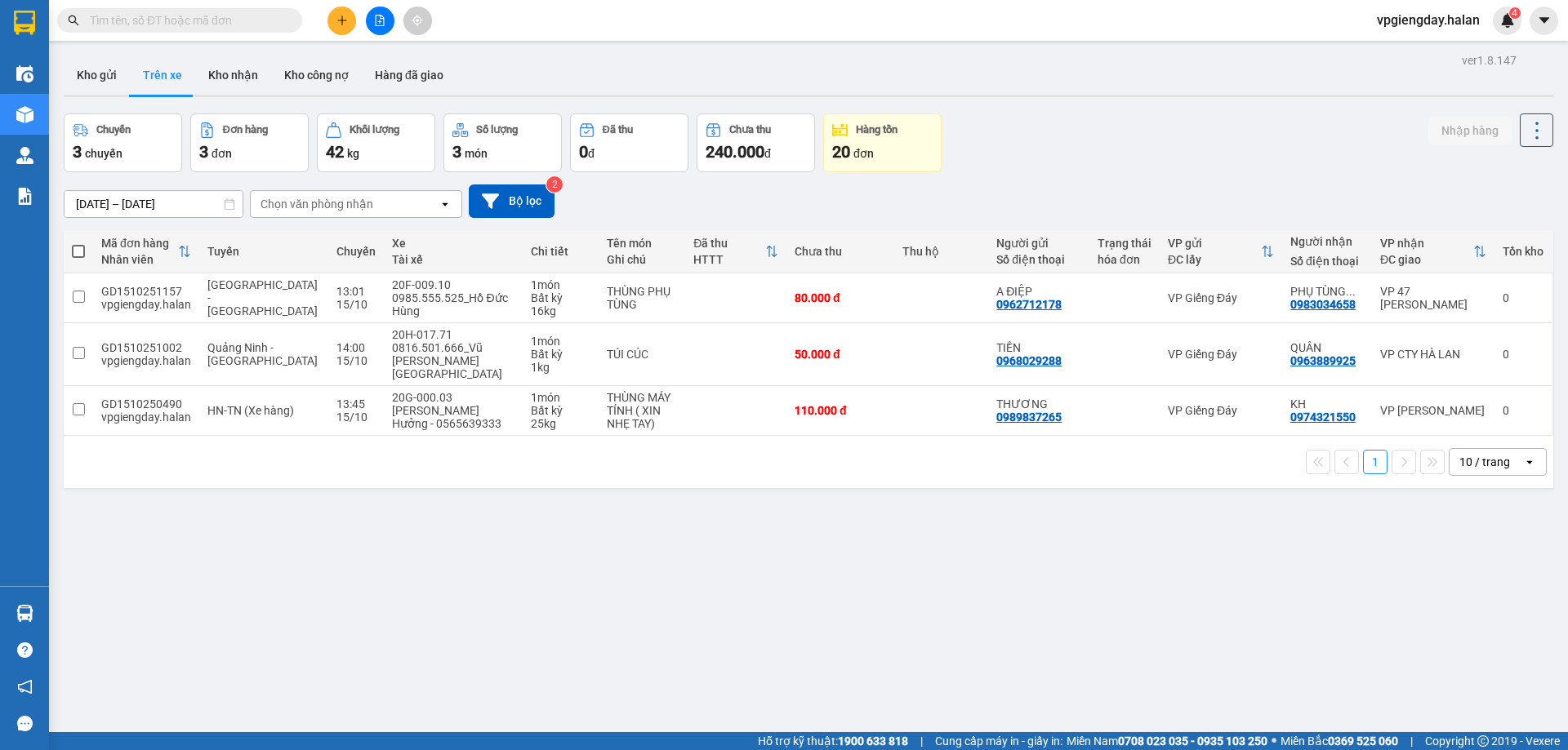
click at [914, 591] on section "Kết quả tìm kiếm ( 0 ) Bộ lọc No Data vpgiengday.halan 4 Điều hành xe Kho hàng …" at bounding box center [784, 375] width 1568 height 750
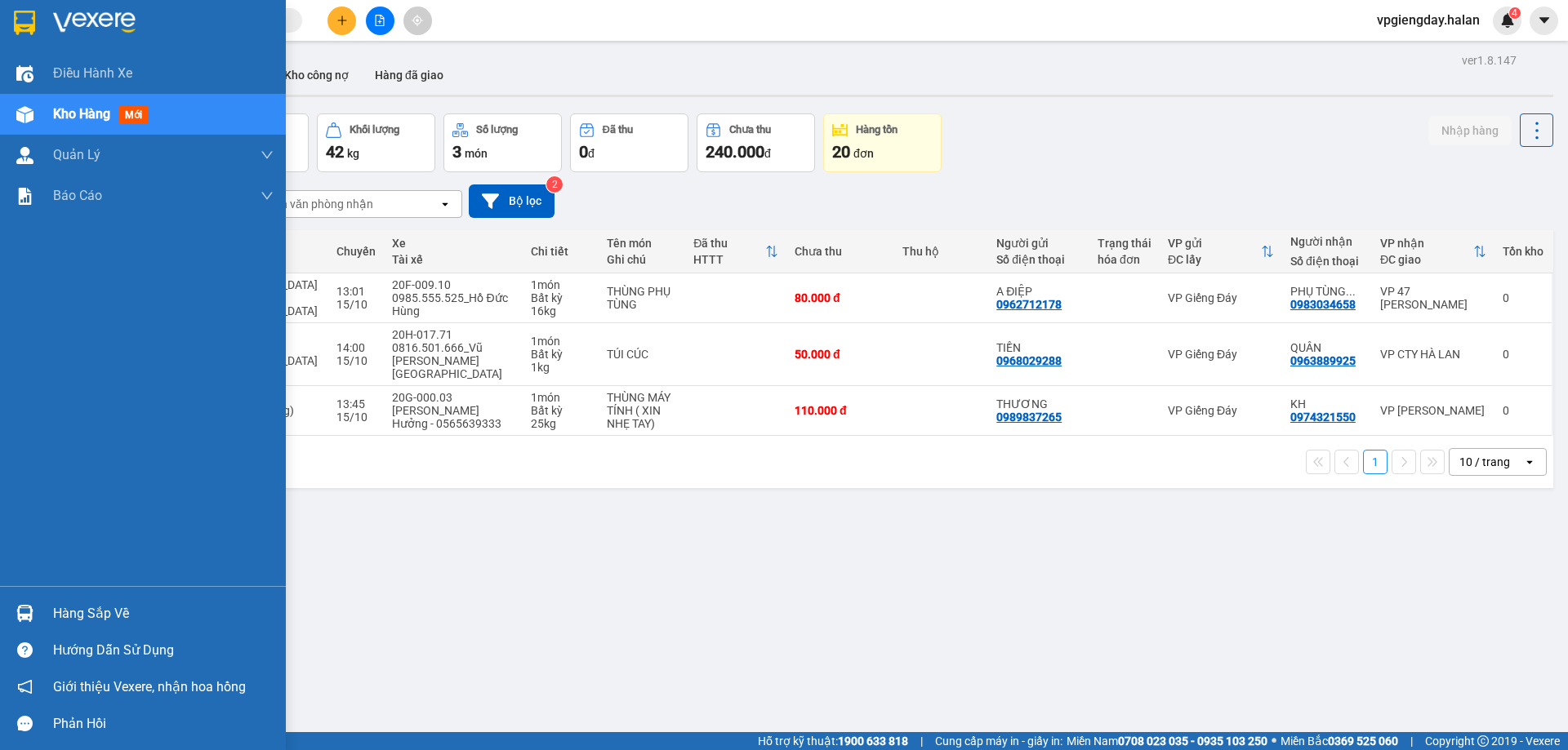
click at [89, 603] on div "Hàng sắp về" at bounding box center [163, 614] width 221 height 25
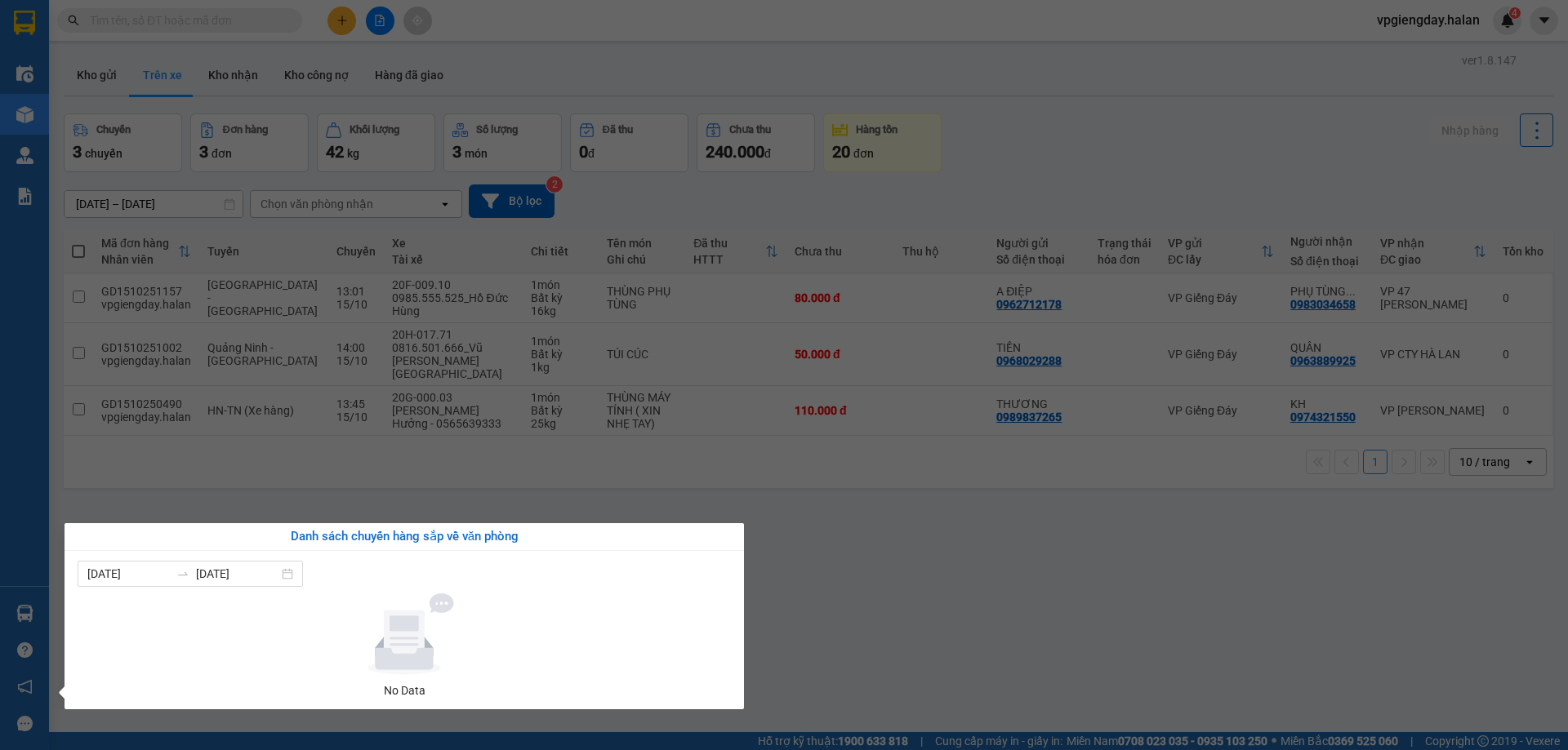
click at [421, 487] on section "Kết quả tìm kiếm ( 0 ) Bộ lọc No Data vpgiengday.halan 4 Điều hành xe Kho hàng …" at bounding box center [784, 375] width 1568 height 750
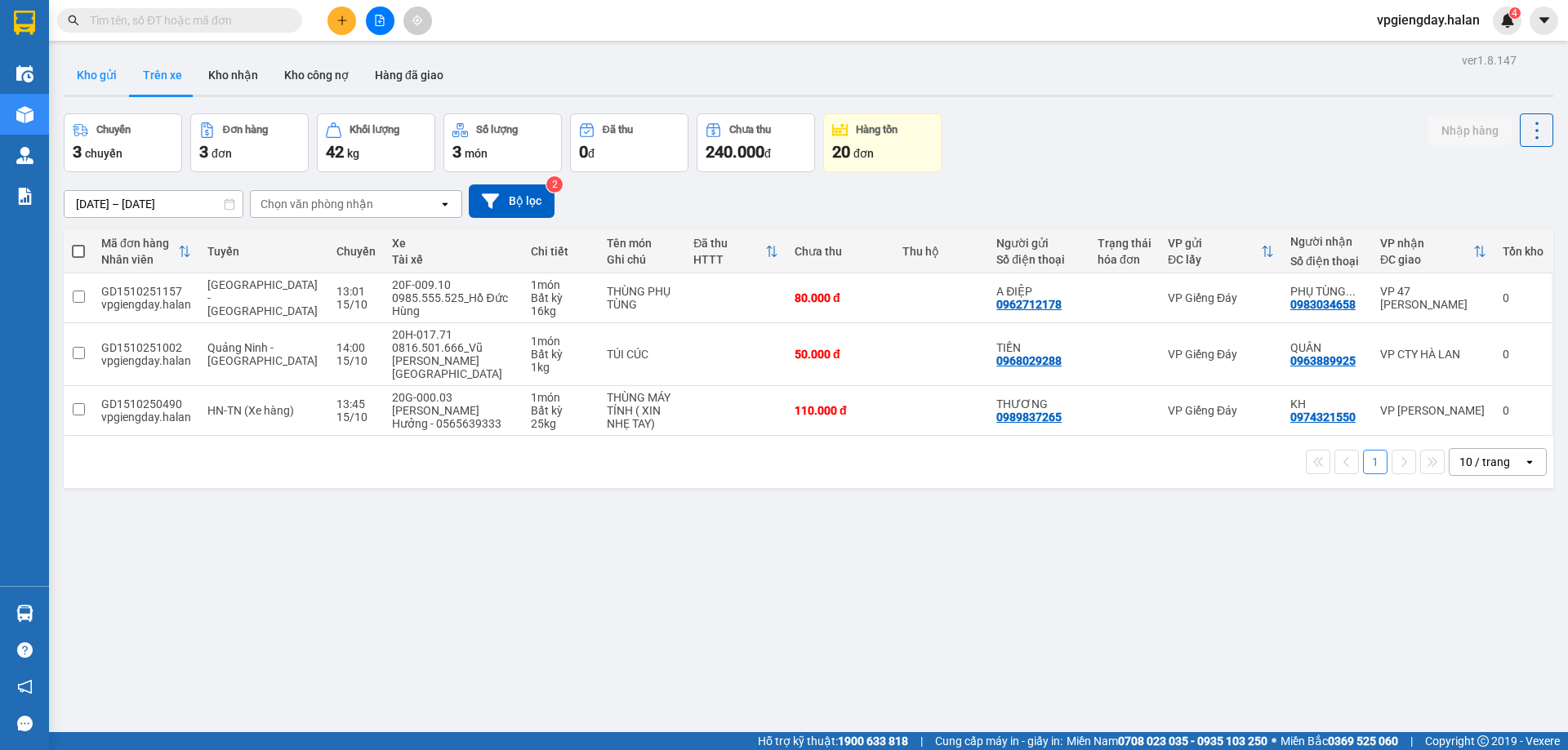
click at [79, 74] on button "Kho gửi" at bounding box center [96, 75] width 66 height 40
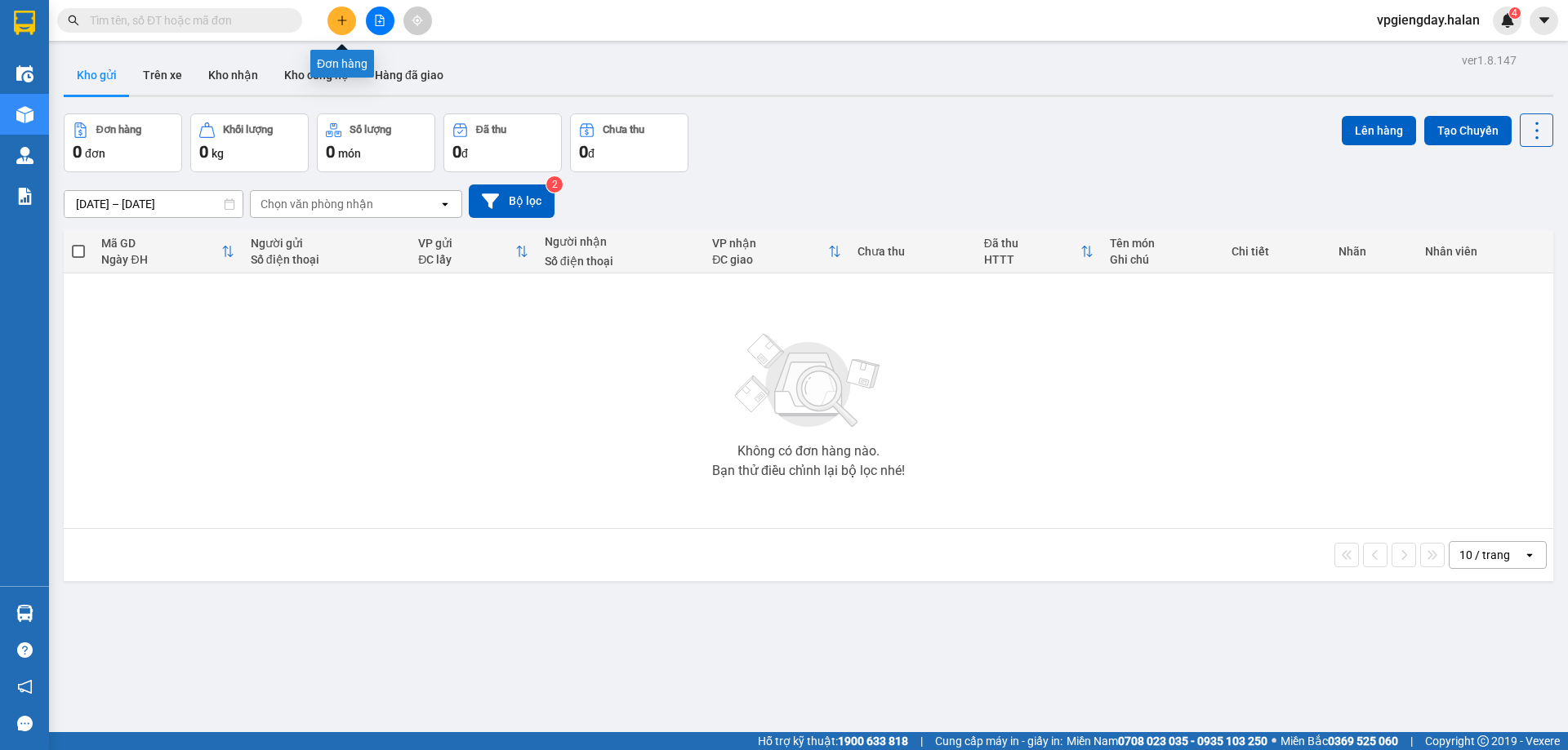
click at [333, 25] on button at bounding box center [341, 20] width 29 height 29
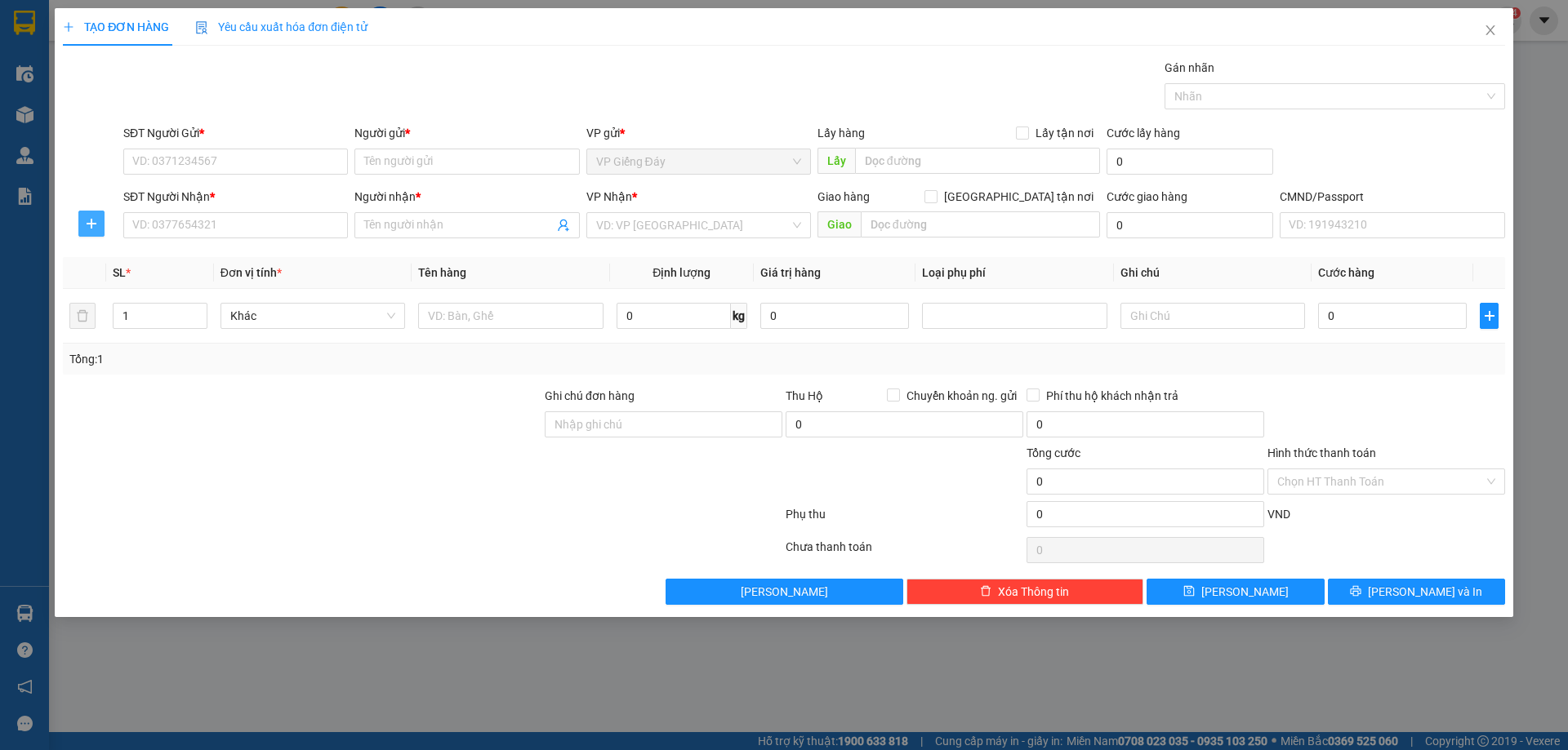
click at [100, 230] on button "button" at bounding box center [91, 224] width 26 height 26
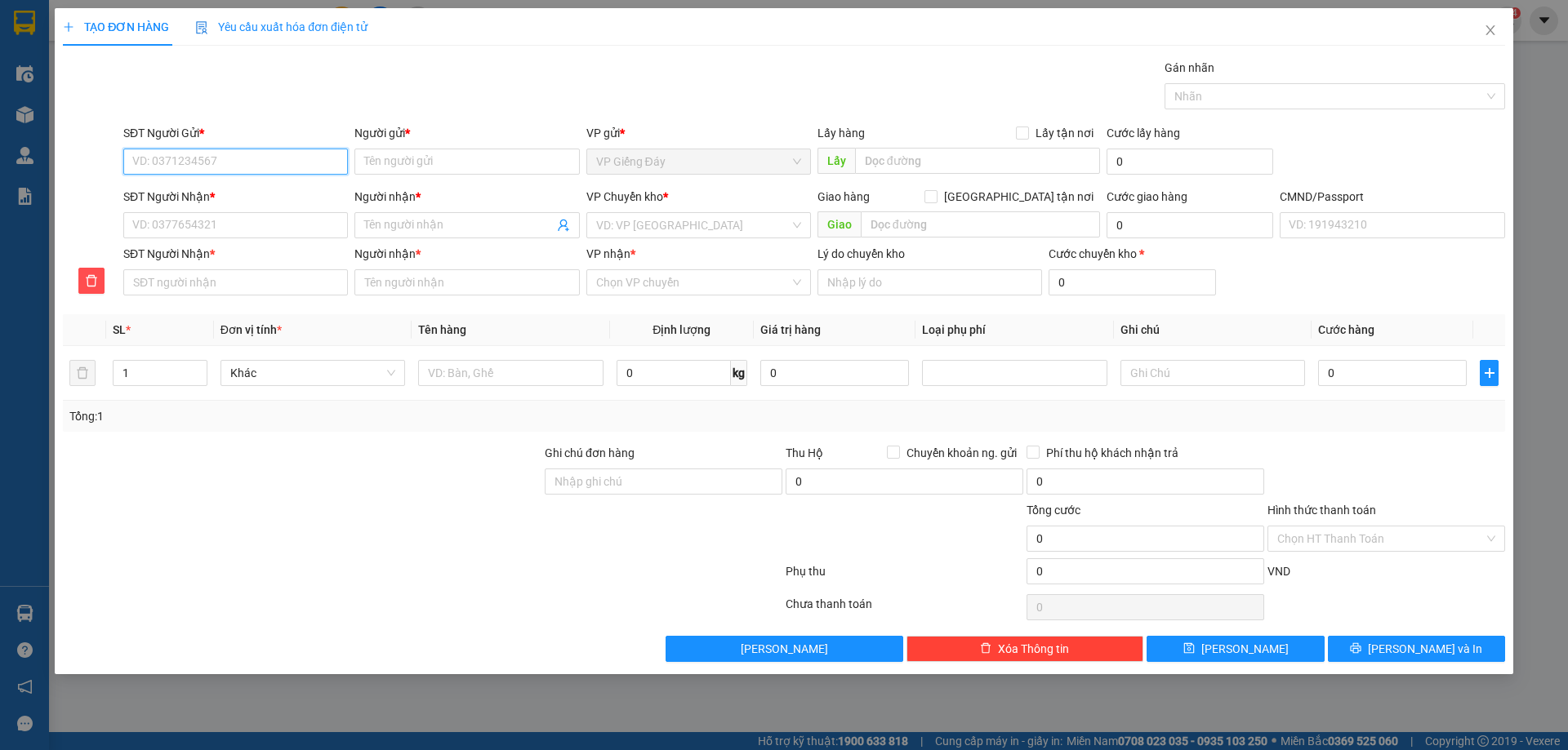
click at [215, 153] on input "SĐT Người Gửi *" at bounding box center [235, 162] width 224 height 26
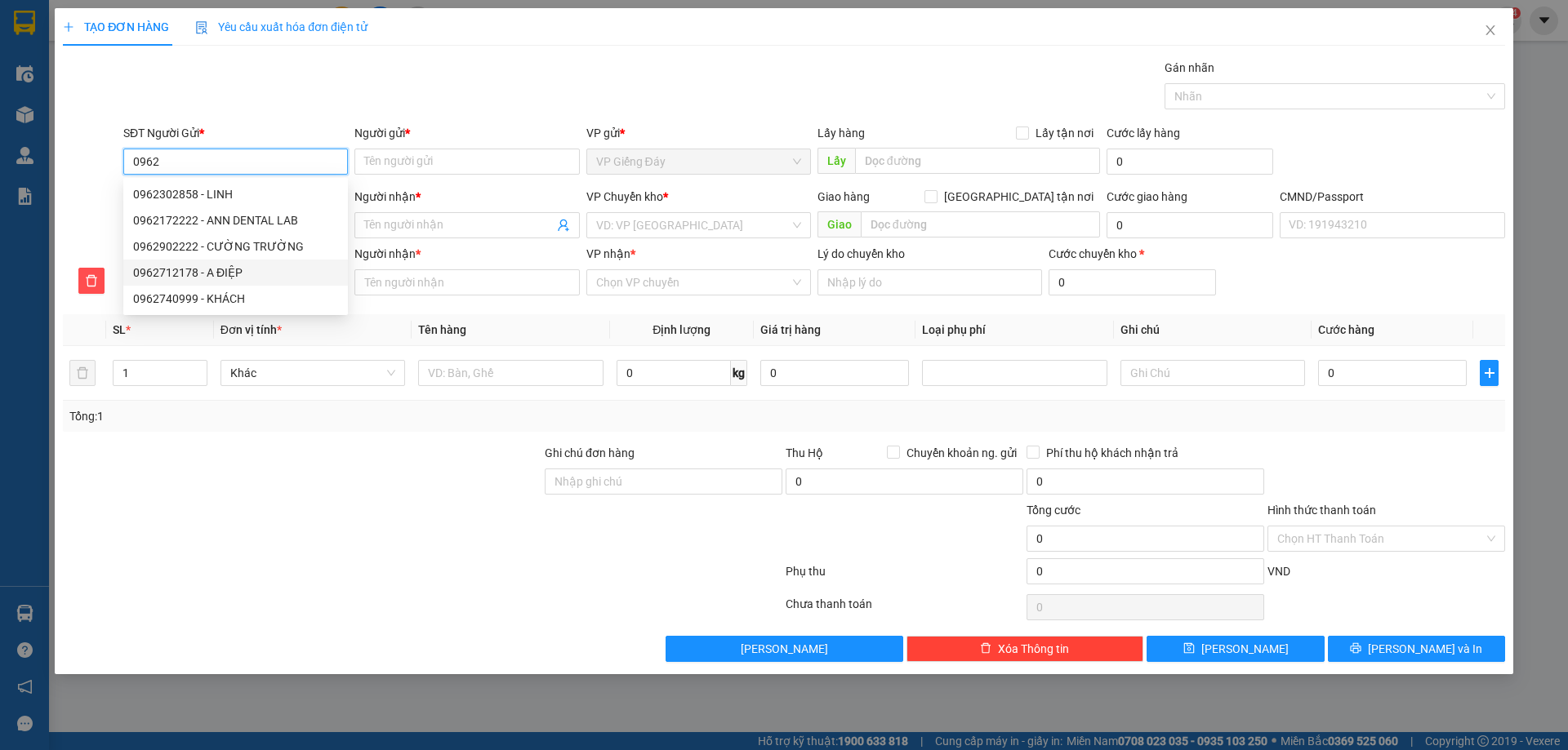
click at [216, 277] on div "0962712178 - A ĐIỆP" at bounding box center [235, 273] width 205 height 18
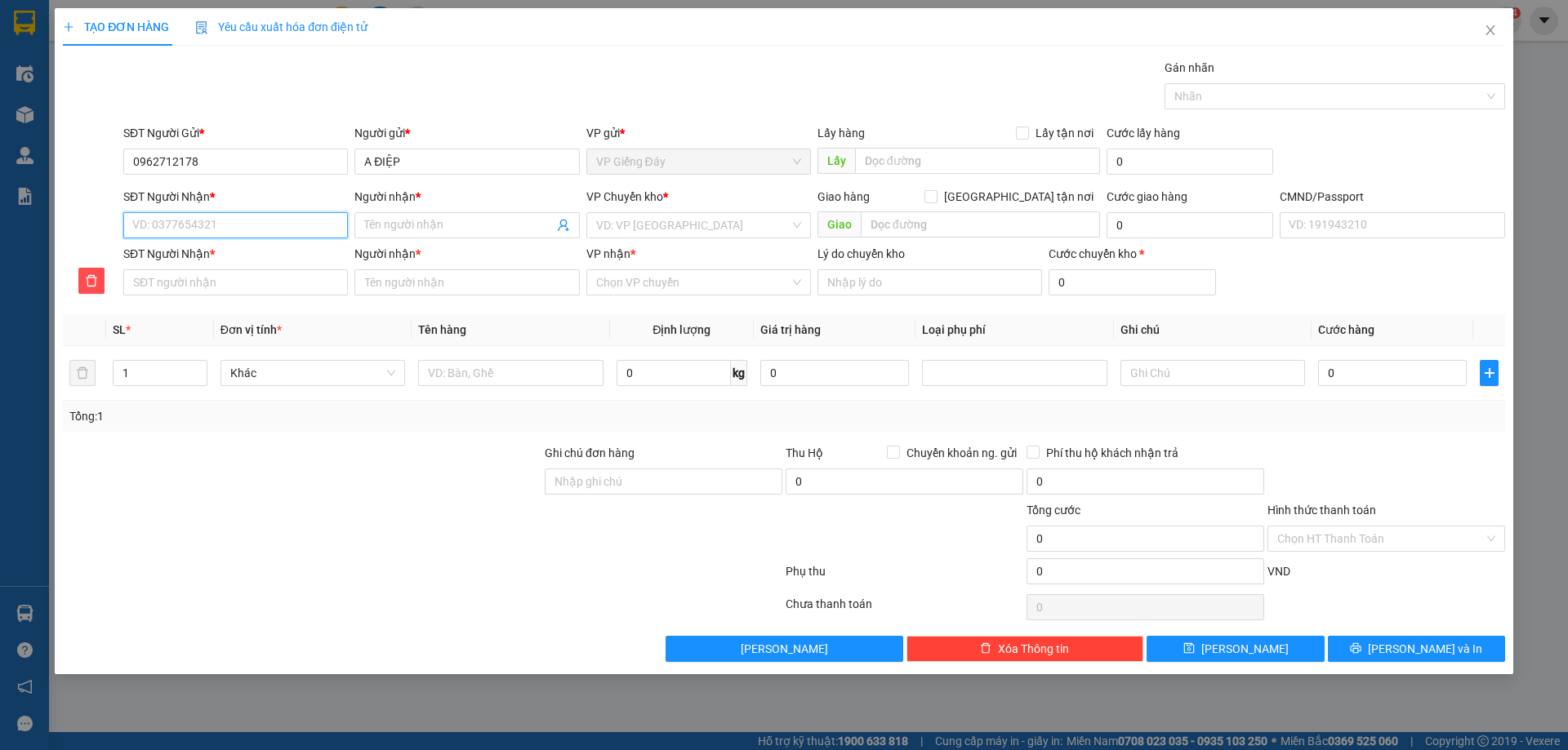
click at [261, 237] on input "SĐT Người Nhận *" at bounding box center [235, 225] width 224 height 26
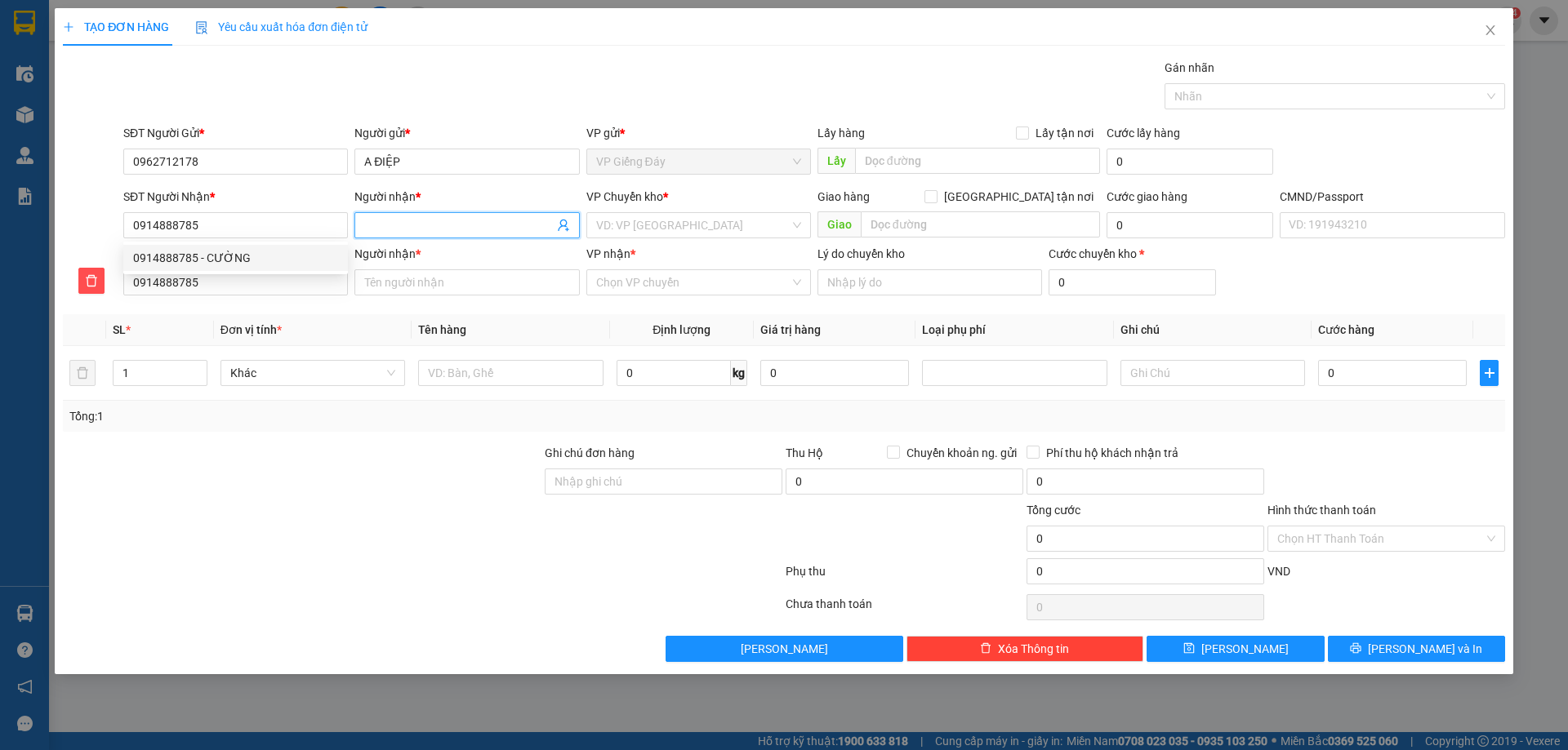
click at [395, 223] on input "Người nhận *" at bounding box center [458, 225] width 189 height 18
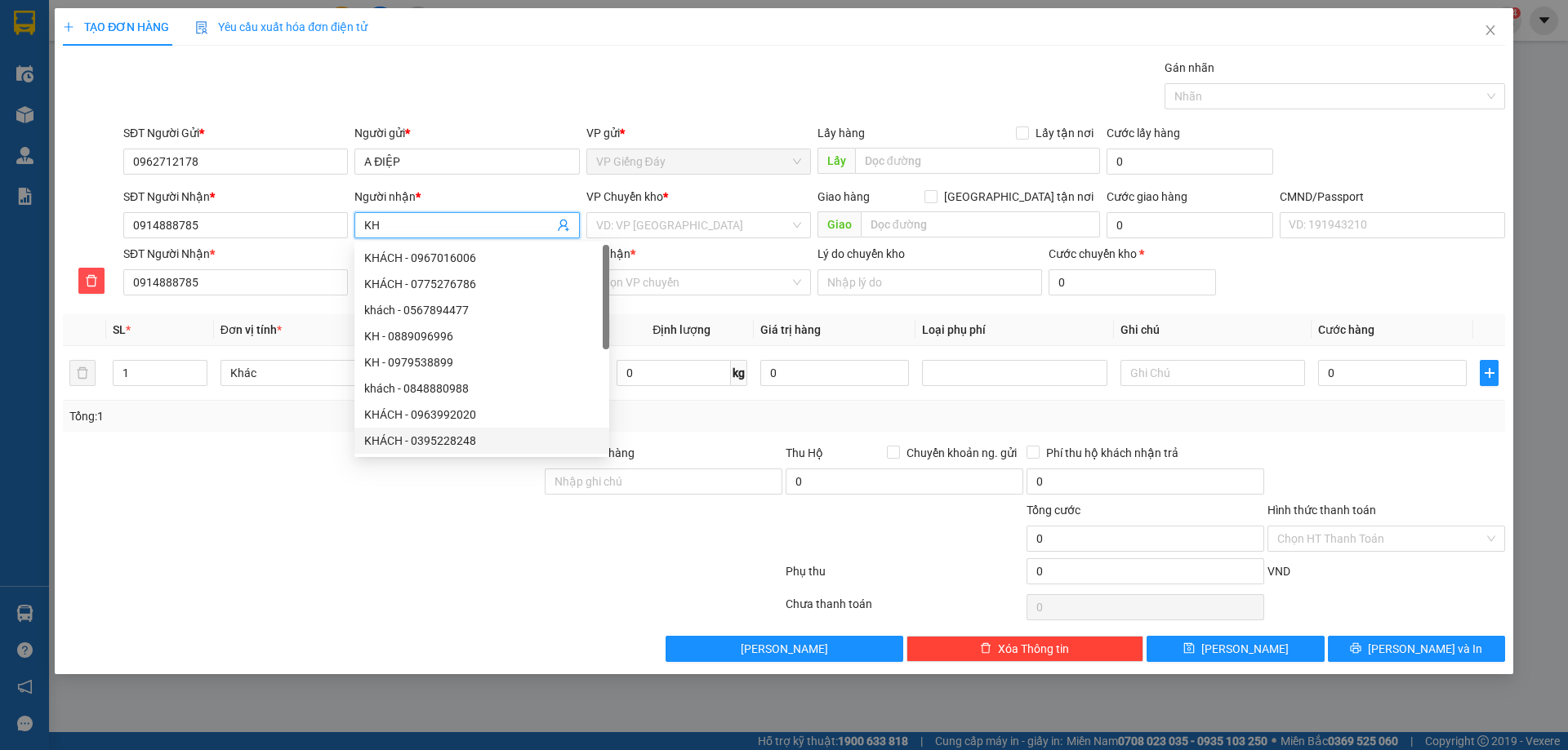
click at [361, 470] on div at bounding box center [303, 472] width 482 height 57
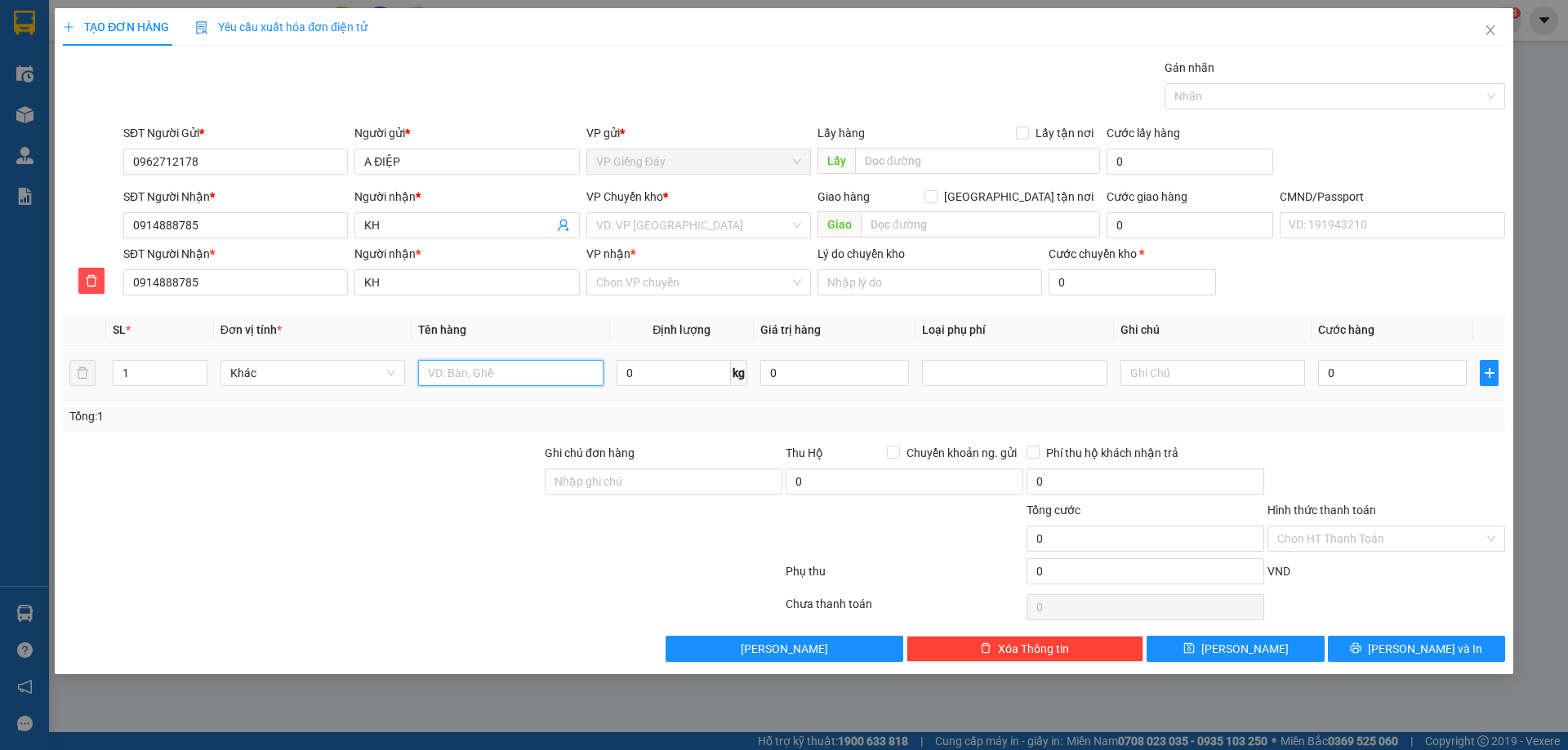
click at [557, 368] on input "text" at bounding box center [510, 374] width 185 height 26
click at [658, 368] on input "0" at bounding box center [674, 374] width 114 height 26
click at [455, 497] on div at bounding box center [303, 472] width 482 height 57
click at [641, 235] on input "search" at bounding box center [693, 225] width 193 height 25
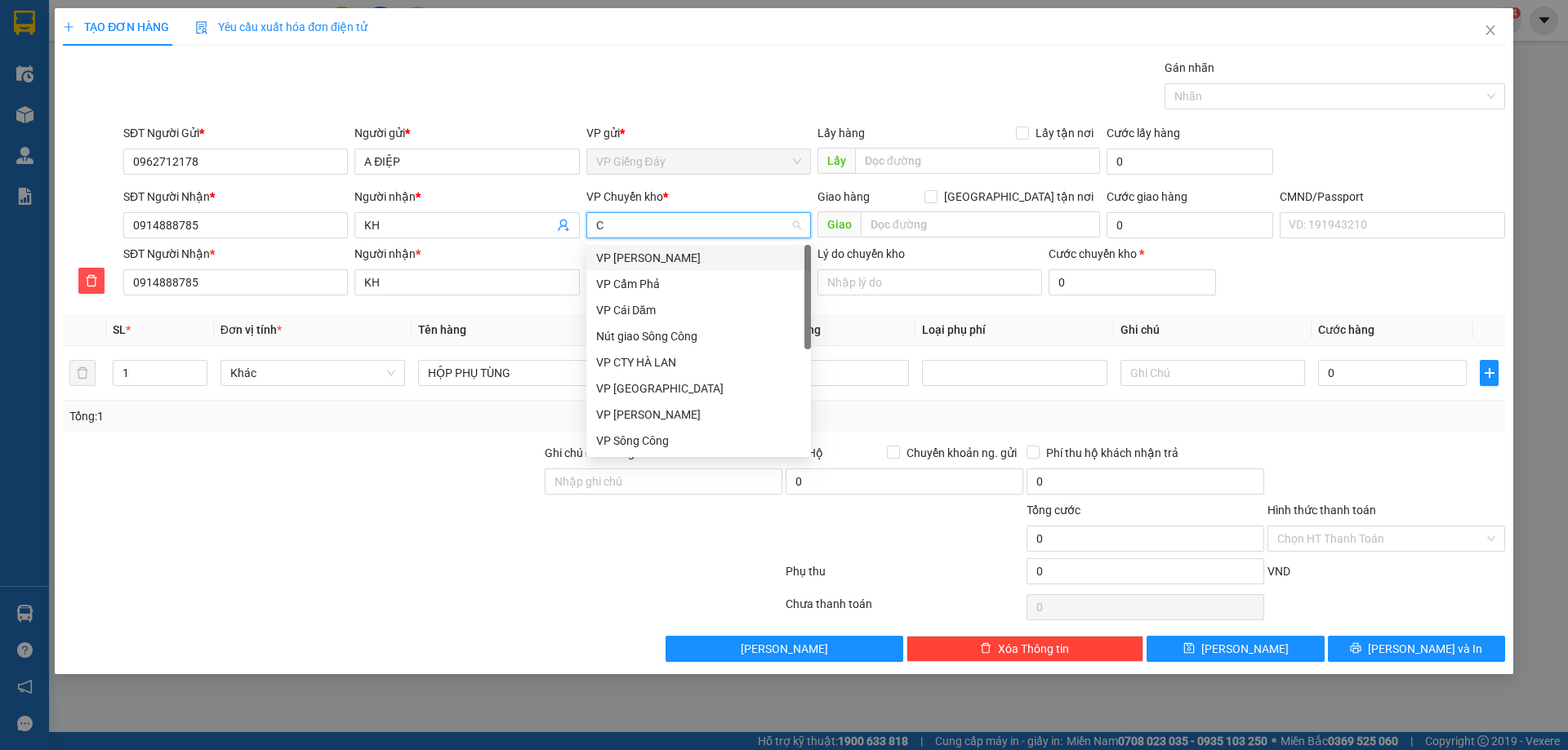
click at [642, 263] on div "VP [PERSON_NAME]" at bounding box center [698, 258] width 205 height 18
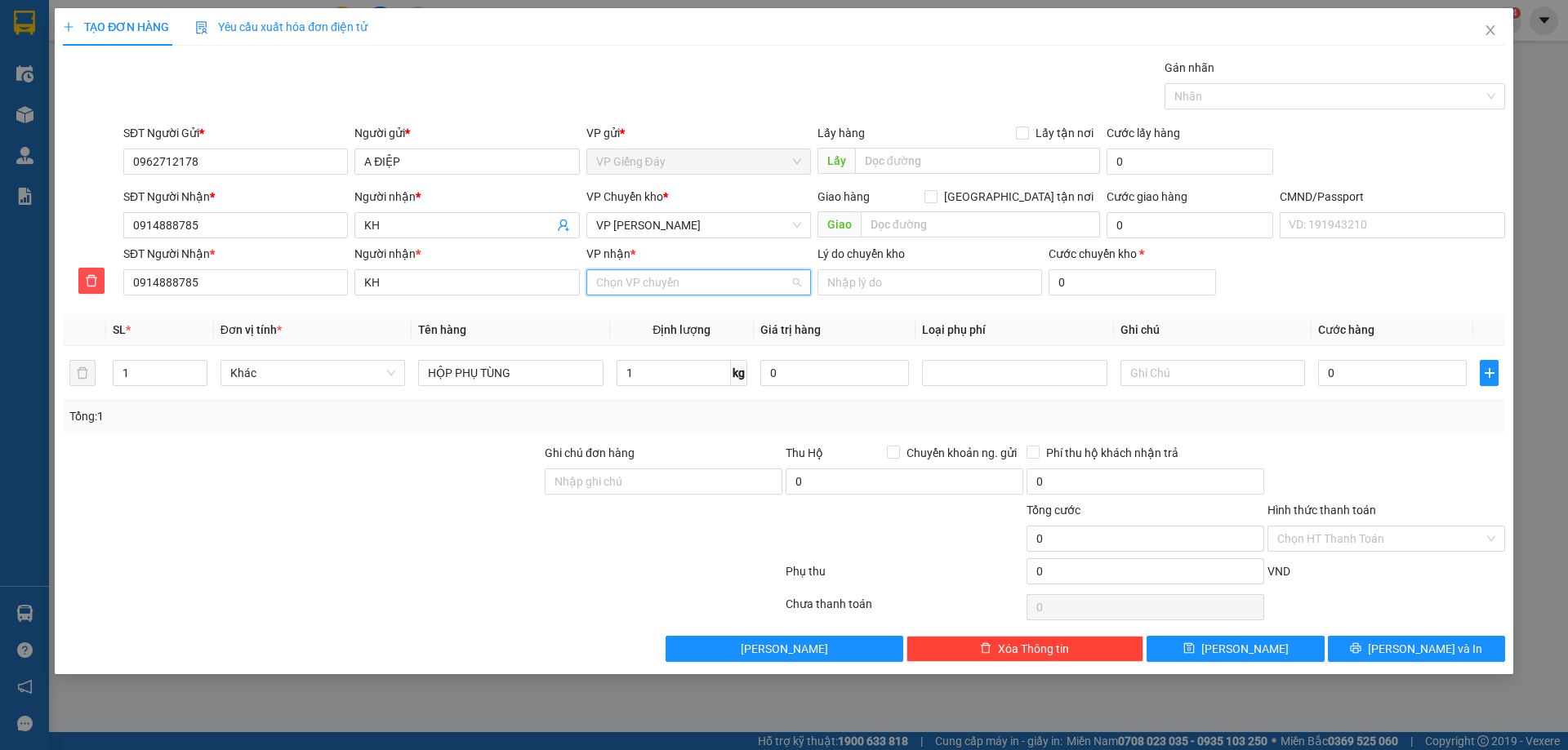
click at [672, 288] on input "VP nhận *" at bounding box center [693, 282] width 193 height 25
click at [661, 309] on div "VP 47 [PERSON_NAME]" at bounding box center [698, 315] width 205 height 18
drag, startPoint x: 386, startPoint y: 498, endPoint x: 481, endPoint y: 431, distance: 116.2
click at [396, 484] on div at bounding box center [303, 472] width 482 height 57
click at [627, 380] on input "1" at bounding box center [674, 374] width 114 height 26
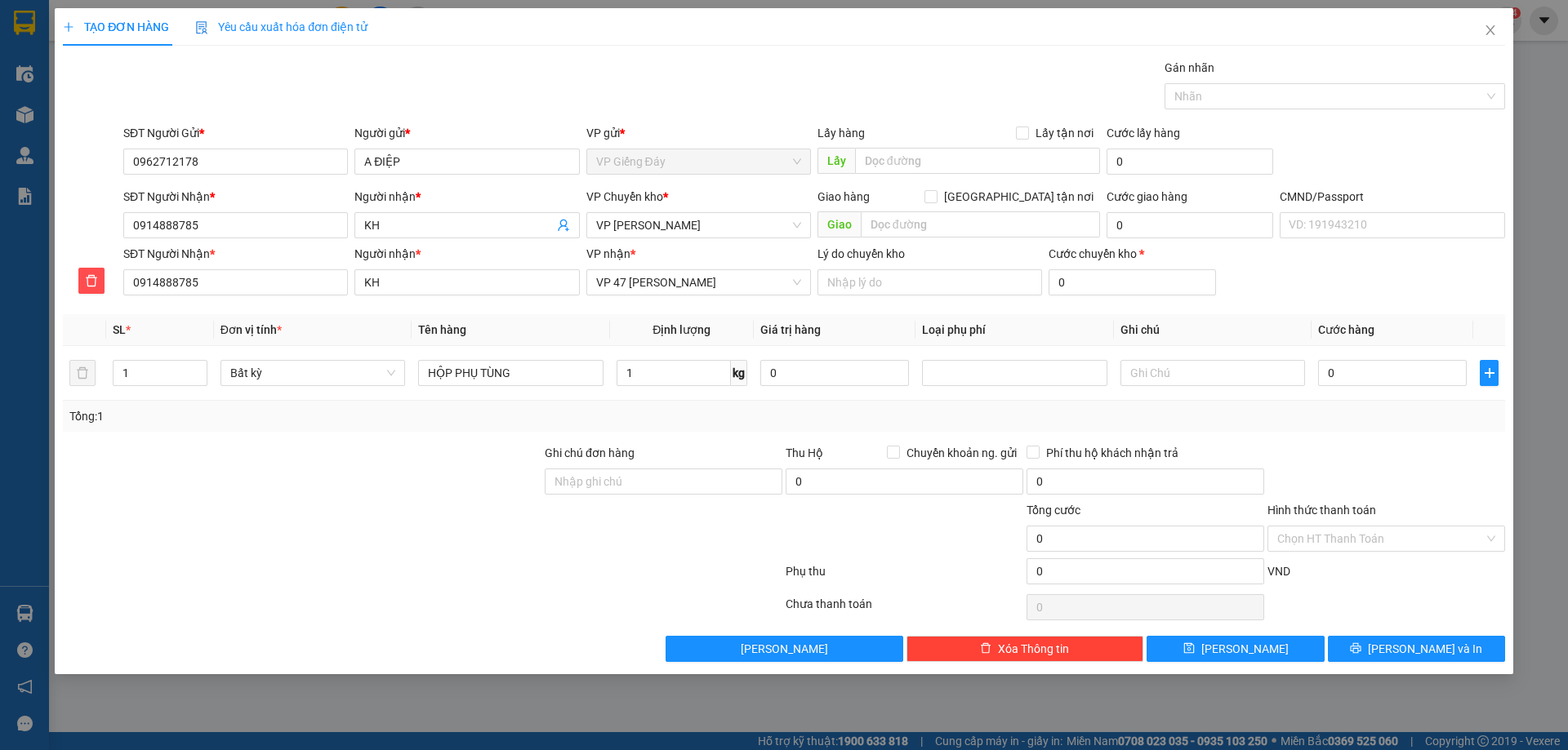
click at [349, 513] on div at bounding box center [303, 529] width 482 height 57
click at [1355, 648] on button "[PERSON_NAME] và In" at bounding box center [1417, 649] width 178 height 26
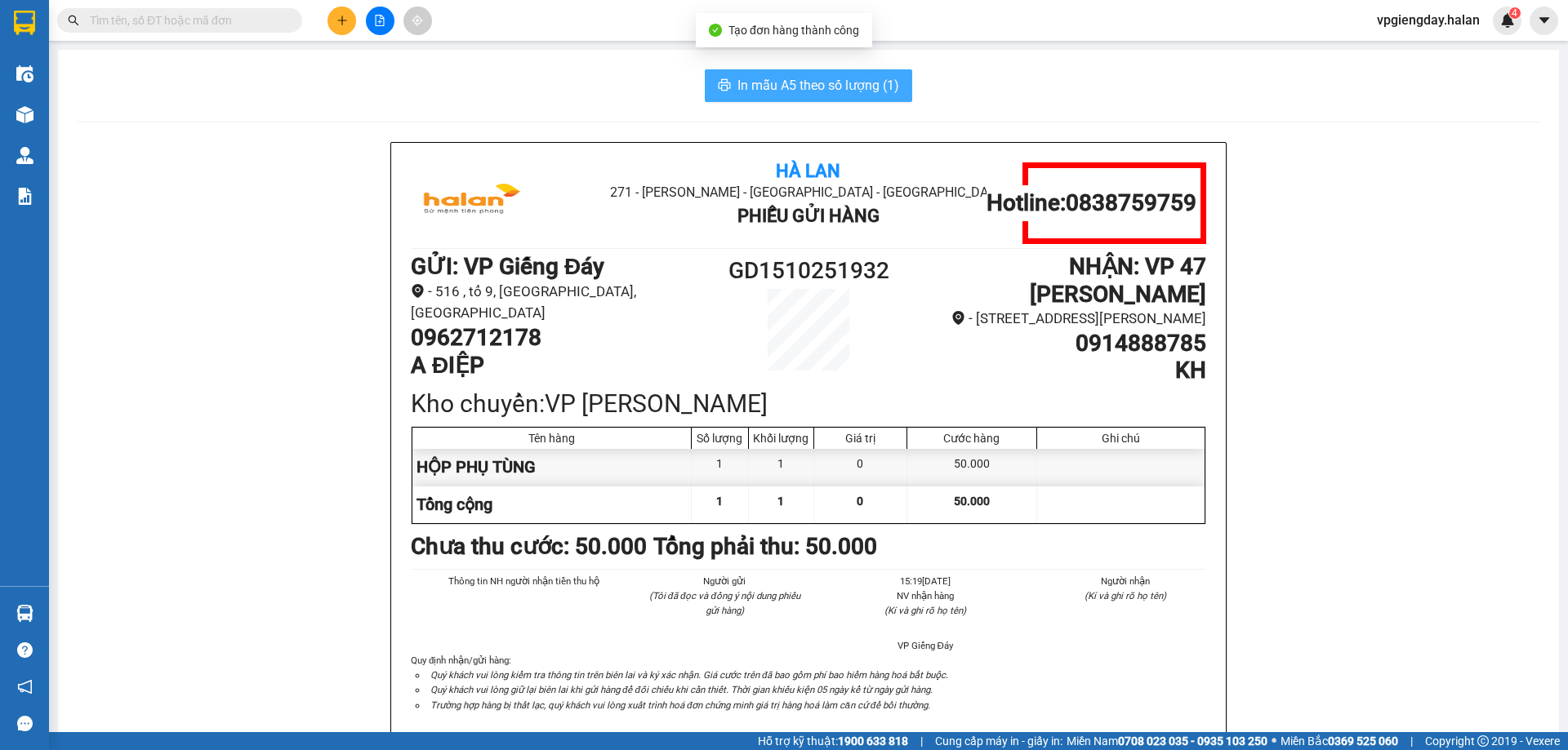
click at [829, 86] on span "In mẫu A5 theo số lượng (1)" at bounding box center [819, 84] width 162 height 20
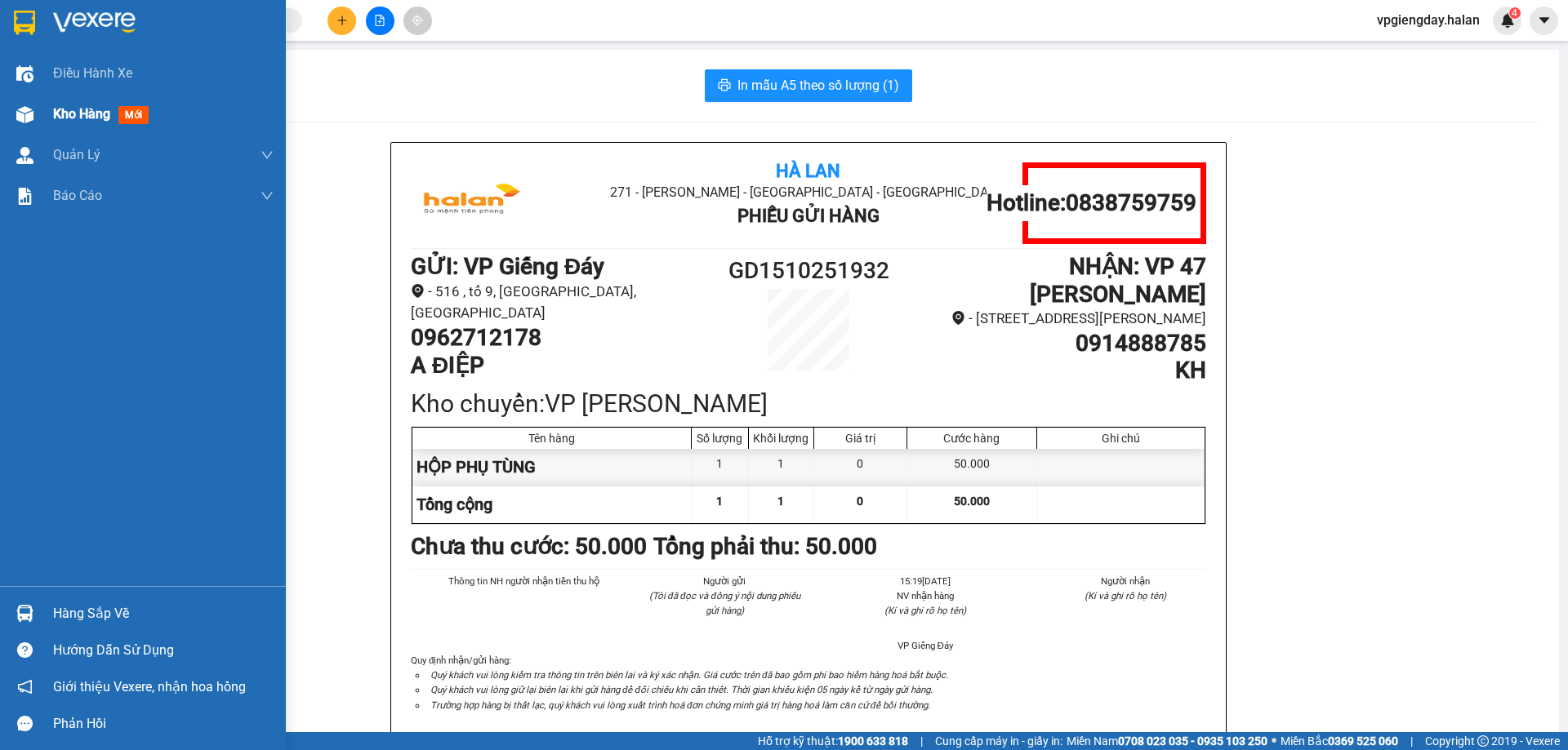
click at [80, 107] on span "Kho hàng" at bounding box center [81, 114] width 57 height 16
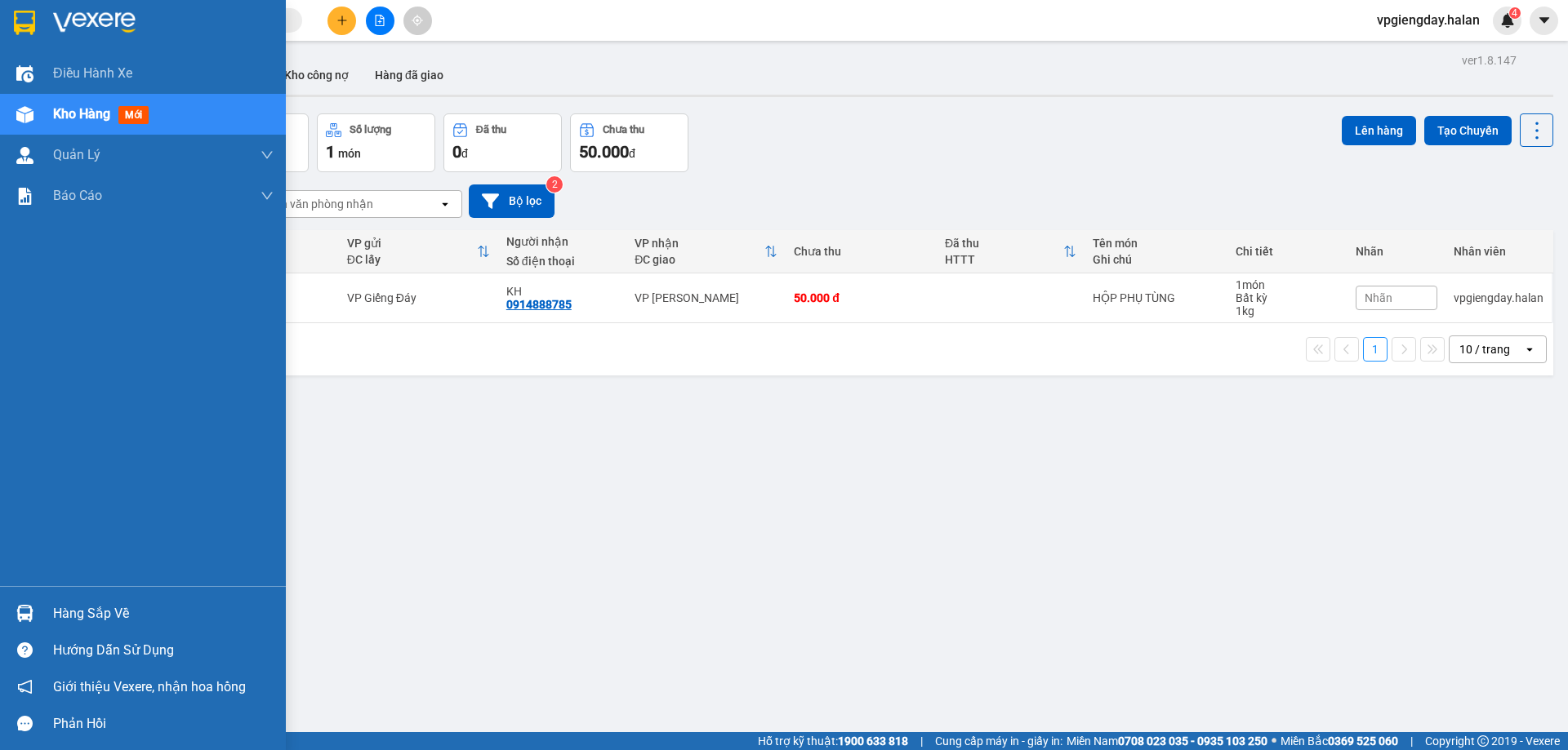
click at [98, 605] on div "Hàng sắp về" at bounding box center [163, 614] width 221 height 25
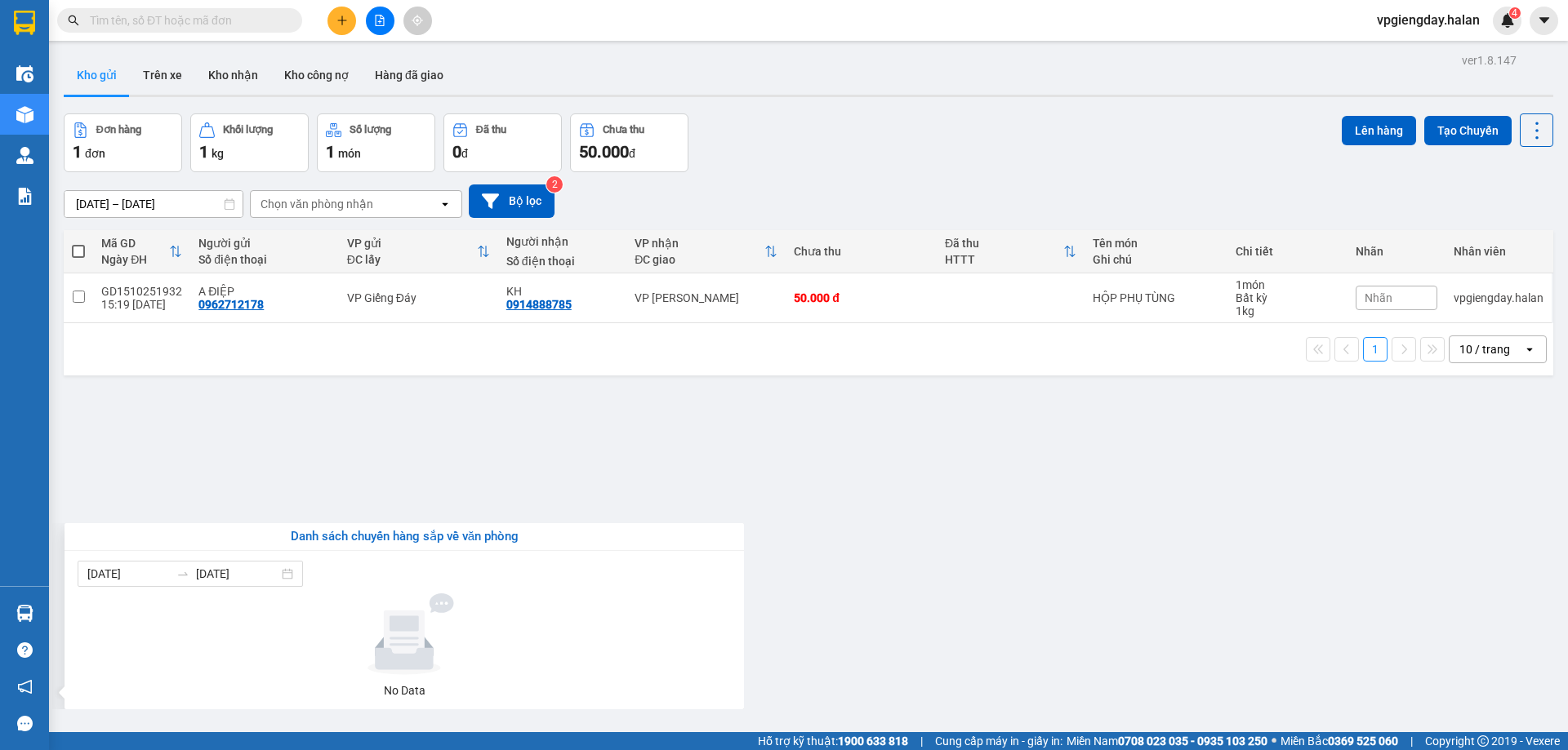
click at [433, 469] on section "Kết quả tìm kiếm ( 0 ) Bộ lọc No Data vpgiengday.halan 4 Điều hành xe Kho hàng …" at bounding box center [784, 375] width 1568 height 750
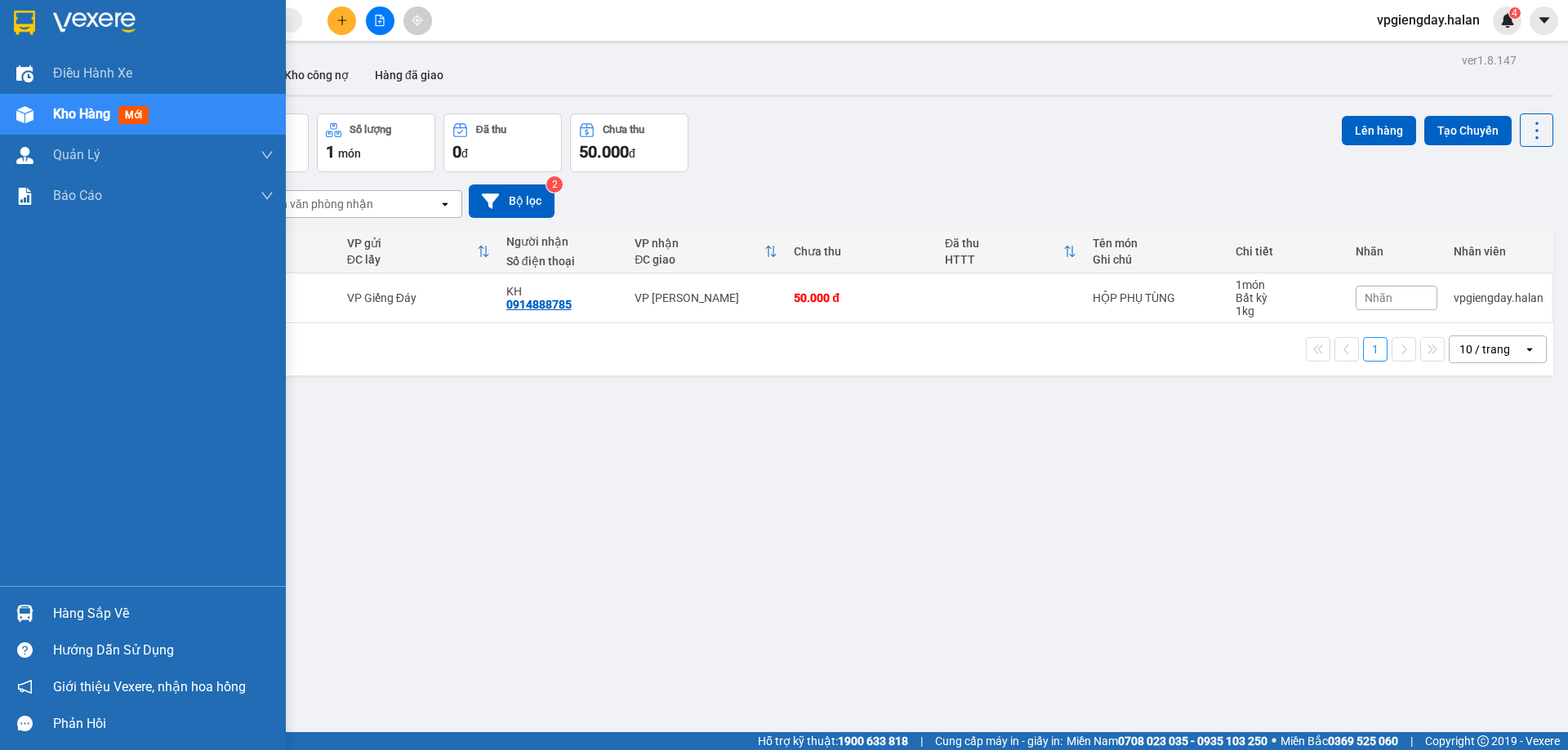
click at [92, 617] on div "Hàng sắp về" at bounding box center [163, 614] width 221 height 25
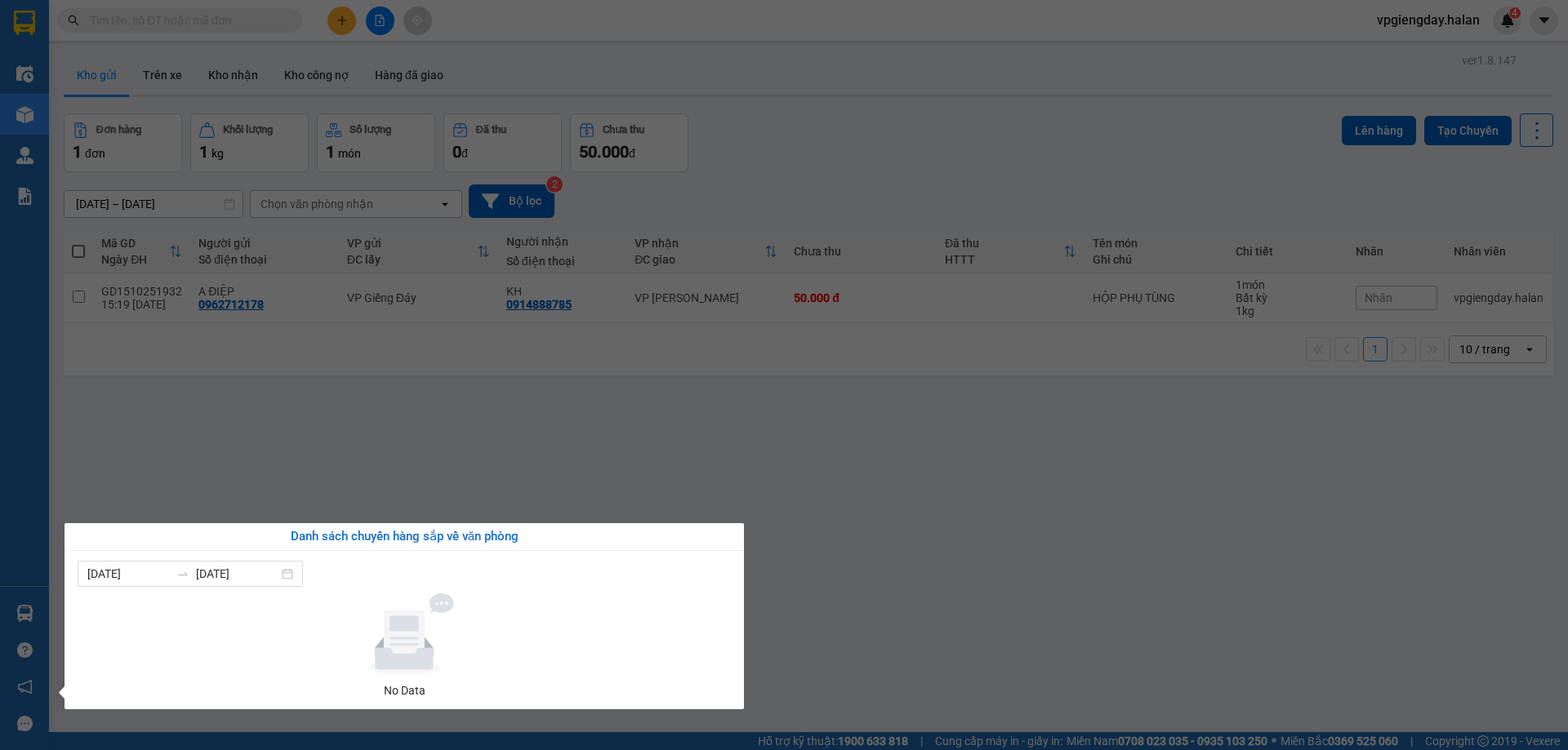
click at [406, 449] on section "Kết quả tìm kiếm ( 0 ) Bộ lọc No Data vpgiengday.halan 4 Điều hành xe Kho hàng …" at bounding box center [784, 375] width 1568 height 750
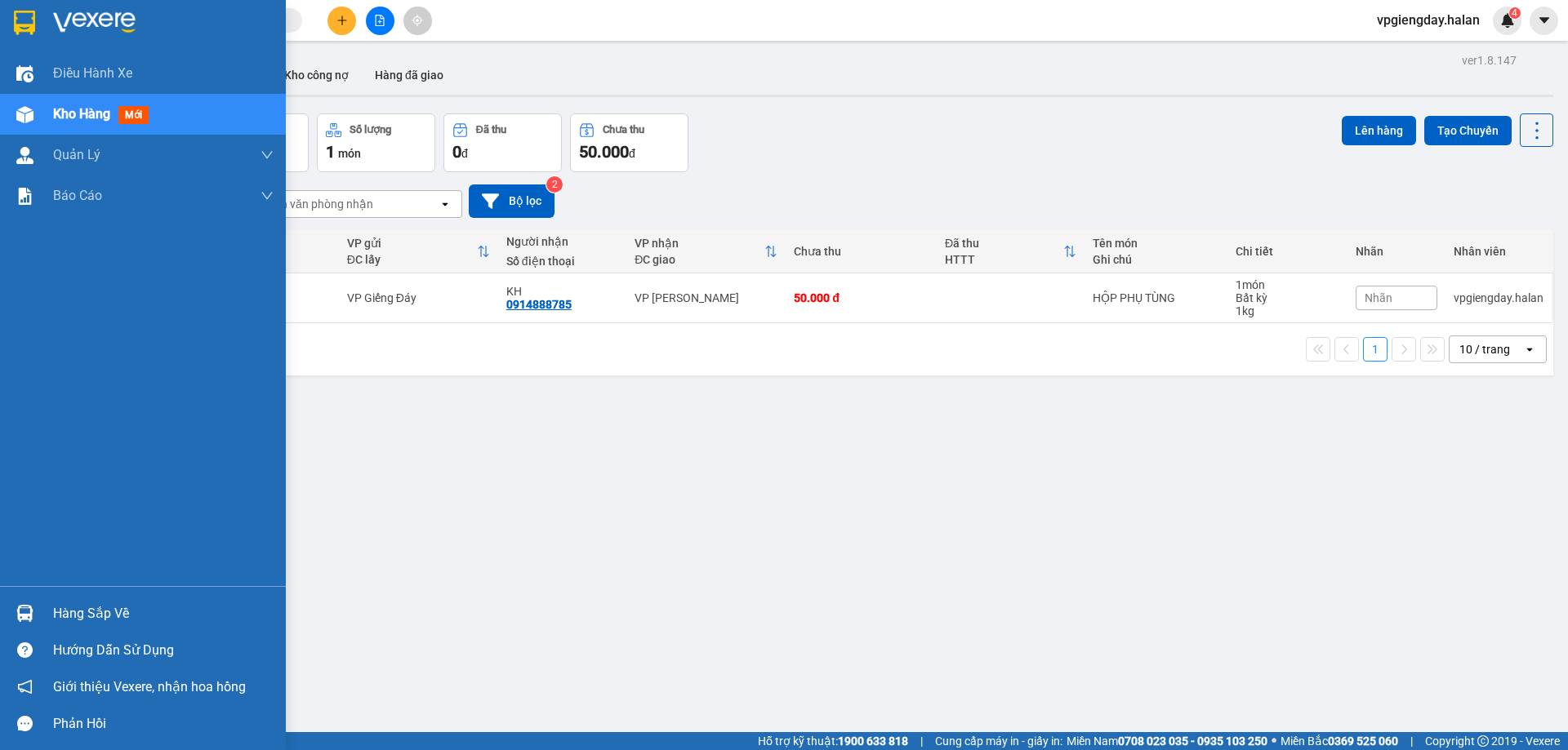
click at [70, 610] on div "Hàng sắp về" at bounding box center [163, 614] width 221 height 25
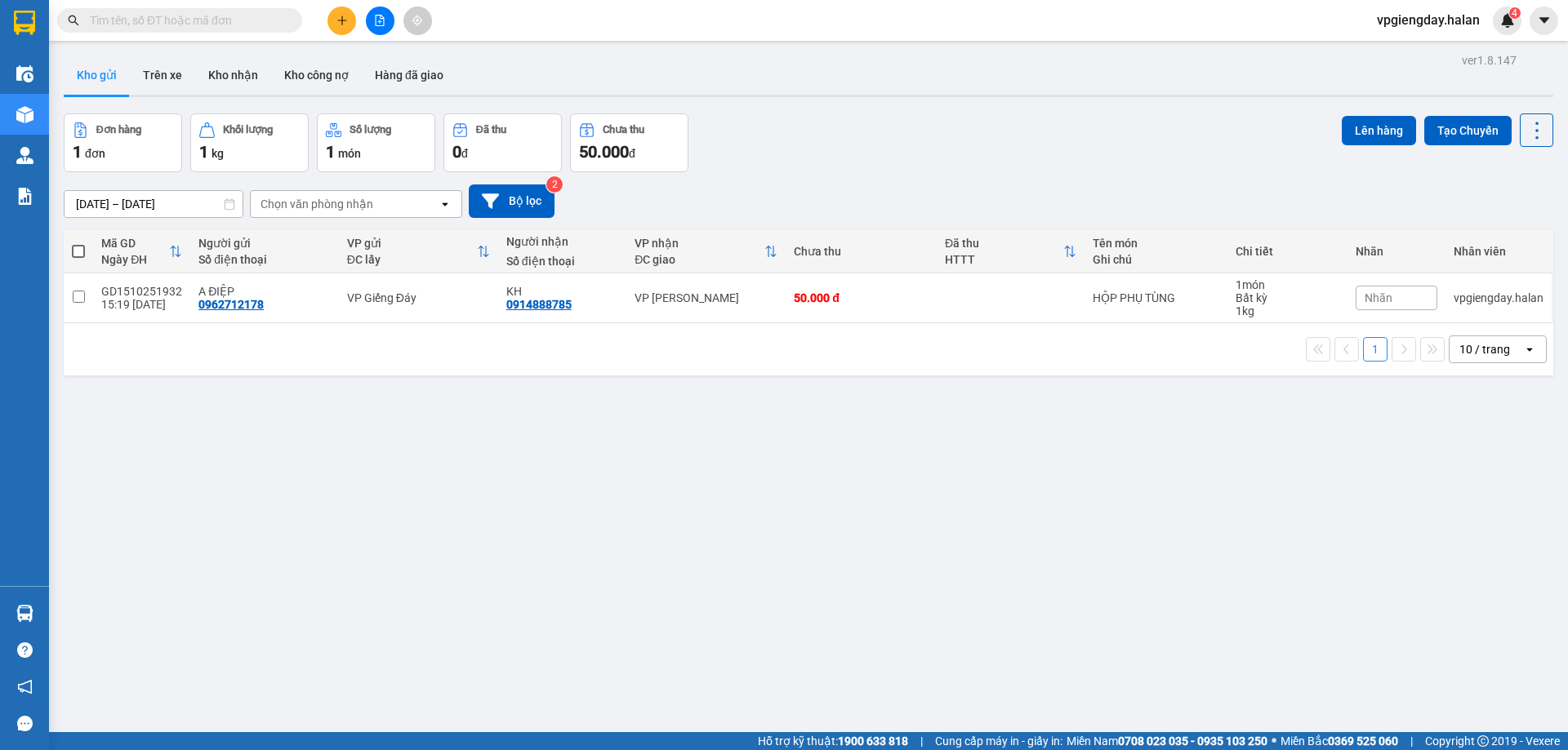
drag, startPoint x: 267, startPoint y: 445, endPoint x: 2, endPoint y: 538, distance: 280.8
click at [268, 444] on section "Kết quả tìm kiếm ( 0 ) Bộ lọc No Data vpgiengday.halan 4 Điều hành xe Kho hàng …" at bounding box center [784, 375] width 1568 height 750
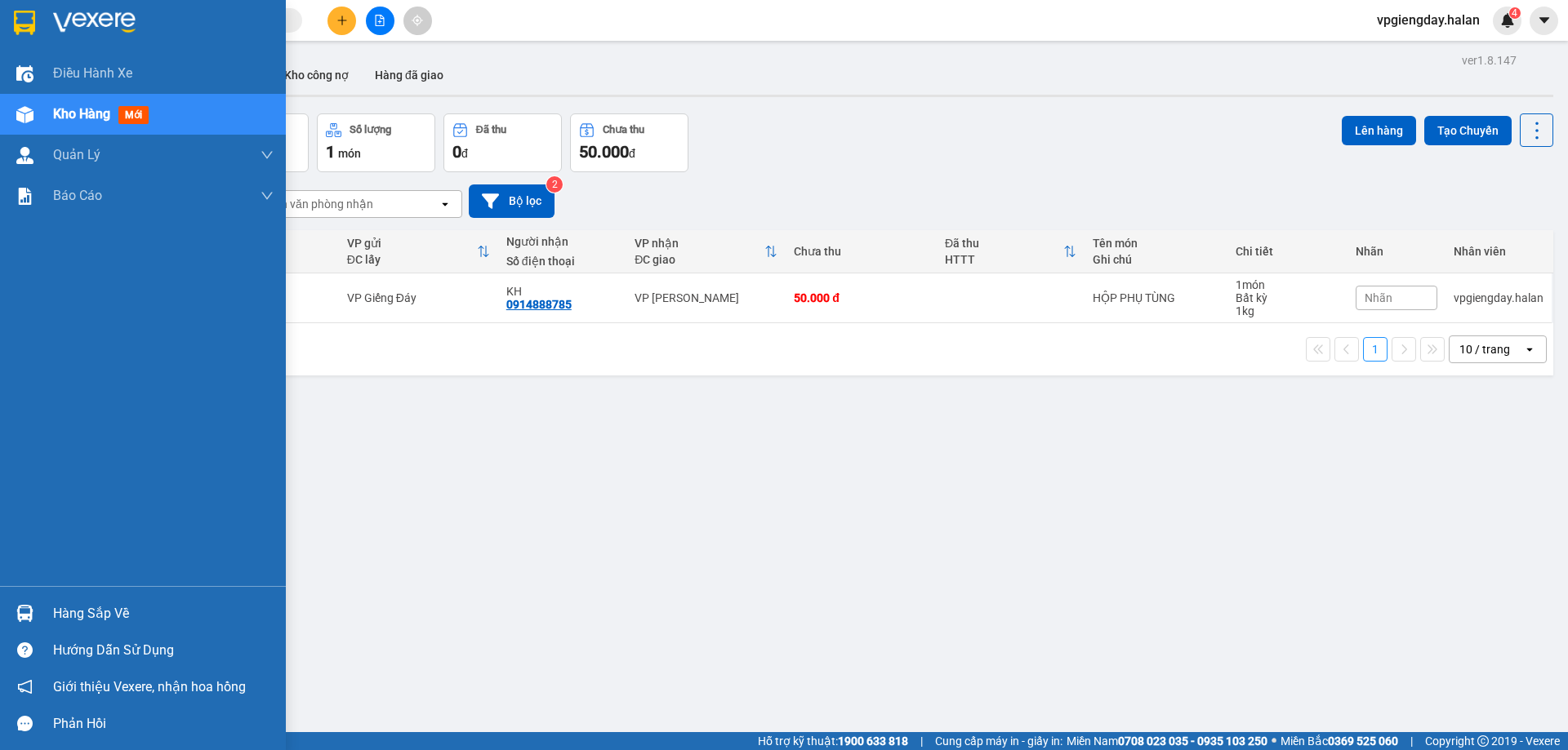
click at [58, 609] on div "Hàng sắp về" at bounding box center [163, 614] width 221 height 25
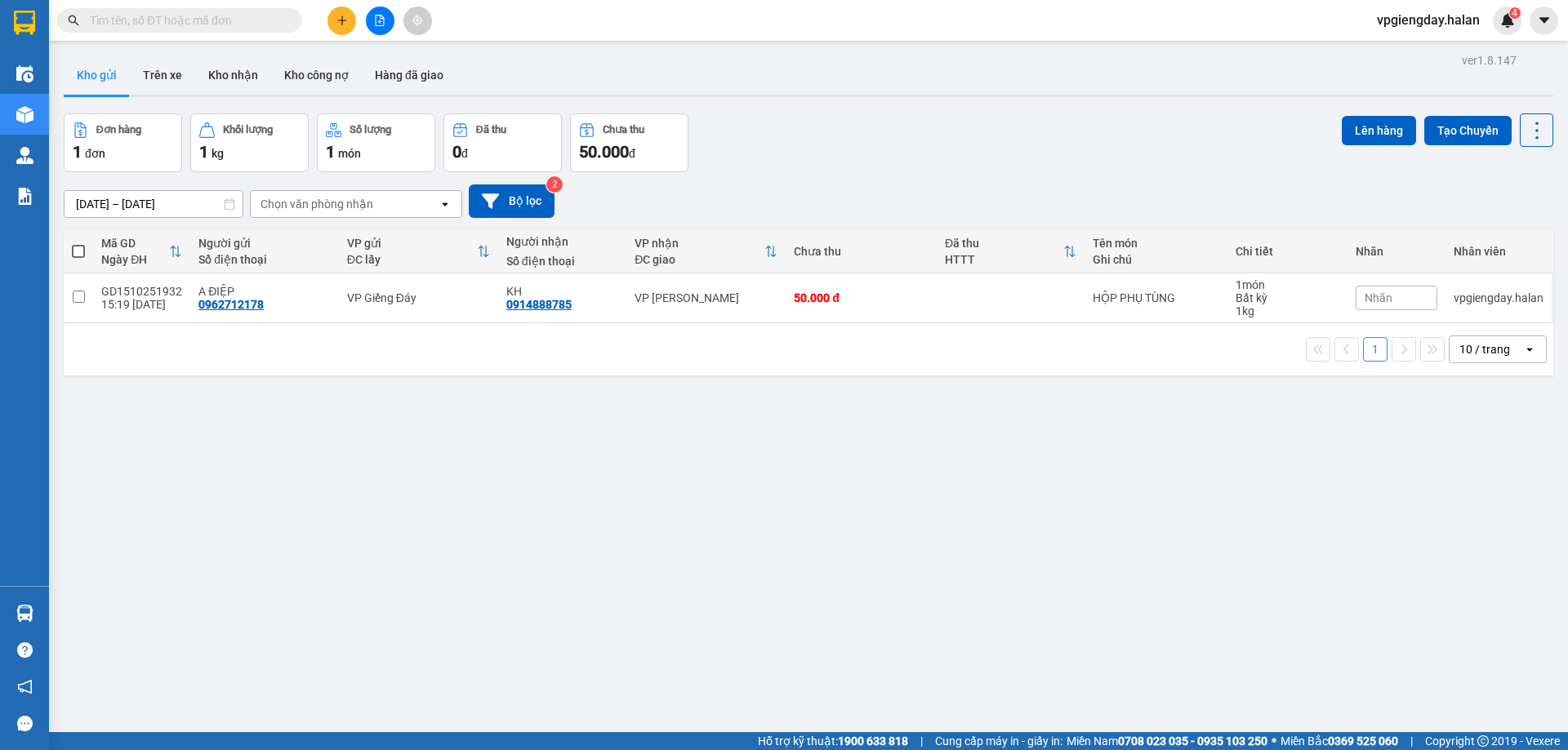
click at [276, 437] on section "Kết quả tìm kiếm ( 0 ) Bộ lọc No Data vpgiengday.halan 4 Điều hành xe Kho hàng …" at bounding box center [784, 375] width 1568 height 750
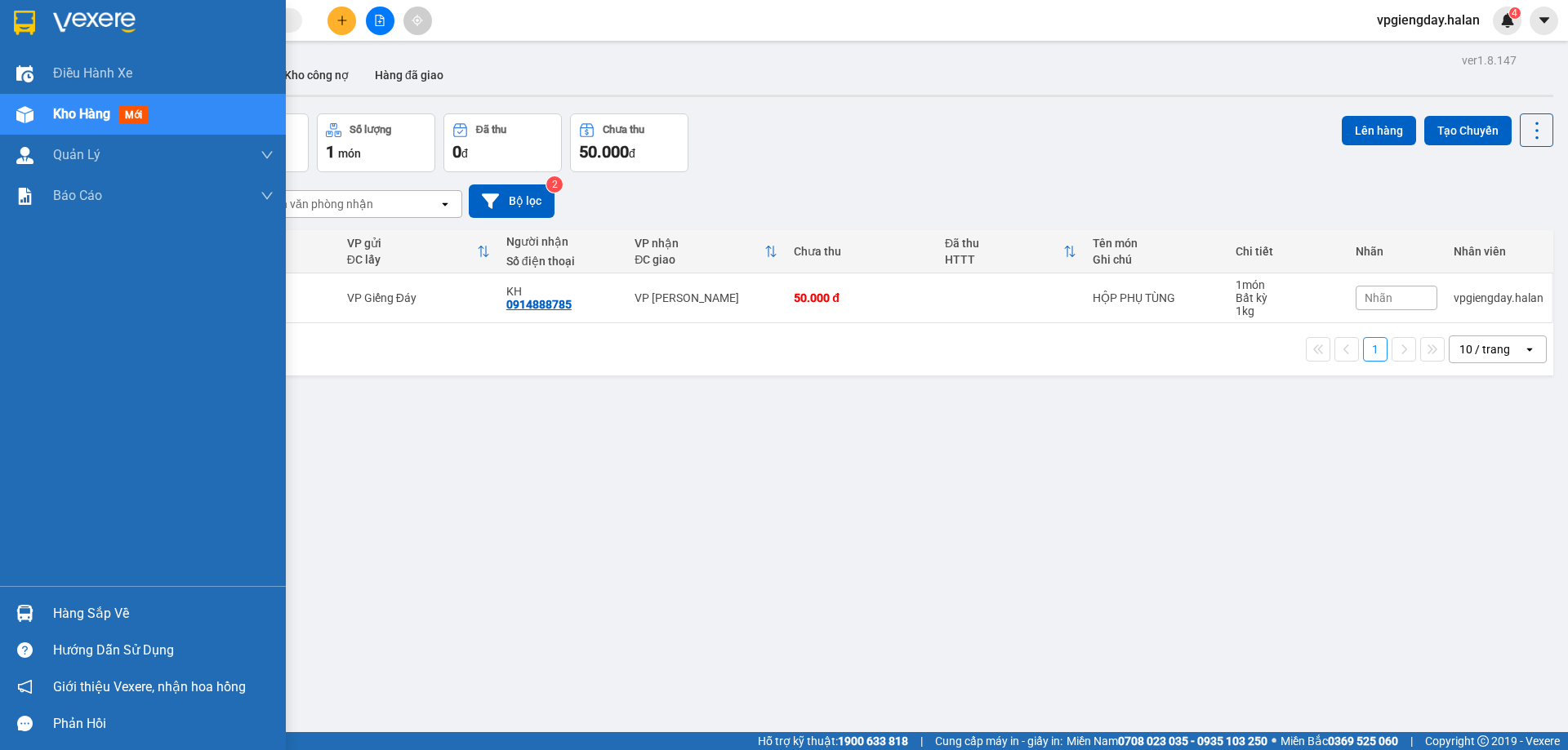
click at [80, 618] on div "Hàng sắp về" at bounding box center [163, 614] width 221 height 25
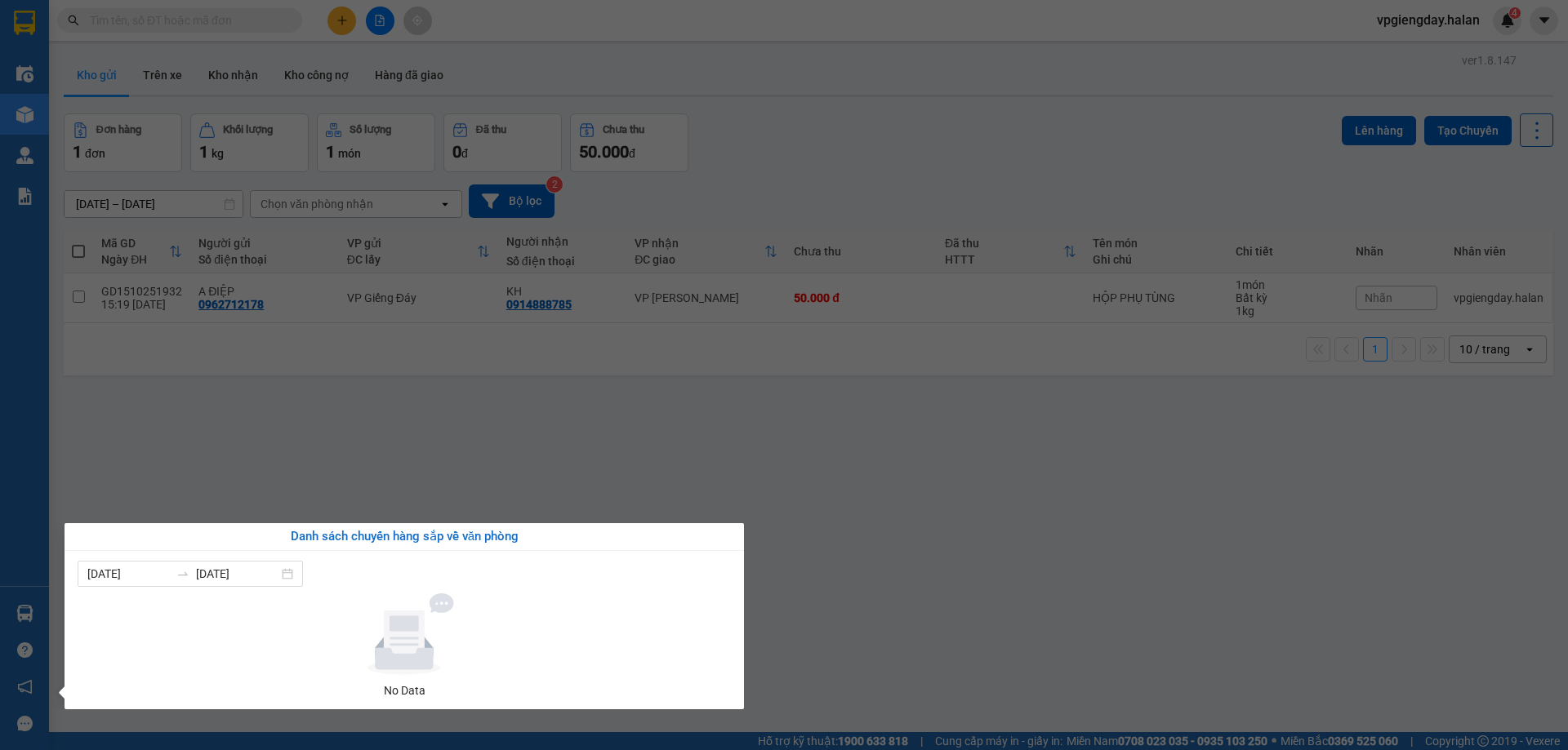
click at [263, 448] on section "Kết quả tìm kiếm ( 0 ) Bộ lọc No Data vpgiengday.halan 4 Điều hành xe Kho hàng …" at bounding box center [784, 375] width 1568 height 750
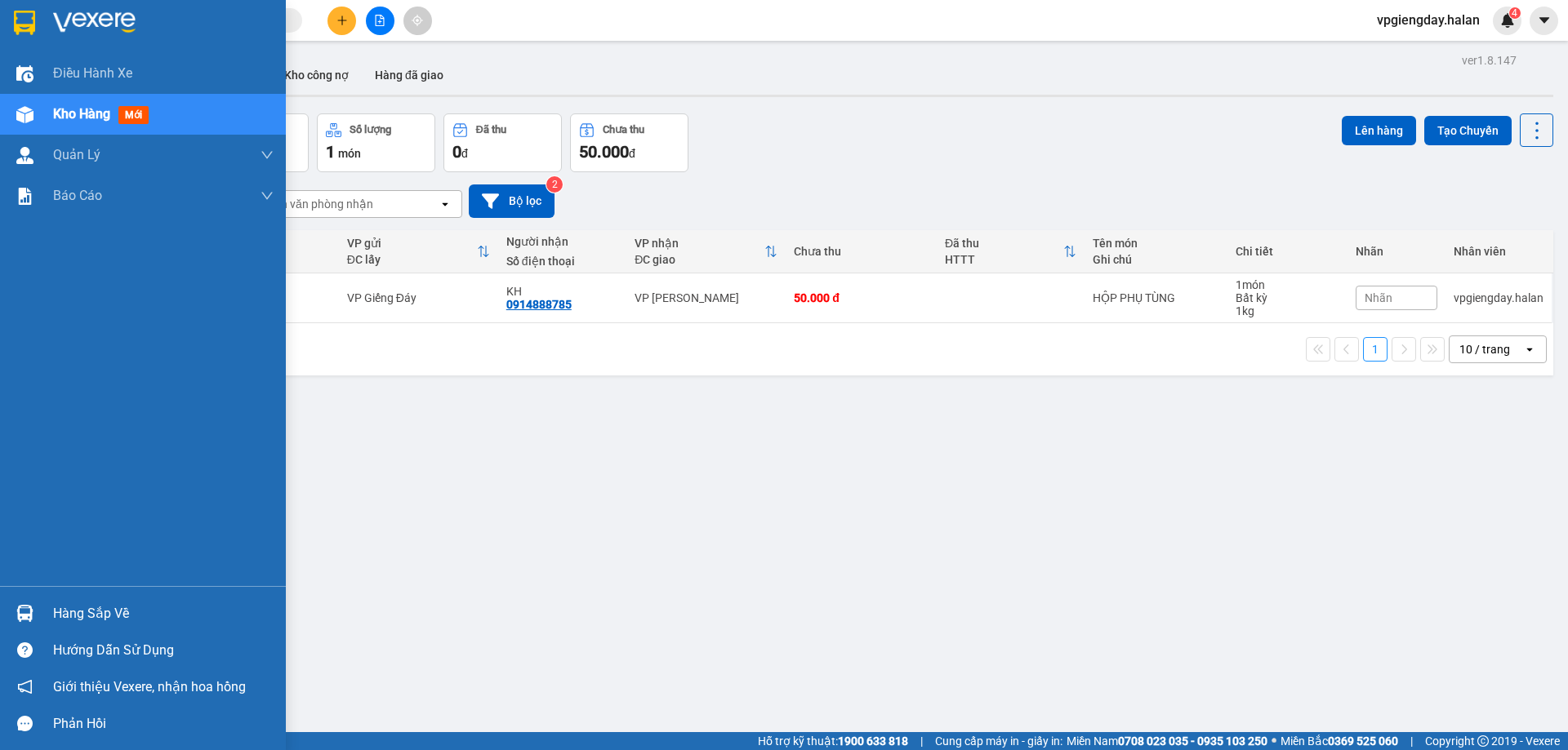
click at [75, 615] on div "Hàng sắp về" at bounding box center [163, 614] width 221 height 25
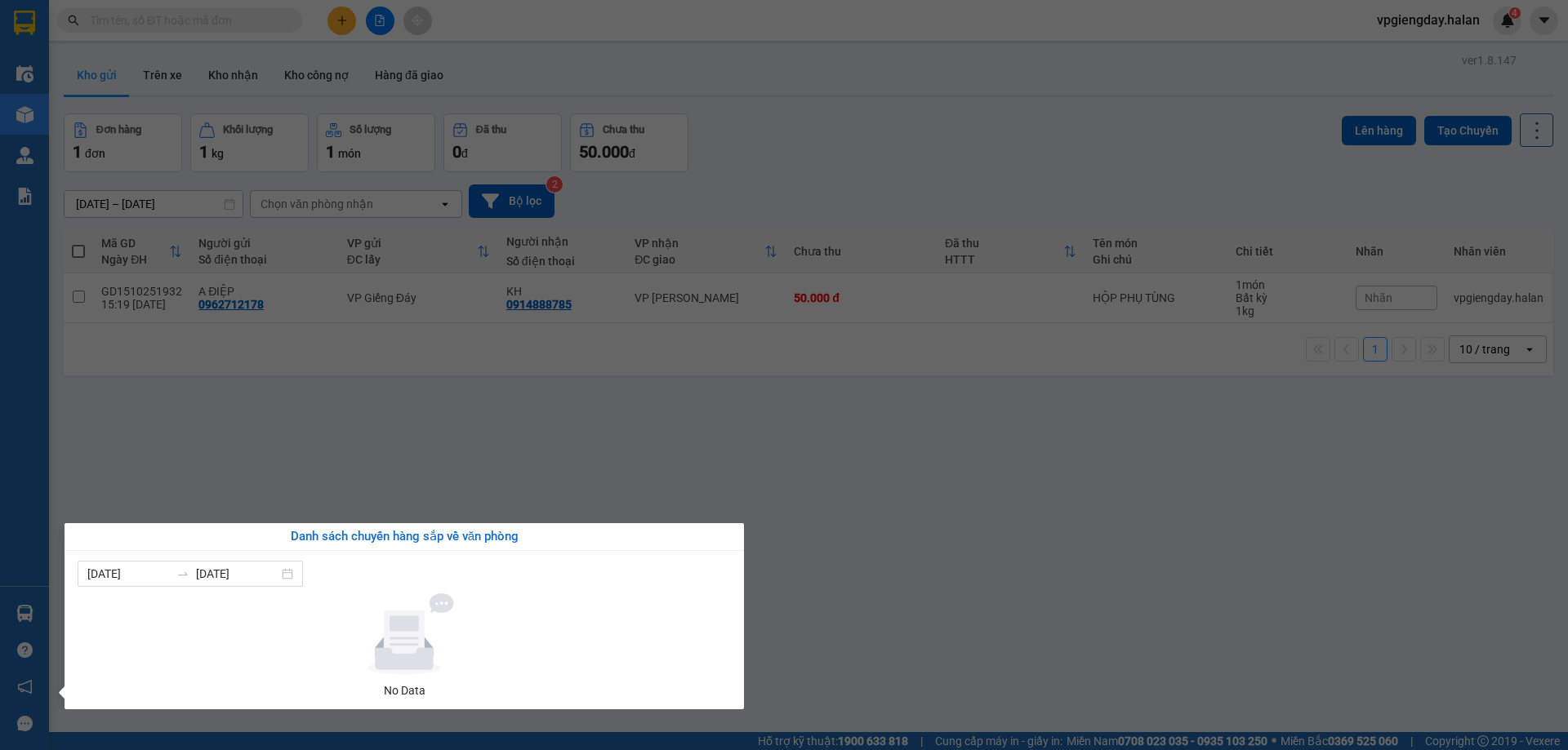
click at [218, 426] on section "Kết quả tìm kiếm ( 0 ) Bộ lọc No Data vpgiengday.halan 4 Điều hành xe Kho hàng …" at bounding box center [784, 375] width 1568 height 750
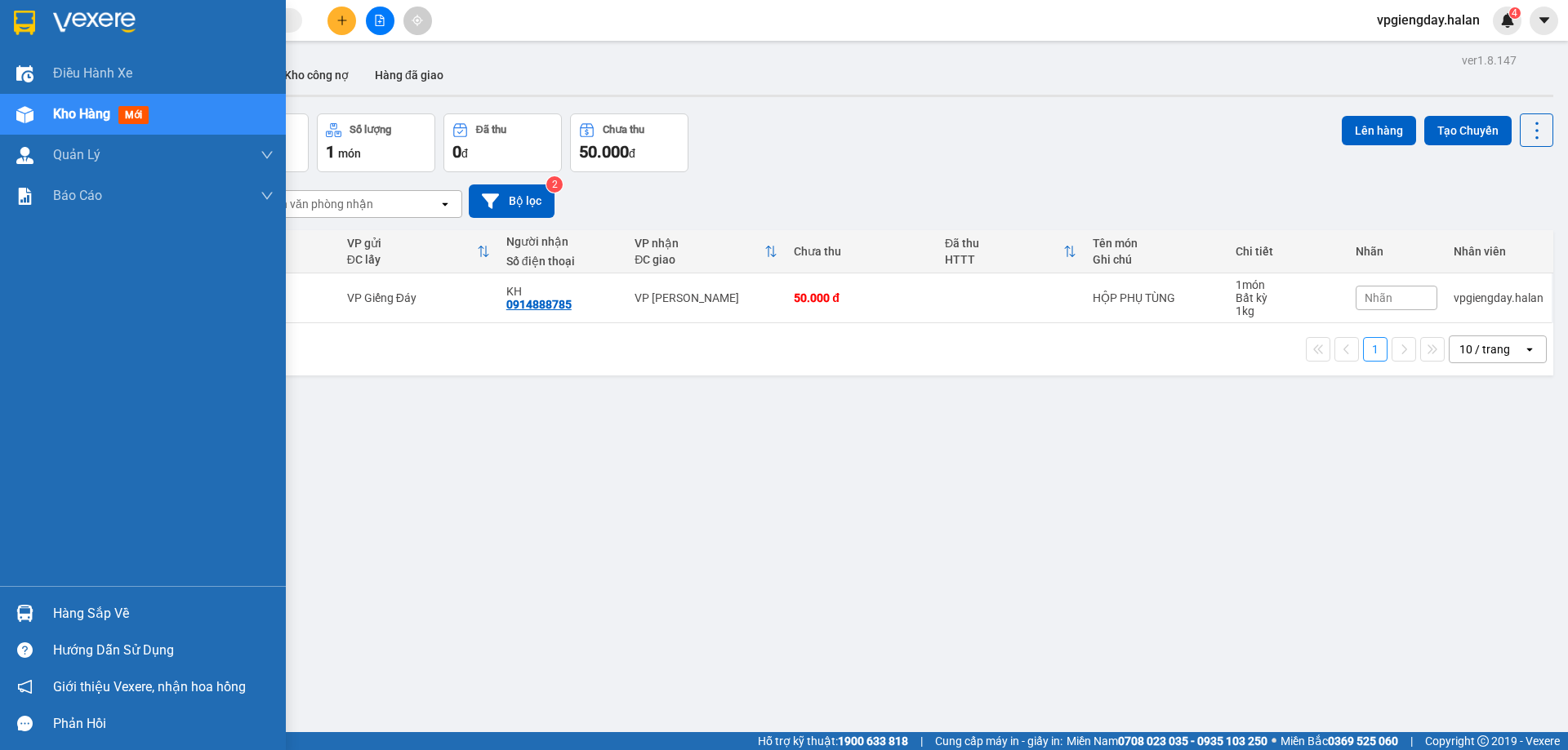
click at [69, 607] on div "Hàng sắp về" at bounding box center [163, 614] width 221 height 25
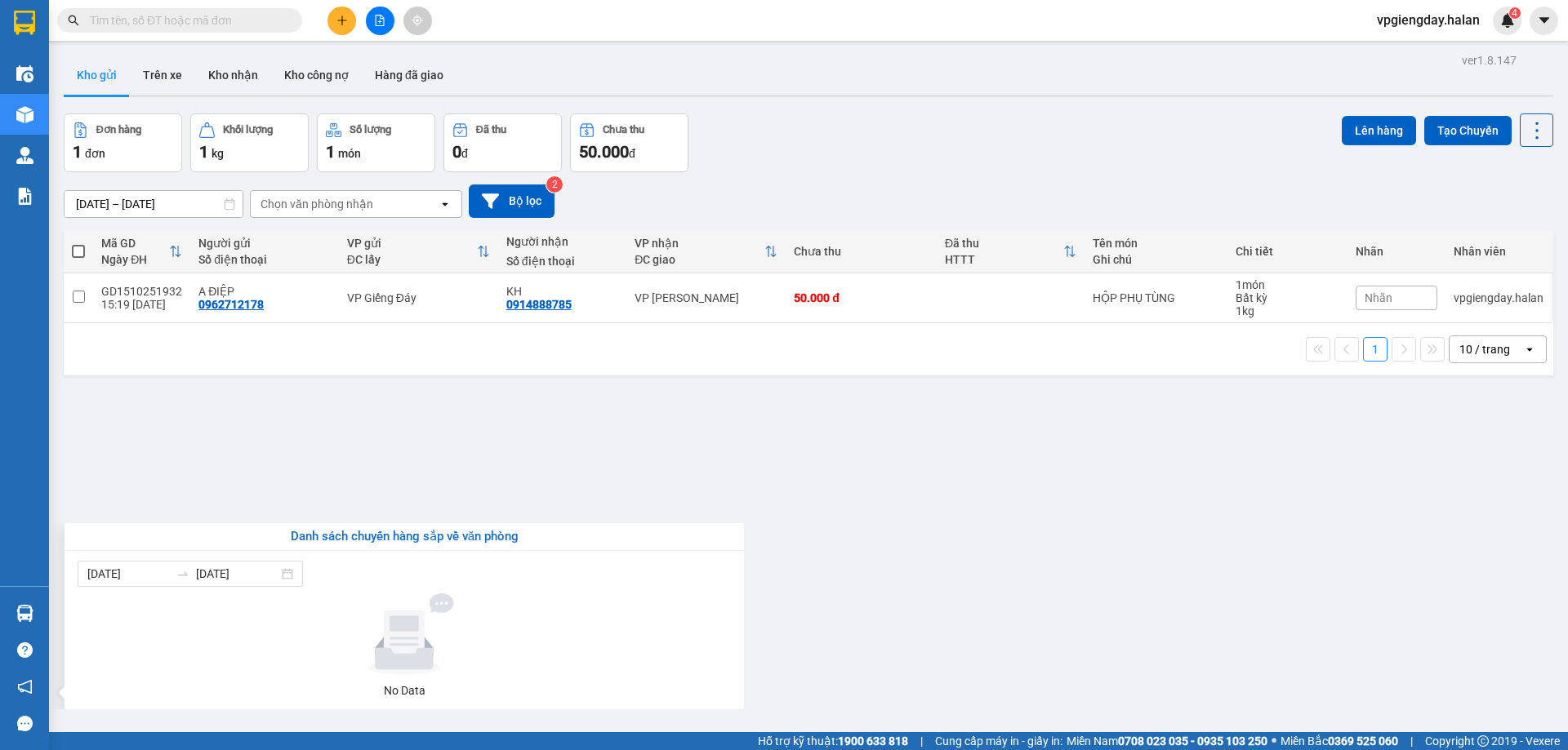
click at [166, 442] on section "Kết quả tìm kiếm ( 0 ) Bộ lọc No Data vpgiengday.halan 4 Điều hành xe Kho hàng …" at bounding box center [784, 375] width 1568 height 750
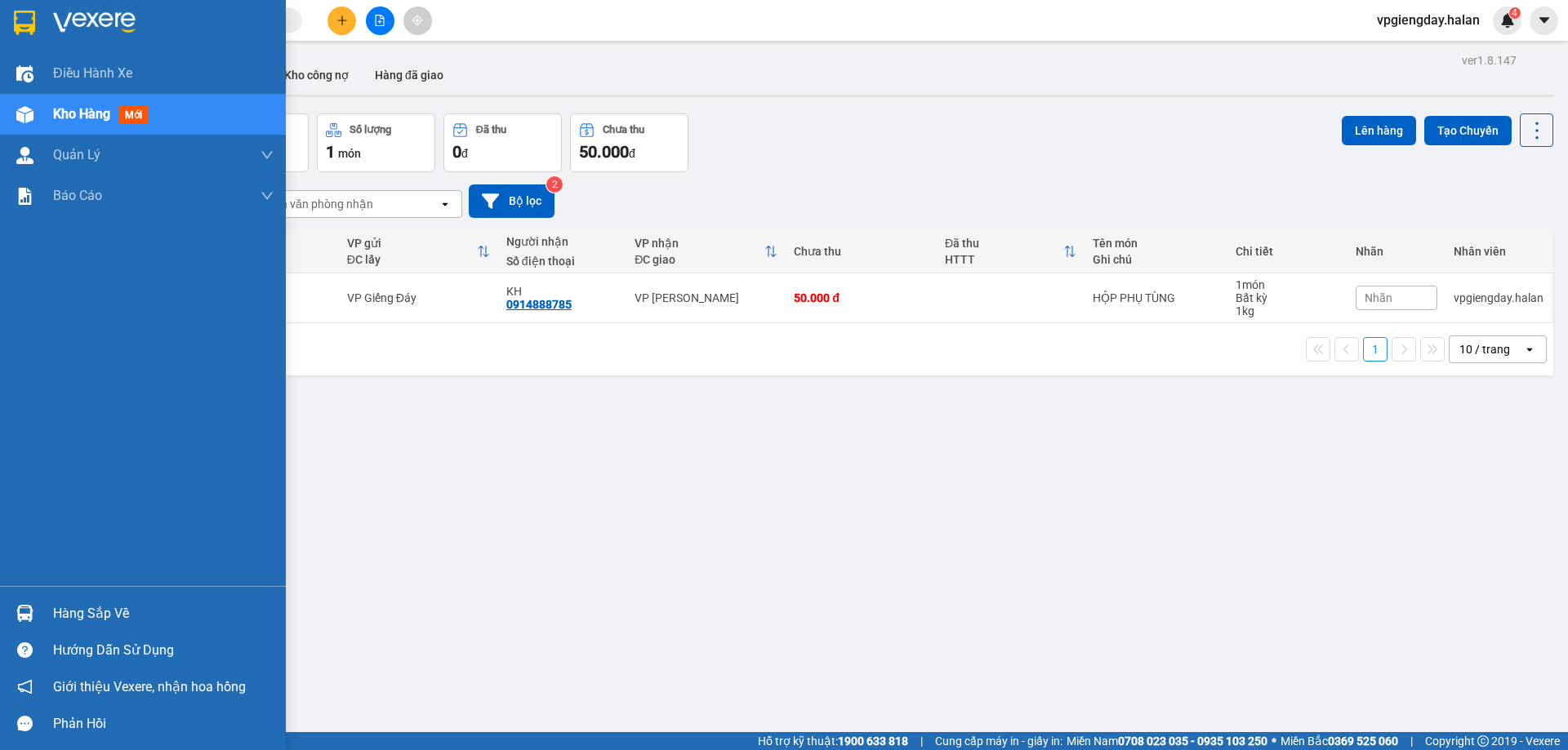
click at [81, 601] on div "Hàng sắp về" at bounding box center [163, 614] width 221 height 25
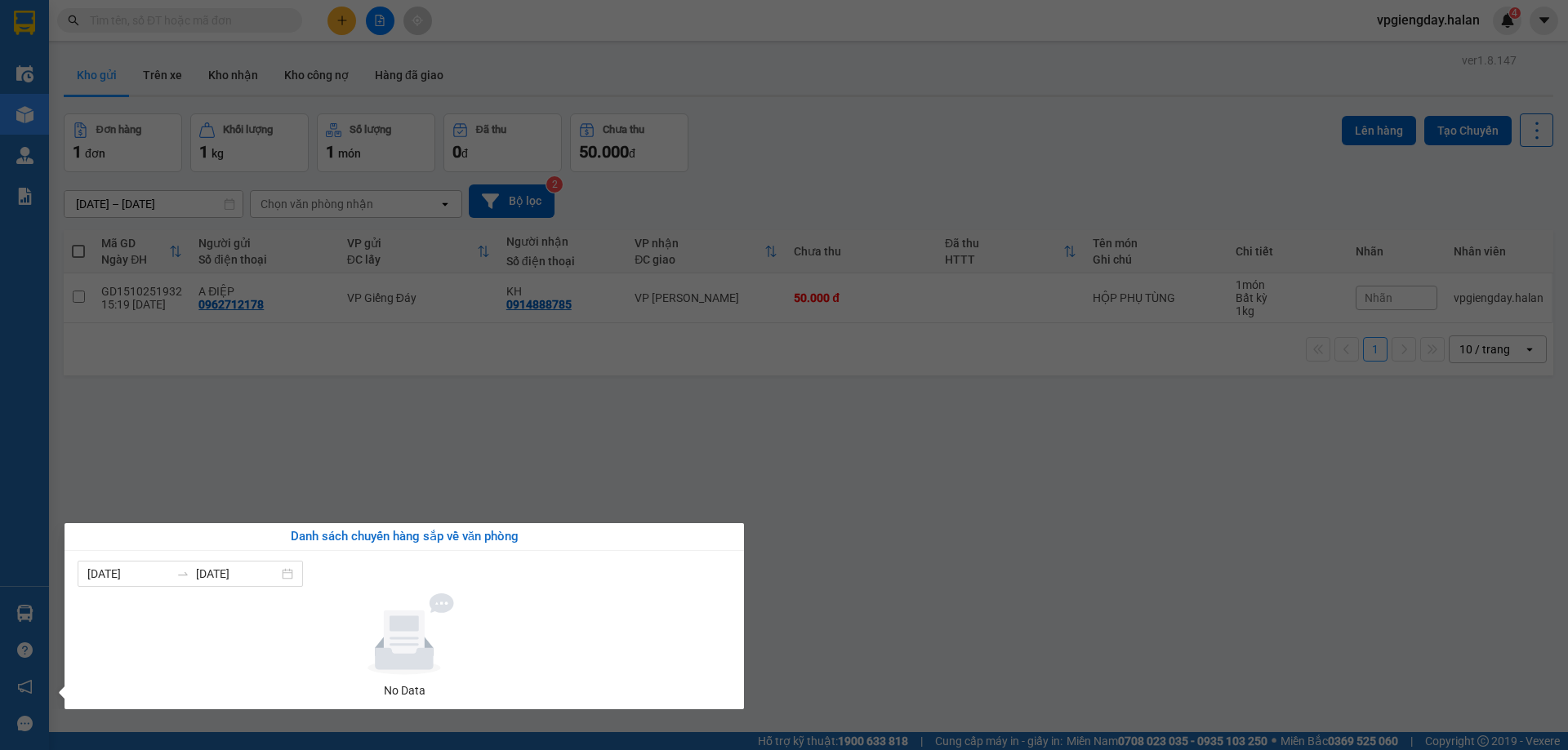
click at [249, 448] on section "Kết quả tìm kiếm ( 0 ) Bộ lọc No Data vpgiengday.halan 4 Điều hành xe Kho hàng …" at bounding box center [784, 375] width 1568 height 750
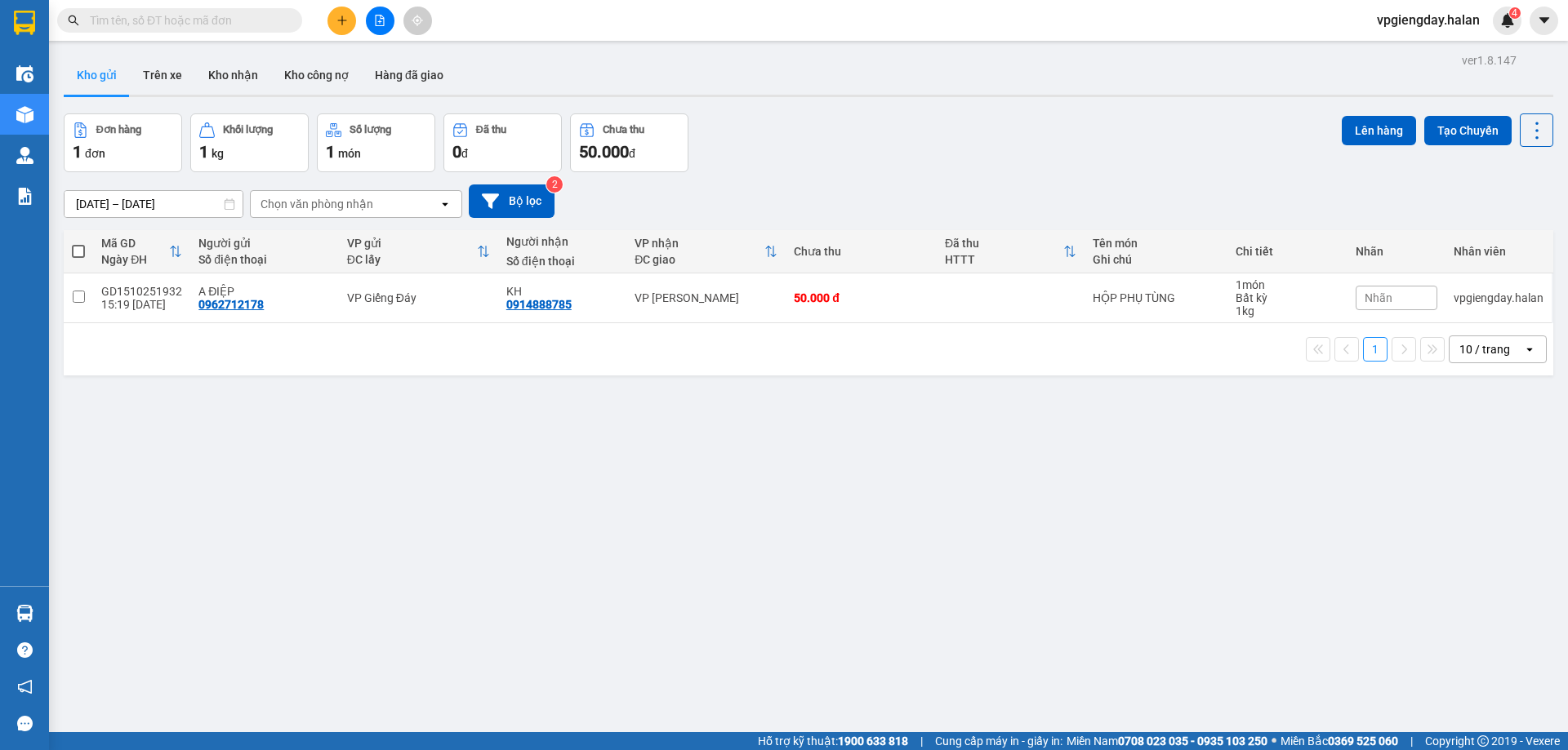
click at [338, 17] on icon "plus" at bounding box center [342, 20] width 11 height 11
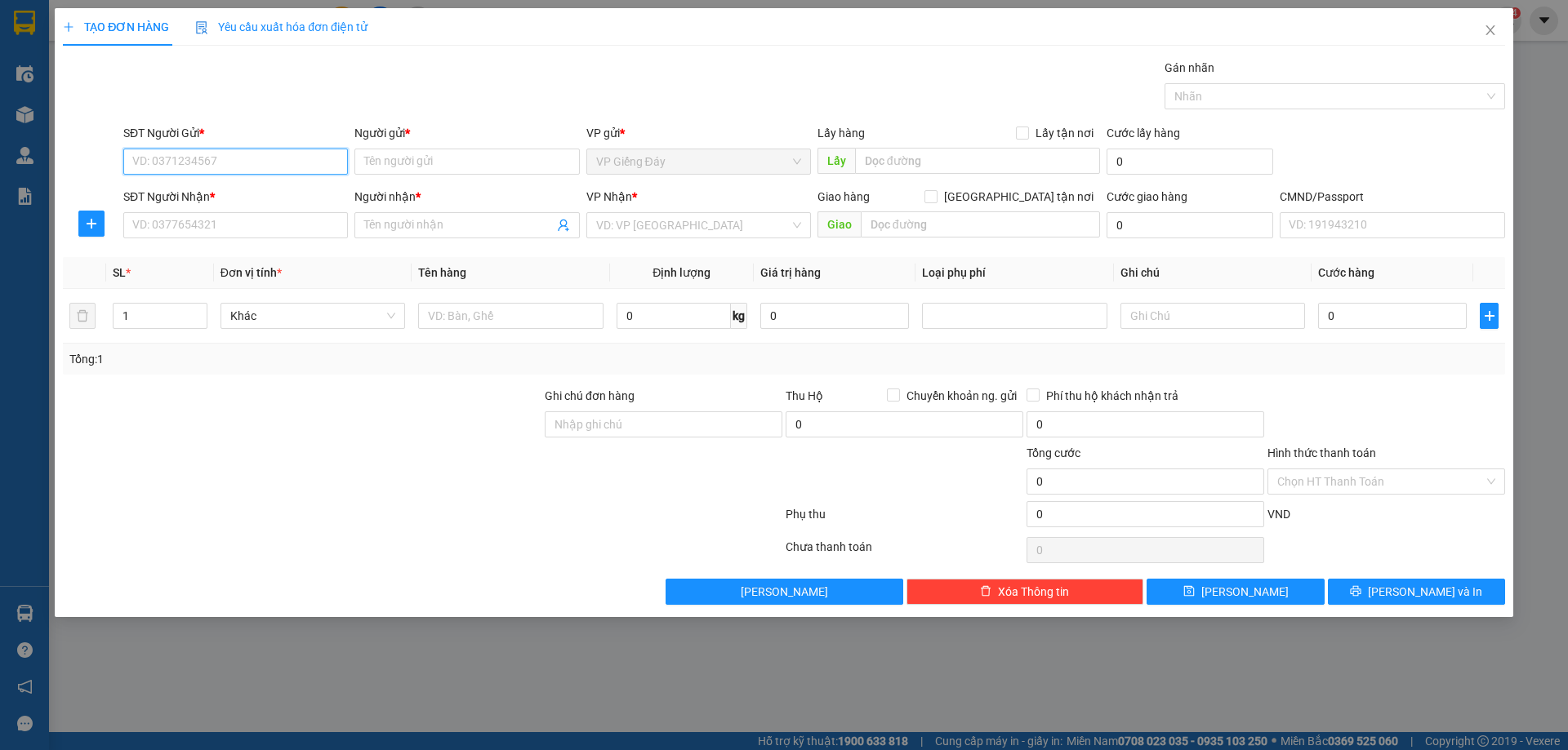
click at [224, 172] on input "SĐT Người Gửi *" at bounding box center [235, 162] width 224 height 26
paste input "038 8738758"
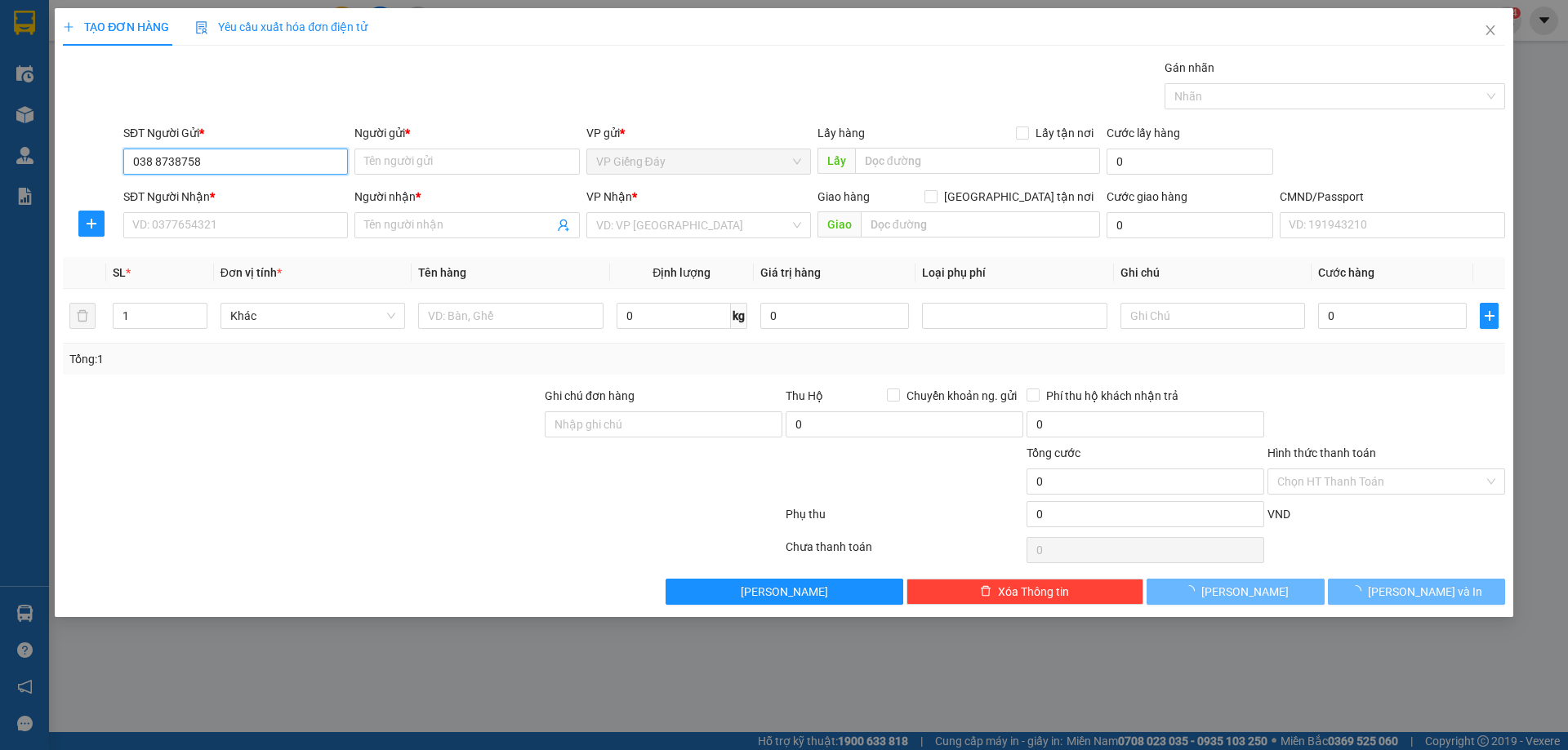
click at [157, 163] on input "038 8738758" at bounding box center [235, 162] width 224 height 26
click at [429, 166] on input "Người gửi *" at bounding box center [466, 162] width 224 height 26
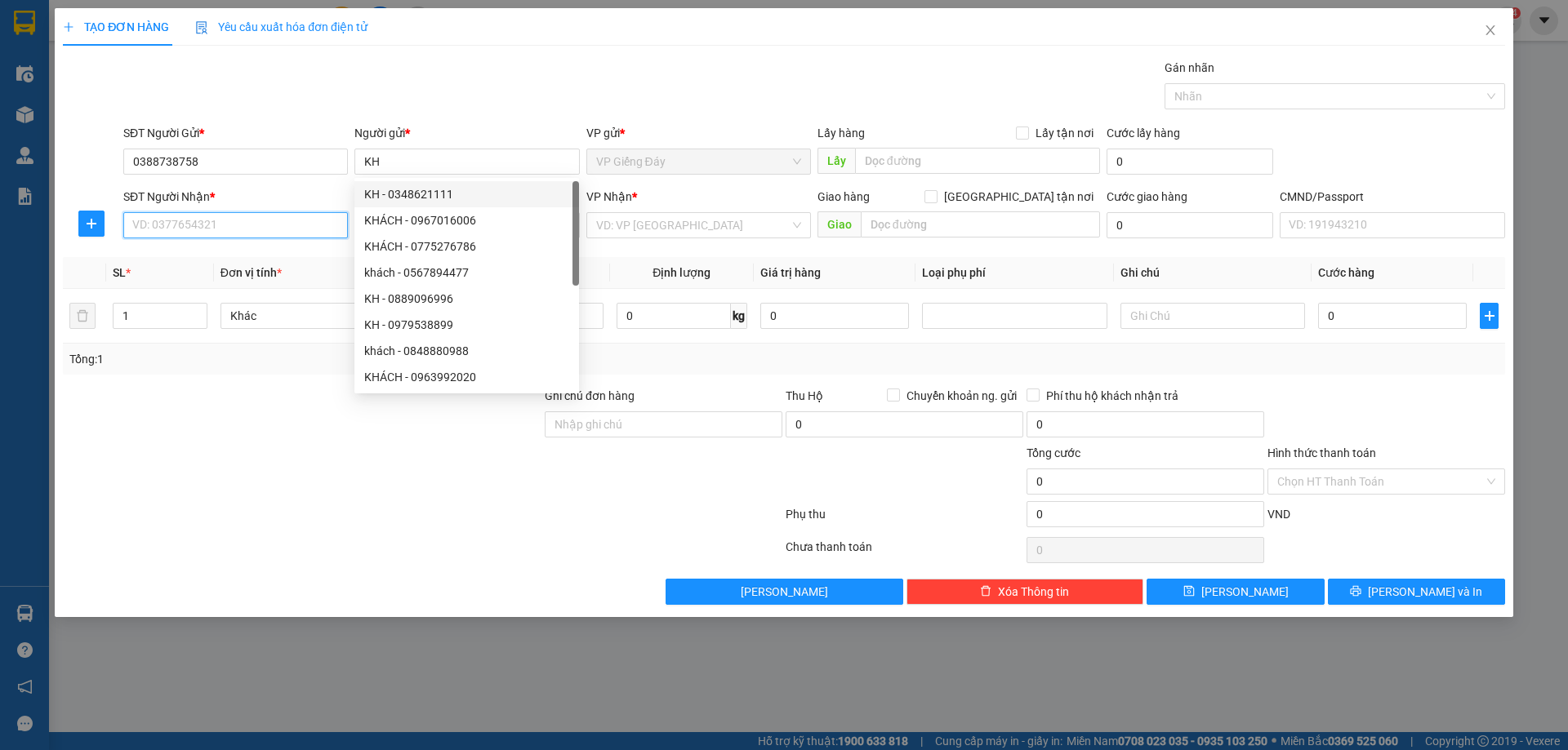
click at [268, 225] on input "SĐT Người Nhận *" at bounding box center [235, 225] width 224 height 26
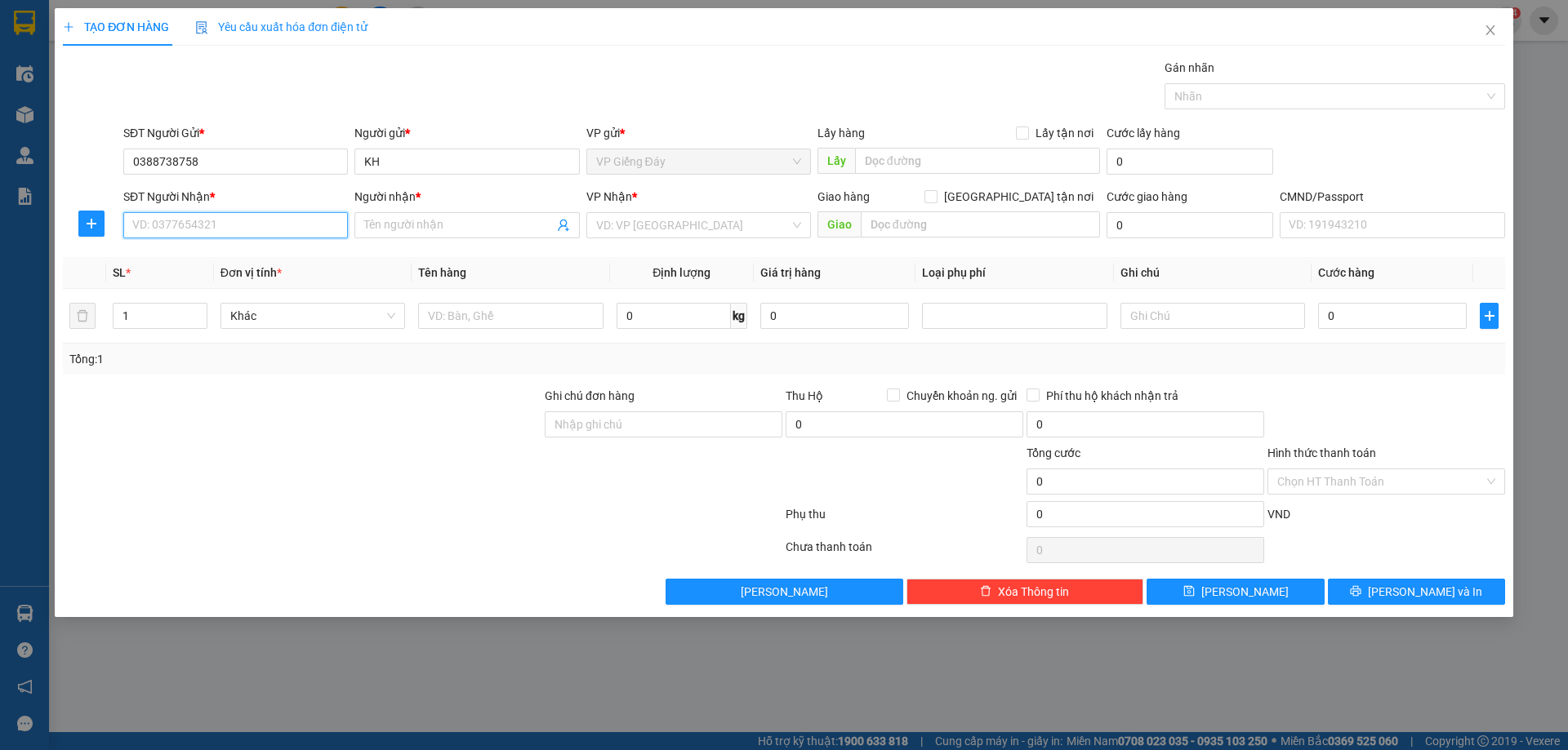
paste input "0988276276"
type input "0988276276"
click at [456, 237] on span at bounding box center [466, 225] width 224 height 26
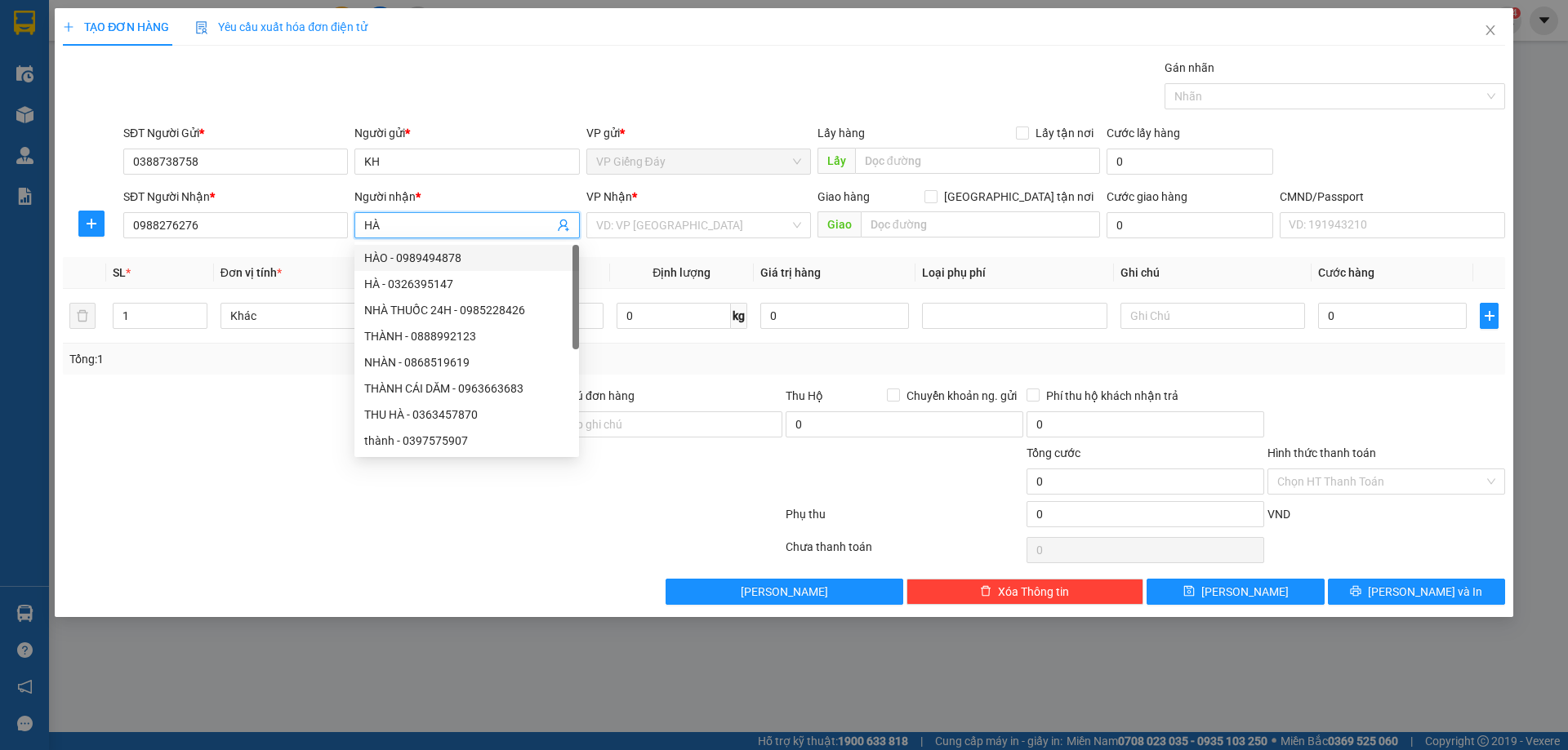
type input "HÀ"
click at [249, 466] on div at bounding box center [303, 472] width 482 height 57
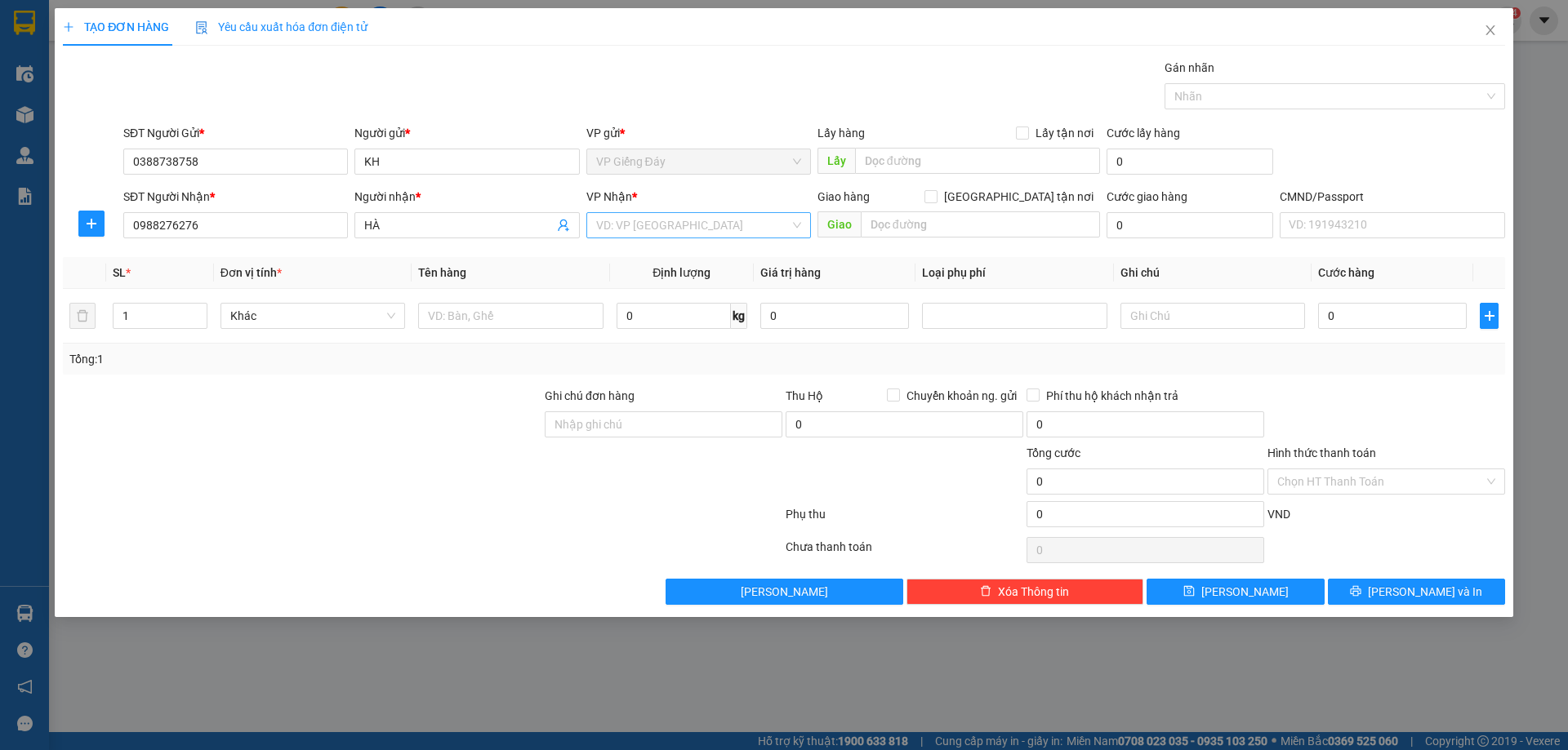
click at [696, 235] on input "search" at bounding box center [693, 225] width 193 height 25
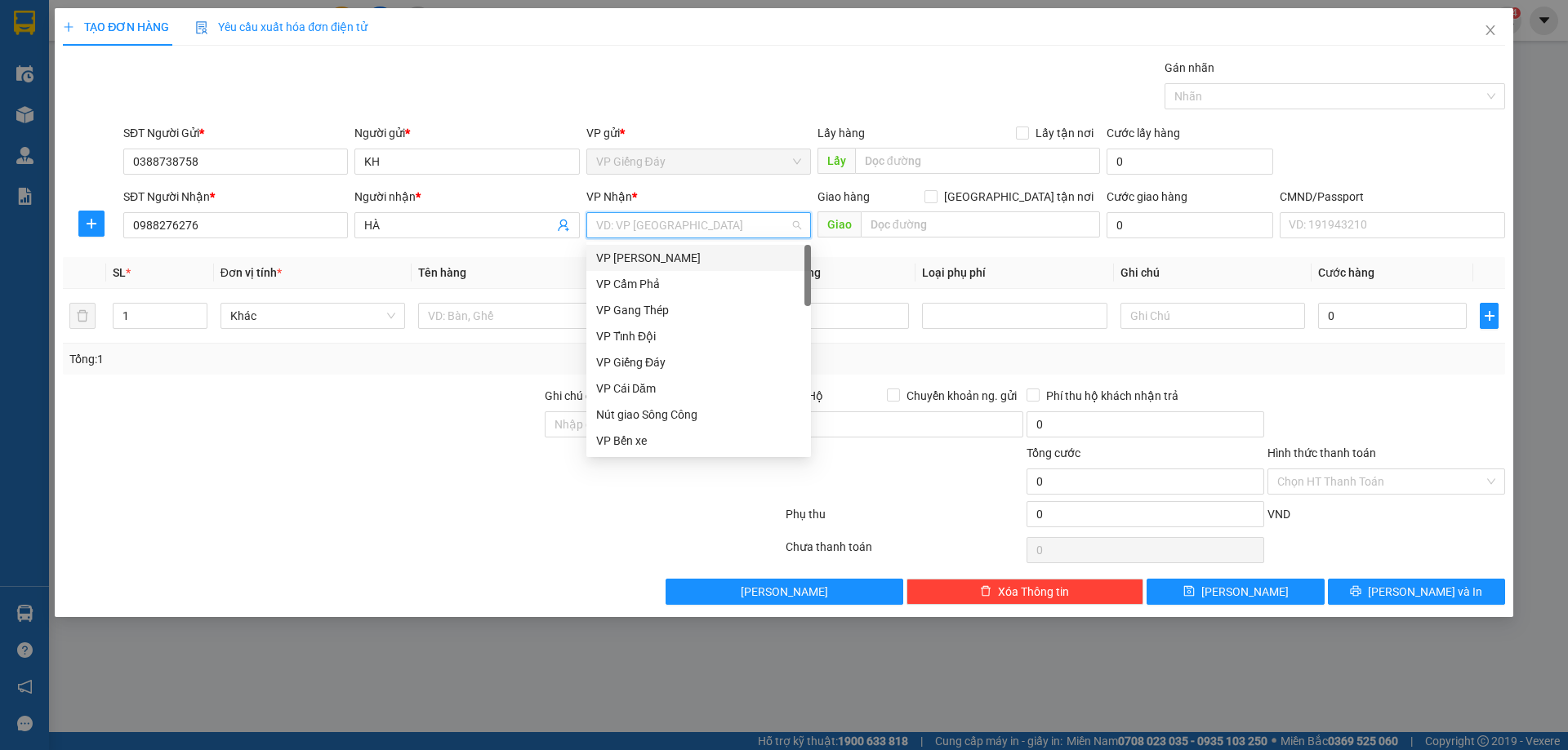
type input "V"
type input "HV"
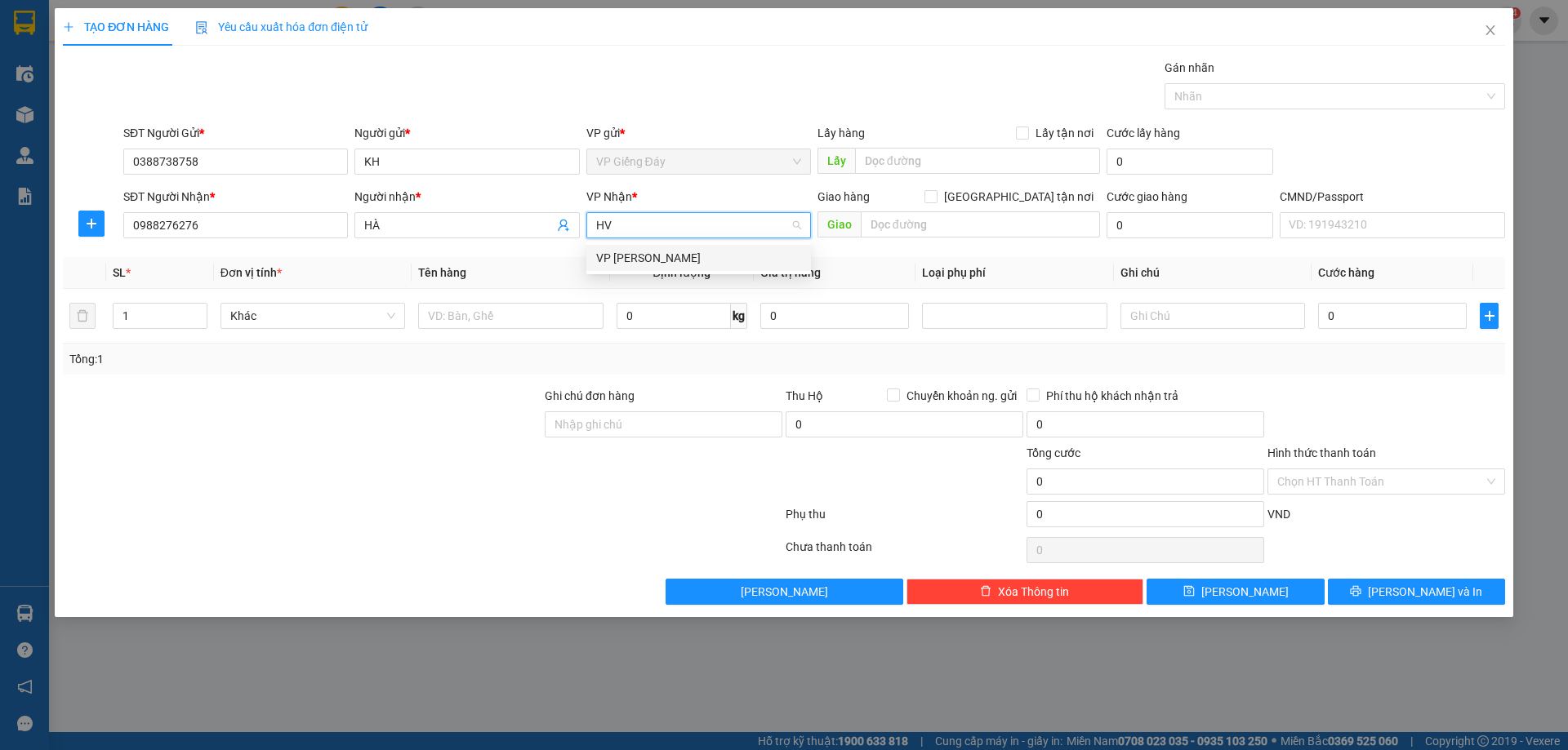
click at [678, 254] on div "VP [PERSON_NAME]" at bounding box center [698, 258] width 205 height 18
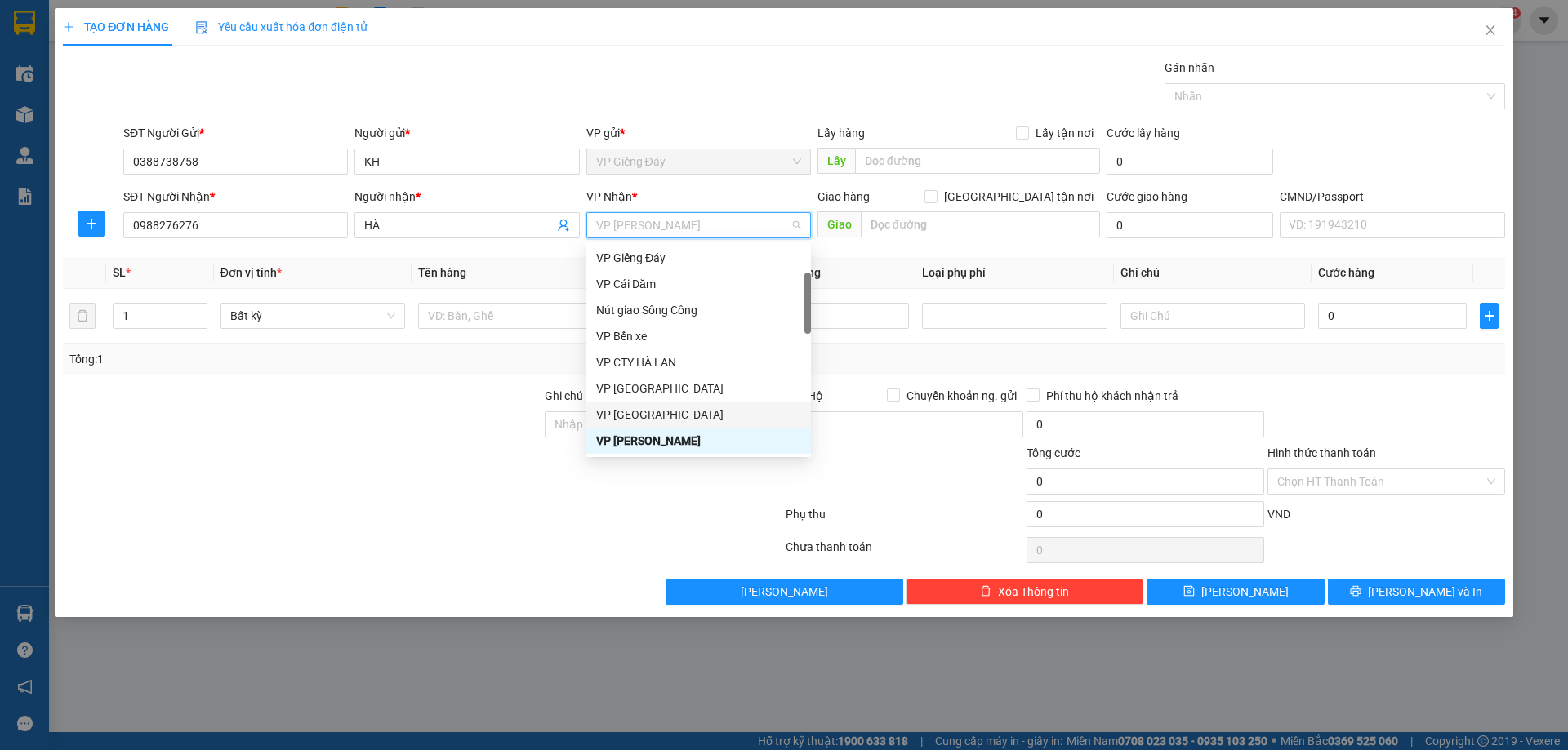
click at [284, 535] on div at bounding box center [423, 550] width 723 height 33
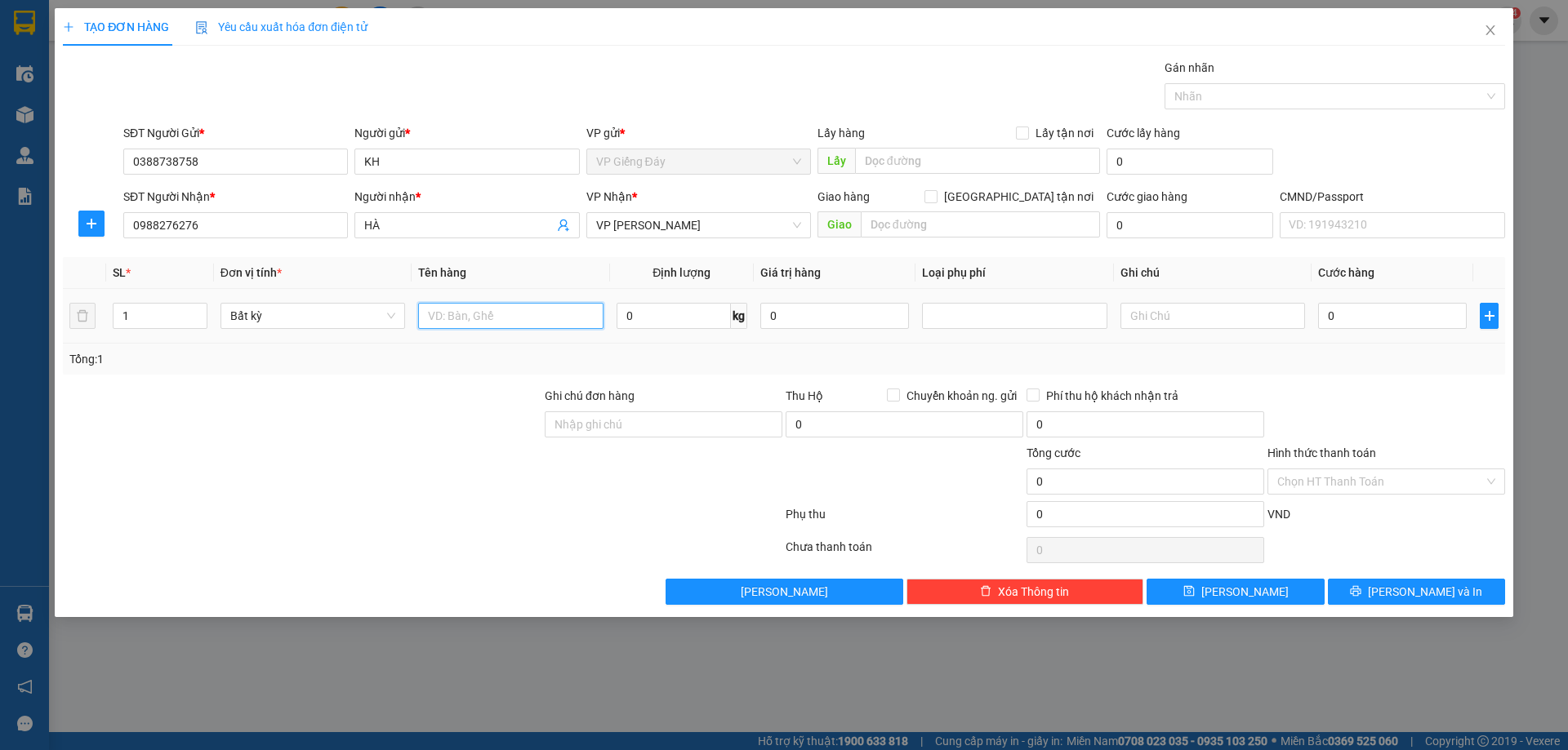
click at [490, 323] on input "text" at bounding box center [510, 317] width 185 height 26
type input "GẠCH (XIN NHẸ TAY )"
click at [514, 471] on div at bounding box center [303, 472] width 482 height 57
click at [667, 313] on input "0" at bounding box center [674, 317] width 114 height 26
type input "2"
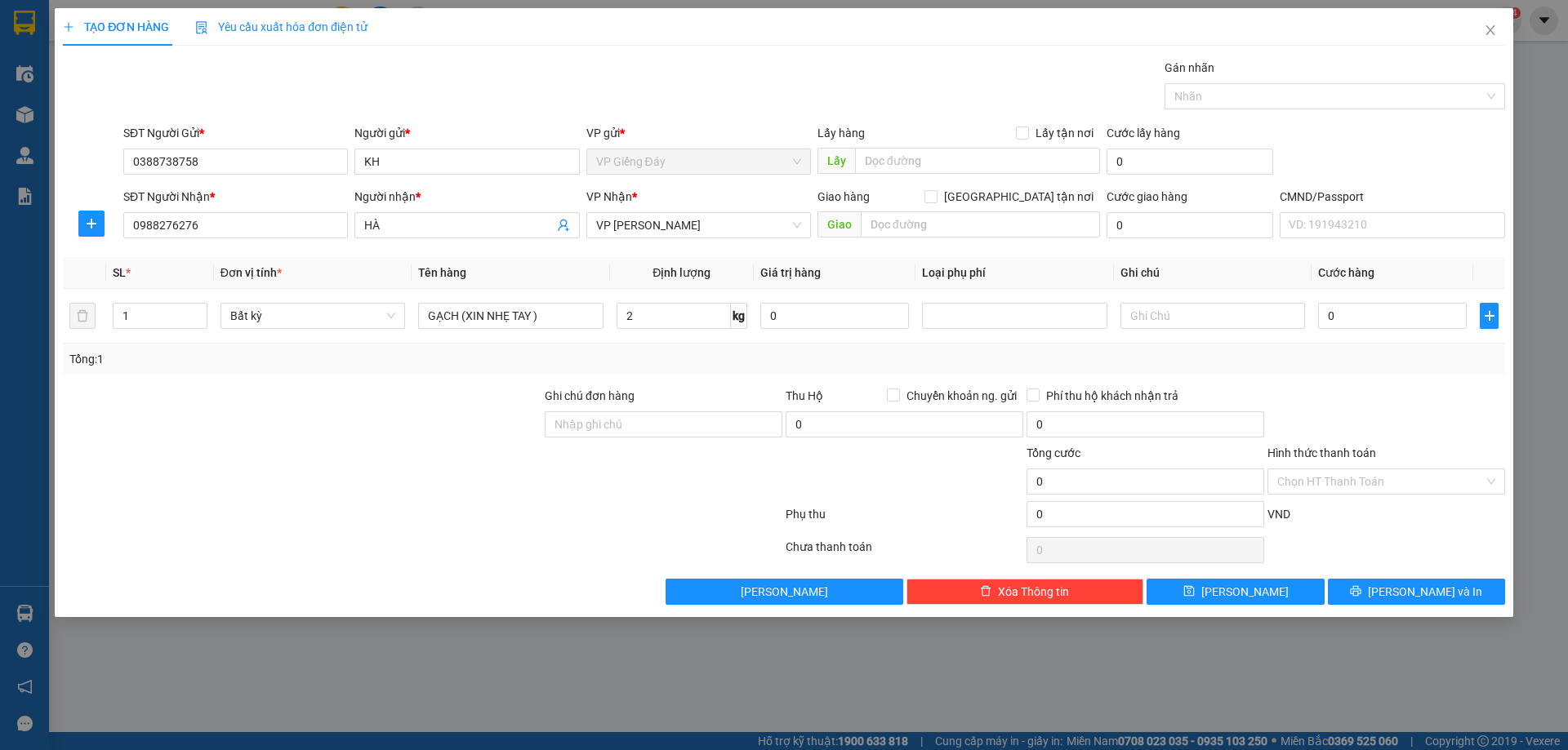
click at [382, 527] on div at bounding box center [423, 517] width 723 height 33
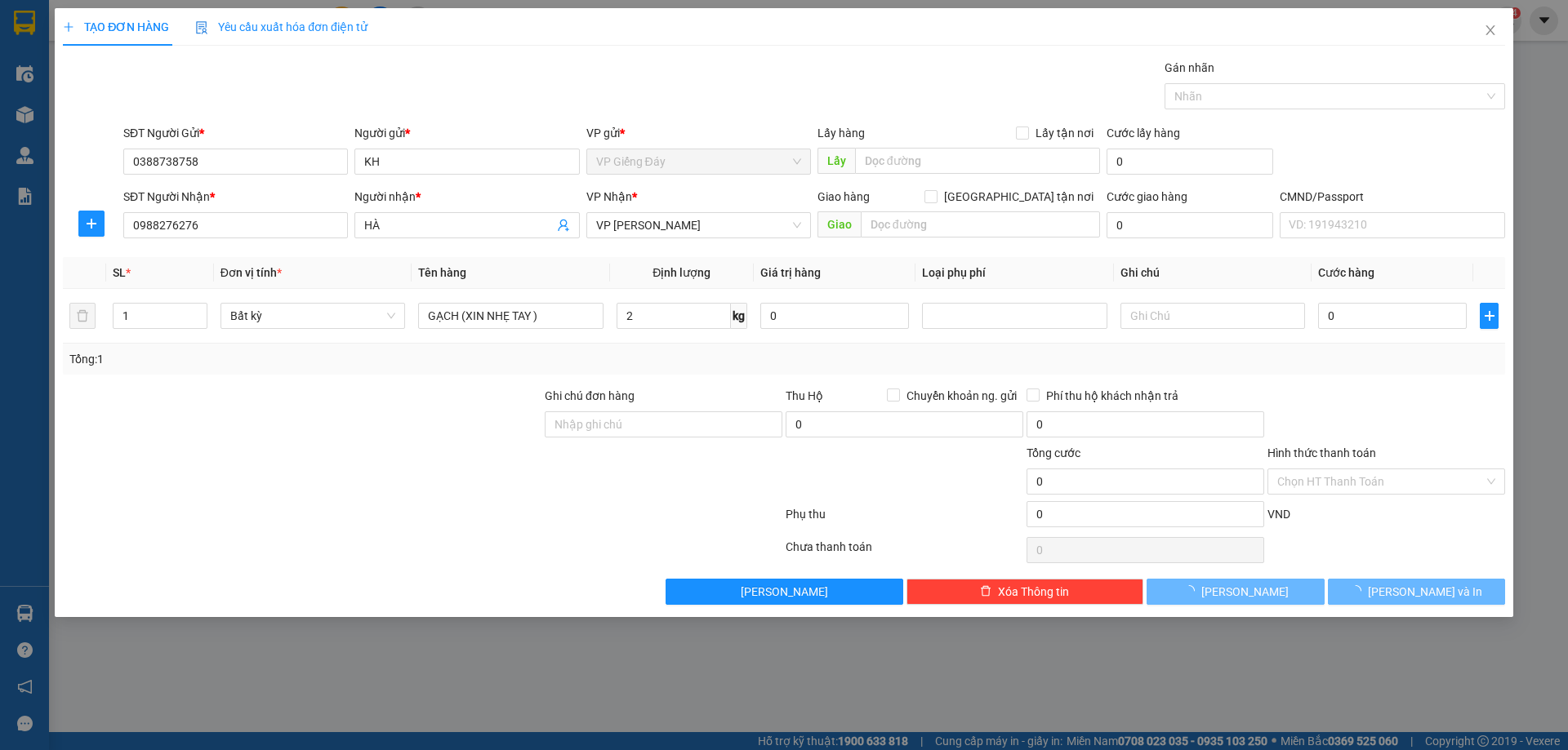
type input "50.000"
click at [1390, 601] on button "[PERSON_NAME] và In" at bounding box center [1417, 592] width 178 height 26
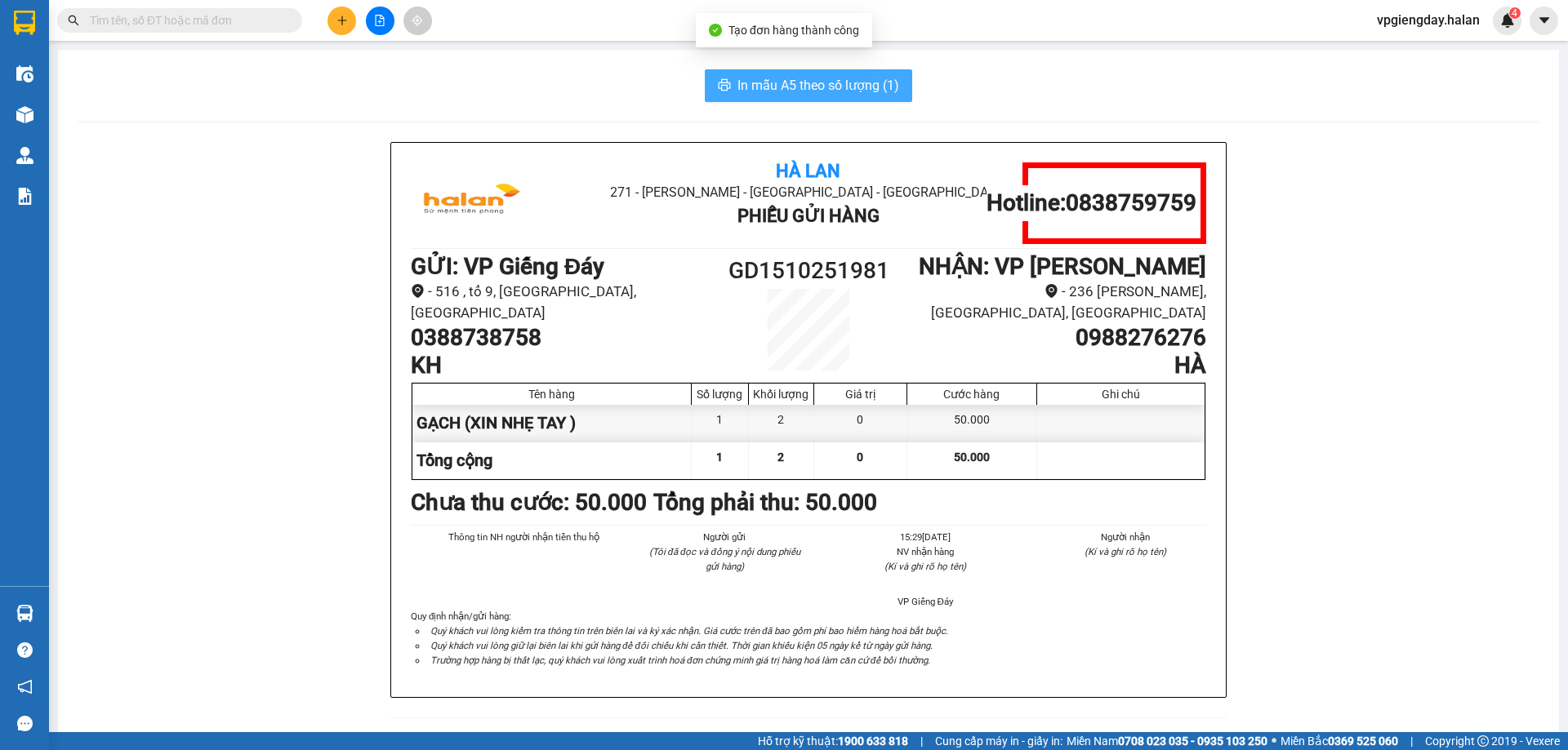
click at [852, 88] on span "In mẫu A5 theo số lượng (1)" at bounding box center [819, 84] width 162 height 20
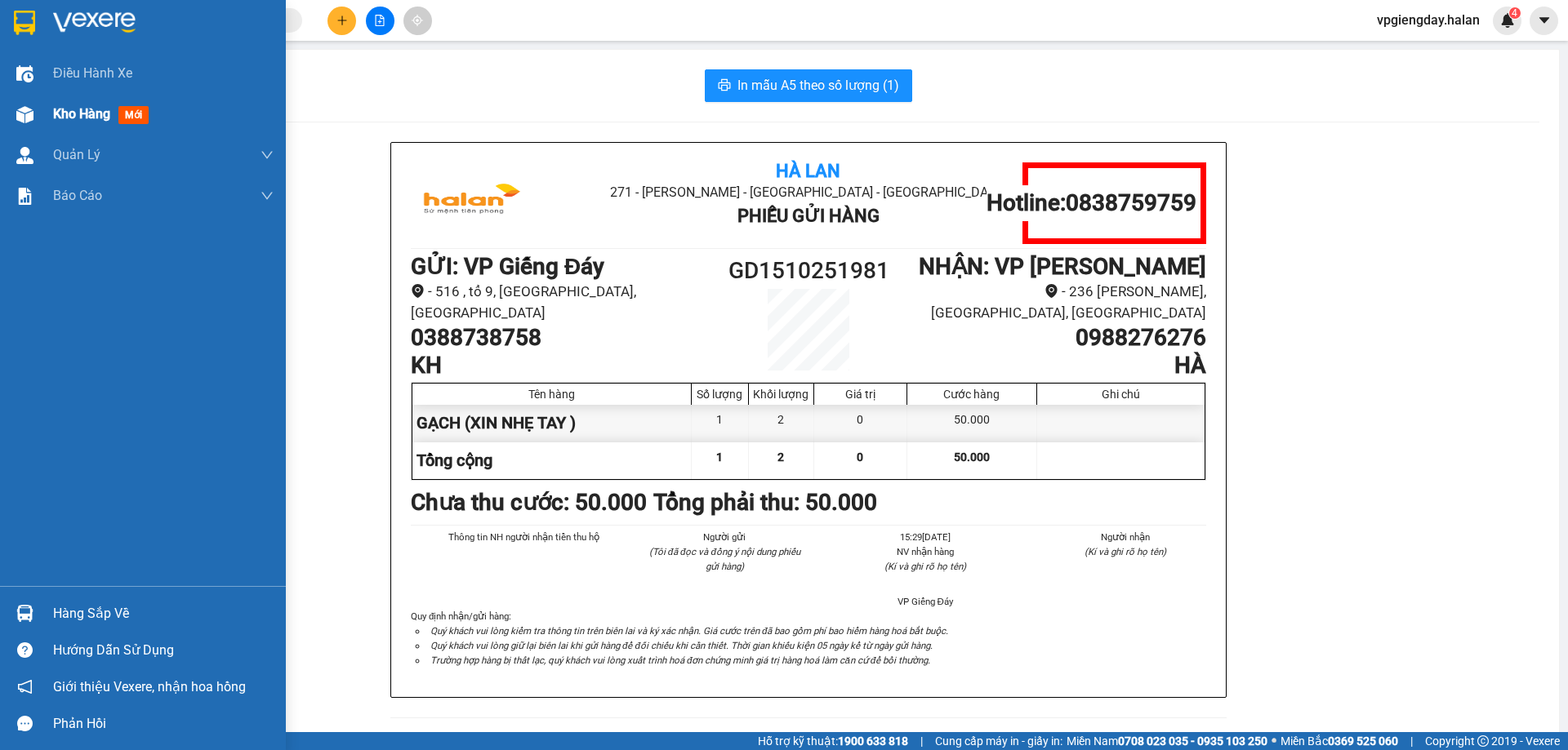
click at [71, 113] on span "Kho hàng" at bounding box center [81, 114] width 57 height 16
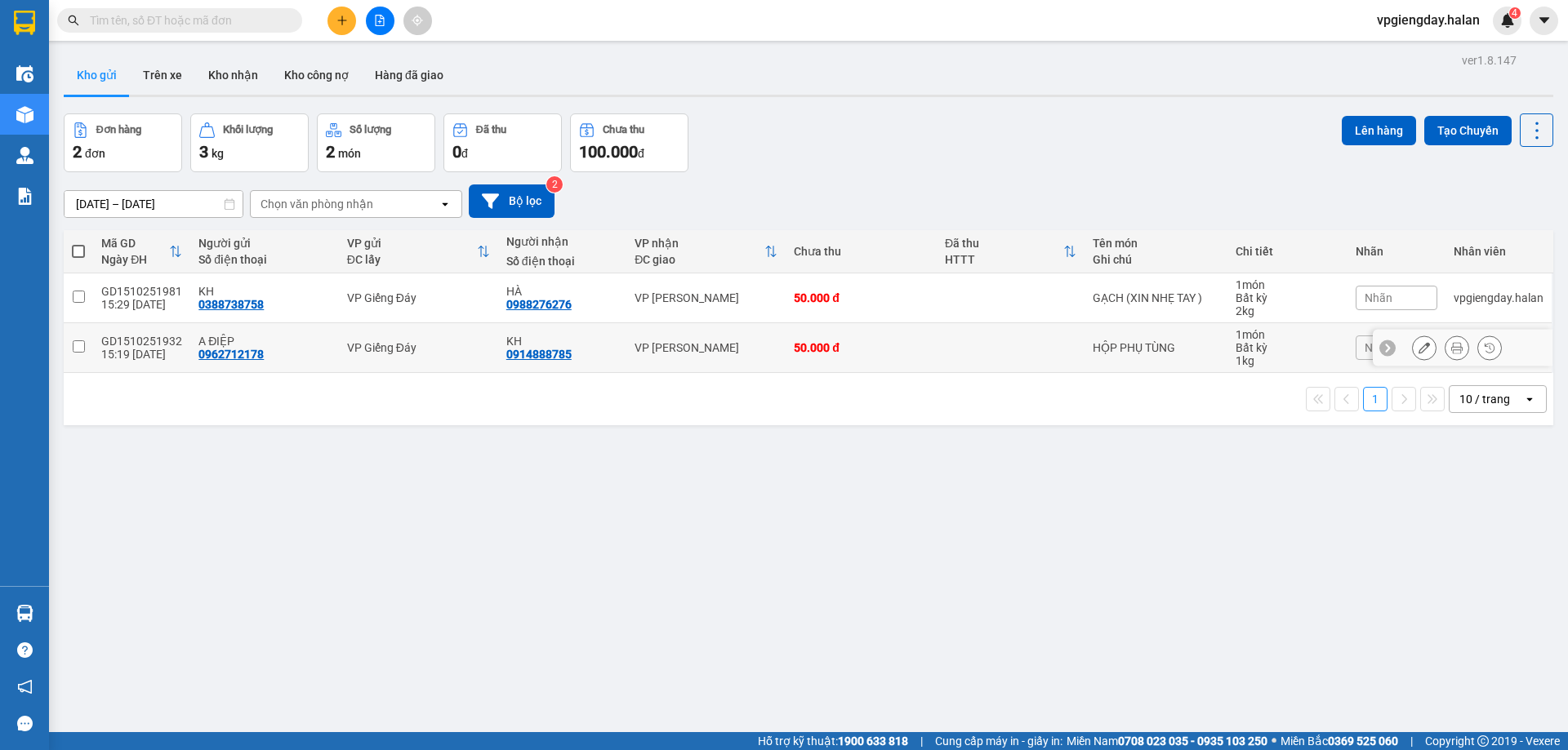
click at [100, 343] on td "GD1510251932 15:19 15/10" at bounding box center [142, 348] width 98 height 50
checkbox input "true"
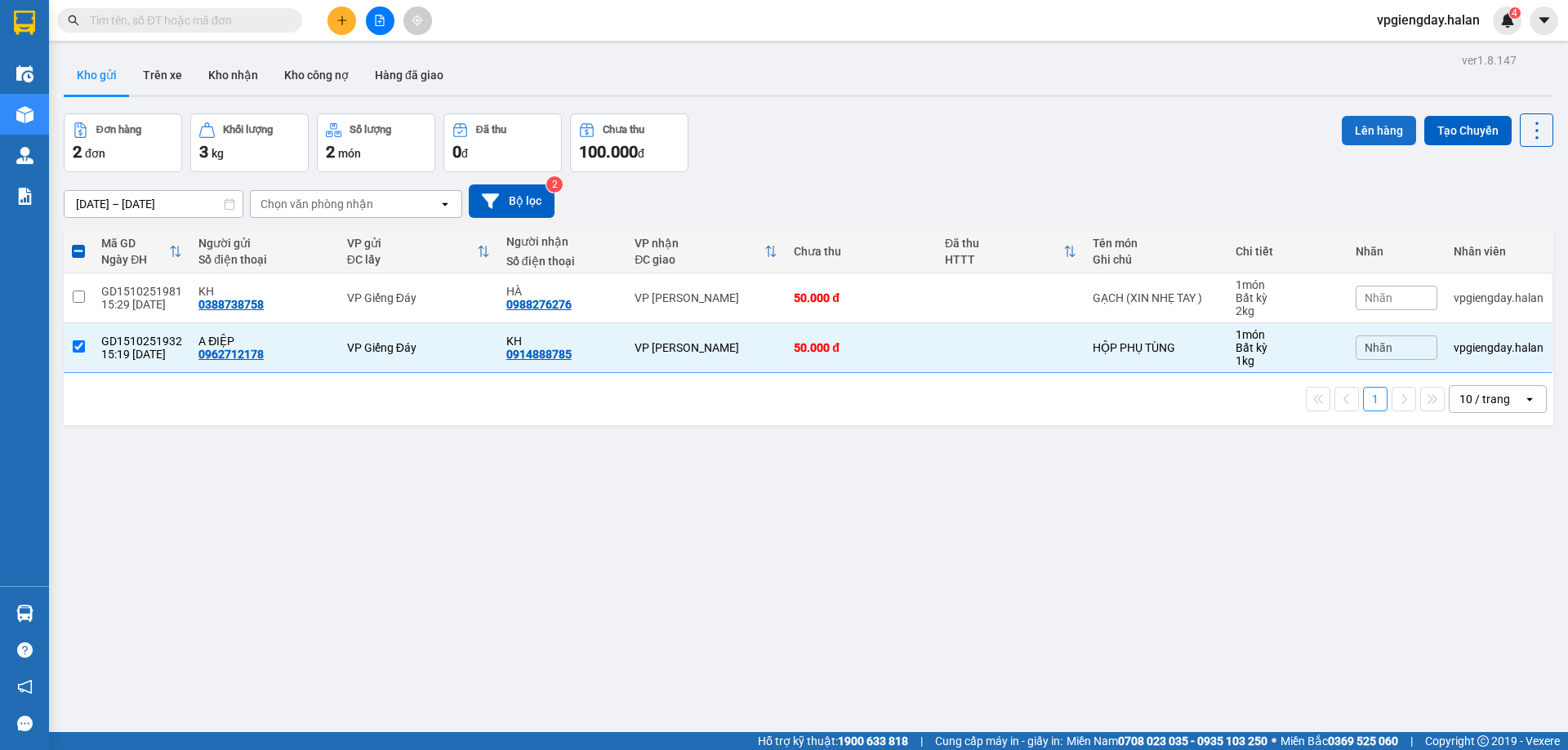
click at [1367, 127] on button "Lên hàng" at bounding box center [1379, 130] width 75 height 29
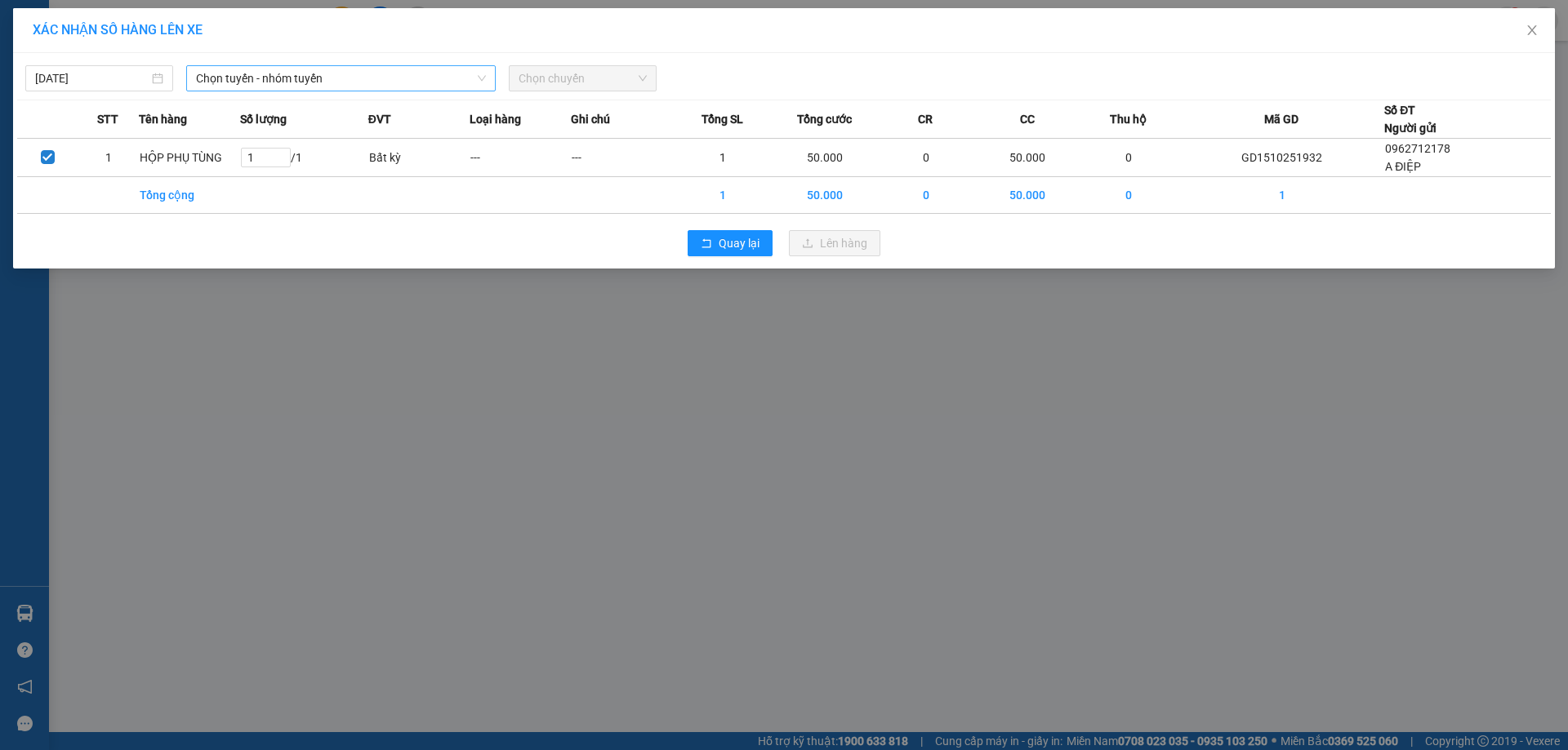
click at [332, 71] on div "15/10/2025 Chọn tuyến - nhóm tuyến Chọn chuyến" at bounding box center [784, 74] width 1534 height 34
click at [255, 74] on span "Chọn tuyến - nhóm tuyến" at bounding box center [341, 78] width 290 height 25
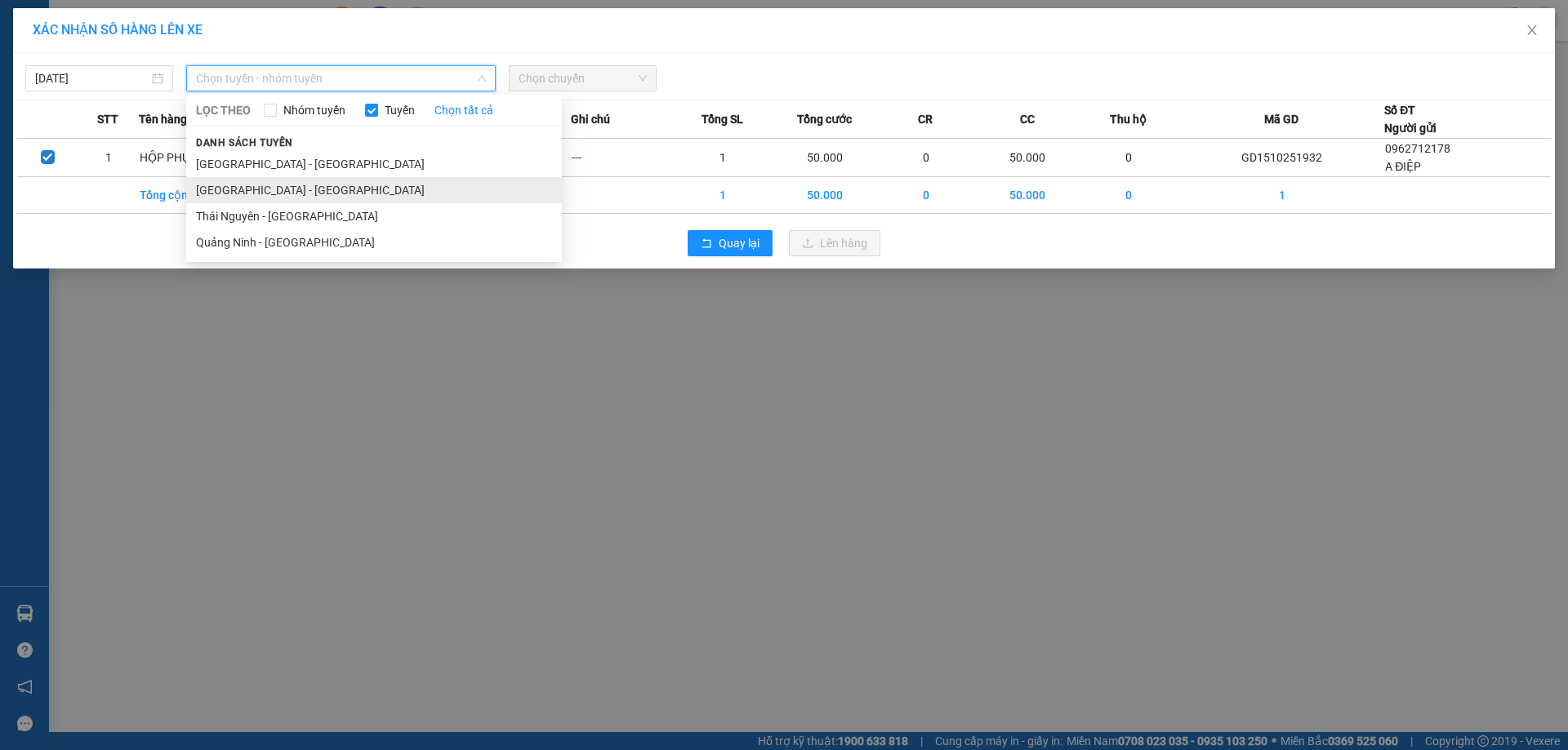
click at [258, 187] on li "[GEOGRAPHIC_DATA] - [GEOGRAPHIC_DATA]" at bounding box center [374, 191] width 376 height 26
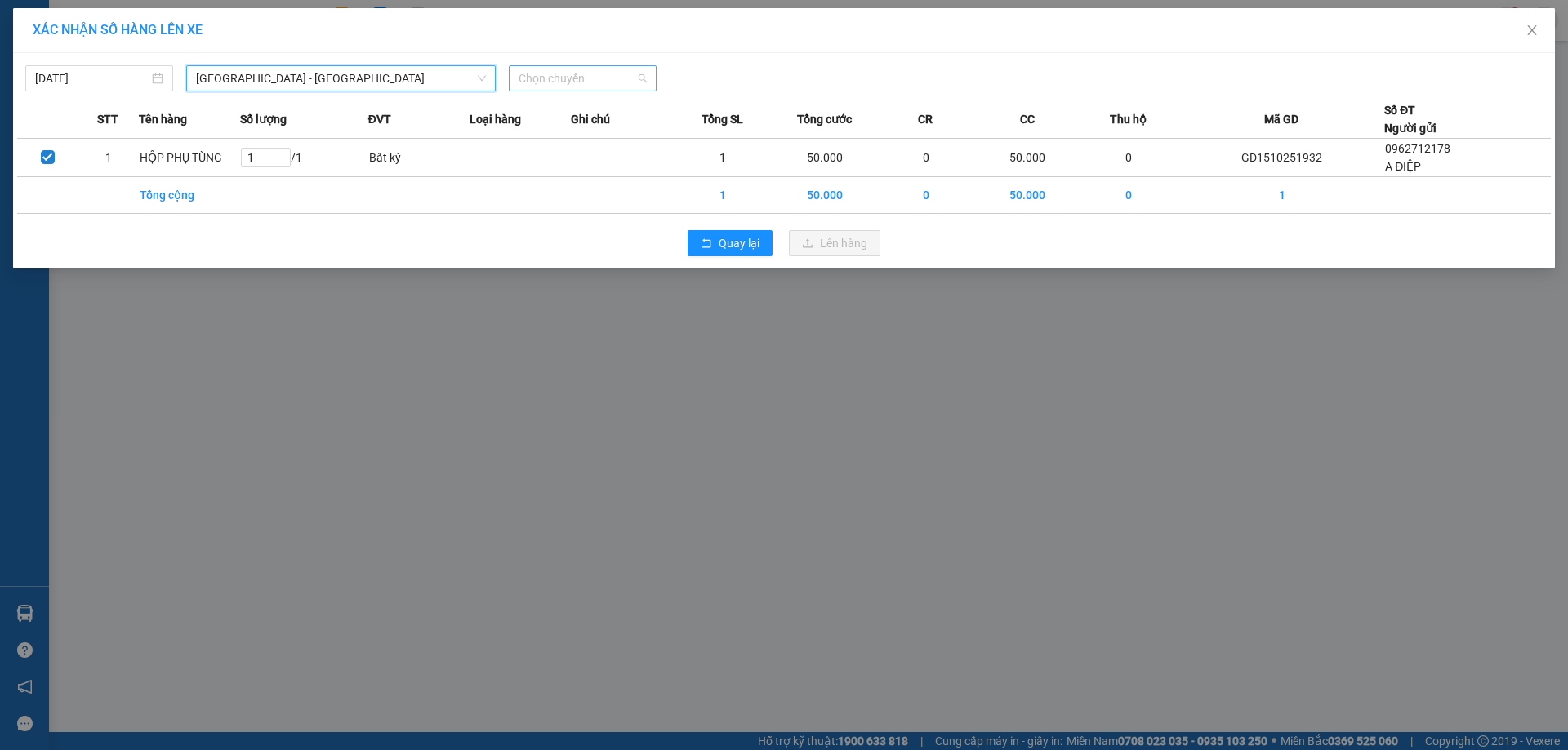
click at [584, 71] on span "Chọn chuyến" at bounding box center [583, 78] width 128 height 25
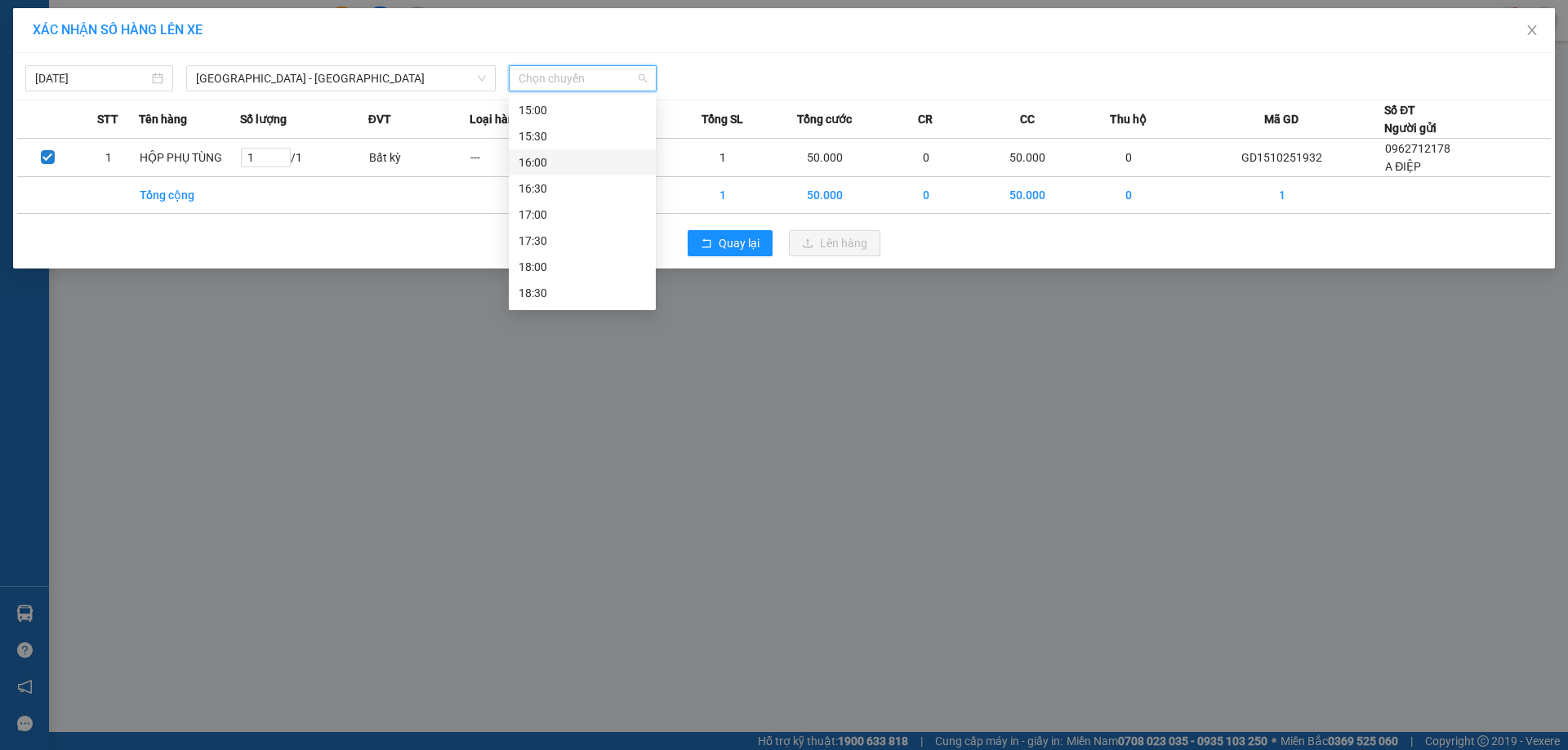
scroll to position [653, 0]
click at [554, 138] on div "16:00" at bounding box center [582, 137] width 128 height 18
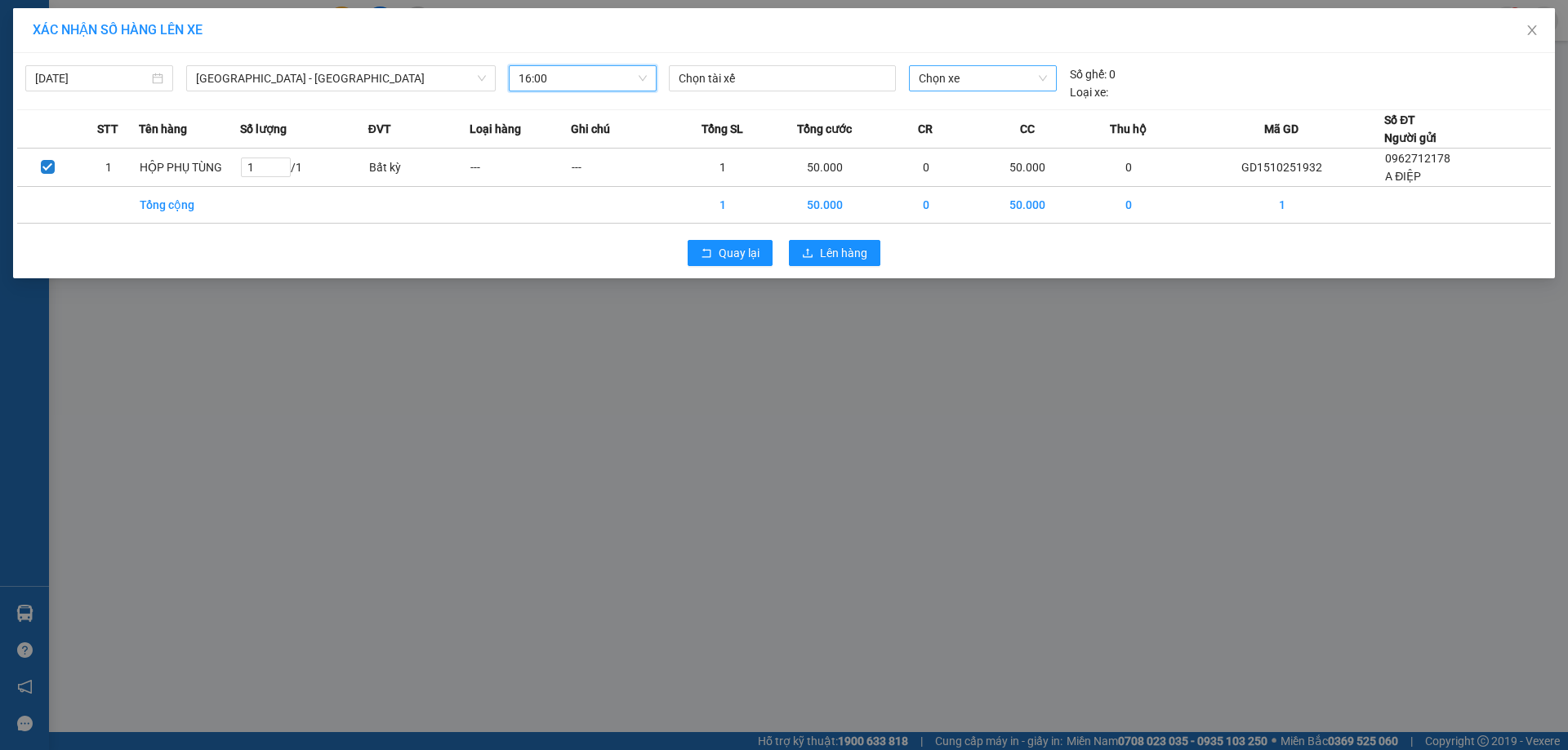
click at [952, 86] on span "Chọn xe" at bounding box center [982, 78] width 128 height 25
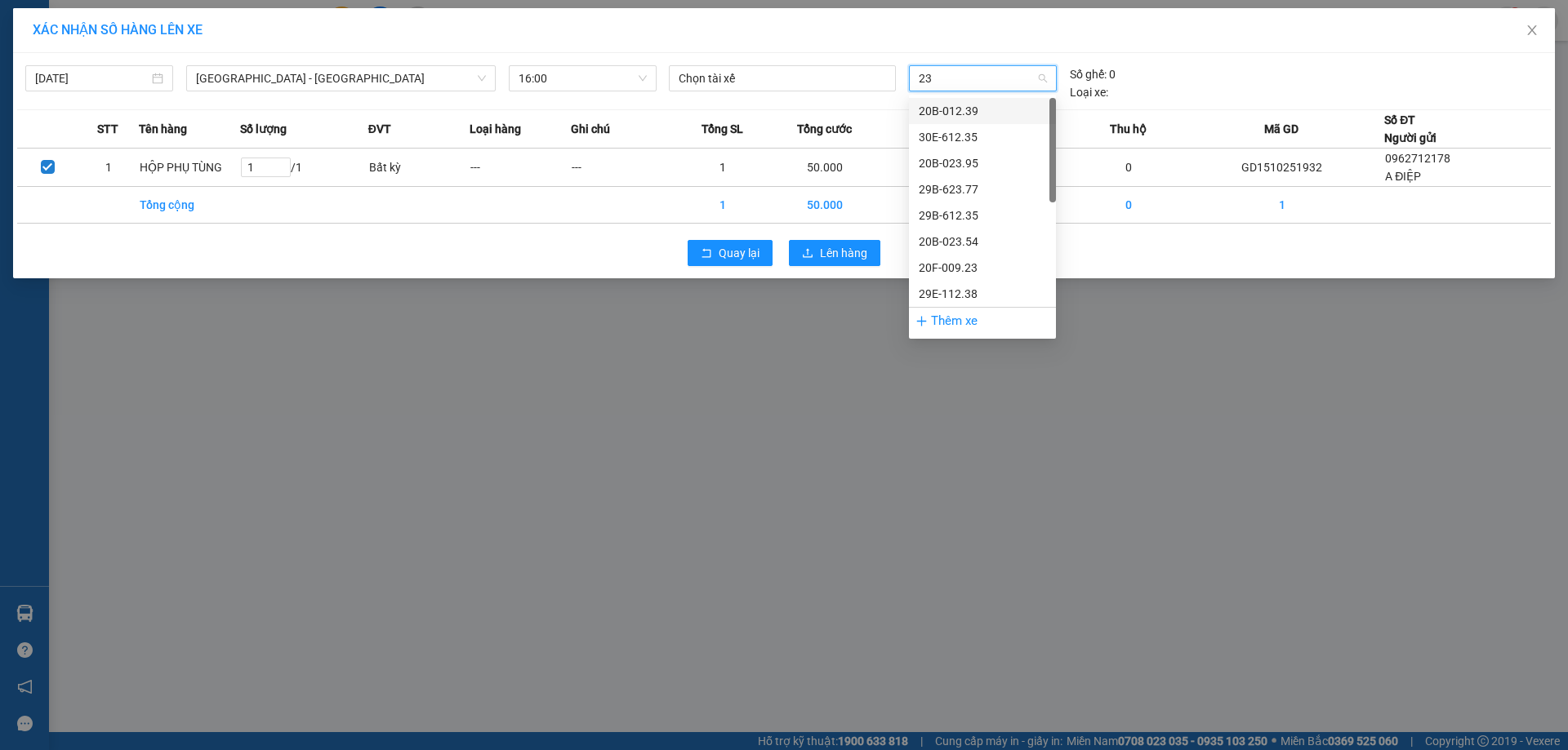
type input "238"
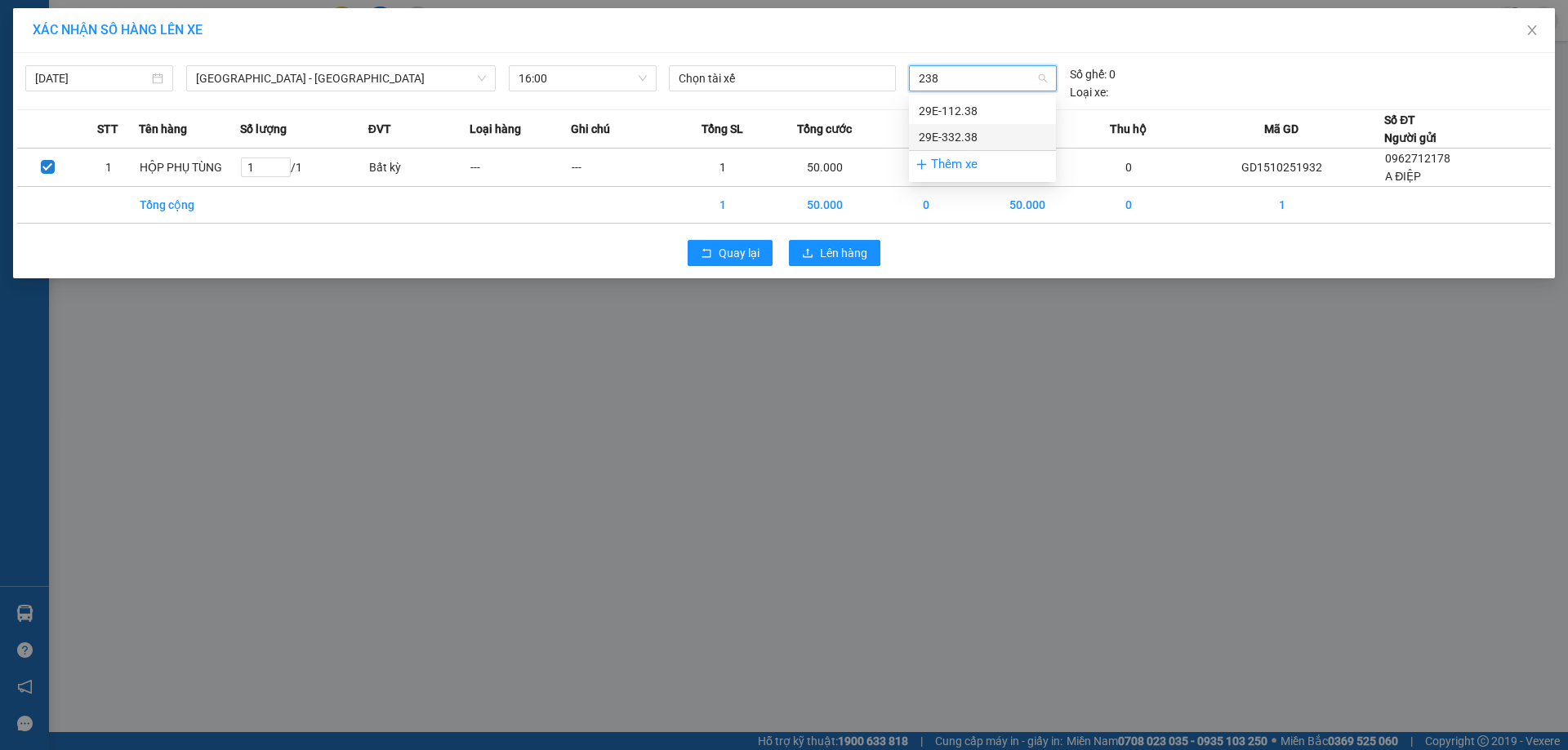
click at [973, 135] on div "29E-332.38" at bounding box center [982, 137] width 128 height 18
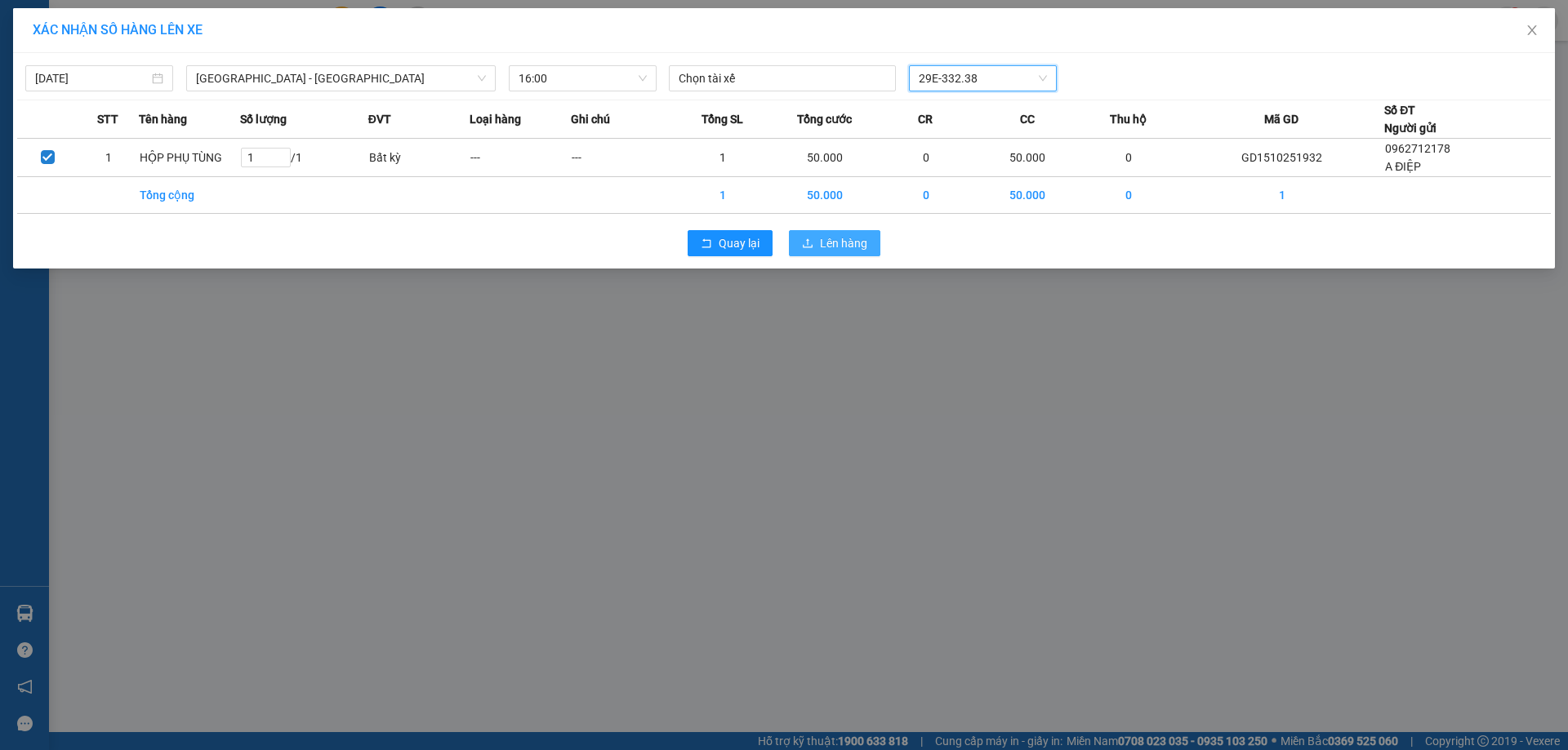
click at [859, 244] on span "Lên hàng" at bounding box center [843, 244] width 47 height 18
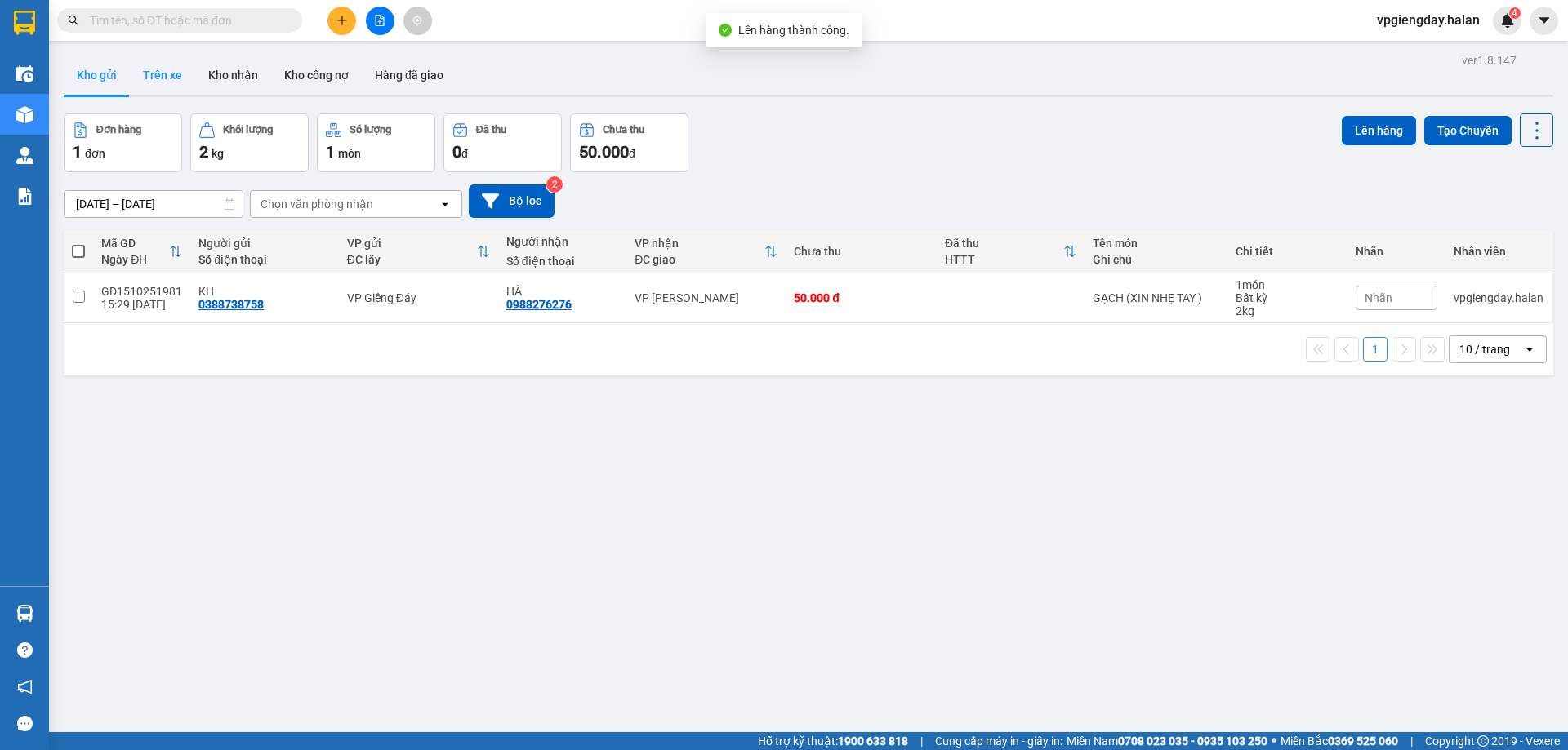
click at [156, 80] on button "Trên xe" at bounding box center [163, 75] width 65 height 40
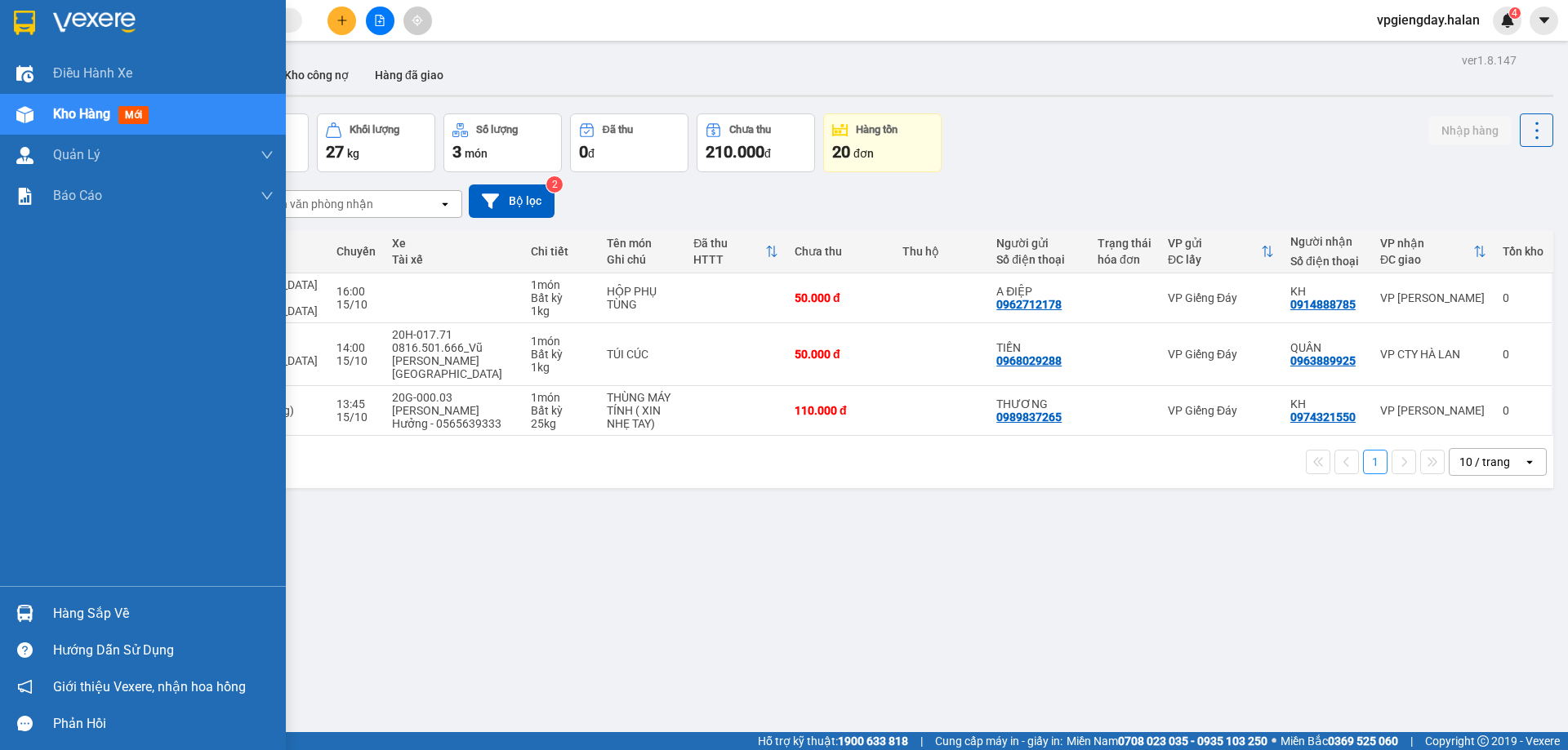
click at [87, 602] on div "Hàng sắp về" at bounding box center [163, 614] width 221 height 25
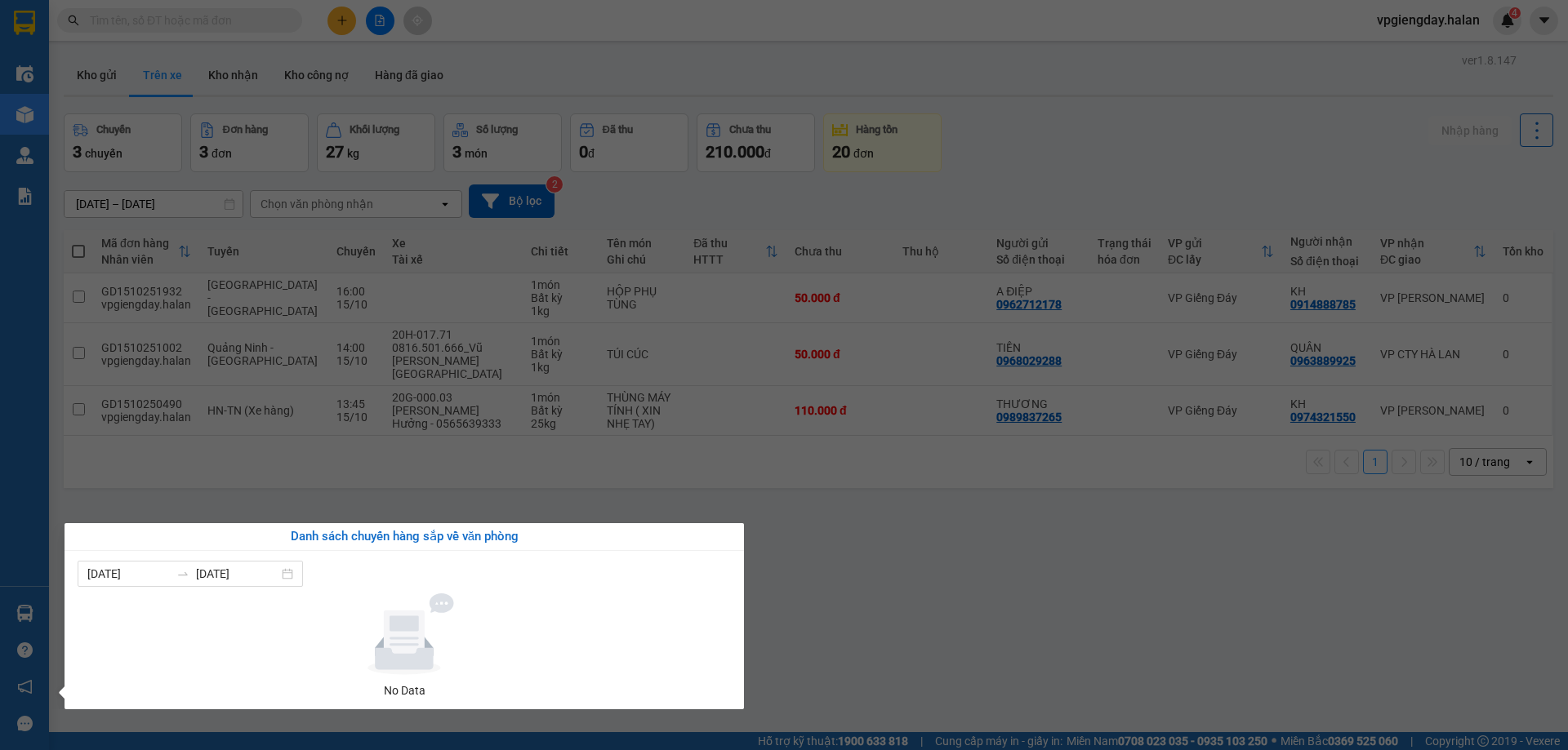
drag, startPoint x: 911, startPoint y: 589, endPoint x: 329, endPoint y: 255, distance: 671.0
click at [911, 587] on section "Kết quả tìm kiếm ( 0 ) Bộ lọc No Data vpgiengday.halan 4 Điều hành xe Kho hàng …" at bounding box center [784, 375] width 1568 height 750
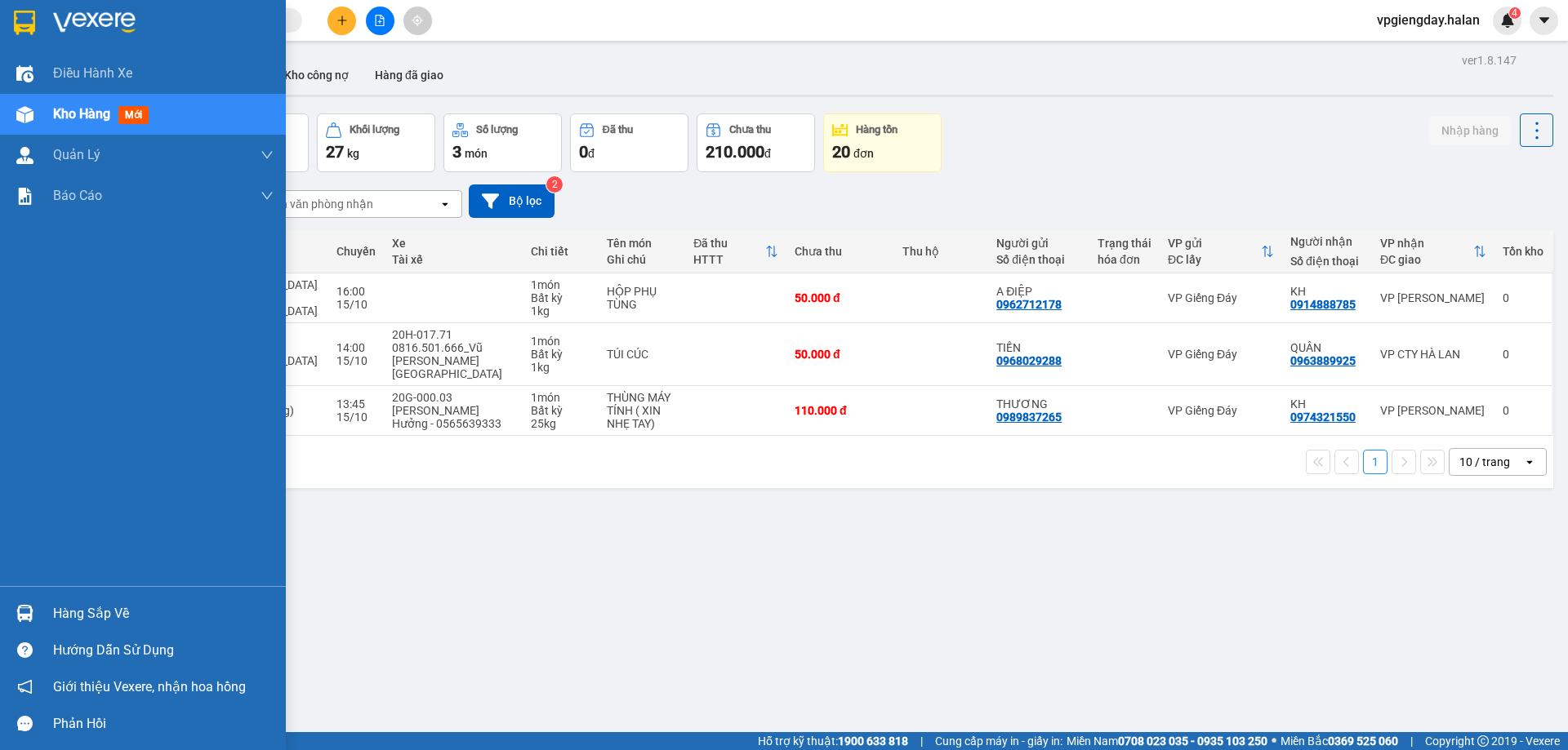
click at [82, 100] on div "Kho hàng mới" at bounding box center [163, 114] width 221 height 40
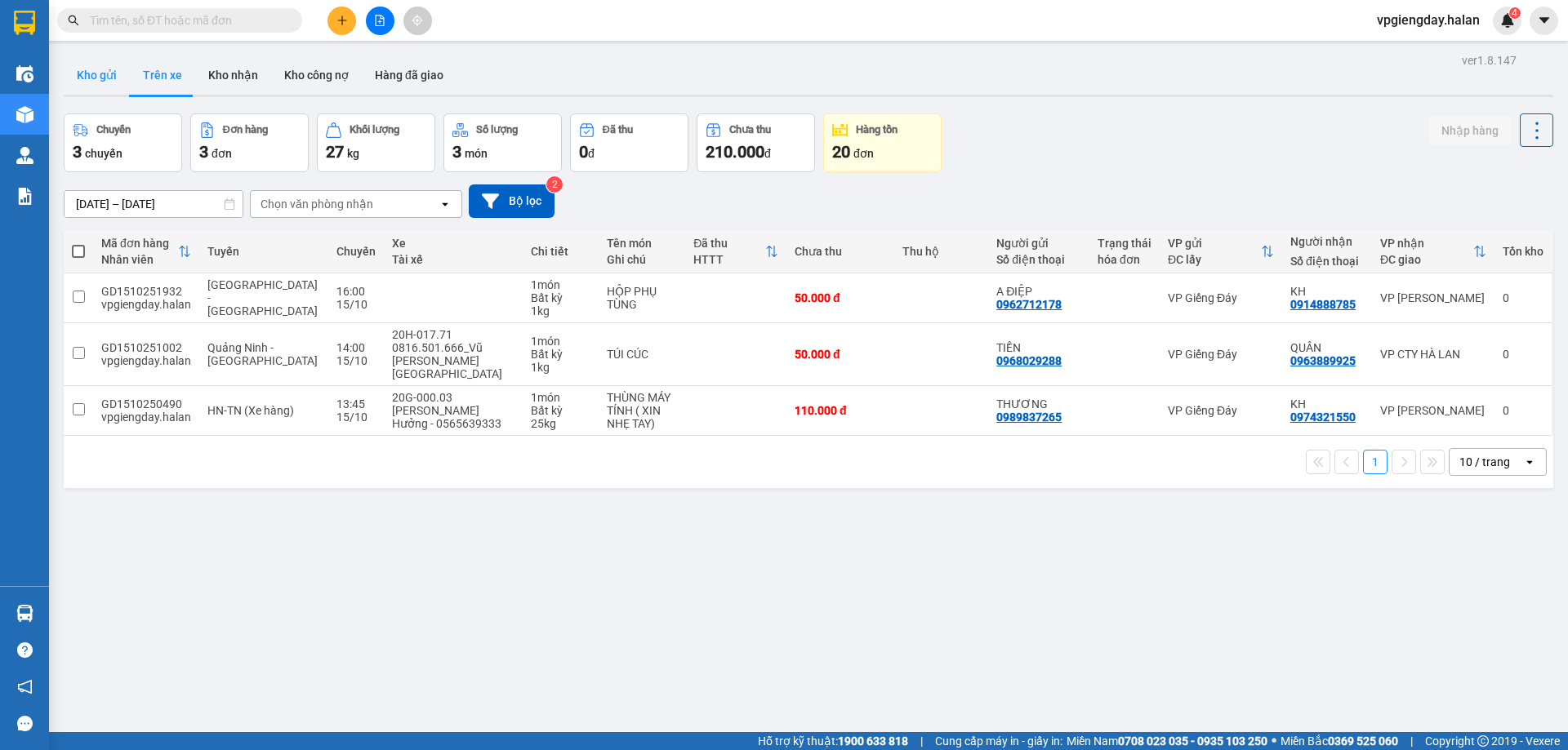
click at [105, 74] on button "Kho gửi" at bounding box center [96, 75] width 66 height 40
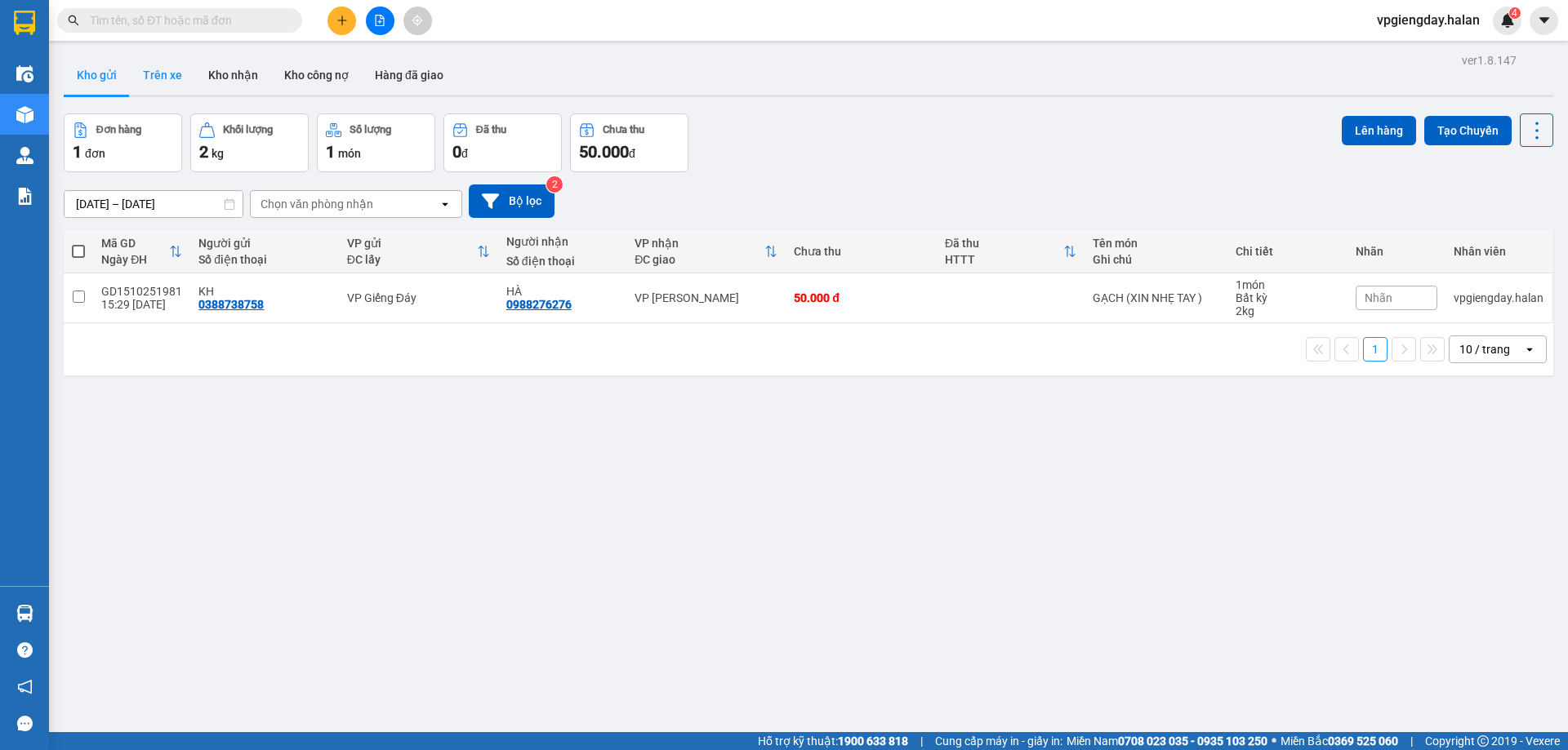
click at [165, 76] on button "Trên xe" at bounding box center [163, 75] width 65 height 40
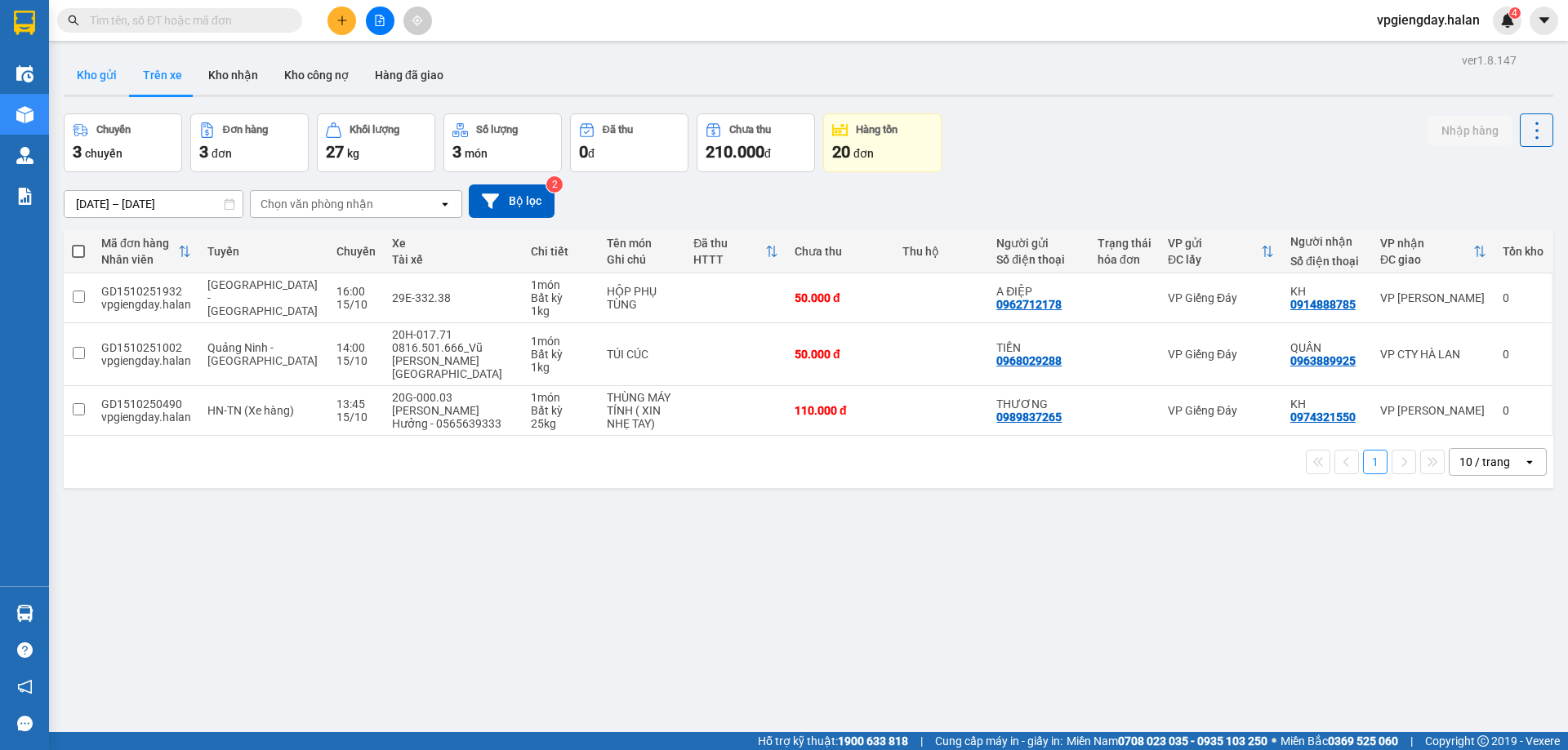
drag, startPoint x: 84, startPoint y: 77, endPoint x: 98, endPoint y: 135, distance: 59.7
click at [84, 76] on button "Kho gửi" at bounding box center [96, 75] width 66 height 40
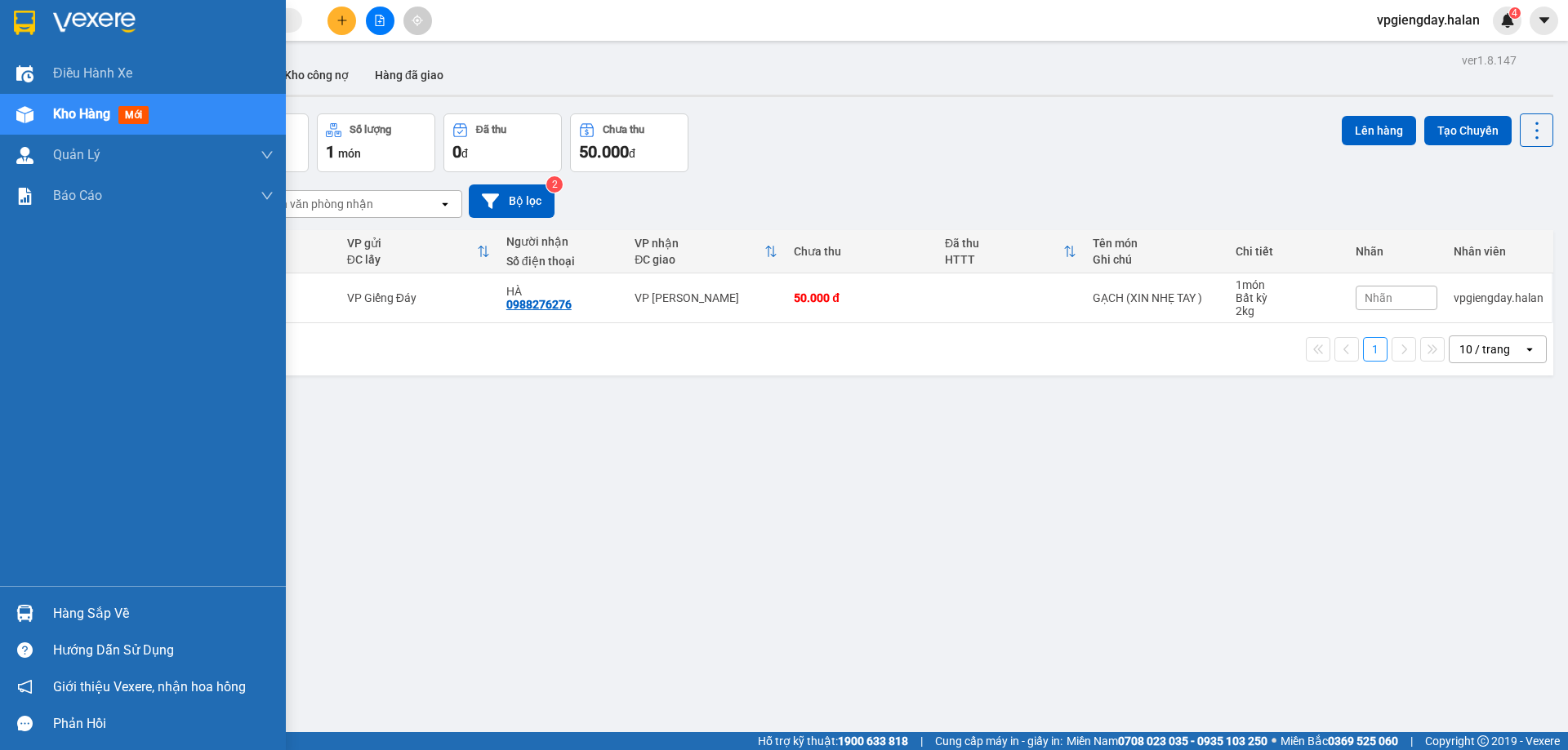
click at [75, 610] on div "Hàng sắp về" at bounding box center [163, 614] width 221 height 25
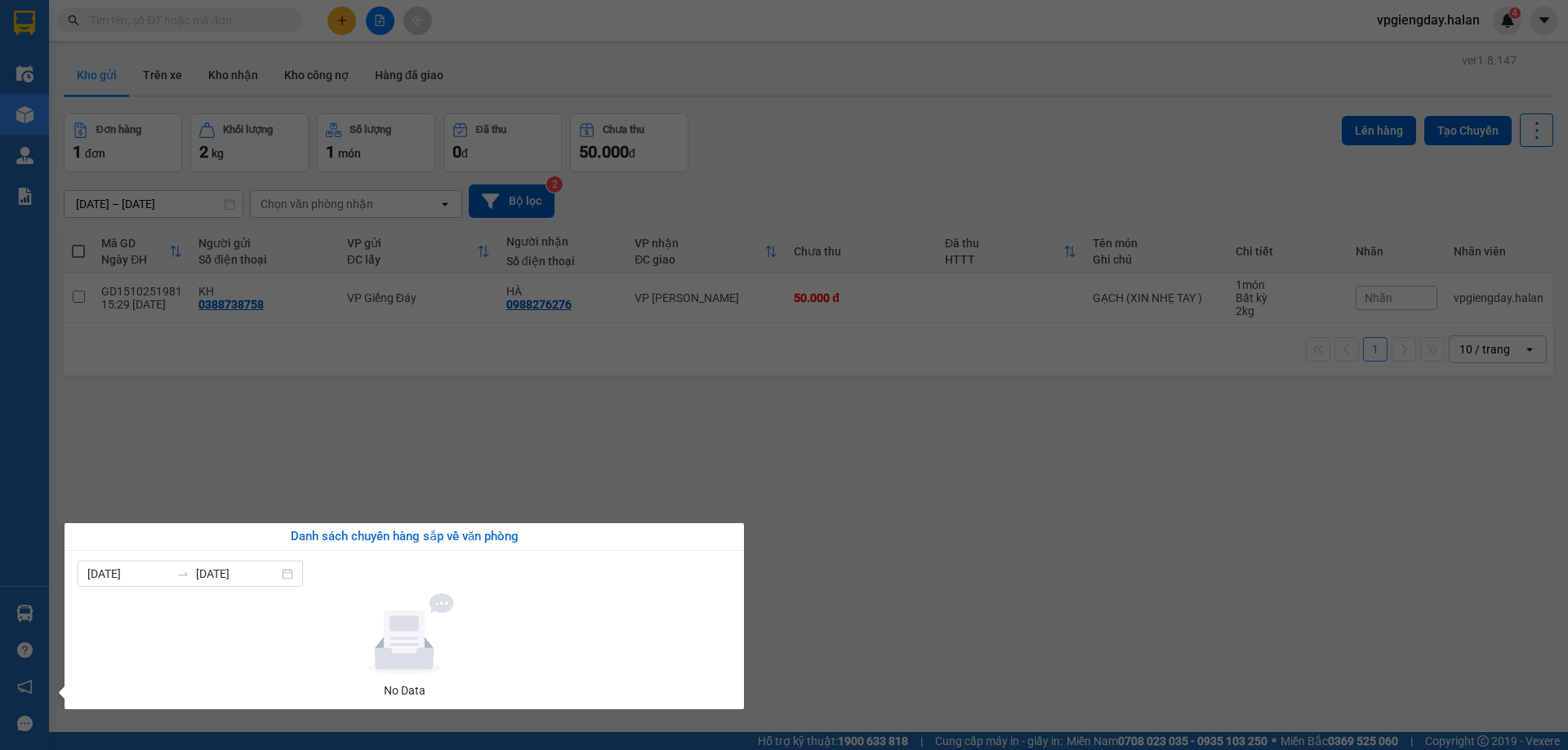
click at [454, 467] on section "Kết quả tìm kiếm ( 0 ) Bộ lọc No Data vpgiengday.halan 4 Điều hành xe Kho hàng …" at bounding box center [784, 375] width 1568 height 750
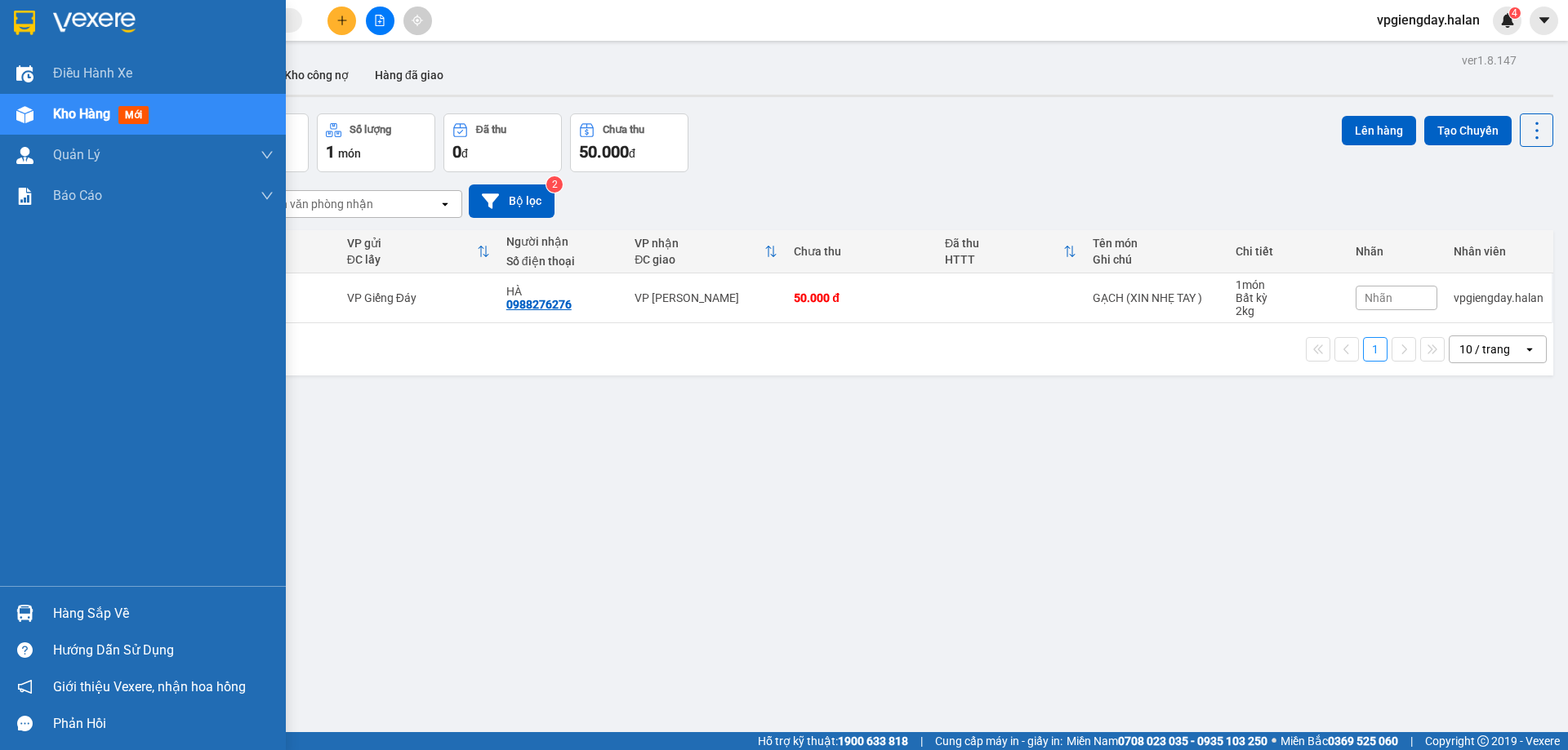
click at [84, 617] on div "Hàng sắp về" at bounding box center [163, 614] width 221 height 25
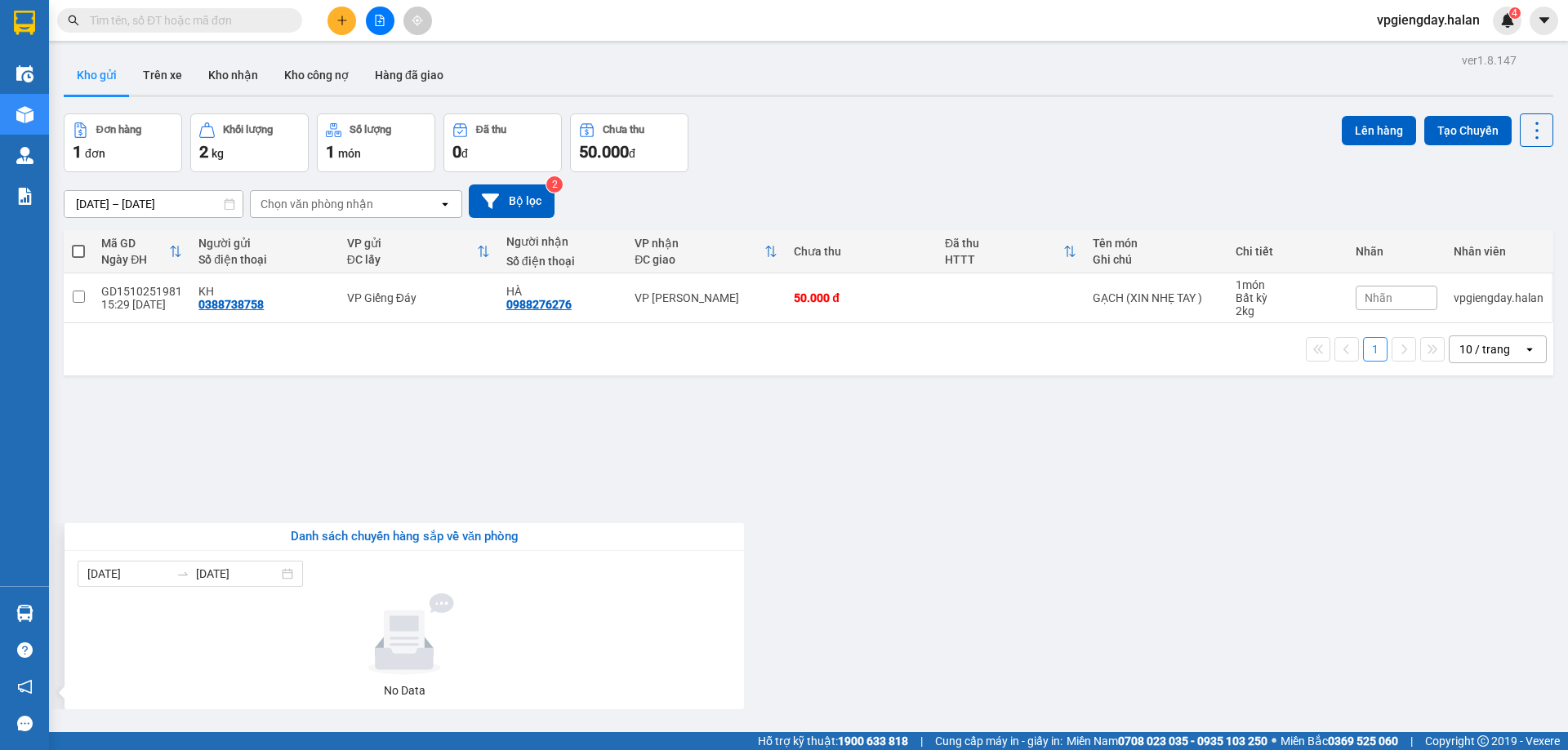
click at [271, 485] on section "Kết quả tìm kiếm ( 0 ) Bộ lọc No Data vpgiengday.halan 4 Điều hành xe Kho hàng …" at bounding box center [784, 375] width 1568 height 750
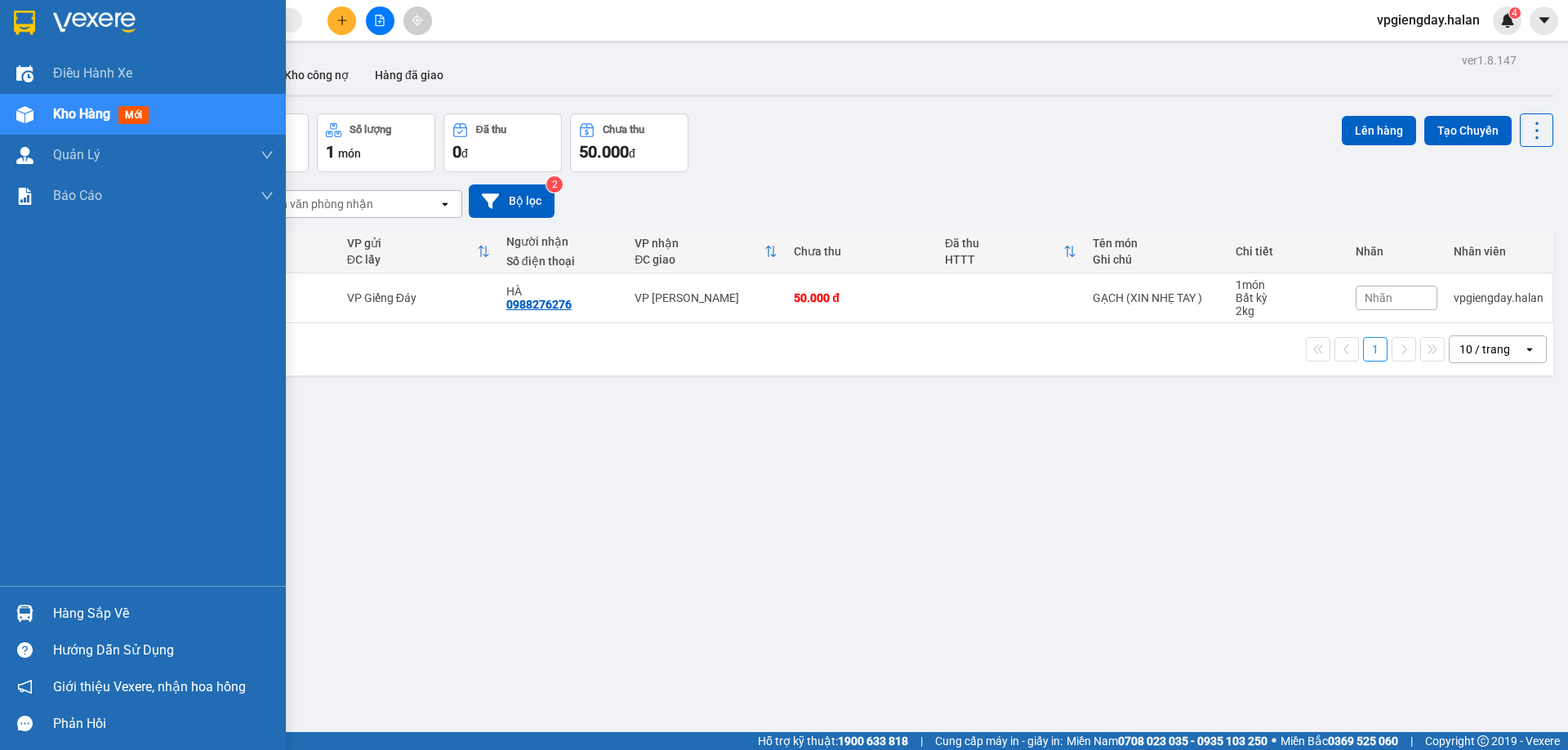
click at [128, 601] on div "Hàng sắp về" at bounding box center [142, 614] width 286 height 37
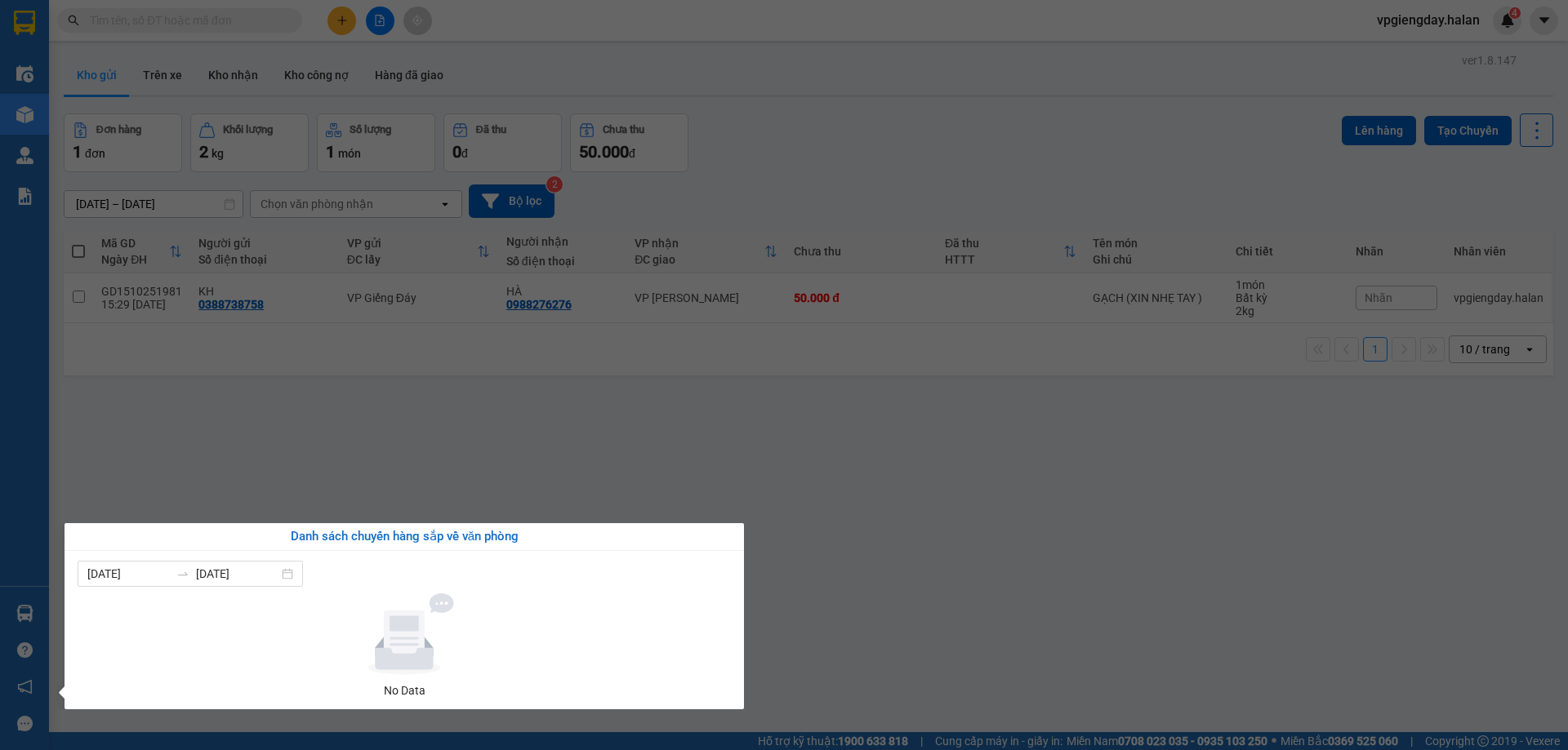
click at [197, 490] on section "Kết quả tìm kiếm ( 0 ) Bộ lọc No Data vpgiengday.halan 4 Điều hành xe Kho hàng …" at bounding box center [784, 375] width 1568 height 750
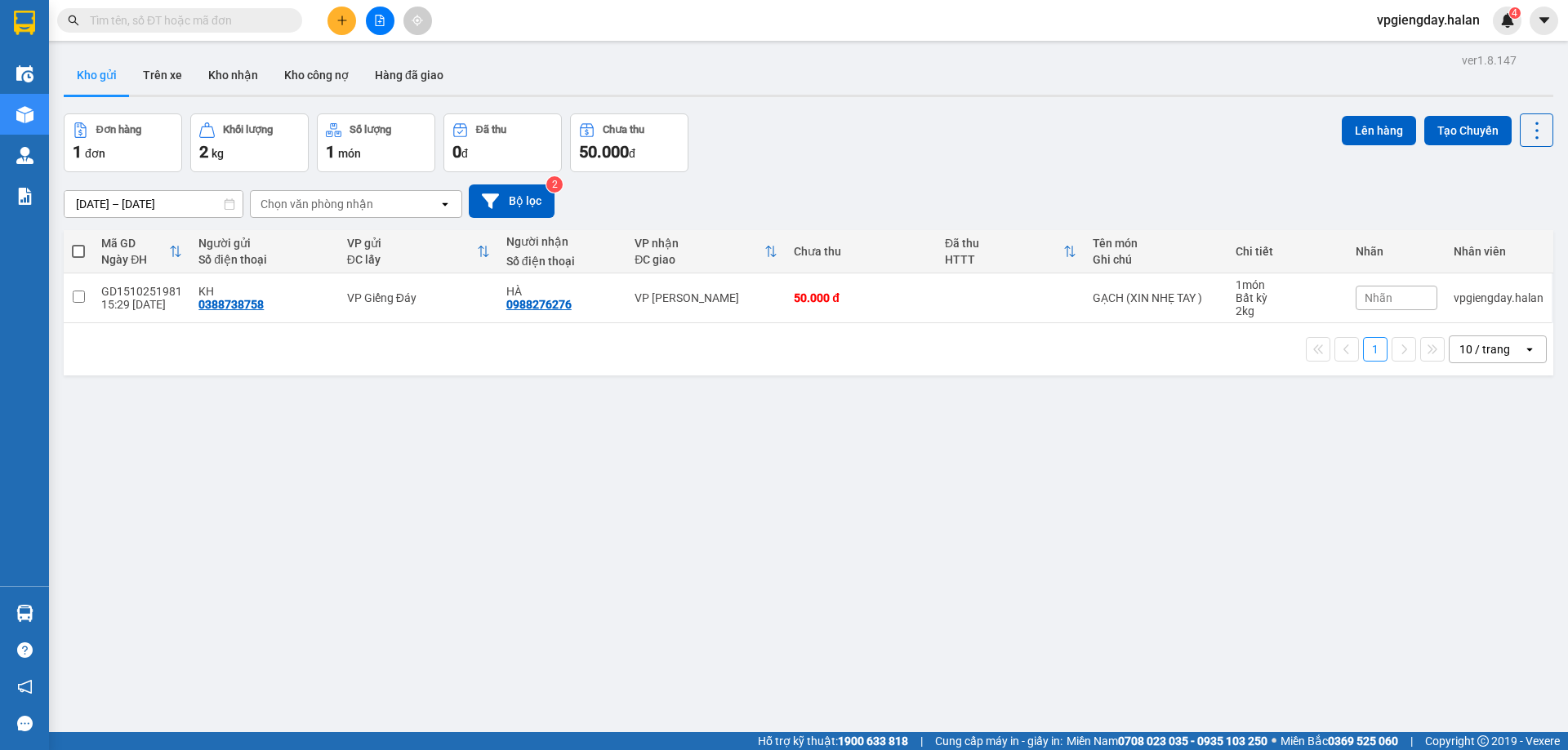
click at [175, 54] on div "ver 1.8.147 Kho gửi Trên xe Kho nhận Kho công nợ Hàng đã giao Đơn hàng 1 đơn Kh…" at bounding box center [808, 424] width 1503 height 750
click at [171, 72] on button "Trên xe" at bounding box center [163, 75] width 65 height 40
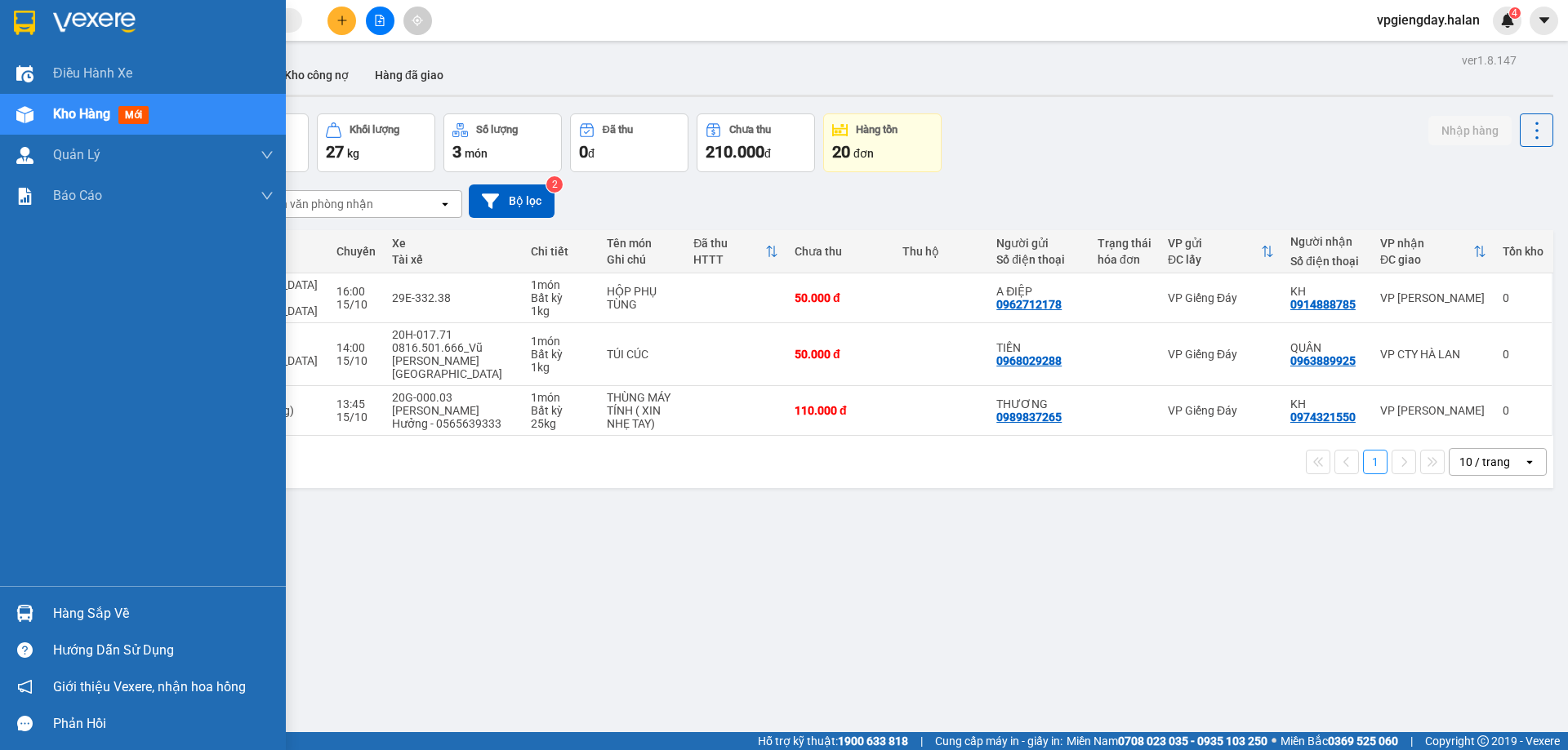
click at [92, 605] on div "Hàng sắp về" at bounding box center [163, 614] width 221 height 25
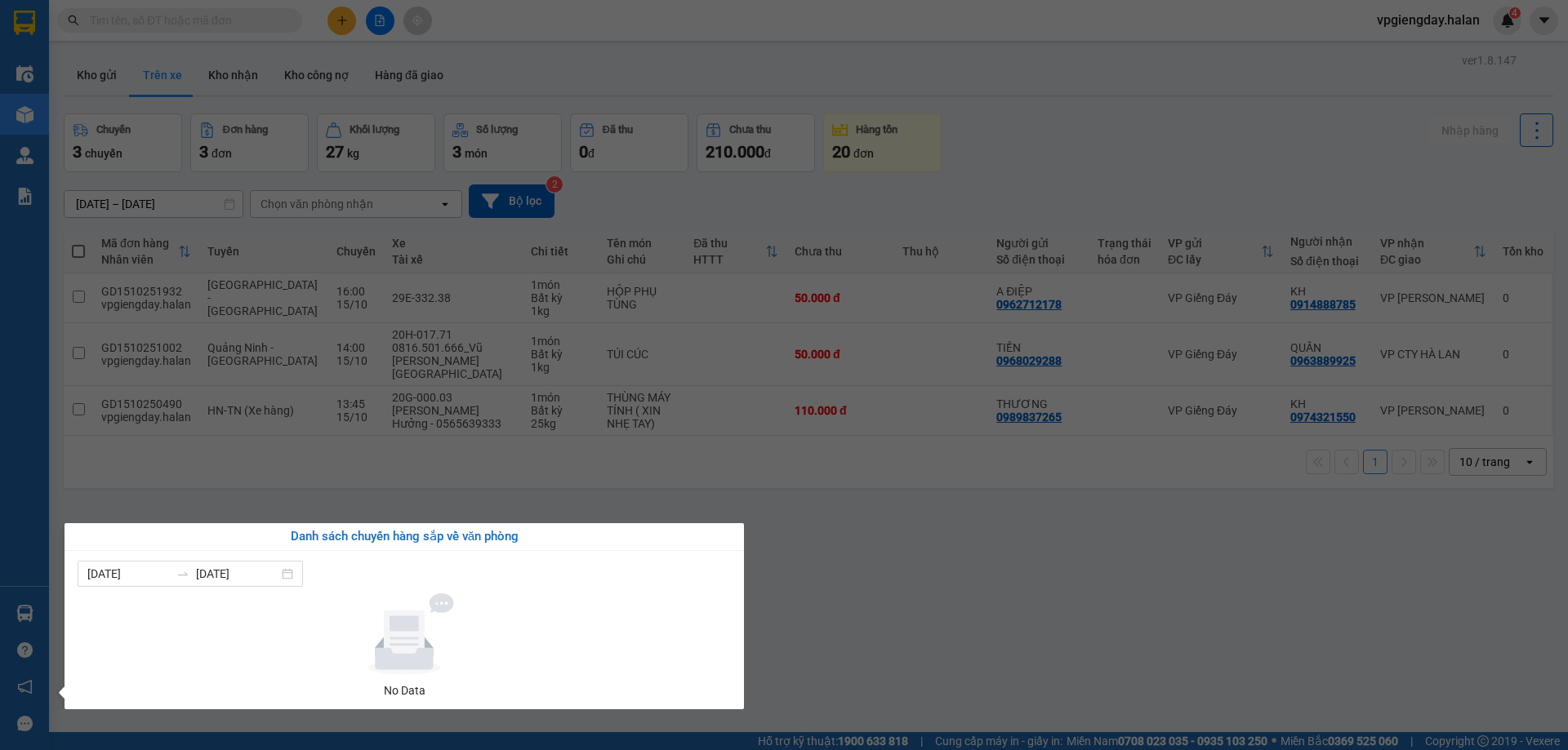
click at [538, 441] on section "Kết quả tìm kiếm ( 0 ) Bộ lọc No Data vpgiengday.halan 4 Điều hành xe Kho hàng …" at bounding box center [784, 375] width 1568 height 750
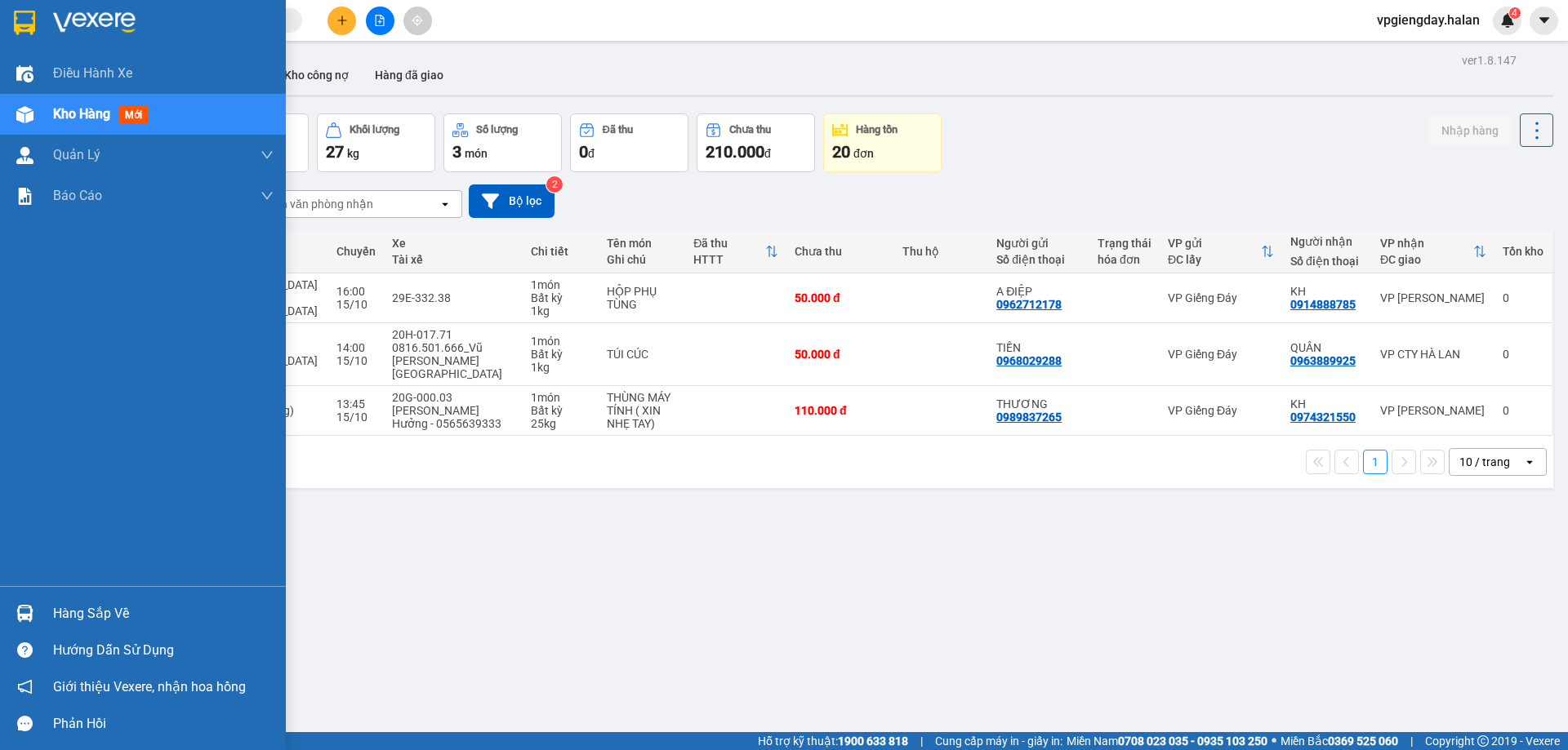
click at [62, 610] on div "Hàng sắp về" at bounding box center [163, 614] width 221 height 25
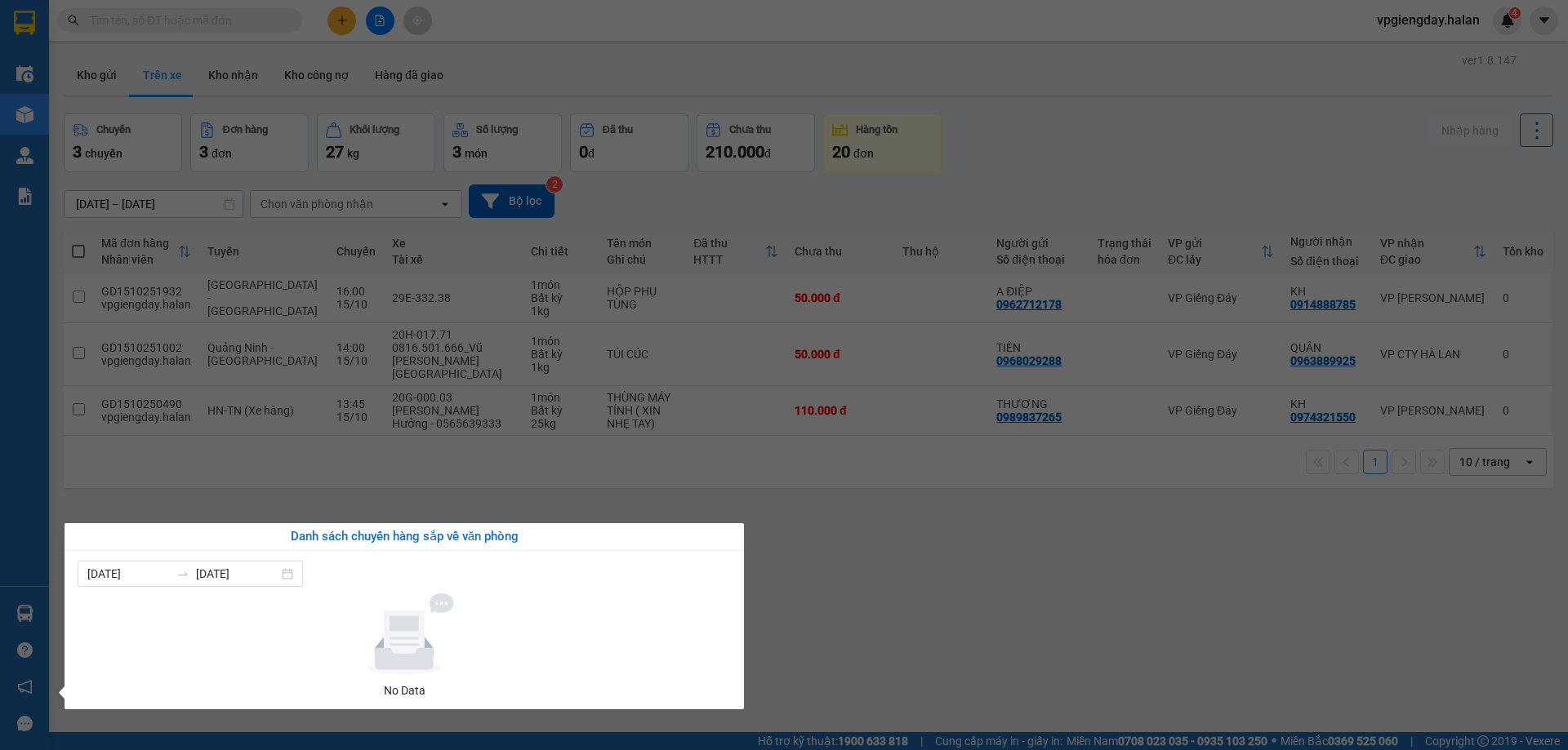
click at [243, 487] on section "Kết quả tìm kiếm ( 0 ) Bộ lọc No Data vpgiengday.halan 4 Điều hành xe Kho hàng …" at bounding box center [784, 375] width 1568 height 750
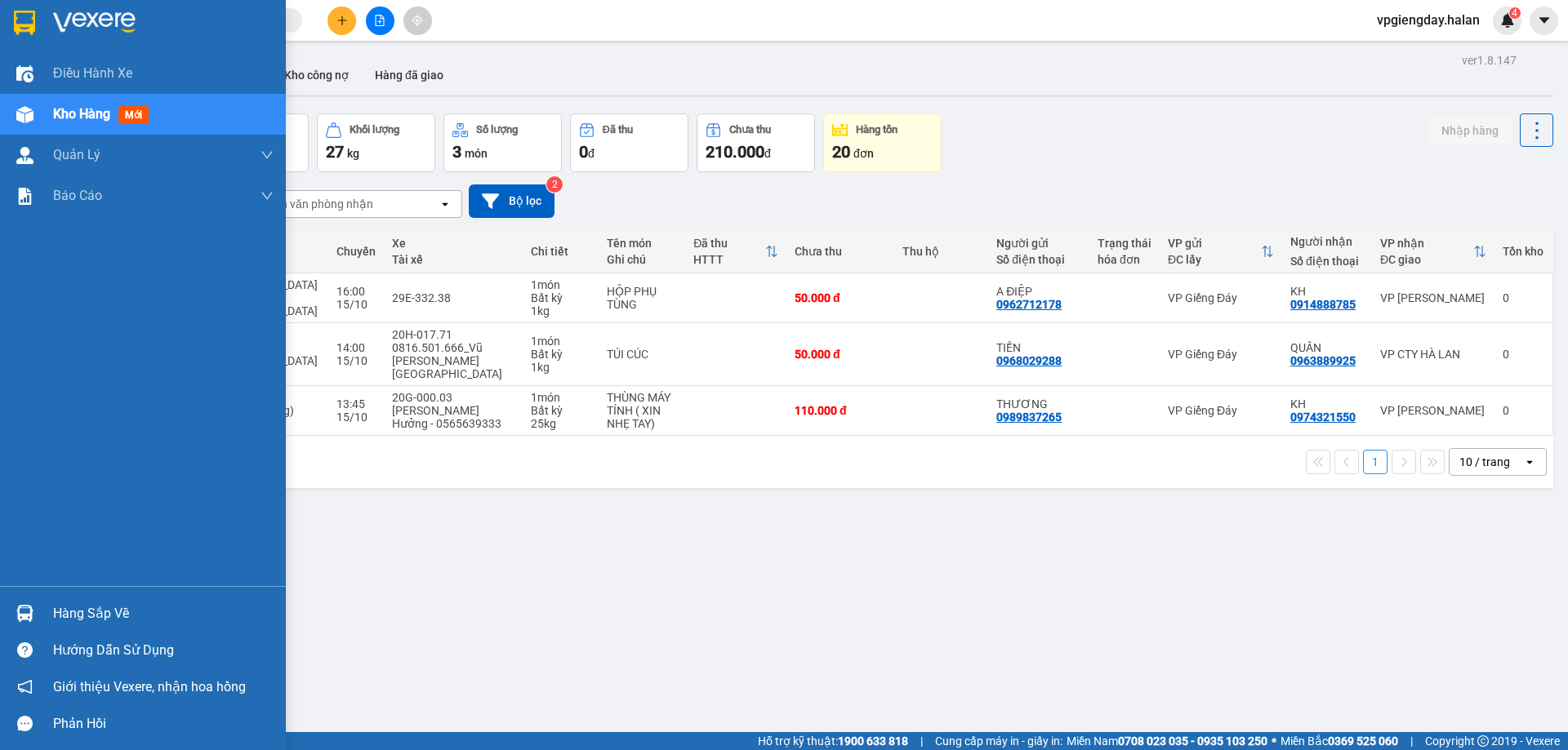
click at [95, 601] on div "Hàng sắp về" at bounding box center [163, 614] width 221 height 25
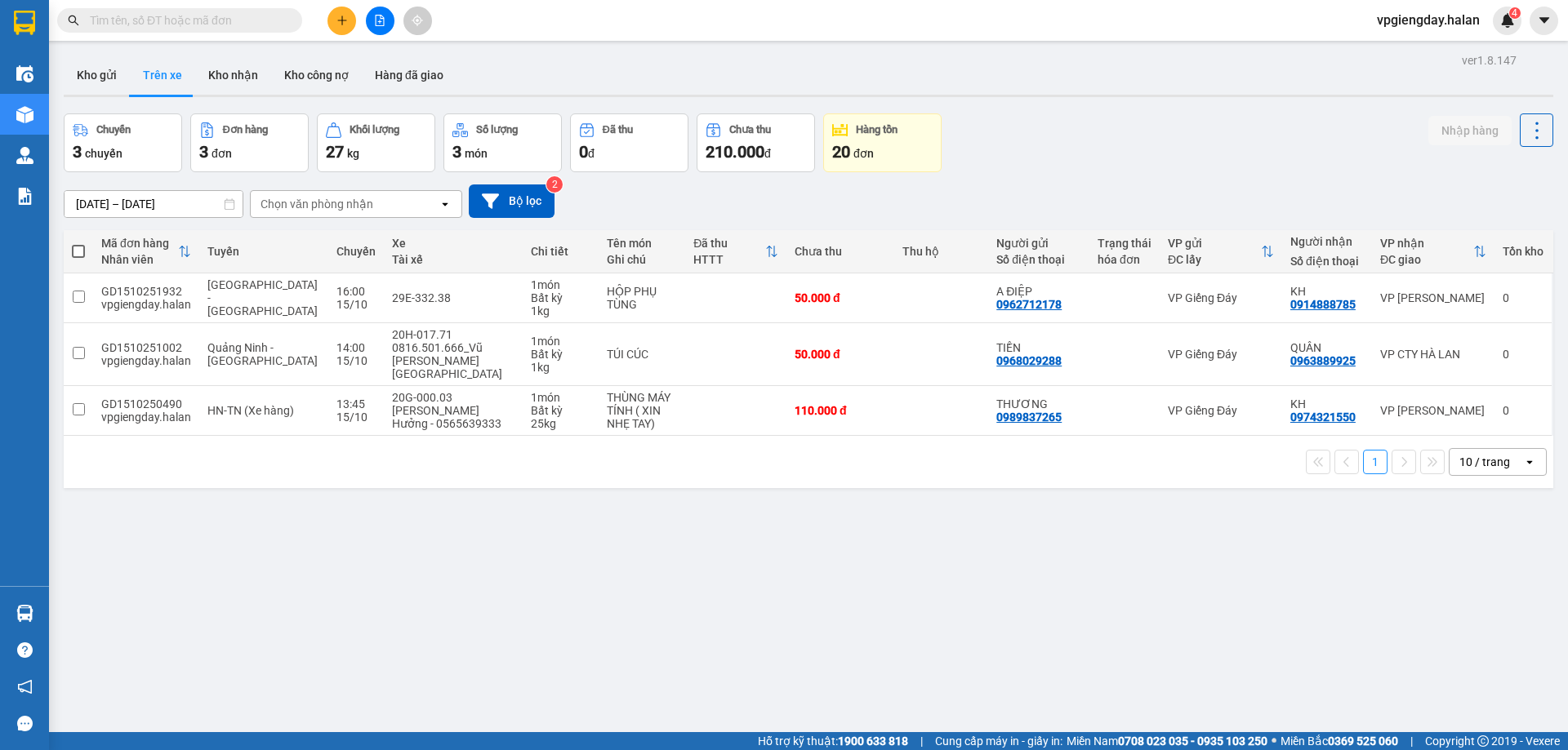
drag, startPoint x: 201, startPoint y: 486, endPoint x: 209, endPoint y: 475, distance: 13.6
click at [201, 486] on section "Kết quả tìm kiếm ( 0 ) Bộ lọc No Data vpgiengday.halan 4 Điều hành xe Kho hàng …" at bounding box center [784, 375] width 1568 height 750
click at [106, 75] on button "Kho gửi" at bounding box center [96, 75] width 66 height 40
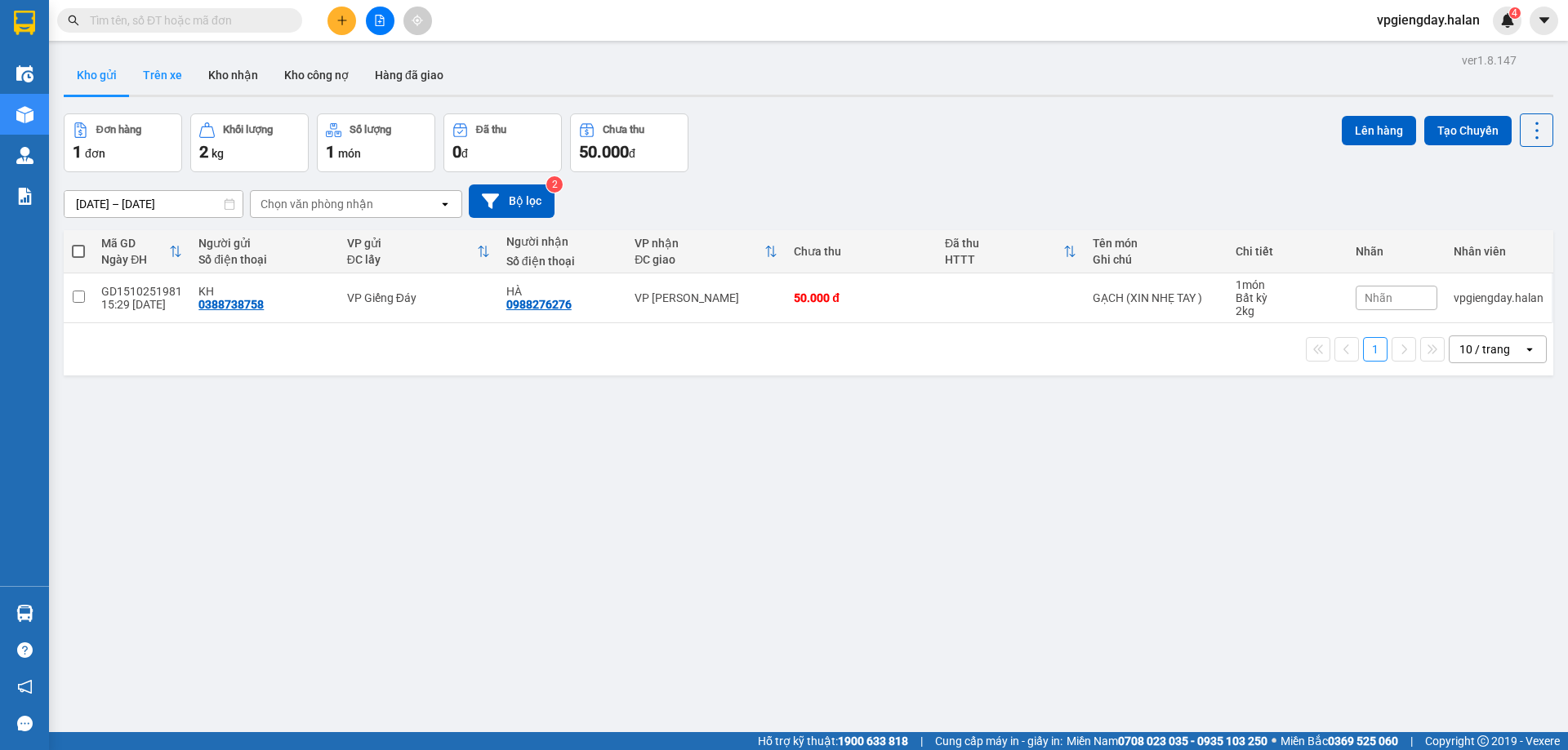
click at [164, 69] on button "Trên xe" at bounding box center [163, 75] width 65 height 40
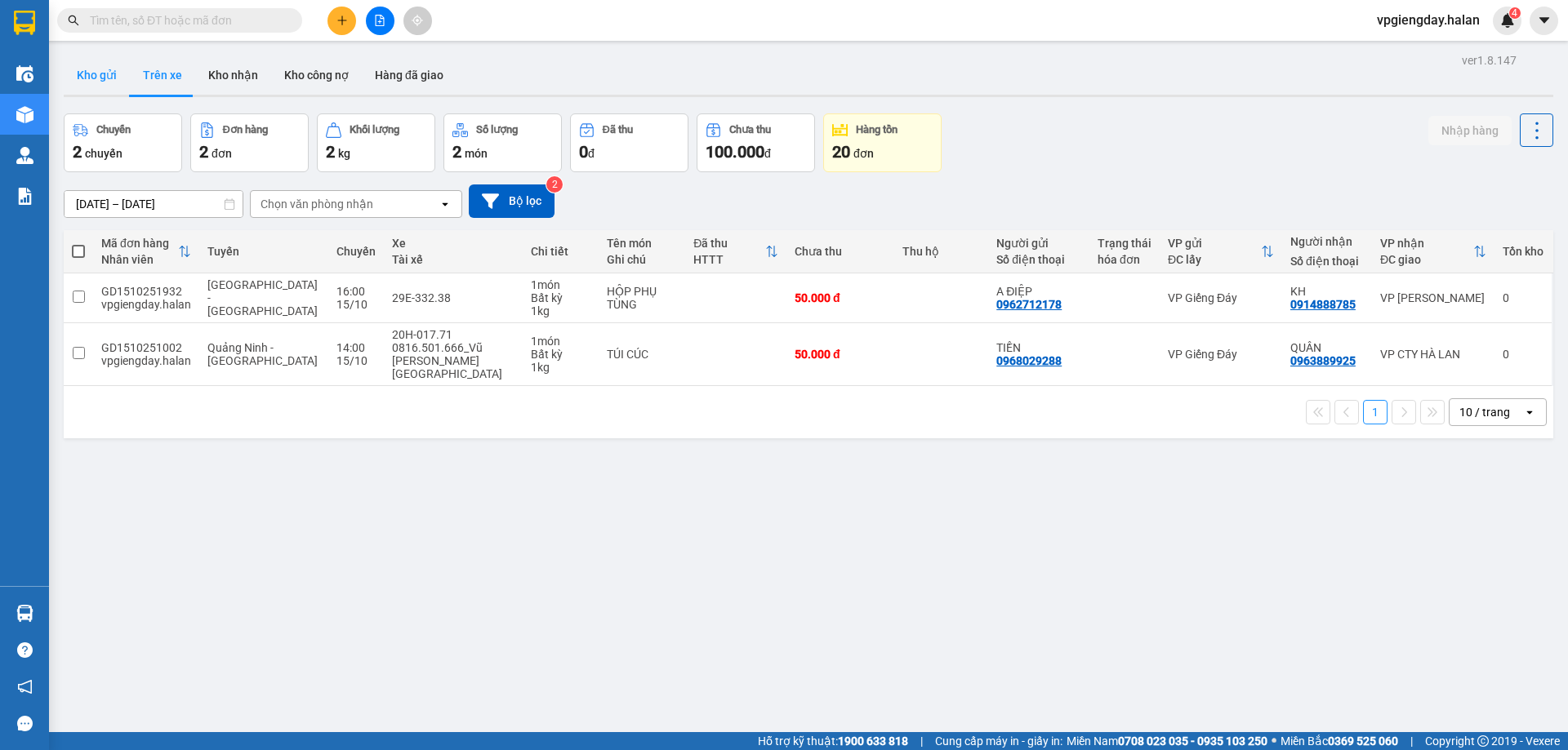
click at [73, 81] on button "Kho gửi" at bounding box center [96, 75] width 66 height 40
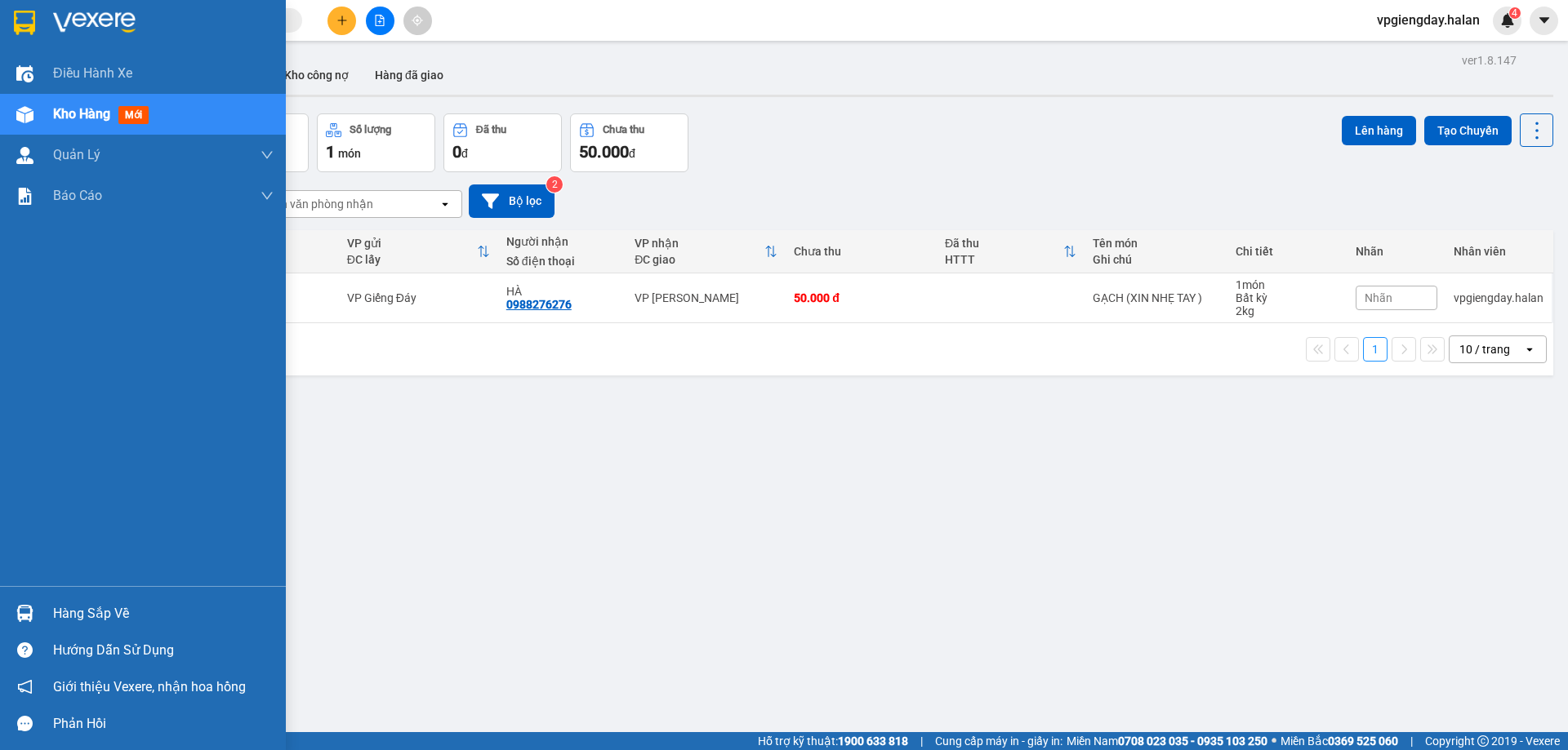
click at [110, 601] on div "Hàng sắp về" at bounding box center [142, 614] width 286 height 37
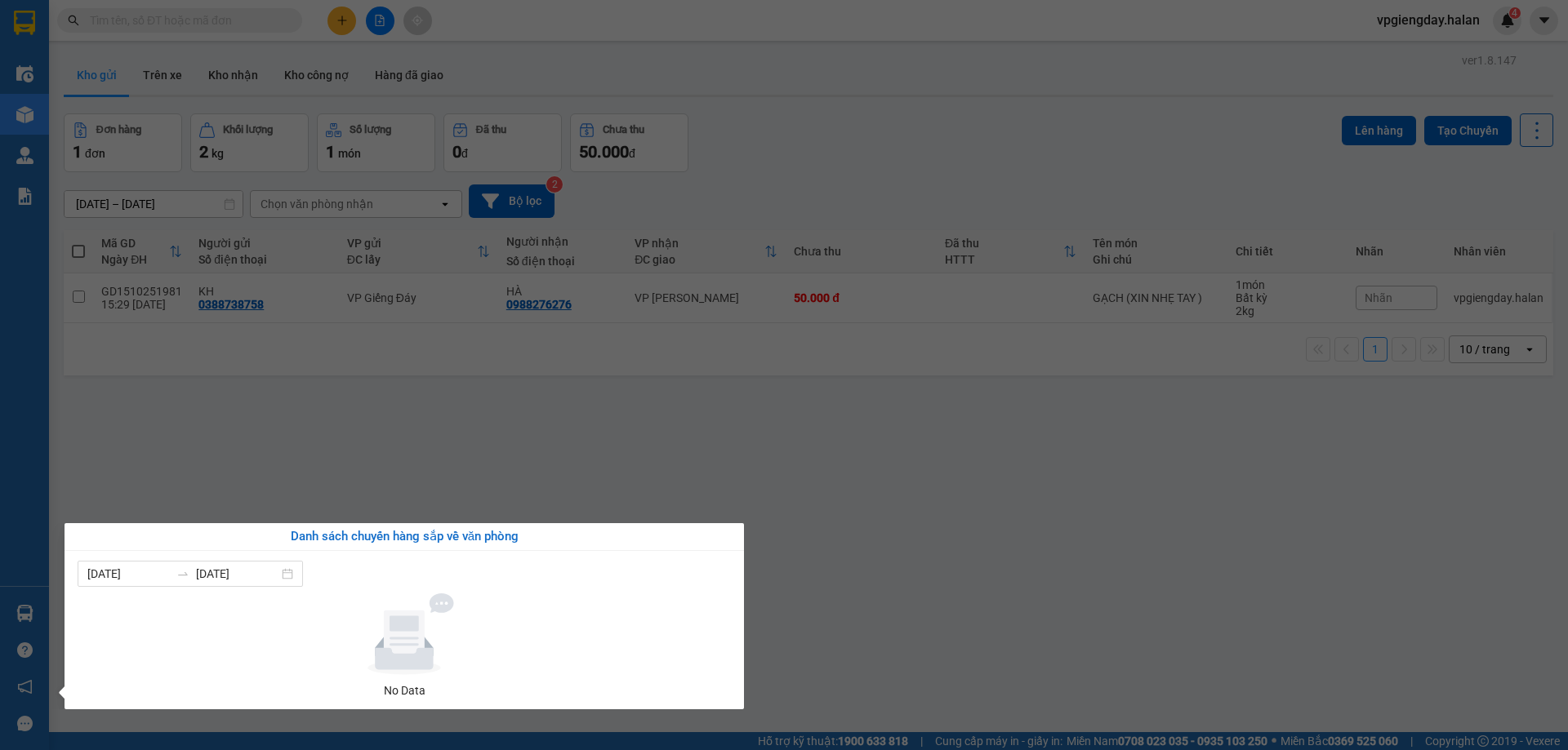
click at [346, 475] on section "Kết quả tìm kiếm ( 0 ) Bộ lọc No Data vpgiengday.halan 4 Điều hành xe Kho hàng …" at bounding box center [784, 375] width 1568 height 750
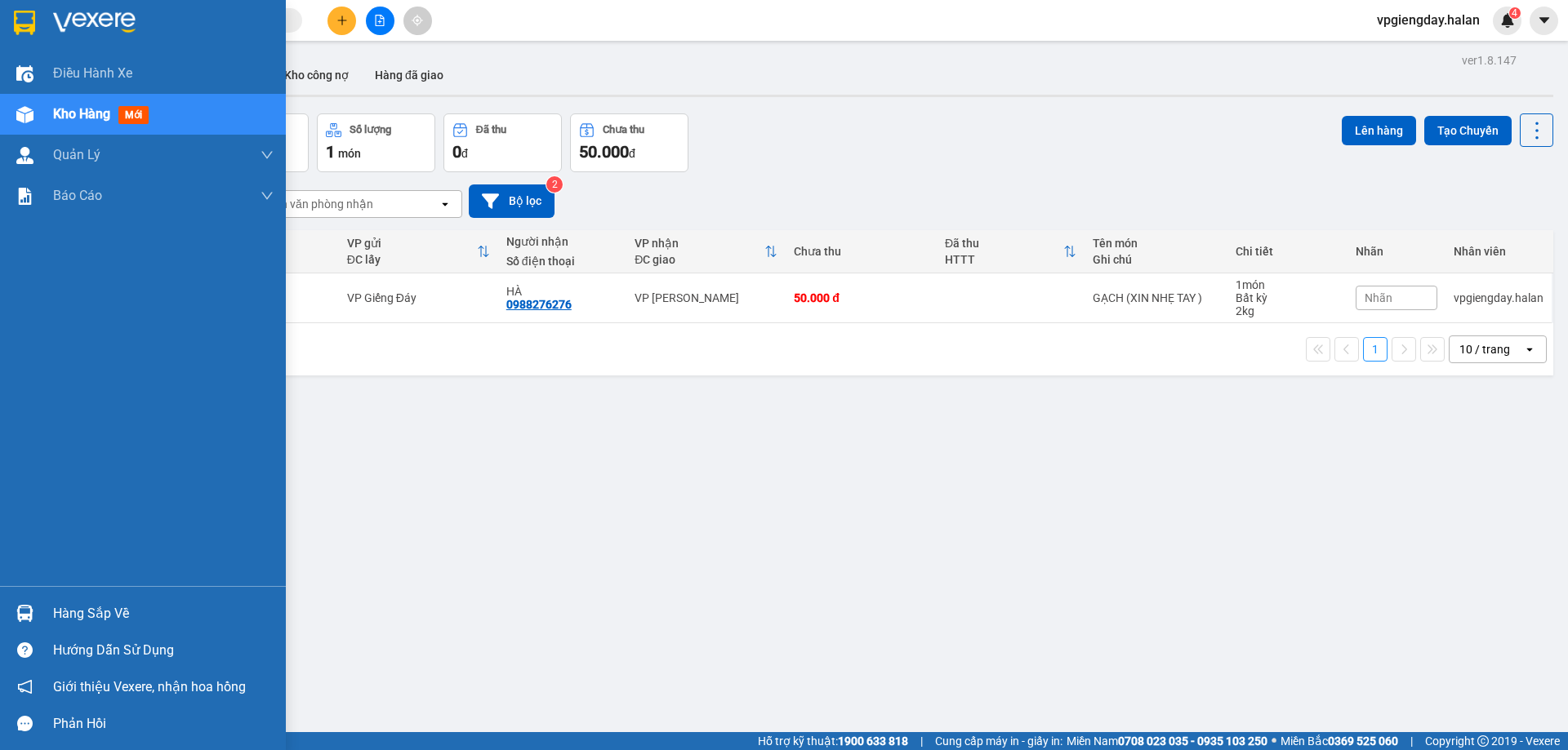
click at [58, 604] on div "Hàng sắp về" at bounding box center [163, 614] width 221 height 25
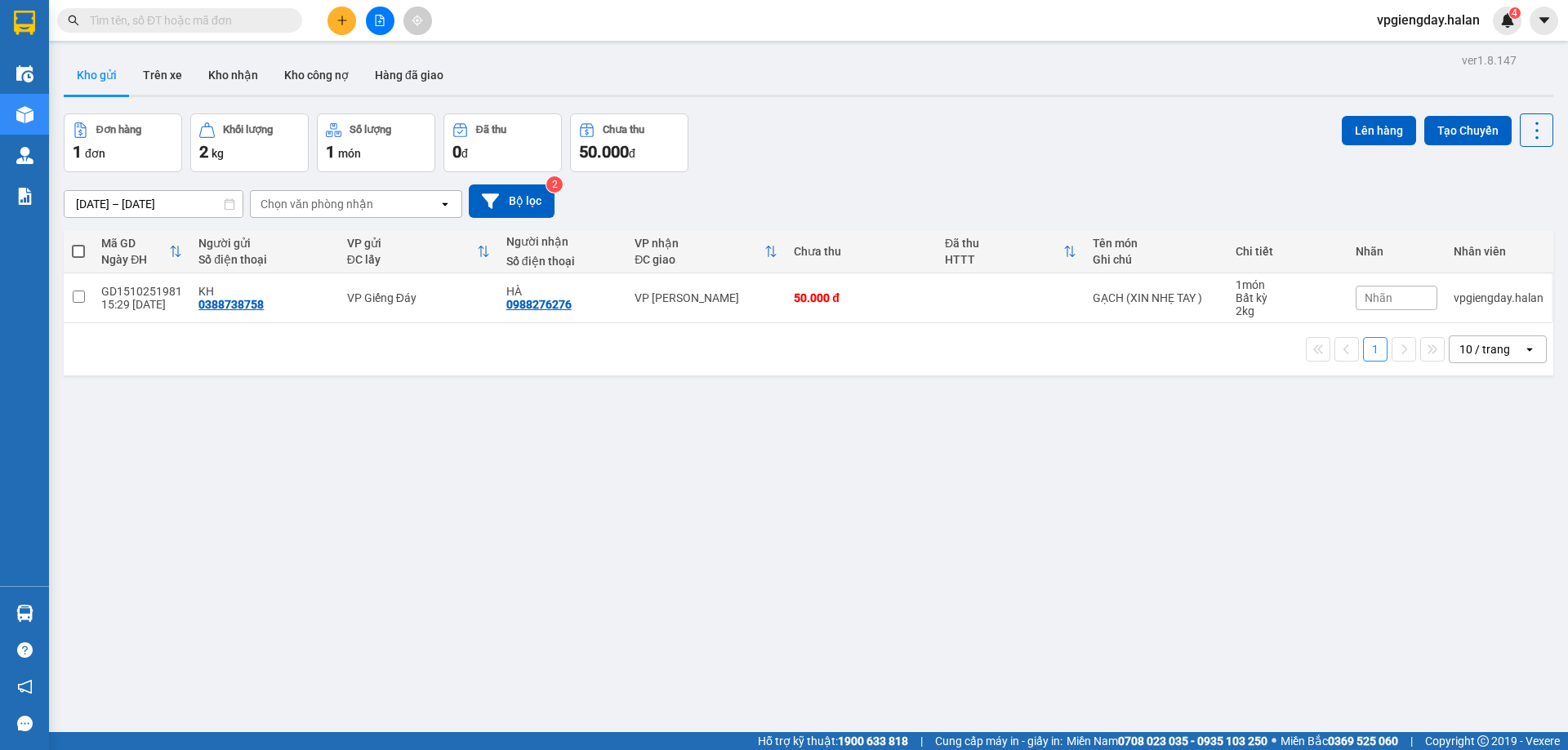
click at [356, 428] on section "Kết quả tìm kiếm ( 0 ) Bộ lọc No Data vpgiengday.halan 4 Điều hành xe Kho hàng …" at bounding box center [784, 375] width 1568 height 750
click at [166, 86] on button "Trên xe" at bounding box center [163, 75] width 65 height 40
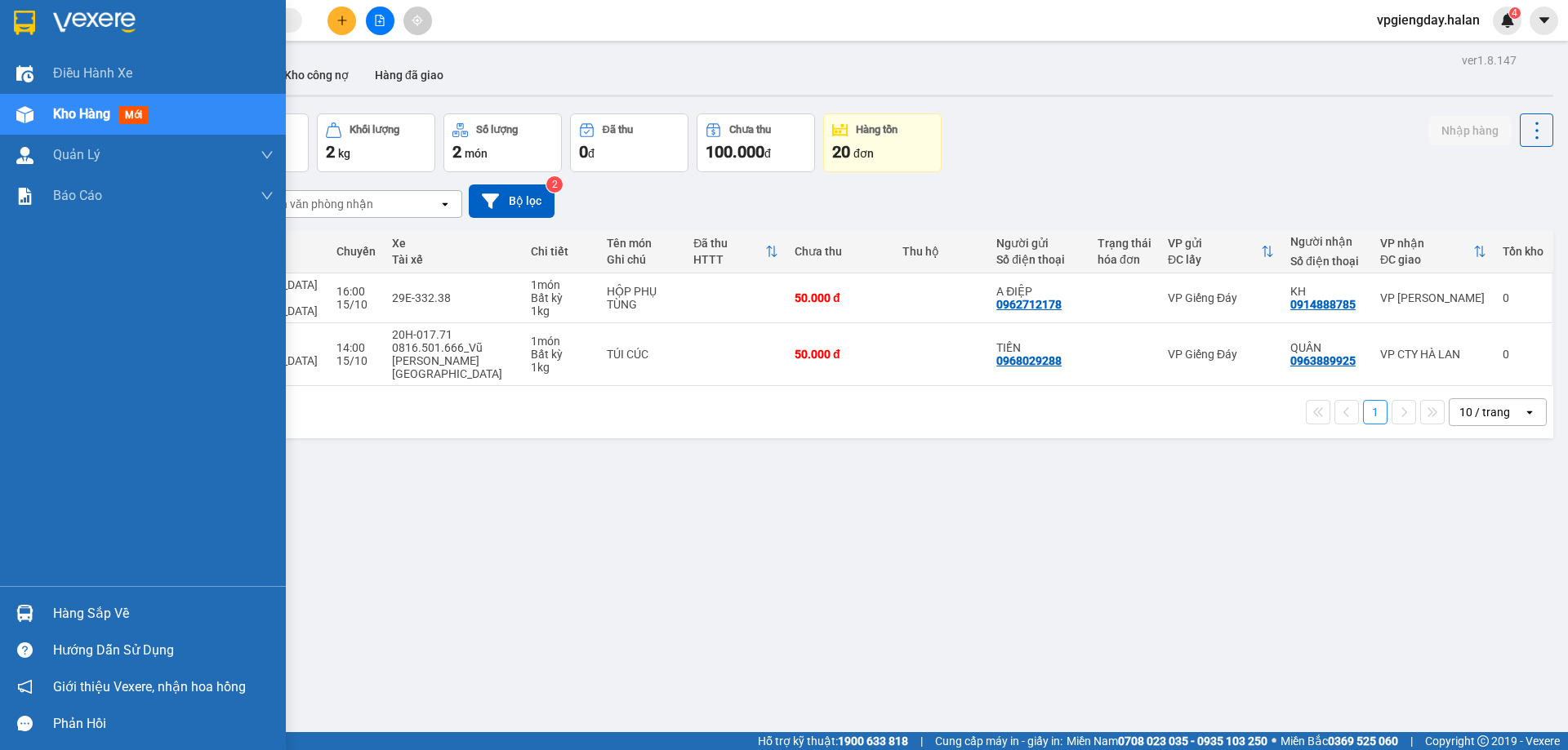
click at [55, 596] on div "Hàng sắp về" at bounding box center [142, 614] width 286 height 37
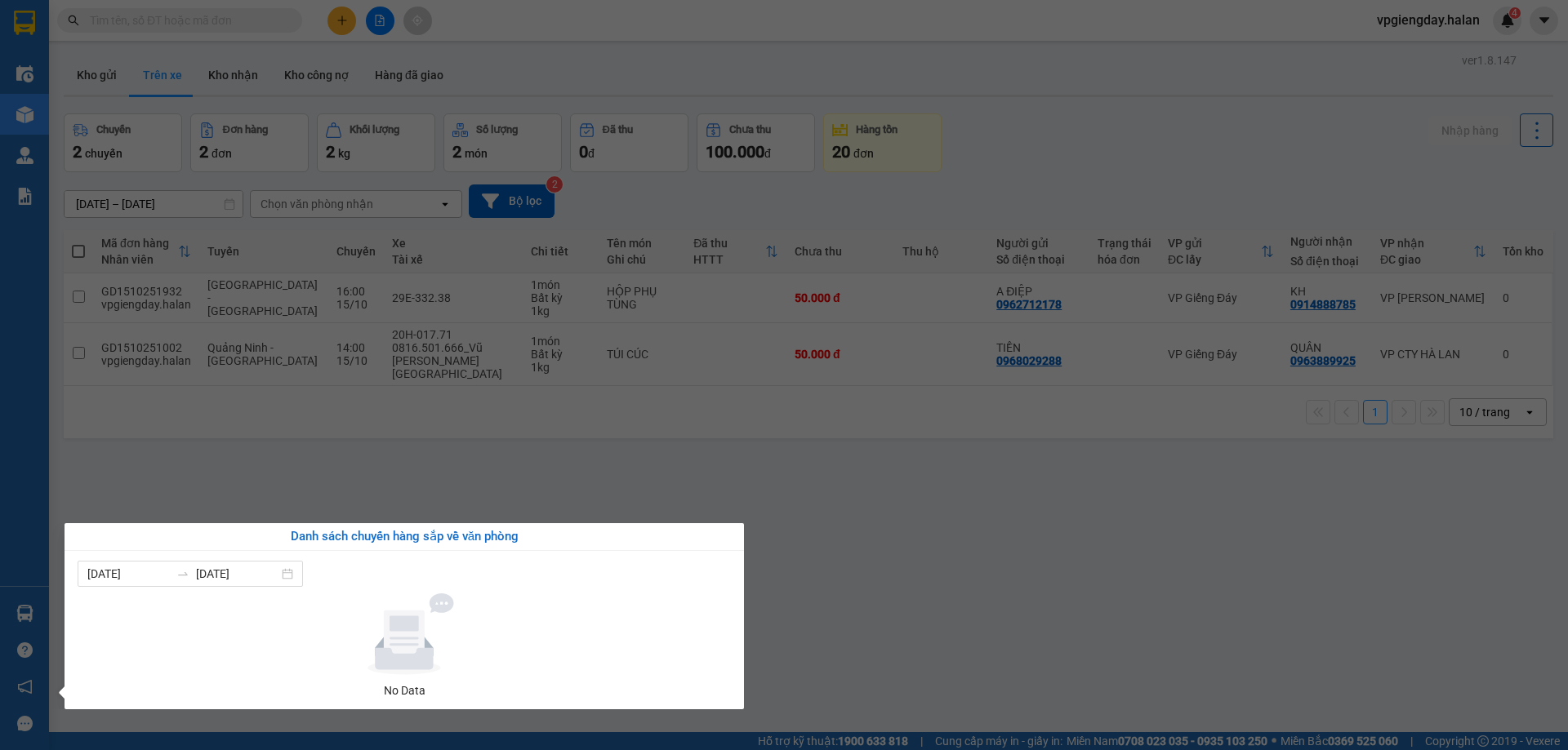
click at [189, 482] on section "Kết quả tìm kiếm ( 0 ) Bộ lọc No Data vpgiengday.halan 4 Điều hành xe Kho hàng …" at bounding box center [784, 375] width 1568 height 750
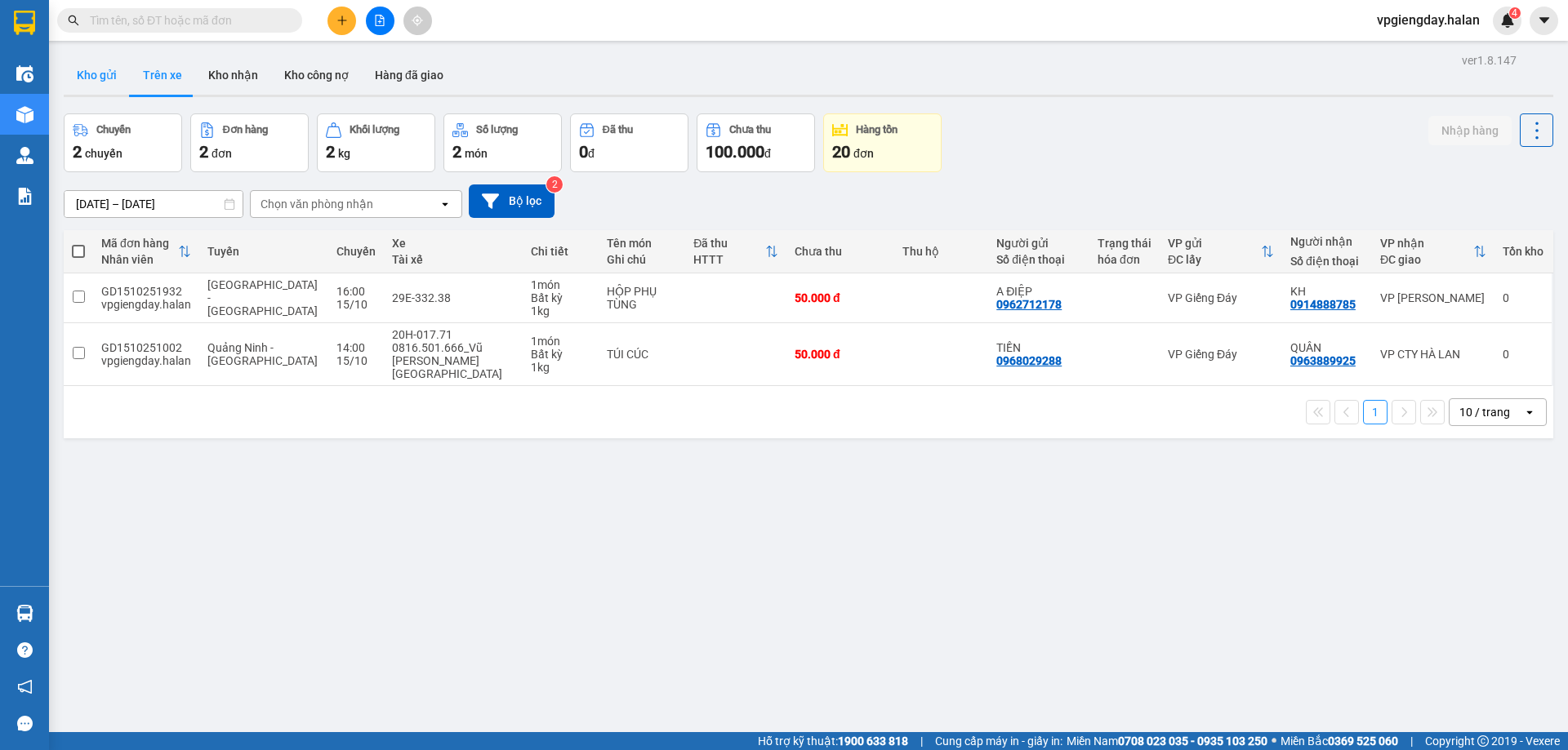
click at [85, 81] on button "Kho gửi" at bounding box center [96, 75] width 66 height 40
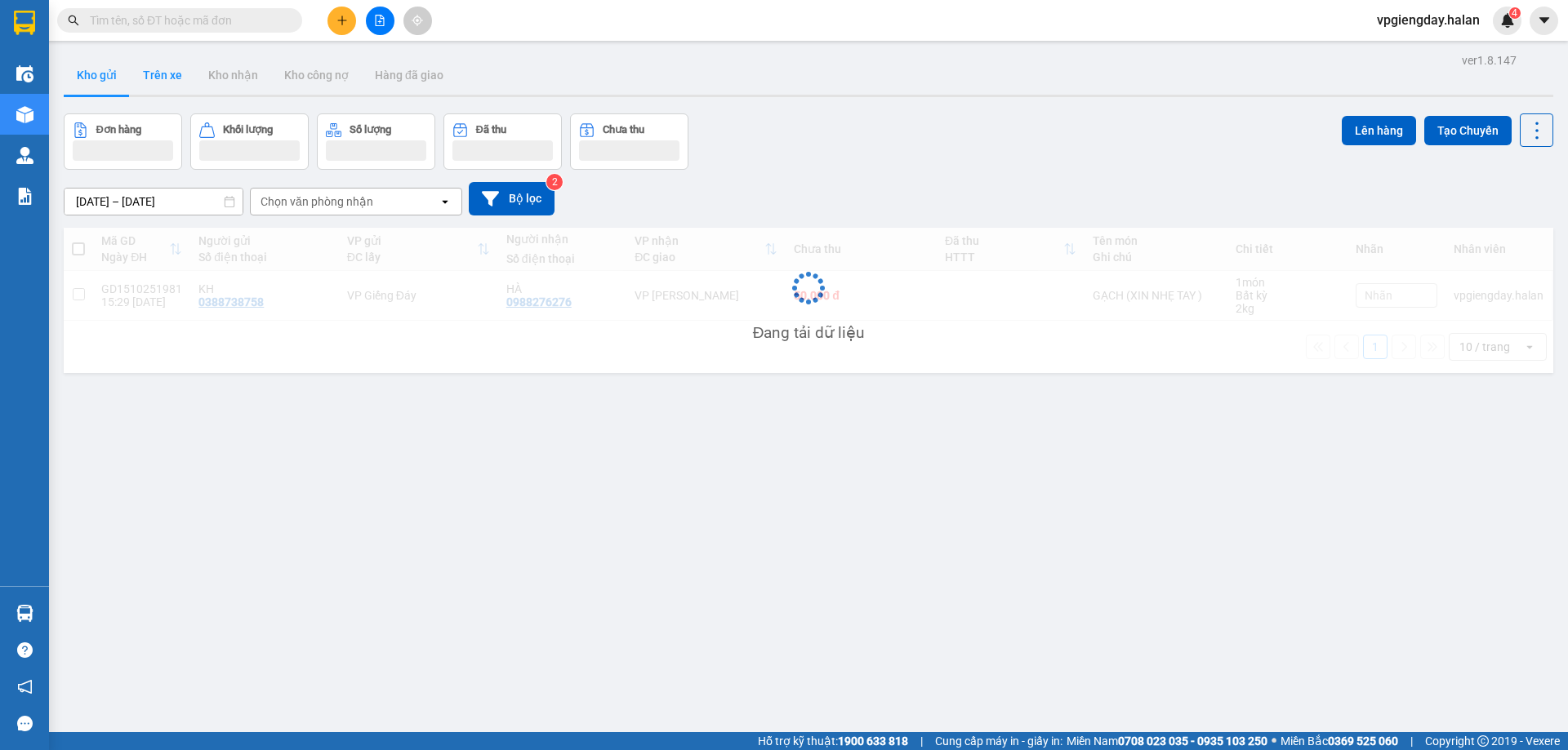
click at [149, 77] on button "Trên xe" at bounding box center [163, 75] width 65 height 40
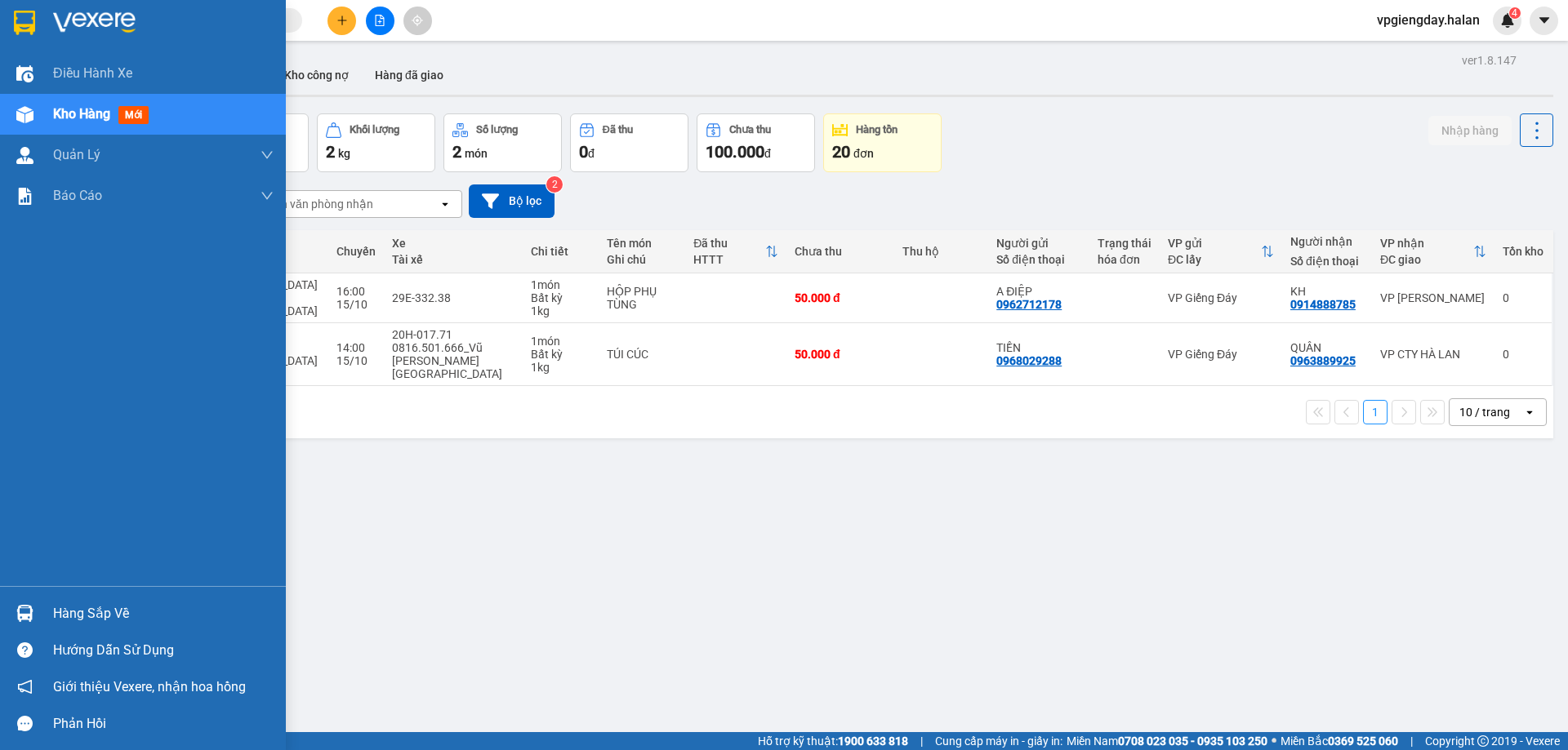
click at [109, 612] on div "Hàng sắp về" at bounding box center [163, 614] width 221 height 25
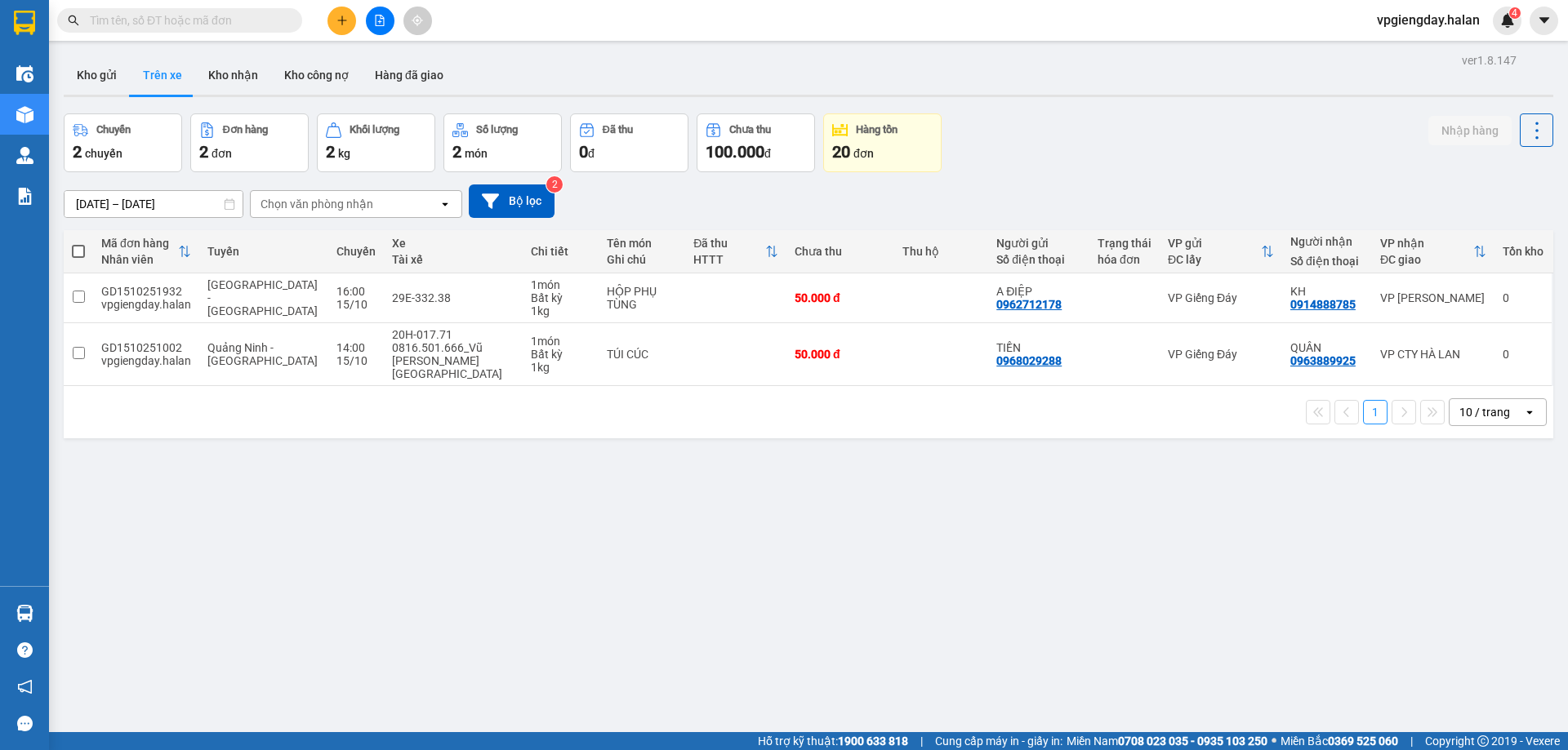
drag, startPoint x: 317, startPoint y: 488, endPoint x: 308, endPoint y: 448, distance: 41.0
click at [317, 470] on section "Kết quả tìm kiếm ( 0 ) Bộ lọc No Data vpgiengday.halan 4 Điều hành xe Kho hàng …" at bounding box center [784, 375] width 1568 height 750
click at [113, 68] on button "Kho gửi" at bounding box center [96, 75] width 66 height 40
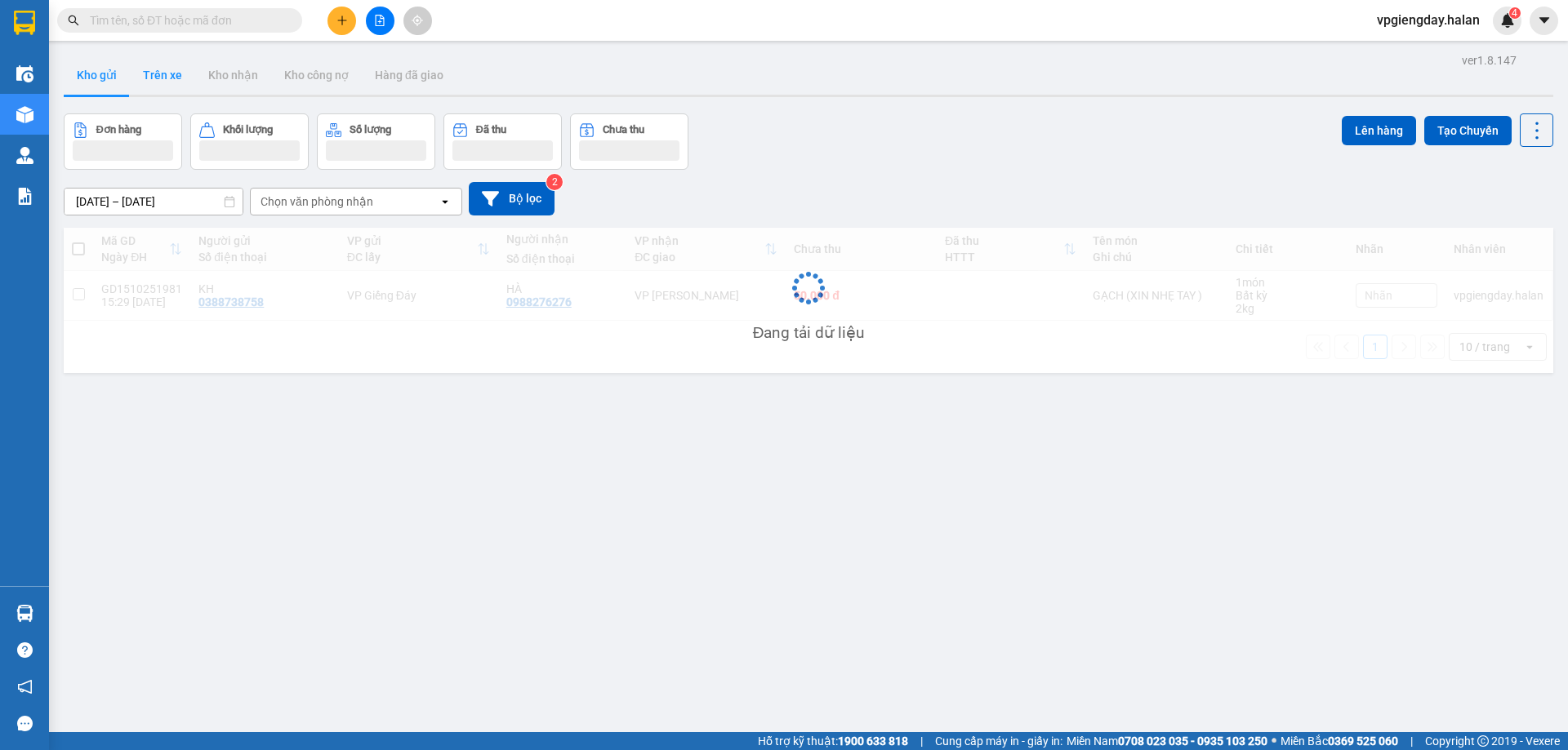
click at [146, 71] on button "Trên xe" at bounding box center [163, 75] width 65 height 40
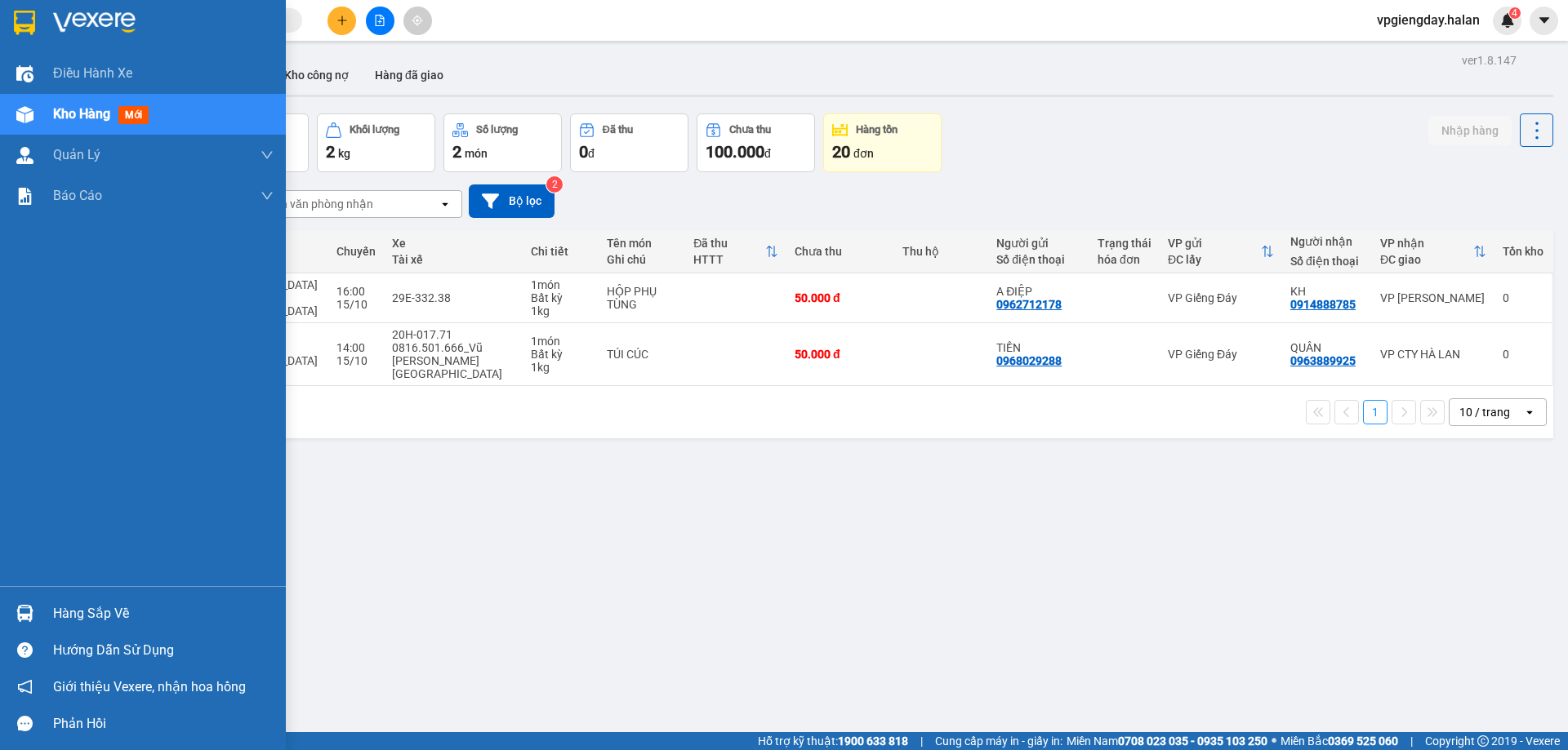
click at [131, 612] on div "Hàng sắp về" at bounding box center [163, 614] width 221 height 25
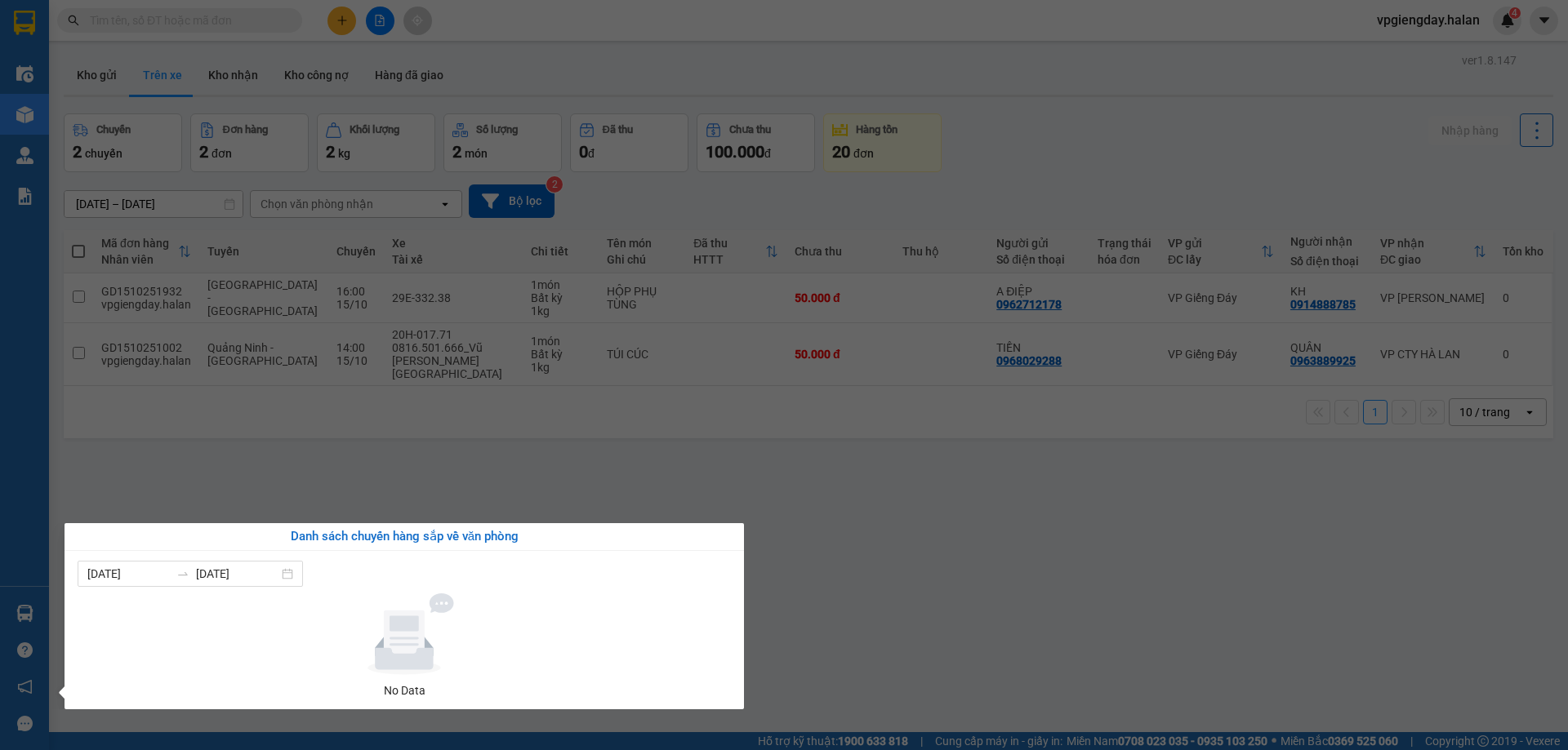
click at [315, 480] on section "Kết quả tìm kiếm ( 0 ) Bộ lọc No Data vpgiengday.halan 4 Điều hành xe Kho hàng …" at bounding box center [784, 375] width 1568 height 750
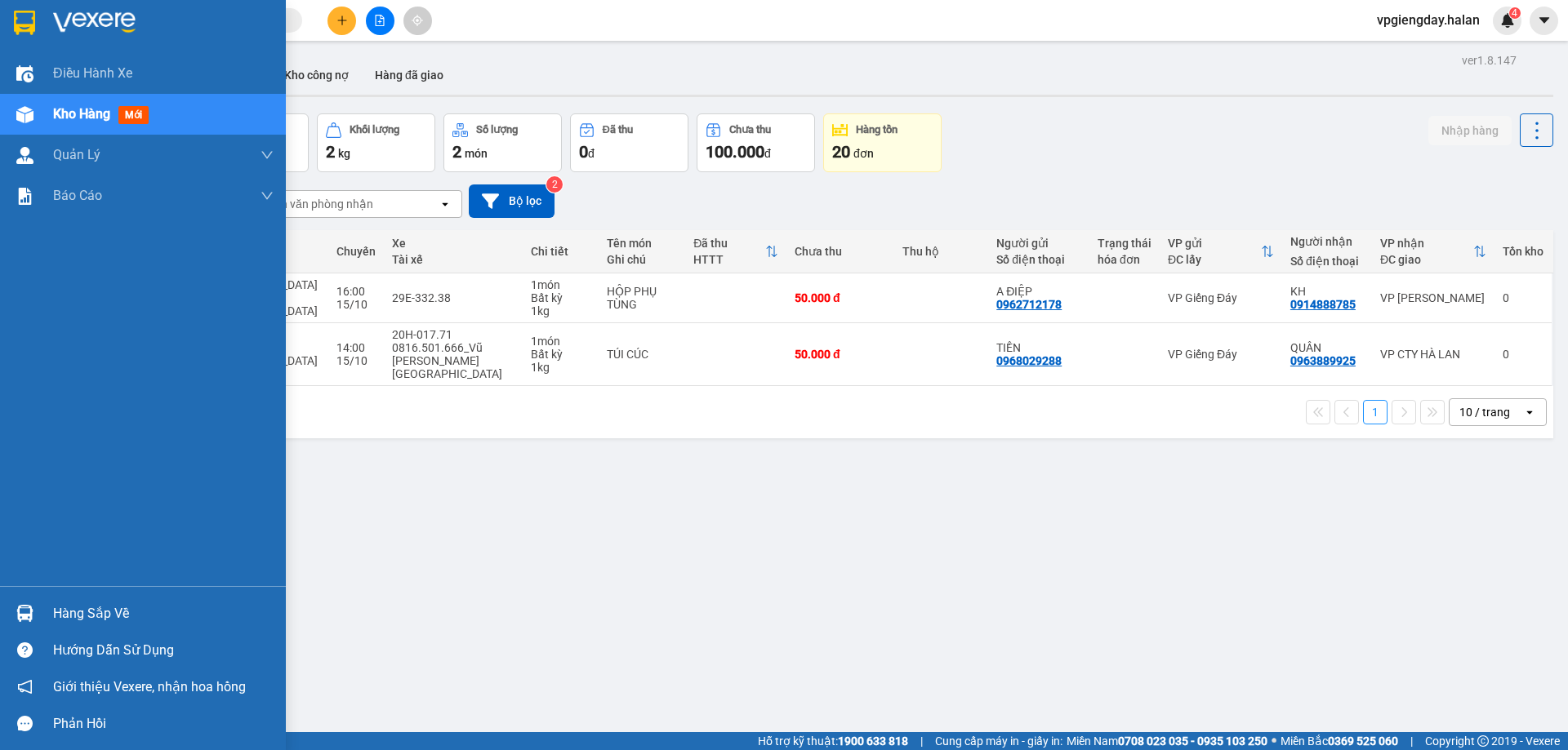
click at [103, 619] on div "Hàng sắp về" at bounding box center [163, 614] width 221 height 25
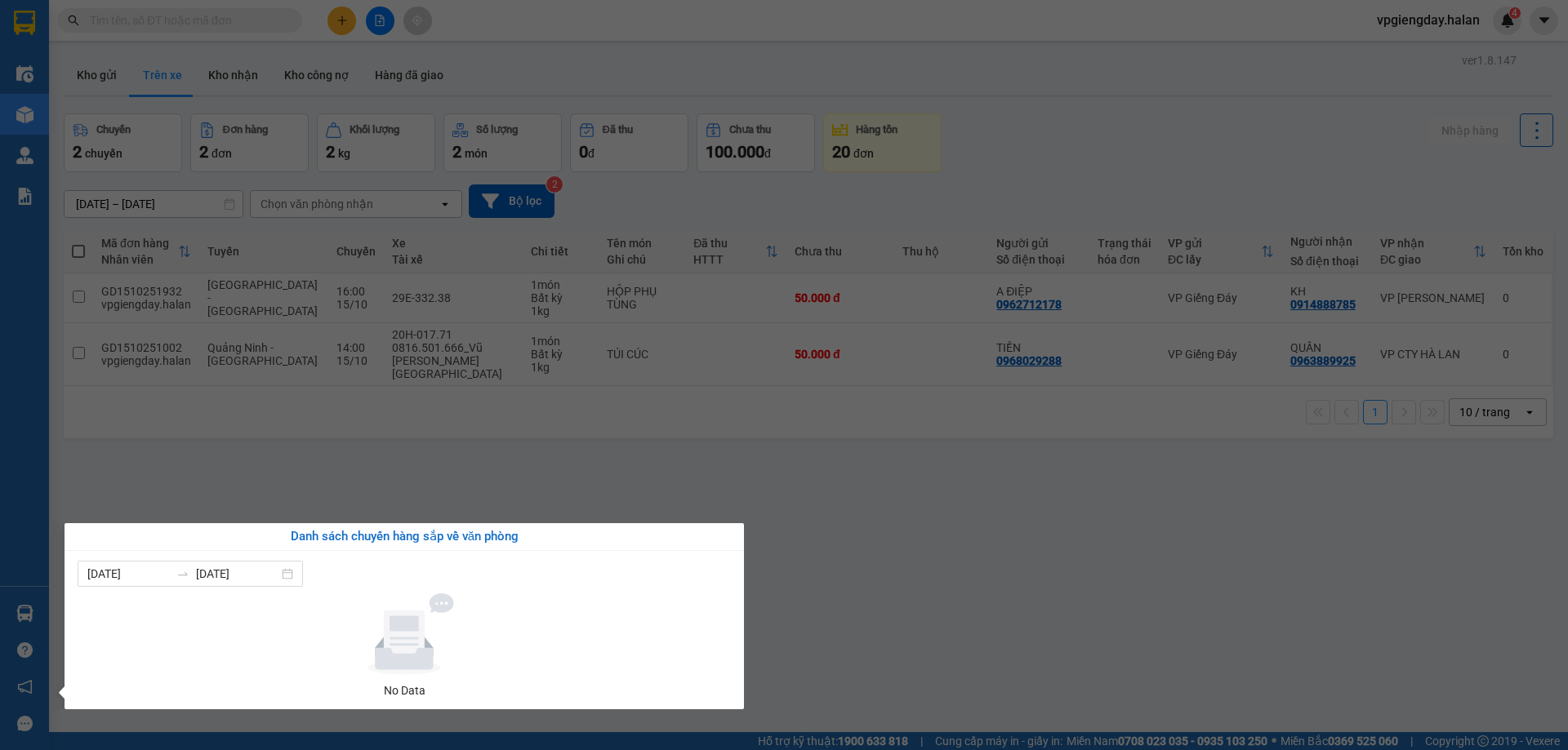
click at [248, 478] on section "Kết quả tìm kiếm ( 0 ) Bộ lọc No Data vpgiengday.halan 4 Điều hành xe Kho hàng …" at bounding box center [784, 375] width 1568 height 750
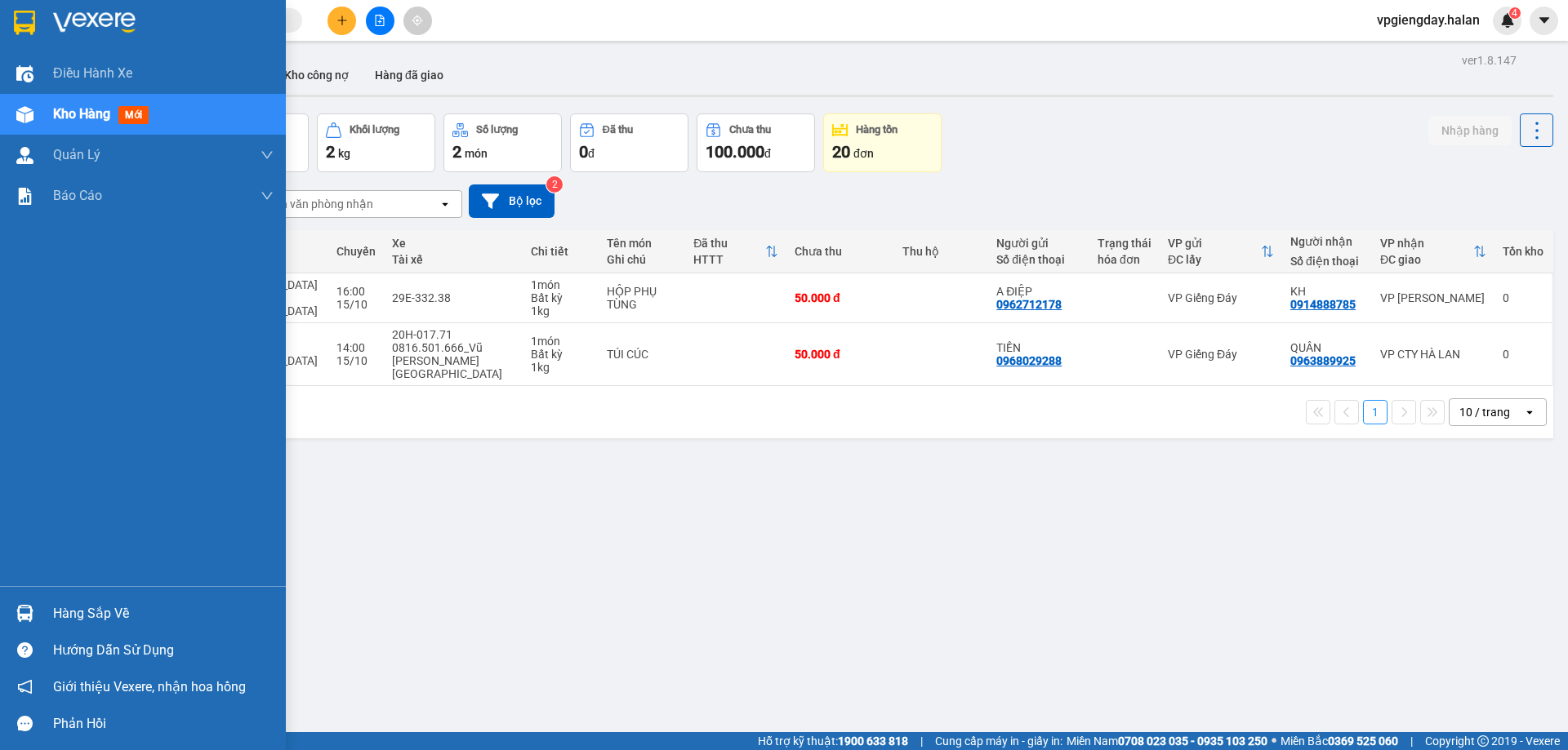
click at [116, 602] on div "Hàng sắp về" at bounding box center [163, 614] width 221 height 25
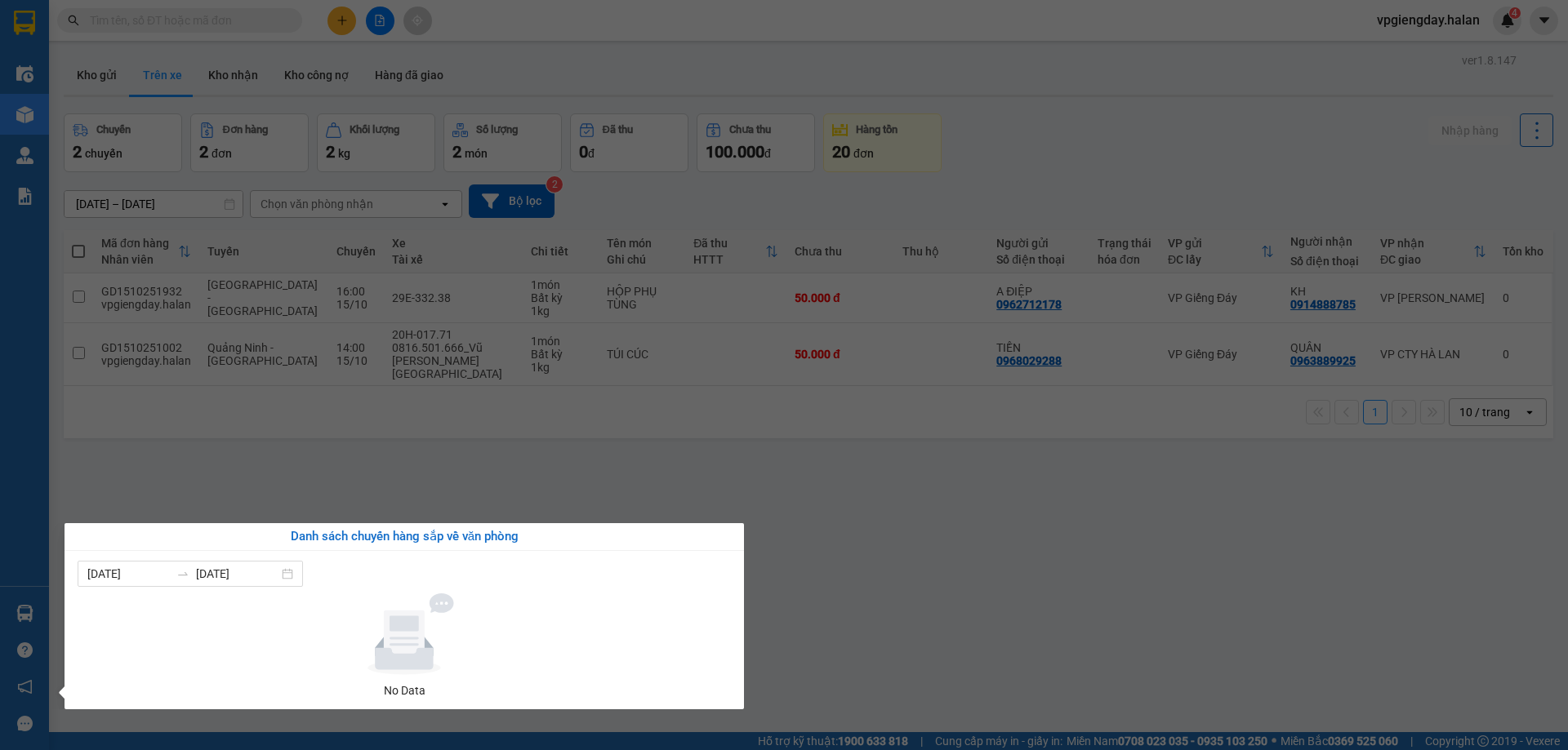
click at [325, 494] on section "Kết quả tìm kiếm ( 0 ) Bộ lọc No Data vpgiengday.halan 4 Điều hành xe Kho hàng …" at bounding box center [784, 375] width 1568 height 750
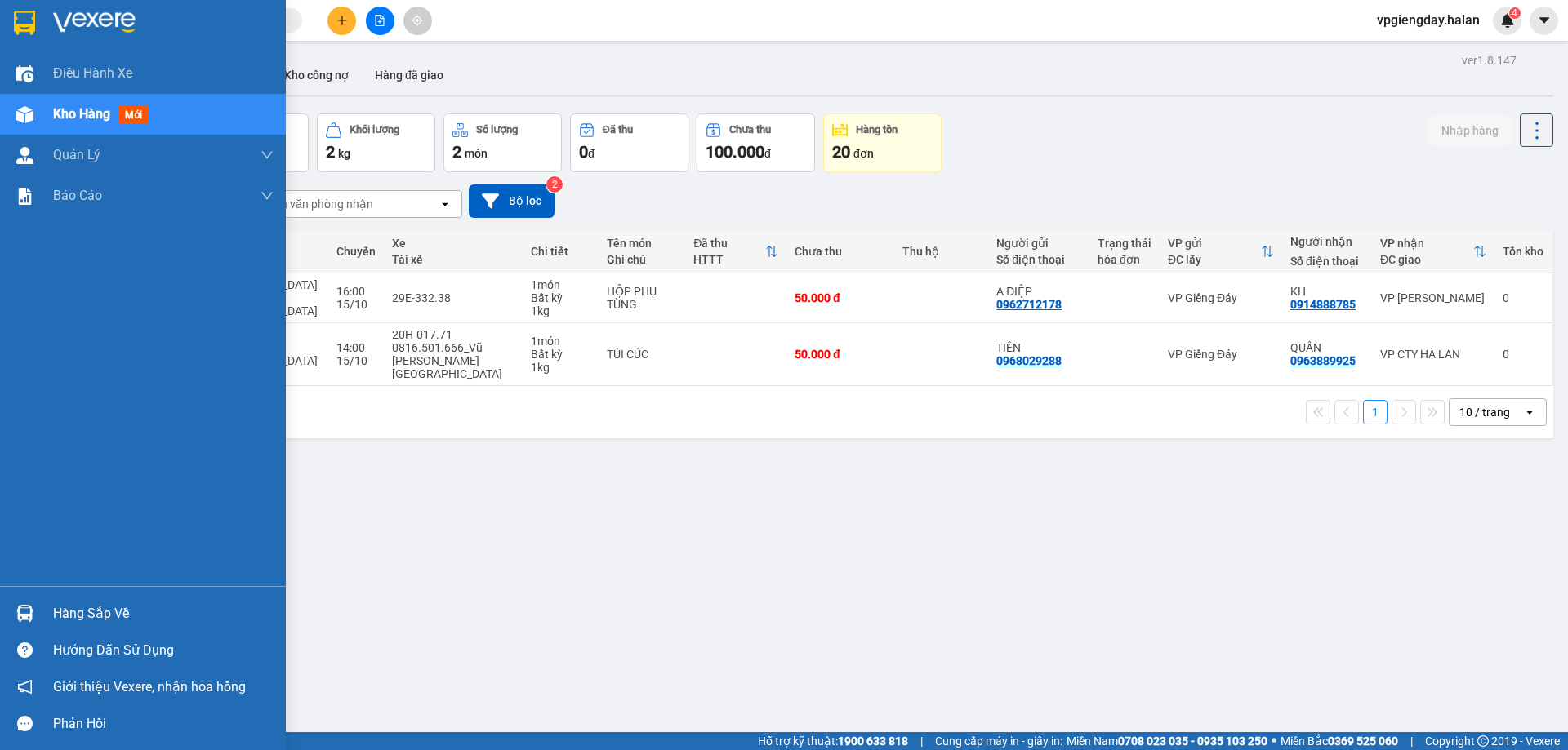
click at [103, 615] on div "Hàng sắp về" at bounding box center [163, 614] width 221 height 25
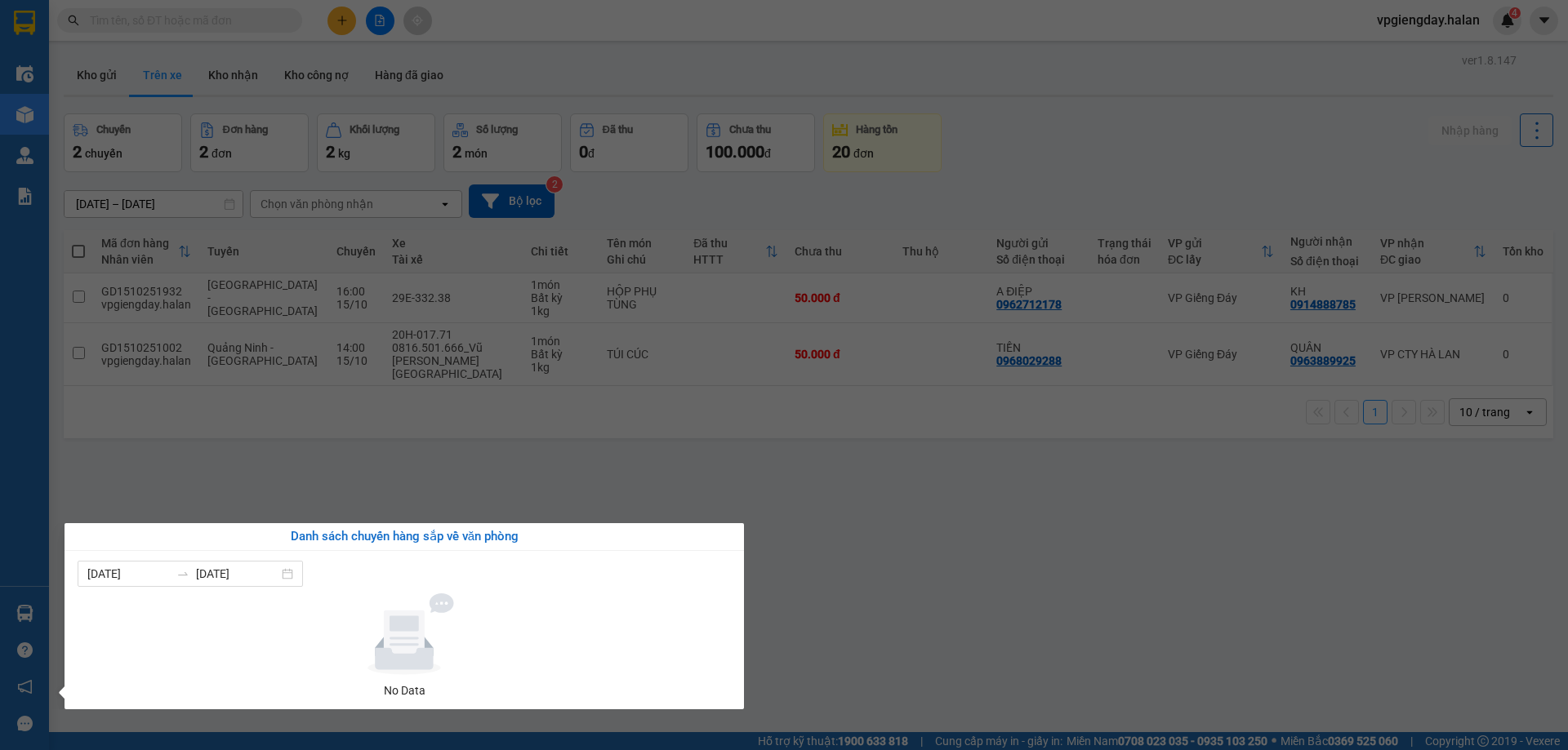
click at [883, 521] on section "Kết quả tìm kiếm ( 0 ) Bộ lọc No Data vpgiengday.halan 4 Điều hành xe Kho hàng …" at bounding box center [784, 375] width 1568 height 750
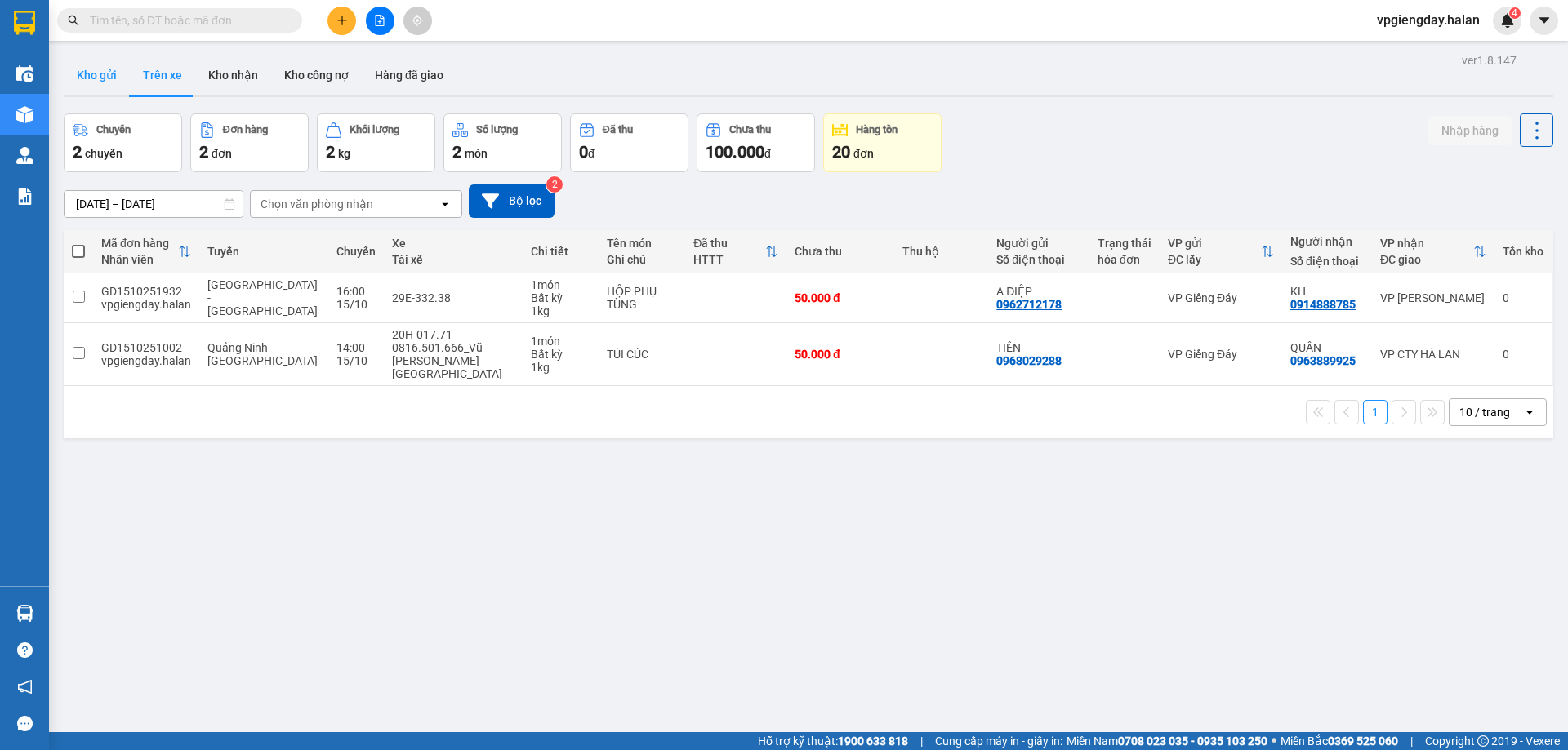
click at [88, 82] on button "Kho gửi" at bounding box center [96, 75] width 66 height 40
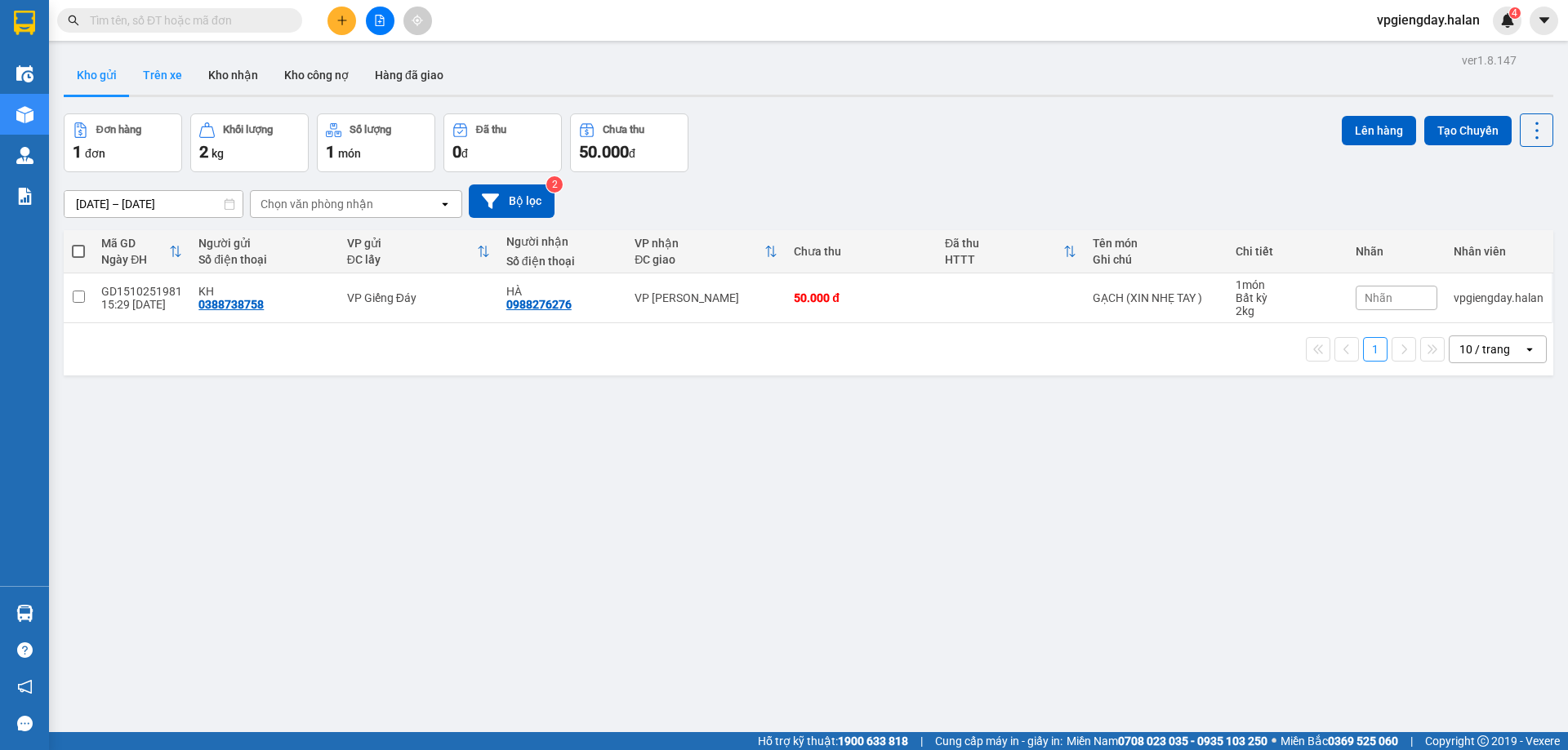
click at [168, 80] on button "Trên xe" at bounding box center [163, 75] width 65 height 40
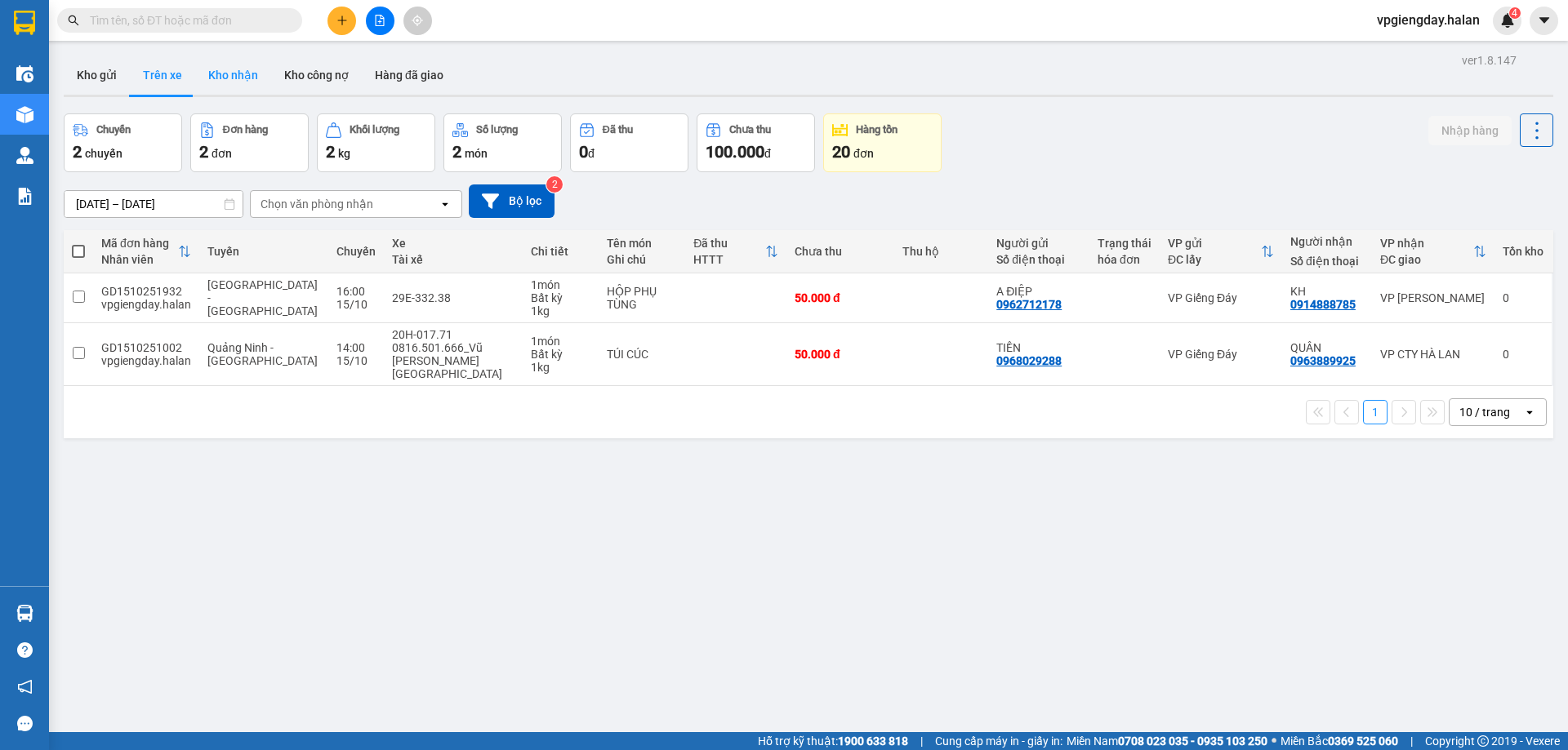
click at [232, 81] on button "Kho nhận" at bounding box center [233, 75] width 76 height 40
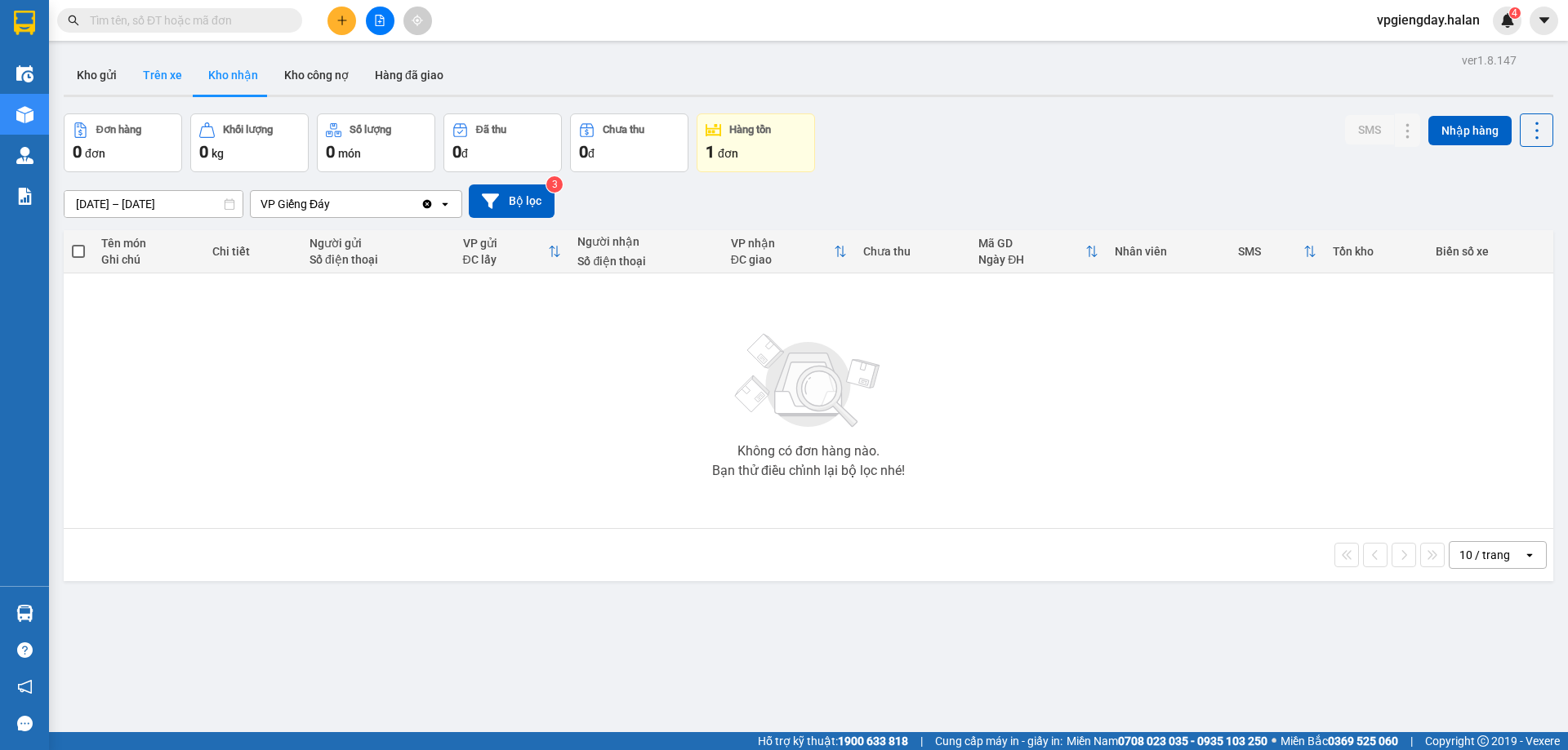
click at [164, 69] on button "Trên xe" at bounding box center [163, 75] width 65 height 40
type input "[DATE] – [DATE]"
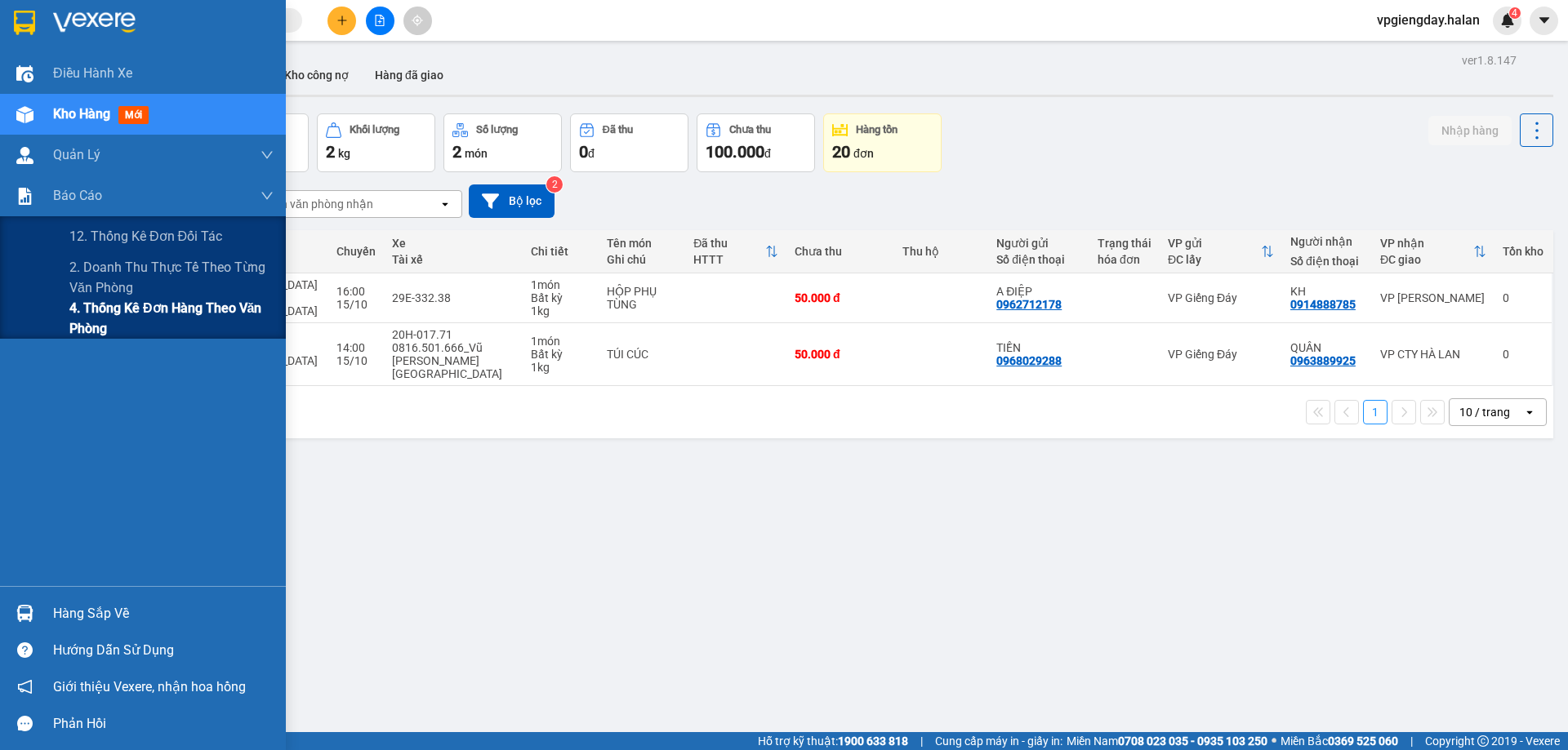
click at [109, 318] on span "4. Thống kê đơn hàng theo văn phòng" at bounding box center [171, 318] width 204 height 40
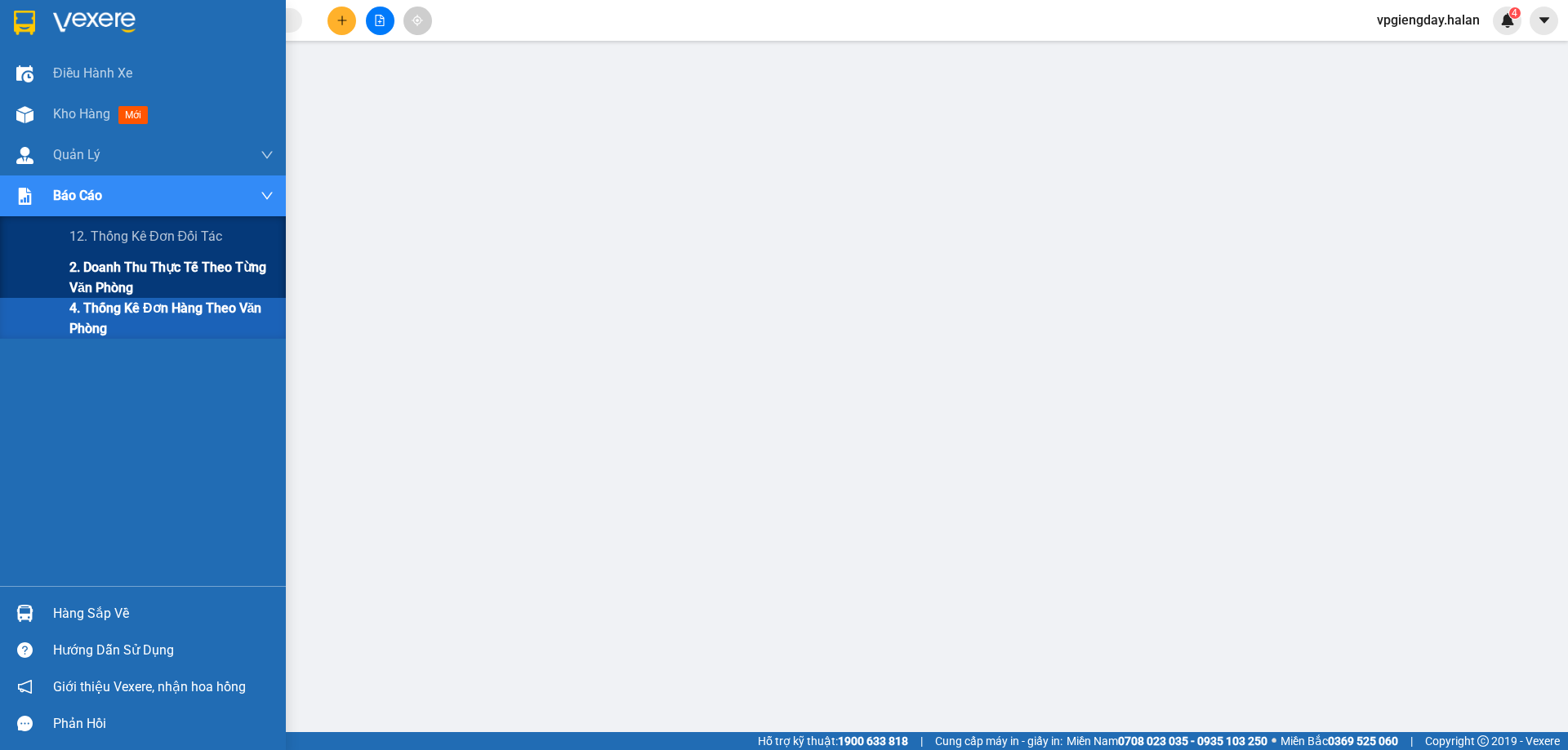
click at [108, 266] on span "2. Doanh thu thực tế theo từng văn phòng" at bounding box center [171, 278] width 204 height 40
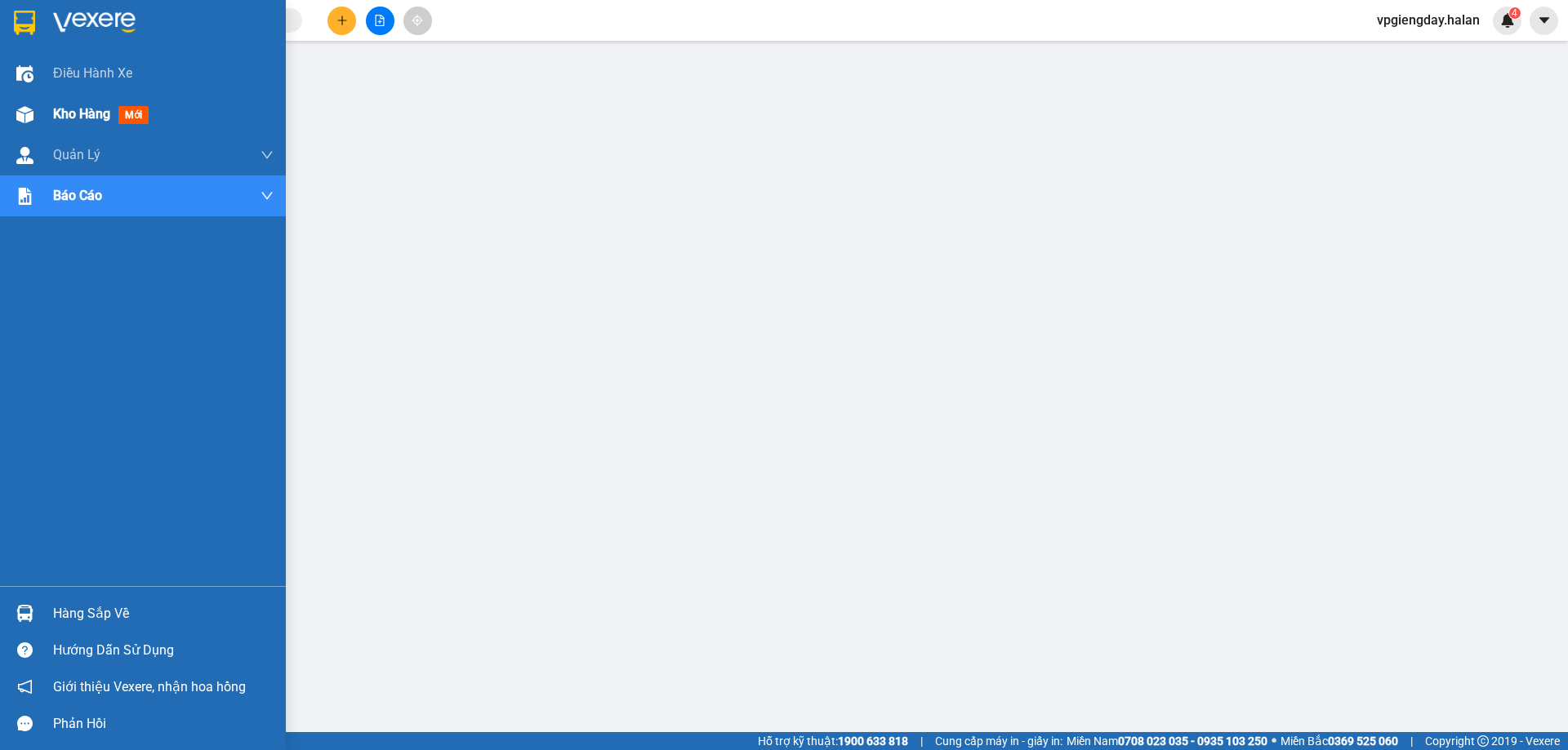
click at [74, 110] on span "Kho hàng" at bounding box center [81, 114] width 57 height 16
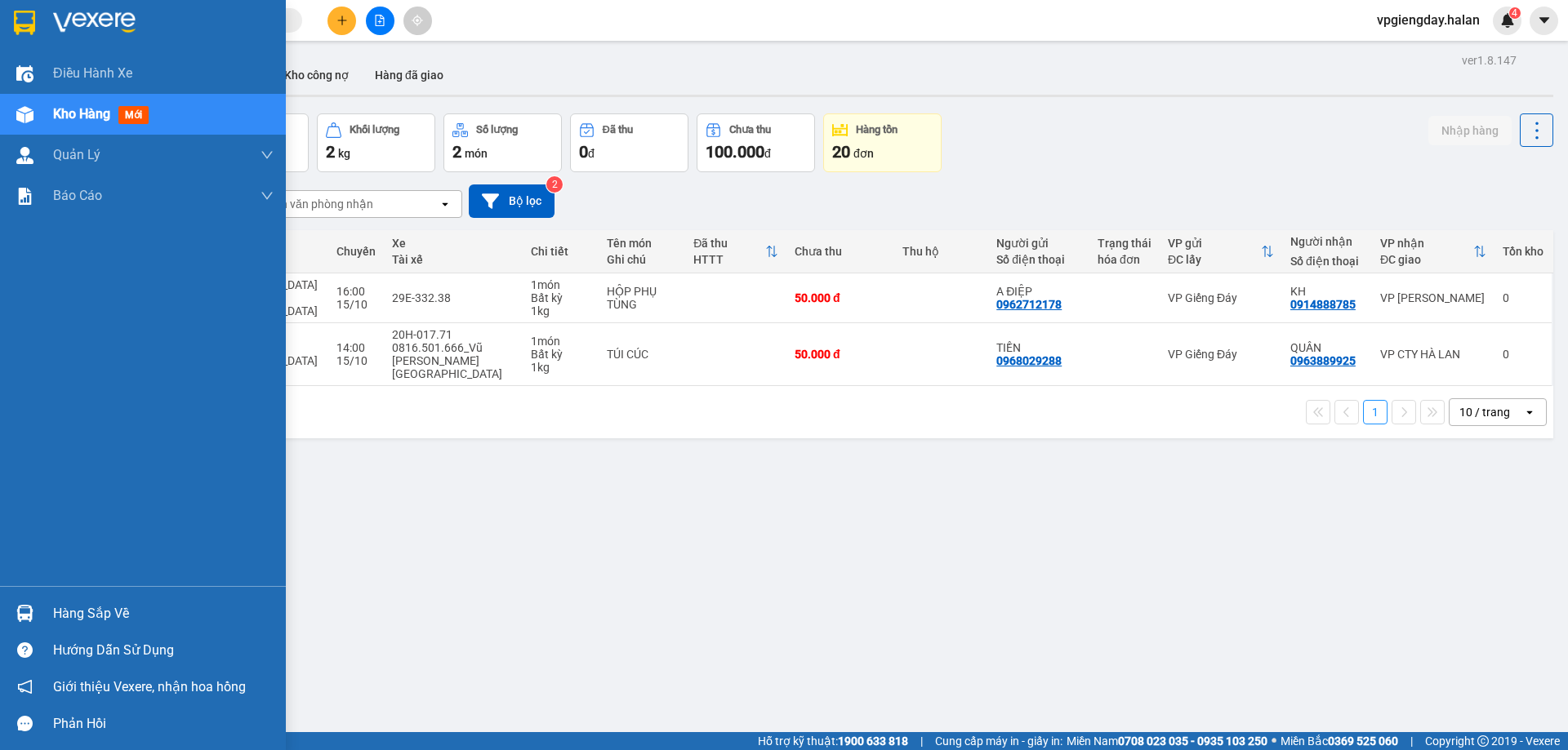
click at [89, 606] on div "Hàng sắp về" at bounding box center [163, 614] width 221 height 25
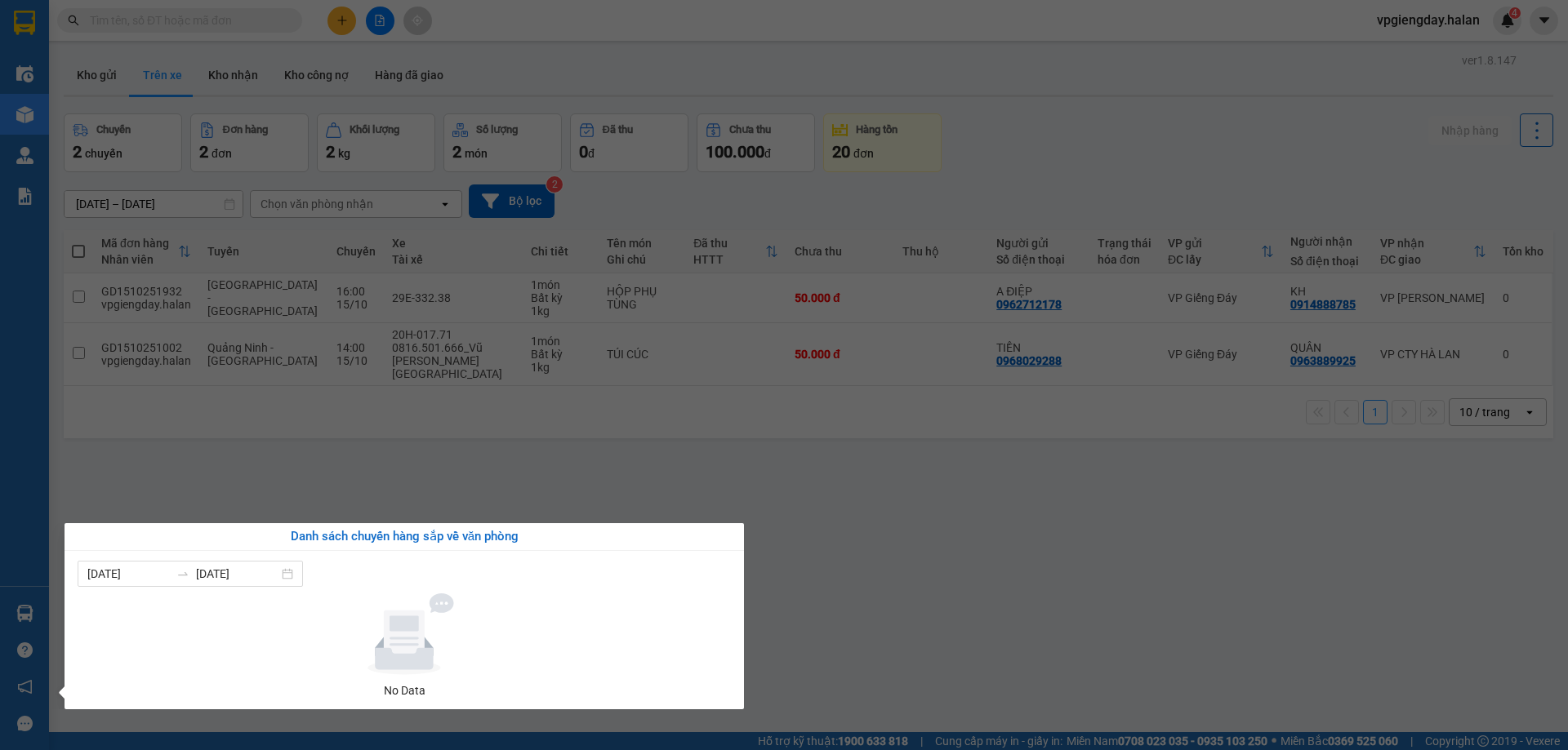
click at [310, 499] on section "Kết quả tìm kiếm ( 0 ) Bộ lọc No Data vpgiengday.halan 4 Điều hành xe Kho hàng …" at bounding box center [784, 375] width 1568 height 750
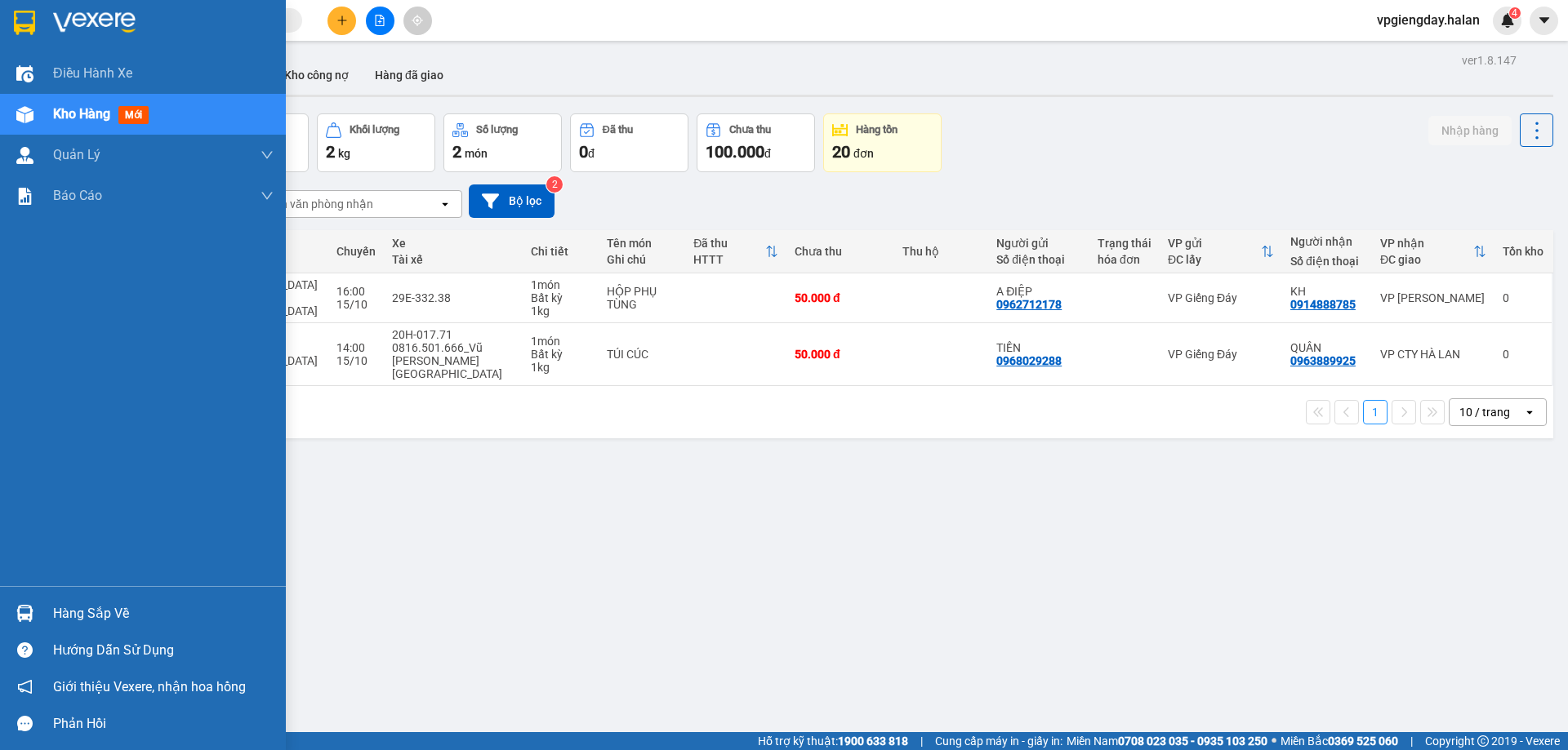
click at [80, 609] on div "Hàng sắp về" at bounding box center [163, 614] width 221 height 25
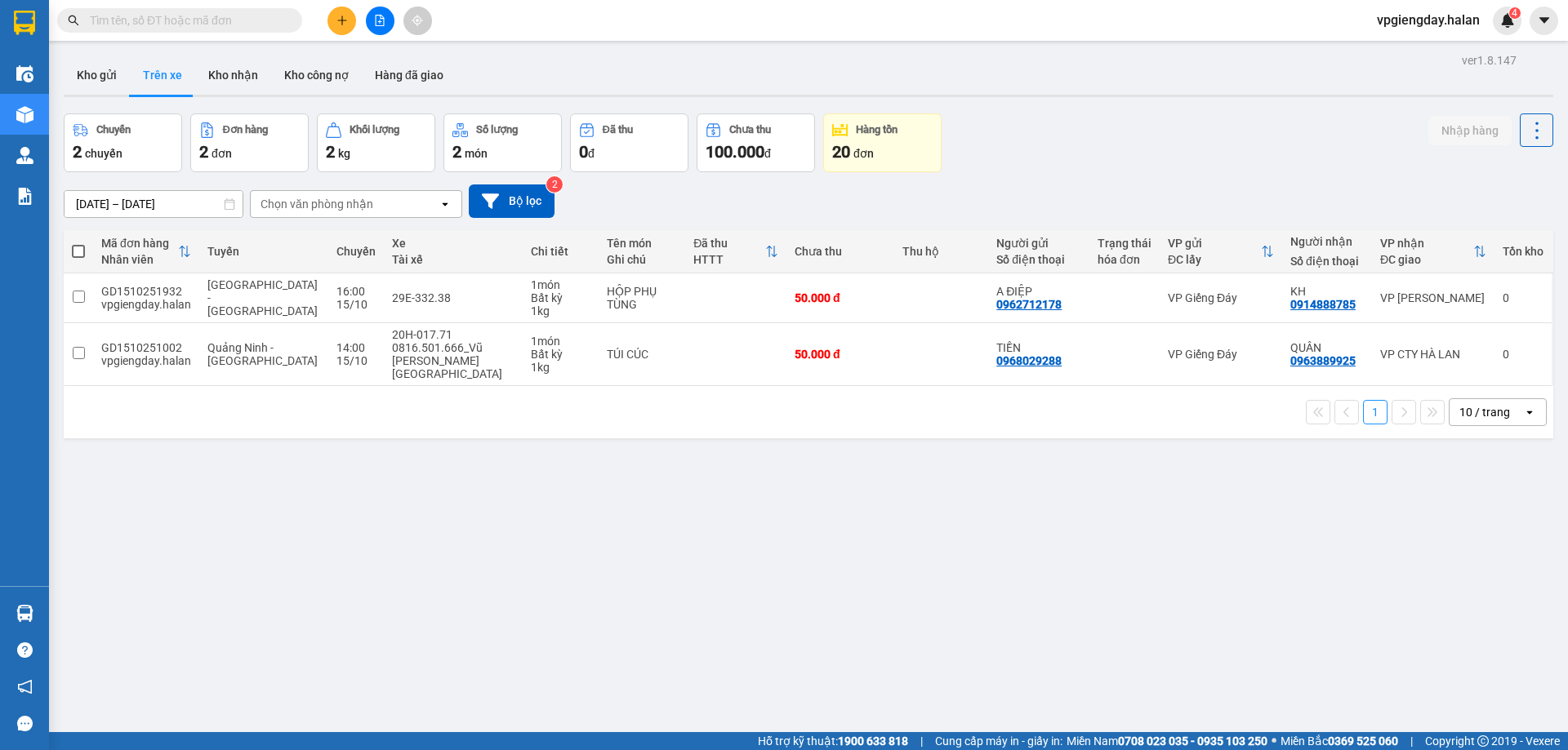
click at [326, 492] on section "Kết quả tìm kiếm ( 0 ) Bộ lọc No Data vpgiengday.halan 4 Điều hành xe Kho hàng …" at bounding box center [784, 375] width 1568 height 750
click at [320, 477] on div "ver 1.8.147 Kho gửi Trên xe Kho nhận Kho công nợ Hàng đã giao Chuyến 2 chuyến Đ…" at bounding box center [808, 424] width 1503 height 750
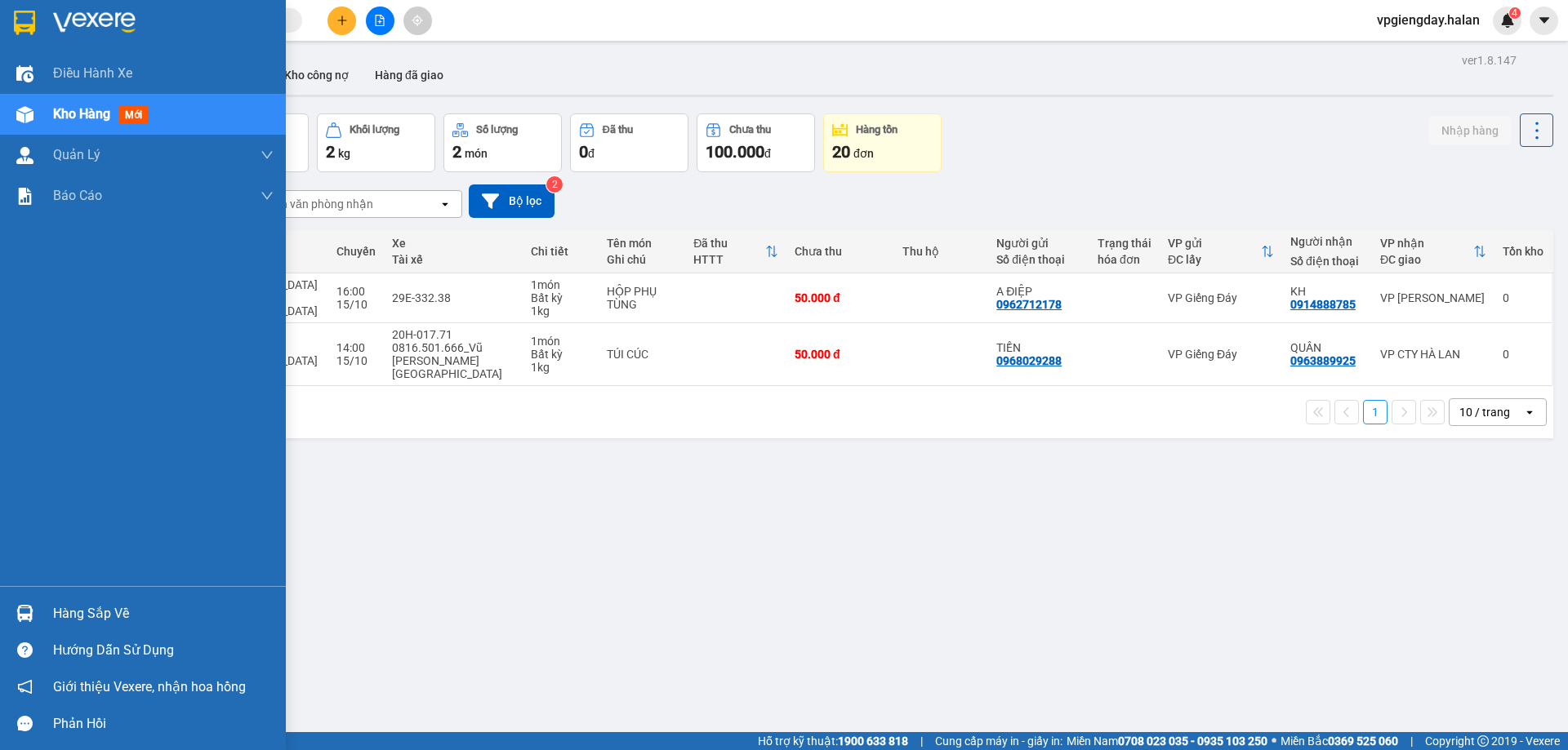
click at [109, 612] on div "Hàng sắp về" at bounding box center [163, 614] width 221 height 25
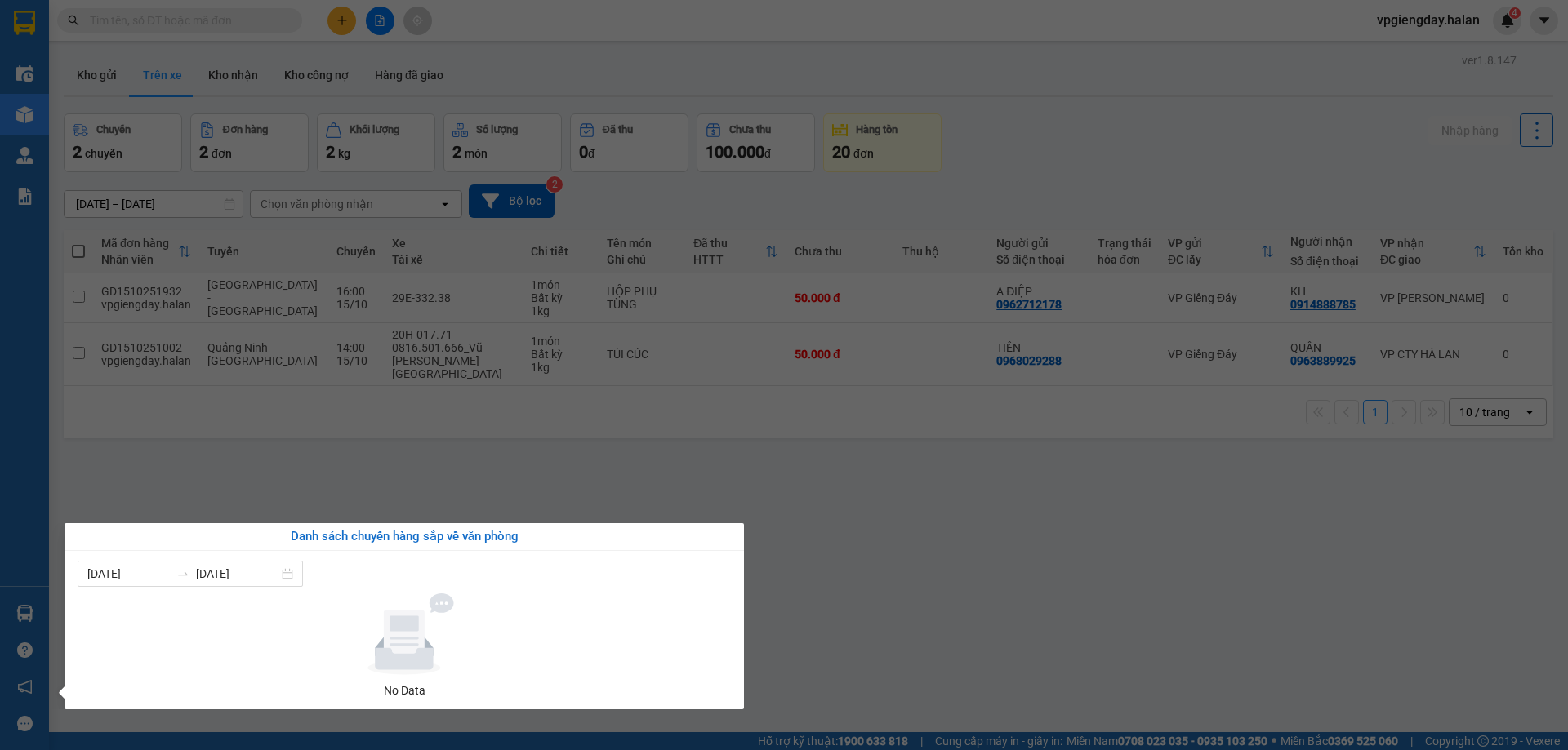
click at [348, 484] on section "Kết quả tìm kiếm ( 0 ) Bộ lọc No Data vpgiengday.halan 4 Điều hành xe Kho hàng …" at bounding box center [784, 375] width 1568 height 750
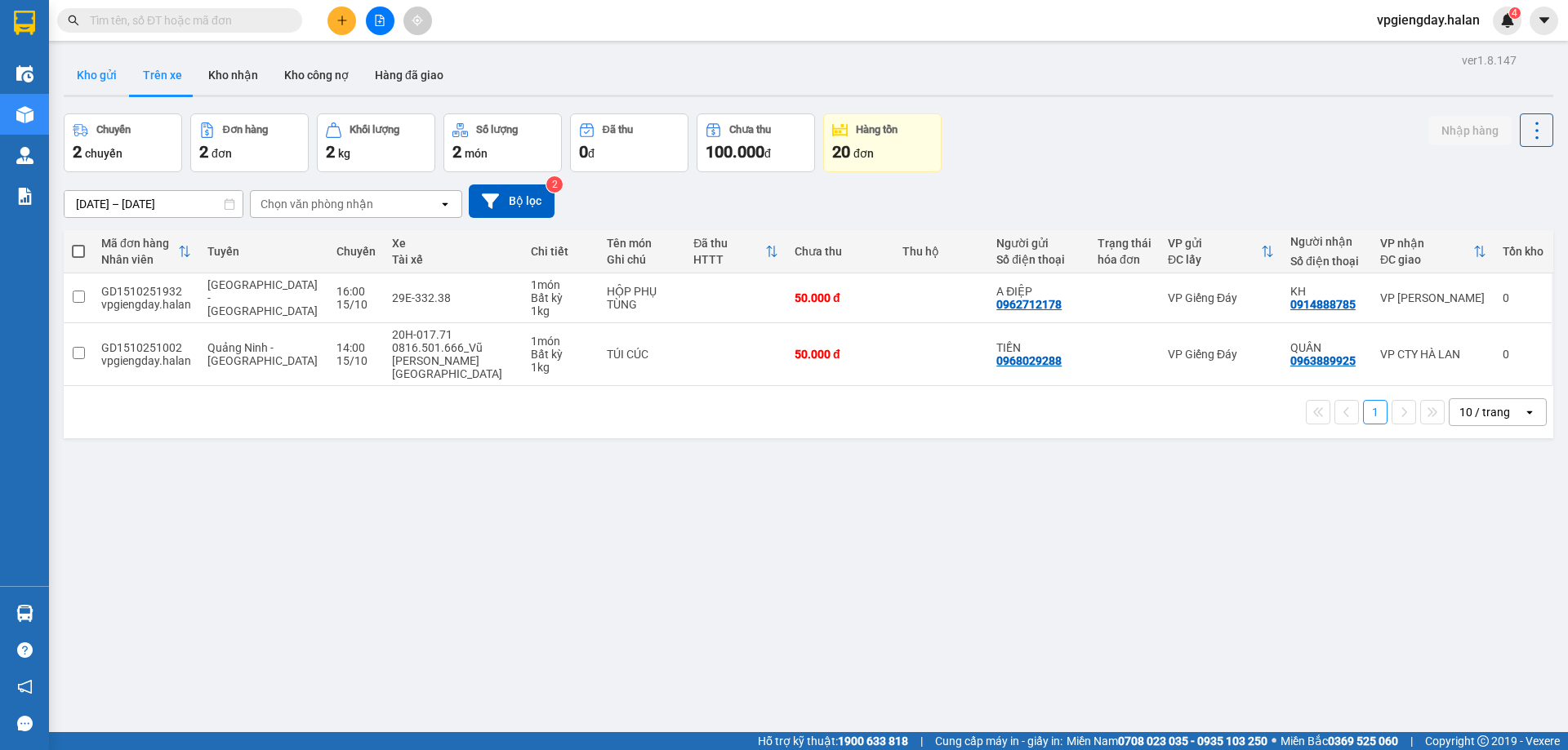
click at [92, 67] on button "Kho gửi" at bounding box center [96, 75] width 66 height 40
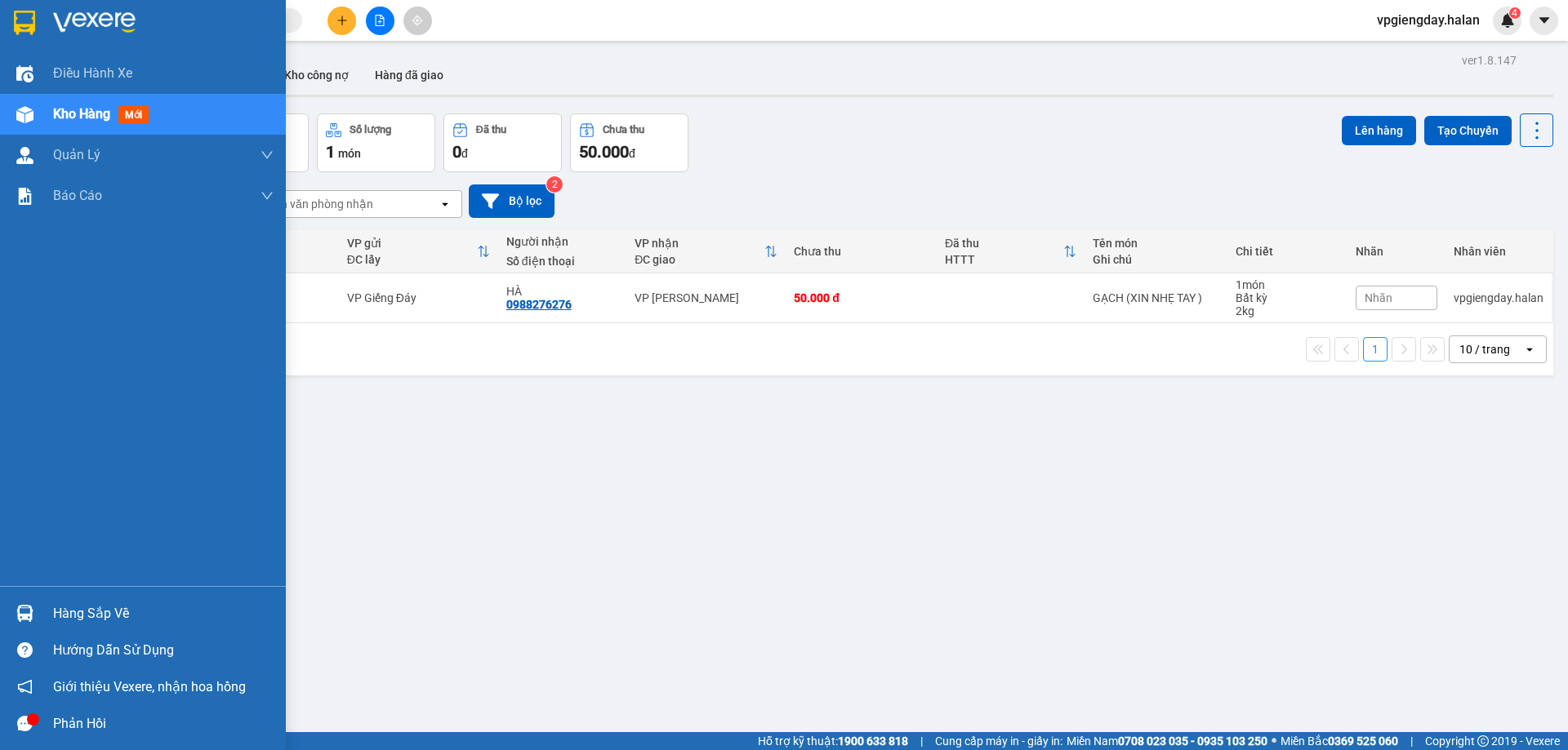
click at [76, 612] on div "Hàng sắp về" at bounding box center [163, 614] width 221 height 25
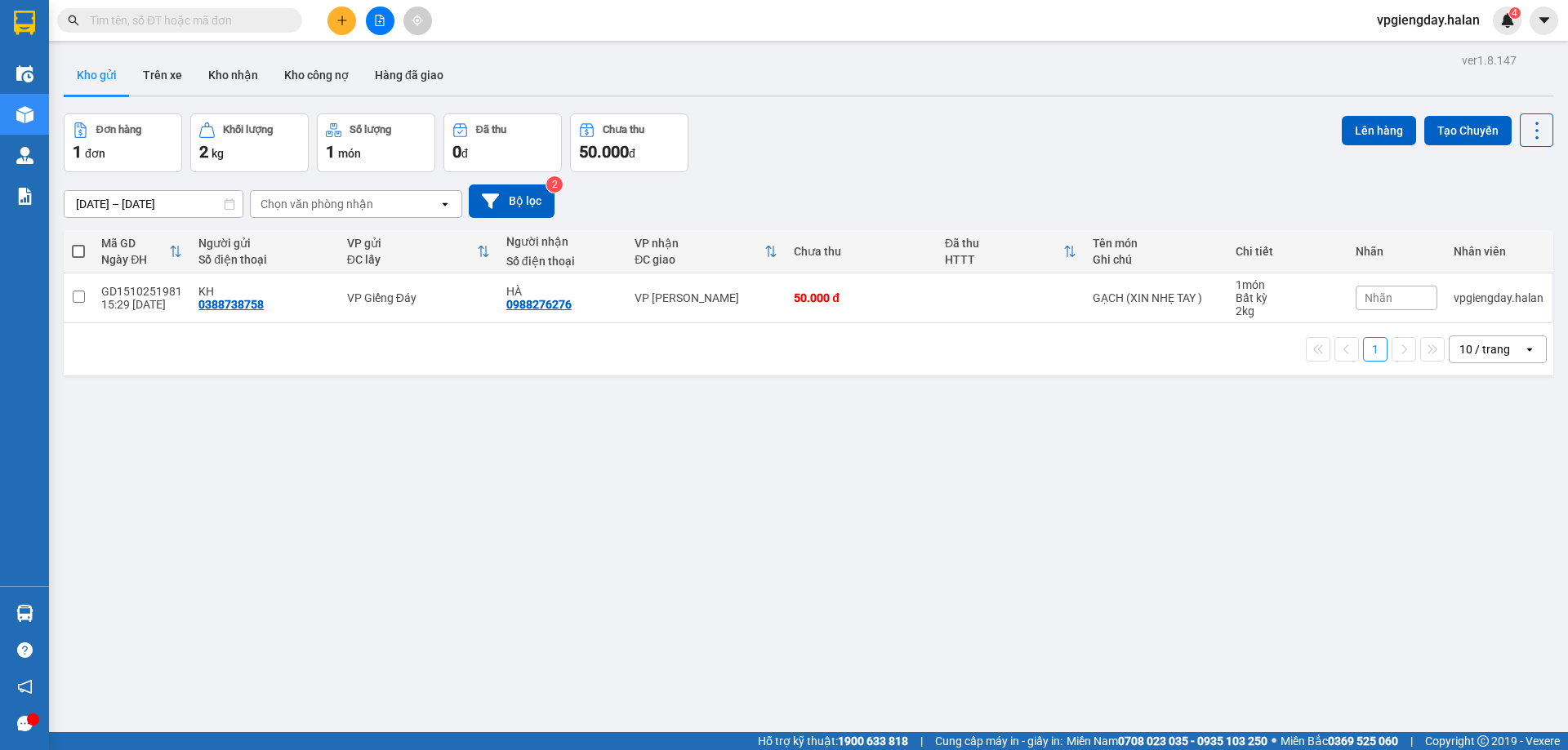
click at [349, 465] on section "Kết quả tìm kiếm ( 0 ) Bộ lọc No Data vpgiengday.halan 4 Điều hành xe Kho hàng …" at bounding box center [784, 375] width 1568 height 750
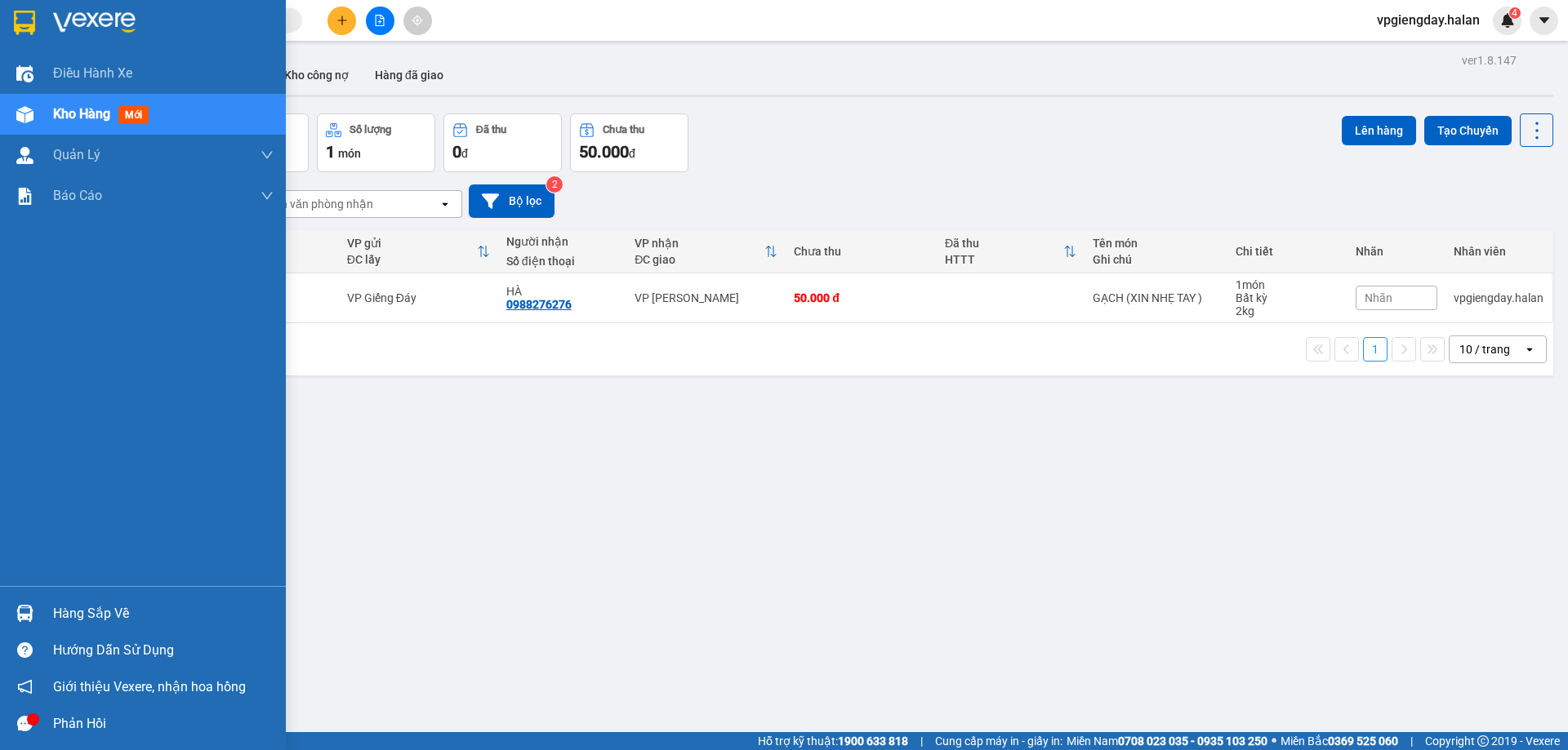
click at [99, 612] on div "Hàng sắp về" at bounding box center [163, 614] width 221 height 25
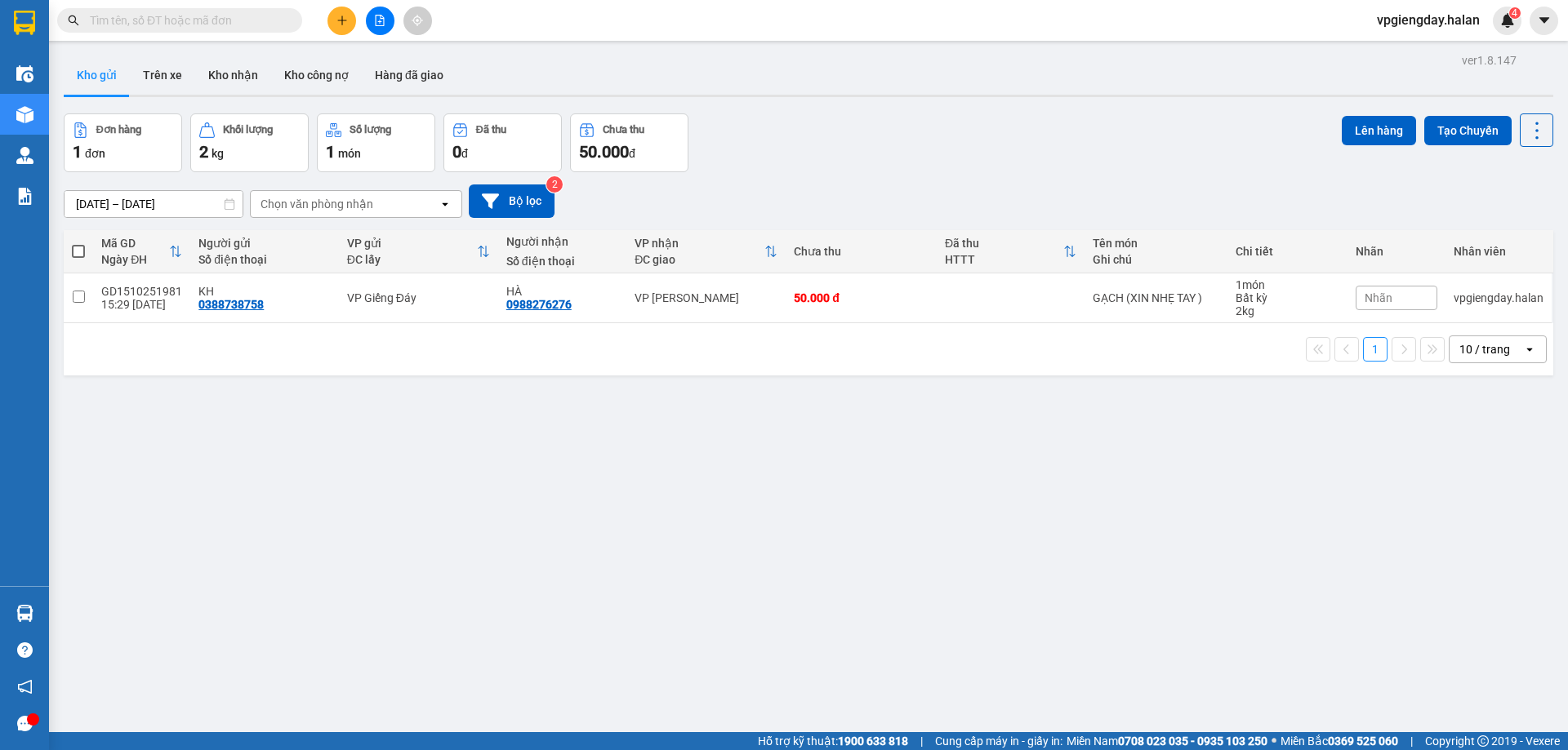
click at [344, 462] on section "Kết quả tìm kiếm ( 0 ) Bộ lọc No Data vpgiengday.halan 4 Điều hành xe Kho hàng …" at bounding box center [784, 375] width 1568 height 750
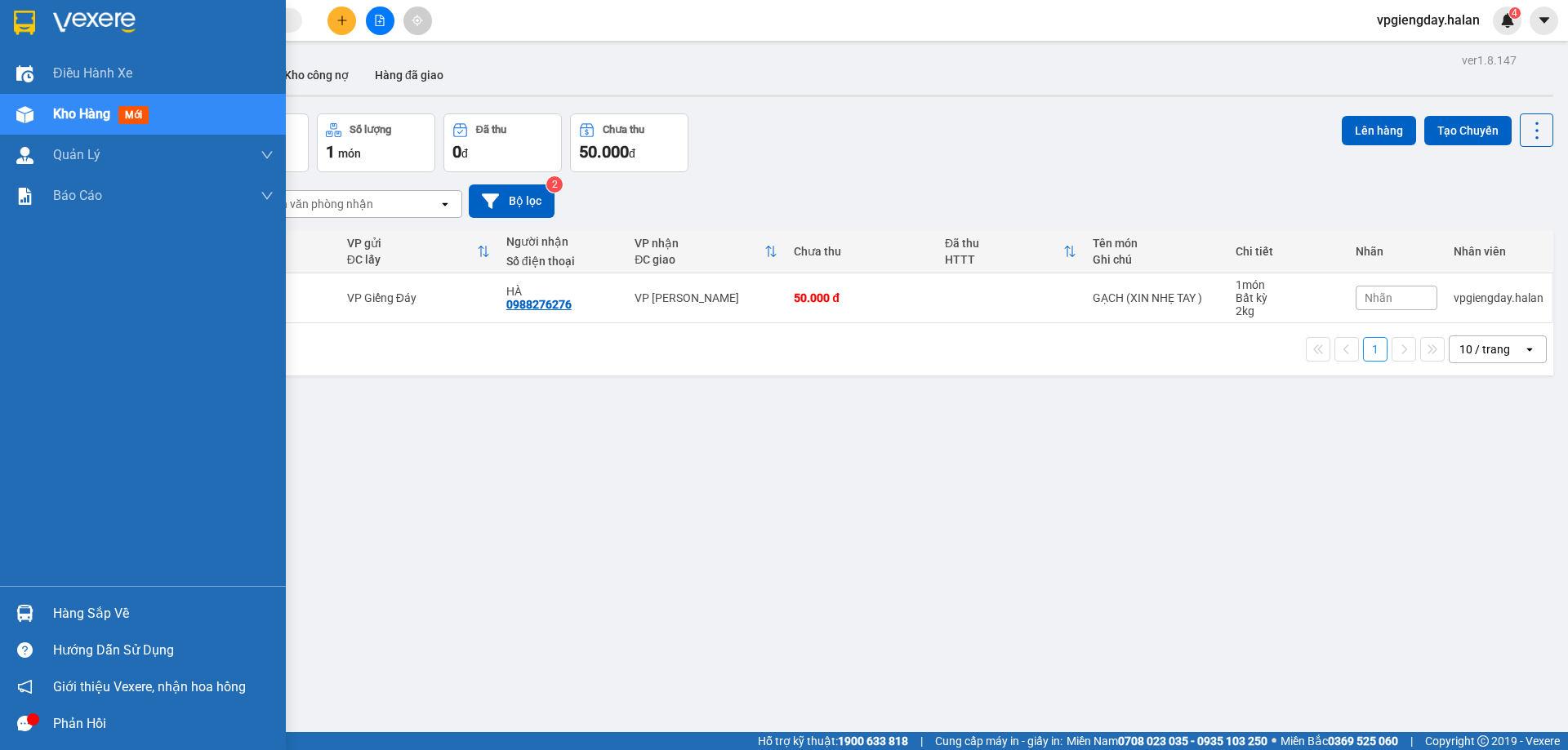
click at [81, 602] on div "Hàng sắp về" at bounding box center [163, 614] width 221 height 25
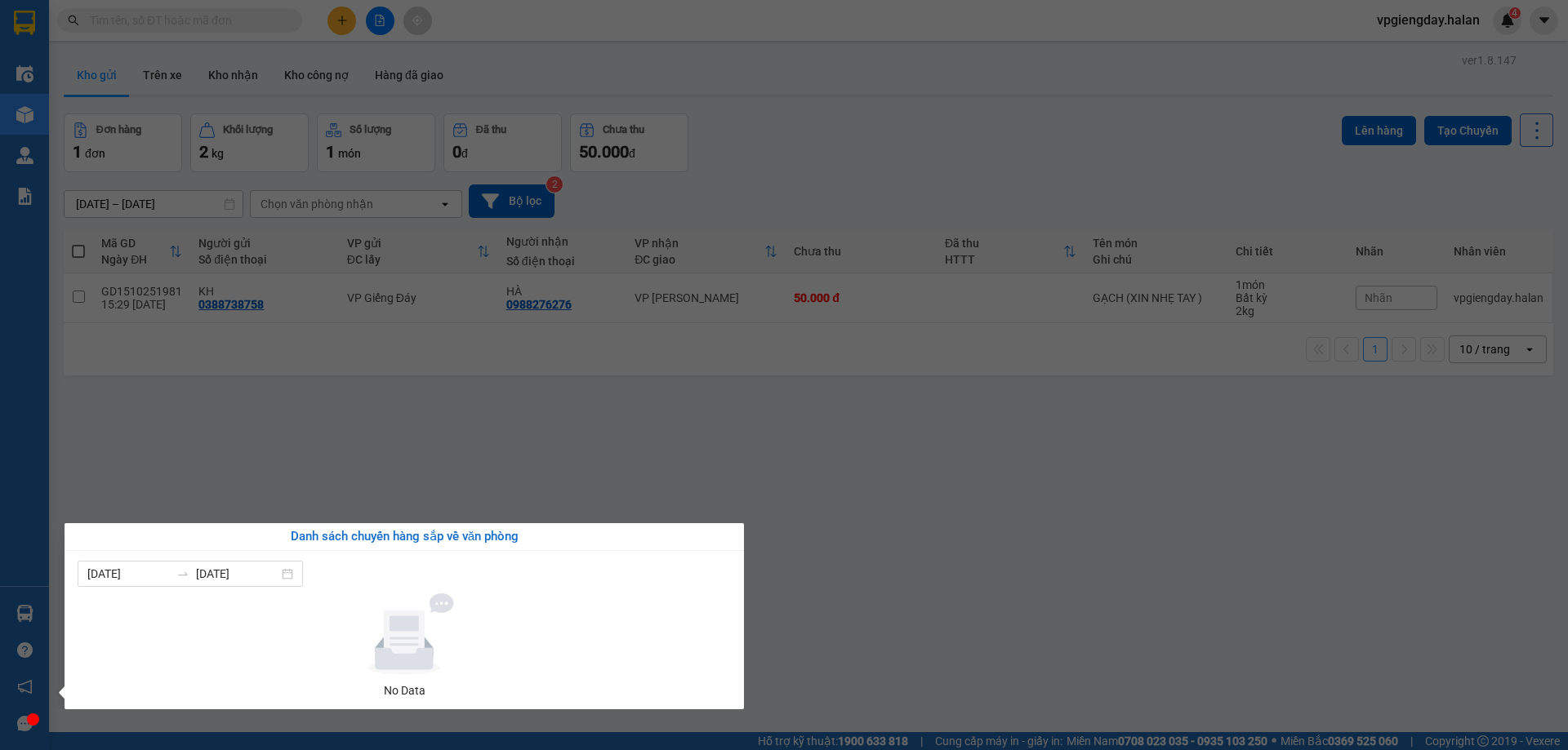
click at [275, 506] on section "Kết quả tìm kiếm ( 0 ) Bộ lọc No Data vpgiengday.halan 4 Điều hành xe Kho hàng …" at bounding box center [784, 375] width 1568 height 750
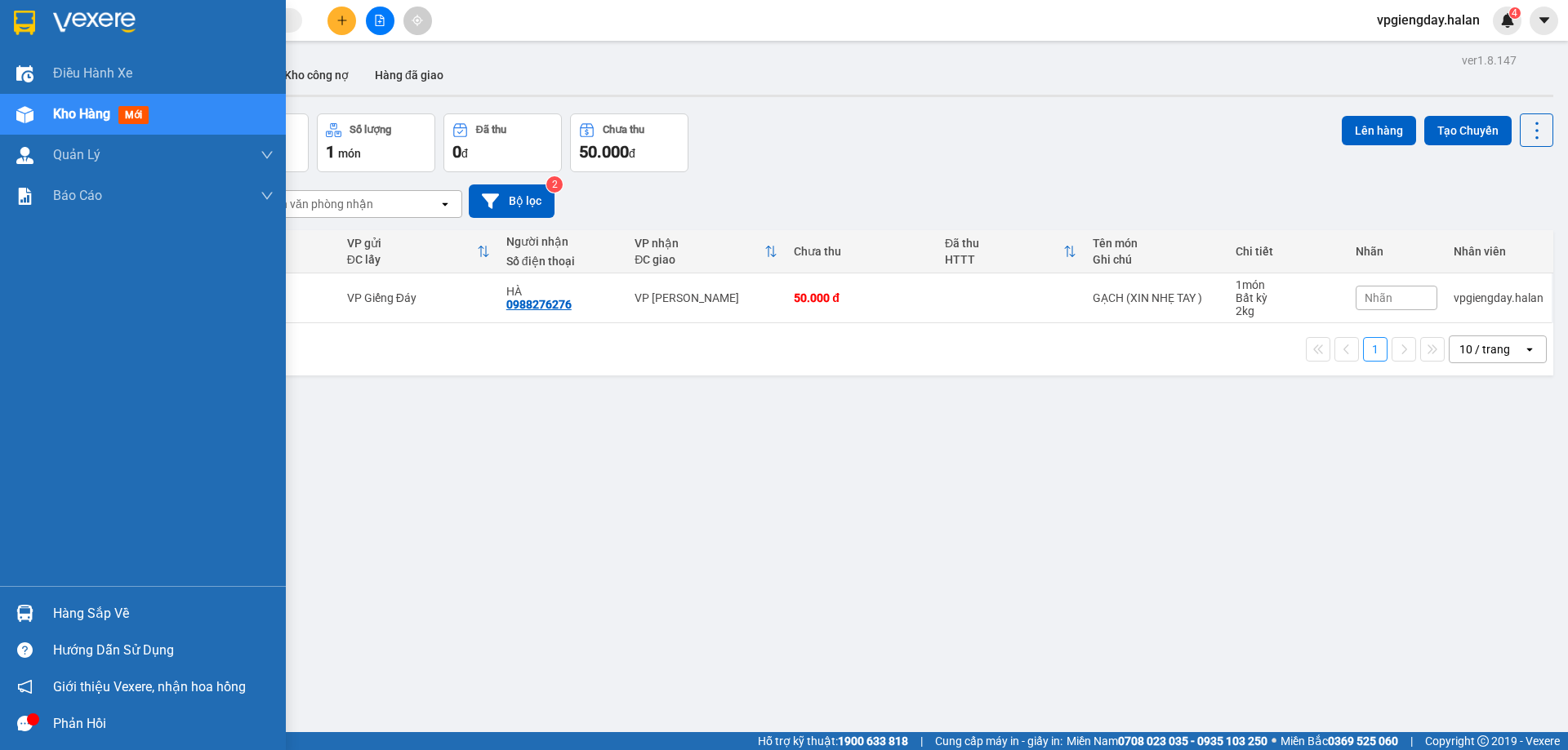
click at [92, 606] on div "Hàng sắp về" at bounding box center [163, 614] width 221 height 25
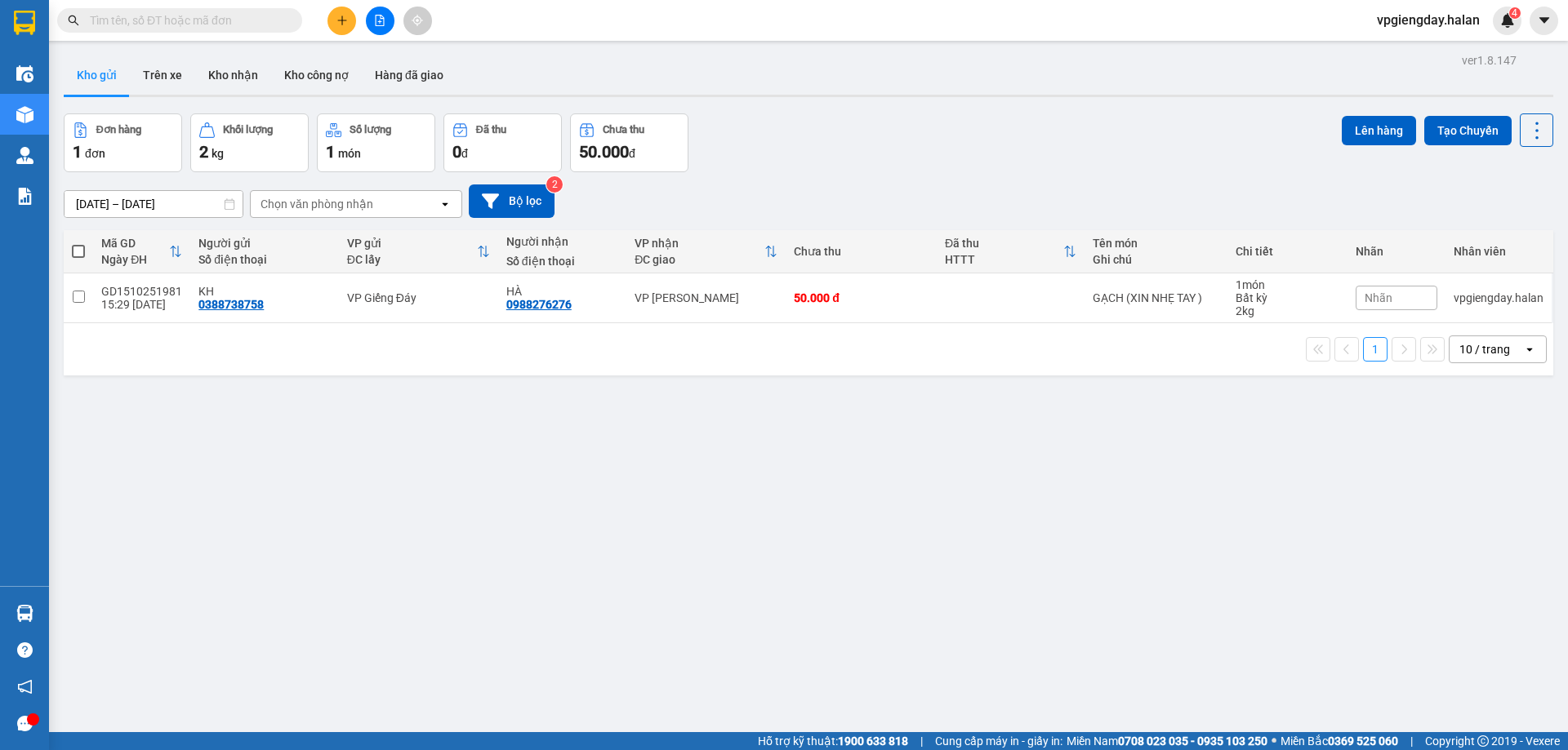
click at [388, 451] on section "Kết quả tìm kiếm ( 0 ) Bộ lọc No Data vpgiengday.halan 4 Điều hành xe Kho hàng …" at bounding box center [784, 375] width 1568 height 750
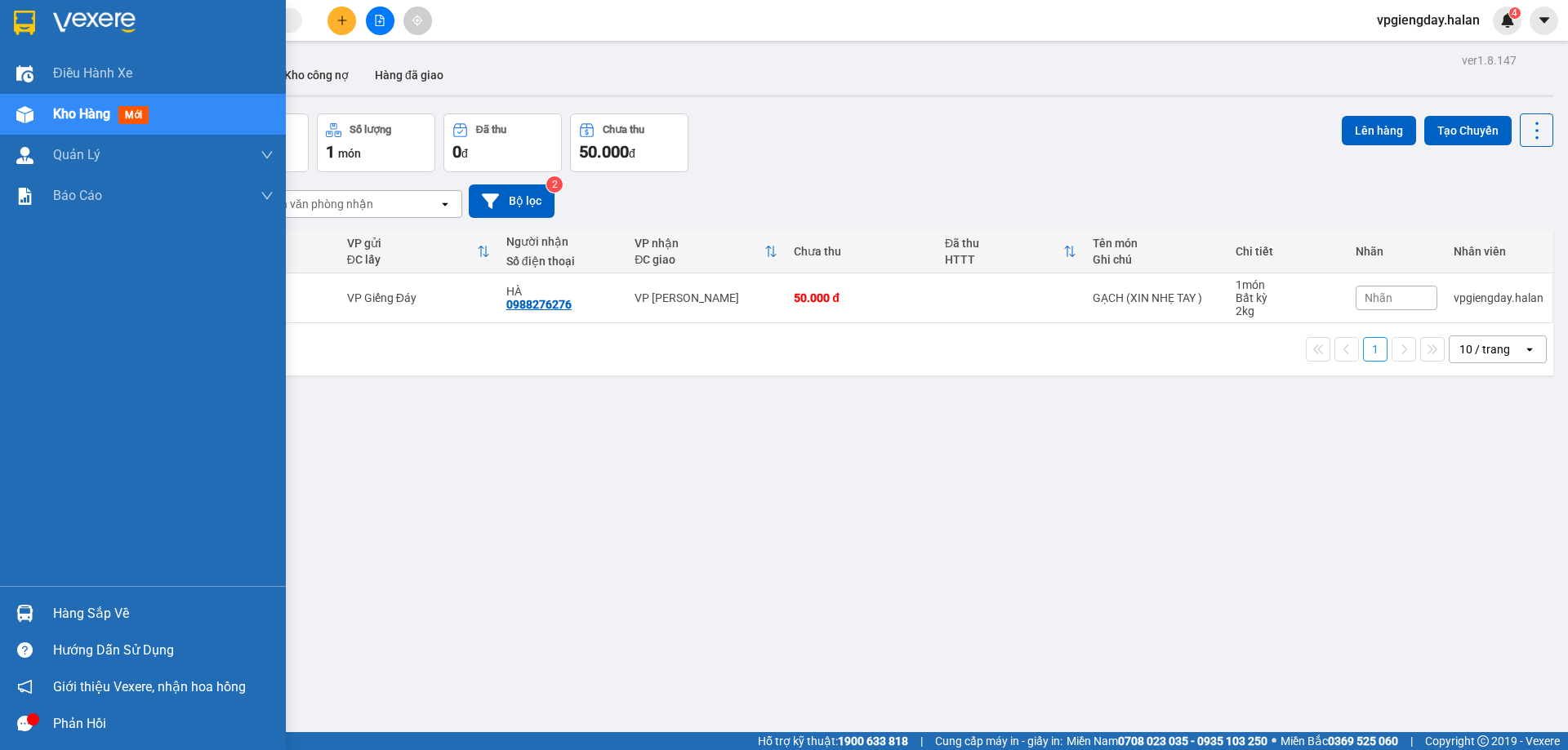
click at [76, 612] on div "Hàng sắp về" at bounding box center [163, 614] width 221 height 25
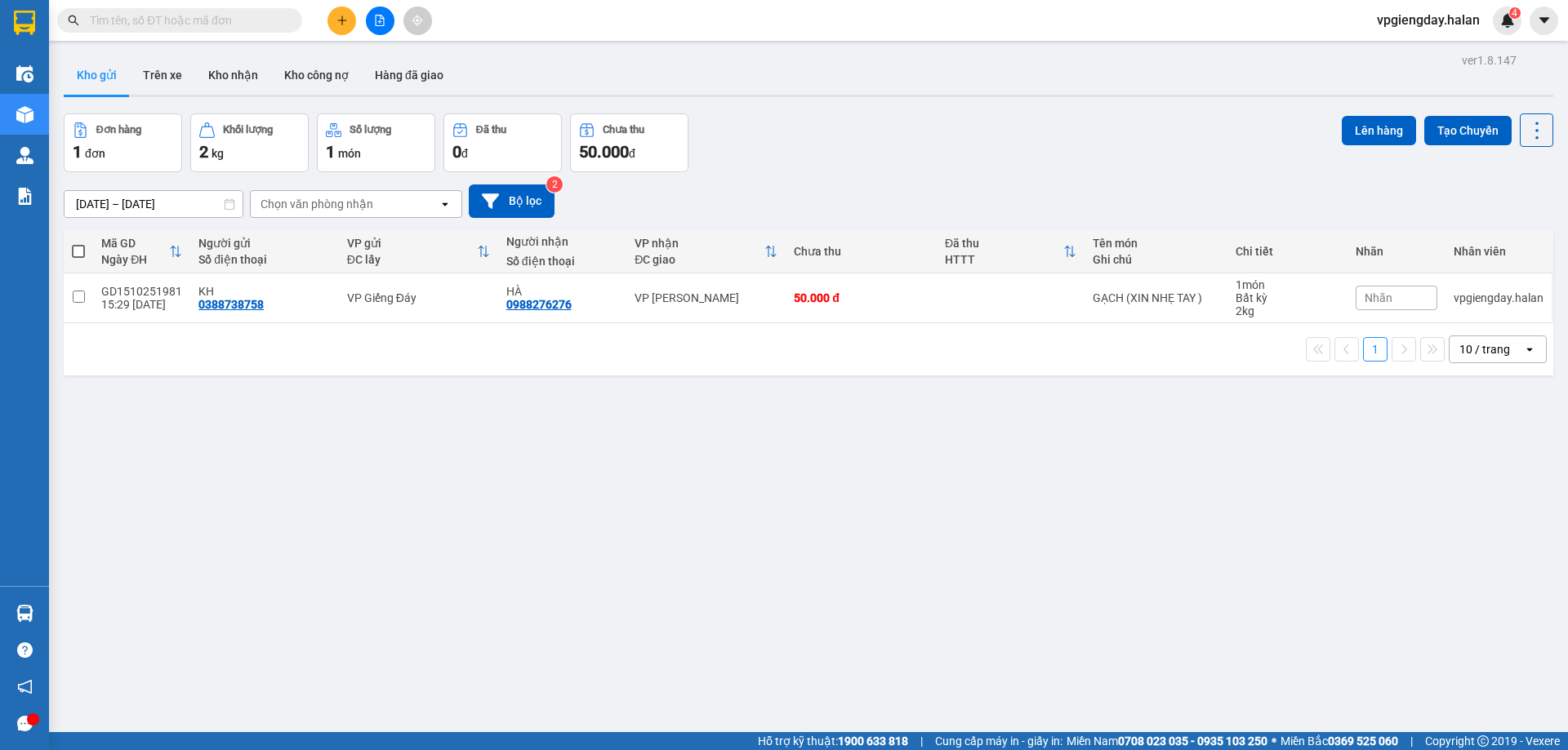
click at [559, 478] on section "Kết quả tìm kiếm ( 0 ) Bộ lọc No Data vpgiengday.halan 4 Điều hành xe Kho hàng …" at bounding box center [784, 375] width 1568 height 750
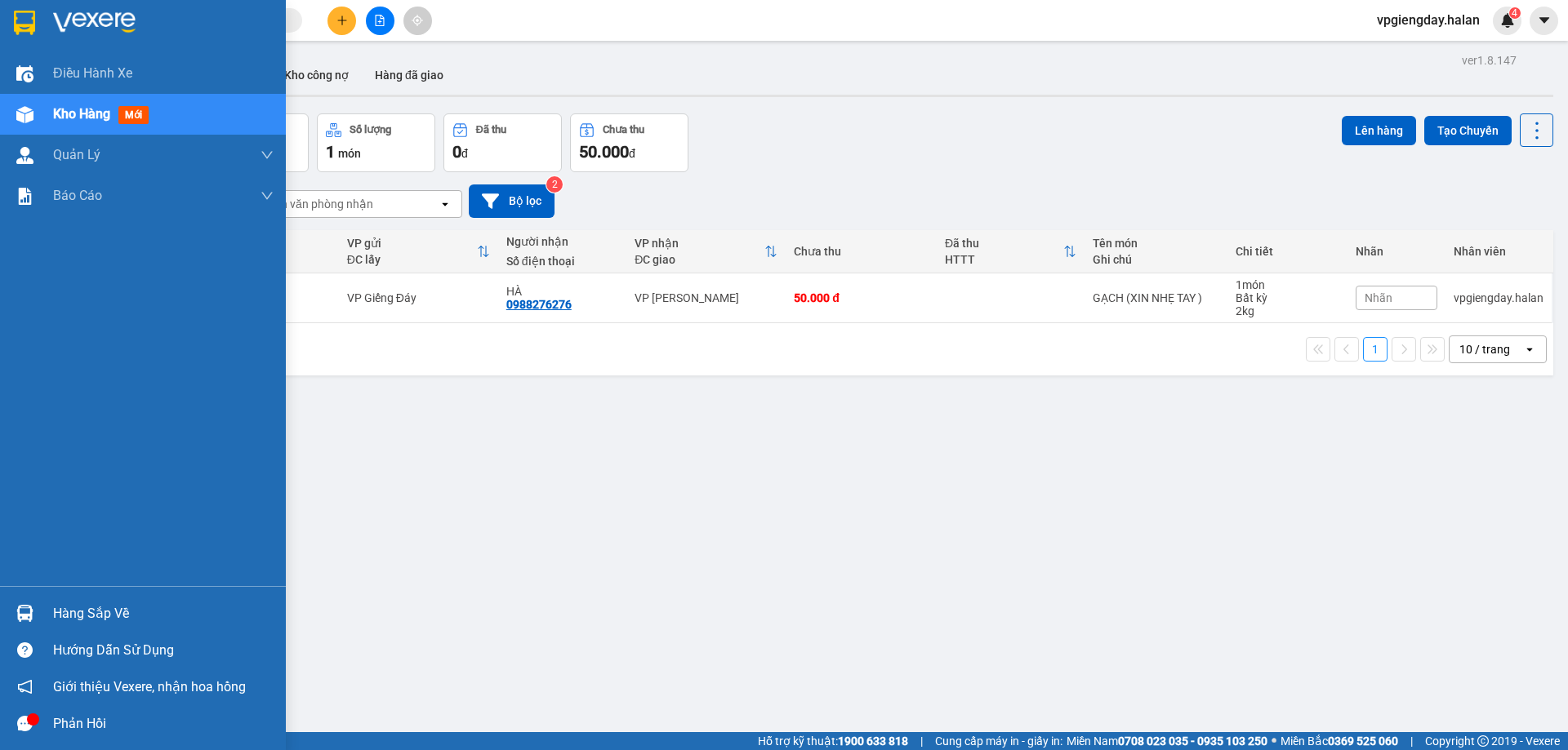
click at [105, 593] on div "Hàng sắp về Hướng dẫn sử dụng Giới thiệu Vexere, nhận hoa hồng Phản hồi" at bounding box center [142, 664] width 286 height 156
click at [91, 612] on div "Hàng sắp về" at bounding box center [163, 614] width 221 height 25
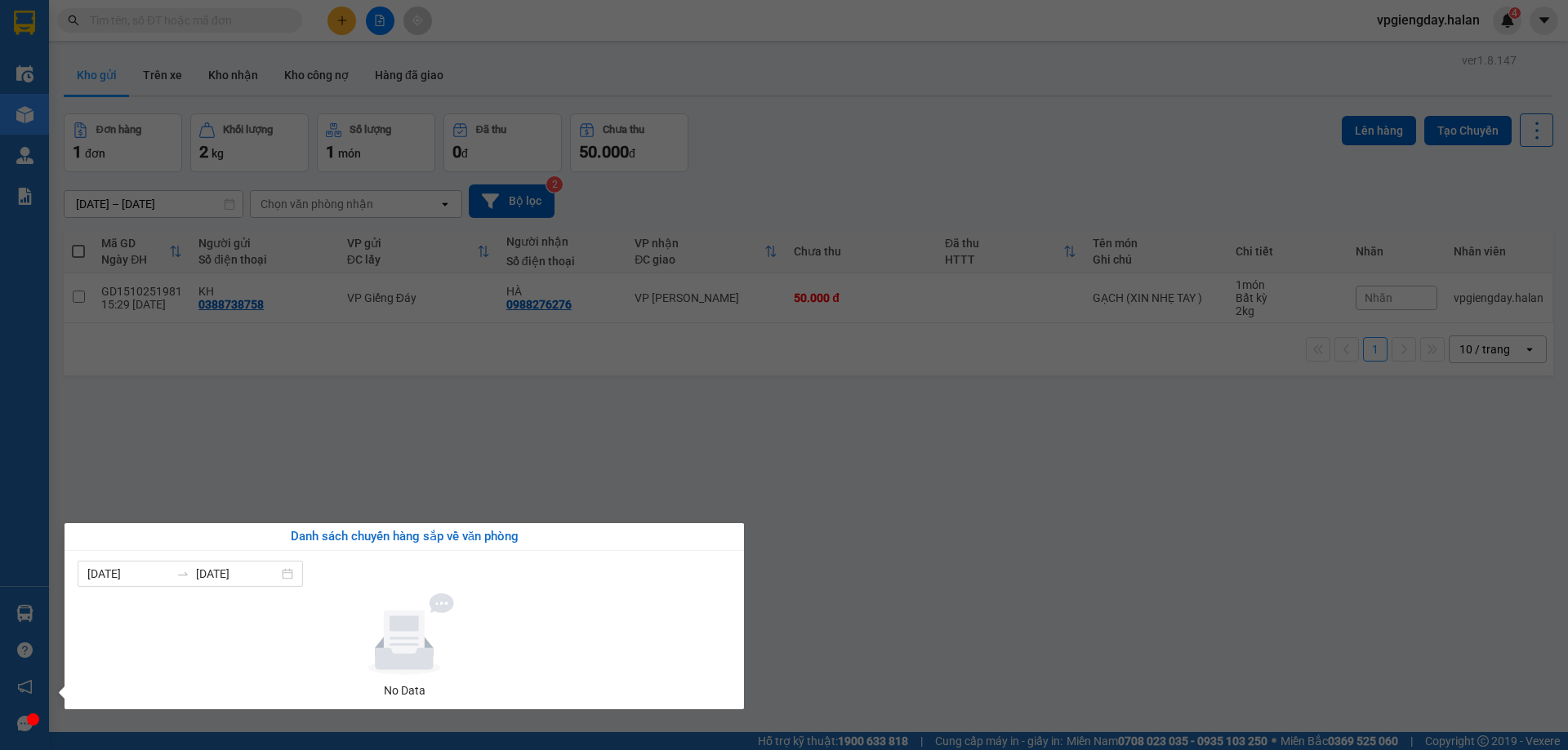
click at [385, 443] on section "Kết quả tìm kiếm ( 0 ) Bộ lọc No Data vpgiengday.halan 4 Điều hành xe Kho hàng …" at bounding box center [784, 375] width 1568 height 750
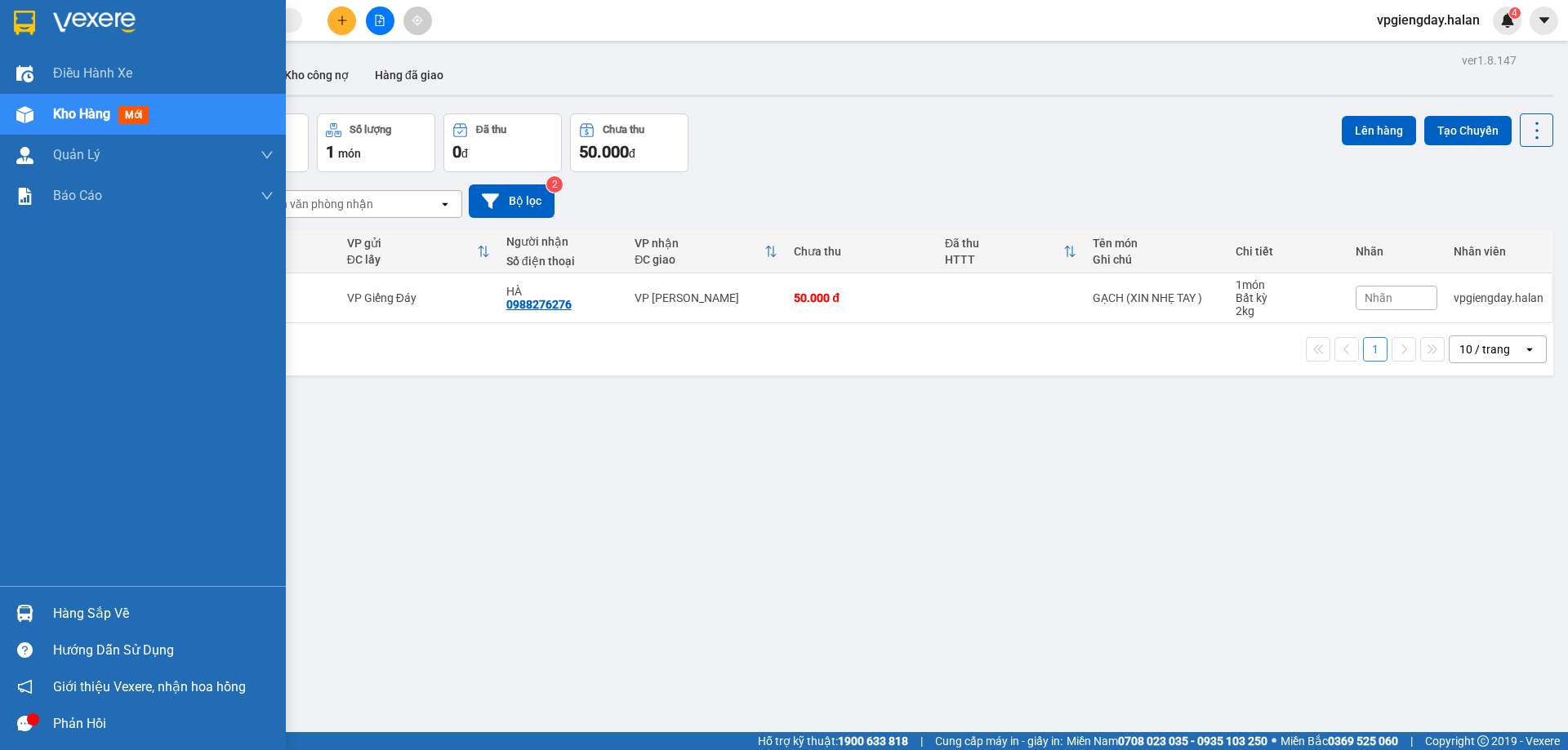
click at [97, 613] on div "Hàng sắp về" at bounding box center [163, 614] width 221 height 25
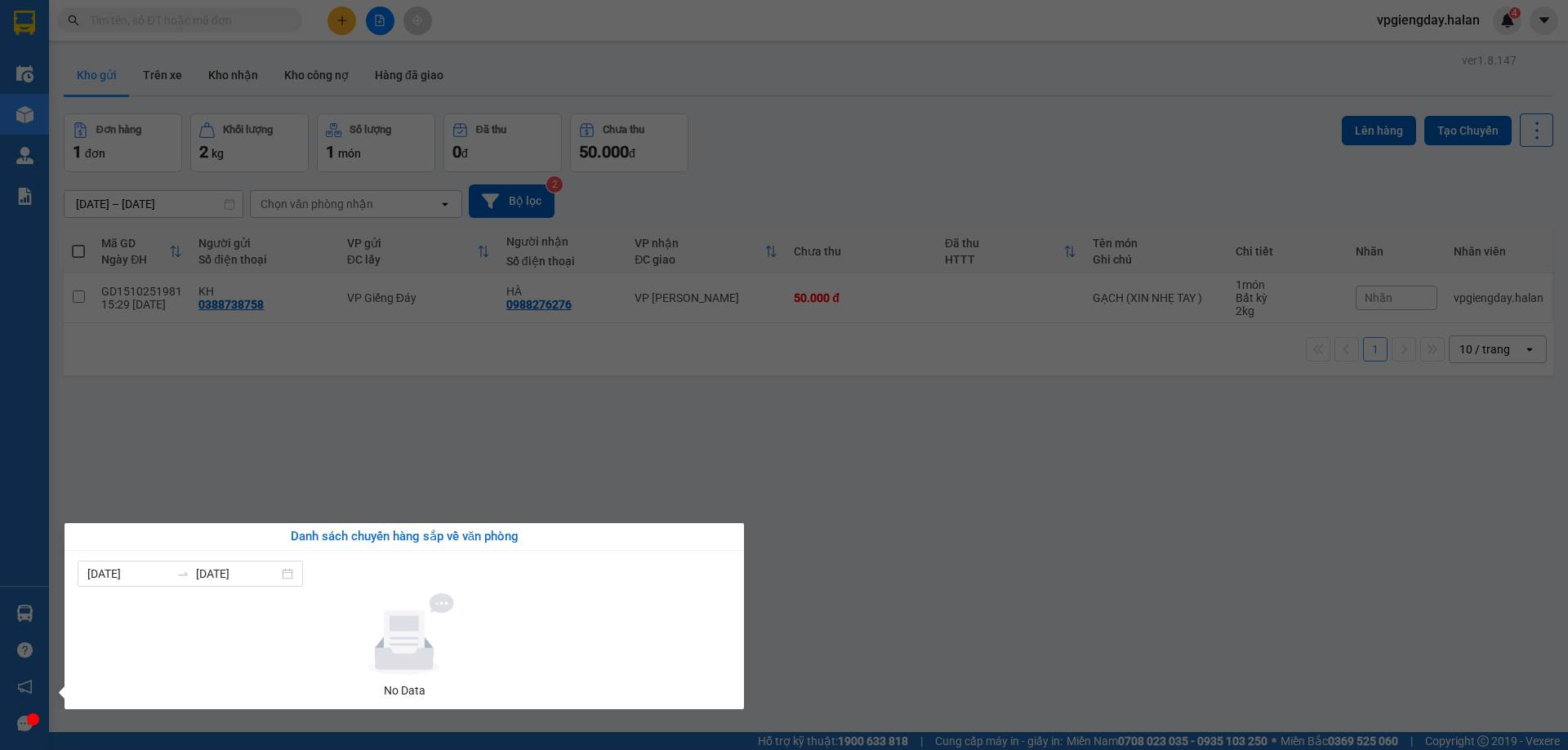
click at [418, 325] on section "Kết quả tìm kiếm ( 0 ) Bộ lọc No Data vpgiengday.halan 4 Điều hành xe Kho hàng …" at bounding box center [784, 375] width 1568 height 750
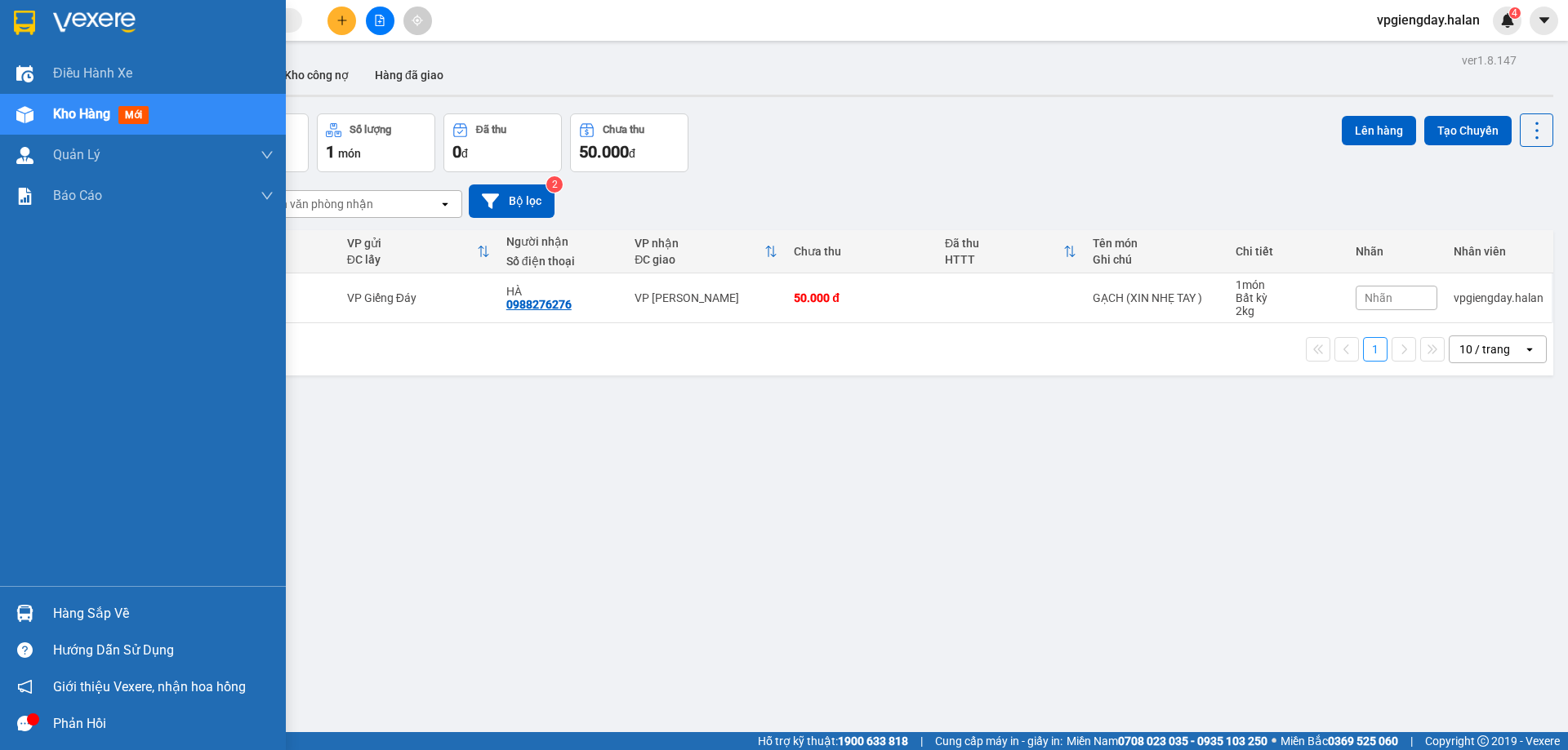
click at [97, 615] on div "Hàng sắp về" at bounding box center [163, 614] width 221 height 25
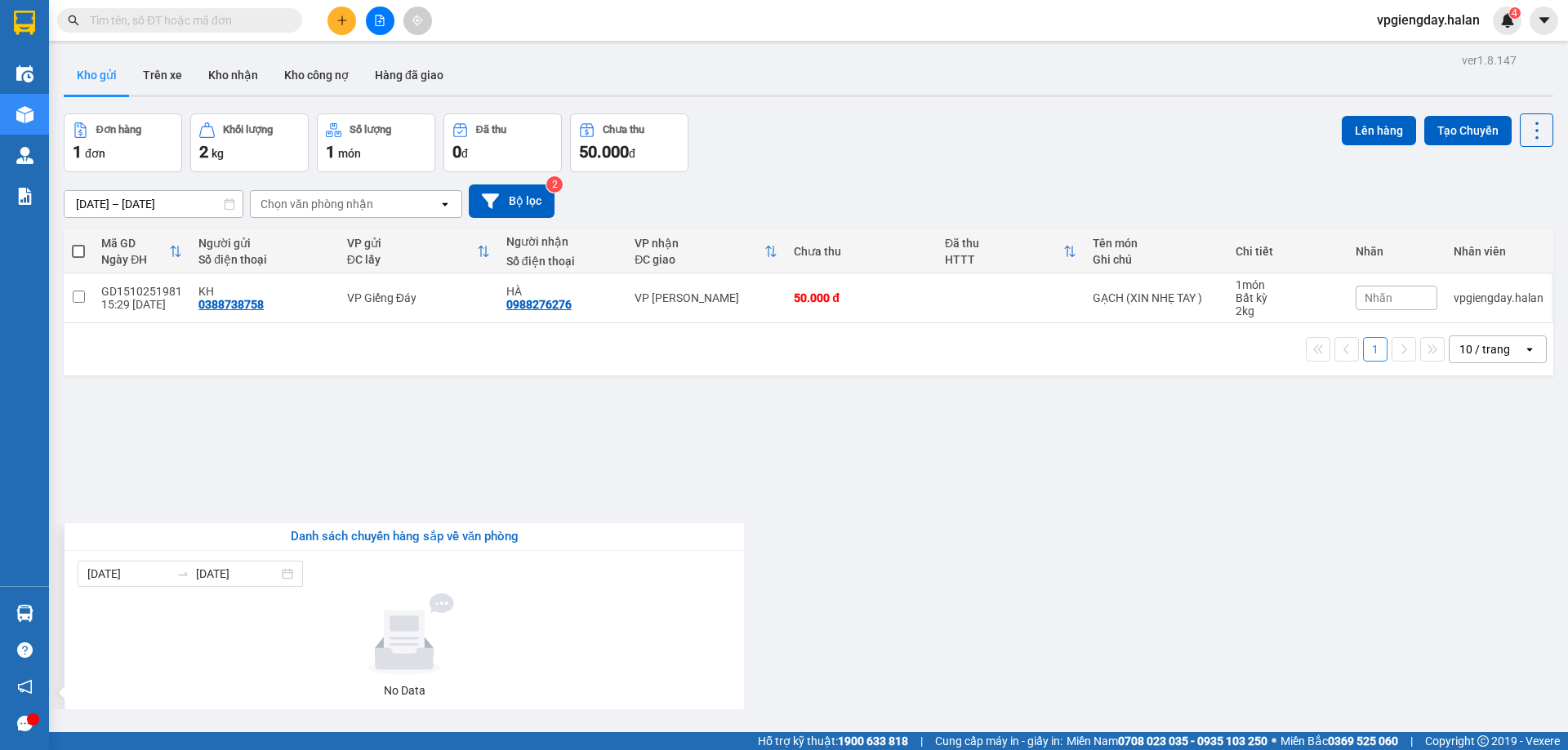
click at [383, 405] on section "Kết quả tìm kiếm ( 0 ) Bộ lọc No Data vpgiengday.halan 4 Điều hành xe Kho hàng …" at bounding box center [784, 375] width 1568 height 750
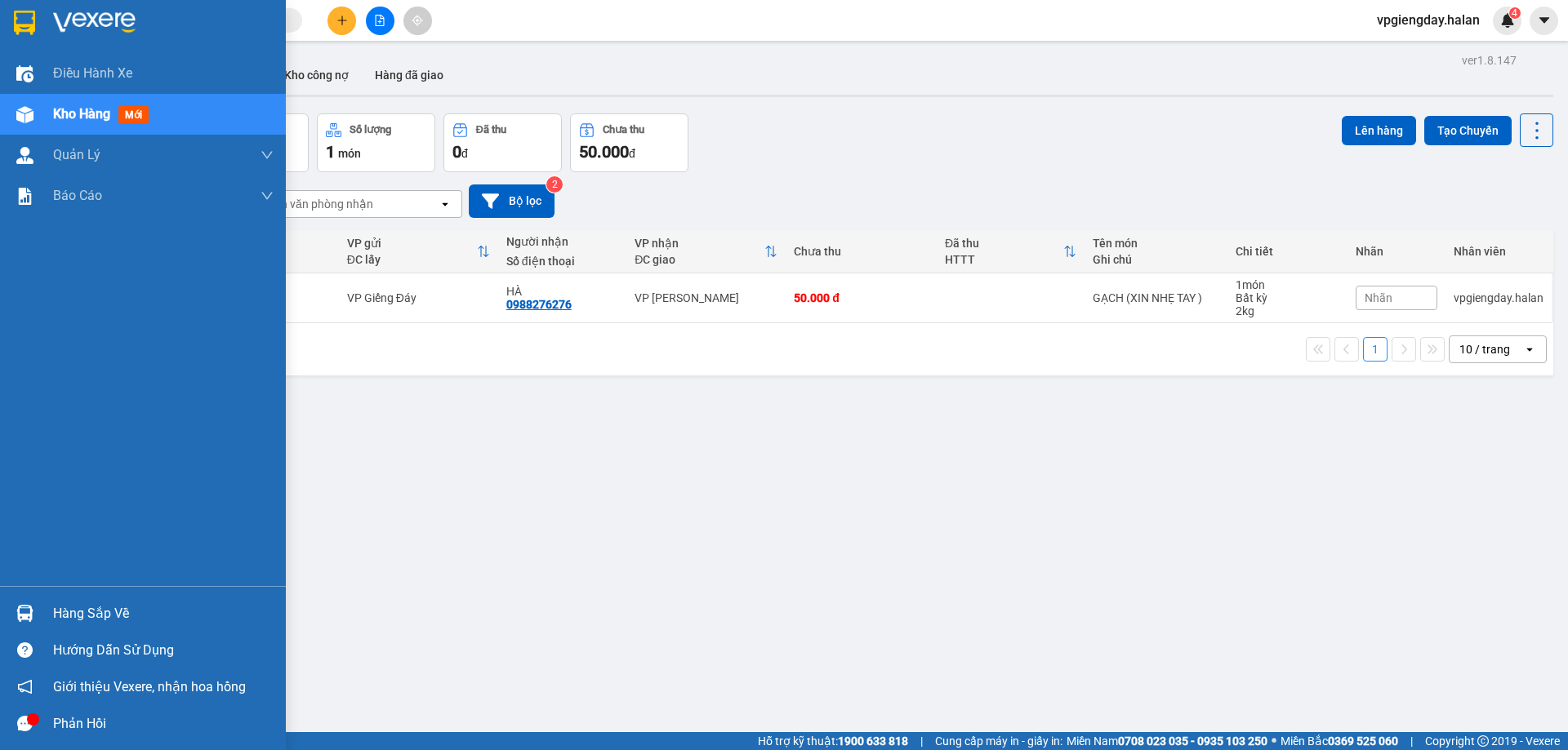
drag, startPoint x: 72, startPoint y: 603, endPoint x: 410, endPoint y: 501, distance: 353.1
click at [72, 604] on div "Hàng sắp về" at bounding box center [163, 614] width 221 height 25
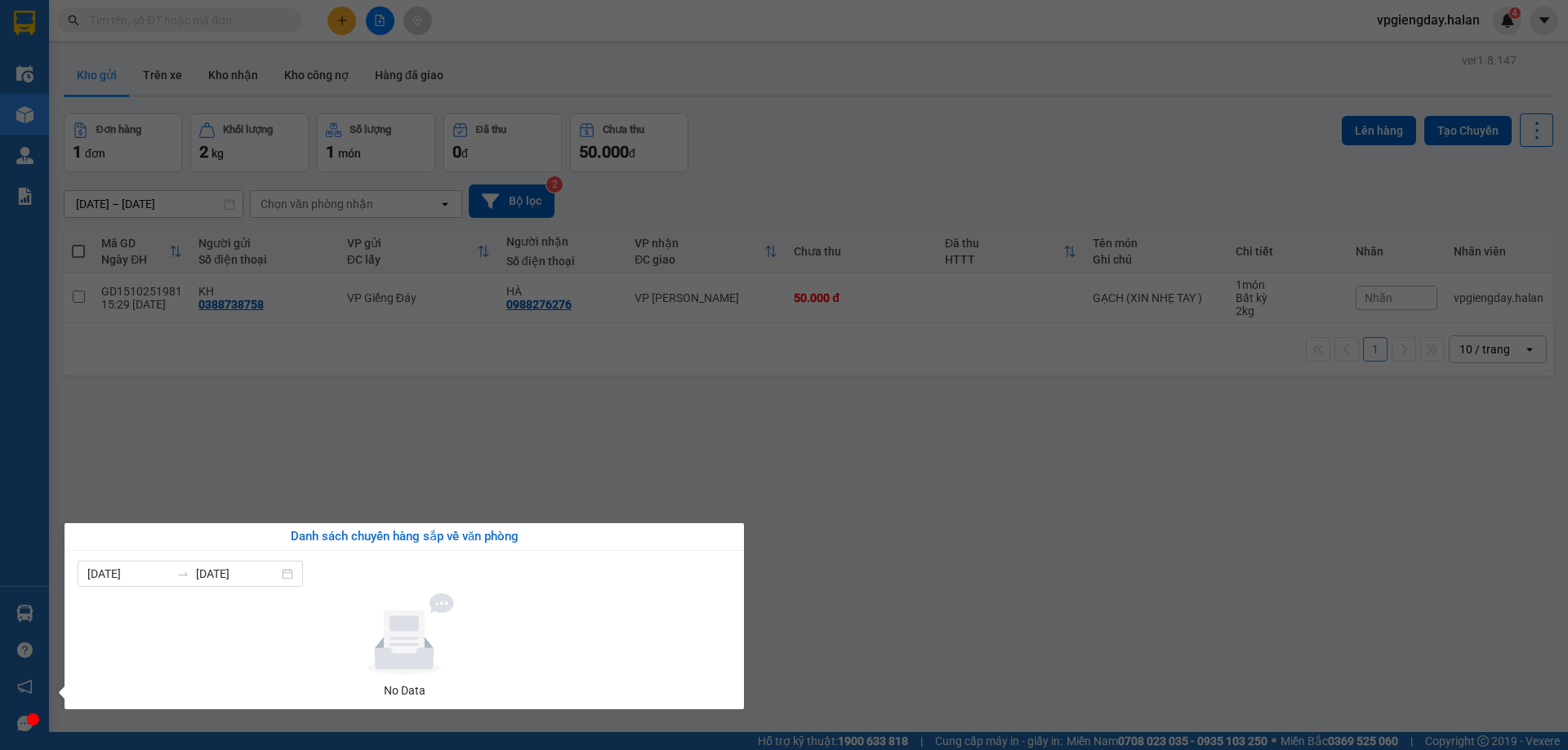
click at [385, 448] on section "Kết quả tìm kiếm ( 0 ) Bộ lọc No Data vpgiengday.halan 4 Điều hành xe Kho hàng …" at bounding box center [784, 375] width 1568 height 750
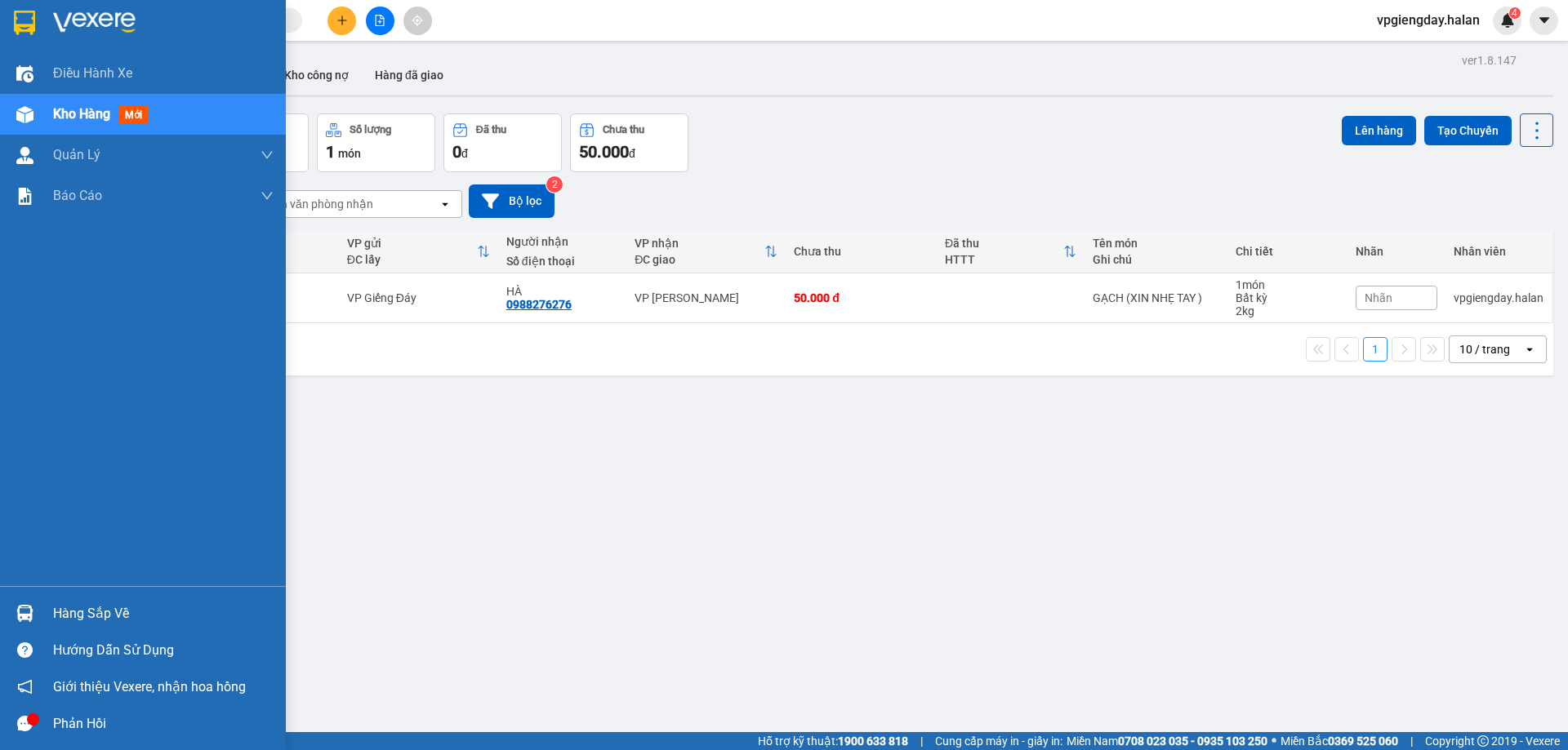
click at [69, 721] on div "Phản hồi" at bounding box center [163, 725] width 221 height 25
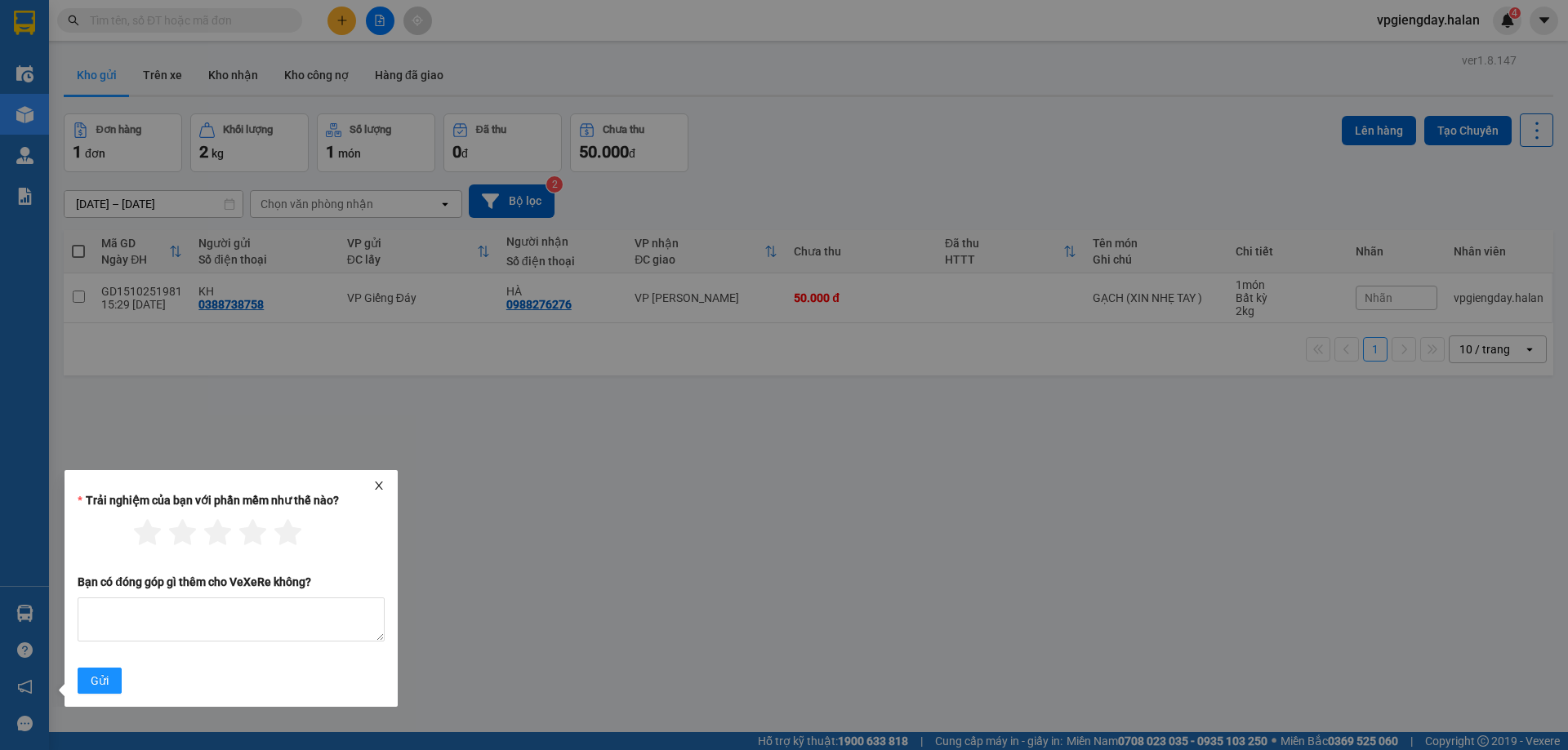
drag, startPoint x: 479, startPoint y: 463, endPoint x: 456, endPoint y: 479, distance: 28.0
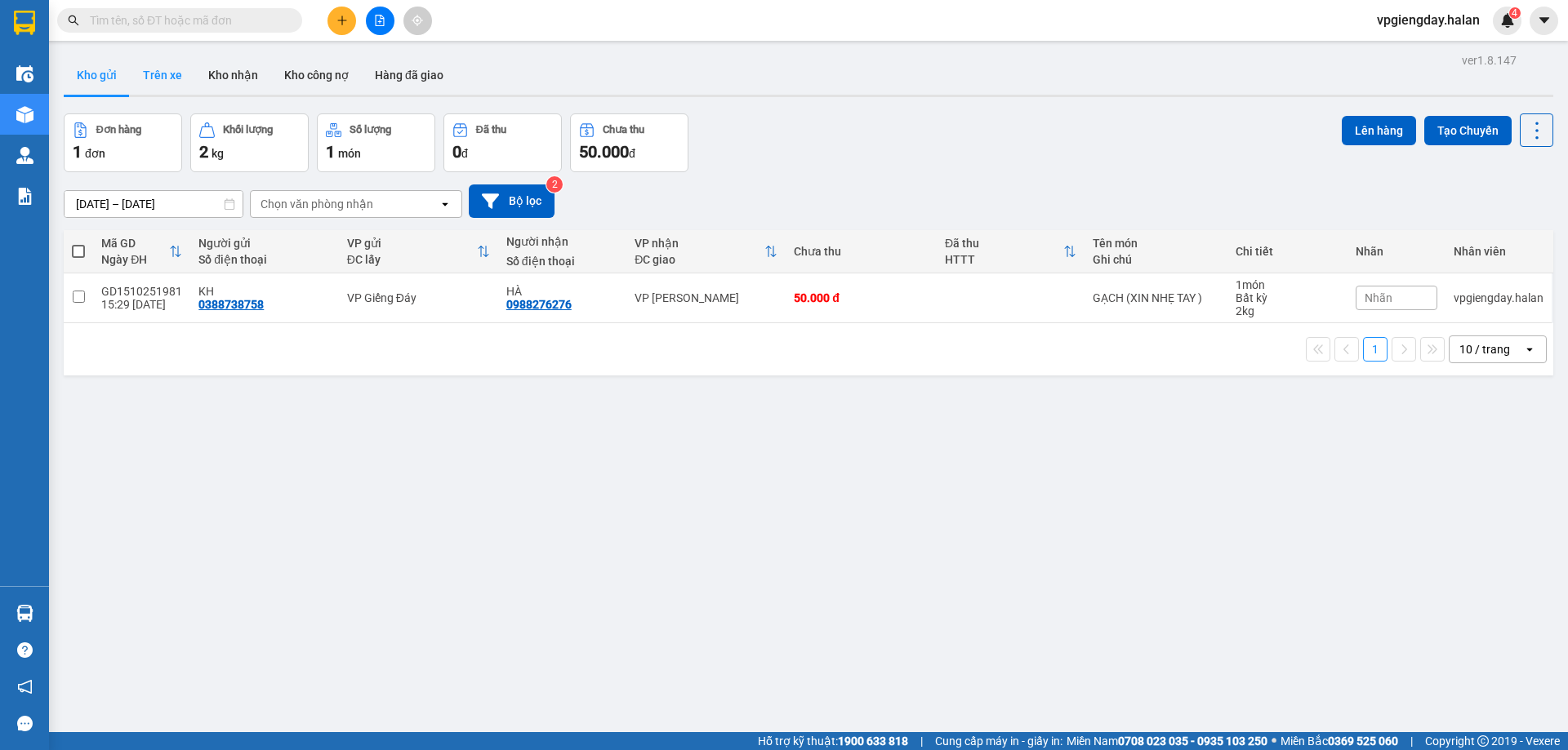
click at [164, 71] on button "Trên xe" at bounding box center [163, 75] width 65 height 40
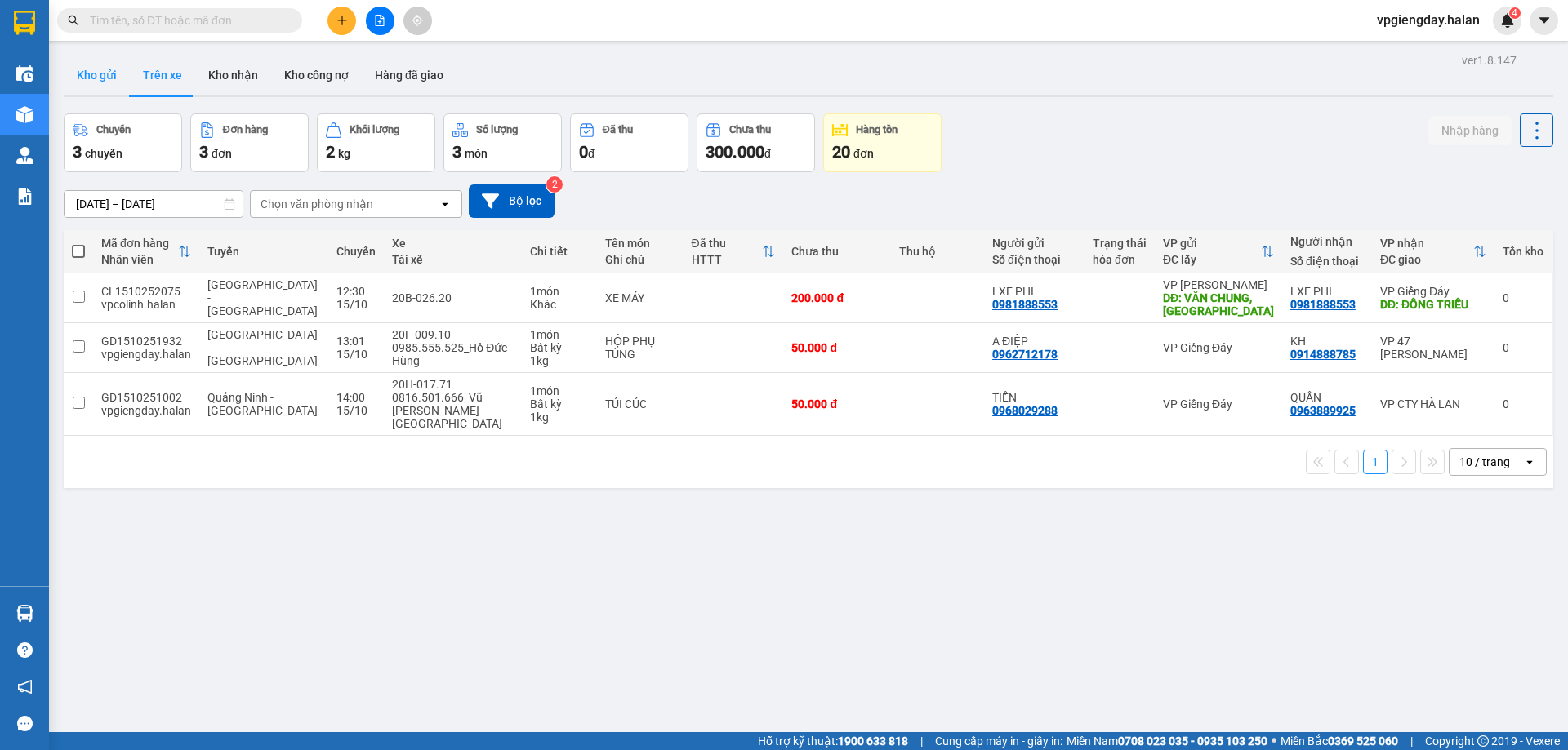
click at [95, 75] on button "Kho gửi" at bounding box center [96, 75] width 66 height 40
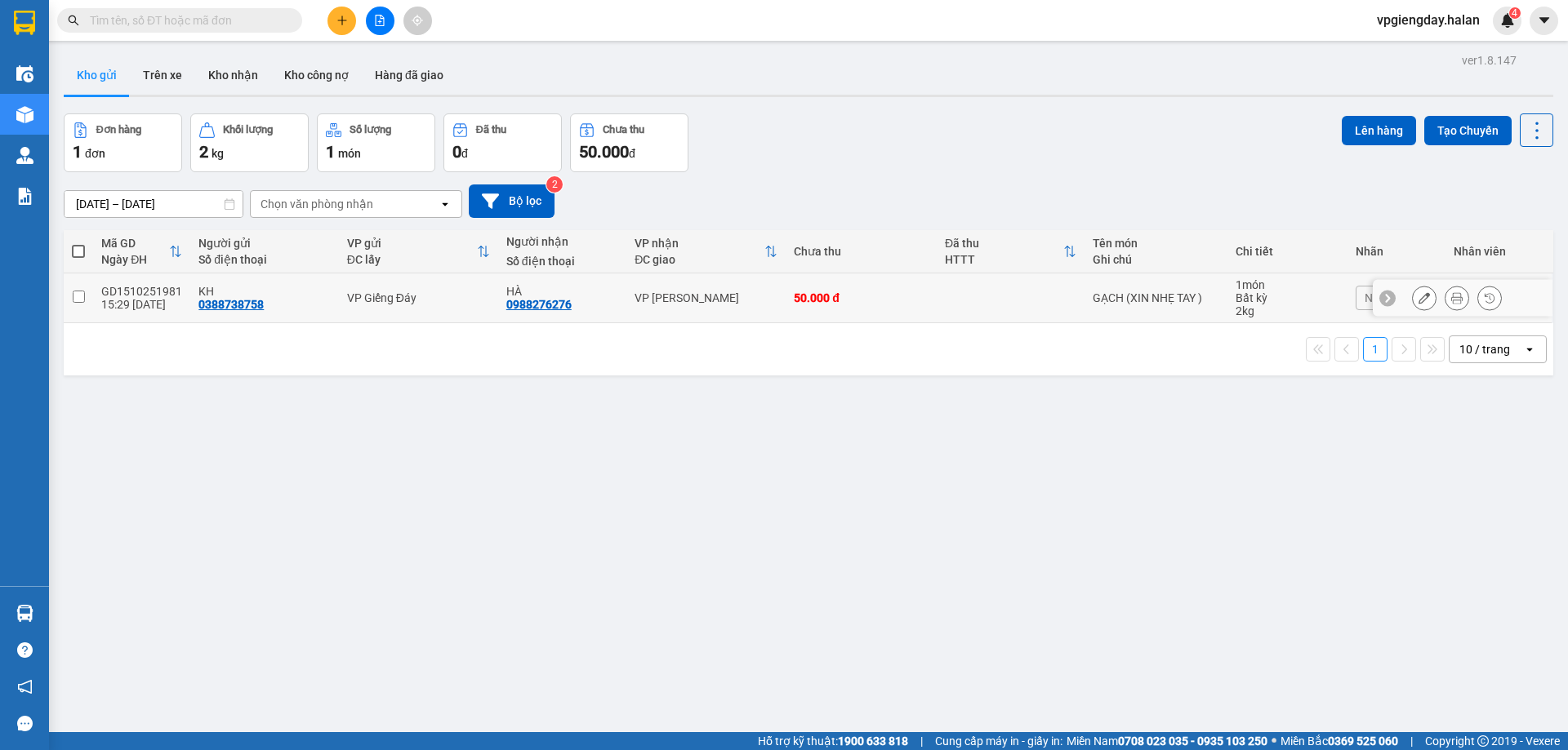
click at [88, 301] on td at bounding box center [77, 298] width 29 height 50
checkbox input "true"
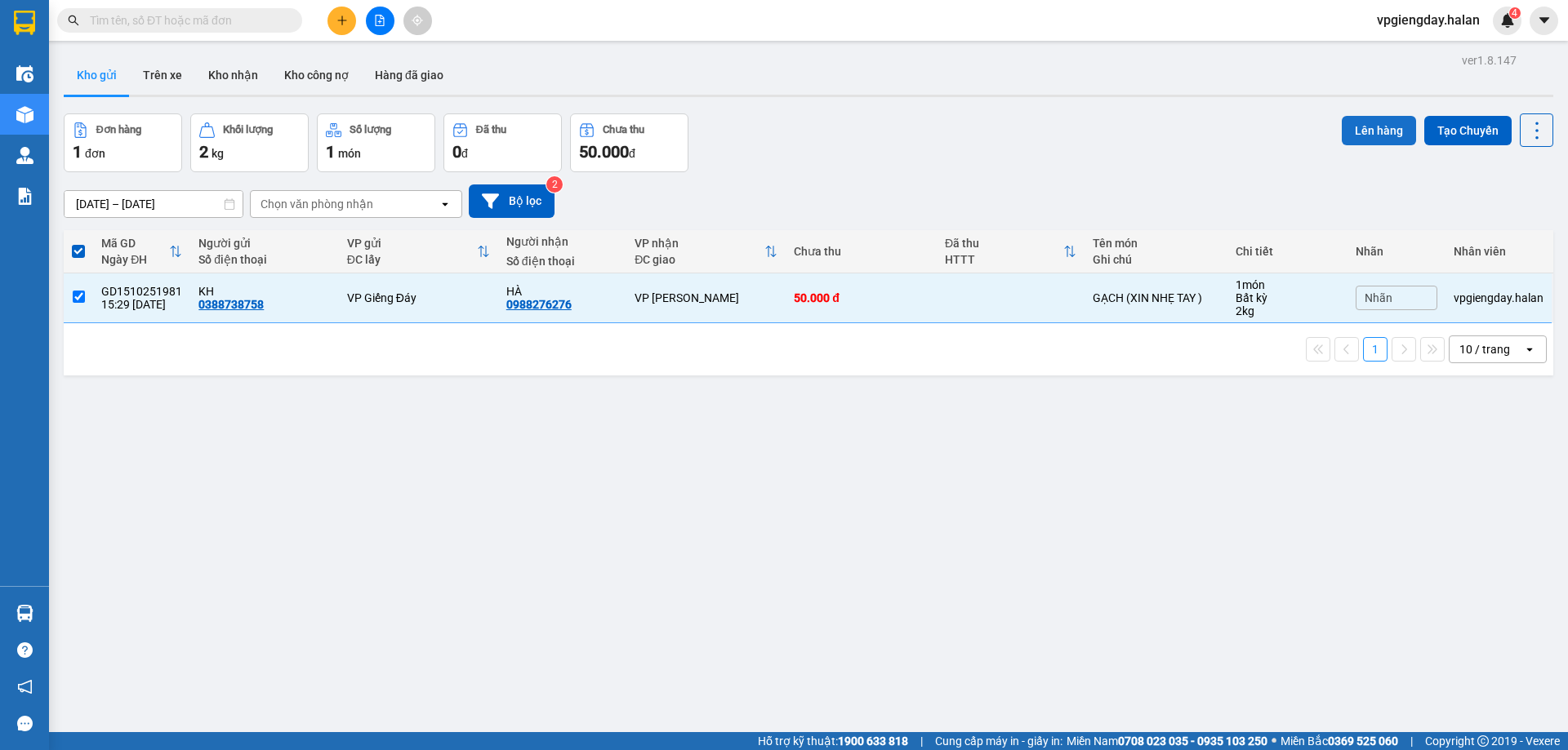
click at [1352, 127] on button "Lên hàng" at bounding box center [1379, 130] width 75 height 29
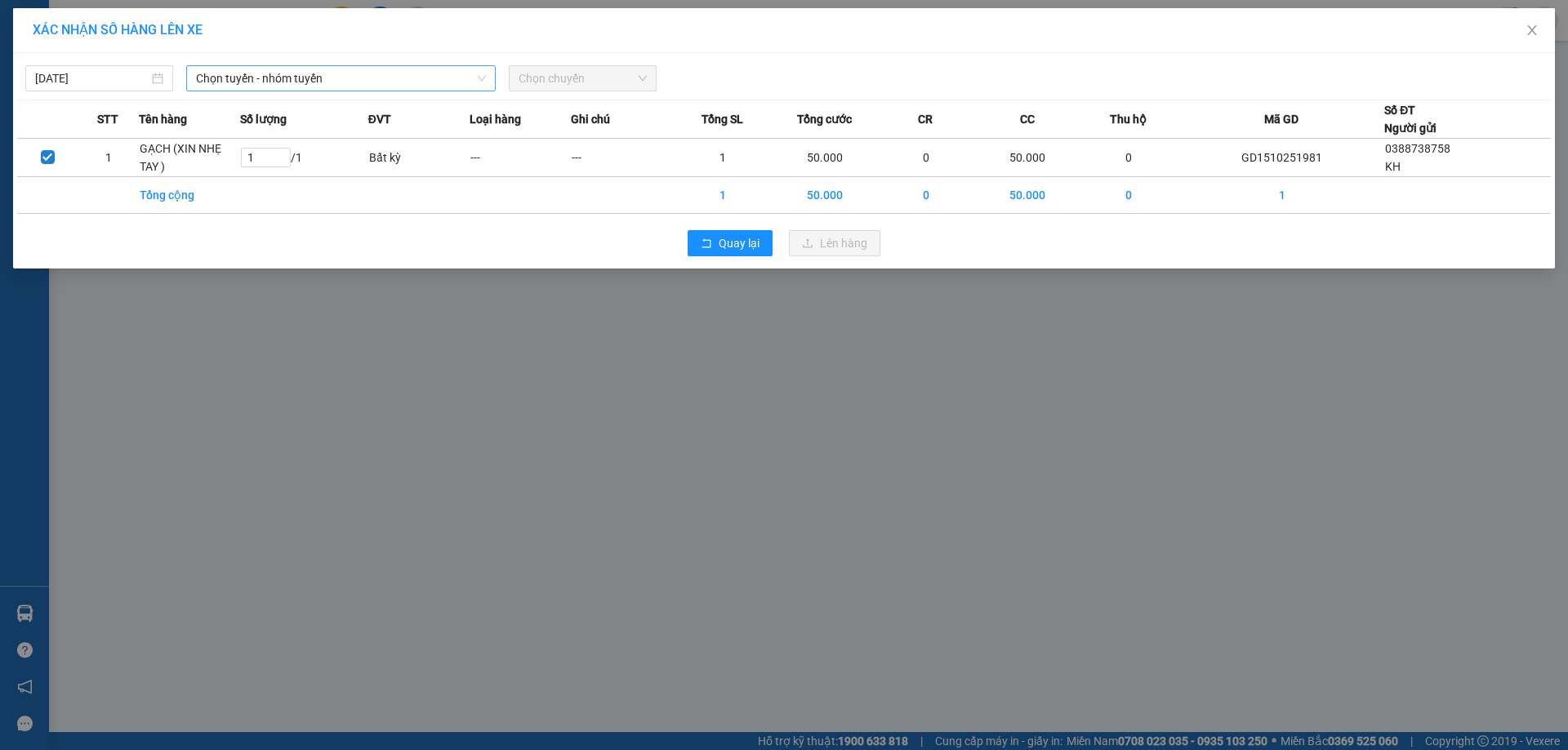
click at [303, 87] on span "Chọn tuyến - nhóm tuyến" at bounding box center [341, 78] width 290 height 25
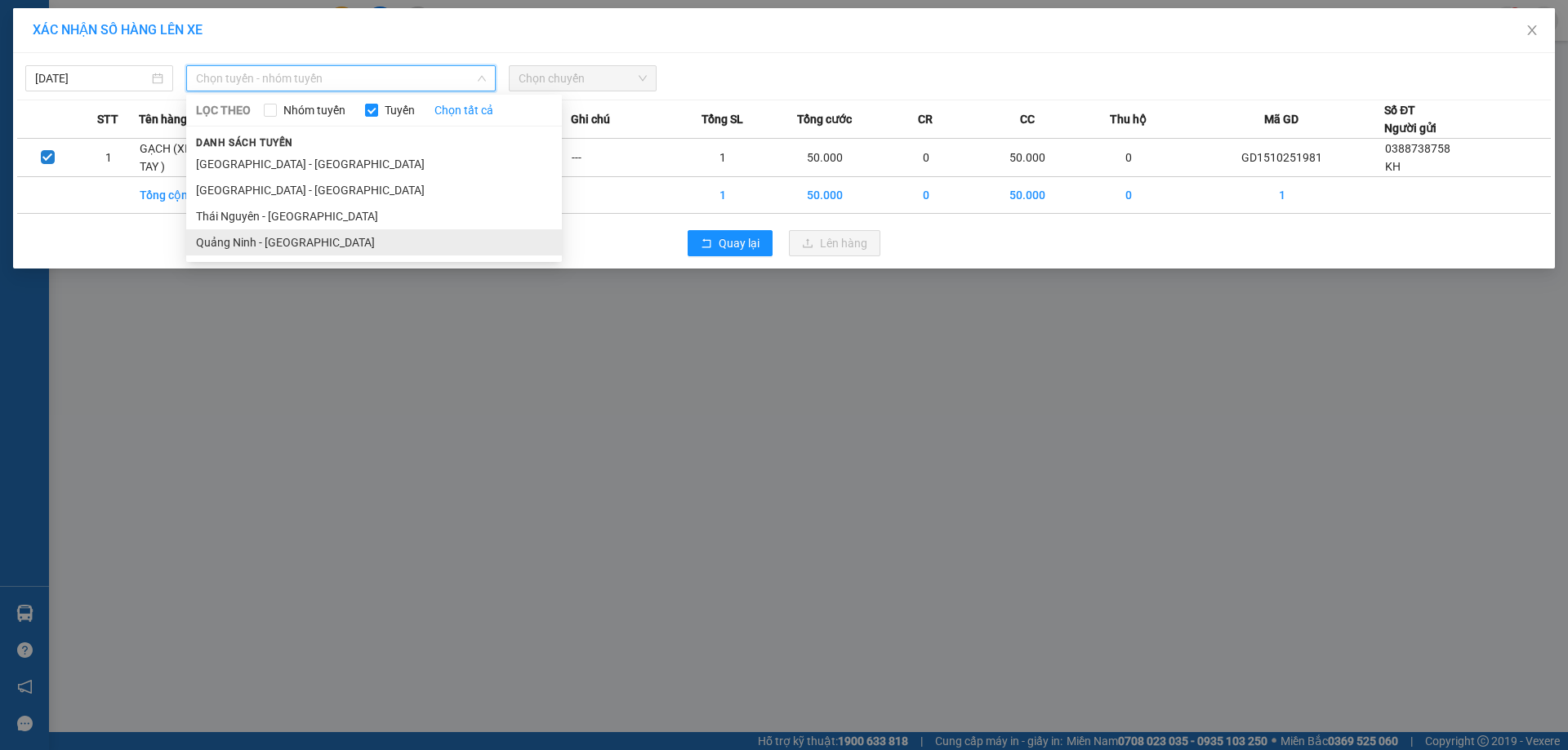
click at [263, 246] on li "Quảng Ninh - [GEOGRAPHIC_DATA]" at bounding box center [374, 243] width 376 height 26
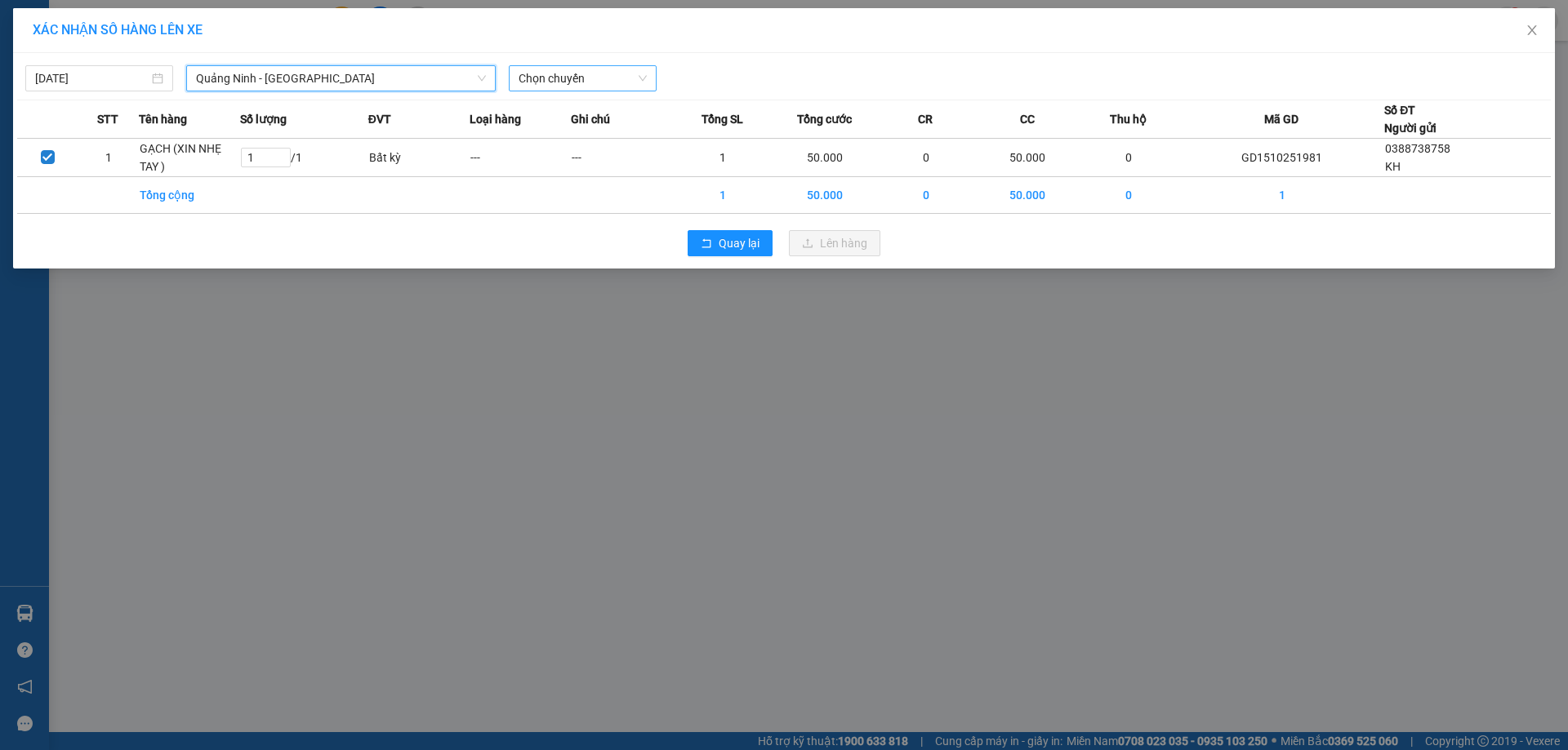
drag, startPoint x: 624, startPoint y: 63, endPoint x: 612, endPoint y: 74, distance: 16.3
click at [624, 63] on div "15/10/2025 Quảng Ninh - Thái Nguyên Quảng Ninh - Thái Nguyên LỌC THEO Nhóm tuyế…" at bounding box center [784, 74] width 1534 height 34
drag, startPoint x: 606, startPoint y: 78, endPoint x: 595, endPoint y: 86, distance: 13.6
click at [605, 79] on span "Chọn chuyến" at bounding box center [583, 78] width 128 height 25
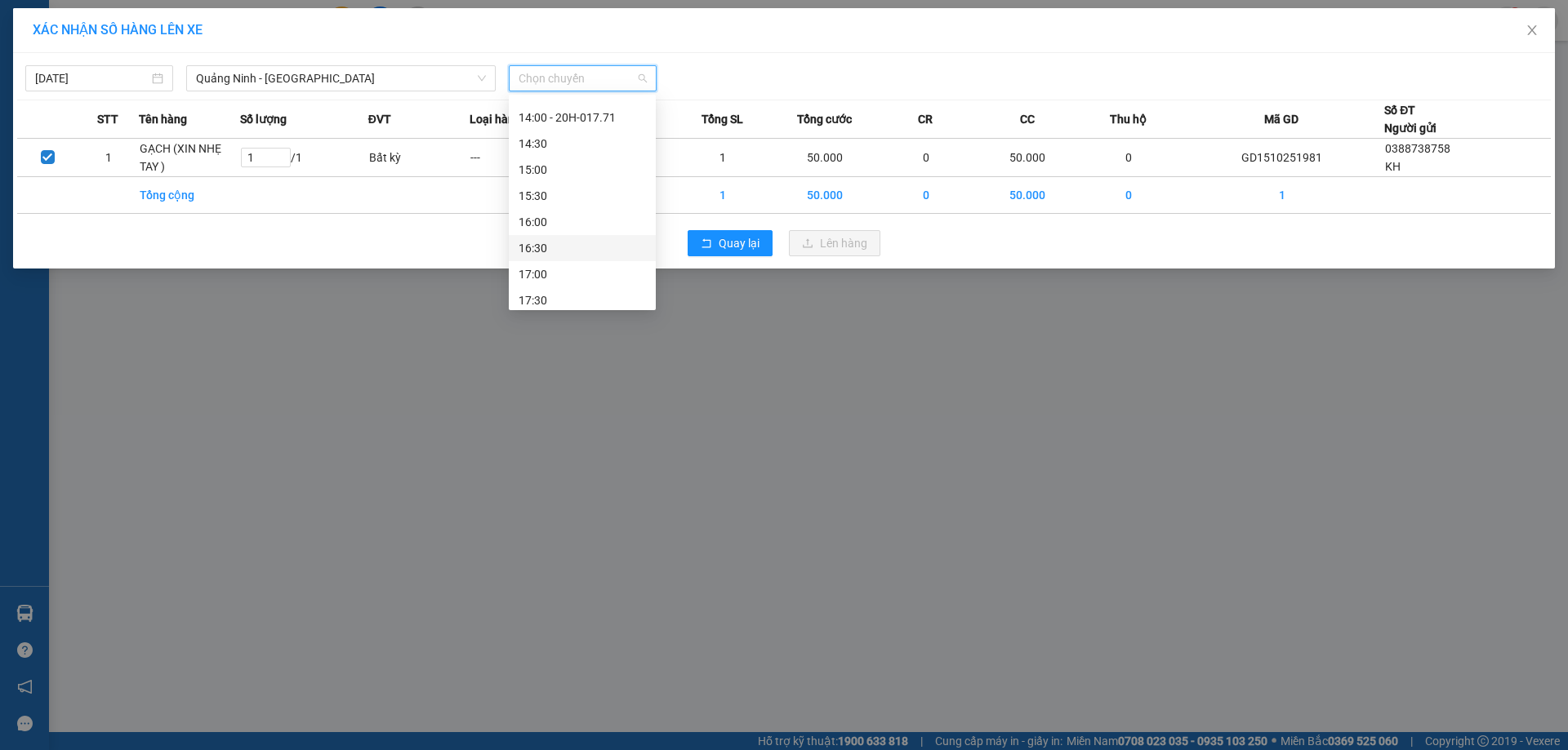
scroll to position [572, 0]
click at [539, 247] on div "18:00" at bounding box center [582, 244] width 128 height 18
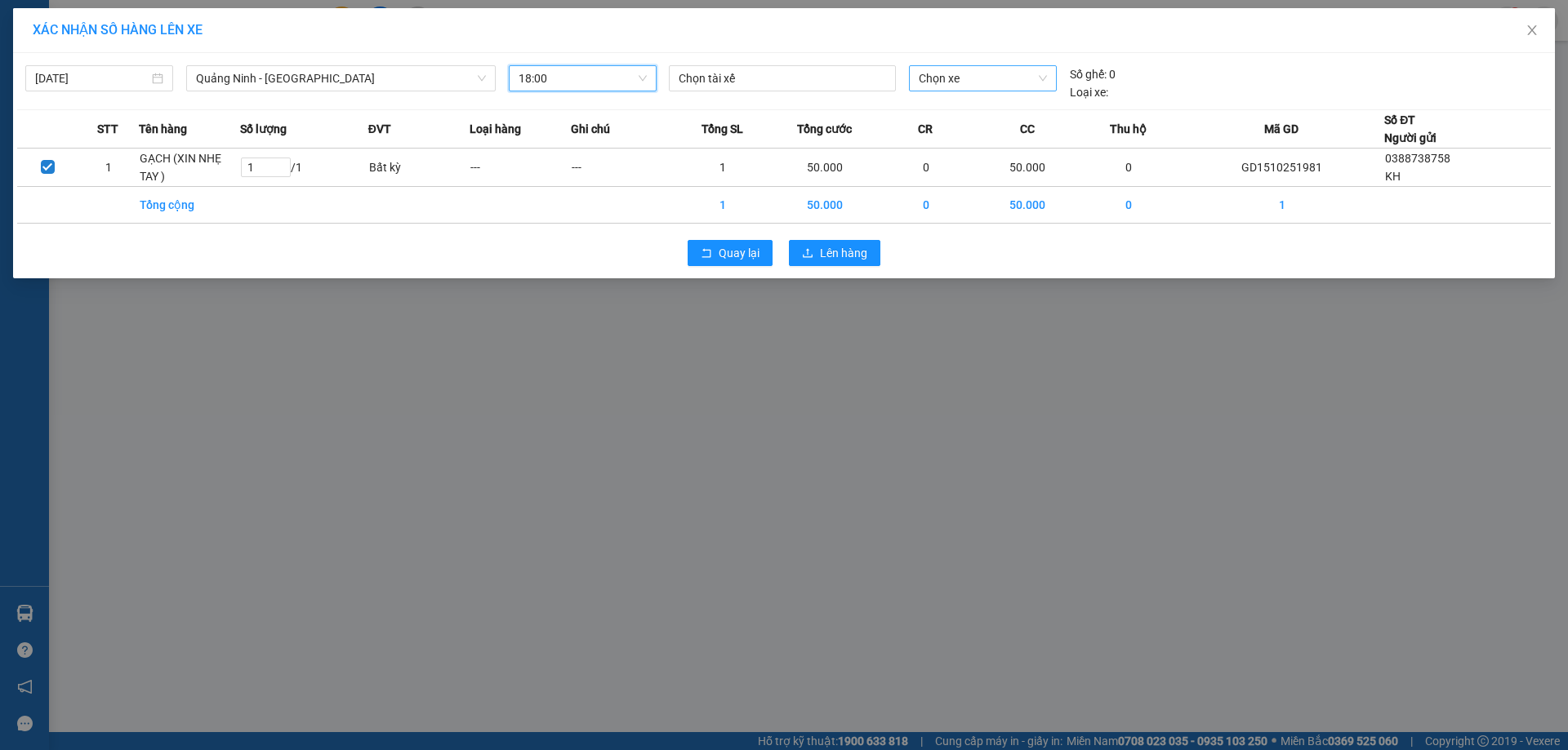
click at [968, 69] on span "Chọn xe" at bounding box center [982, 78] width 128 height 25
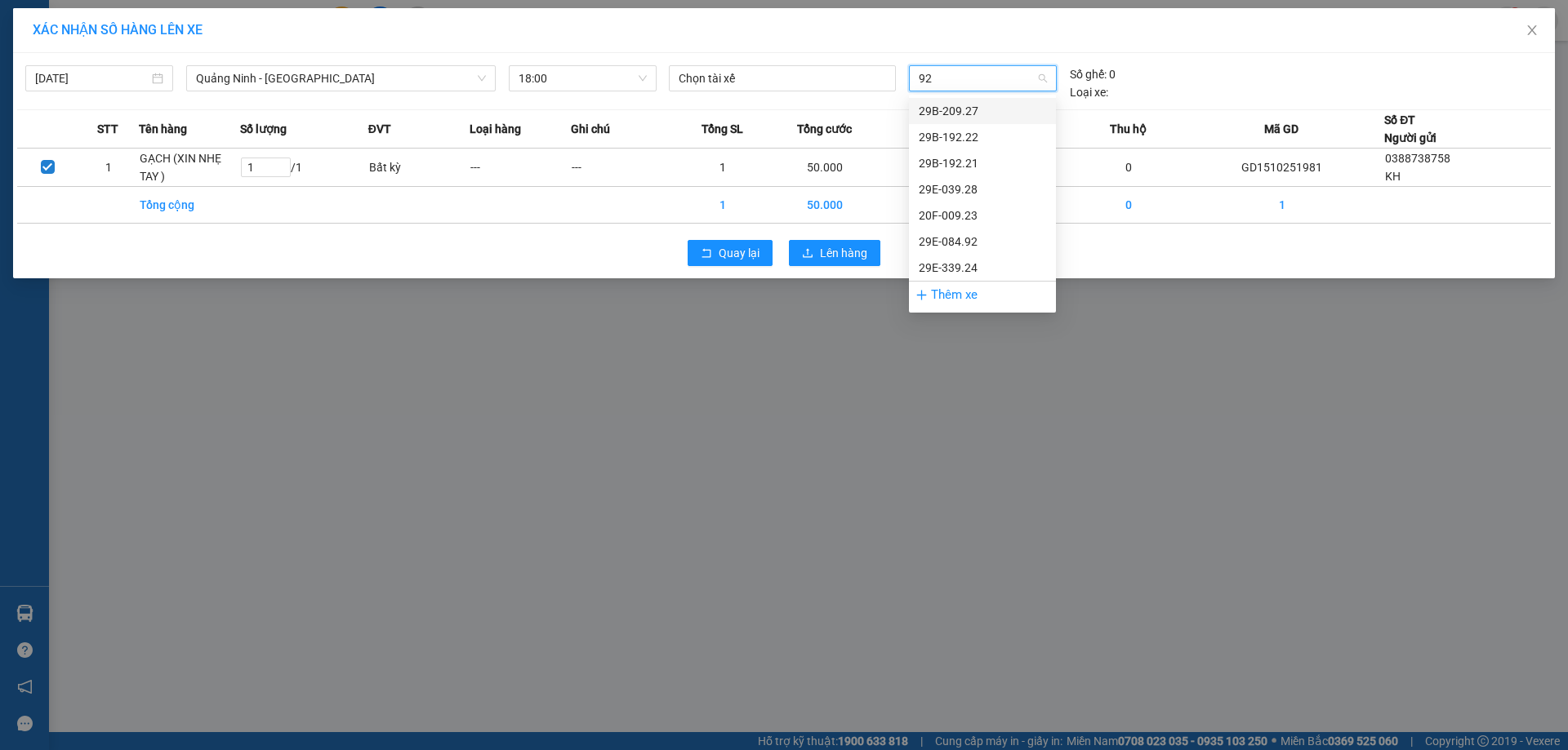
type input "923"
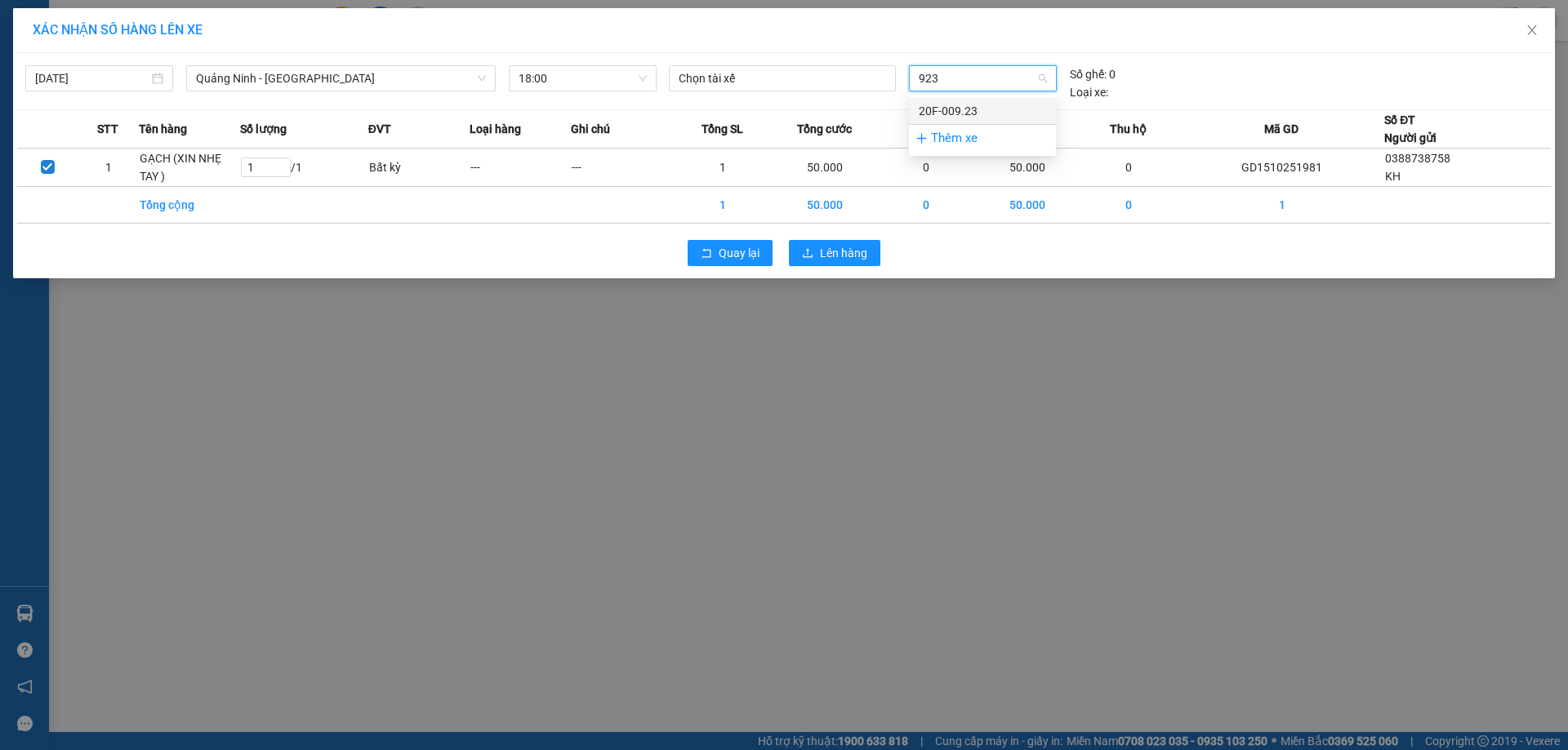
click at [954, 109] on div "20F-009.23" at bounding box center [982, 111] width 128 height 18
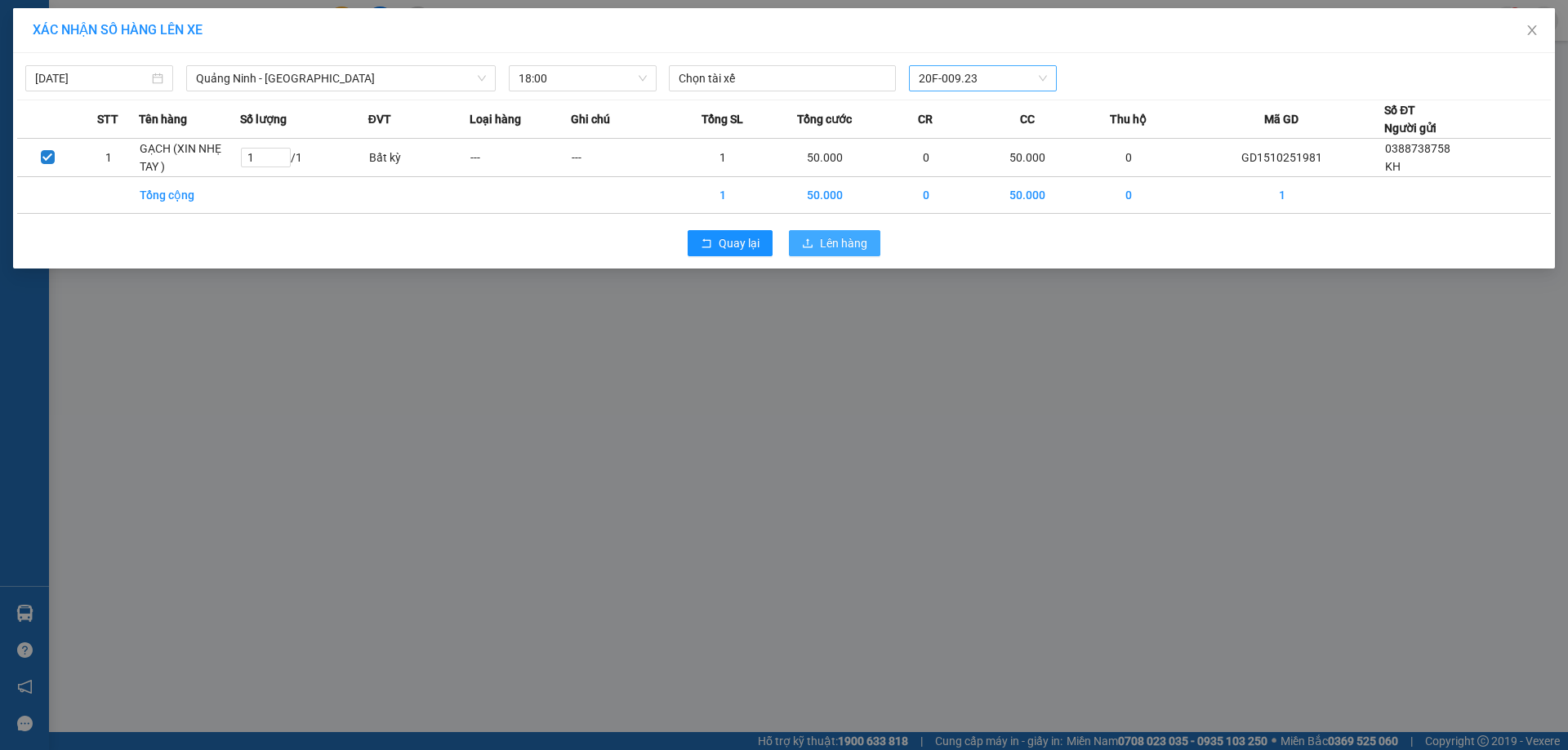
click at [822, 244] on span "Lên hàng" at bounding box center [843, 244] width 47 height 18
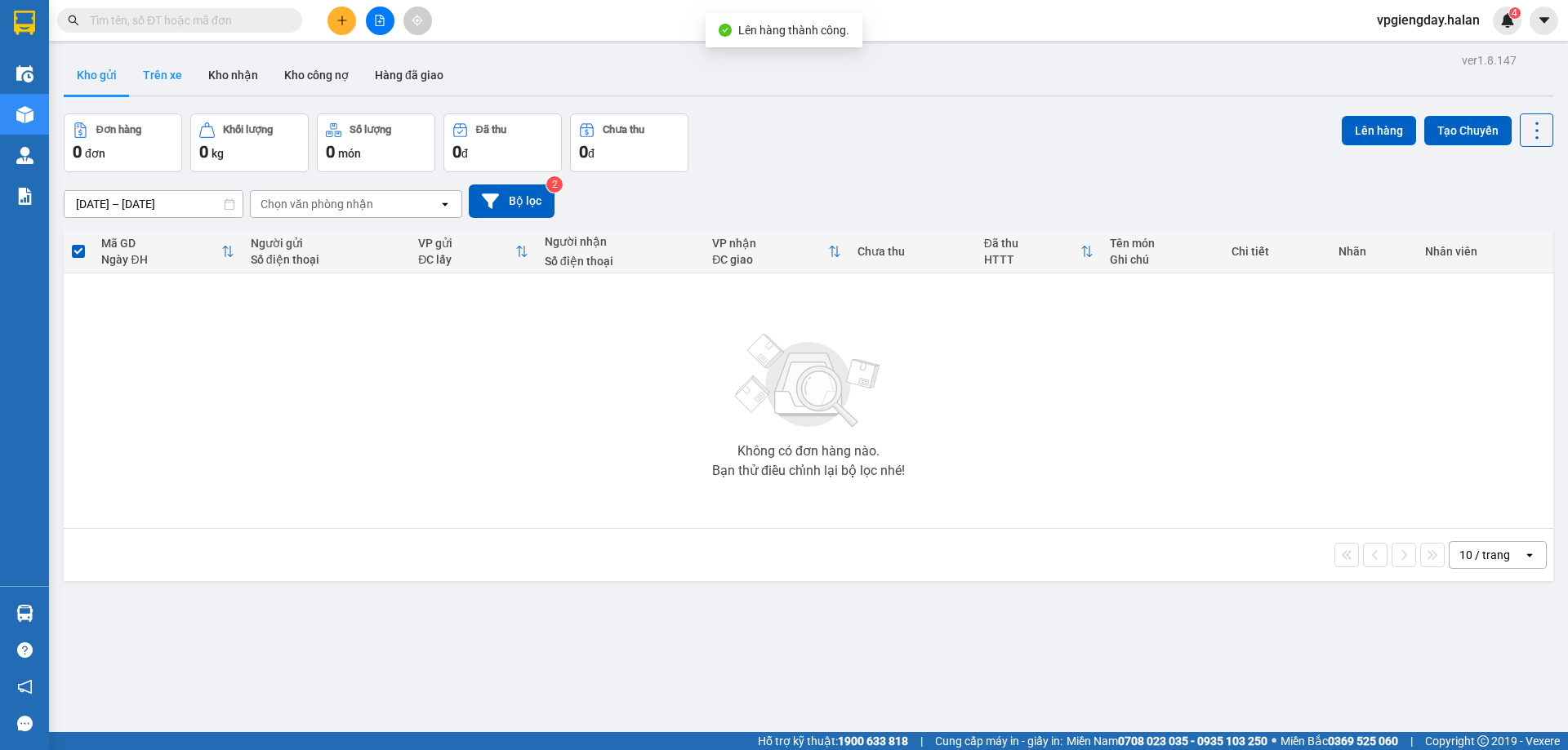
click at [153, 86] on button "Trên xe" at bounding box center [163, 75] width 65 height 40
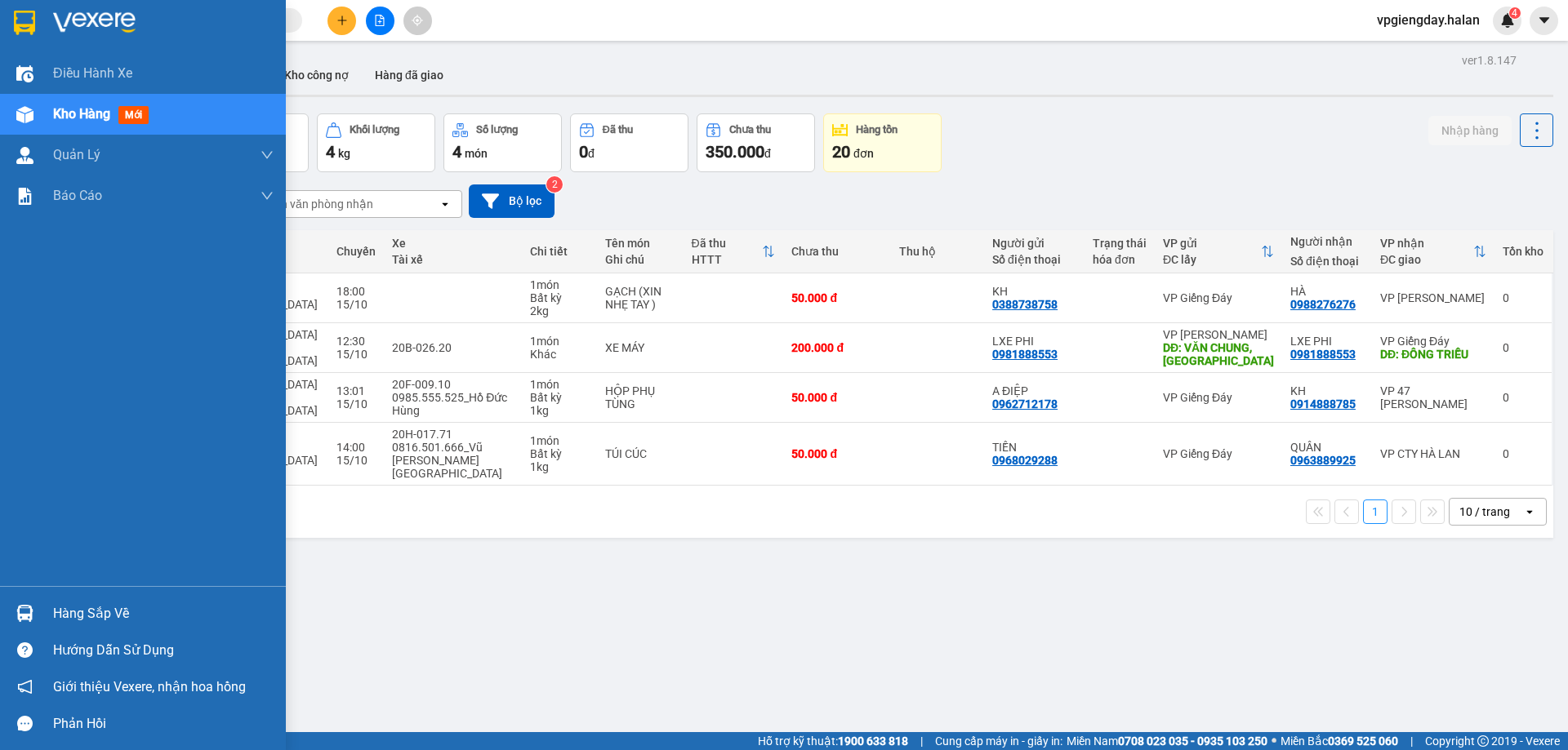
click at [98, 618] on div "Hàng sắp về" at bounding box center [163, 614] width 221 height 25
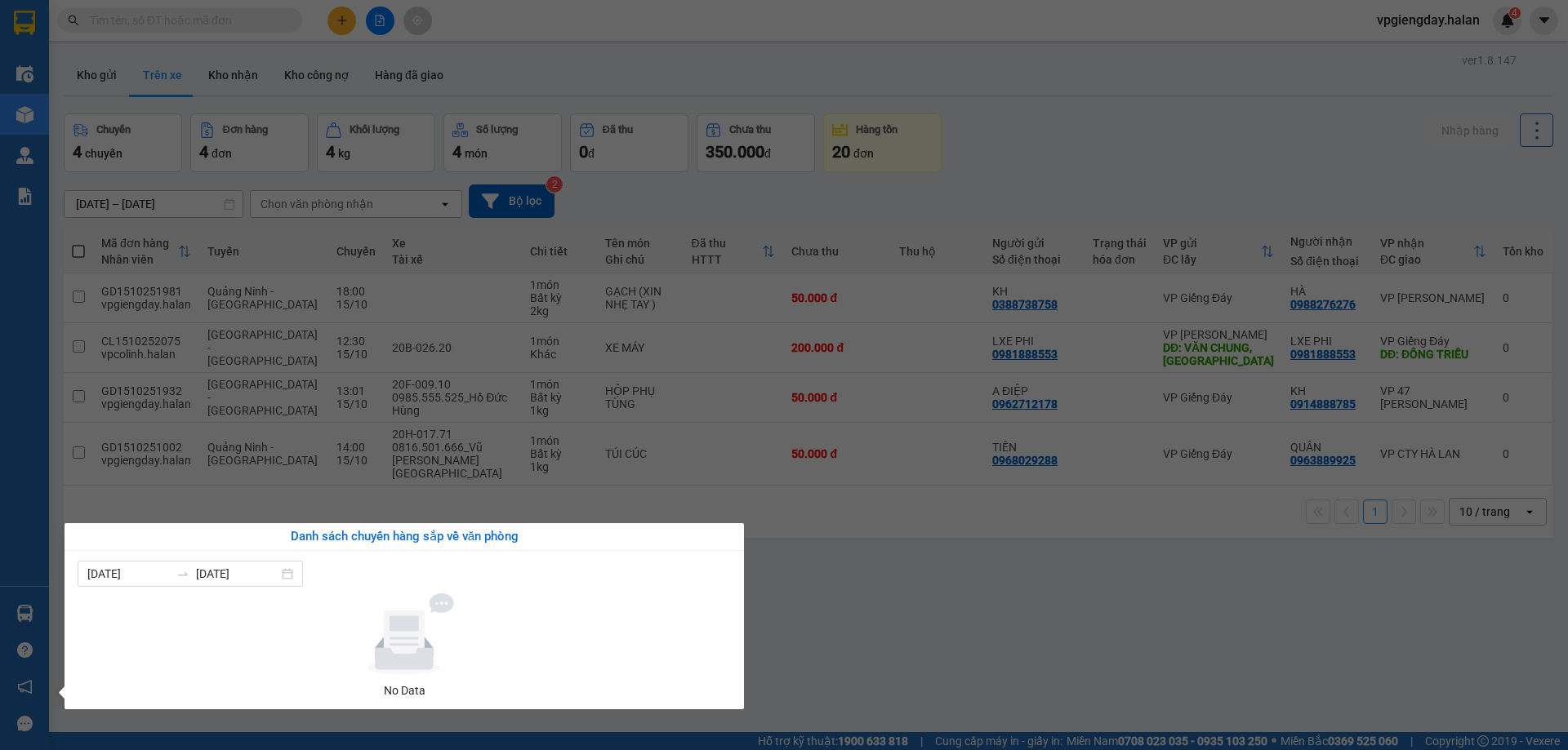
drag, startPoint x: 862, startPoint y: 603, endPoint x: 848, endPoint y: 603, distance: 14.0
click at [862, 602] on section "Kết quả tìm kiếm ( 0 ) Bộ lọc No Data vpgiengday.halan 4 Điều hành xe Kho hàng …" at bounding box center [784, 375] width 1568 height 750
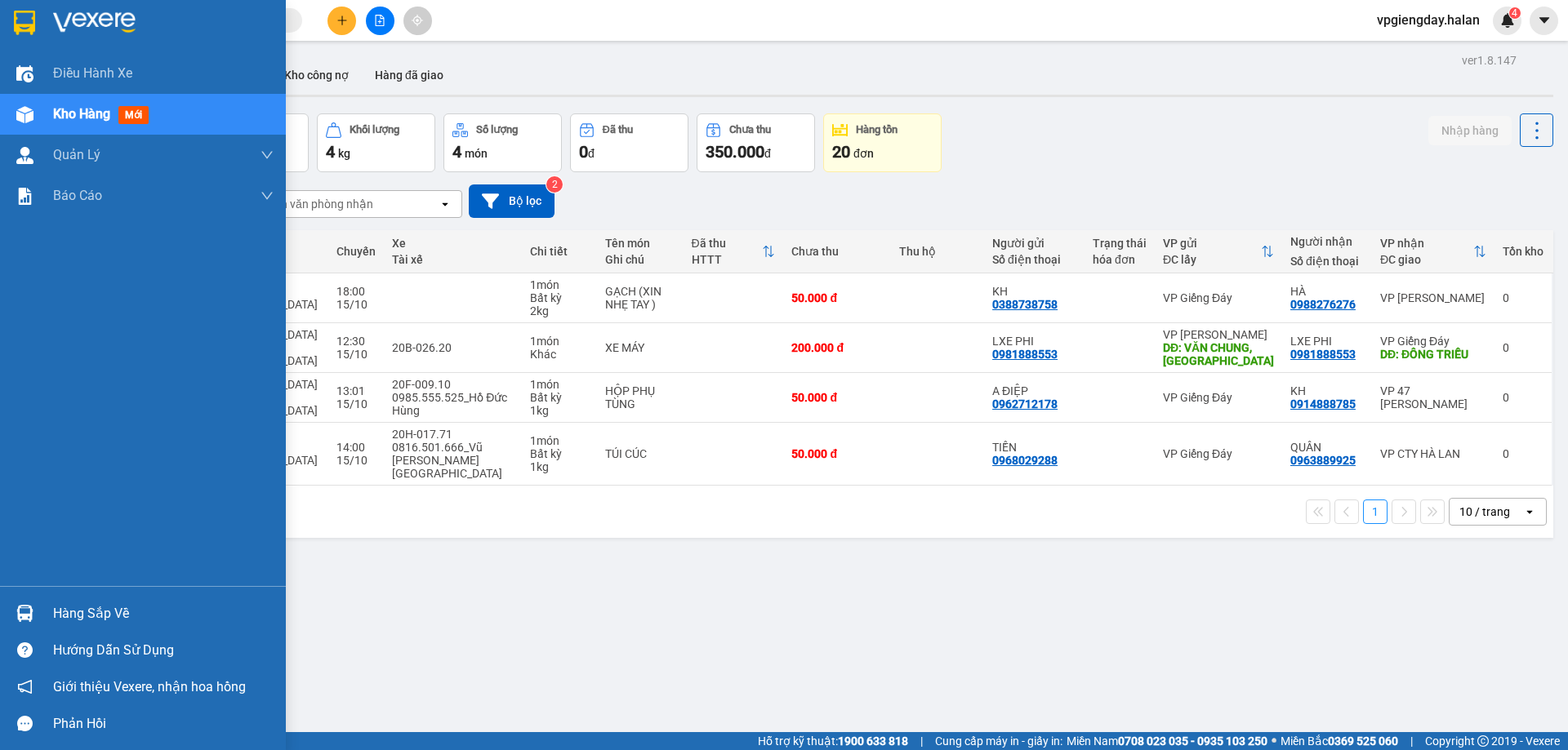
click at [91, 608] on div "Hàng sắp về" at bounding box center [163, 614] width 221 height 25
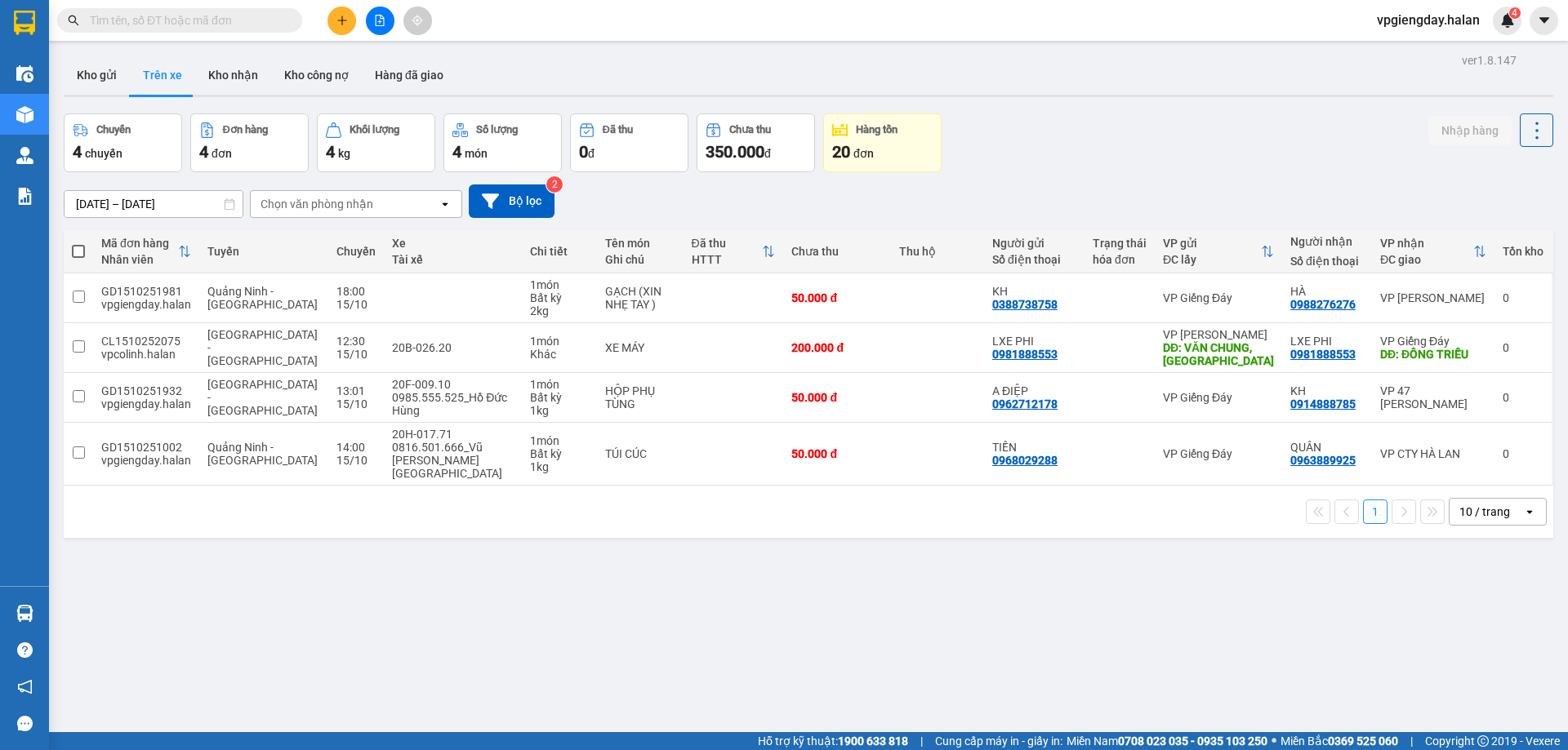
click at [827, 578] on section "Kết quả tìm kiếm ( 0 ) Bộ lọc No Data vpgiengday.halan 4 Điều hành xe Kho hàng …" at bounding box center [784, 375] width 1568 height 750
click at [110, 77] on button "Kho gửi" at bounding box center [96, 75] width 66 height 40
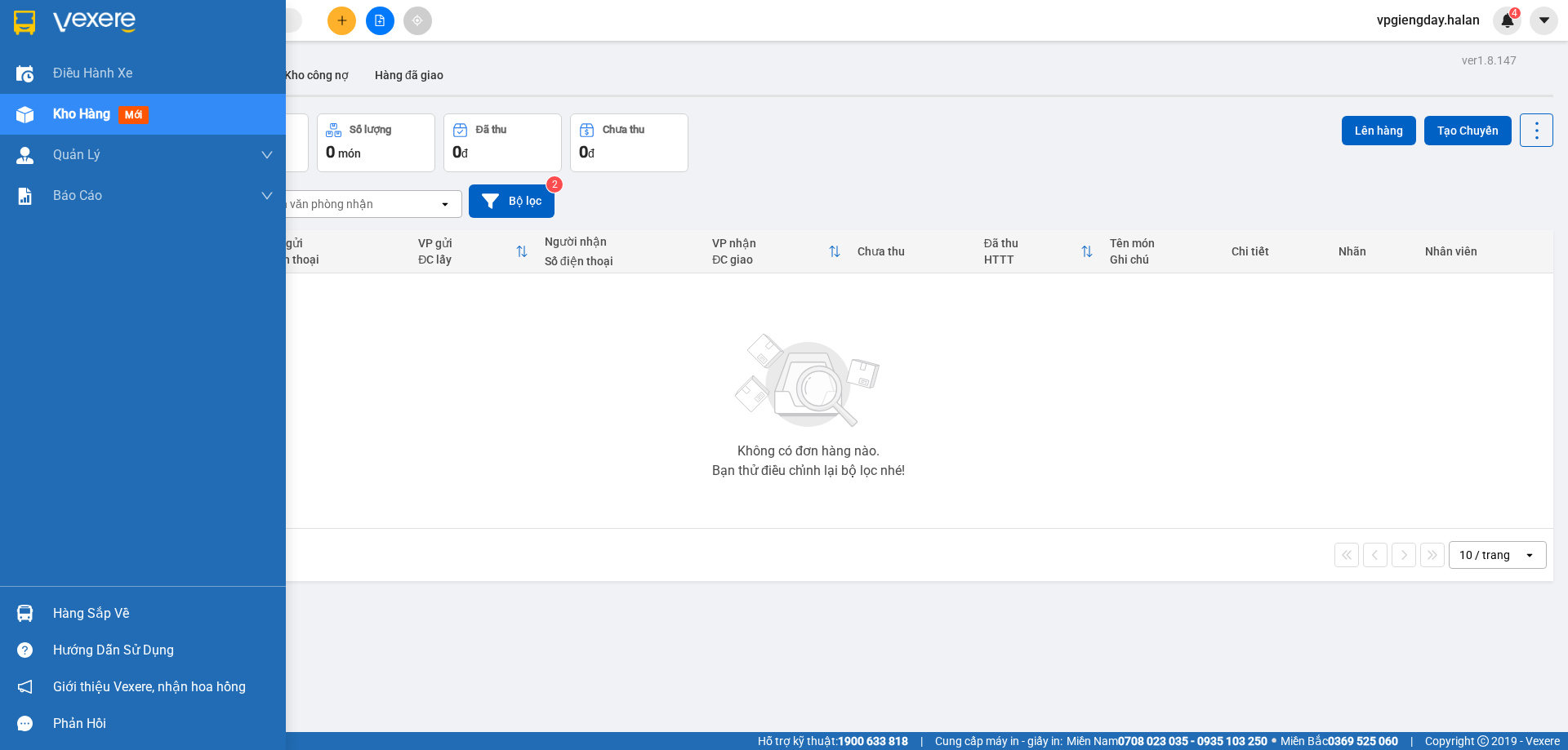
click at [120, 605] on div "Hàng sắp về" at bounding box center [163, 614] width 221 height 25
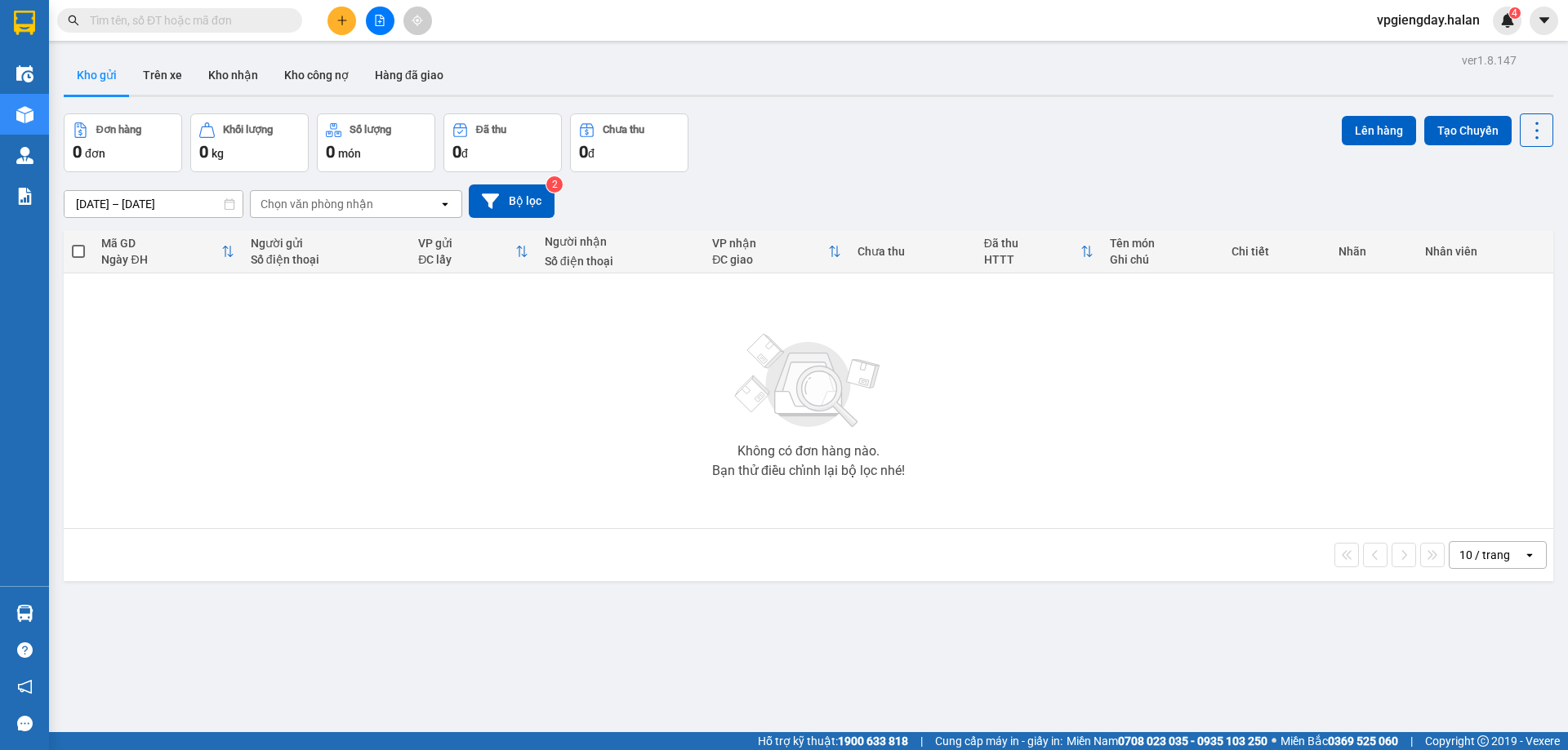
click at [324, 466] on section "Kết quả tìm kiếm ( 0 ) Bộ lọc No Data vpgiengday.halan 4 Điều hành xe Kho hàng …" at bounding box center [784, 375] width 1568 height 750
click at [166, 69] on button "Trên xe" at bounding box center [163, 75] width 65 height 40
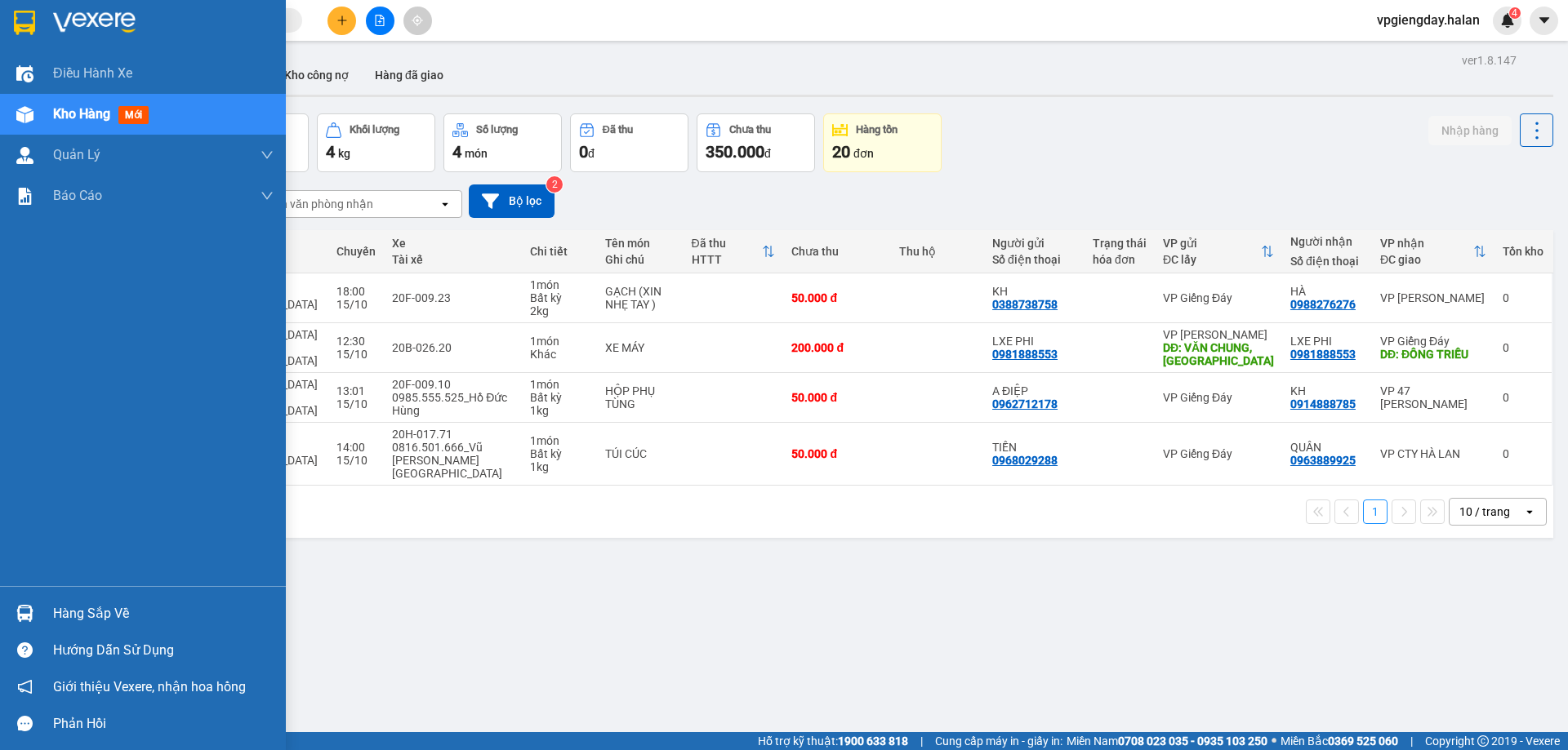
click at [105, 611] on div "Hàng sắp về" at bounding box center [163, 614] width 221 height 25
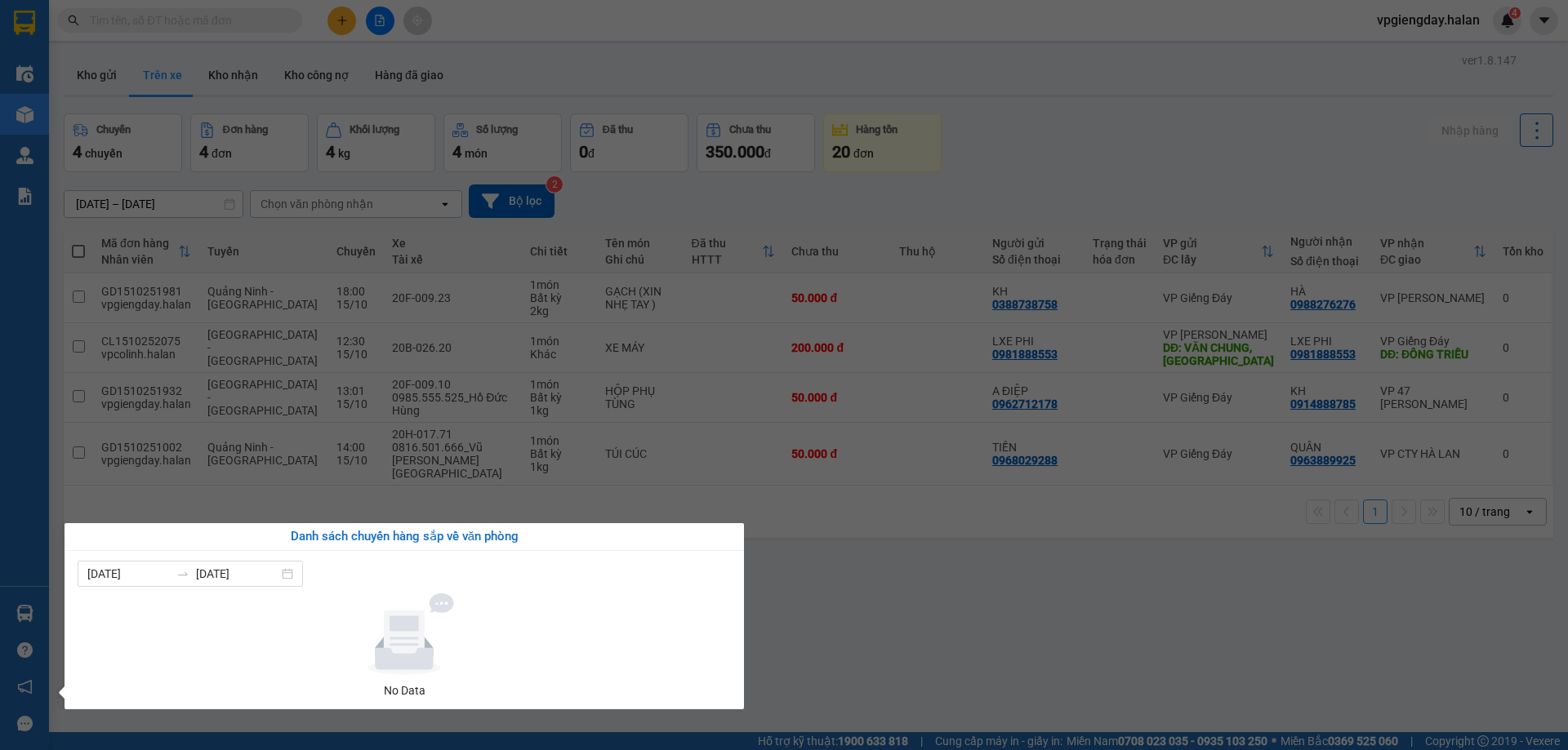
click at [825, 600] on section "Kết quả tìm kiếm ( 0 ) Bộ lọc No Data vpgiengday.halan 4 Điều hành xe Kho hàng …" at bounding box center [784, 375] width 1568 height 750
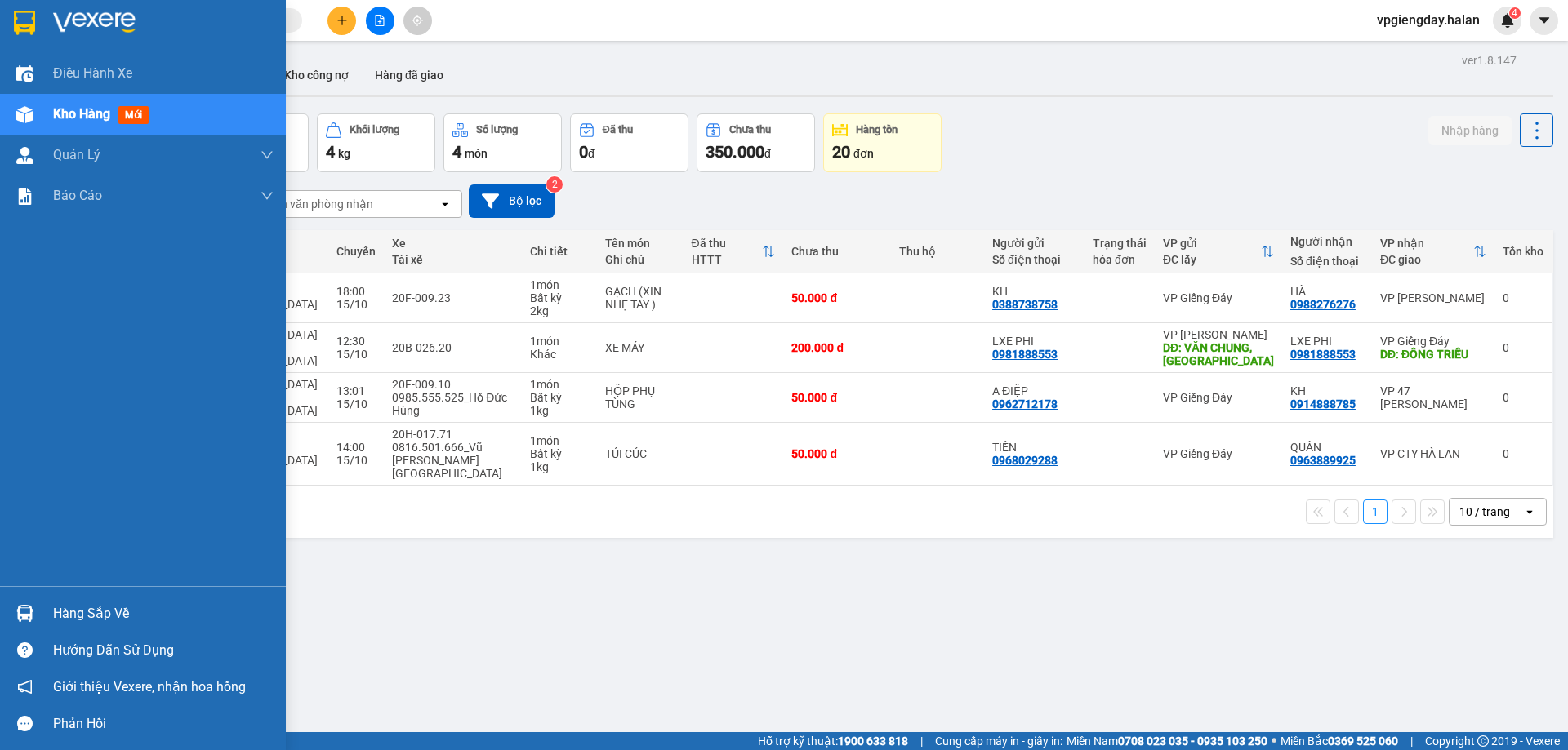
click at [88, 611] on div "Hàng sắp về" at bounding box center [163, 614] width 221 height 25
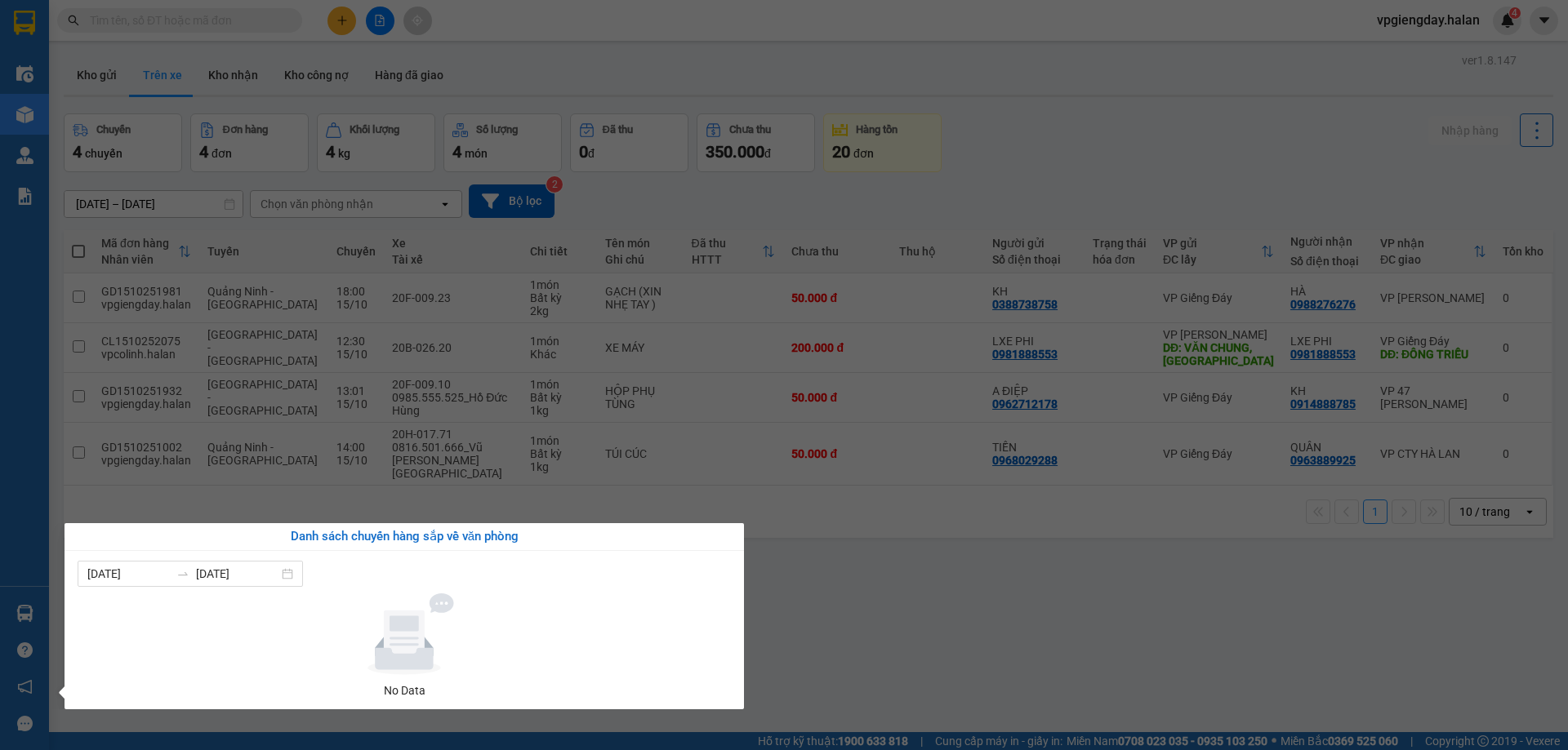
click at [837, 576] on section "Kết quả tìm kiếm ( 0 ) Bộ lọc No Data vpgiengday.halan 4 Điều hành xe Kho hàng …" at bounding box center [784, 375] width 1568 height 750
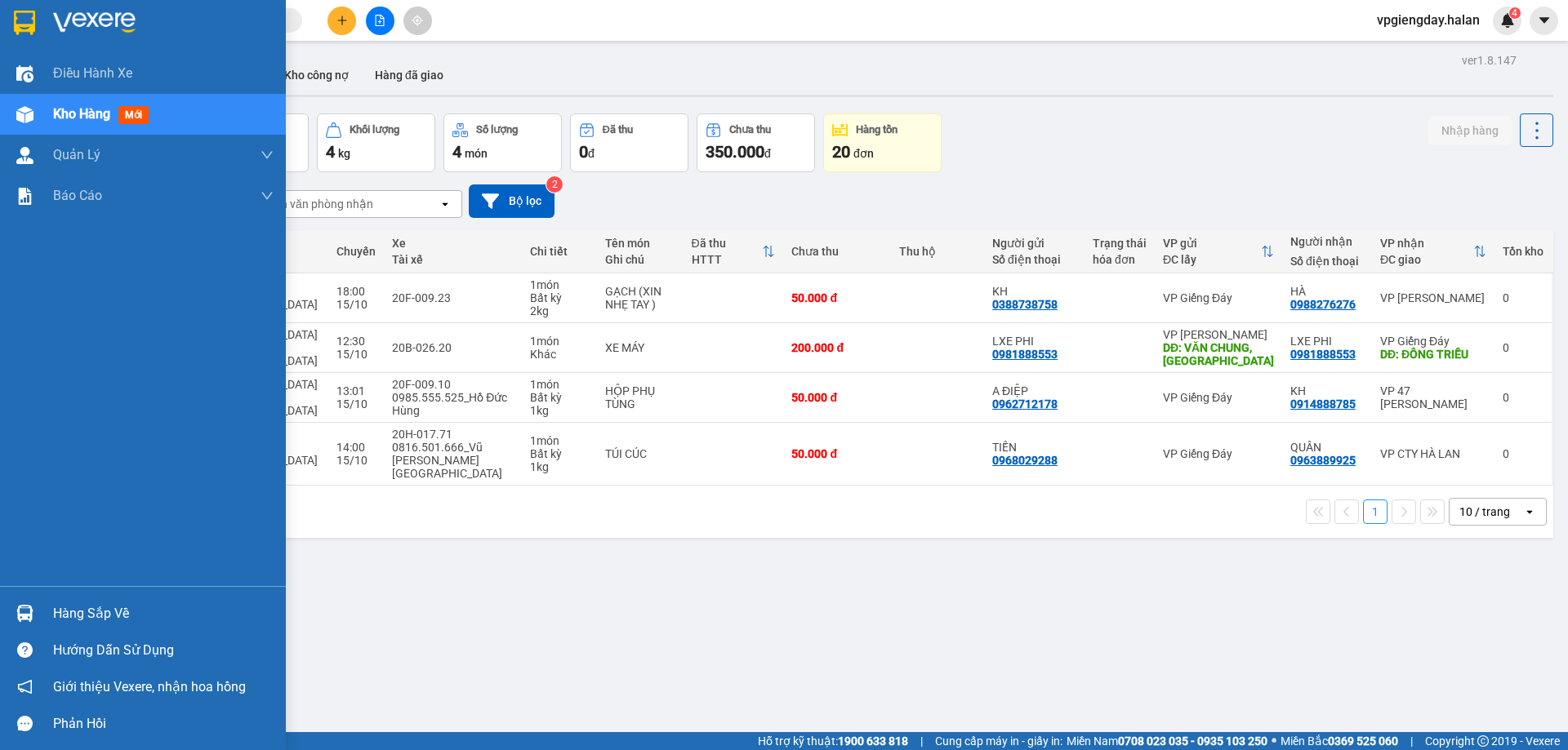
click at [65, 608] on div "Hàng sắp về" at bounding box center [163, 614] width 221 height 25
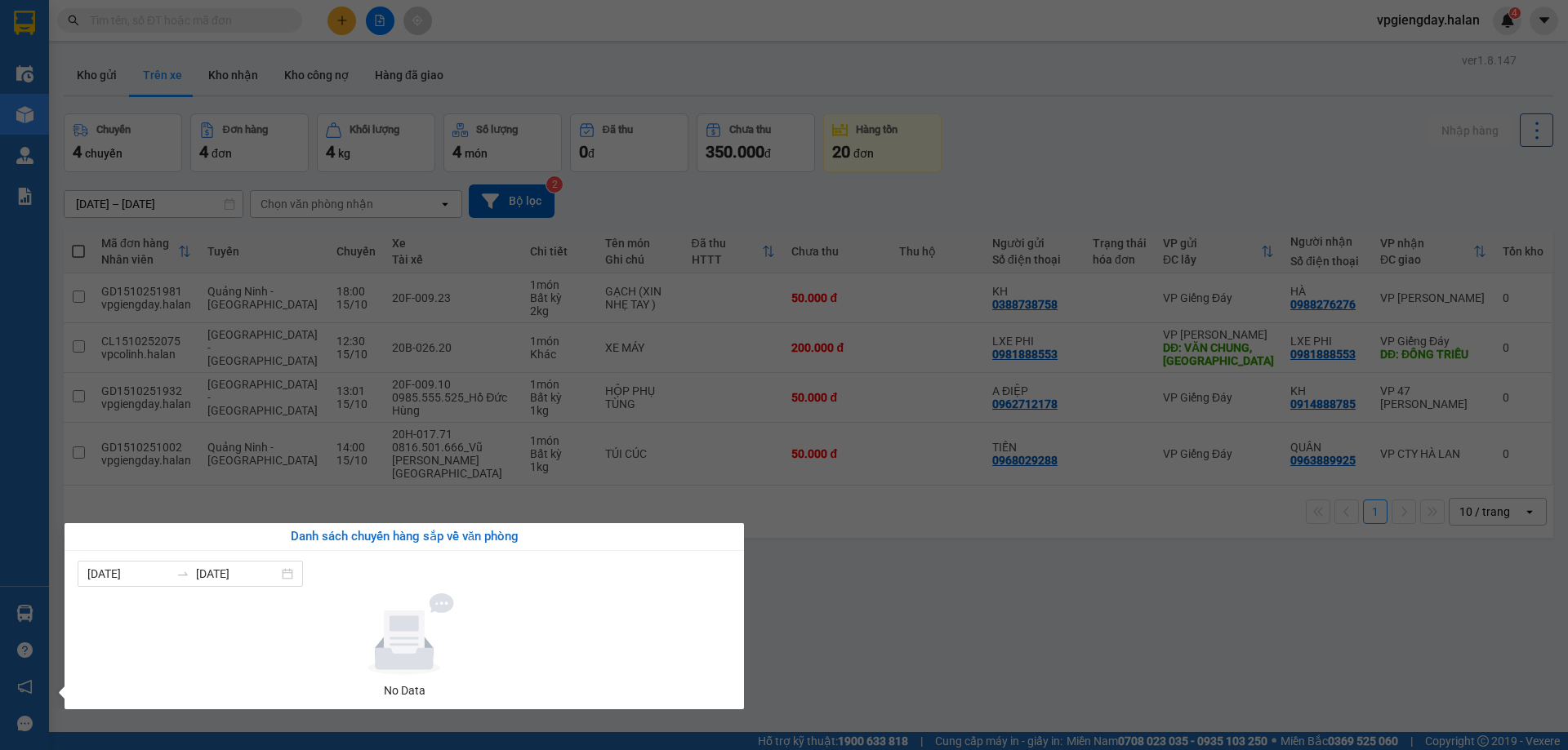
click at [945, 578] on section "Kết quả tìm kiếm ( 0 ) Bộ lọc No Data vpgiengday.halan 4 Điều hành xe Kho hàng …" at bounding box center [784, 375] width 1568 height 750
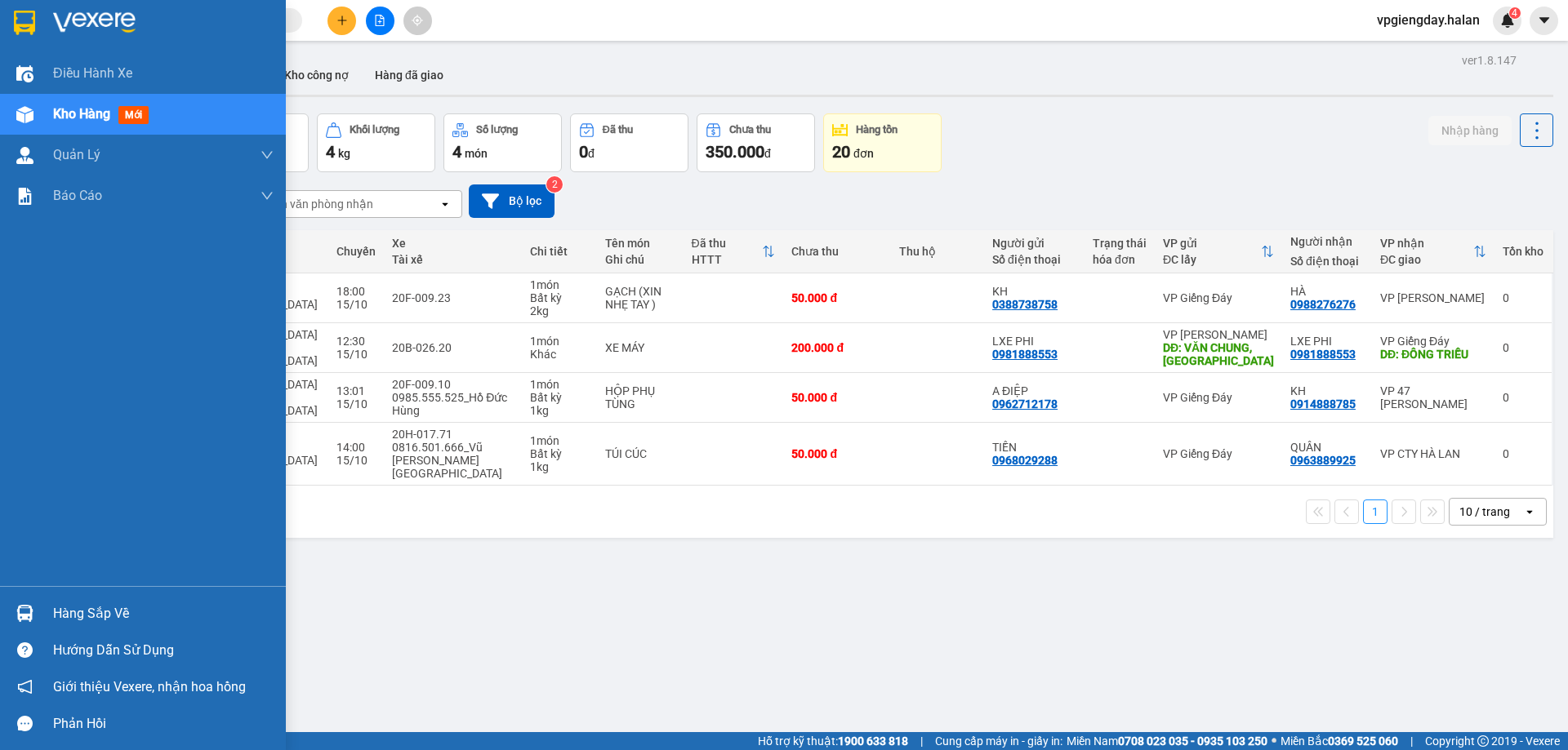
drag, startPoint x: 98, startPoint y: 608, endPoint x: 188, endPoint y: 612, distance: 90.1
click at [98, 607] on div "Hàng sắp về" at bounding box center [163, 614] width 221 height 25
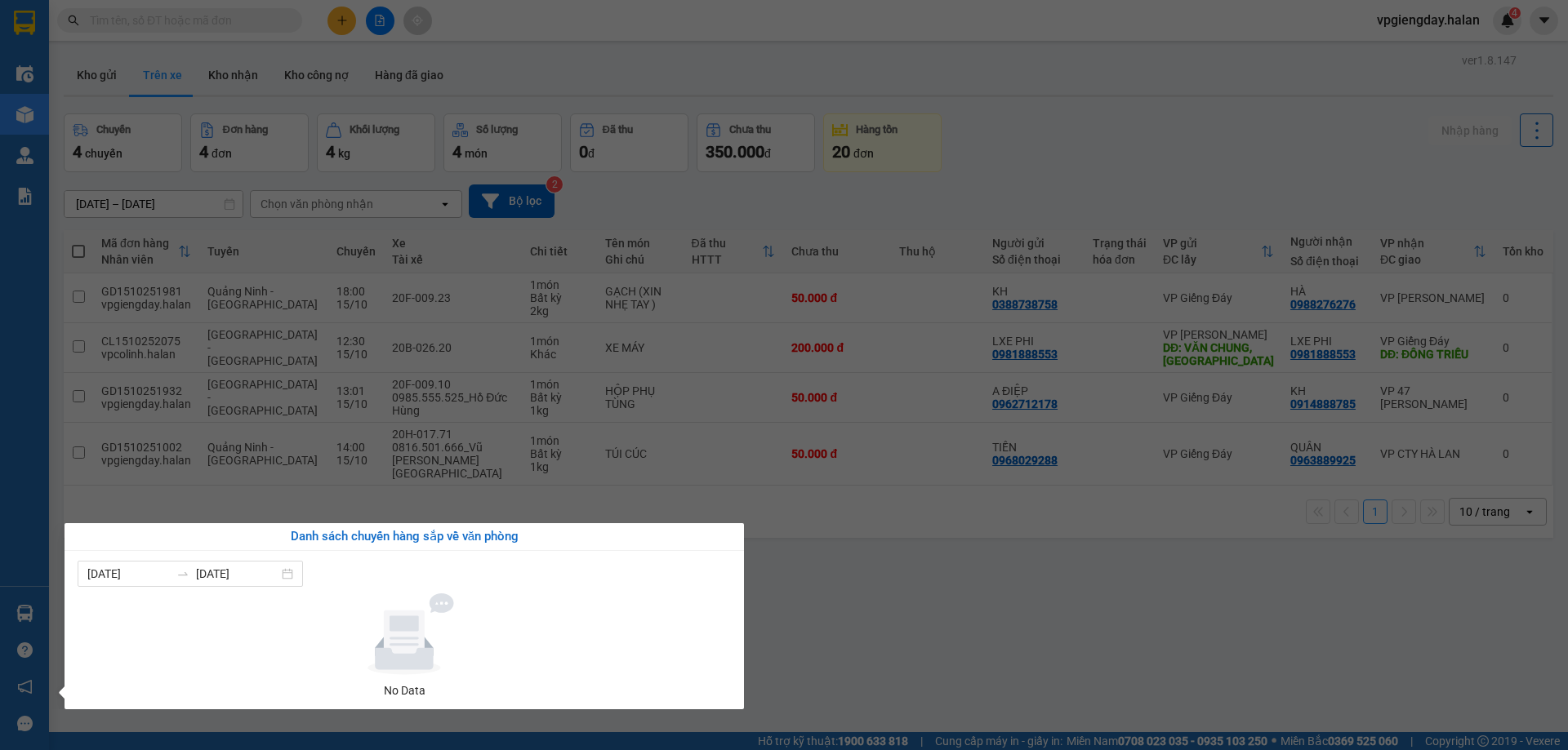
drag, startPoint x: 817, startPoint y: 586, endPoint x: 0, endPoint y: 621, distance: 817.7
click at [811, 580] on section "Kết quả tìm kiếm ( 0 ) Bộ lọc No Data vpgiengday.halan 4 Điều hành xe Kho hàng …" at bounding box center [784, 375] width 1568 height 750
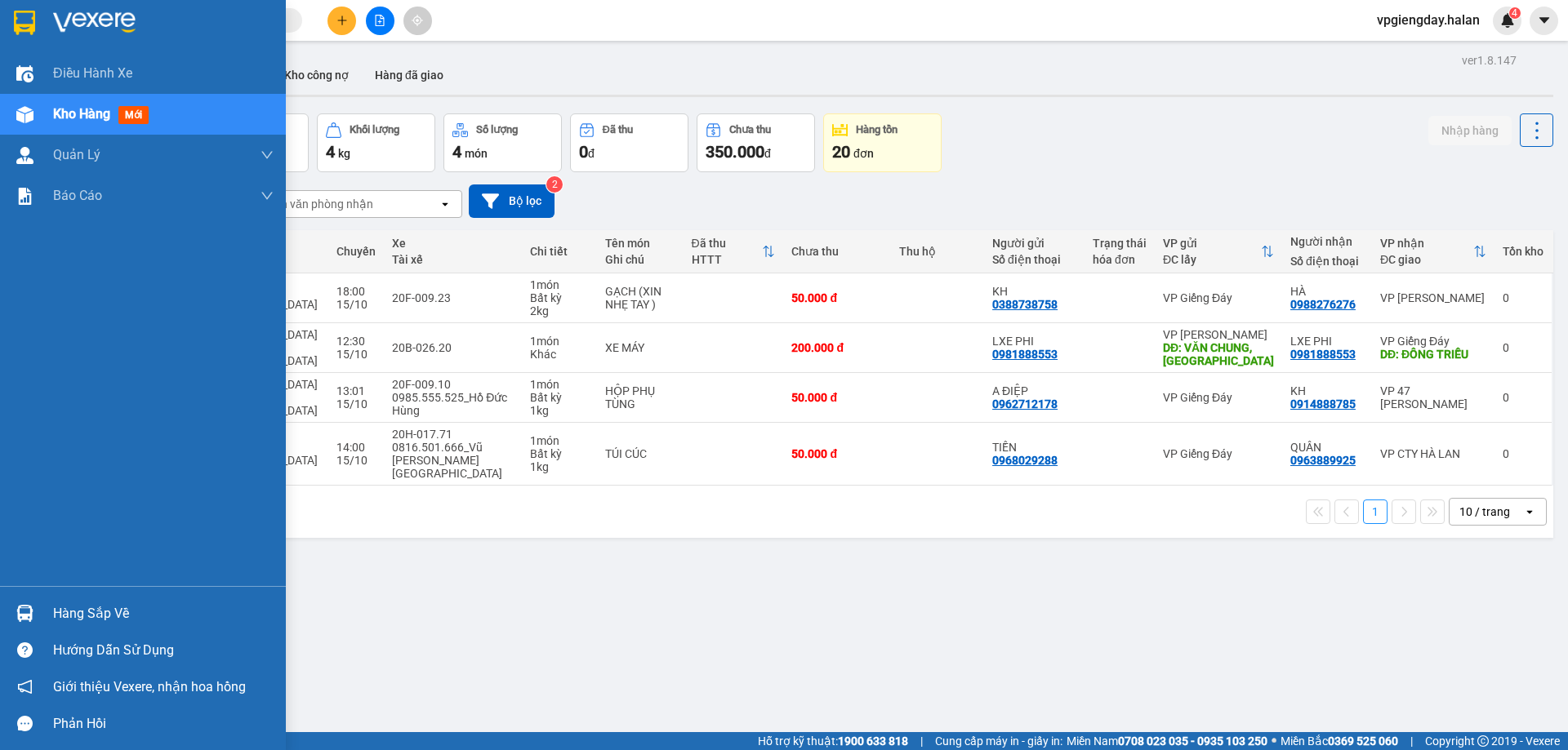
click at [78, 612] on div "Hàng sắp về" at bounding box center [163, 614] width 221 height 25
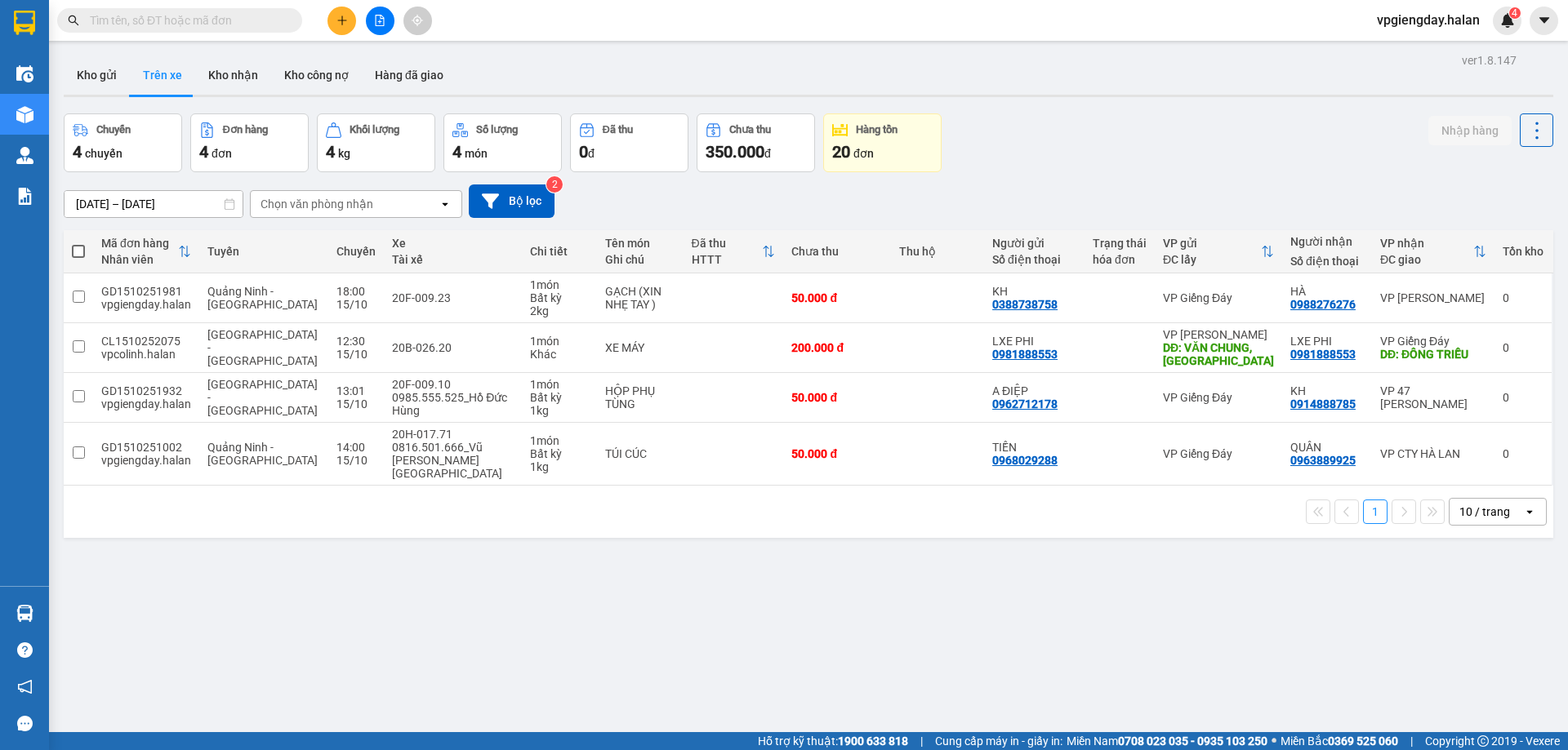
click at [850, 608] on section "Kết quả tìm kiếm ( 0 ) Bộ lọc No Data vpgiengday.halan 4 Điều hành xe Kho hàng …" at bounding box center [784, 375] width 1568 height 750
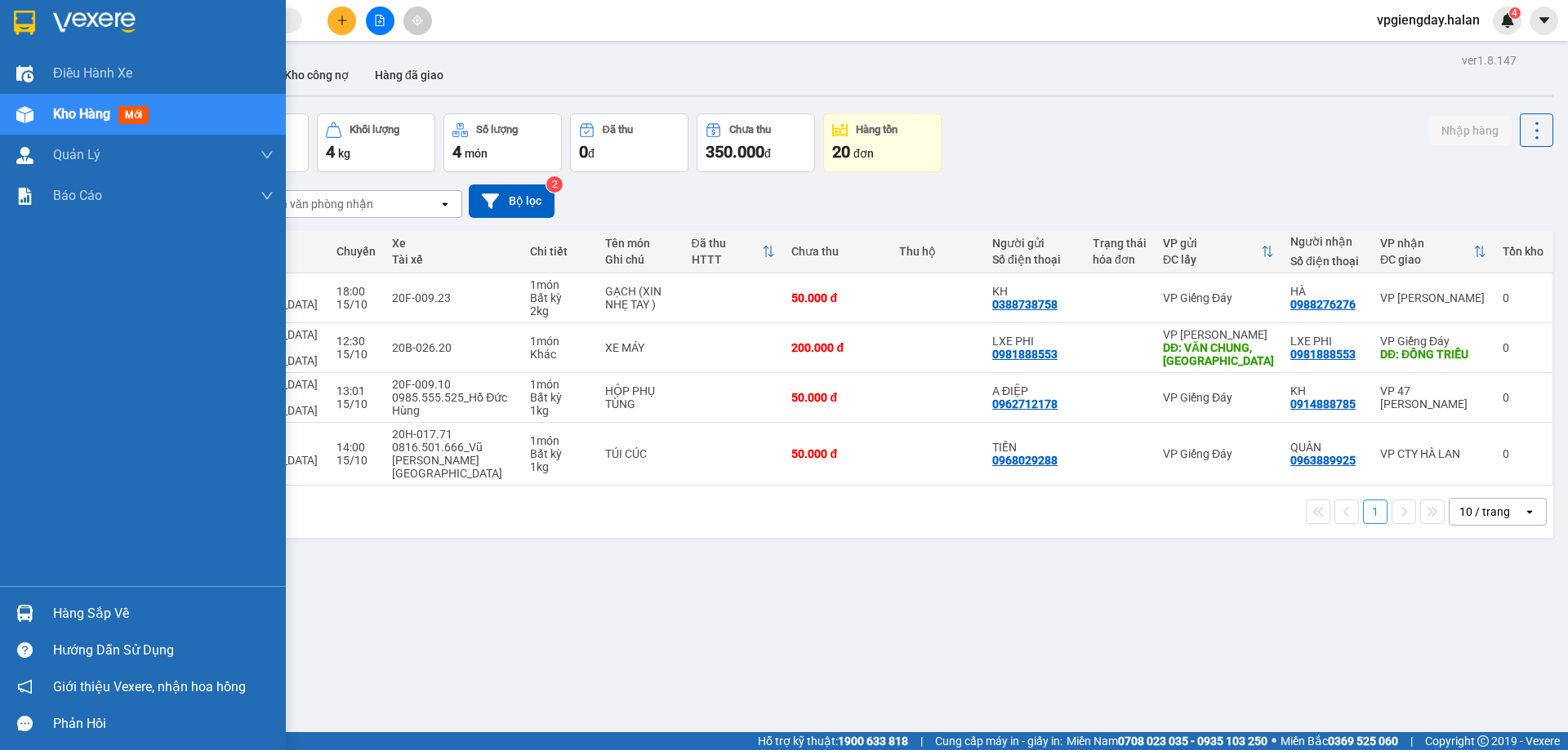
click at [110, 610] on div "Hàng sắp về" at bounding box center [163, 614] width 221 height 25
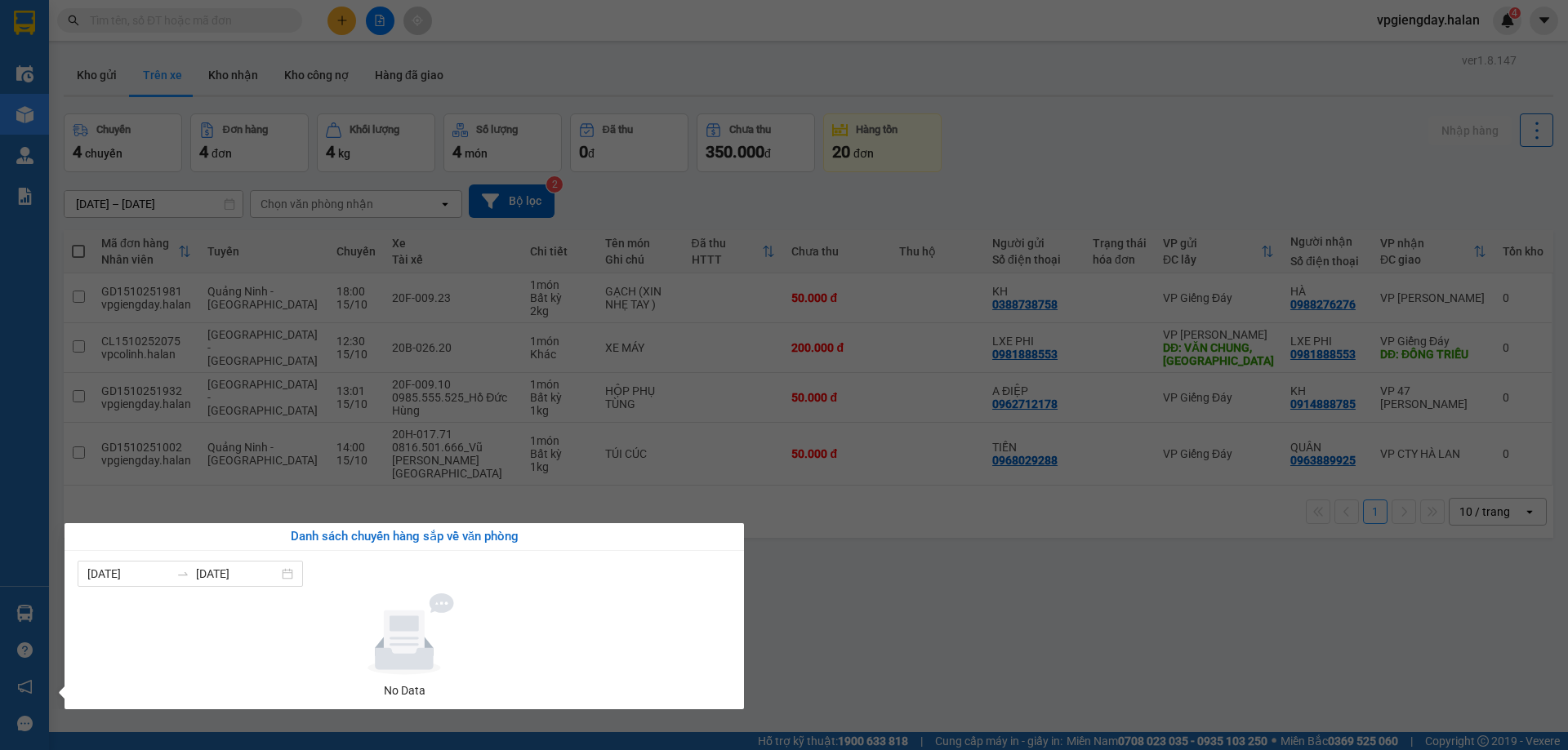
click at [842, 575] on section "Kết quả tìm kiếm ( 0 ) Bộ lọc No Data vpgiengday.halan 4 Điều hành xe Kho hàng …" at bounding box center [784, 375] width 1568 height 750
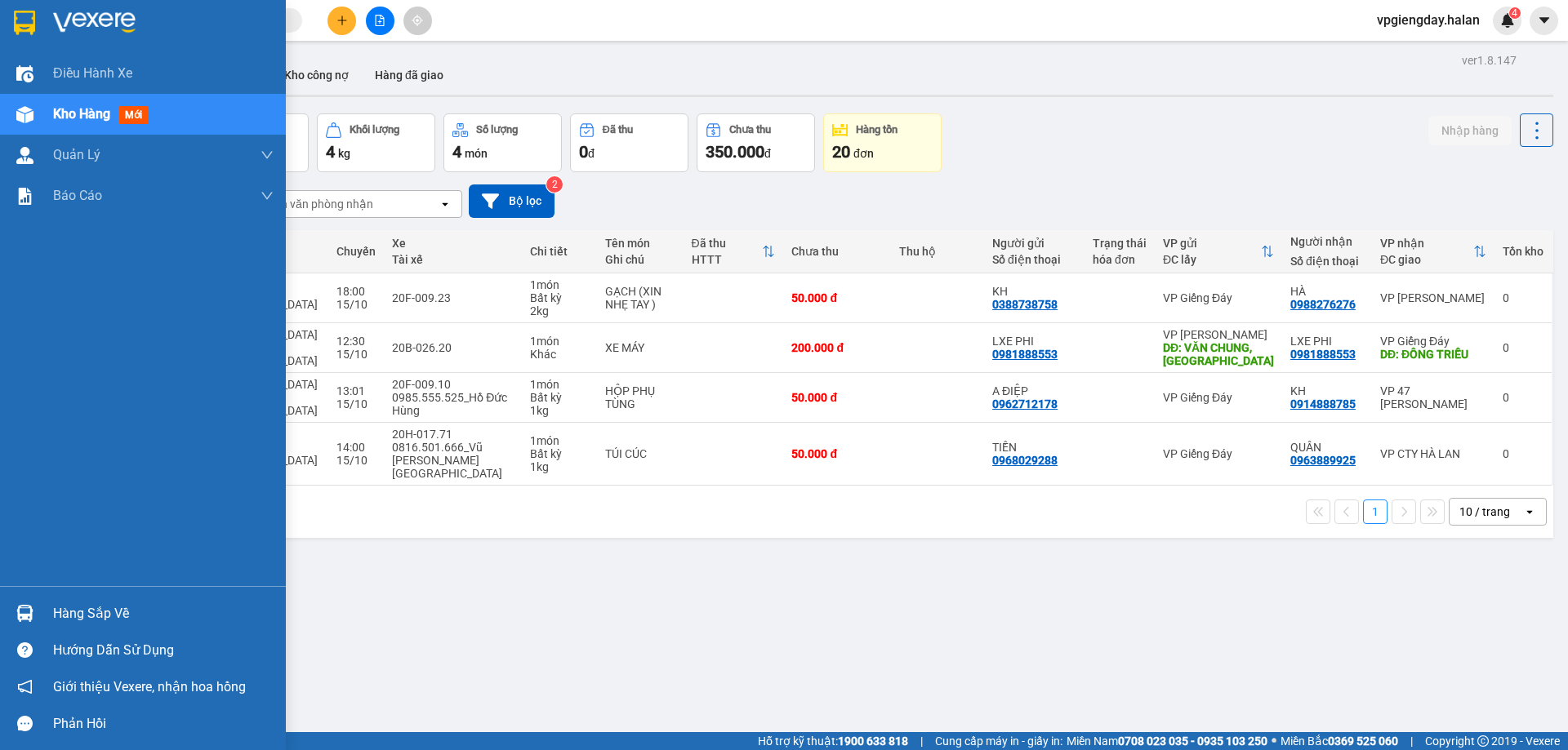
click at [112, 612] on div "Hàng sắp về" at bounding box center [163, 614] width 221 height 25
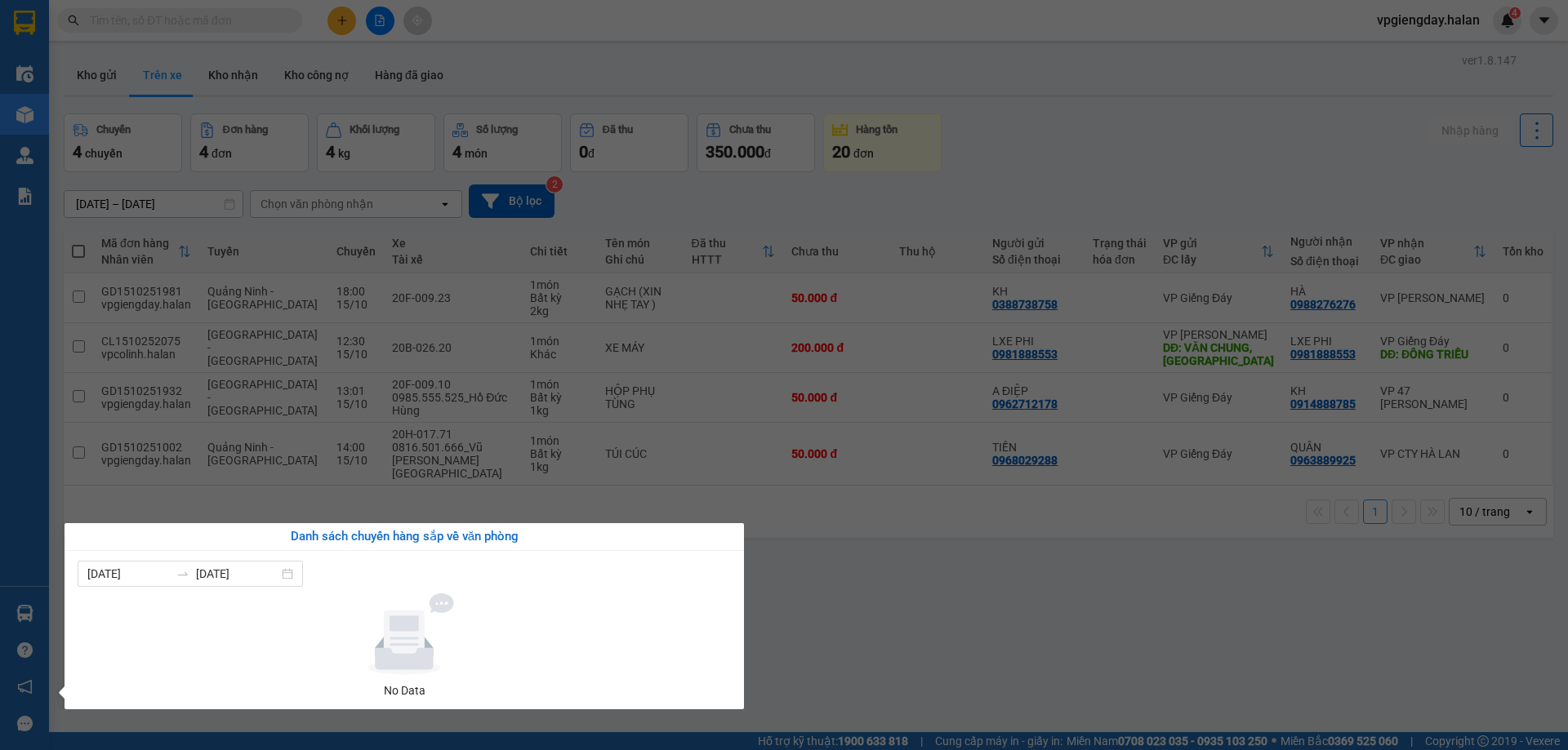
click at [439, 614] on icon at bounding box center [404, 634] width 150 height 82
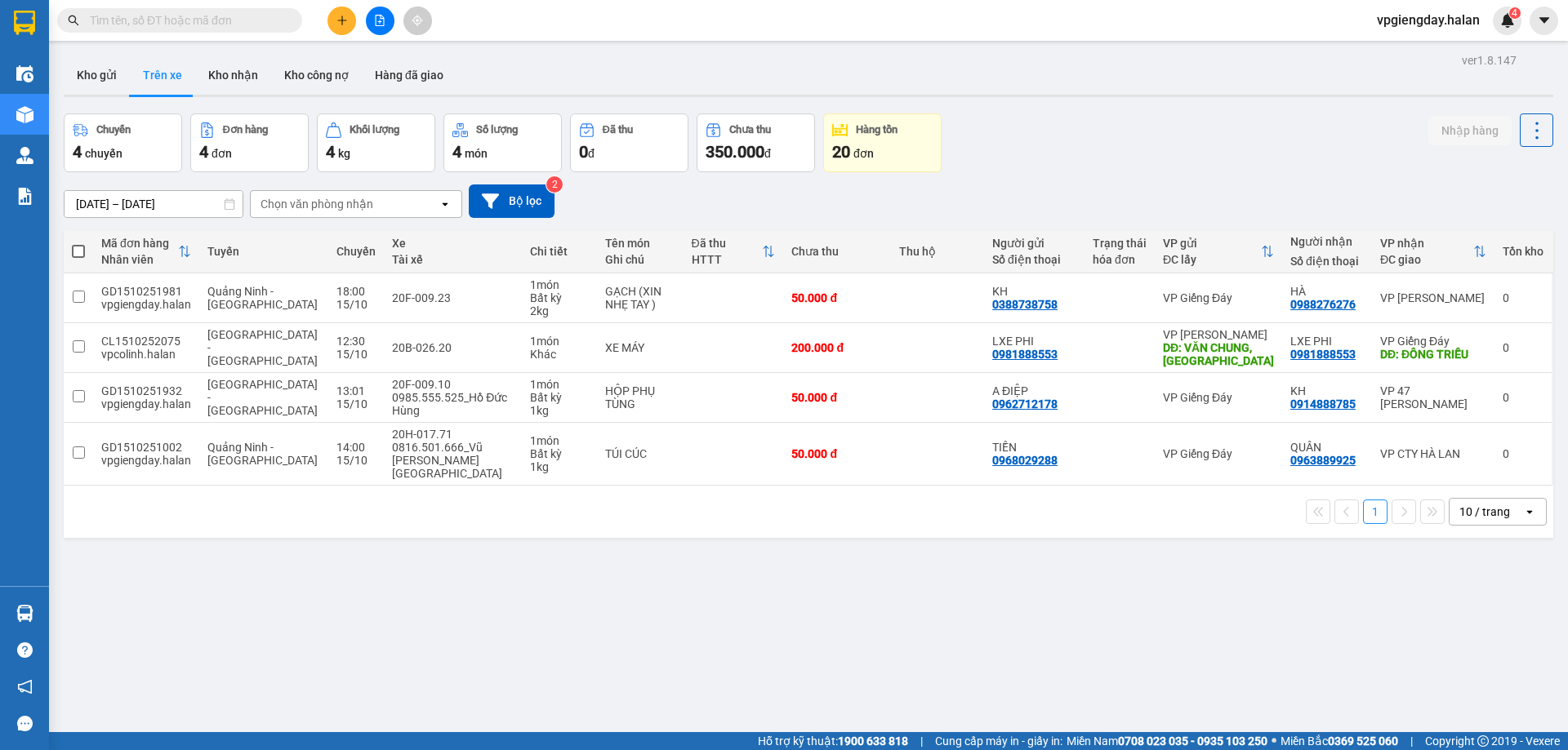
click at [852, 618] on section "Kết quả tìm kiếm ( 0 ) Bộ lọc No Data vpgiengday.halan 4 Điều hành xe Kho hàng …" at bounding box center [784, 375] width 1568 height 750
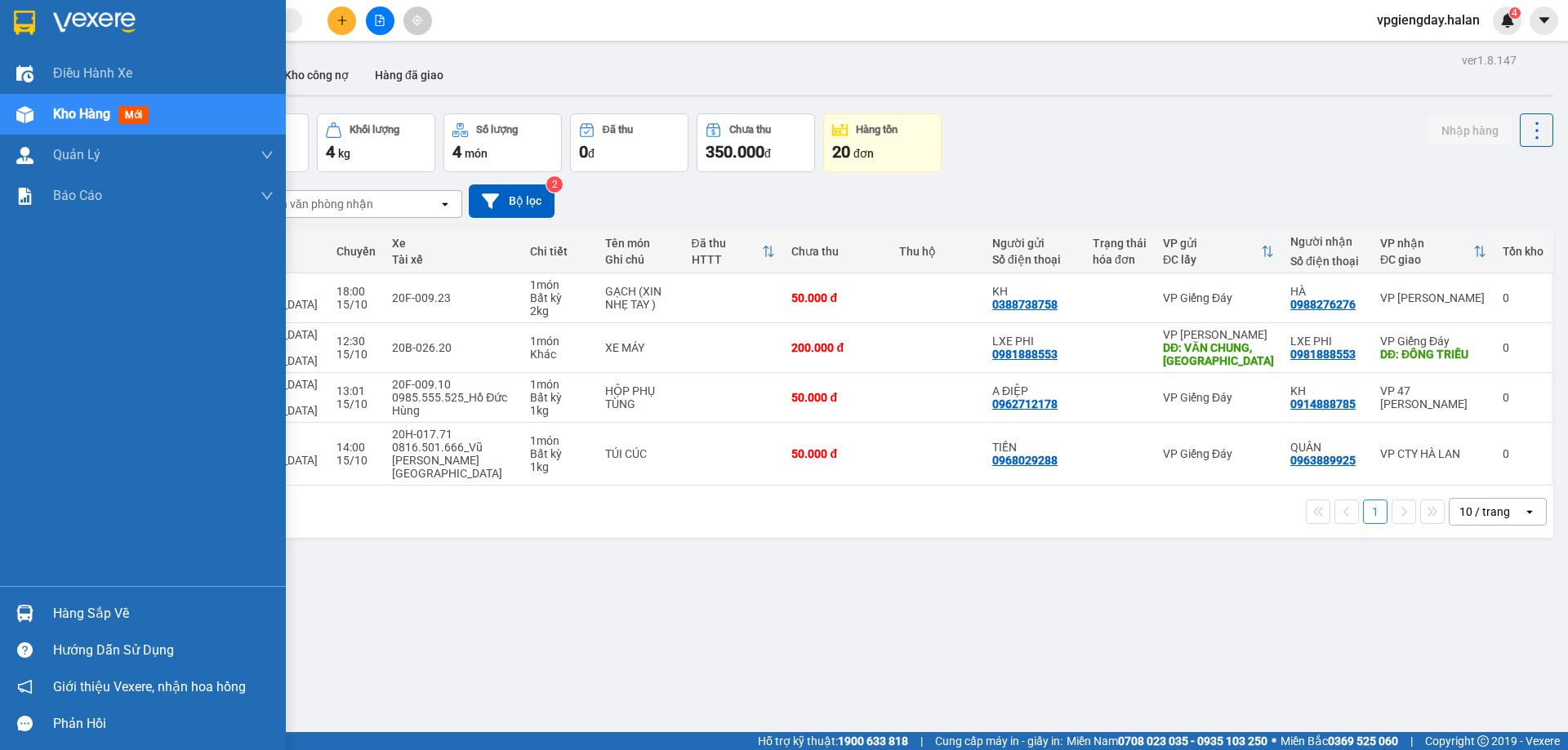
click at [95, 606] on div "Hàng sắp về" at bounding box center [163, 614] width 221 height 25
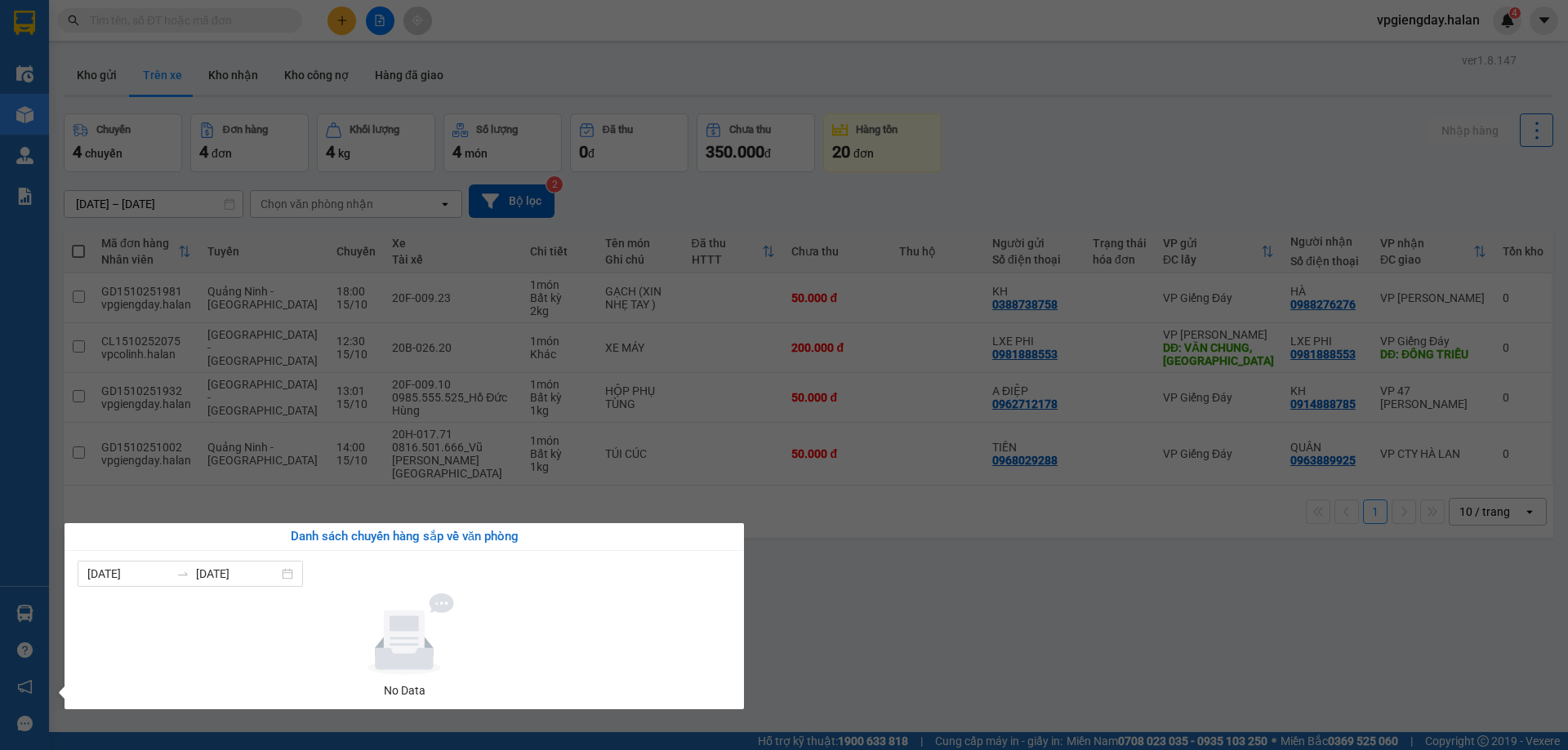
click at [941, 572] on section "Kết quả tìm kiếm ( 0 ) Bộ lọc No Data vpgiengday.halan 4 Điều hành xe Kho hàng …" at bounding box center [784, 375] width 1568 height 750
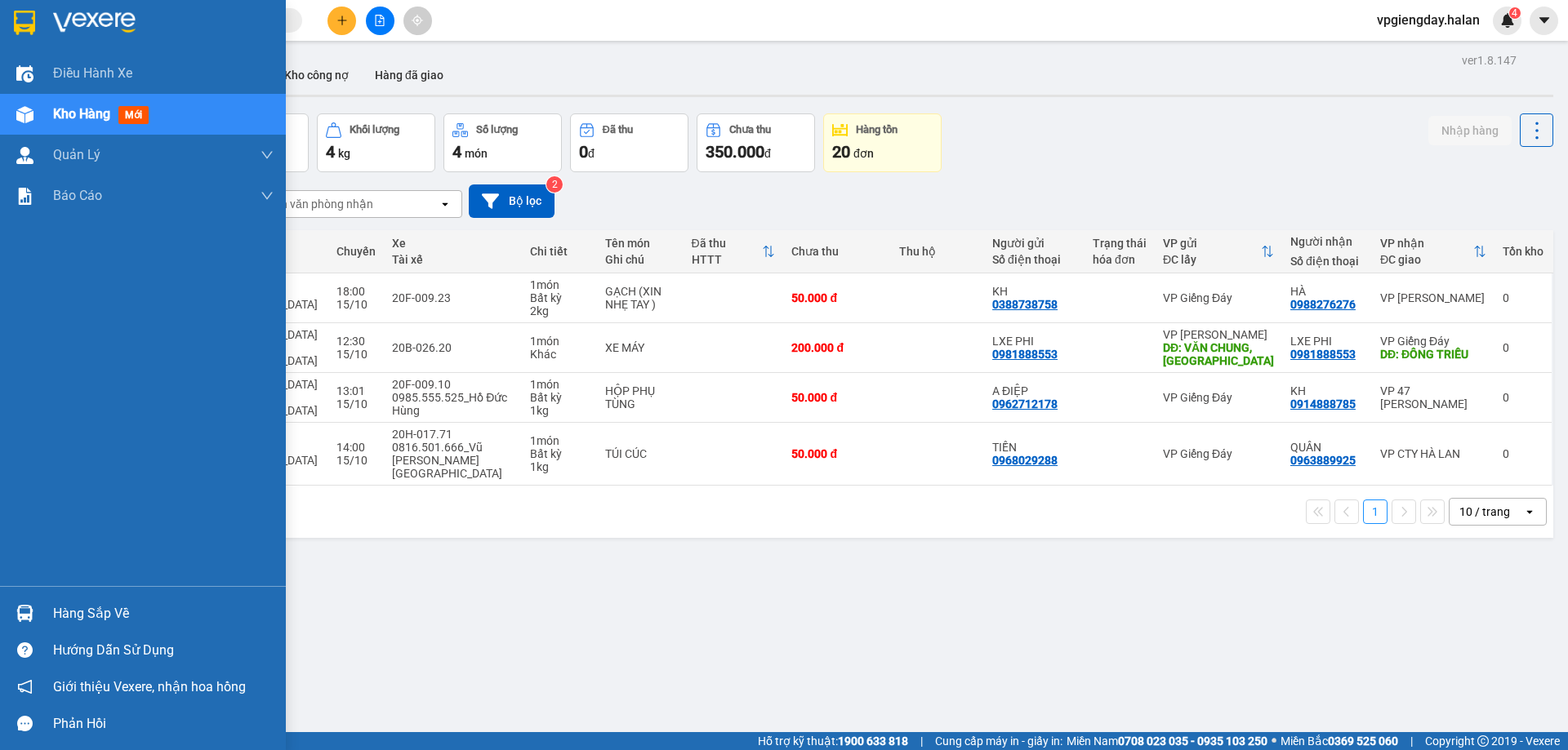
click at [137, 612] on div "Hàng sắp về" at bounding box center [163, 614] width 221 height 25
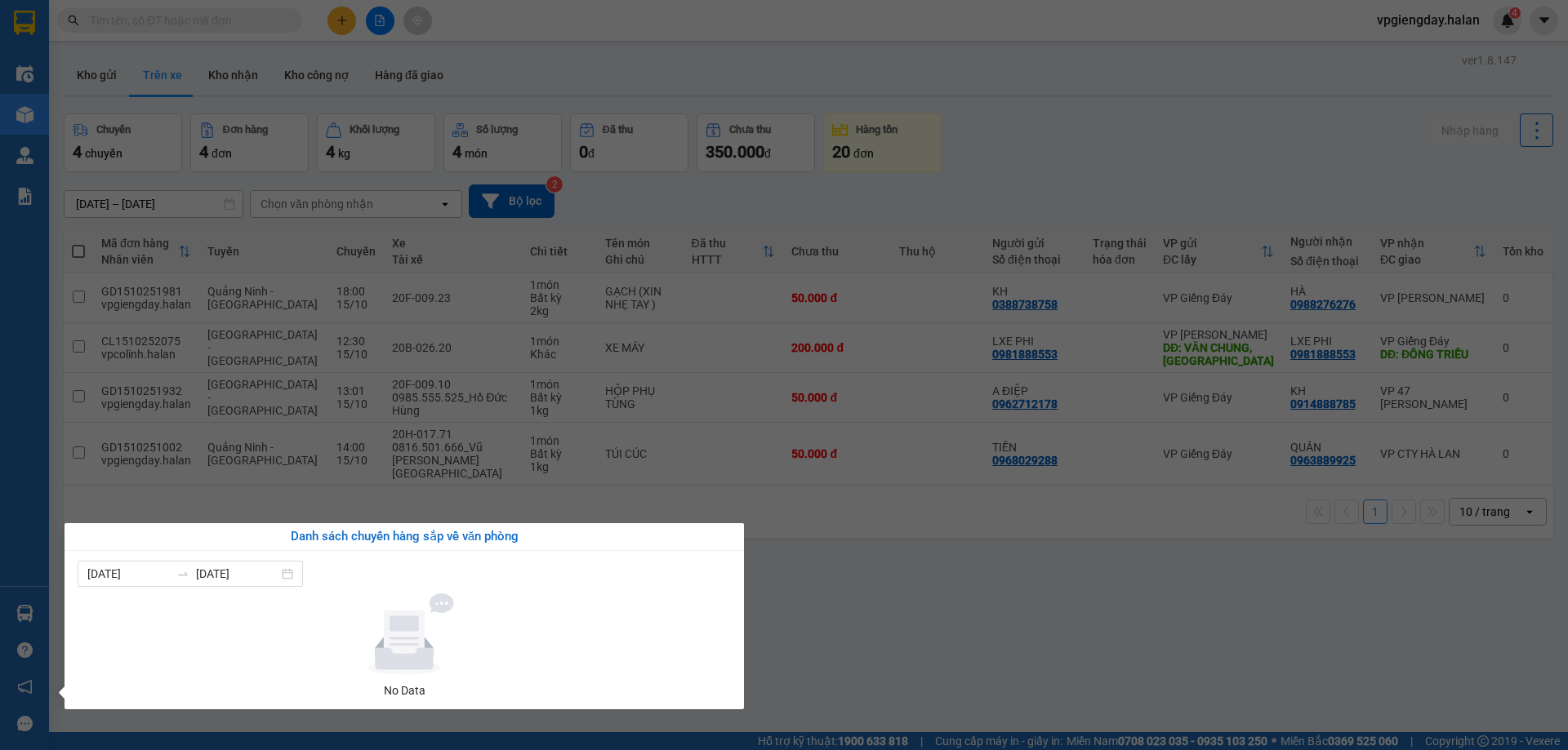
click at [872, 601] on section "Kết quả tìm kiếm ( 0 ) Bộ lọc No Data vpgiengday.halan 4 Điều hành xe Kho hàng …" at bounding box center [784, 375] width 1568 height 750
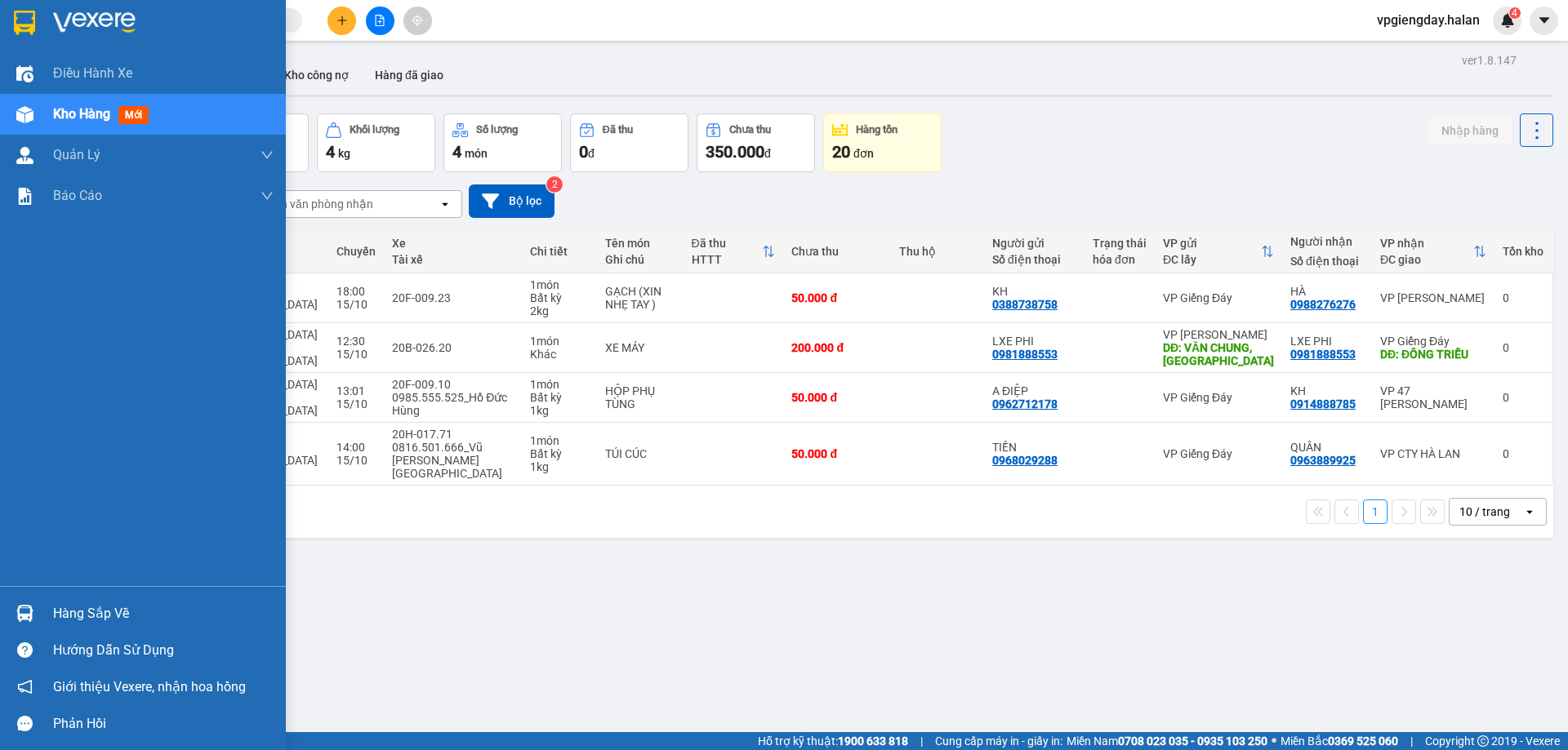
click at [97, 616] on div "Hàng sắp về" at bounding box center [163, 614] width 221 height 25
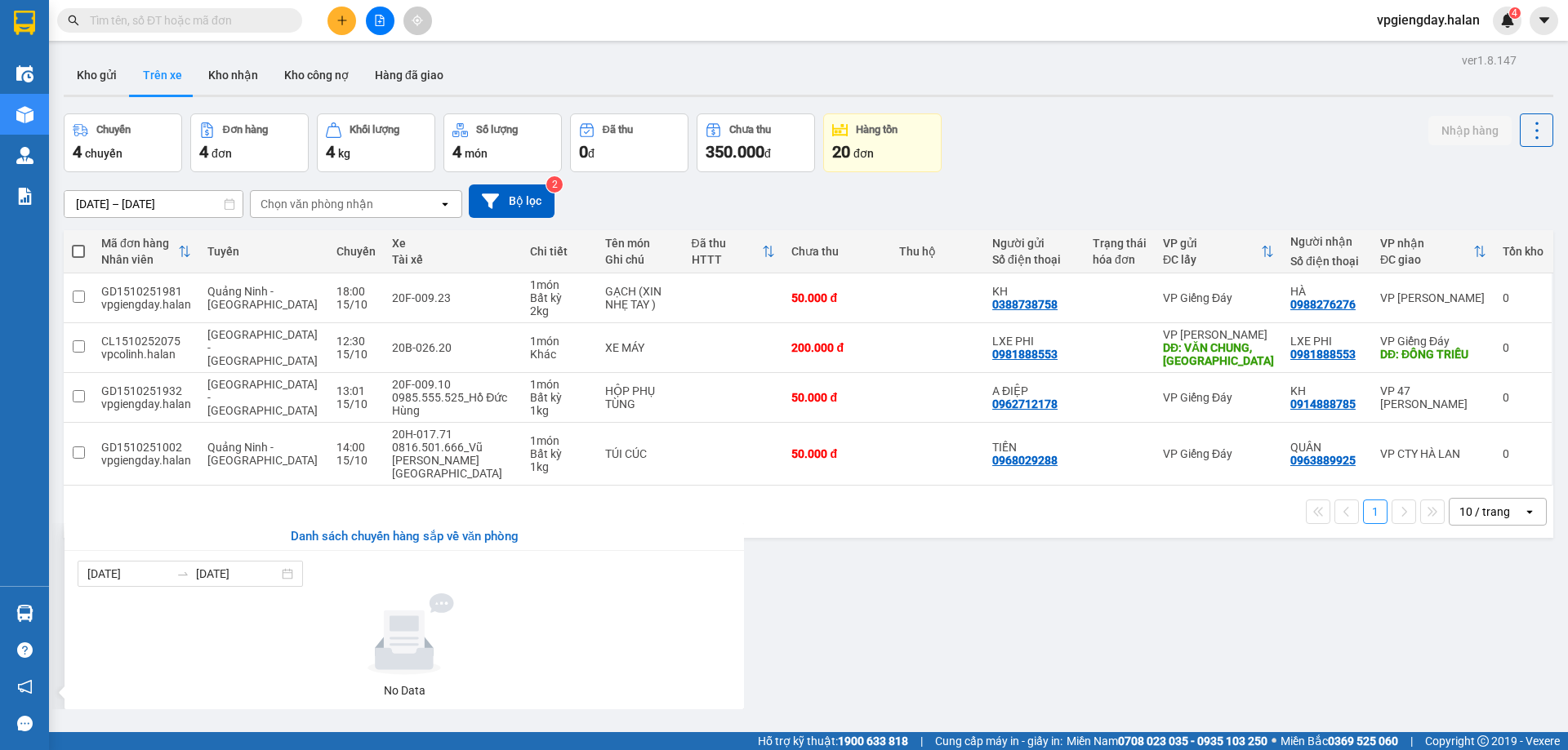
click at [937, 567] on section "Kết quả tìm kiếm ( 0 ) Bộ lọc No Data vpgiengday.halan 4 Điều hành xe Kho hàng …" at bounding box center [784, 375] width 1568 height 750
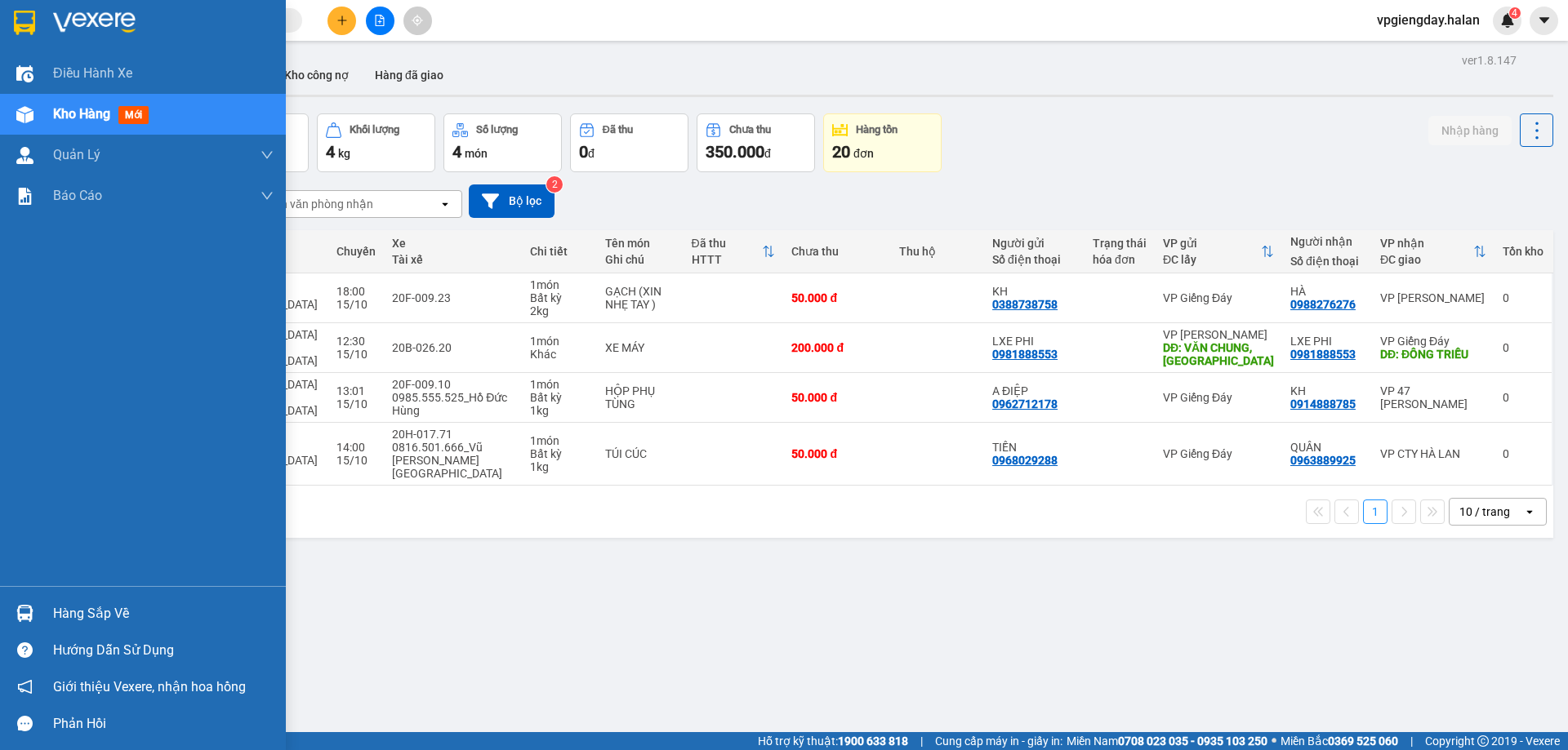
click at [98, 603] on div "Hàng sắp về" at bounding box center [163, 614] width 221 height 25
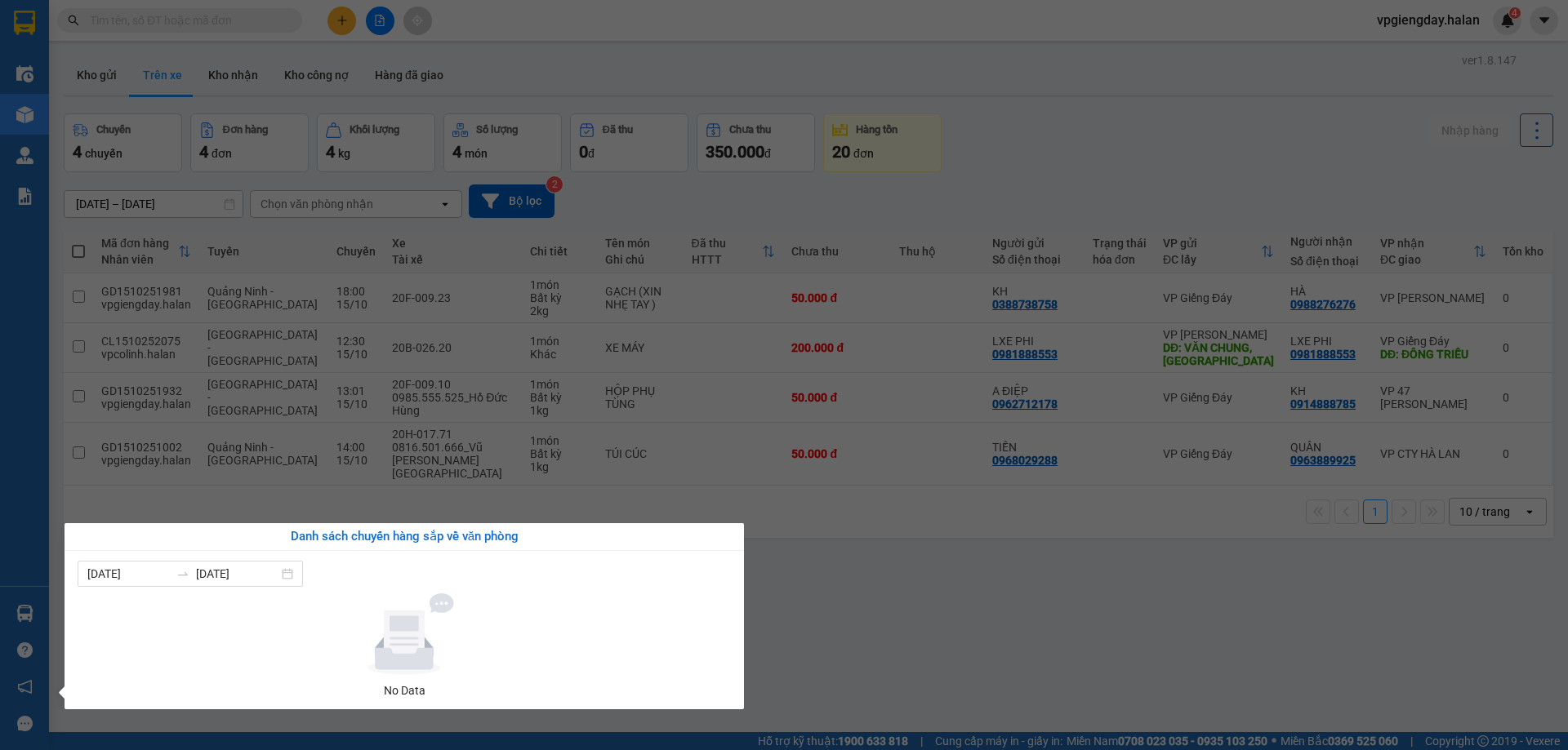
drag, startPoint x: 820, startPoint y: 596, endPoint x: 0, endPoint y: 570, distance: 820.4
click at [811, 589] on section "Kết quả tìm kiếm ( 0 ) Bộ lọc No Data vpgiengday.halan 4 Điều hành xe Kho hàng …" at bounding box center [784, 375] width 1568 height 750
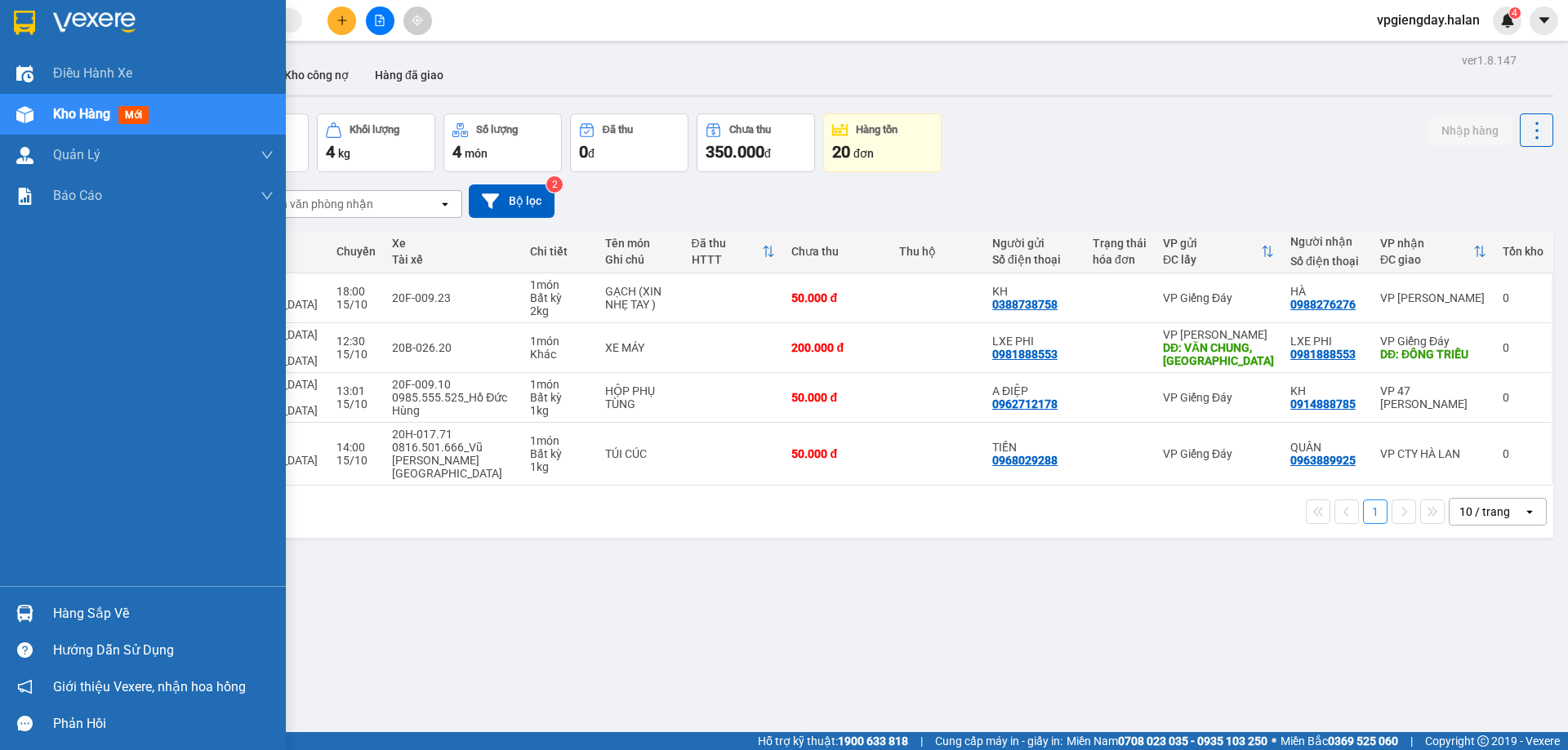
drag, startPoint x: 98, startPoint y: 618, endPoint x: 325, endPoint y: 587, distance: 229.1
click at [100, 618] on div "Hàng sắp về" at bounding box center [163, 614] width 221 height 25
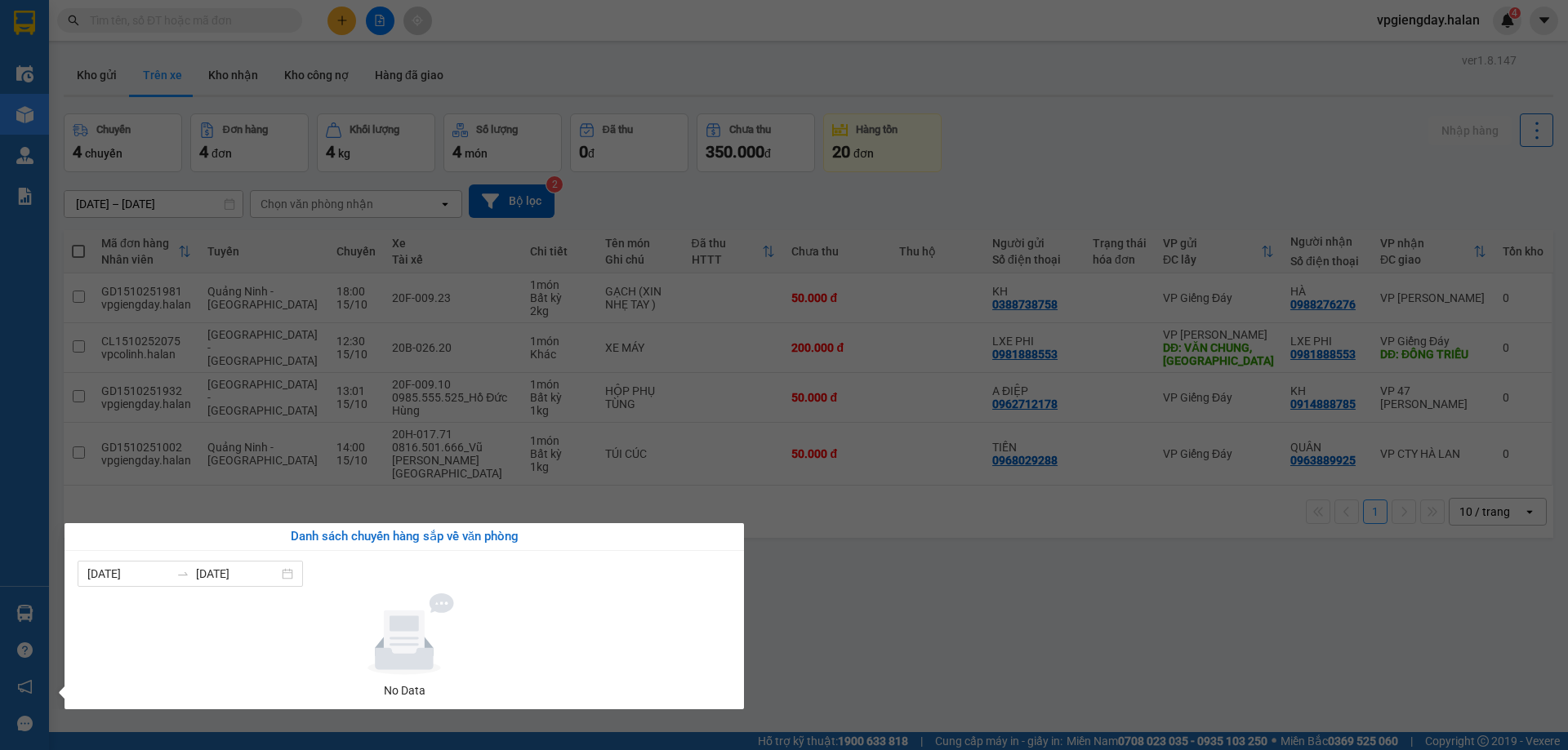
drag, startPoint x: 750, startPoint y: 560, endPoint x: 735, endPoint y: 542, distance: 23.4
click at [753, 560] on section "Kết quả tìm kiếm ( 0 ) Bộ lọc No Data vpgiengday.halan 4 Điều hành xe Kho hàng …" at bounding box center [784, 375] width 1568 height 750
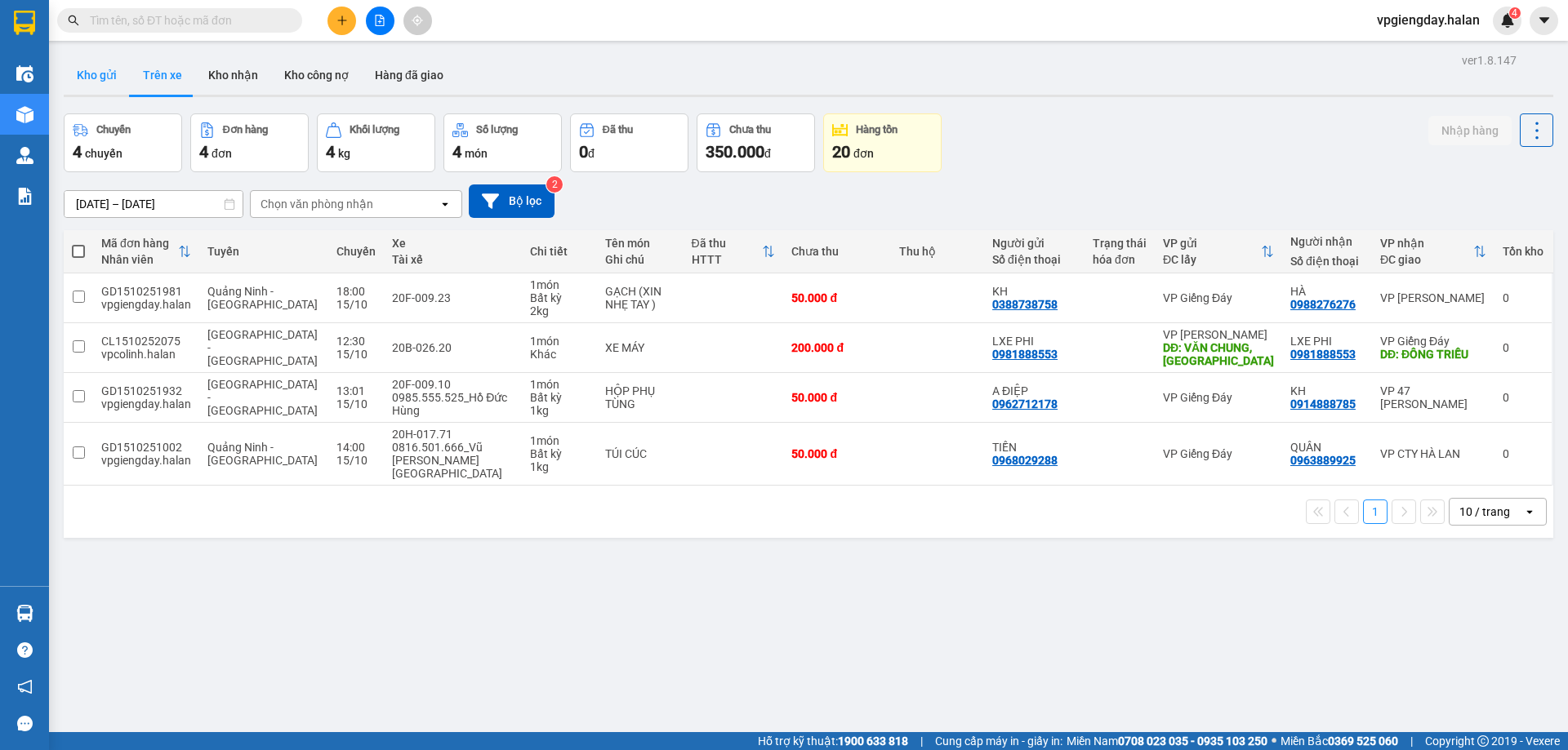
click at [84, 76] on button "Kho gửi" at bounding box center [96, 75] width 66 height 40
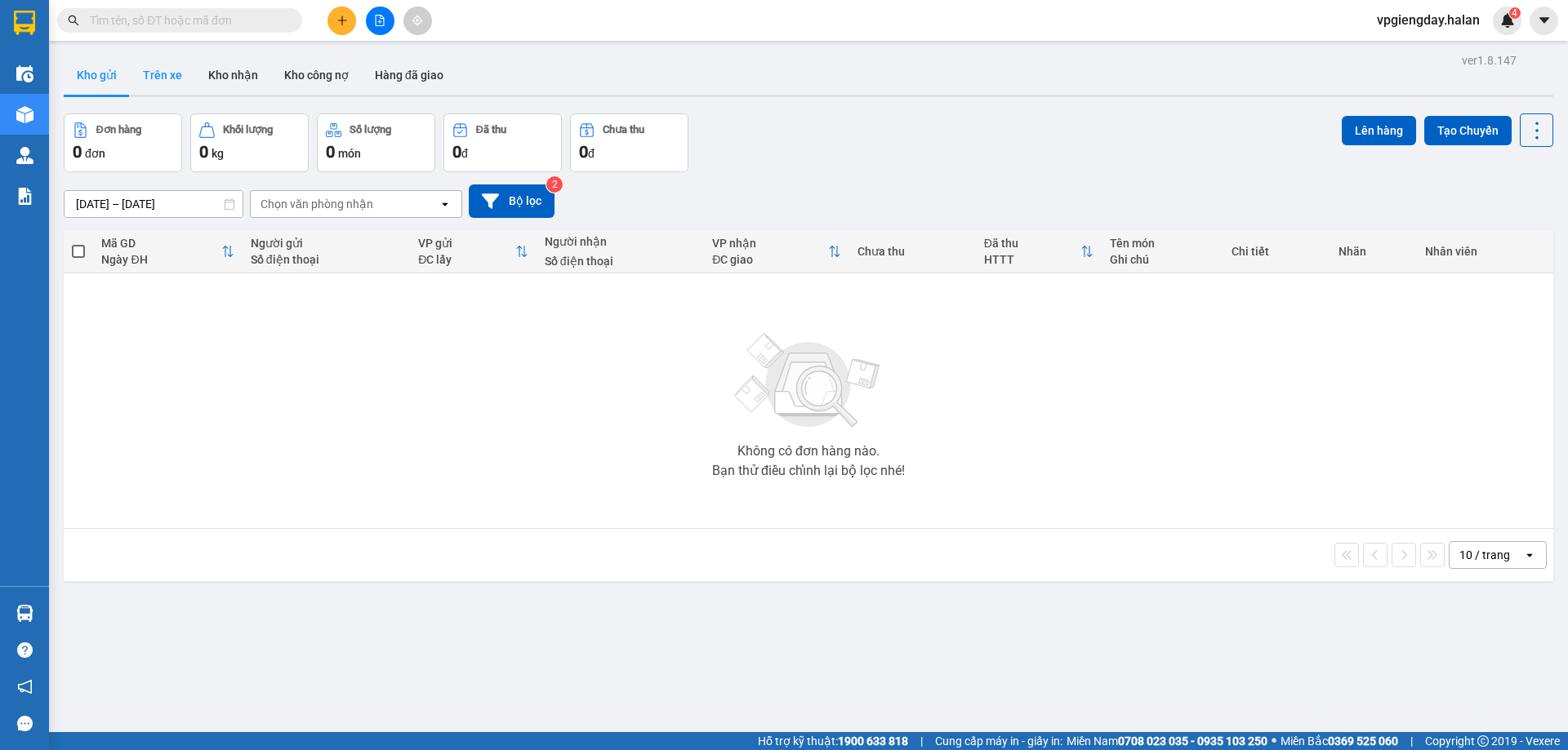
click at [155, 74] on button "Trên xe" at bounding box center [163, 75] width 65 height 40
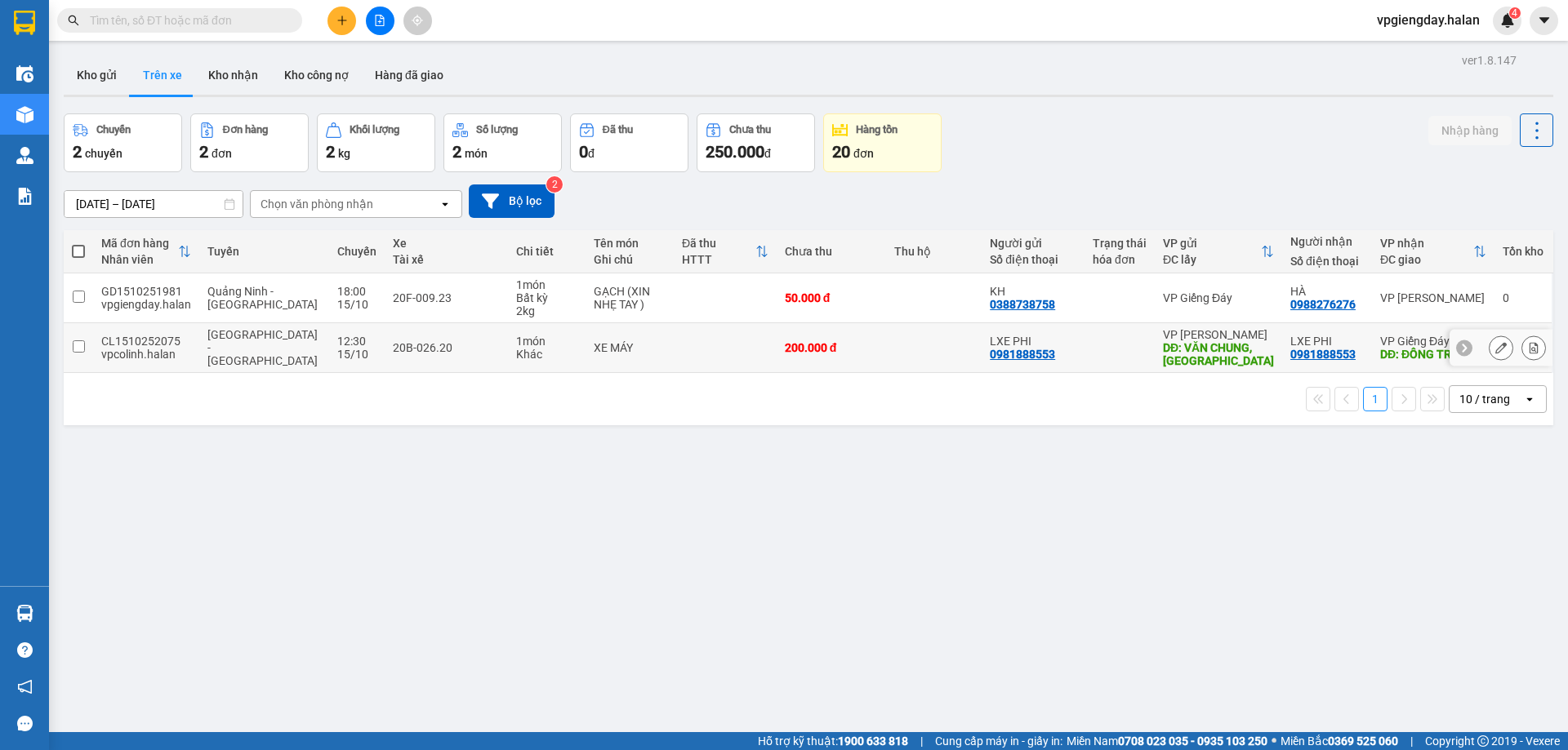
click at [707, 360] on td at bounding box center [725, 348] width 103 height 50
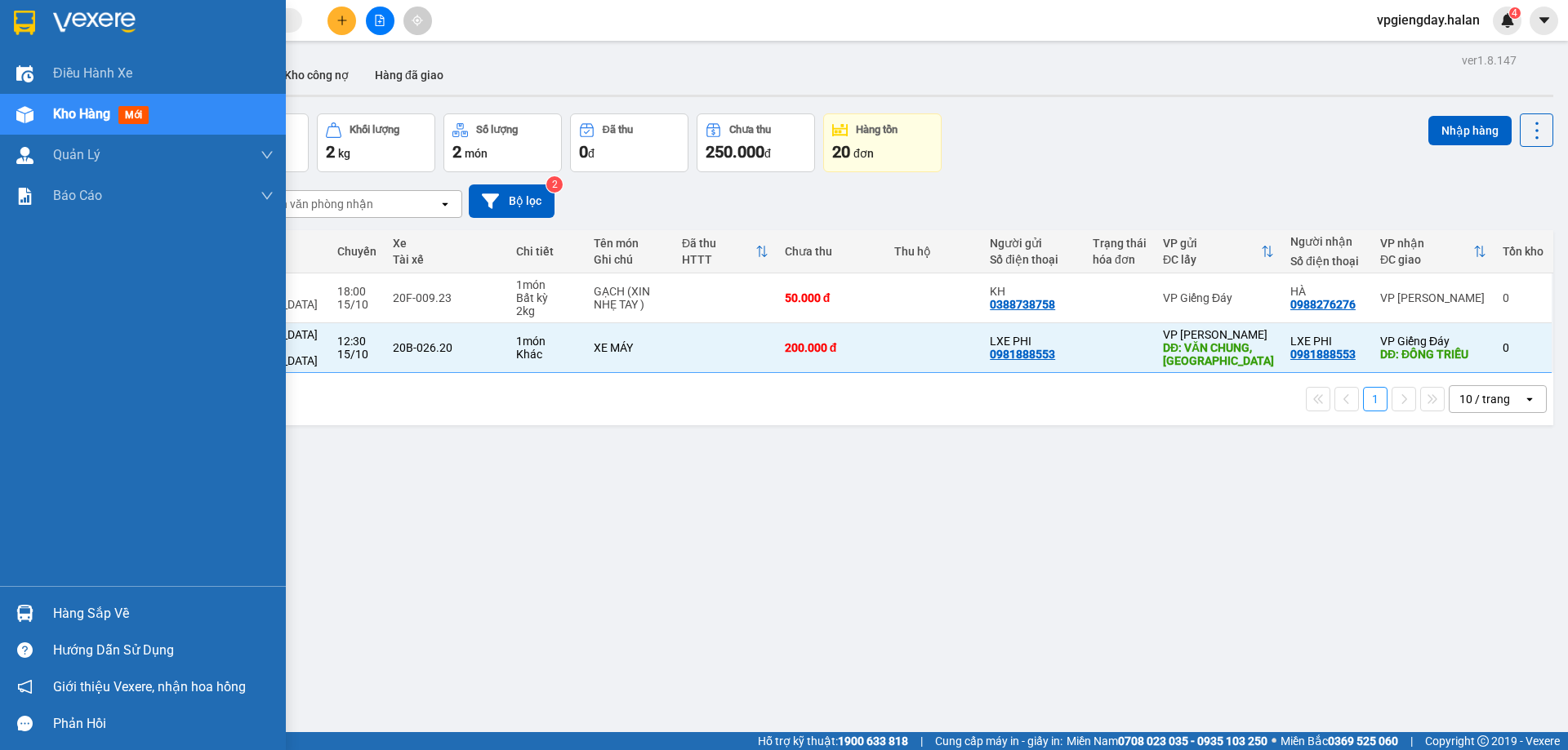
click at [69, 620] on div "Hàng sắp về" at bounding box center [163, 614] width 221 height 25
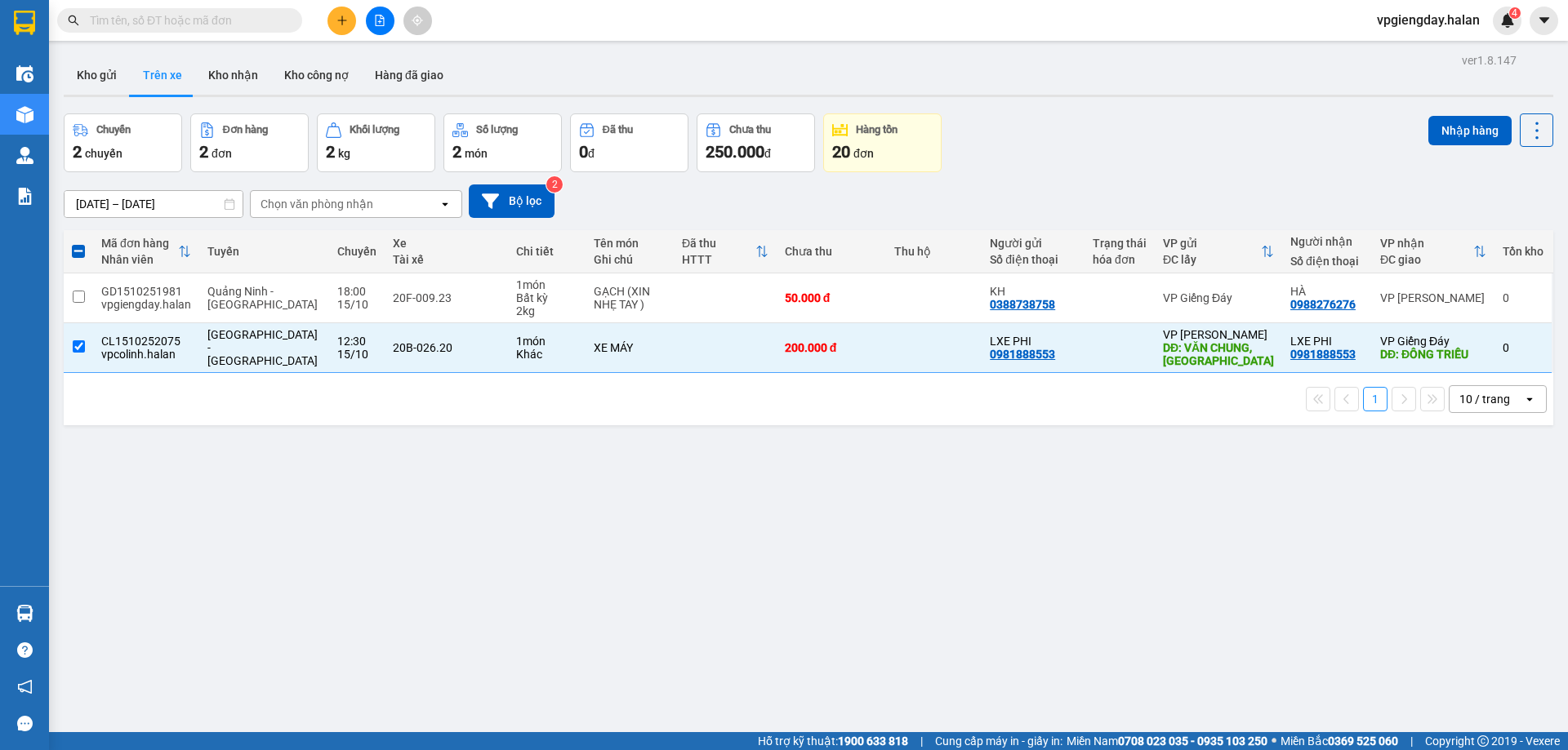
drag, startPoint x: 694, startPoint y: 490, endPoint x: 776, endPoint y: 462, distance: 86.6
click at [704, 490] on section "Kết quả tìm kiếm ( 0 ) Bộ lọc No Data vpgiengday.halan 4 Điều hành xe Kho hàng …" at bounding box center [784, 375] width 1568 height 750
click at [1459, 139] on button "Nhập hàng" at bounding box center [1470, 130] width 84 height 29
checkbox input "false"
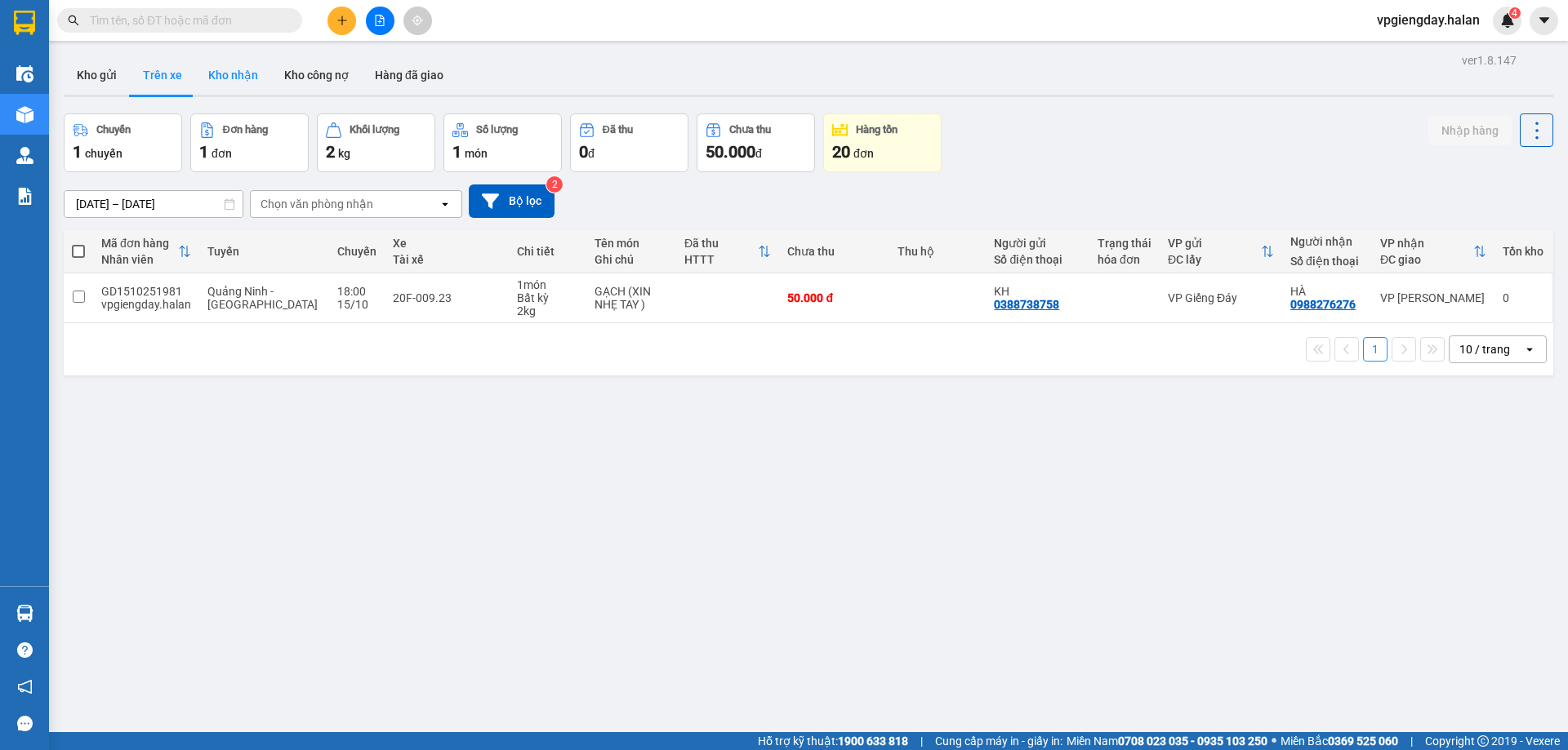
click at [208, 81] on button "Kho nhận" at bounding box center [233, 75] width 76 height 40
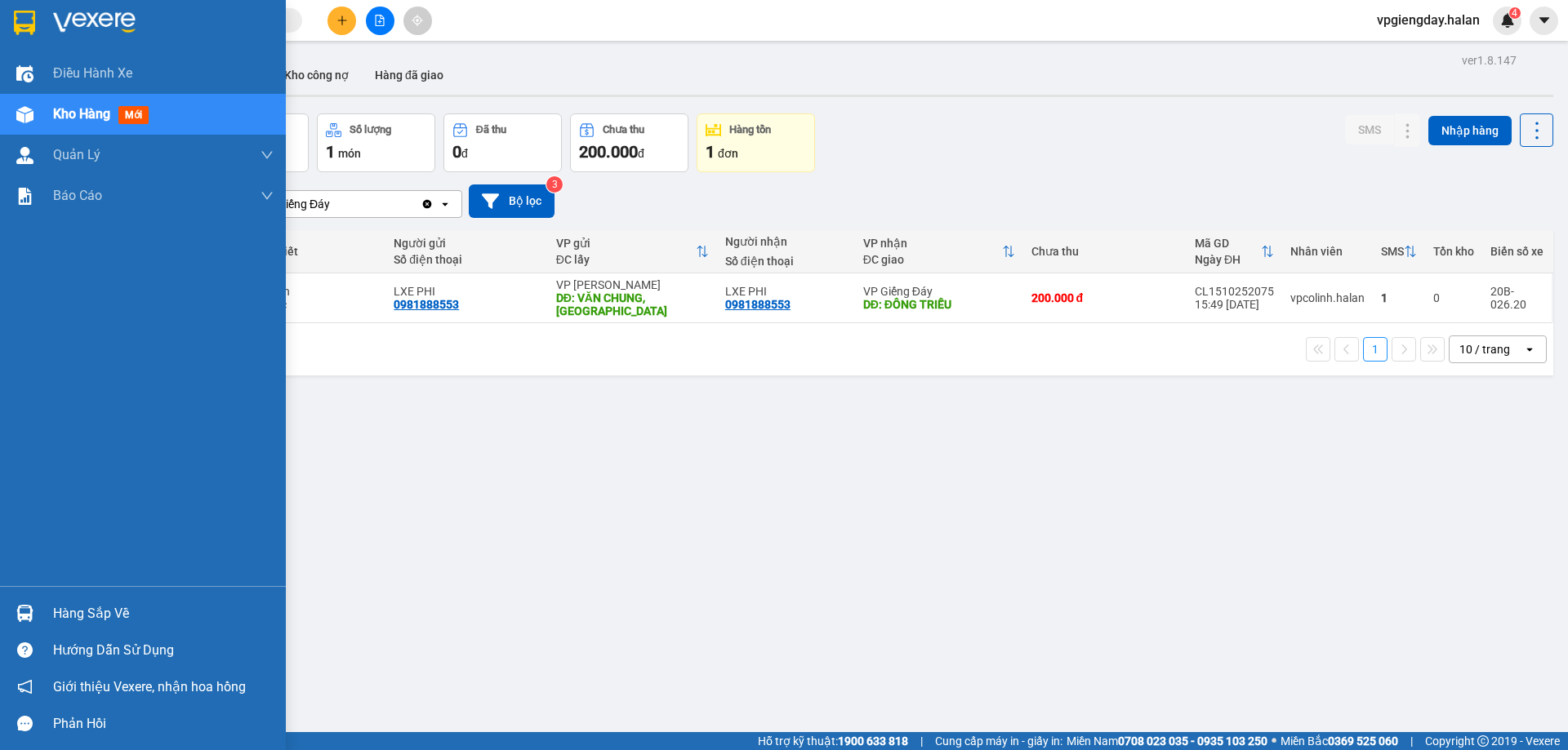
click at [73, 610] on div "Hàng sắp về" at bounding box center [163, 614] width 221 height 25
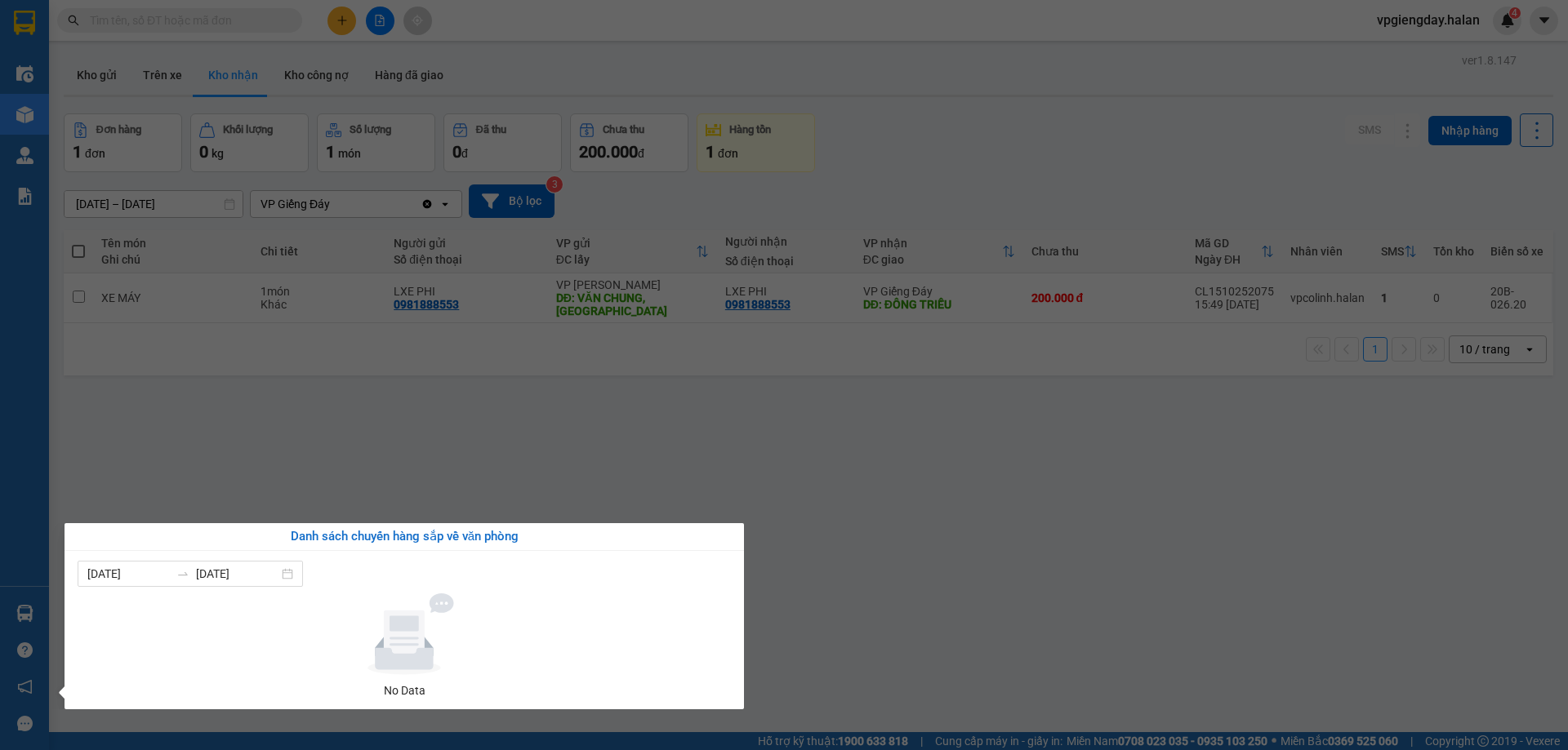
click at [631, 502] on section "Kết quả tìm kiếm ( 0 ) Bộ lọc No Data vpgiengday.halan 4 Điều hành xe Kho hàng …" at bounding box center [784, 375] width 1568 height 750
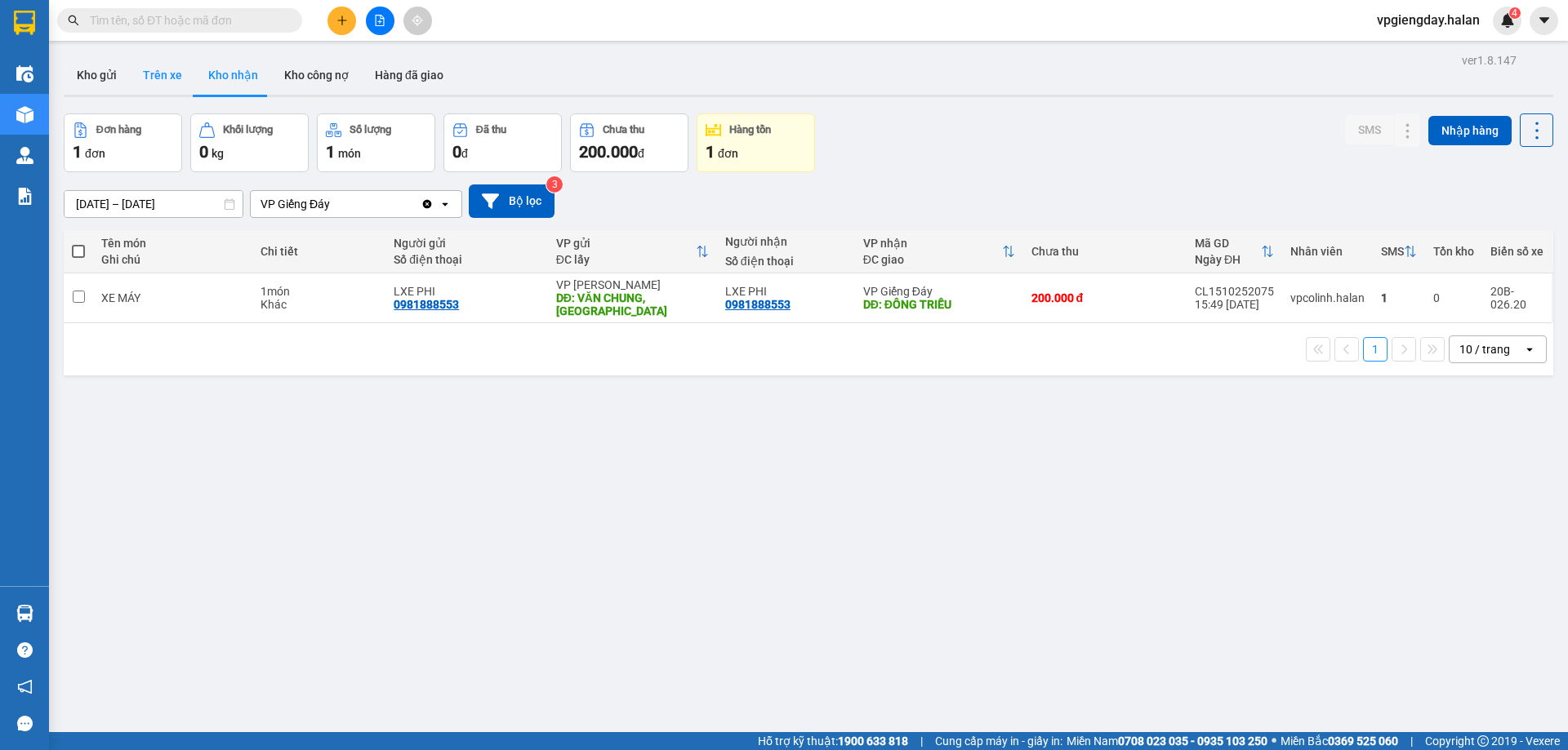
click at [156, 83] on button "Trên xe" at bounding box center [163, 75] width 65 height 40
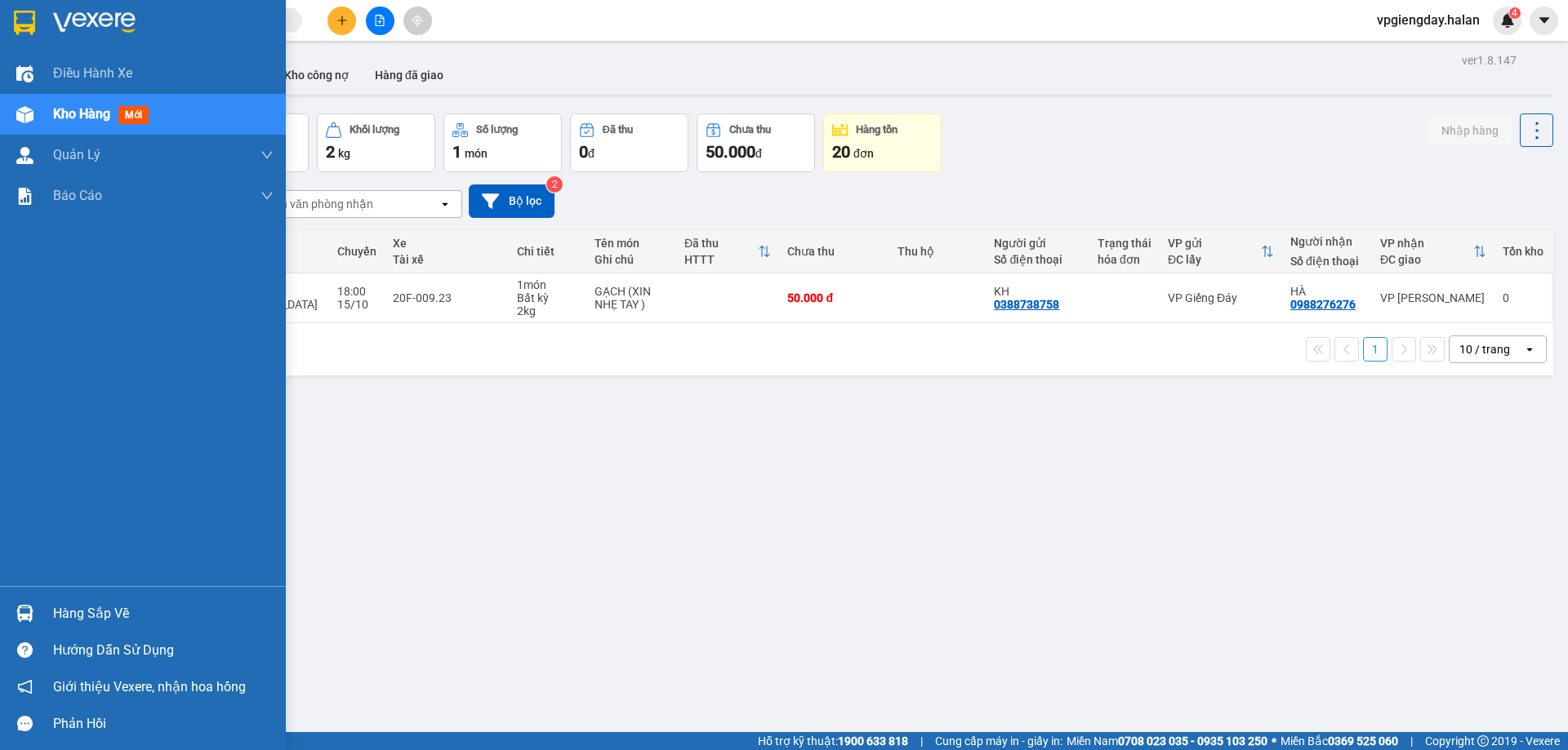
click at [103, 613] on div "Hàng sắp về" at bounding box center [163, 614] width 221 height 25
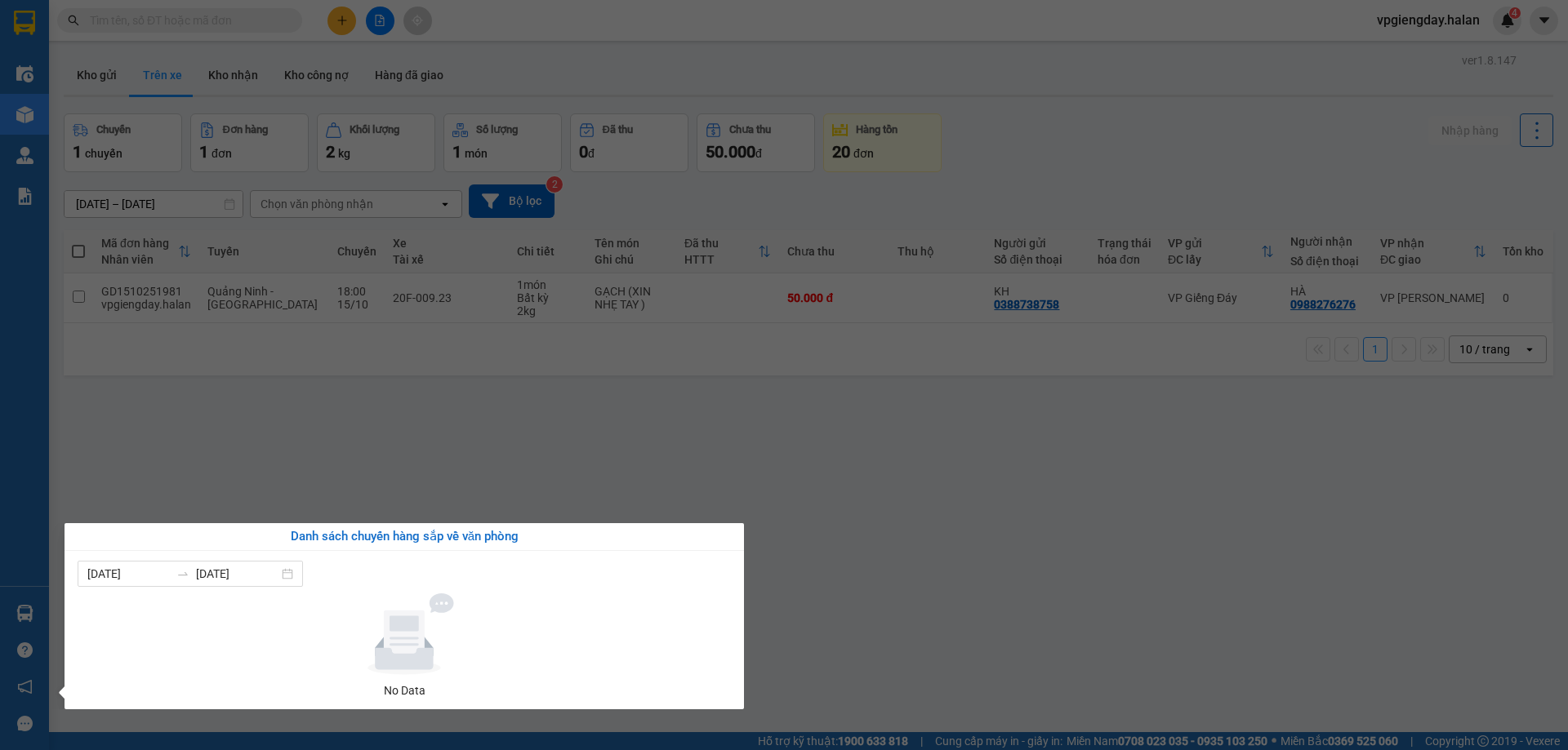
click at [288, 492] on section "Kết quả tìm kiếm ( 0 ) Bộ lọc No Data vpgiengday.halan 4 Điều hành xe Kho hàng …" at bounding box center [784, 375] width 1568 height 750
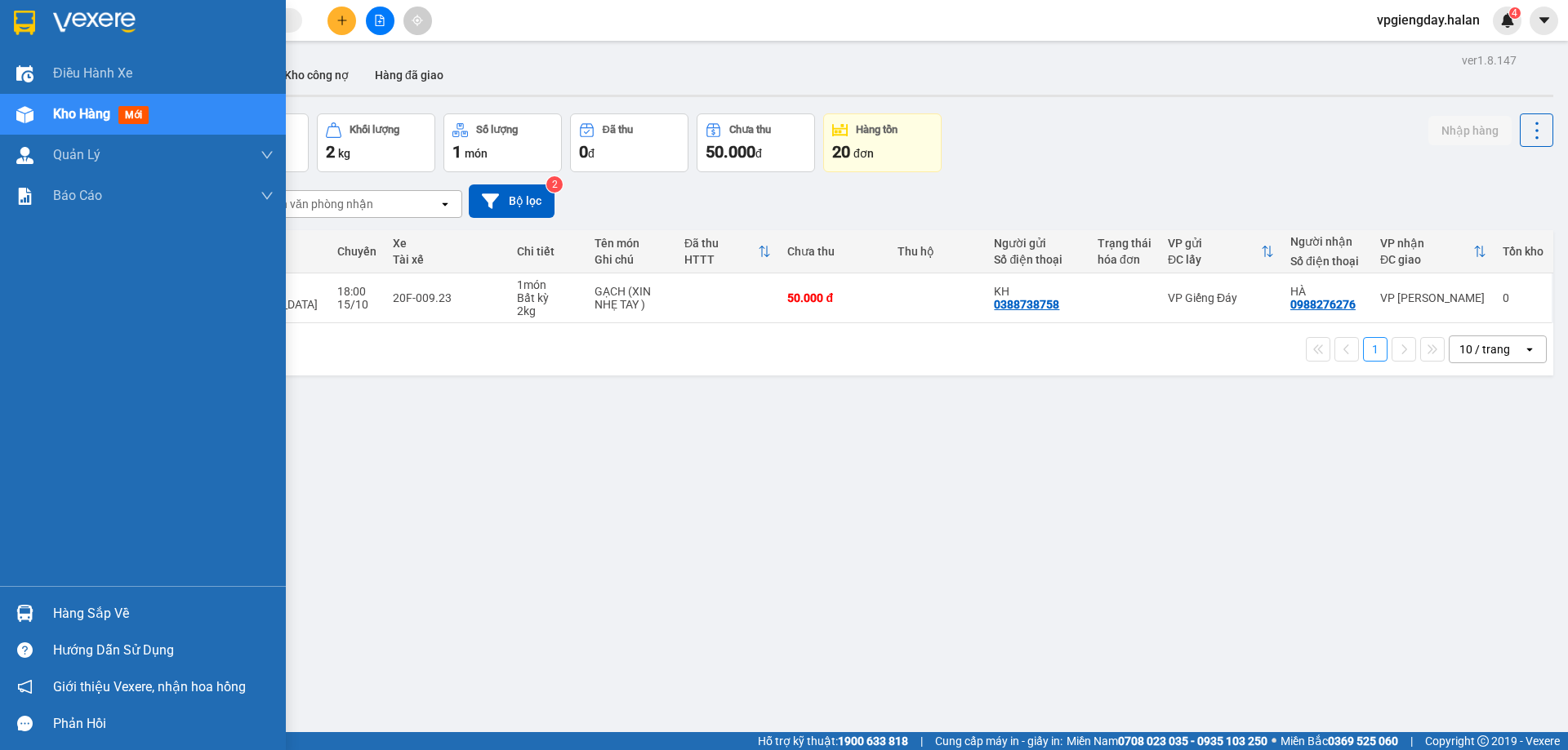
click at [58, 612] on div "Hàng sắp về" at bounding box center [163, 614] width 221 height 25
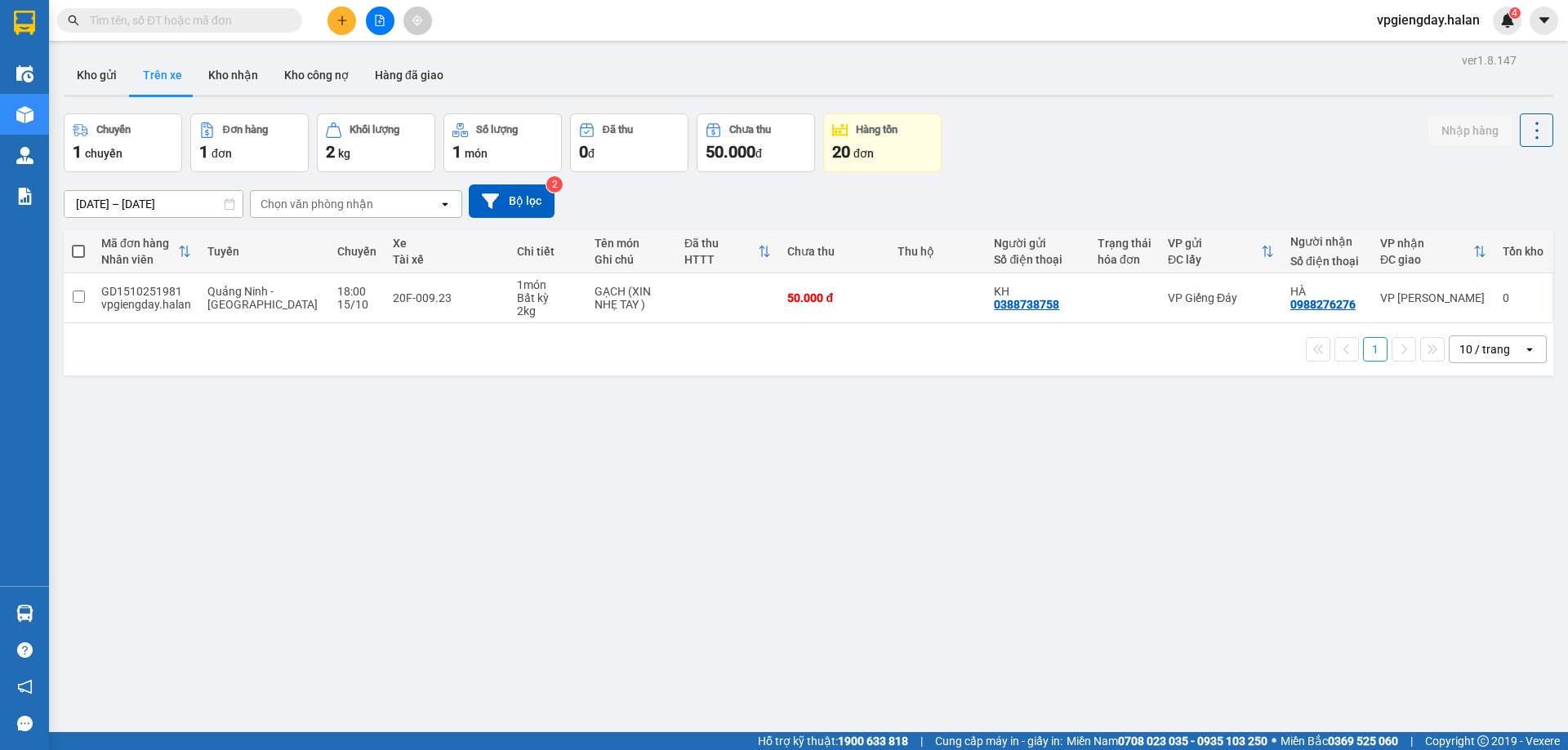
click at [756, 449] on section "Kết quả tìm kiếm ( 0 ) Bộ lọc No Data vpgiengday.halan 4 Điều hành xe Kho hàng …" at bounding box center [784, 375] width 1568 height 750
drag, startPoint x: 224, startPoint y: 76, endPoint x: 220, endPoint y: 113, distance: 37.2
click at [224, 77] on button "Kho nhận" at bounding box center [233, 75] width 76 height 40
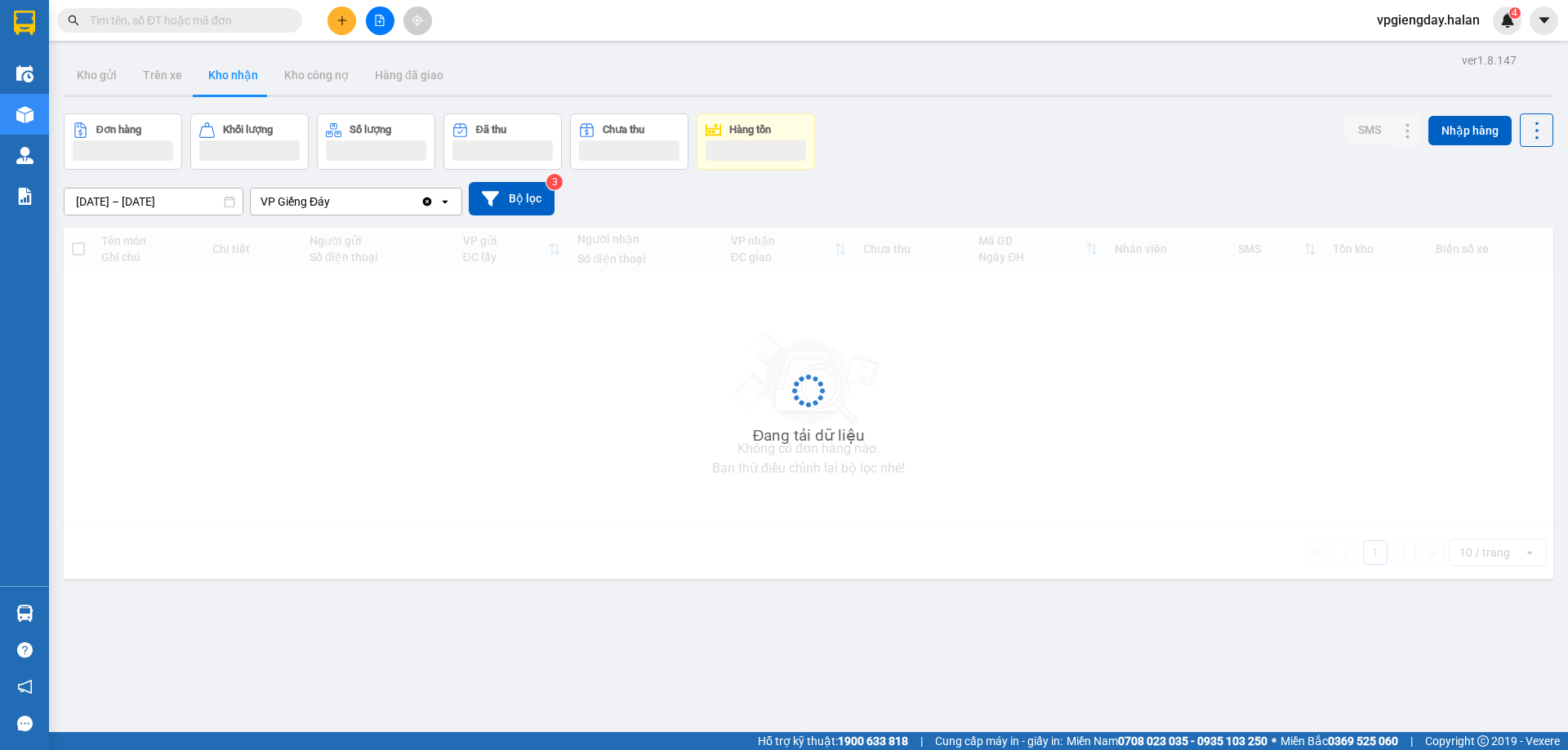
type input "[DATE] – [DATE]"
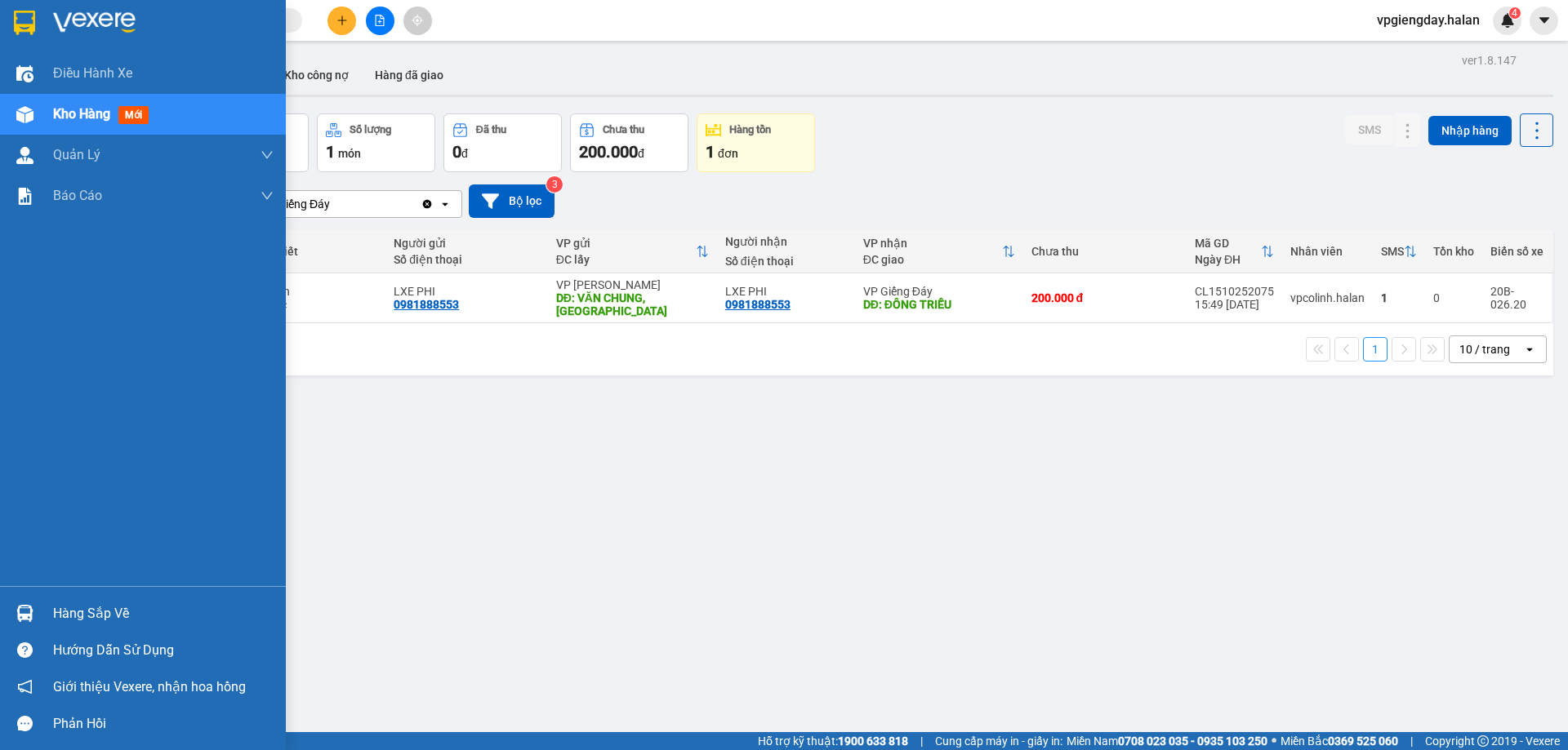
click at [86, 607] on div "Hàng sắp về" at bounding box center [163, 614] width 221 height 25
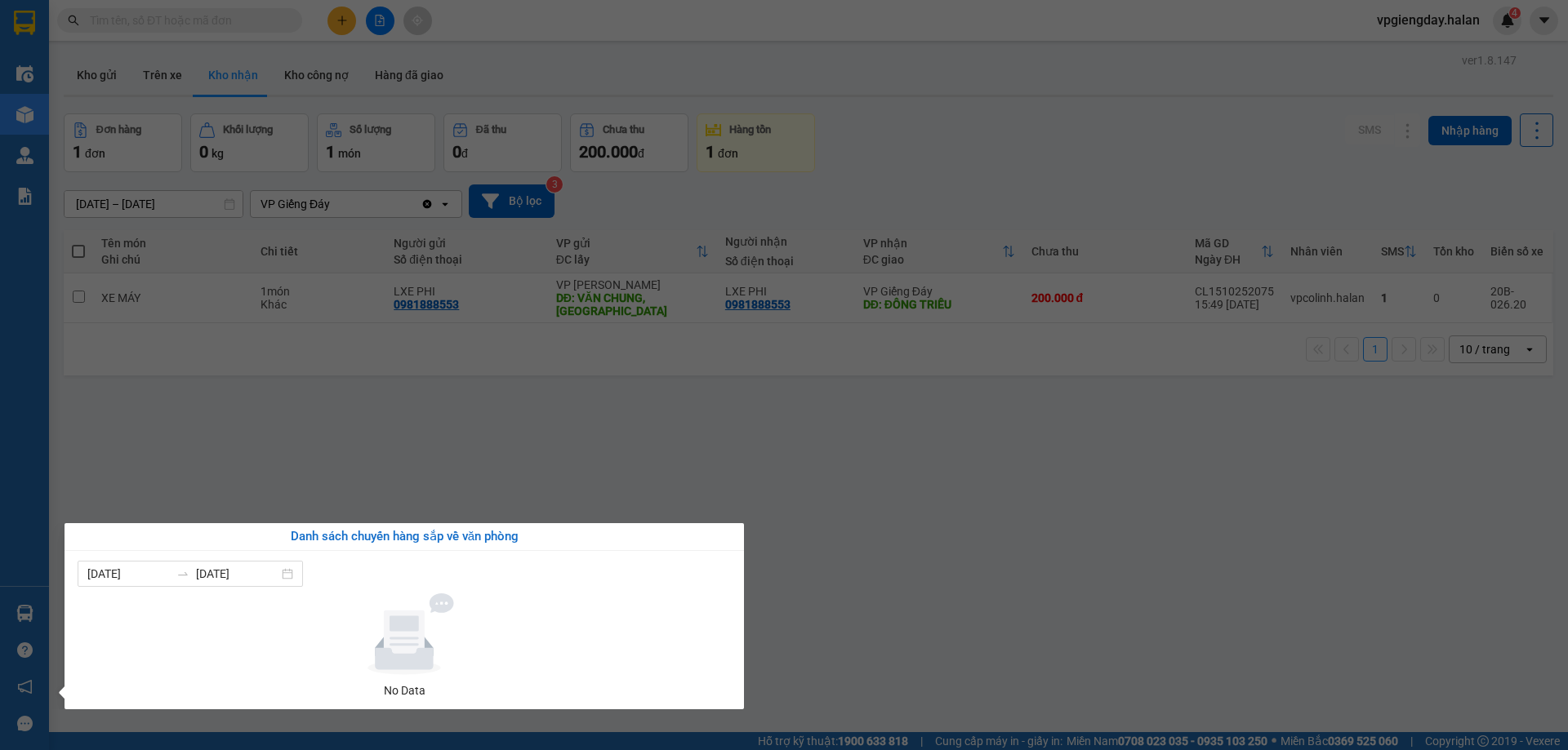
click at [363, 418] on section "Kết quả tìm kiếm ( 0 ) Bộ lọc No Data vpgiengday.halan 4 Điều hành xe Kho hàng …" at bounding box center [784, 375] width 1568 height 750
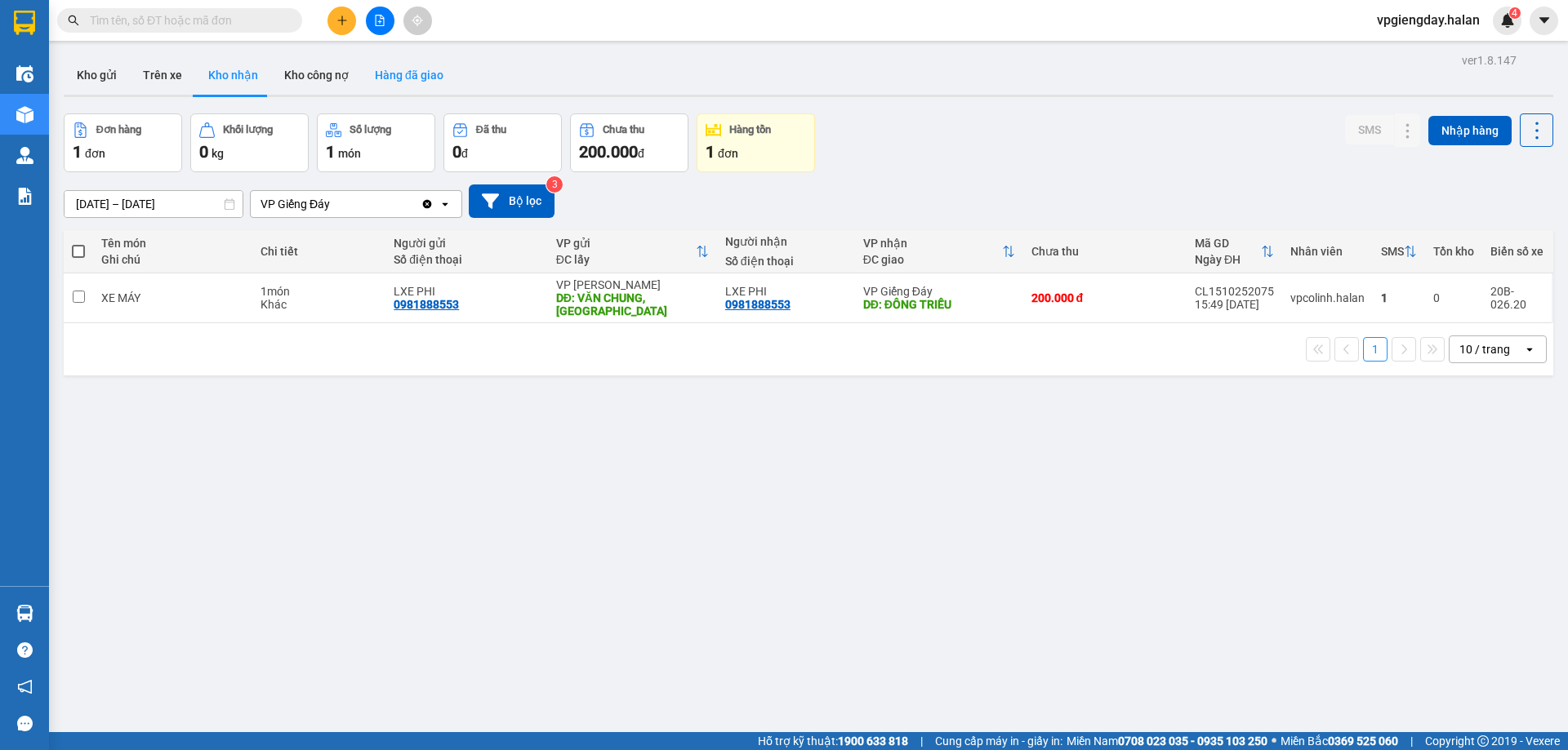
click at [404, 71] on button "Hàng đã giao" at bounding box center [409, 75] width 95 height 40
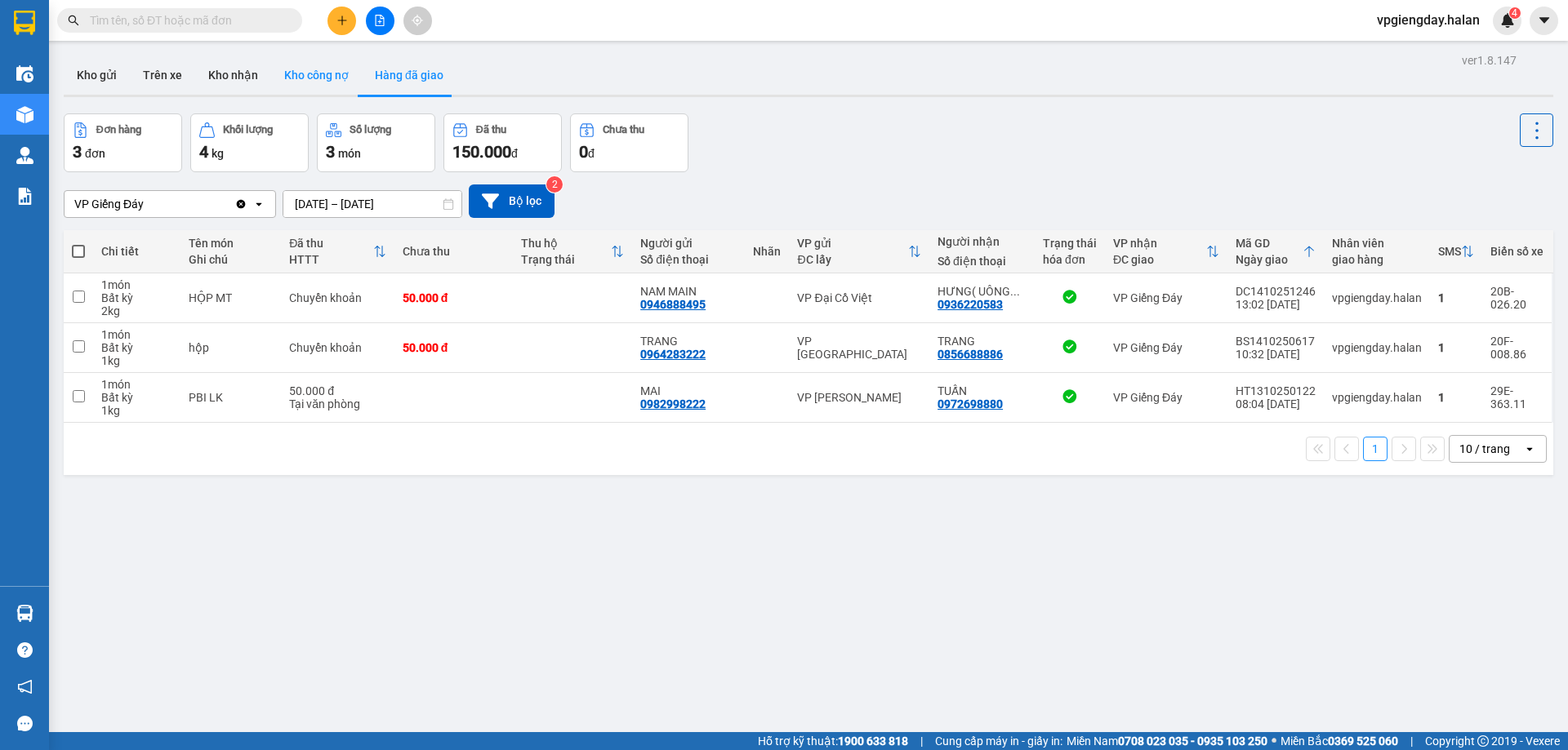
click at [312, 80] on button "Kho công nợ" at bounding box center [316, 75] width 91 height 40
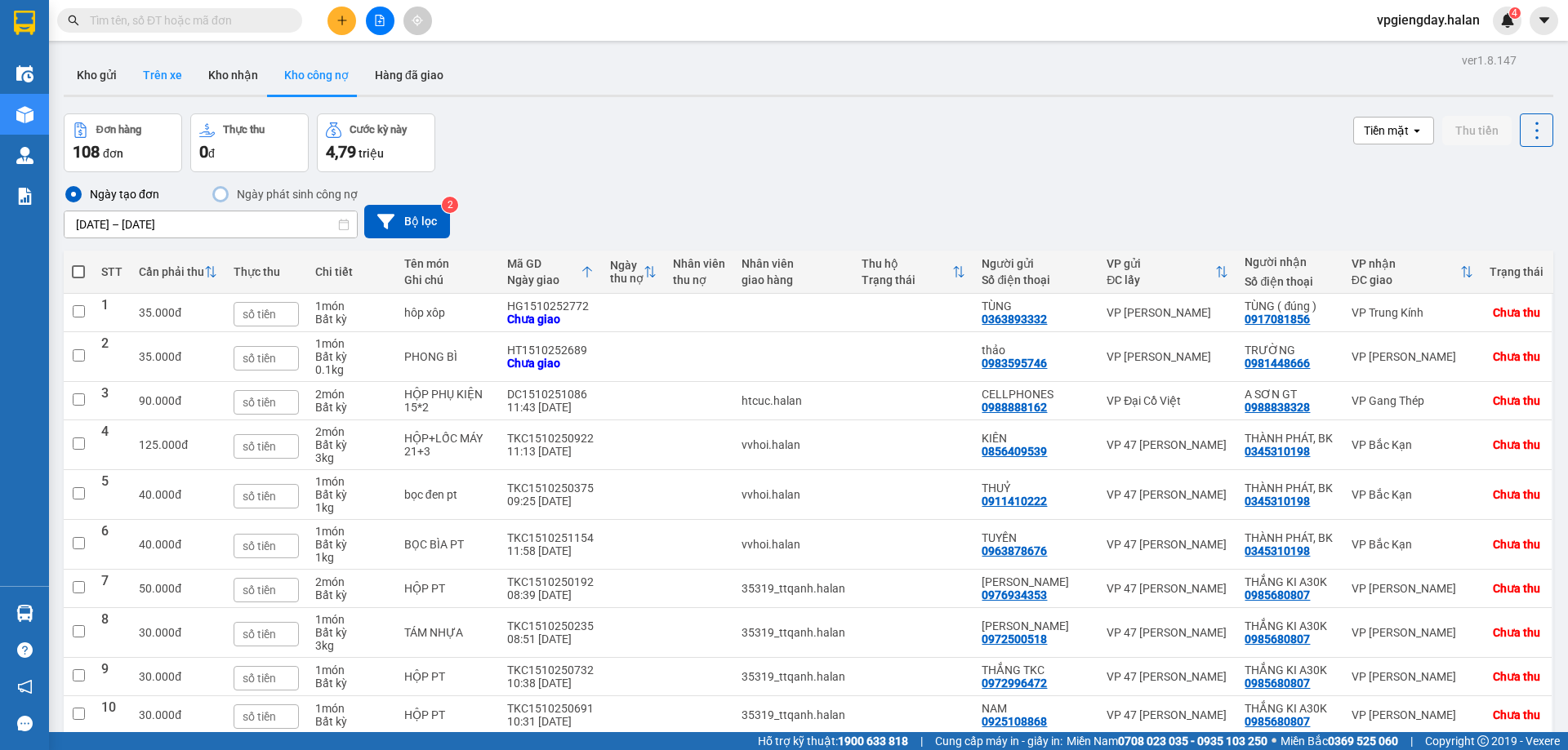
click at [164, 79] on button "Trên xe" at bounding box center [163, 75] width 65 height 40
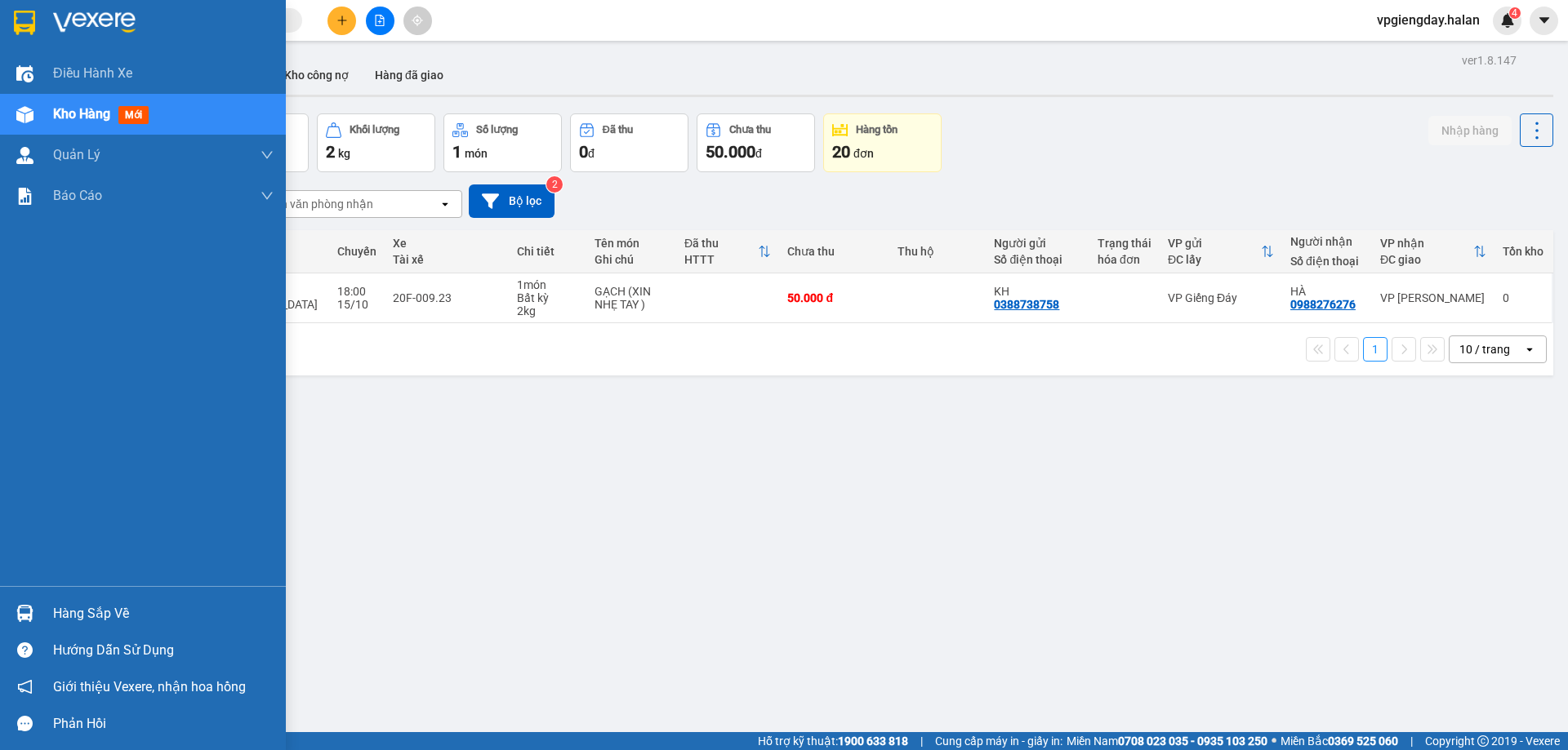
click at [106, 616] on div "Hàng sắp về" at bounding box center [163, 614] width 221 height 25
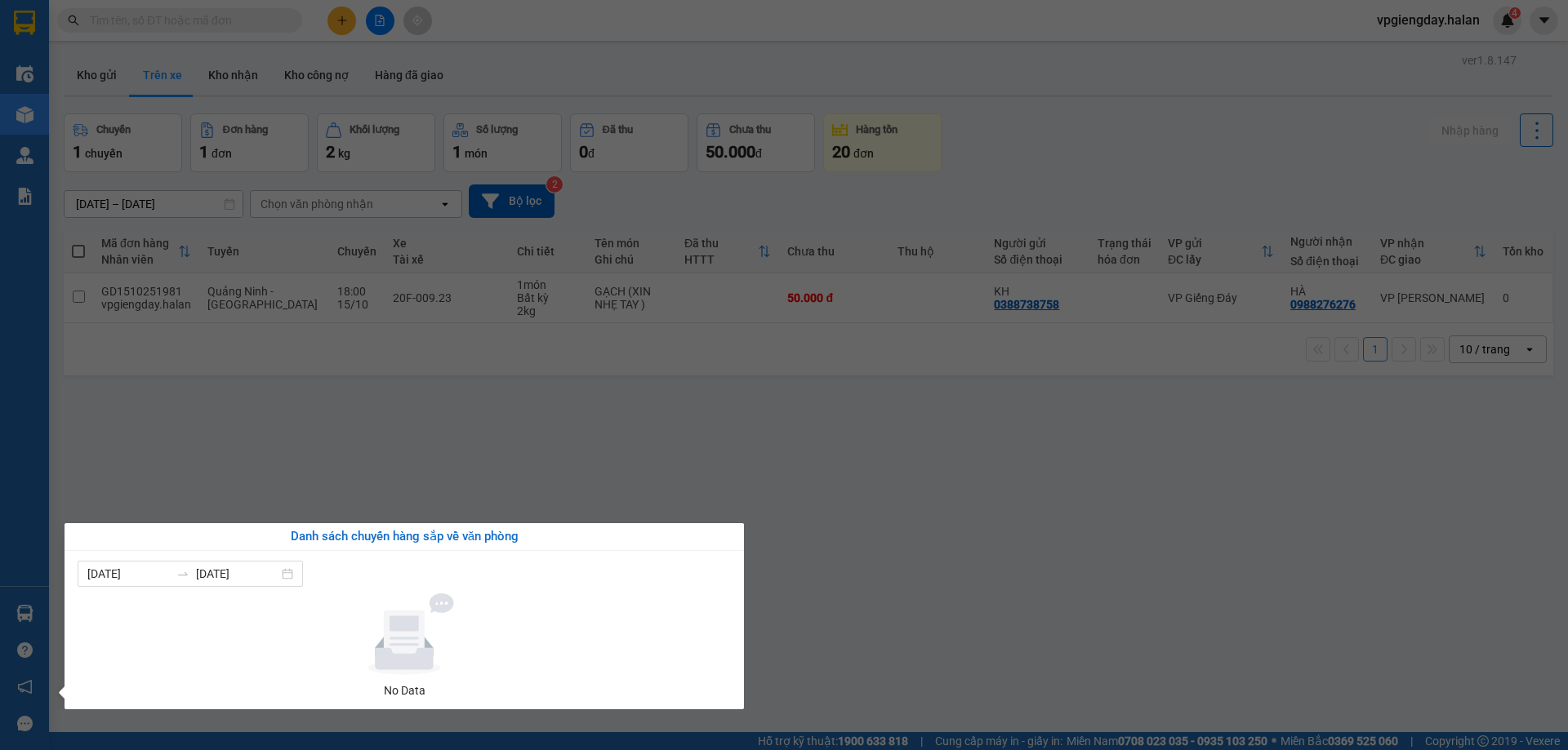
click at [483, 456] on section "Kết quả tìm kiếm ( 0 ) Bộ lọc No Data vpgiengday.halan 4 Điều hành xe Kho hàng …" at bounding box center [784, 375] width 1568 height 750
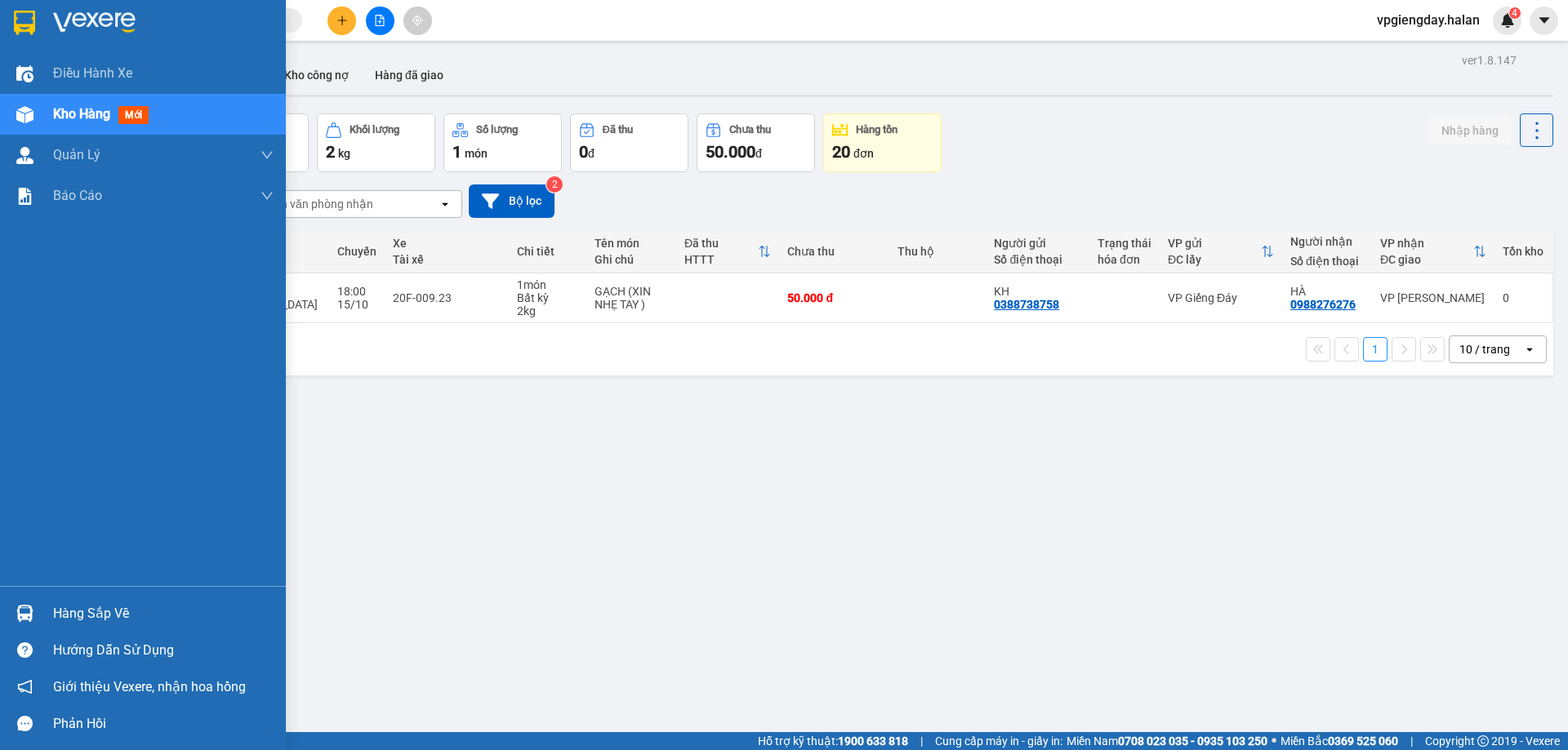
click at [110, 612] on div "Hàng sắp về" at bounding box center [163, 614] width 221 height 25
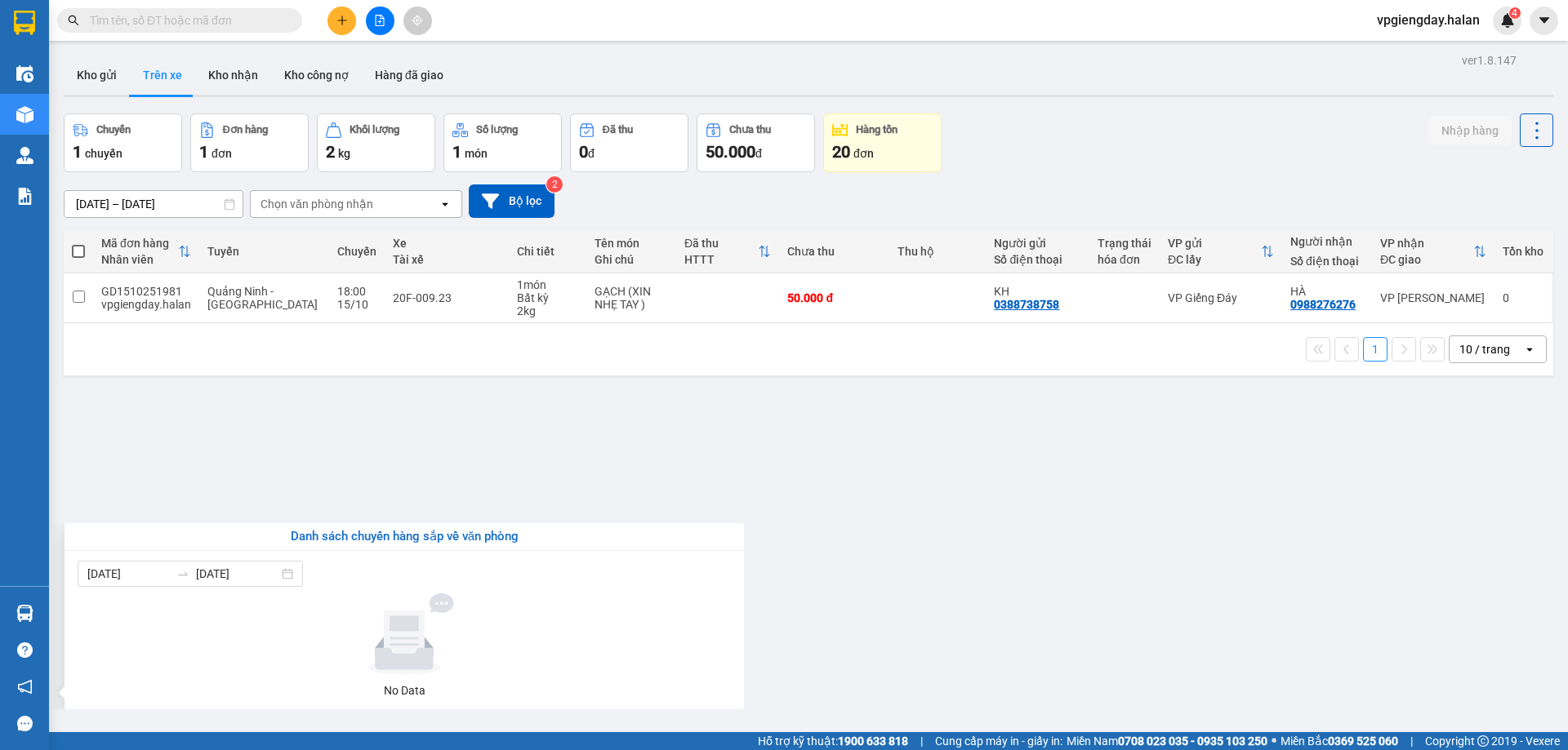
click at [394, 479] on section "Kết quả tìm kiếm ( 0 ) Bộ lọc No Data vpgiengday.halan 4 Điều hành xe Kho hàng …" at bounding box center [784, 375] width 1568 height 750
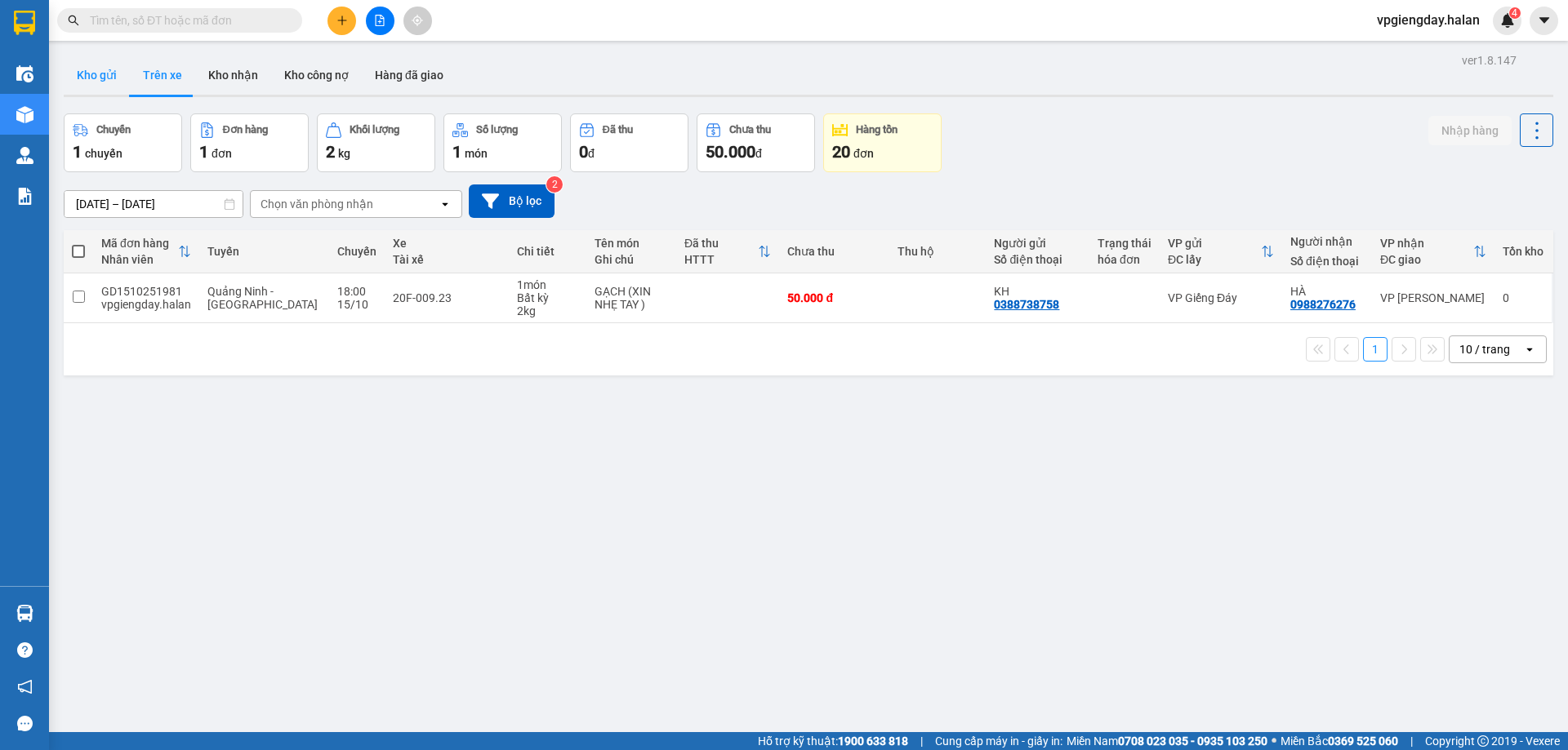
click at [98, 68] on button "Kho gửi" at bounding box center [96, 75] width 66 height 40
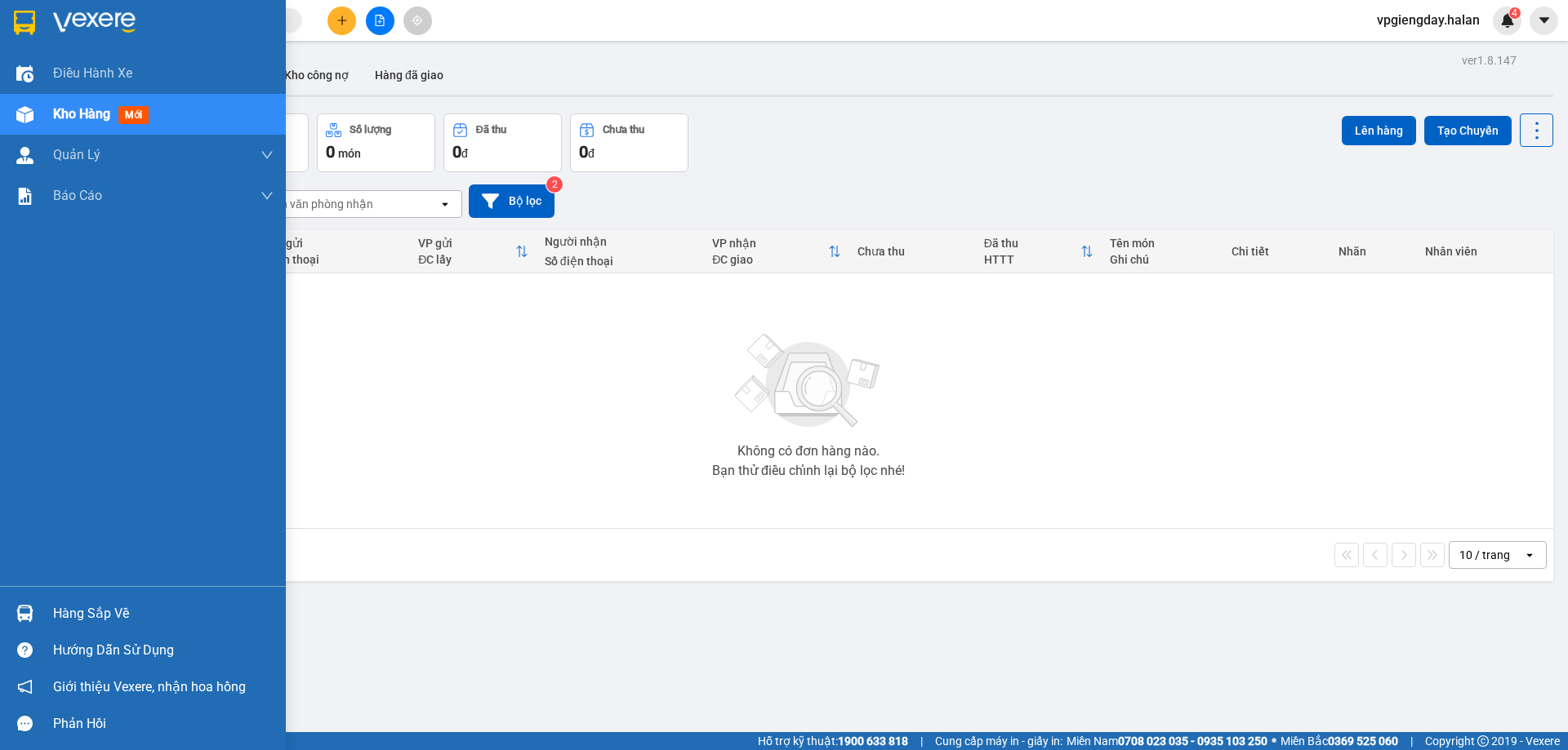
click at [102, 615] on div "Hàng sắp về" at bounding box center [163, 614] width 221 height 25
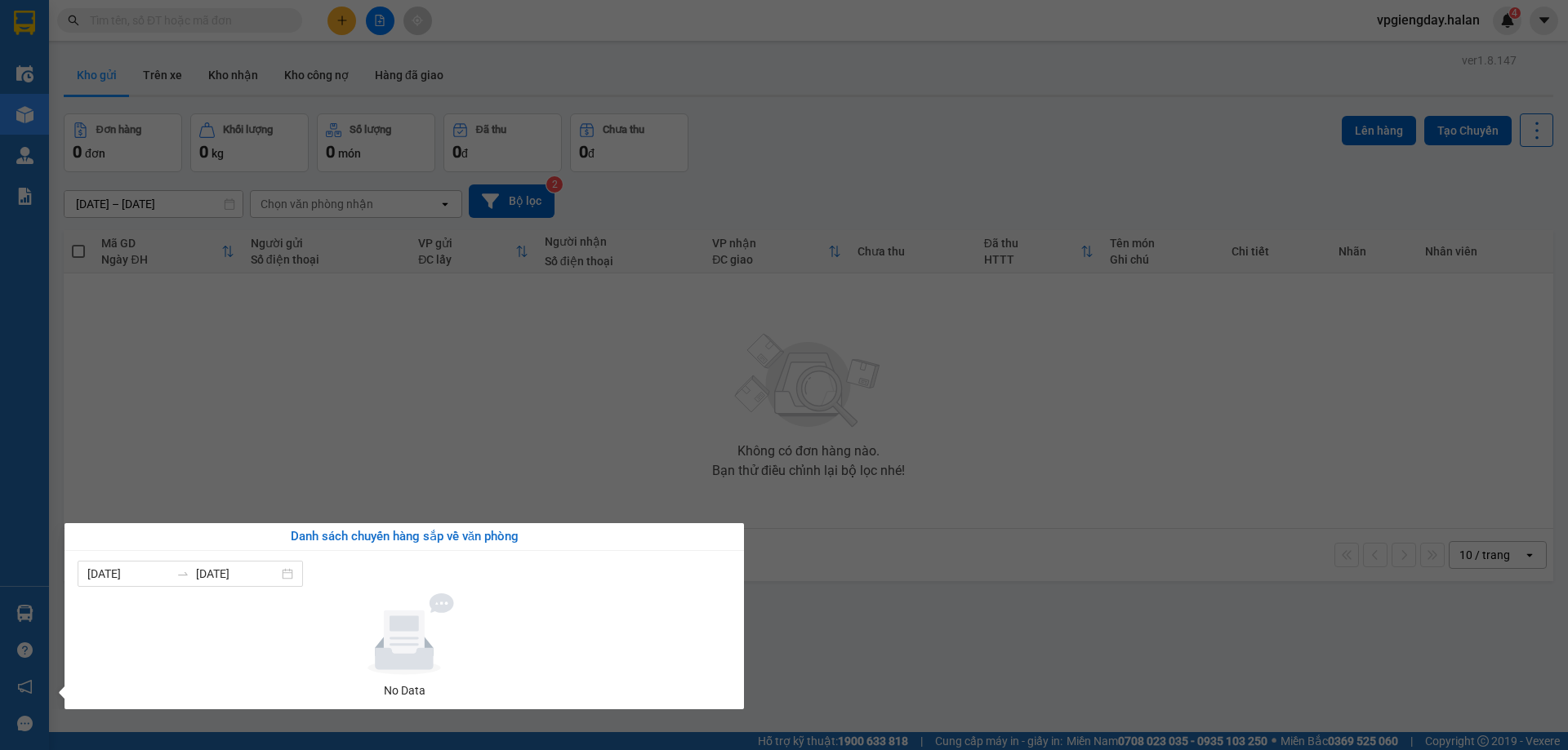
click at [336, 429] on section "Kết quả tìm kiếm ( 0 ) Bộ lọc No Data vpgiengday.halan 4 Điều hành xe Kho hàng …" at bounding box center [784, 375] width 1568 height 750
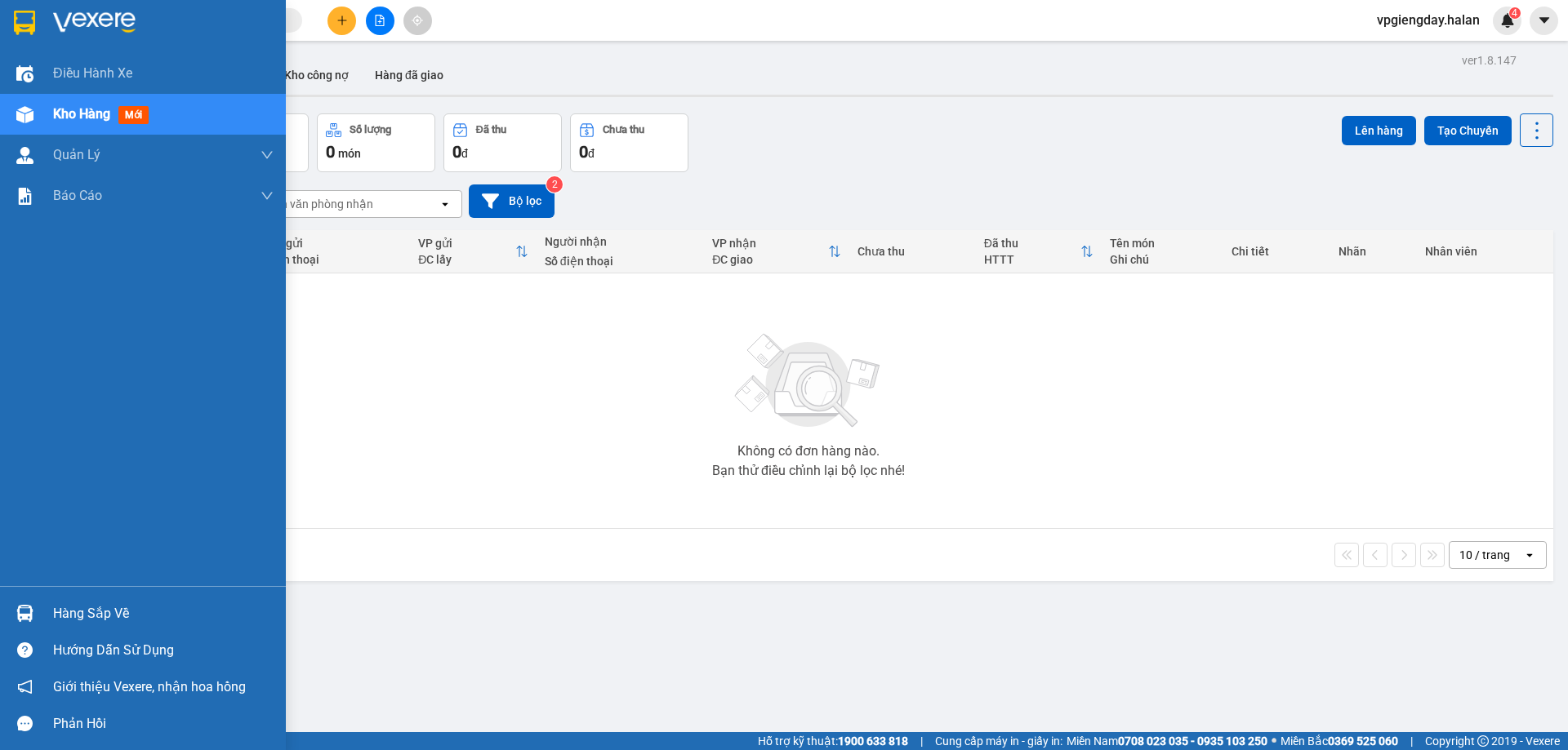
click at [88, 610] on div "Hàng sắp về" at bounding box center [163, 614] width 221 height 25
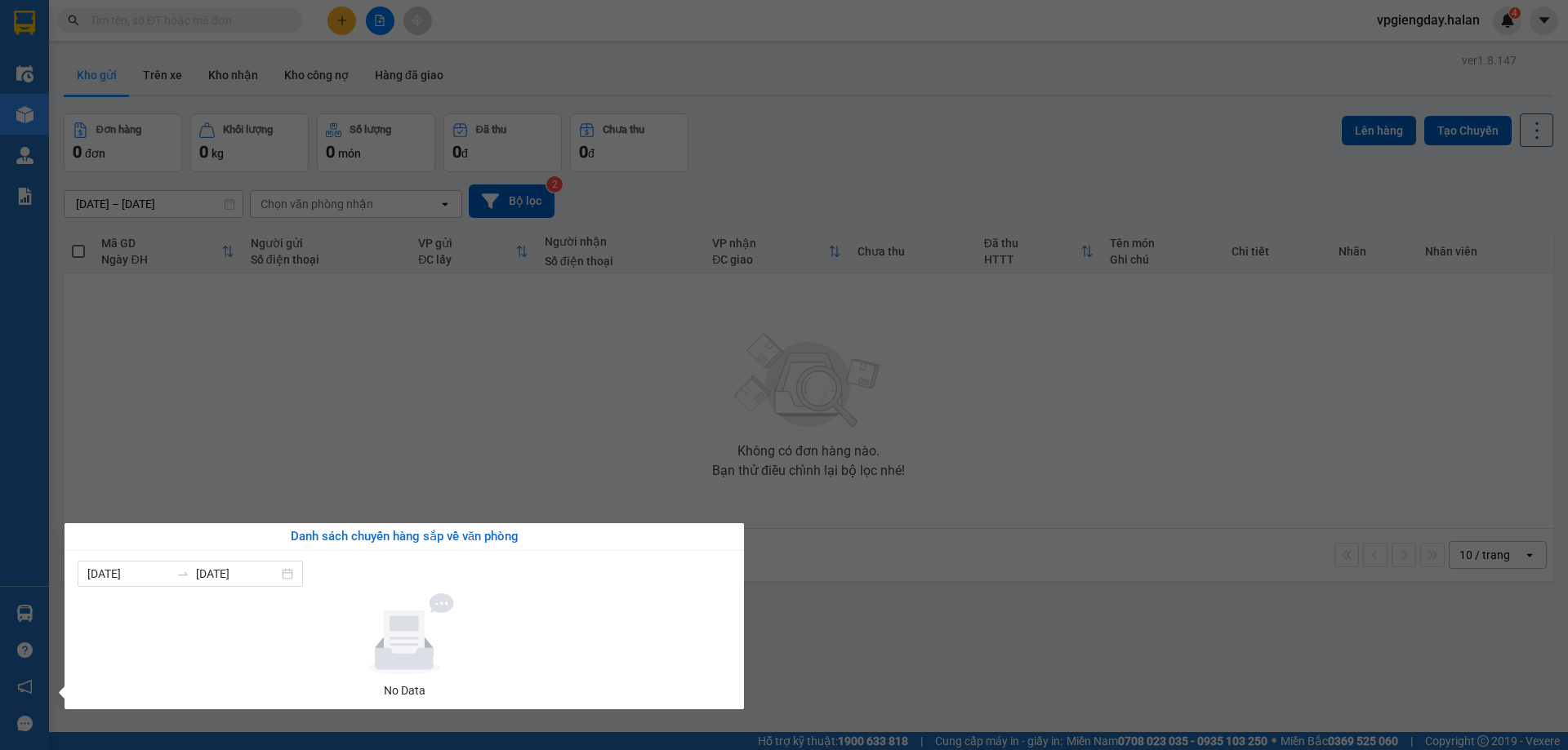
click at [360, 398] on section "Kết quả tìm kiếm ( 0 ) Bộ lọc No Data vpgiengday.halan 4 Điều hành xe Kho hàng …" at bounding box center [784, 375] width 1568 height 750
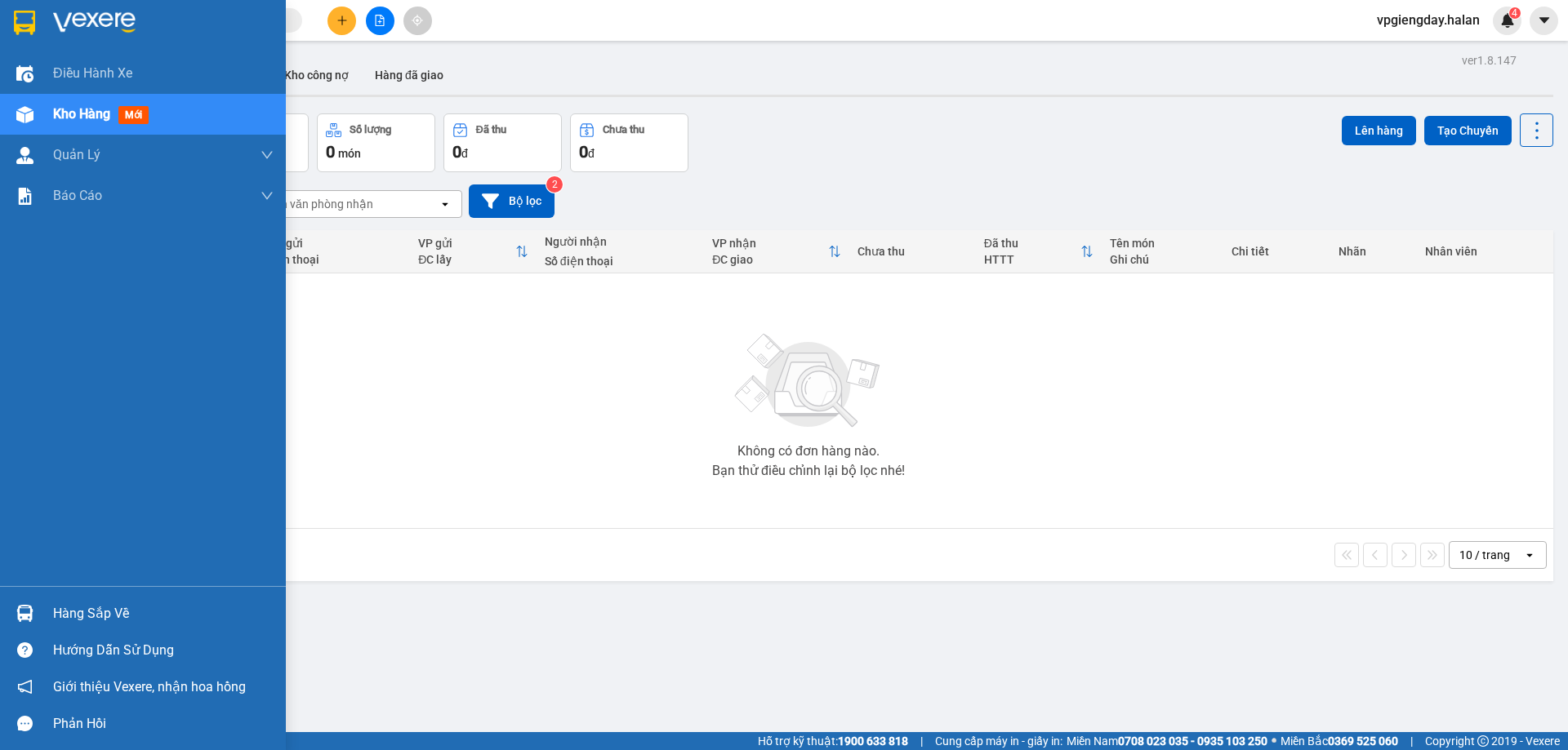
click at [105, 611] on div "Hàng sắp về" at bounding box center [163, 614] width 221 height 25
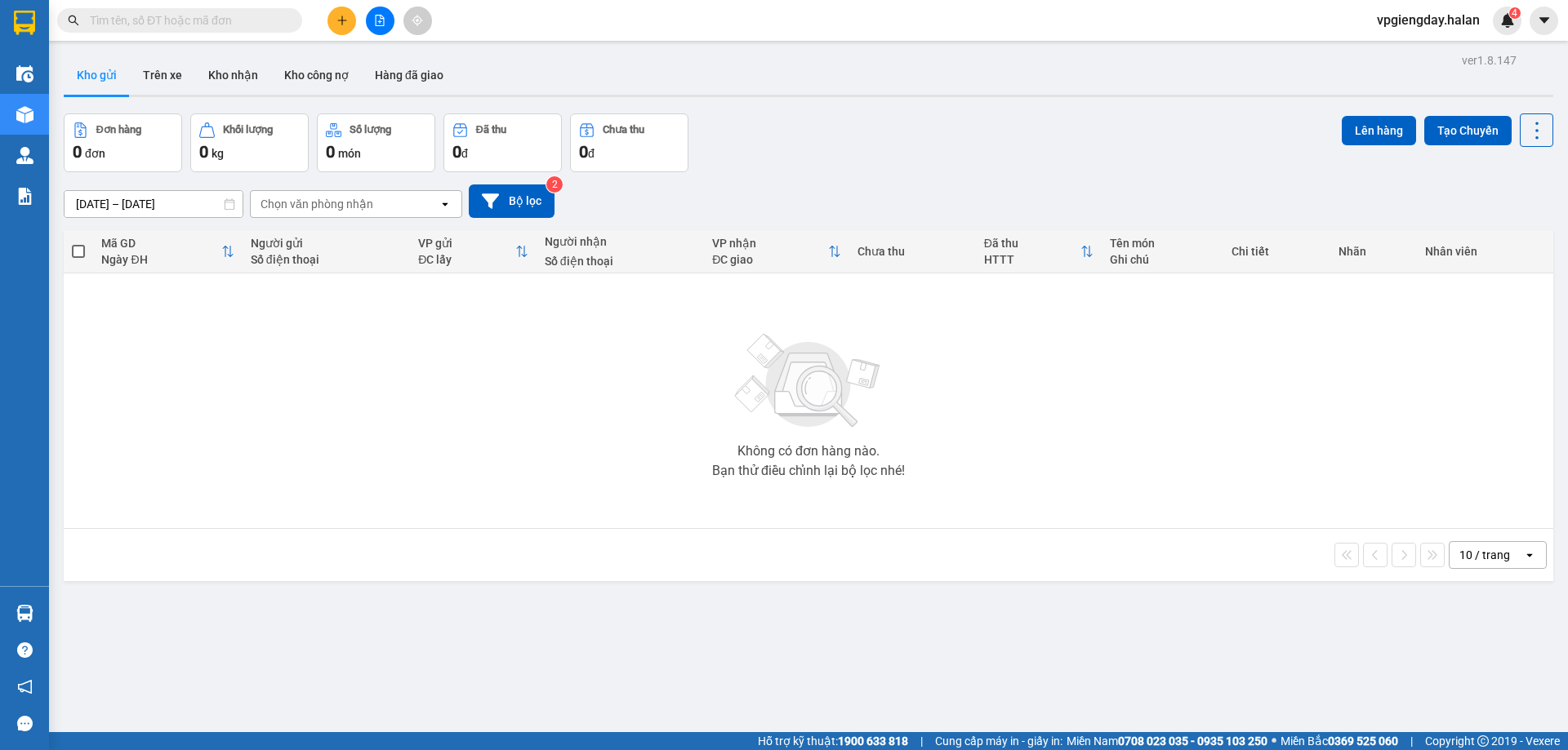
click at [388, 411] on section "Kết quả tìm kiếm ( 0 ) Bộ lọc No Data vpgiengday.halan 4 Điều hành xe Kho hàng …" at bounding box center [784, 375] width 1568 height 750
click at [179, 76] on button "Trên xe" at bounding box center [163, 75] width 65 height 40
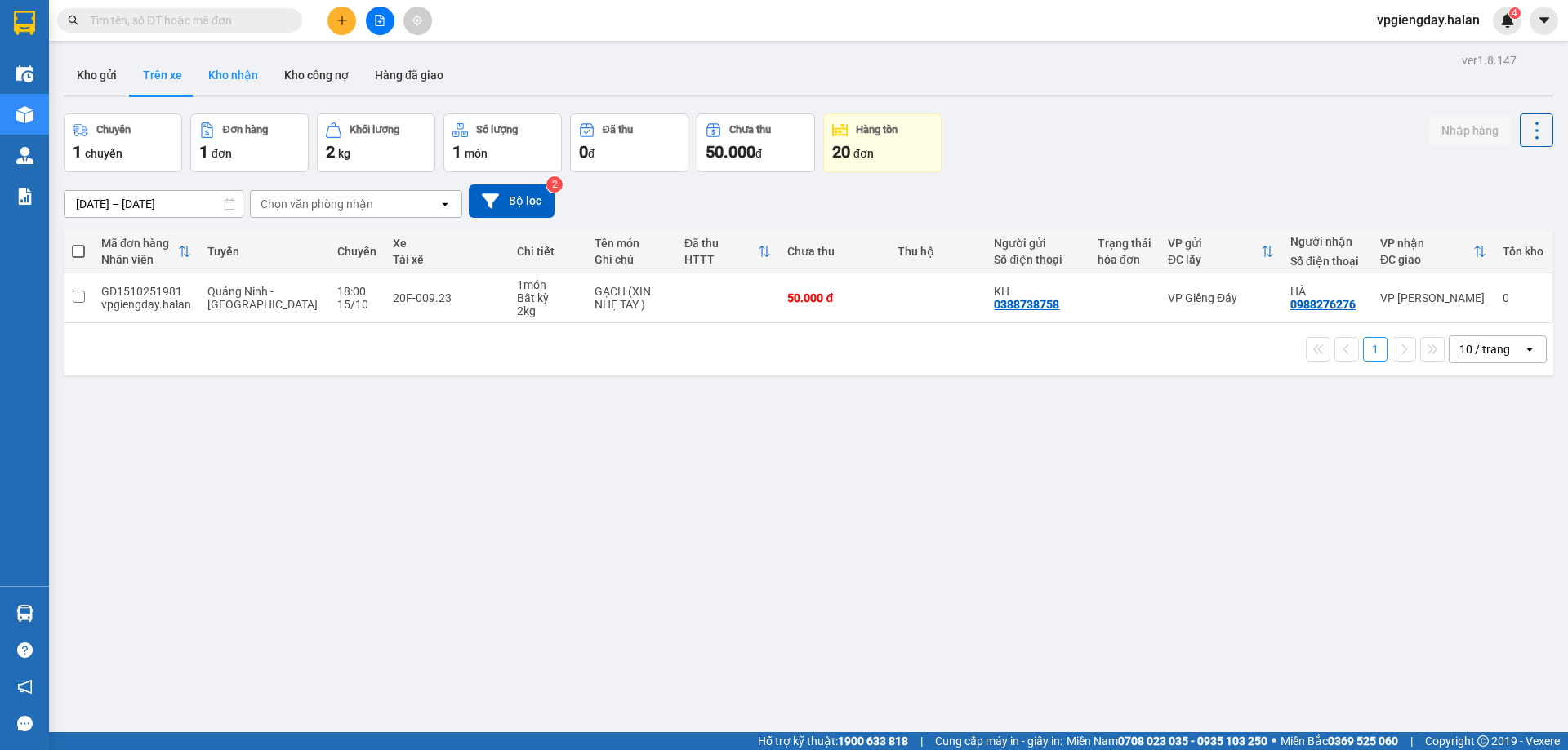
click at [231, 67] on button "Kho nhận" at bounding box center [233, 75] width 76 height 40
type input "[DATE] – [DATE]"
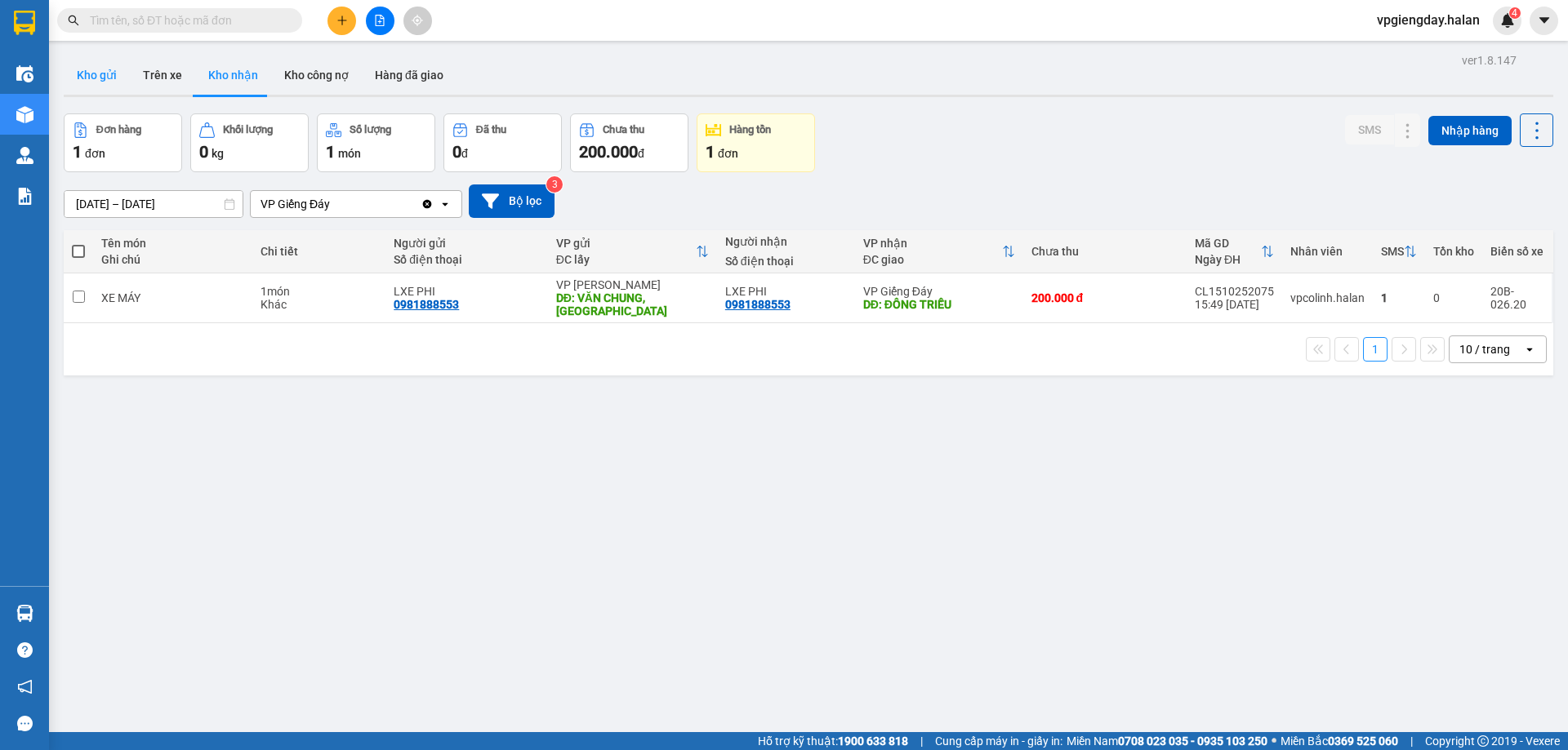
click at [113, 72] on button "Kho gửi" at bounding box center [96, 75] width 66 height 40
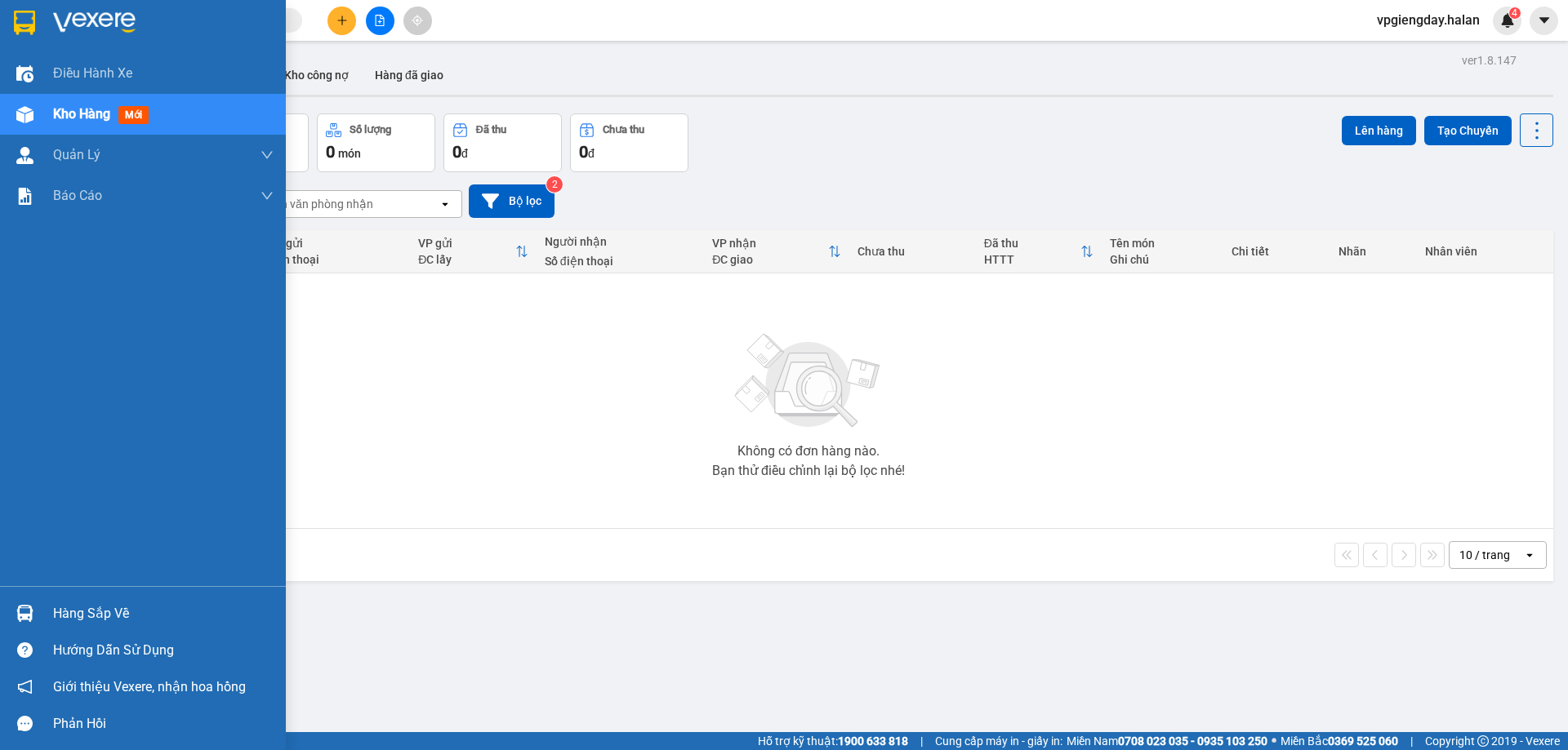
click at [136, 606] on div "Hàng sắp về" at bounding box center [163, 614] width 221 height 25
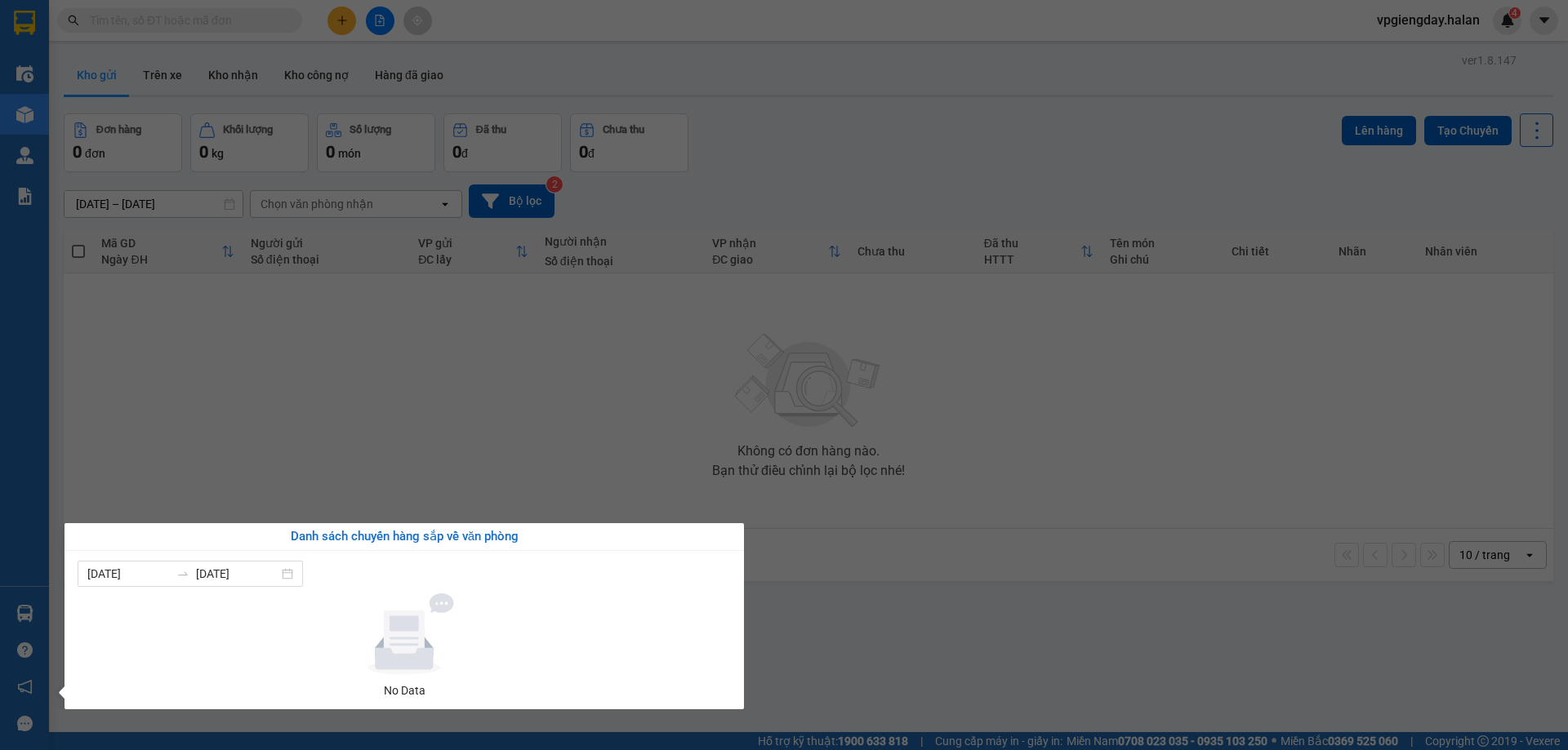
click at [337, 479] on section "Kết quả tìm kiếm ( 0 ) Bộ lọc No Data vpgiengday.halan 4 Điều hành xe Kho hàng …" at bounding box center [784, 375] width 1568 height 750
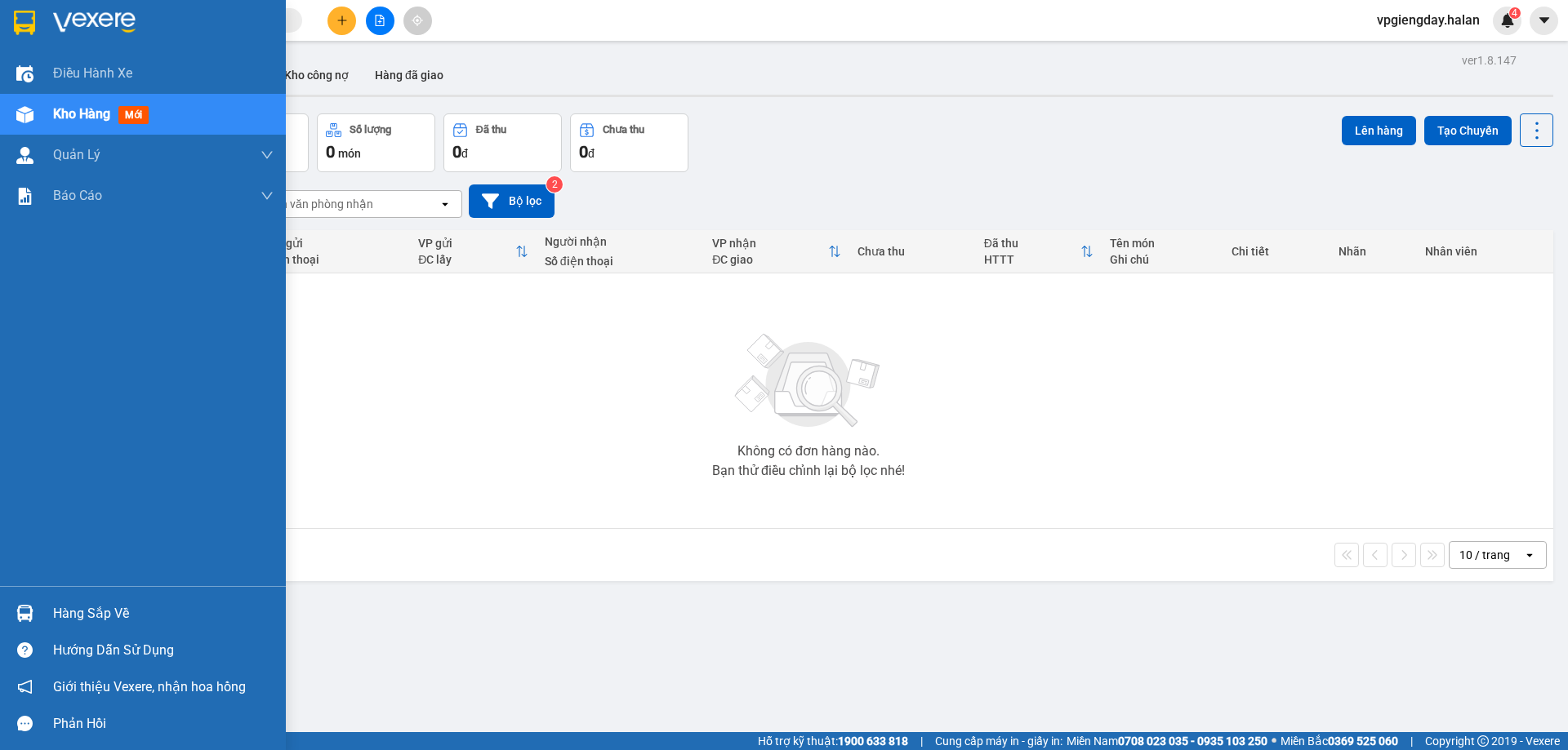
drag, startPoint x: 89, startPoint y: 605, endPoint x: 102, endPoint y: 593, distance: 17.7
click at [94, 601] on div "Hàng sắp về" at bounding box center [142, 614] width 286 height 37
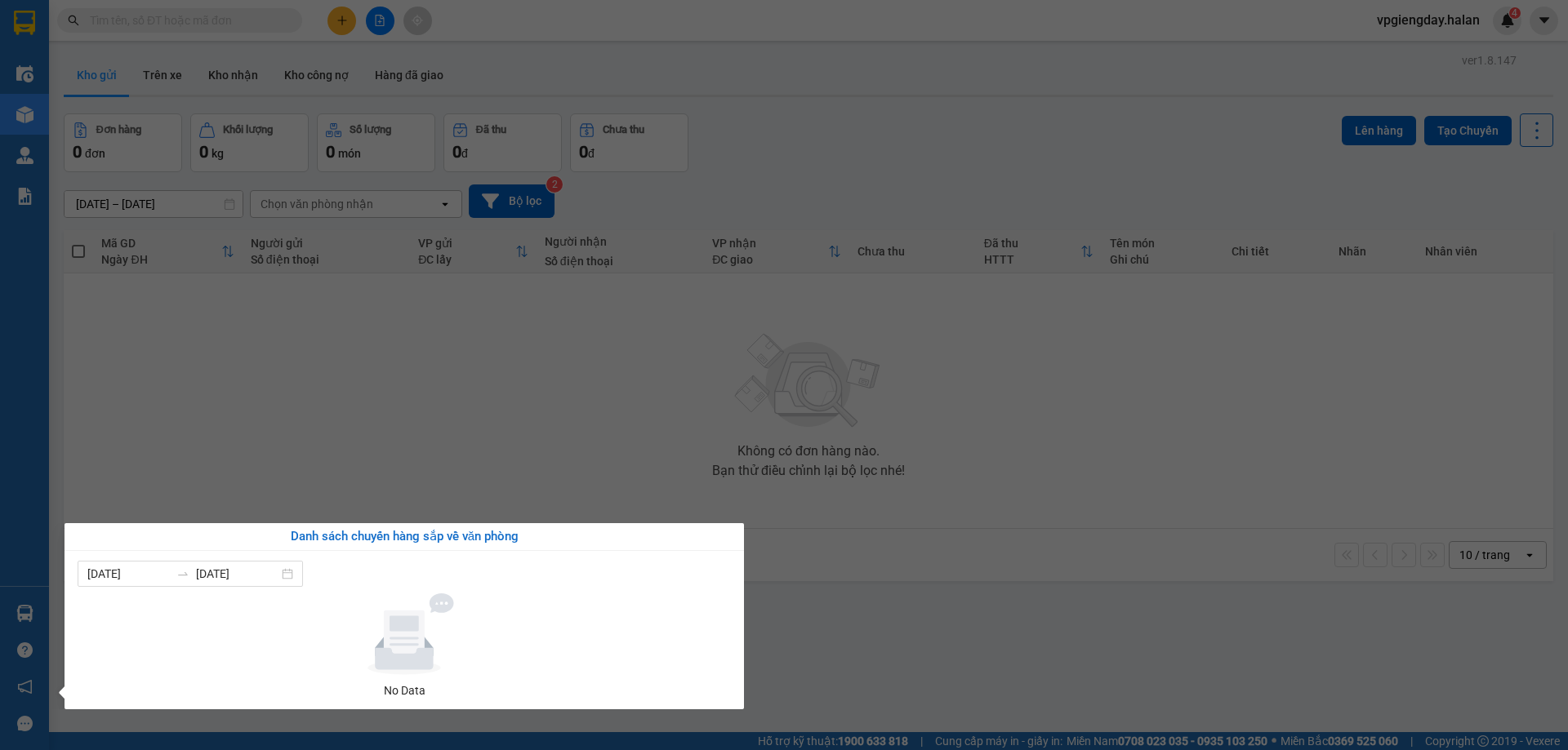
click at [290, 461] on section "Kết quả tìm kiếm ( 0 ) Bộ lọc No Data vpgiengday.halan 4 Điều hành xe Kho hàng …" at bounding box center [784, 375] width 1568 height 750
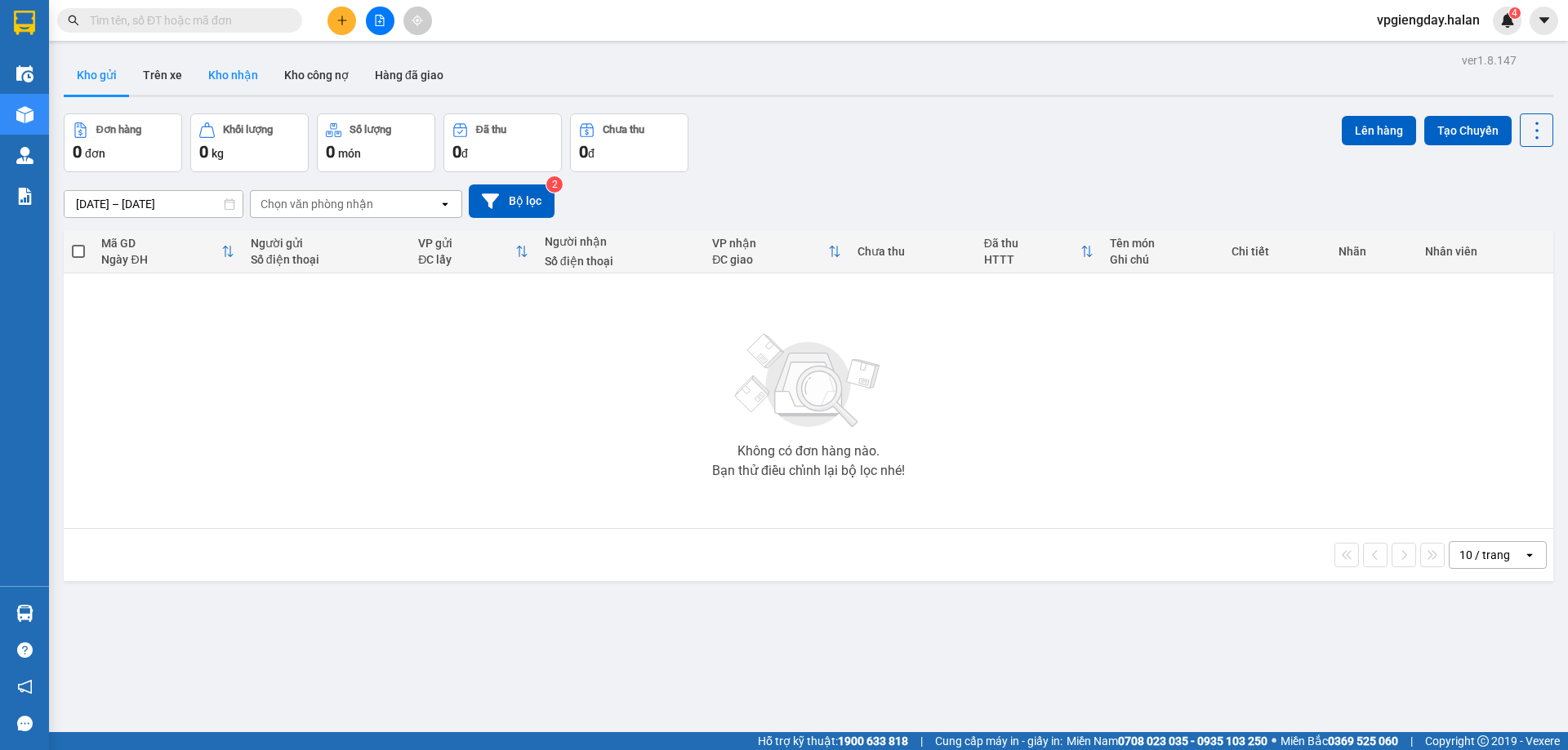
click at [216, 70] on button "Kho nhận" at bounding box center [233, 75] width 76 height 40
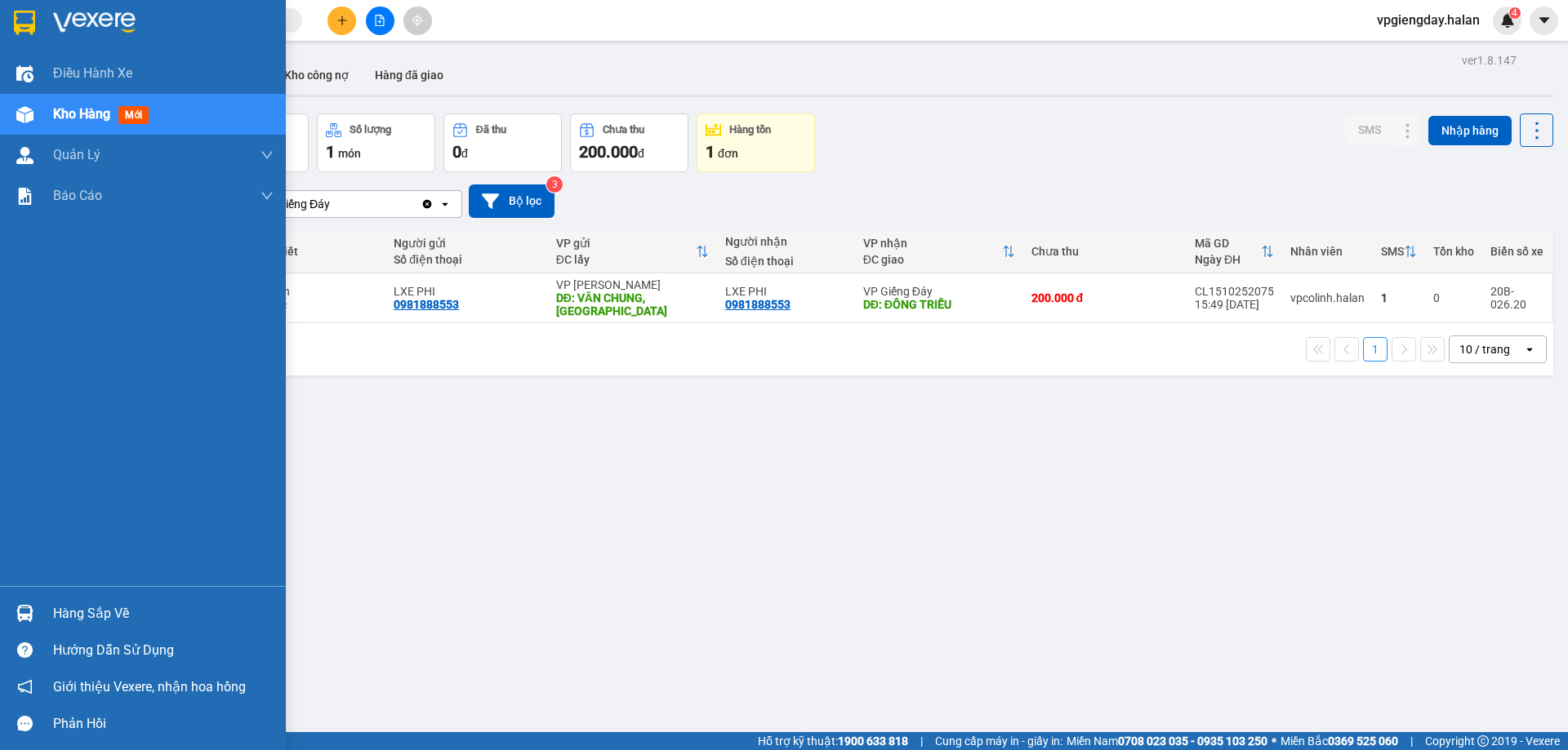
click at [98, 614] on div "Hàng sắp về" at bounding box center [163, 614] width 221 height 25
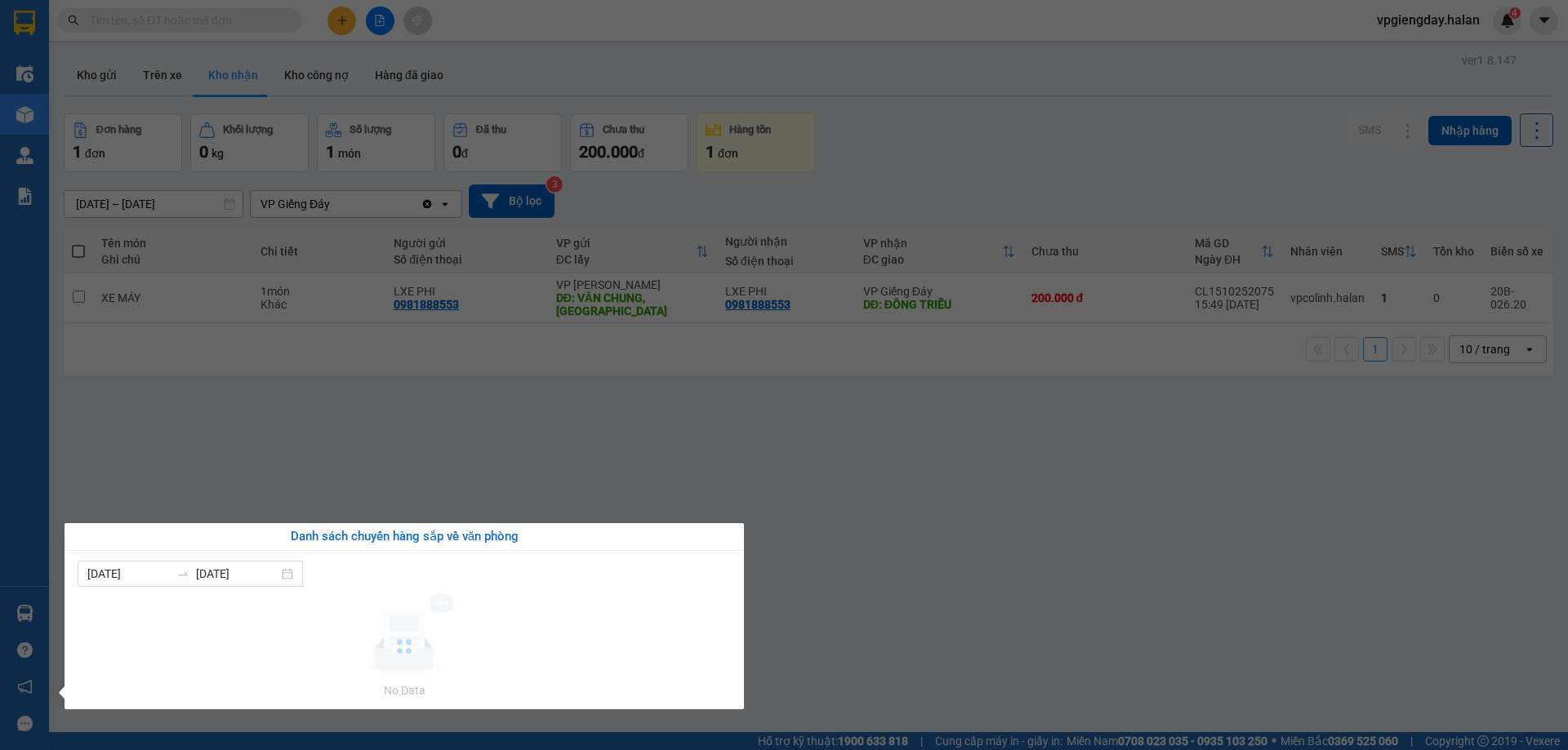
click at [561, 435] on section "Kết quả tìm kiếm ( 0 ) Bộ lọc No Data vpgiengday.halan 4 Điều hành xe Kho hàng …" at bounding box center [784, 375] width 1568 height 750
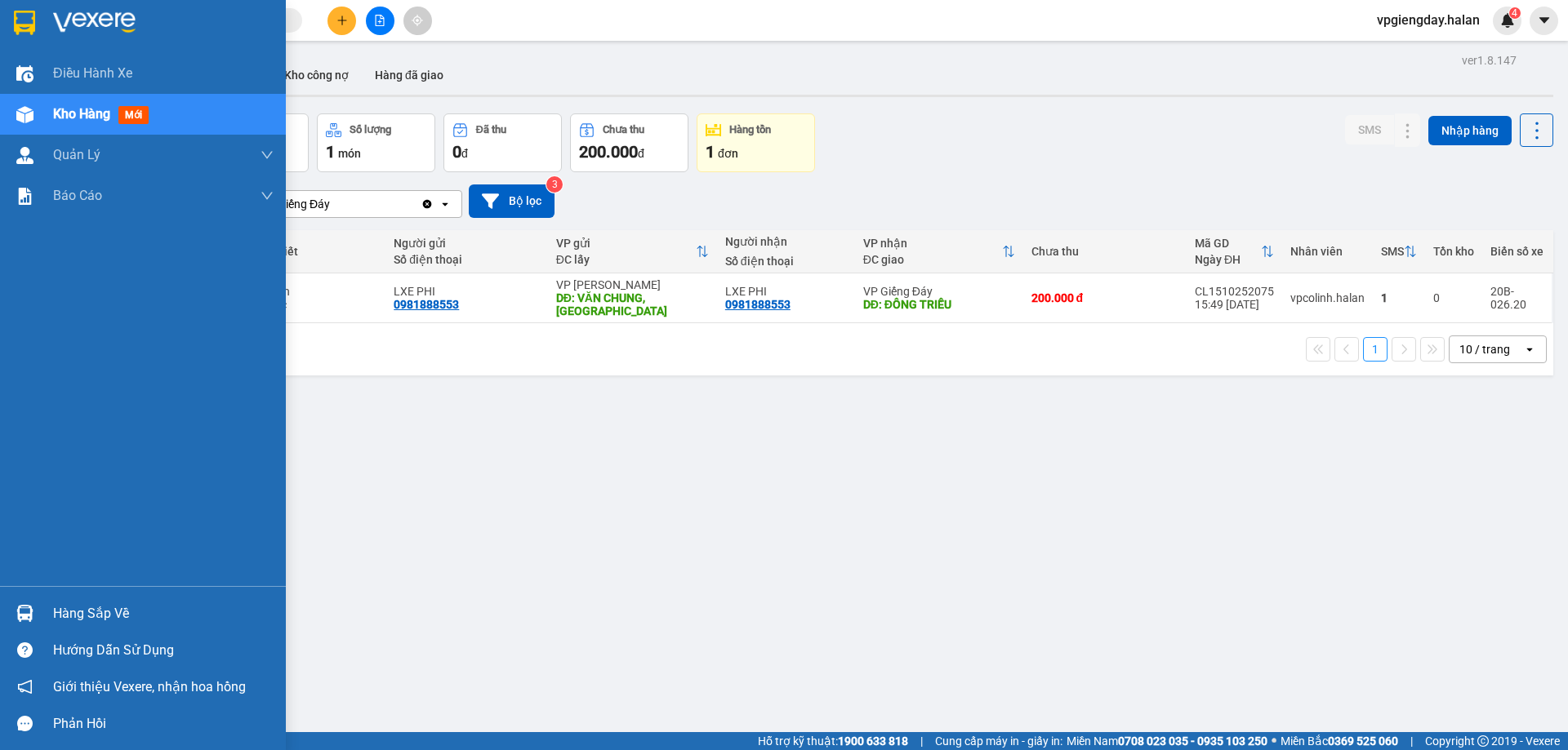
drag, startPoint x: 128, startPoint y: 608, endPoint x: 211, endPoint y: 588, distance: 85.4
click at [128, 607] on div "Hàng sắp về" at bounding box center [163, 614] width 221 height 25
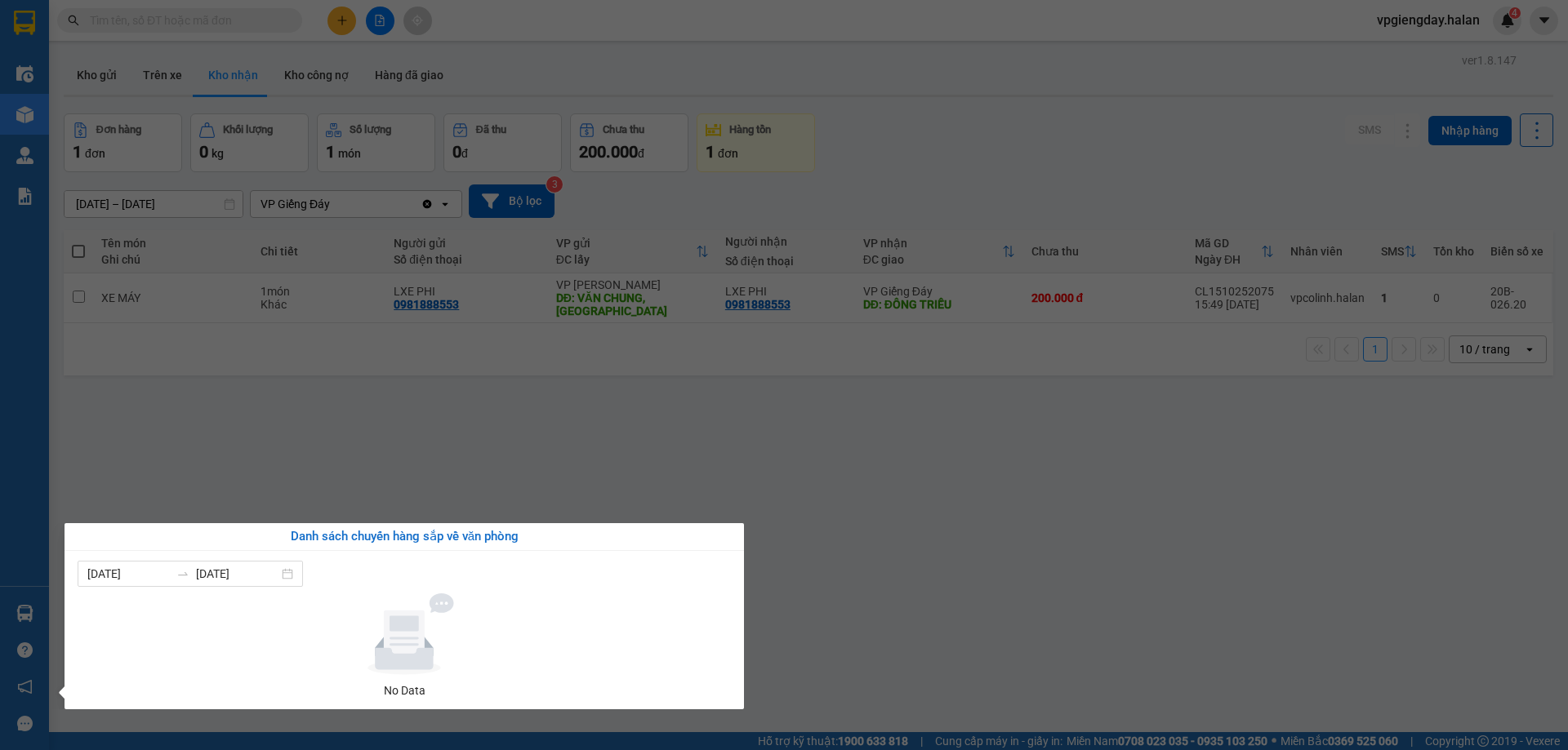
click at [332, 479] on section "Kết quả tìm kiếm ( 0 ) Bộ lọc No Data vpgiengday.halan 4 Điều hành xe Kho hàng …" at bounding box center [784, 375] width 1568 height 750
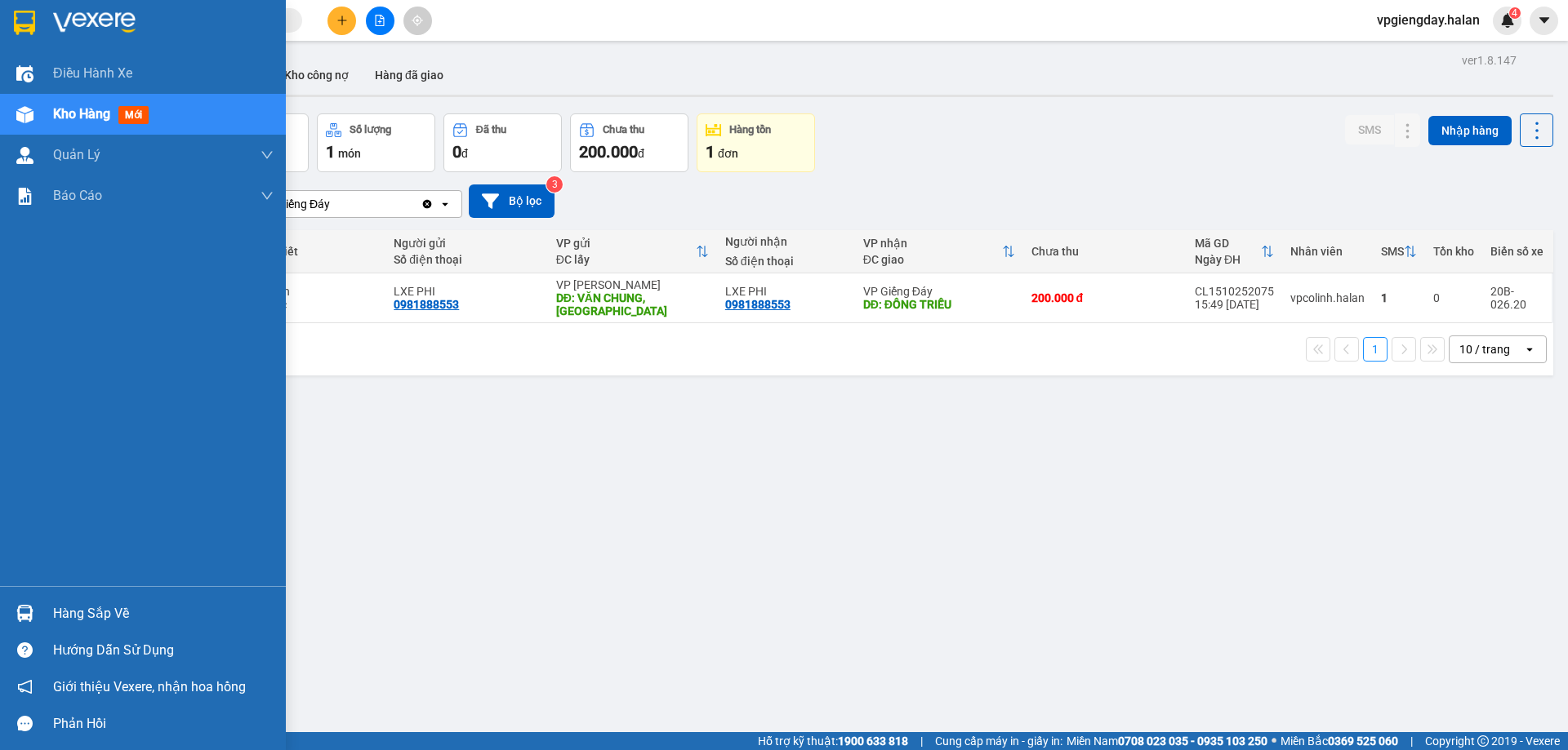
drag, startPoint x: 74, startPoint y: 612, endPoint x: 261, endPoint y: 498, distance: 219.0
click at [75, 612] on div "Hàng sắp về" at bounding box center [163, 614] width 221 height 25
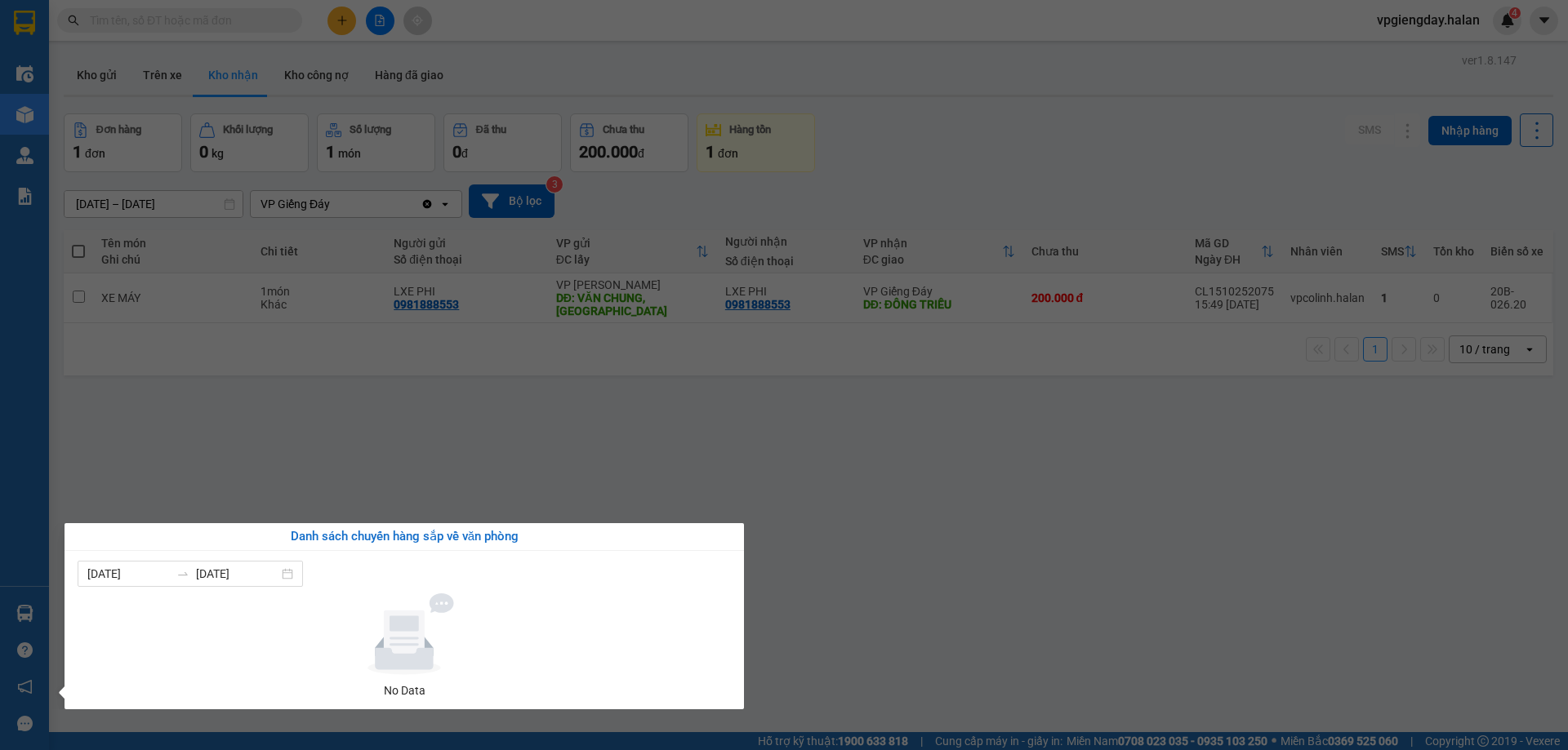
click at [351, 441] on section "Kết quả tìm kiếm ( 0 ) Bộ lọc No Data vpgiengday.halan 4 Điều hành xe Kho hàng …" at bounding box center [784, 375] width 1568 height 750
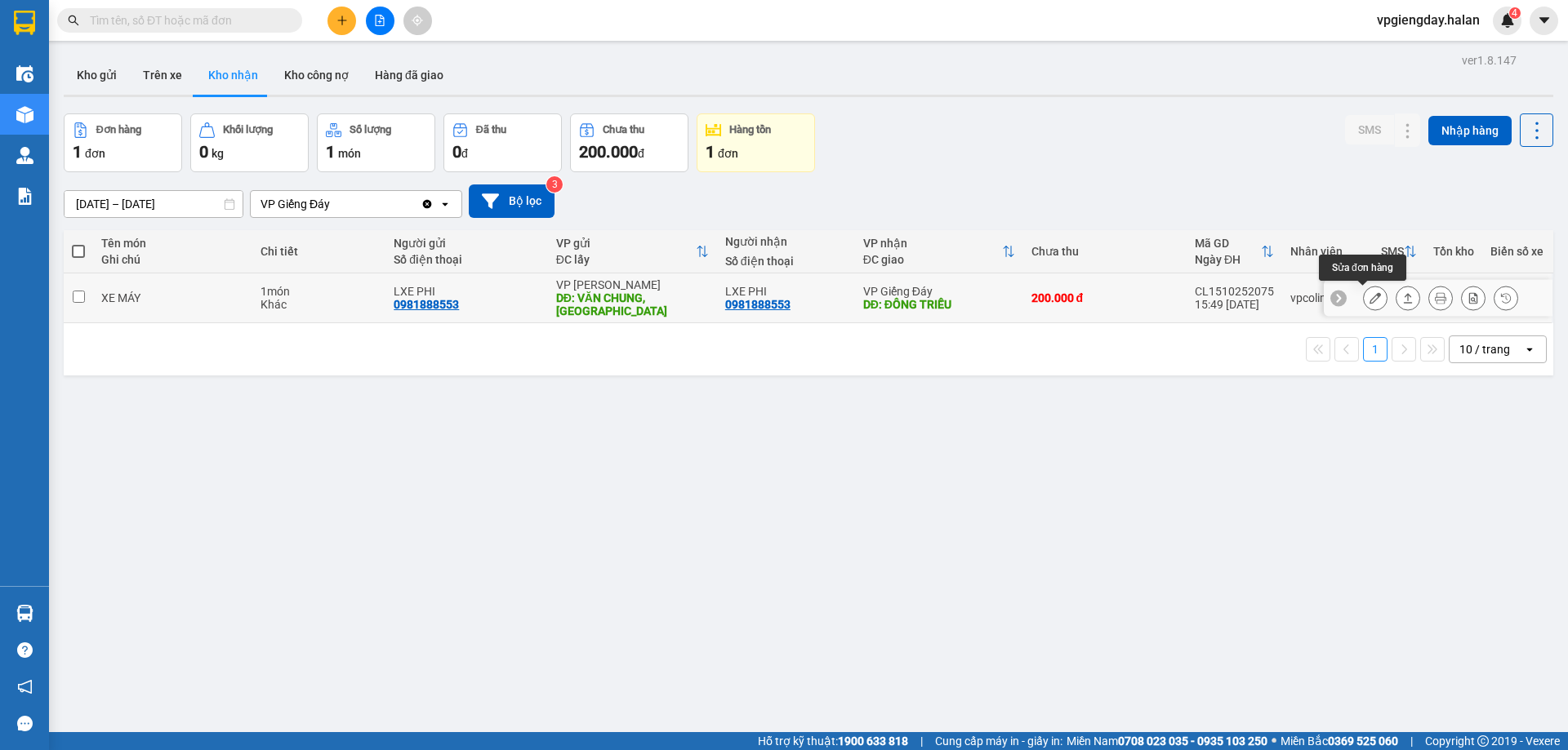
click at [1367, 294] on button at bounding box center [1375, 298] width 23 height 29
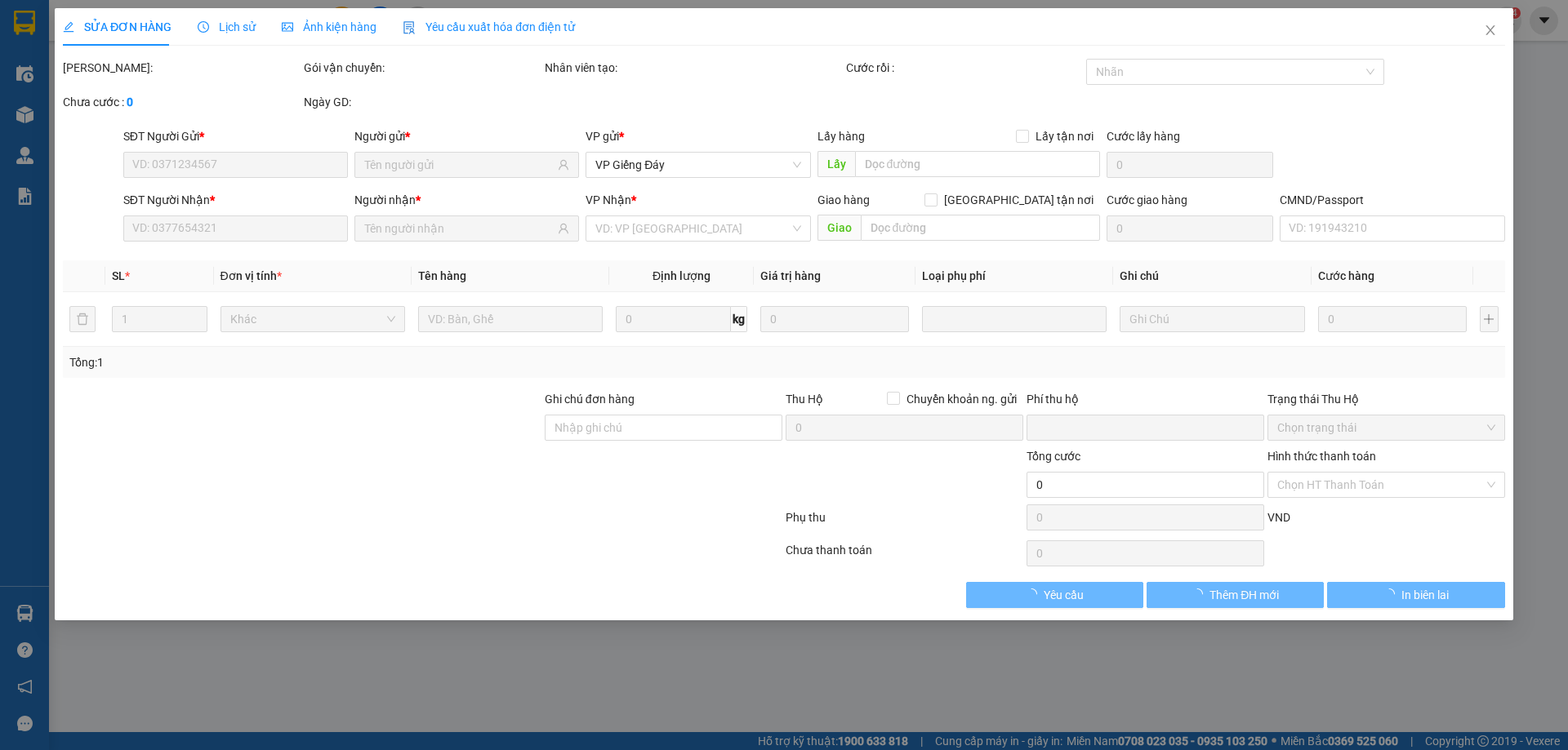
type input "0981888553"
type input "LXE PHI"
type input "VĂN CHUNG, BẮC GIANG"
type input "0981888553"
type input "LXE PHI"
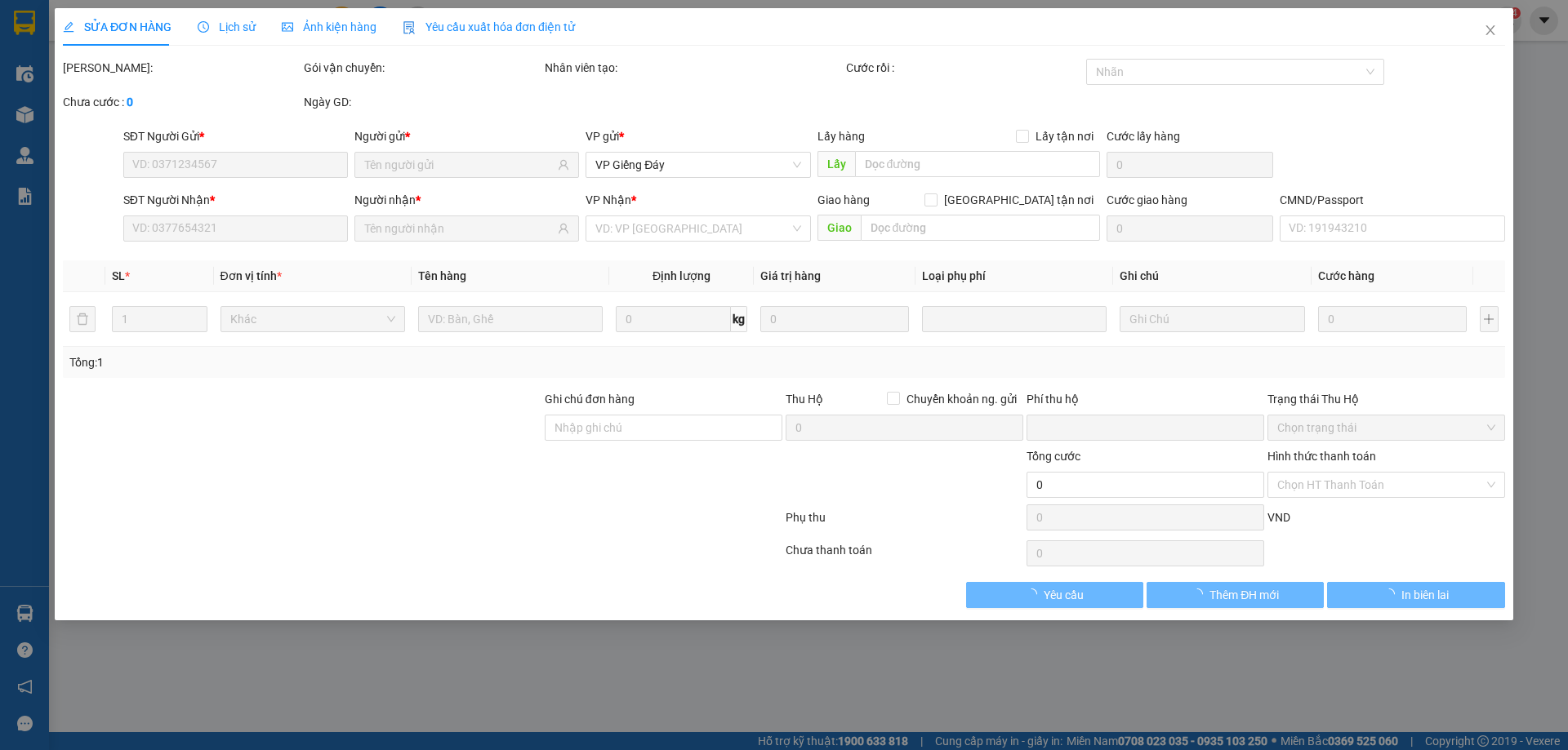
type input "ĐÔNG TRIỀU"
type input "0"
type input "200.000"
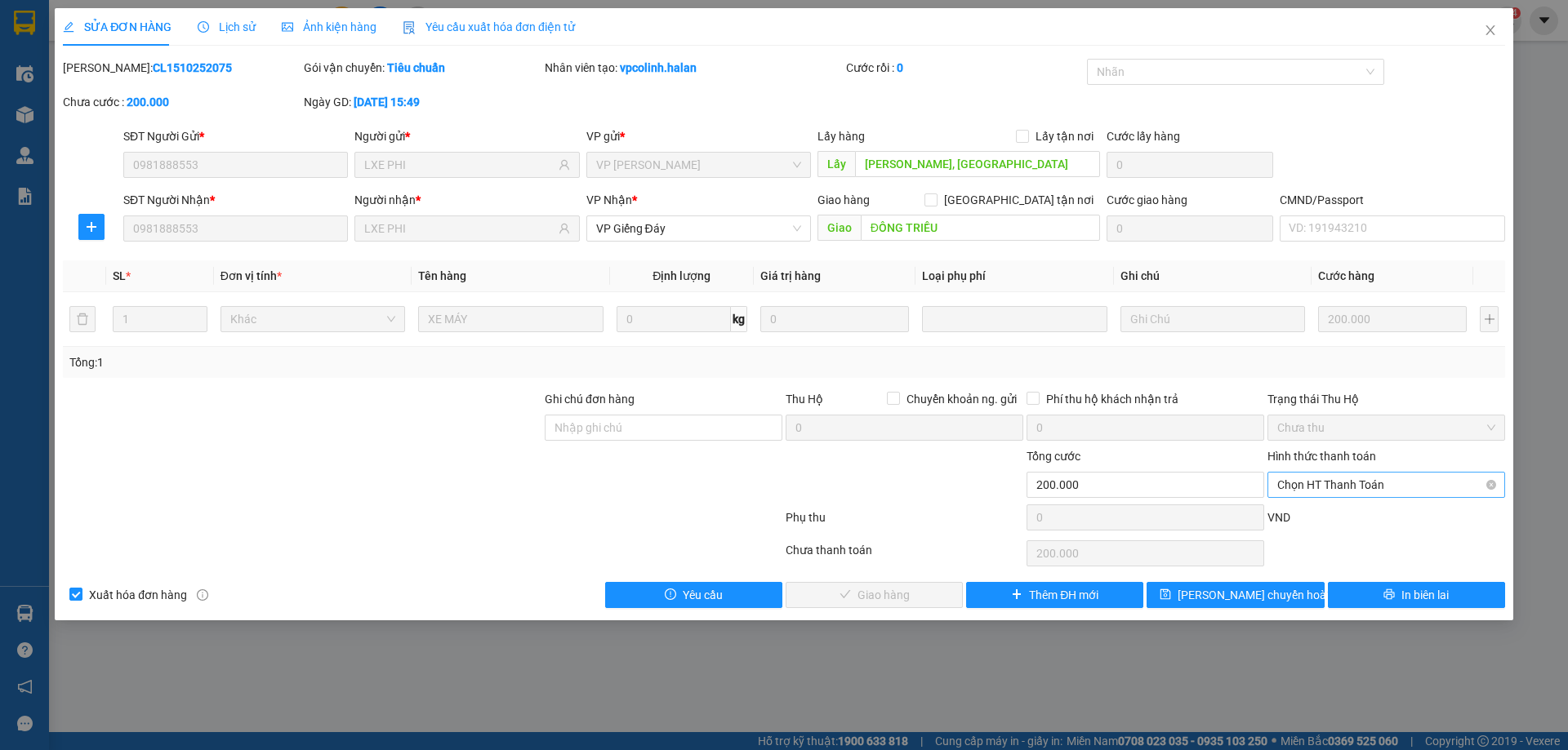
click at [1328, 490] on span "Chọn HT Thanh Toán" at bounding box center [1386, 485] width 218 height 25
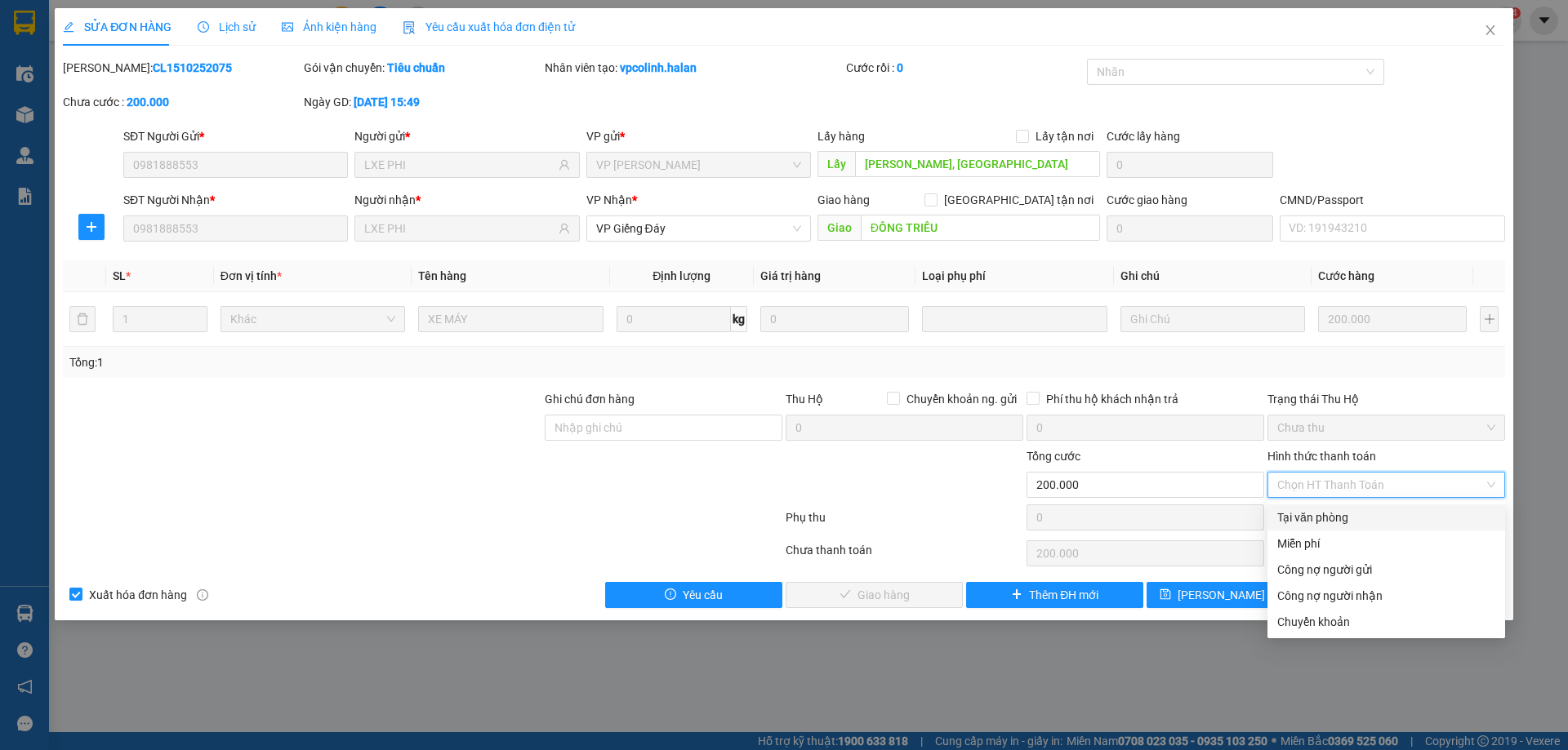
click at [1325, 522] on div "Tại văn phòng" at bounding box center [1386, 518] width 218 height 18
type input "0"
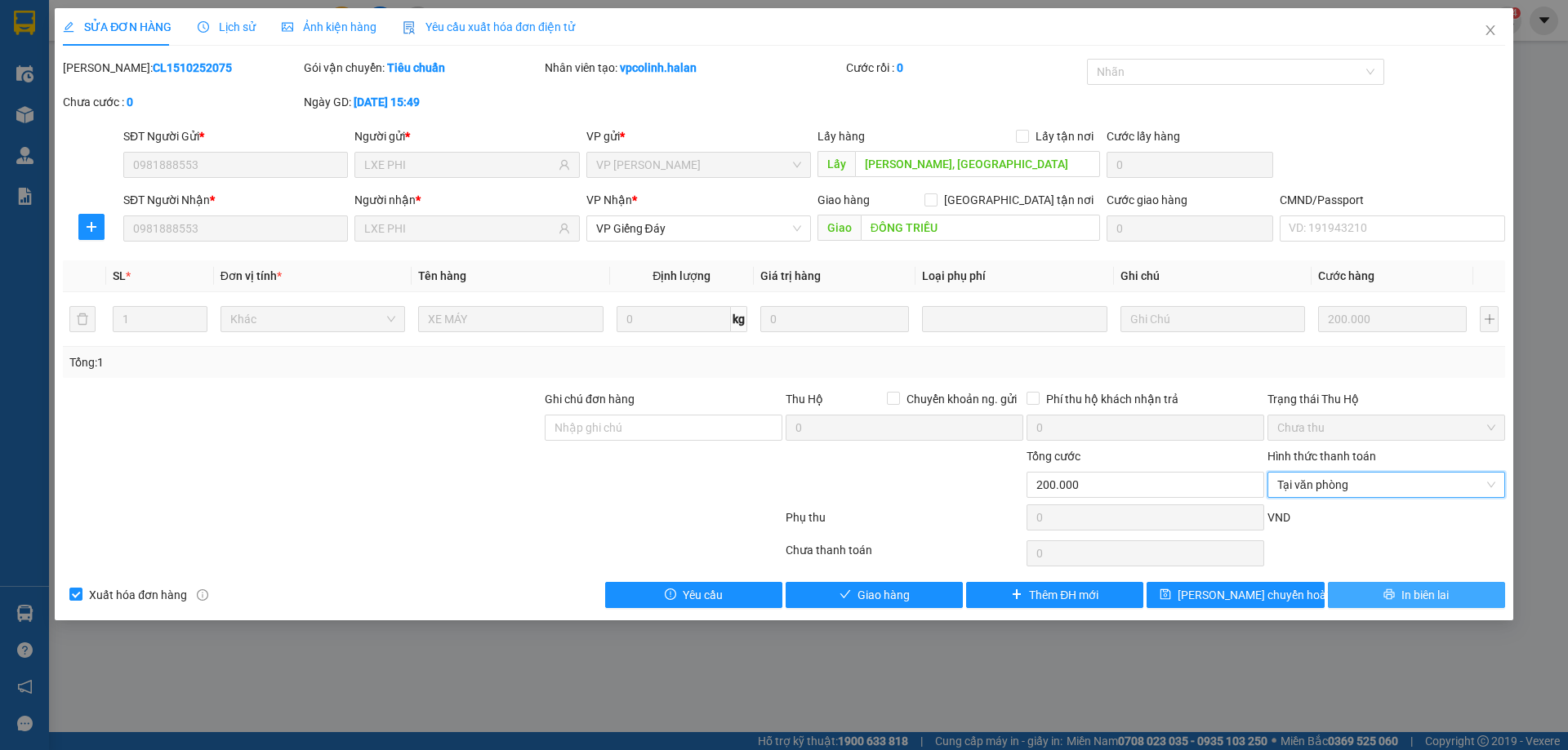
click at [1388, 591] on icon "printer" at bounding box center [1389, 594] width 11 height 11
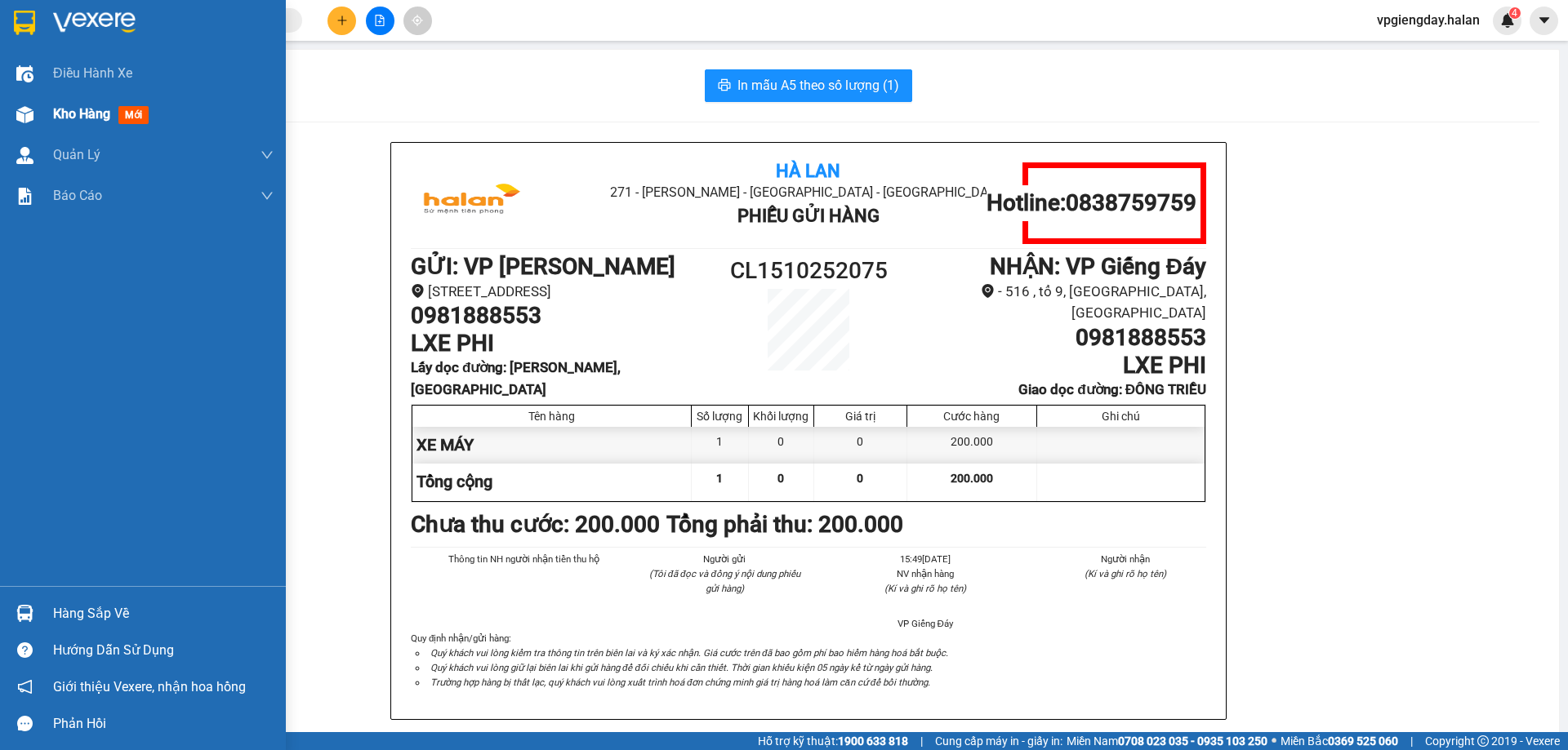
click at [77, 116] on span "Kho hàng" at bounding box center [81, 114] width 57 height 16
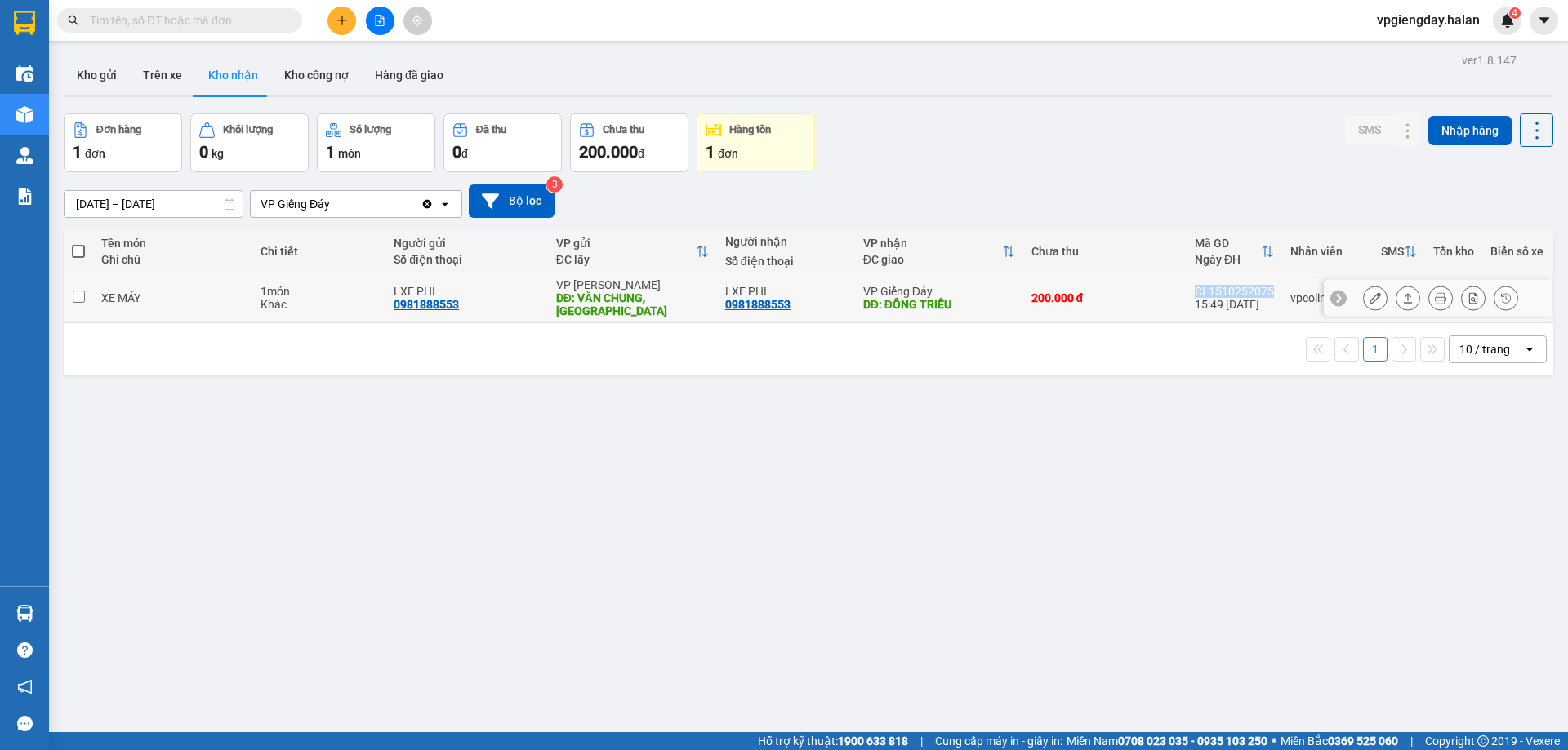
drag, startPoint x: 1186, startPoint y: 290, endPoint x: 1262, endPoint y: 295, distance: 76.2
click at [1262, 295] on td "CL1510252075 15:49 15/10" at bounding box center [1234, 298] width 96 height 50
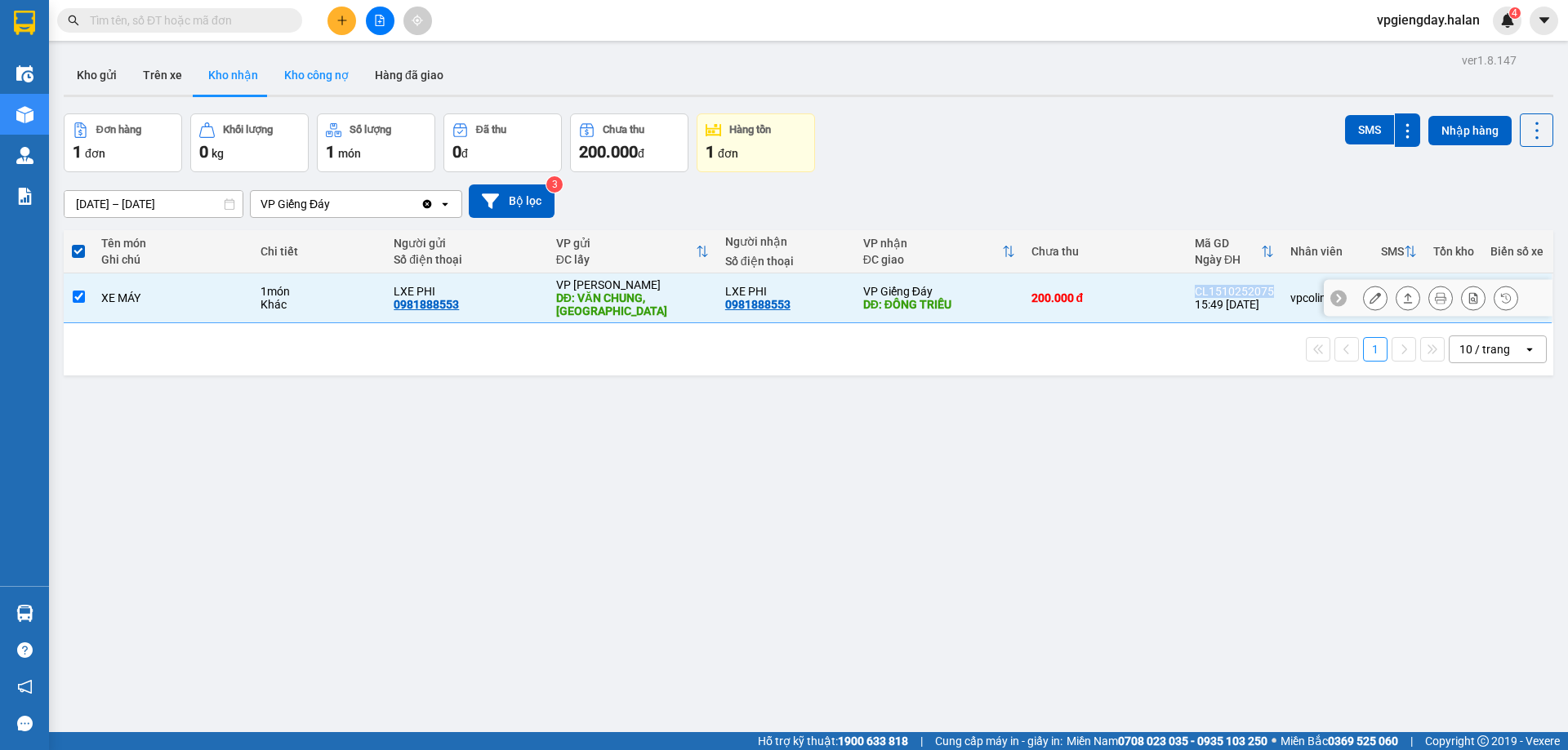
copy div "CL1510252075"
click at [181, 305] on td "XE MÁY" at bounding box center [172, 298] width 159 height 50
checkbox input "false"
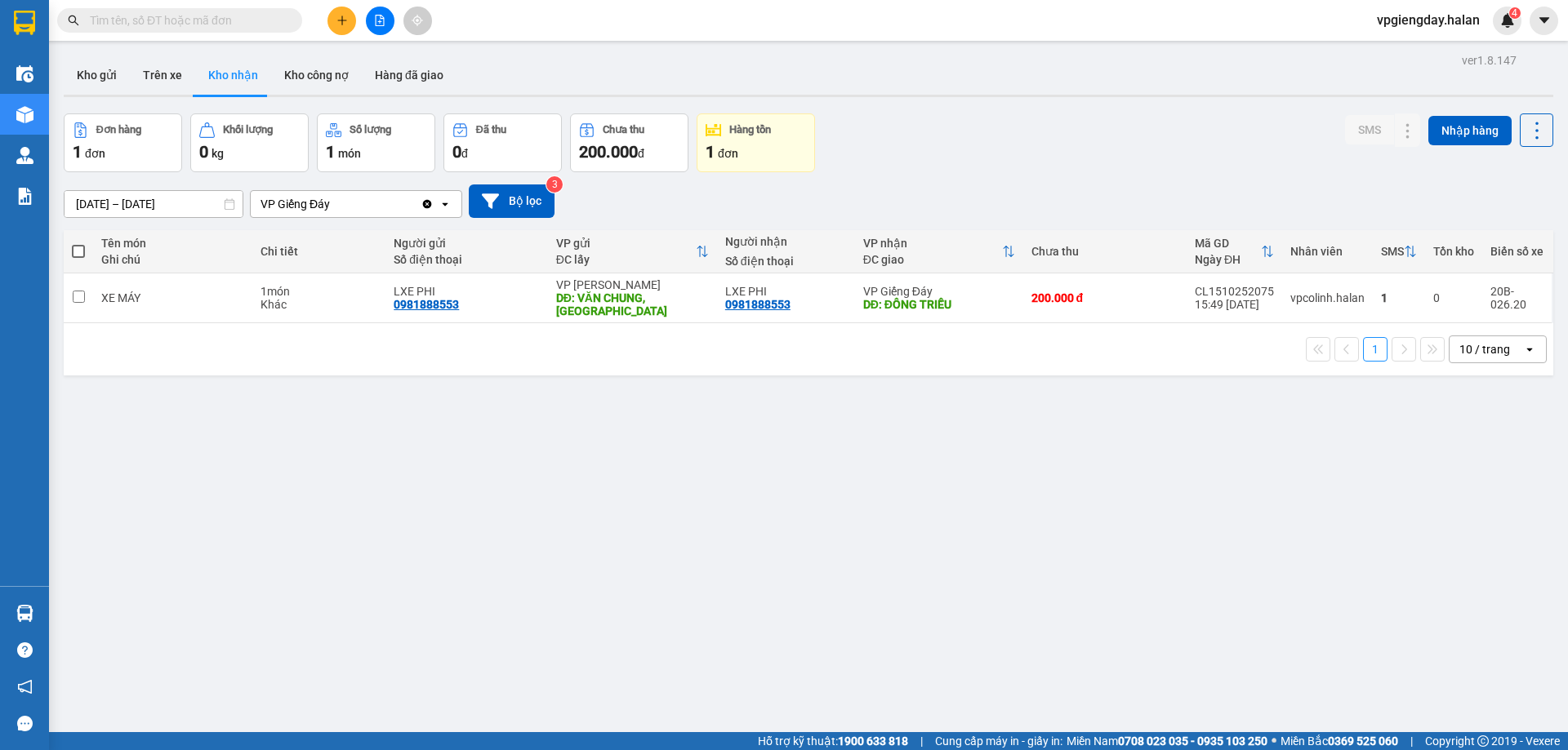
click at [207, 31] on span at bounding box center [179, 20] width 245 height 25
click at [212, 20] on input "text" at bounding box center [186, 20] width 193 height 18
paste input "CL1510252075"
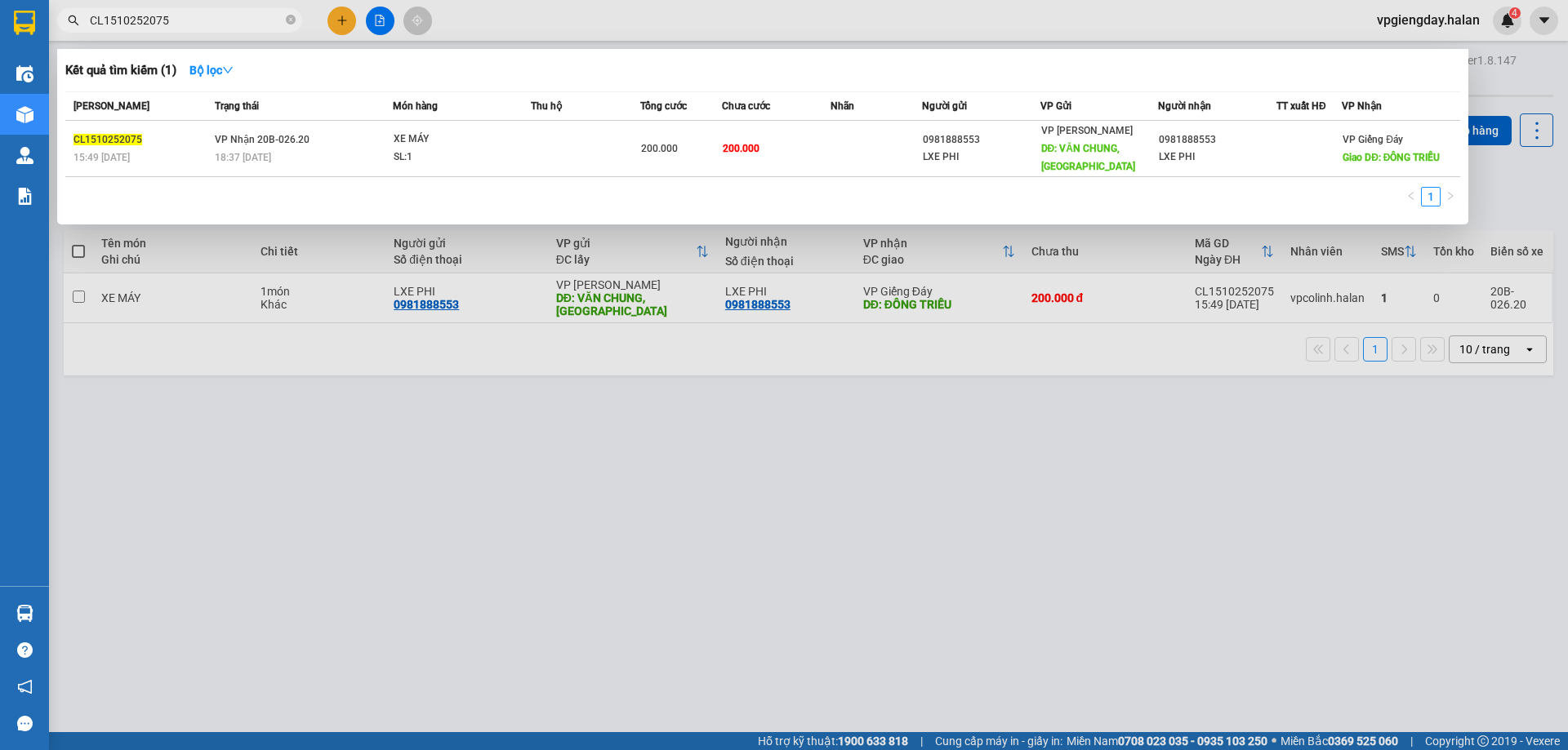
type input "CL1510252075"
click at [544, 153] on td at bounding box center [586, 149] width 109 height 56
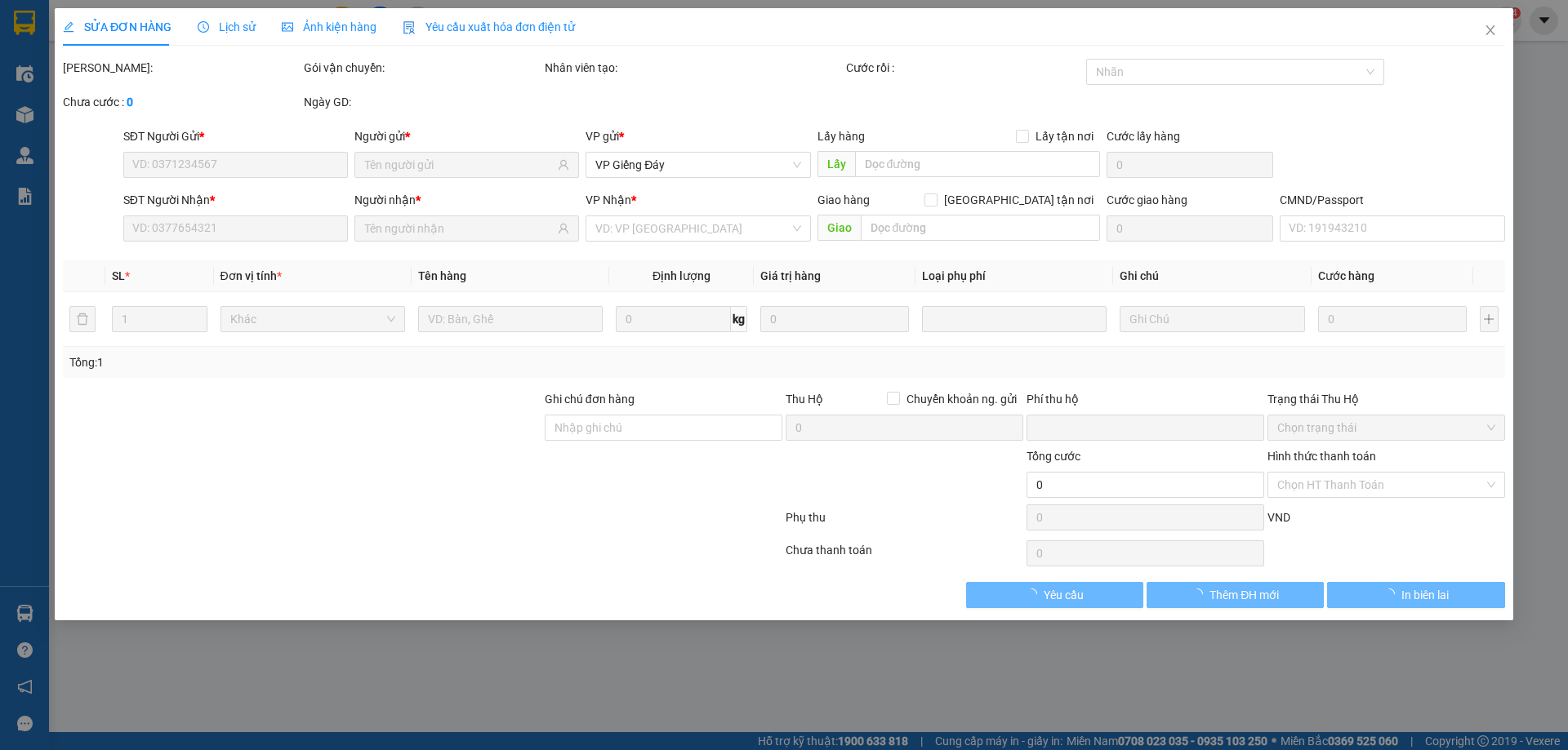
type input "0981888553"
type input "LXE PHI"
type input "VĂN CHUNG, BẮC GIANG"
type input "0981888553"
type input "LXE PHI"
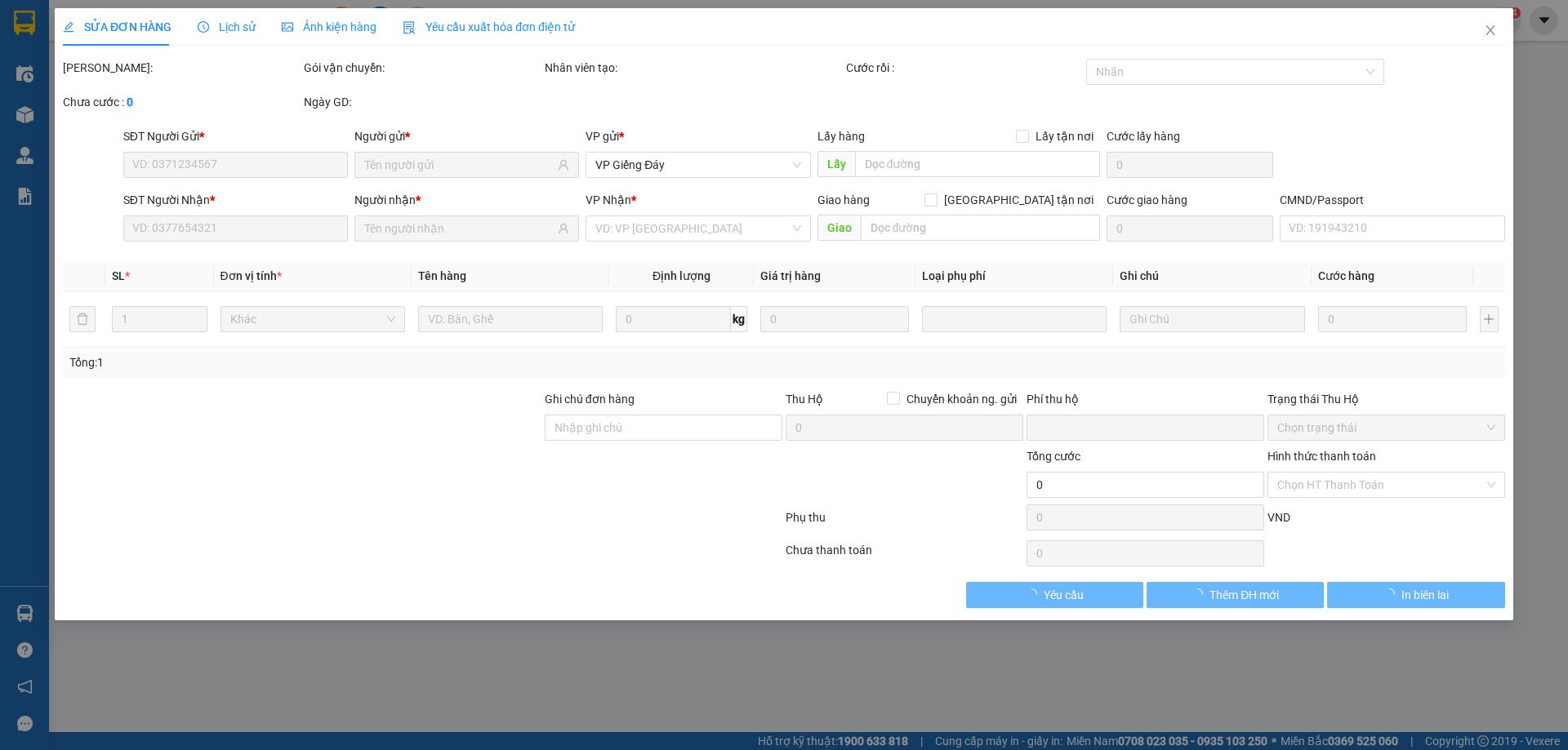
type input "ĐÔNG TRIỀU"
type input "0"
type input "200.000"
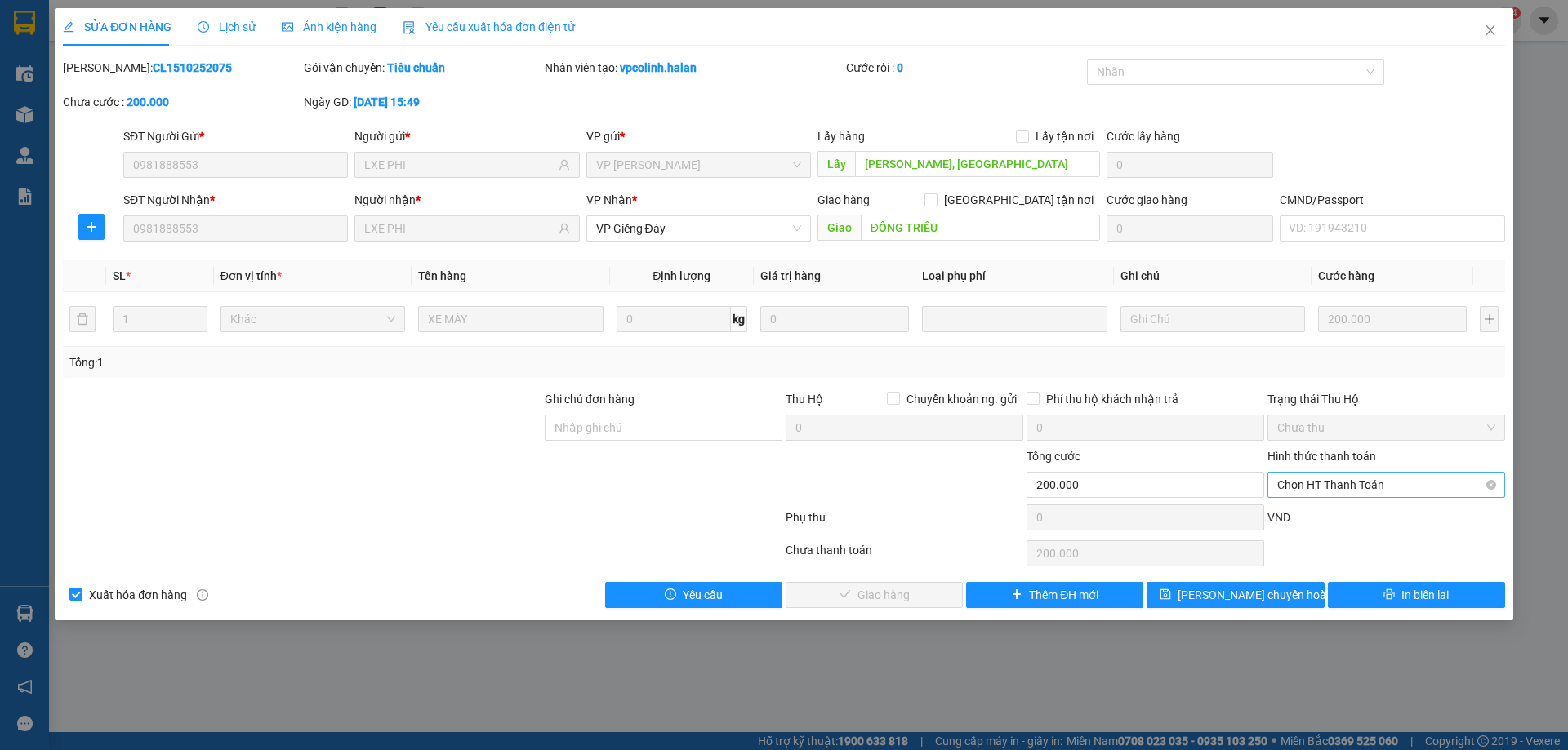
click at [1348, 479] on span "Chọn HT Thanh Toán" at bounding box center [1386, 485] width 218 height 25
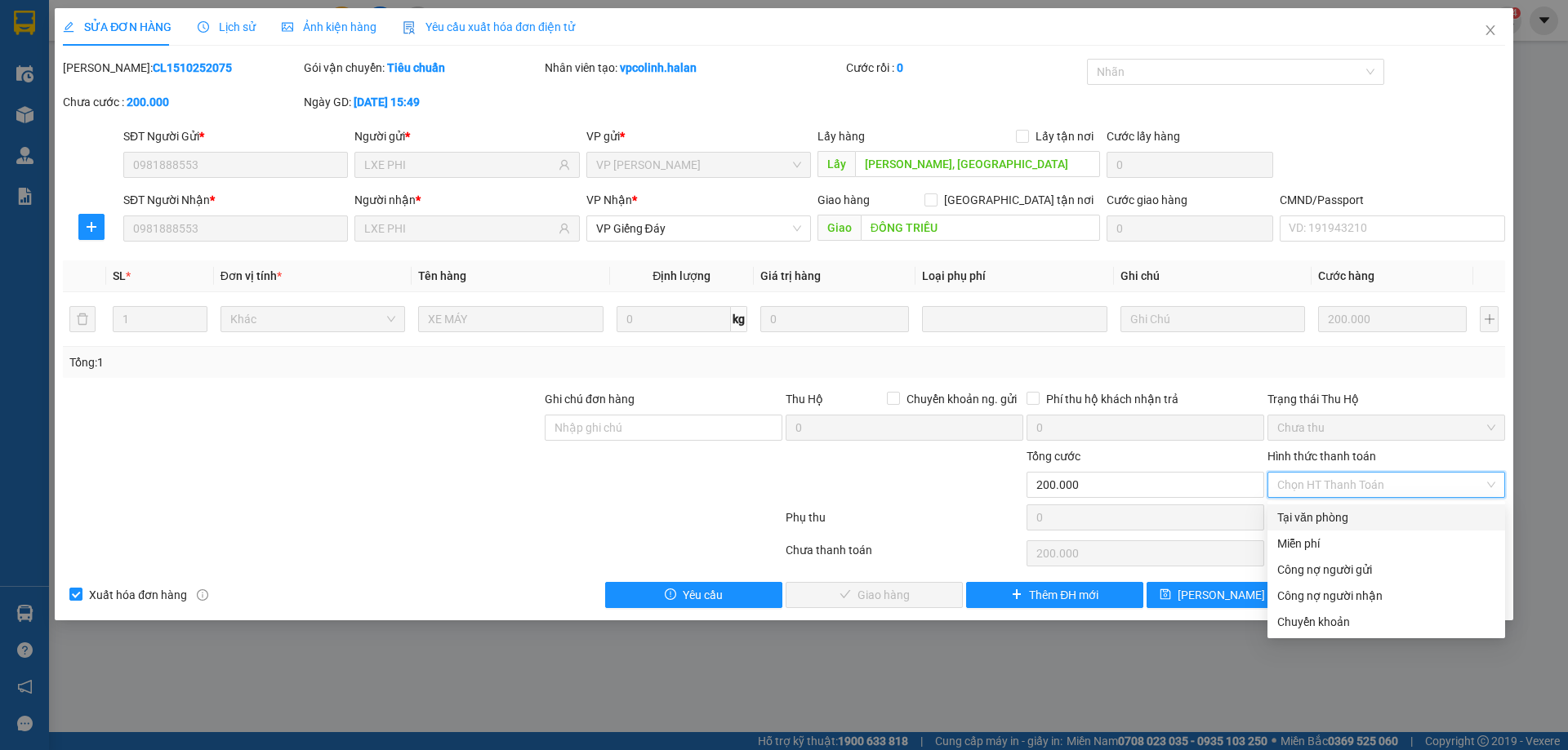
click at [1316, 520] on div "Tại văn phòng" at bounding box center [1386, 518] width 218 height 18
type input "0"
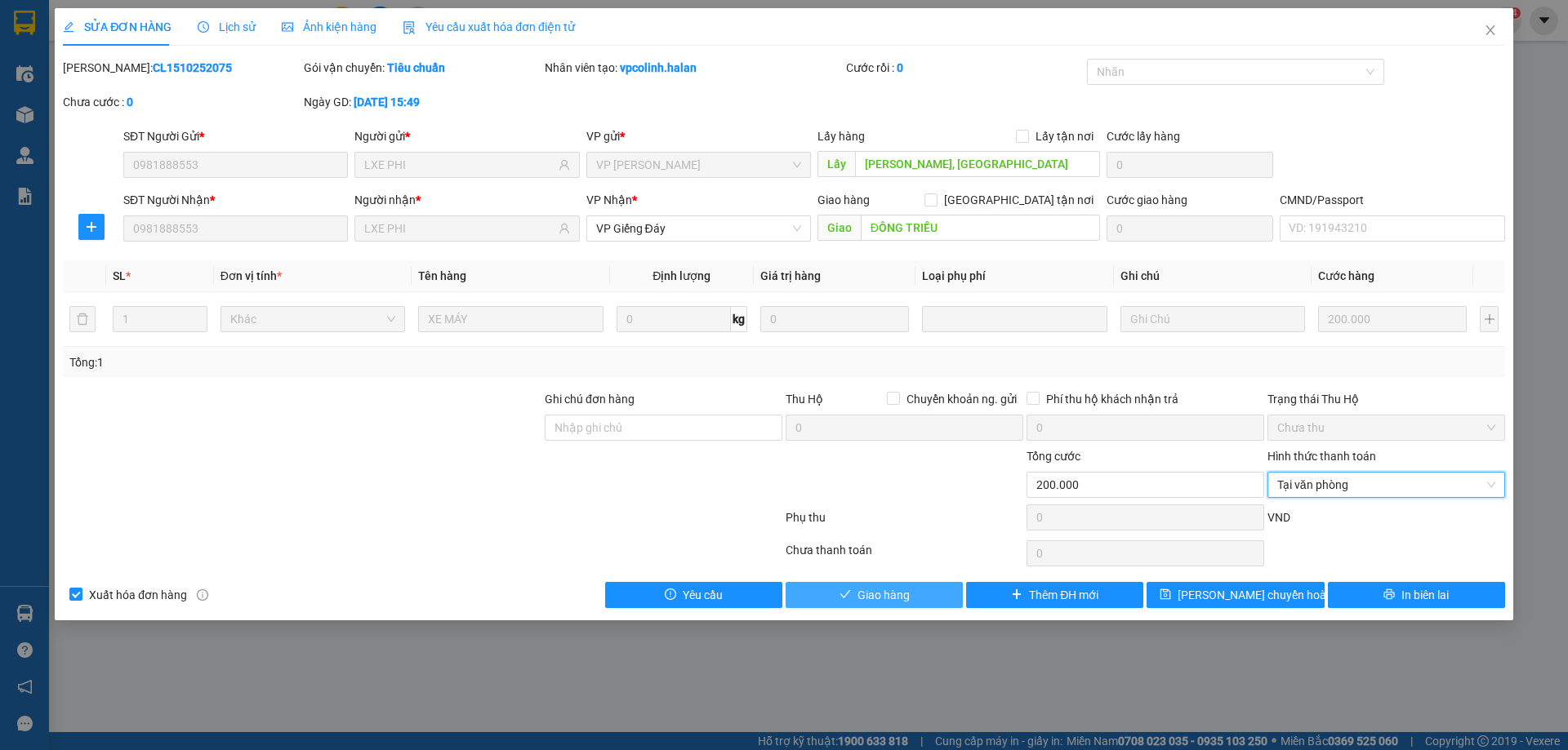
click at [862, 584] on button "Giao hàng" at bounding box center [874, 595] width 178 height 26
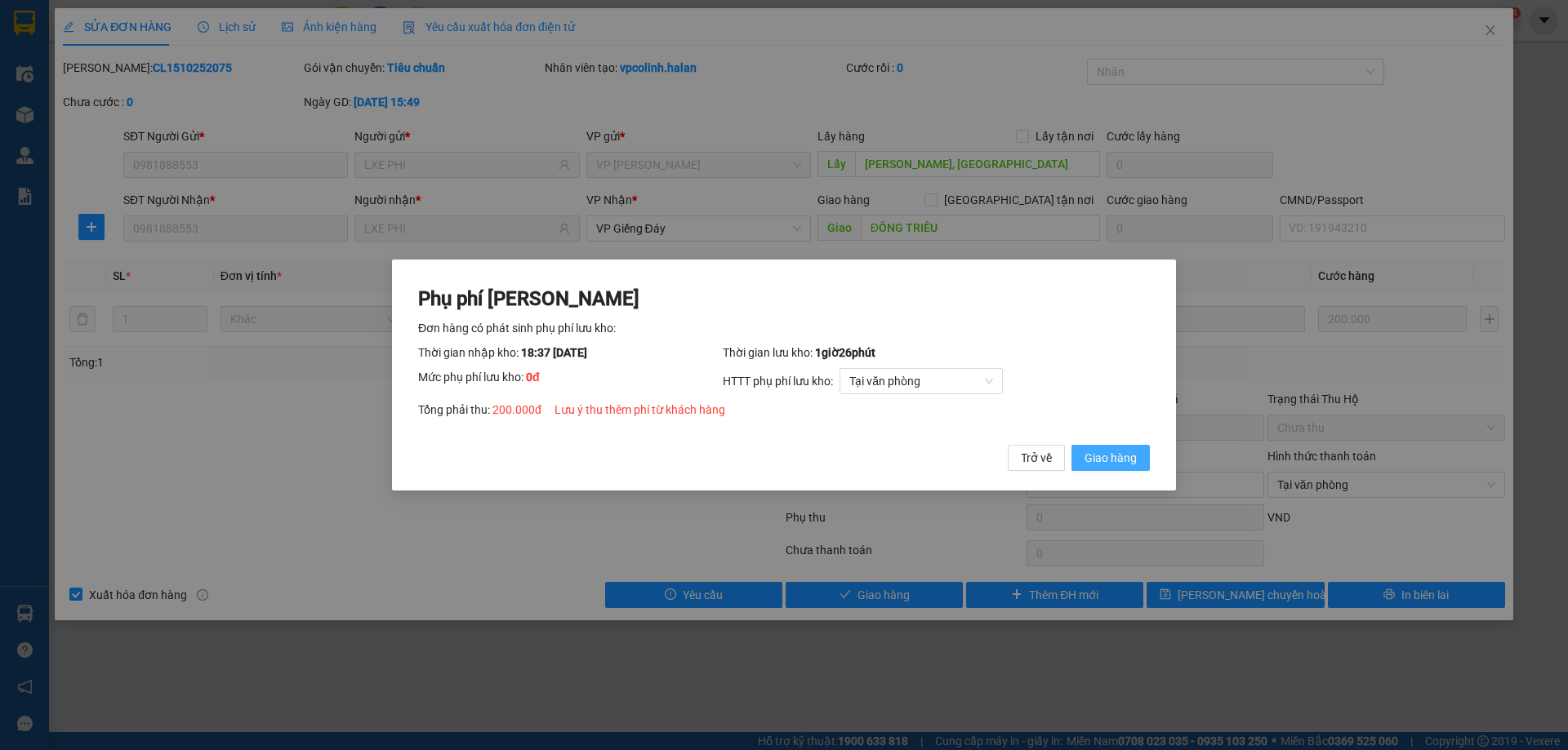
click at [1109, 455] on span "Giao hàng" at bounding box center [1110, 458] width 52 height 18
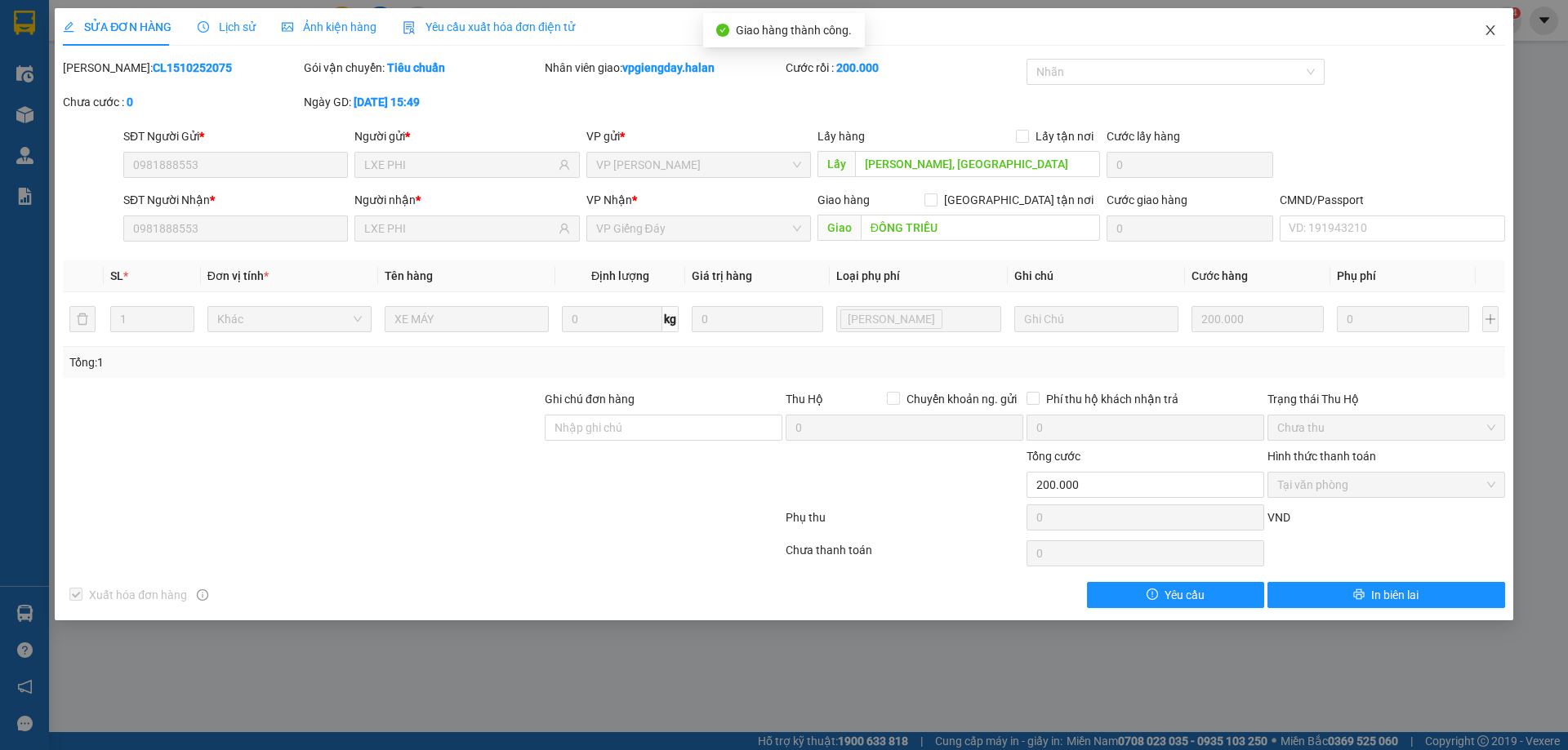
click at [1489, 39] on span "Close" at bounding box center [1491, 31] width 46 height 46
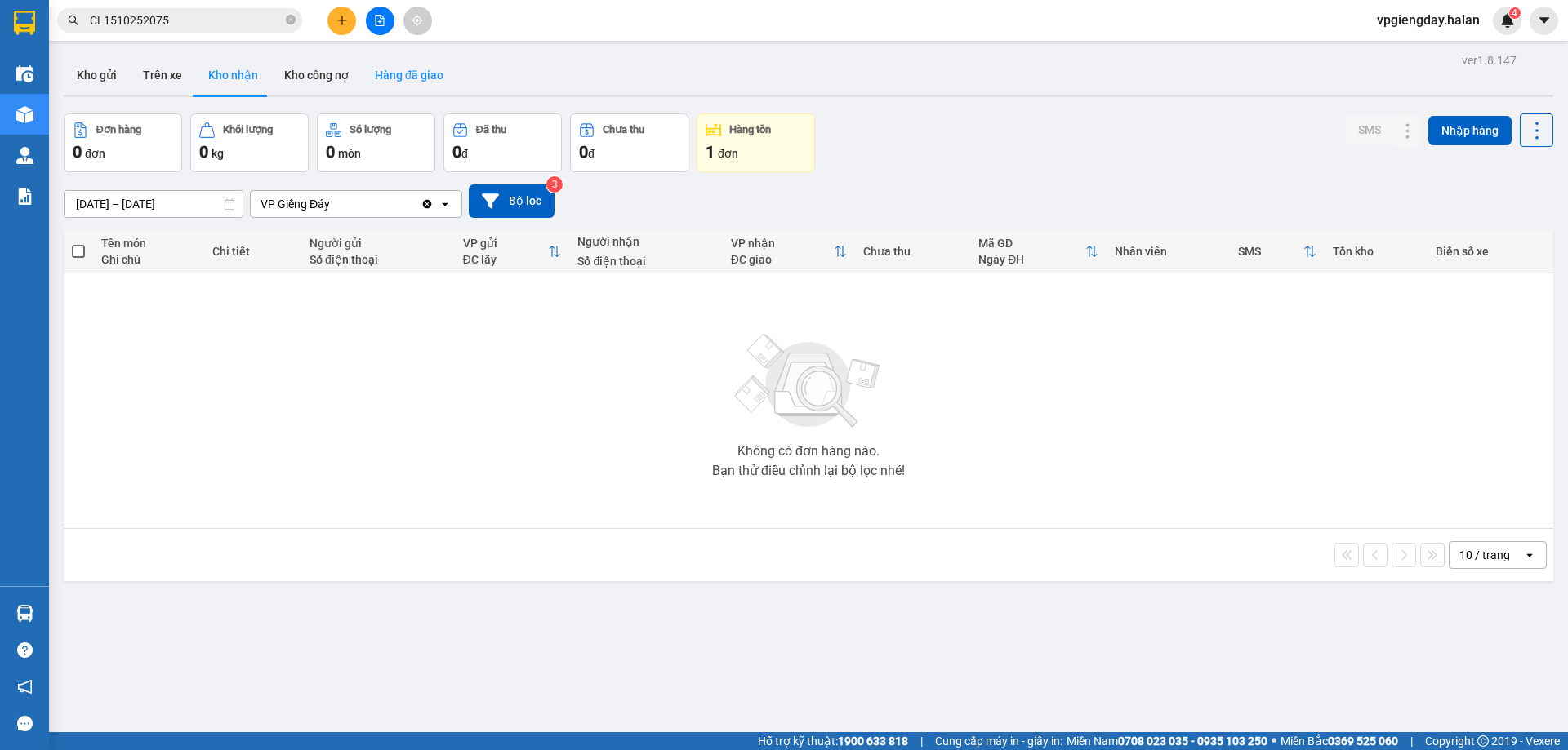
click at [412, 67] on button "Hàng đã giao" at bounding box center [409, 75] width 95 height 40
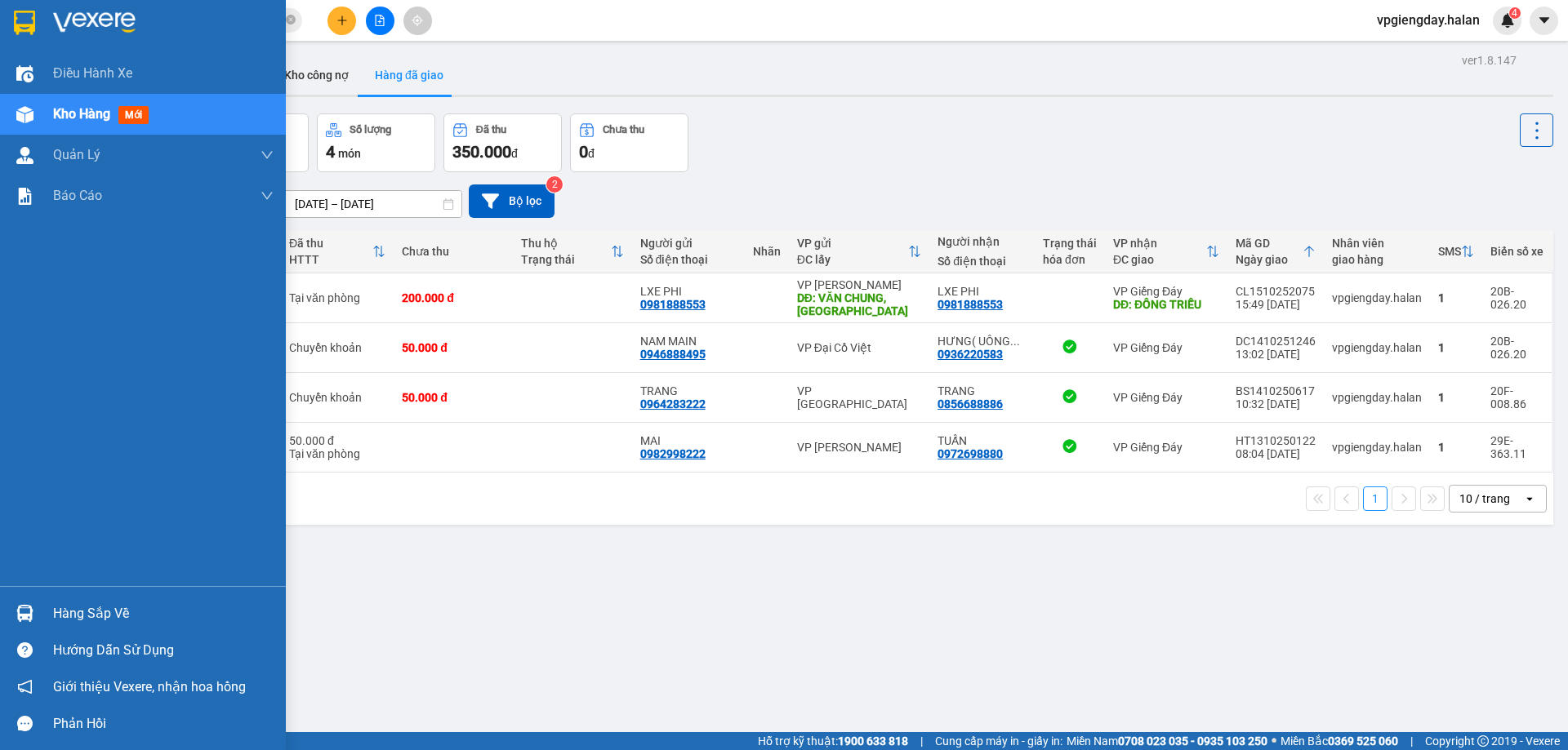
click at [98, 611] on div "Hàng sắp về" at bounding box center [163, 614] width 221 height 25
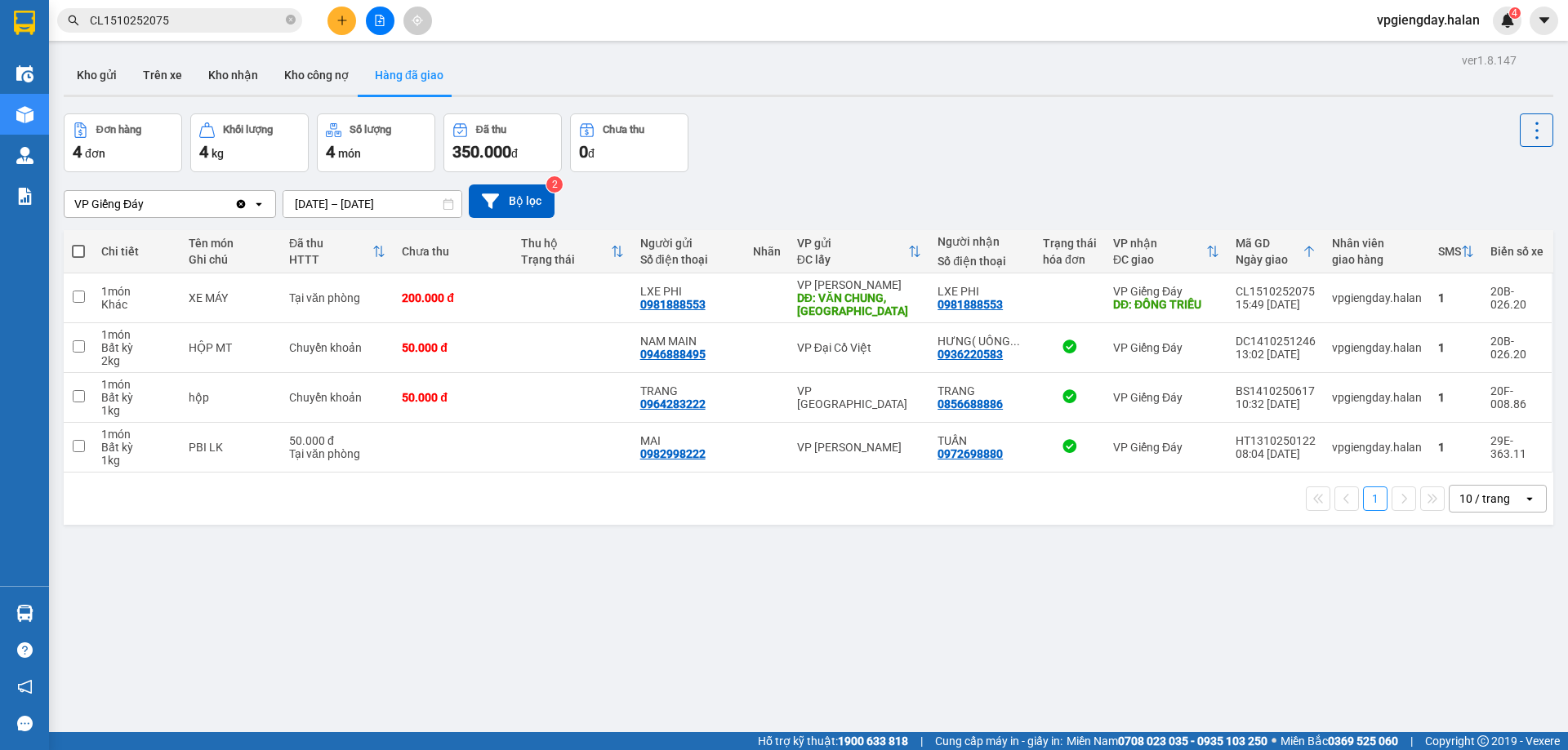
click at [852, 596] on section "Kết quả tìm kiếm ( 1 ) Bộ lọc Mã ĐH Trạng thái Món hàng Thu hộ Tổng cước Chưa c…" at bounding box center [784, 375] width 1568 height 750
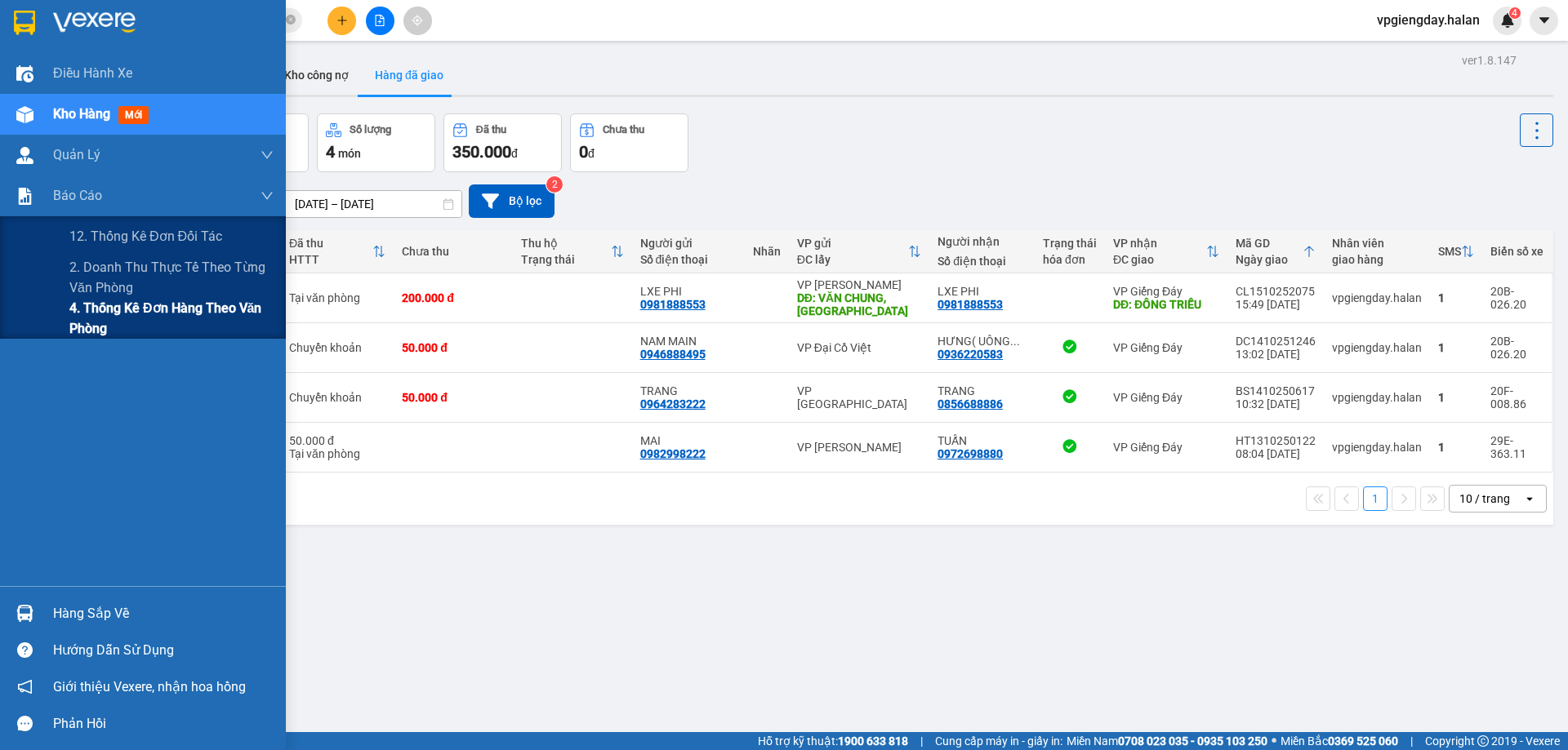
click at [125, 312] on span "4. Thống kê đơn hàng theo văn phòng" at bounding box center [171, 318] width 204 height 40
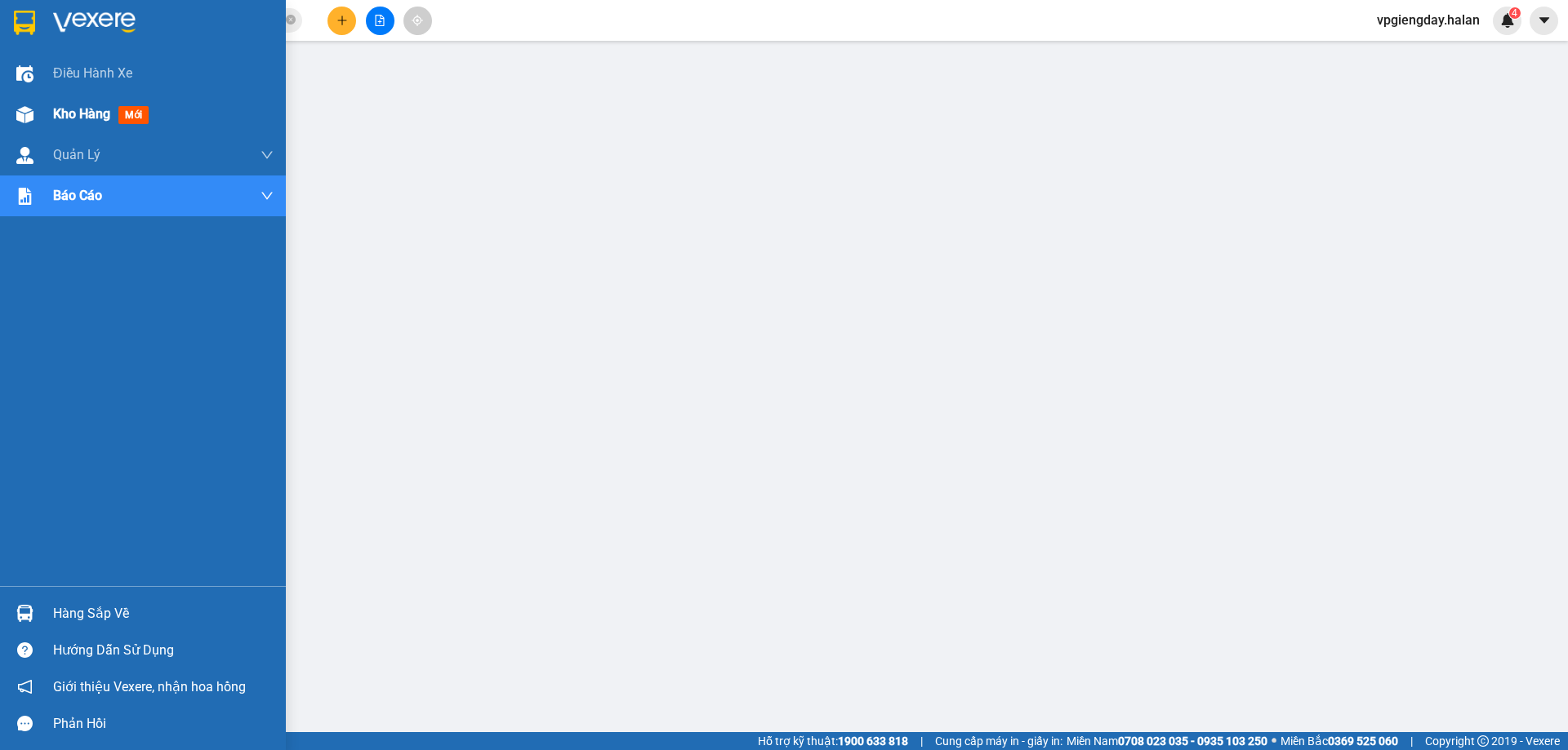
click at [78, 111] on span "Kho hàng" at bounding box center [81, 114] width 57 height 16
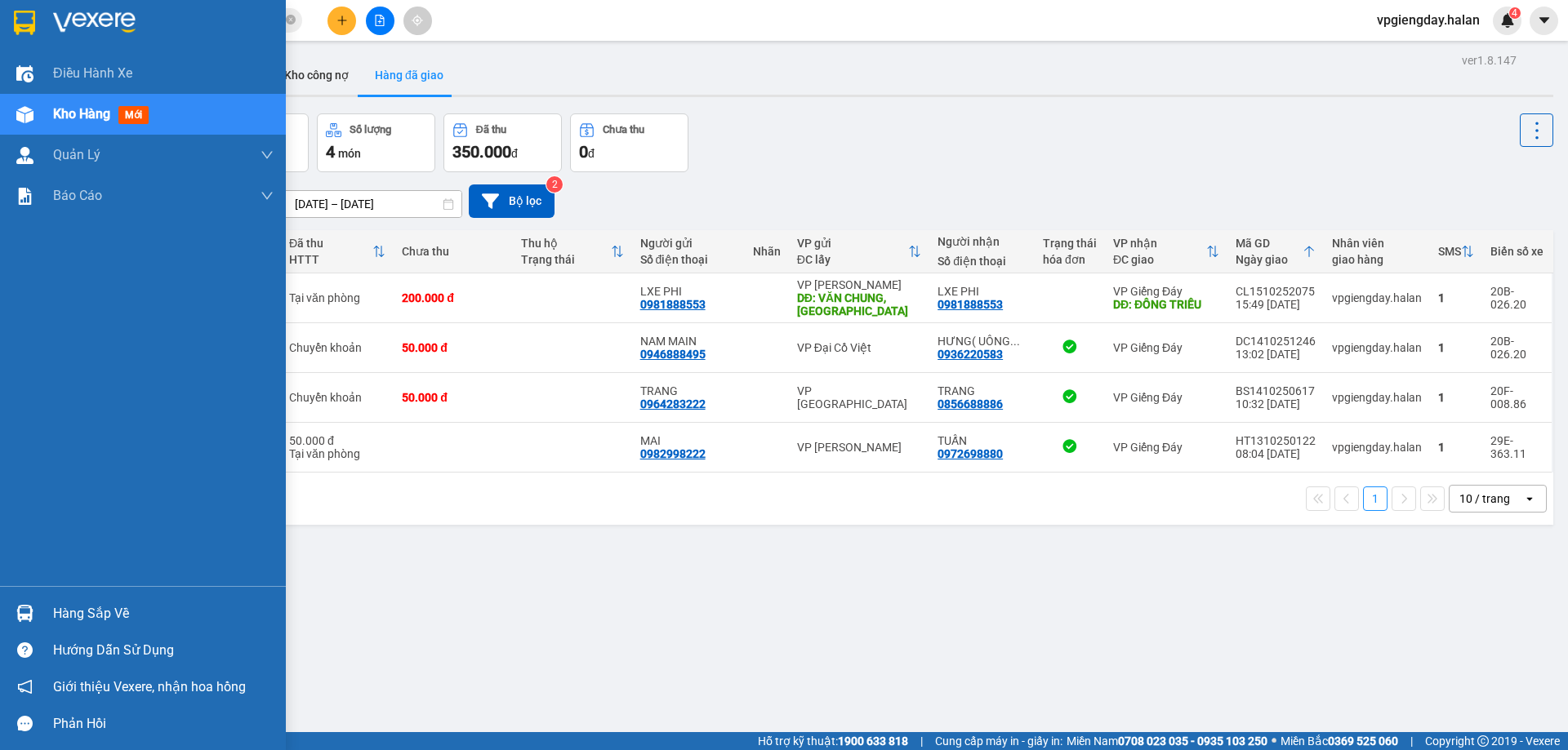
click at [81, 609] on div "Hàng sắp về" at bounding box center [163, 614] width 221 height 25
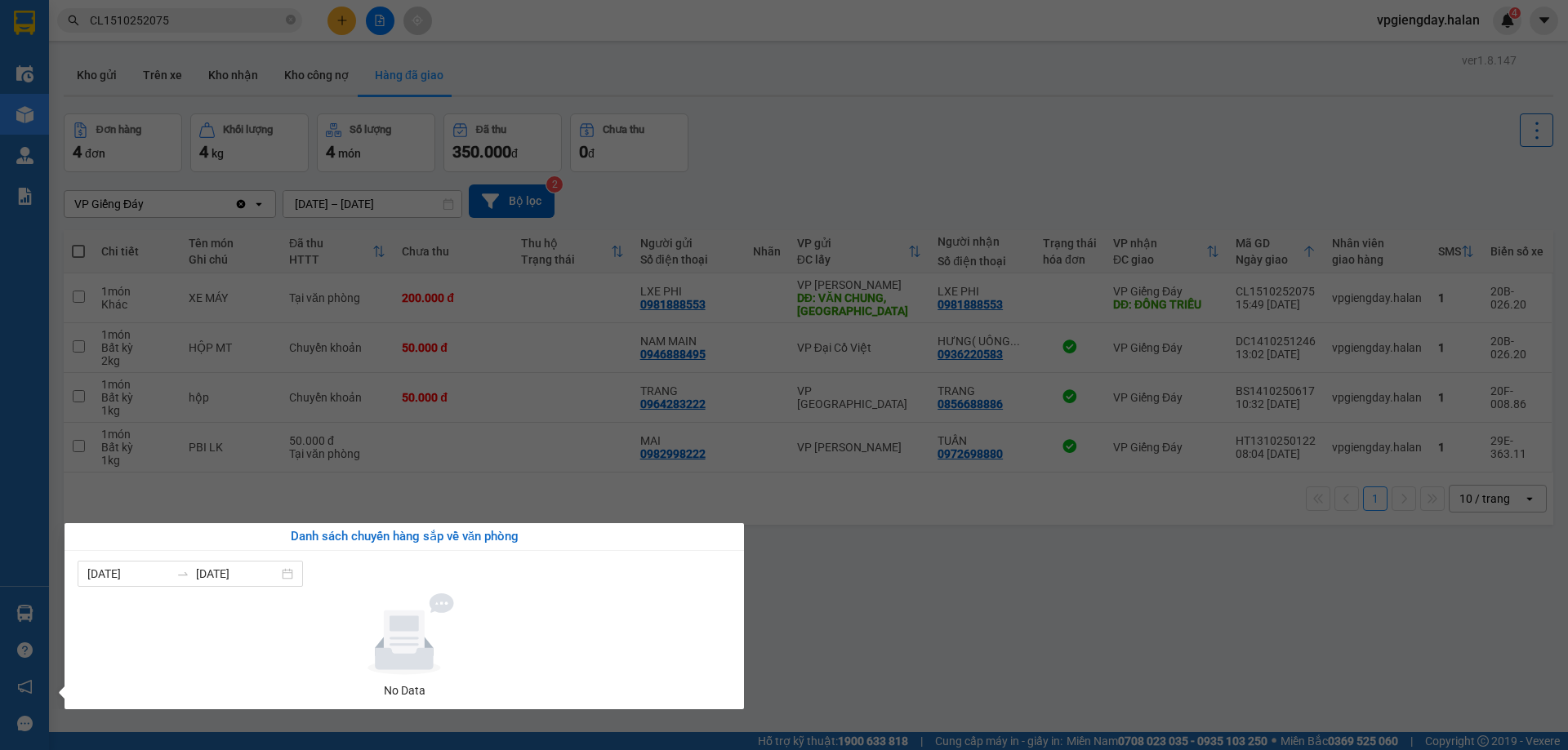
click at [866, 580] on section "Kết quả tìm kiếm ( 1 ) Bộ lọc Mã ĐH Trạng thái Món hàng Thu hộ Tổng cước Chưa c…" at bounding box center [784, 375] width 1568 height 750
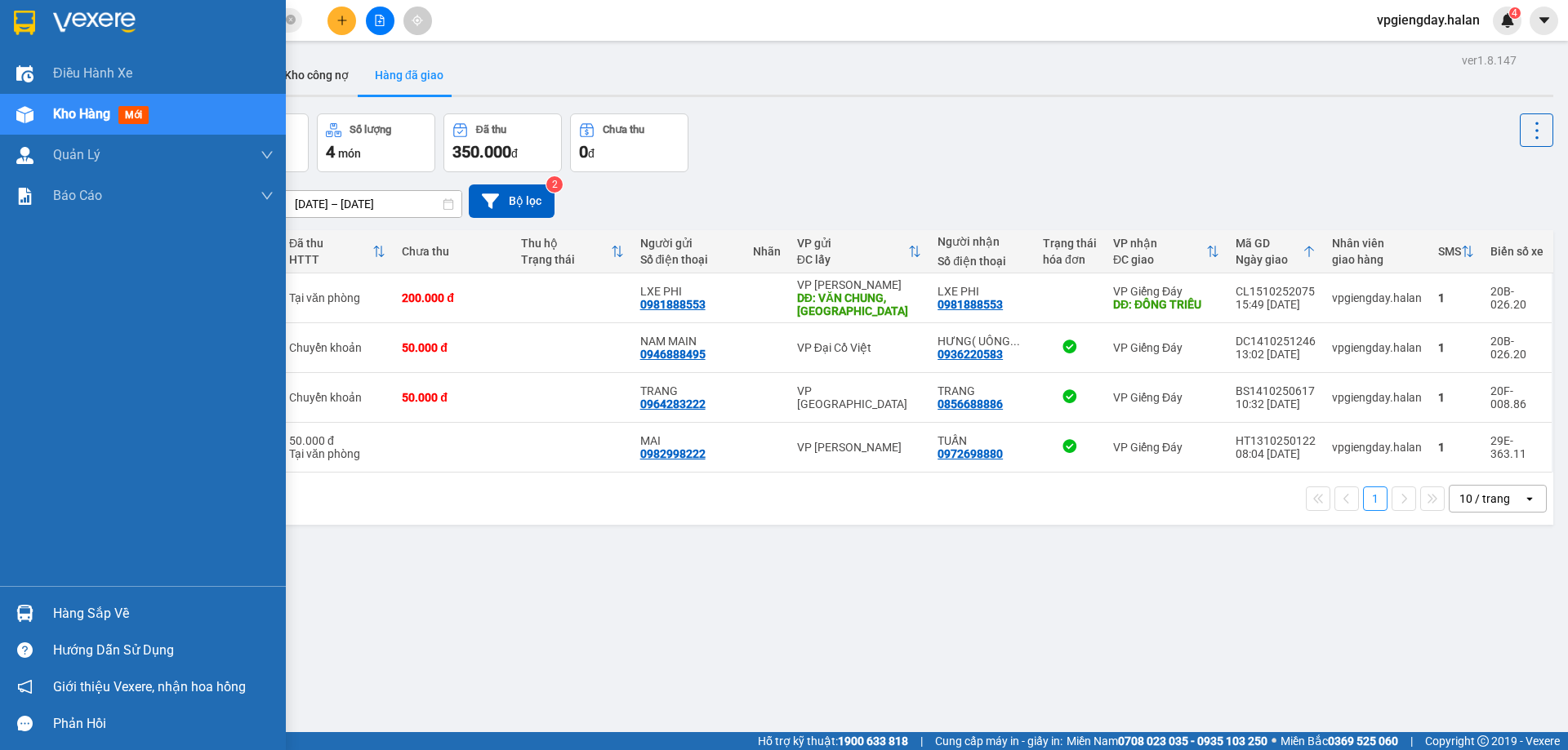
click at [105, 607] on div "Hàng sắp về" at bounding box center [163, 614] width 221 height 25
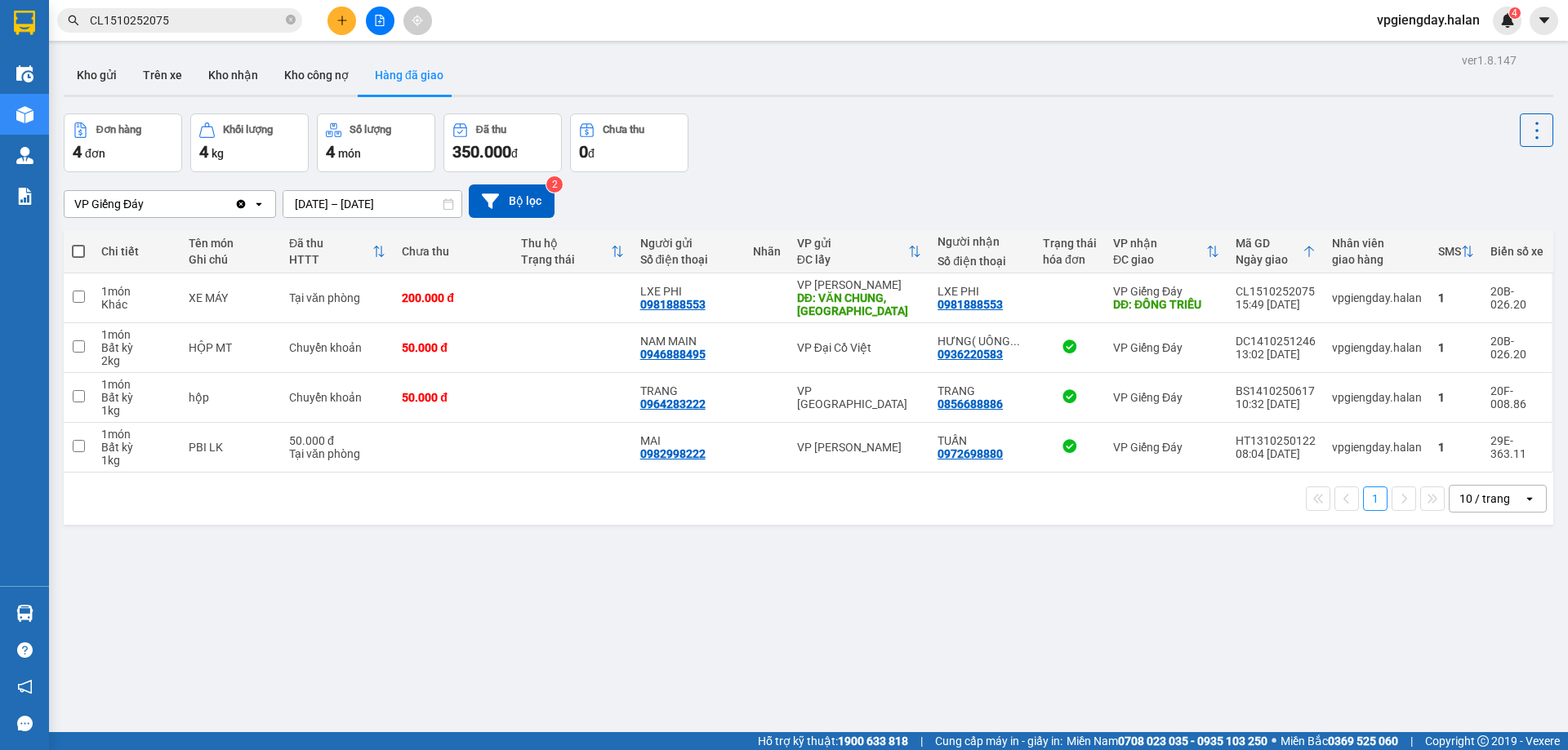
click at [1007, 535] on section "Kết quả tìm kiếm ( 1 ) Bộ lọc Mã ĐH Trạng thái Món hàng Thu hộ Tổng cước Chưa c…" at bounding box center [784, 375] width 1568 height 750
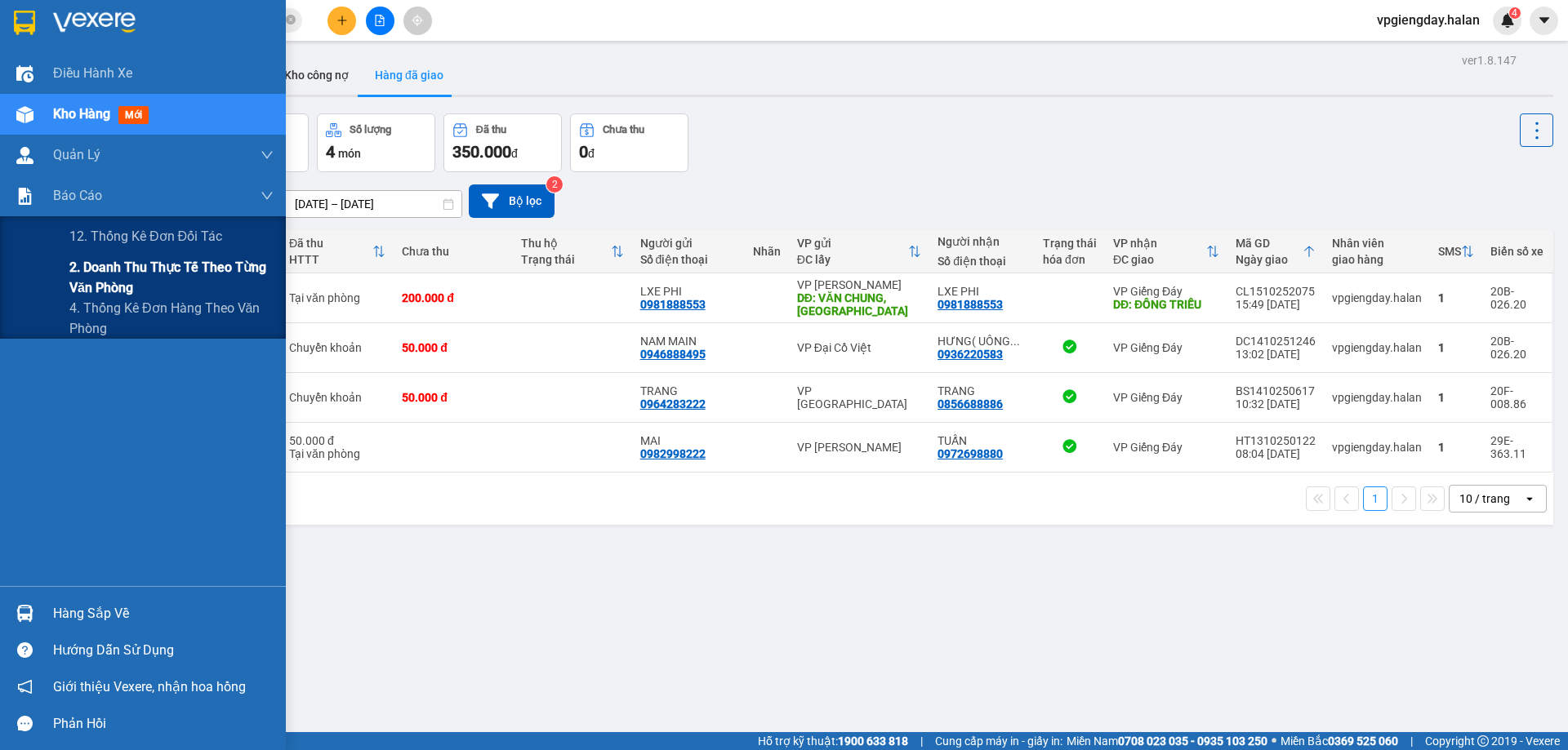
click at [106, 288] on span "2. Doanh thu thực tế theo từng văn phòng" at bounding box center [171, 278] width 204 height 40
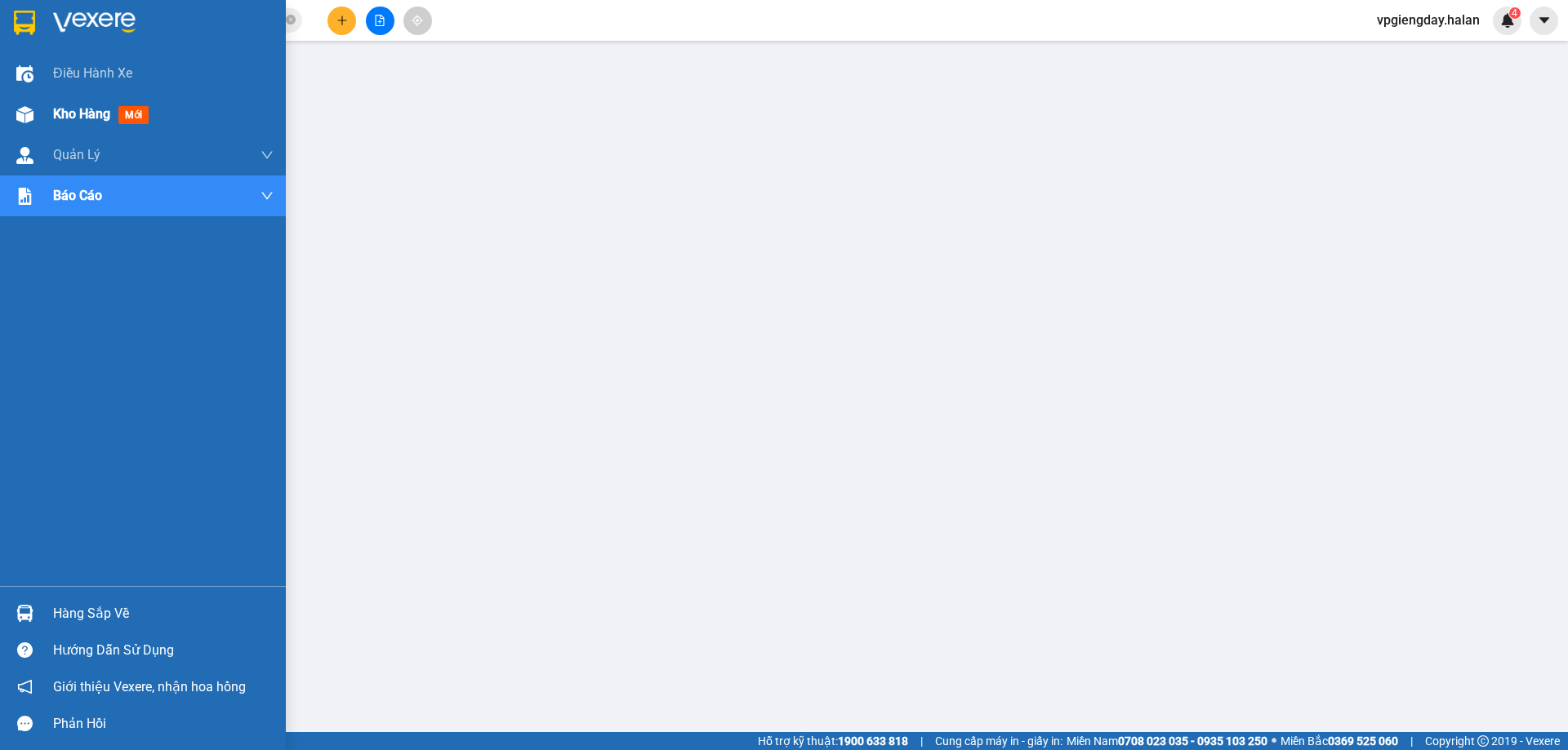
click at [80, 101] on div "Kho hàng mới" at bounding box center [163, 114] width 221 height 40
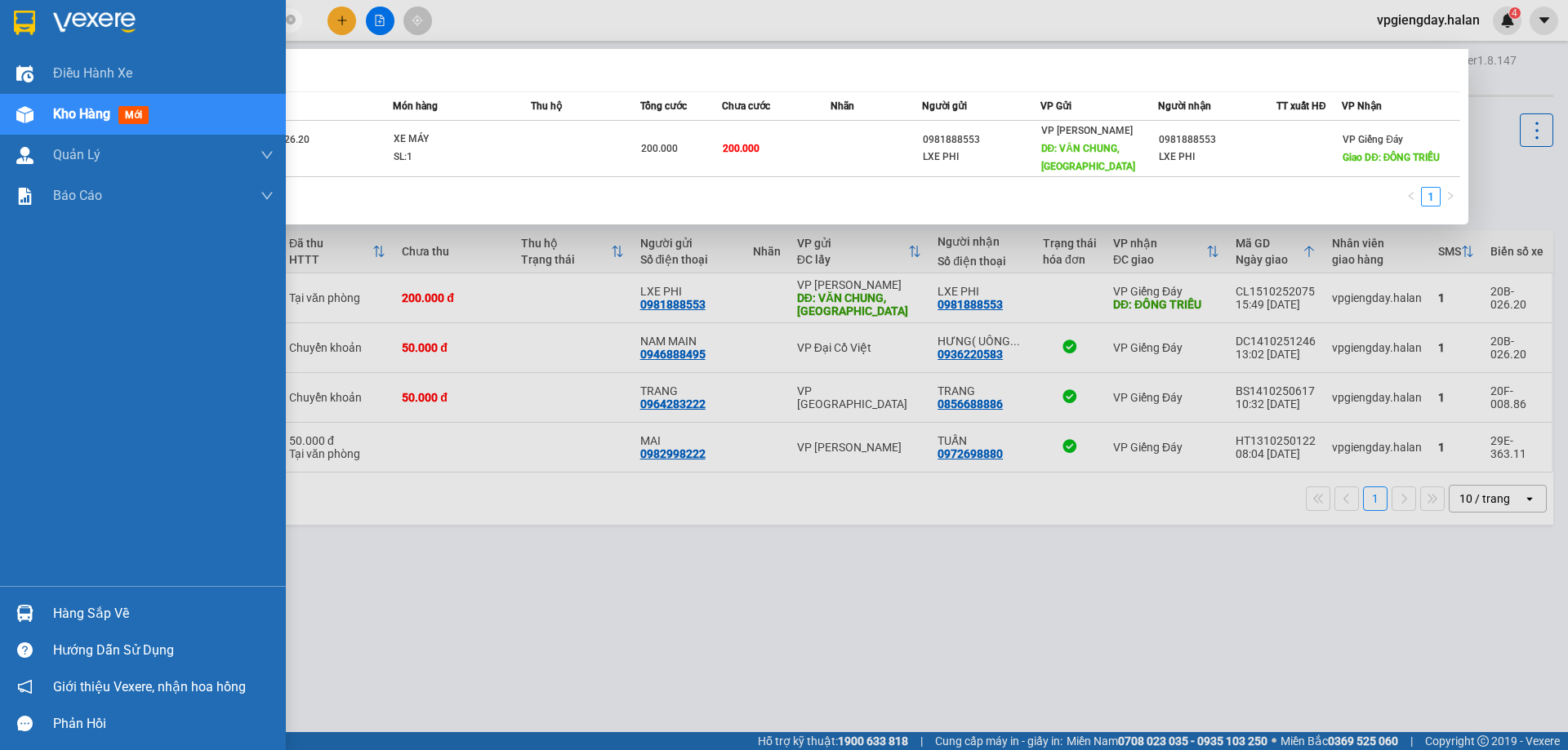
drag, startPoint x: 181, startPoint y: 19, endPoint x: 33, endPoint y: 17, distance: 148.0
click at [33, 17] on section "Kết quả tìm kiếm ( 1 ) Bộ lọc Mã ĐH Trạng thái Món hàng Thu hộ Tổng cước Chưa c…" at bounding box center [784, 375] width 1568 height 750
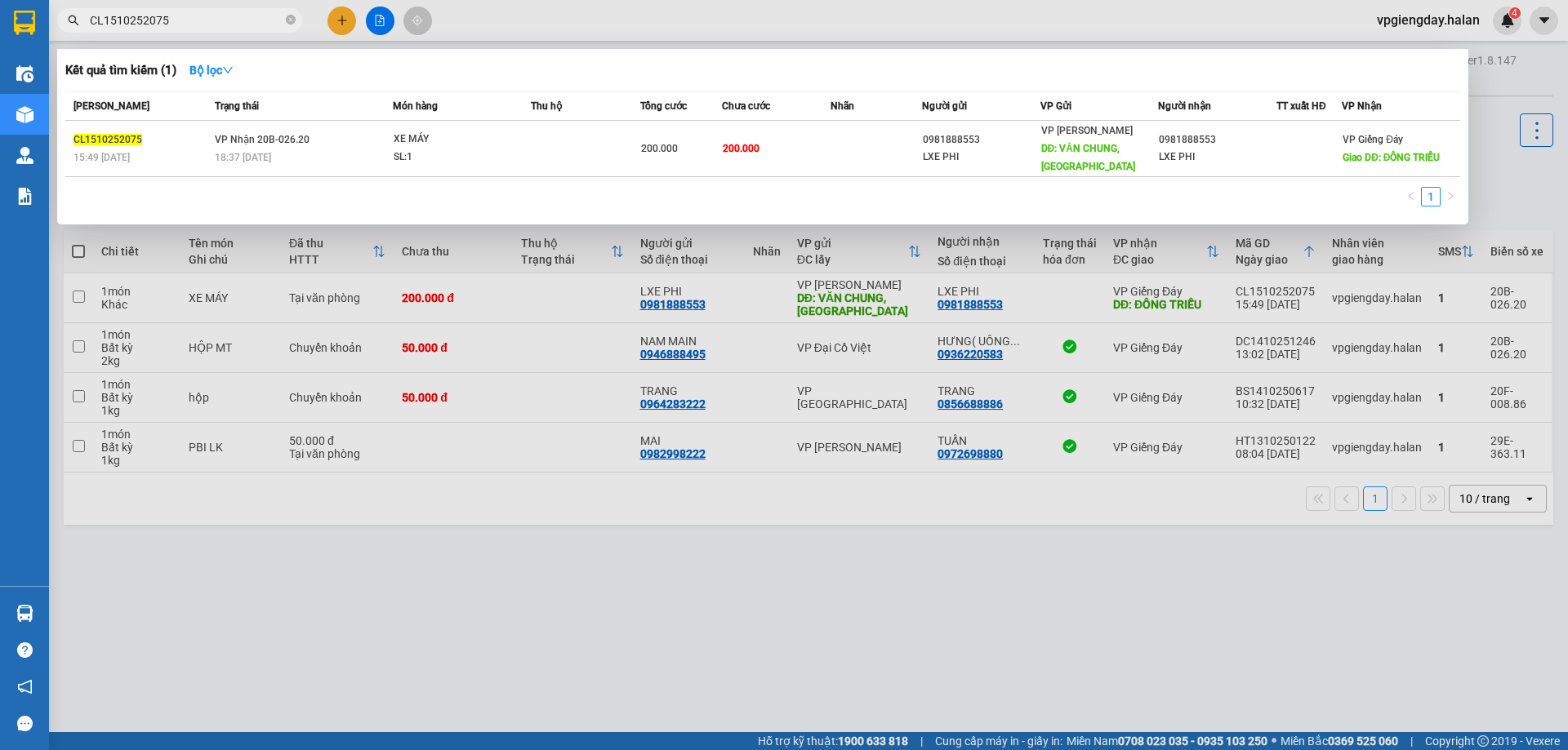
paste input "0982914222"
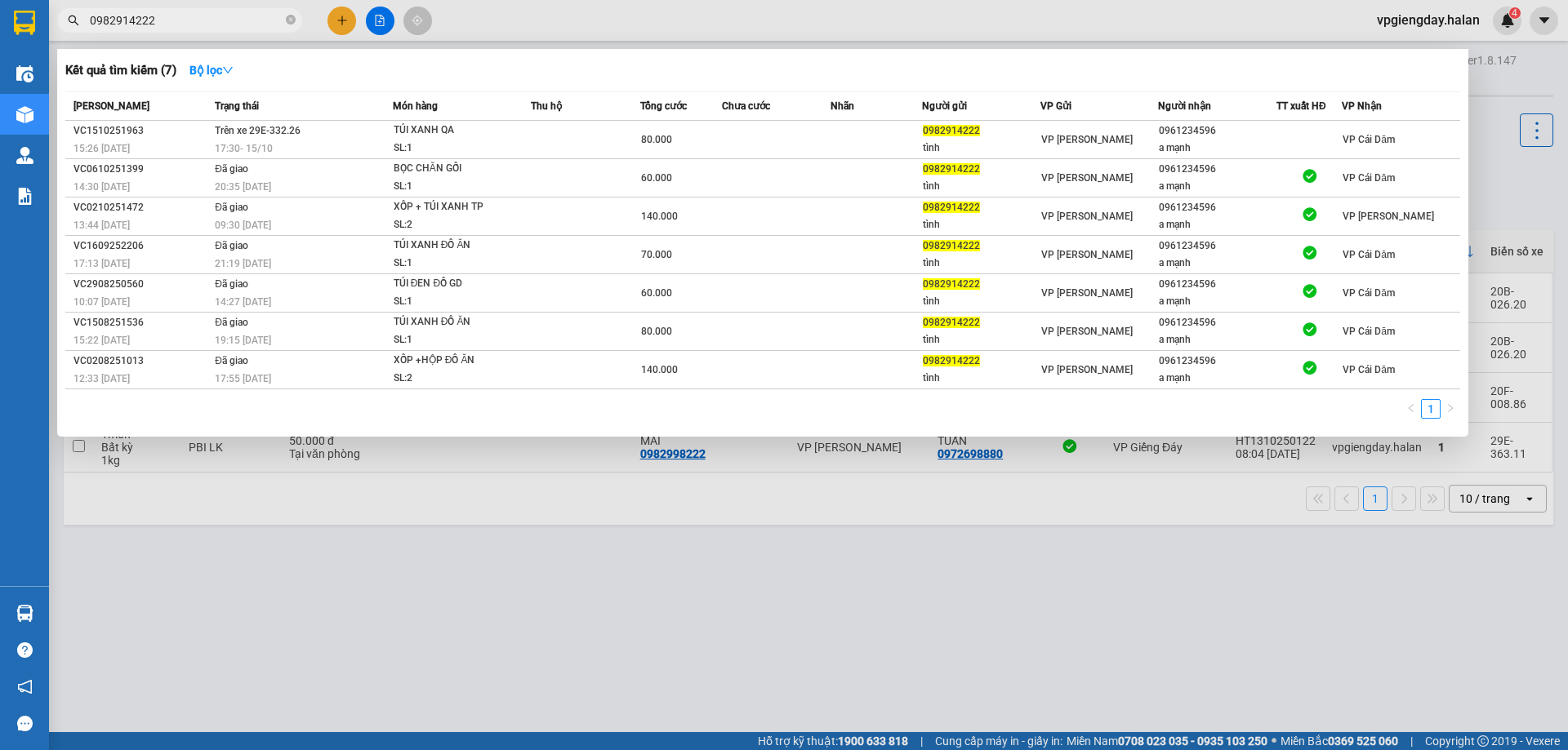
type input "0982914222"
click at [1092, 651] on div at bounding box center [784, 375] width 1568 height 750
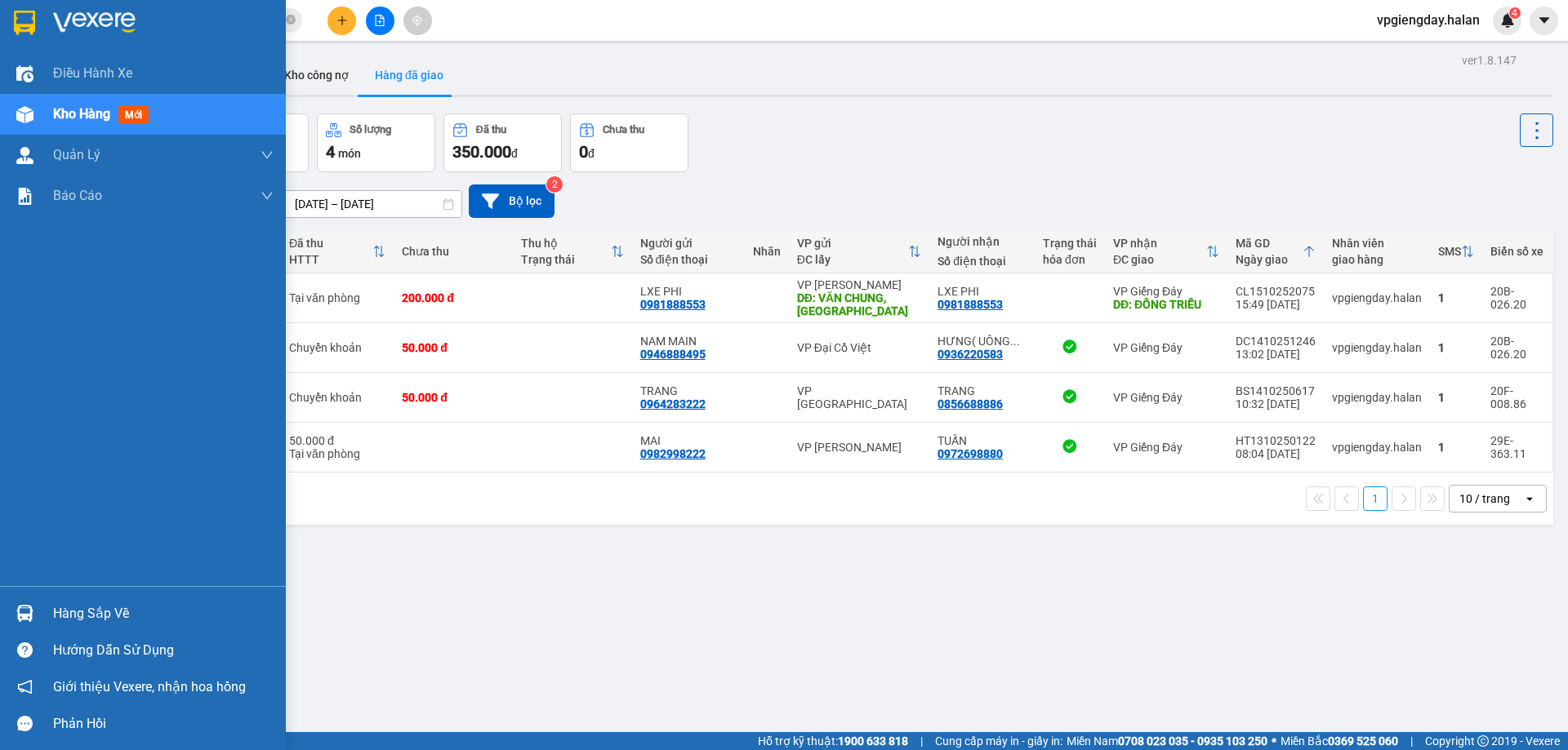
drag, startPoint x: 76, startPoint y: 614, endPoint x: 292, endPoint y: 573, distance: 219.9
click at [76, 612] on div "Hàng sắp về" at bounding box center [163, 614] width 221 height 25
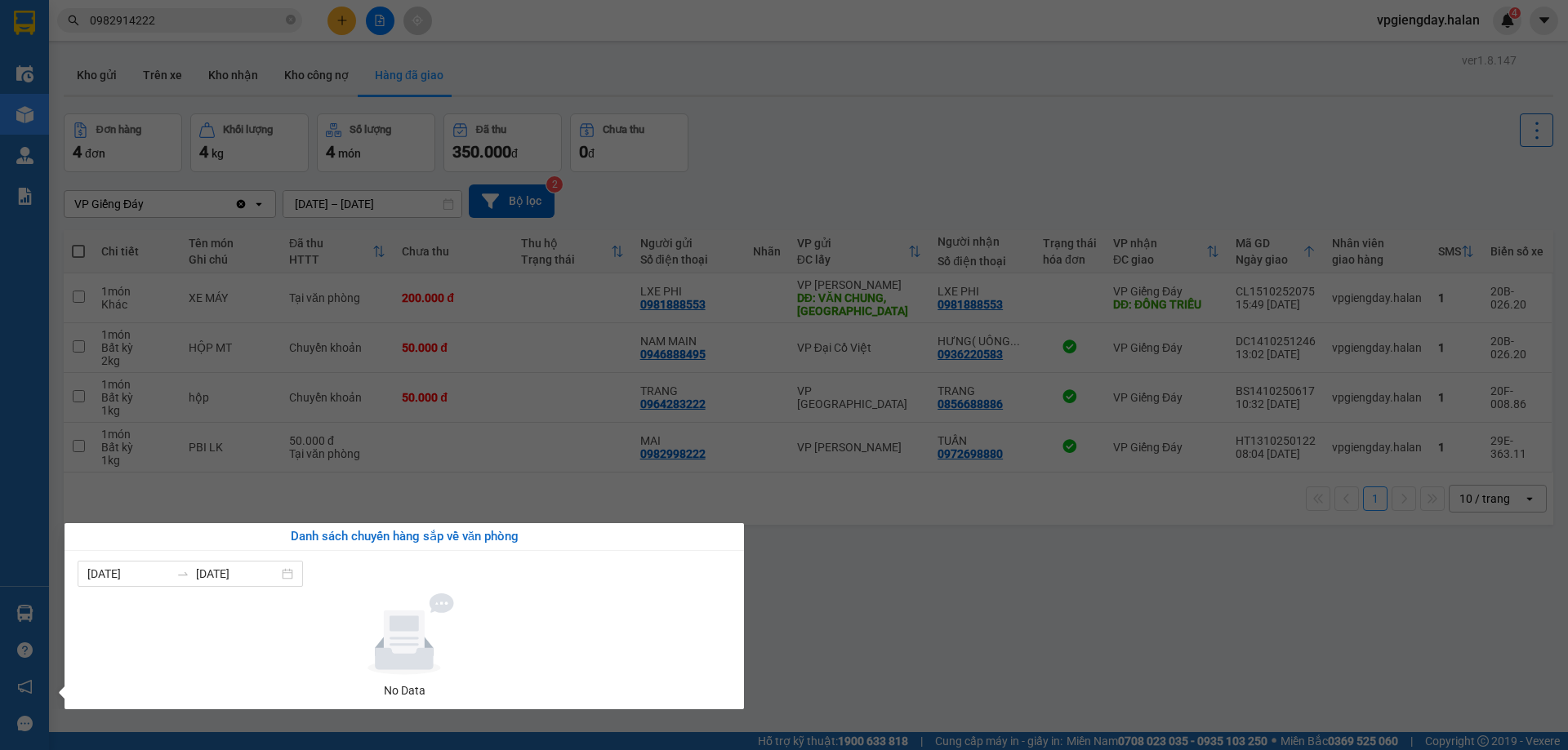
click at [328, 503] on section "Kết quả tìm kiếm ( 7 ) Bộ lọc Mã ĐH Trạng thái Món hàng Thu hộ Tổng cước Chưa c…" at bounding box center [784, 375] width 1568 height 750
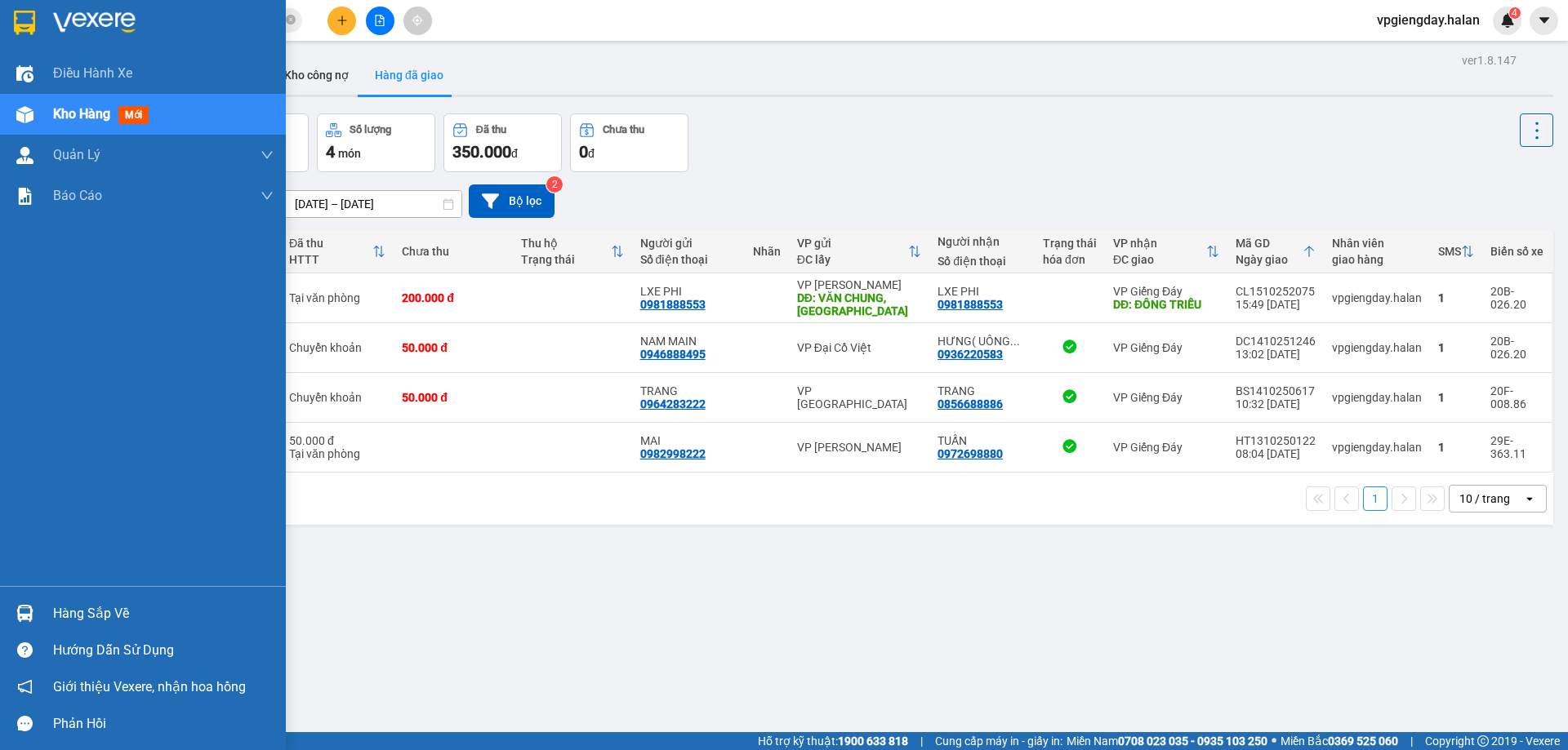
click at [59, 611] on div "Hàng sắp về" at bounding box center [163, 614] width 221 height 25
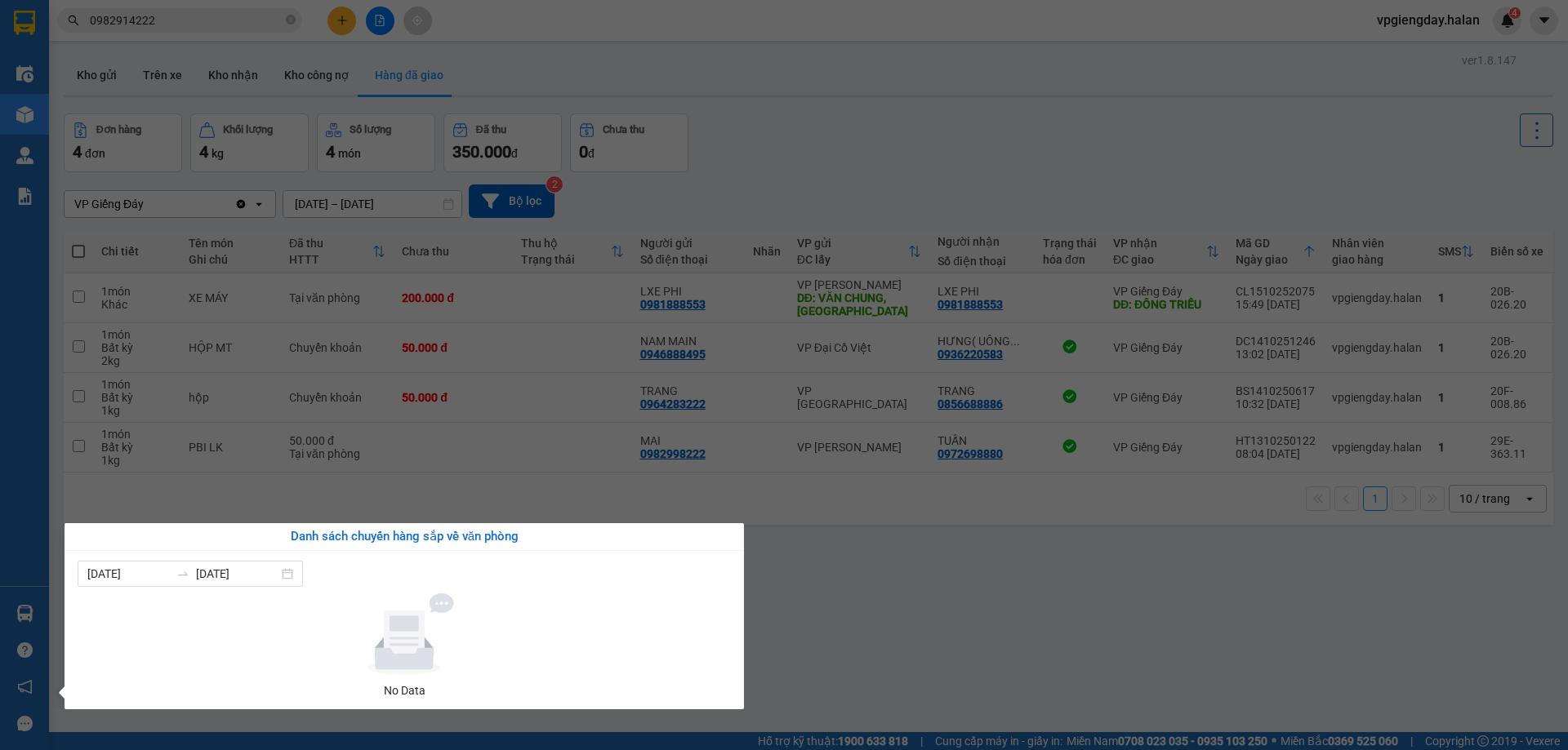
click at [1017, 565] on section "Kết quả tìm kiếm ( 7 ) Bộ lọc Mã ĐH Trạng thái Món hàng Thu hộ Tổng cước Chưa c…" at bounding box center [784, 375] width 1568 height 750
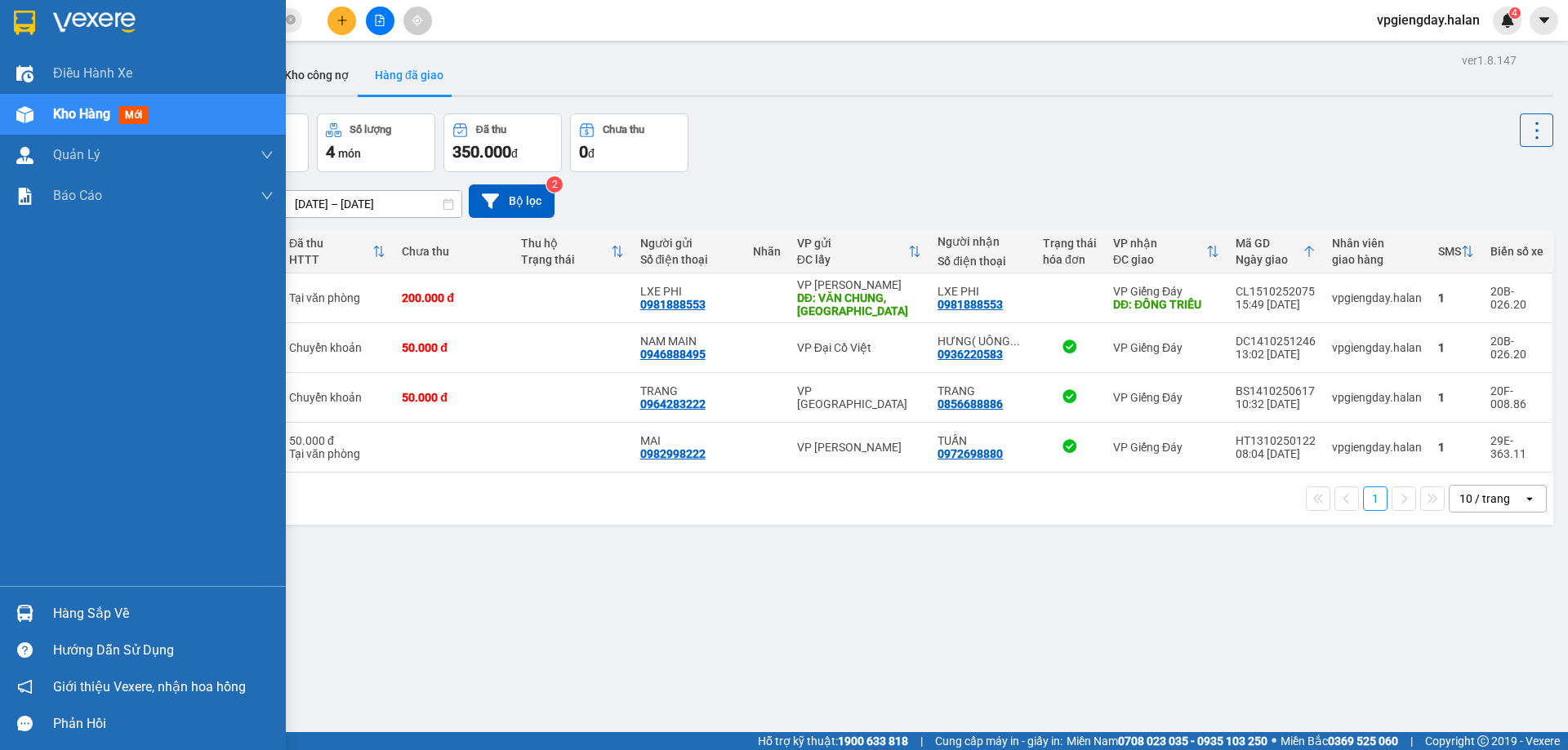
click at [75, 611] on div "Hàng sắp về" at bounding box center [163, 614] width 221 height 25
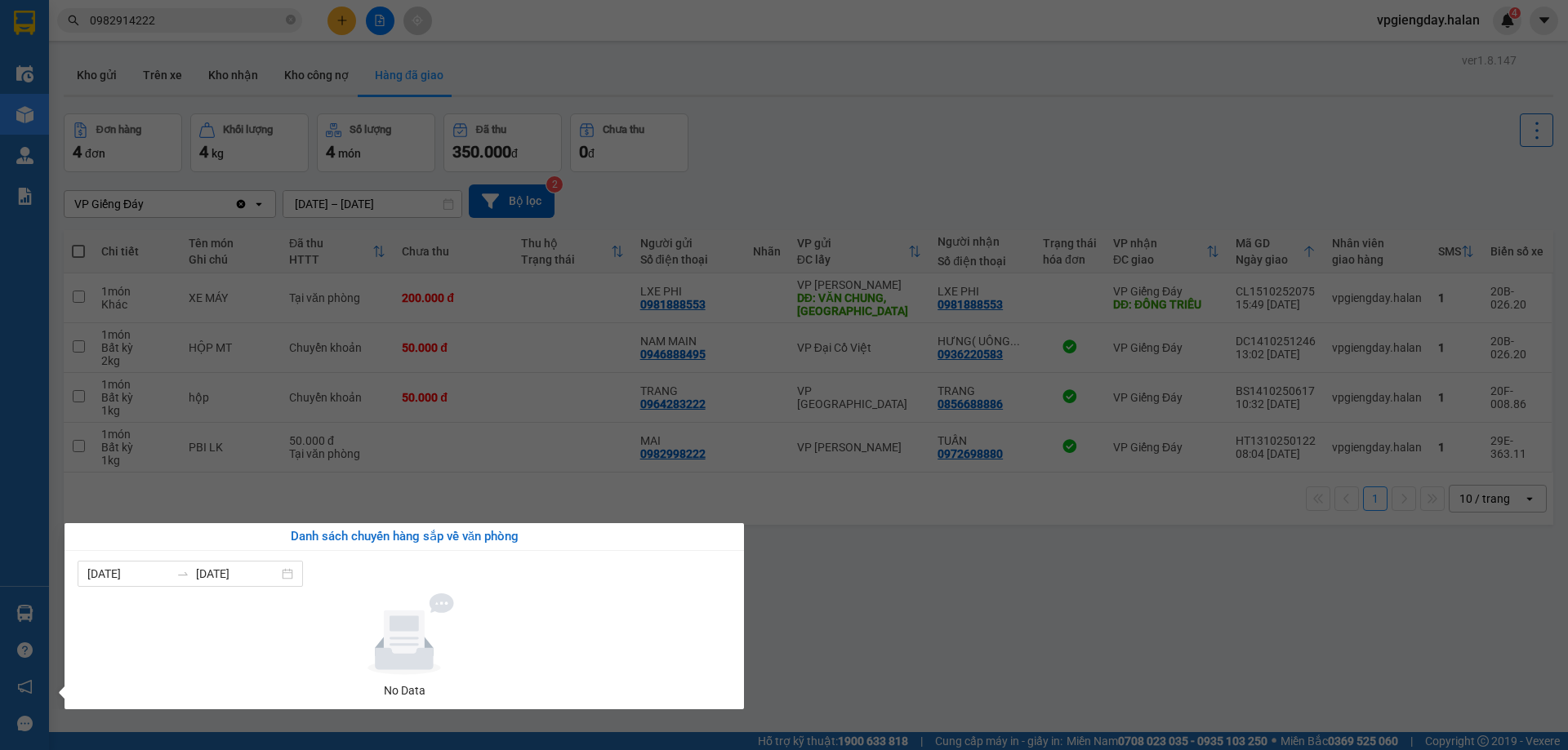
click at [1013, 585] on section "Kết quả tìm kiếm ( 7 ) Bộ lọc Mã ĐH Trạng thái Món hàng Thu hộ Tổng cước Chưa c…" at bounding box center [784, 375] width 1568 height 750
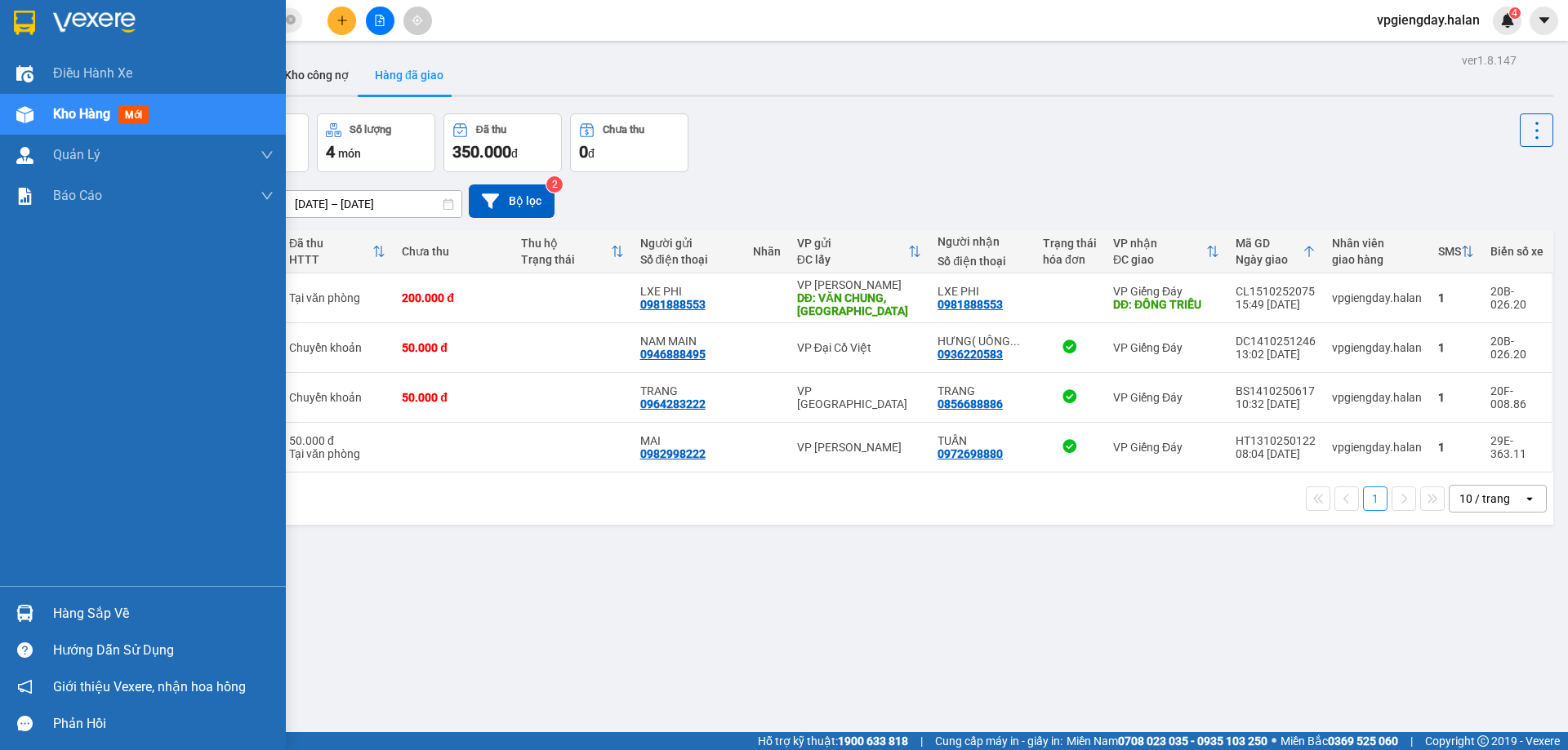
click at [74, 612] on div "Hàng sắp về" at bounding box center [163, 614] width 221 height 25
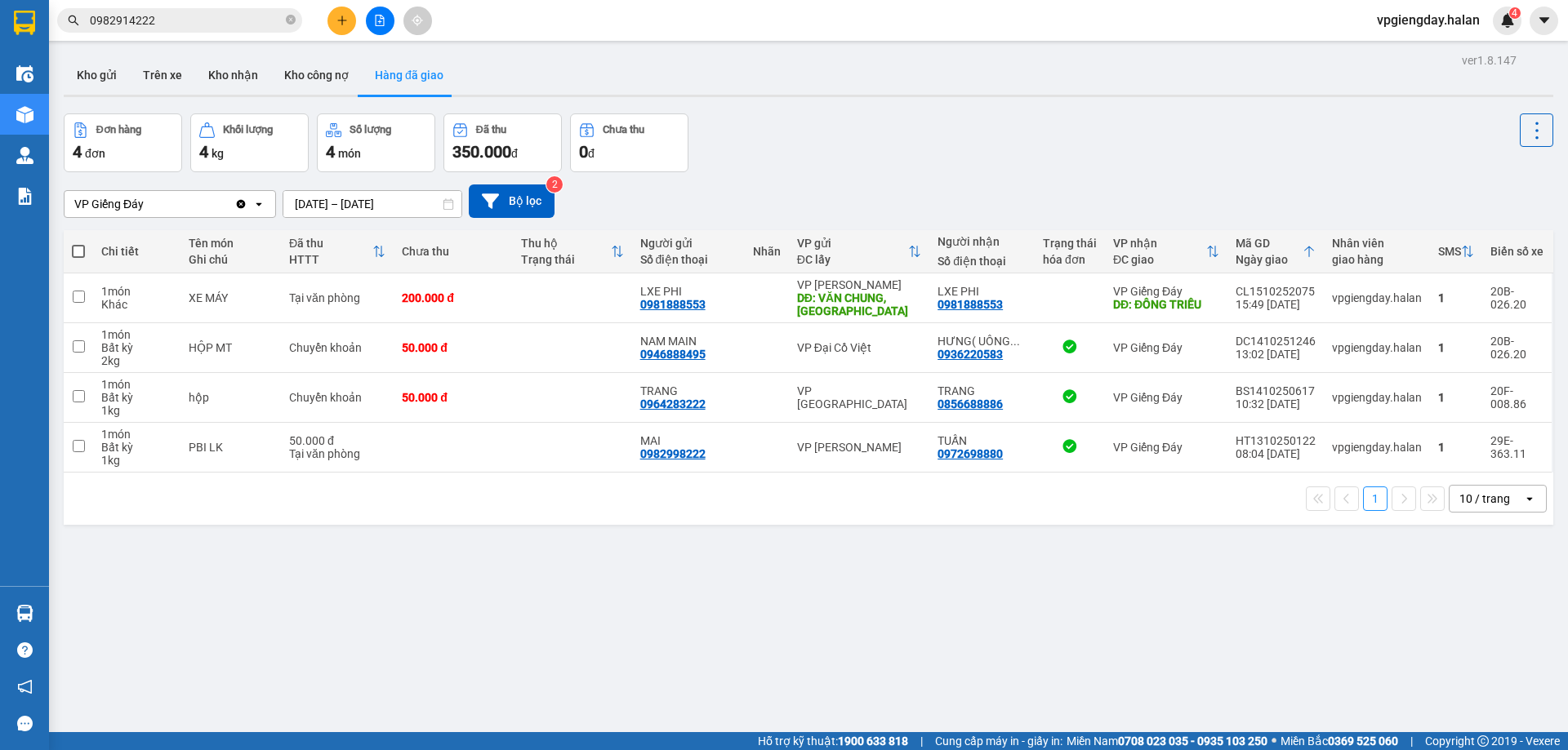
click at [1025, 543] on section "Kết quả tìm kiếm ( 7 ) Bộ lọc Mã ĐH Trạng thái Món hàng Thu hộ Tổng cước Chưa c…" at bounding box center [784, 375] width 1568 height 750
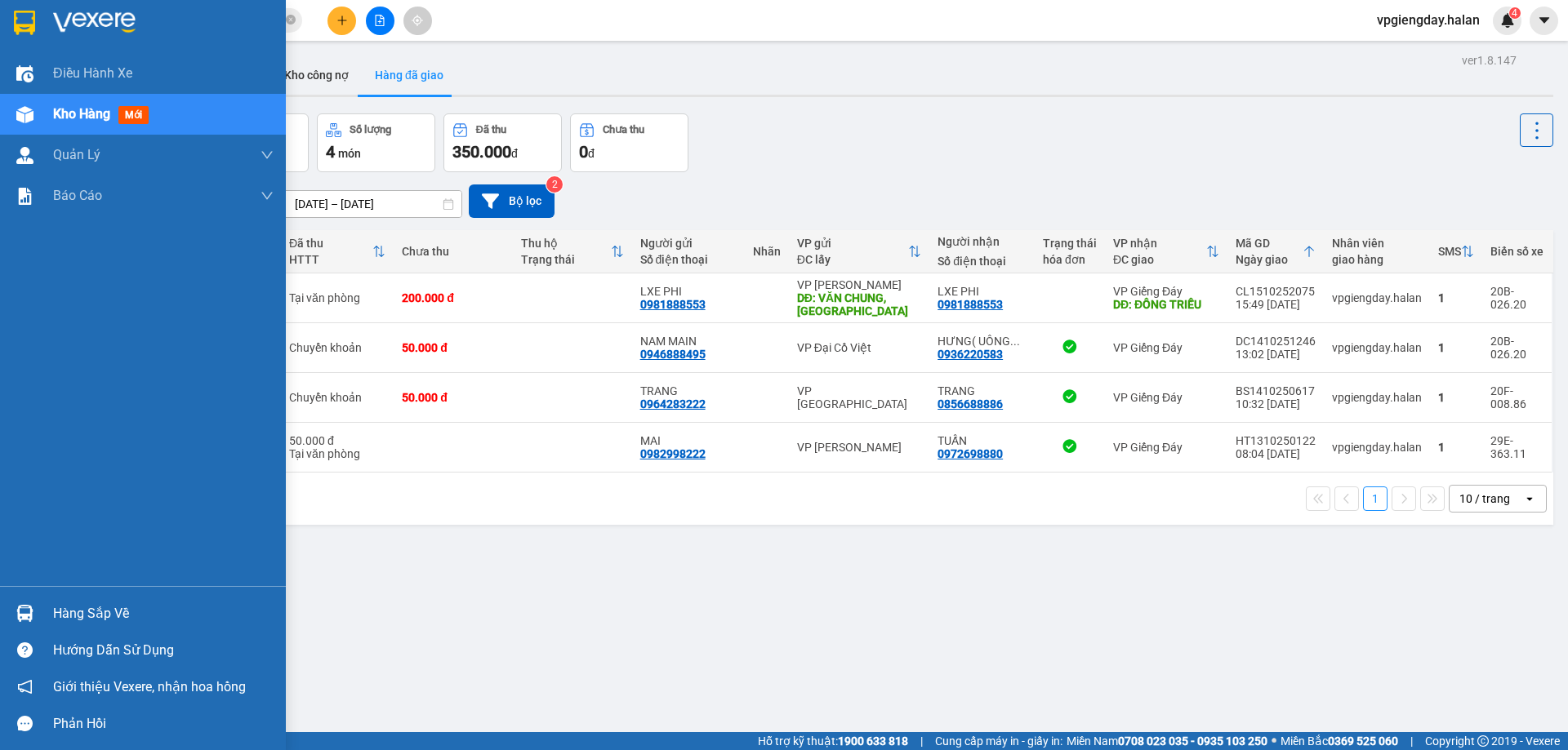
click at [106, 616] on div "Hàng sắp về" at bounding box center [163, 614] width 221 height 25
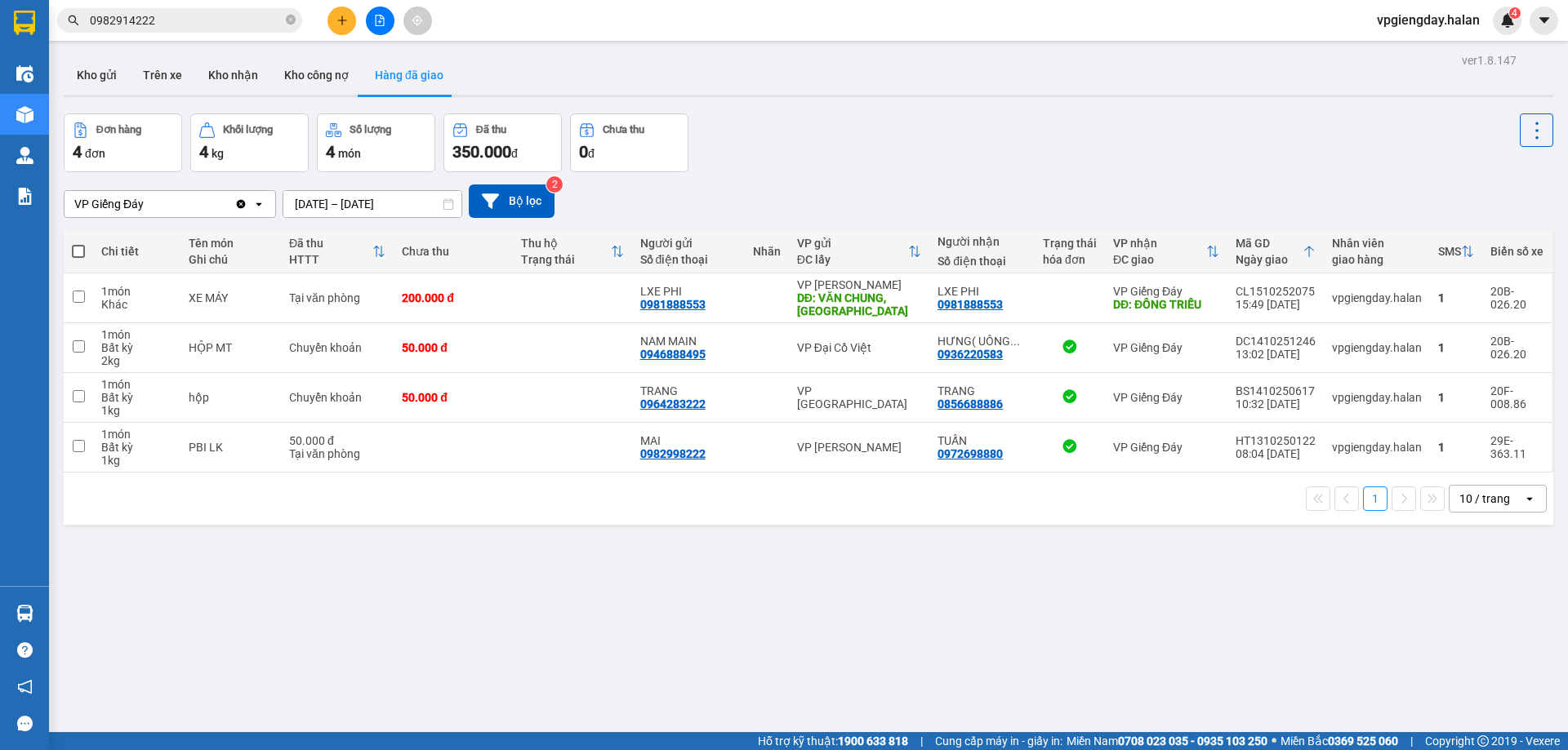
click at [883, 589] on section "Kết quả tìm kiếm ( 7 ) Bộ lọc Mã ĐH Trạng thái Món hàng Thu hộ Tổng cước Chưa c…" at bounding box center [784, 375] width 1568 height 750
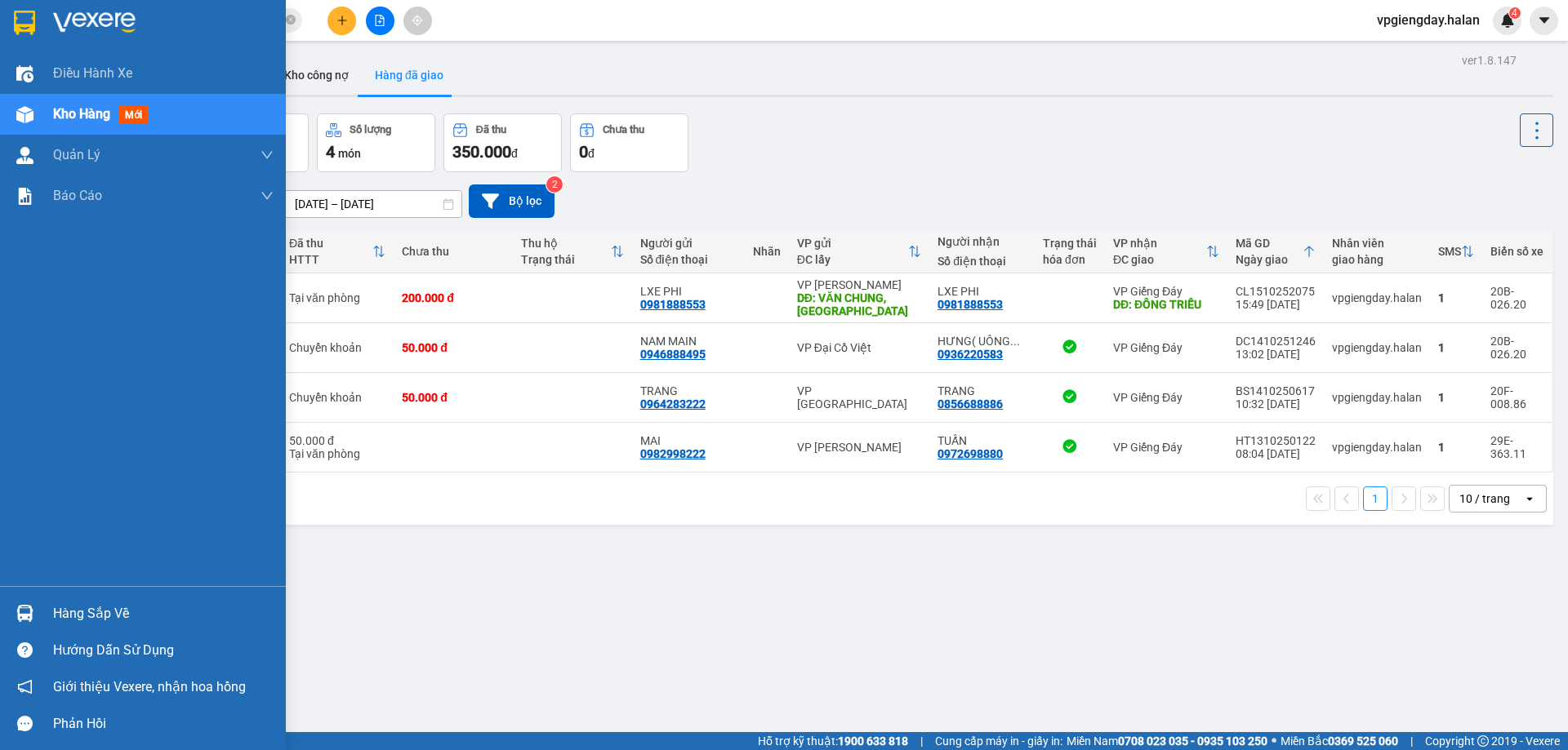
click at [97, 615] on div "Hàng sắp về" at bounding box center [163, 614] width 221 height 25
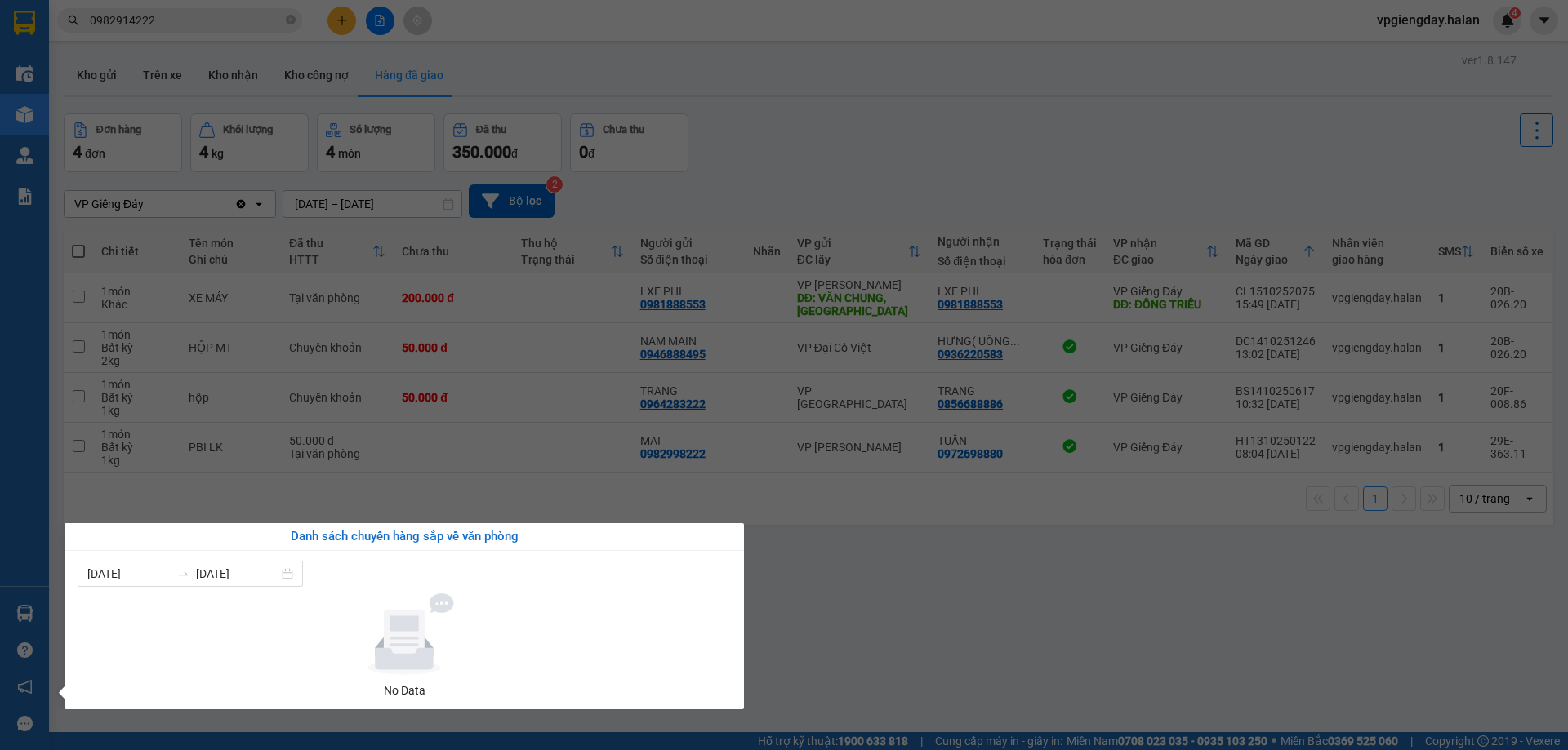
click at [955, 622] on section "Kết quả tìm kiếm ( 7 ) Bộ lọc Mã ĐH Trạng thái Món hàng Thu hộ Tổng cước Chưa c…" at bounding box center [784, 375] width 1568 height 750
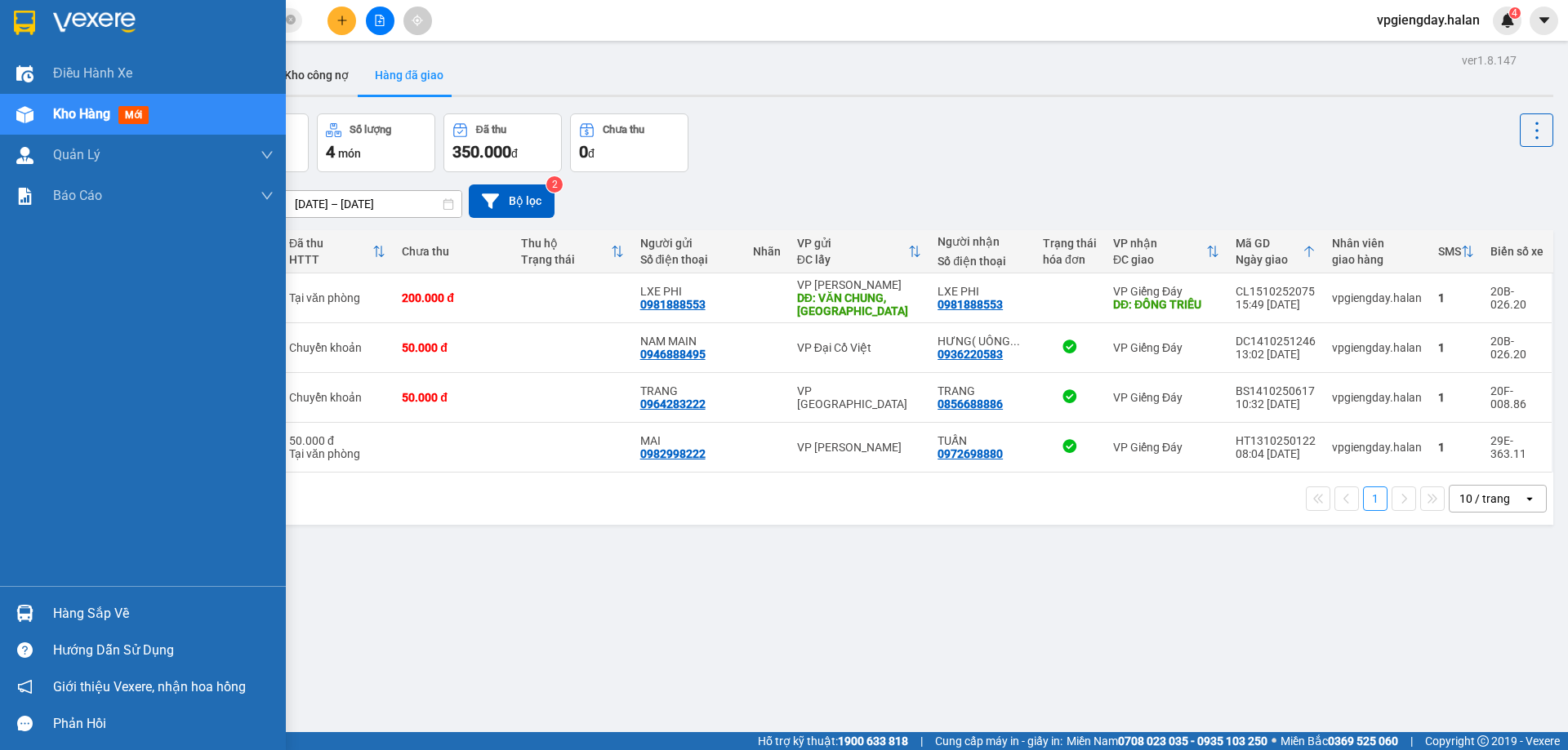
click at [68, 608] on div "Hàng sắp về" at bounding box center [163, 614] width 221 height 25
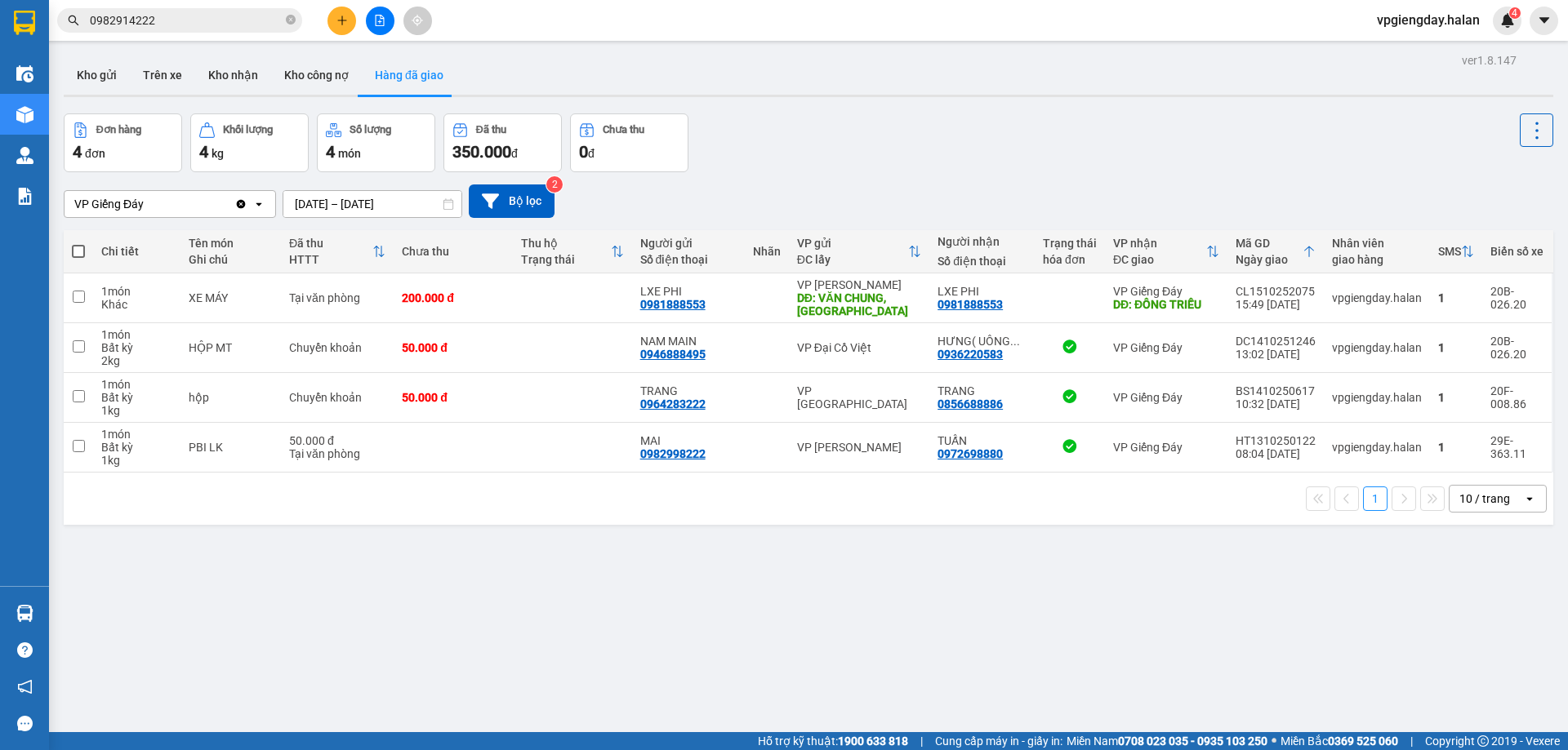
click at [916, 667] on section "Kết quả tìm kiếm ( 7 ) Bộ lọc Mã ĐH Trạng thái Món hàng Thu hộ Tổng cước Chưa c…" at bounding box center [784, 375] width 1568 height 750
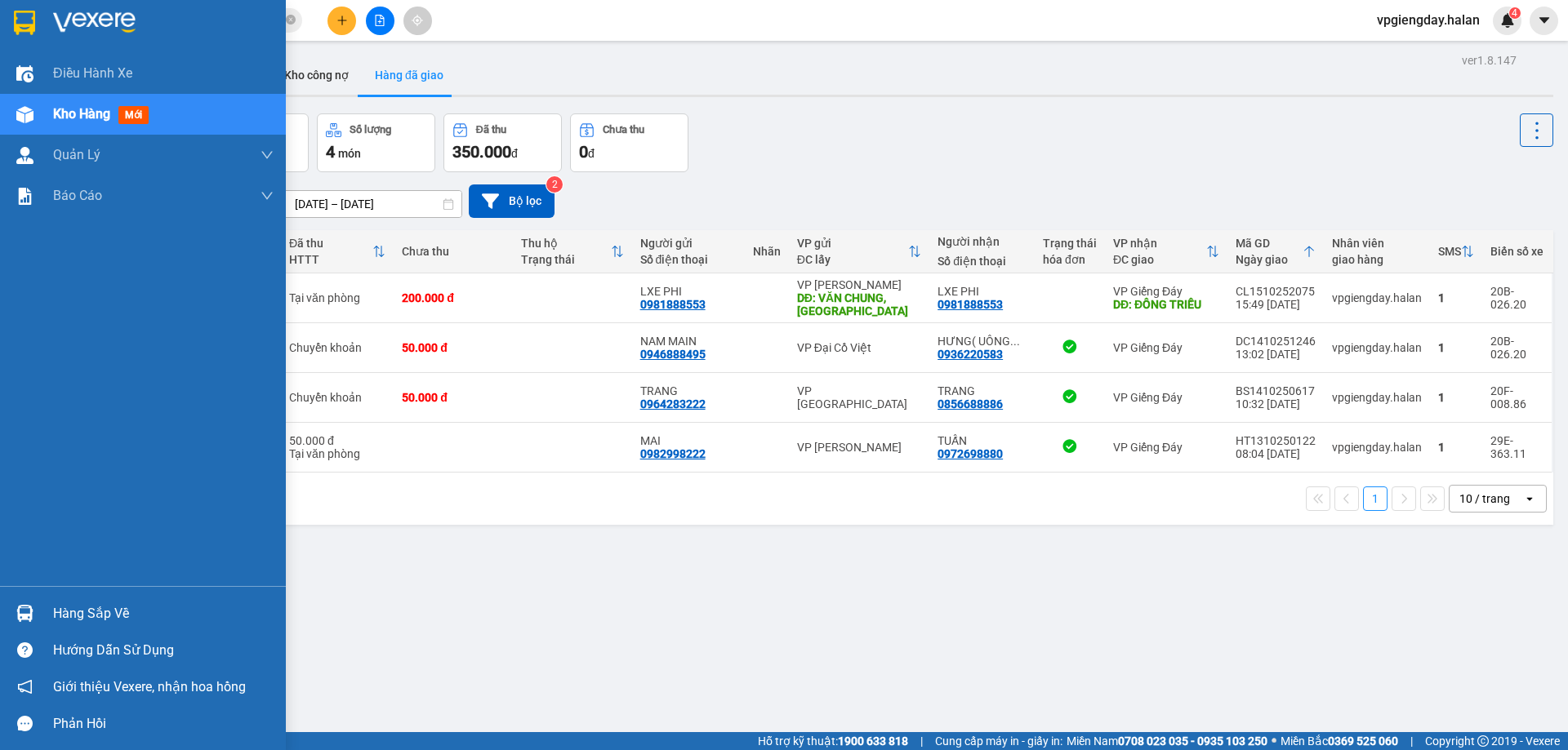
click at [109, 593] on div "Hàng sắp về Hướng dẫn sử dụng Giới thiệu Vexere, nhận hoa hồng Phản hồi" at bounding box center [142, 664] width 286 height 156
click at [91, 615] on div "Hàng sắp về" at bounding box center [163, 614] width 221 height 25
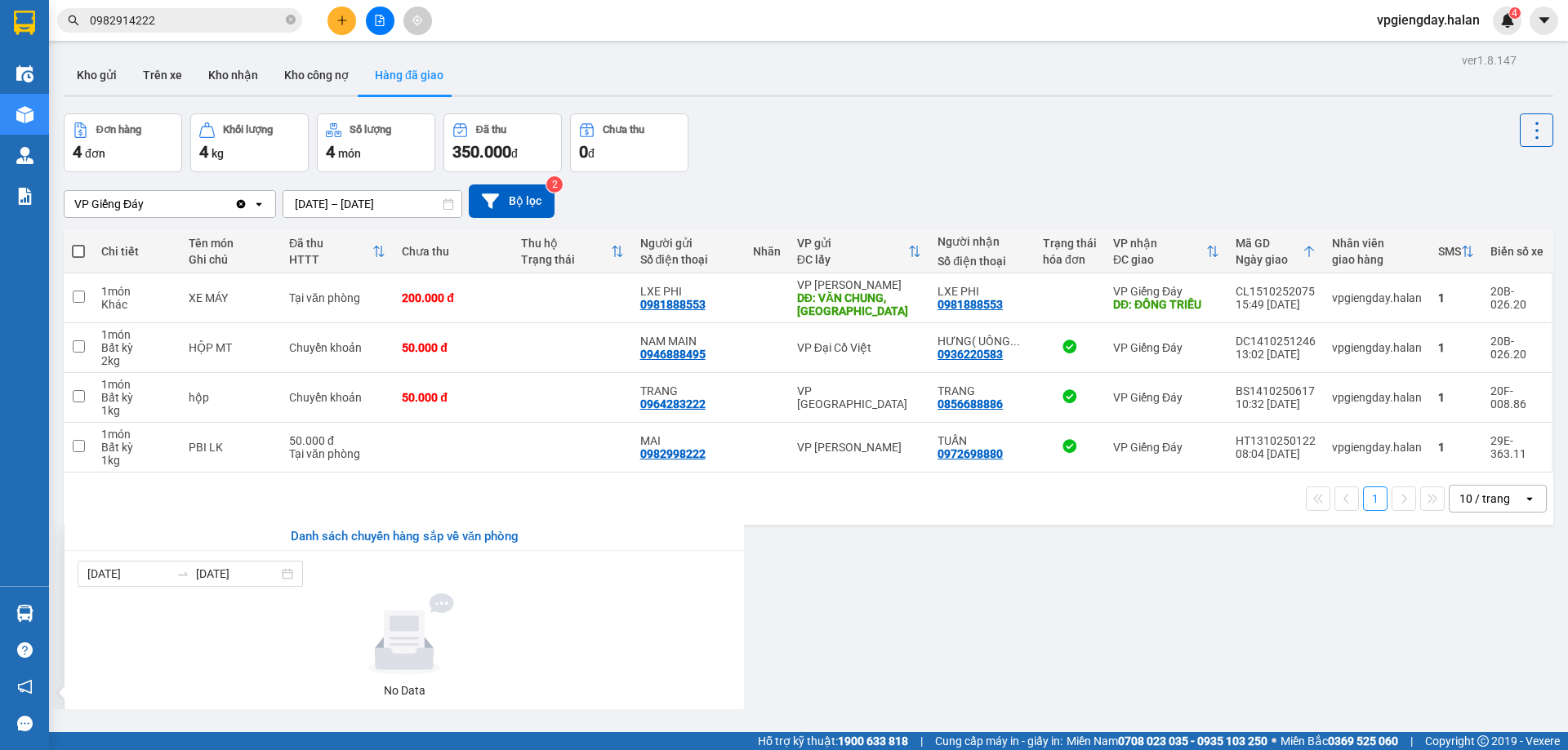
drag, startPoint x: 1101, startPoint y: 635, endPoint x: 101, endPoint y: 601, distance: 1000.6
click at [1096, 626] on section "Kết quả tìm kiếm ( 7 ) Bộ lọc Mã ĐH Trạng thái Món hàng Thu hộ Tổng cước Chưa c…" at bounding box center [784, 375] width 1568 height 750
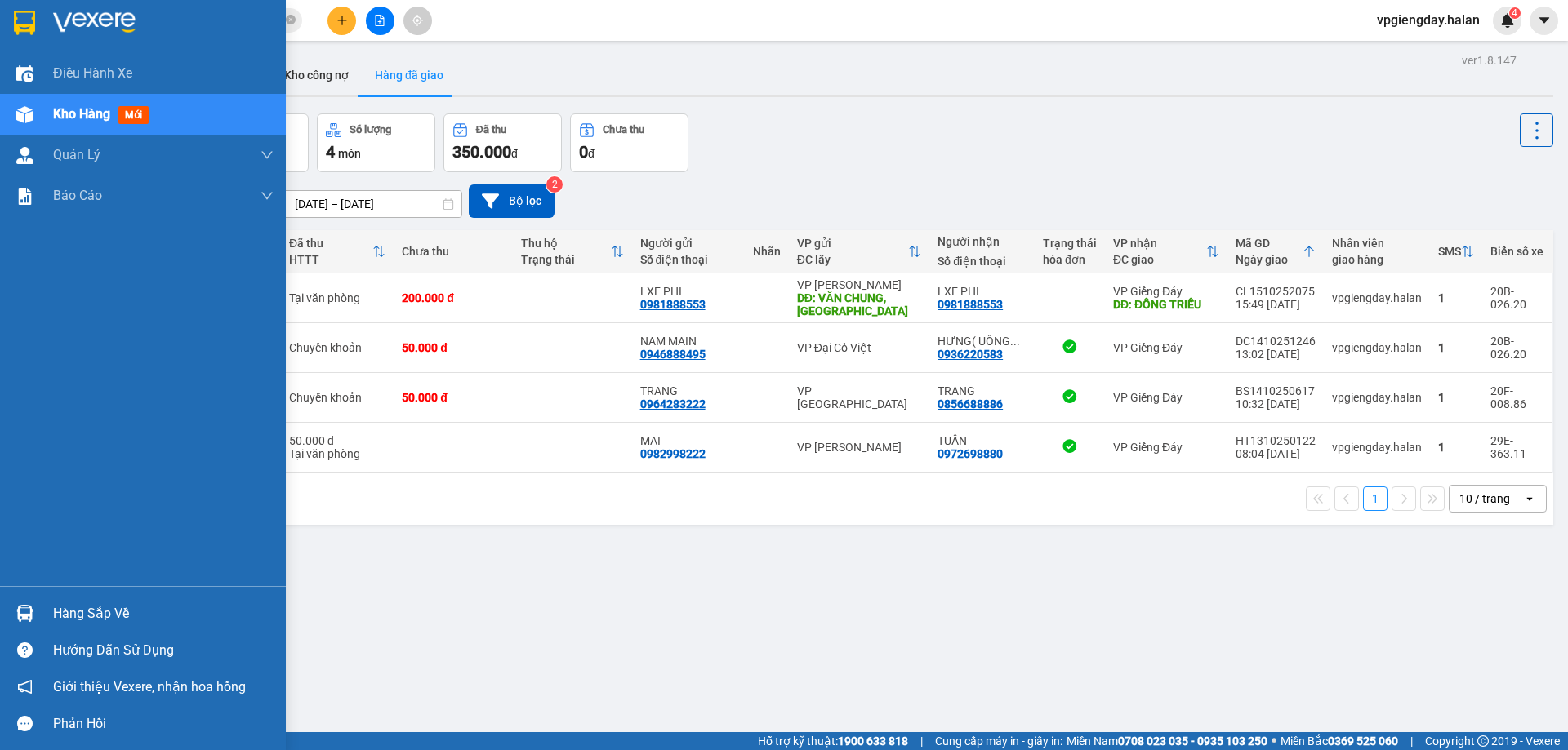
click at [128, 613] on div "Hàng sắp về" at bounding box center [163, 614] width 221 height 25
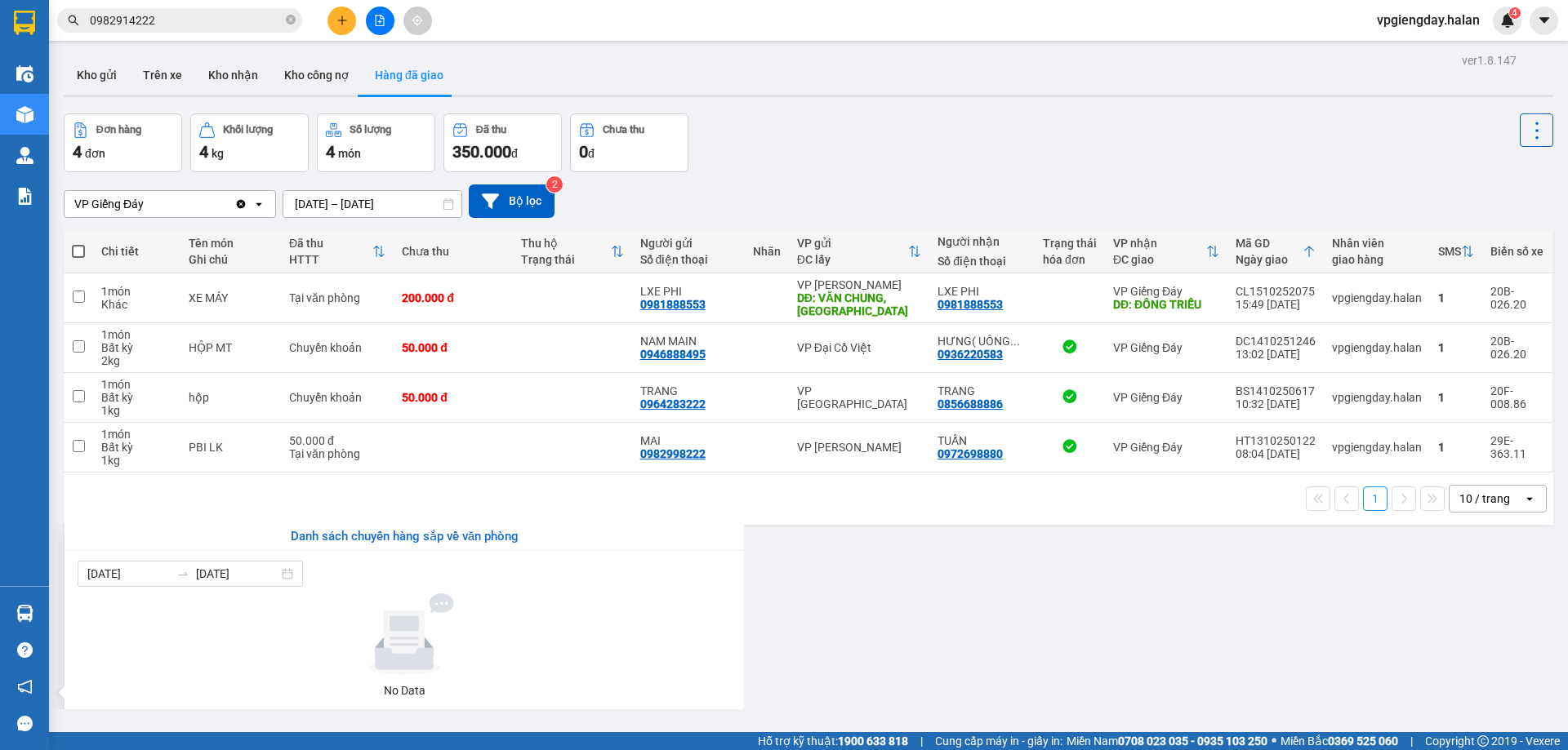
click at [1069, 651] on section "Kết quả tìm kiếm ( 7 ) Bộ lọc Mã ĐH Trạng thái Món hàng Thu hộ Tổng cước Chưa c…" at bounding box center [784, 375] width 1568 height 750
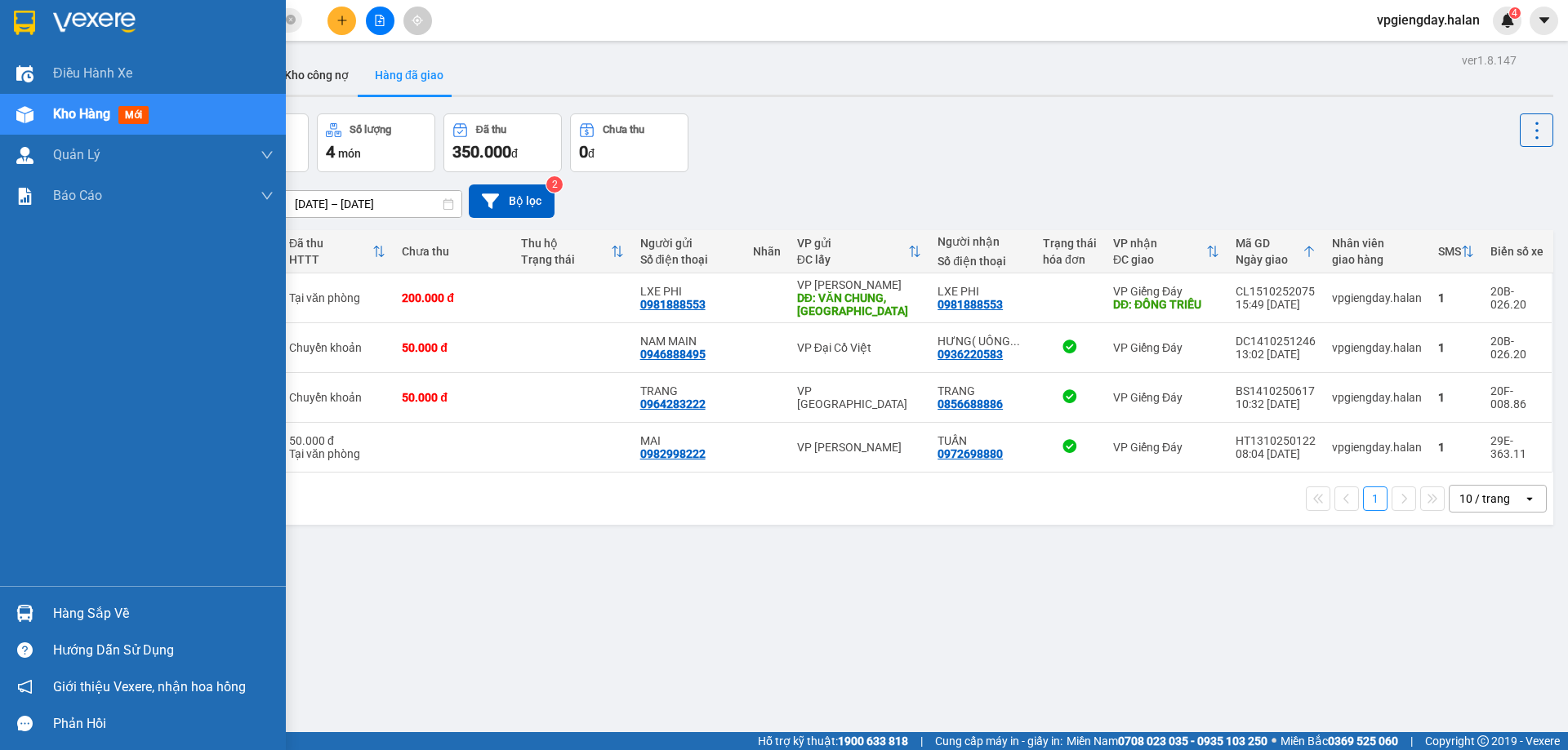
click at [54, 611] on div "Hàng sắp về" at bounding box center [163, 614] width 221 height 25
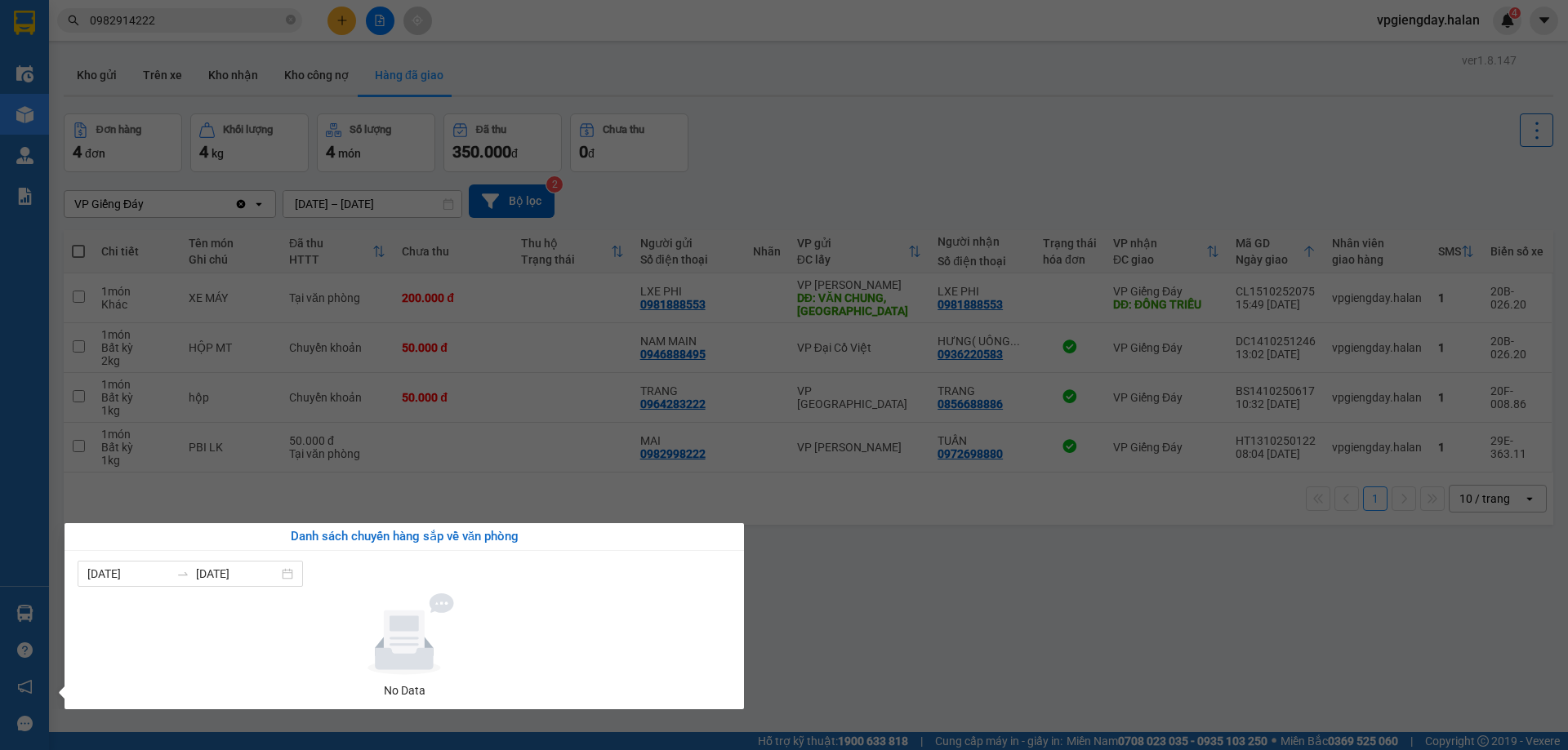
click at [964, 581] on section "Kết quả tìm kiếm ( 7 ) Bộ lọc Mã ĐH Trạng thái Món hàng Thu hộ Tổng cước Chưa c…" at bounding box center [784, 375] width 1568 height 750
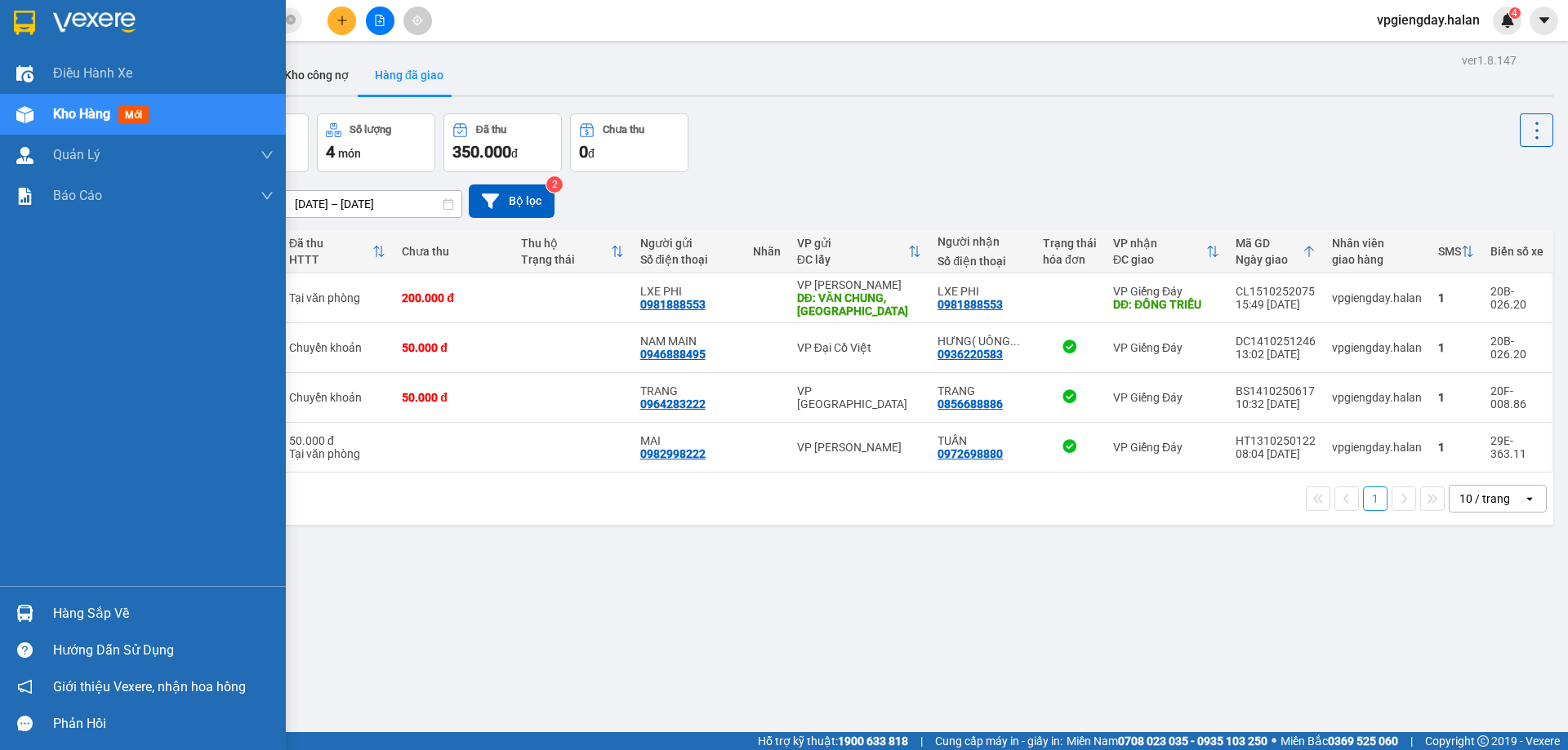
click at [94, 606] on div "Hàng sắp về" at bounding box center [163, 614] width 221 height 25
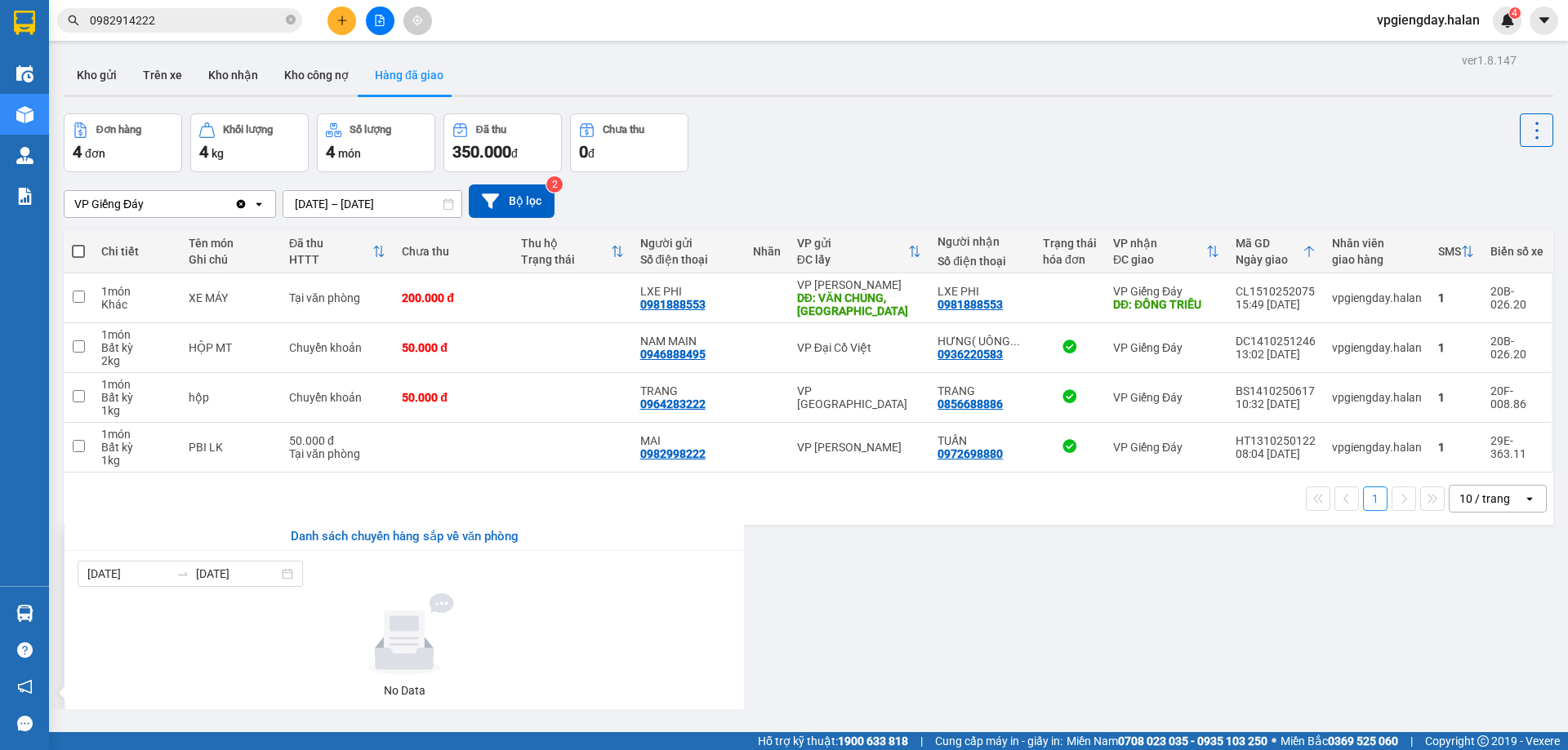
drag, startPoint x: 921, startPoint y: 658, endPoint x: 214, endPoint y: 588, distance: 710.5
click at [917, 649] on section "Kết quả tìm kiếm ( 7 ) Bộ lọc Mã ĐH Trạng thái Món hàng Thu hộ Tổng cước Chưa c…" at bounding box center [784, 375] width 1568 height 750
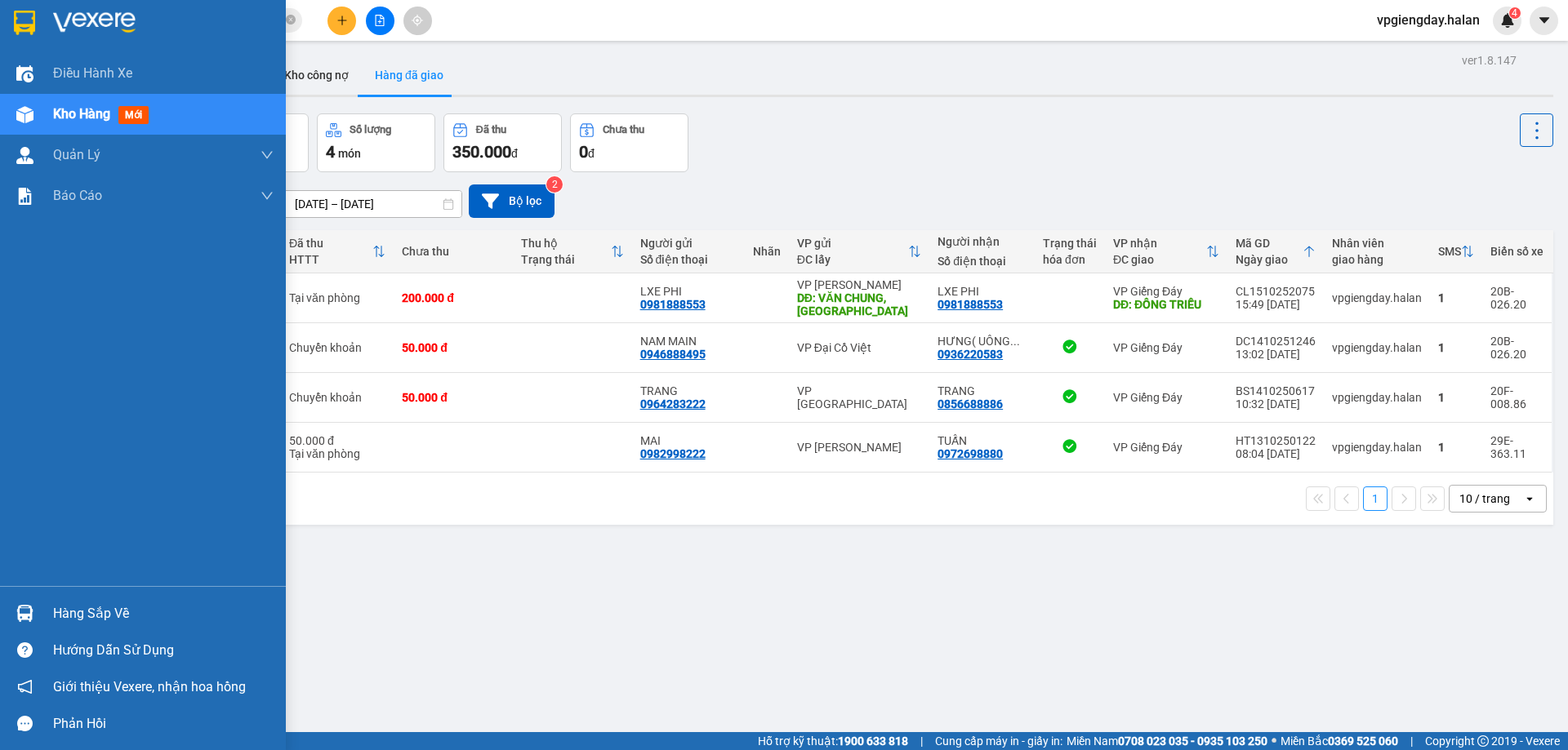
click at [87, 610] on div "Hàng sắp về" at bounding box center [163, 614] width 221 height 25
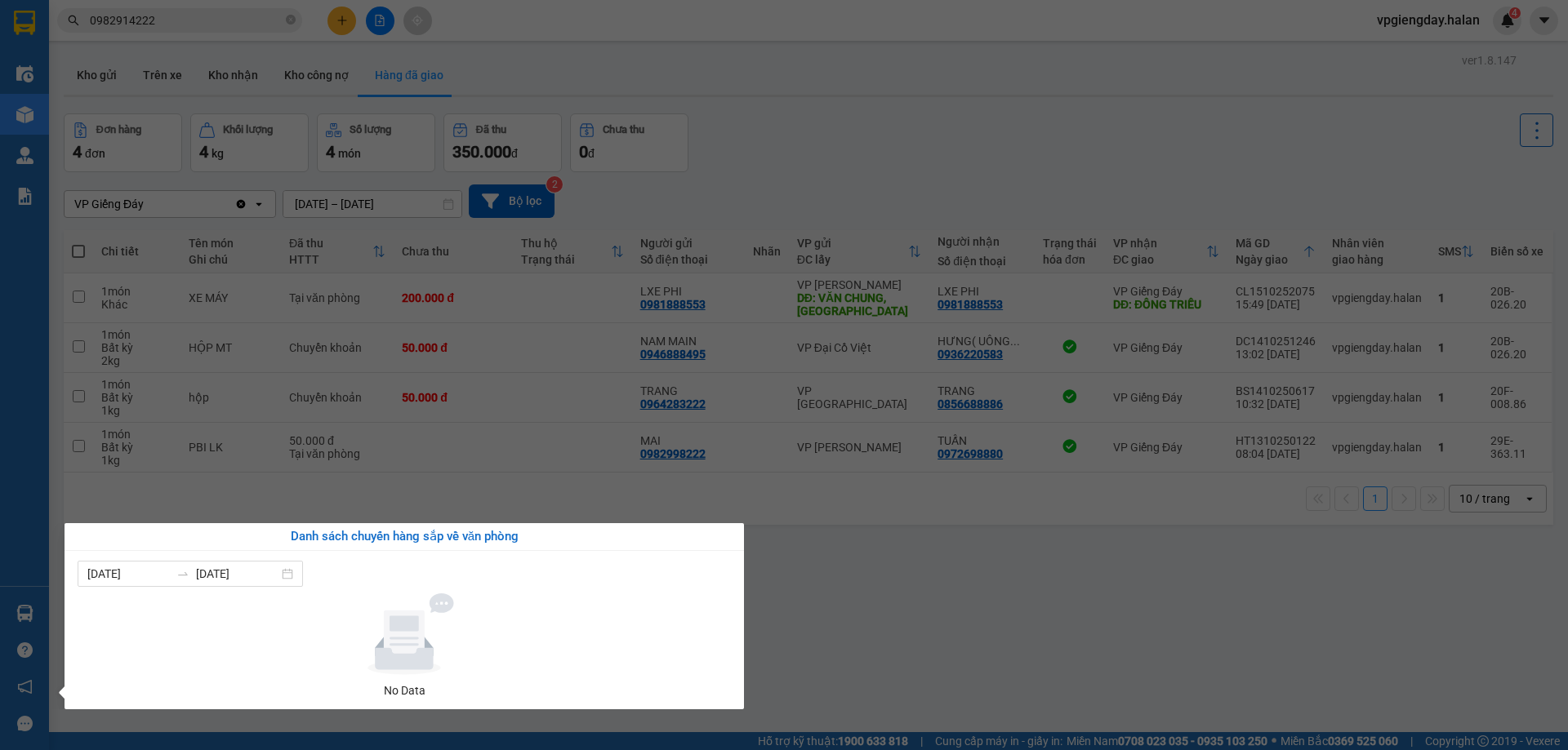
click at [900, 659] on section "Kết quả tìm kiếm ( 7 ) Bộ lọc Mã ĐH Trạng thái Món hàng Thu hộ Tổng cước Chưa c…" at bounding box center [784, 375] width 1568 height 750
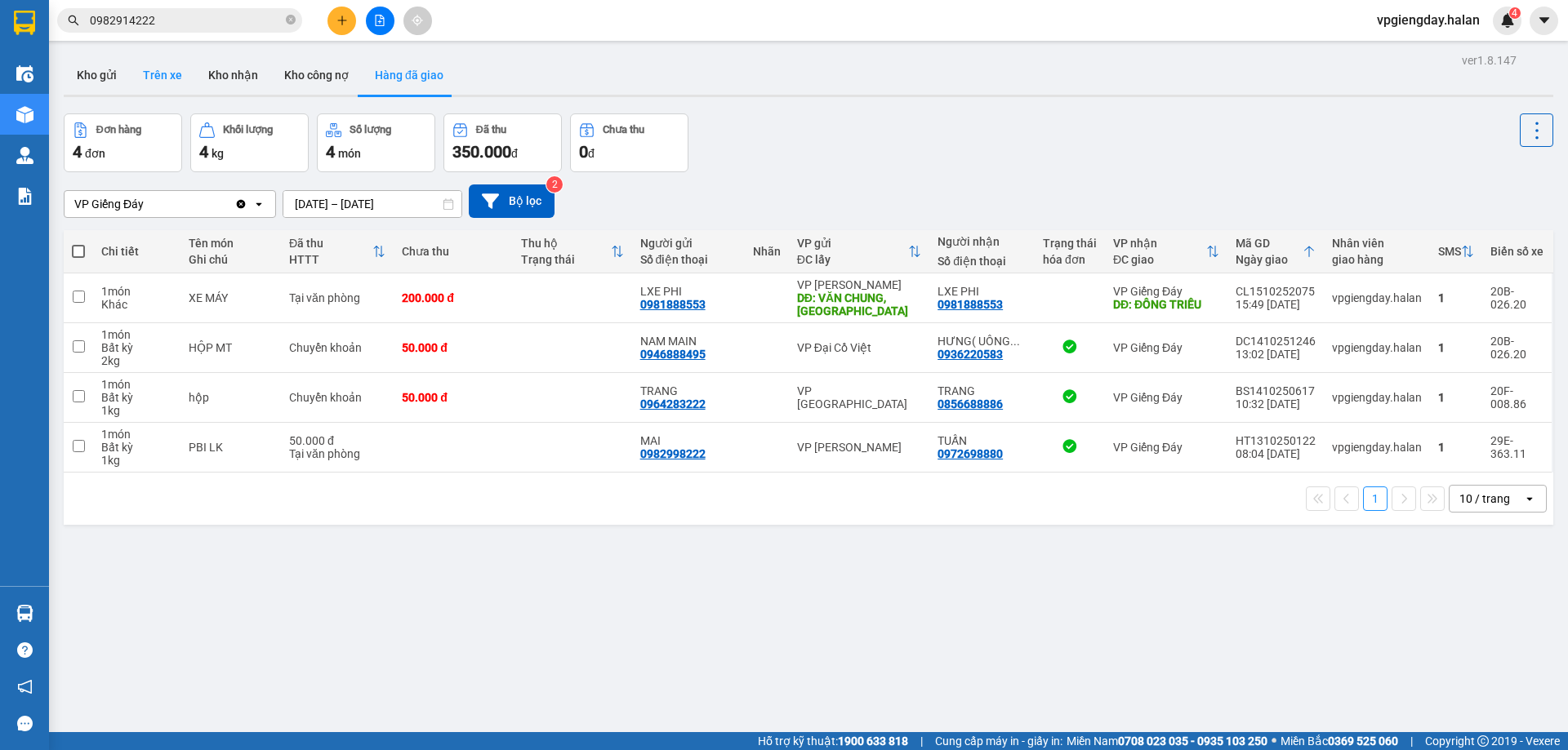
click at [164, 65] on button "Trên xe" at bounding box center [163, 75] width 65 height 40
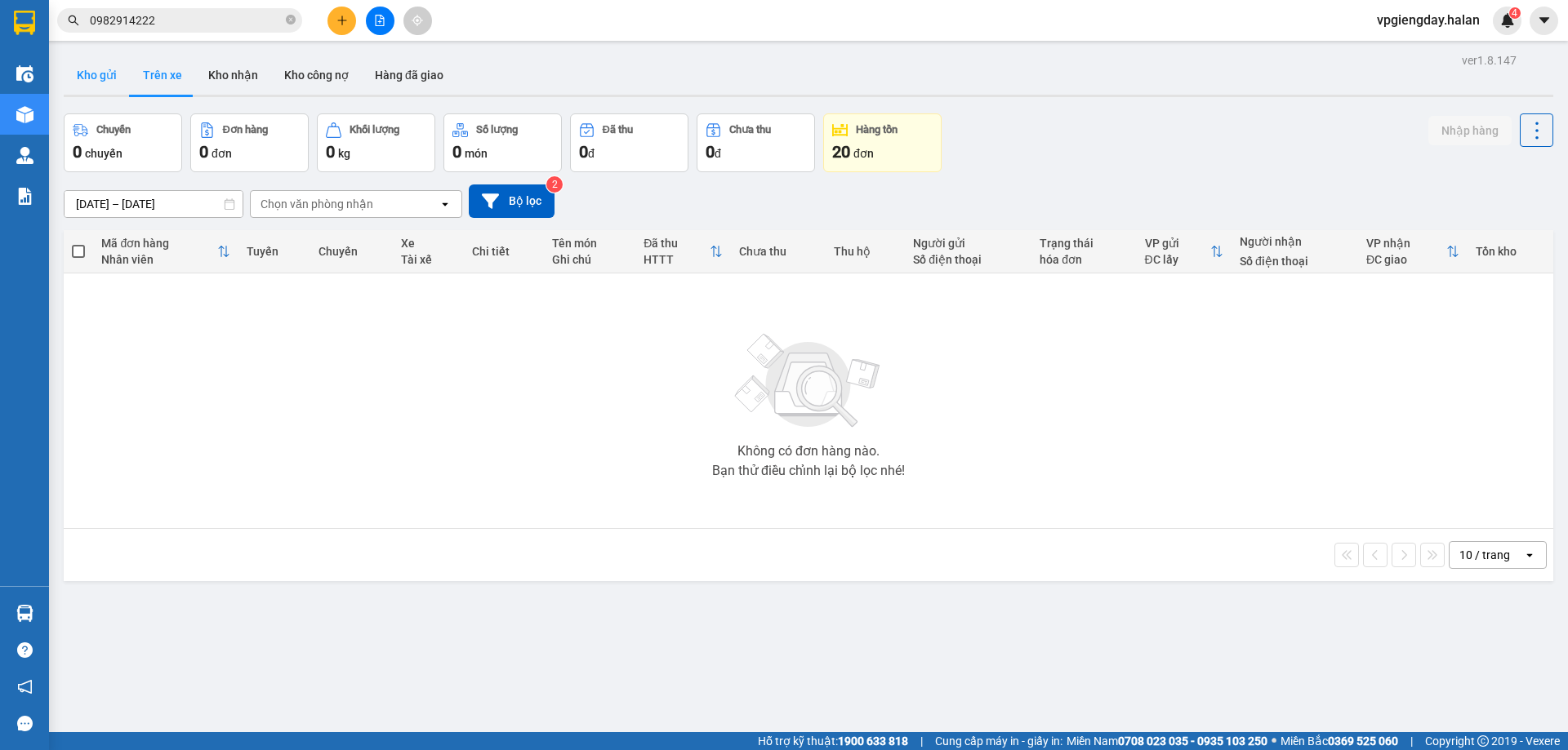
click at [87, 83] on button "Kho gửi" at bounding box center [96, 75] width 66 height 40
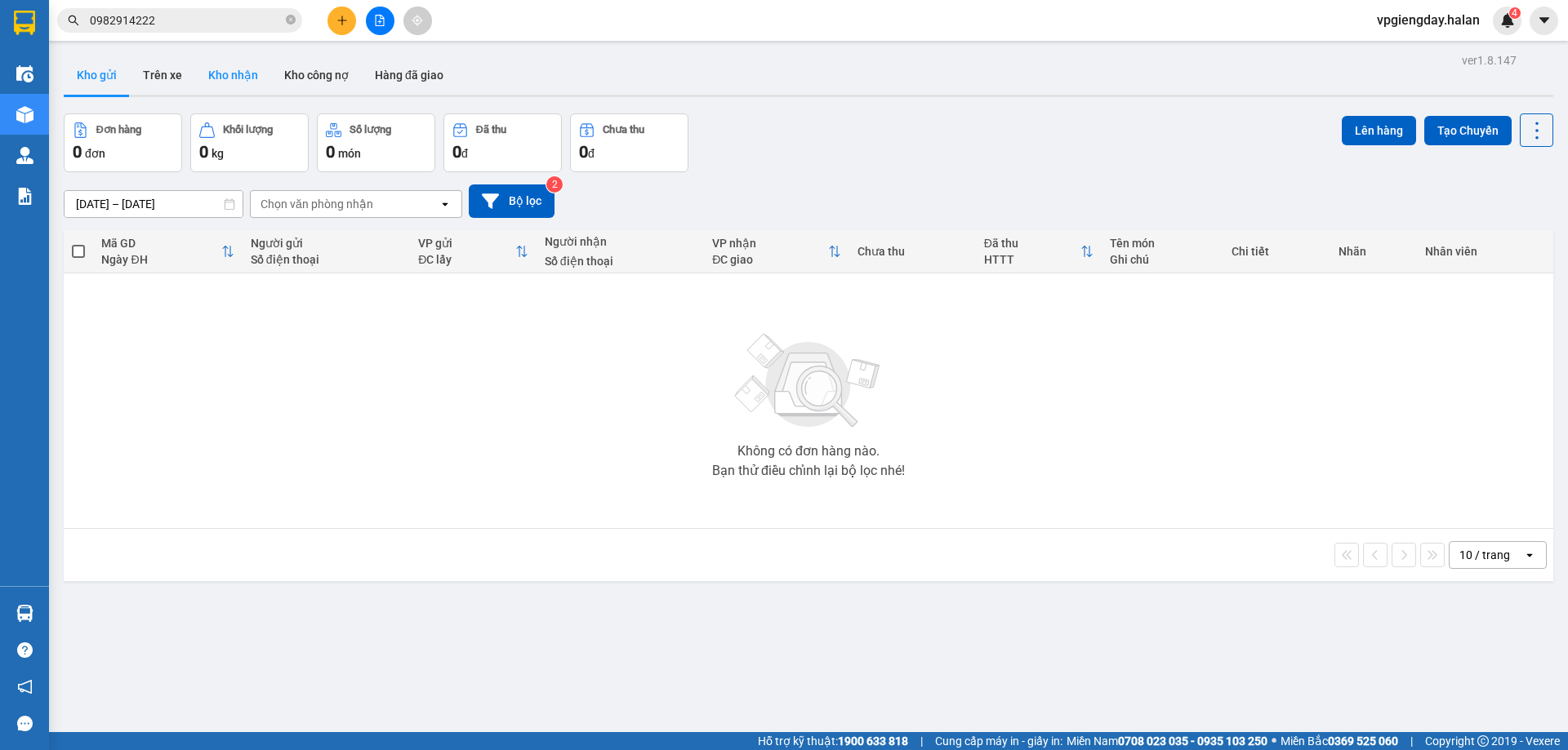
click at [215, 74] on button "Kho nhận" at bounding box center [233, 75] width 76 height 40
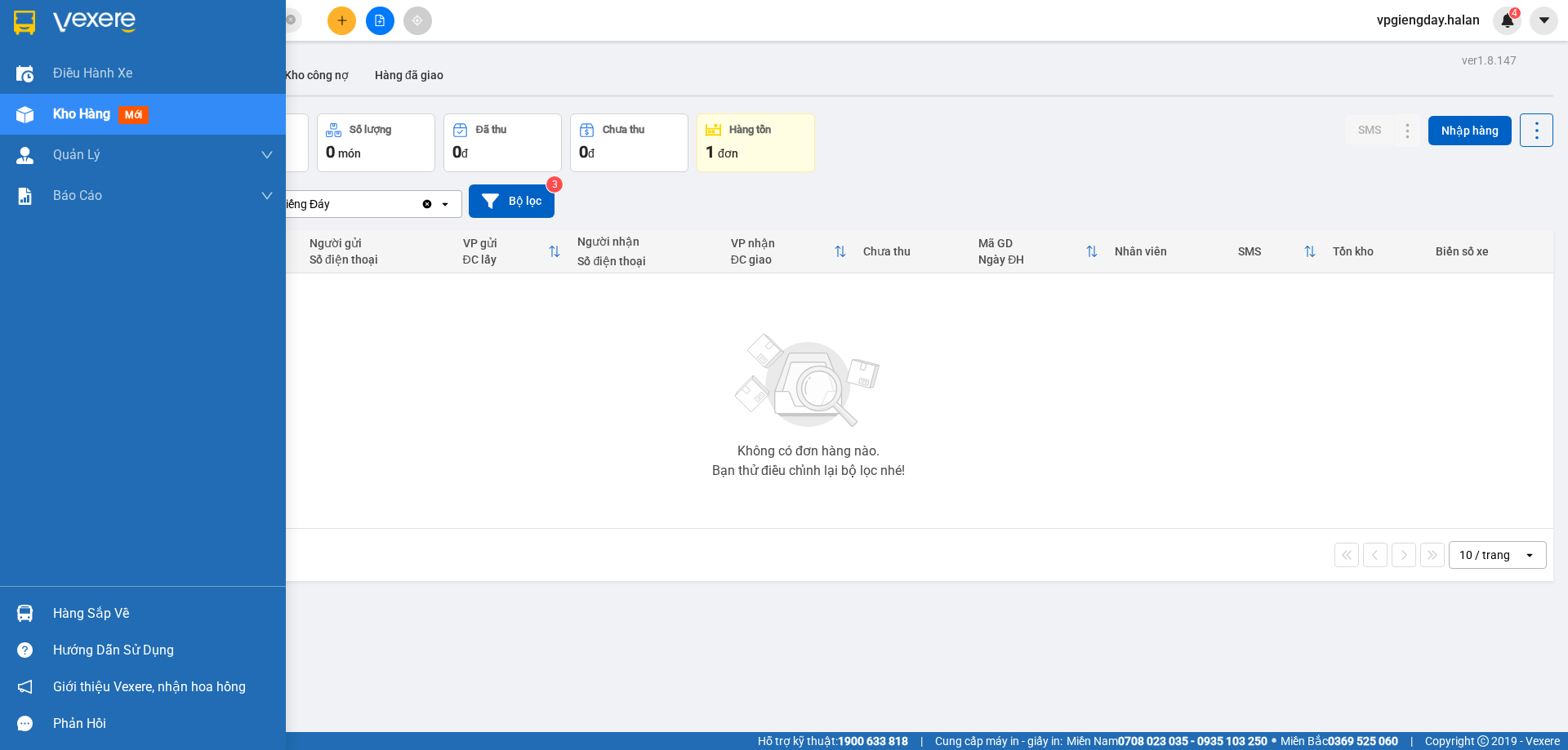
click at [86, 615] on div "Hàng sắp về" at bounding box center [163, 614] width 221 height 25
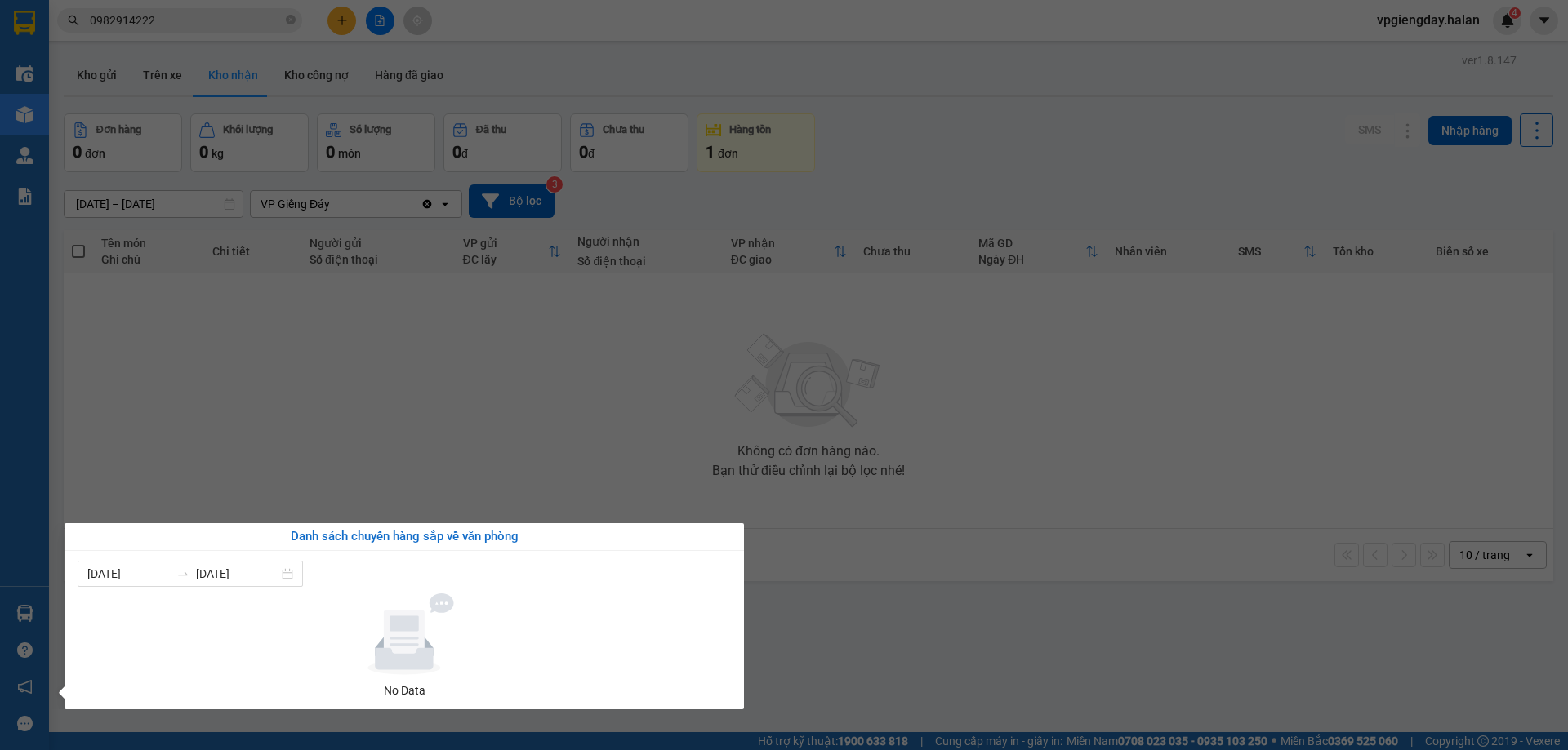
click at [427, 478] on section "Kết quả tìm kiếm ( 7 ) Bộ lọc Mã ĐH Trạng thái Món hàng Thu hộ Tổng cước Chưa c…" at bounding box center [784, 375] width 1568 height 750
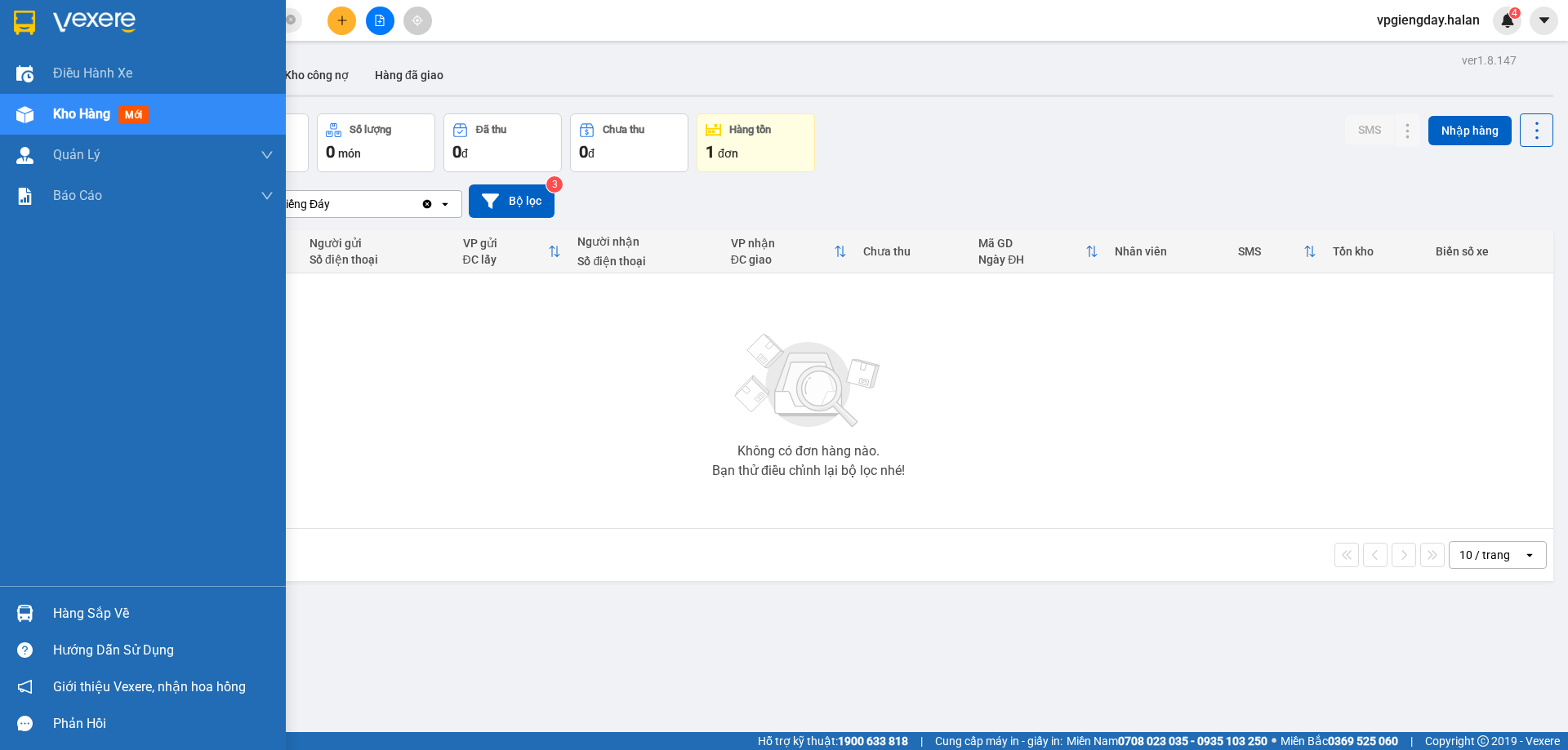
click at [78, 608] on div "Hàng sắp về" at bounding box center [163, 614] width 221 height 25
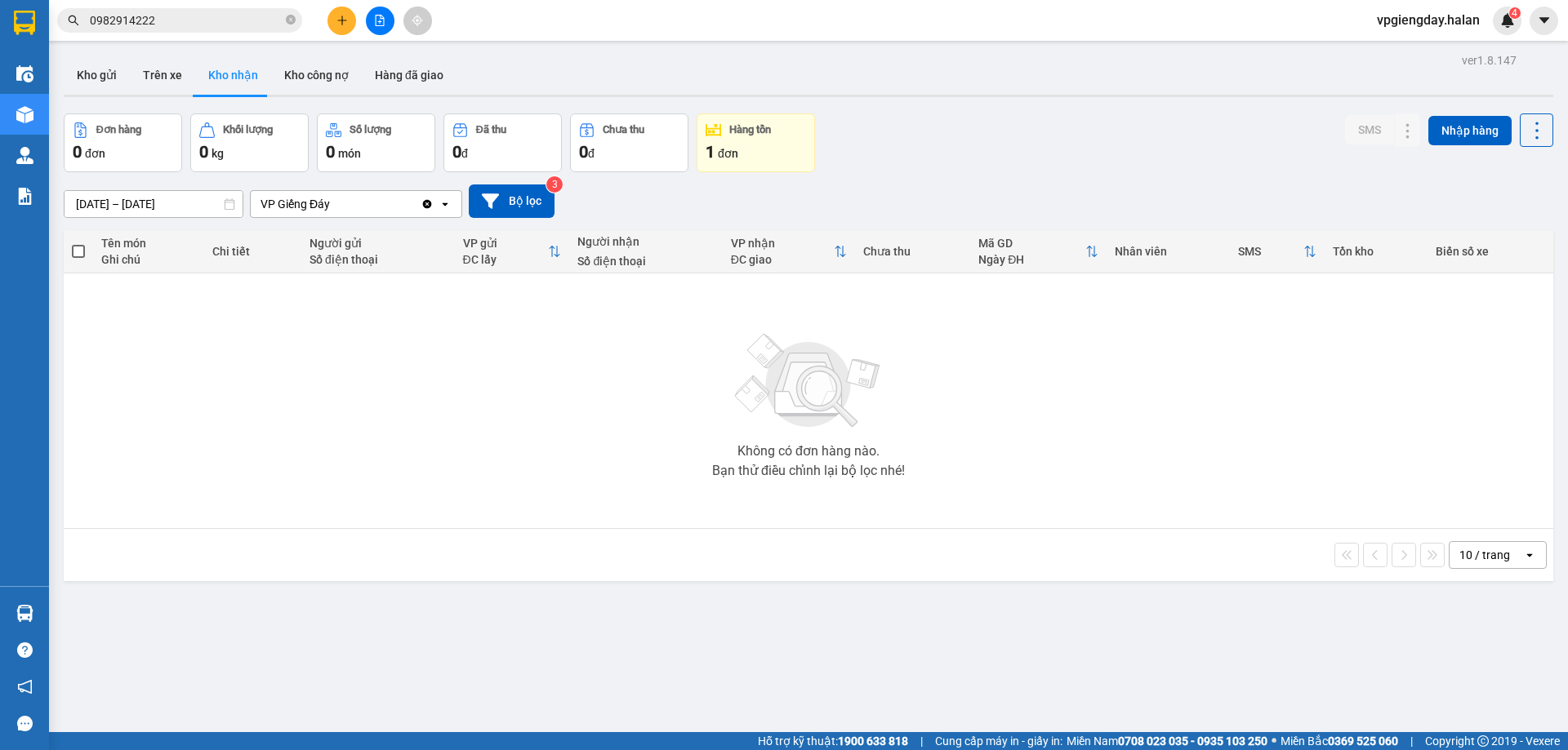
click at [434, 433] on section "Kết quả tìm kiếm ( 7 ) Bộ lọc Mã ĐH Trạng thái Món hàng Thu hộ Tổng cước Chưa c…" at bounding box center [784, 375] width 1568 height 750
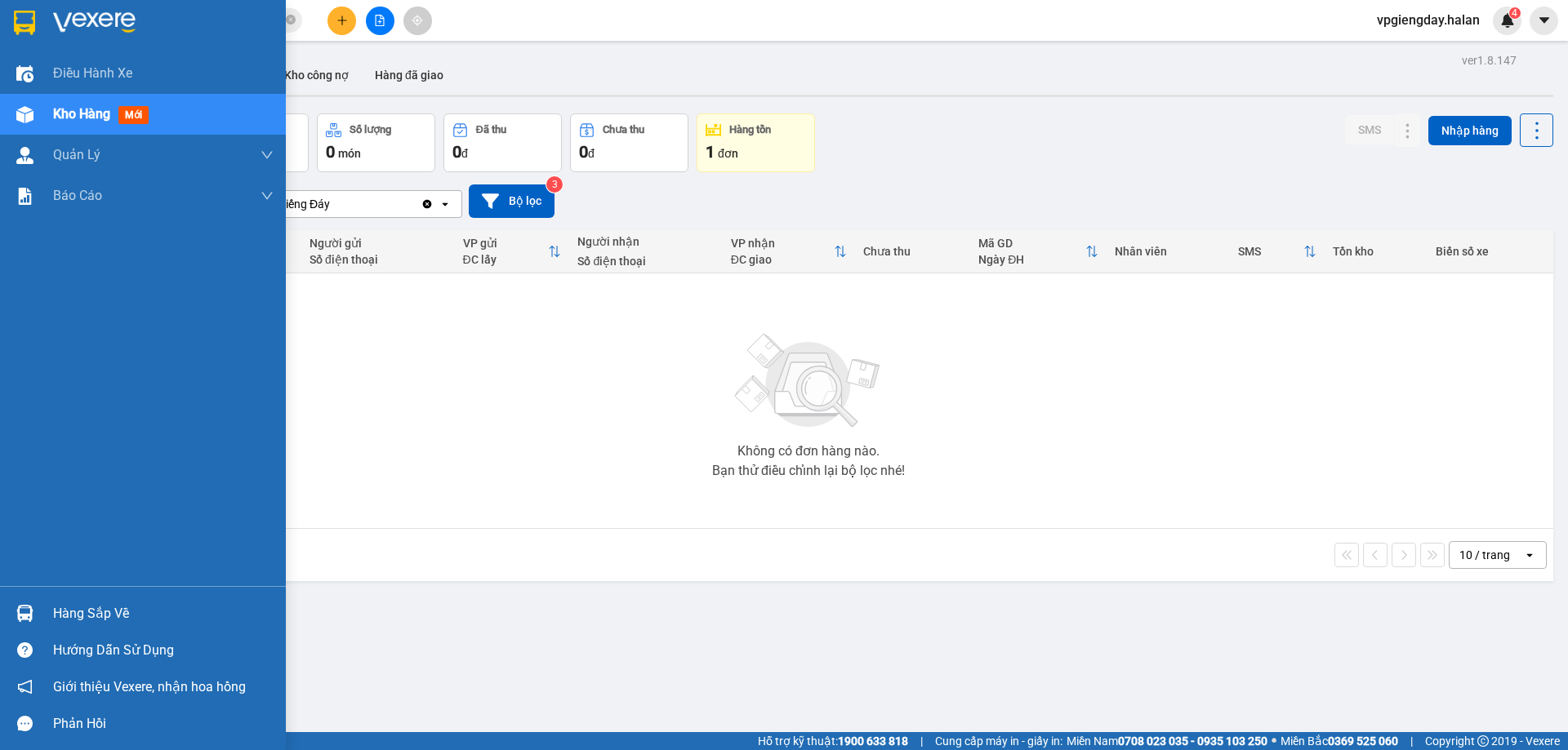
drag, startPoint x: 75, startPoint y: 609, endPoint x: 62, endPoint y: 621, distance: 17.7
click at [76, 609] on div "Hàng sắp về" at bounding box center [163, 614] width 221 height 25
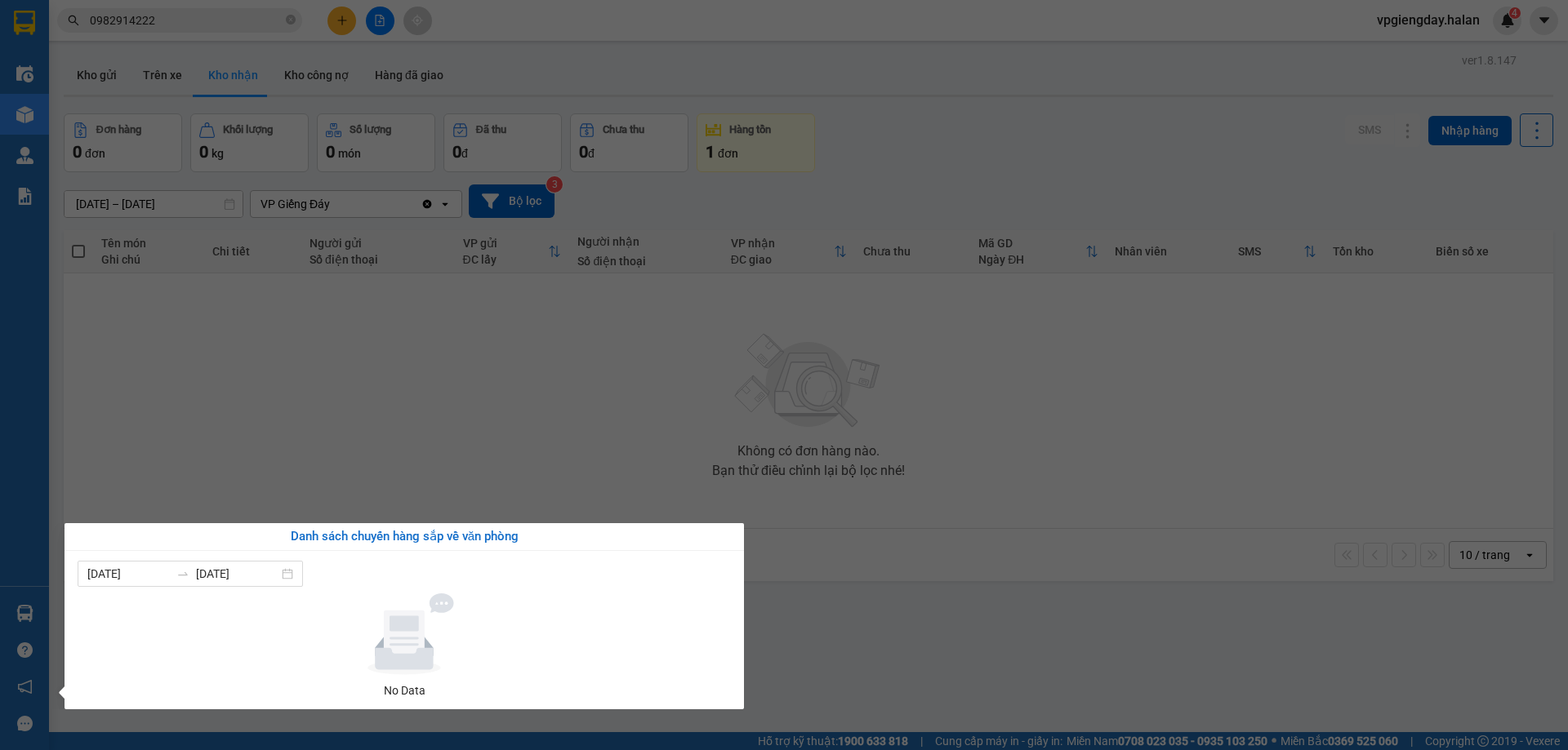
click at [441, 344] on section "Kết quả tìm kiếm ( 7 ) Bộ lọc Mã ĐH Trạng thái Món hàng Thu hộ Tổng cước Chưa c…" at bounding box center [784, 375] width 1568 height 750
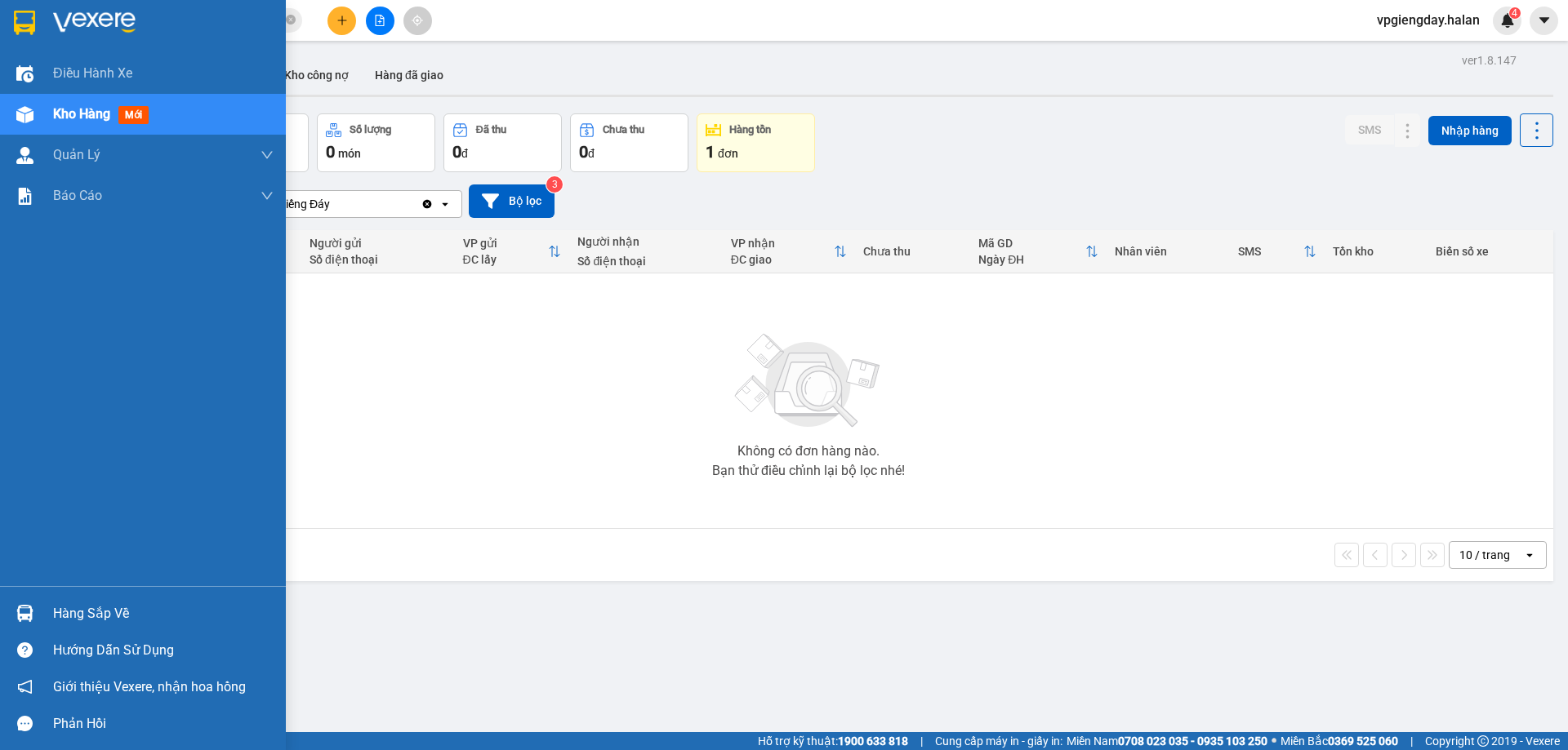
click at [79, 618] on div "Hàng sắp về" at bounding box center [163, 614] width 221 height 25
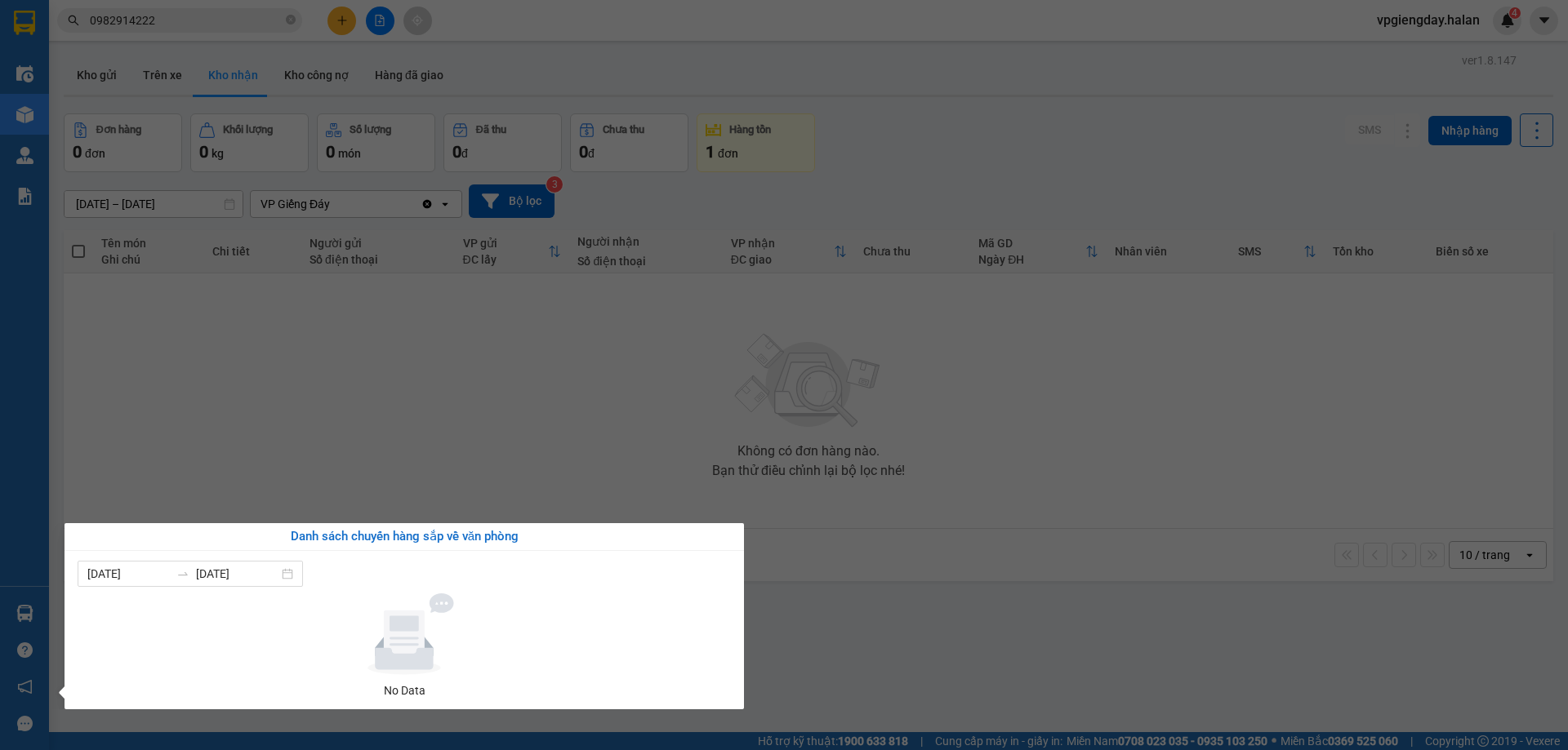
click at [291, 368] on section "Kết quả tìm kiếm ( 7 ) Bộ lọc Mã ĐH Trạng thái Món hàng Thu hộ Tổng cước Chưa c…" at bounding box center [784, 375] width 1568 height 750
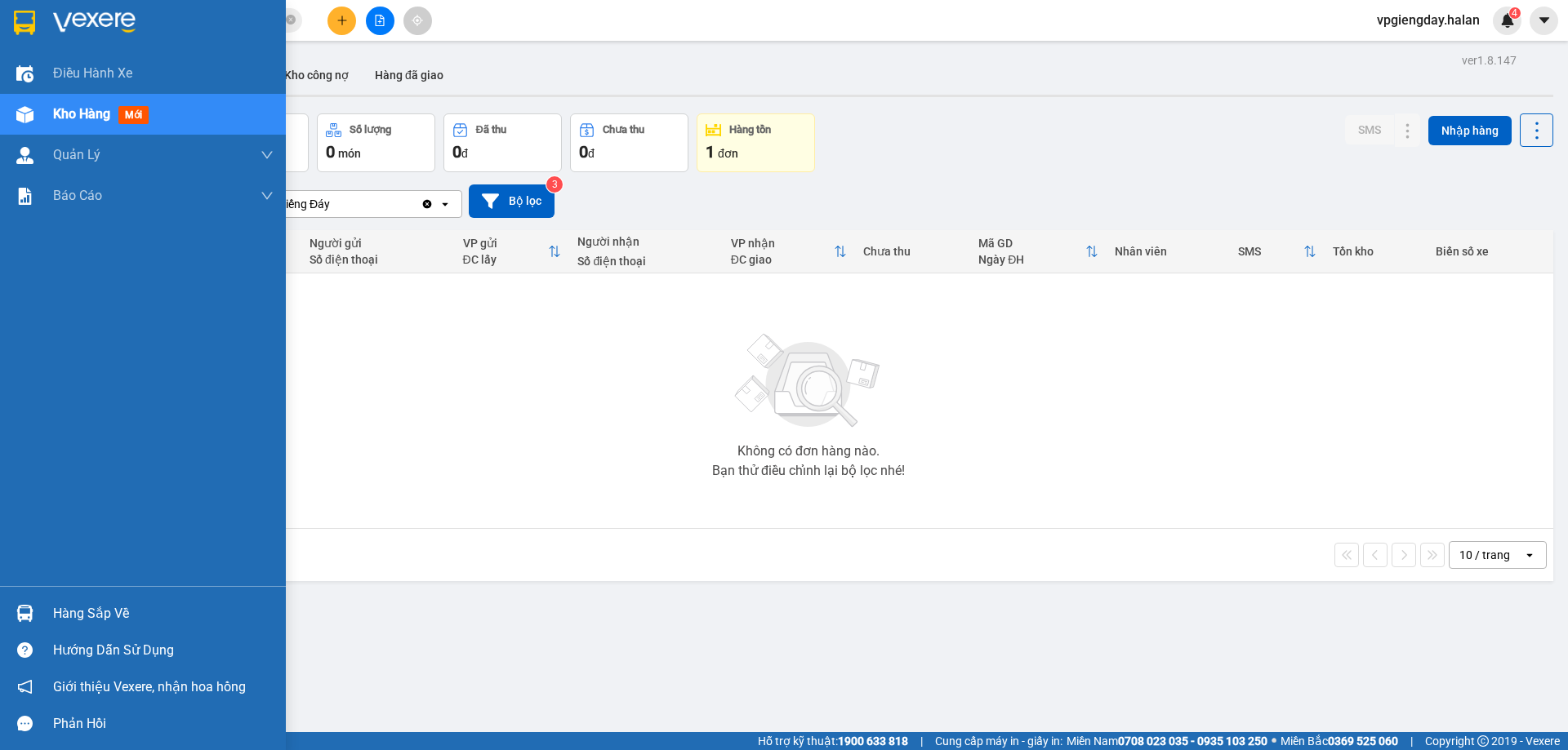
click at [98, 607] on div "Hàng sắp về" at bounding box center [163, 614] width 221 height 25
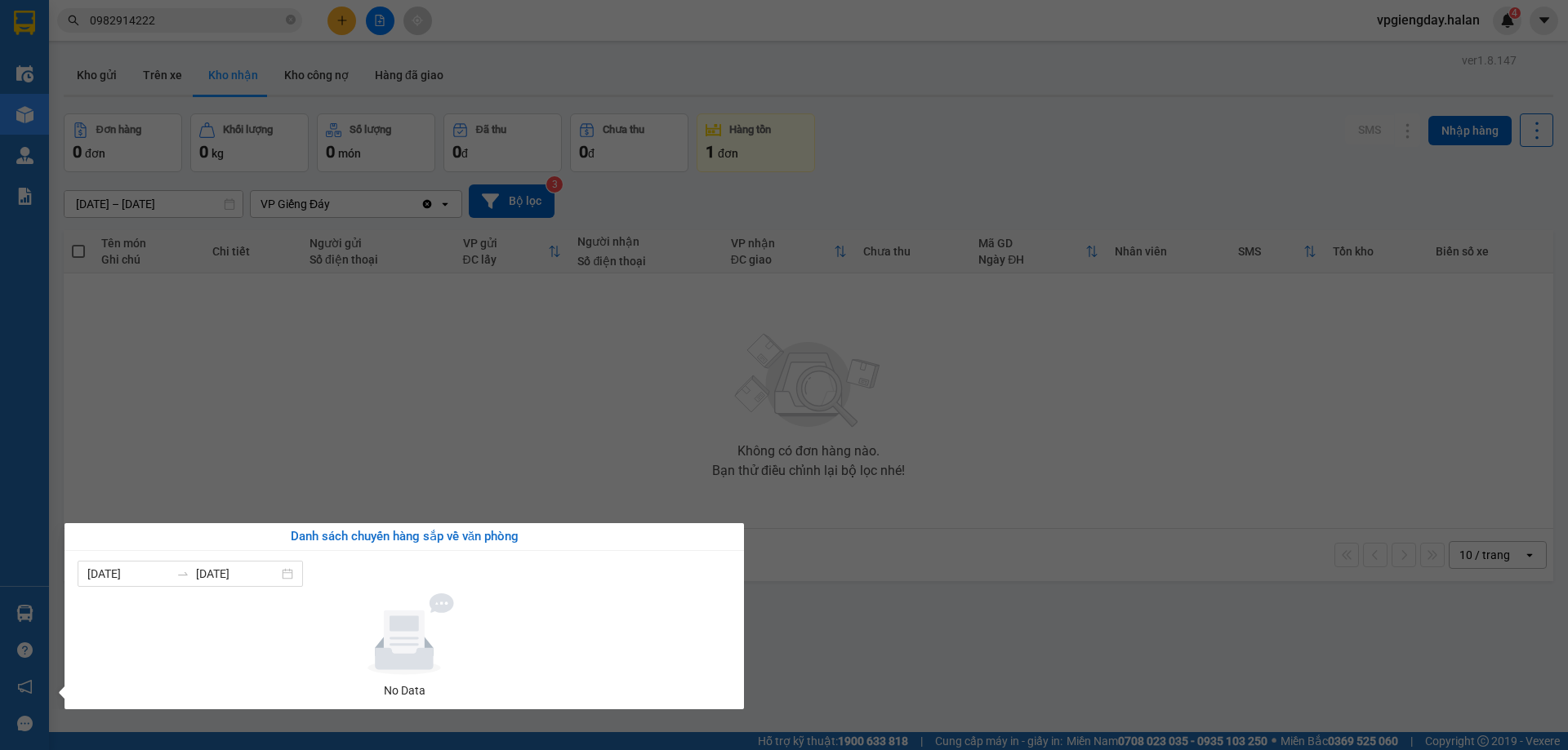
click at [395, 432] on section "Kết quả tìm kiếm ( 7 ) Bộ lọc Mã ĐH Trạng thái Món hàng Thu hộ Tổng cước Chưa c…" at bounding box center [784, 375] width 1568 height 750
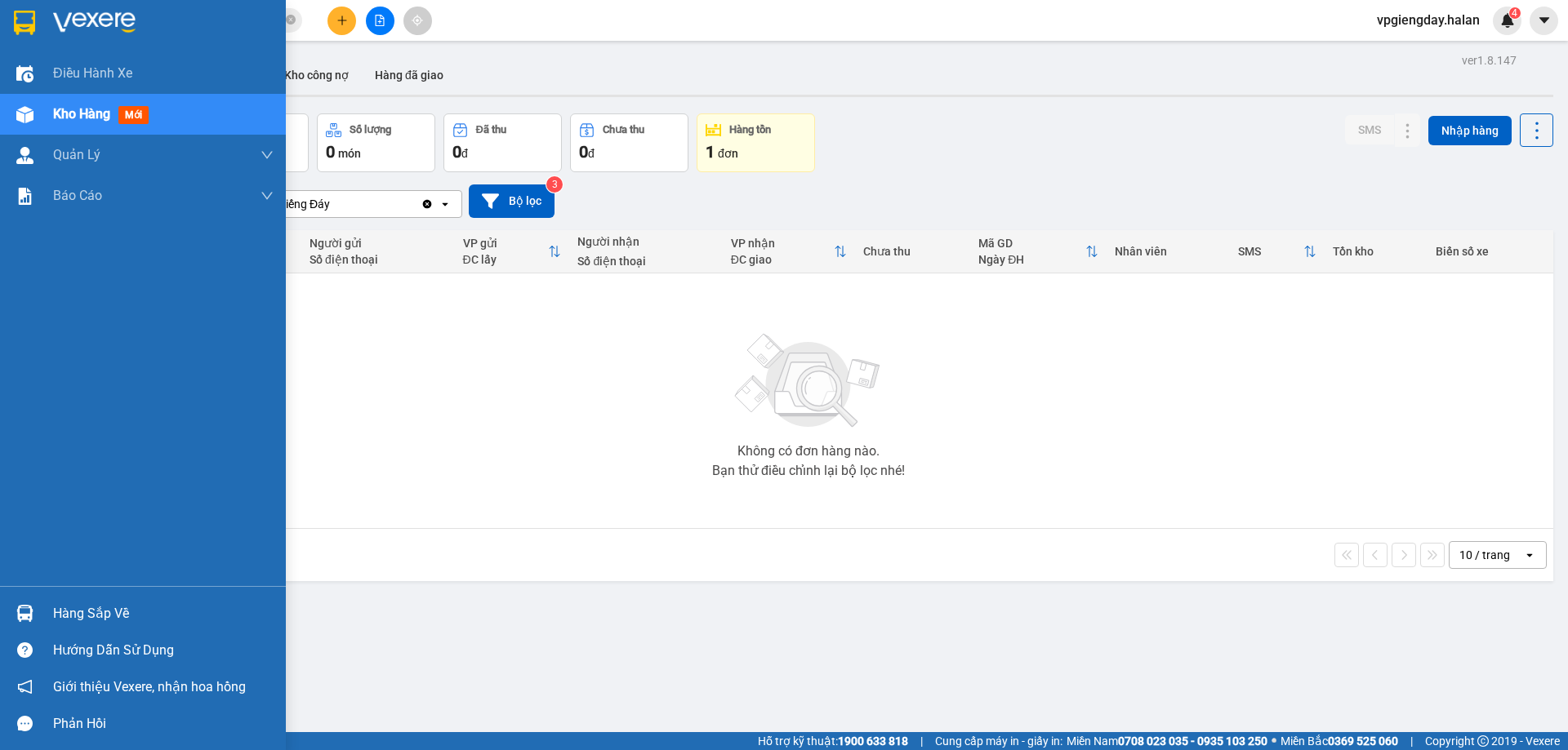
click at [69, 612] on div "Hàng sắp về" at bounding box center [163, 614] width 221 height 25
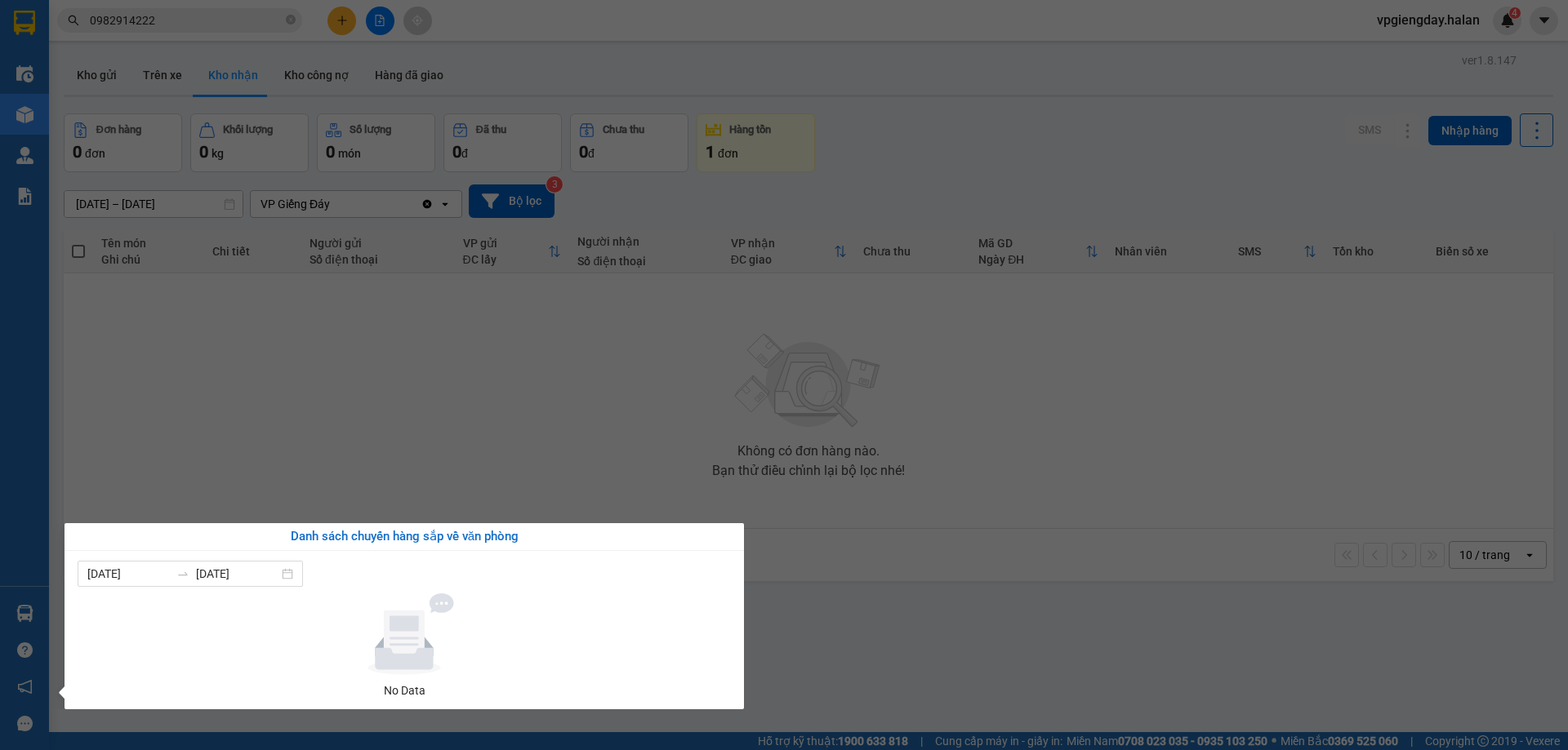
click at [328, 453] on section "Kết quả tìm kiếm ( 7 ) Bộ lọc Mã ĐH Trạng thái Món hàng Thu hộ Tổng cước Chưa c…" at bounding box center [784, 375] width 1568 height 750
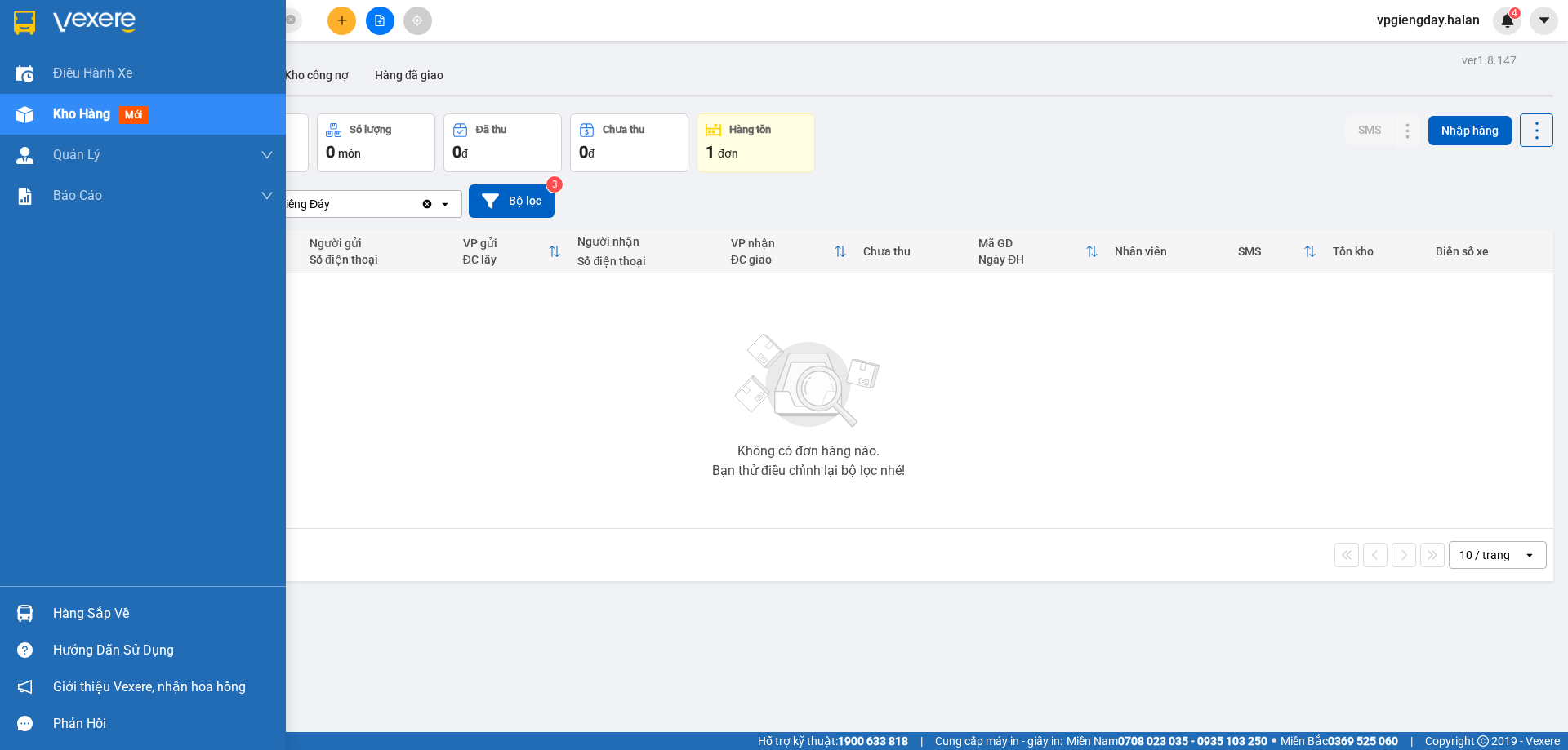
click at [98, 599] on div "Hàng sắp về" at bounding box center [142, 614] width 286 height 37
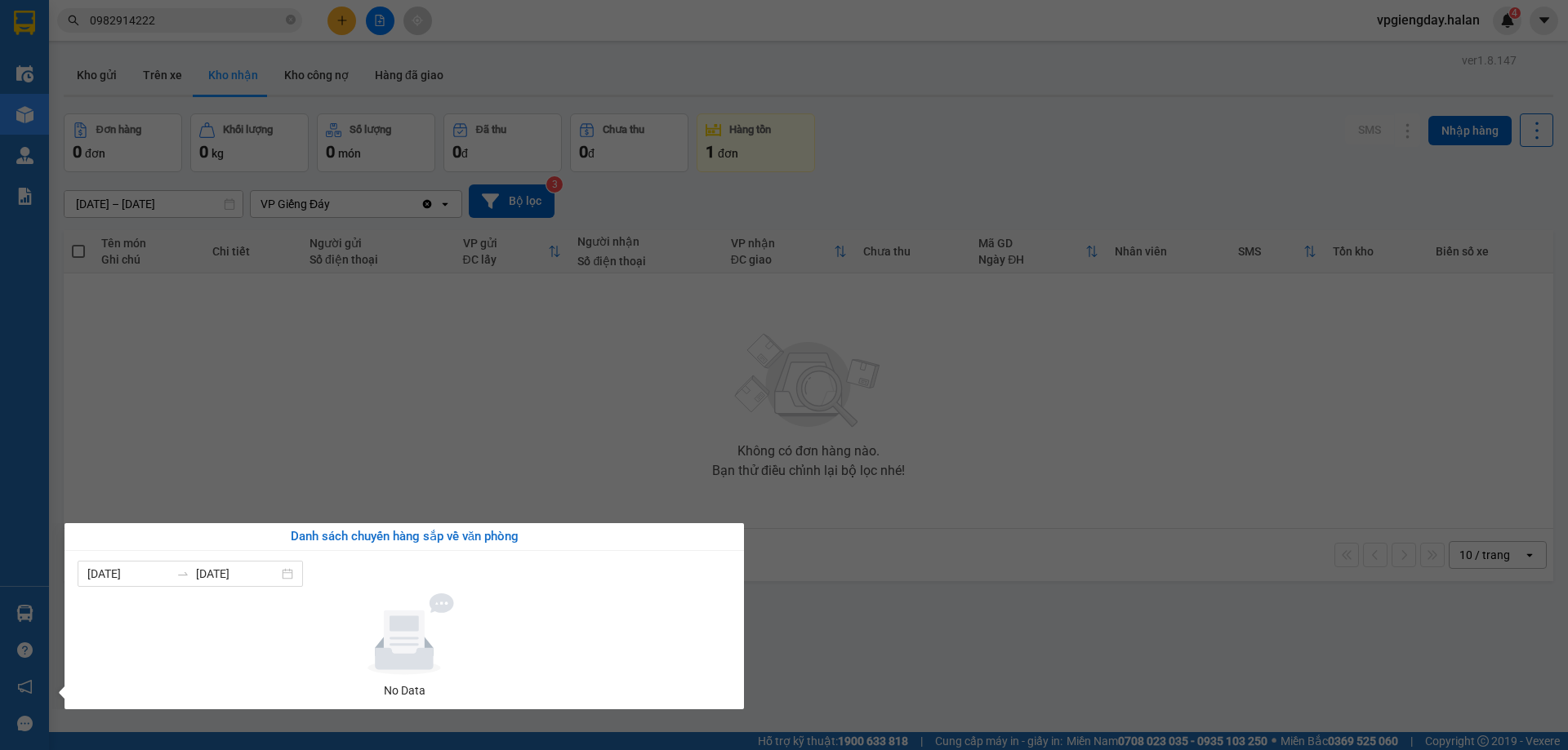
click at [417, 417] on section "Kết quả tìm kiếm ( 7 ) Bộ lọc Mã ĐH Trạng thái Món hàng Thu hộ Tổng cước Chưa c…" at bounding box center [784, 375] width 1568 height 750
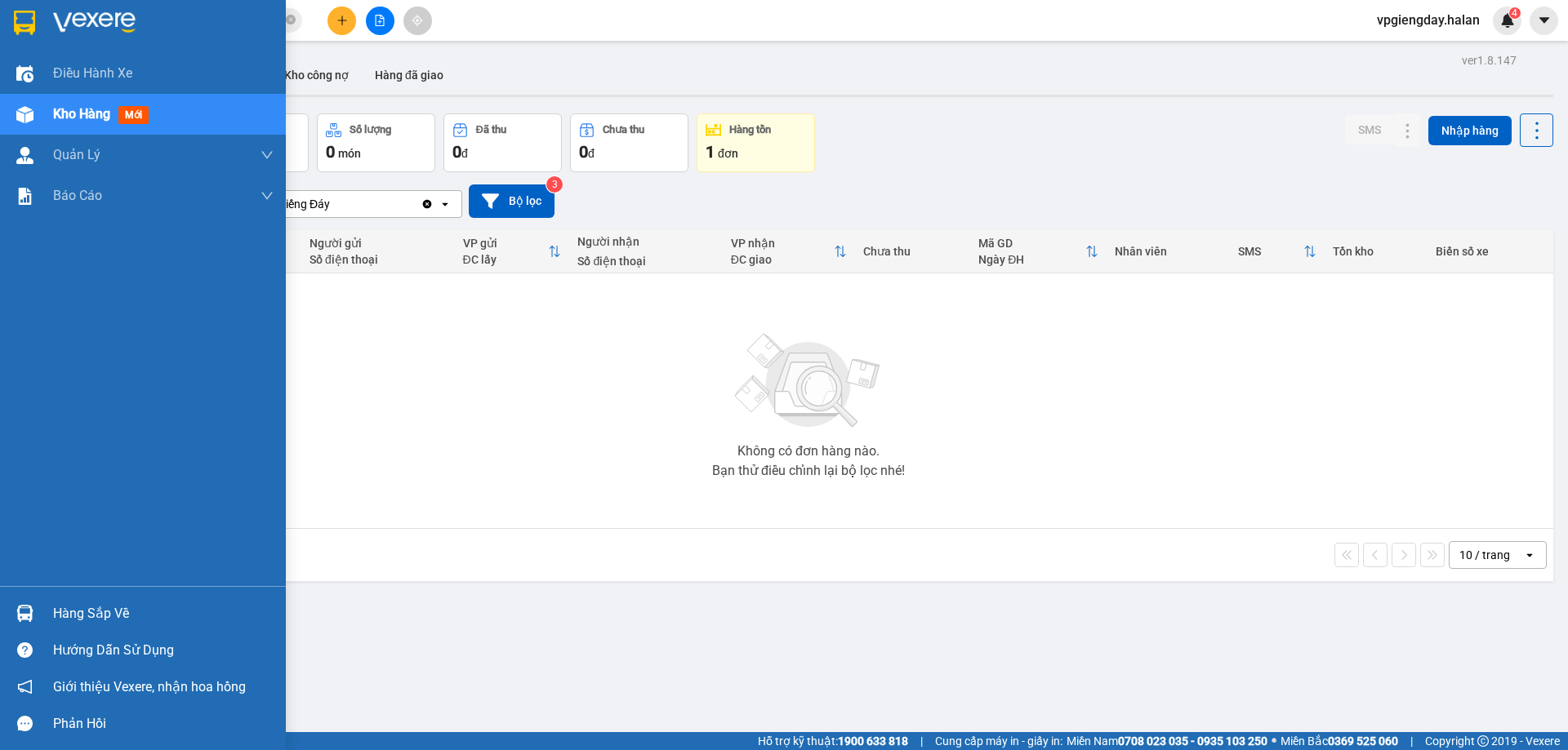
drag, startPoint x: 86, startPoint y: 610, endPoint x: 98, endPoint y: 599, distance: 16.3
click at [90, 606] on div "Hàng sắp về" at bounding box center [163, 614] width 221 height 25
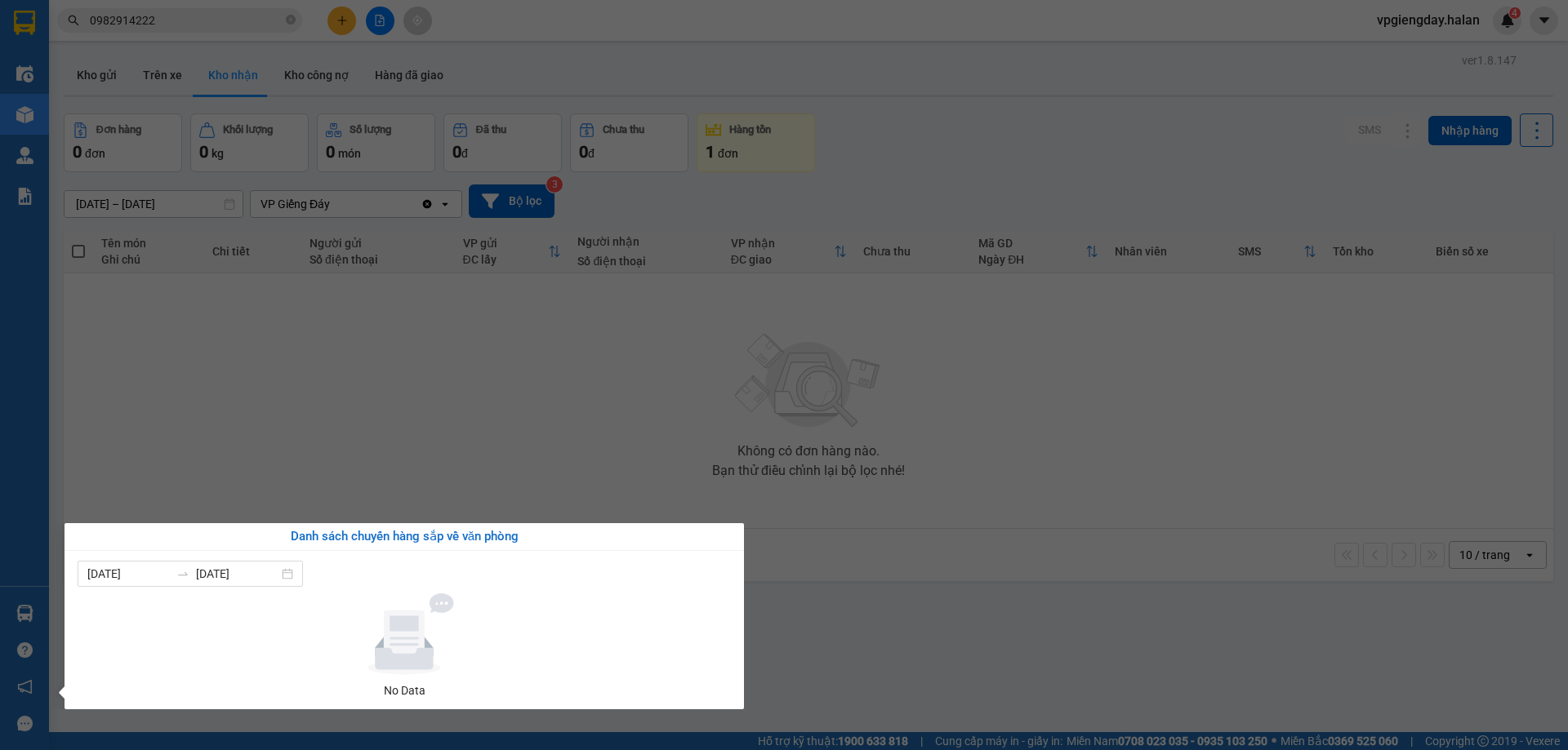
click at [362, 433] on section "Kết quả tìm kiếm ( 7 ) Bộ lọc Mã ĐH Trạng thái Món hàng Thu hộ Tổng cước Chưa c…" at bounding box center [784, 375] width 1568 height 750
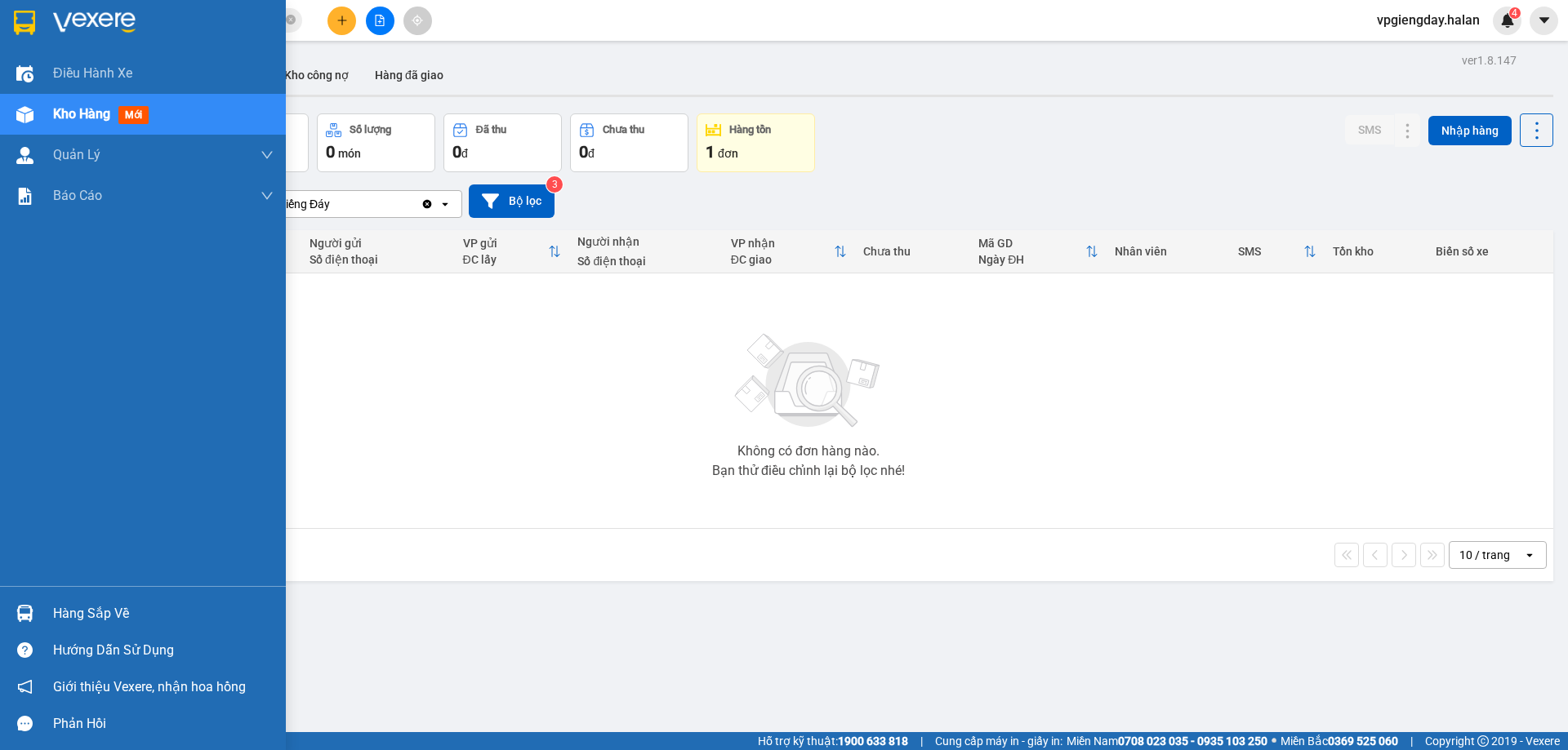
click at [93, 612] on div "Hàng sắp về" at bounding box center [163, 614] width 221 height 25
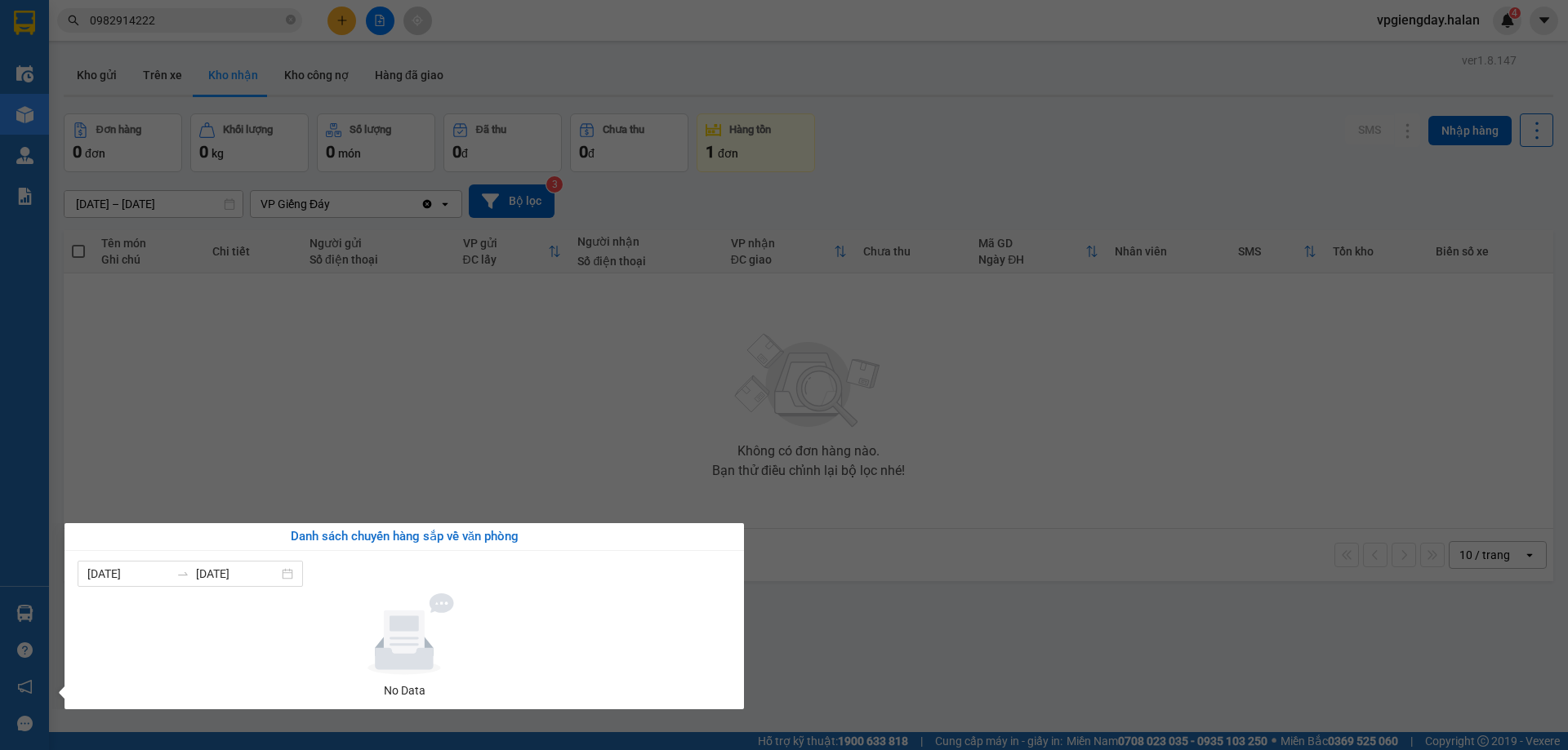
click at [393, 485] on section "Kết quả tìm kiếm ( 7 ) Bộ lọc Mã ĐH Trạng thái Món hàng Thu hộ Tổng cước Chưa c…" at bounding box center [784, 375] width 1568 height 750
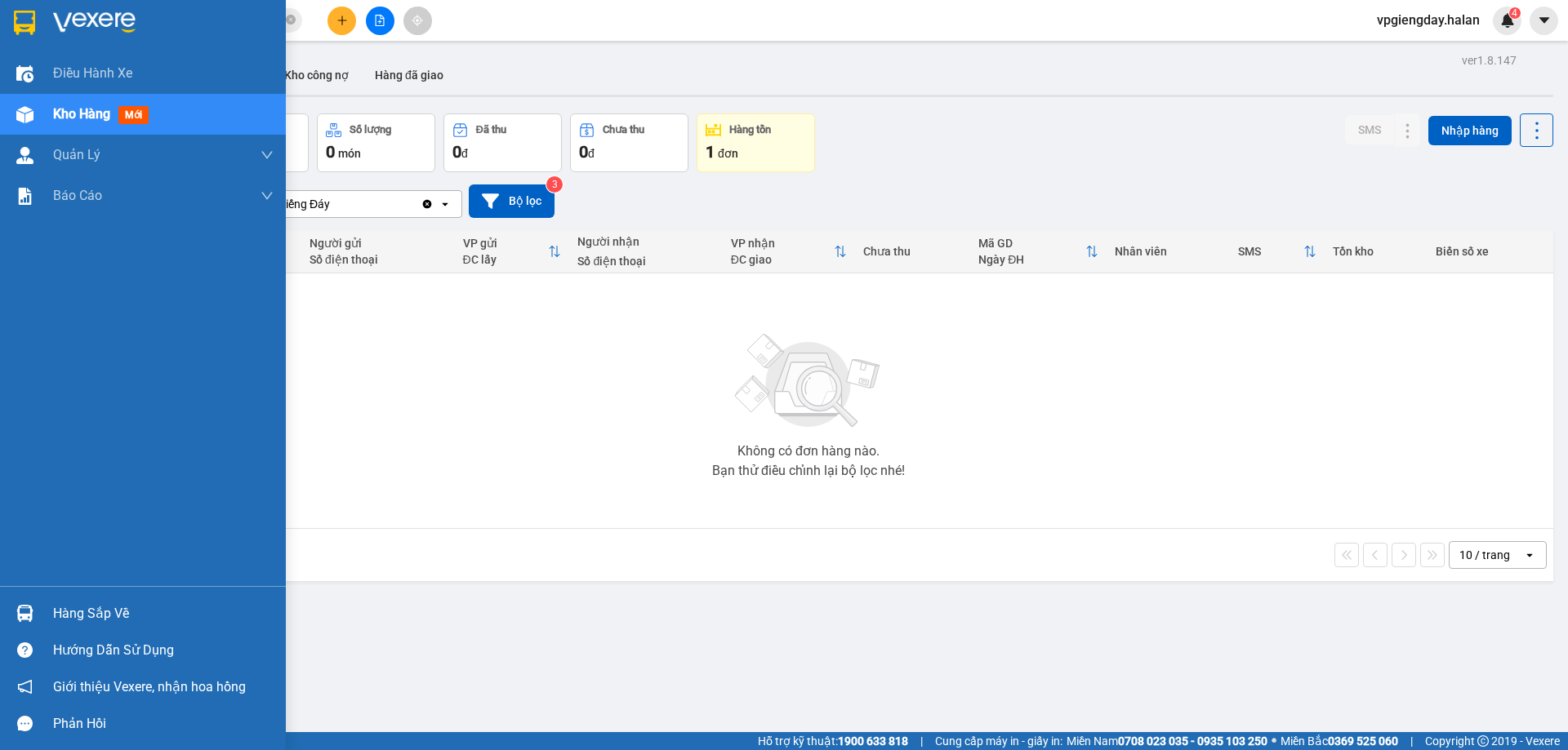
click at [94, 594] on div "Hàng sắp về Hướng dẫn sử dụng Giới thiệu Vexere, nhận hoa hồng Phản hồi" at bounding box center [142, 664] width 286 height 156
click at [98, 600] on div "Hàng sắp về" at bounding box center [142, 614] width 286 height 37
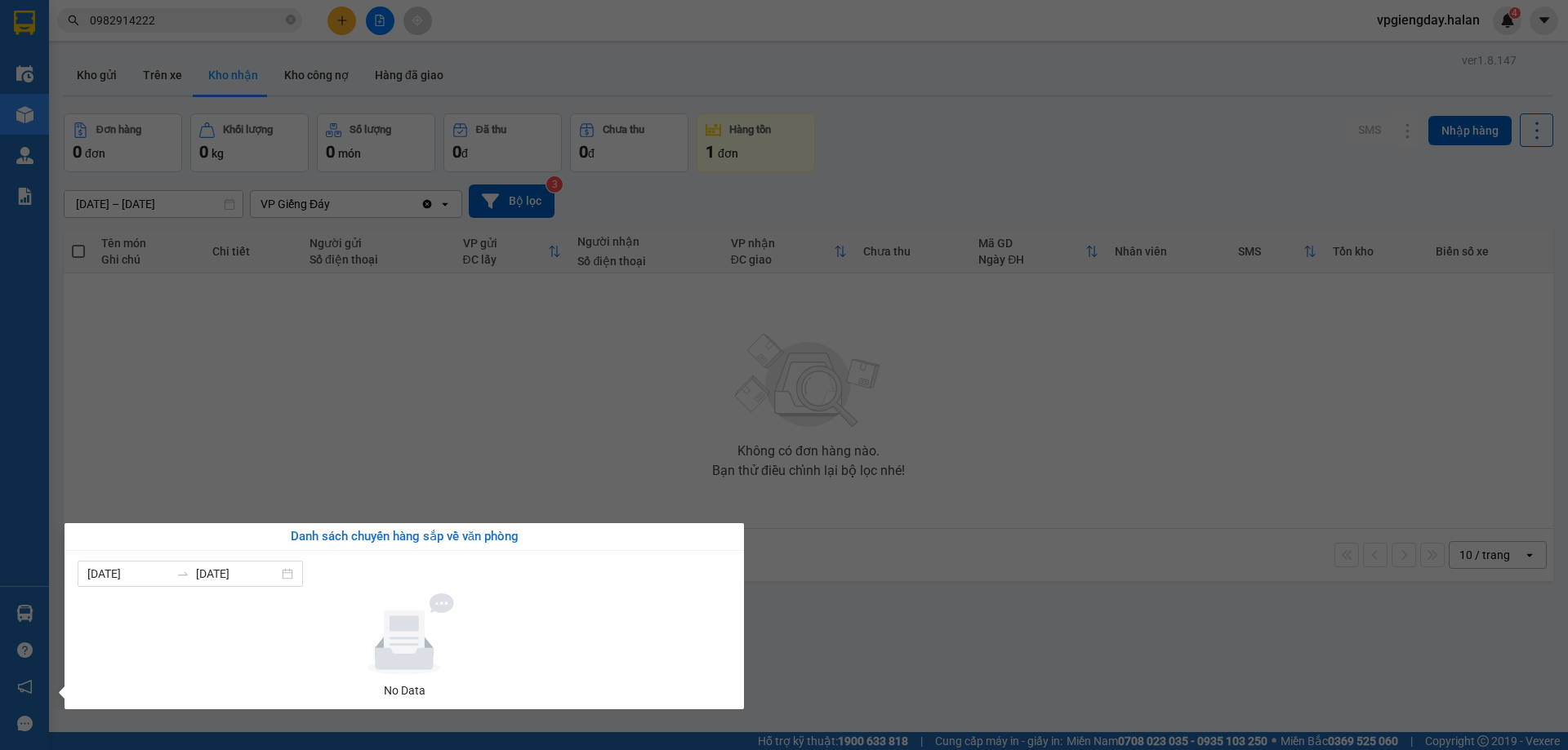
drag, startPoint x: 439, startPoint y: 379, endPoint x: 416, endPoint y: 406, distance: 35.5
click at [435, 395] on section "Kết quả tìm kiếm ( 7 ) Bộ lọc Mã ĐH Trạng thái Món hàng Thu hộ Tổng cước Chưa c…" at bounding box center [784, 375] width 1568 height 750
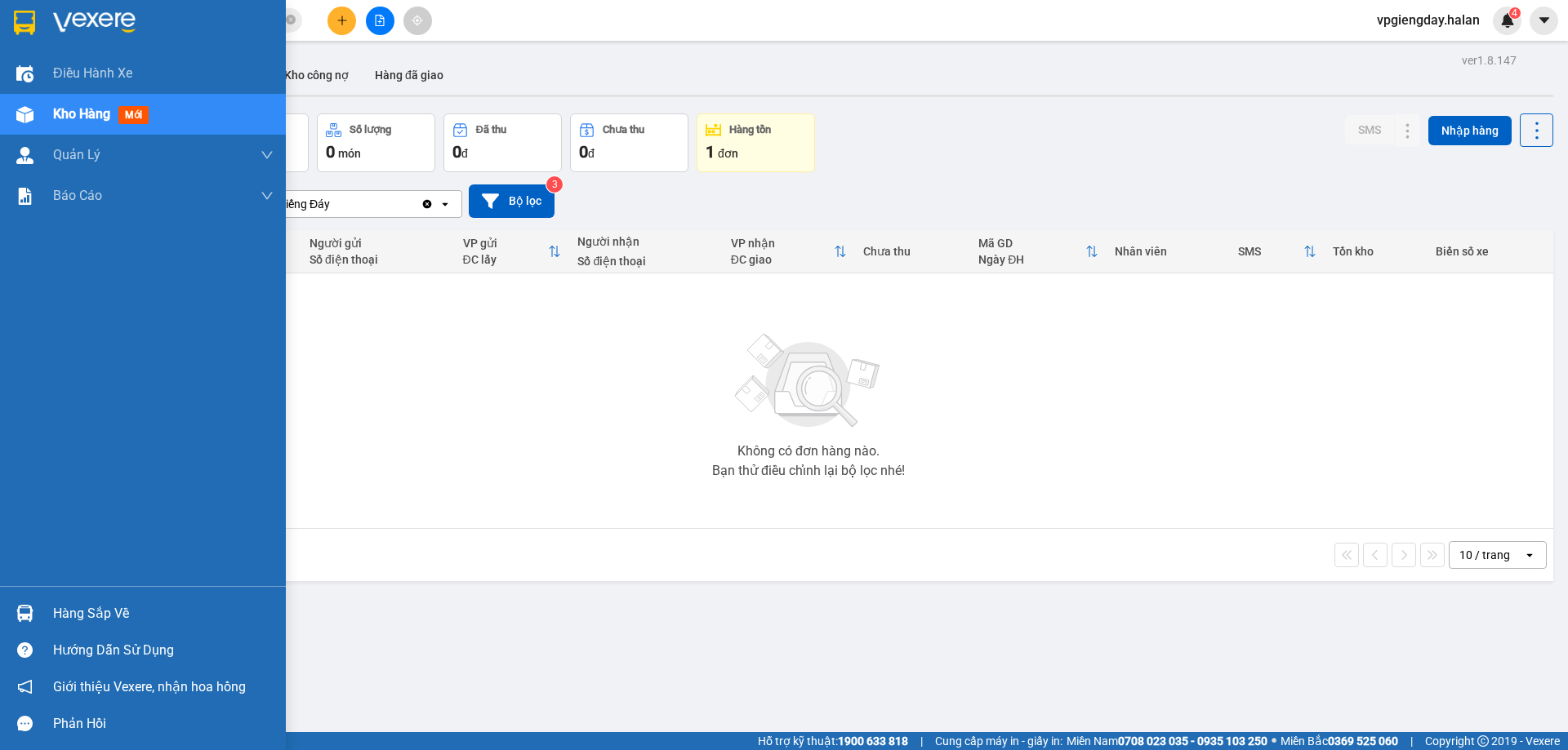
click at [78, 609] on div "Hàng sắp về" at bounding box center [163, 614] width 221 height 25
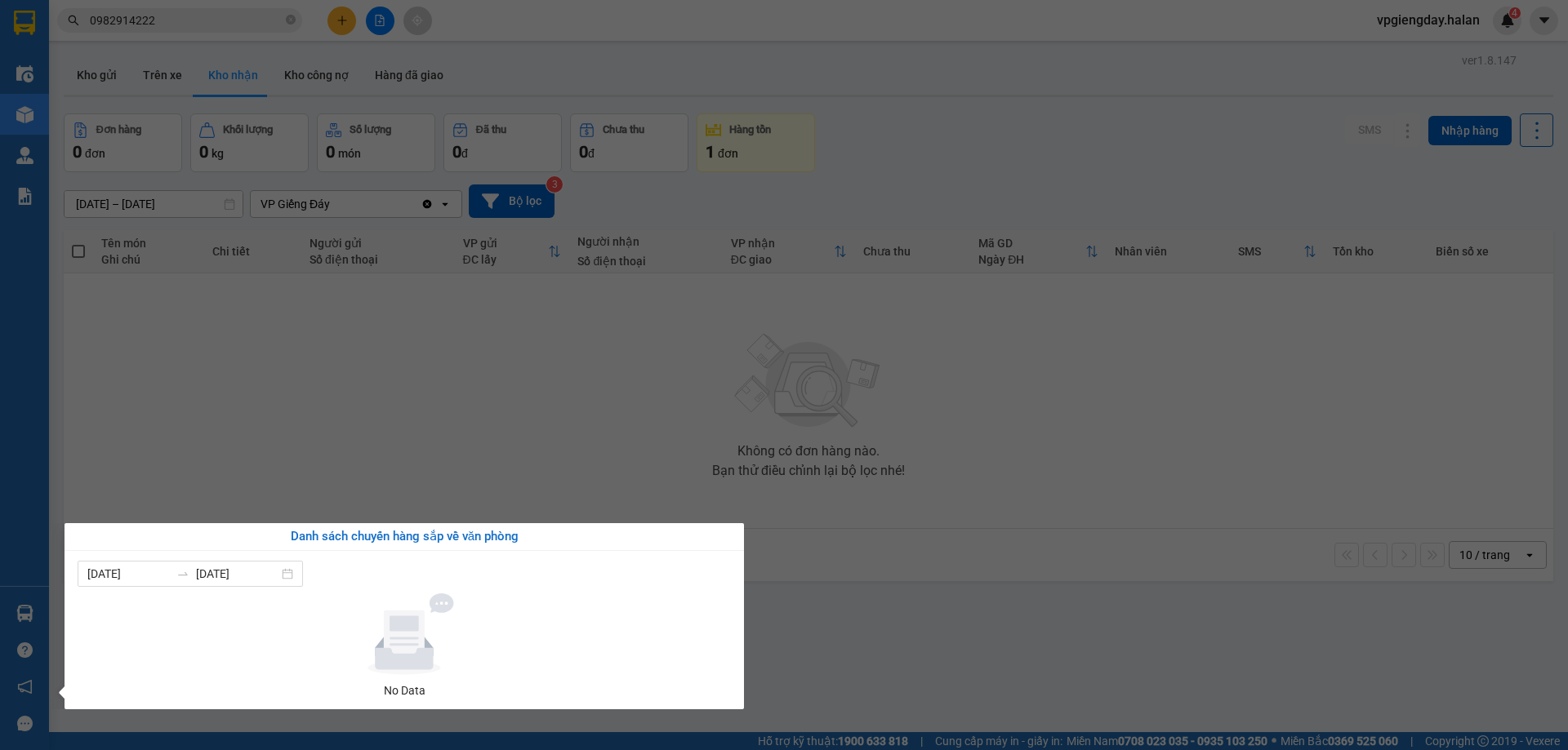
drag, startPoint x: 553, startPoint y: 404, endPoint x: 151, endPoint y: 521, distance: 418.7
click at [543, 407] on section "Kết quả tìm kiếm ( 7 ) Bộ lọc Mã ĐH Trạng thái Món hàng Thu hộ Tổng cước Chưa c…" at bounding box center [784, 375] width 1568 height 750
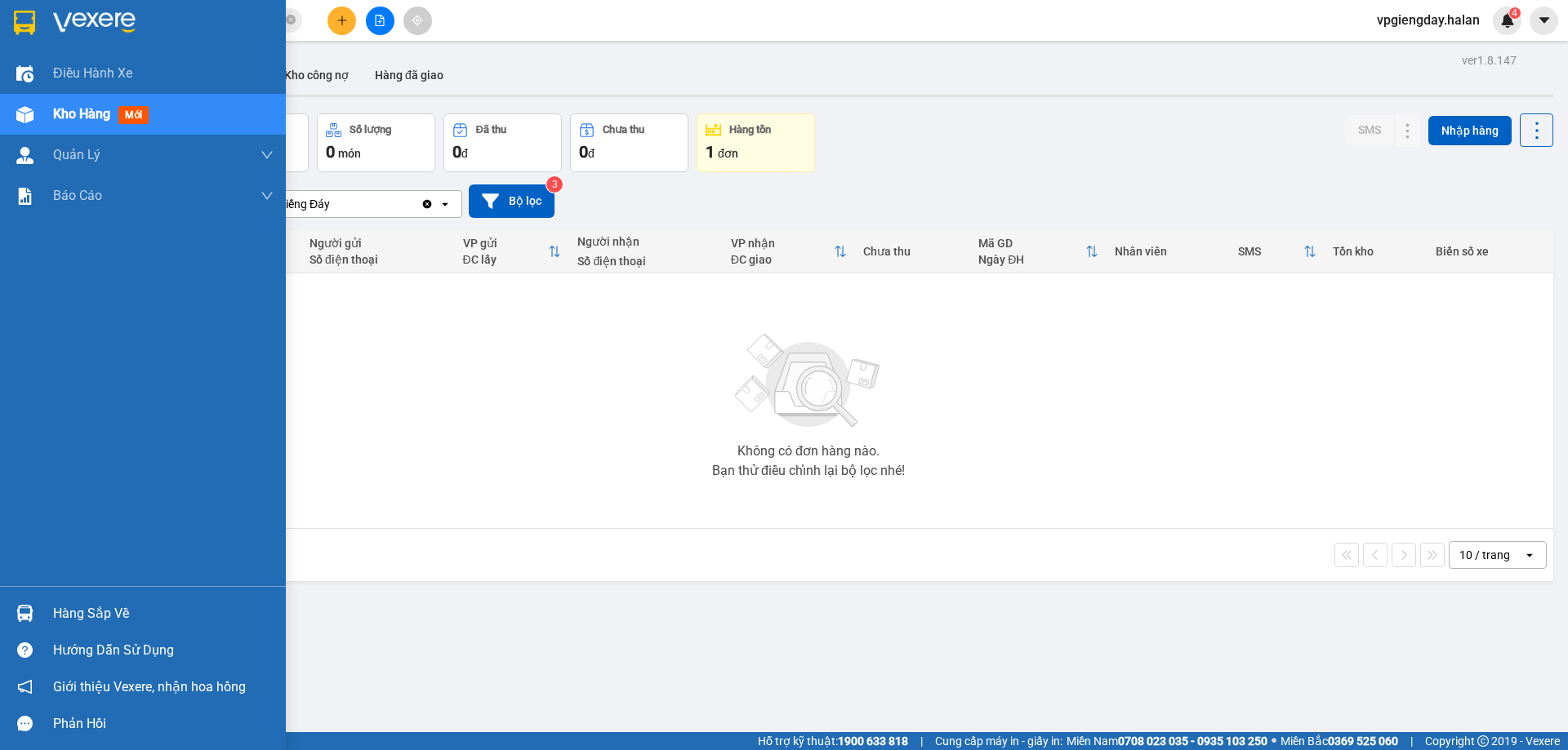
click at [101, 618] on div "Hàng sắp về" at bounding box center [163, 614] width 221 height 25
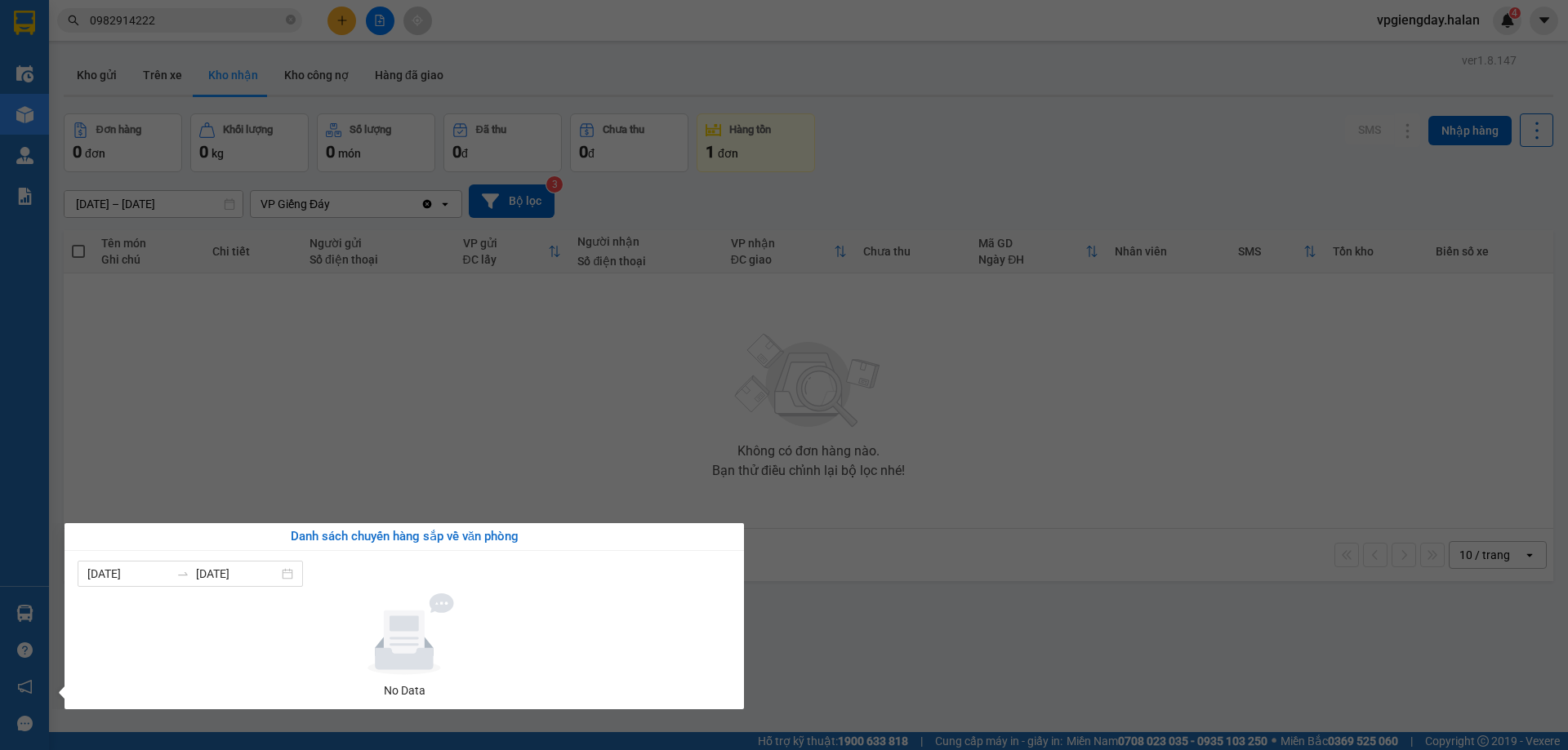
drag, startPoint x: 532, startPoint y: 389, endPoint x: 145, endPoint y: 475, distance: 396.4
click at [514, 391] on section "Kết quả tìm kiếm ( 7 ) Bộ lọc Mã ĐH Trạng thái Món hàng Thu hộ Tổng cước Chưa c…" at bounding box center [784, 375] width 1568 height 750
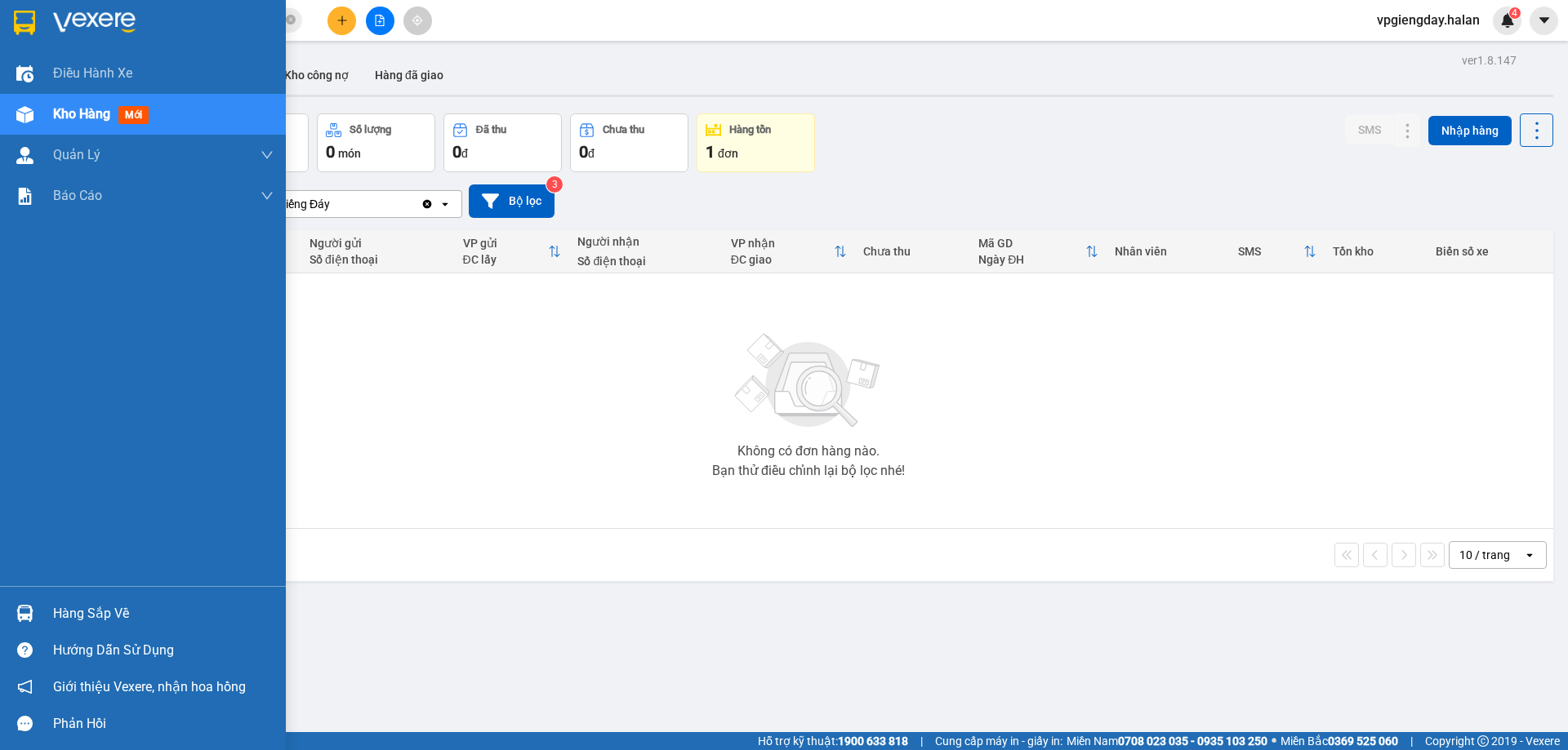
click at [110, 609] on div "Hàng sắp về" at bounding box center [163, 614] width 221 height 25
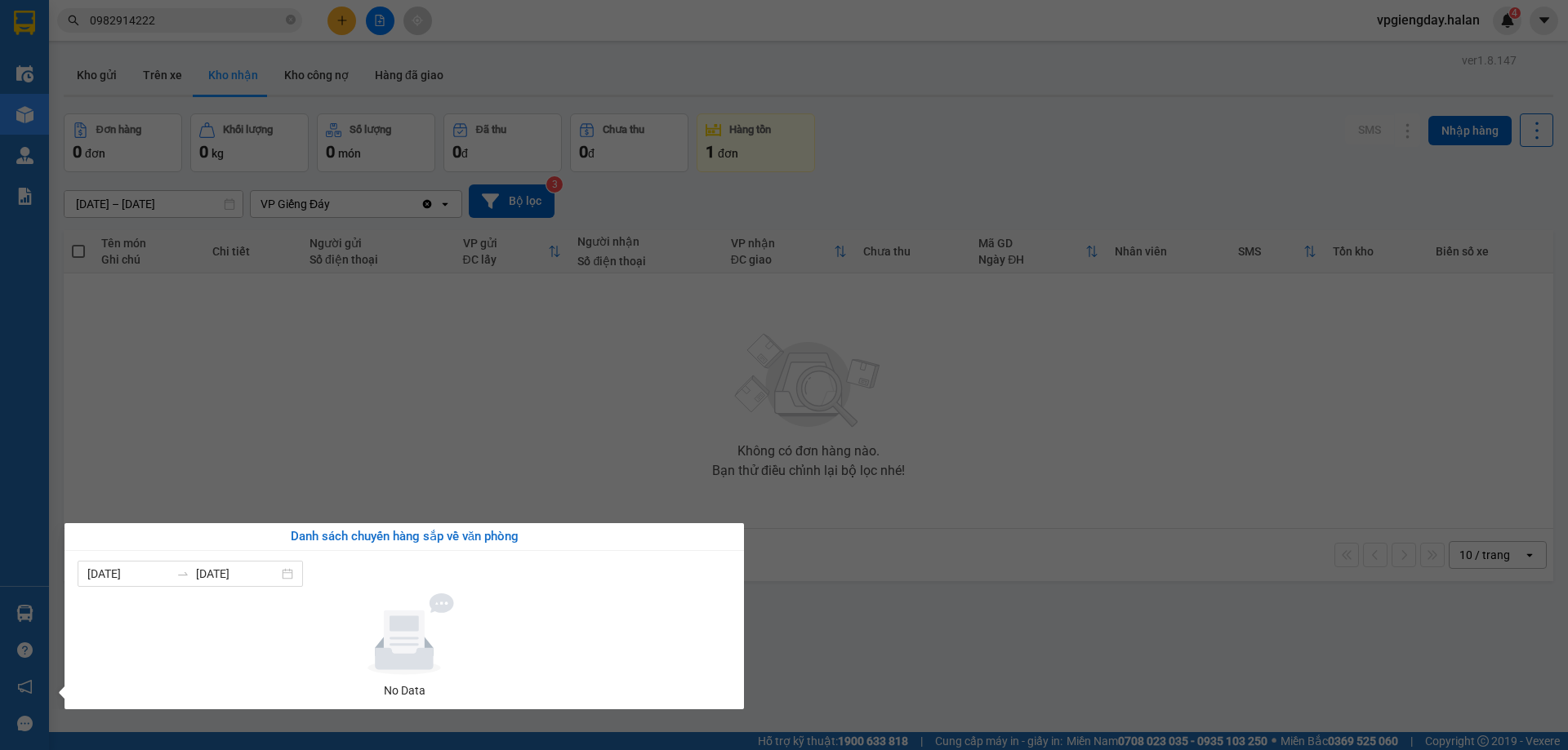
click at [456, 460] on section "Kết quả tìm kiếm ( 7 ) Bộ lọc Mã ĐH Trạng thái Món hàng Thu hộ Tổng cước Chưa c…" at bounding box center [784, 375] width 1568 height 750
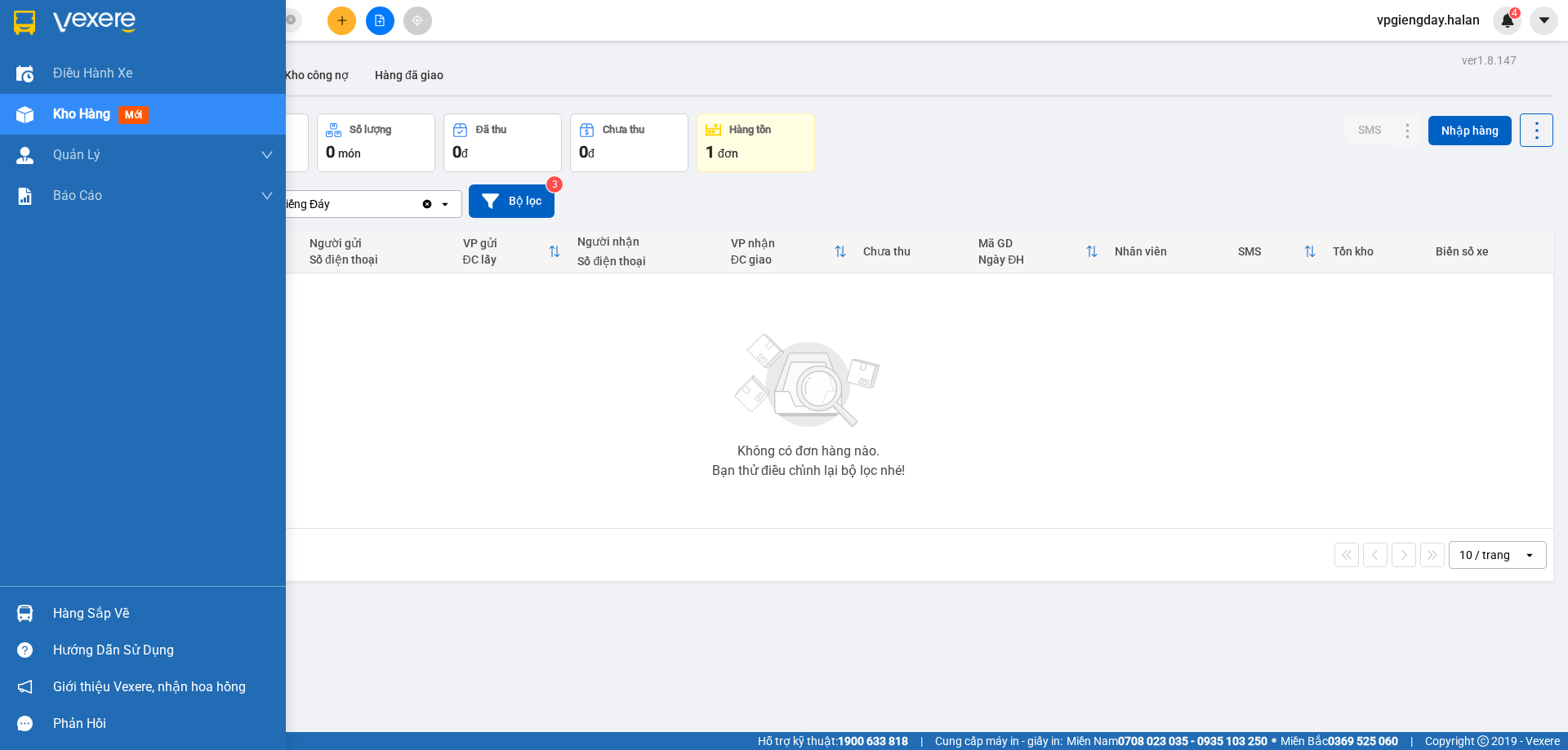
drag, startPoint x: 93, startPoint y: 609, endPoint x: 420, endPoint y: 490, distance: 348.0
click at [93, 608] on div "Hàng sắp về" at bounding box center [163, 614] width 221 height 25
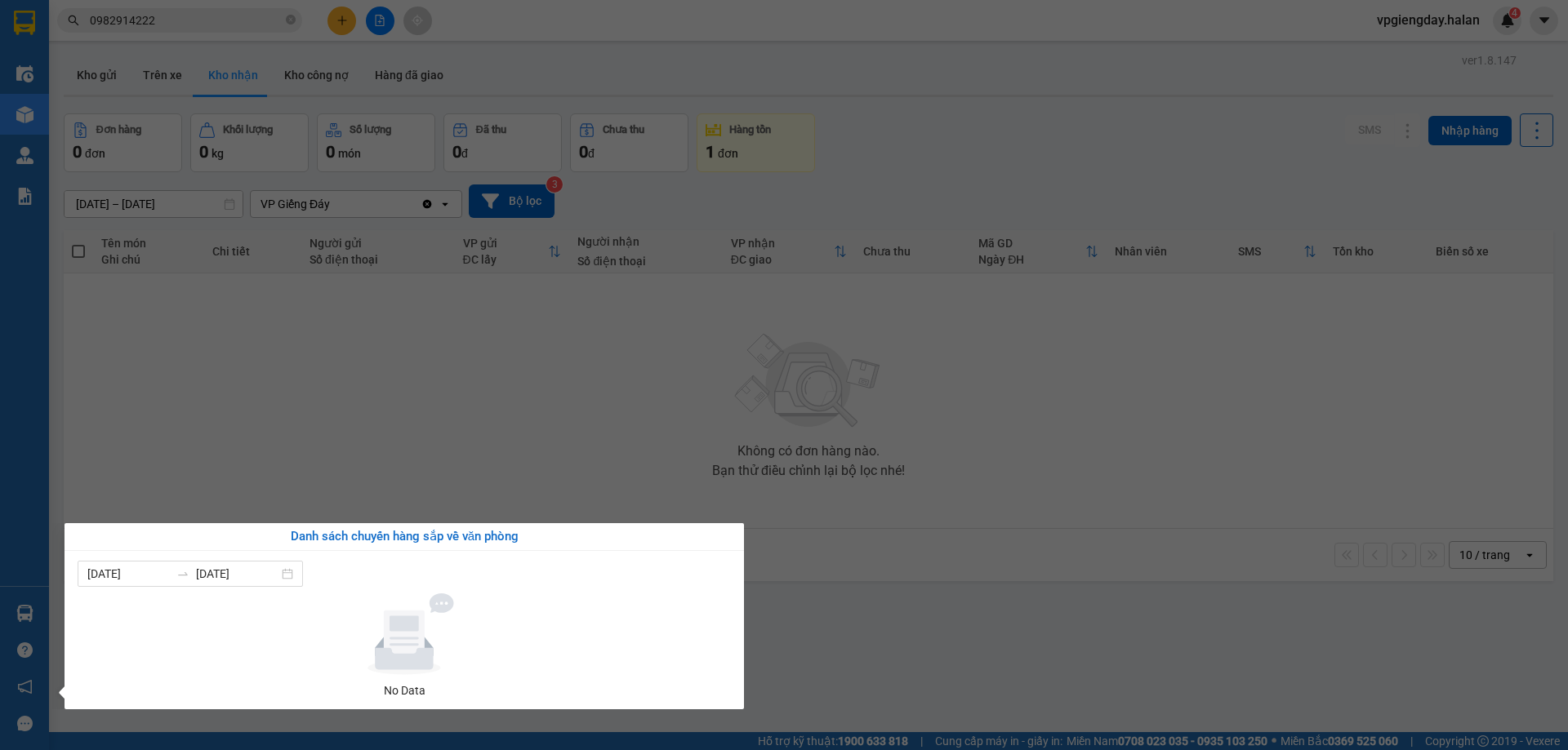
click at [426, 487] on section "Kết quả tìm kiếm ( 7 ) Bộ lọc Mã ĐH Trạng thái Món hàng Thu hộ Tổng cước Chưa c…" at bounding box center [784, 375] width 1568 height 750
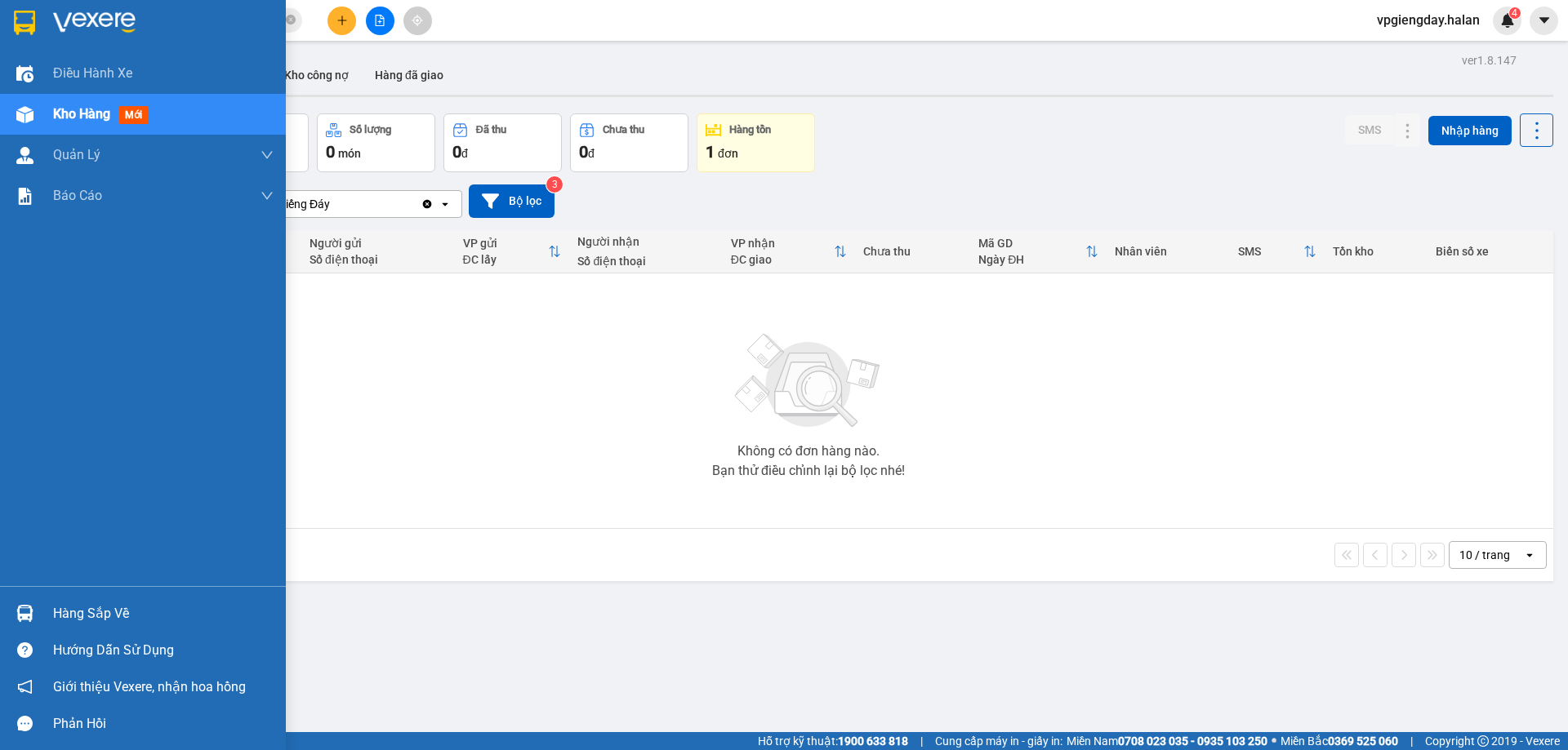
click at [100, 601] on div "Hàng sắp về" at bounding box center [163, 614] width 221 height 25
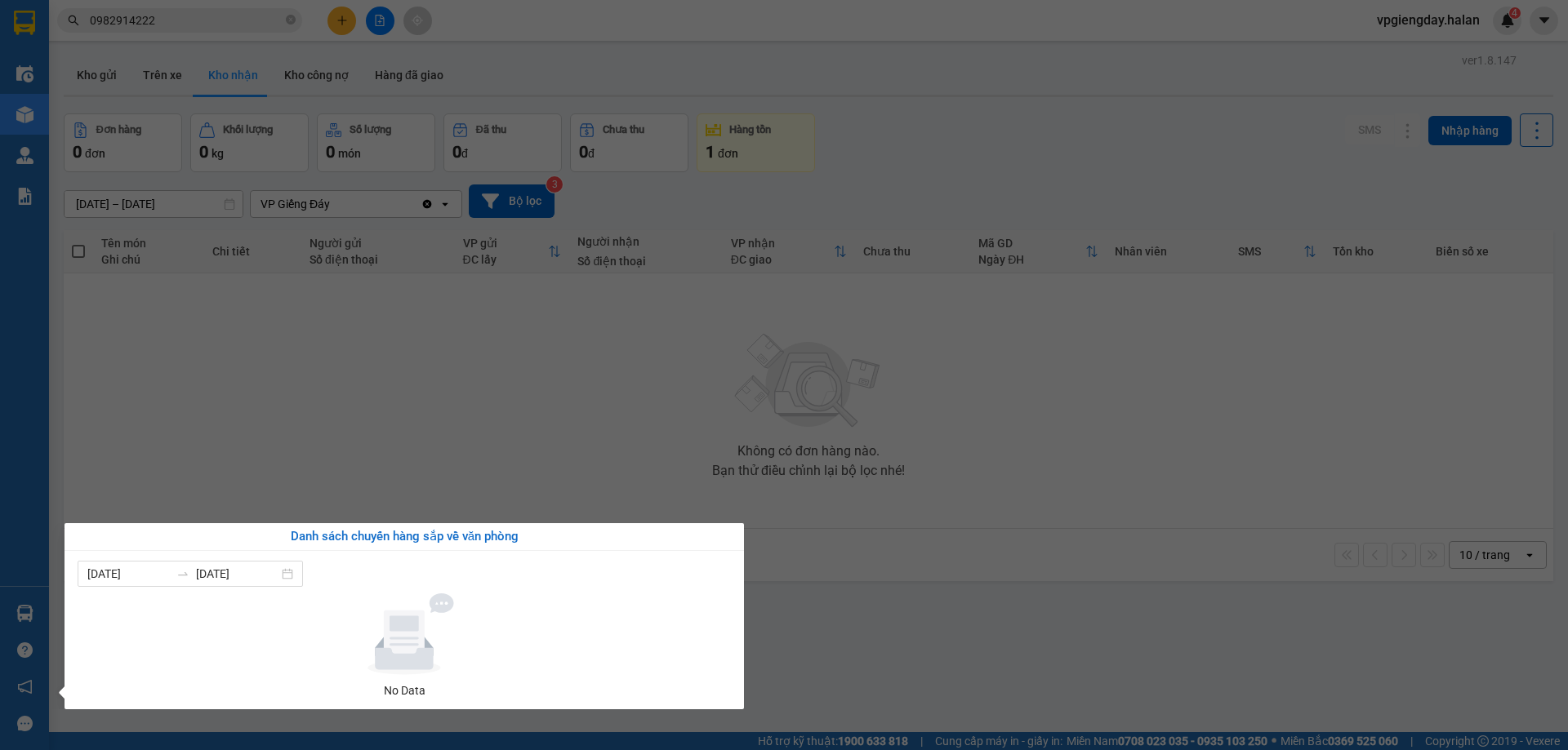
drag, startPoint x: 387, startPoint y: 484, endPoint x: 105, endPoint y: 569, distance: 294.5
click at [374, 487] on section "Kết quả tìm kiếm ( 7 ) Bộ lọc Mã ĐH Trạng thái Món hàng Thu hộ Tổng cước Chưa c…" at bounding box center [784, 375] width 1568 height 750
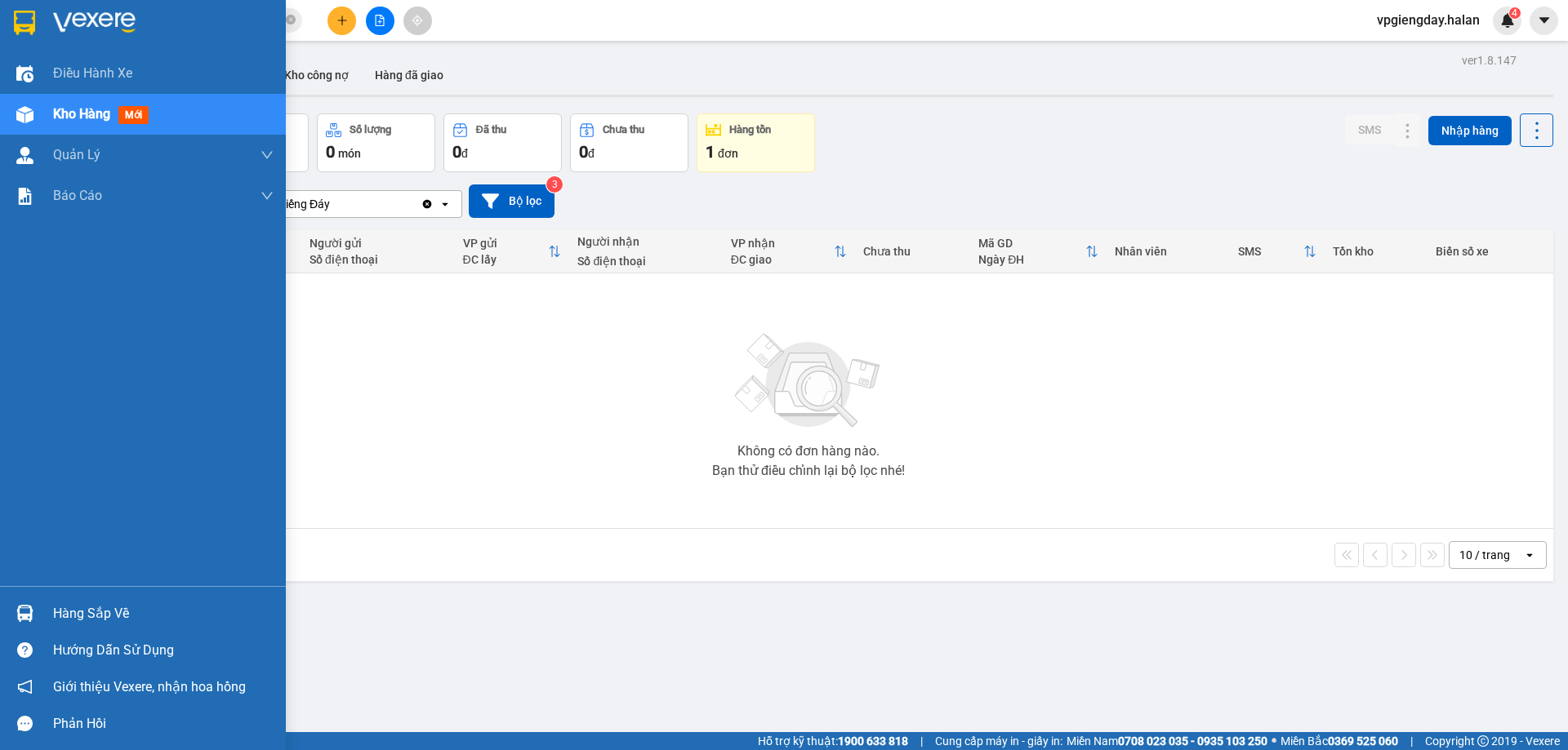
click at [62, 612] on div "Hàng sắp về" at bounding box center [163, 614] width 221 height 25
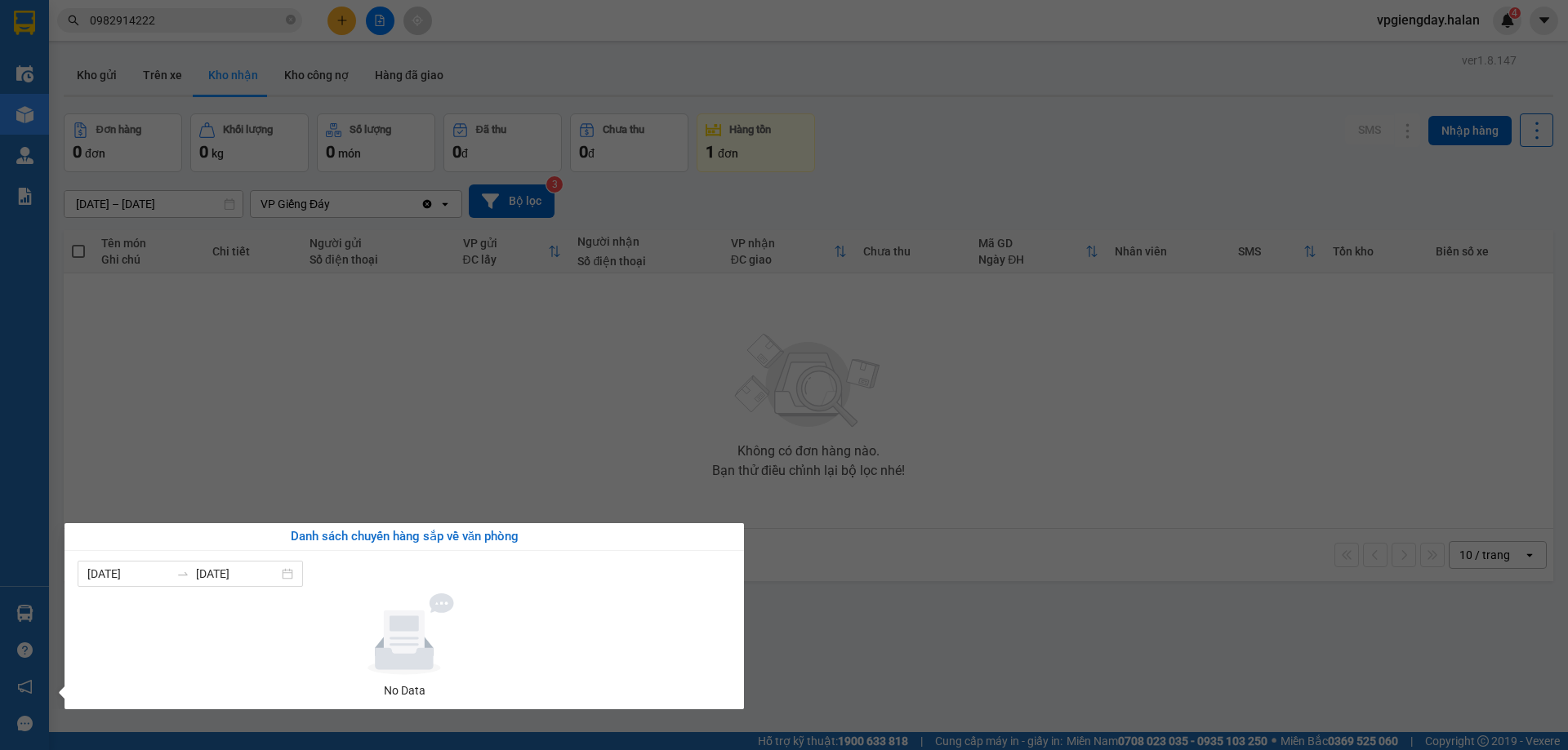
click at [452, 432] on section "Kết quả tìm kiếm ( 7 ) Bộ lọc Mã ĐH Trạng thái Món hàng Thu hộ Tổng cước Chưa c…" at bounding box center [784, 375] width 1568 height 750
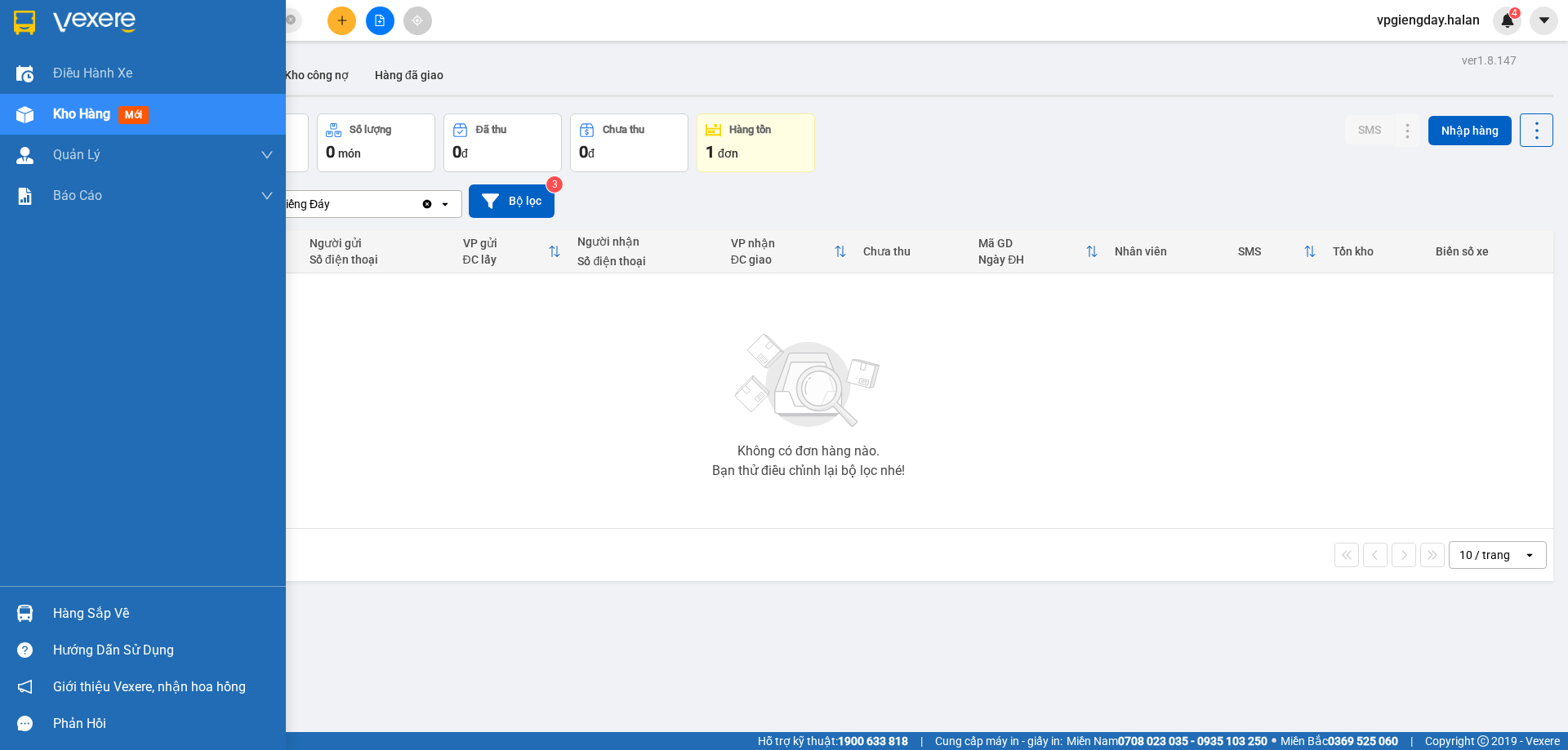
click at [84, 618] on div "Hàng sắp về" at bounding box center [163, 614] width 221 height 25
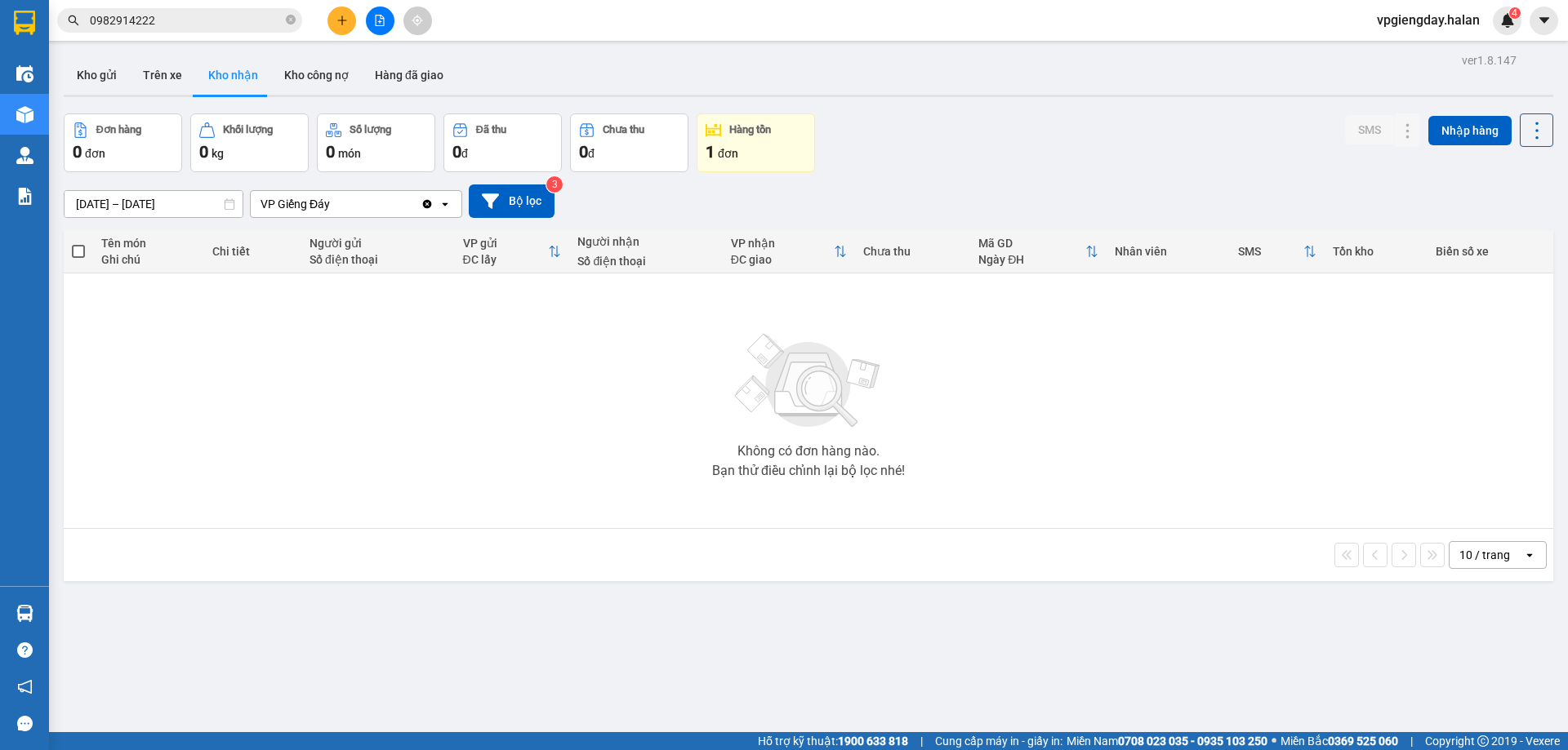
click at [397, 436] on section "Kết quả tìm kiếm ( 7 ) Bộ lọc Mã ĐH Trạng thái Món hàng Thu hộ Tổng cước Chưa c…" at bounding box center [784, 375] width 1568 height 750
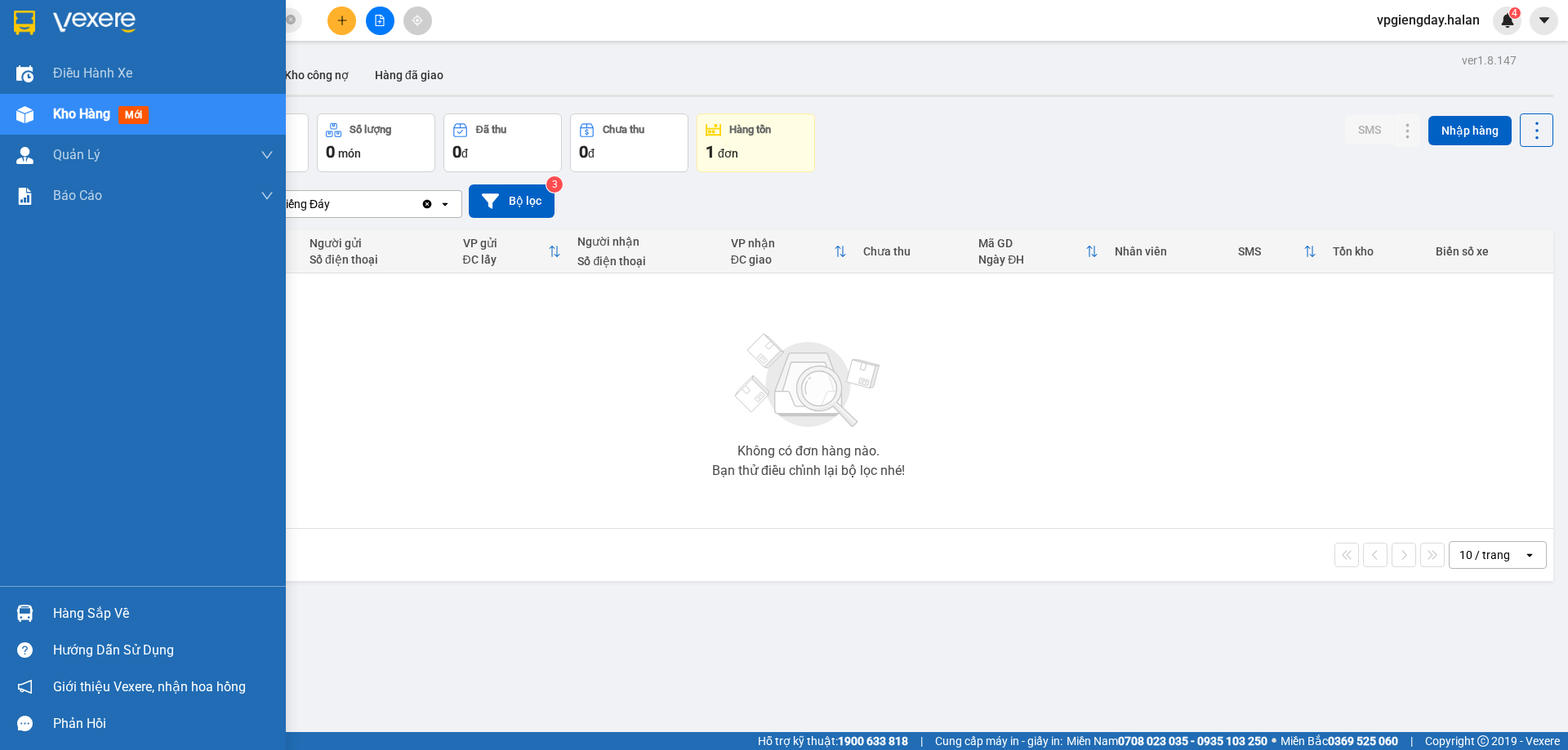
drag, startPoint x: 91, startPoint y: 605, endPoint x: 104, endPoint y: 600, distance: 13.9
click at [94, 605] on div "Hàng sắp về" at bounding box center [163, 614] width 221 height 25
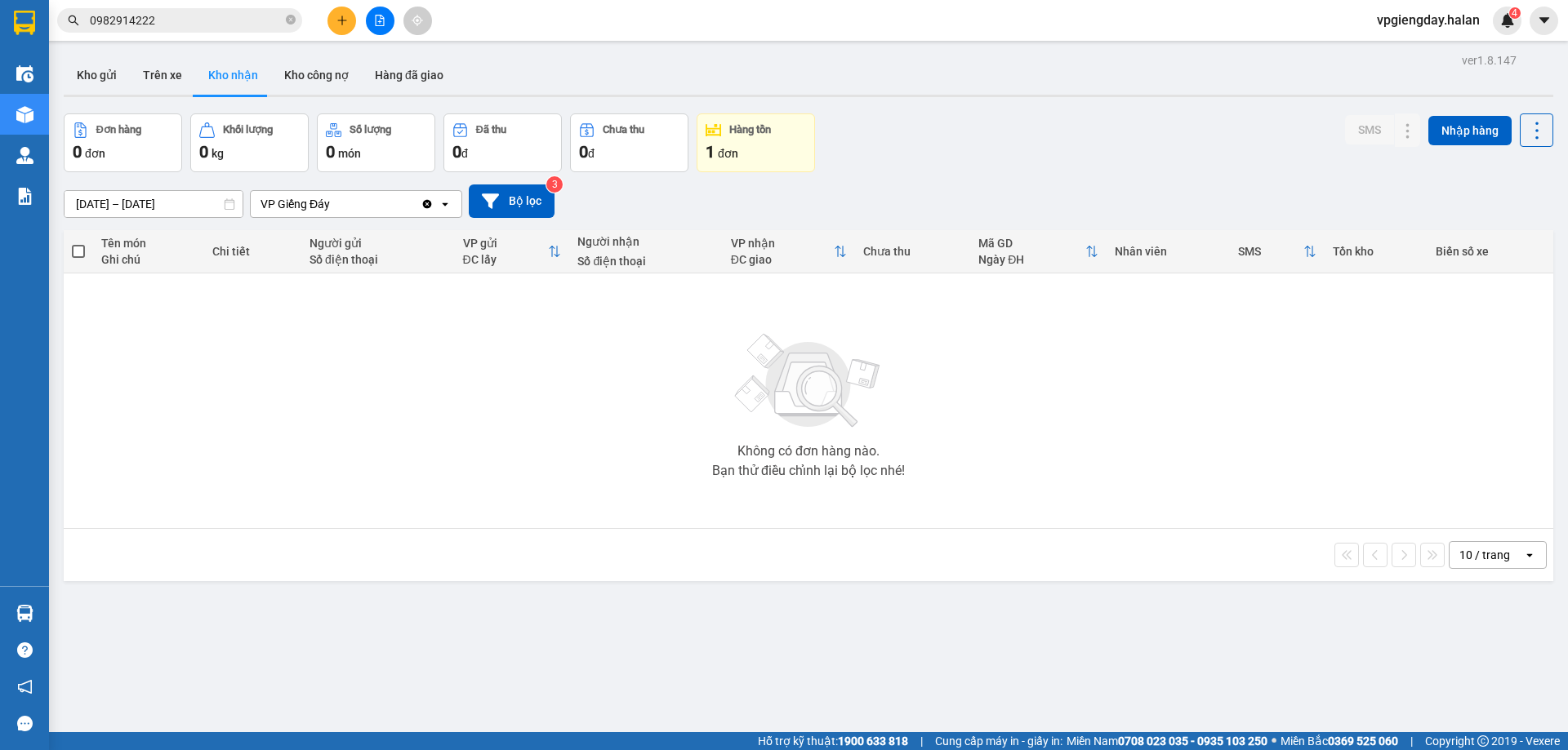
click at [399, 433] on section "Kết quả tìm kiếm ( 7 ) Bộ lọc Mã ĐH Trạng thái Món hàng Thu hộ Tổng cước Chưa c…" at bounding box center [784, 375] width 1568 height 750
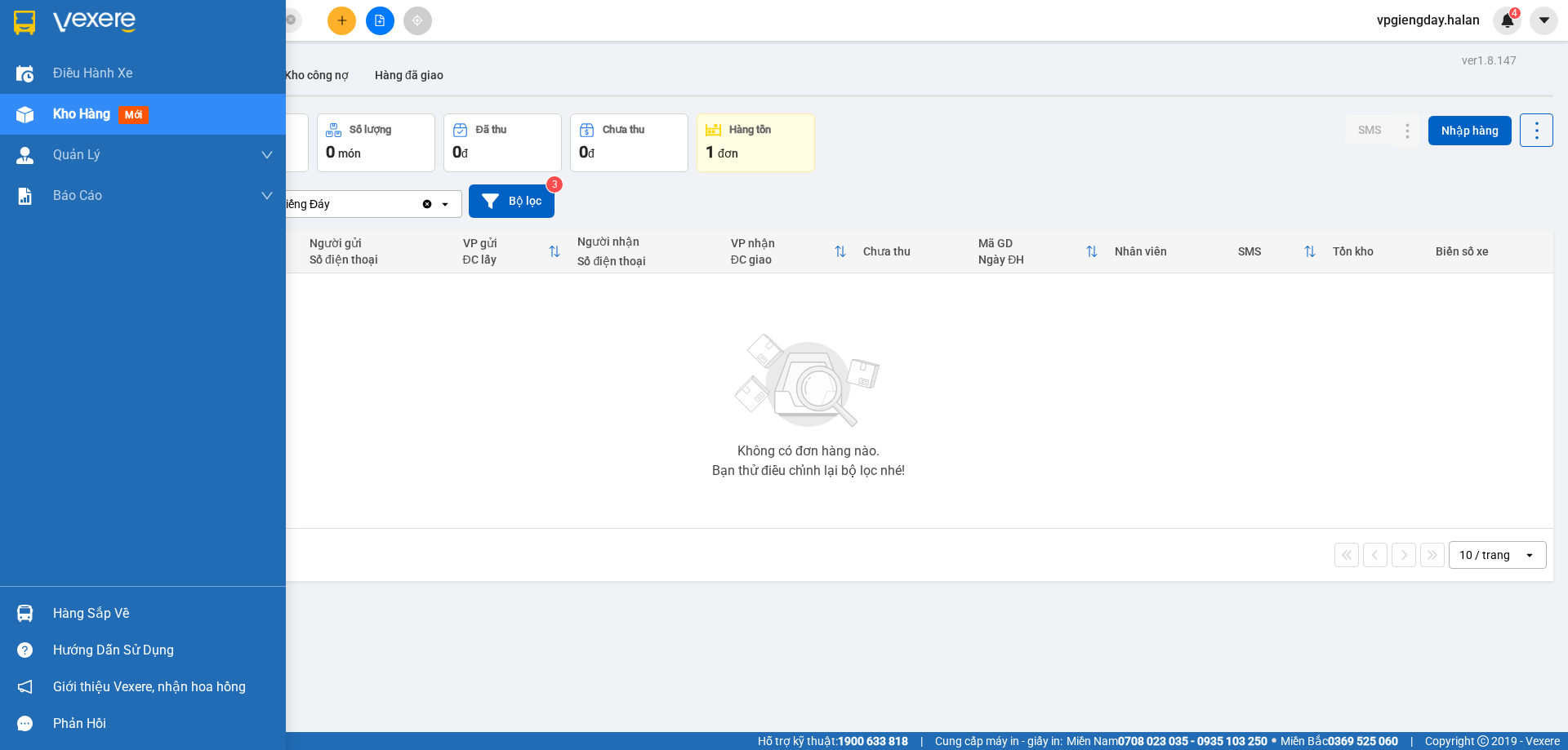
drag, startPoint x: 69, startPoint y: 610, endPoint x: 83, endPoint y: 607, distance: 14.3
click at [72, 610] on div "Hàng sắp về" at bounding box center [163, 614] width 221 height 25
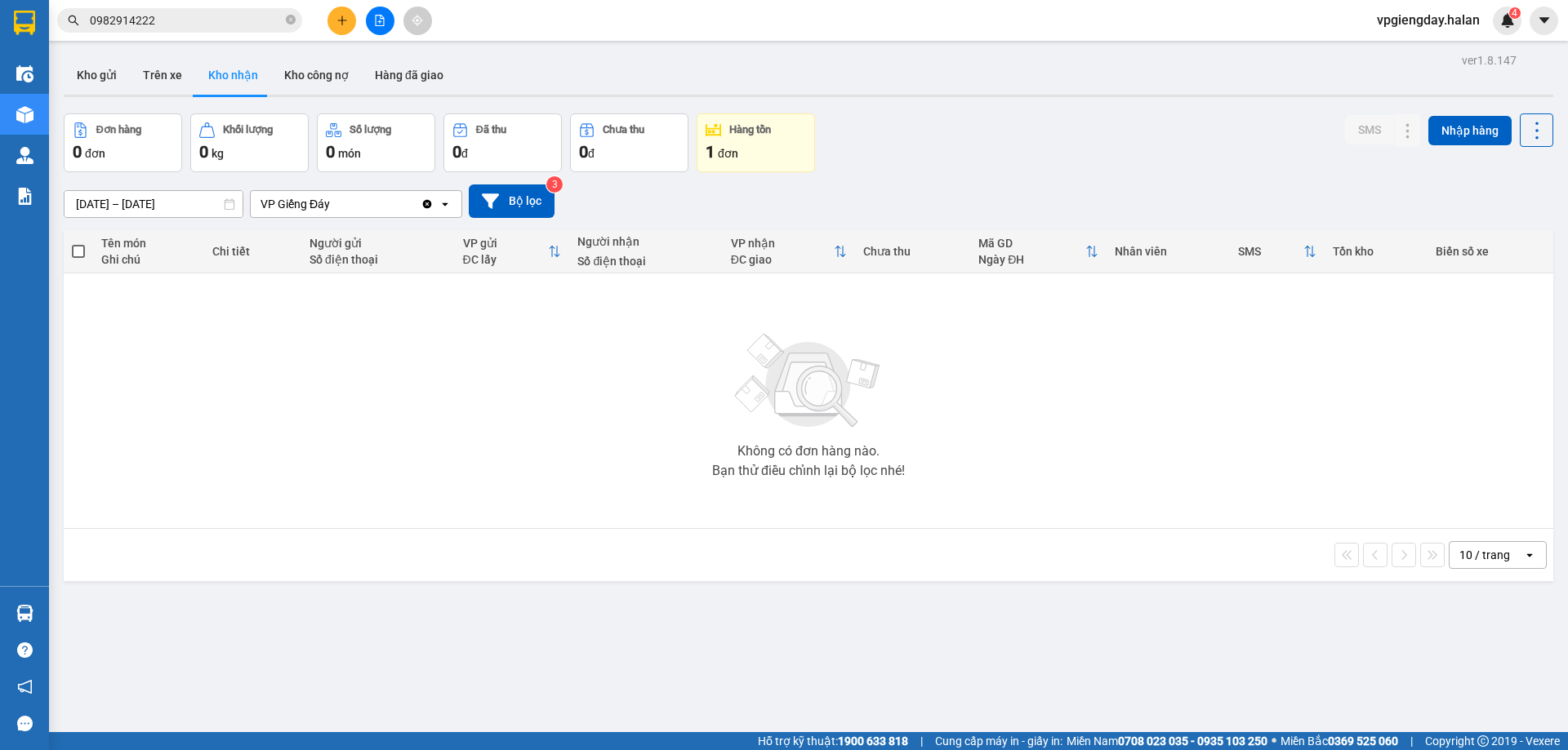
click at [402, 391] on section "Kết quả tìm kiếm ( 7 ) Bộ lọc Mã ĐH Trạng thái Món hàng Thu hộ Tổng cước Chưa c…" at bounding box center [784, 375] width 1568 height 750
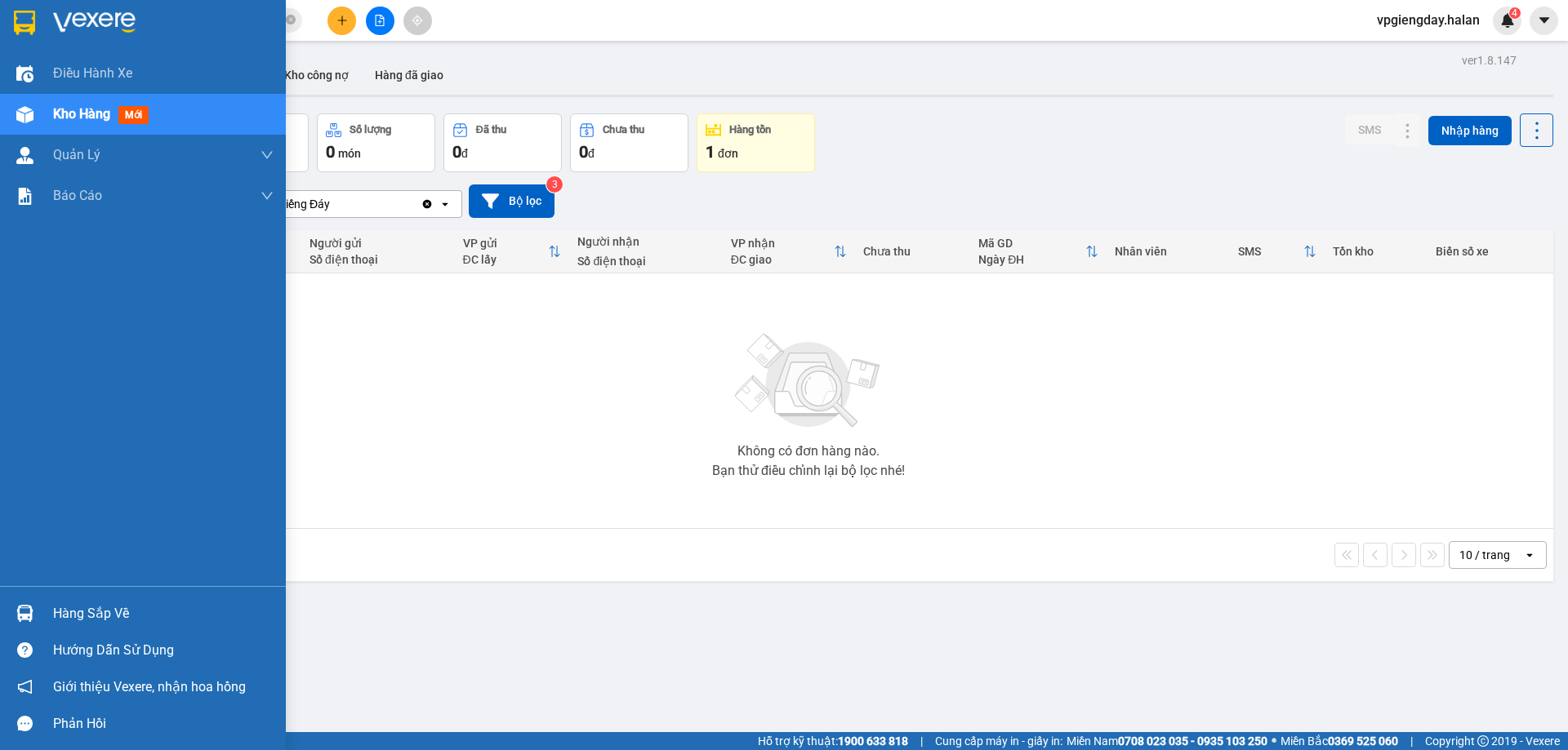
click at [90, 621] on div "Hàng sắp về" at bounding box center [163, 614] width 221 height 25
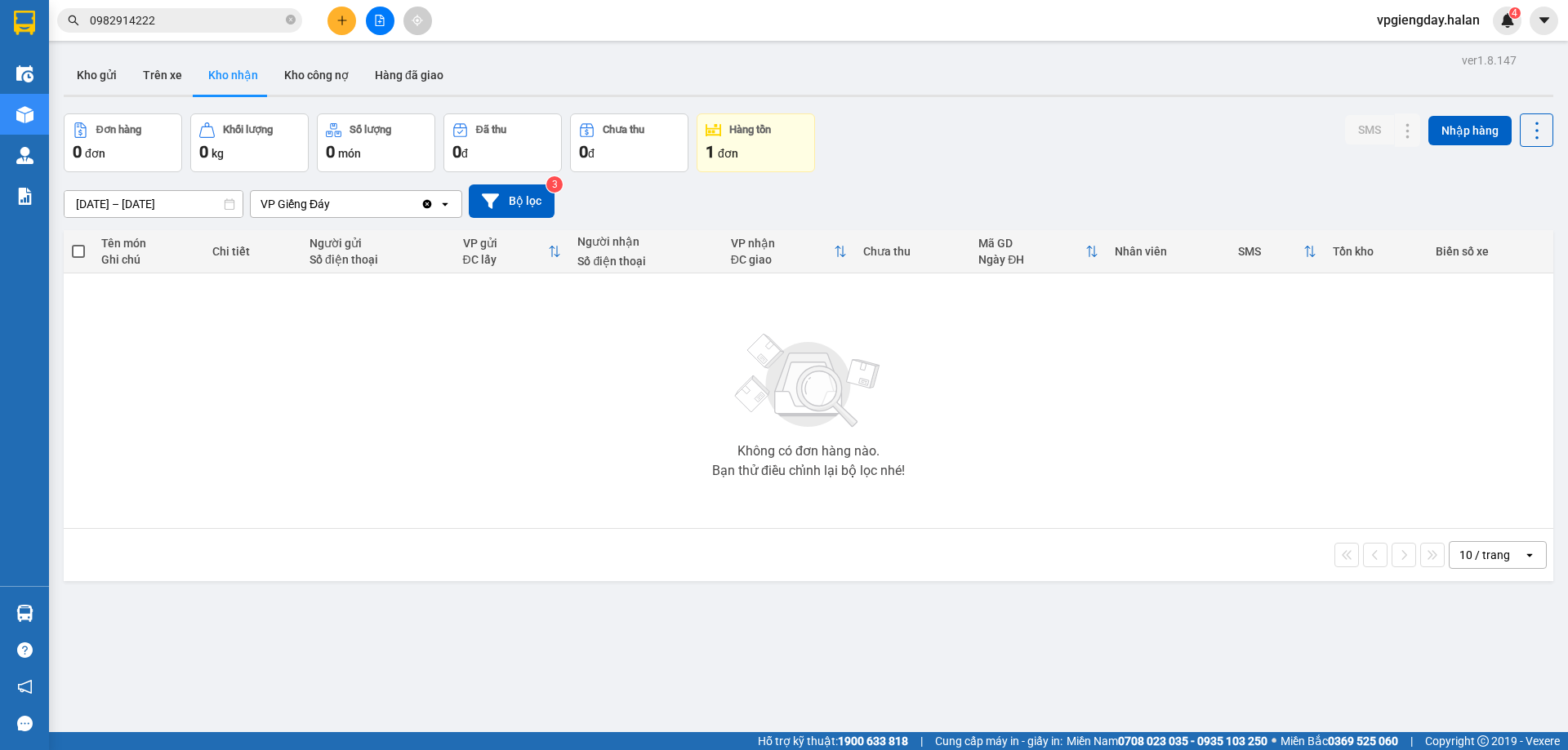
drag, startPoint x: 325, startPoint y: 461, endPoint x: 132, endPoint y: 640, distance: 263.2
click at [326, 461] on section "Kết quả tìm kiếm ( 7 ) Bộ lọc Mã ĐH Trạng thái Món hàng Thu hộ Tổng cước Chưa c…" at bounding box center [784, 375] width 1568 height 750
